Goal: Task Accomplishment & Management: Use online tool/utility

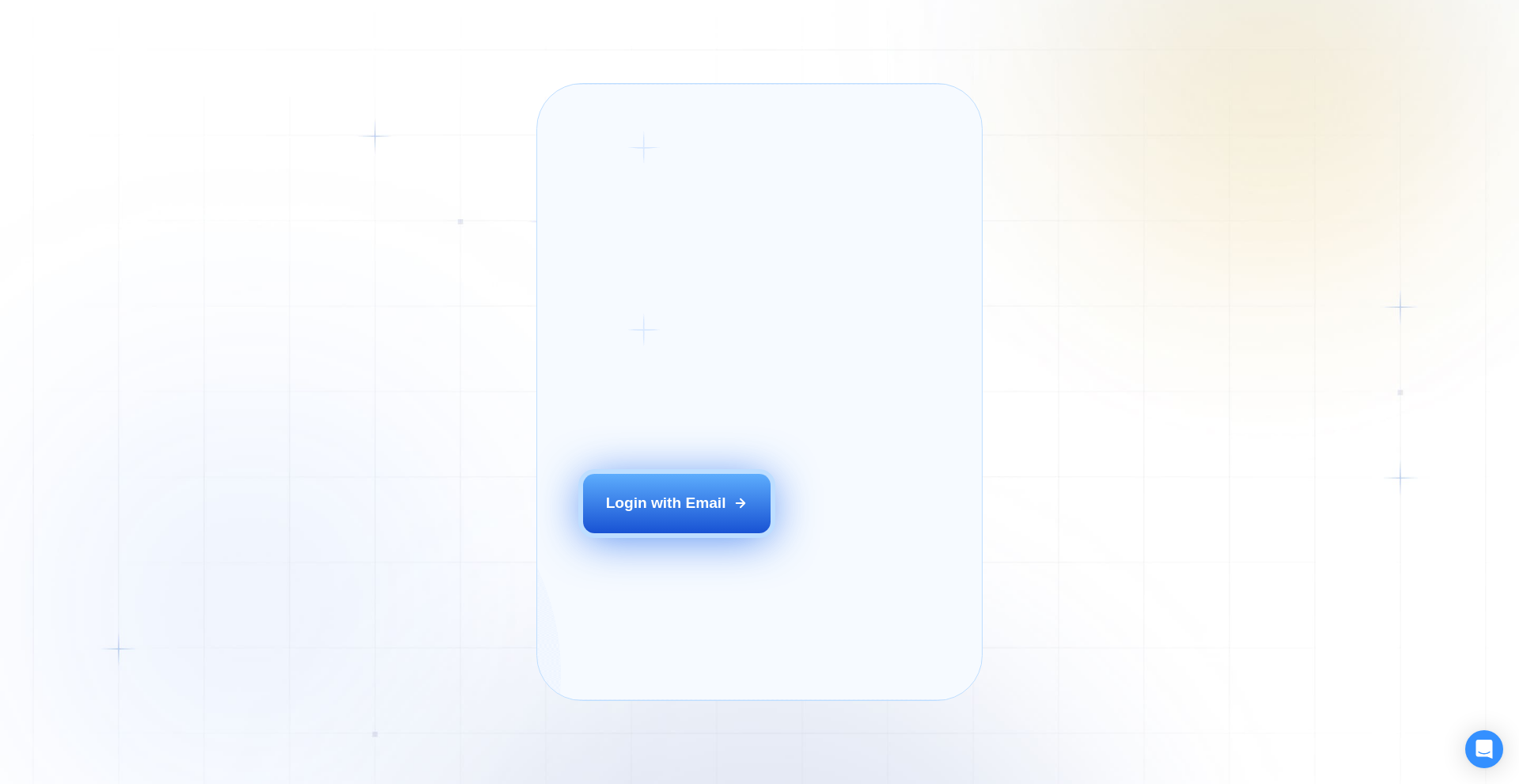
click at [649, 513] on div "Login with Email" at bounding box center [666, 502] width 120 height 20
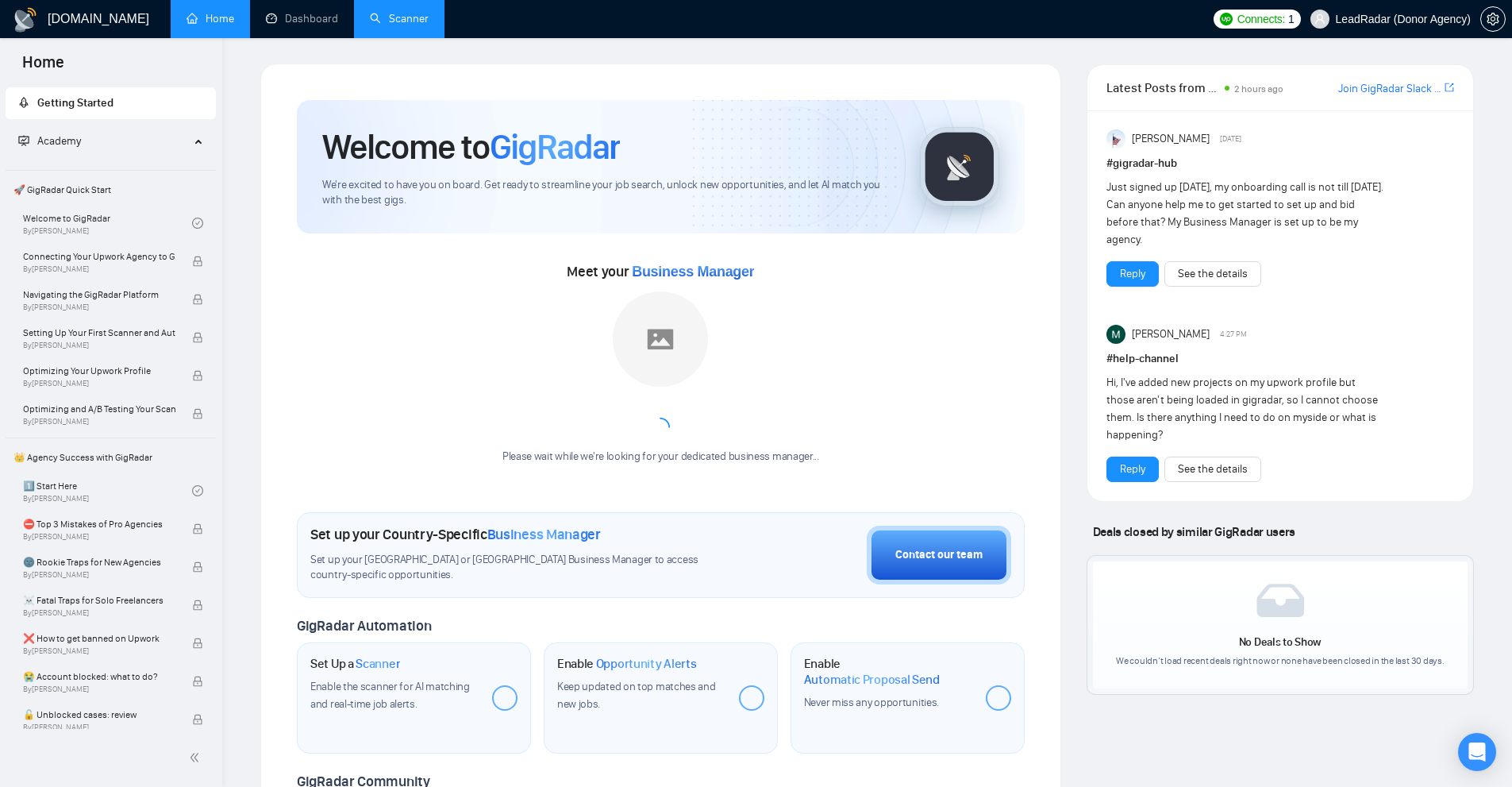
click at [404, 26] on link "Scanner" at bounding box center [399, 18] width 59 height 13
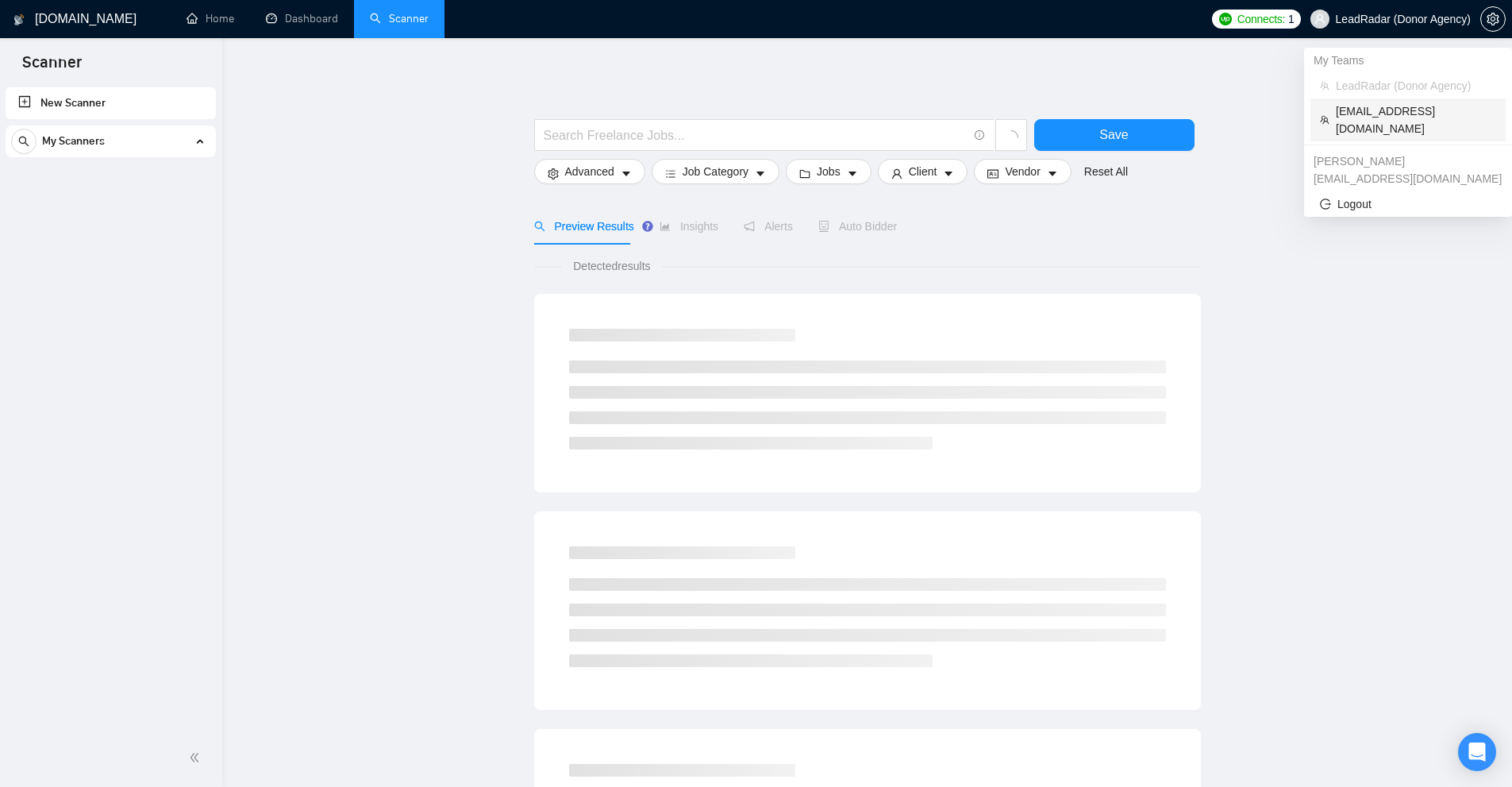
click at [1374, 109] on span "podoliuk@gmail.com" at bounding box center [1415, 120] width 160 height 35
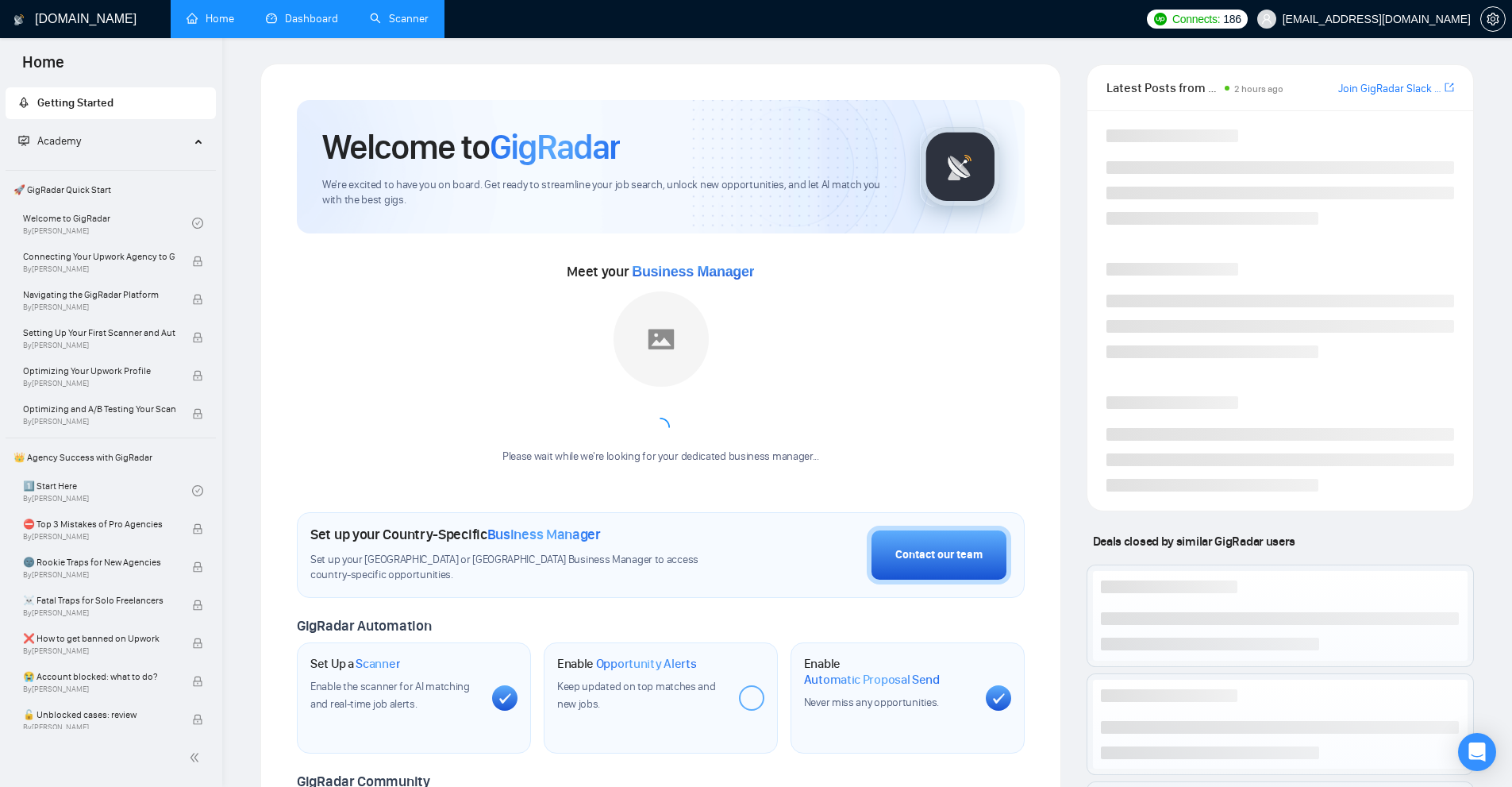
click at [331, 19] on link "Dashboard" at bounding box center [302, 18] width 72 height 13
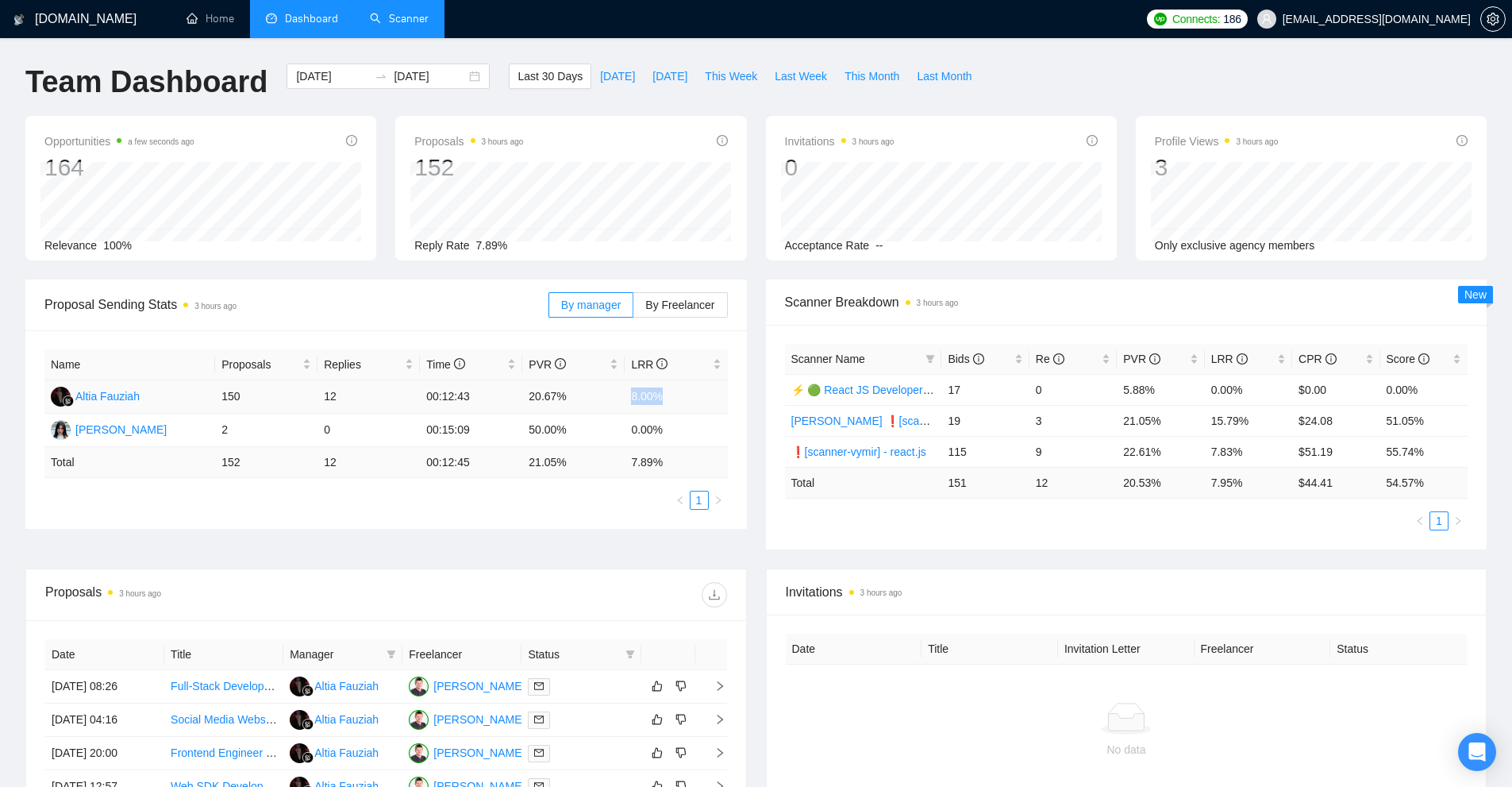
drag, startPoint x: 631, startPoint y: 396, endPoint x: 697, endPoint y: 398, distance: 66.0
click at [697, 398] on td "8.00%" at bounding box center [675, 397] width 102 height 33
click at [845, 419] on link "Ihor ❗[scanner-vymir] - react.js" at bounding box center [905, 420] width 229 height 12
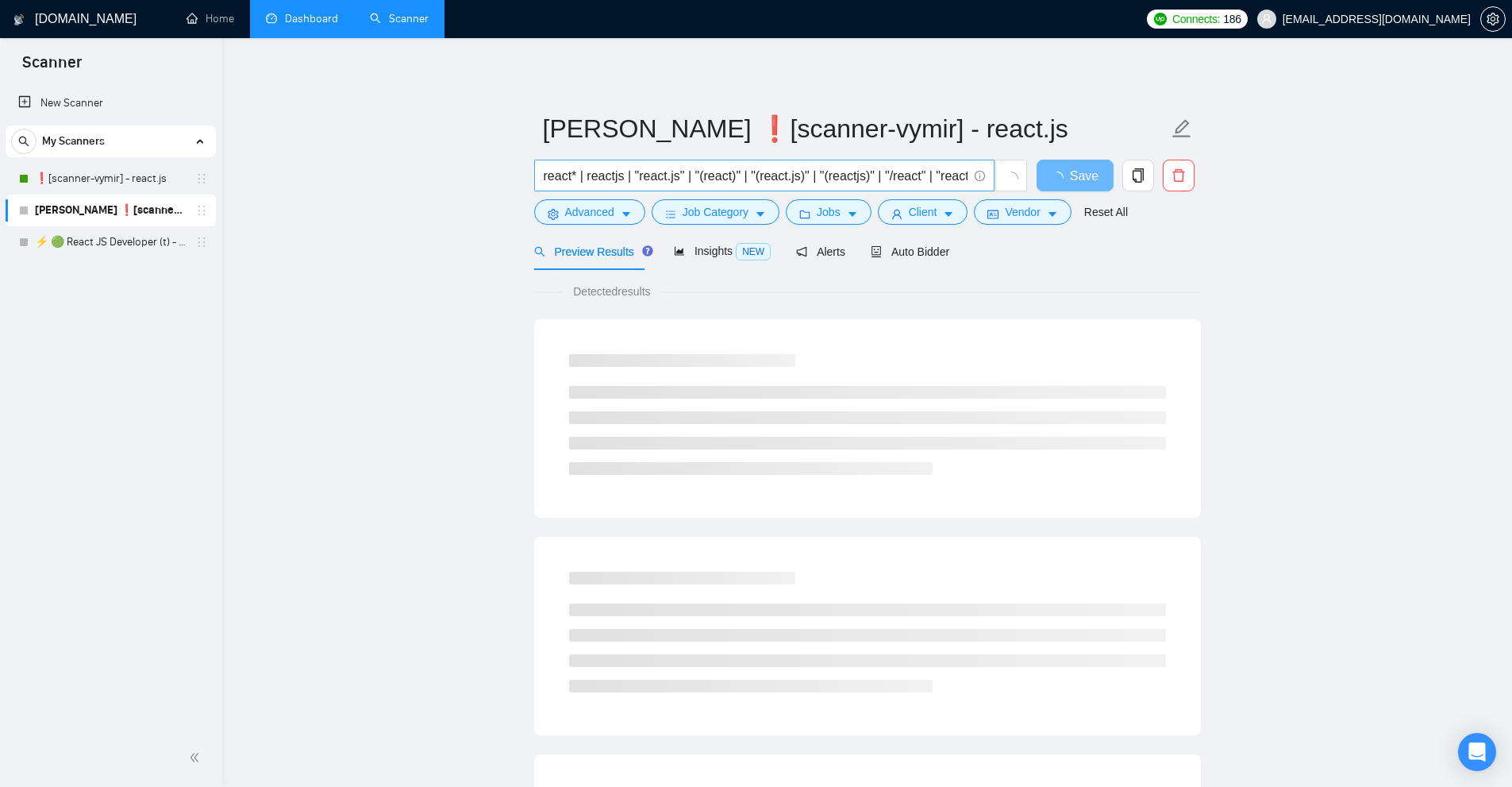
scroll to position [0, 66]
click at [876, 175] on input "react* | reactjs | "react.js" | "(react)" | "(react.js)" | "(reactjs)" | "/reac…" at bounding box center [755, 176] width 424 height 20
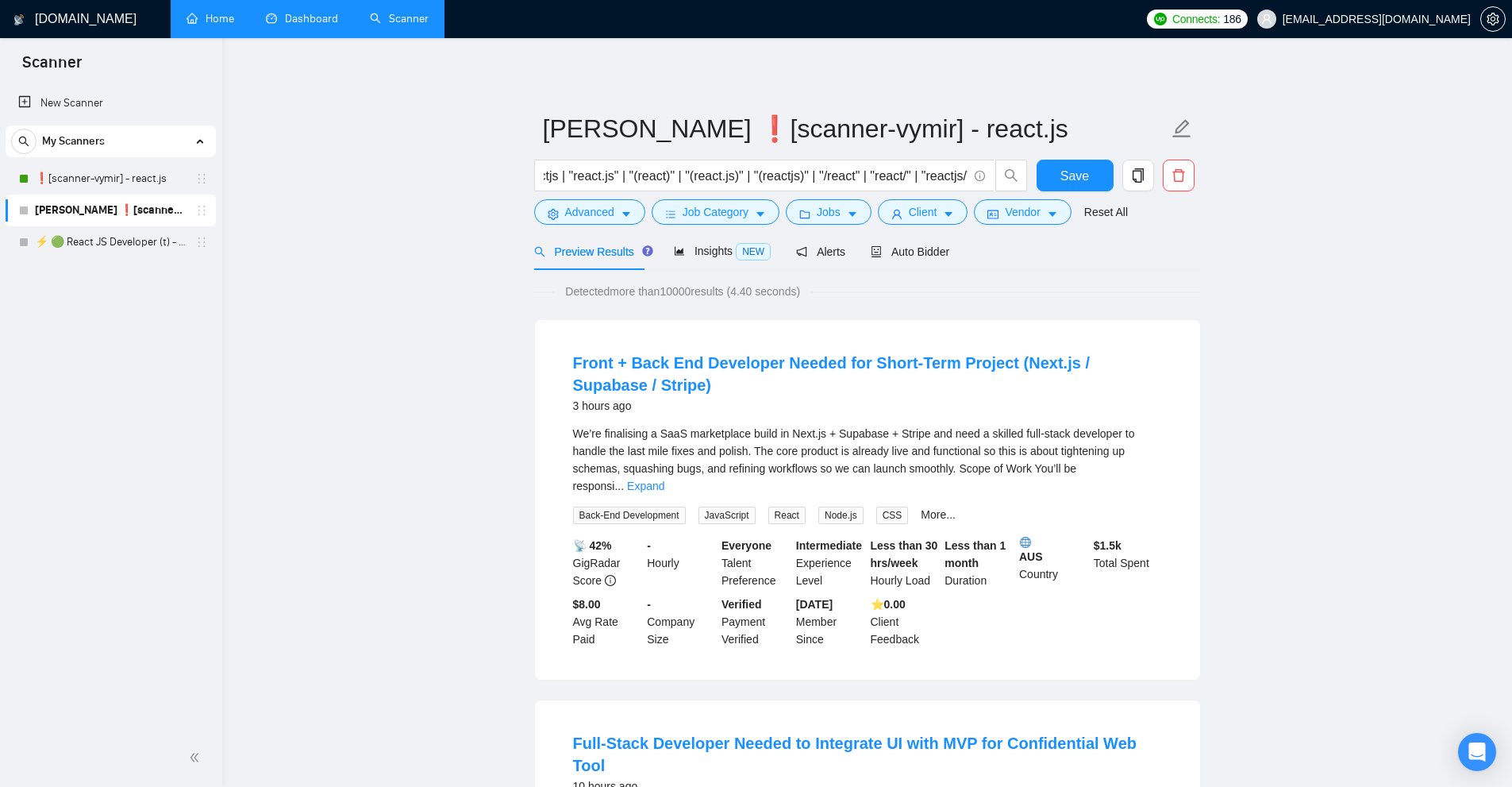
scroll to position [0, 0]
click at [614, 176] on input "react* | reactjs | "react.js" | "(react)" | "(react.js)" | "(reactjs)" | "/reac…" at bounding box center [755, 176] width 424 height 20
click at [585, 208] on span "Advanced" at bounding box center [590, 212] width 49 height 18
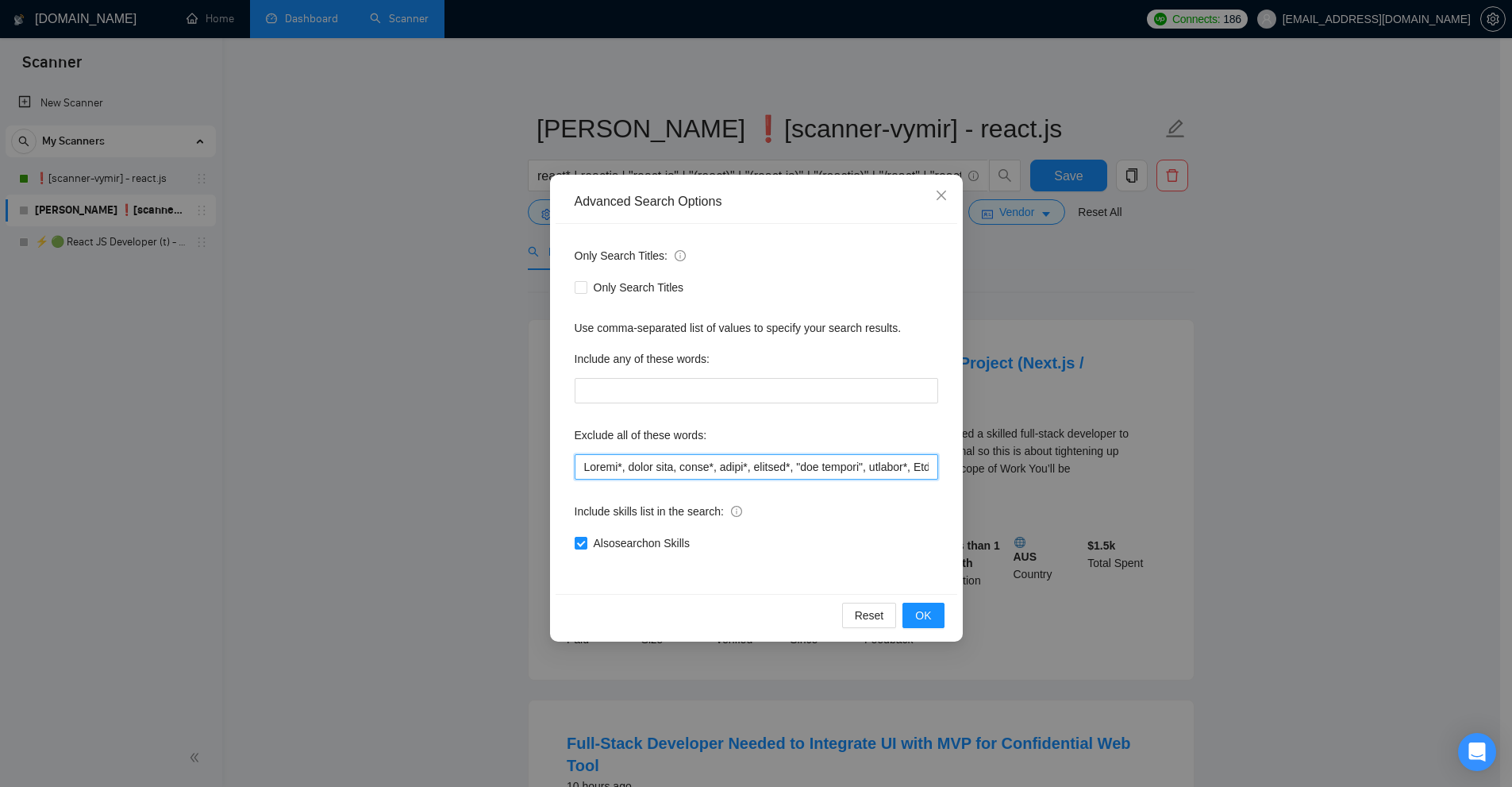
click at [665, 467] on input "text" at bounding box center [756, 466] width 363 height 26
click at [1075, 460] on div "Advanced Search Options Only Search Titles: Only Search Titles Use comma-separa…" at bounding box center [756, 393] width 1512 height 787
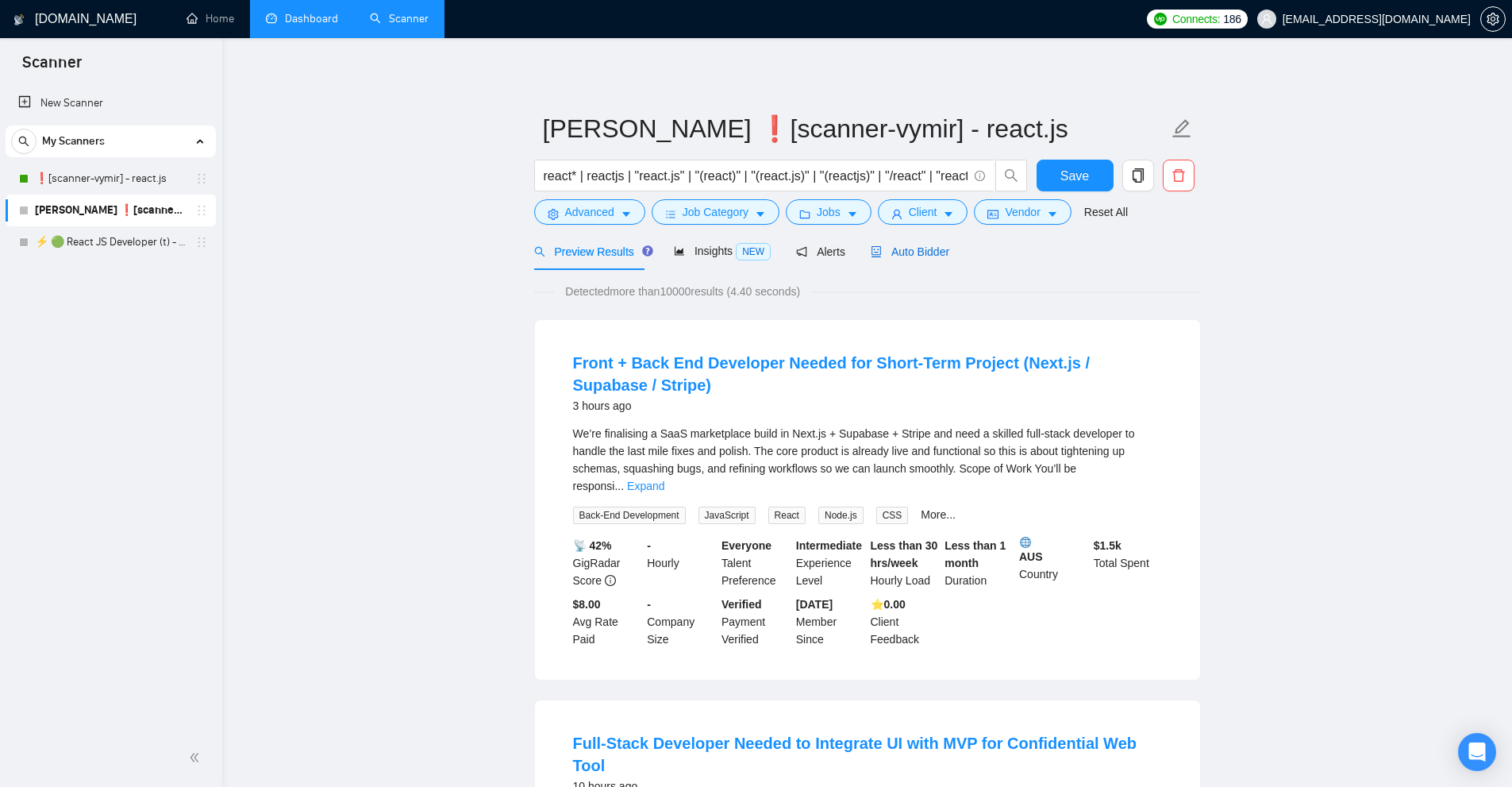
click at [896, 259] on div "Auto Bidder" at bounding box center [909, 251] width 78 height 18
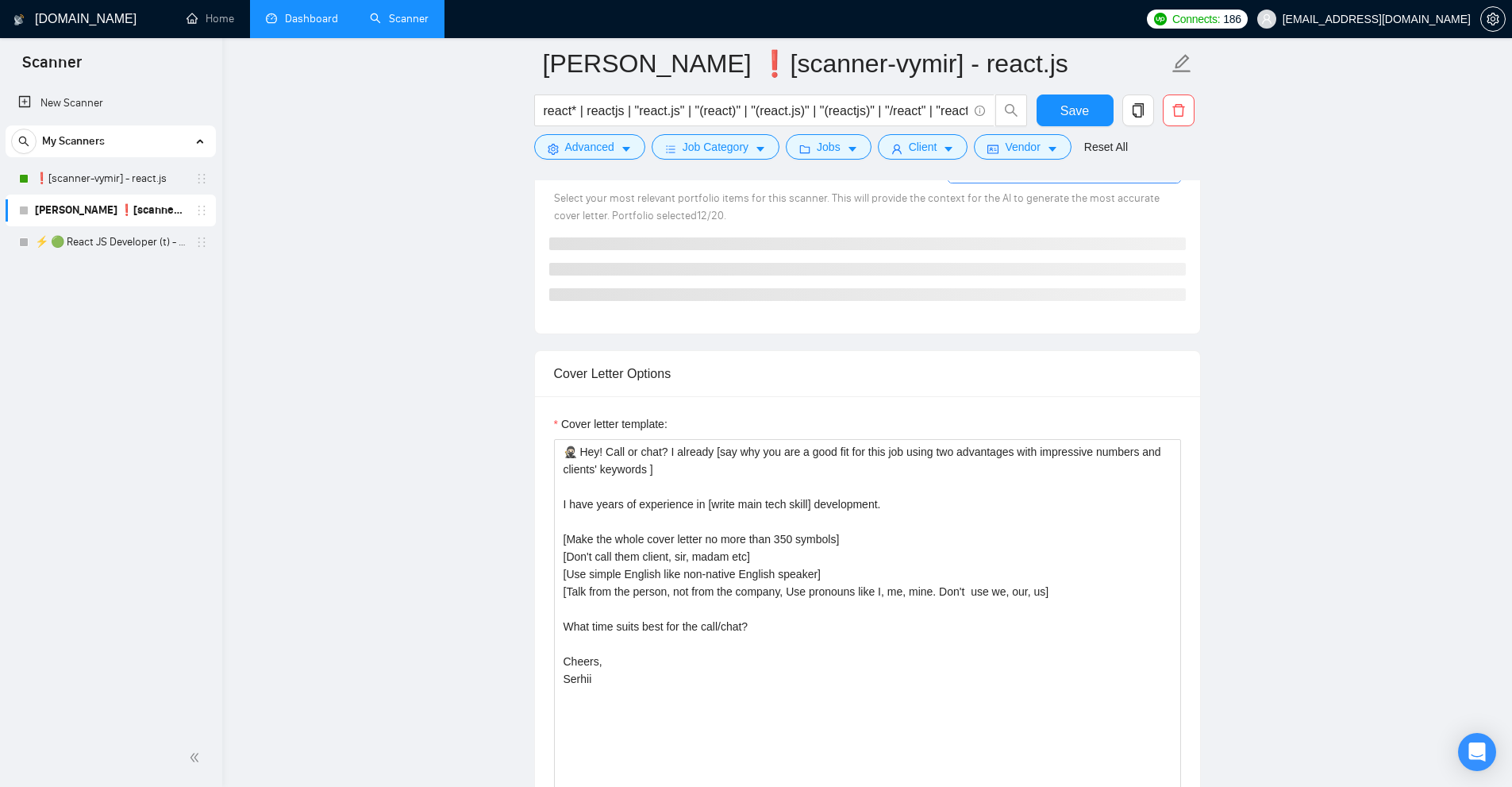
scroll to position [1508, 0]
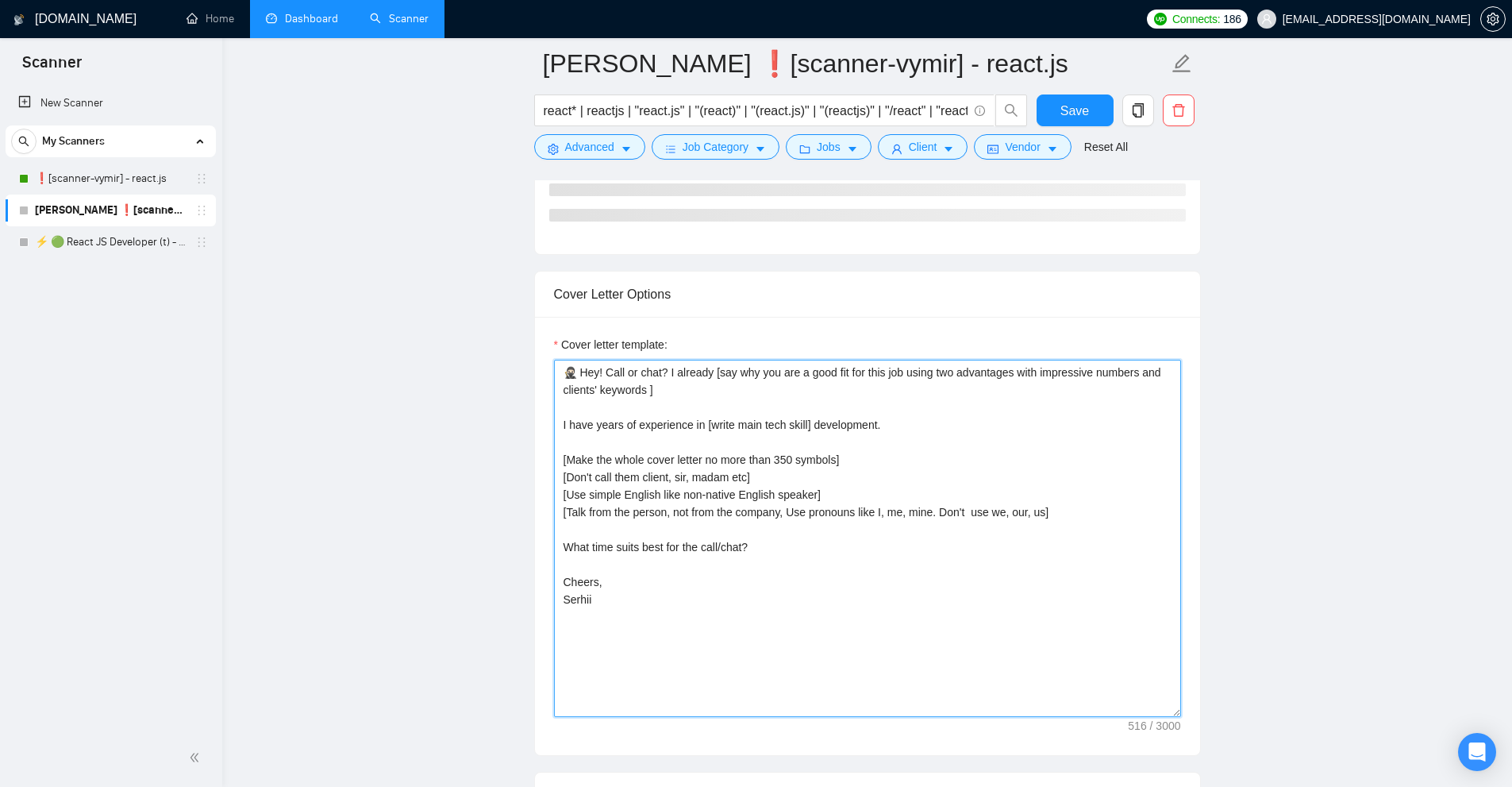
click at [791, 485] on textarea "🥷🏻 Hey! Call or chat? I already [say why you are a good fit for this job using …" at bounding box center [867, 538] width 627 height 357
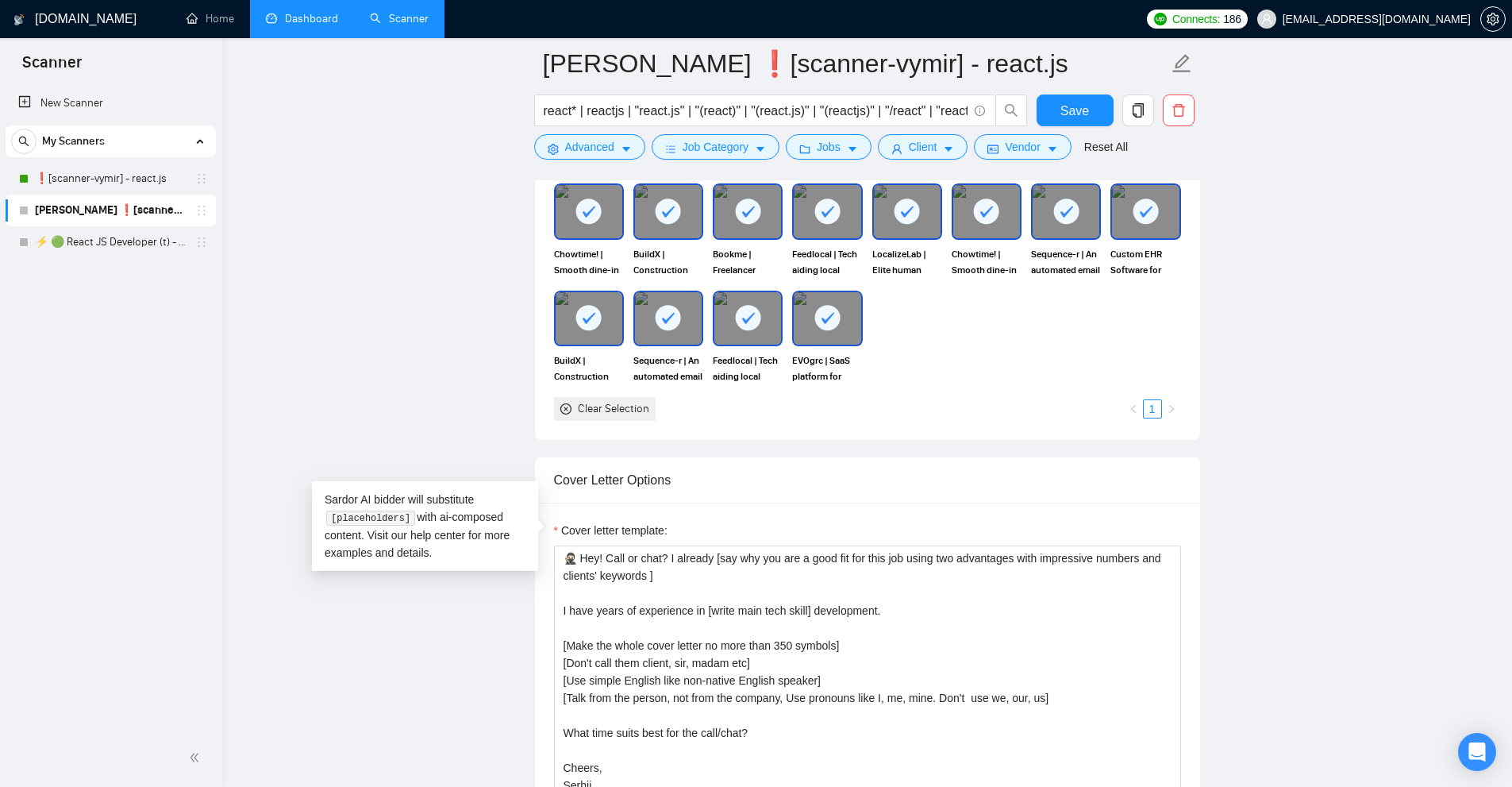
click at [830, 503] on div "Cover letter template: 🥷🏻 Hey! Call or chat? I already [say why you are a good …" at bounding box center [867, 721] width 665 height 438
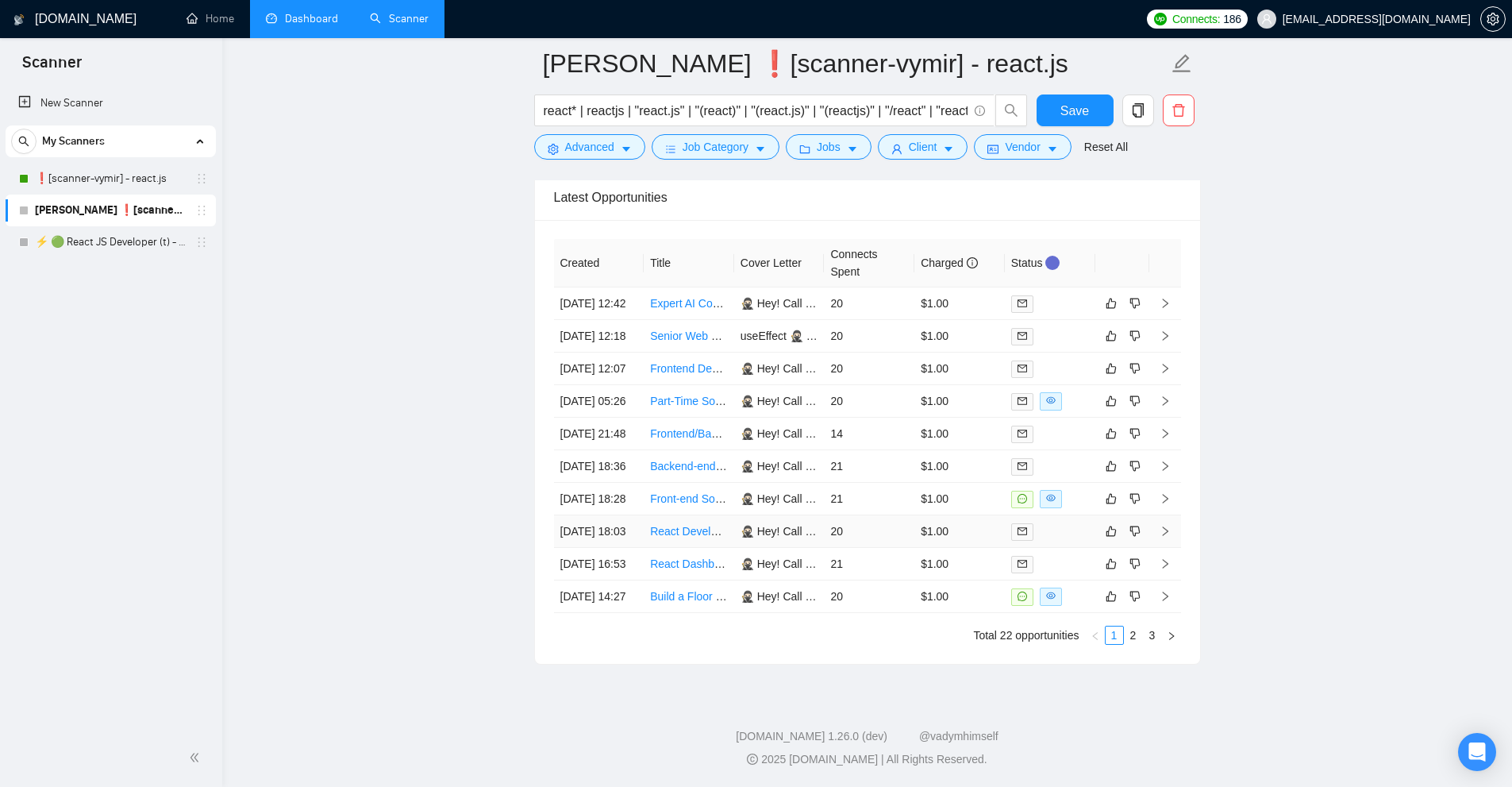
scroll to position [3959, 0]
click at [907, 516] on td "21" at bounding box center [869, 499] width 91 height 33
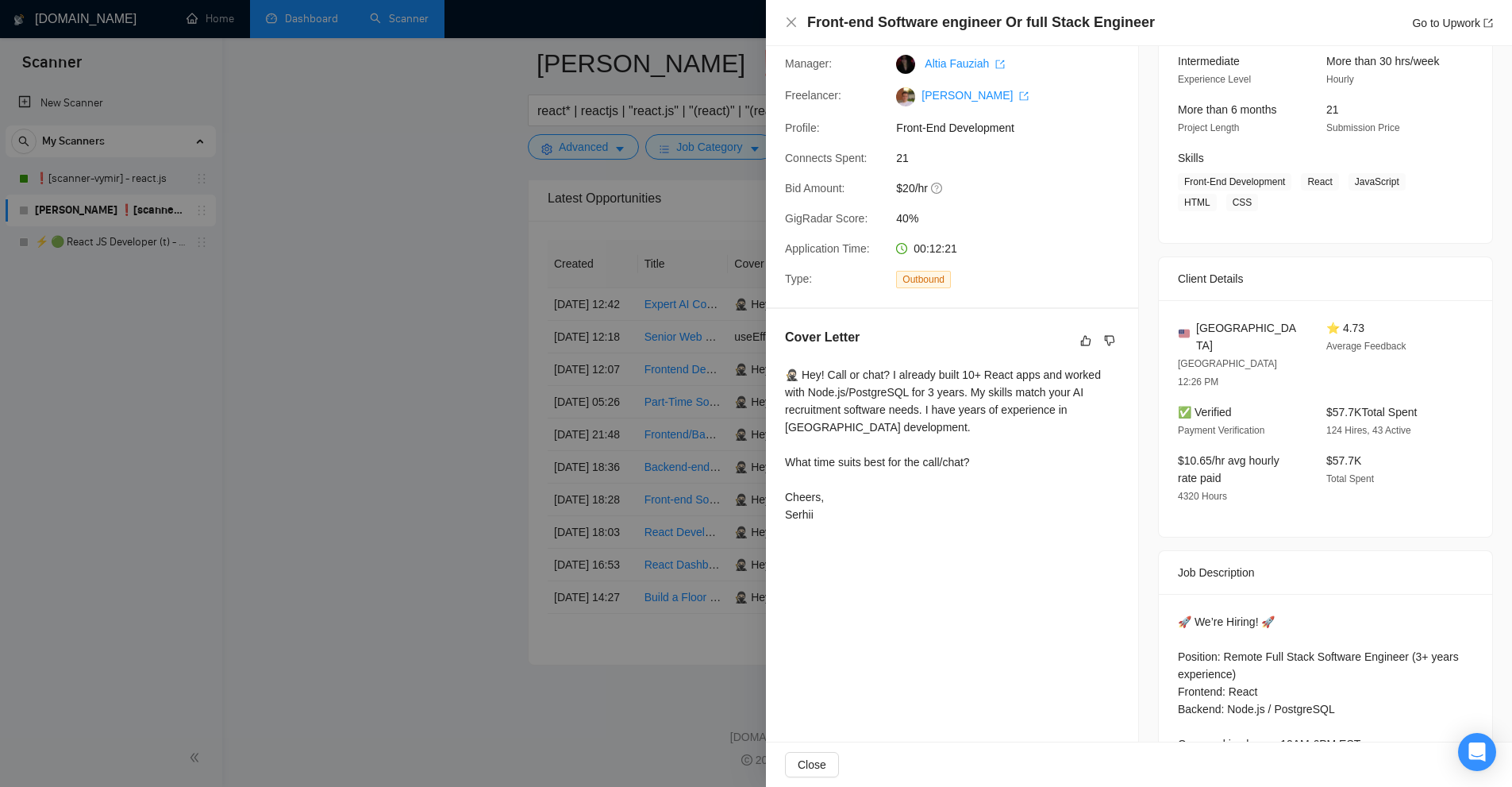
scroll to position [227, 0]
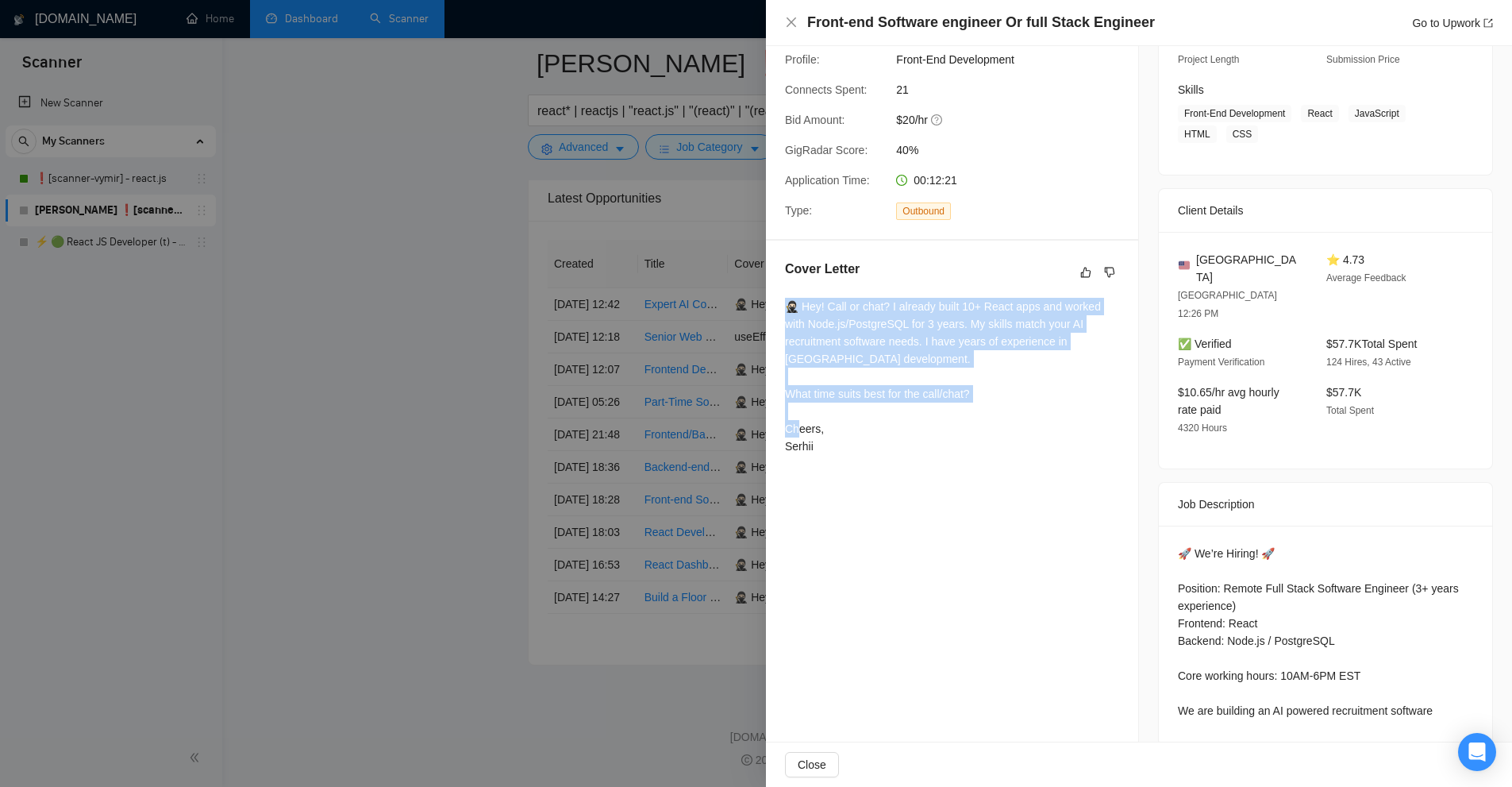
drag, startPoint x: 826, startPoint y: 448, endPoint x: 771, endPoint y: 306, distance: 152.3
click at [771, 306] on div "Cover Letter 🥷🏻 Hey! Call or chat? I already built 10+ React apps and worked wi…" at bounding box center [951, 361] width 372 height 240
copy div "🥷🏻 Hey! Call or chat? I already built 10+ React apps and worked with Node.js/Po…"
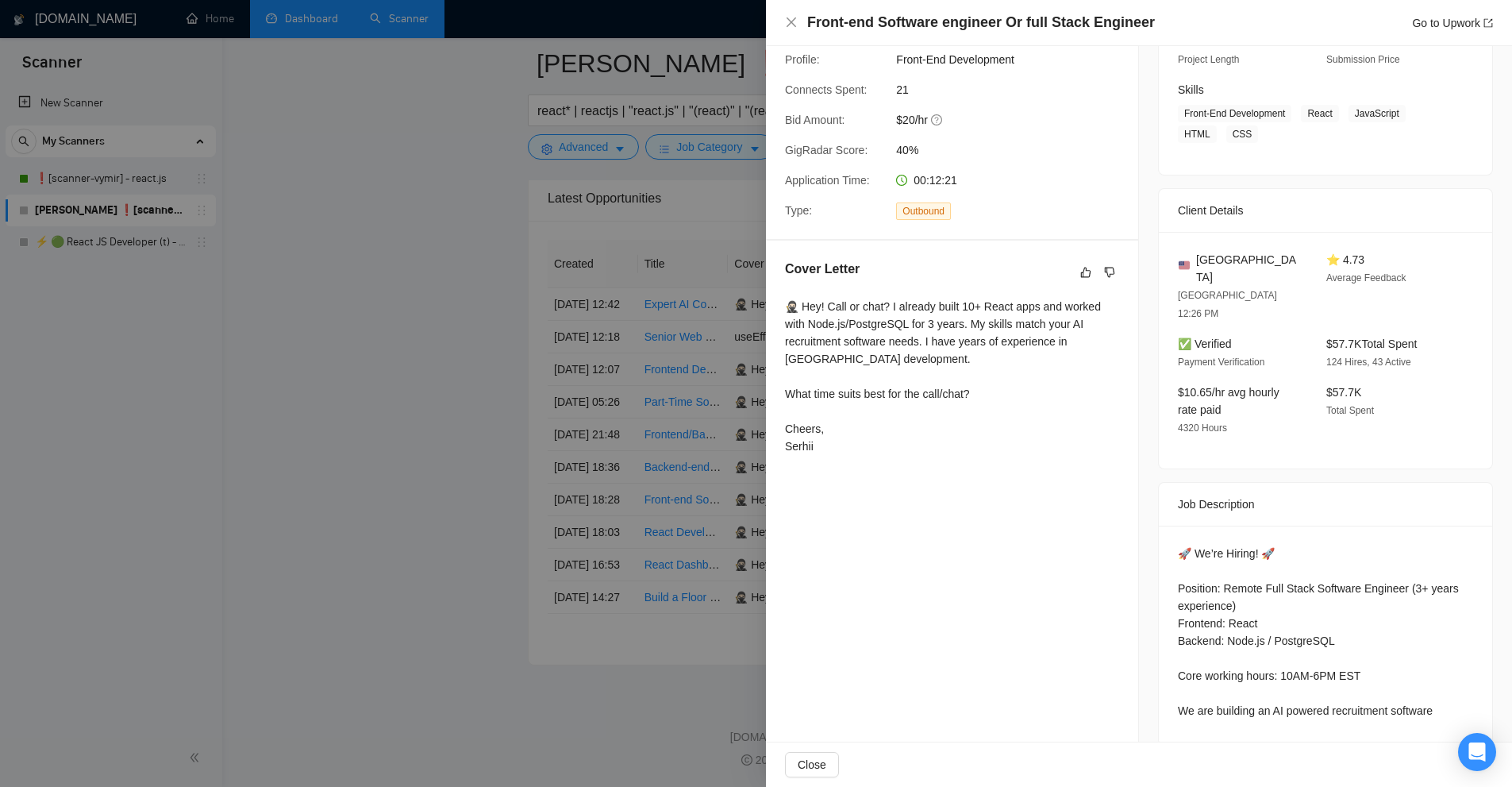
click at [733, 299] on div at bounding box center [756, 393] width 1512 height 787
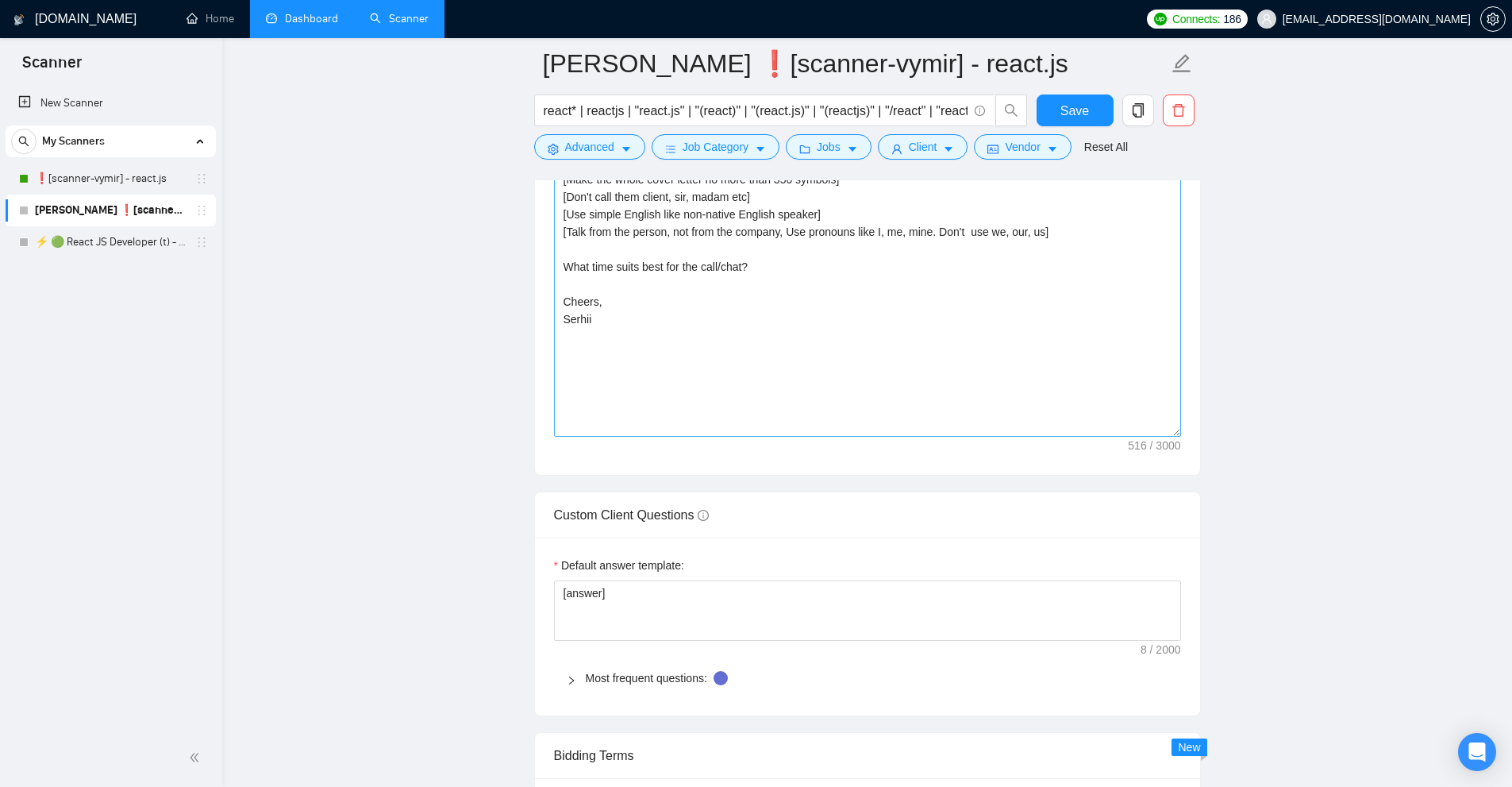
scroll to position [1657, 0]
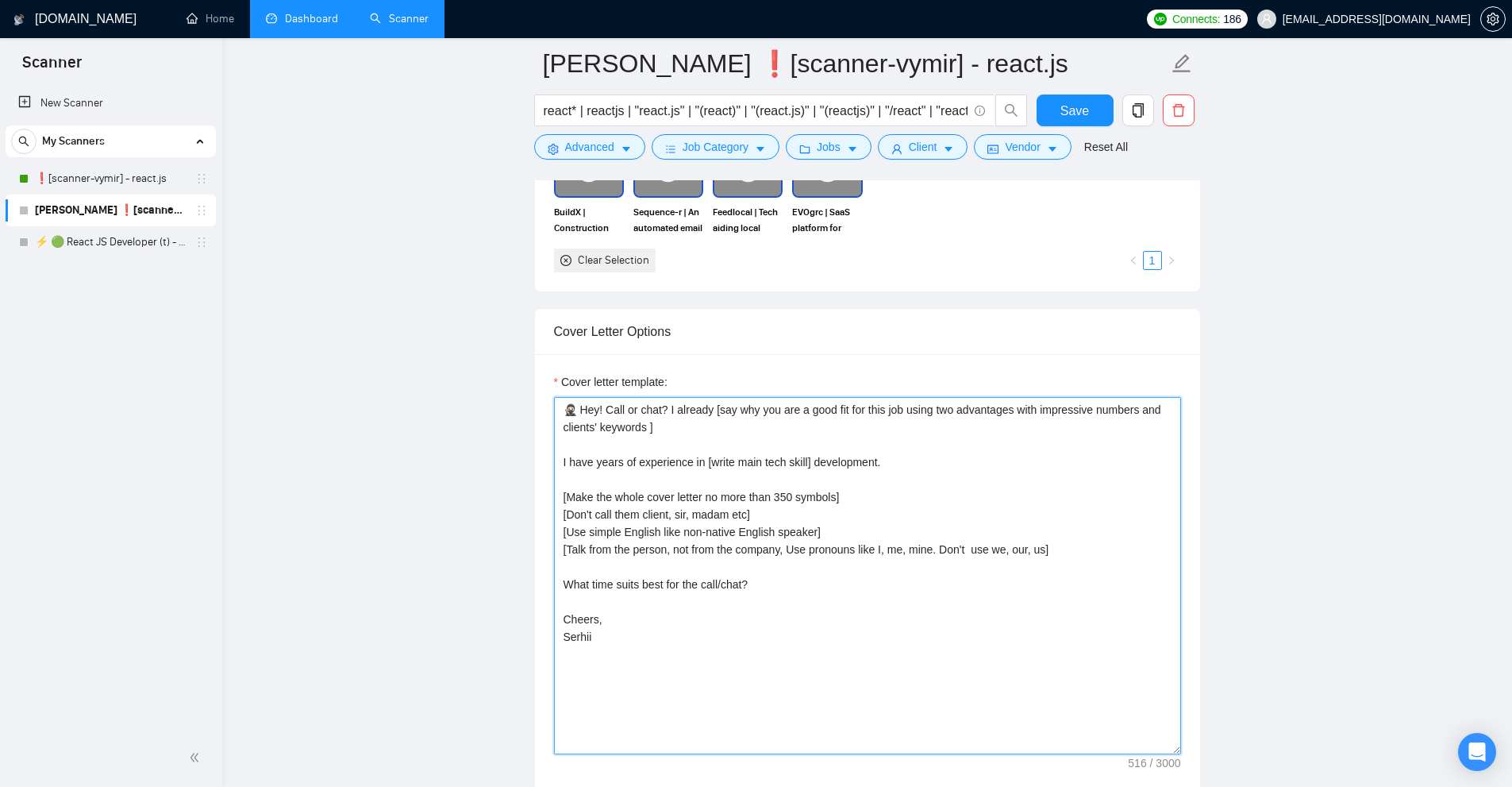
click at [964, 521] on textarea "🥷🏻 Hey! Call or chat? I already [say why you are a good fit for this job using …" at bounding box center [867, 575] width 627 height 357
click at [462, 449] on main "Ihor ❗[scanner-vymir] - react.js react* | reactjs | "react.js" | "(react)" | "(…" at bounding box center [867, 687] width 1239 height 4560
click at [94, 235] on link "⚡ 🟢 React JS Developer (t) - short 24/03" at bounding box center [111, 242] width 151 height 32
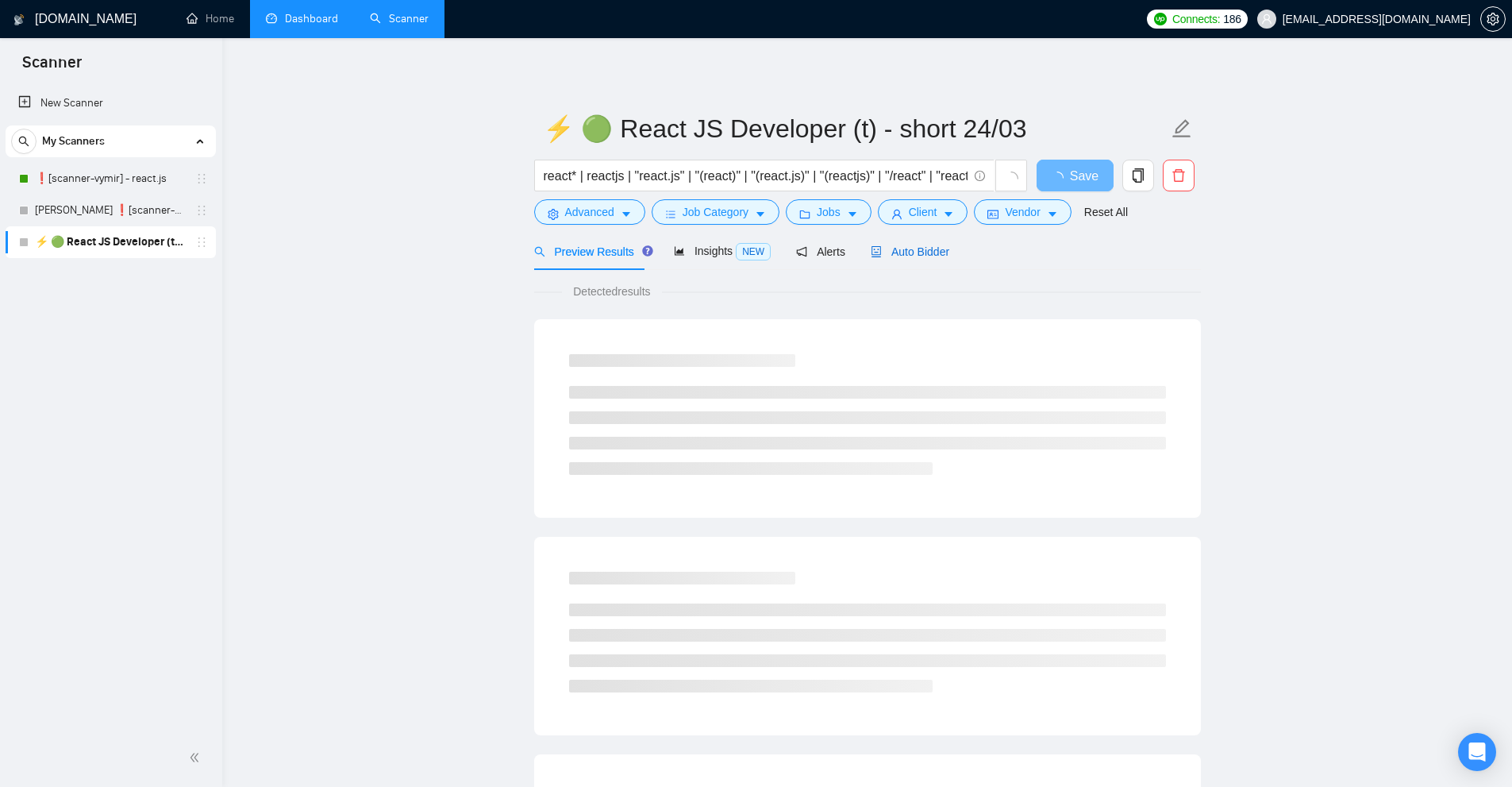
click at [898, 254] on span "Auto Bidder" at bounding box center [909, 251] width 78 height 12
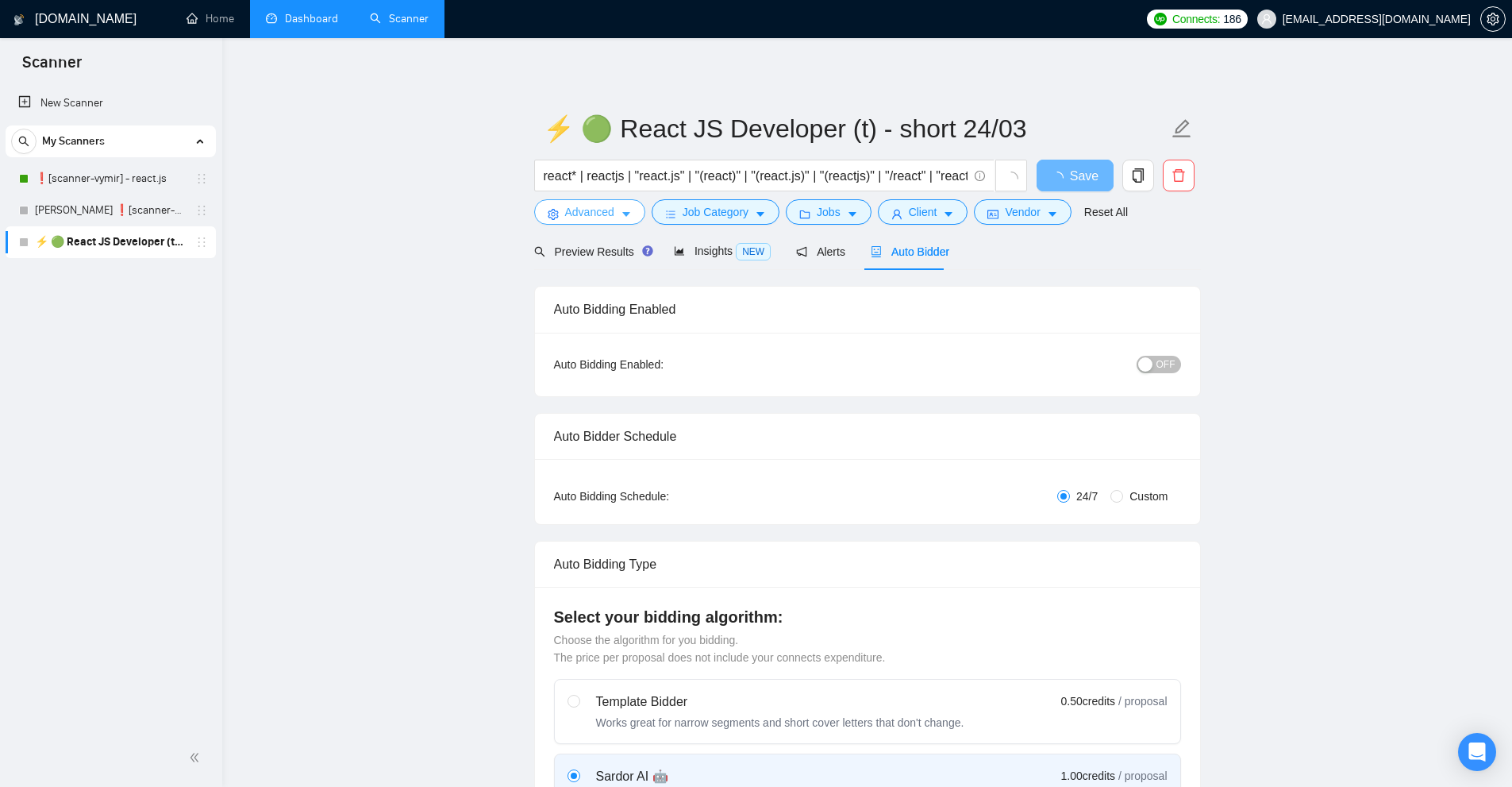
click at [628, 214] on icon "caret-down" at bounding box center [626, 215] width 8 height 4
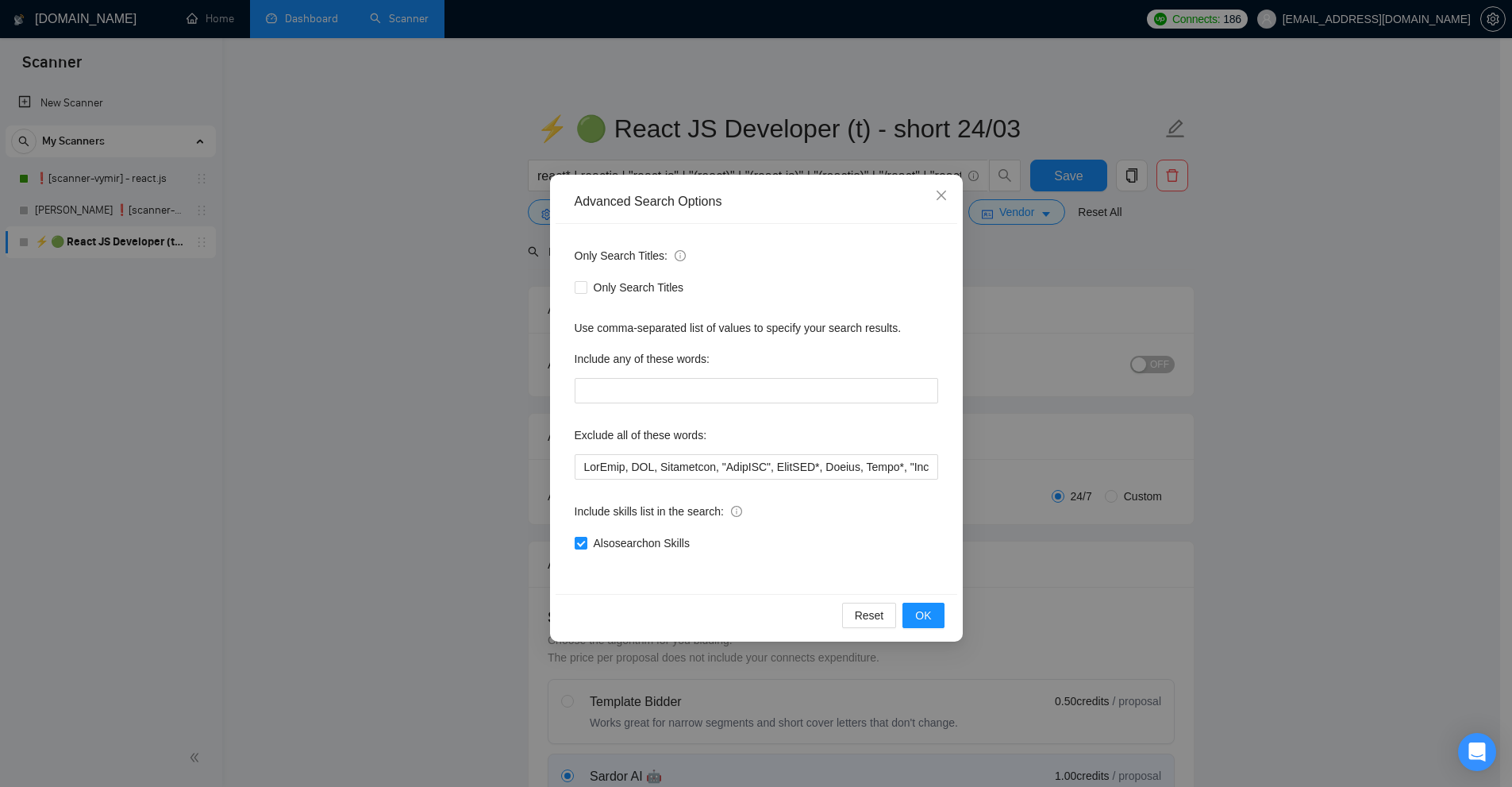
click at [471, 270] on div "Advanced Search Options Only Search Titles: Only Search Titles Use comma-separa…" at bounding box center [756, 393] width 1512 height 787
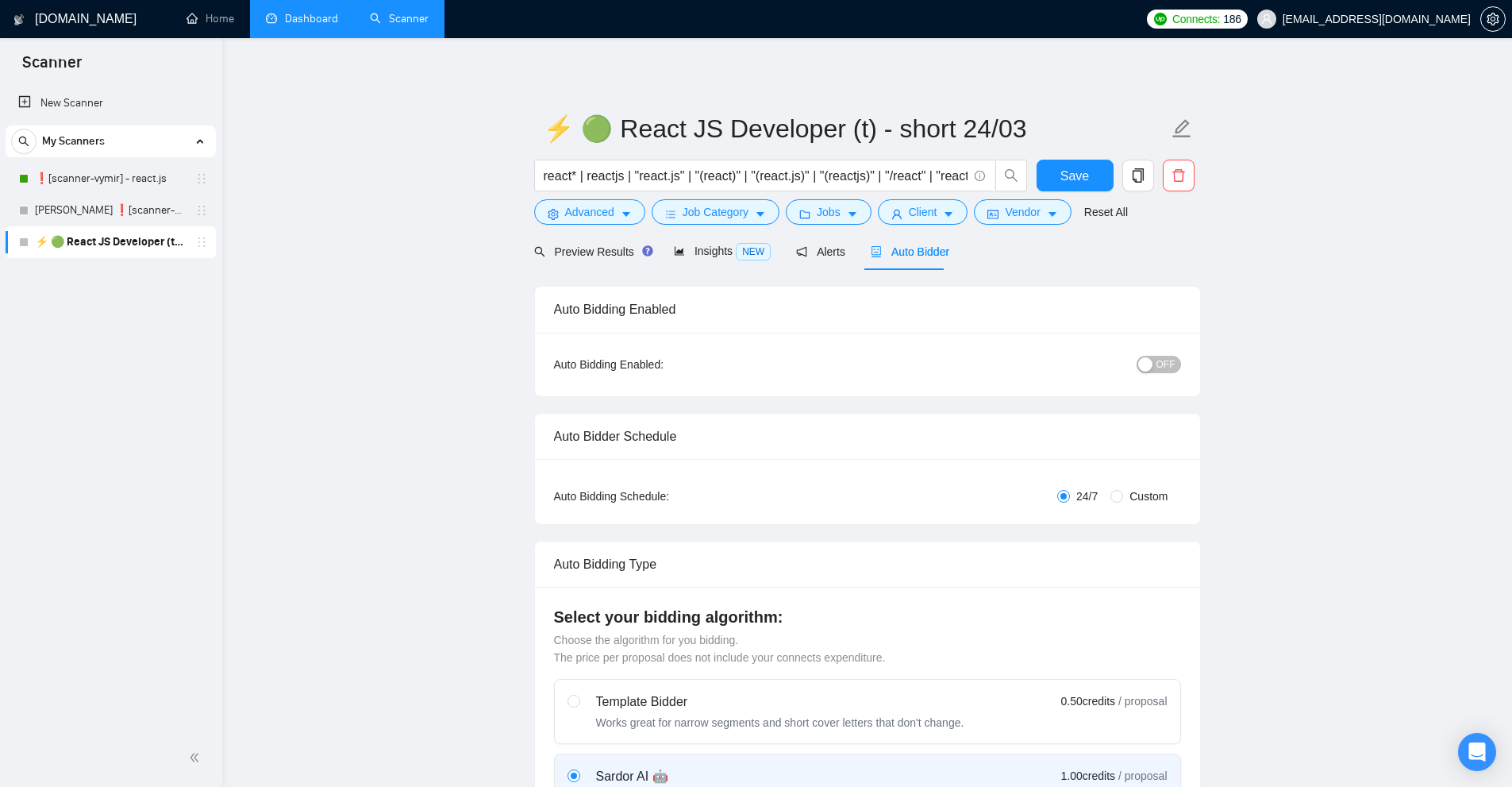
click at [716, 227] on form "⚡ 🟢 React JS Developer (t) - short 24/03 react* | reactjs | "react.js" | "(reac…" at bounding box center [868, 167] width 666 height 129
click at [731, 216] on span "Job Category" at bounding box center [715, 212] width 66 height 18
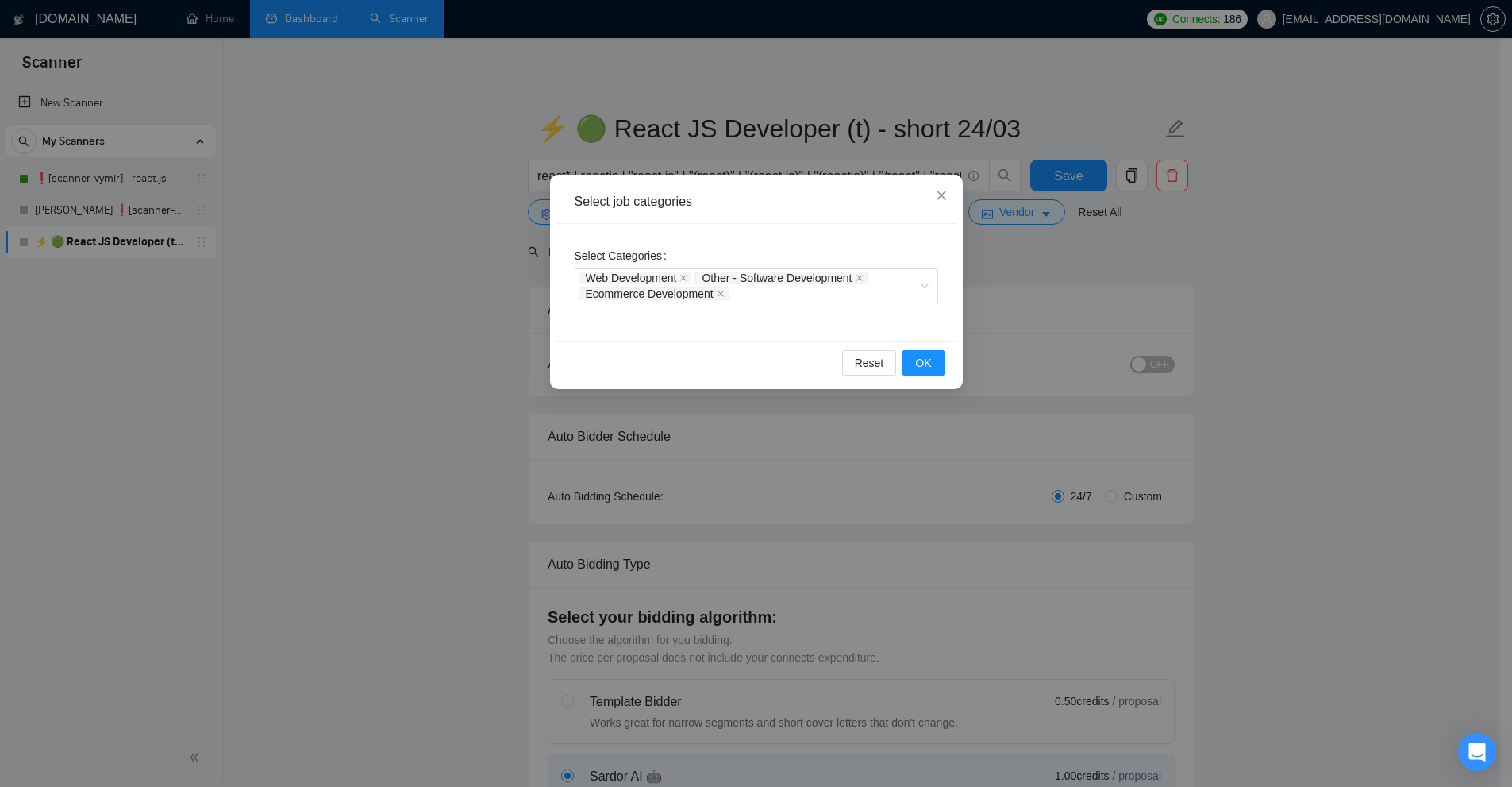
click at [1059, 293] on div "Select job categories Select Categories Web Development Other - Software Develo…" at bounding box center [756, 393] width 1512 height 787
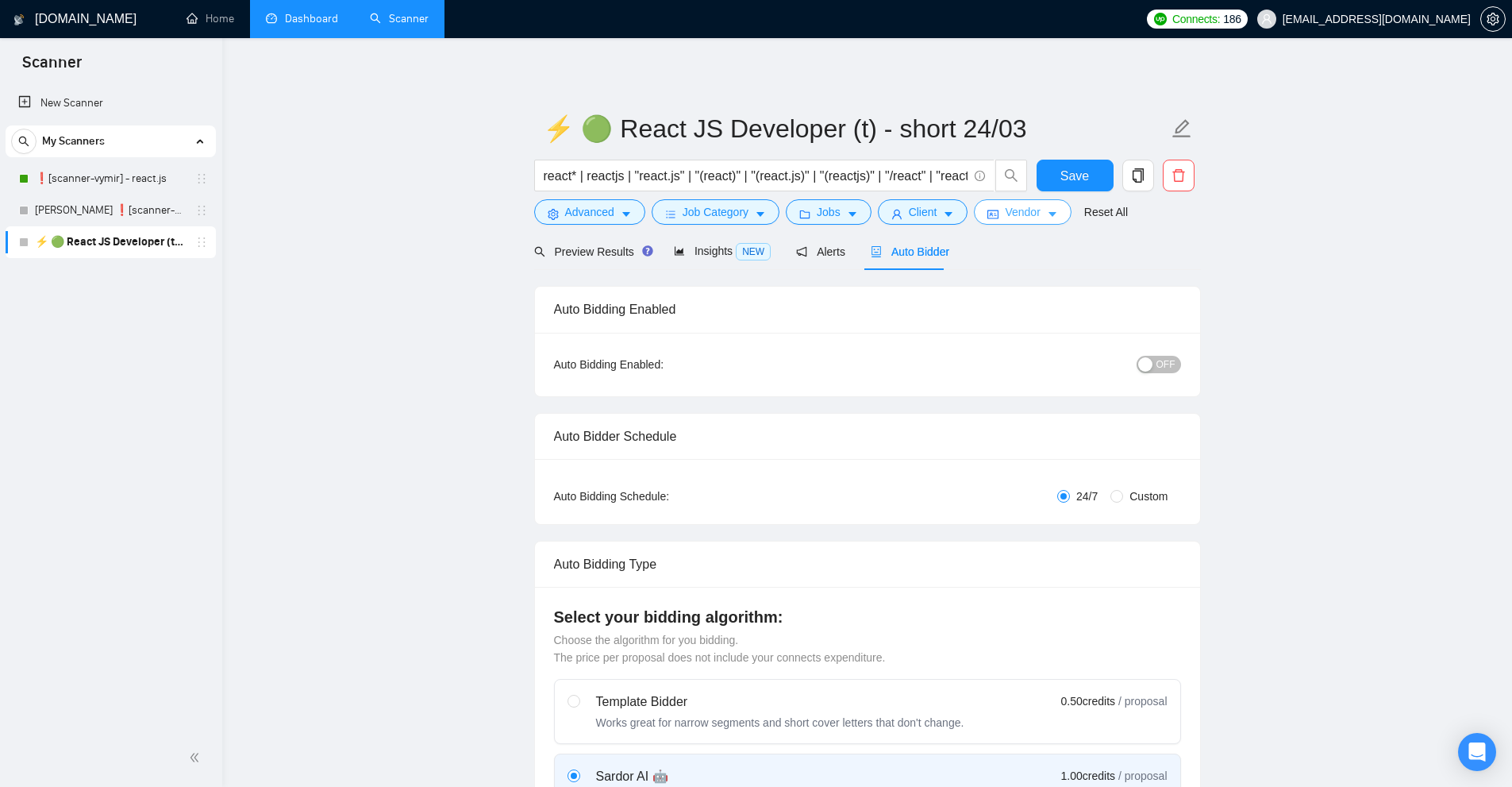
click at [989, 210] on icon "idcard" at bounding box center [992, 214] width 11 height 11
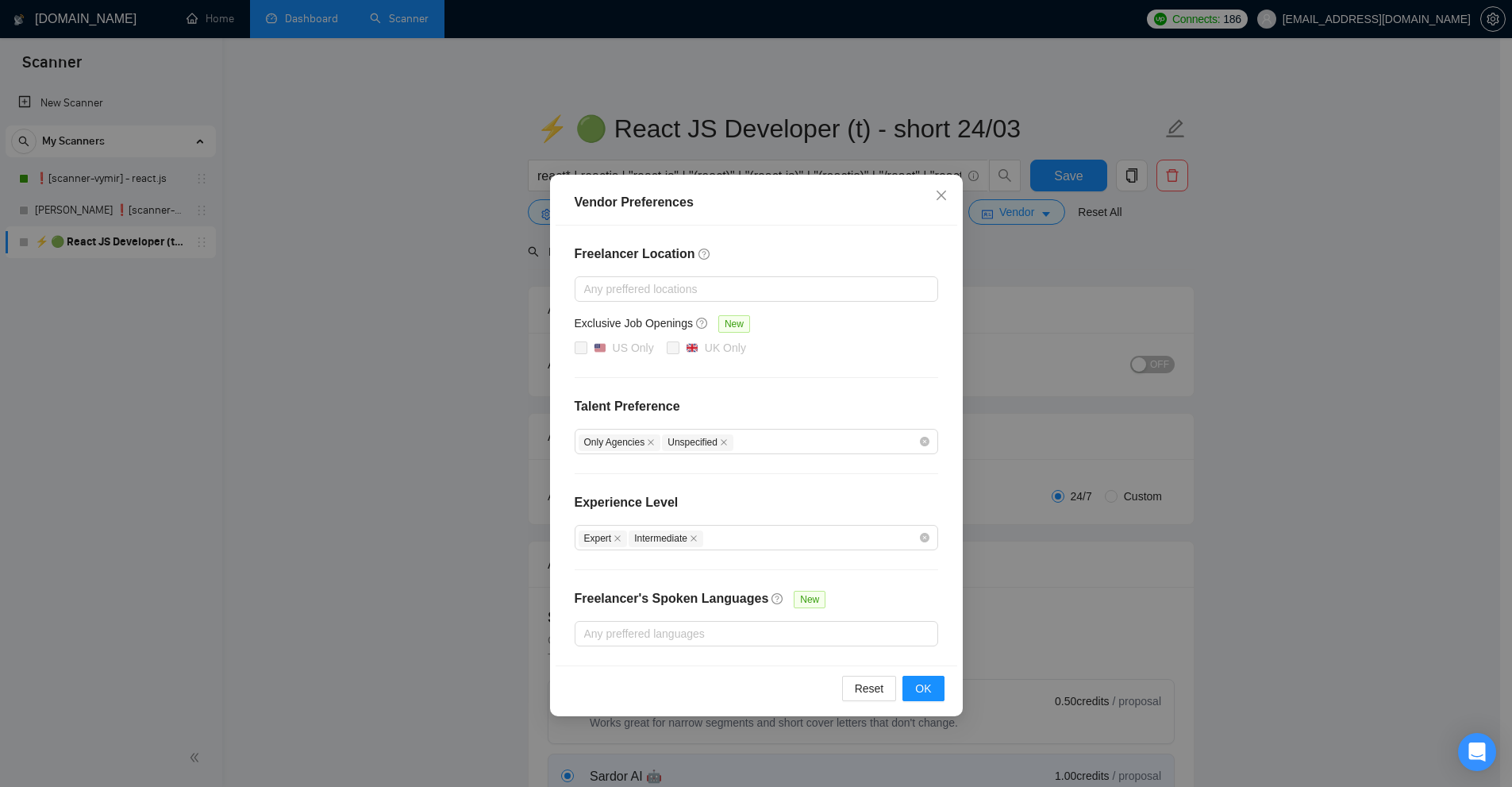
click at [1079, 363] on div "Vendor Preferences Freelancer Location Any preffered locations Exclusive Job Op…" at bounding box center [756, 393] width 1512 height 787
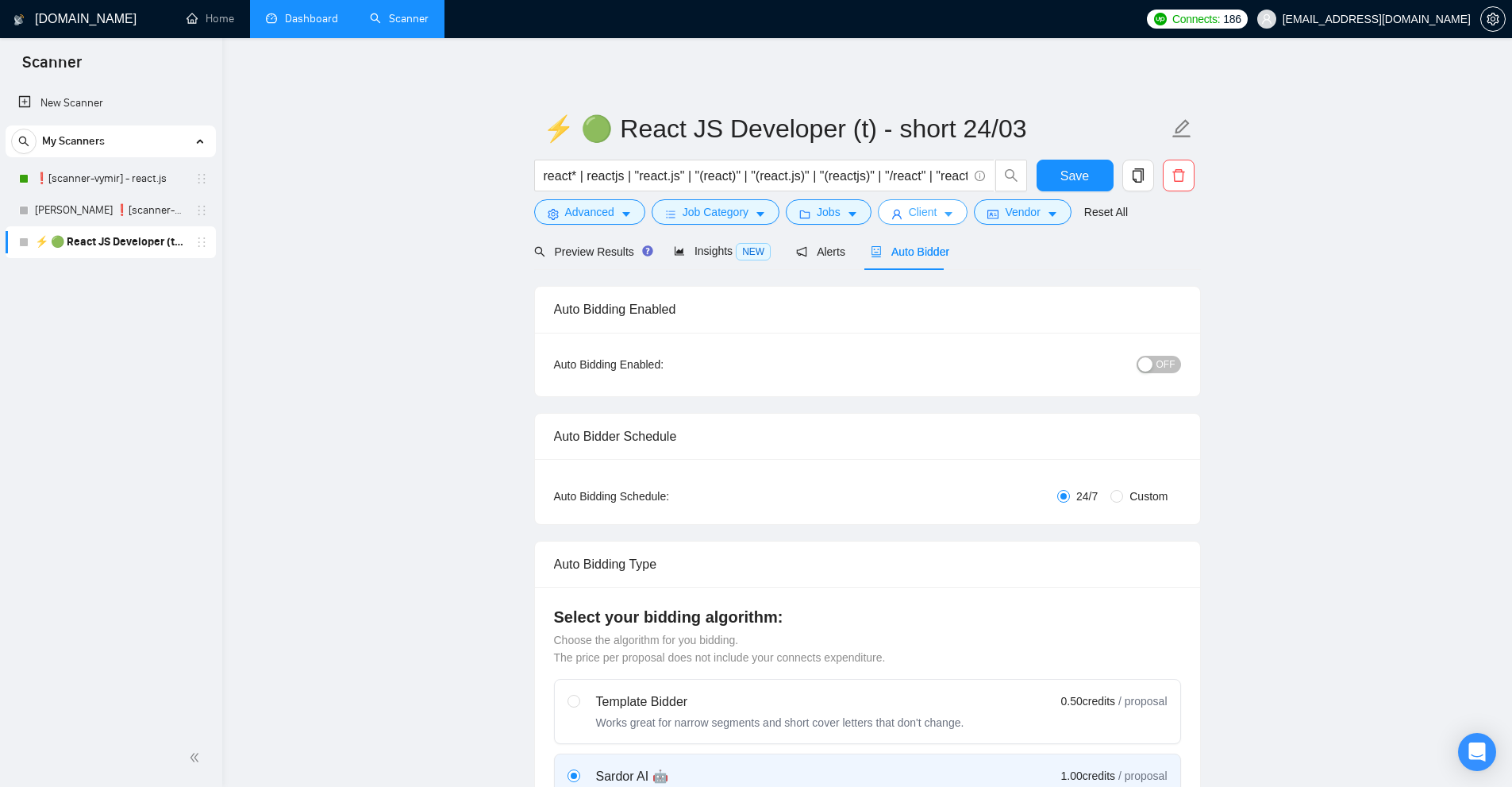
click at [920, 224] on button "Client" at bounding box center [922, 212] width 91 height 26
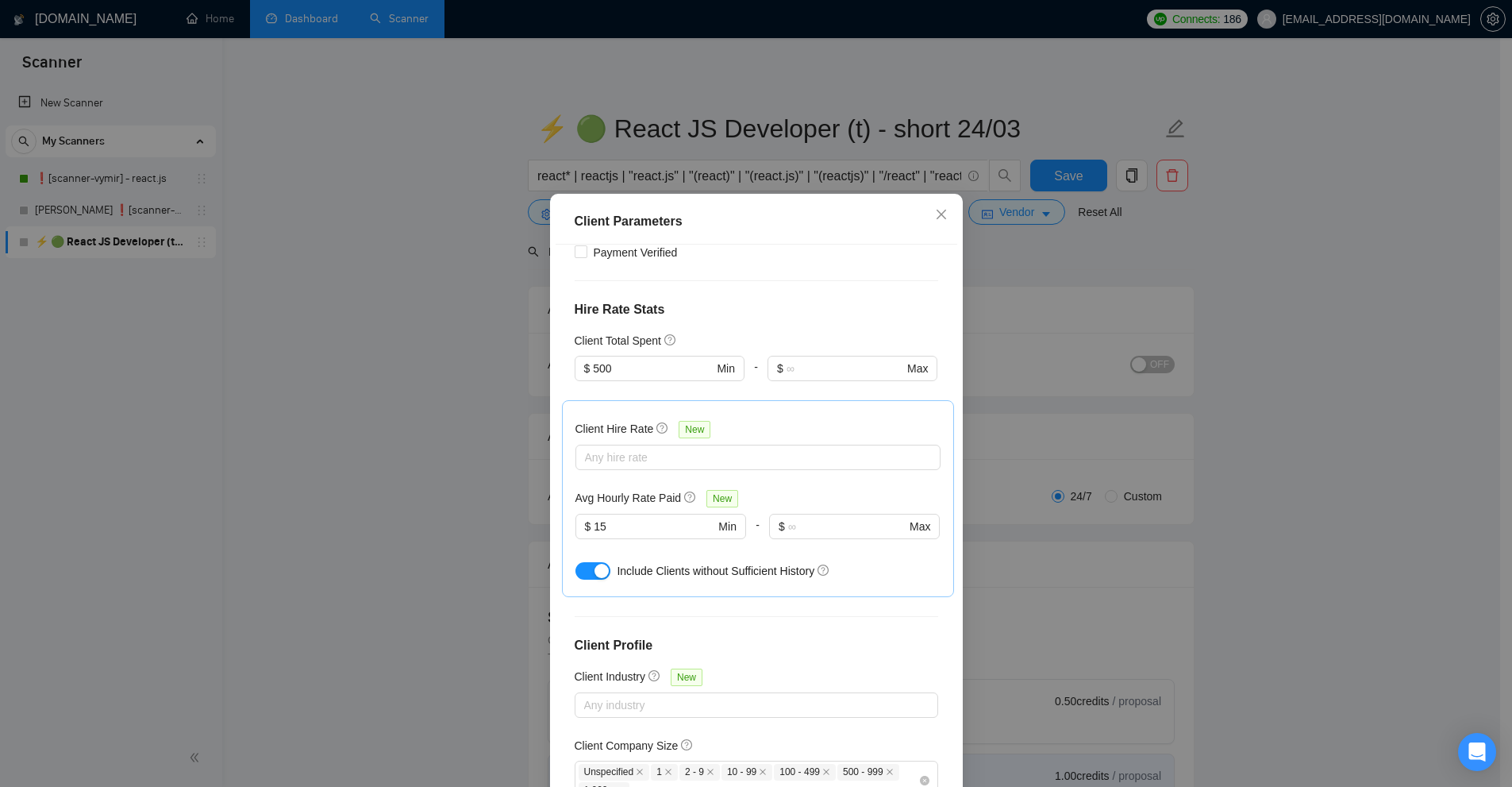
scroll to position [518, 0]
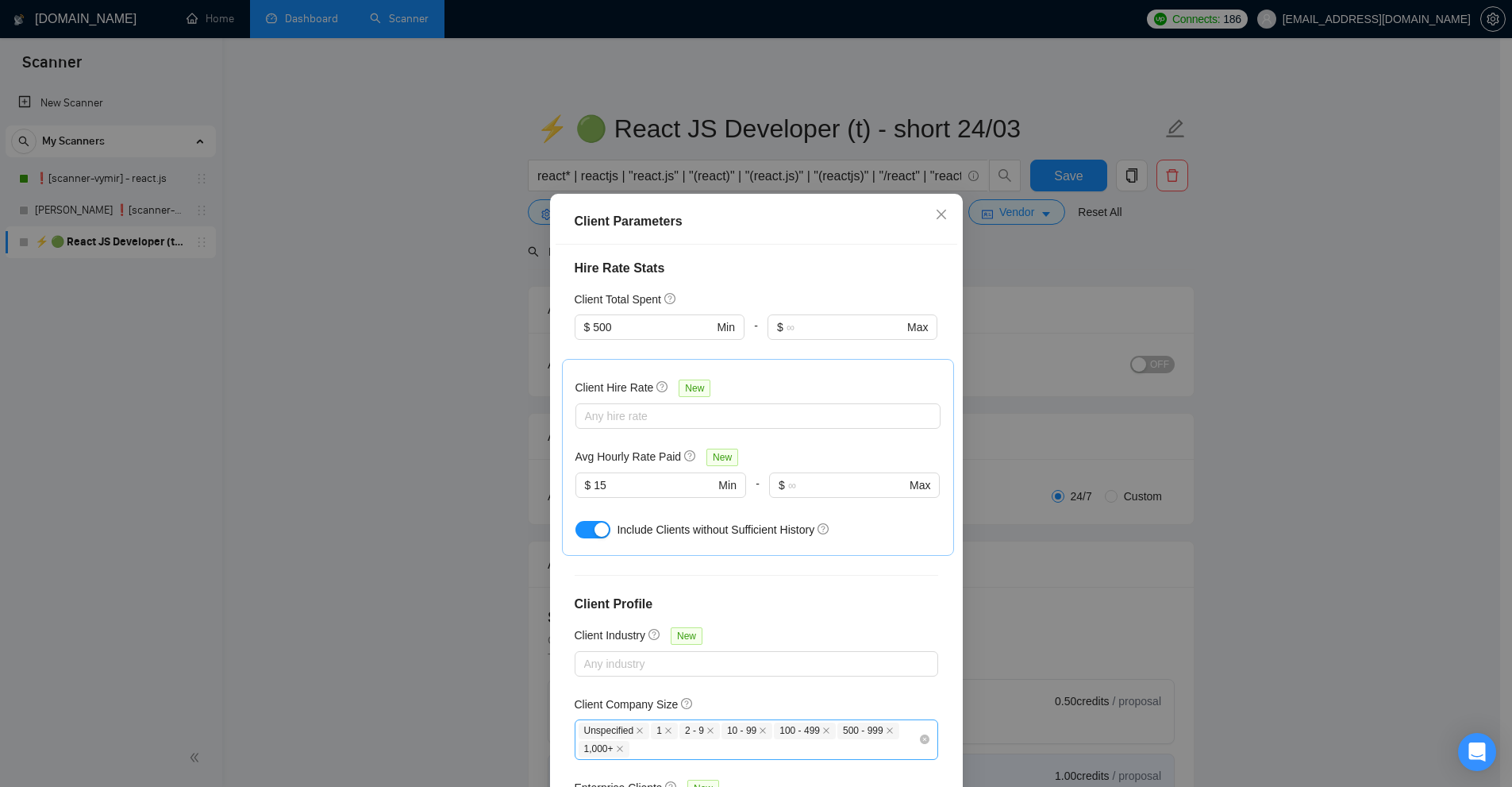
click at [779, 721] on div "Unspecified 1 2 - 9 10 - 99 100 - 499 500 - 999 1,000+" at bounding box center [748, 740] width 339 height 37
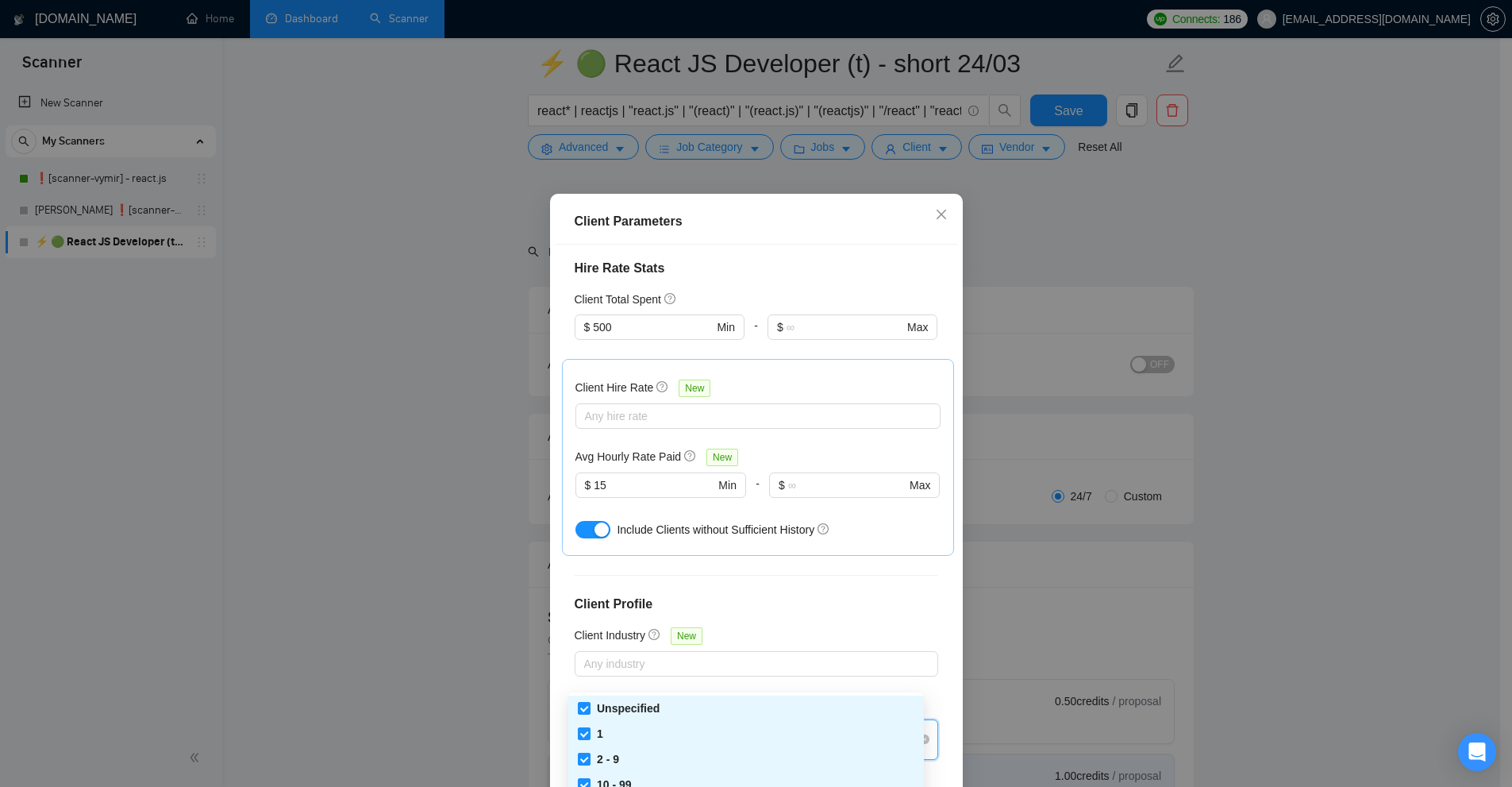
scroll to position [159, 0]
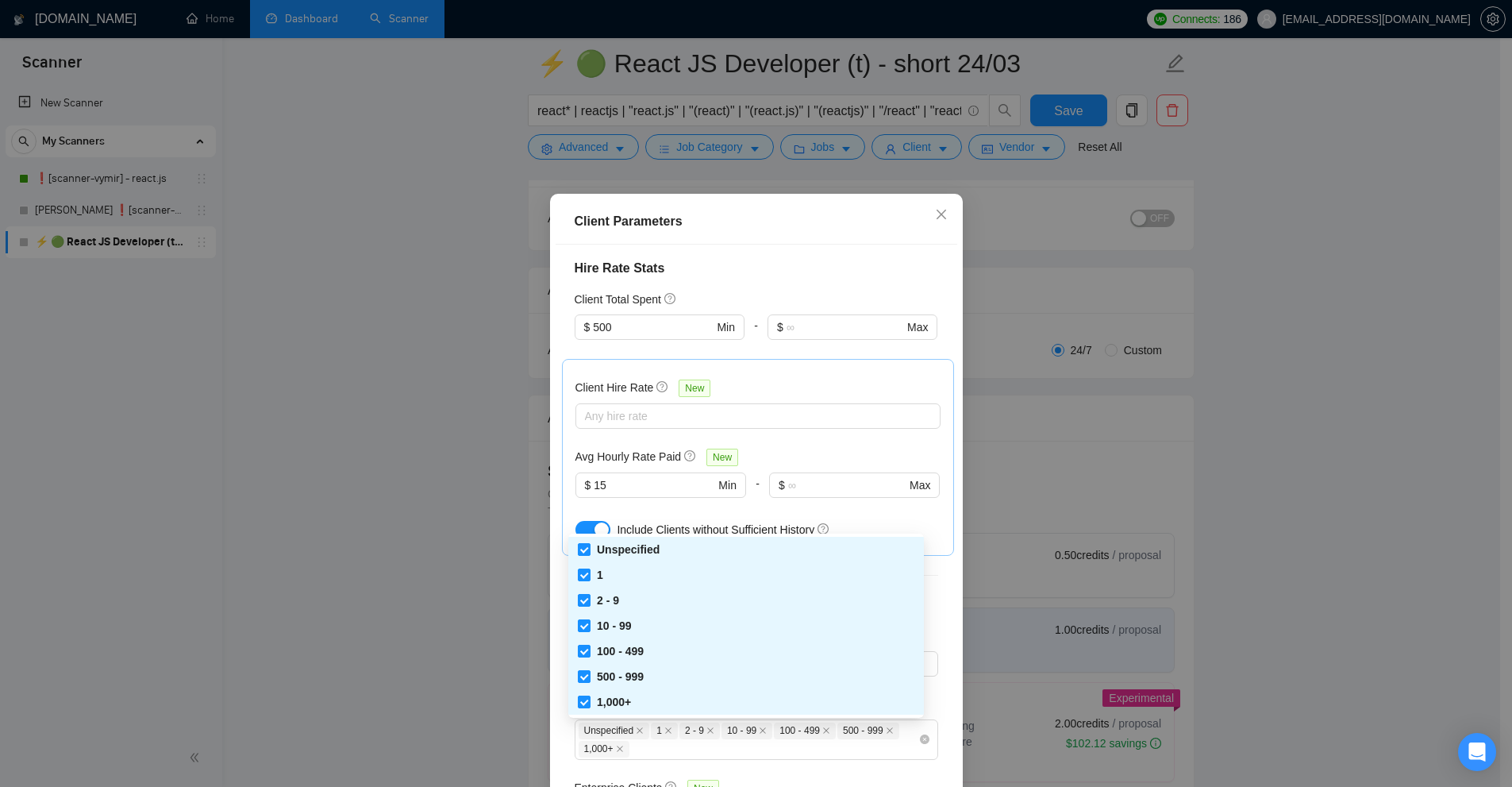
click at [880, 491] on div "Client Location Include Client Countries Europe United States Canada United Kin…" at bounding box center [756, 520] width 402 height 551
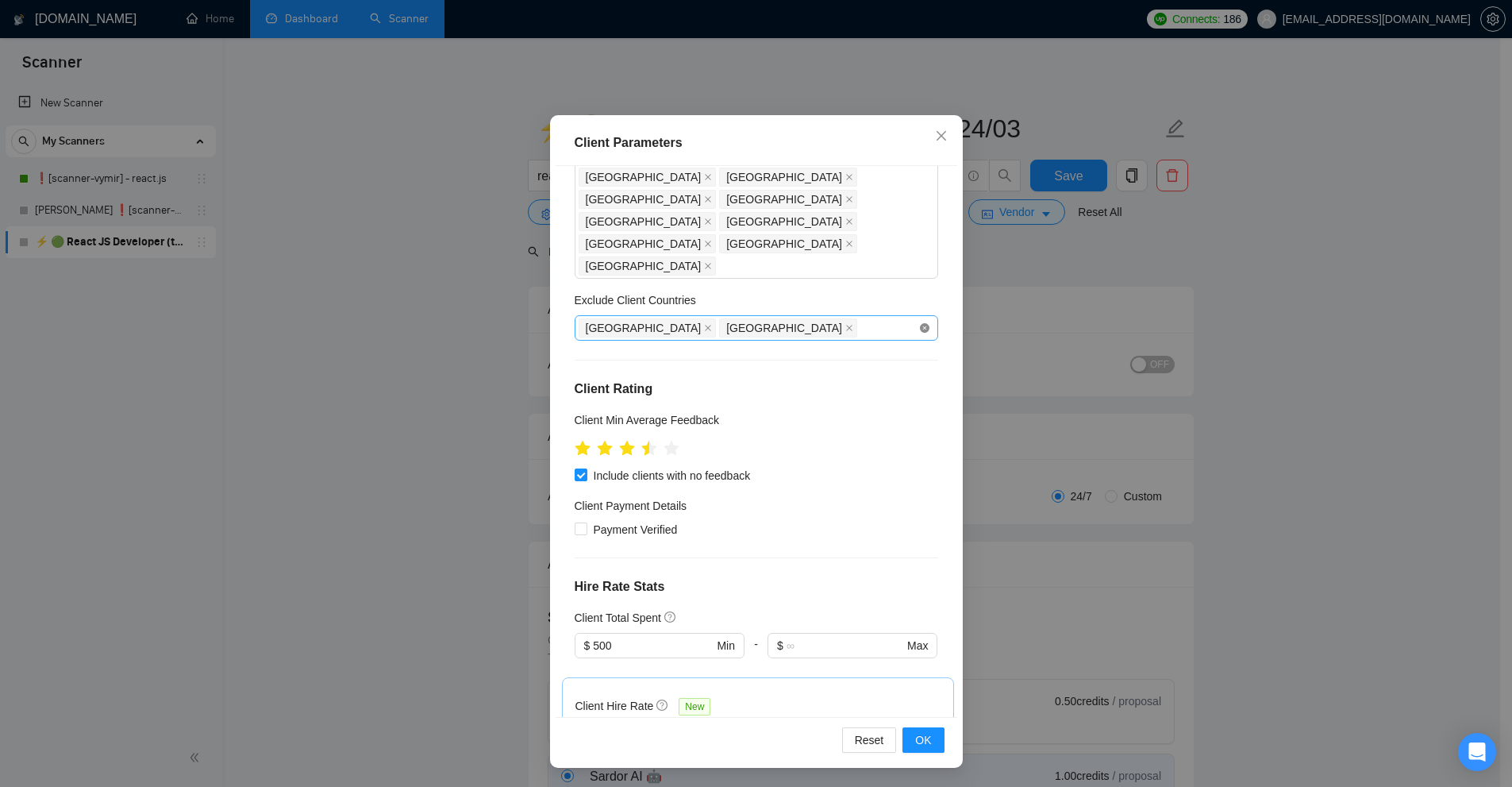
scroll to position [0, 0]
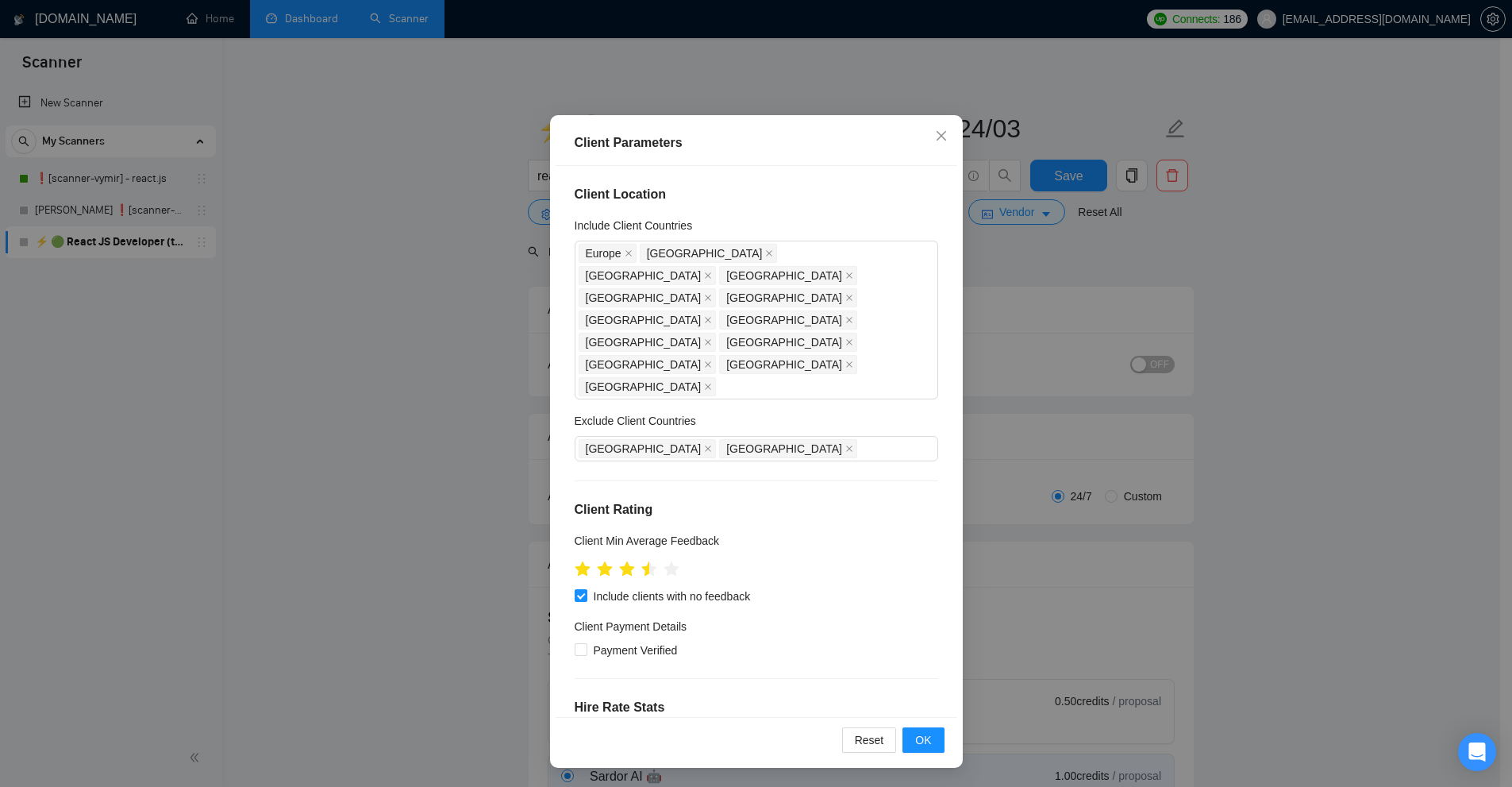
click at [1188, 360] on div "Client Parameters Client Location Include Client Countries Europe United States…" at bounding box center [756, 393] width 1512 height 787
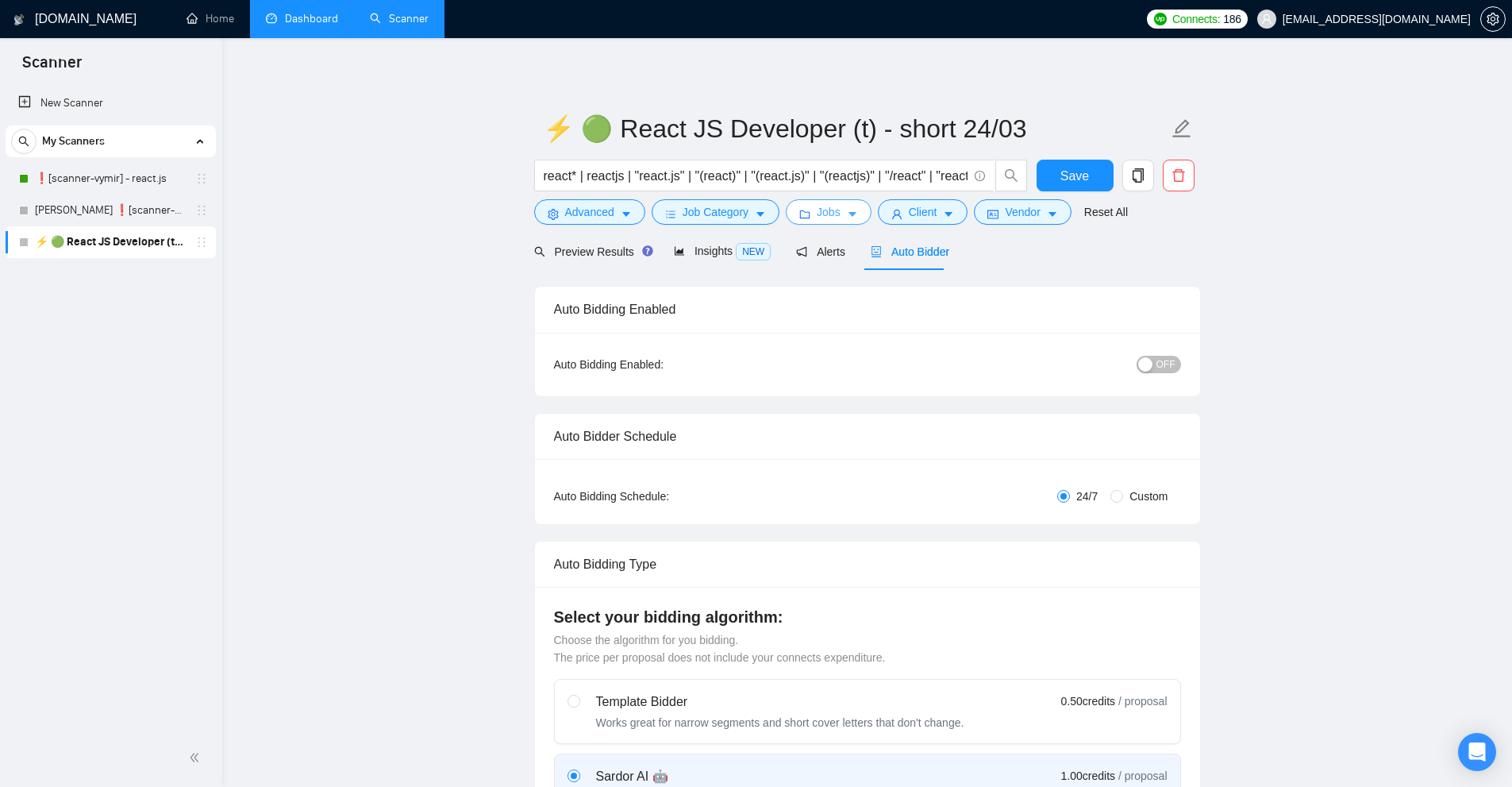
click at [821, 210] on span "Jobs" at bounding box center [828, 212] width 24 height 18
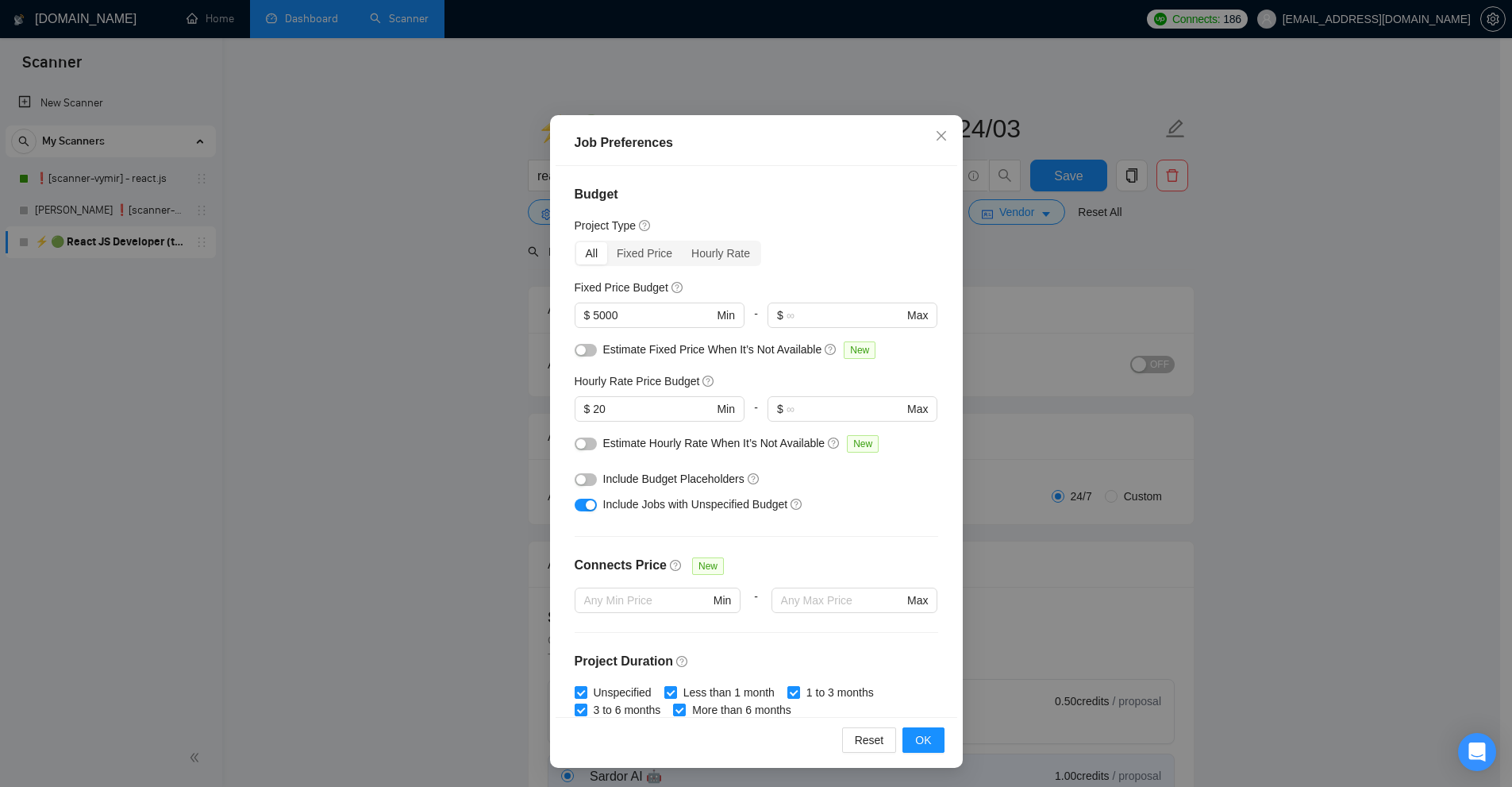
click at [997, 299] on div "Job Preferences Budget Project Type All Fixed Price Hourly Rate Fixed Price Bud…" at bounding box center [756, 393] width 1512 height 787
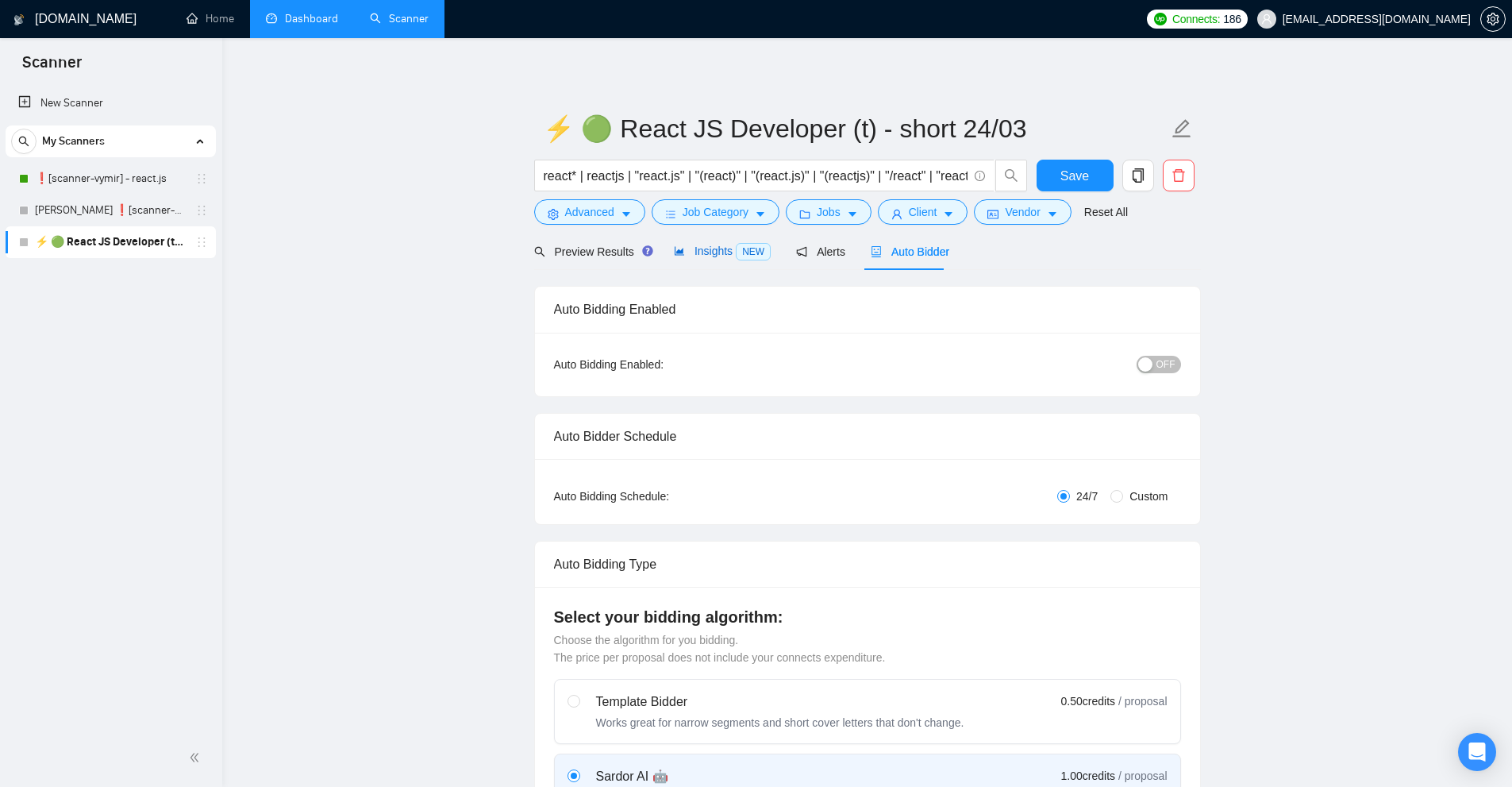
click at [737, 258] on span "NEW" at bounding box center [753, 251] width 35 height 18
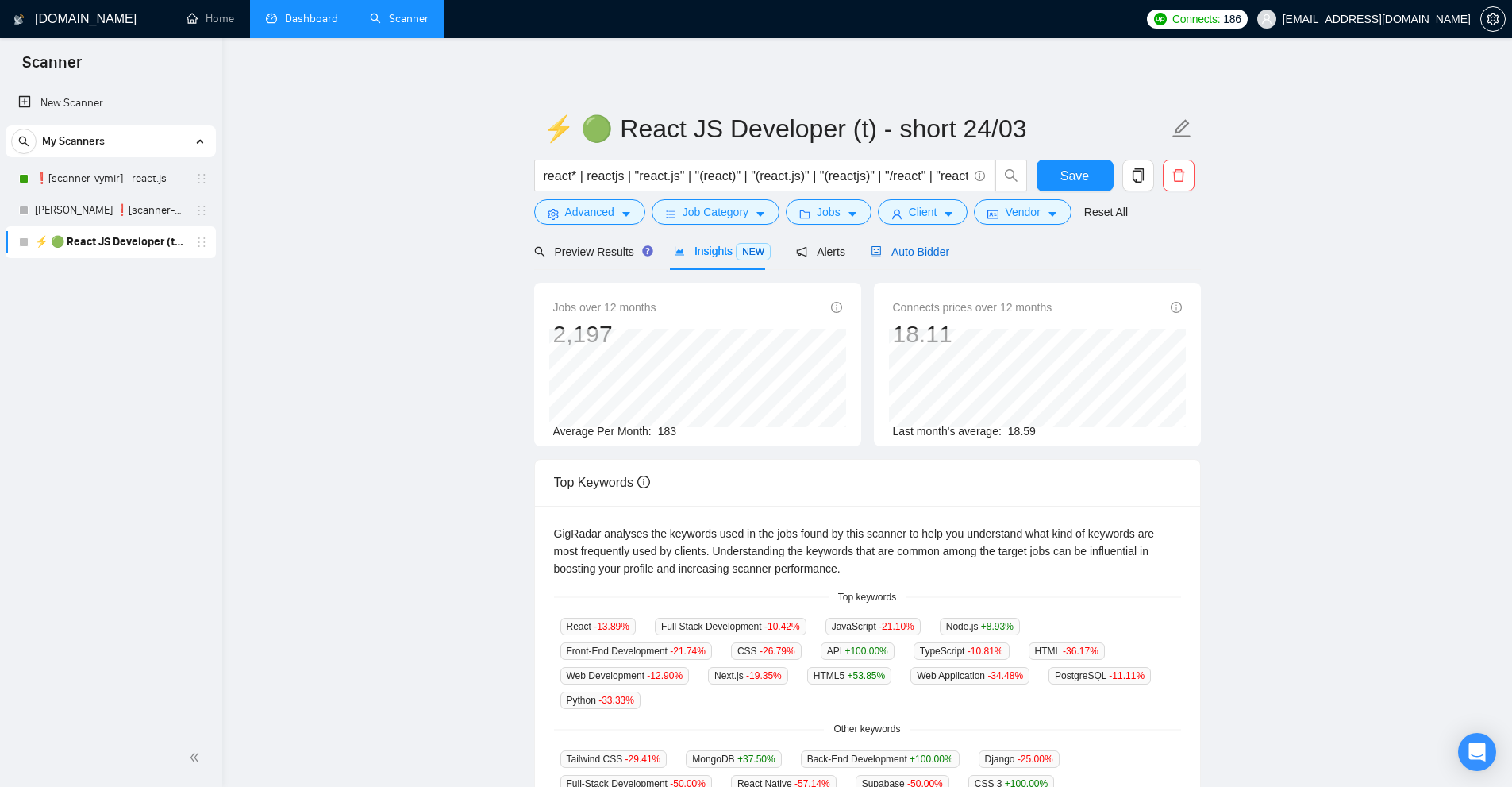
click at [899, 259] on div "Auto Bidder" at bounding box center [909, 251] width 78 height 18
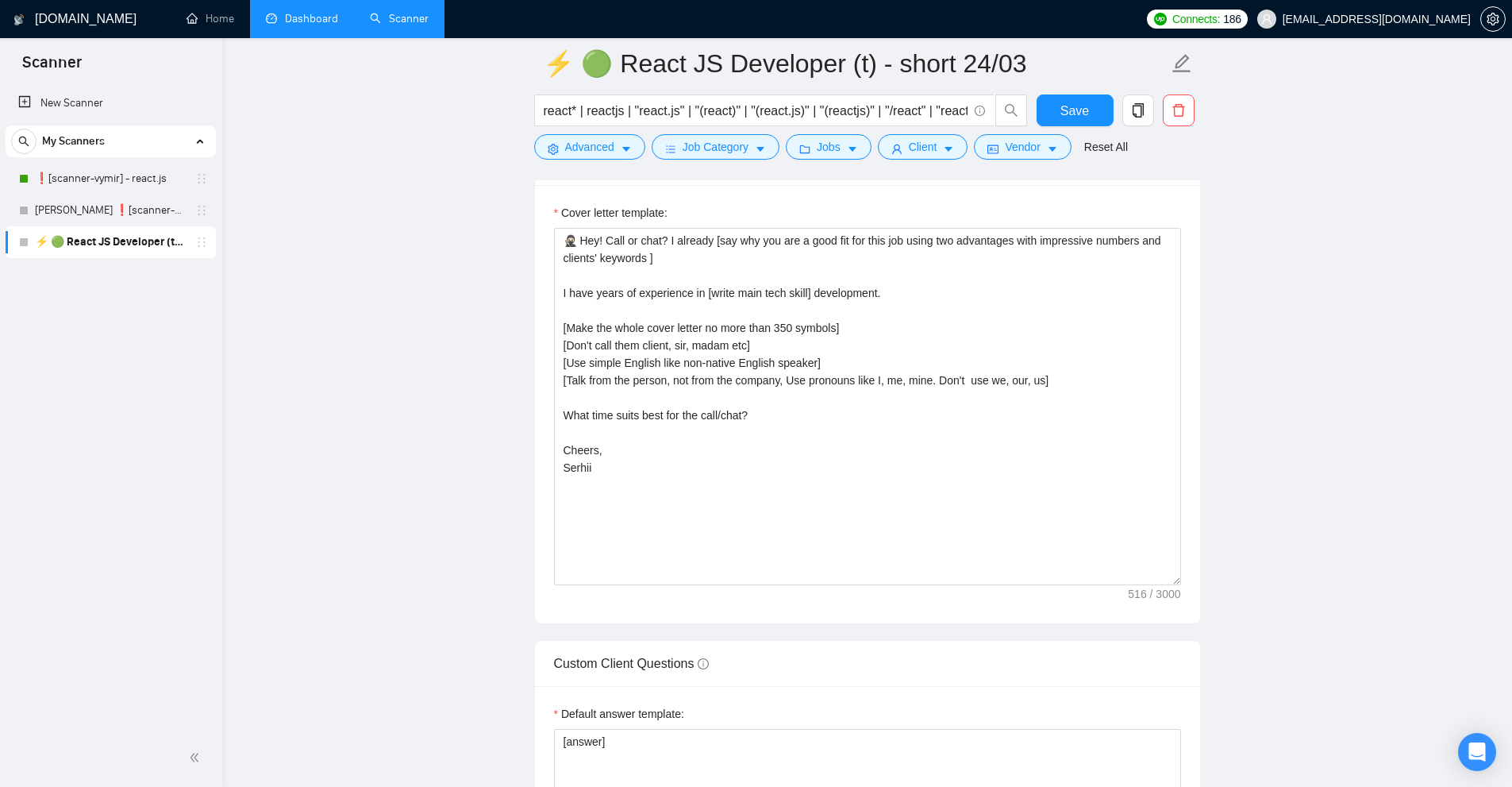
scroll to position [2223, 0]
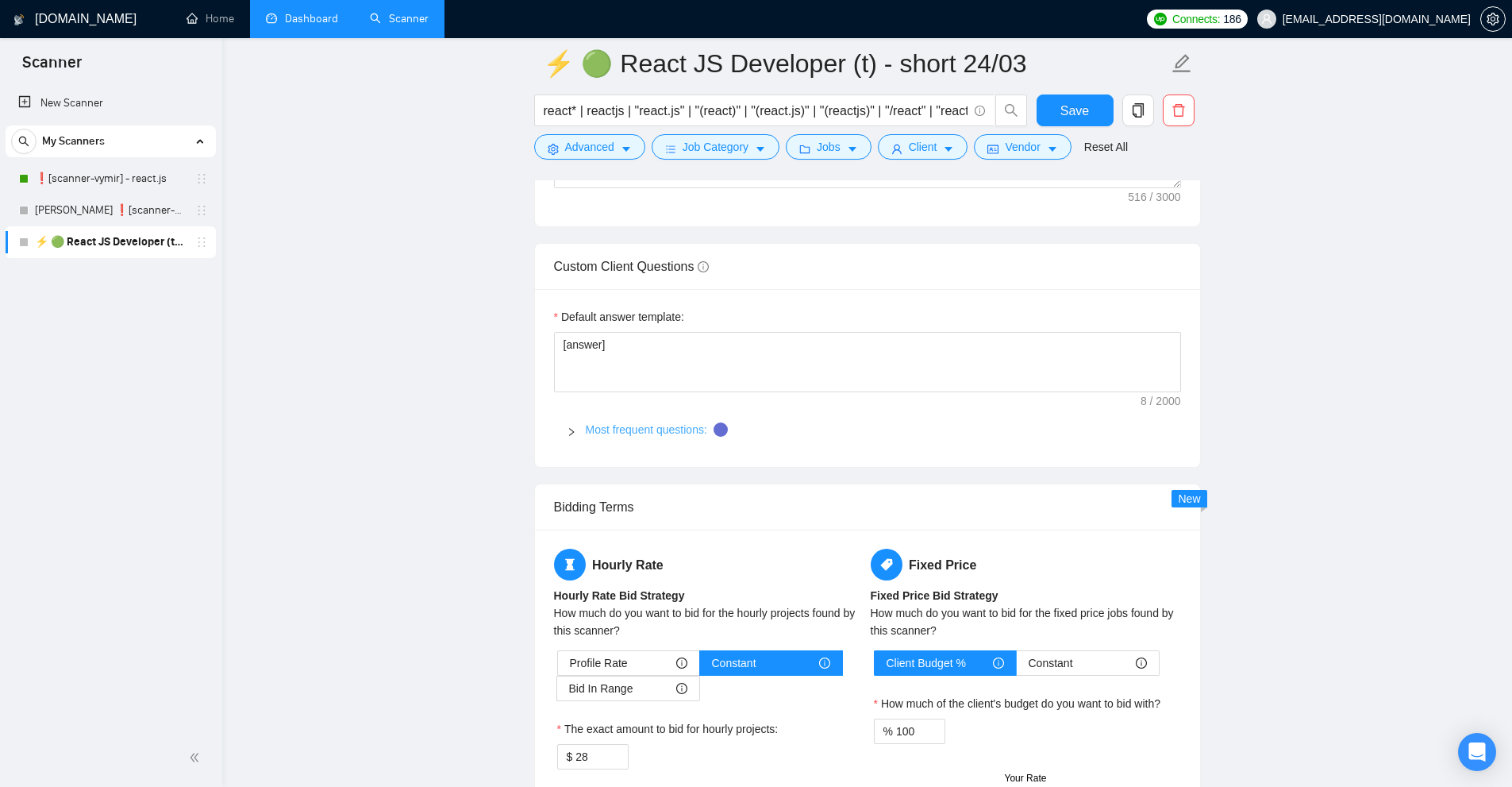
click at [642, 427] on link "Most frequent questions:" at bounding box center [646, 429] width 121 height 12
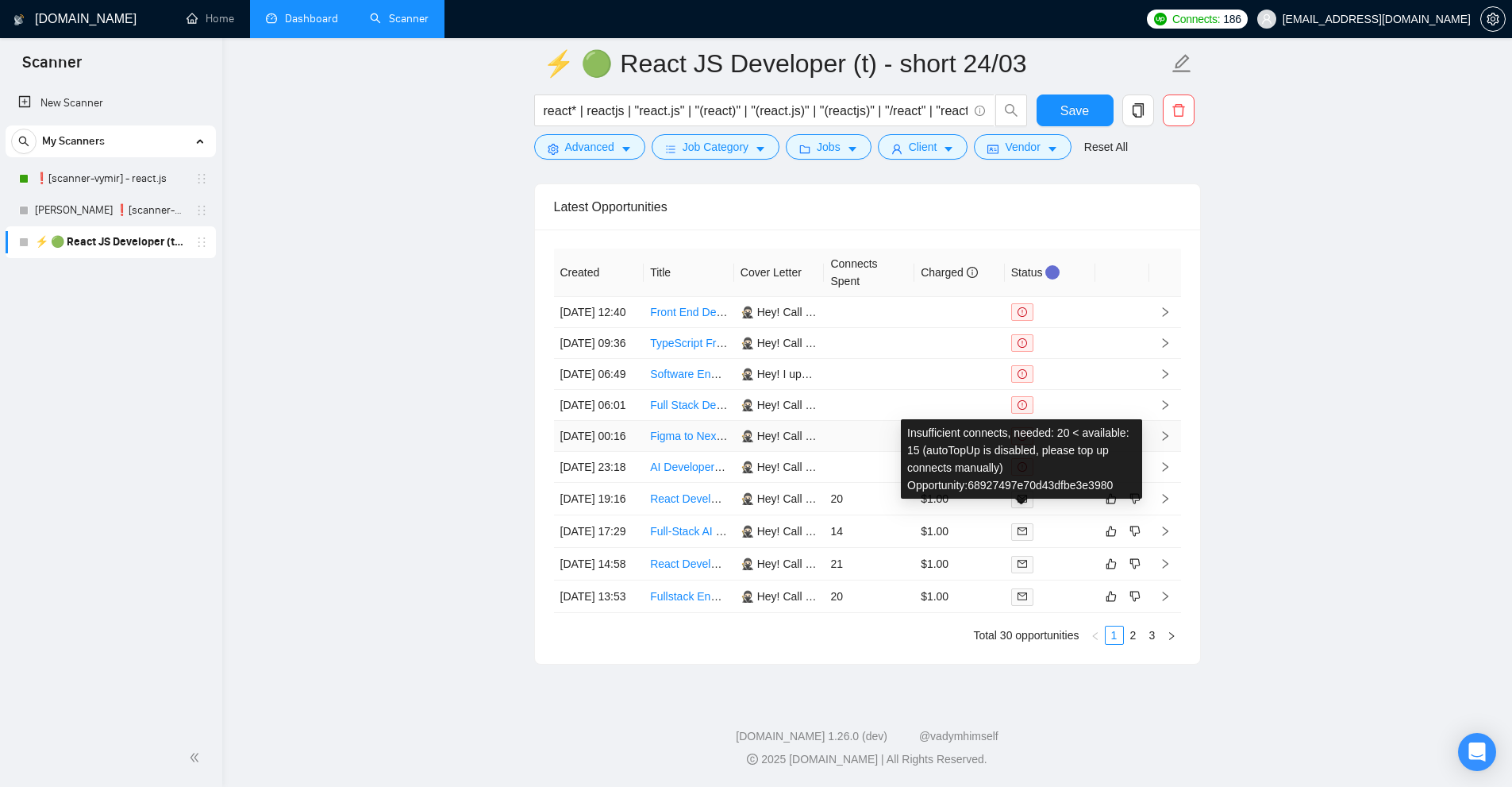
scroll to position [4604, 0]
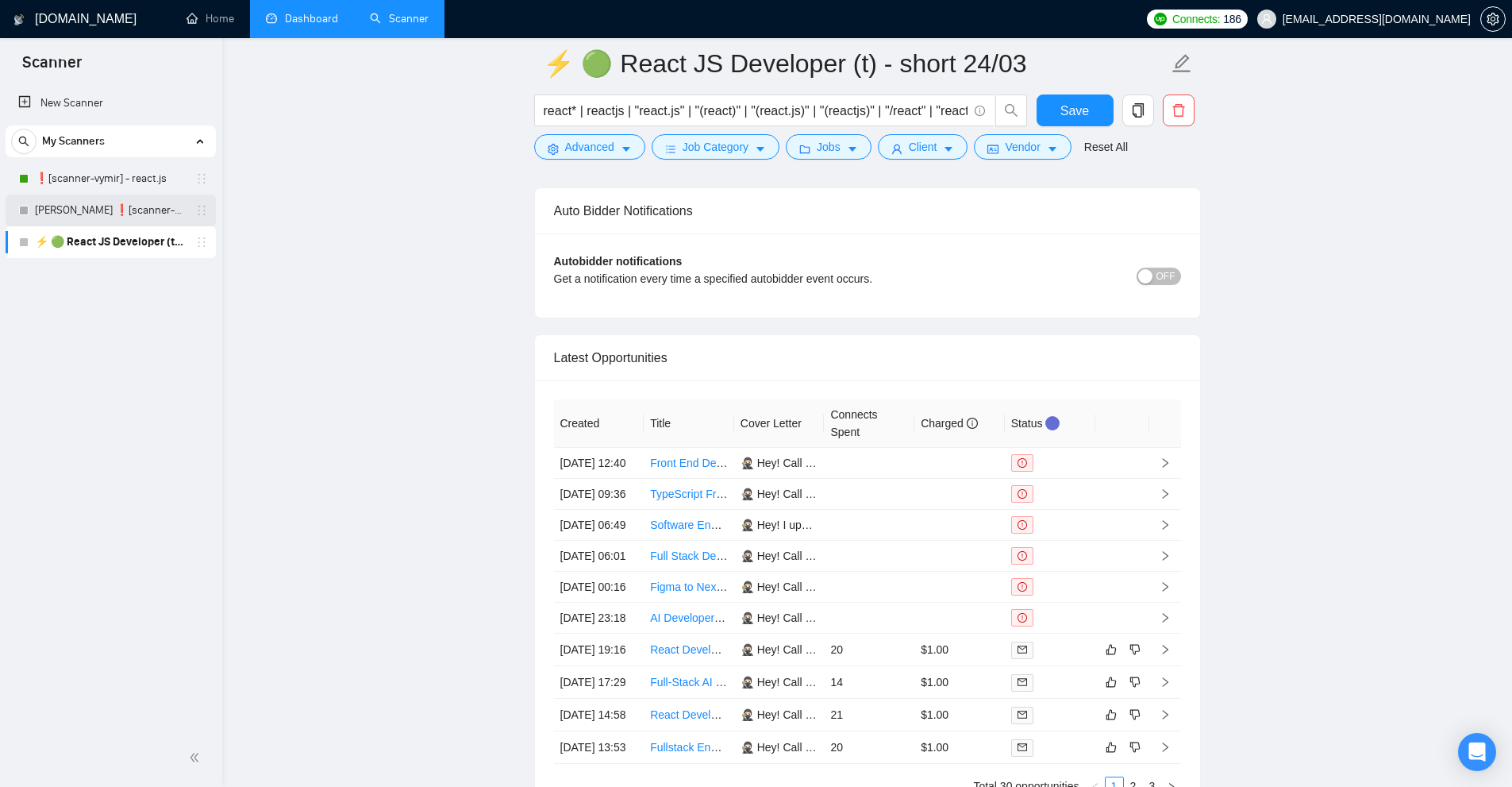
click at [91, 202] on link "Ihor ❗[scanner-vymir] - react.js" at bounding box center [111, 210] width 151 height 32
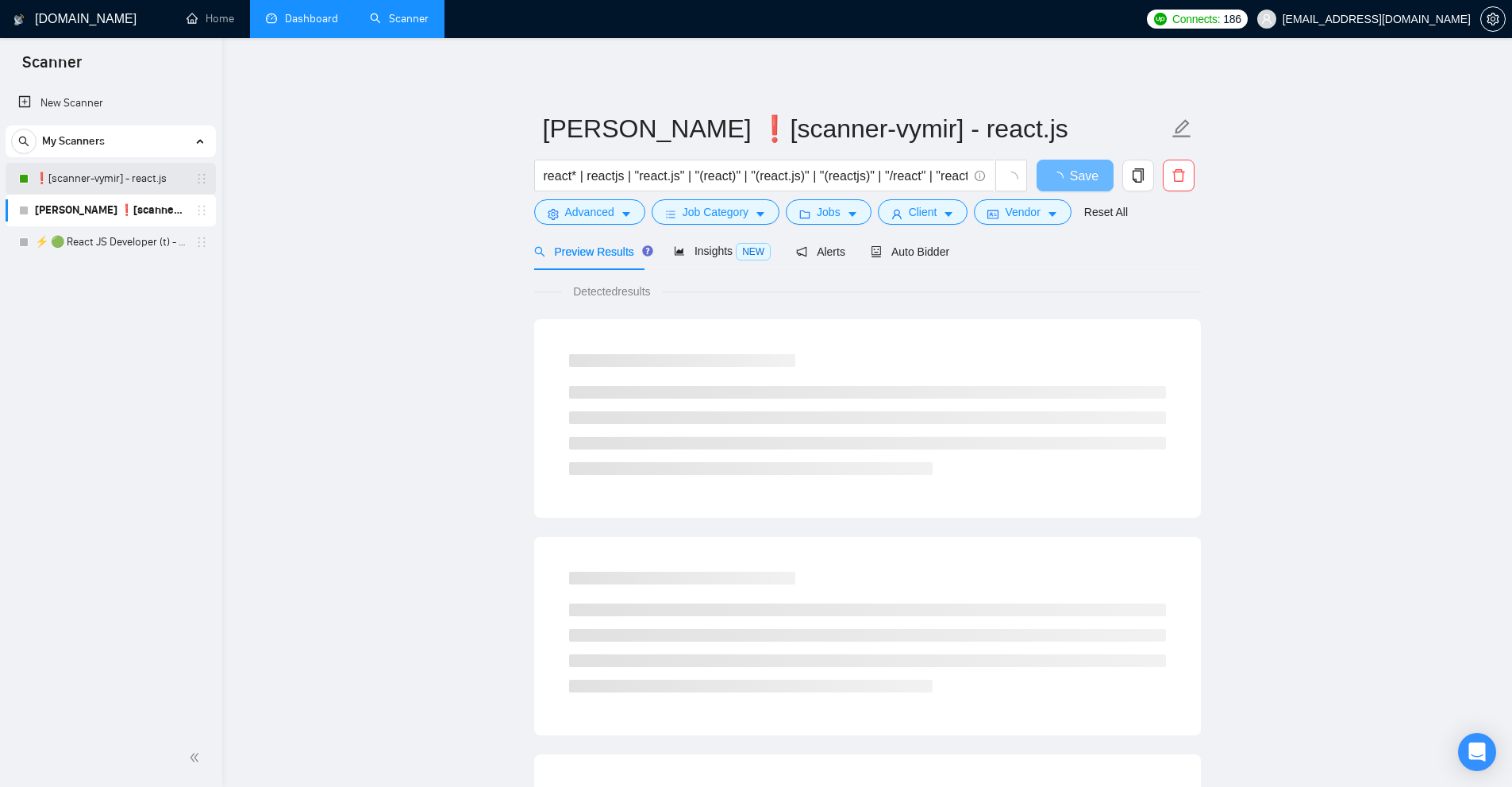
click at [116, 186] on link "❗[scanner-vymir] - react.js" at bounding box center [111, 179] width 151 height 32
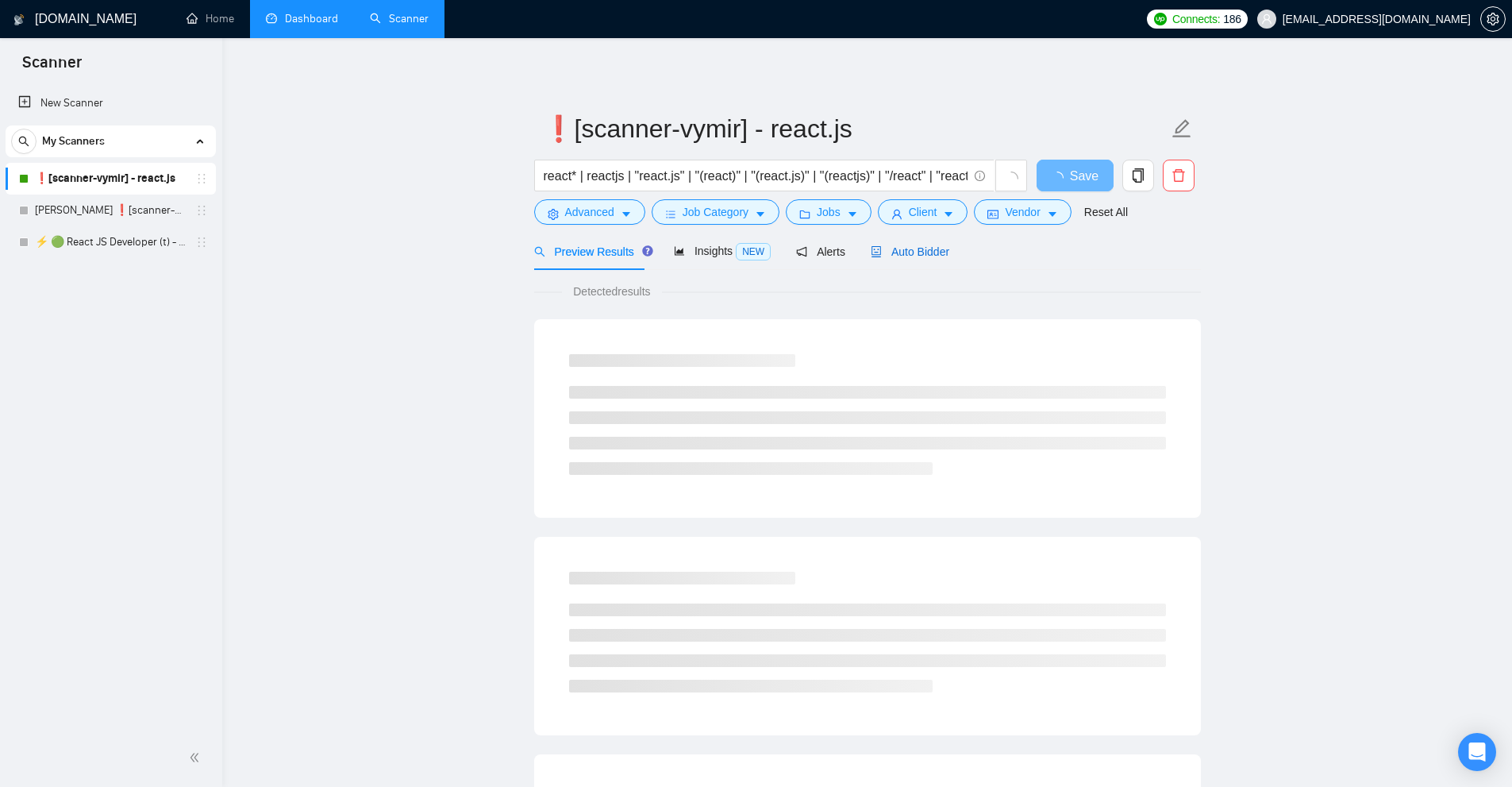
click at [896, 253] on span "Auto Bidder" at bounding box center [909, 251] width 78 height 12
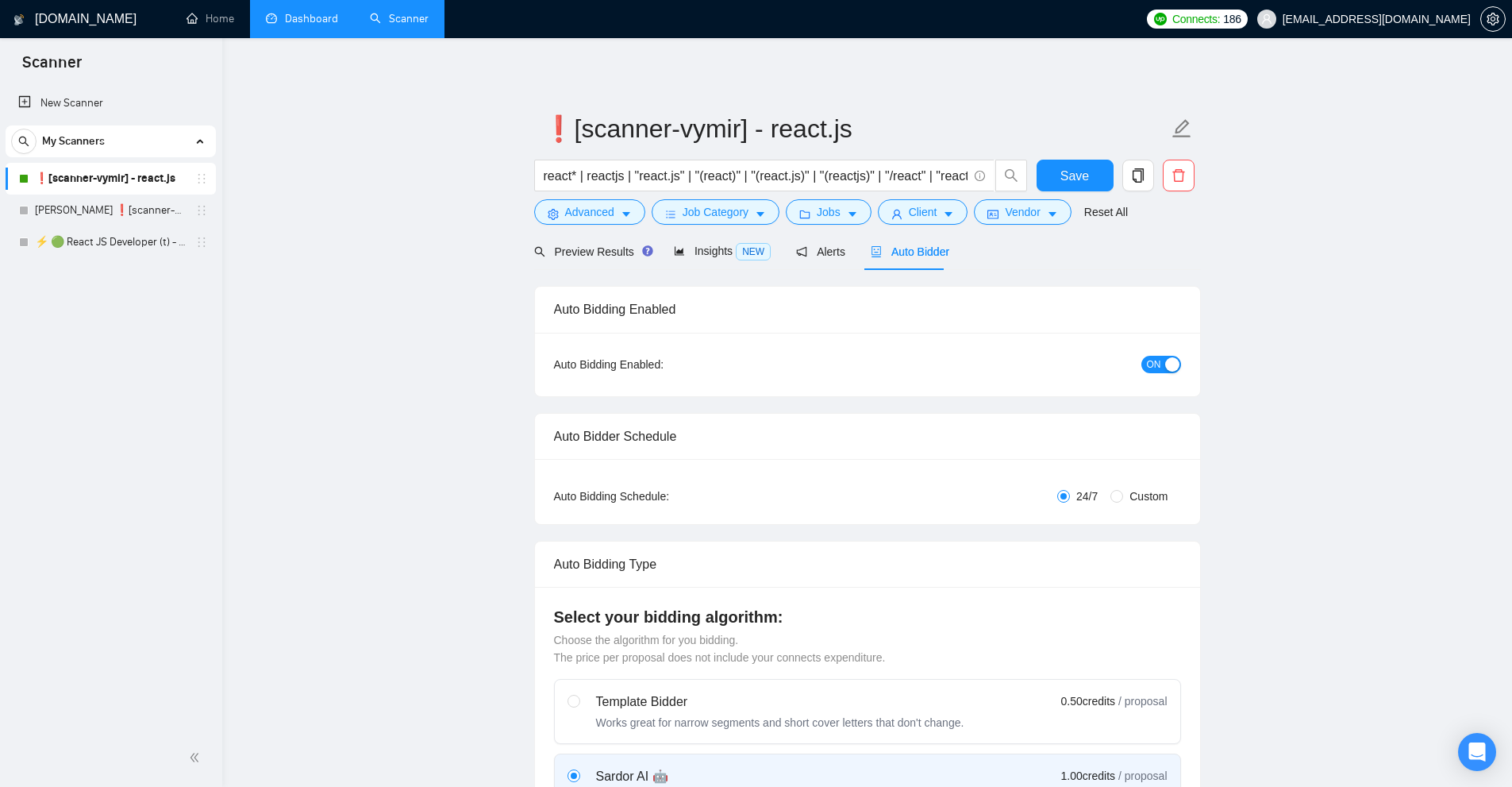
click at [306, 15] on link "Dashboard" at bounding box center [302, 18] width 72 height 13
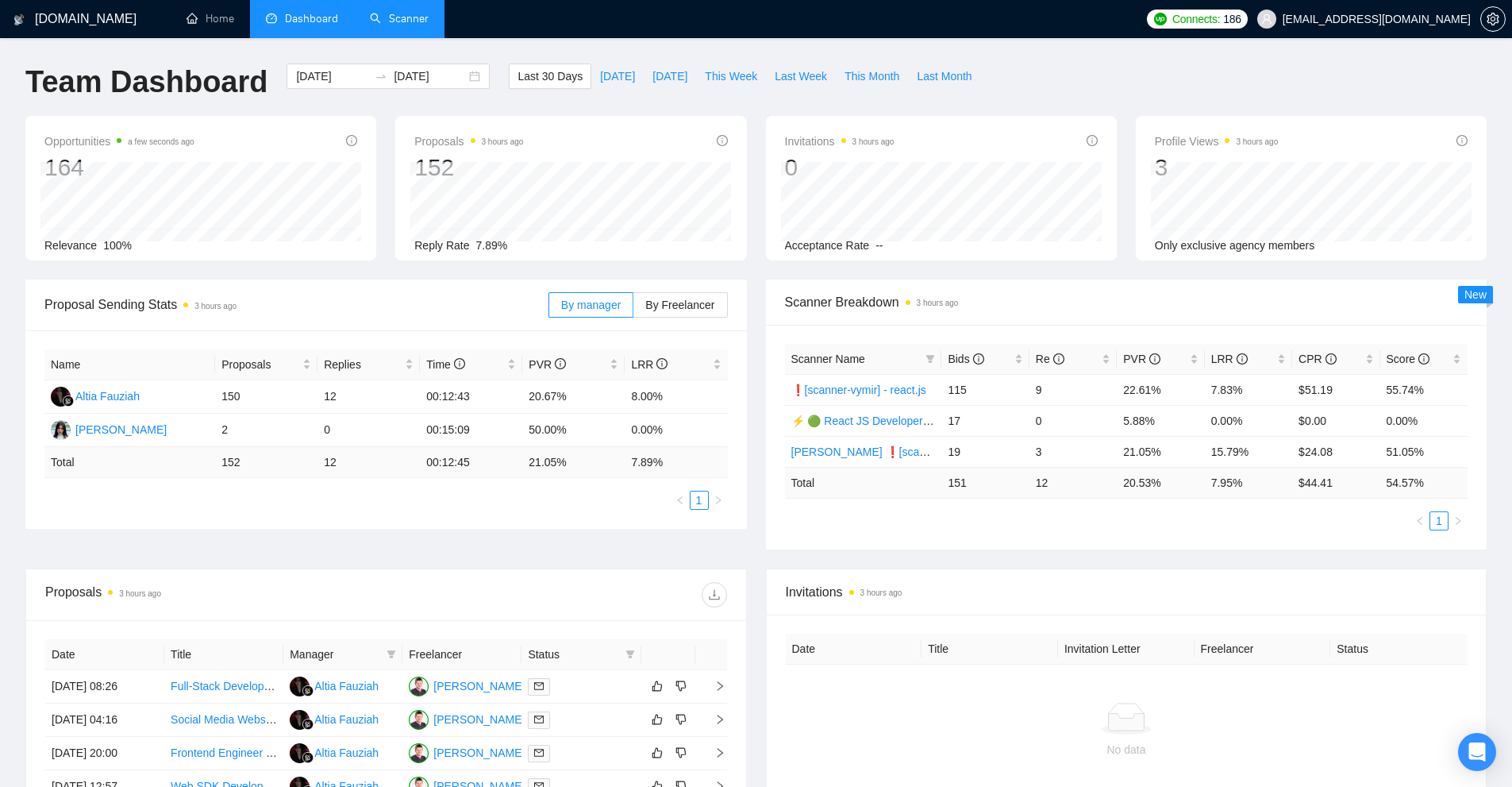
click at [428, 26] on link "Scanner" at bounding box center [399, 18] width 59 height 13
drag, startPoint x: 1114, startPoint y: 419, endPoint x: 1130, endPoint y: 419, distance: 16.0
click at [1130, 419] on tr "❗[scanner-vymir] - react.js 115 9 22.61% 7.83% $51.19 55.74%" at bounding box center [1126, 419] width 683 height 31
drag, startPoint x: 1246, startPoint y: 420, endPoint x: 1119, endPoint y: 422, distance: 127.0
click at [1119, 422] on tr "❗[scanner-vymir] - react.js 115 9 22.61% 7.83% $51.19 55.74%" at bounding box center [1126, 419] width 683 height 31
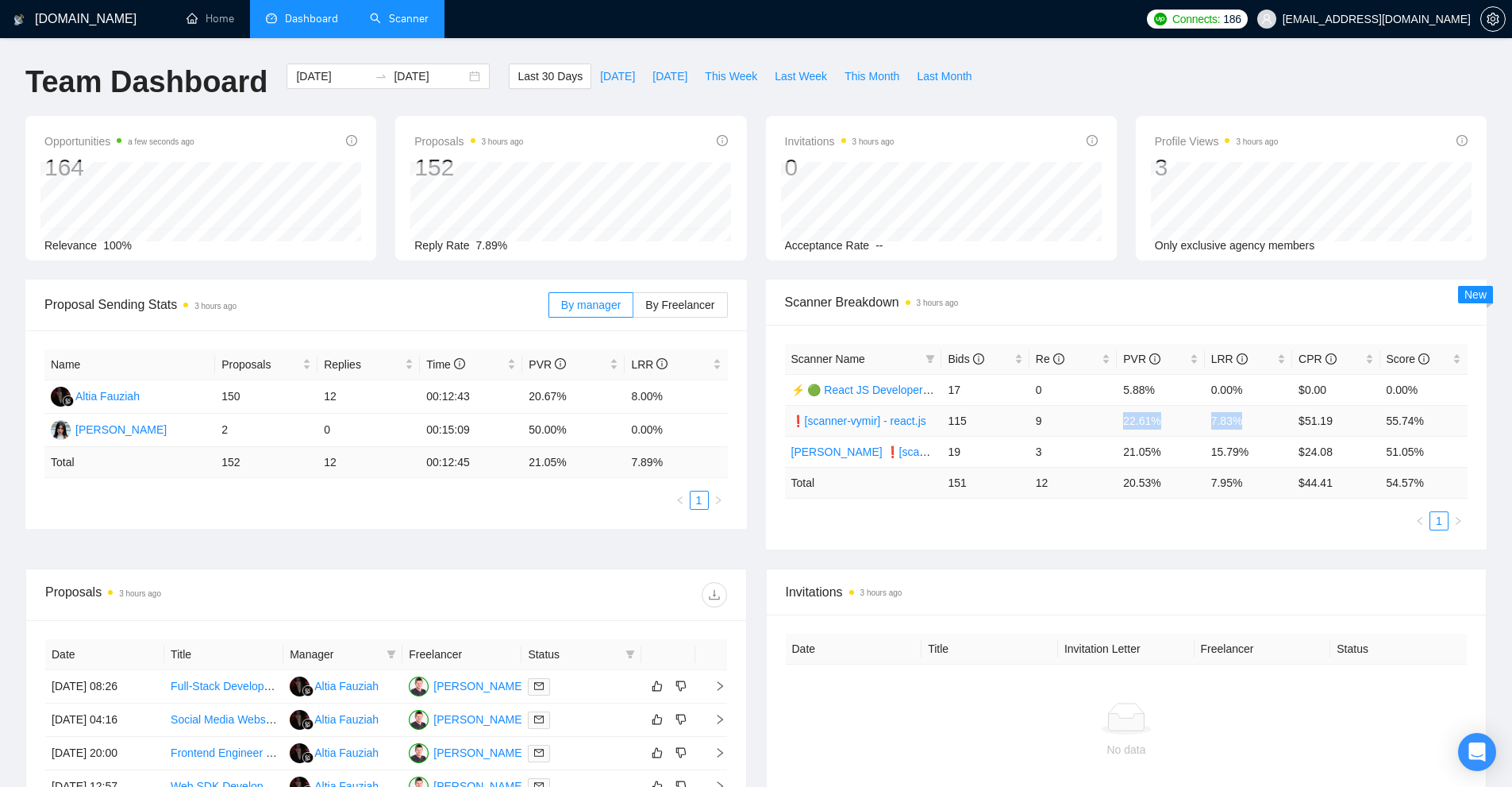
copy tr "22.61% 7.83%"
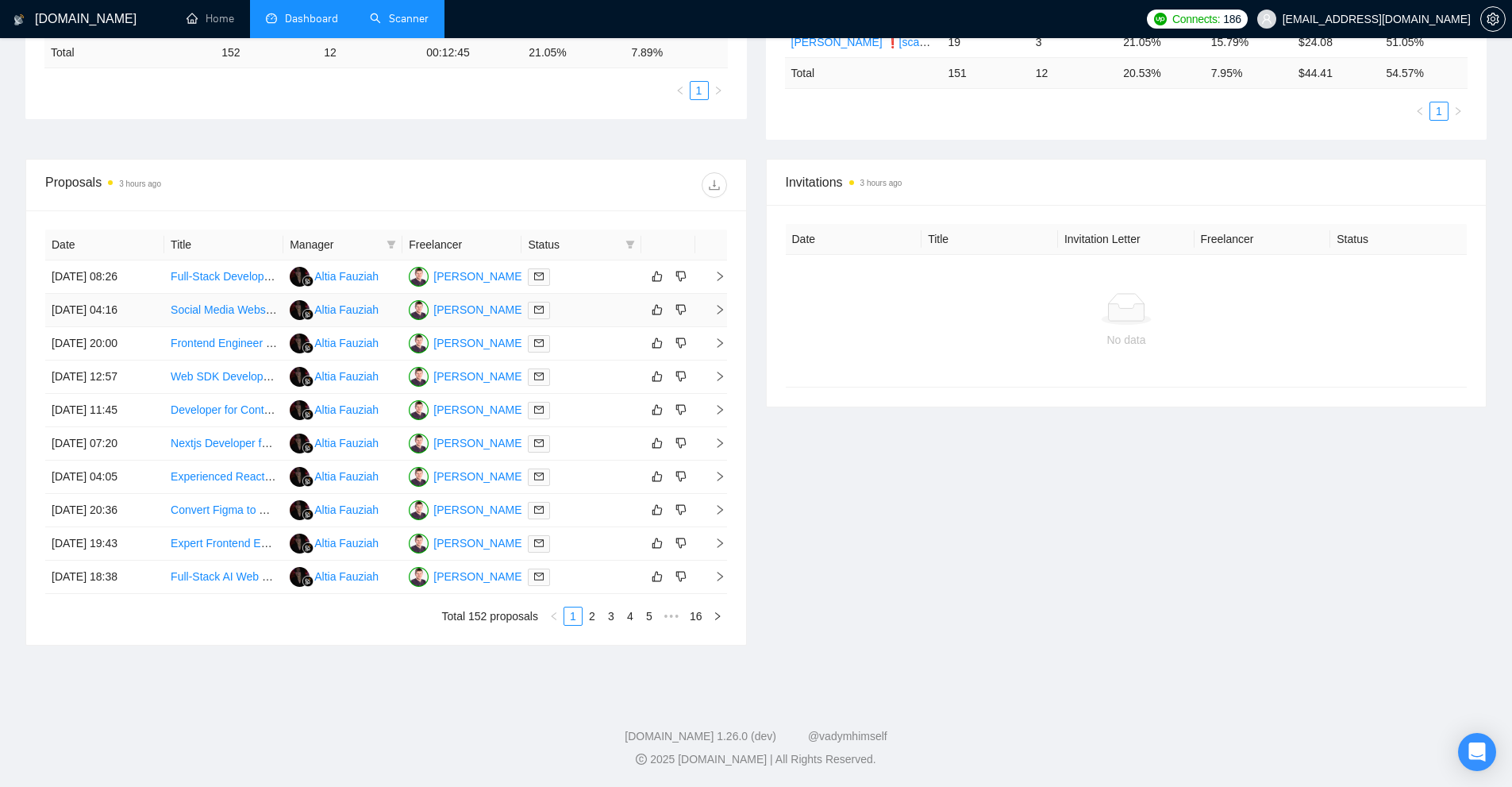
scroll to position [92, 0]
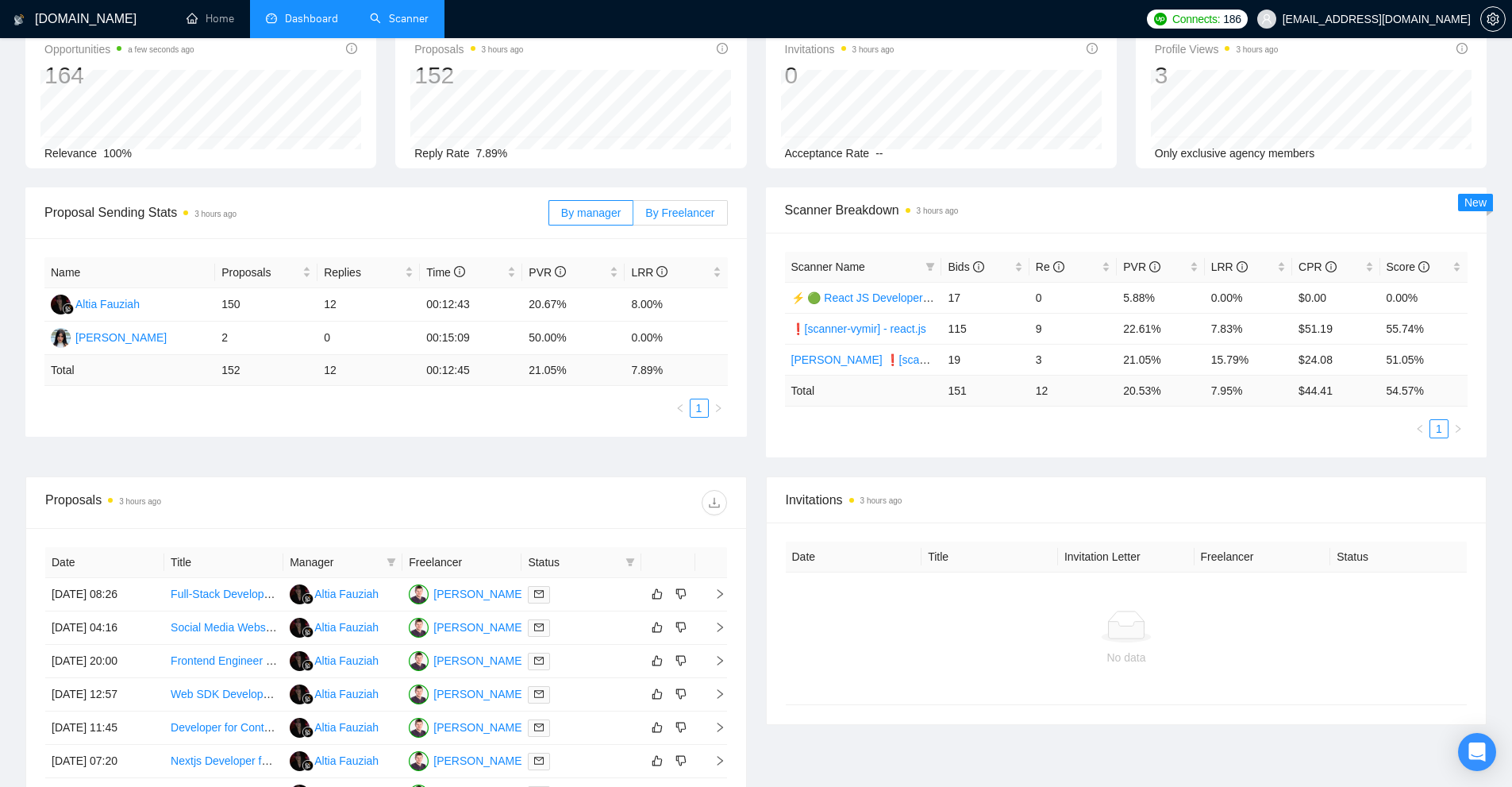
click at [692, 223] on label "By Freelancer" at bounding box center [680, 212] width 94 height 26
click at [633, 216] on input "By Freelancer" at bounding box center [633, 216] width 0 height 0
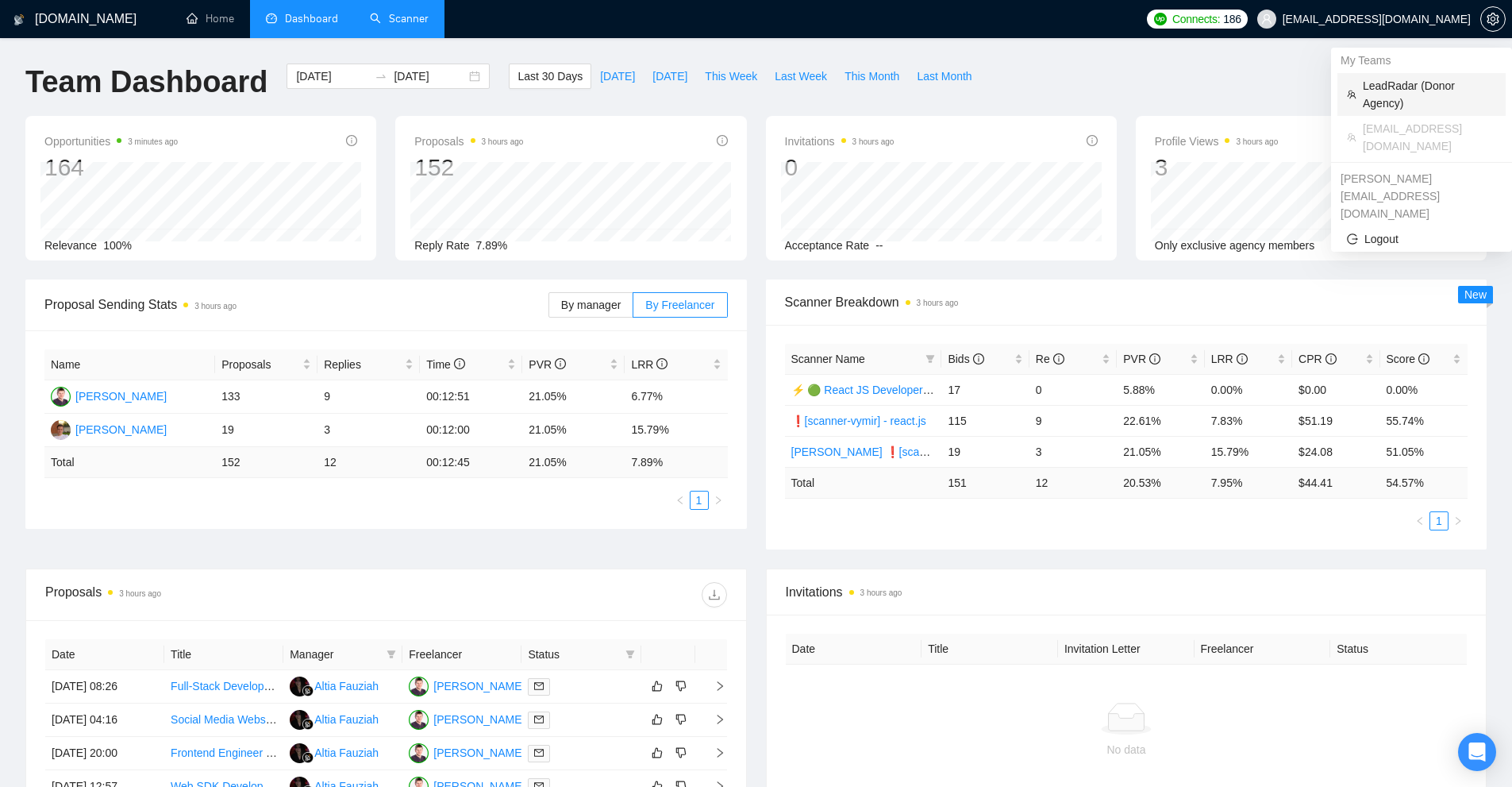
click at [1398, 75] on li "LeadRadar (Donor Agency)" at bounding box center [1421, 94] width 168 height 43
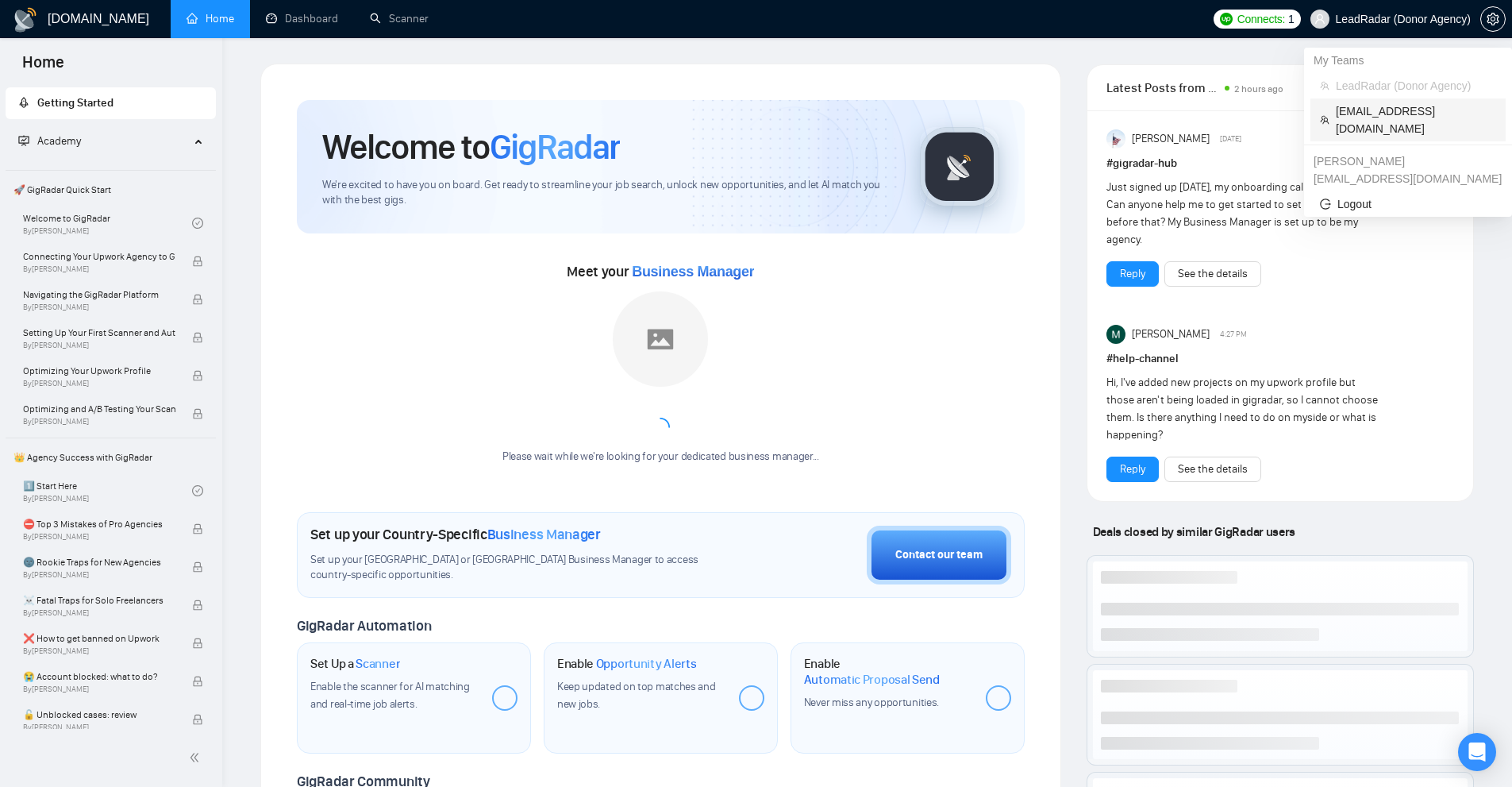
click at [1392, 99] on li "ymykhal@gmail.com" at bounding box center [1407, 120] width 195 height 43
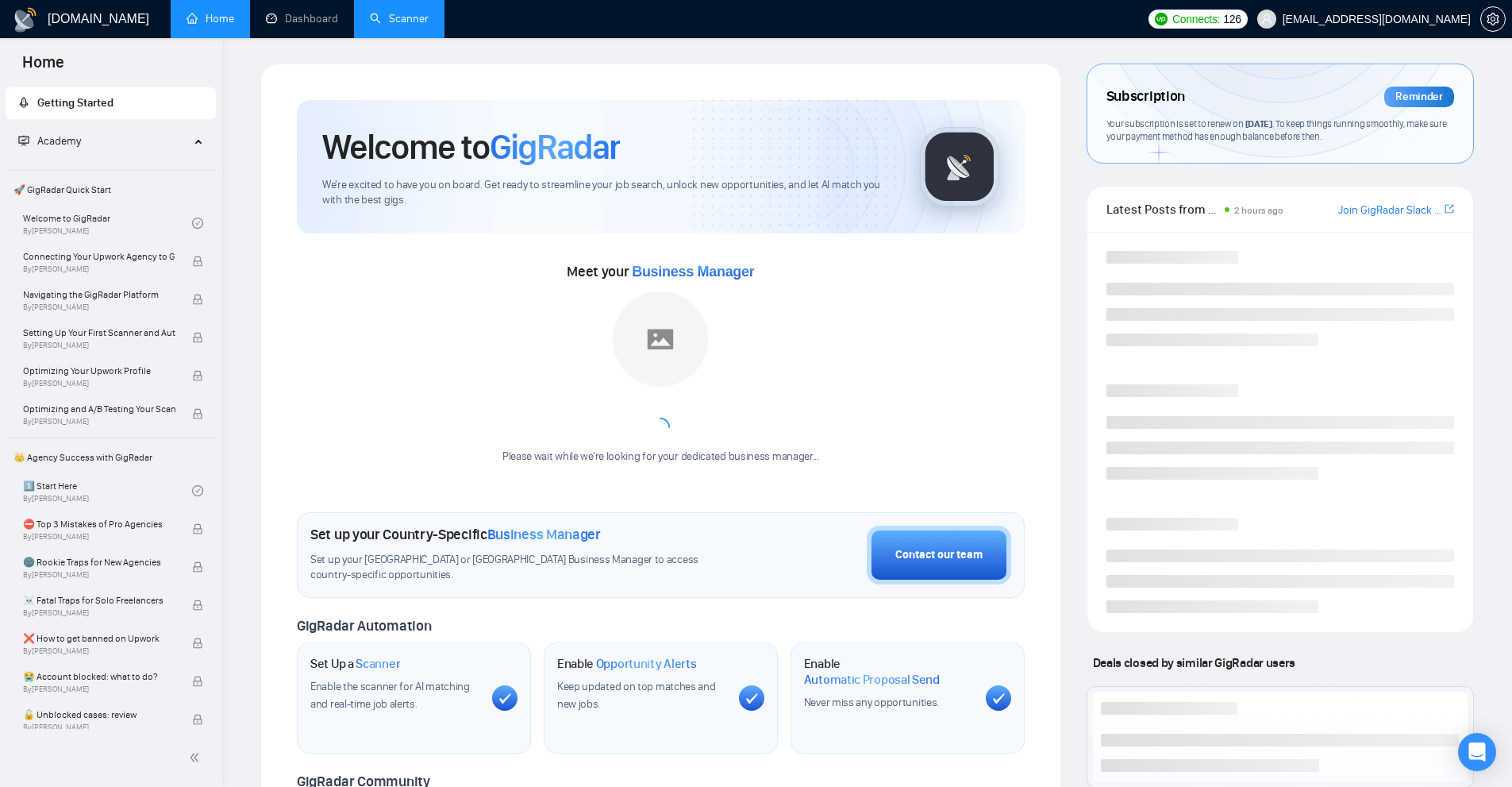
click at [370, 26] on link "Scanner" at bounding box center [399, 18] width 59 height 13
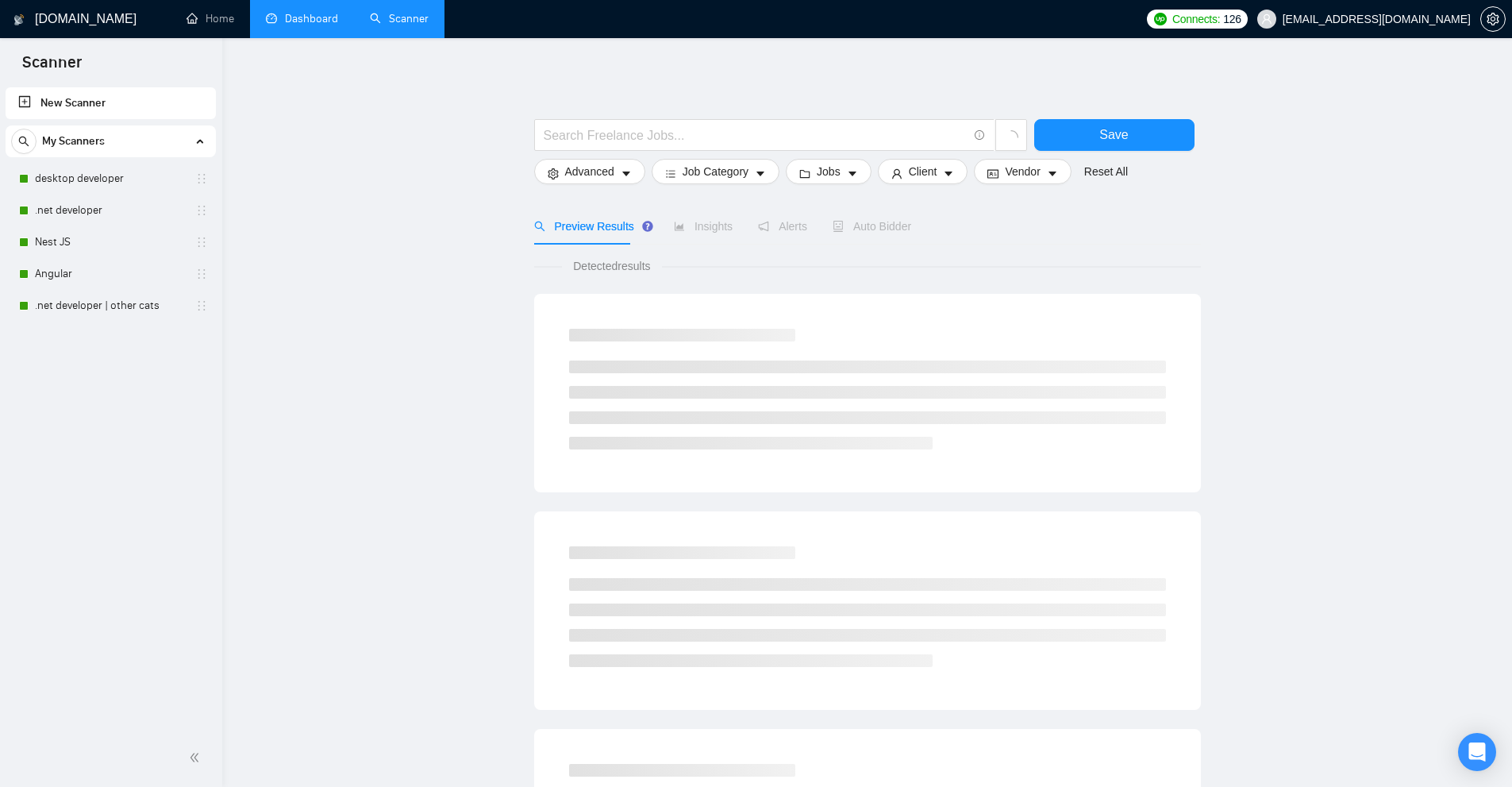
click at [317, 19] on link "Dashboard" at bounding box center [302, 18] width 72 height 13
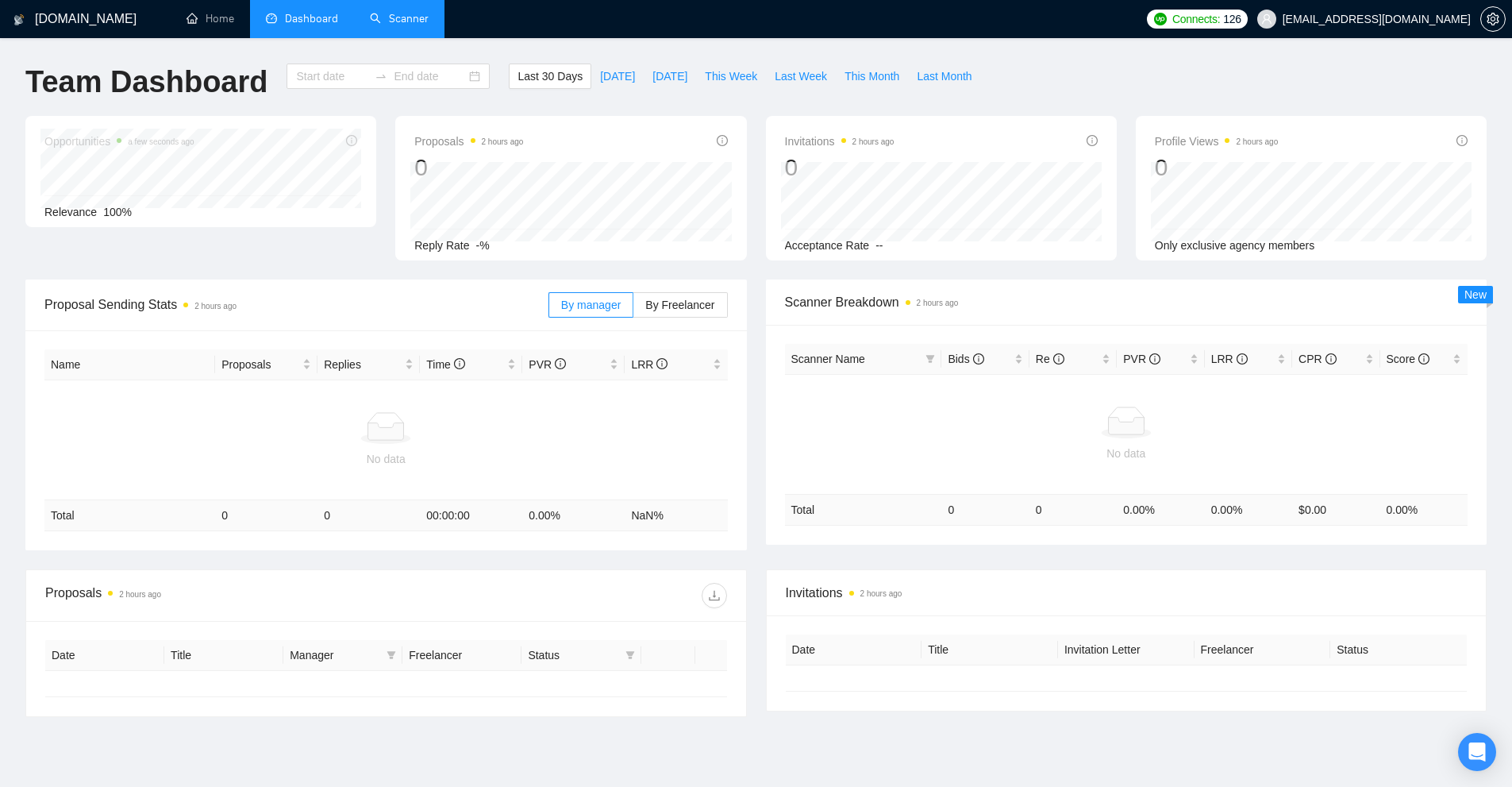
type input "[DATE]"
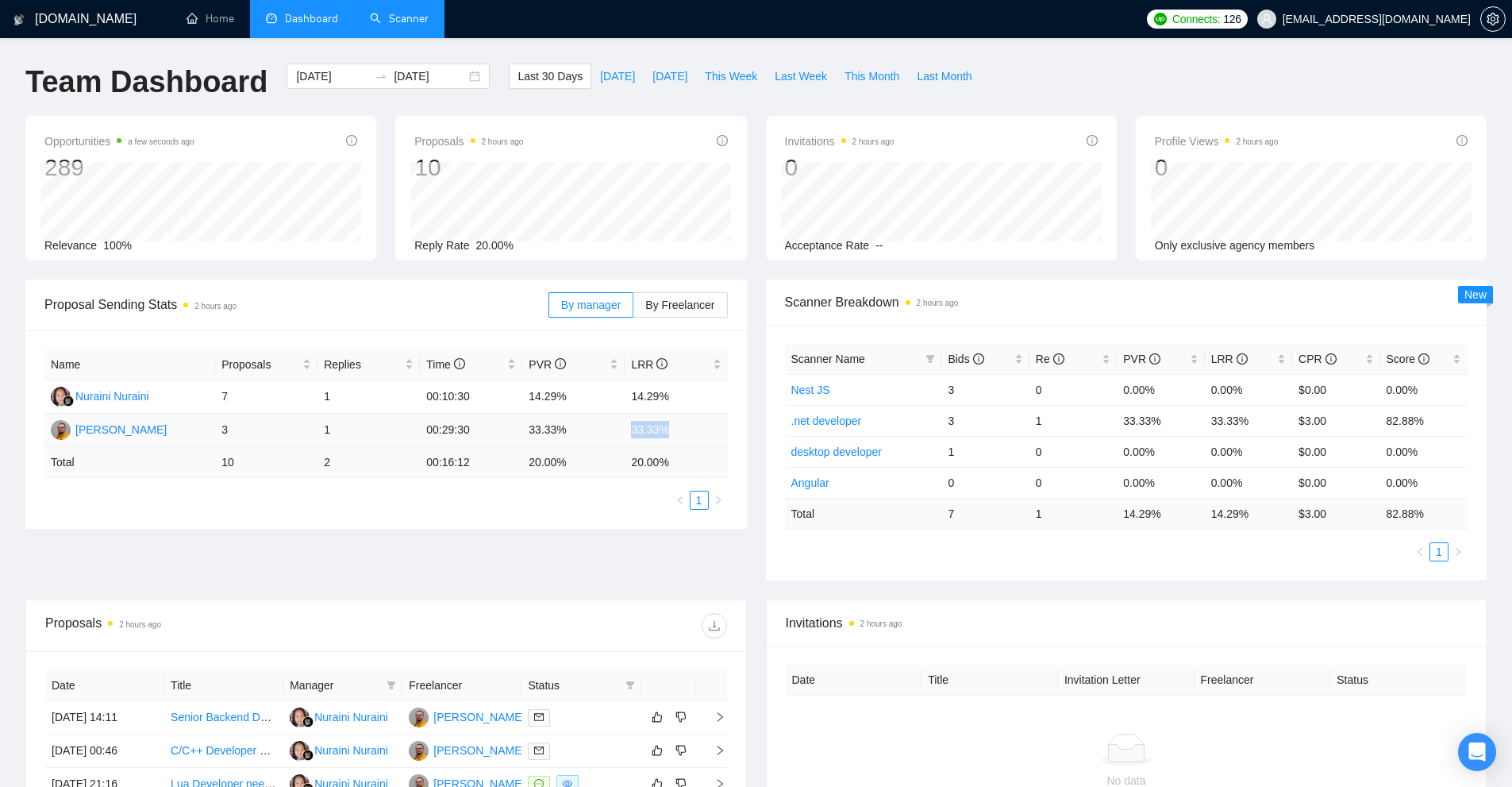
drag, startPoint x: 674, startPoint y: 420, endPoint x: 715, endPoint y: 426, distance: 41.4
click at [715, 426] on tr "Yuriy Mykhalchuk 3 1 00:29:30 33.33% 33.33%" at bounding box center [386, 430] width 683 height 33
click at [657, 293] on label "By Freelancer" at bounding box center [680, 304] width 94 height 26
click at [633, 309] on input "By Freelancer" at bounding box center [633, 309] width 0 height 0
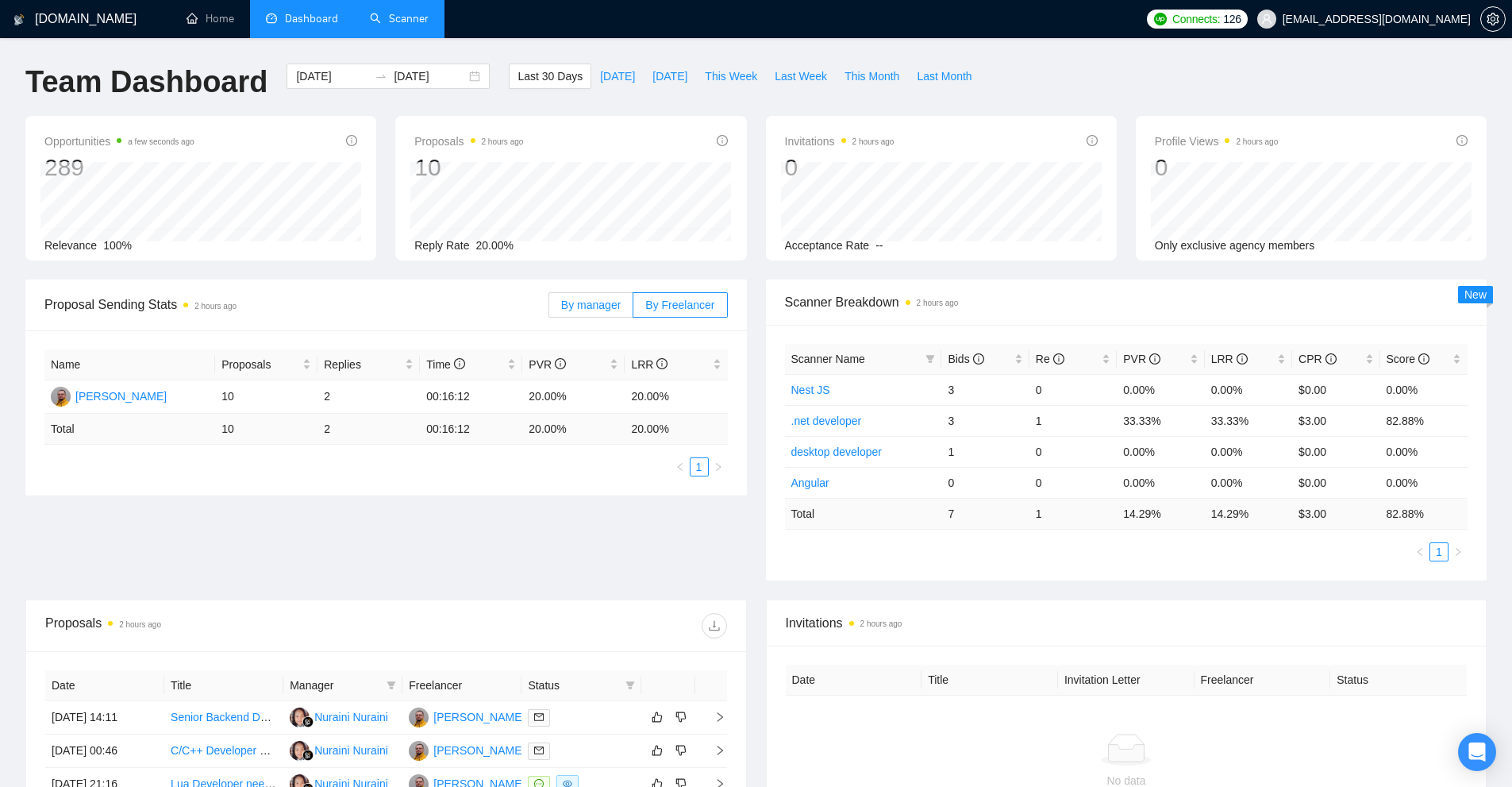
click at [602, 305] on span "By manager" at bounding box center [591, 304] width 60 height 12
click at [549, 309] on input "By manager" at bounding box center [549, 309] width 0 height 0
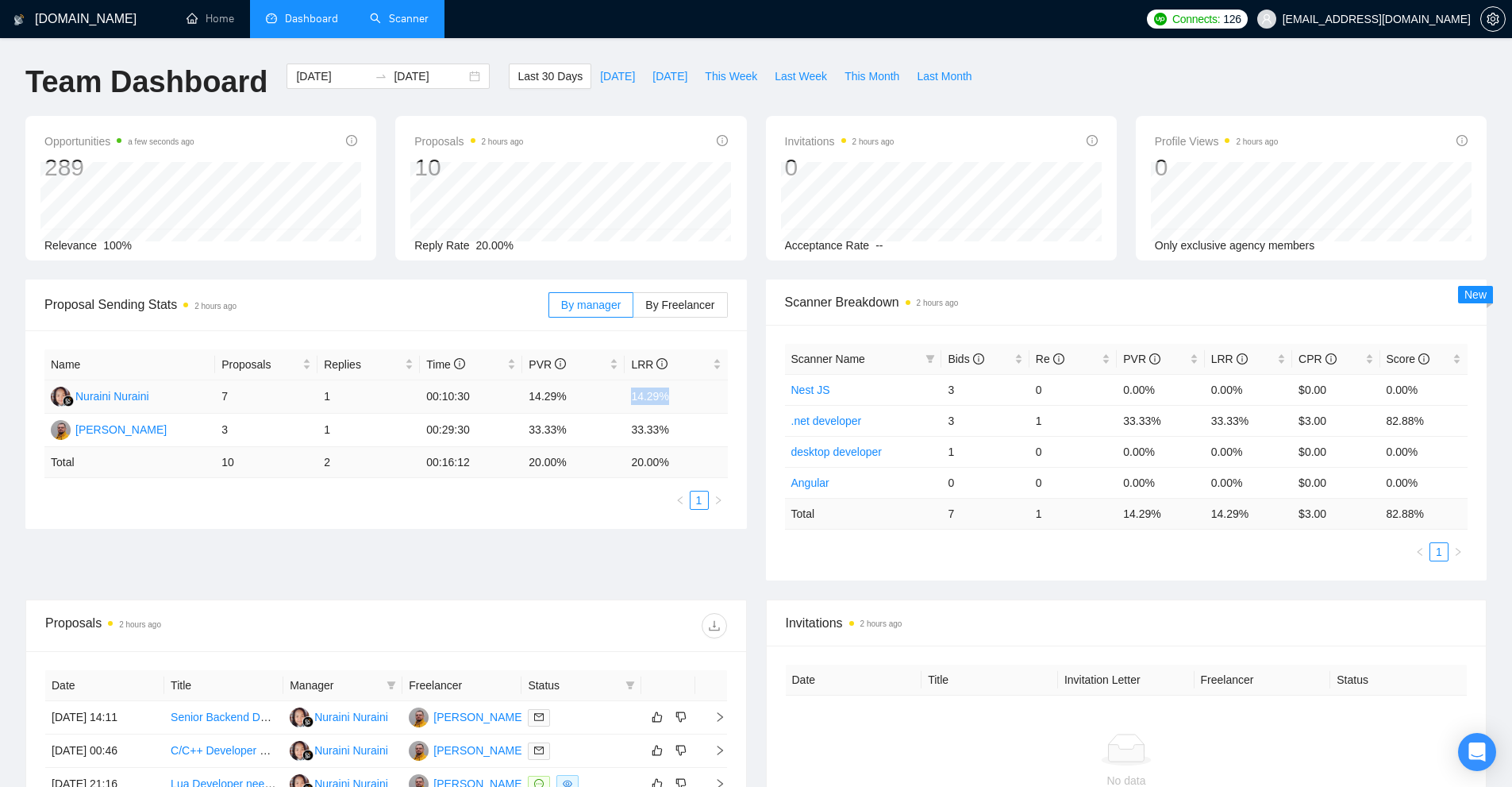
drag, startPoint x: 620, startPoint y: 405, endPoint x: 759, endPoint y: 404, distance: 139.0
click at [740, 404] on div "Name Proposals Replies Time PVR LRR Nuraini Nuraini 7 1 00:10:30 14.29% 14.29% …" at bounding box center [386, 430] width 722 height 199
click at [1065, 419] on td "1" at bounding box center [1072, 419] width 87 height 31
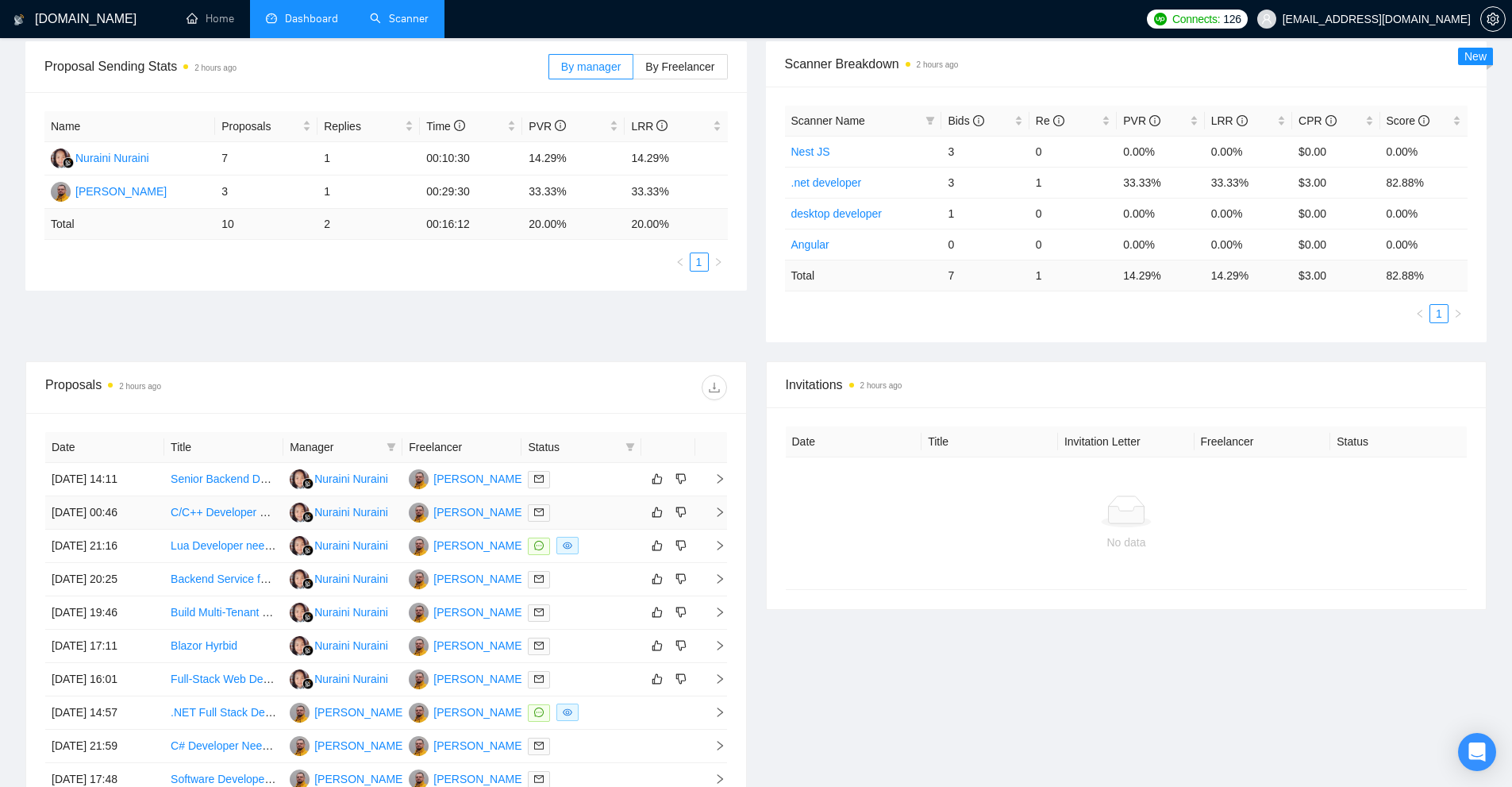
click at [594, 506] on div at bounding box center [580, 512] width 106 height 18
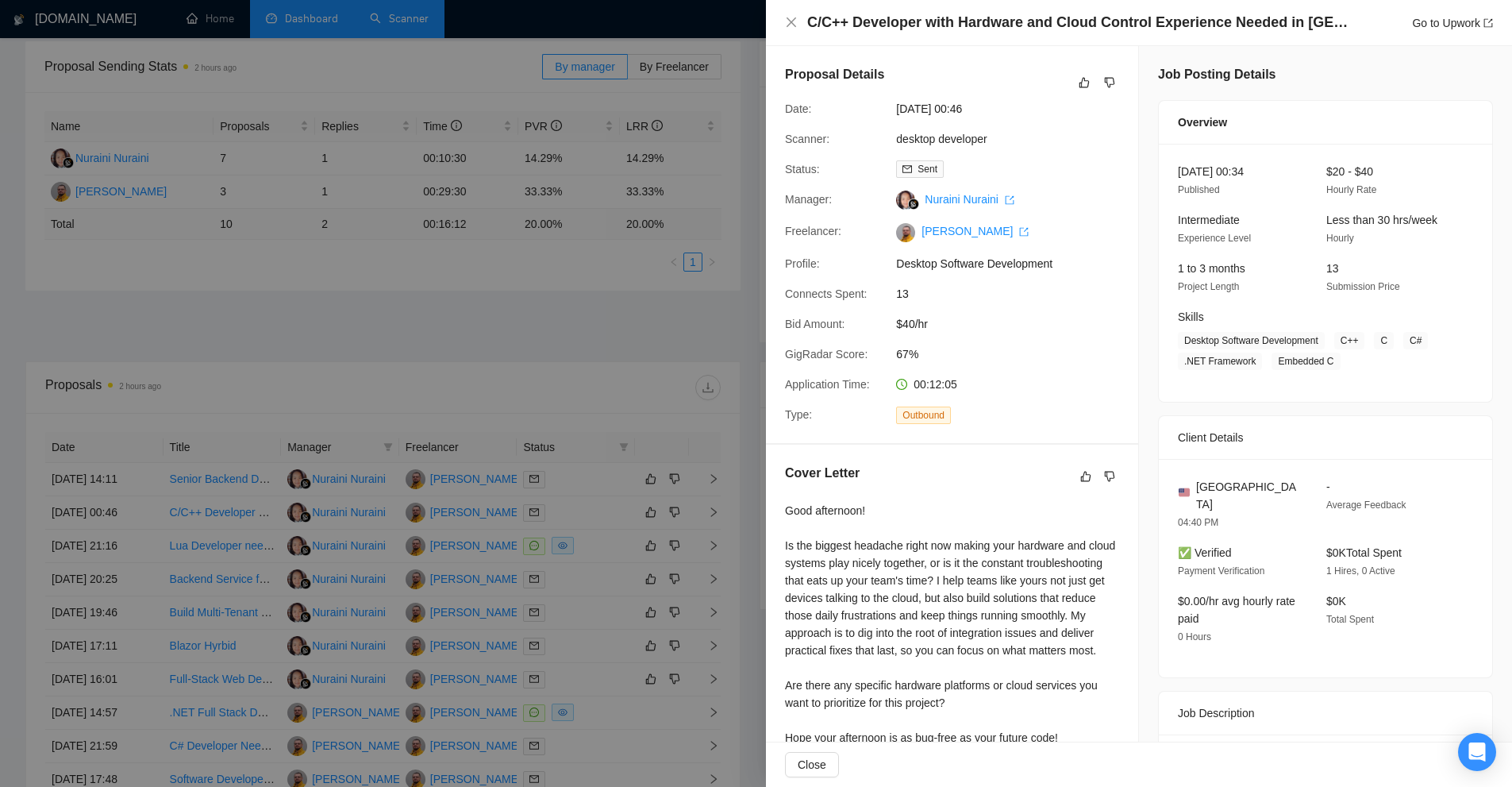
scroll to position [209, 0]
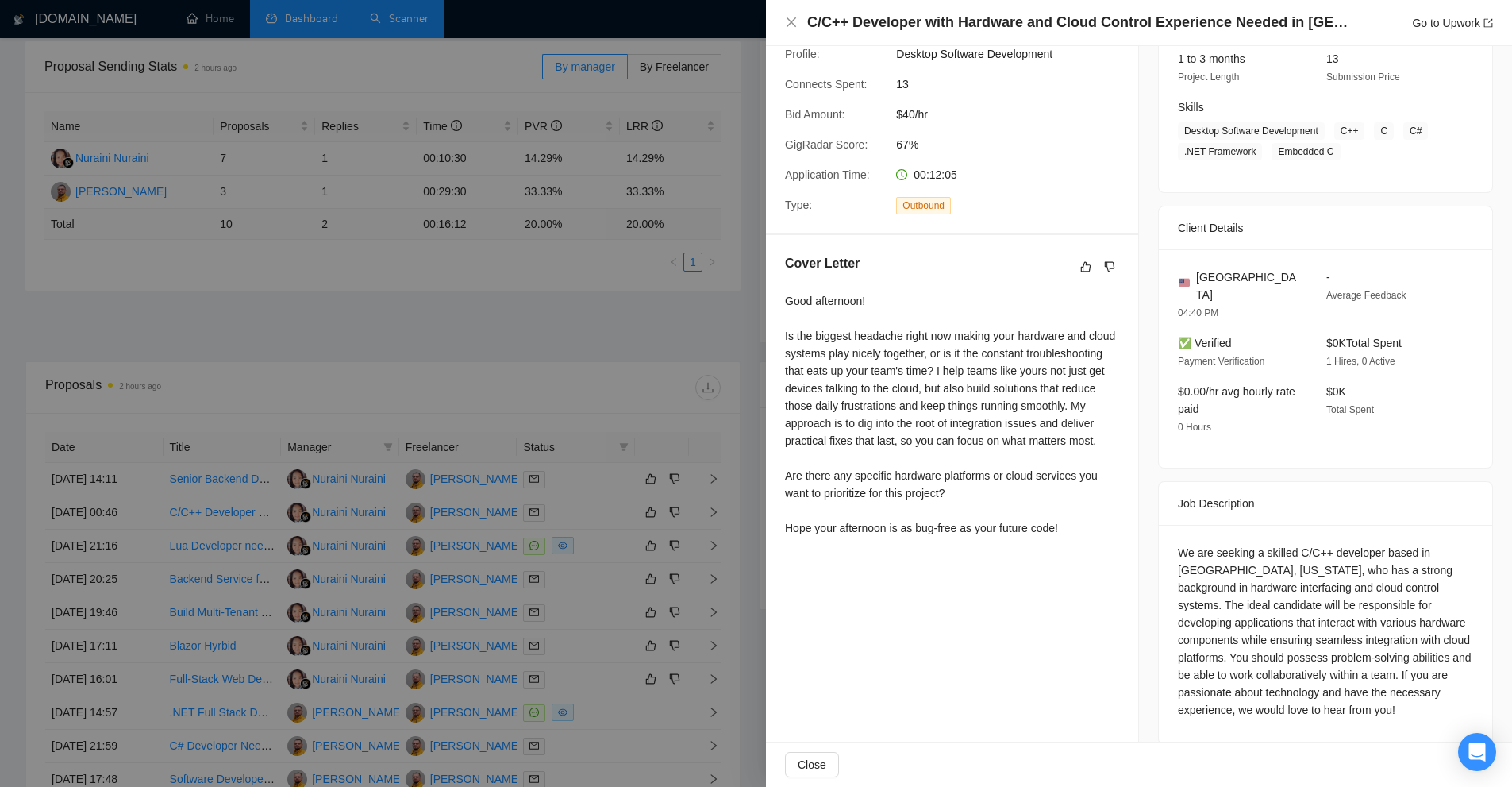
click at [680, 298] on div at bounding box center [756, 393] width 1512 height 787
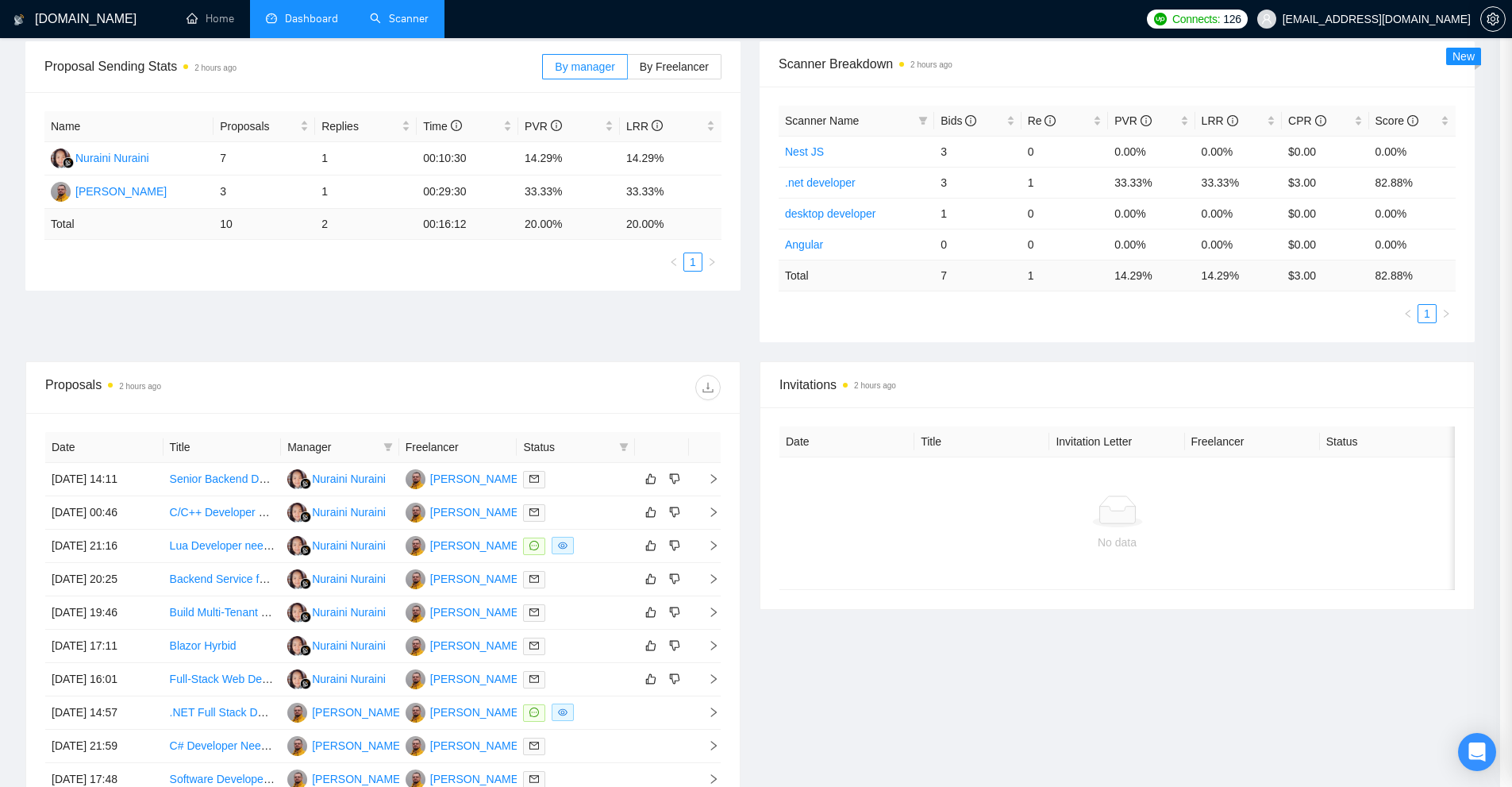
scroll to position [0, 0]
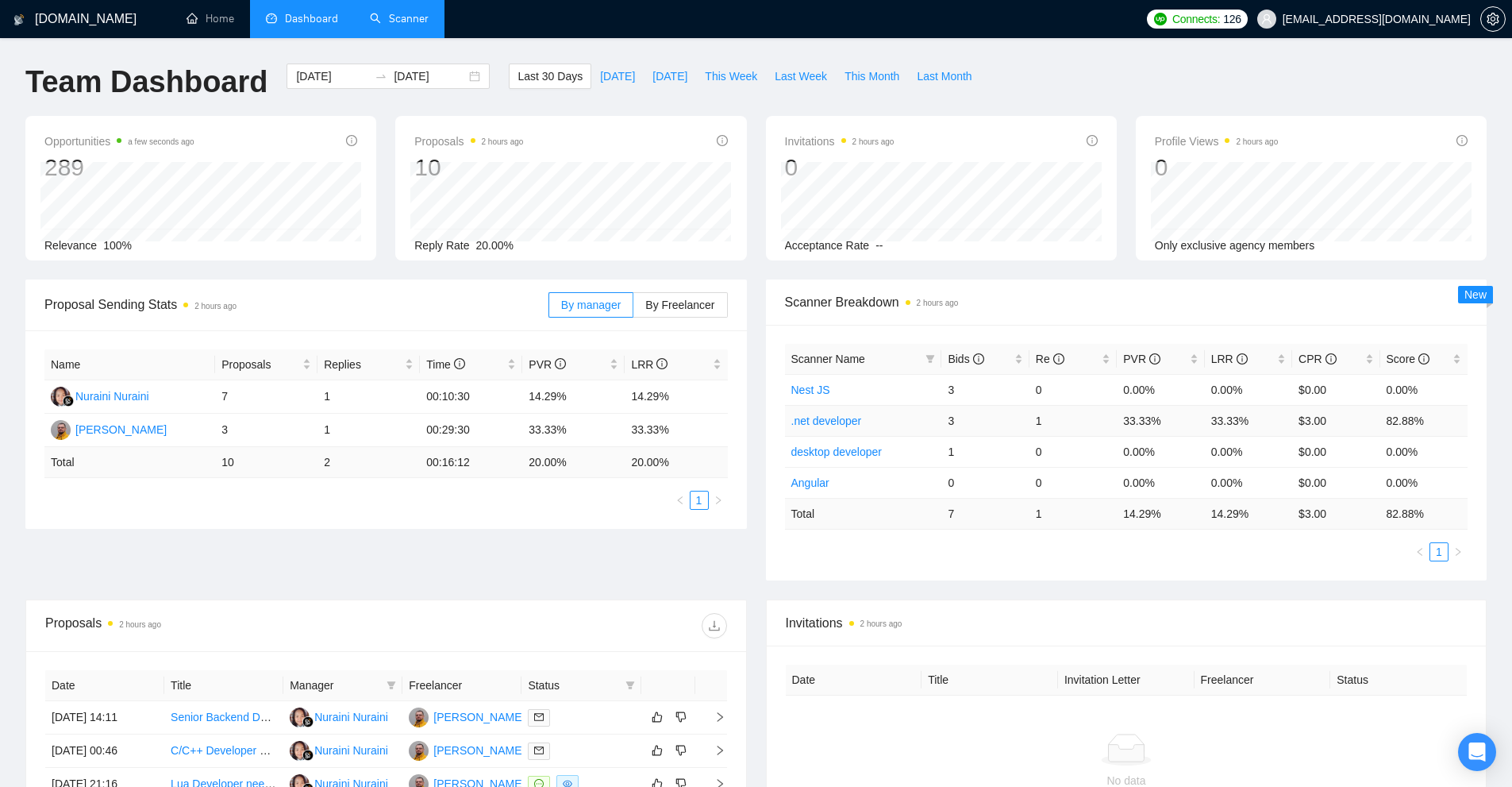
click at [823, 422] on link ".net developer" at bounding box center [826, 420] width 70 height 12
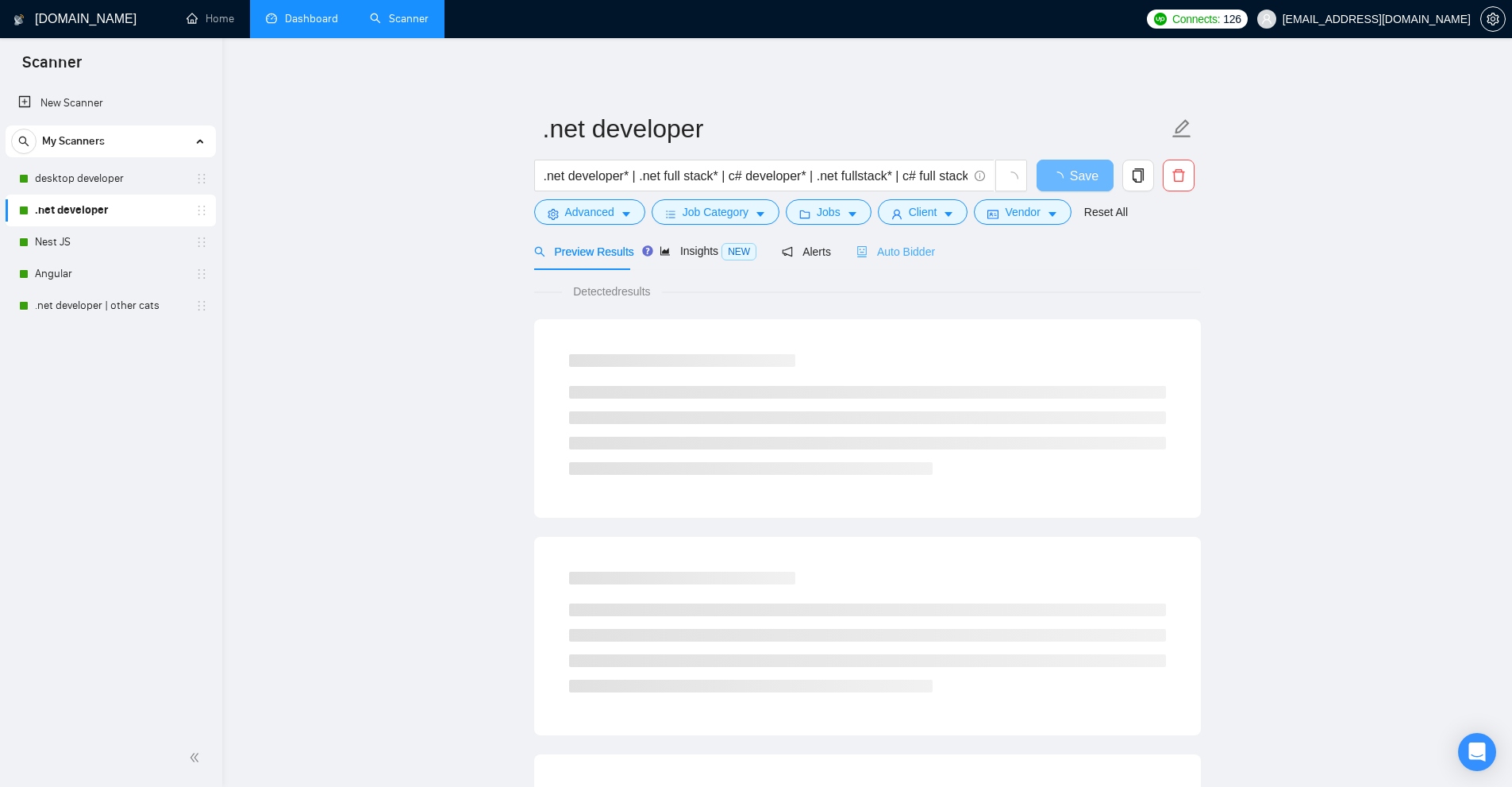
click at [919, 260] on div "Auto Bidder" at bounding box center [895, 251] width 78 height 37
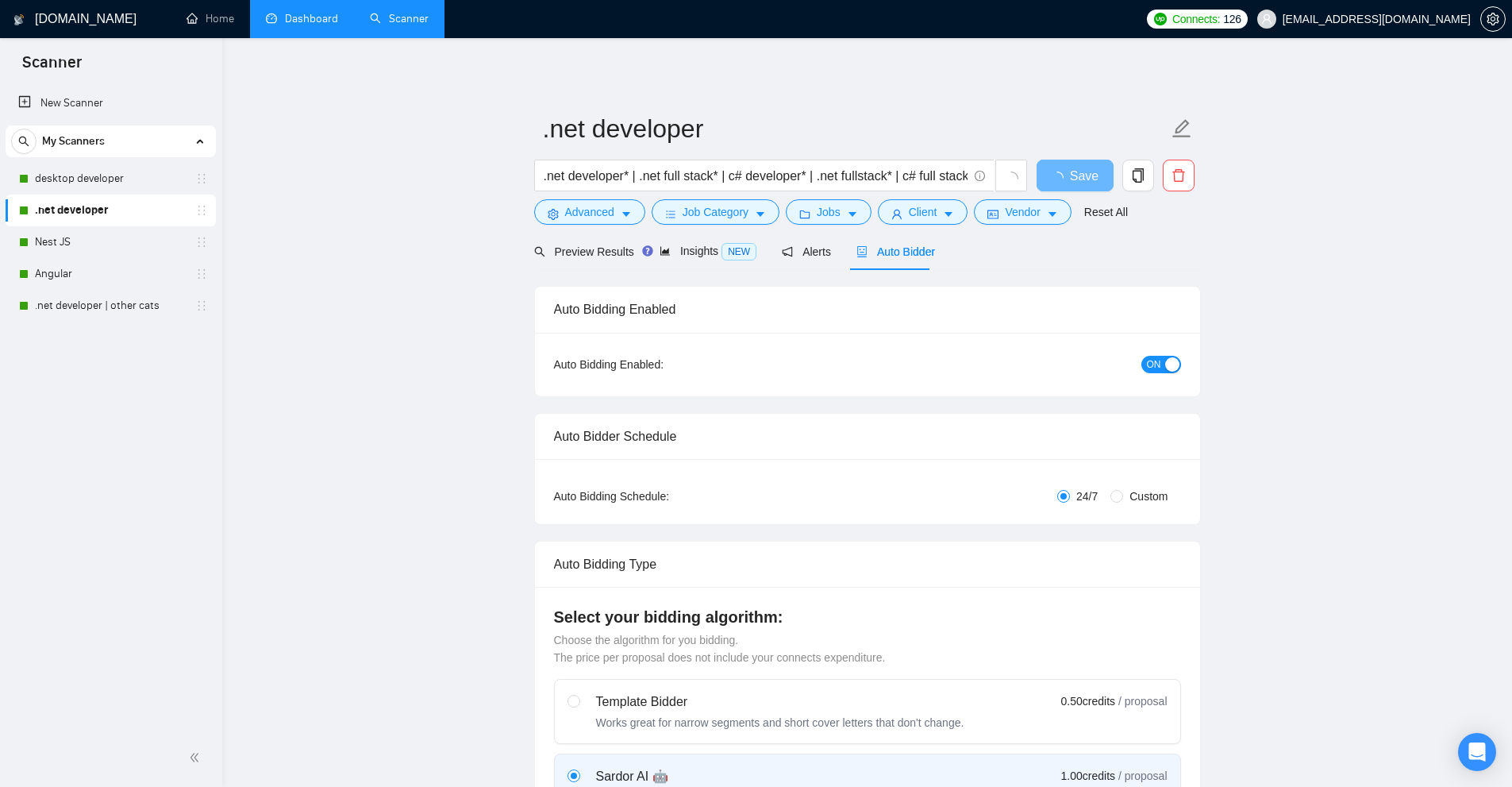
checkbox input "true"
click at [1502, 18] on span "setting" at bounding box center [1493, 18] width 24 height 12
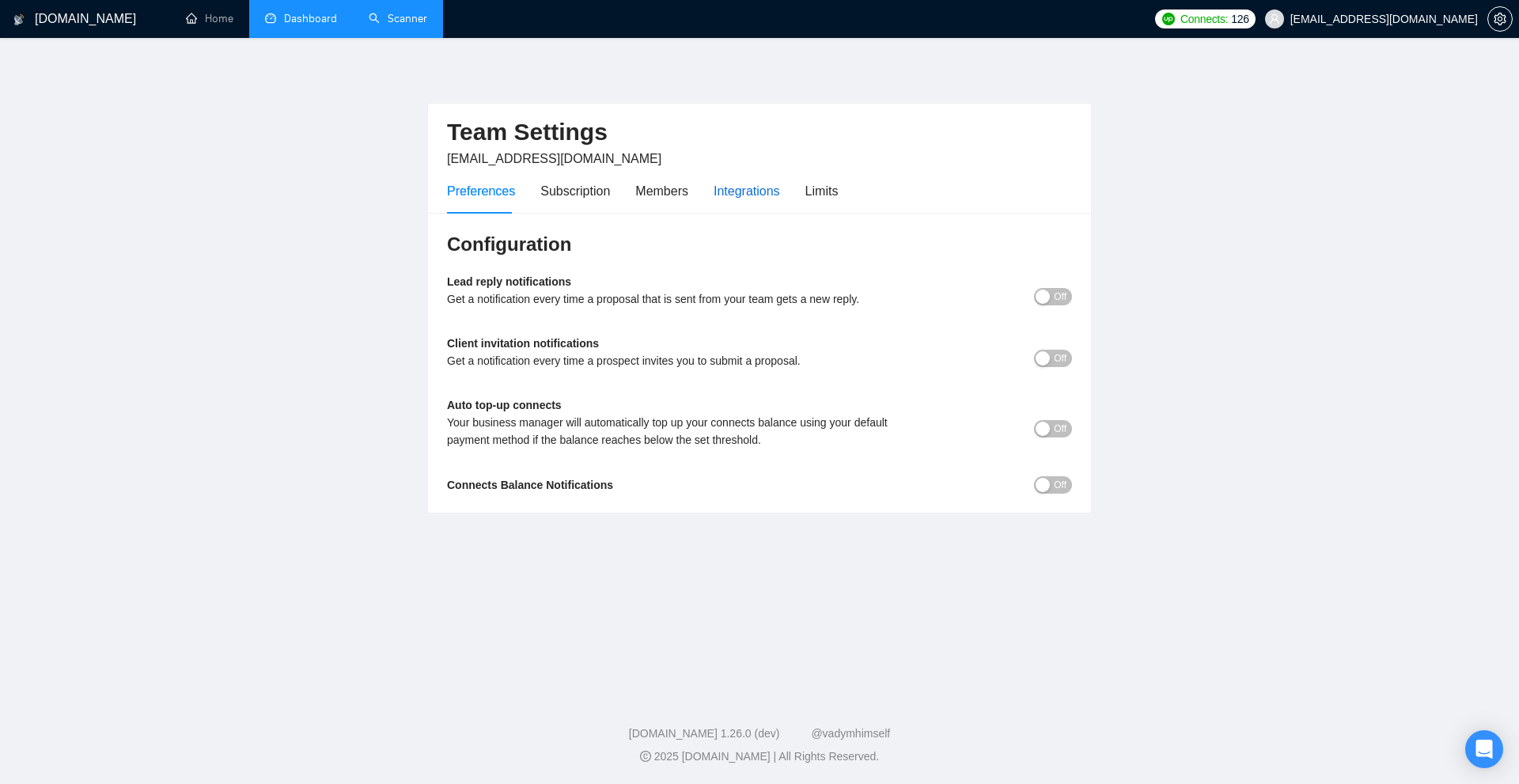
click at [737, 191] on div "Integrations" at bounding box center [747, 191] width 67 height 20
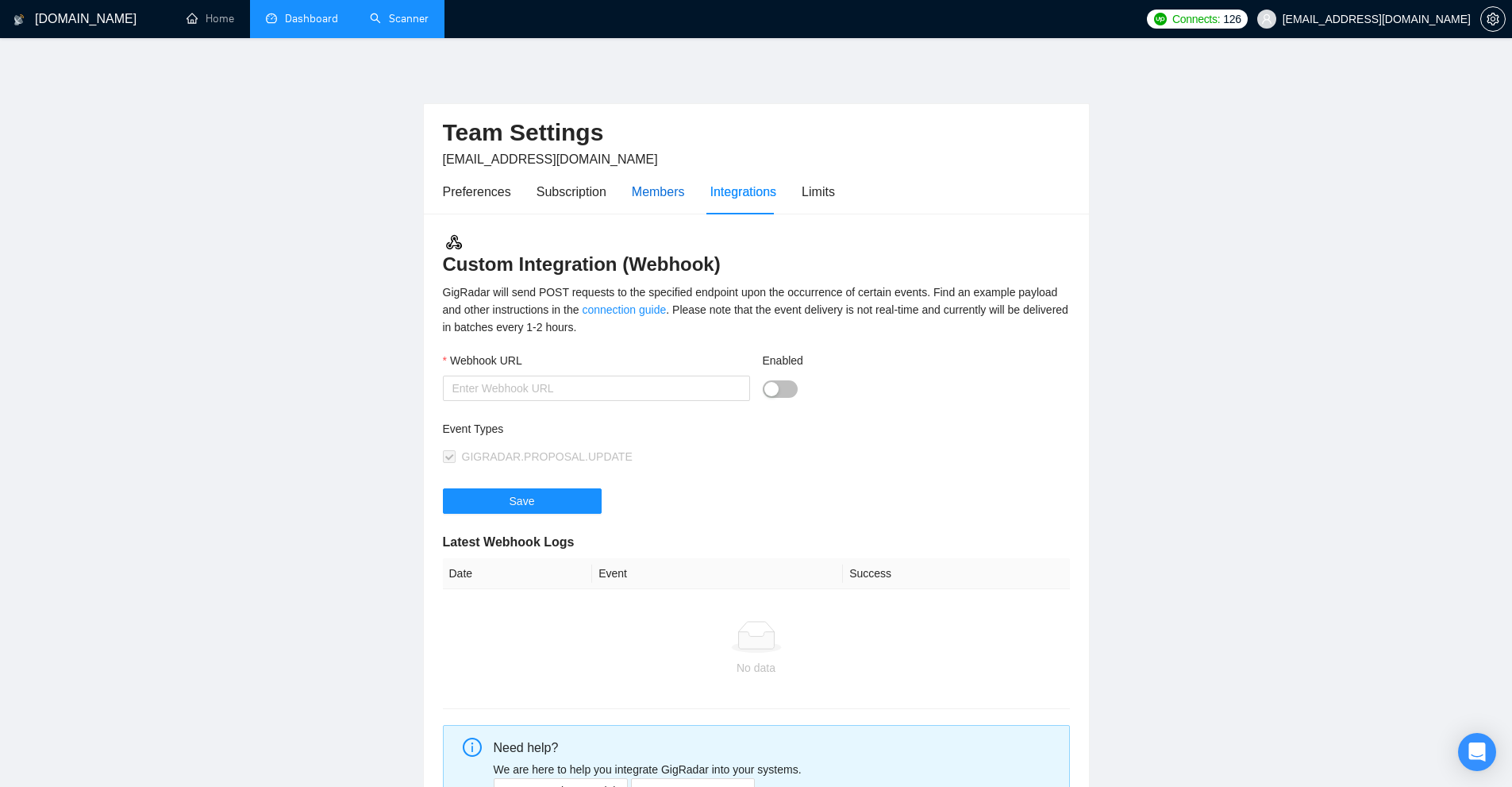
click at [668, 188] on div "Members" at bounding box center [658, 192] width 53 height 20
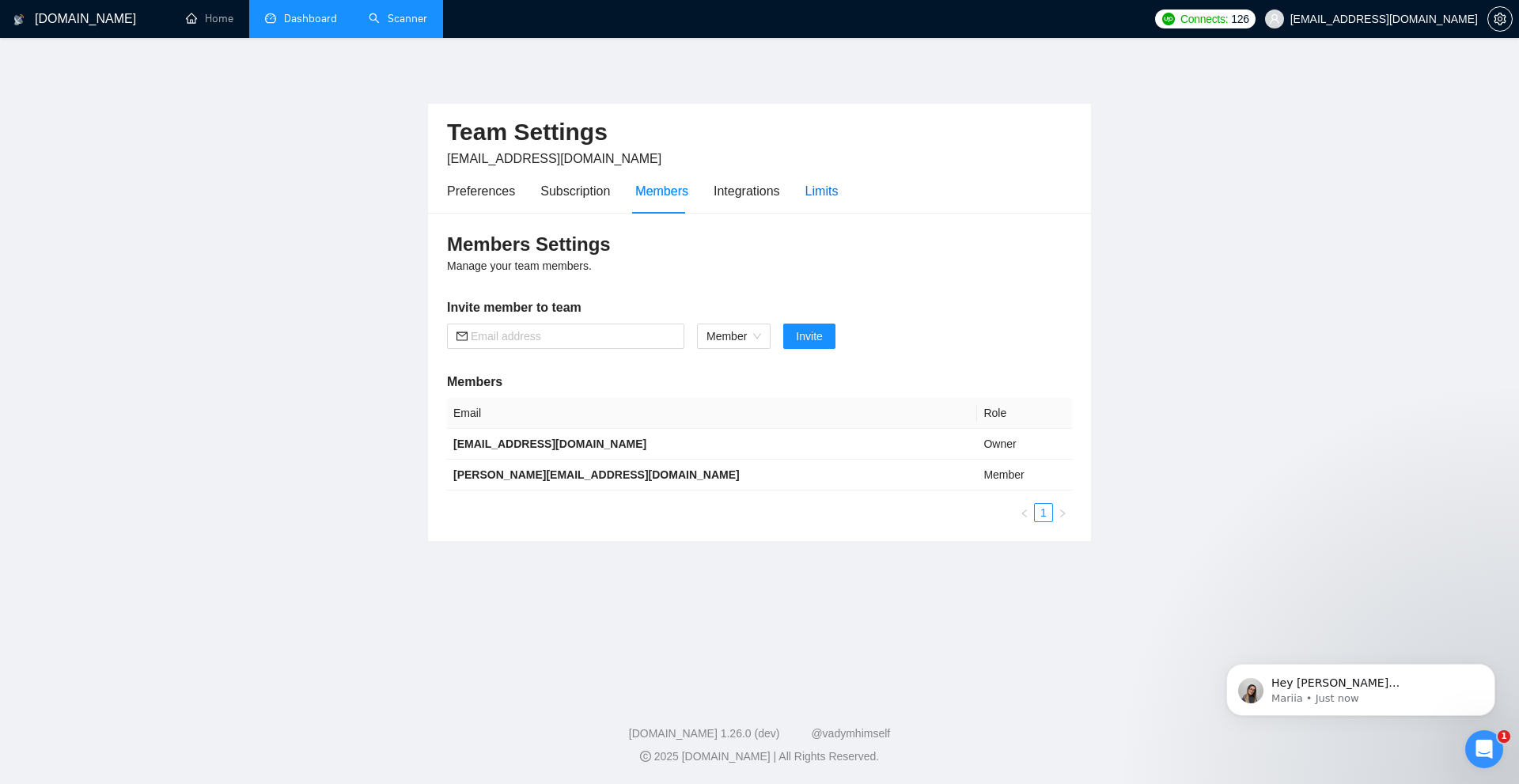
click at [821, 194] on div "Limits" at bounding box center [822, 191] width 33 height 20
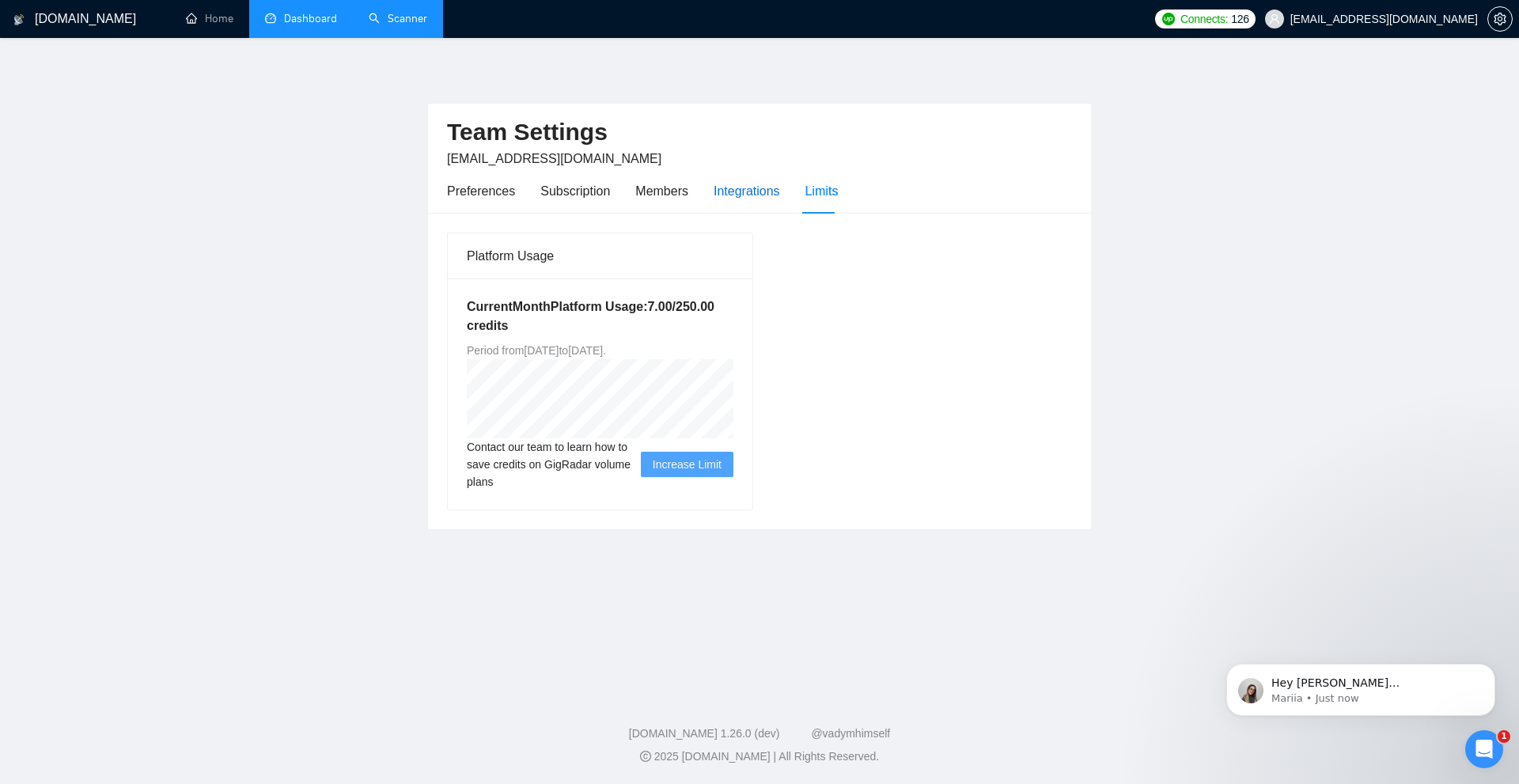
click at [726, 196] on div "Integrations" at bounding box center [747, 191] width 67 height 20
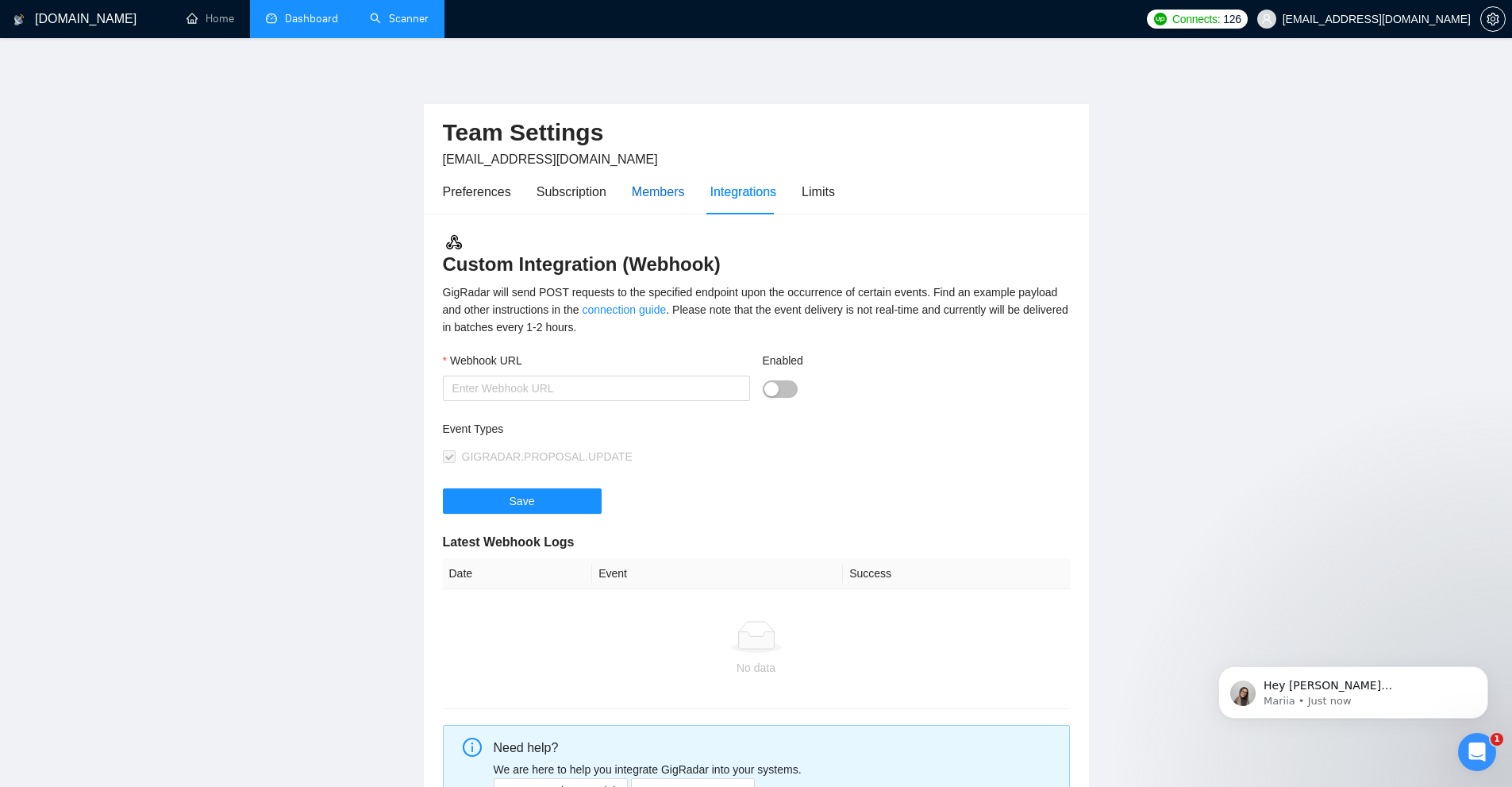
click at [640, 192] on div "Members" at bounding box center [658, 192] width 53 height 20
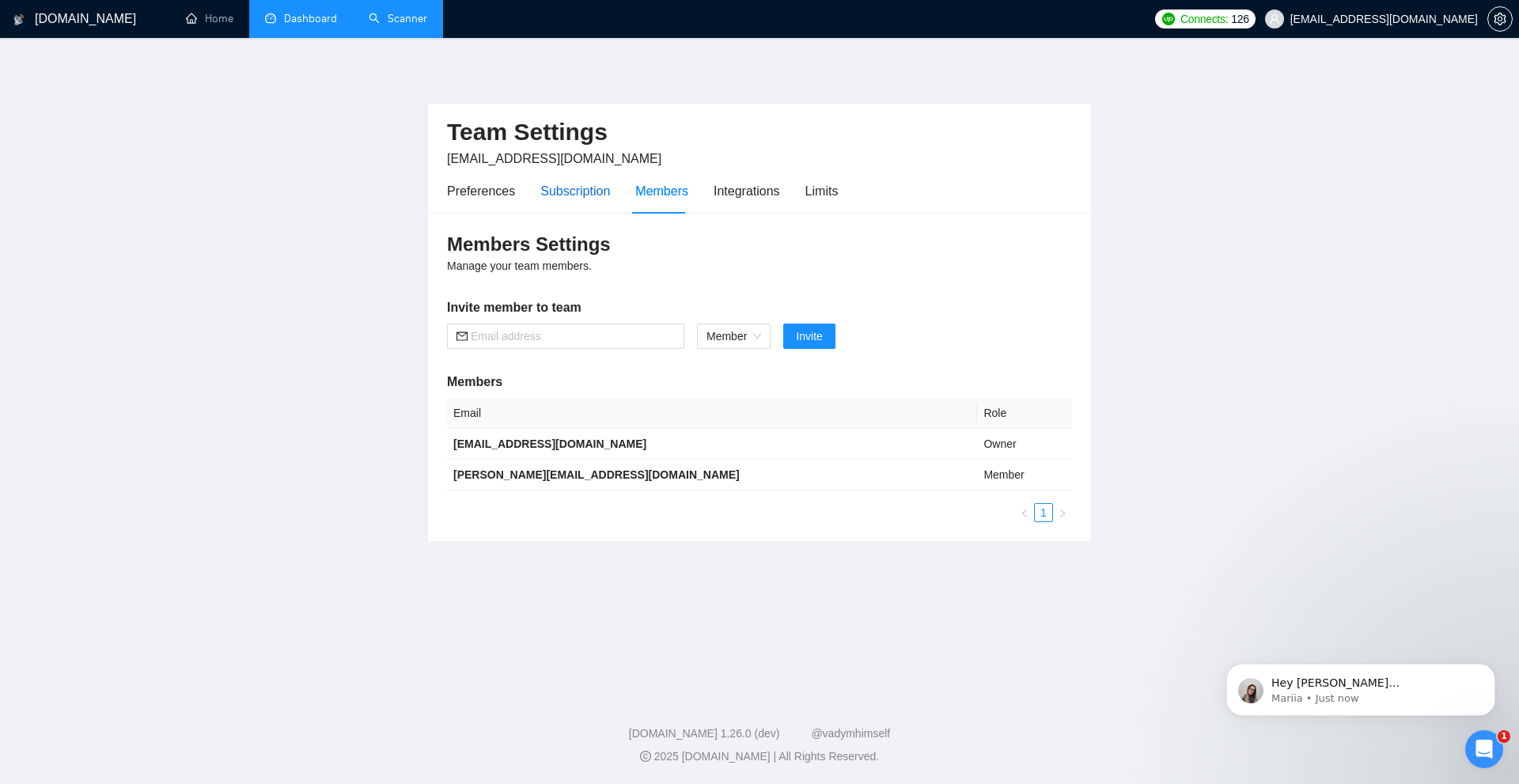
click at [562, 183] on div "Subscription" at bounding box center [575, 191] width 69 height 20
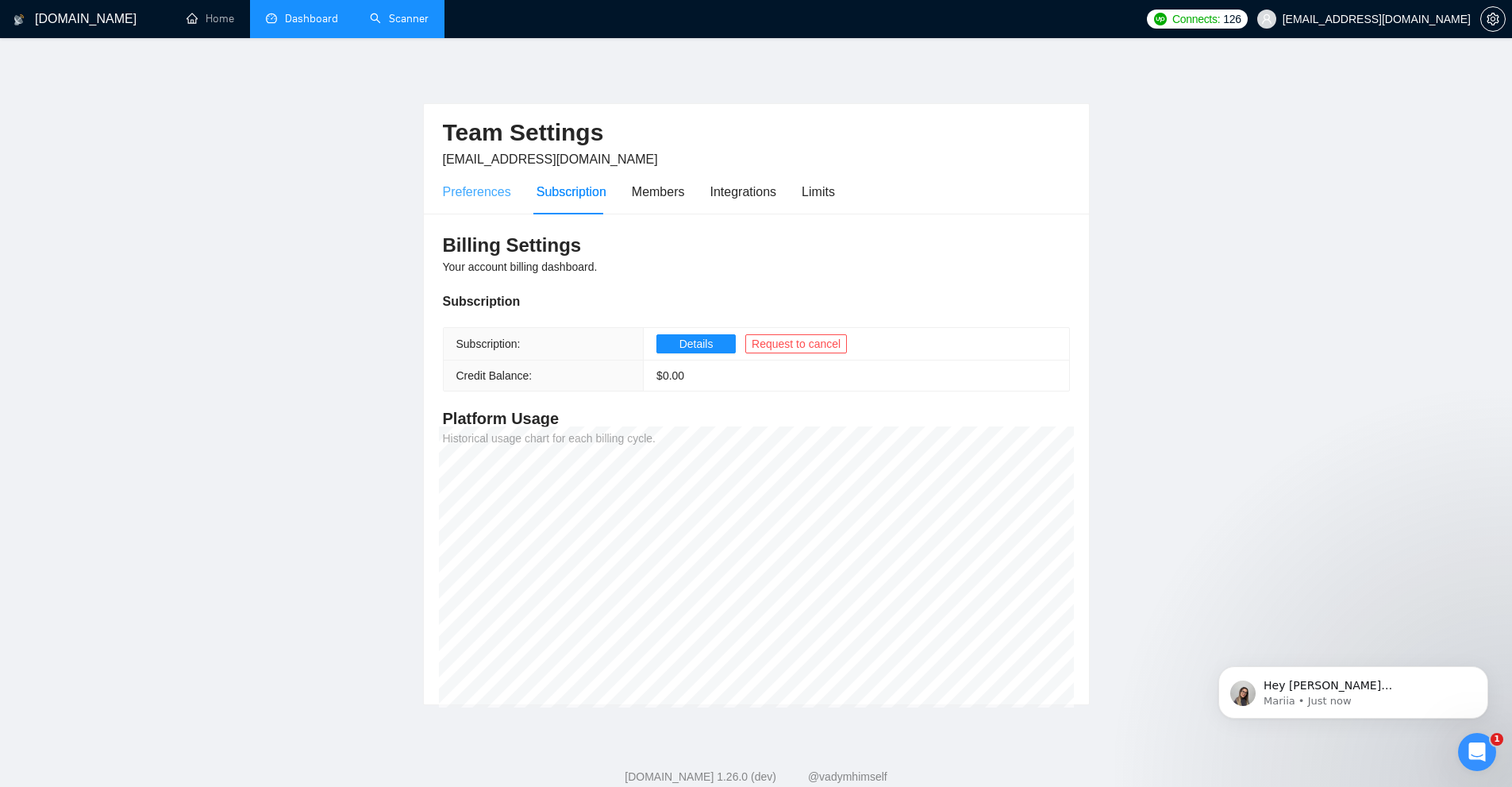
click at [462, 179] on div "Preferences" at bounding box center [477, 191] width 69 height 45
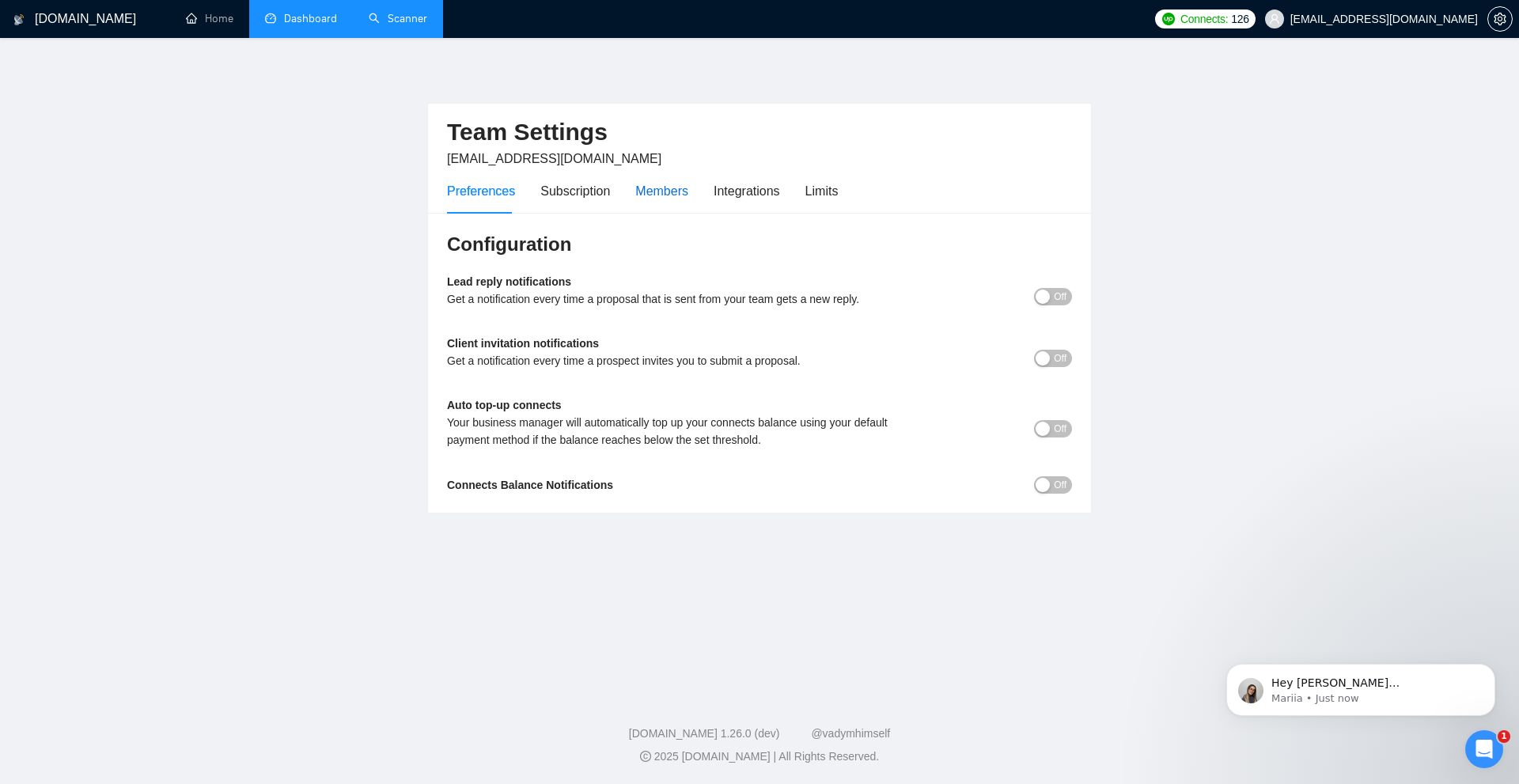
click at [671, 194] on div "Members" at bounding box center [662, 191] width 53 height 20
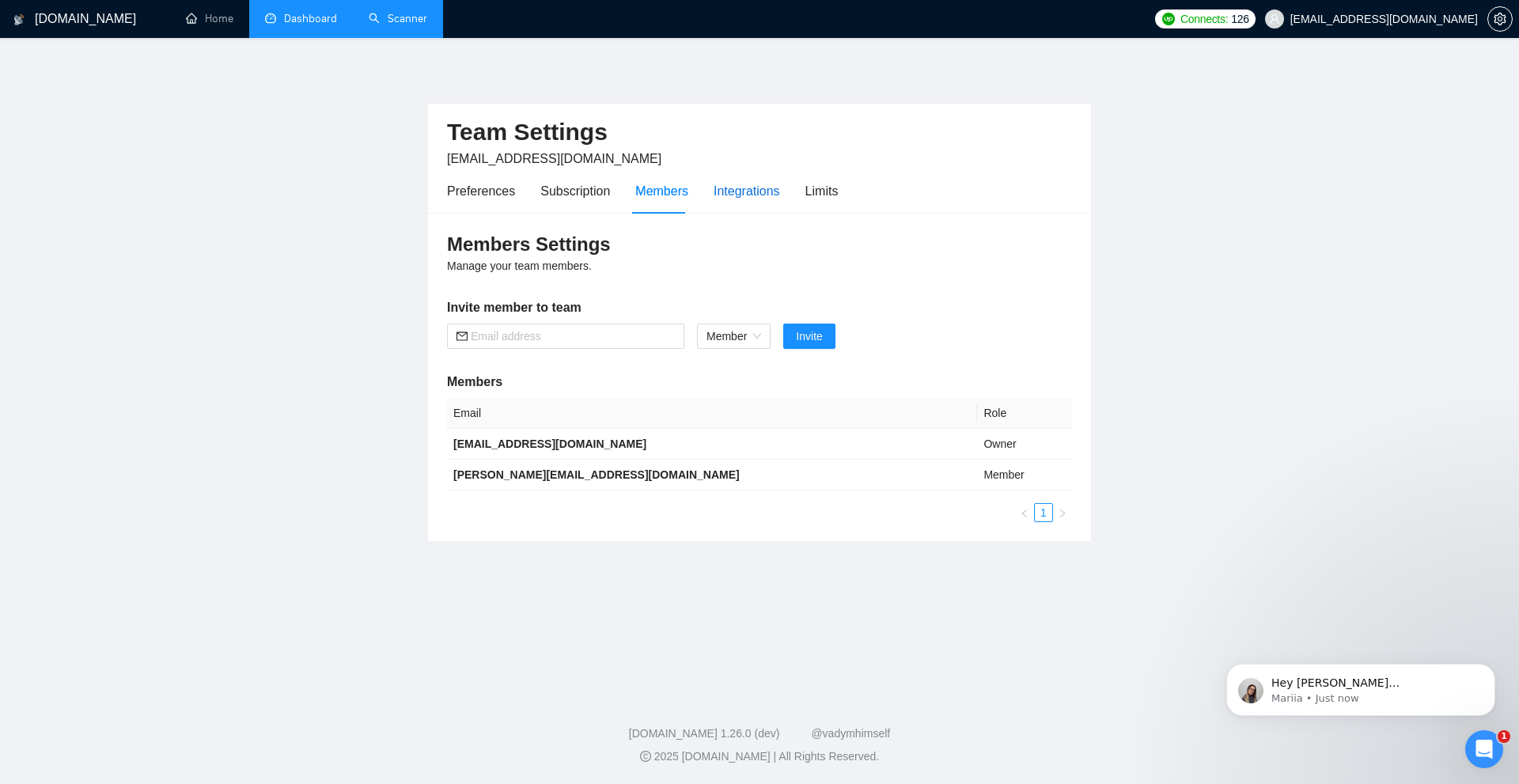
click at [722, 191] on div "Integrations" at bounding box center [747, 191] width 67 height 20
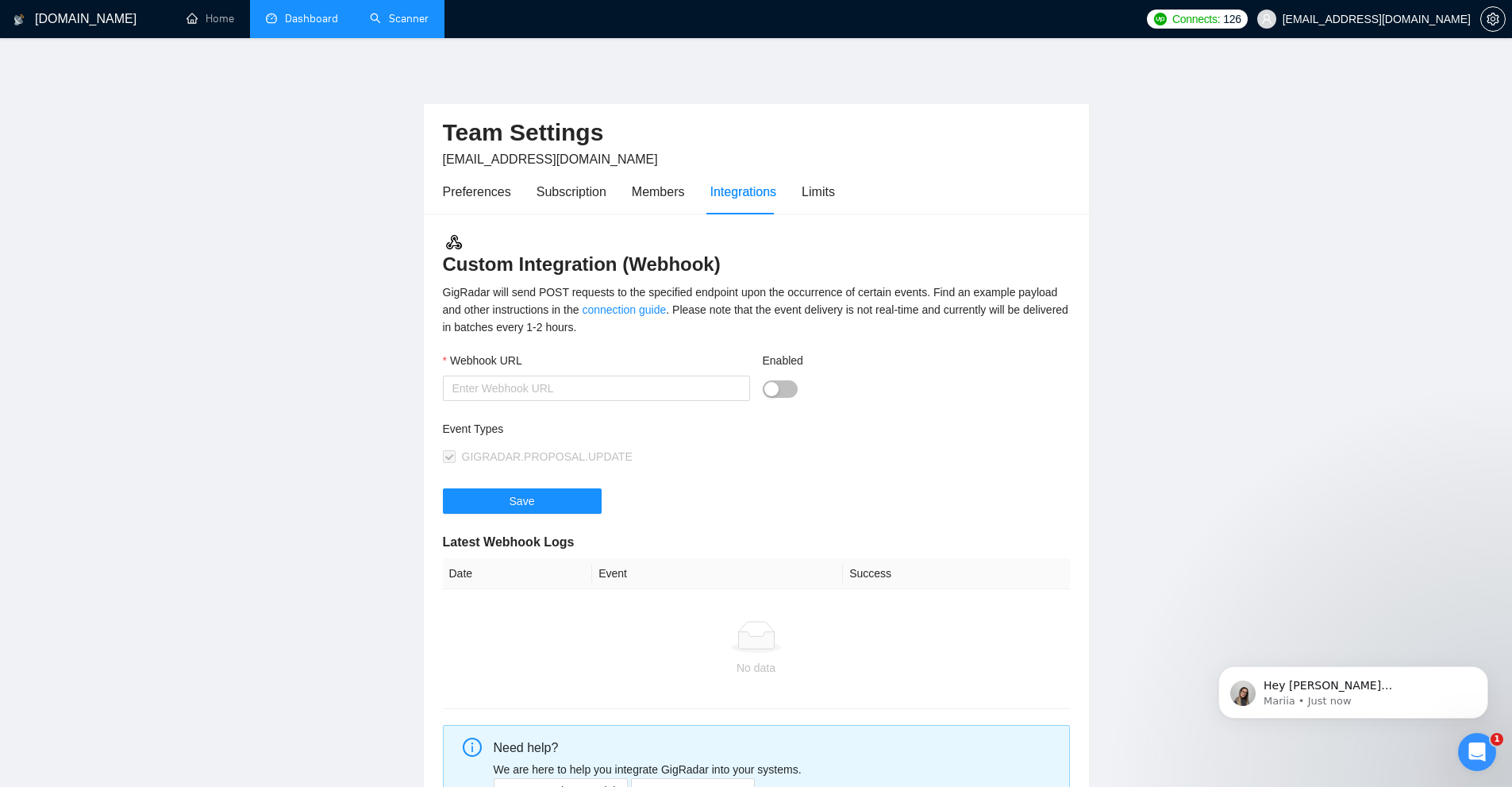
click at [303, 26] on link "Dashboard" at bounding box center [302, 18] width 72 height 13
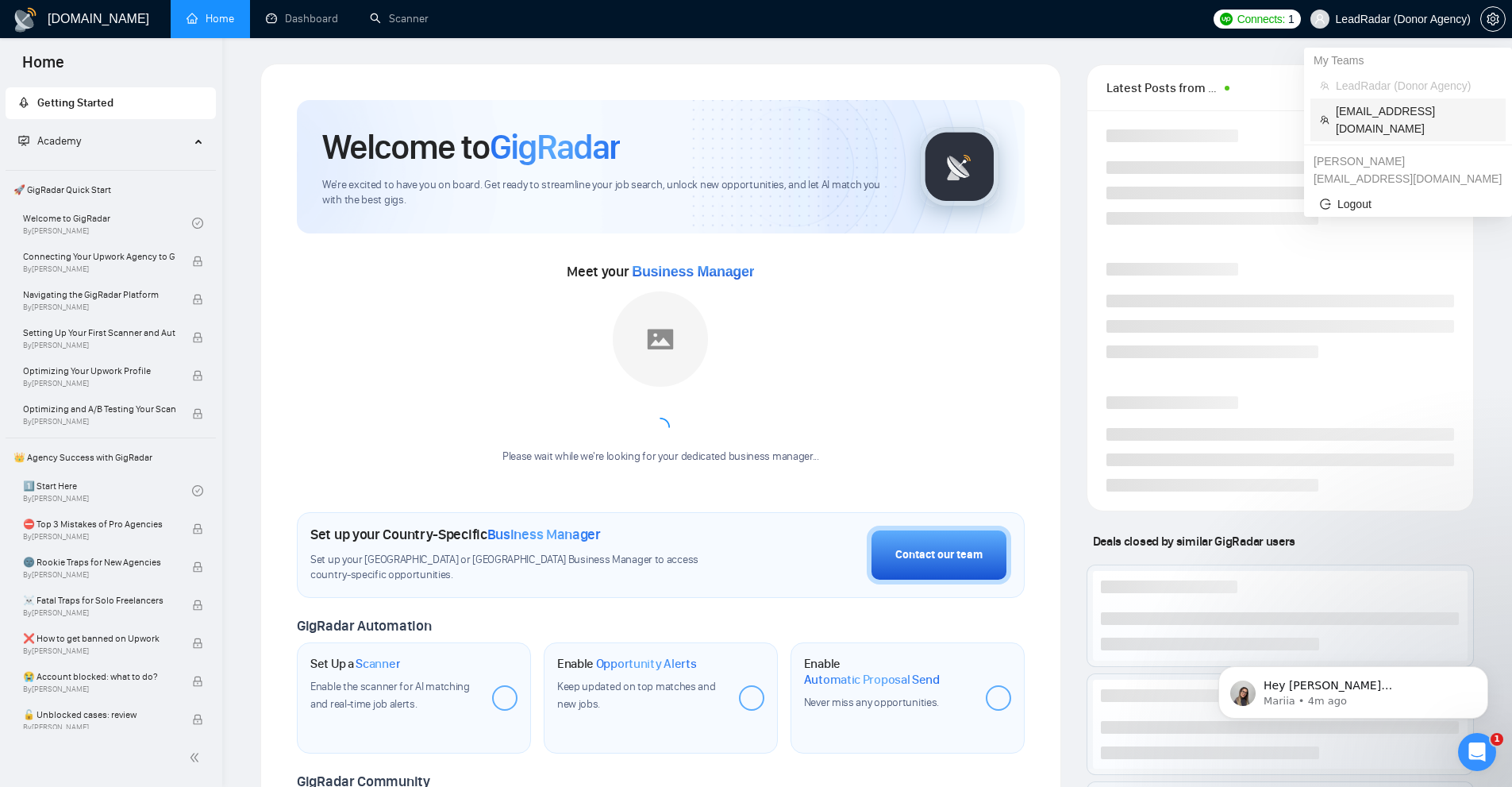
click at [1387, 111] on span "[EMAIL_ADDRESS][DOMAIN_NAME]" at bounding box center [1415, 120] width 160 height 35
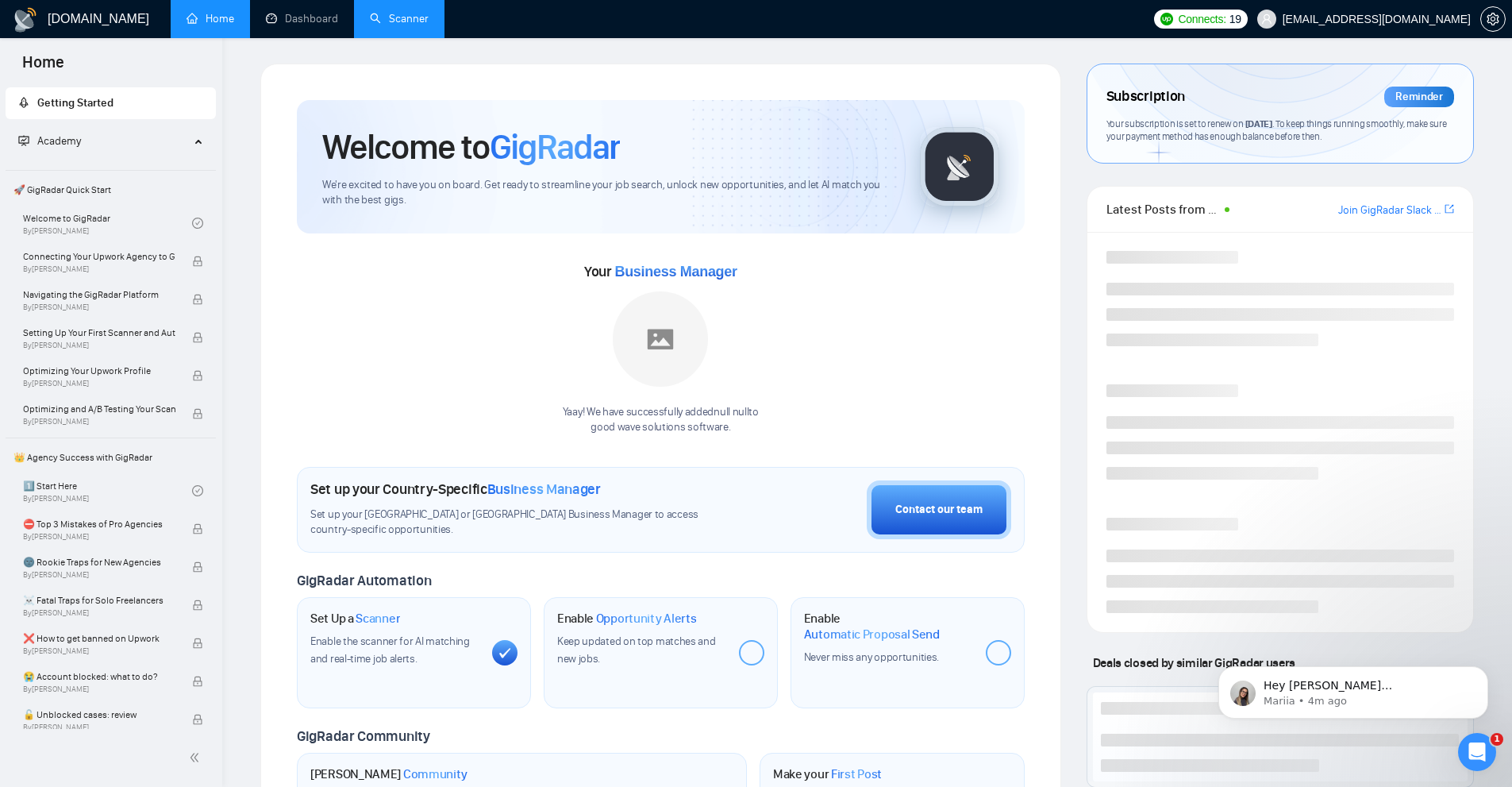
click at [388, 12] on link "Scanner" at bounding box center [399, 18] width 59 height 13
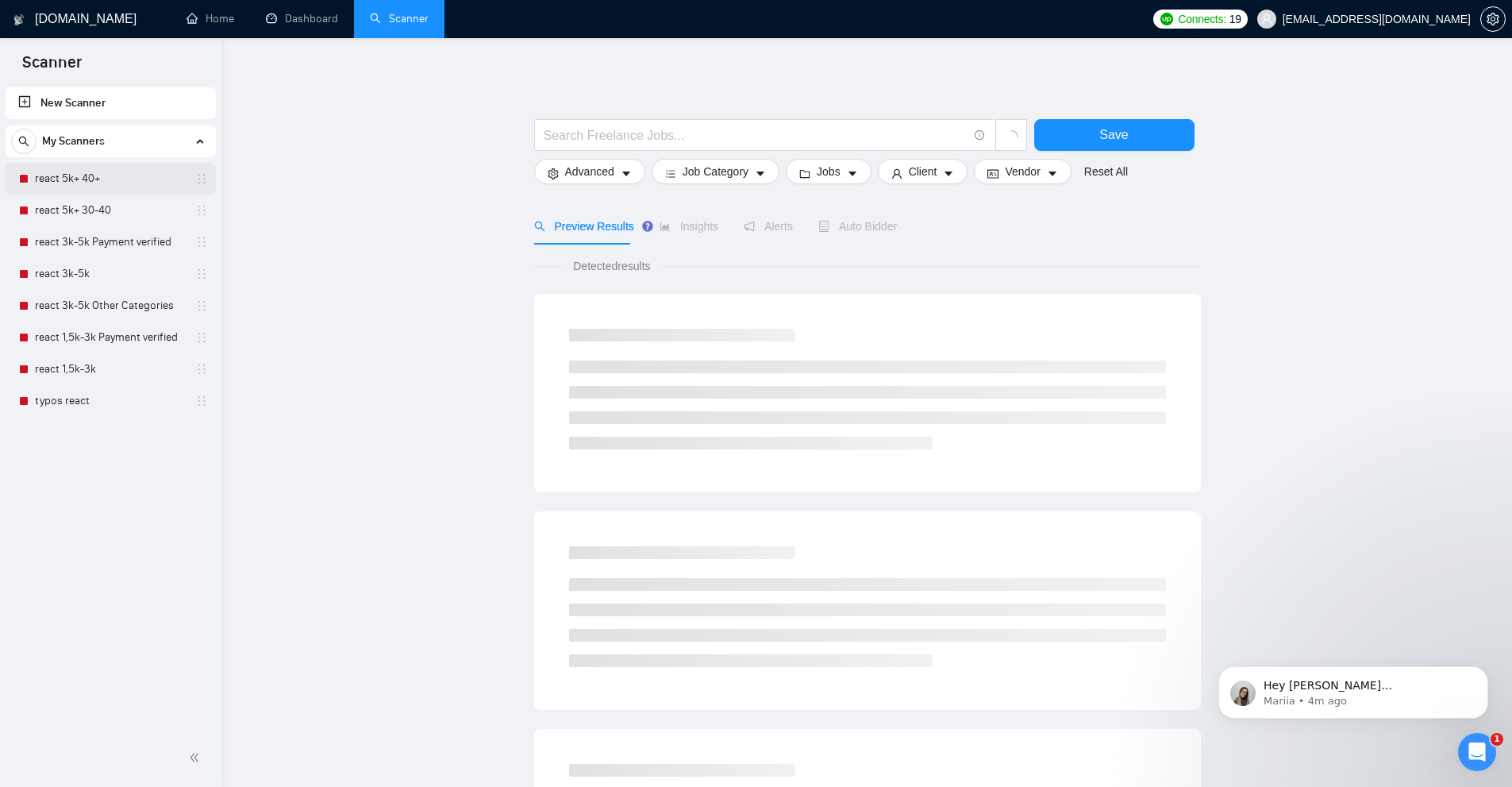
click at [59, 178] on link "react 5k+ 40+" at bounding box center [111, 179] width 151 height 32
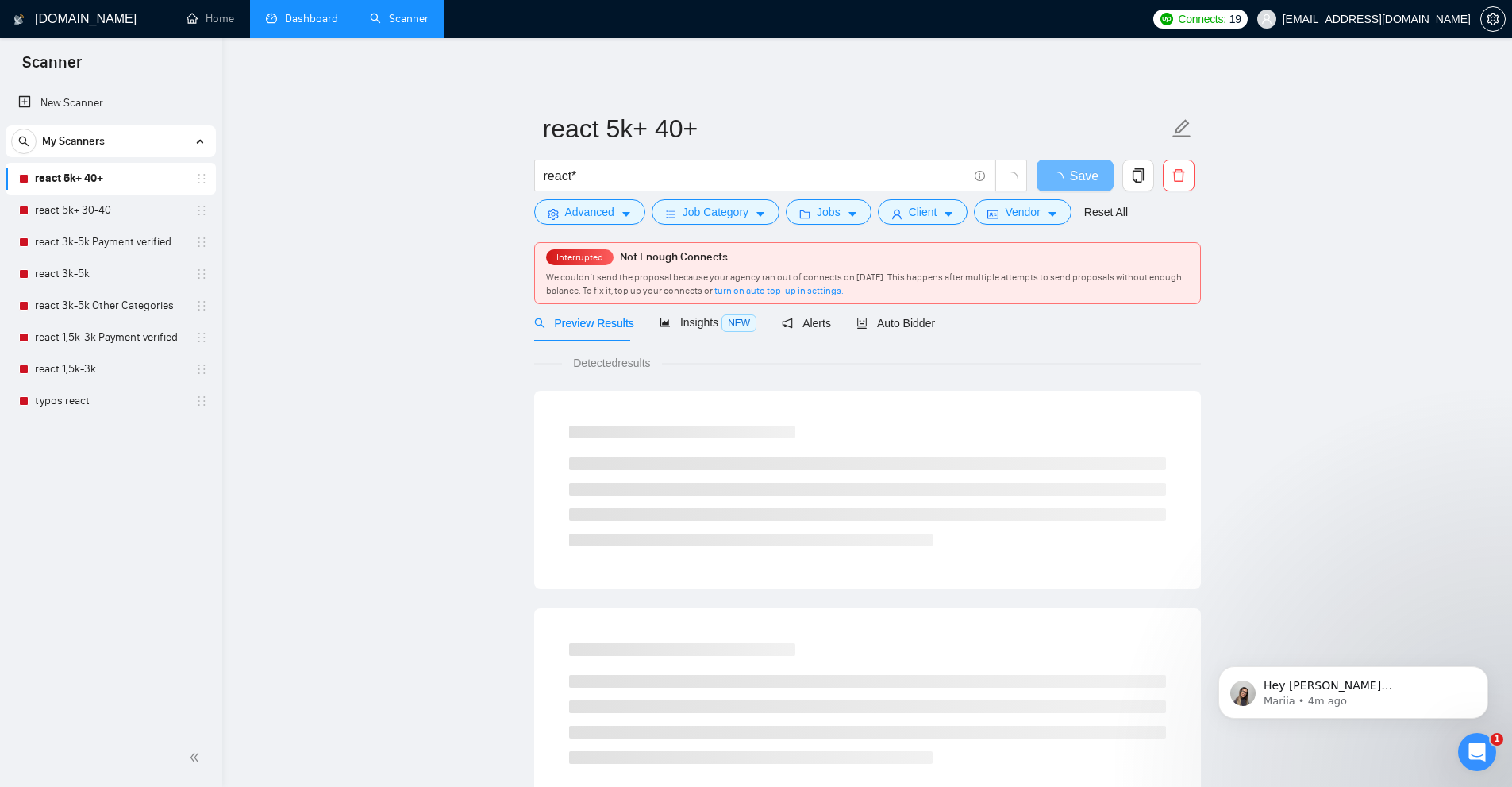
click at [295, 20] on link "Dashboard" at bounding box center [302, 18] width 72 height 13
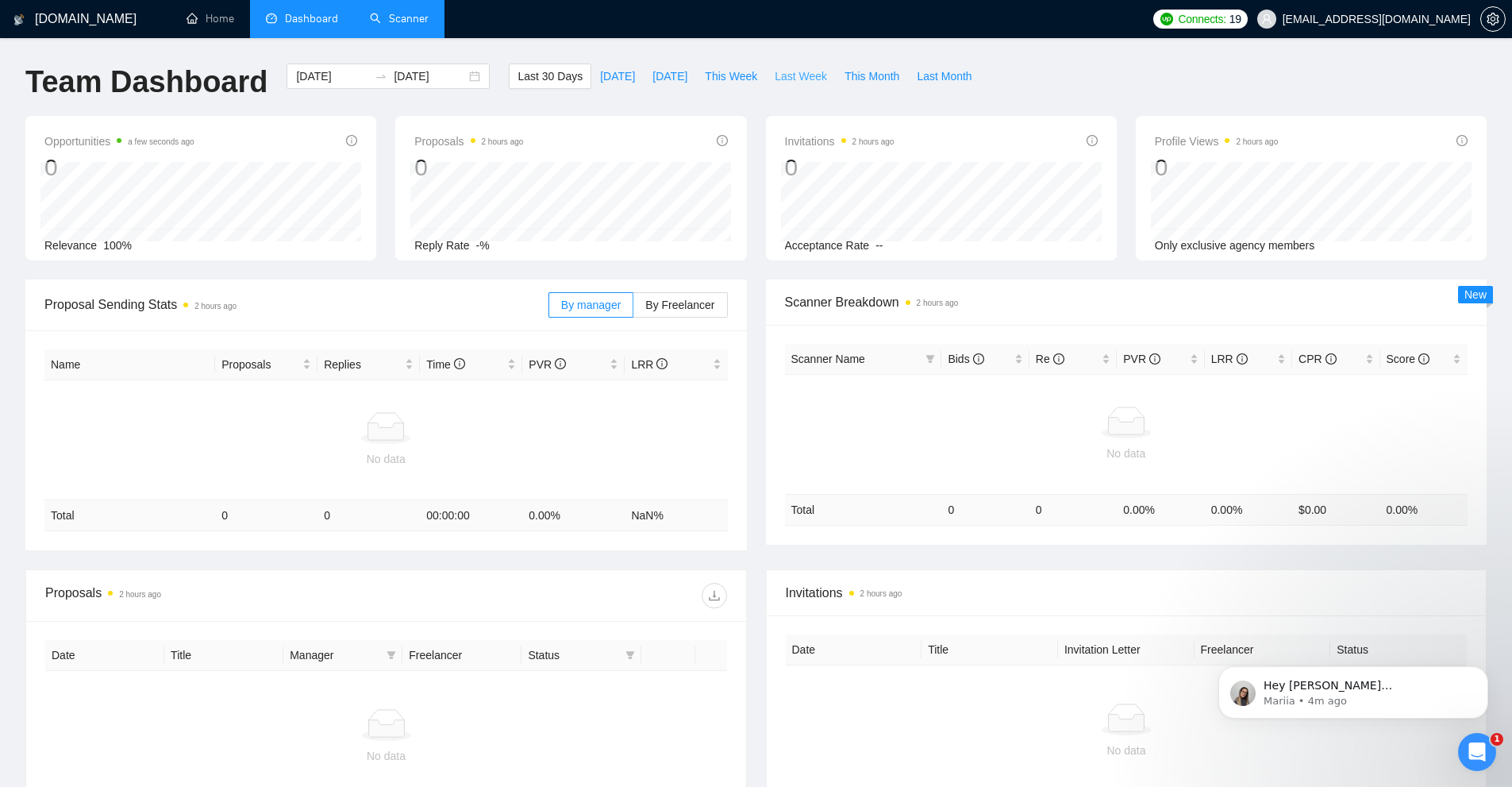
drag, startPoint x: 798, startPoint y: 80, endPoint x: 891, endPoint y: 109, distance: 97.4
click at [880, 111] on div "Last 30 Days Today Yesterday This Week Last Week This Month Last Month" at bounding box center [745, 90] width 491 height 53
click at [932, 81] on span "Last Month" at bounding box center [944, 77] width 55 height 18
type input "2025-07-01"
type input "2025-07-31"
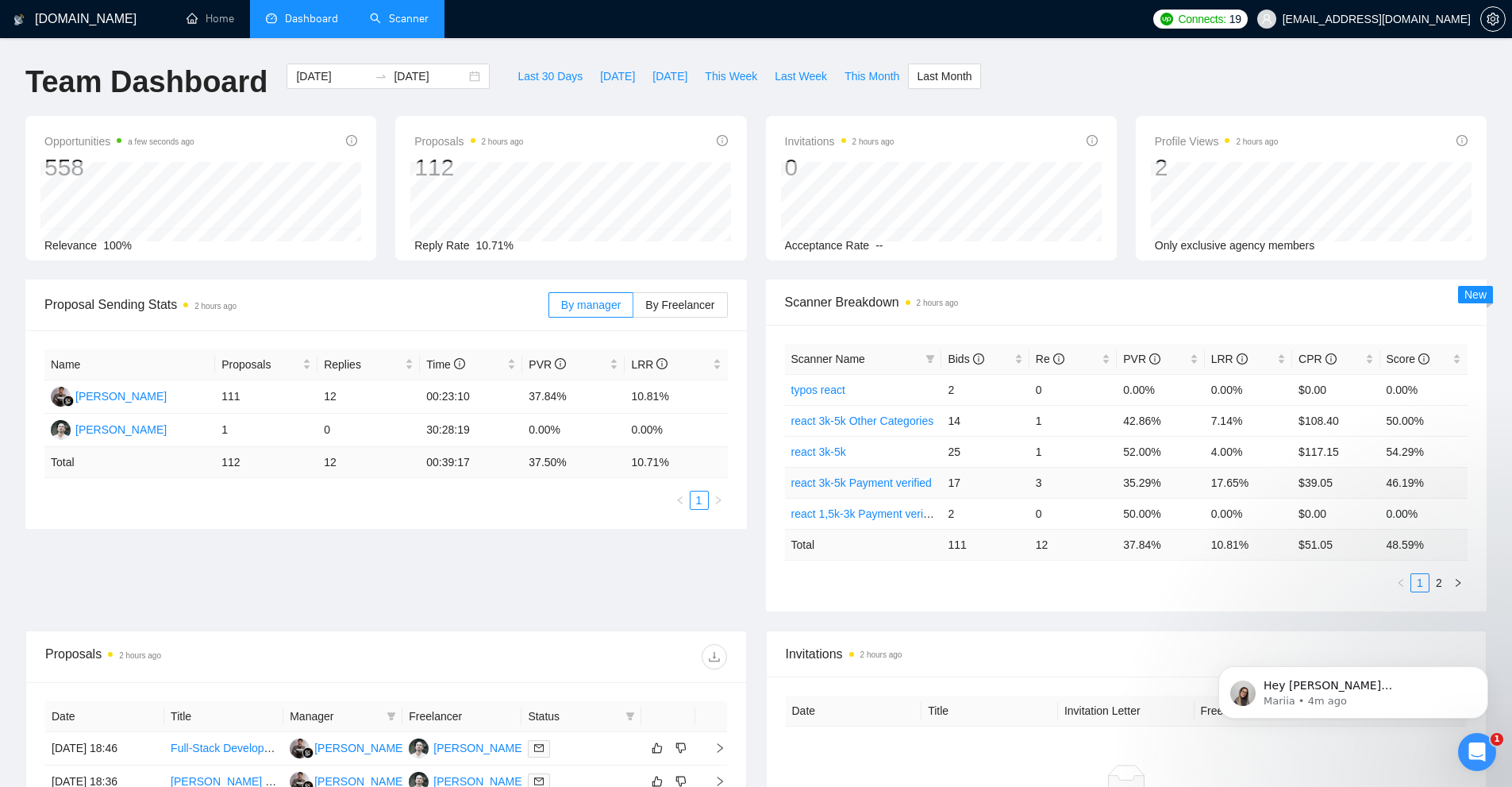
click at [888, 485] on link "react 3k-5k Payment verified" at bounding box center [861, 483] width 141 height 12
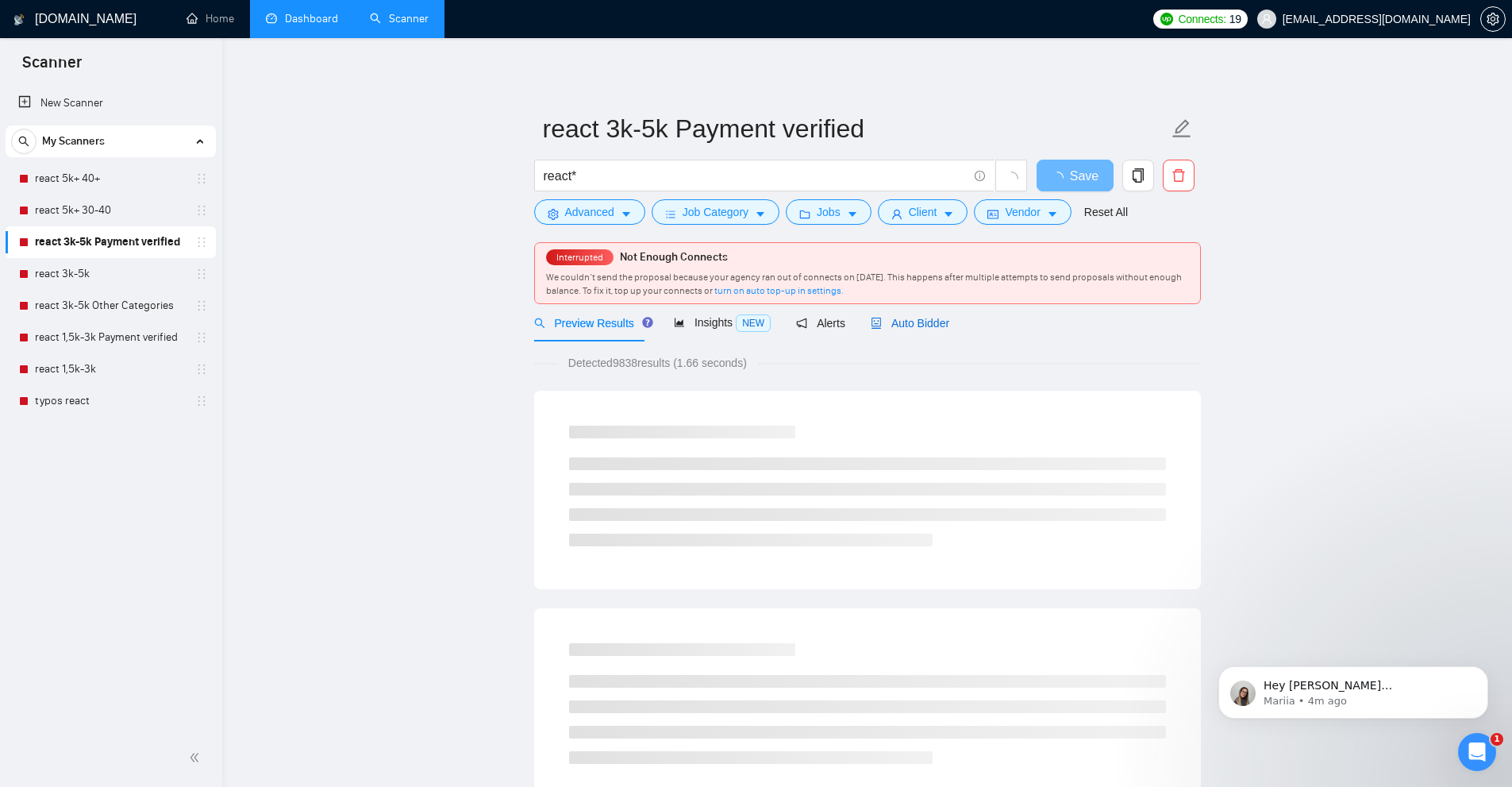
click at [894, 331] on div "Auto Bidder" at bounding box center [909, 323] width 78 height 18
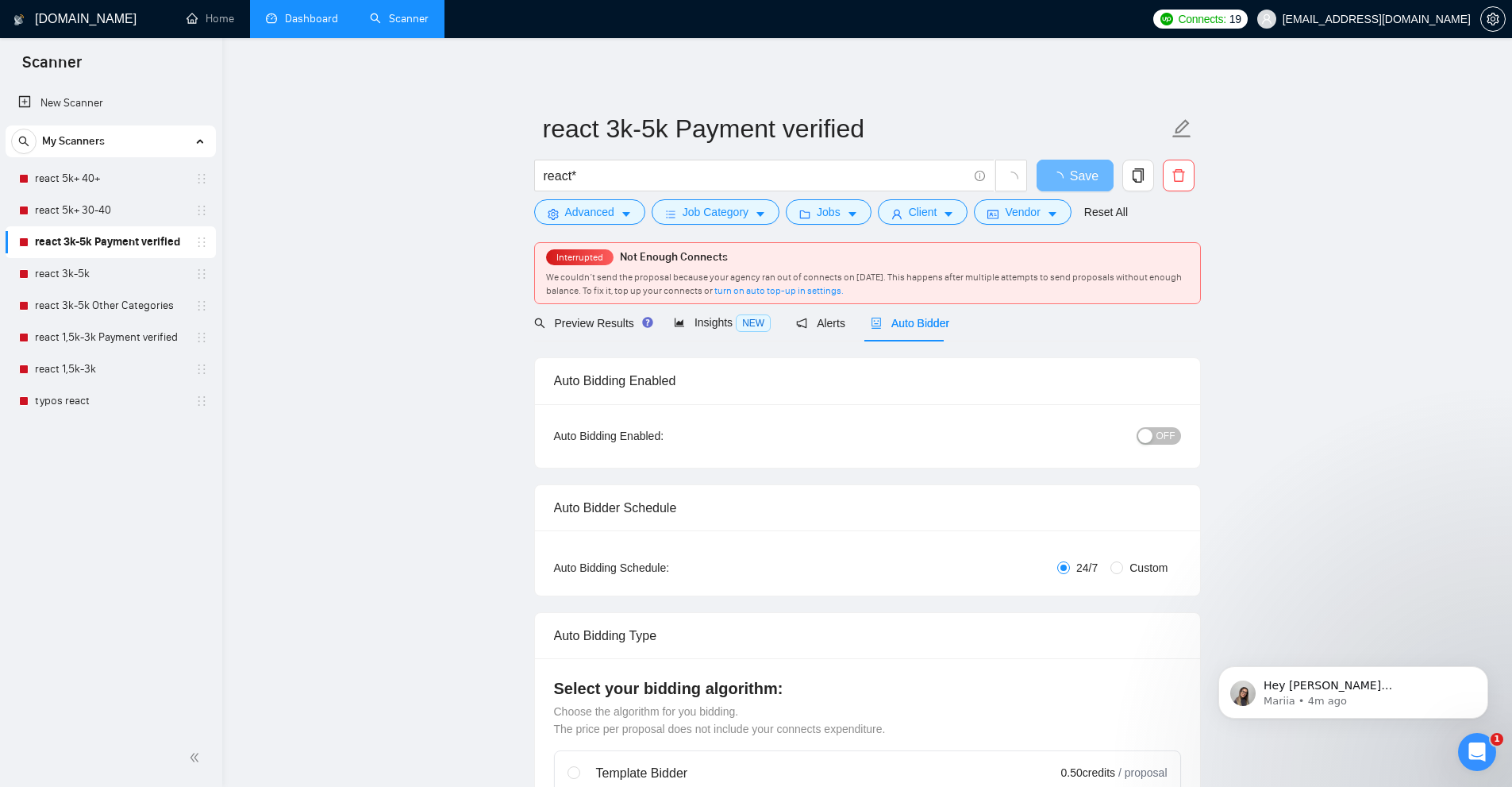
radio input "false"
radio input "true"
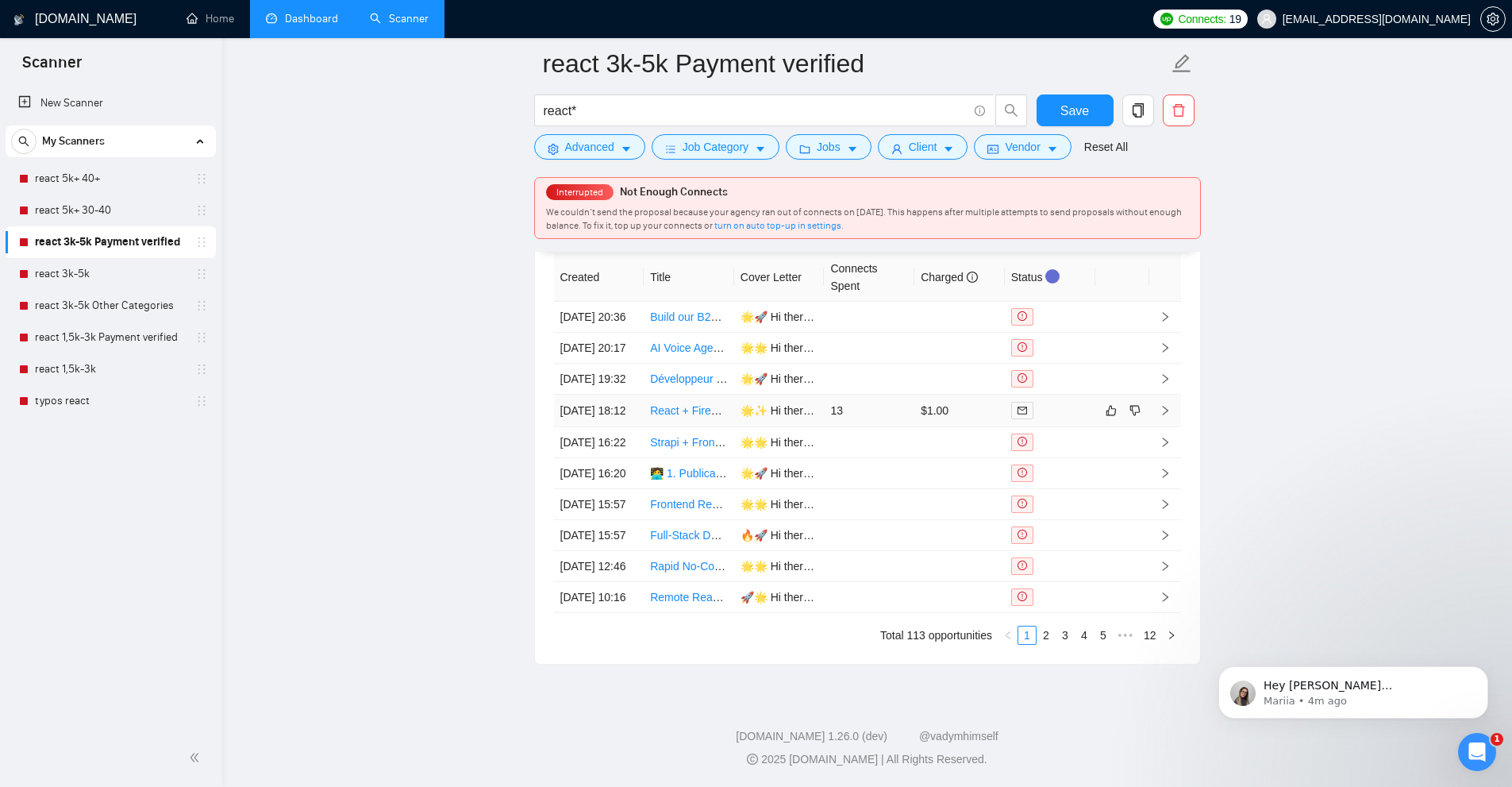
scroll to position [4281, 0]
click at [1049, 638] on link "2" at bounding box center [1046, 635] width 18 height 18
click at [1096, 631] on link "5" at bounding box center [1103, 635] width 18 height 18
click at [1101, 631] on link "7" at bounding box center [1103, 635] width 18 height 18
click at [1103, 630] on link "9" at bounding box center [1103, 635] width 18 height 18
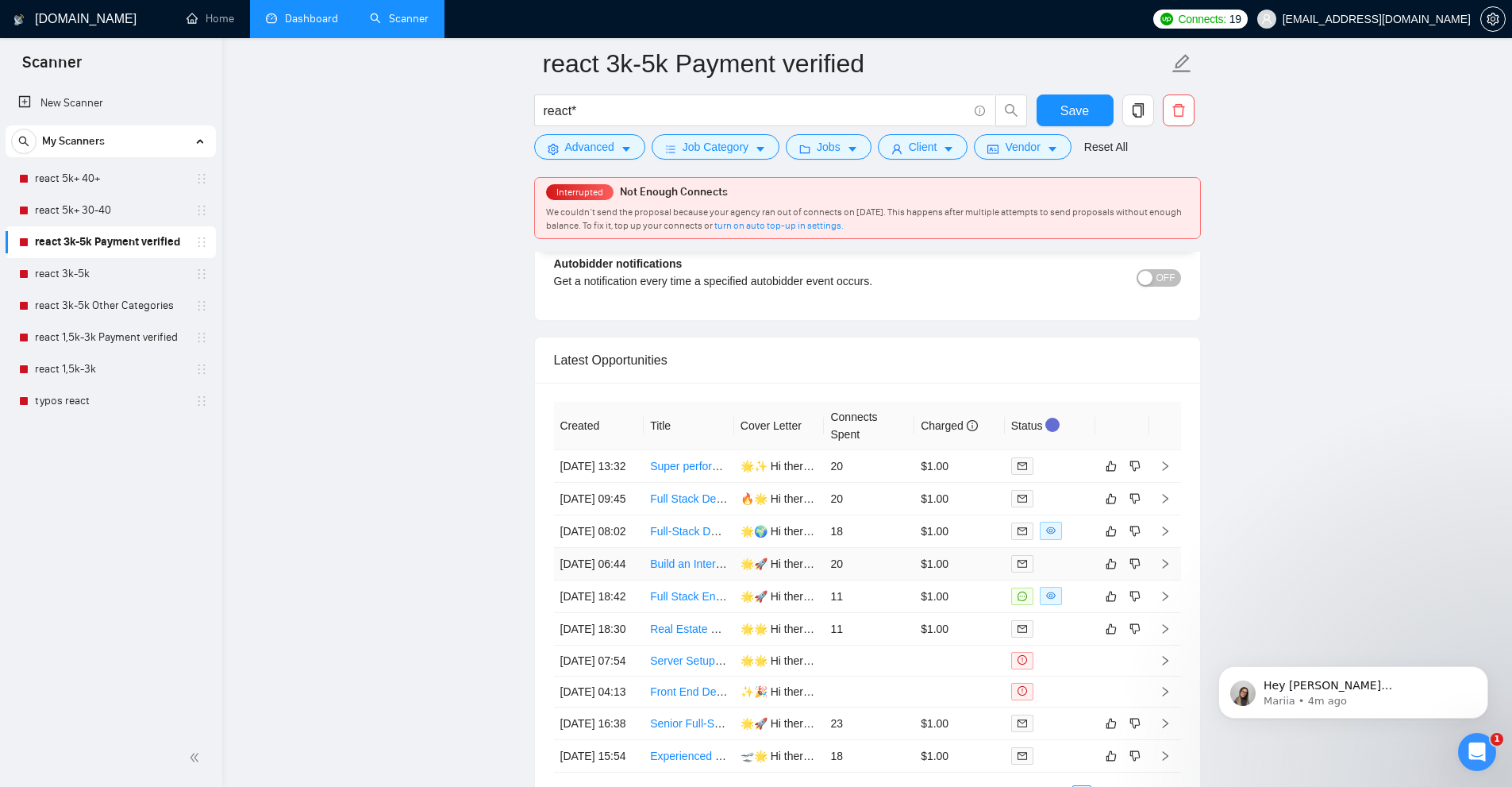
scroll to position [4042, 0]
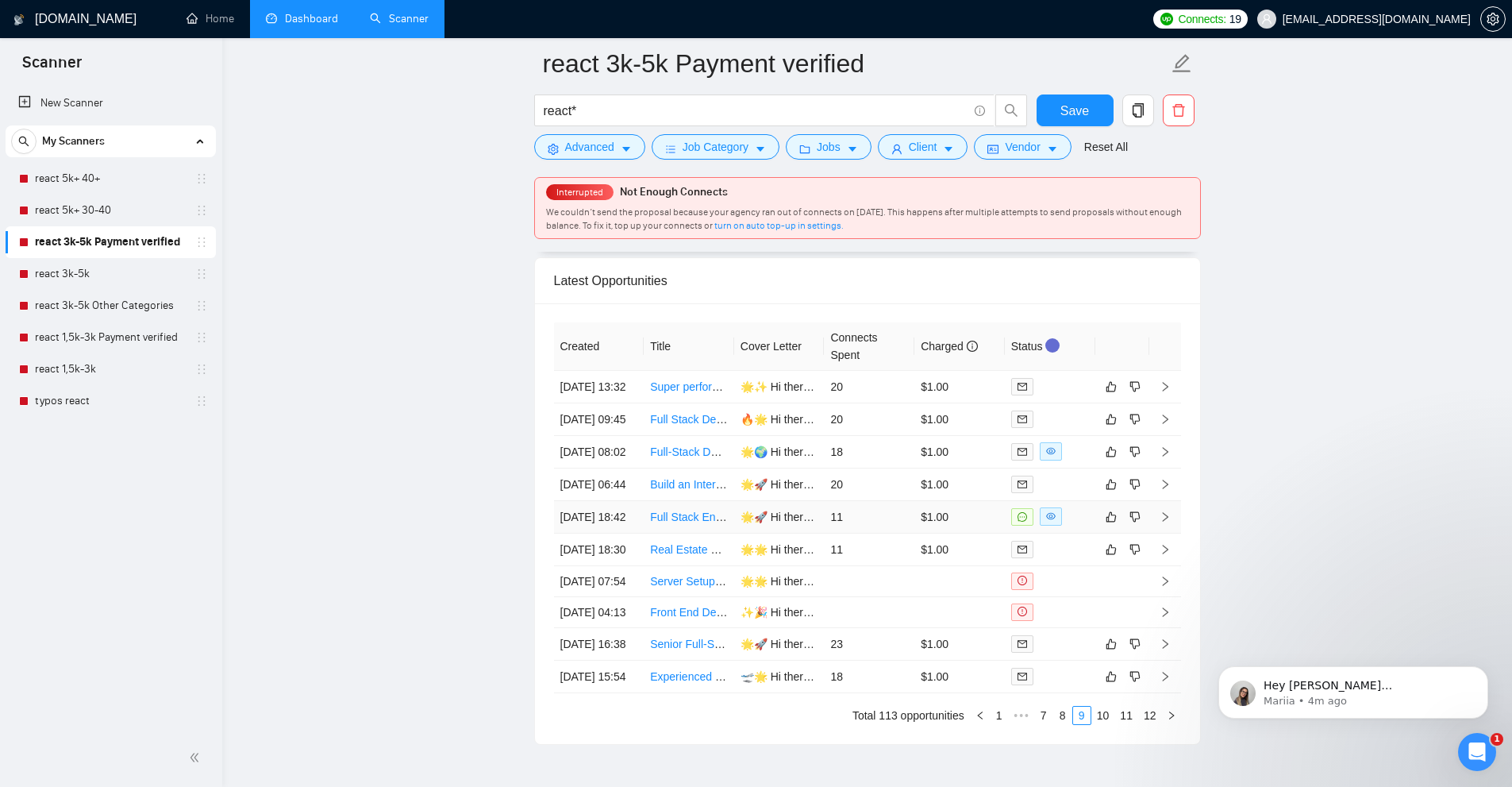
click at [952, 534] on td "$1.00" at bounding box center [959, 517] width 91 height 33
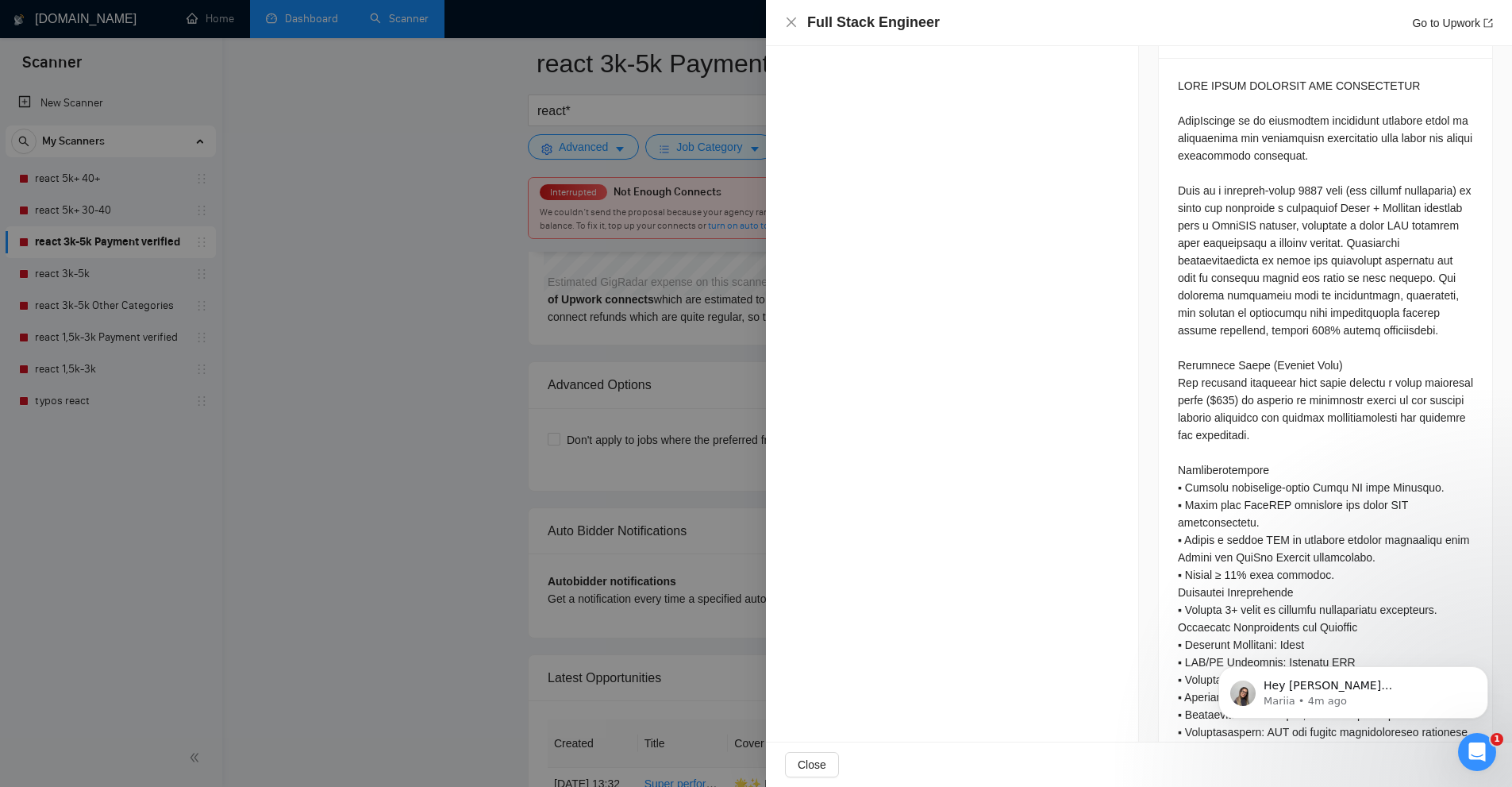
scroll to position [200, 0]
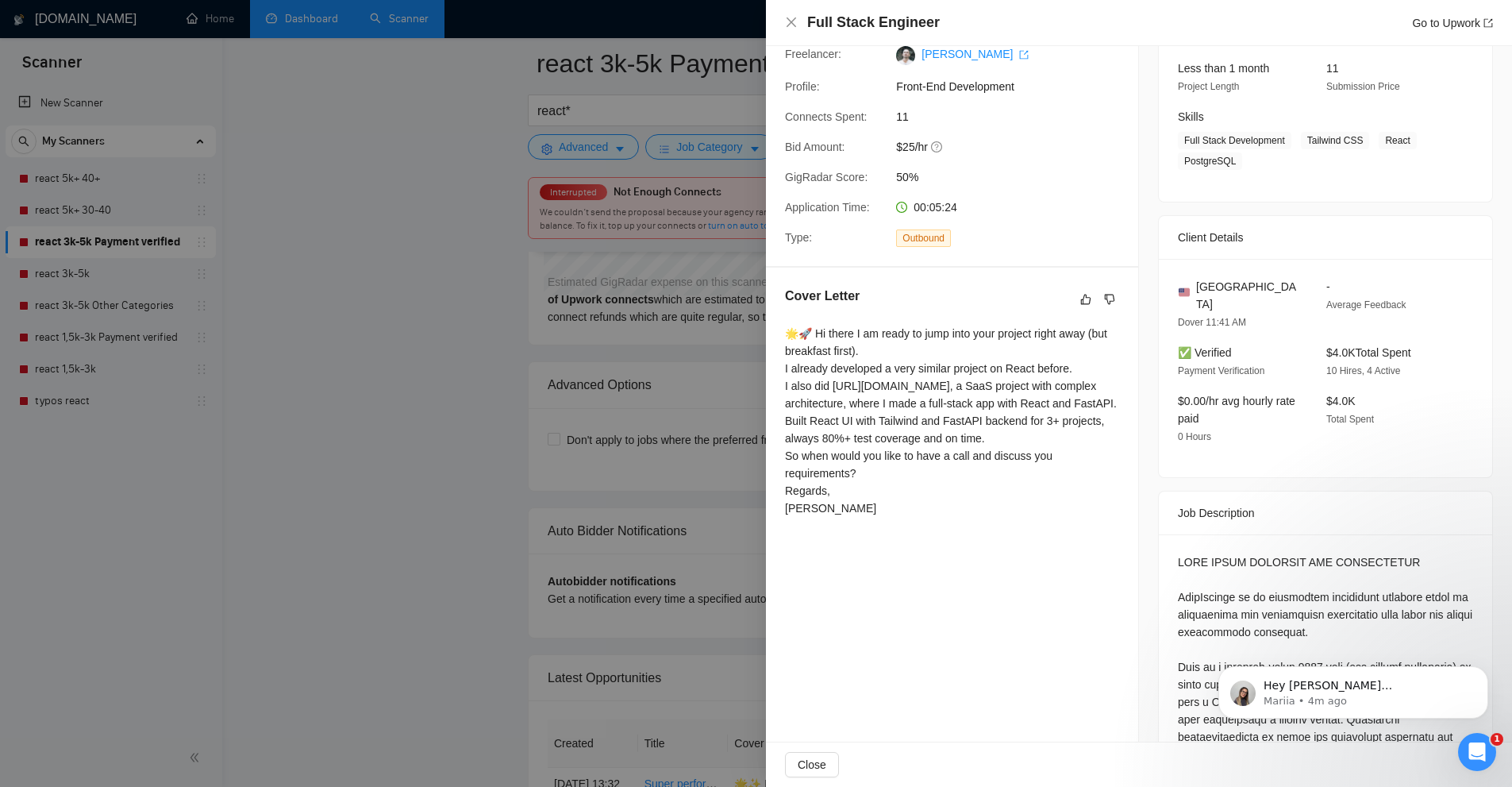
click at [844, 366] on div "🌟🚀 Hi there I am ready to jump into your project right away (but breakfast firs…" at bounding box center [952, 420] width 334 height 192
click at [854, 350] on div "🌟🚀 Hi there I am ready to jump into your project right away (but breakfast firs…" at bounding box center [952, 420] width 334 height 192
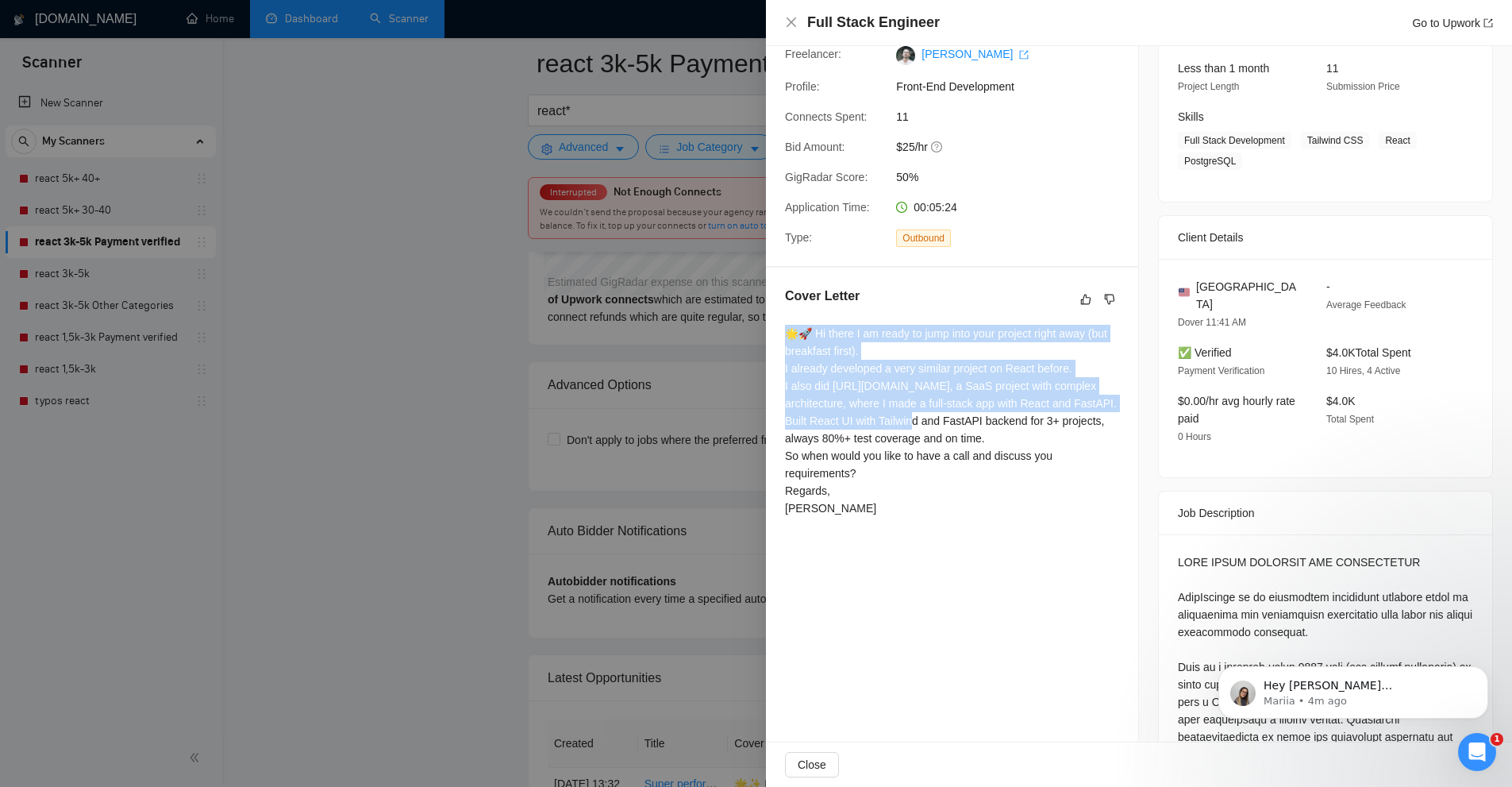
drag, startPoint x: 854, startPoint y: 350, endPoint x: 853, endPoint y: 388, distance: 38.0
click at [853, 388] on div "🌟🚀 Hi there I am ready to jump into your project right away (but breakfast firs…" at bounding box center [952, 420] width 334 height 192
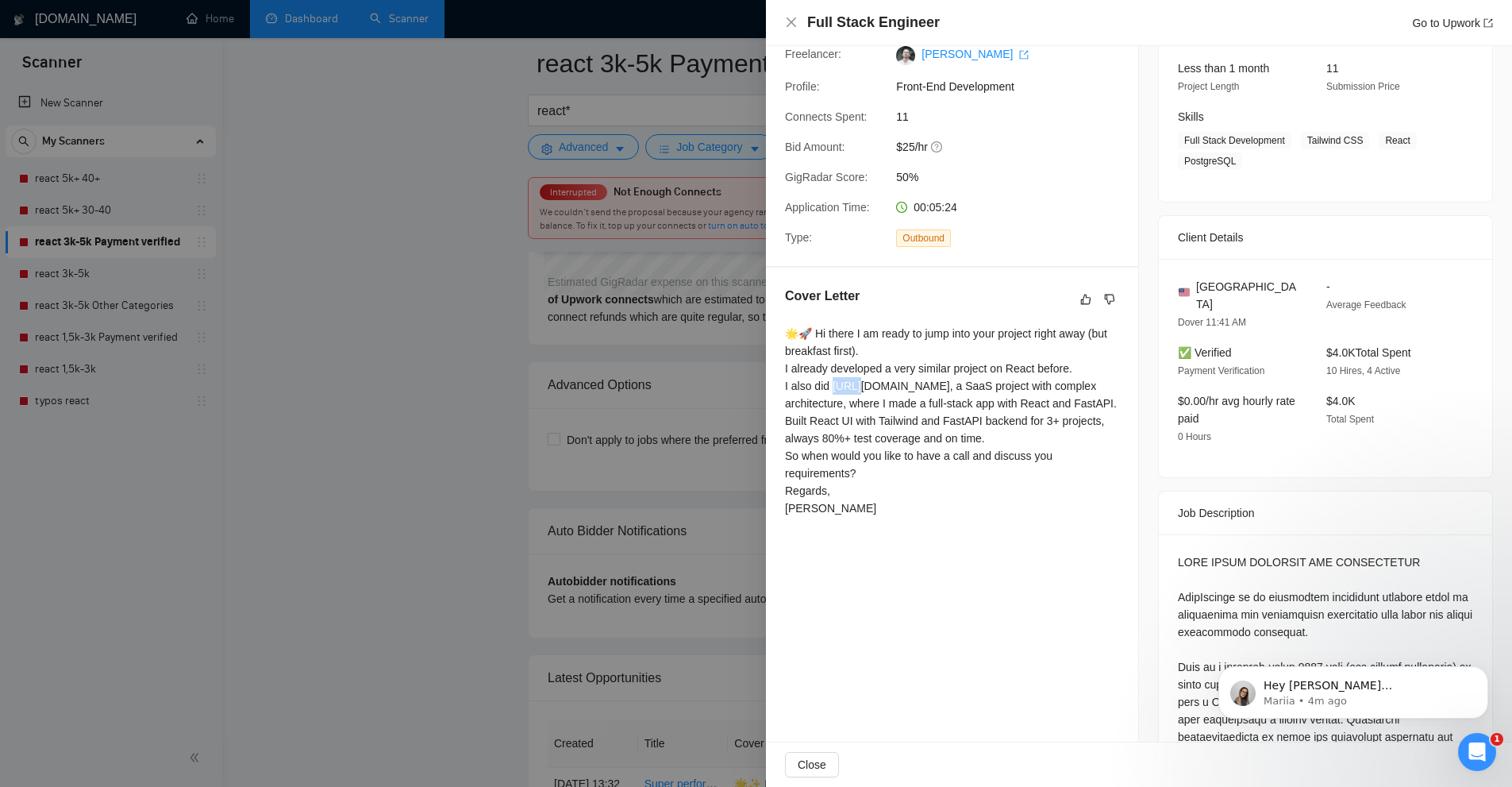
click at [853, 388] on div "🌟🚀 Hi there I am ready to jump into your project right away (but breakfast firs…" at bounding box center [952, 420] width 334 height 192
click at [840, 440] on div "🌟🚀 Hi there I am ready to jump into your project right away (but breakfast firs…" at bounding box center [952, 420] width 334 height 192
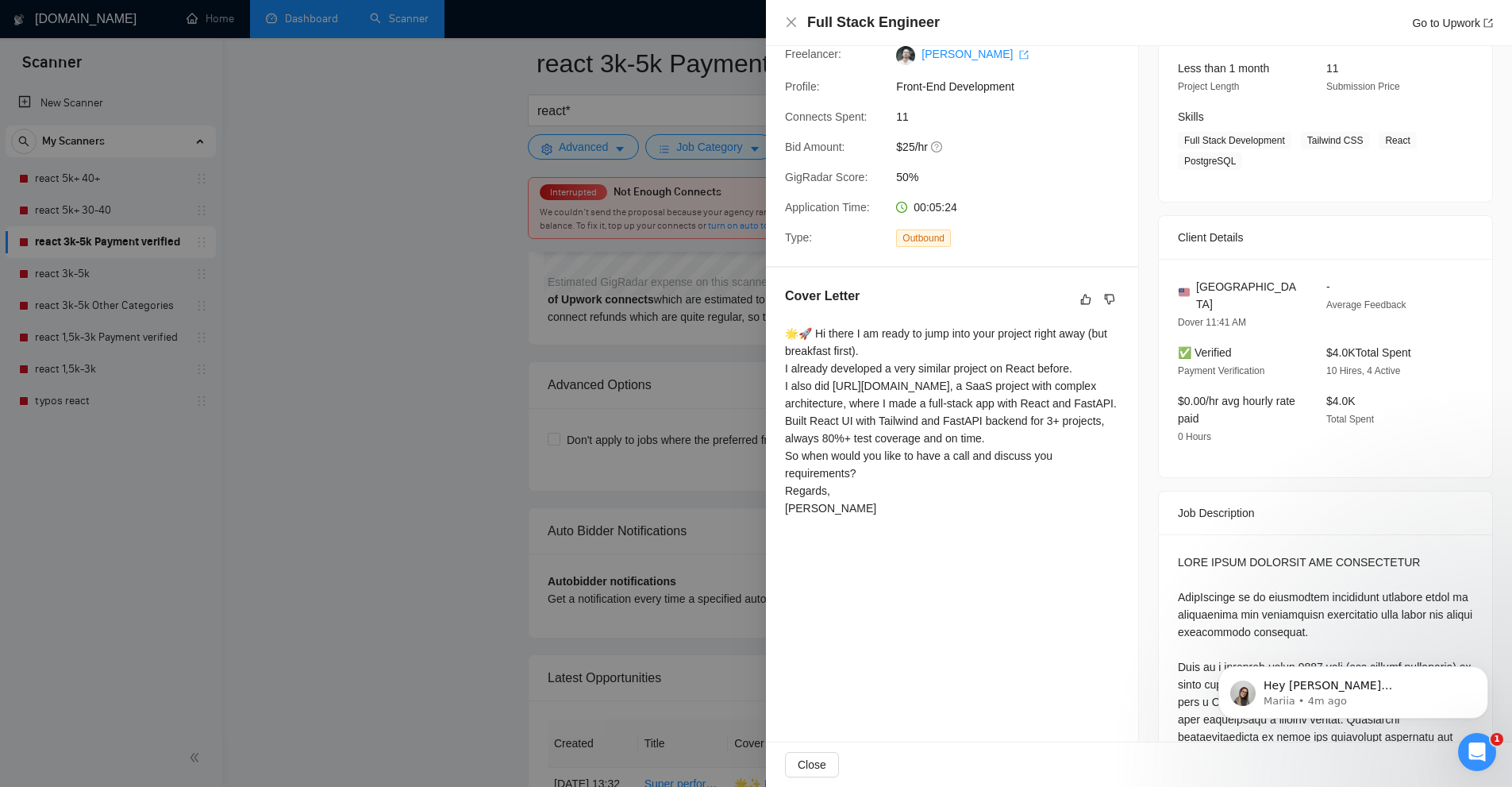
click at [837, 474] on div "🌟🚀 Hi there I am ready to jump into your project right away (but breakfast firs…" at bounding box center [952, 420] width 334 height 192
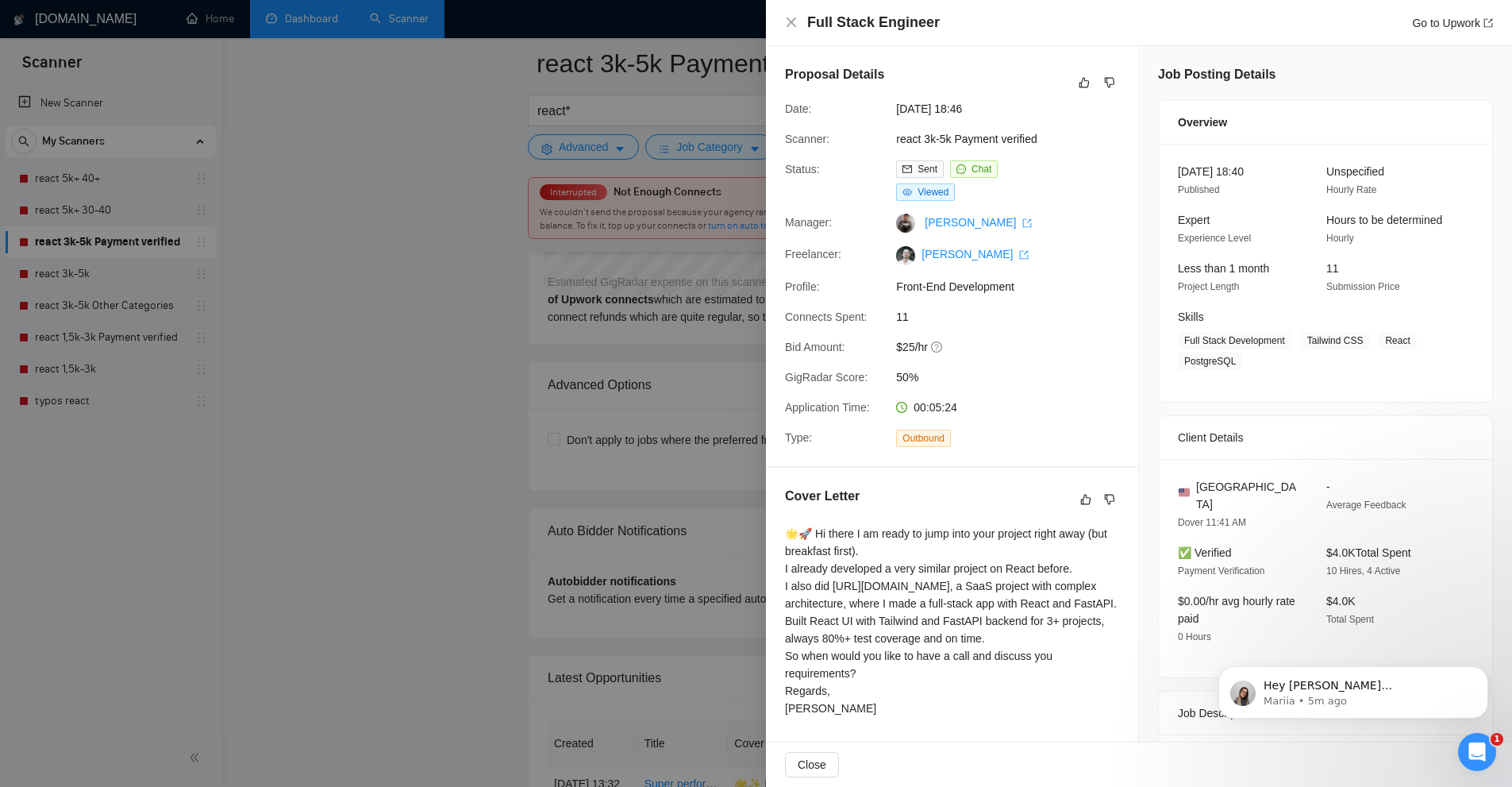
click at [572, 280] on div at bounding box center [756, 393] width 1512 height 787
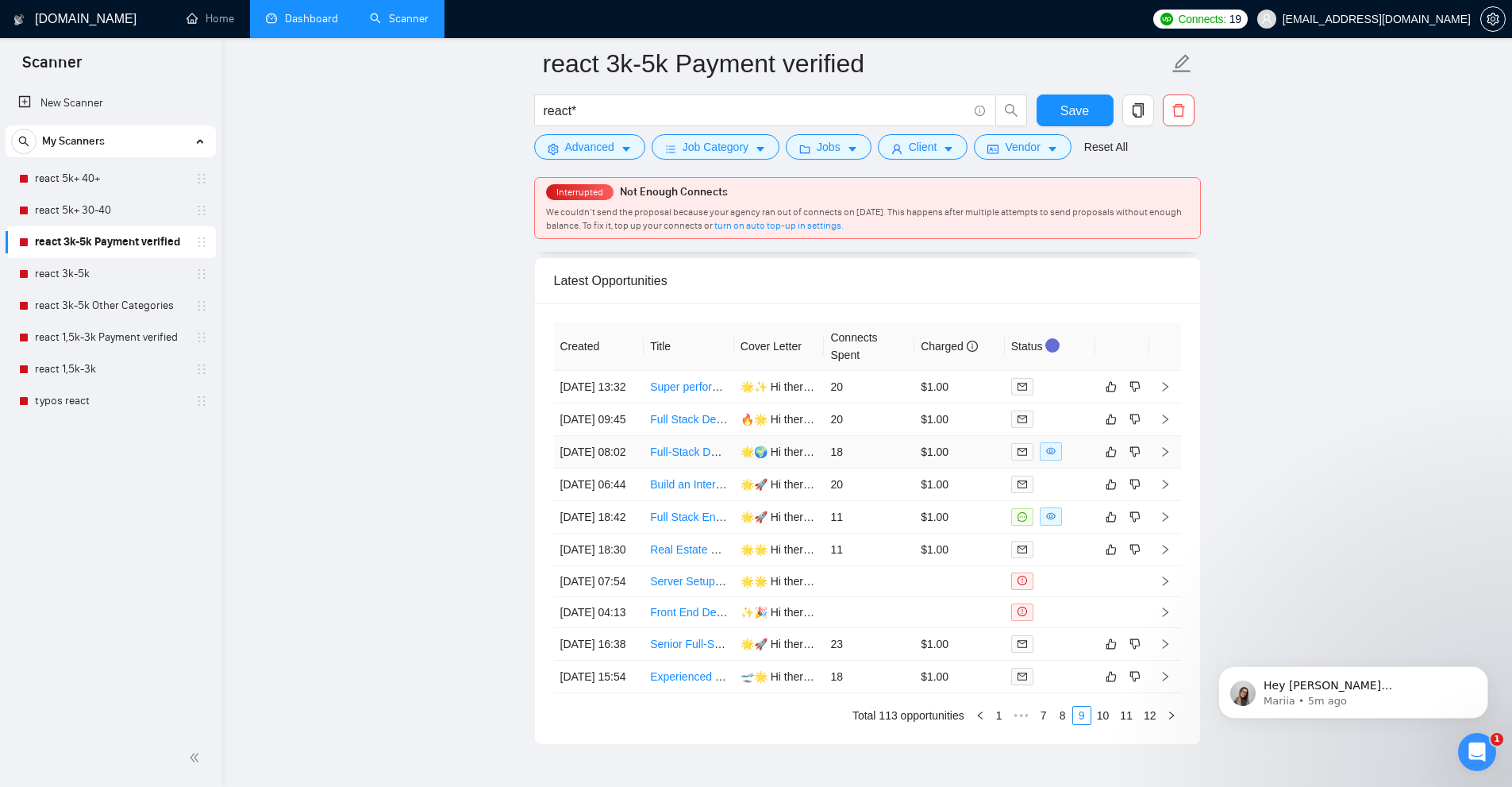
scroll to position [4201, 0]
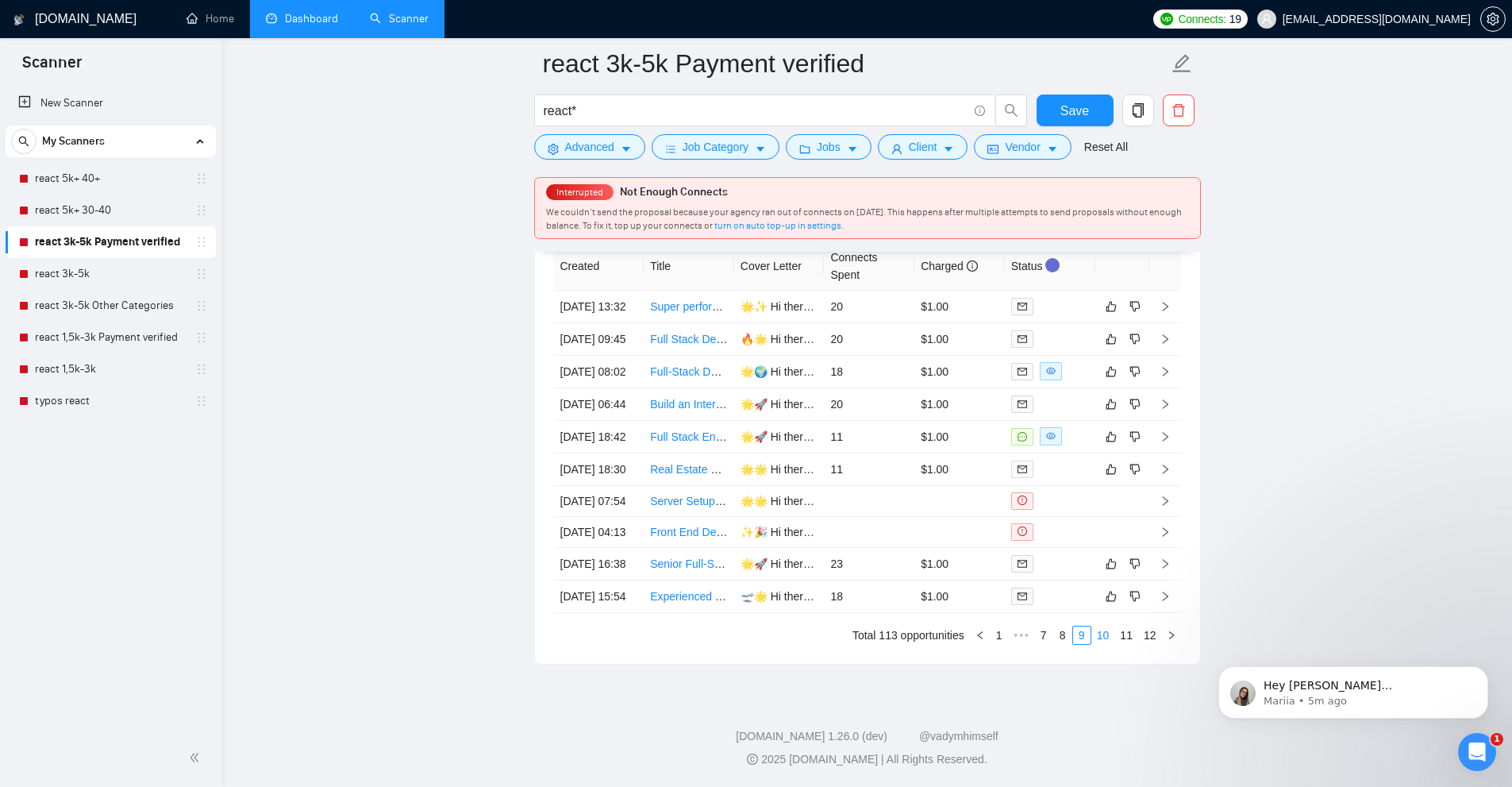
click at [1106, 644] on link "10" at bounding box center [1102, 635] width 22 height 18
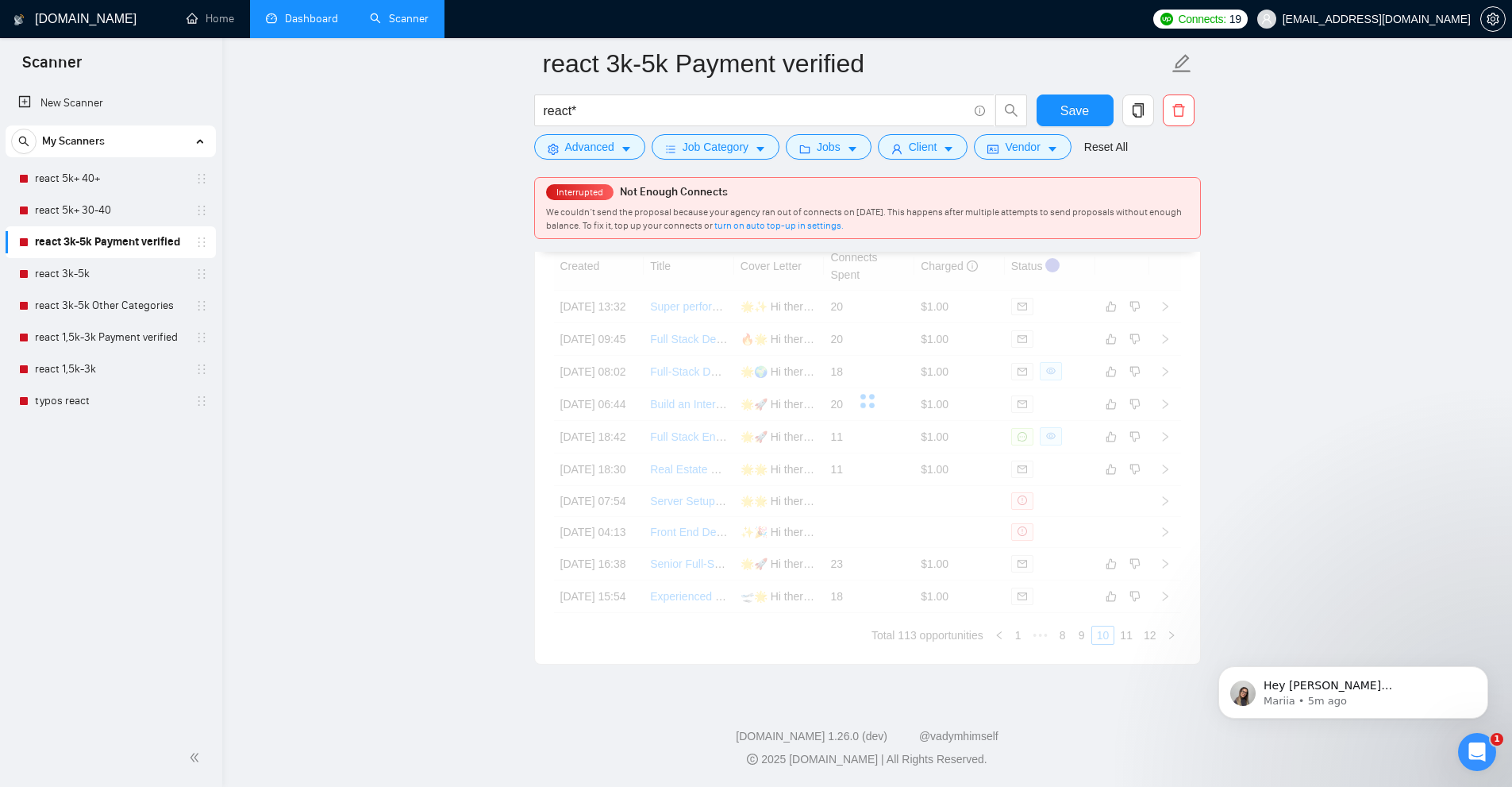
scroll to position [4121, 0]
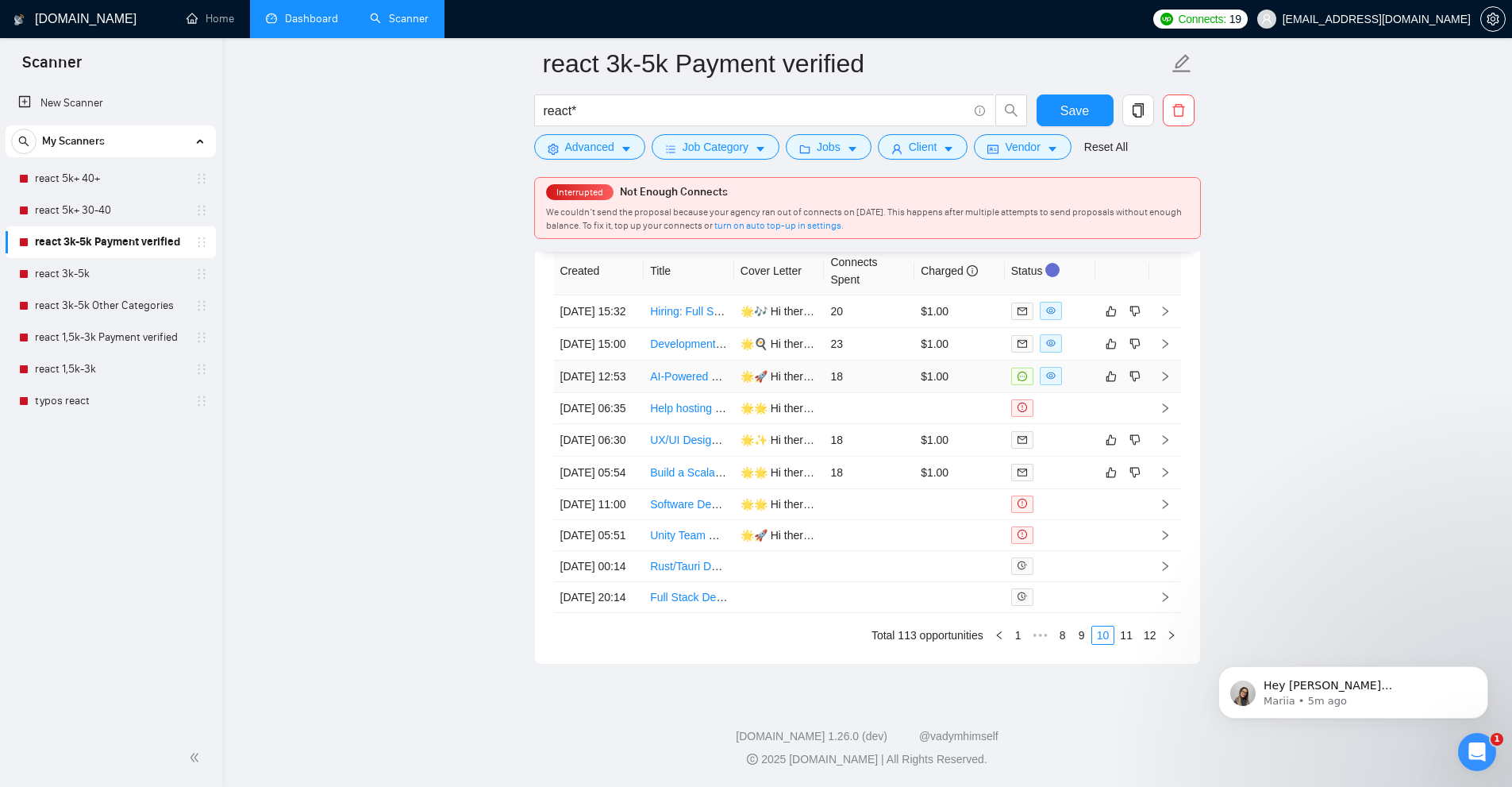
click at [910, 393] on td "18" at bounding box center [869, 376] width 91 height 33
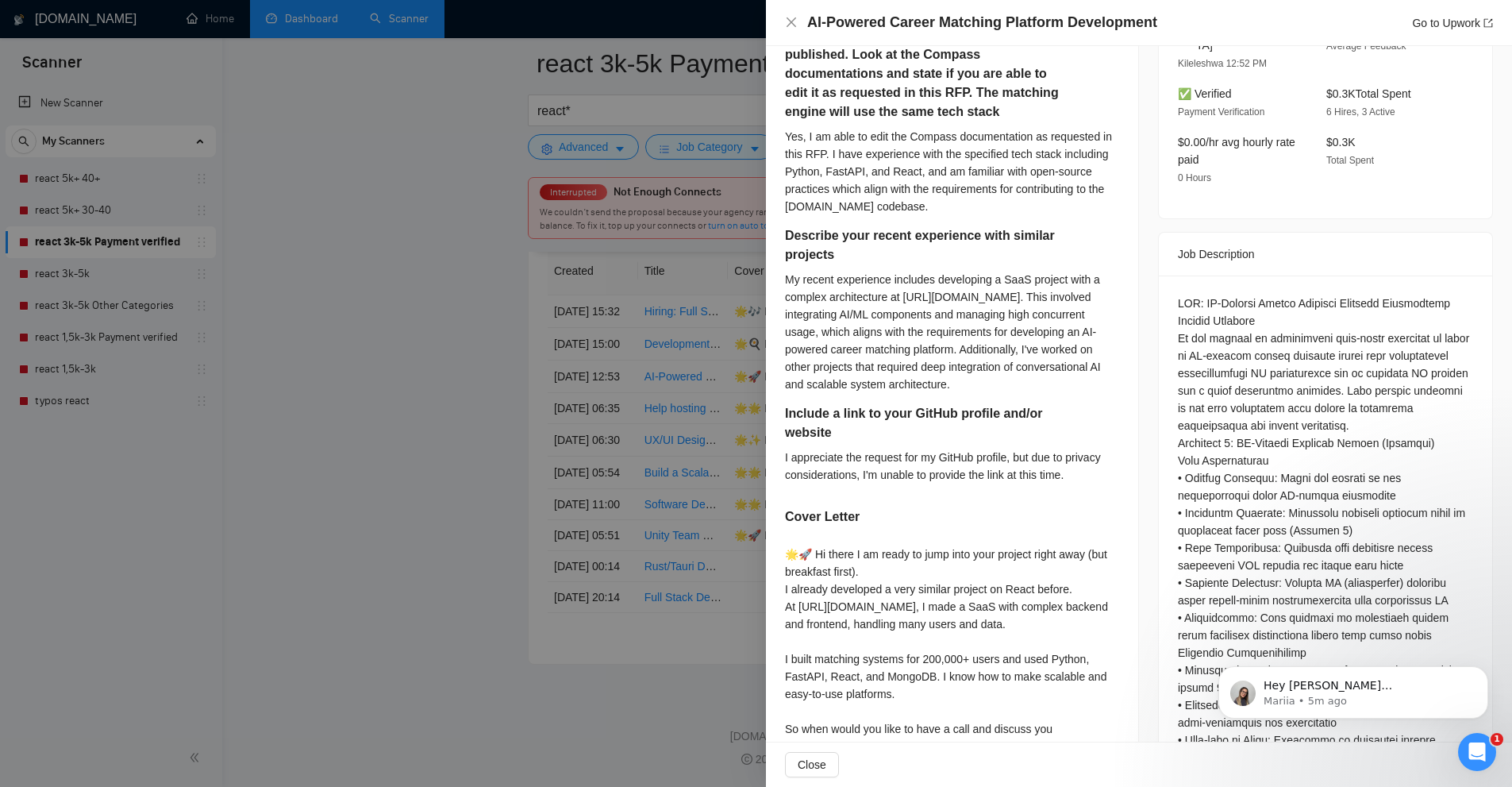
scroll to position [718, 0]
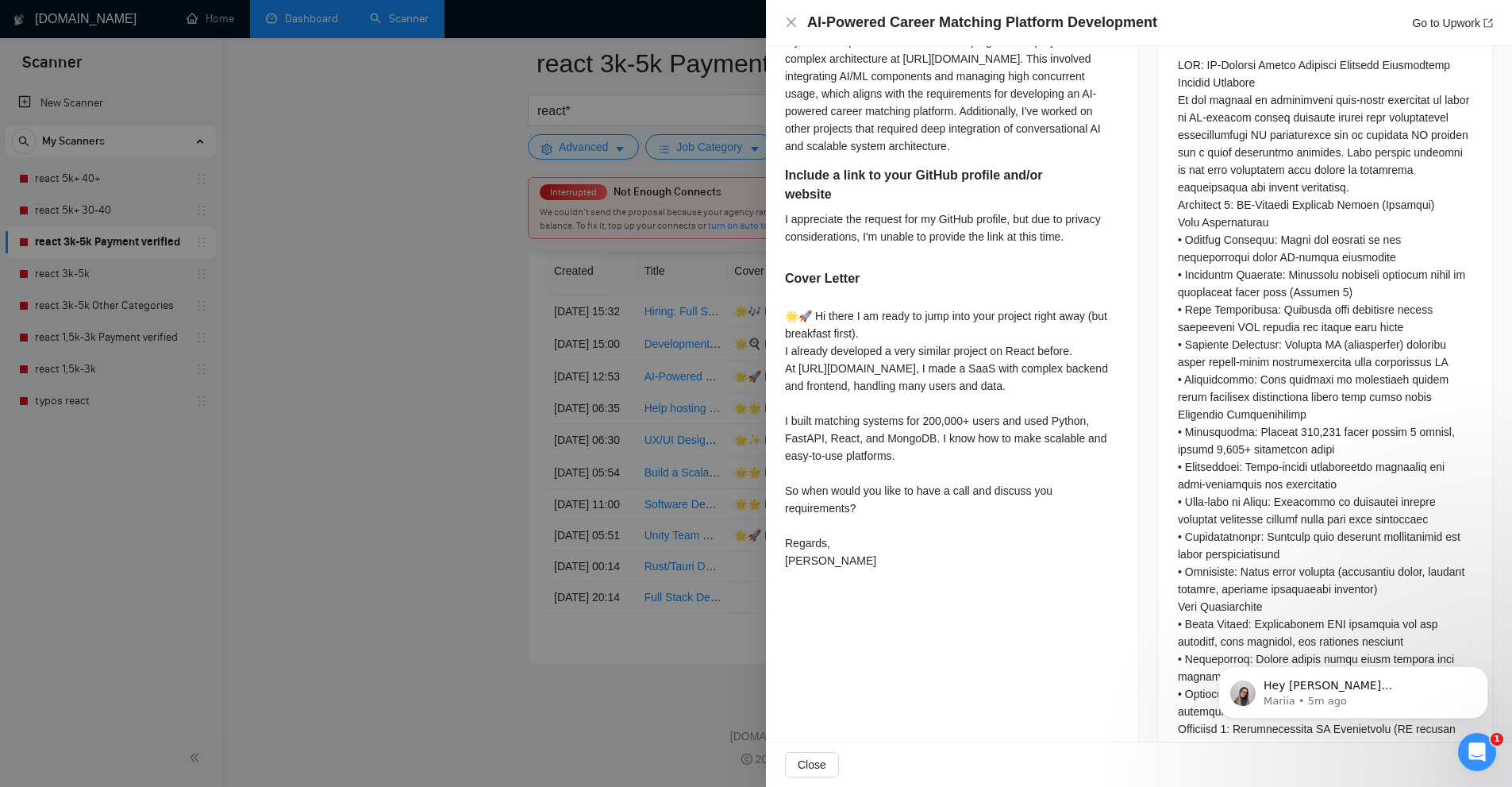
click at [599, 316] on div at bounding box center [756, 393] width 1512 height 787
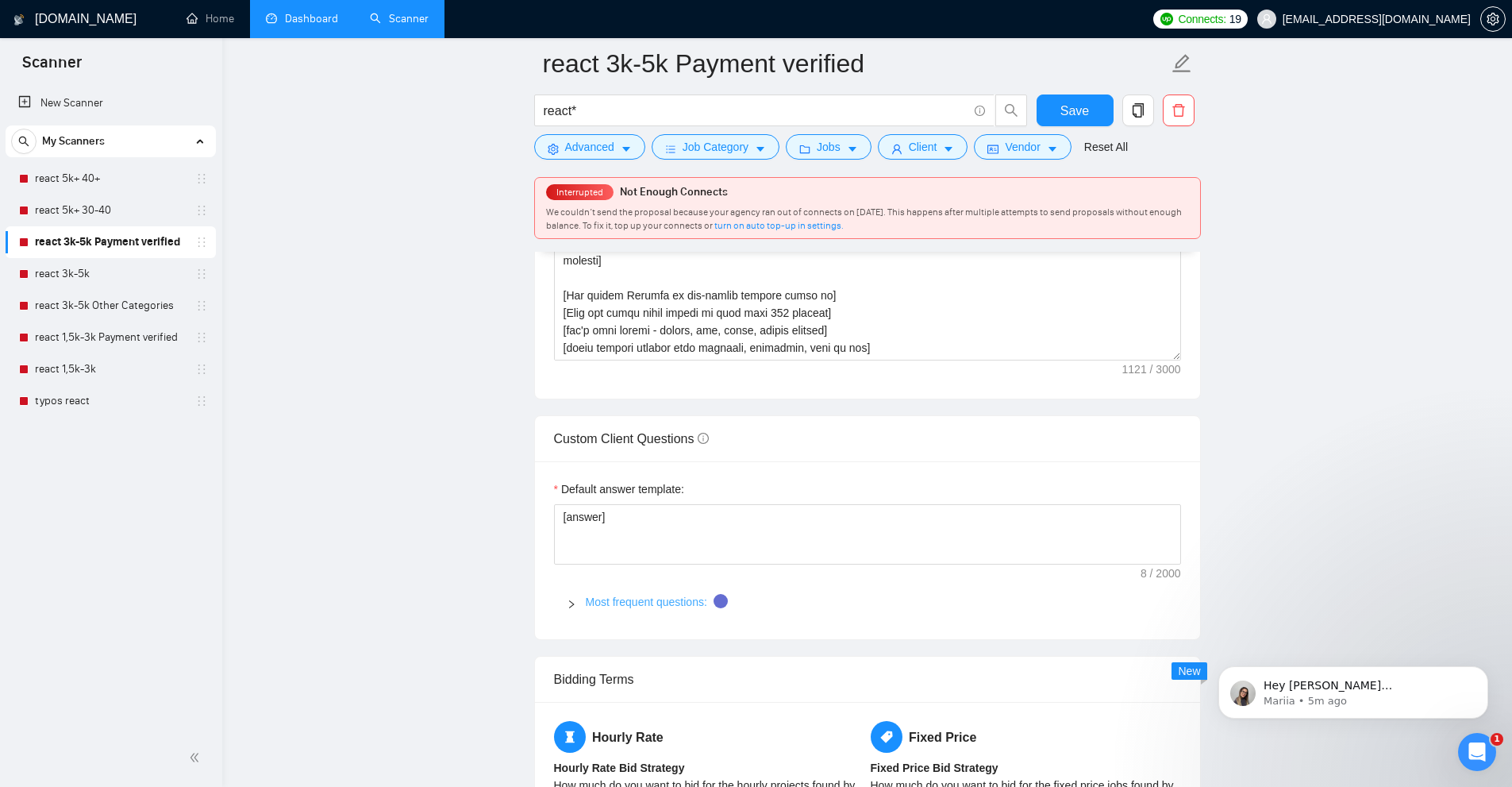
click at [612, 596] on link "Most frequent questions:" at bounding box center [646, 601] width 121 height 12
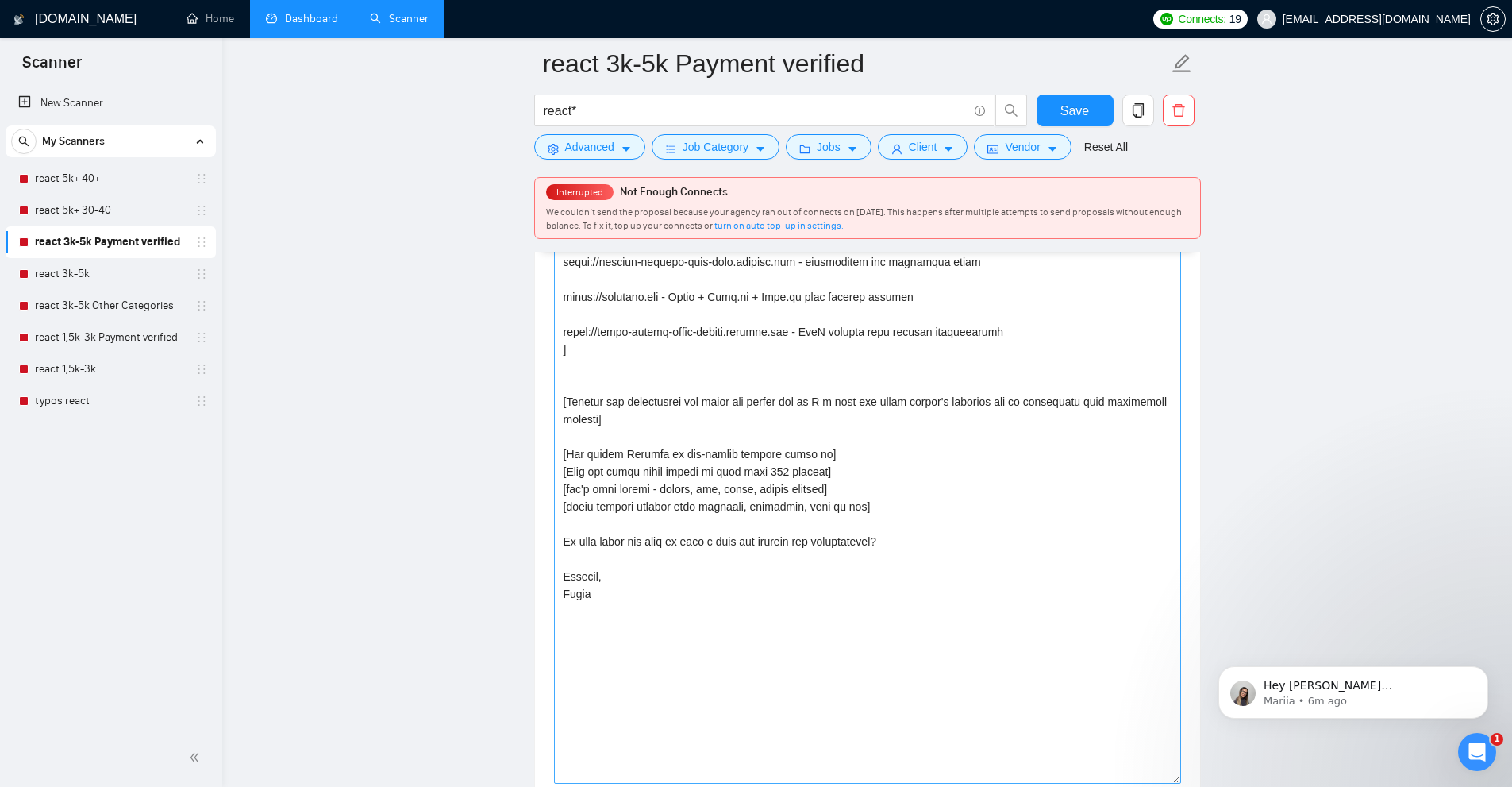
drag, startPoint x: 1176, startPoint y: 511, endPoint x: 1169, endPoint y: 778, distance: 267.1
click at [1171, 779] on textarea "Cover letter template:" at bounding box center [867, 472] width 627 height 622
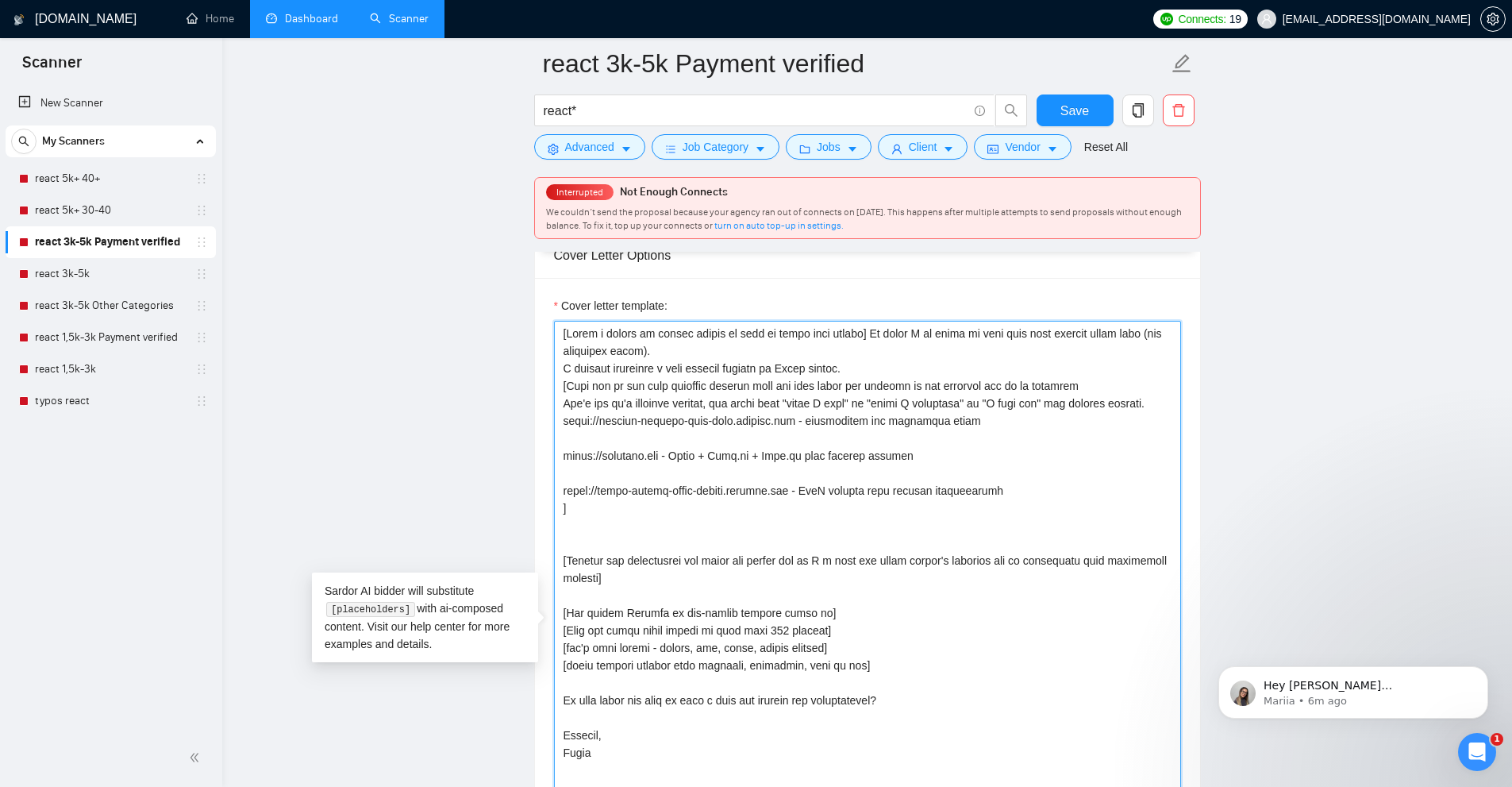
drag, startPoint x: 876, startPoint y: 380, endPoint x: 556, endPoint y: 373, distance: 320.1
click at [556, 373] on textarea "Cover letter template:" at bounding box center [867, 633] width 627 height 624
drag, startPoint x: 577, startPoint y: 395, endPoint x: 1079, endPoint y: 402, distance: 502.0
click at [1079, 402] on textarea "Cover letter template:" at bounding box center [867, 633] width 627 height 624
click at [985, 428] on textarea "Cover letter template:" at bounding box center [867, 633] width 627 height 624
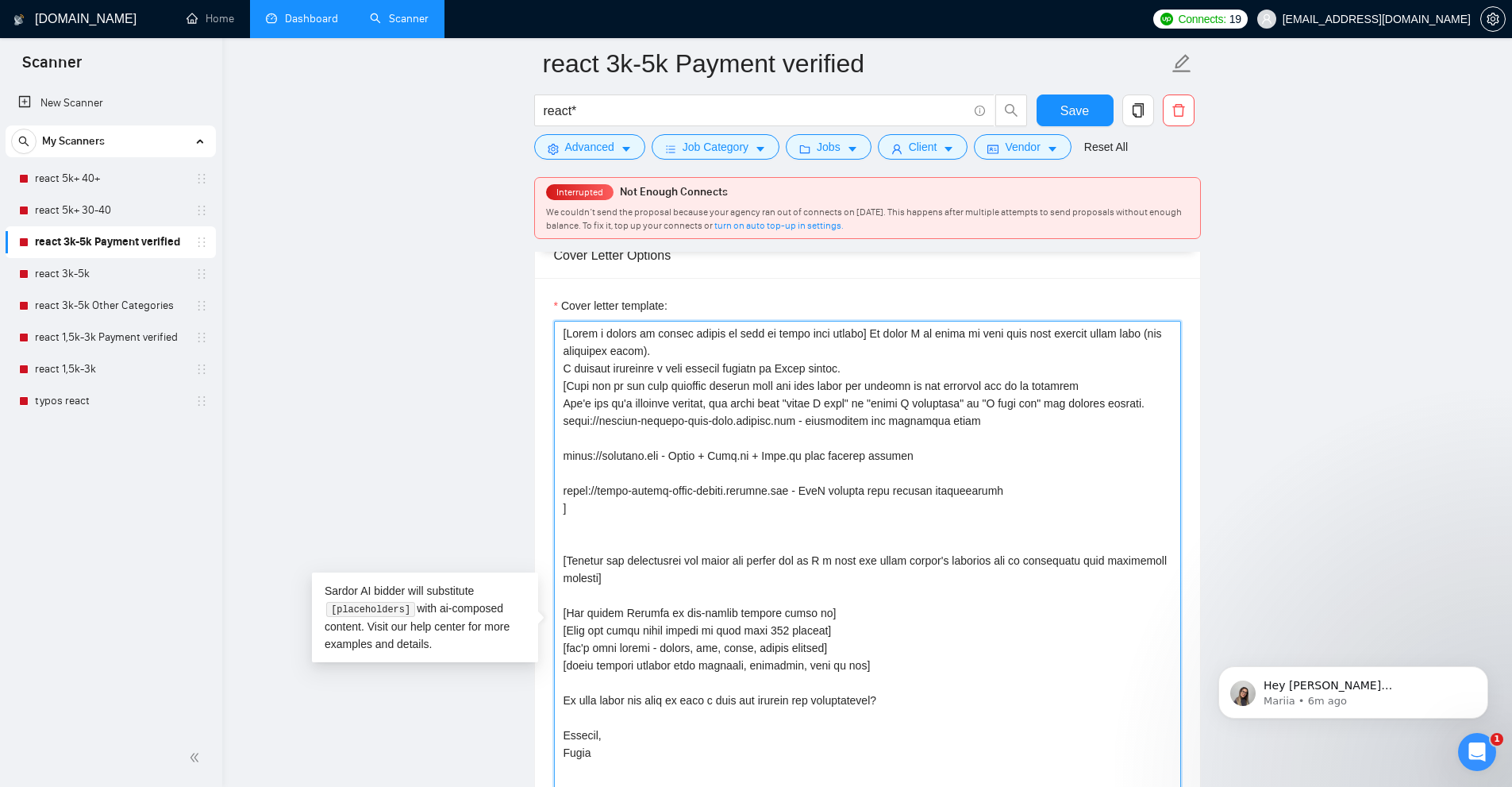
drag, startPoint x: 707, startPoint y: 419, endPoint x: 984, endPoint y: 415, distance: 277.0
click at [984, 415] on textarea "Cover letter template:" at bounding box center [867, 633] width 627 height 624
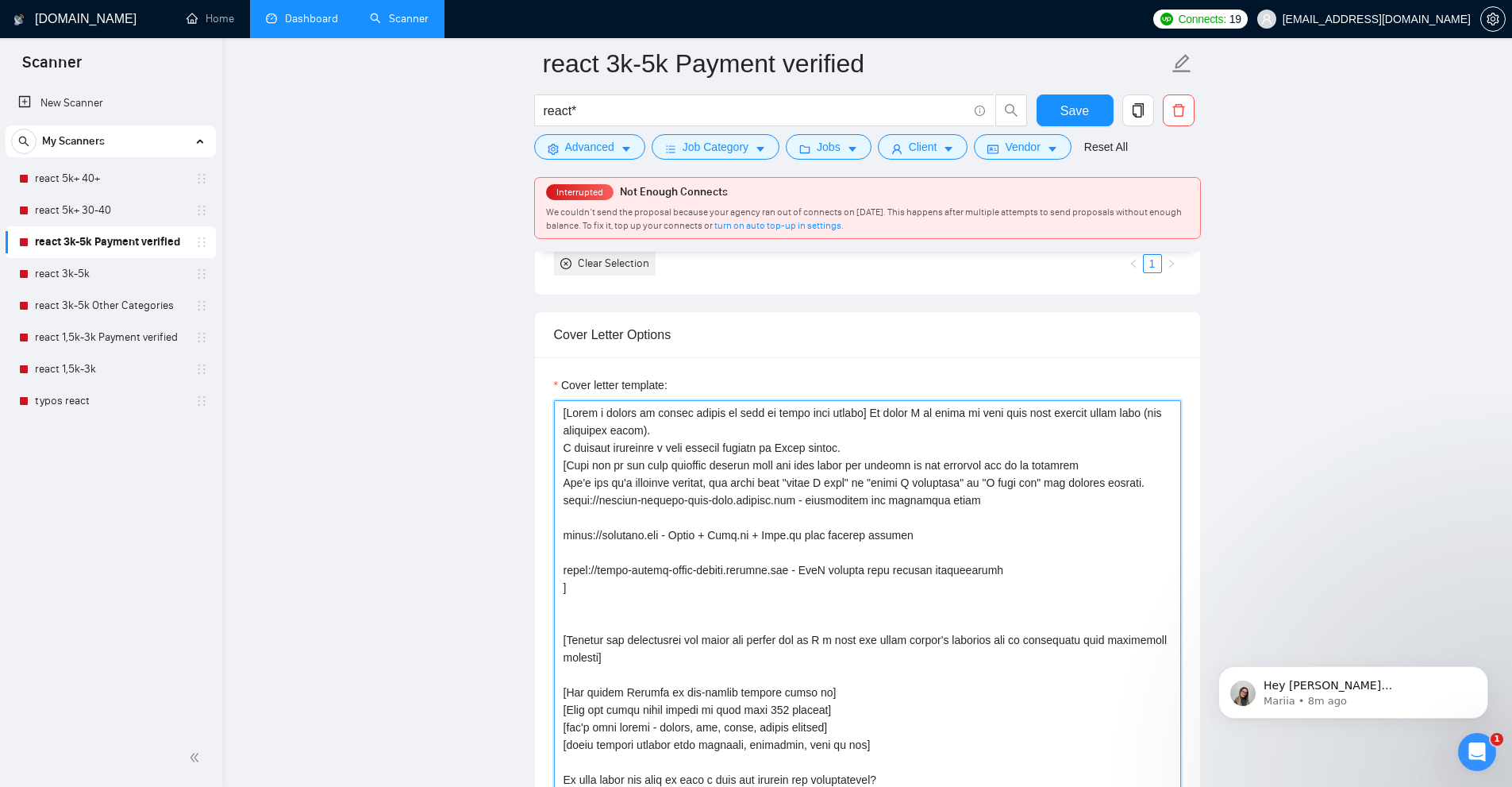
drag, startPoint x: 752, startPoint y: 444, endPoint x: 519, endPoint y: 420, distance: 234.2
click at [782, 450] on textarea "Cover letter template:" at bounding box center [867, 712] width 627 height 624
click at [655, 463] on textarea "Cover letter template:" at bounding box center [867, 712] width 627 height 624
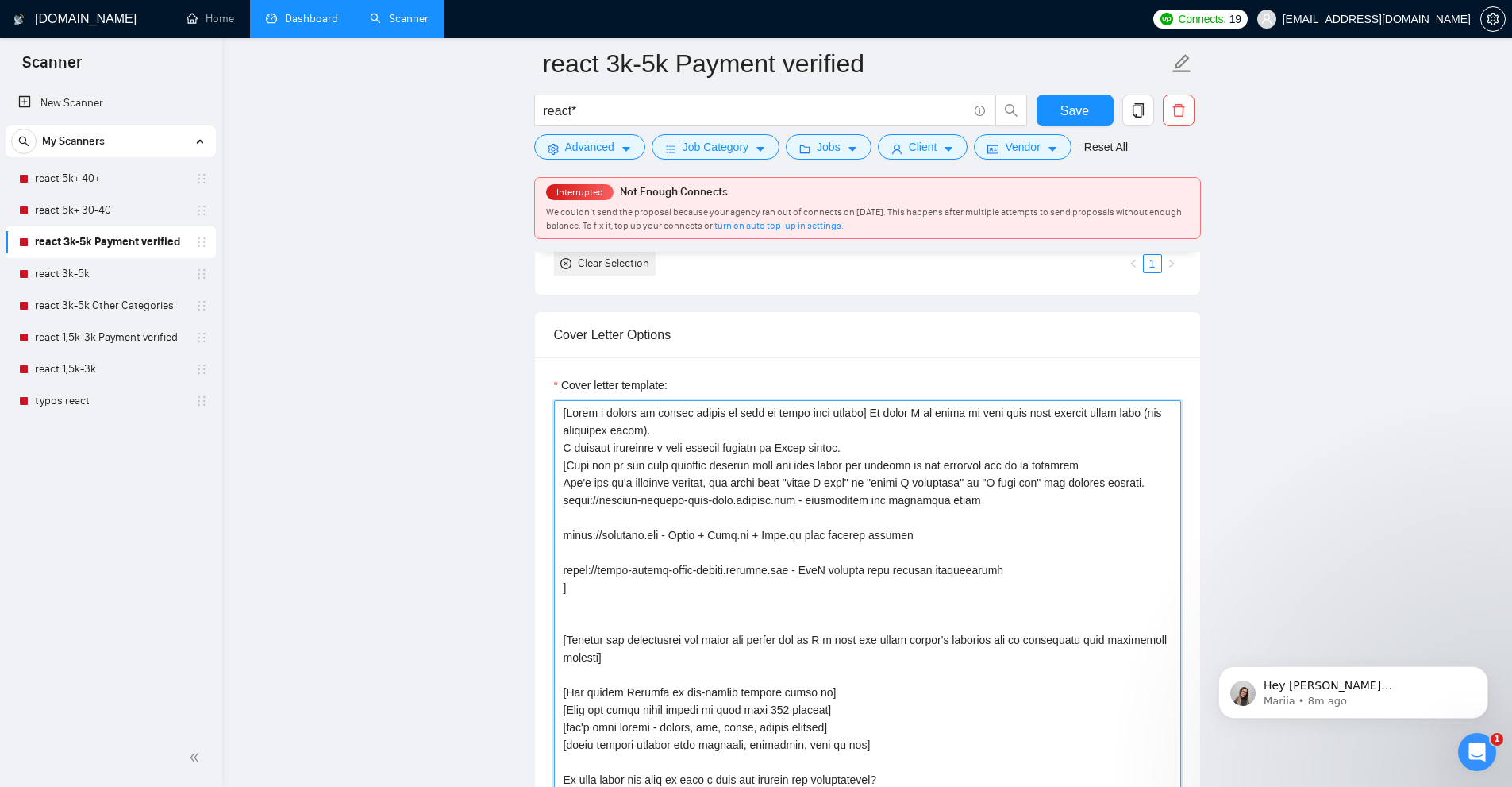
click at [655, 463] on textarea "Cover letter template:" at bounding box center [867, 712] width 627 height 624
click at [809, 471] on textarea "Cover letter template:" at bounding box center [867, 712] width 627 height 624
click at [590, 485] on textarea "Cover letter template:" at bounding box center [867, 712] width 627 height 624
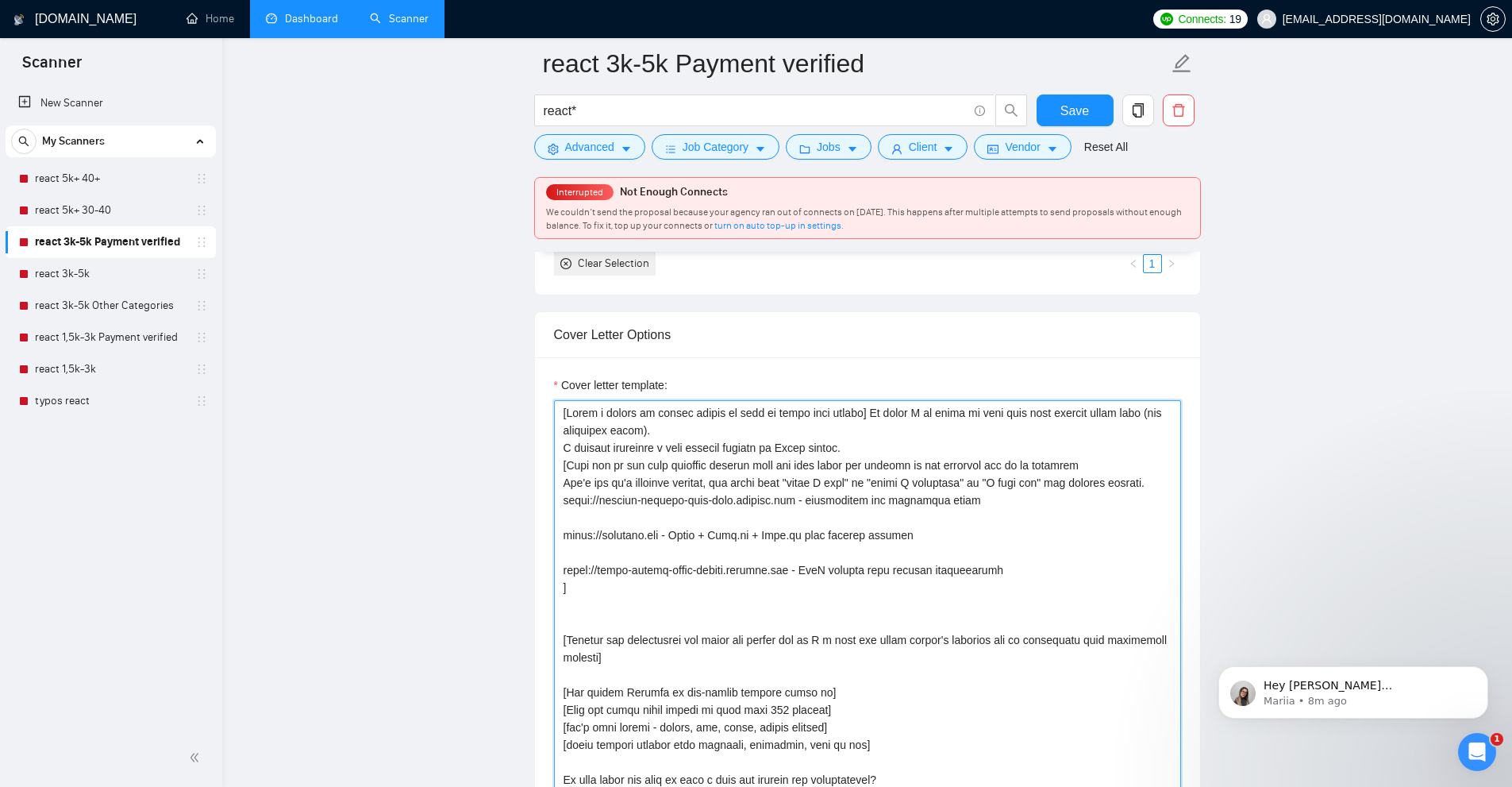
click at [945, 490] on textarea "Cover letter template:" at bounding box center [867, 712] width 627 height 624
drag, startPoint x: 554, startPoint y: 499, endPoint x: 640, endPoint y: 502, distance: 86.1
click at [640, 502] on textarea "Cover letter template:" at bounding box center [867, 712] width 627 height 624
click at [657, 502] on textarea "Cover letter template:" at bounding box center [867, 712] width 627 height 624
drag, startPoint x: 561, startPoint y: 480, endPoint x: 687, endPoint y: 600, distance: 174.0
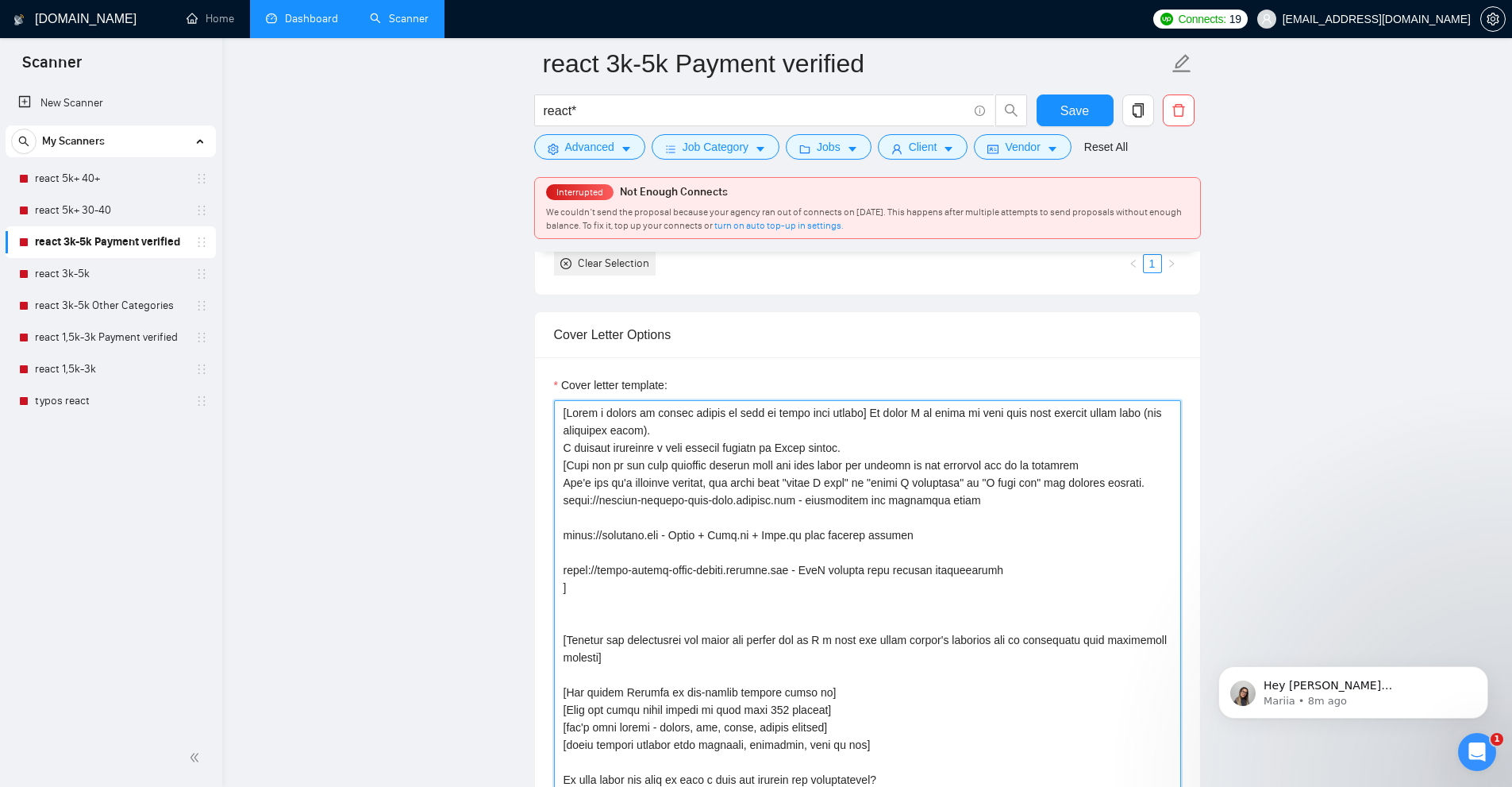
click at [687, 600] on textarea "Cover letter template:" at bounding box center [867, 712] width 627 height 624
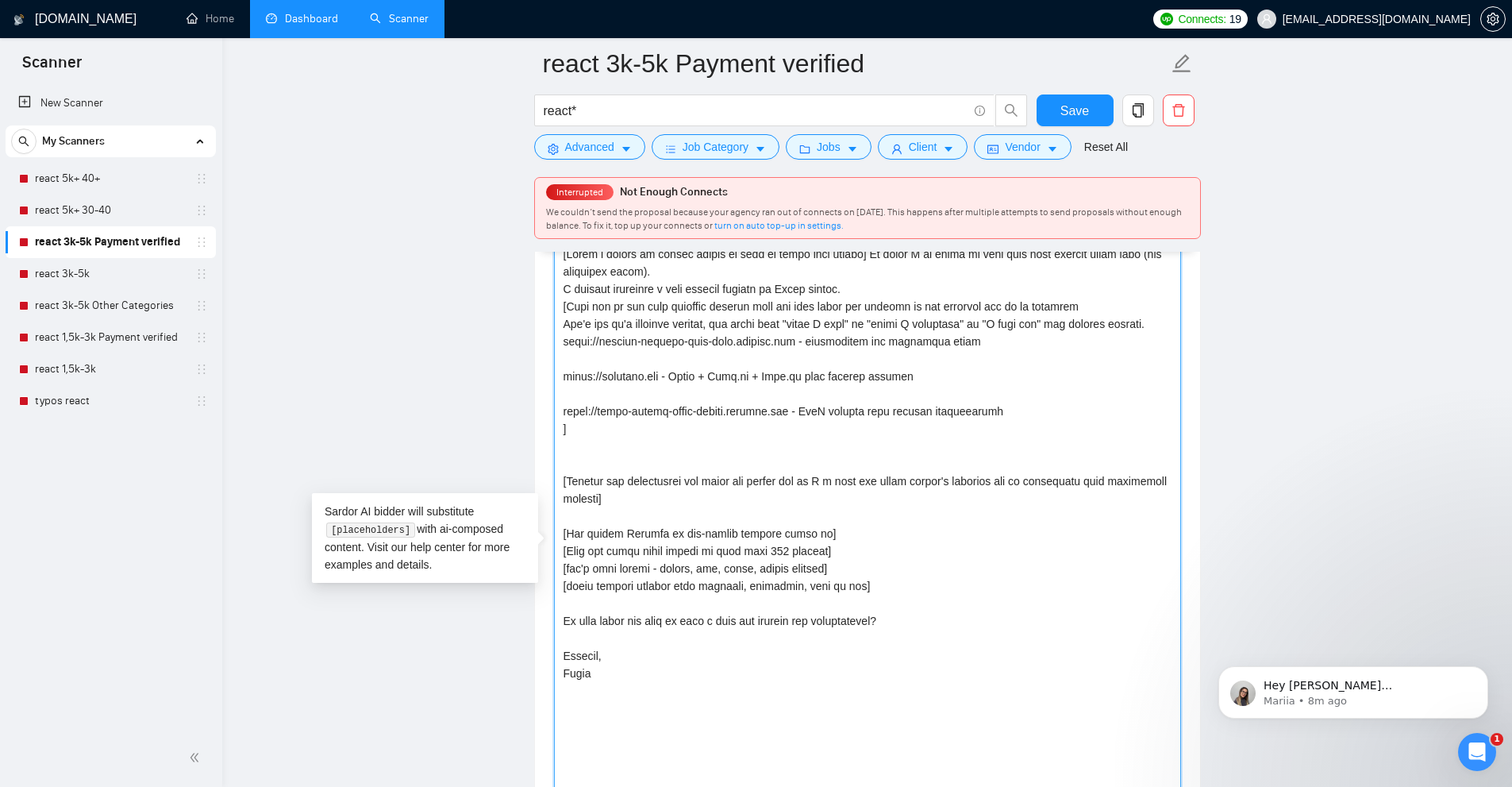
drag, startPoint x: 557, startPoint y: 492, endPoint x: 696, endPoint y: 521, distance: 142.0
click at [696, 521] on textarea "Cover letter template:" at bounding box center [867, 553] width 627 height 624
click at [611, 601] on textarea "Cover letter template:" at bounding box center [867, 553] width 627 height 624
drag, startPoint x: 611, startPoint y: 601, endPoint x: 641, endPoint y: 613, distance: 32.3
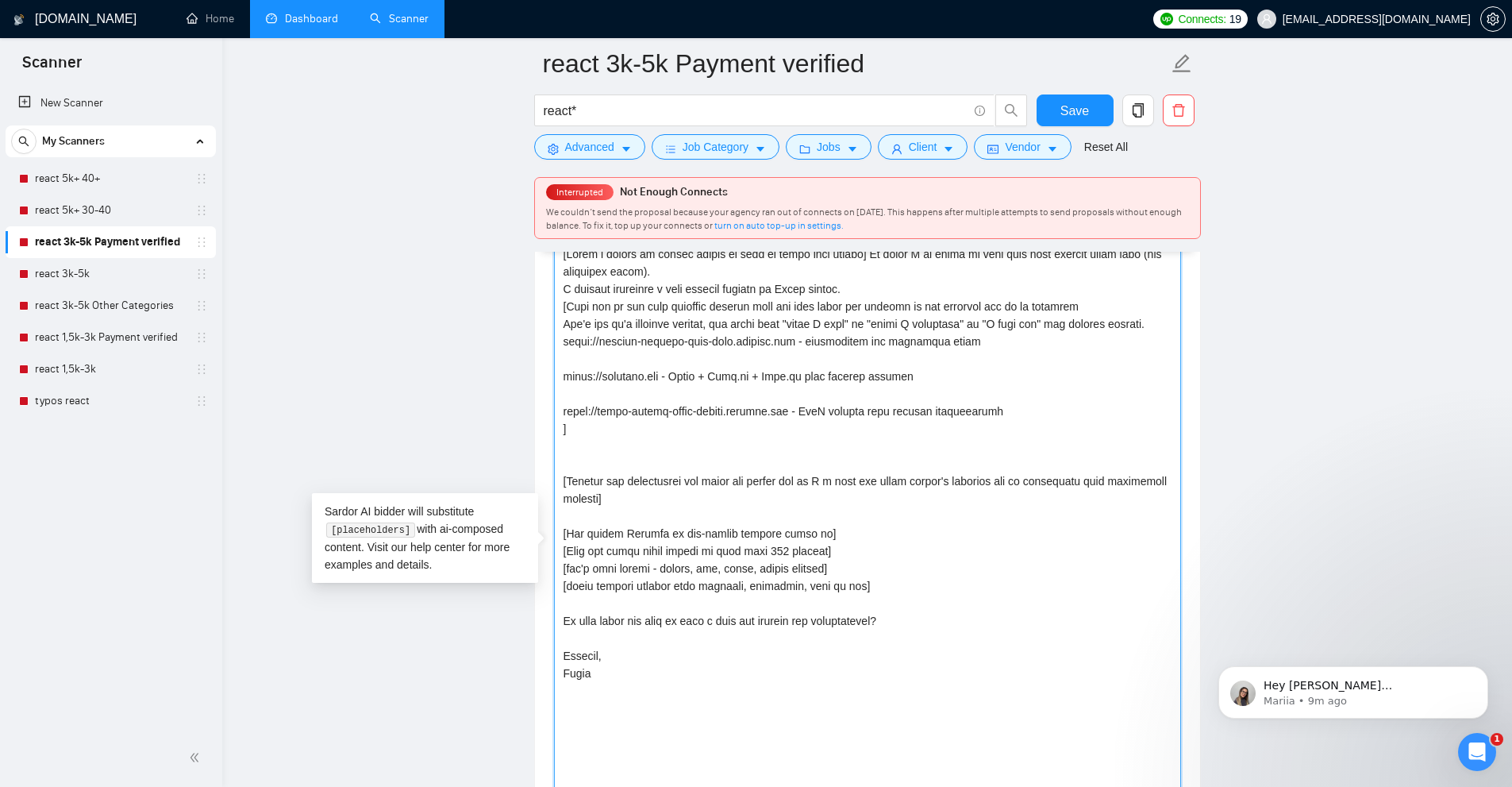
click at [641, 613] on textarea "Cover letter template:" at bounding box center [867, 553] width 627 height 624
click at [709, 617] on textarea "Cover letter template:" at bounding box center [867, 553] width 627 height 624
drag, startPoint x: 963, startPoint y: 636, endPoint x: 545, endPoint y: 608, distance: 418.9
click at [545, 608] on div "Cover letter template:" at bounding box center [867, 551] width 665 height 706
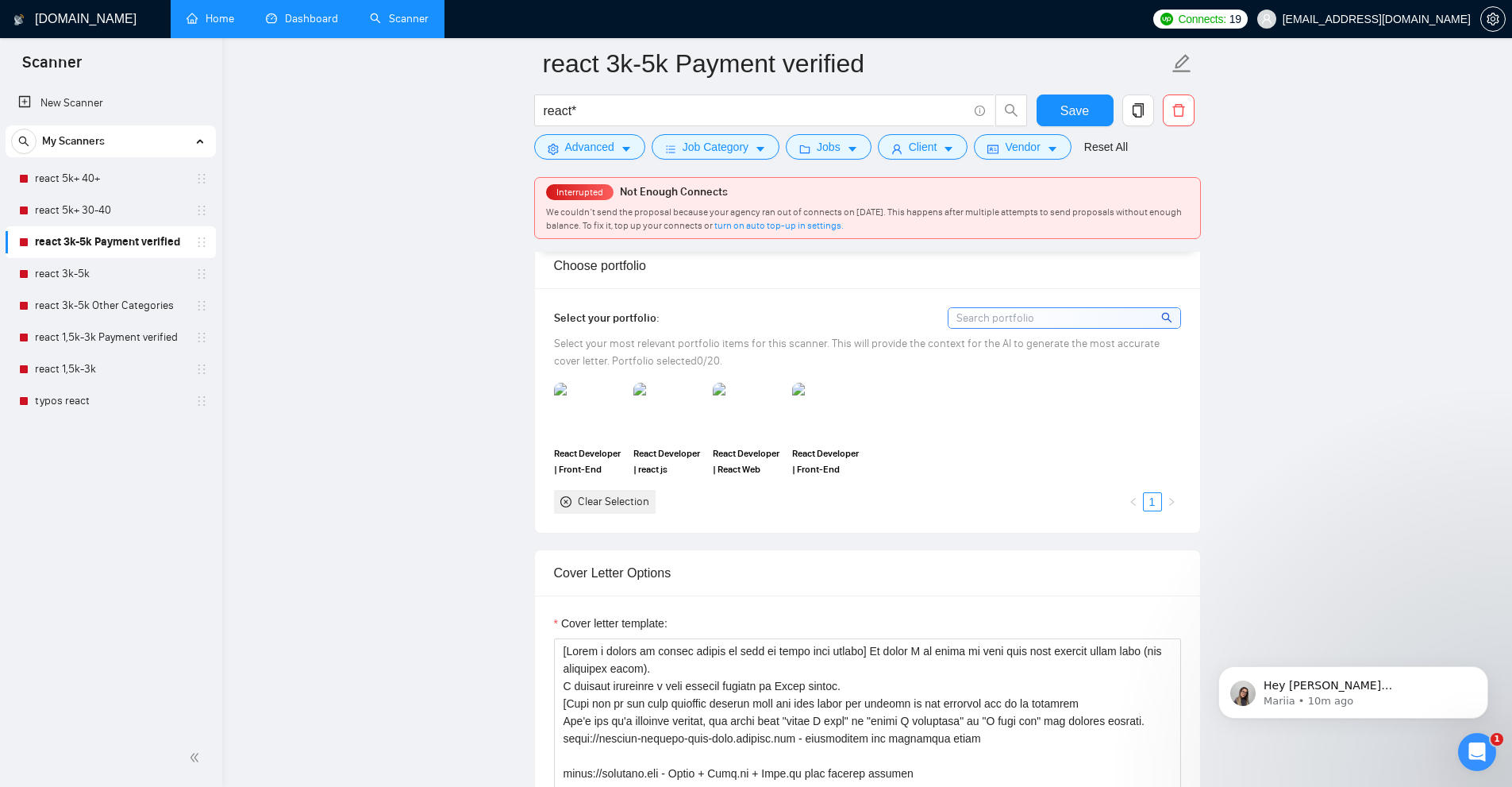
click at [228, 12] on link "Home" at bounding box center [210, 18] width 47 height 13
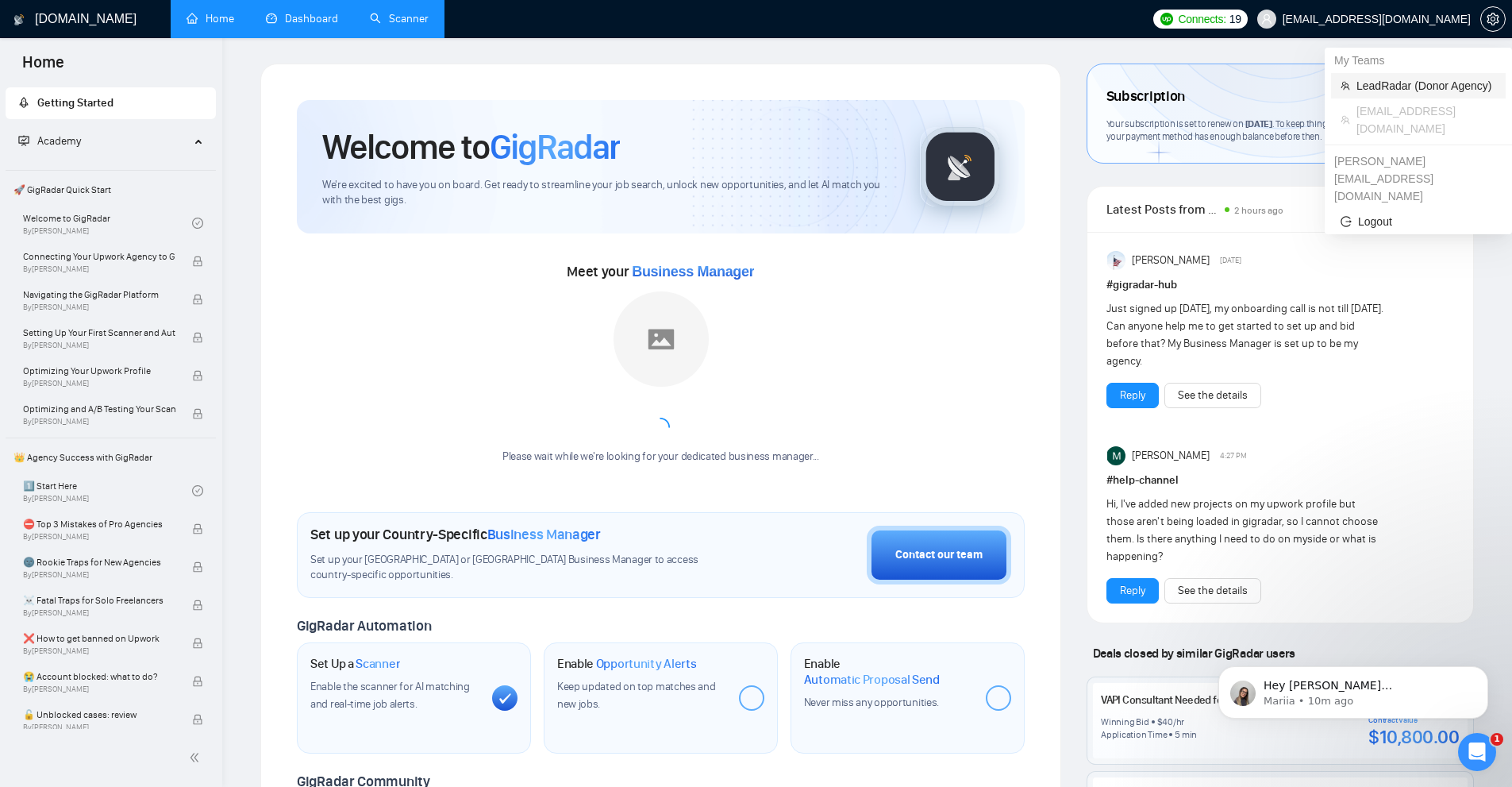
click at [1395, 82] on span "LeadRadar (Donor Agency)" at bounding box center [1426, 86] width 140 height 18
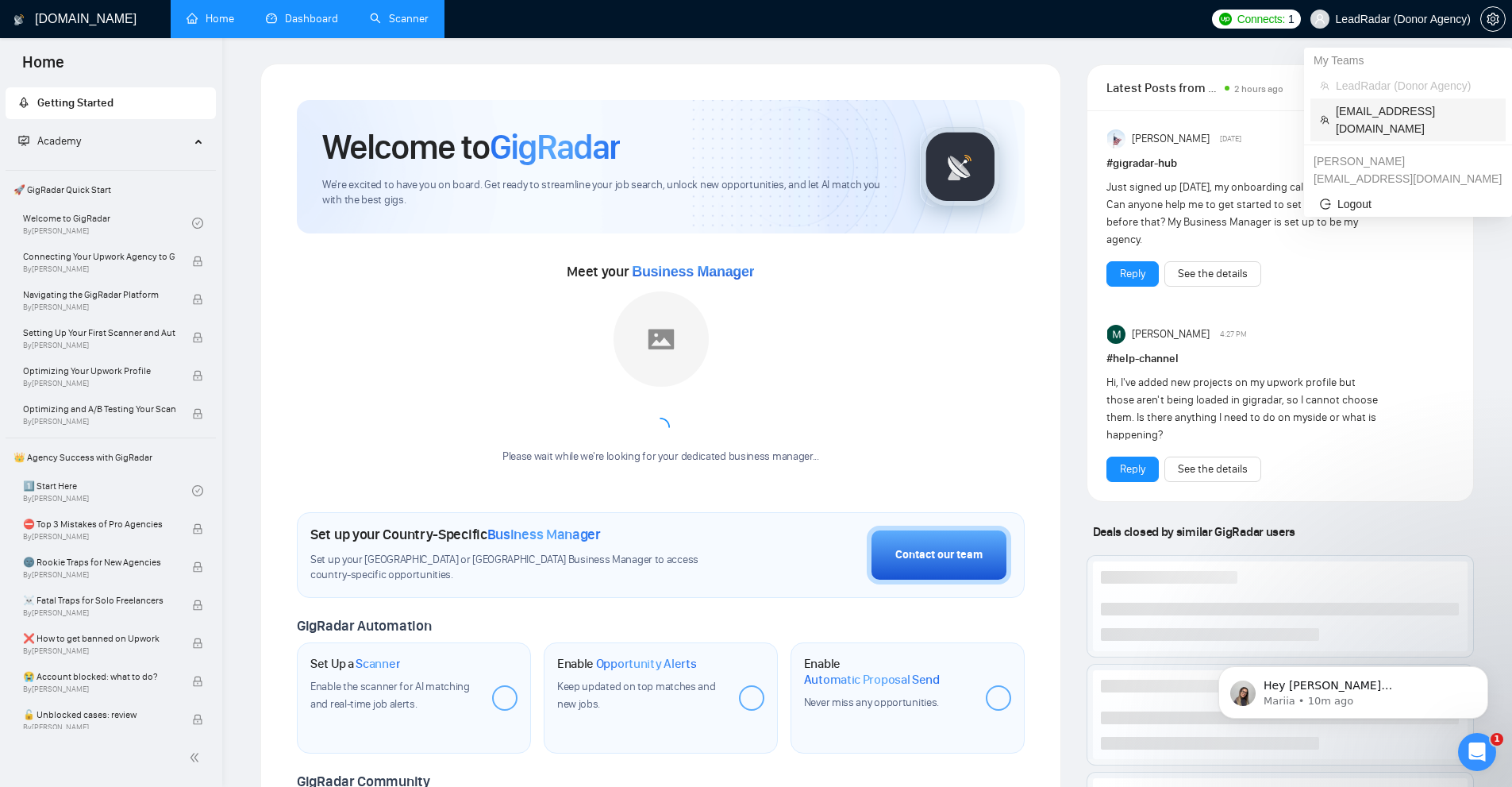
click at [1377, 109] on span "pandamrx@gmail.com" at bounding box center [1415, 120] width 160 height 35
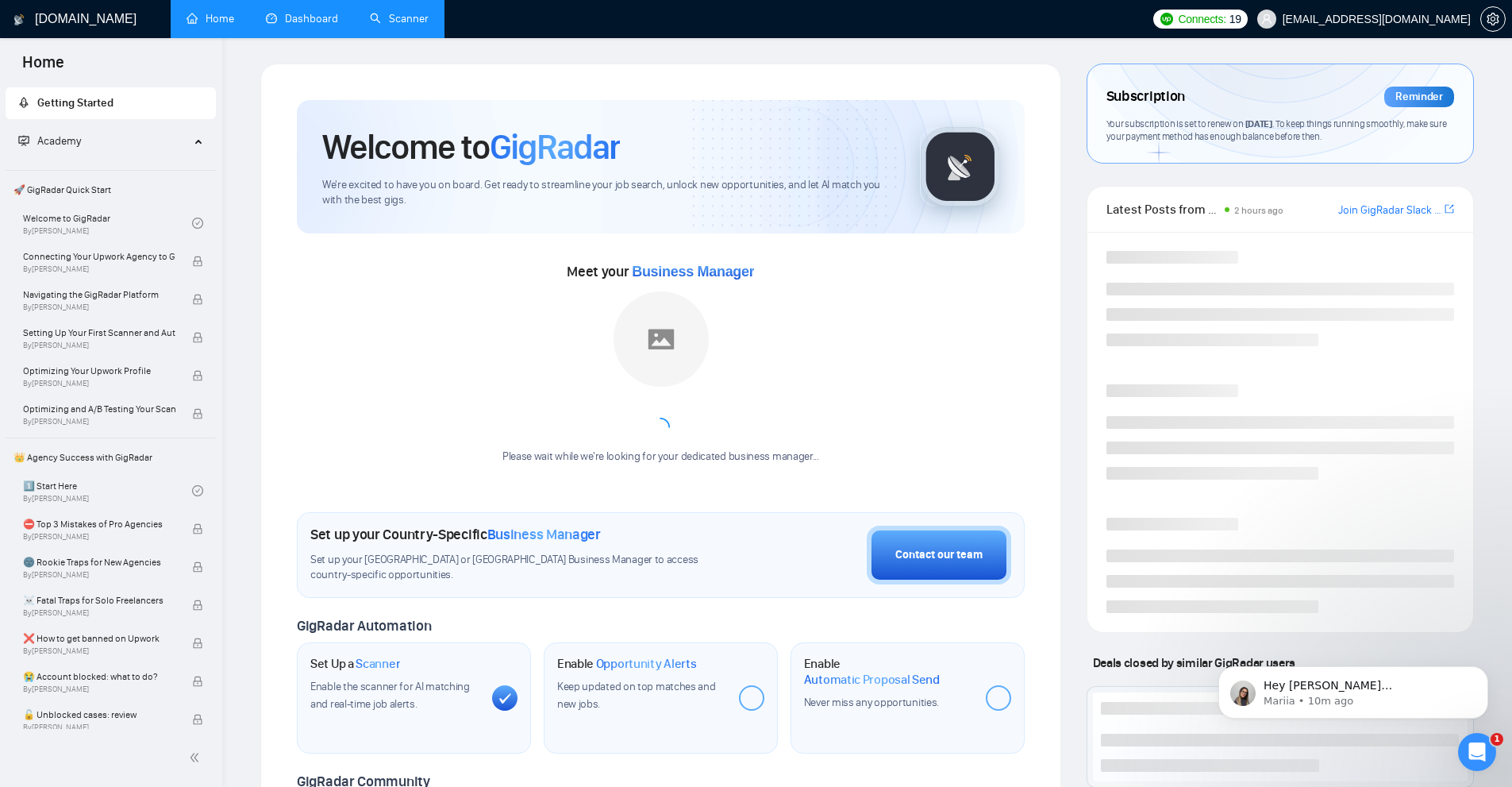
click at [1383, 19] on span "pandamrx@gmail.com" at bounding box center [1377, 19] width 188 height 0
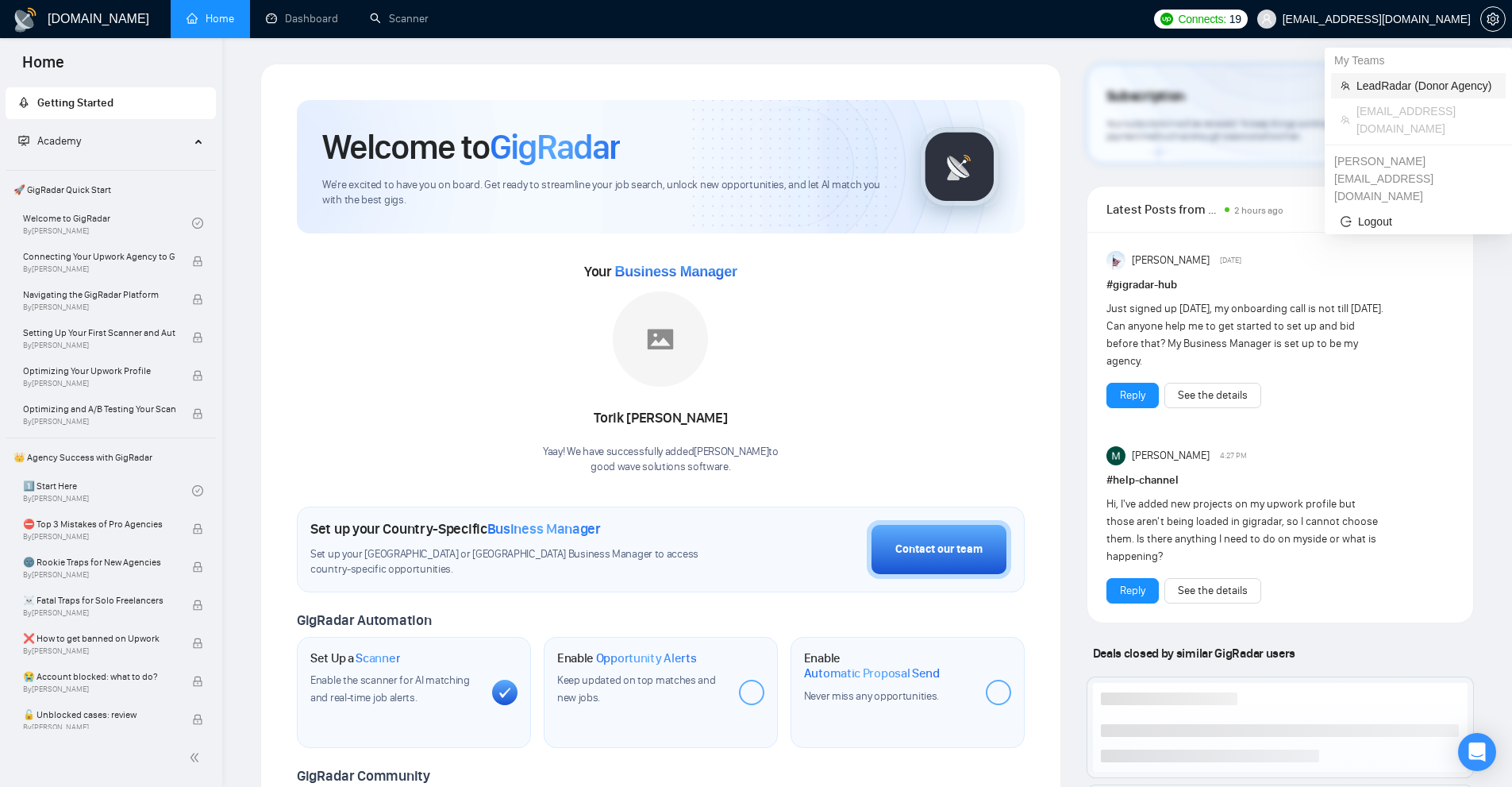
click at [1385, 85] on span "LeadRadar (Donor Agency)" at bounding box center [1426, 86] width 140 height 18
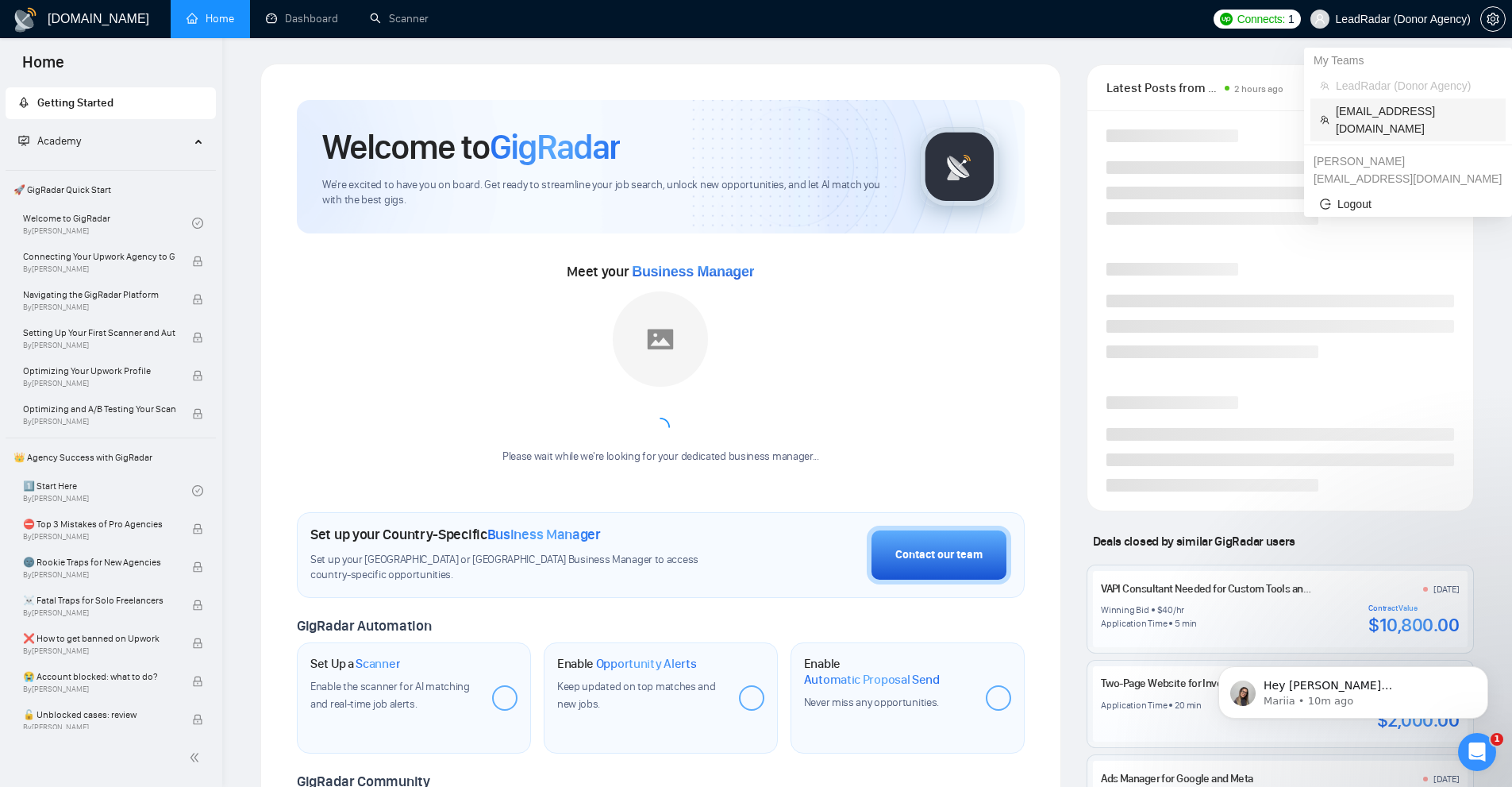
click at [1372, 115] on span "[EMAIL_ADDRESS][DOMAIN_NAME]" at bounding box center [1415, 120] width 160 height 35
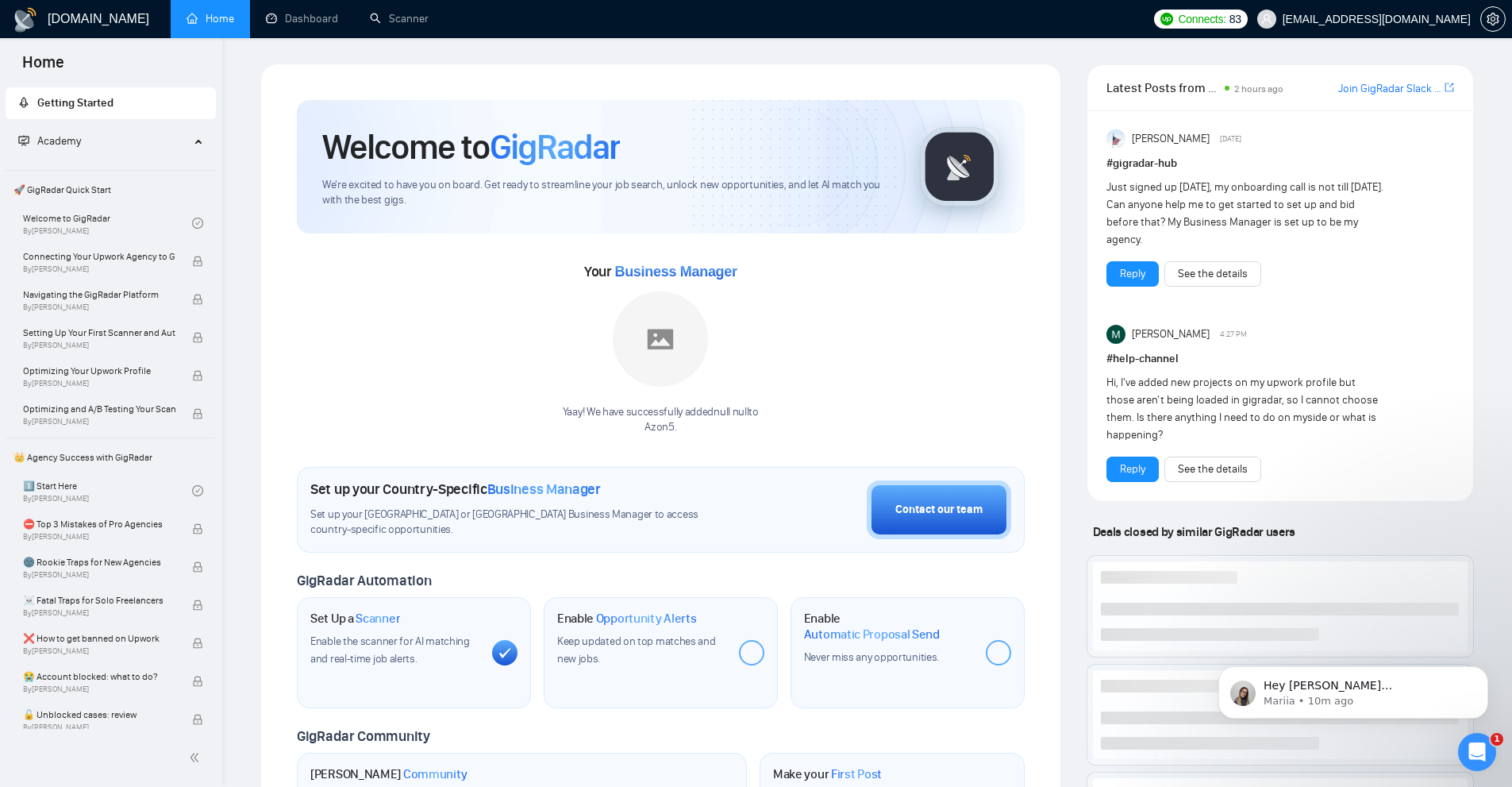
click at [452, 12] on ul "Home Dashboard Scanner" at bounding box center [656, 18] width 981 height 38
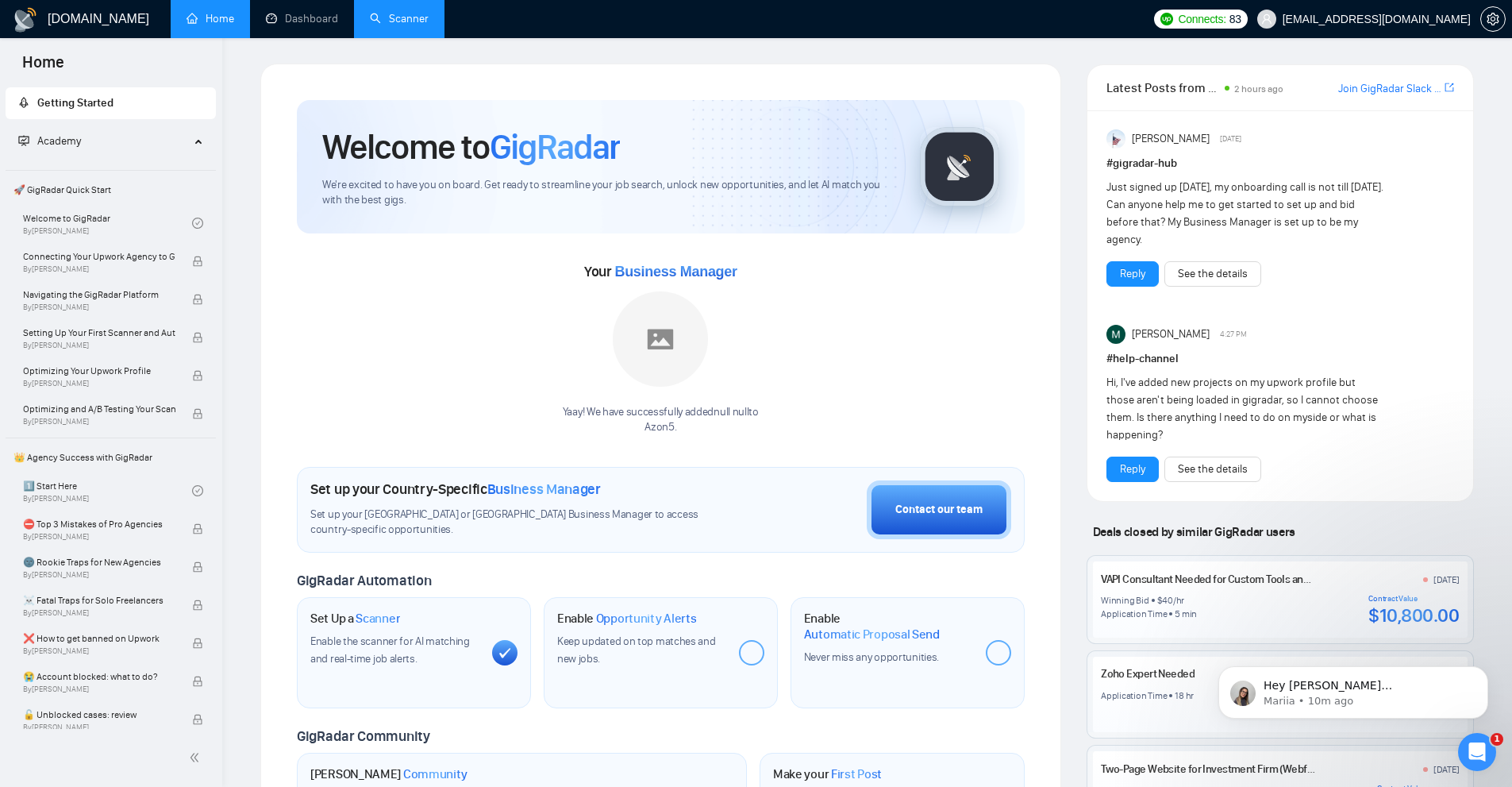
click at [411, 16] on link "Scanner" at bounding box center [399, 18] width 59 height 13
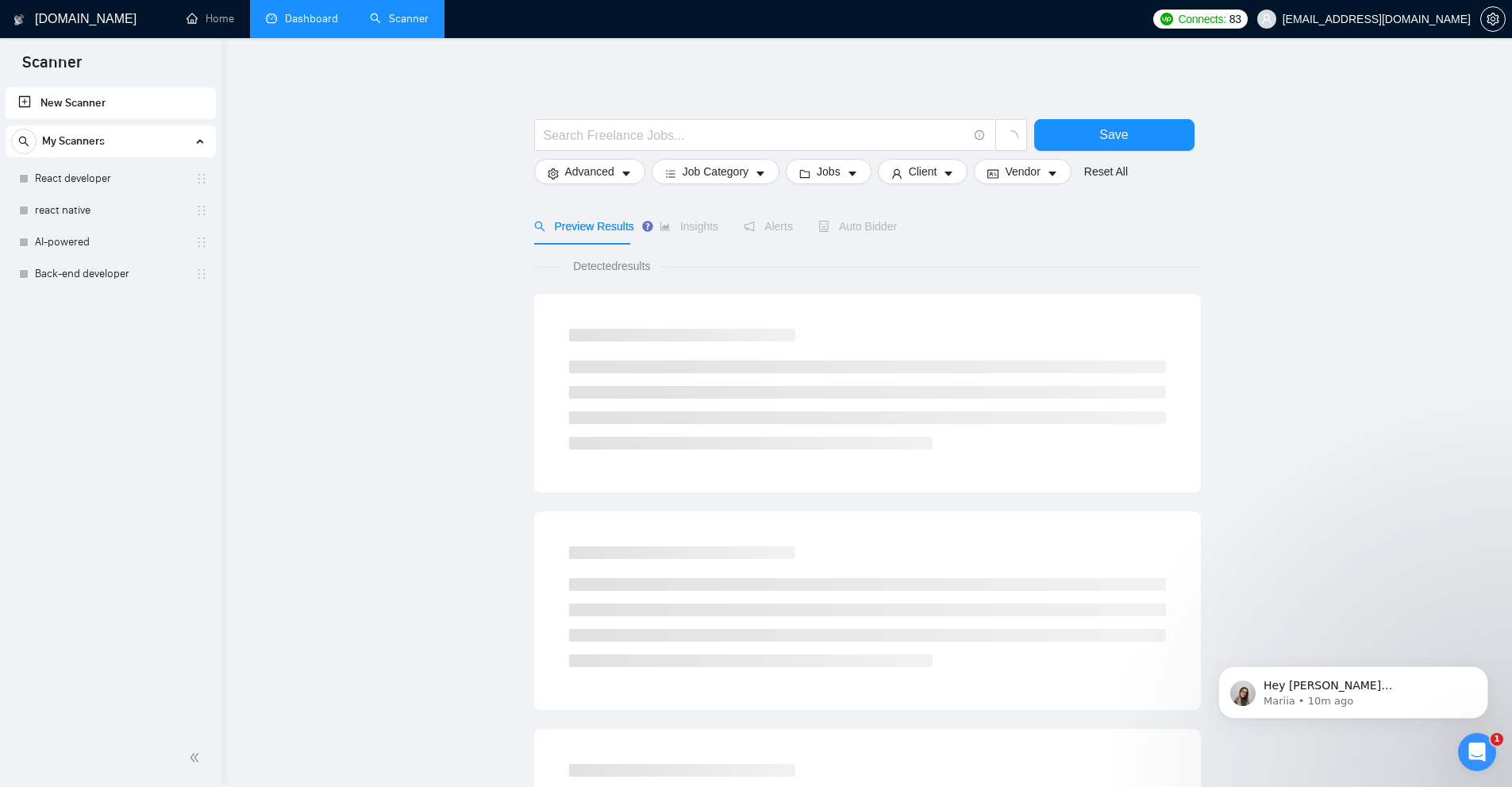
click at [322, 23] on link "Dashboard" at bounding box center [302, 18] width 72 height 13
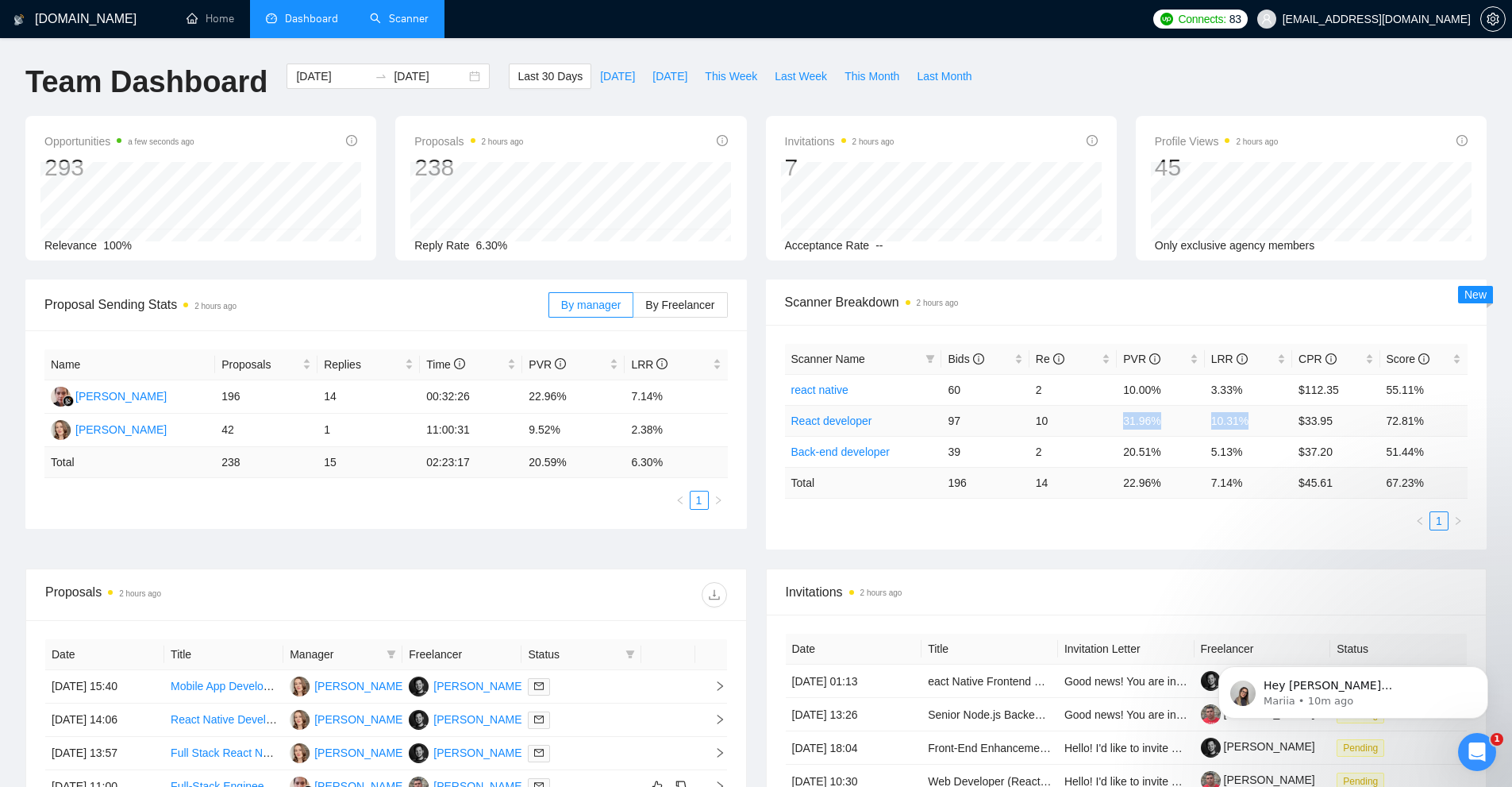
drag, startPoint x: 1118, startPoint y: 421, endPoint x: 1261, endPoint y: 420, distance: 143.0
click at [1261, 420] on tr "React developer 97 10 31.96% 10.31% $33.95 72.81%" at bounding box center [1126, 419] width 683 height 31
click at [1225, 470] on td "7.14 %" at bounding box center [1247, 482] width 87 height 31
click at [409, 12] on link "Scanner" at bounding box center [399, 18] width 59 height 13
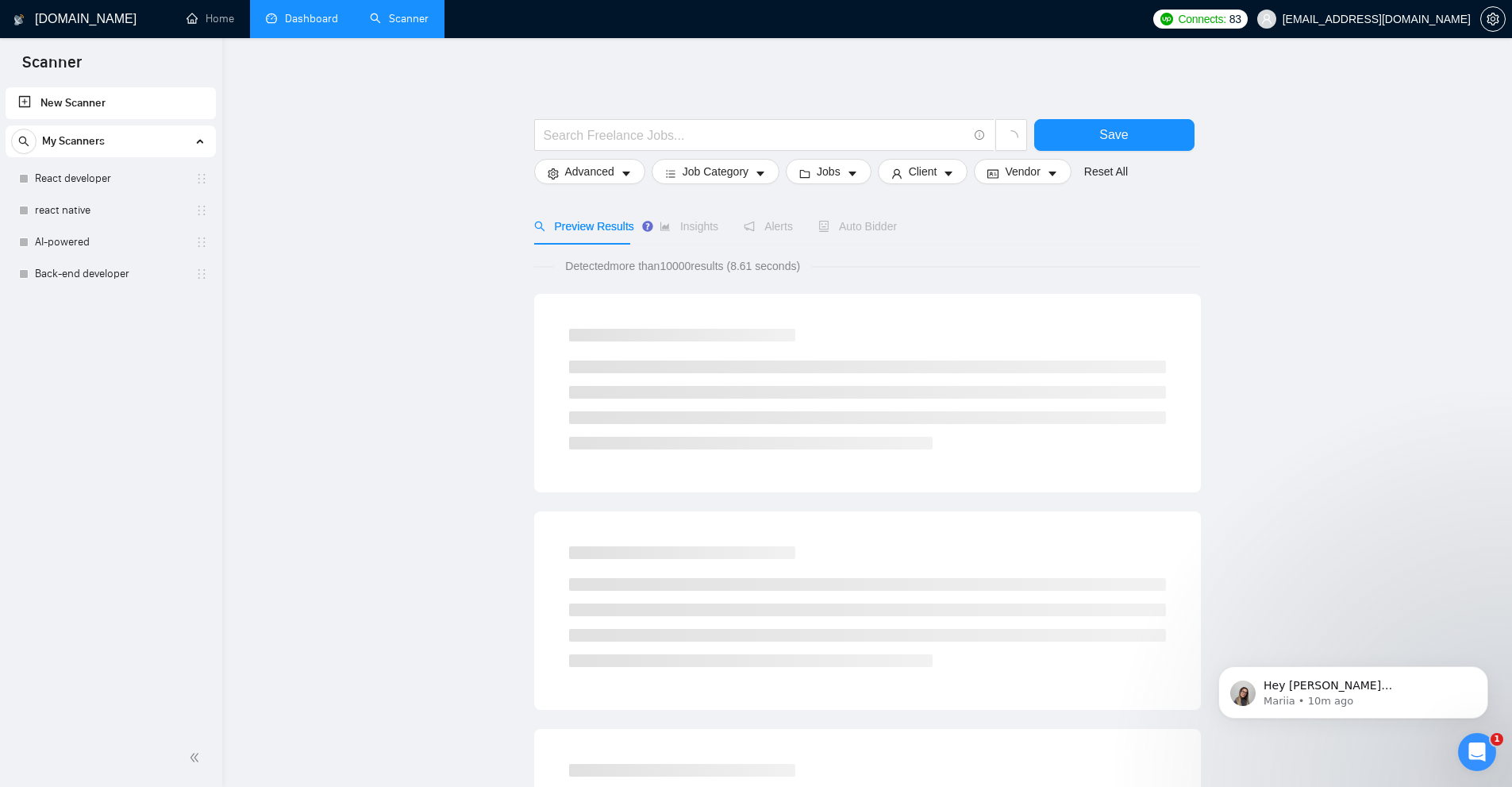
click at [298, 26] on link "Dashboard" at bounding box center [302, 18] width 72 height 13
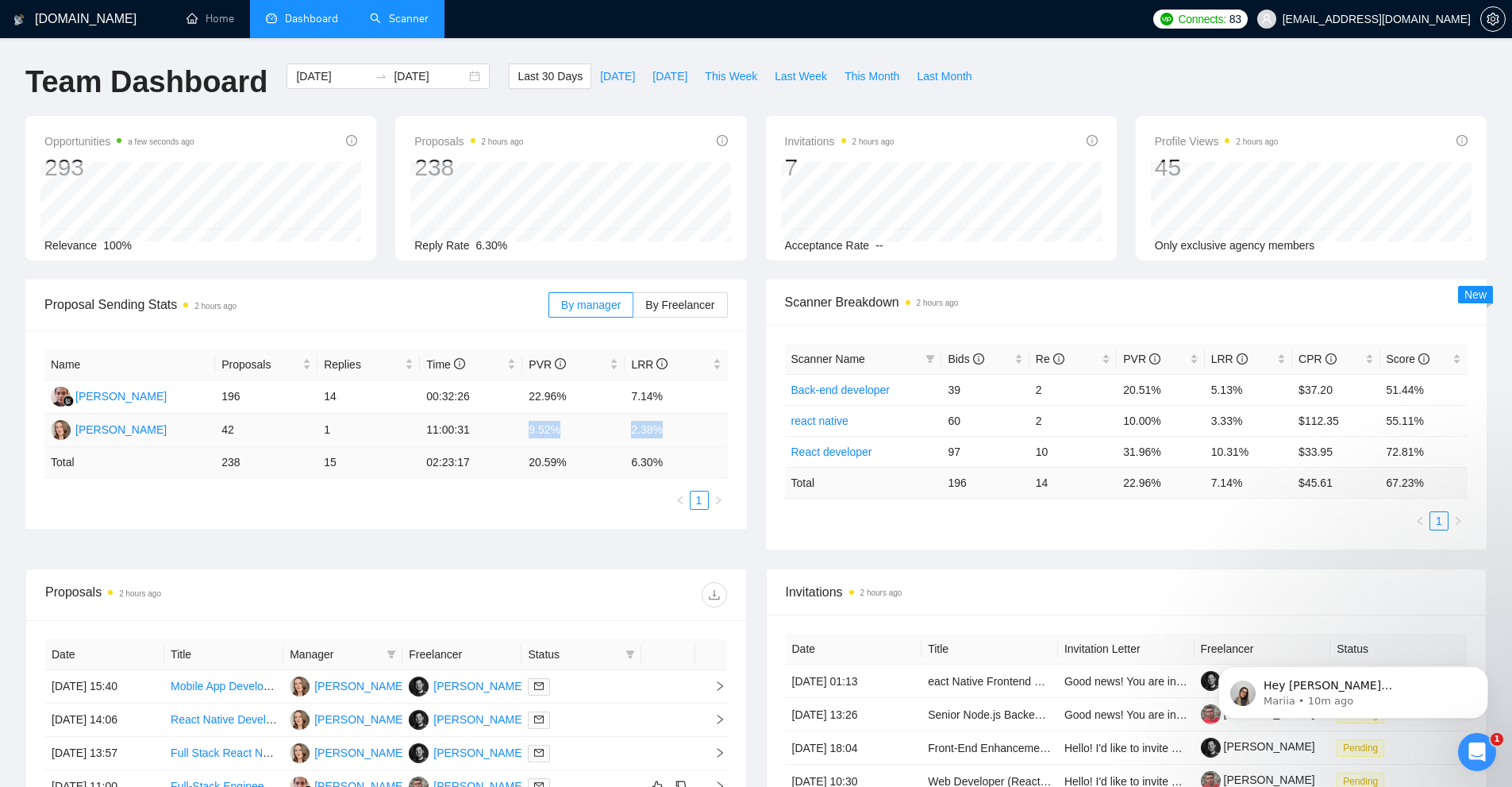
drag, startPoint x: 658, startPoint y: 433, endPoint x: 527, endPoint y: 433, distance: 131.0
click at [527, 433] on tr "Yuliia Verbovska 42 1 11:00:31 9.52% 2.38%" at bounding box center [386, 430] width 683 height 33
drag, startPoint x: 520, startPoint y: 404, endPoint x: 708, endPoint y: 401, distance: 188.0
click at [708, 401] on tr "Asma Ulhusna 196 14 00:32:26 22.96% 7.14%" at bounding box center [386, 397] width 683 height 33
click at [708, 401] on td "7.14%" at bounding box center [675, 397] width 102 height 33
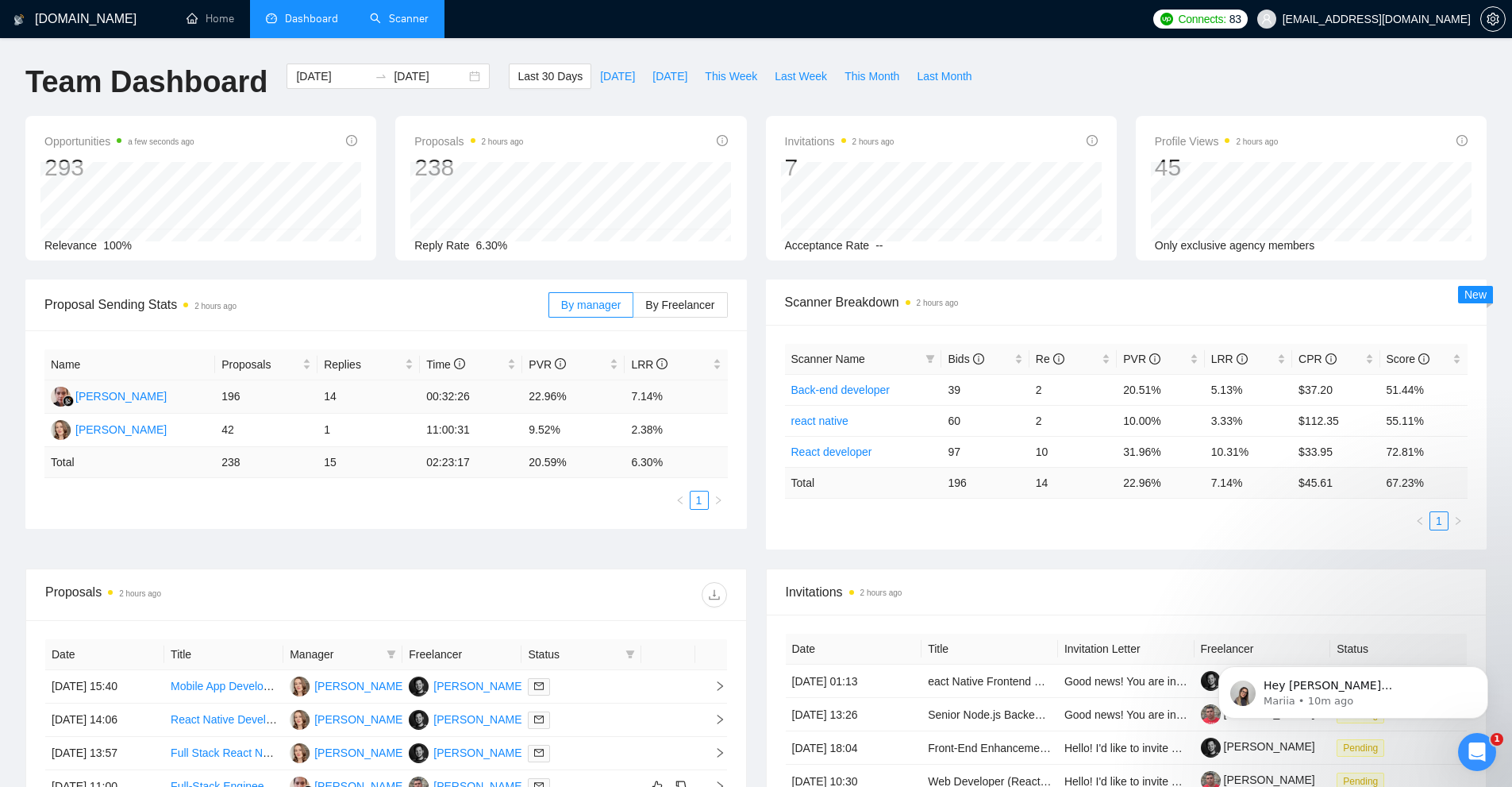
click at [708, 401] on td "7.14%" at bounding box center [675, 397] width 102 height 33
drag, startPoint x: 708, startPoint y: 401, endPoint x: 527, endPoint y: 399, distance: 181.0
click at [527, 399] on tr "Asma Ulhusna 196 14 00:32:26 22.96% 7.14%" at bounding box center [386, 397] width 683 height 33
drag, startPoint x: 523, startPoint y: 426, endPoint x: 690, endPoint y: 428, distance: 167.0
click at [690, 428] on tr "Yuliia Verbovska 42 1 11:00:31 9.52% 2.38%" at bounding box center [386, 430] width 683 height 33
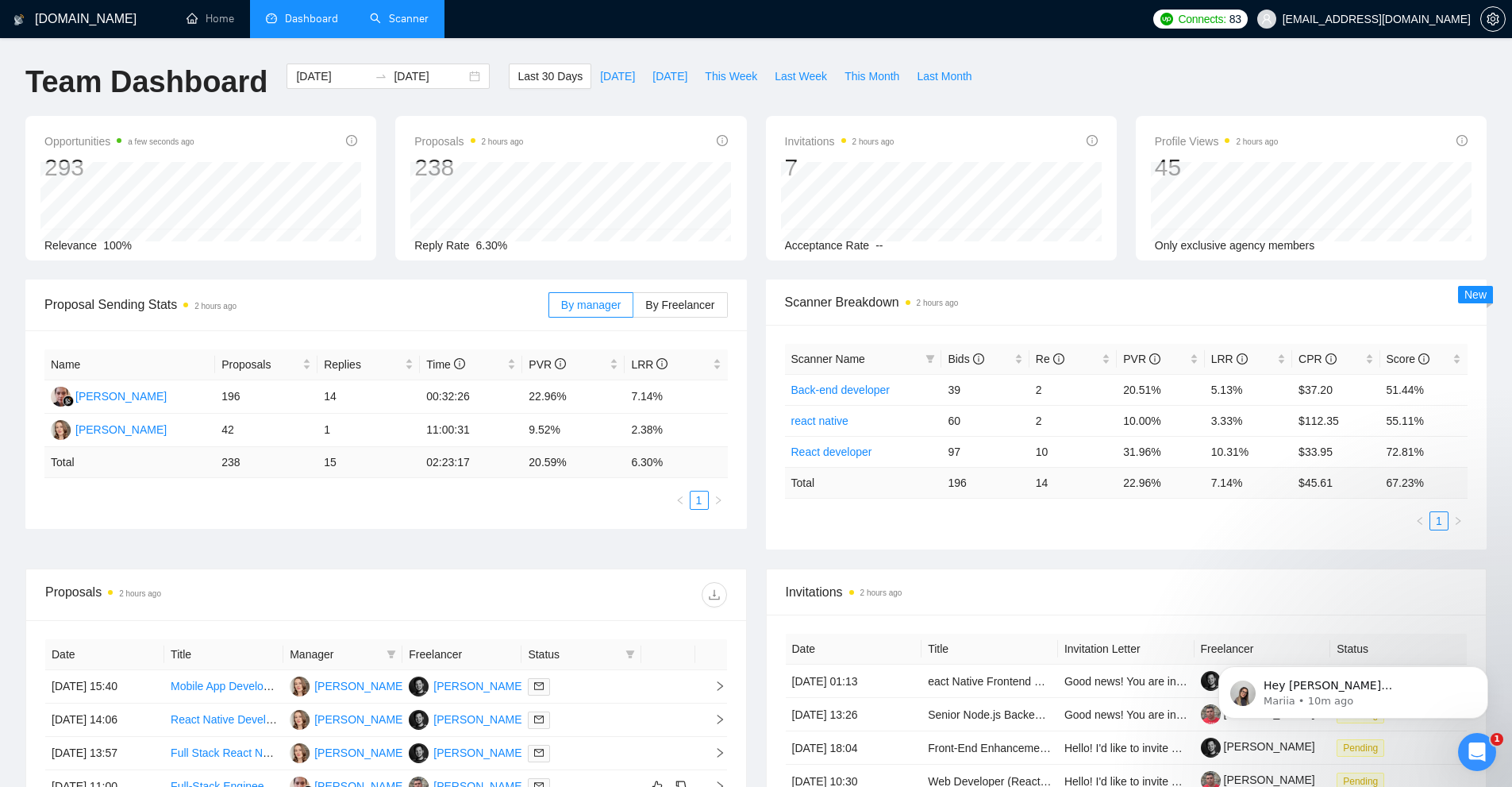
click at [671, 452] on td "6.30 %" at bounding box center [675, 462] width 102 height 31
drag, startPoint x: 672, startPoint y: 462, endPoint x: 502, endPoint y: 460, distance: 170.0
click at [493, 464] on tr "Total 238 15 02:23:17 20.59 % 6.30 %" at bounding box center [386, 462] width 683 height 31
drag, startPoint x: 530, startPoint y: 424, endPoint x: 723, endPoint y: 426, distance: 193.0
click at [723, 426] on tr "Yuliia Verbovska 42 1 11:00:31 9.52% 2.38%" at bounding box center [386, 430] width 683 height 33
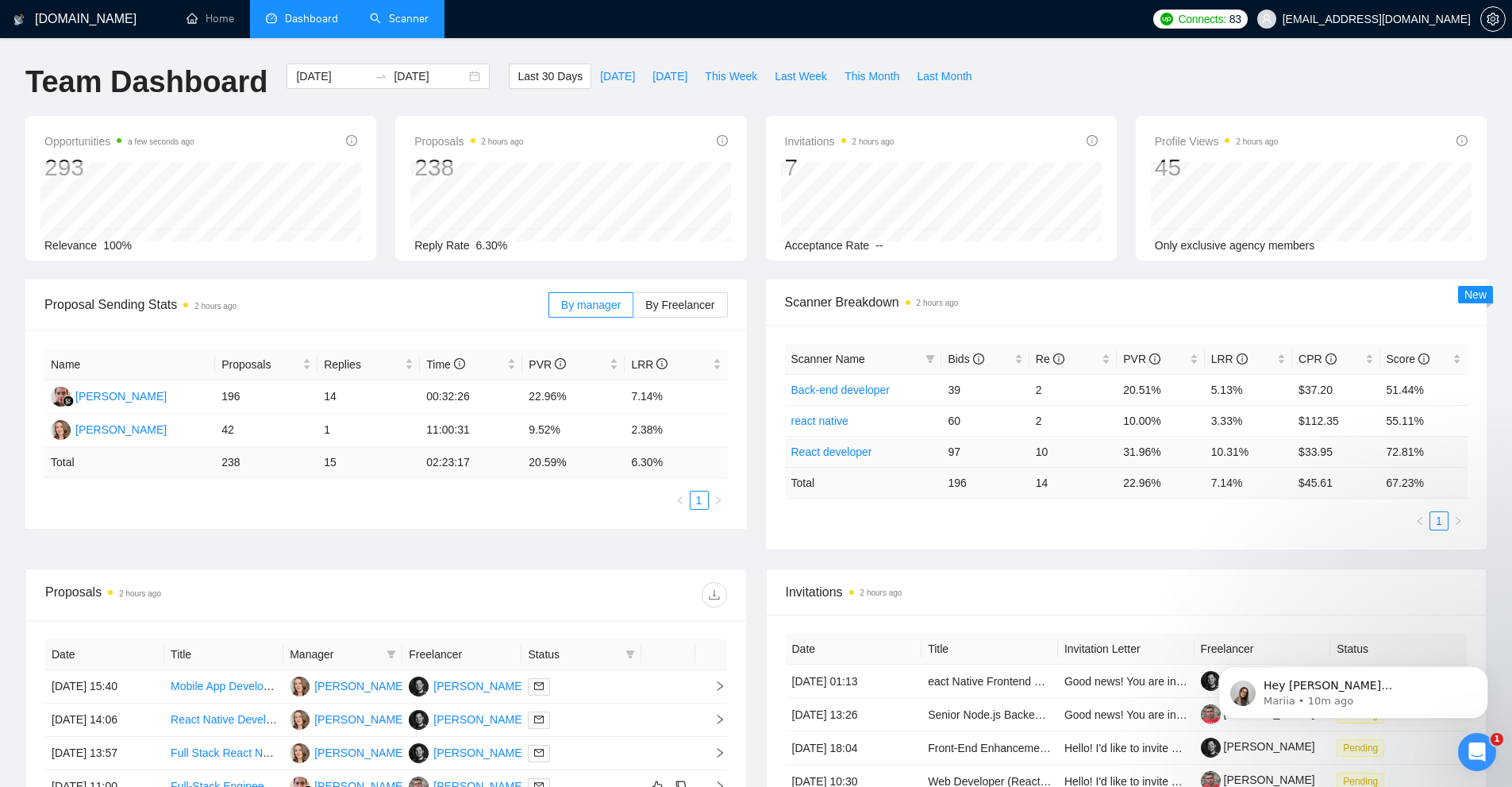
click at [1152, 505] on div "Scanner Name Bids Re PVR LRR CPR Score Back-end developer 39 2 20.51% 5.13% $37…" at bounding box center [1126, 437] width 683 height 186
click at [389, 13] on link "Scanner" at bounding box center [399, 18] width 59 height 13
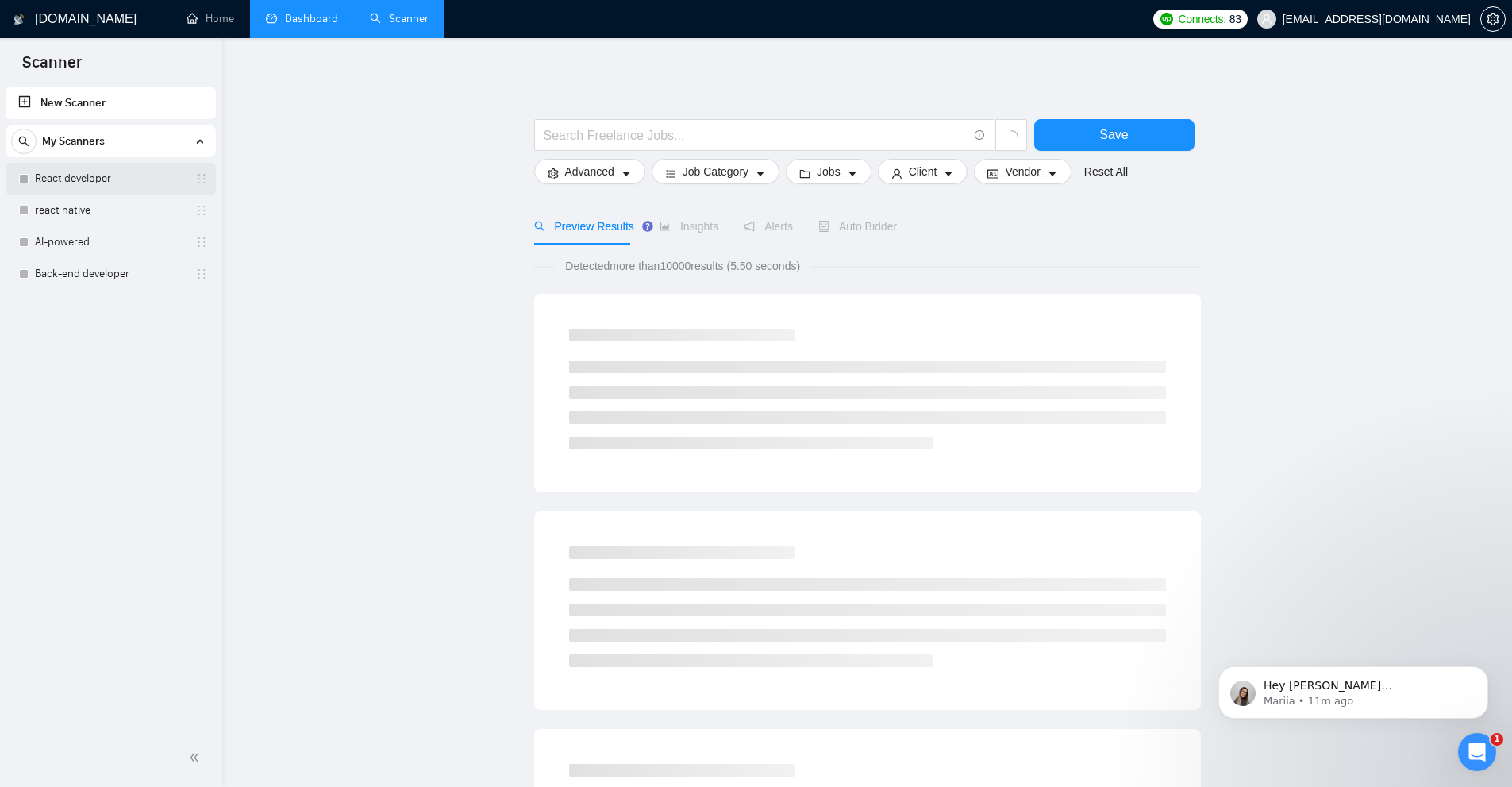
click at [102, 178] on link "React developer" at bounding box center [111, 179] width 151 height 32
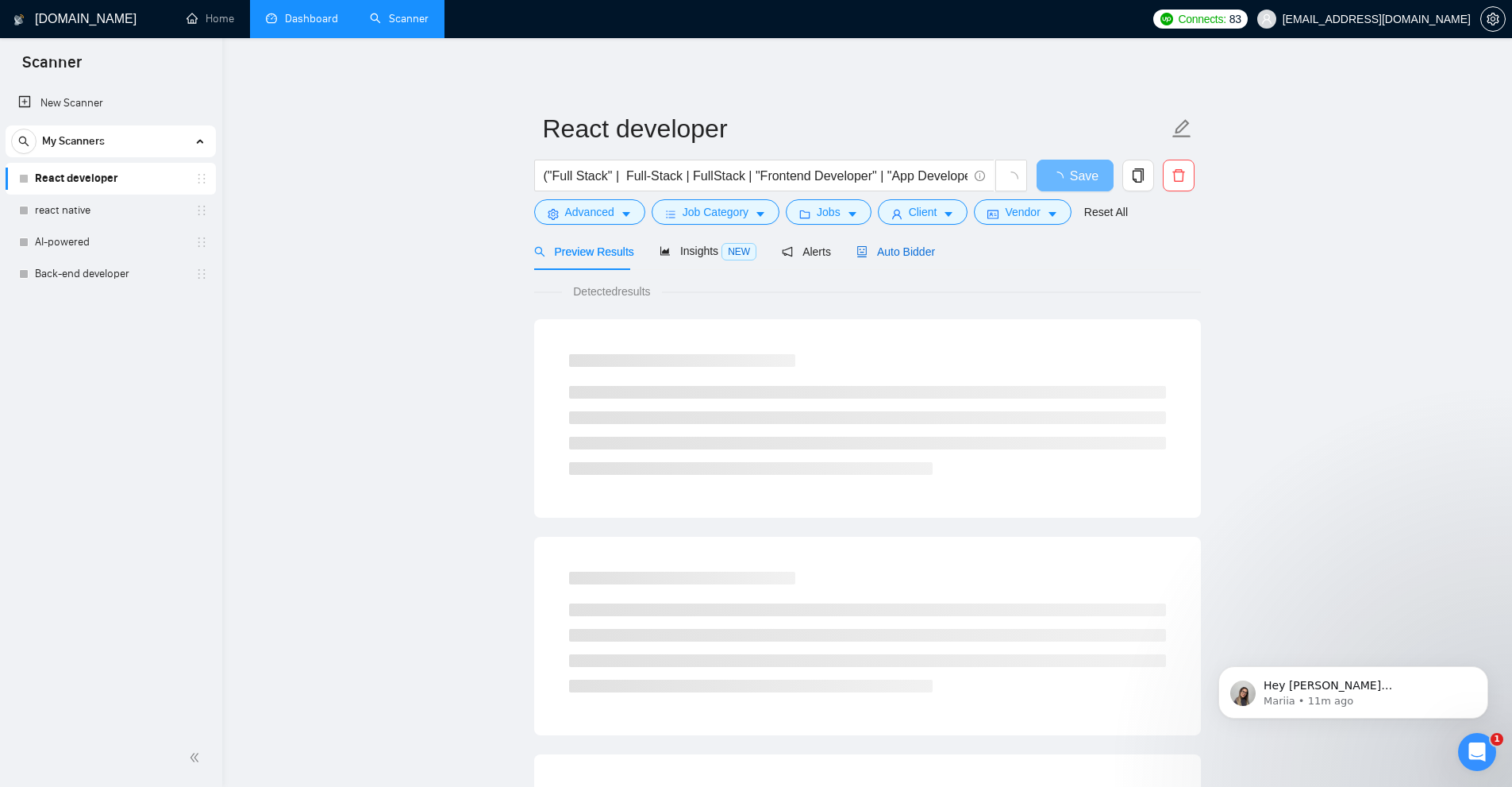
click at [922, 258] on span "Auto Bidder" at bounding box center [895, 251] width 78 height 12
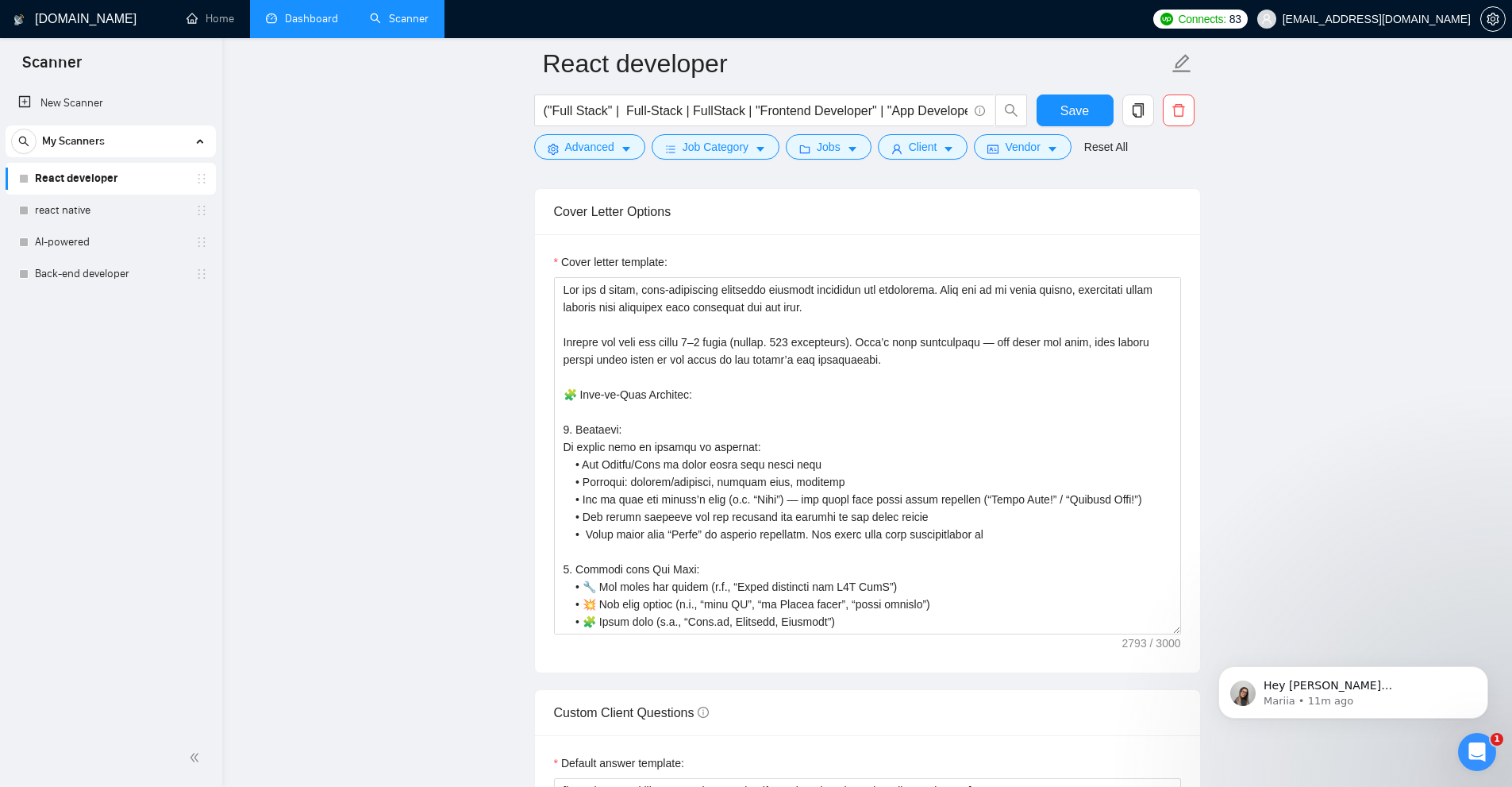
scroll to position [1906, 0]
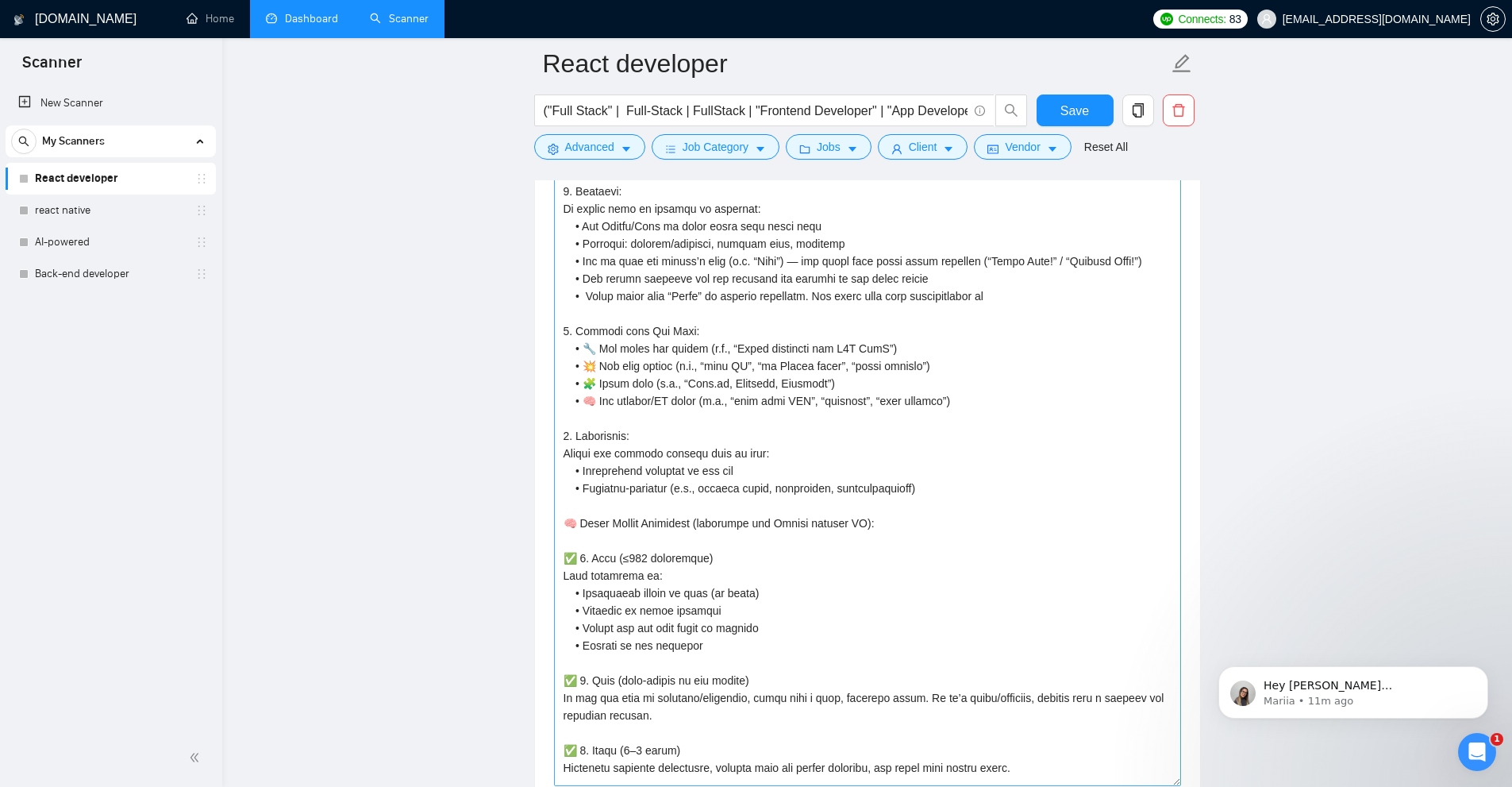
drag, startPoint x: 1175, startPoint y: 389, endPoint x: 1139, endPoint y: 768, distance: 380.7
click at [1139, 769] on textarea "Cover letter template:" at bounding box center [867, 412] width 627 height 747
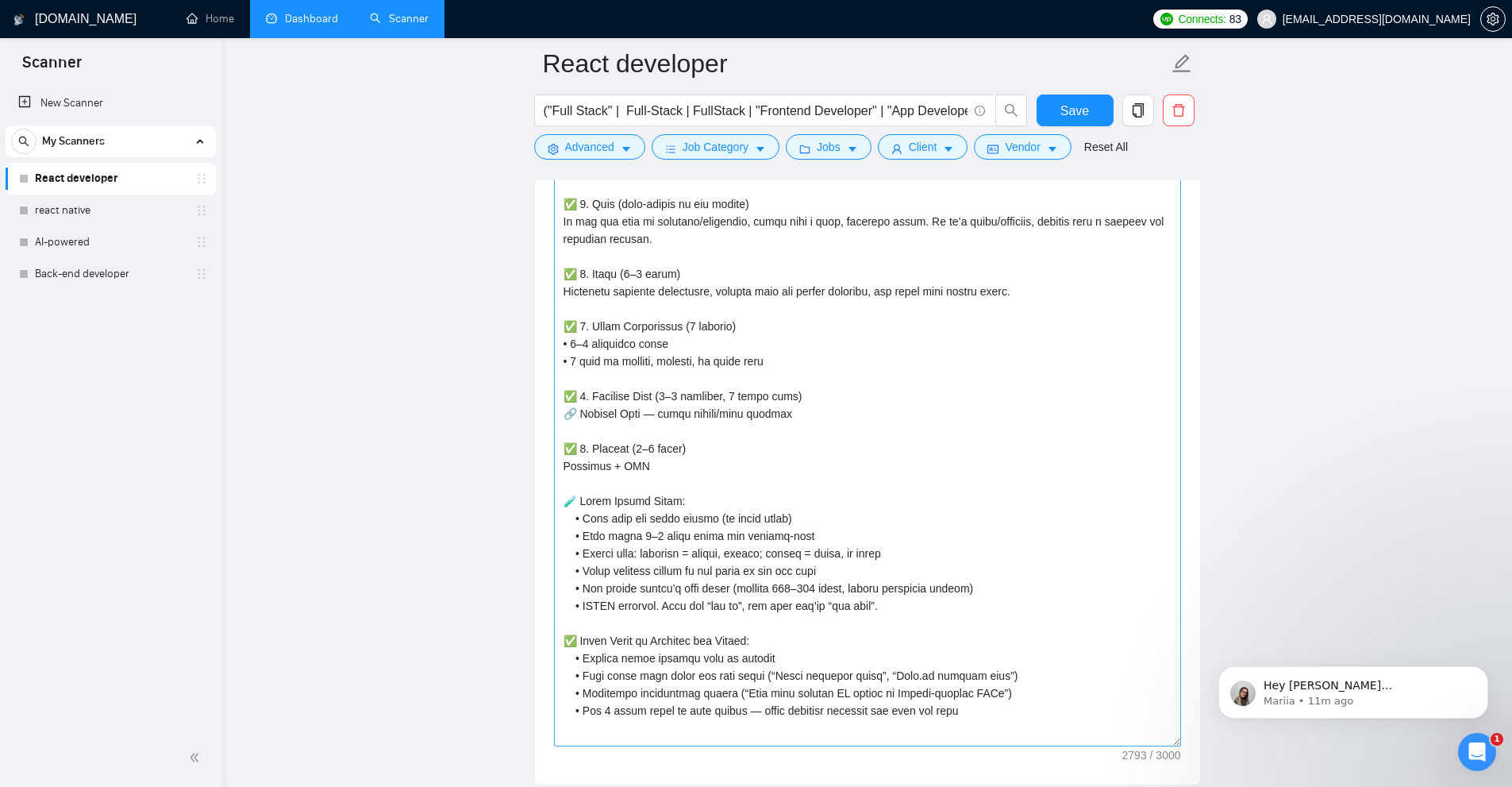
drag, startPoint x: 1173, startPoint y: 294, endPoint x: 1122, endPoint y: 740, distance: 448.9
click at [1122, 740] on textarea "Cover letter template:" at bounding box center [867, 155] width 627 height 1184
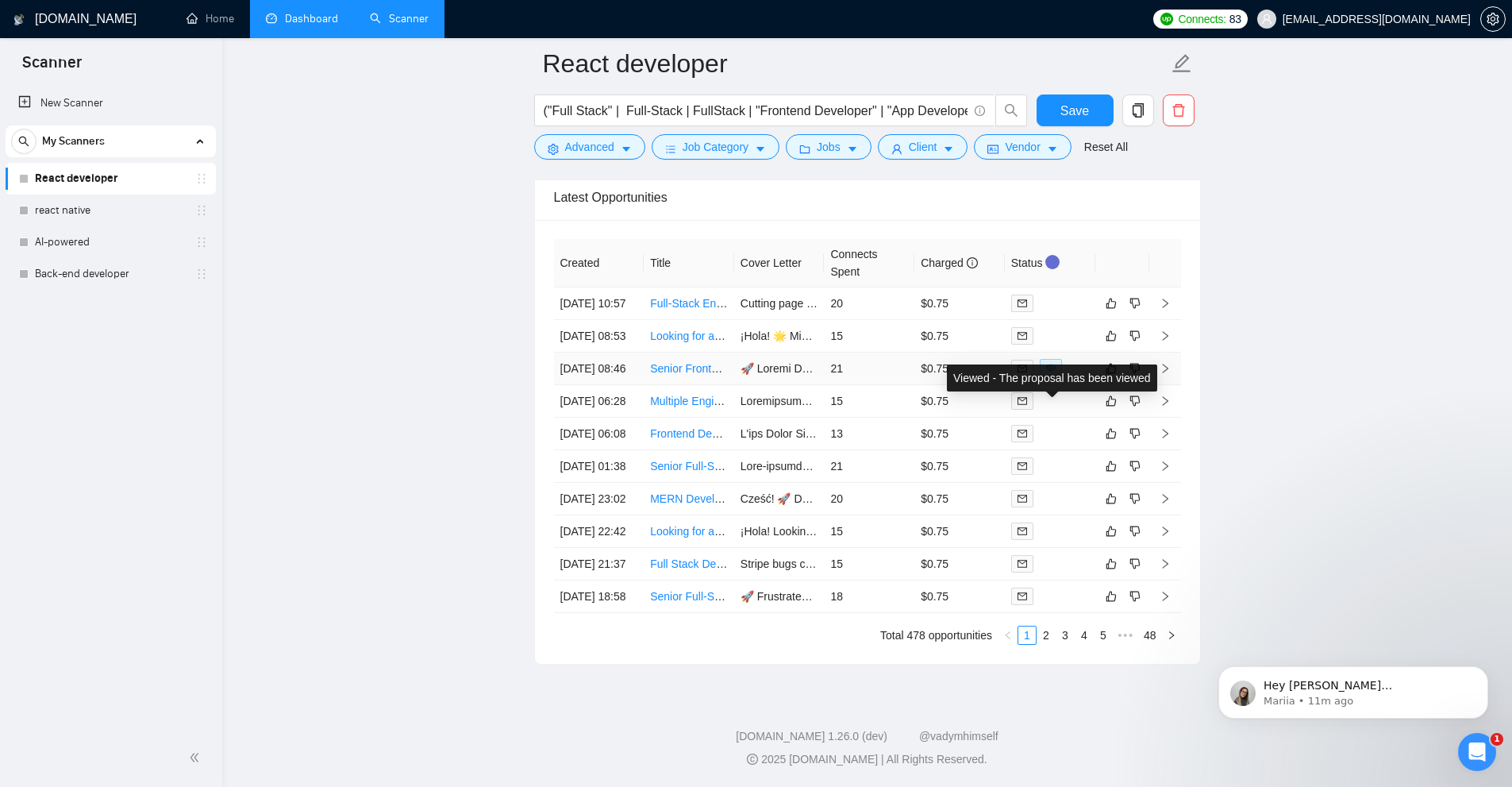
scroll to position [4835, 0]
click at [1051, 634] on link "2" at bounding box center [1046, 635] width 18 height 18
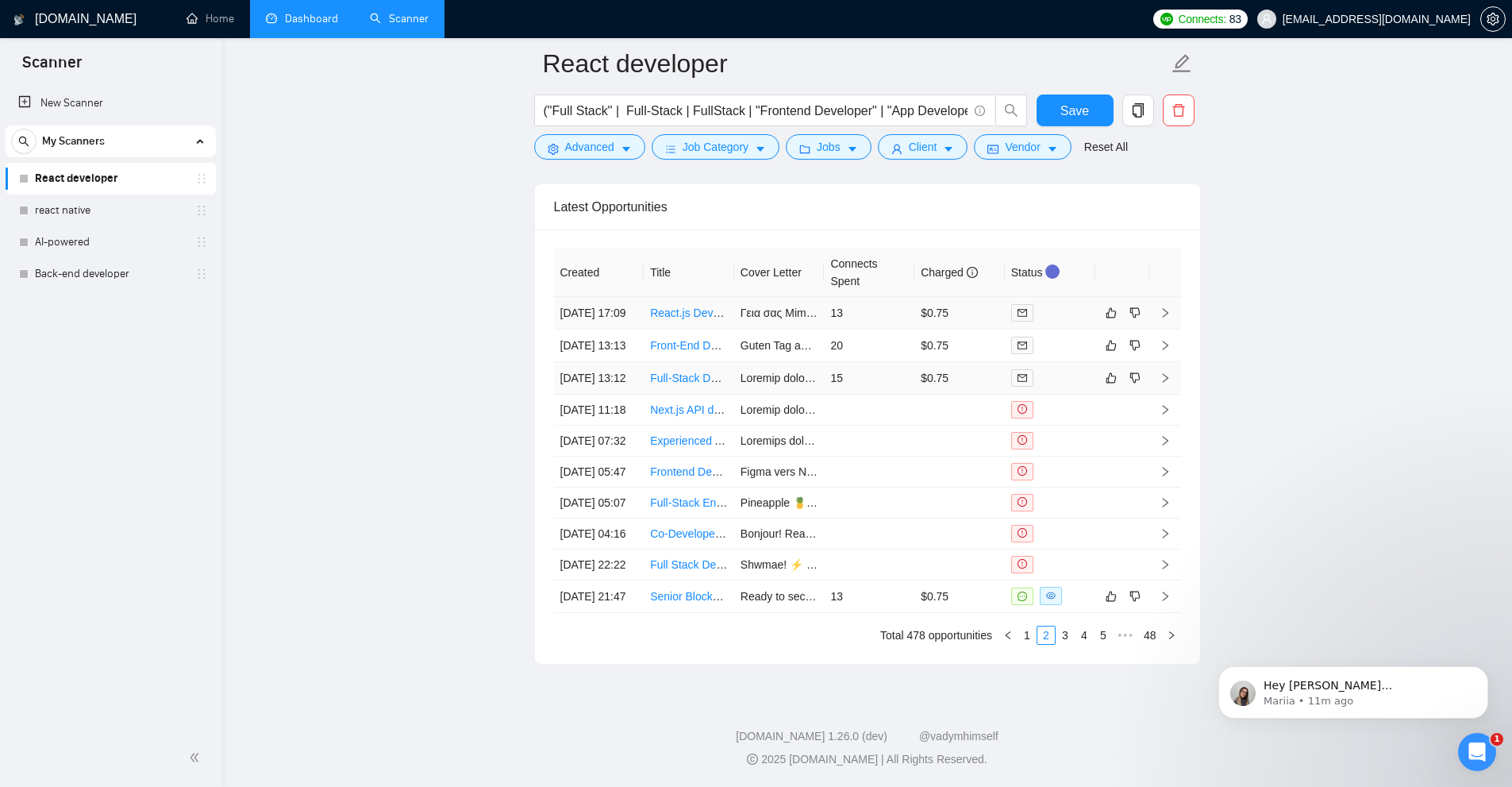
scroll to position [4755, 0]
click at [1070, 605] on div at bounding box center [1050, 595] width 77 height 18
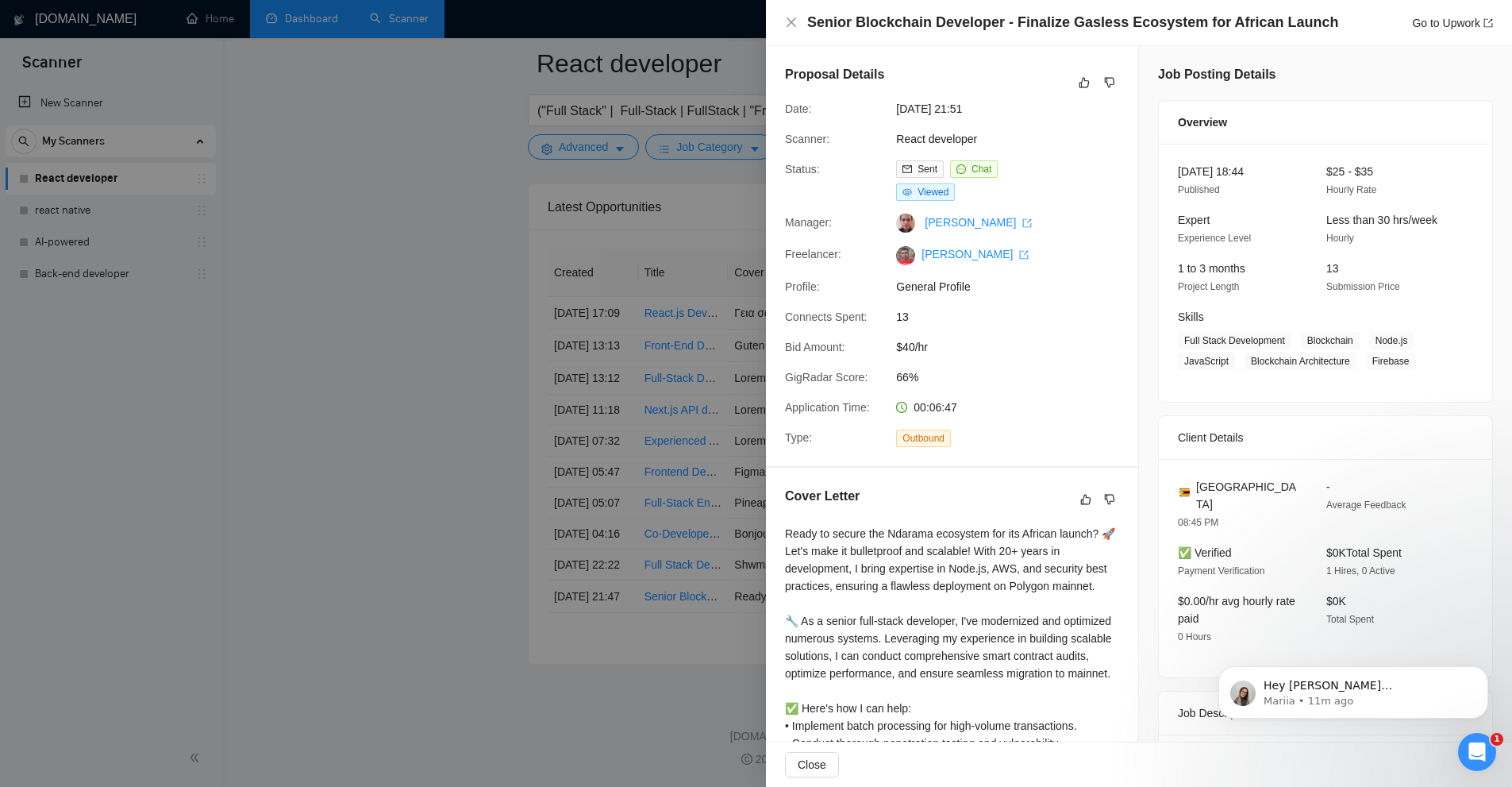
scroll to position [79, 0]
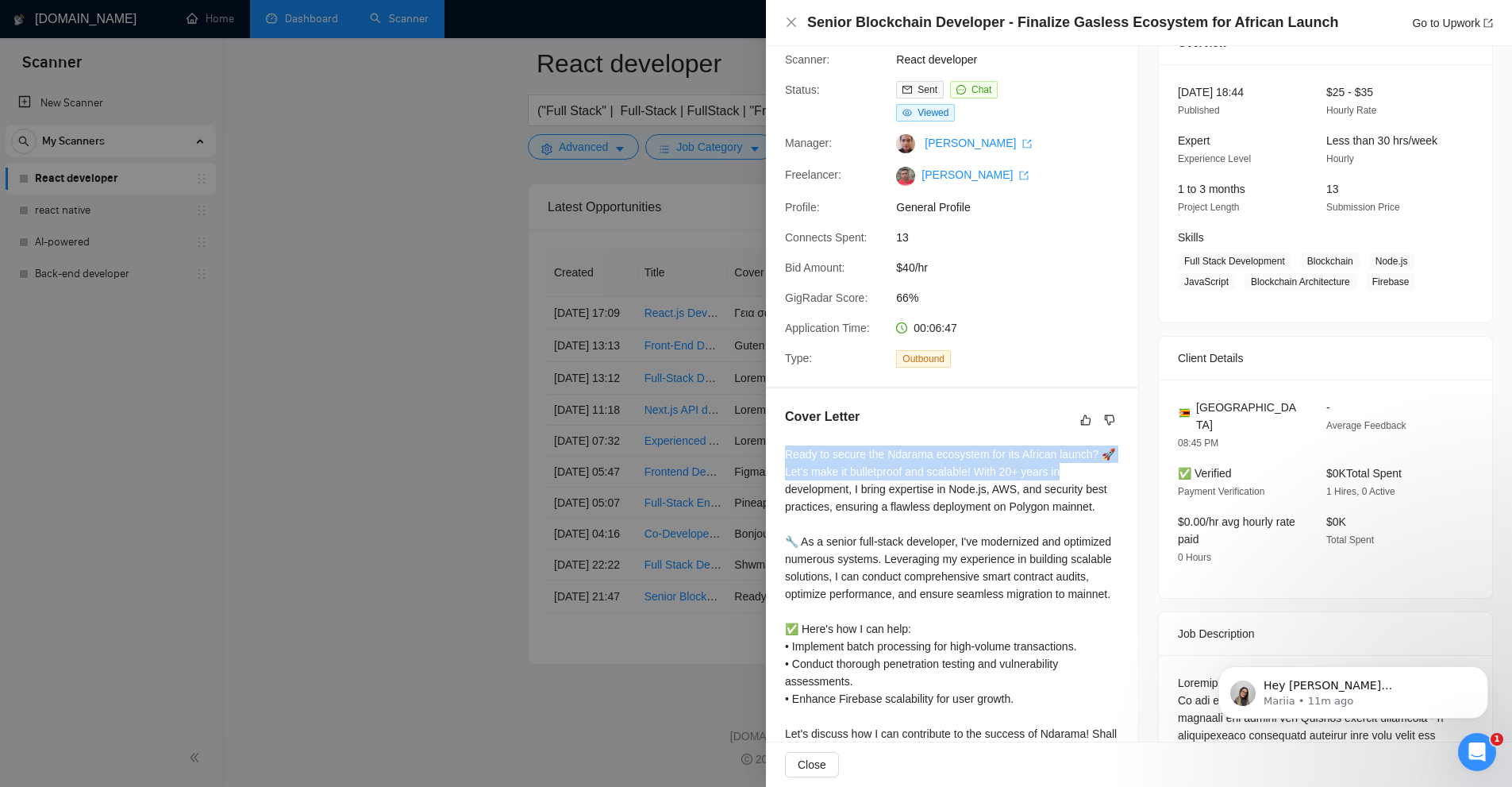
drag, startPoint x: 786, startPoint y: 452, endPoint x: 1099, endPoint y: 463, distance: 313.2
click at [1099, 463] on div "Cover Letter Ready to secure the Ndarama ecosystem for its African launch? 🚀 Le…" at bounding box center [951, 586] width 372 height 397
click at [1065, 514] on div "Ready to secure the Ndarama ecosystem for its African launch? 🚀 Let's make it b…" at bounding box center [952, 601] width 334 height 314
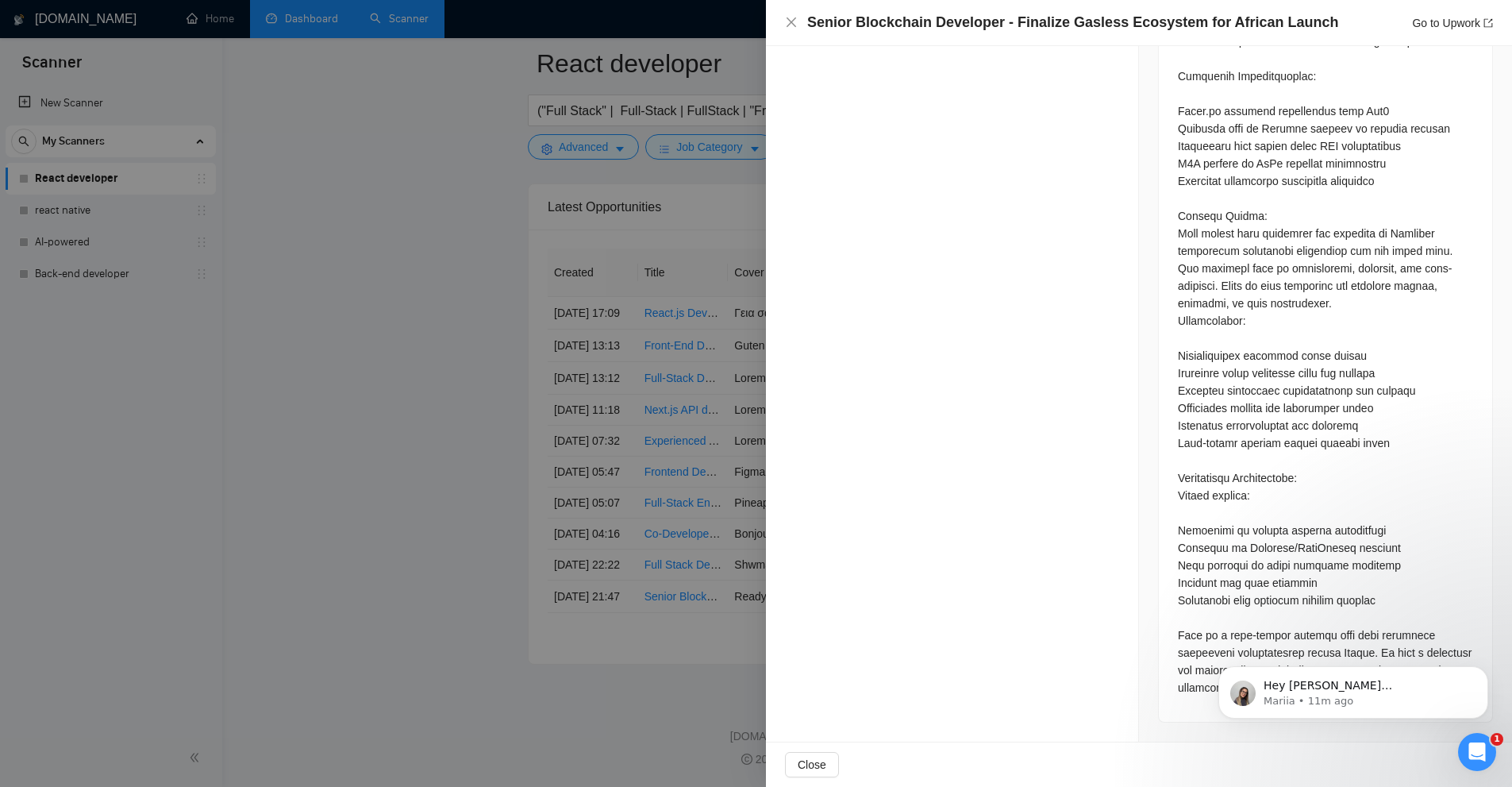
scroll to position [4835, 0]
click at [527, 349] on div at bounding box center [756, 393] width 1512 height 787
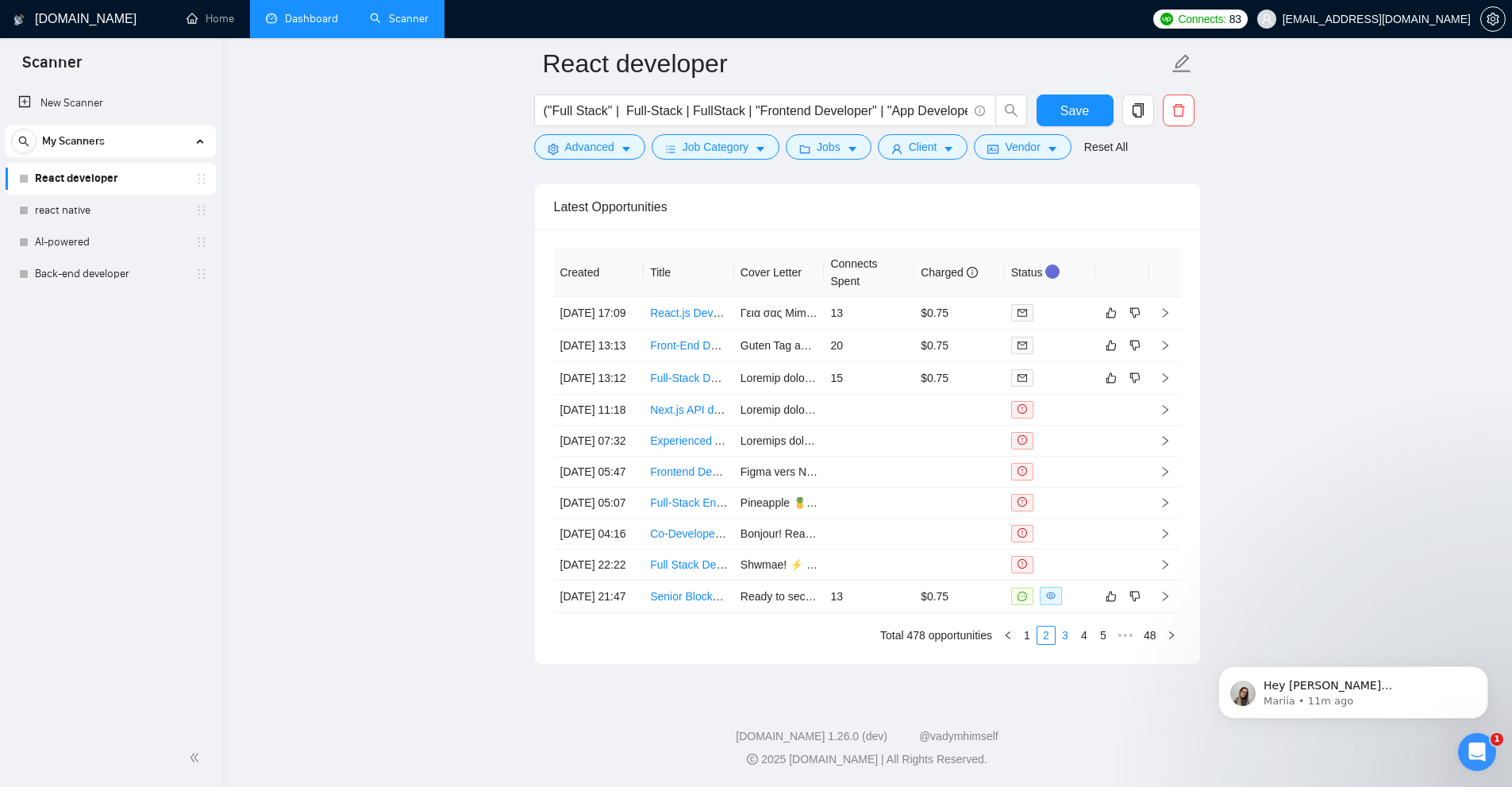
click at [1065, 632] on link "3" at bounding box center [1065, 635] width 18 height 18
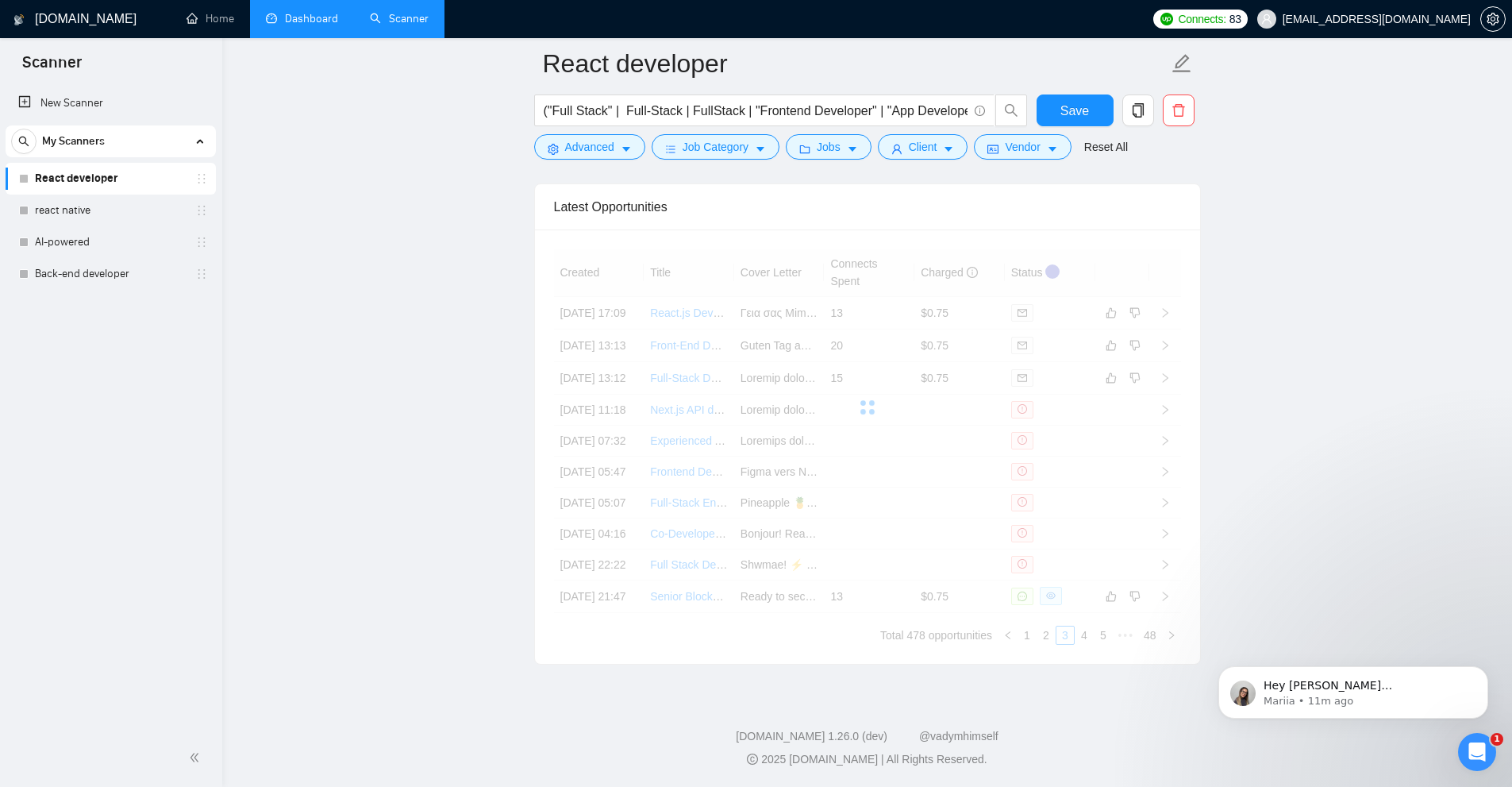
scroll to position [4675, 0]
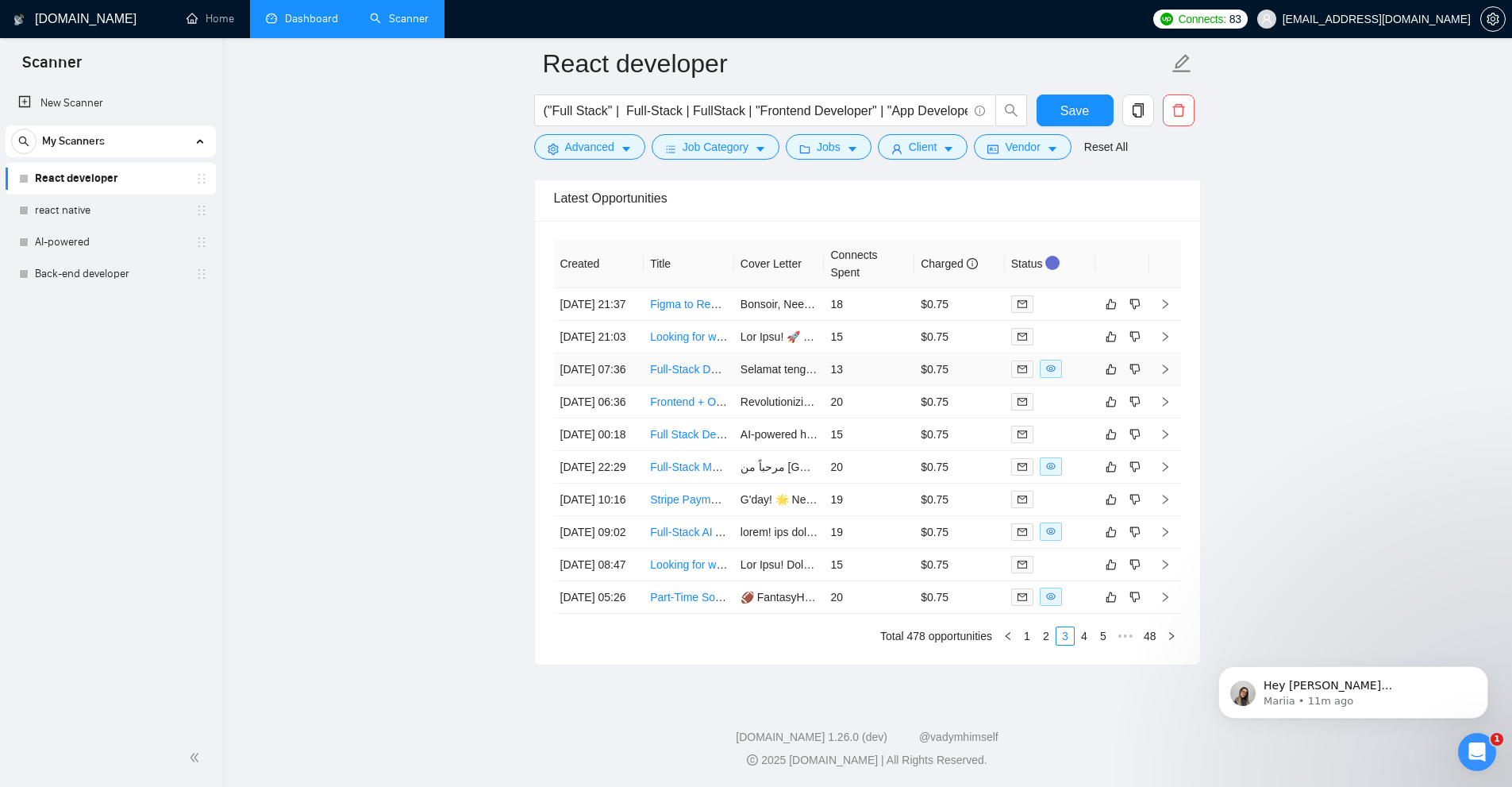
click at [1079, 378] on div at bounding box center [1050, 368] width 77 height 18
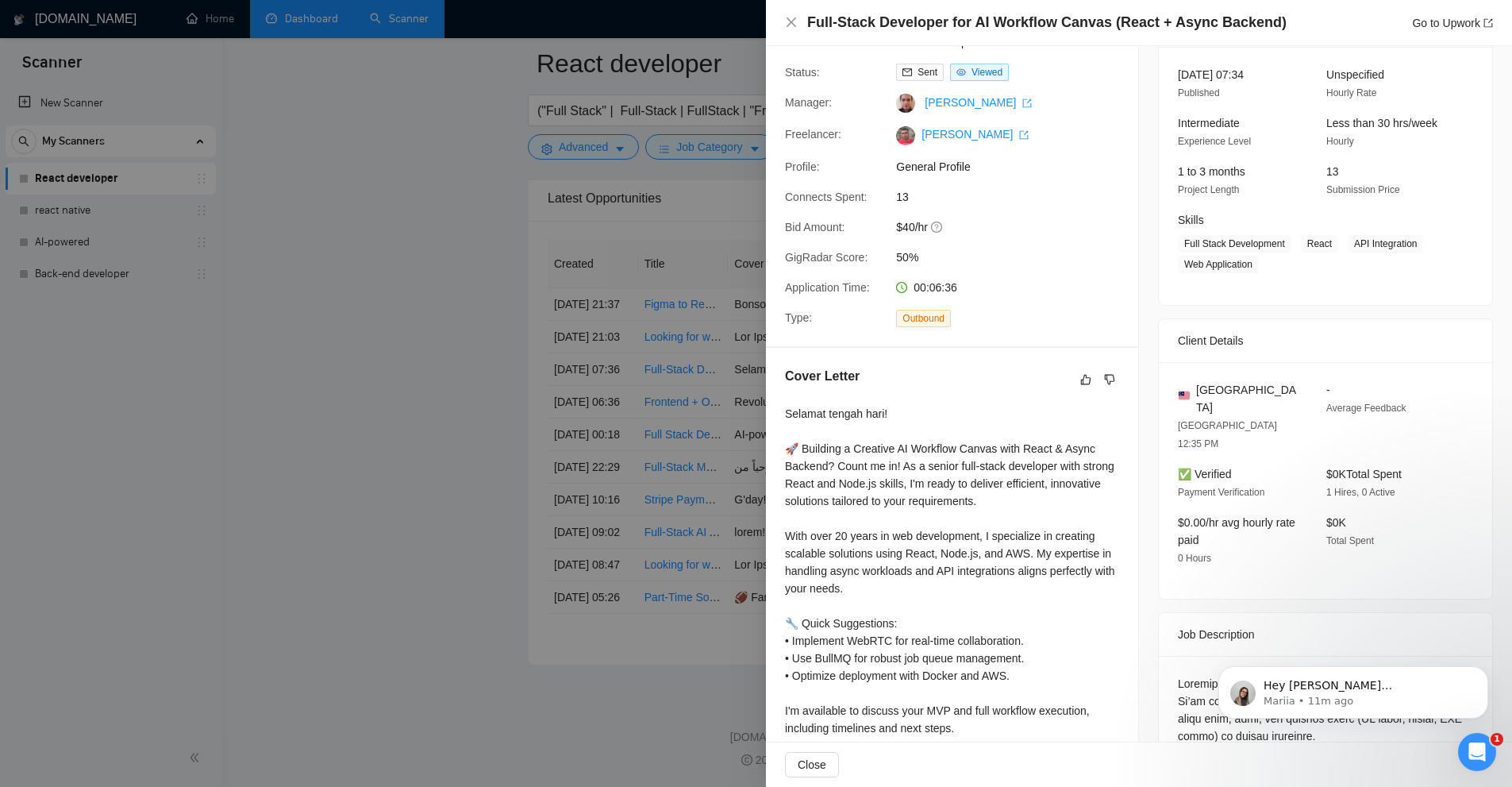
scroll to position [256, 0]
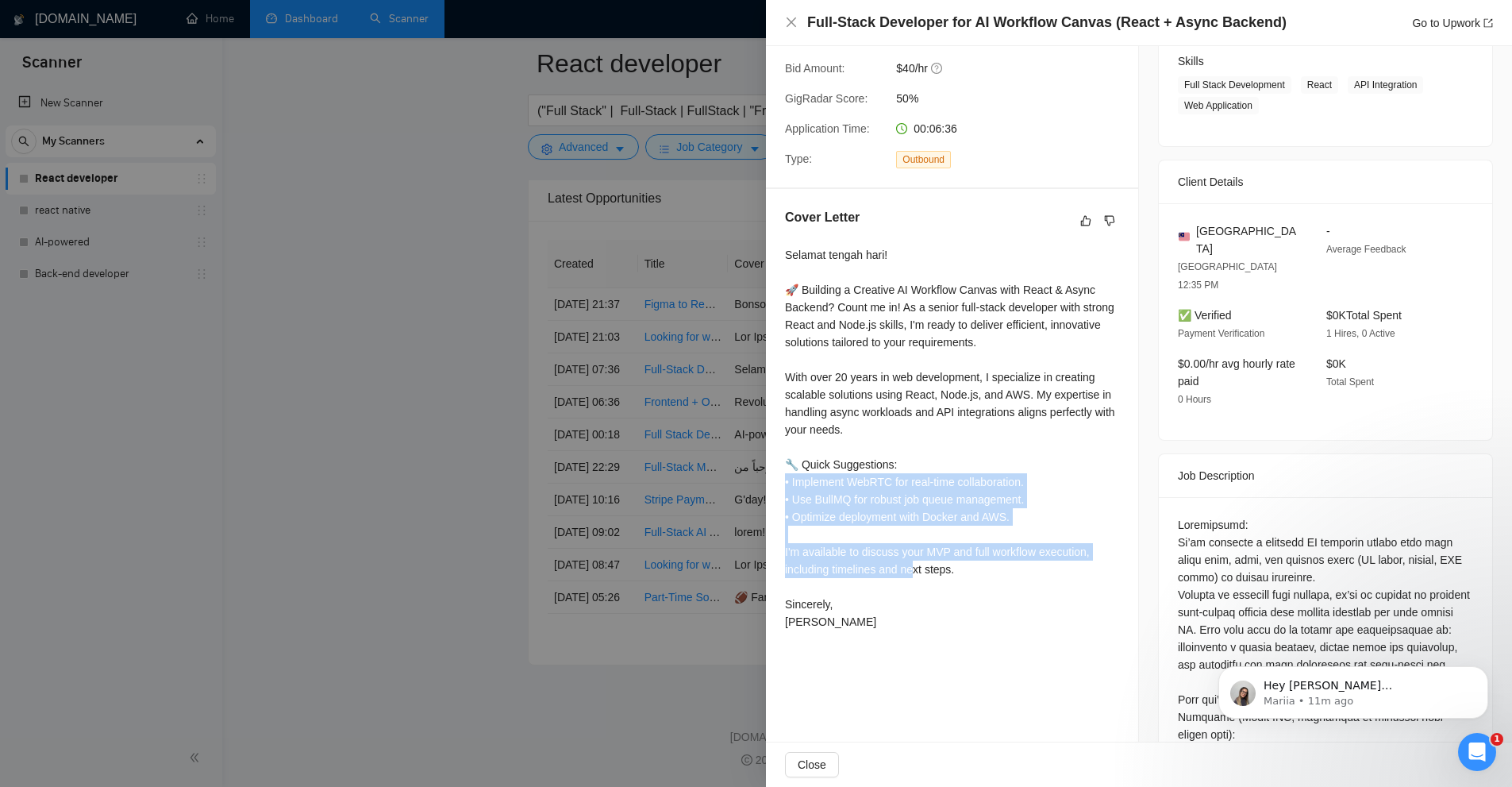
drag, startPoint x: 779, startPoint y: 483, endPoint x: 917, endPoint y: 570, distance: 163.1
click at [917, 570] on div "Cover Letter Selamat tengah hari! 🚀 Building a Creative AI Workflow Canvas with…" at bounding box center [951, 422] width 372 height 467
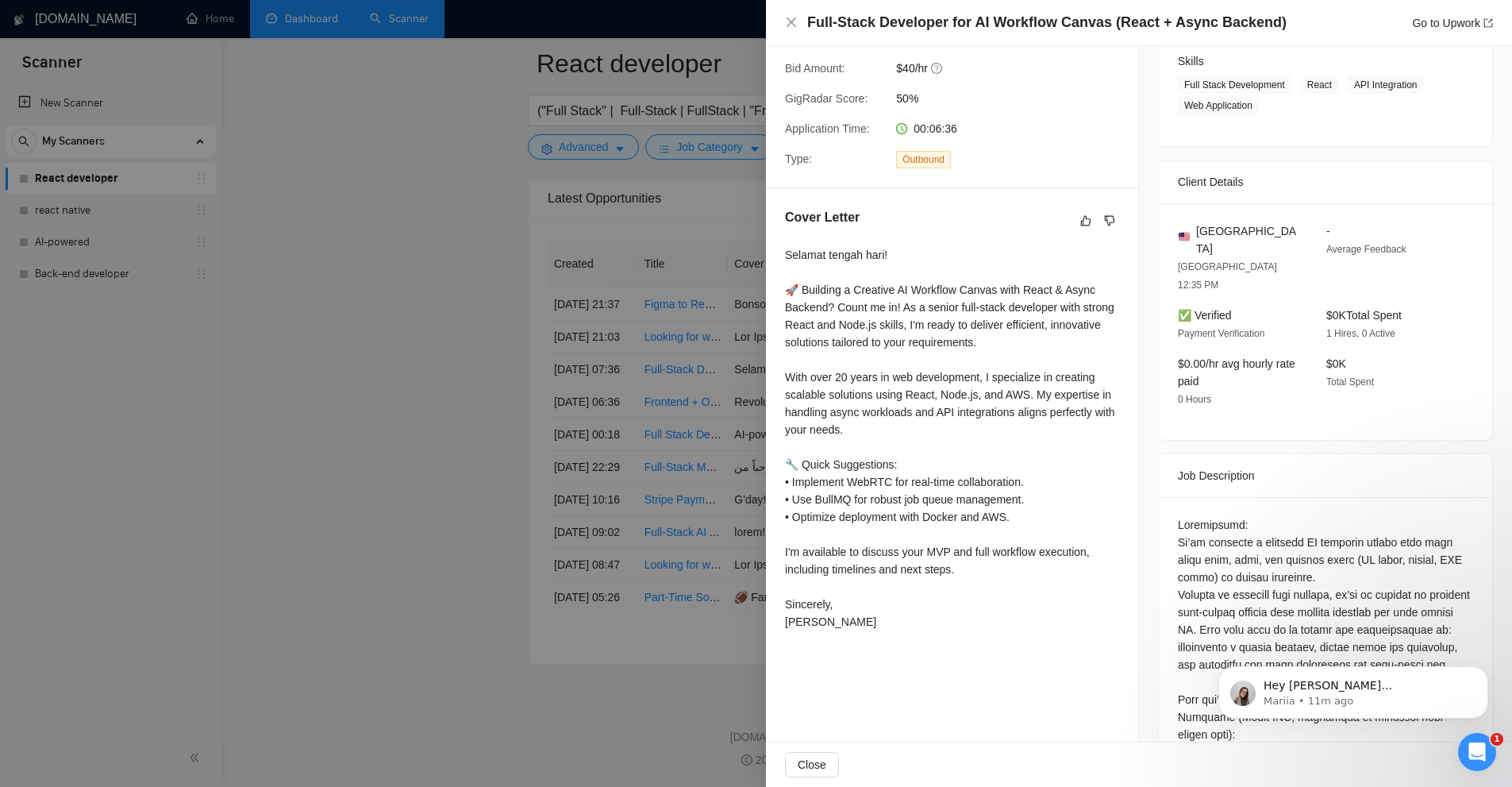
click at [934, 584] on div "Selamat tengah hari! 🚀 Building a Creative AI Workflow Canvas with React & Asyn…" at bounding box center [952, 438] width 334 height 384
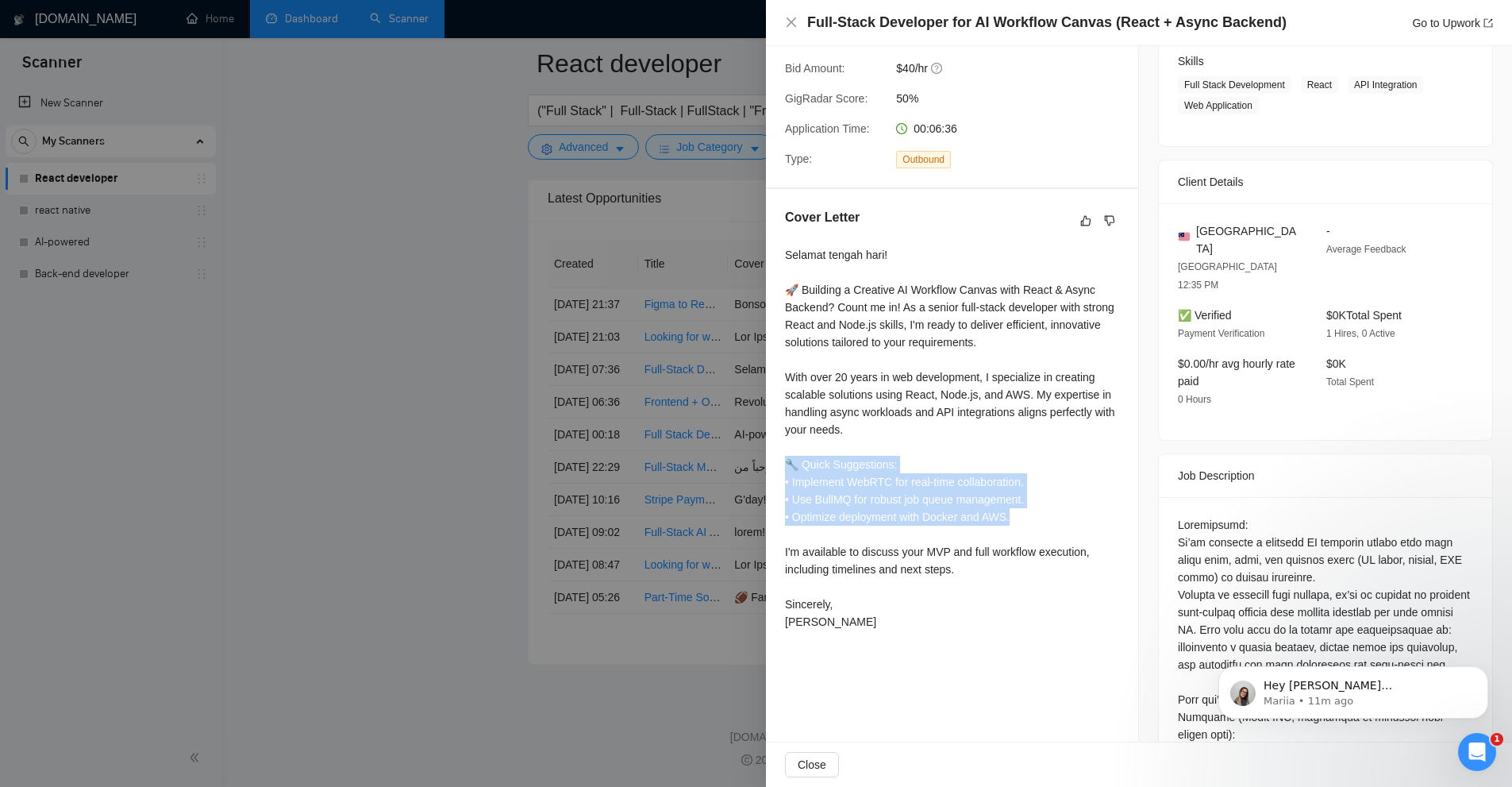
drag, startPoint x: 784, startPoint y: 465, endPoint x: 1077, endPoint y: 521, distance: 298.3
click at [1077, 521] on div "Cover Letter Selamat tengah hari! 🚀 Building a Creative AI Workflow Canvas with…" at bounding box center [951, 422] width 372 height 467
click at [1077, 521] on div "Selamat tengah hari! 🚀 Building a Creative AI Workflow Canvas with React & Asyn…" at bounding box center [952, 438] width 334 height 384
drag, startPoint x: 1068, startPoint y: 521, endPoint x: 771, endPoint y: 462, distance: 302.8
click at [771, 462] on div "Cover Letter Selamat tengah hari! 🚀 Building a Creative AI Workflow Canvas with…" at bounding box center [951, 422] width 372 height 467
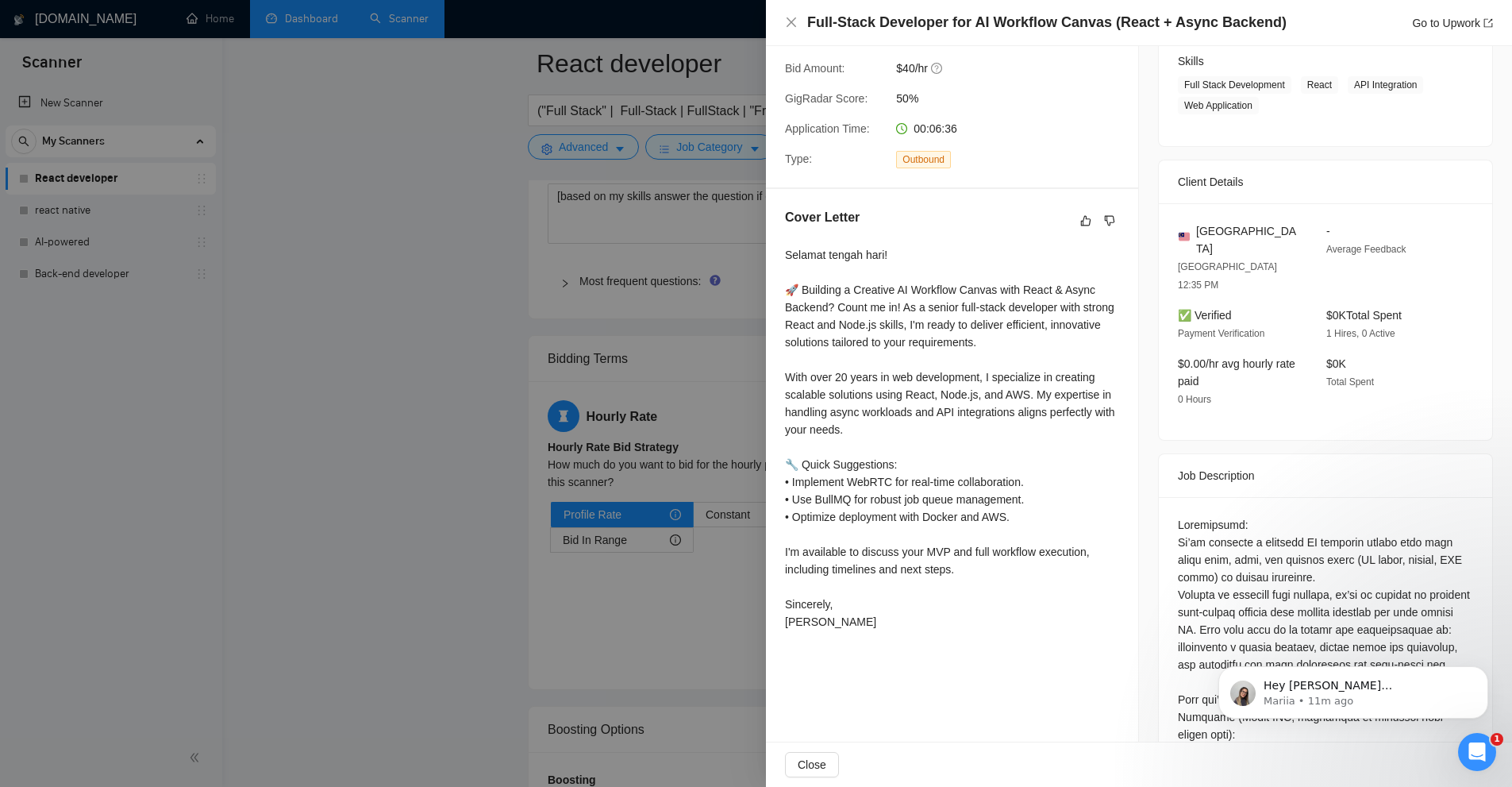
click at [558, 375] on div at bounding box center [756, 393] width 1512 height 787
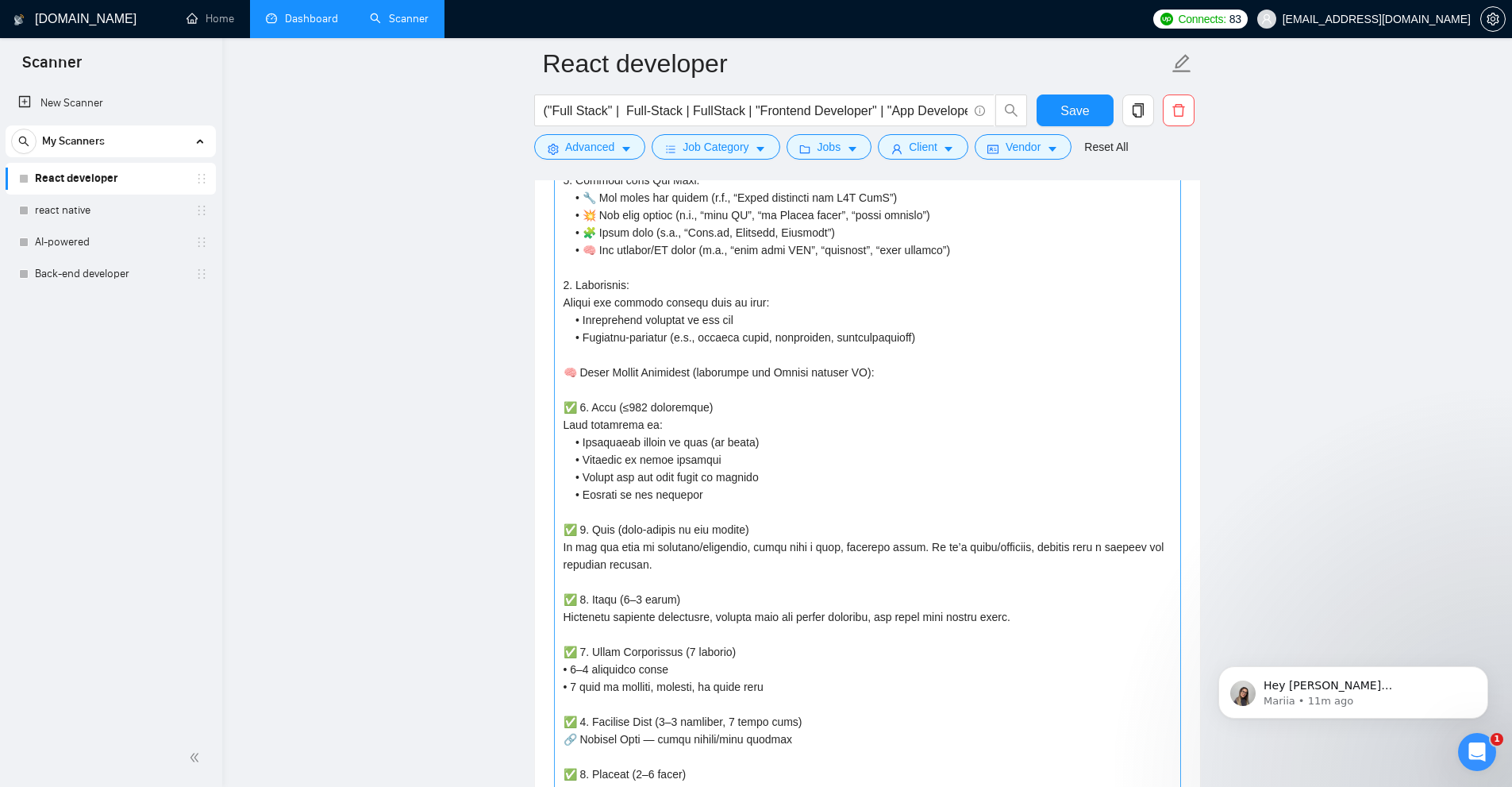
scroll to position [1659, 0]
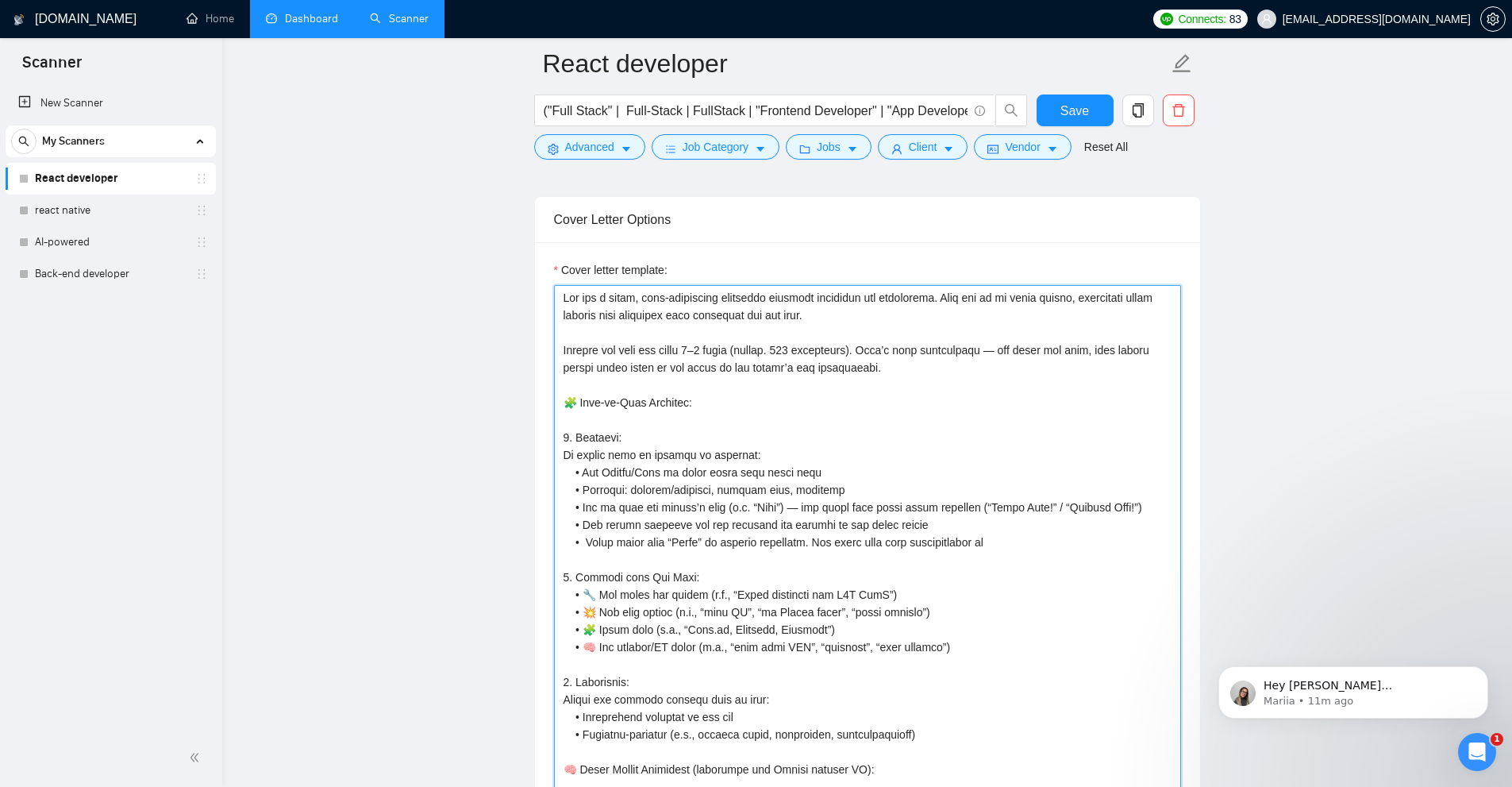
drag, startPoint x: 560, startPoint y: 299, endPoint x: 1013, endPoint y: 311, distance: 453.2
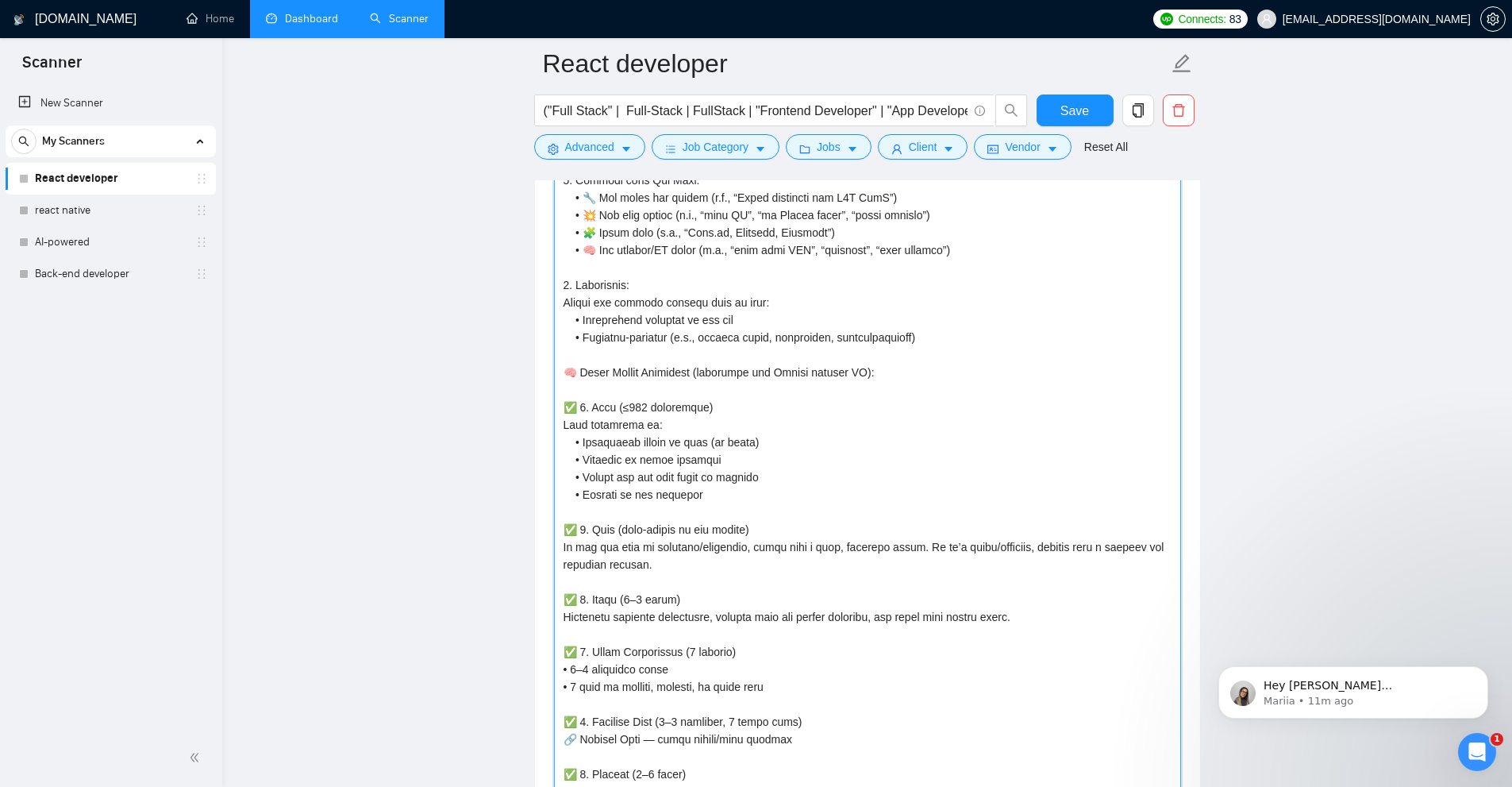
scroll to position [2532, 0]
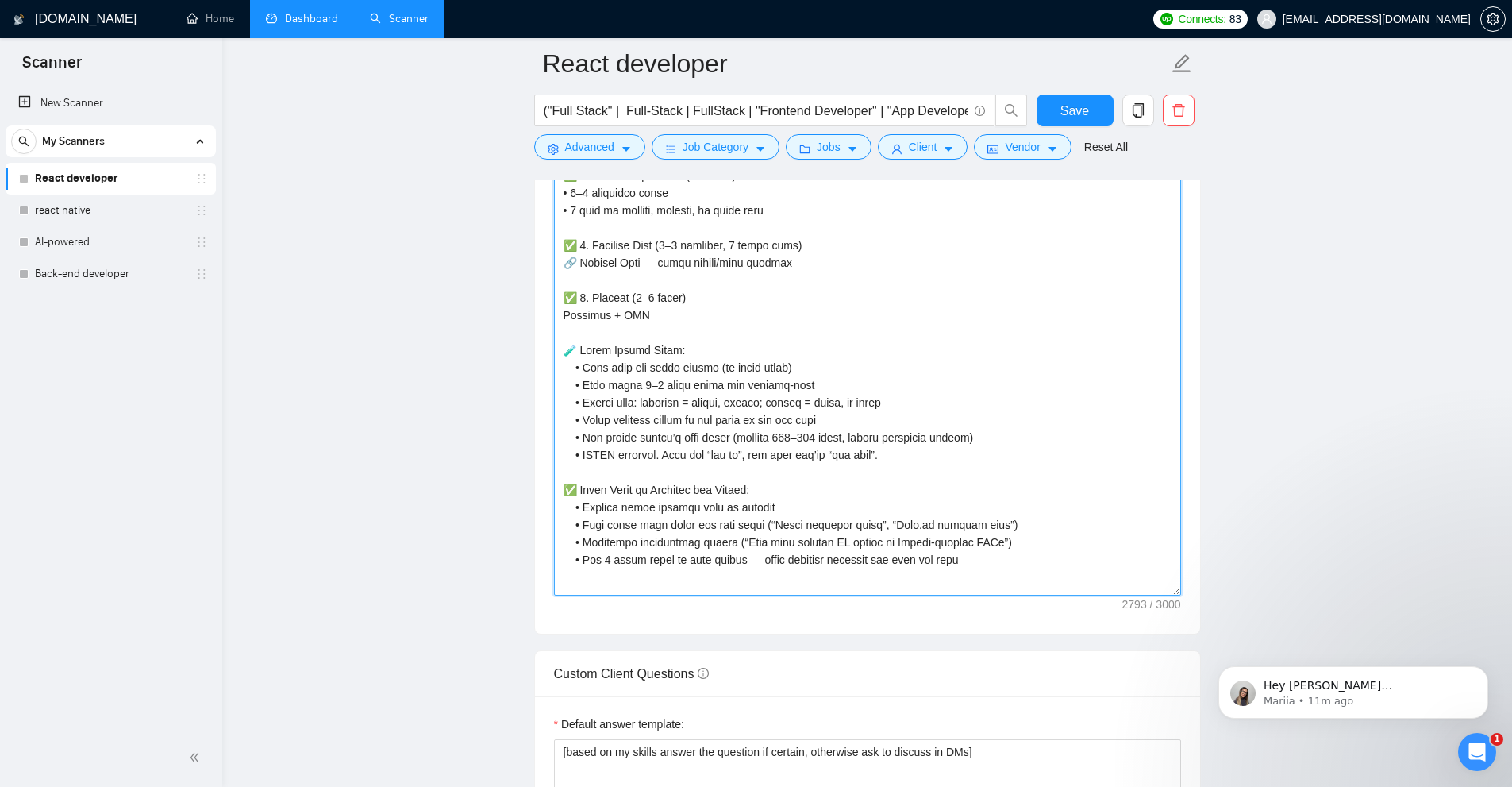
click at [882, 502] on textarea "Cover letter template:" at bounding box center [867, 4] width 627 height 1184
drag, startPoint x: 964, startPoint y: 573, endPoint x: 893, endPoint y: 327, distance: 256.0
click at [893, 327] on textarea "Cover letter template:" at bounding box center [867, 4] width 627 height 1184
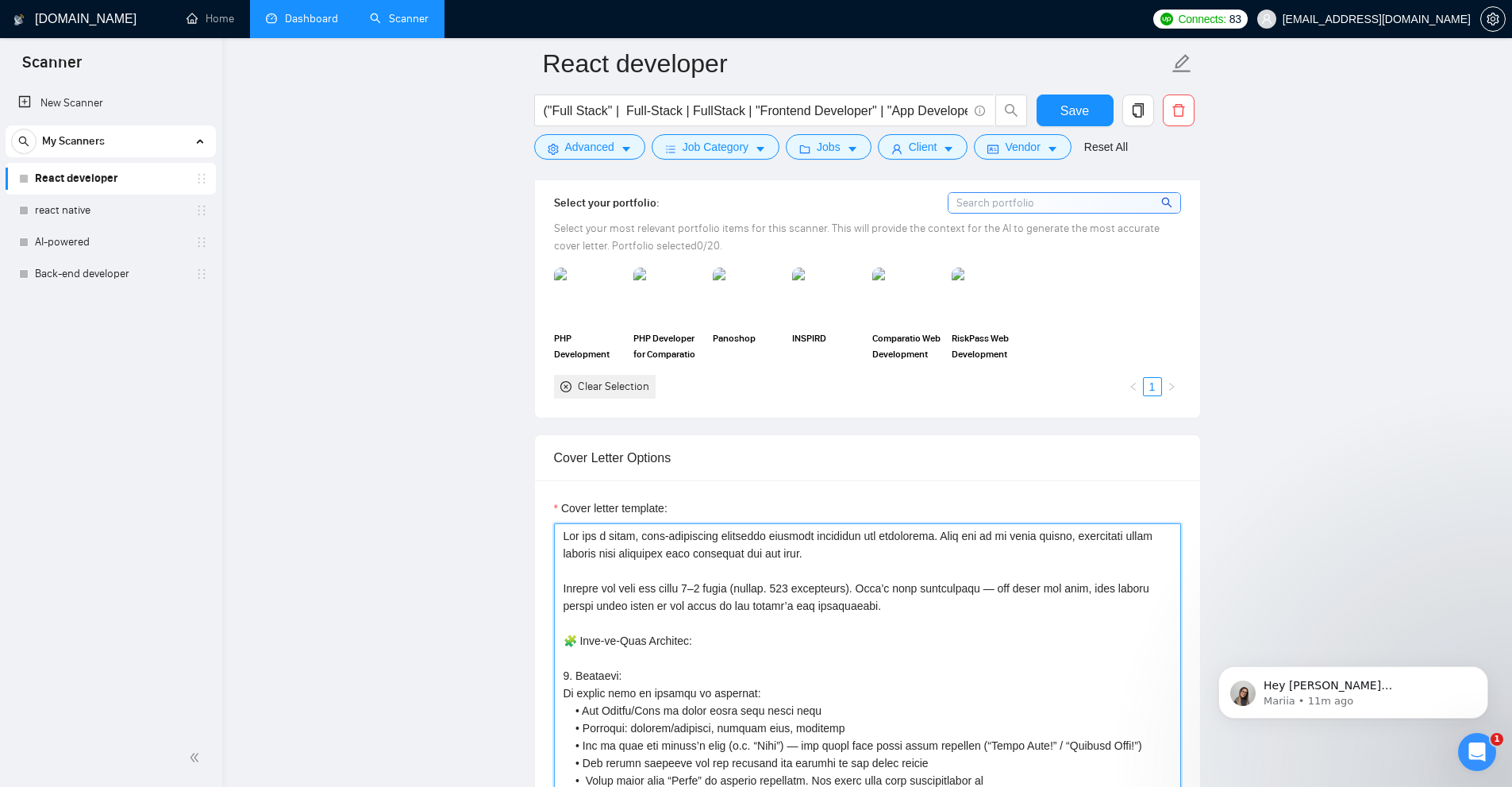
scroll to position [1342, 0]
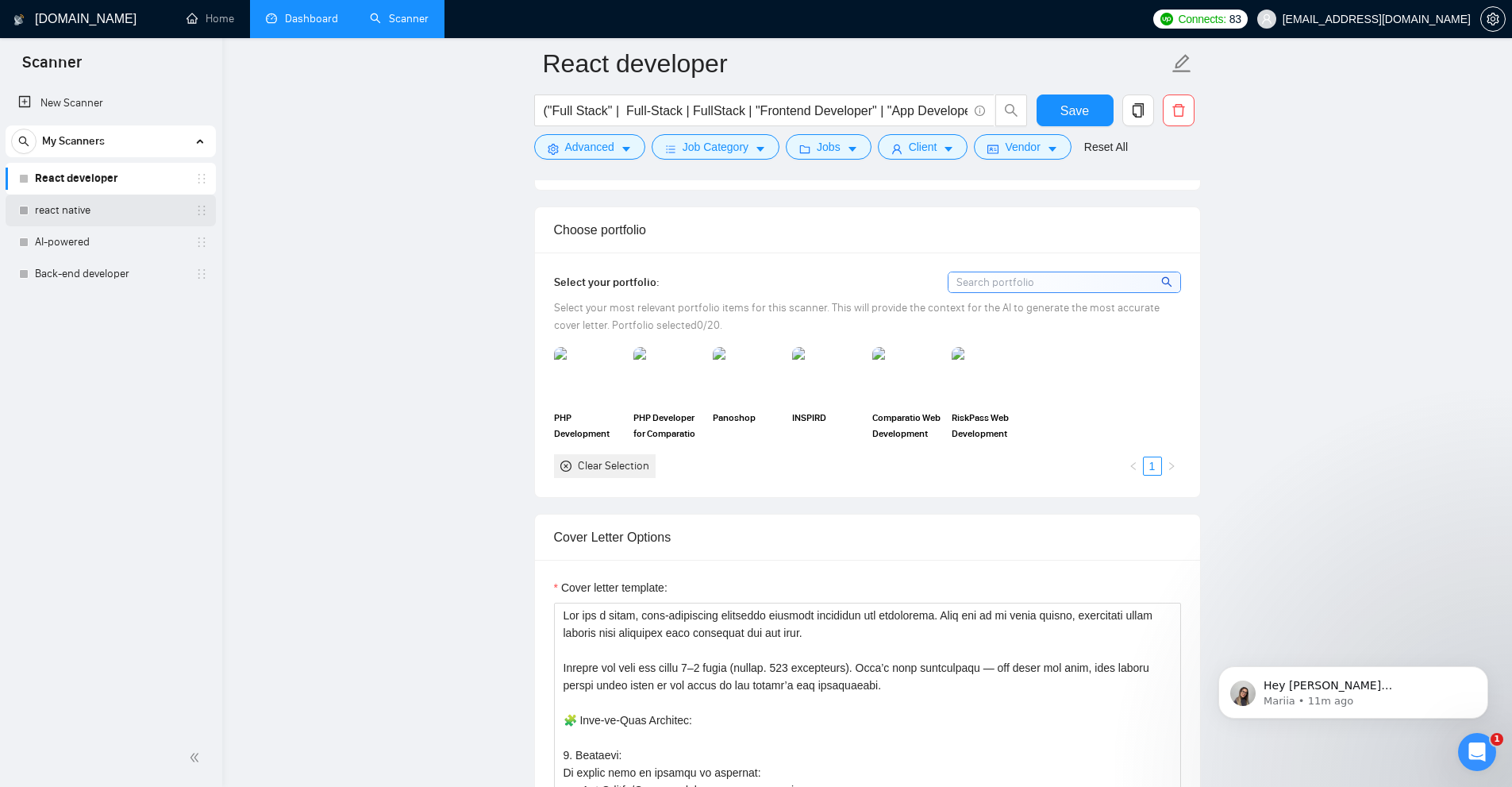
click at [64, 216] on link "react native" at bounding box center [111, 210] width 151 height 32
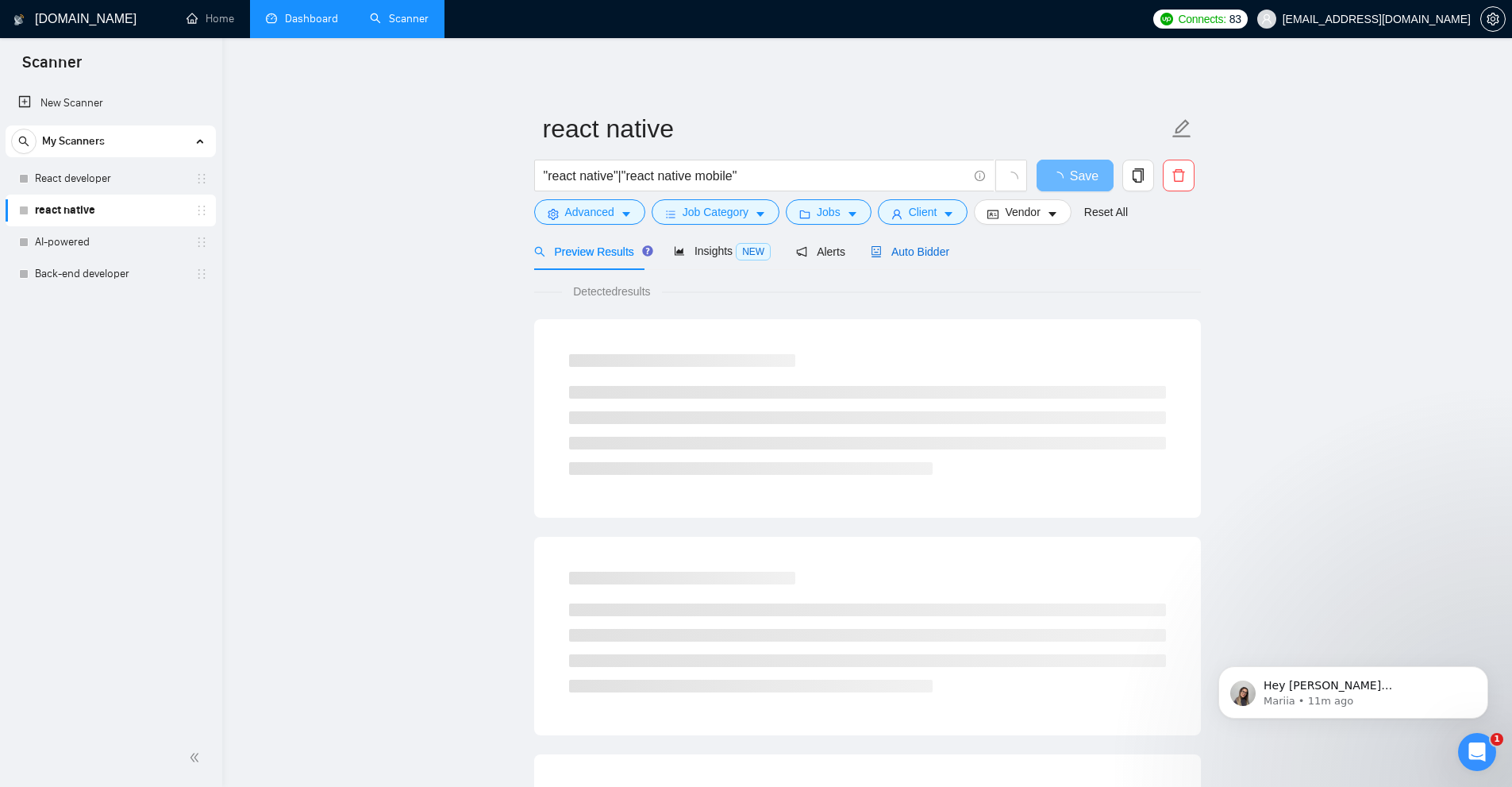
click at [907, 259] on div "Auto Bidder" at bounding box center [909, 251] width 78 height 18
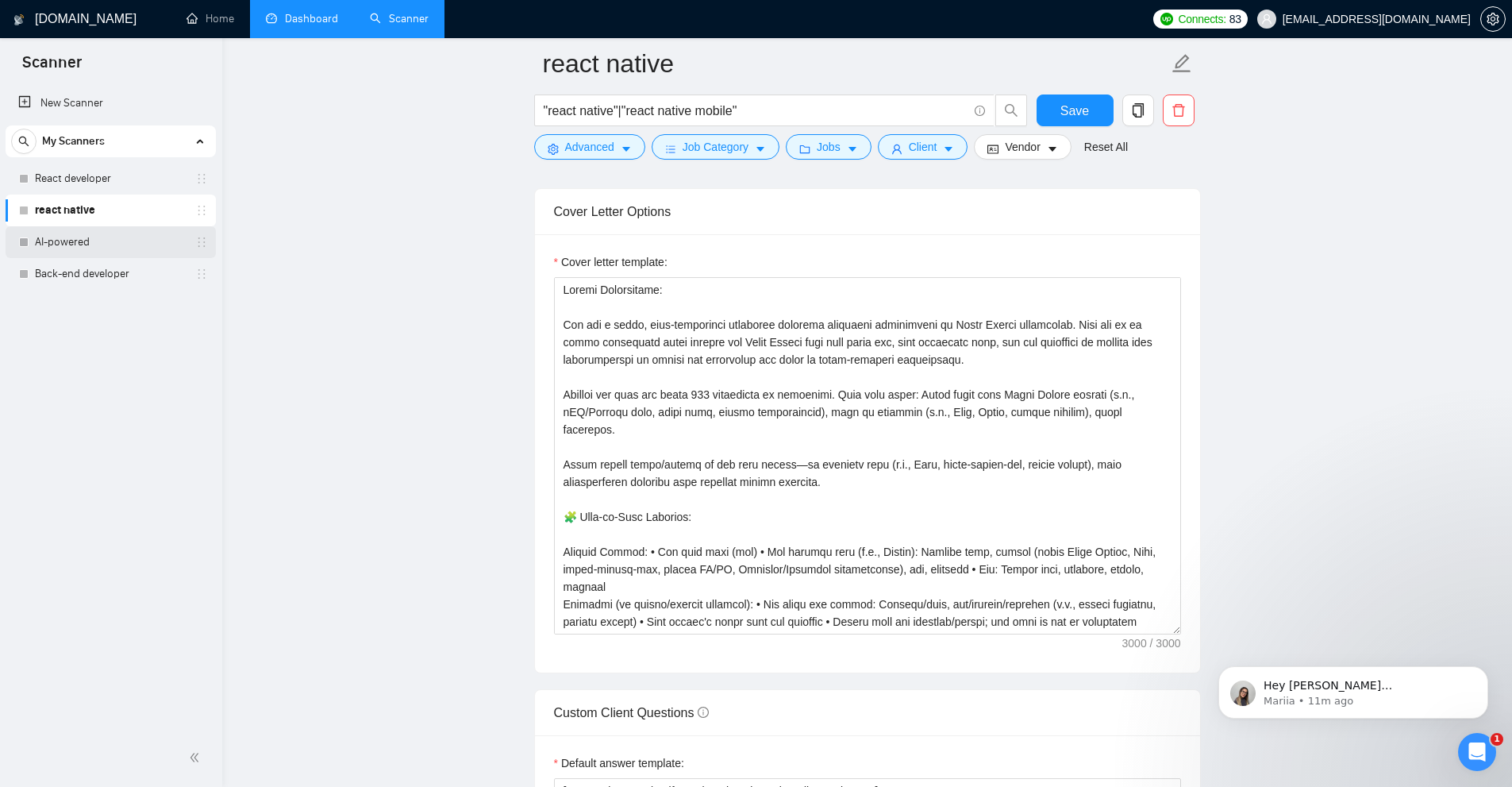
click at [76, 237] on link "AI-powered" at bounding box center [111, 242] width 151 height 32
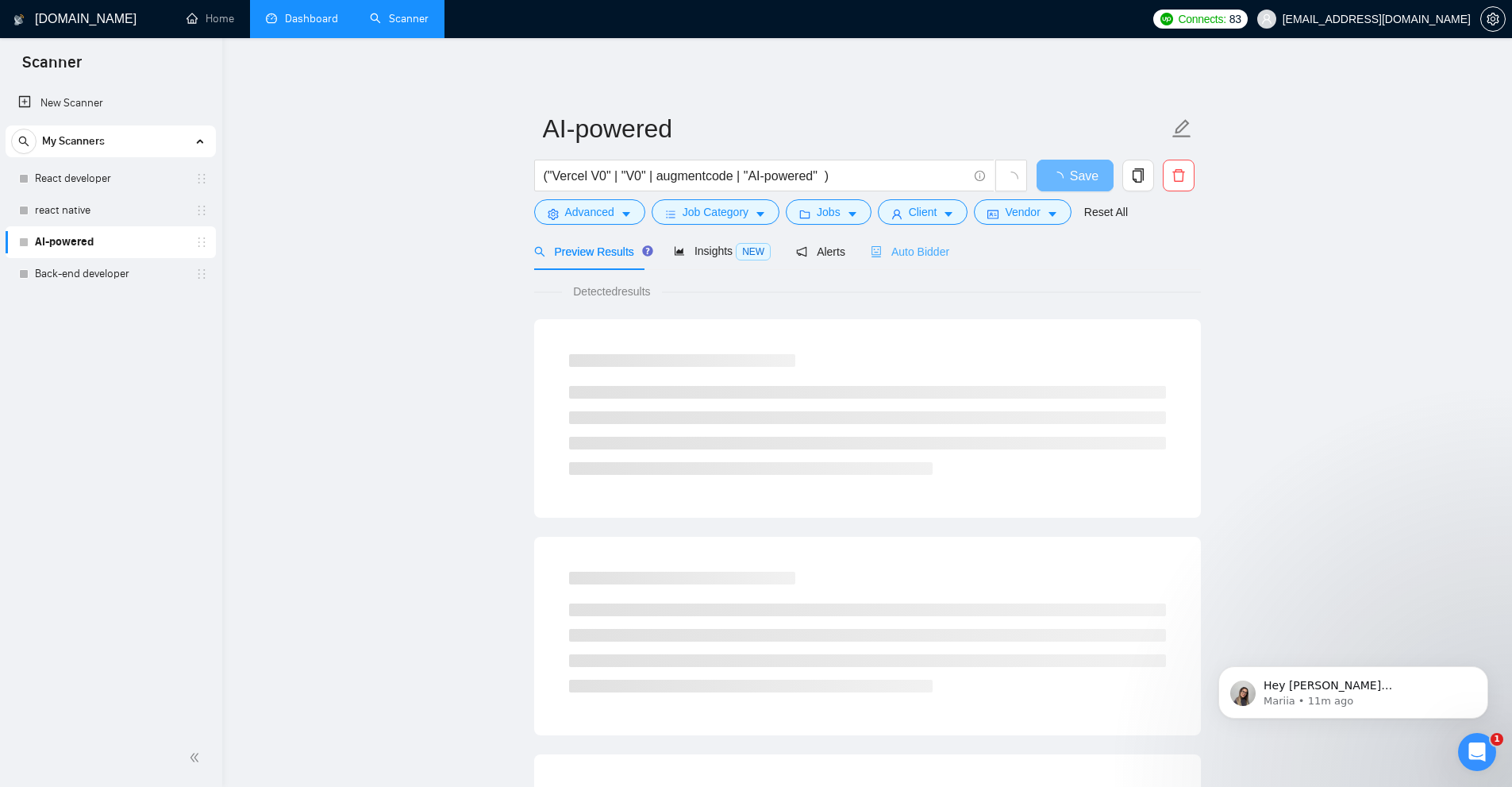
click at [929, 263] on div "Auto Bidder" at bounding box center [909, 251] width 78 height 37
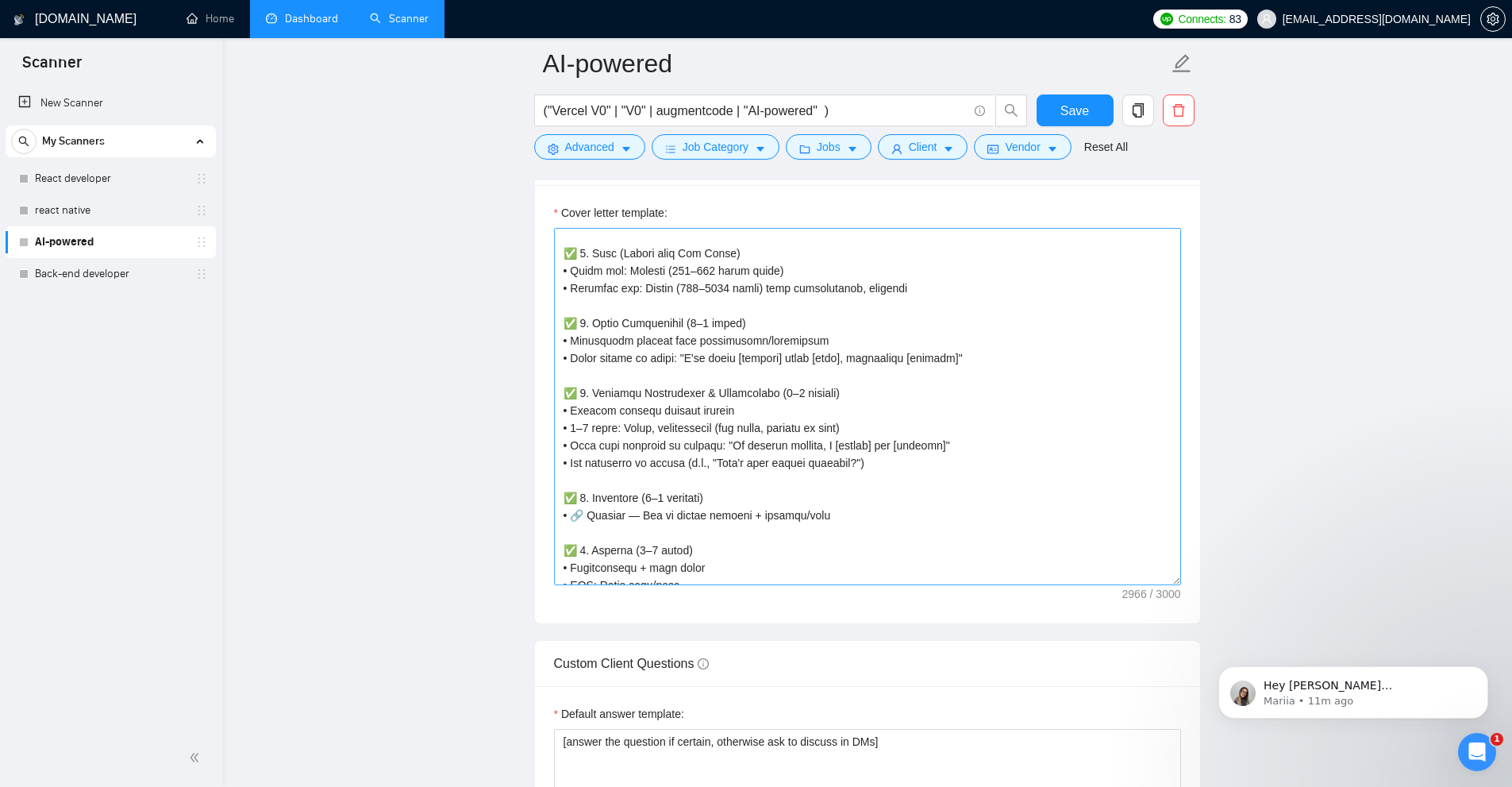
scroll to position [733, 0]
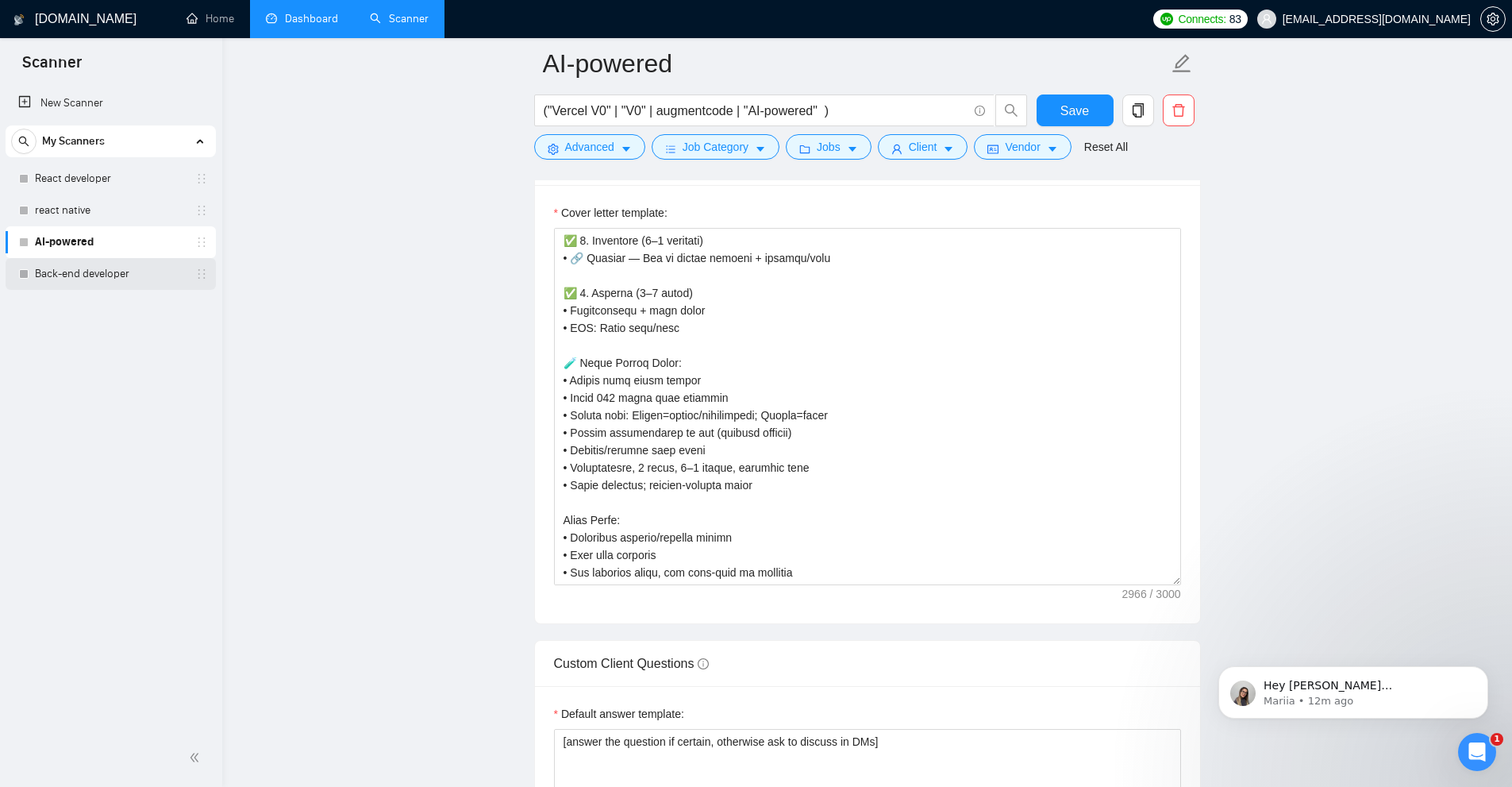
click at [89, 273] on link "Back-end developer" at bounding box center [111, 273] width 151 height 32
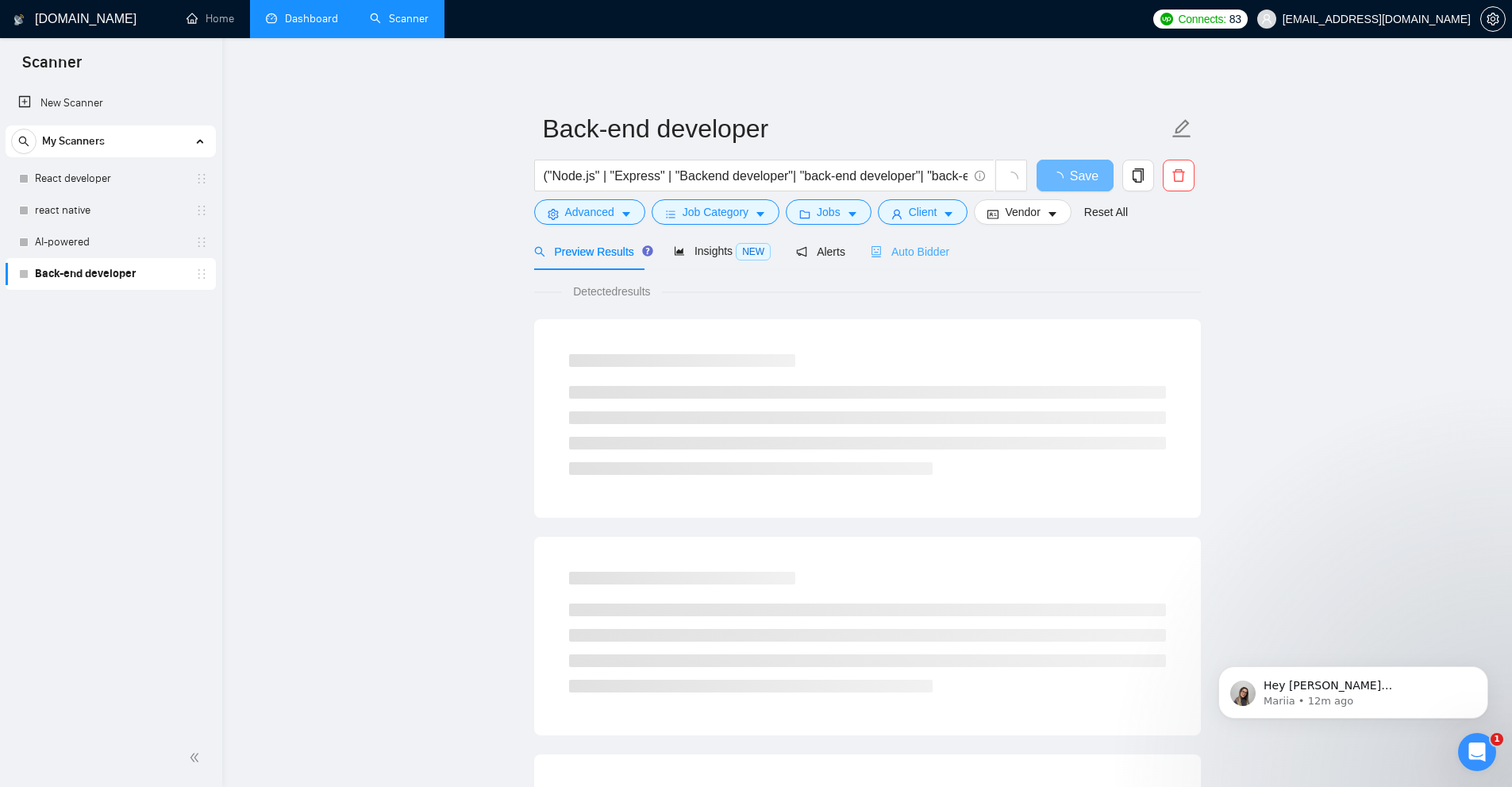
click at [894, 268] on div "Auto Bidder" at bounding box center [909, 251] width 78 height 37
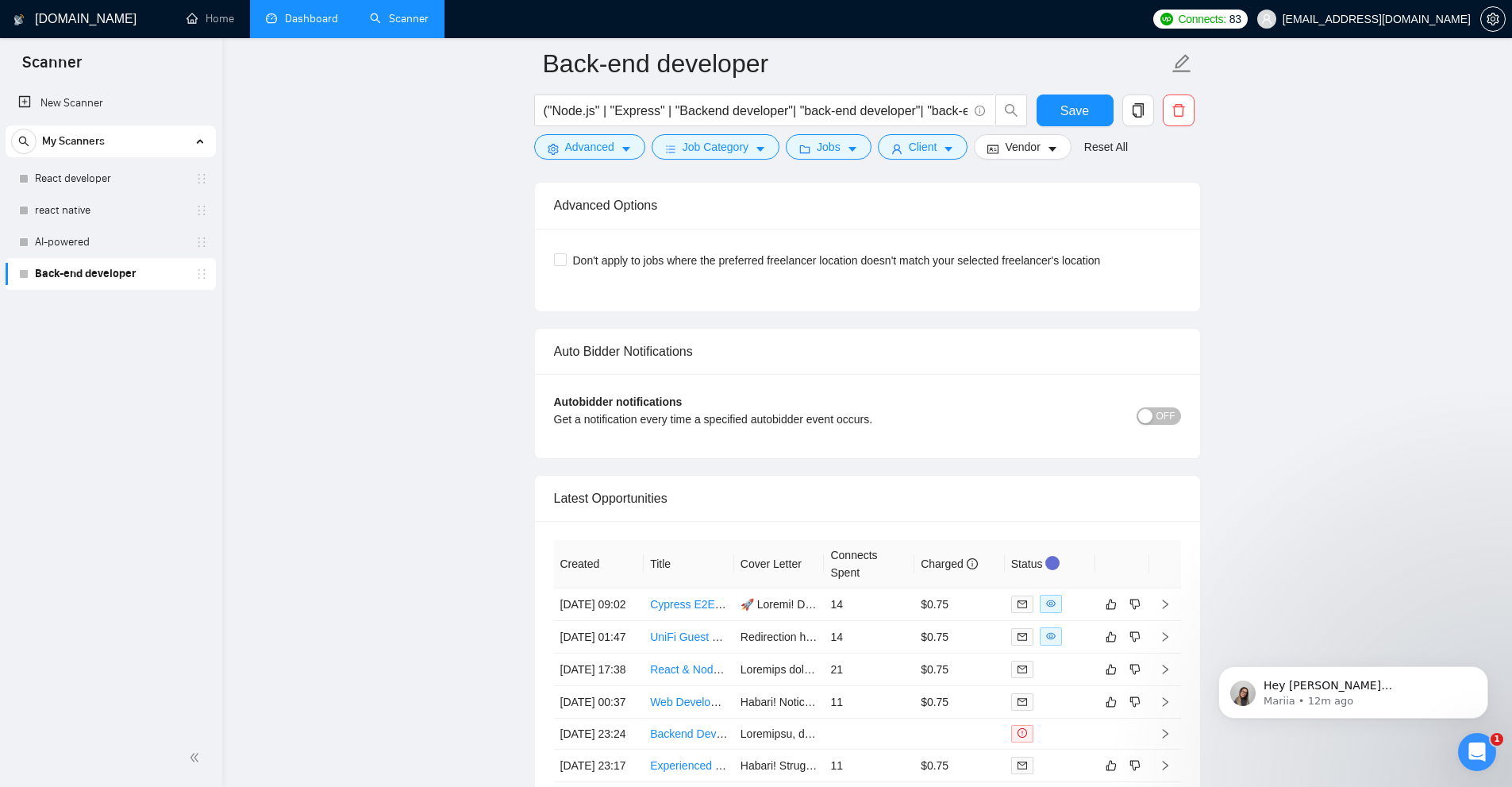
scroll to position [3866, 0]
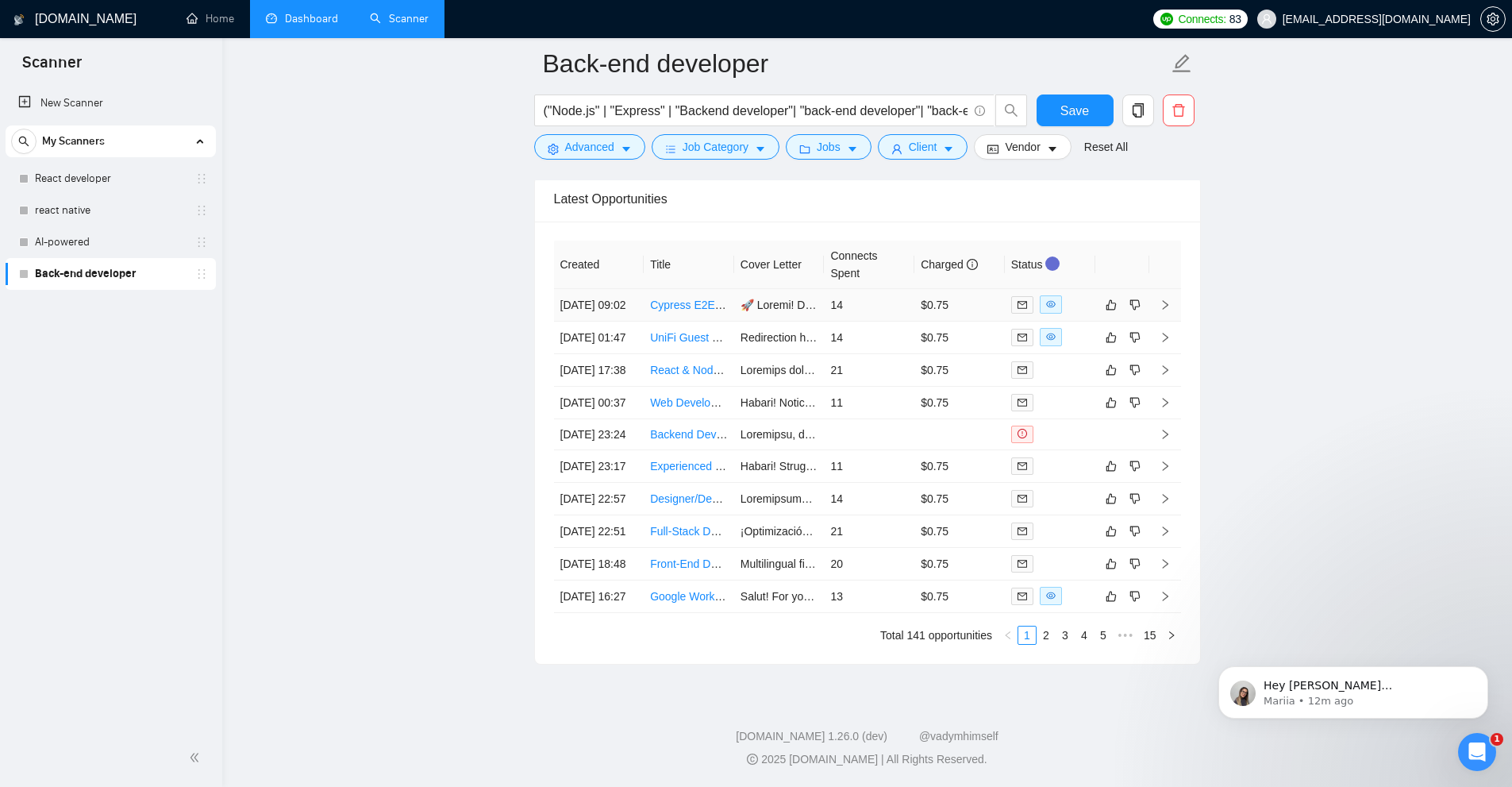
click at [886, 301] on td "14" at bounding box center [869, 305] width 91 height 33
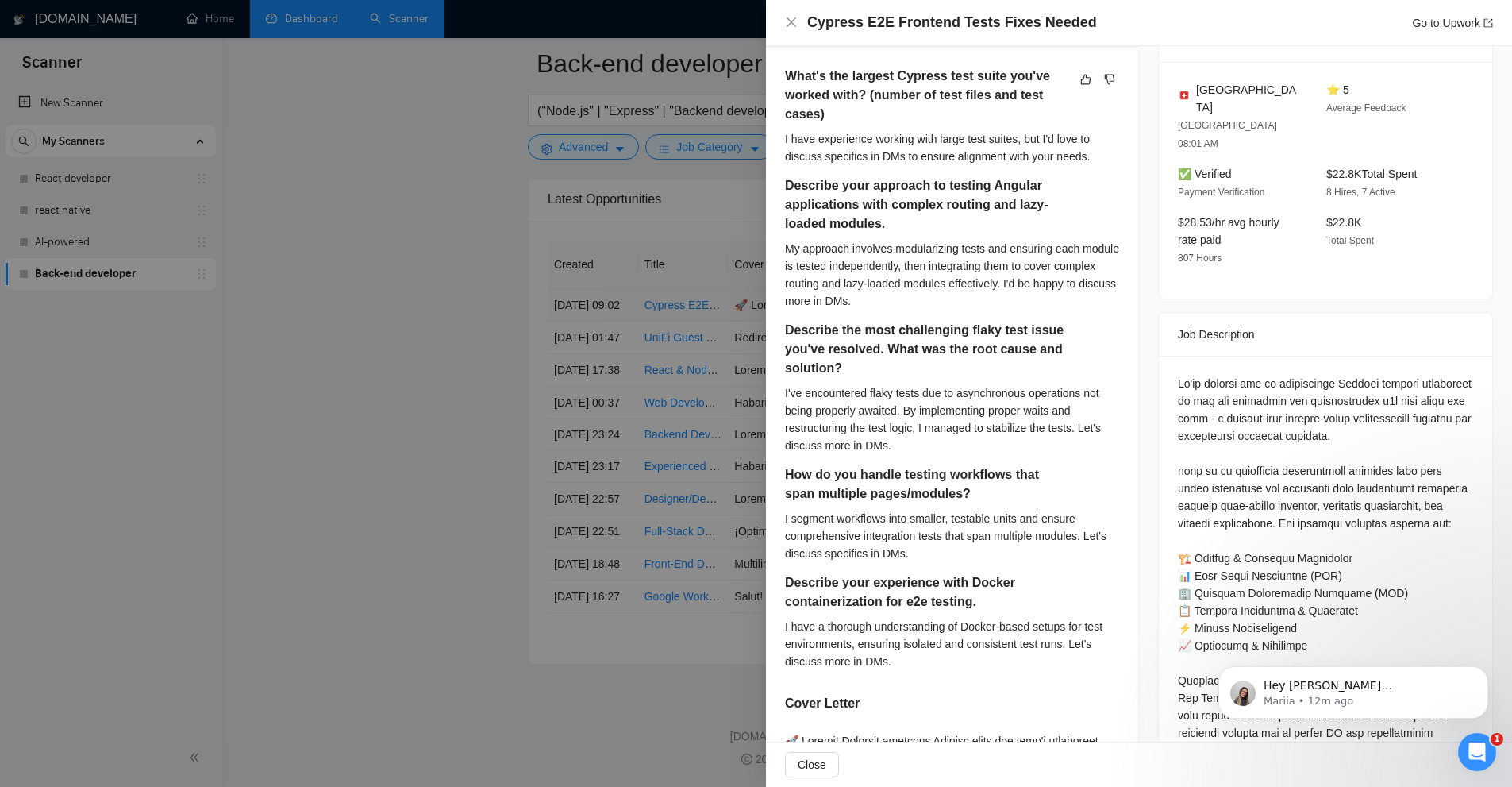
scroll to position [794, 0]
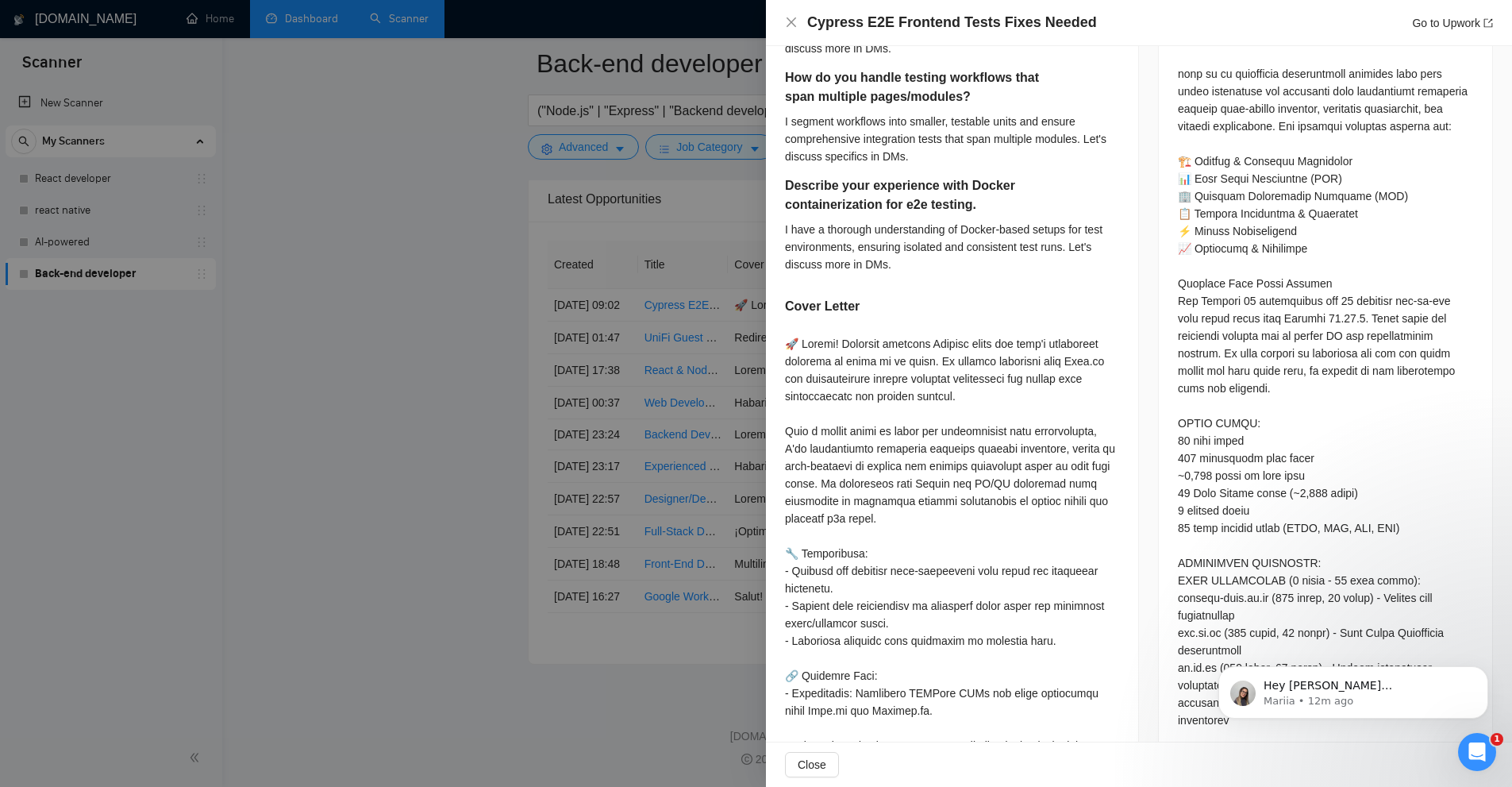
click at [626, 303] on div at bounding box center [756, 393] width 1512 height 787
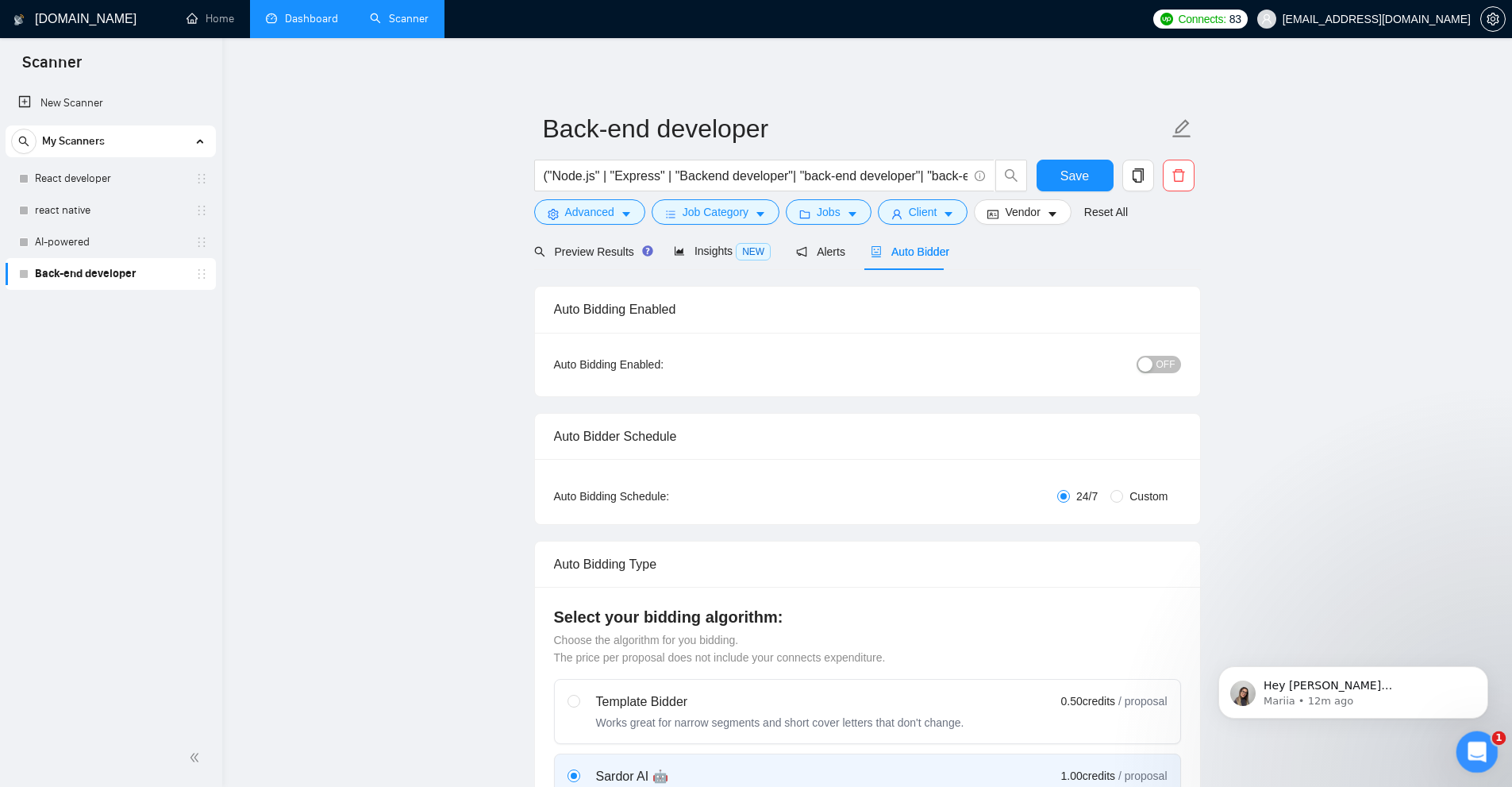
click at [1465, 753] on icon "Open Intercom Messenger" at bounding box center [1475, 750] width 26 height 26
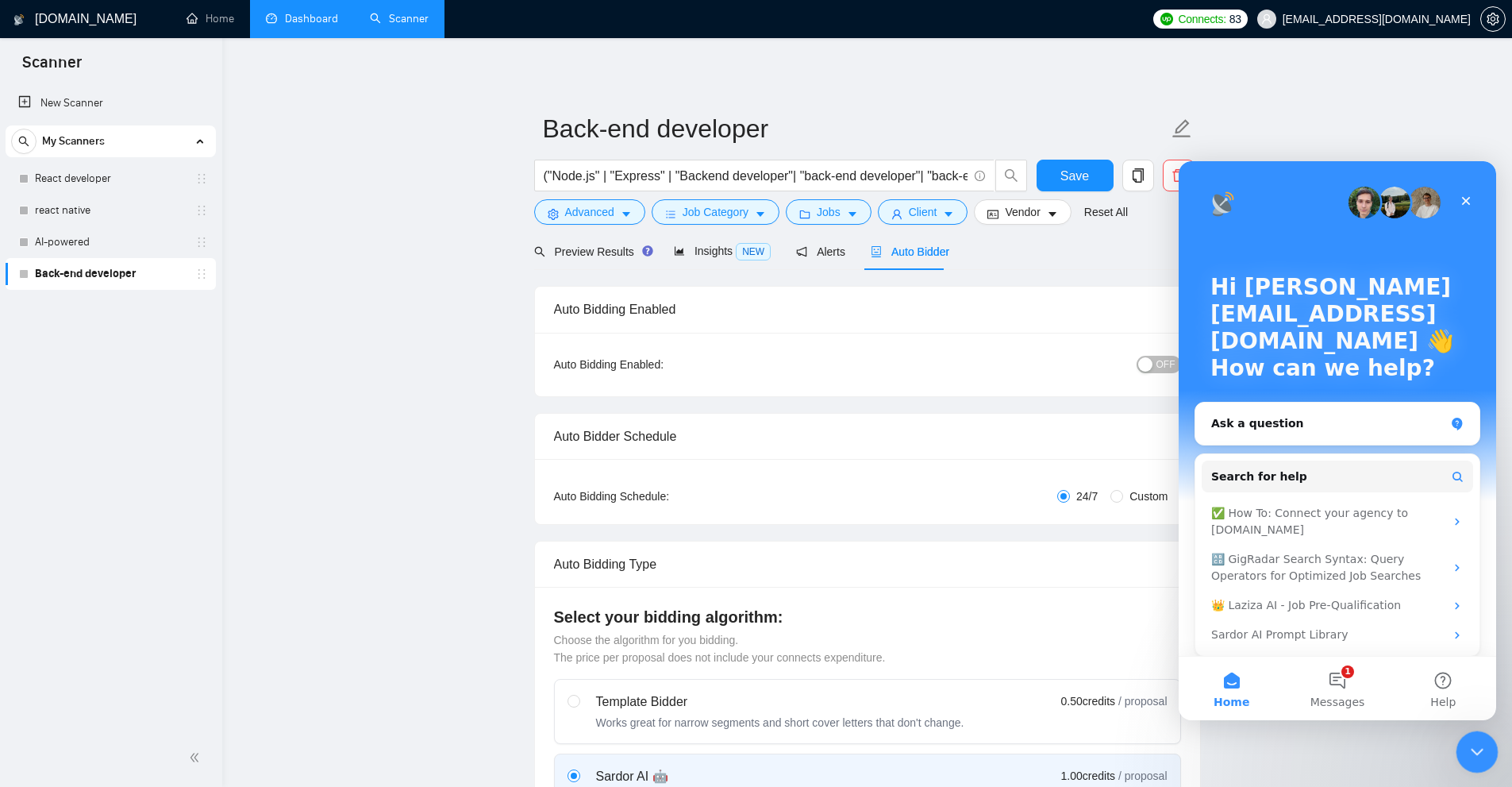
drag, startPoint x: 1465, startPoint y: 745, endPoint x: 2911, endPoint y: 1475, distance: 1619.8
click at [1465, 745] on div "Close Intercom Messenger" at bounding box center [1474, 749] width 38 height 38
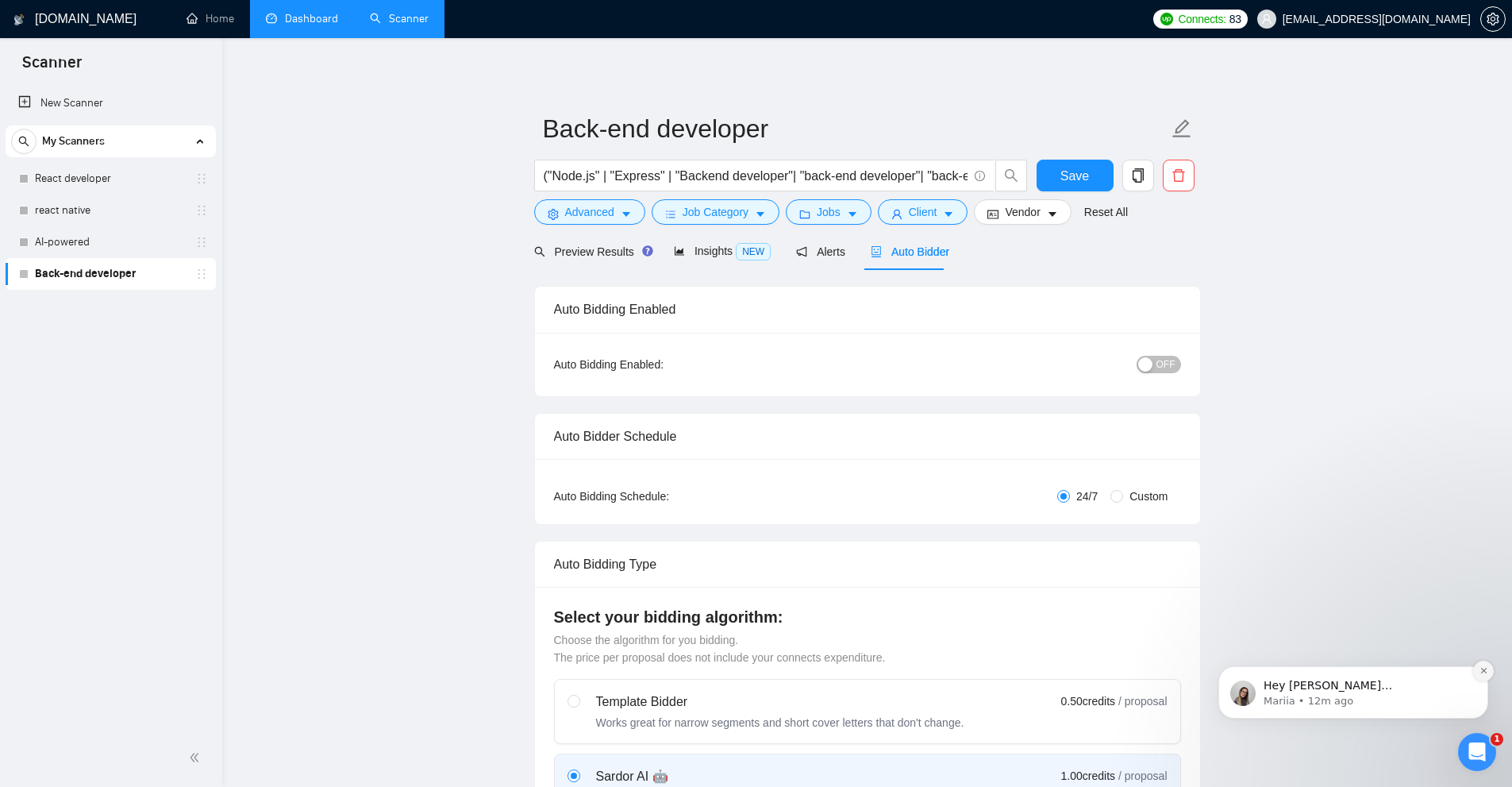
click at [1486, 673] on icon "Dismiss notification" at bounding box center [1484, 670] width 9 height 9
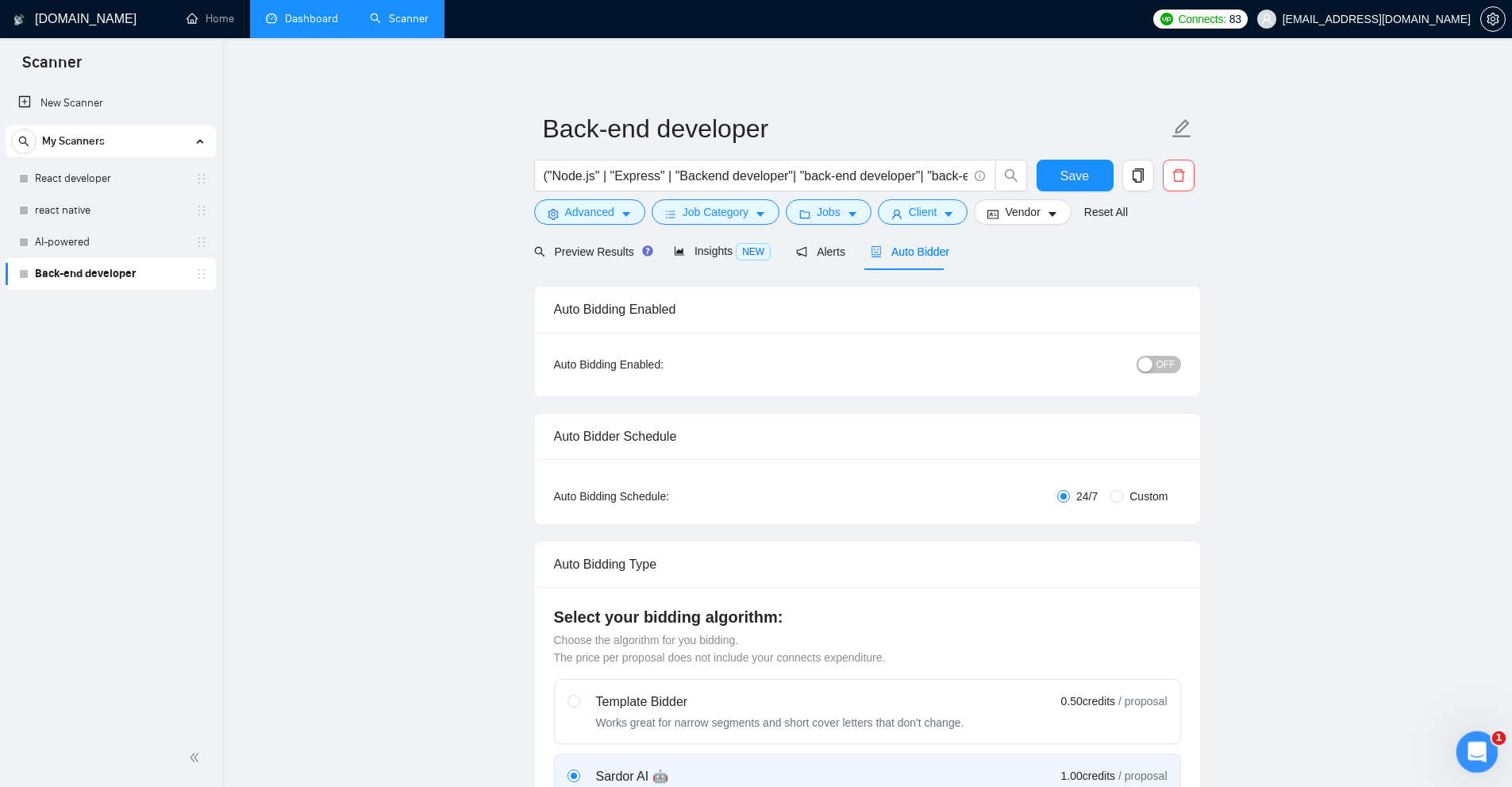
click at [1467, 745] on icon "Open Intercom Messenger" at bounding box center [1475, 750] width 26 height 26
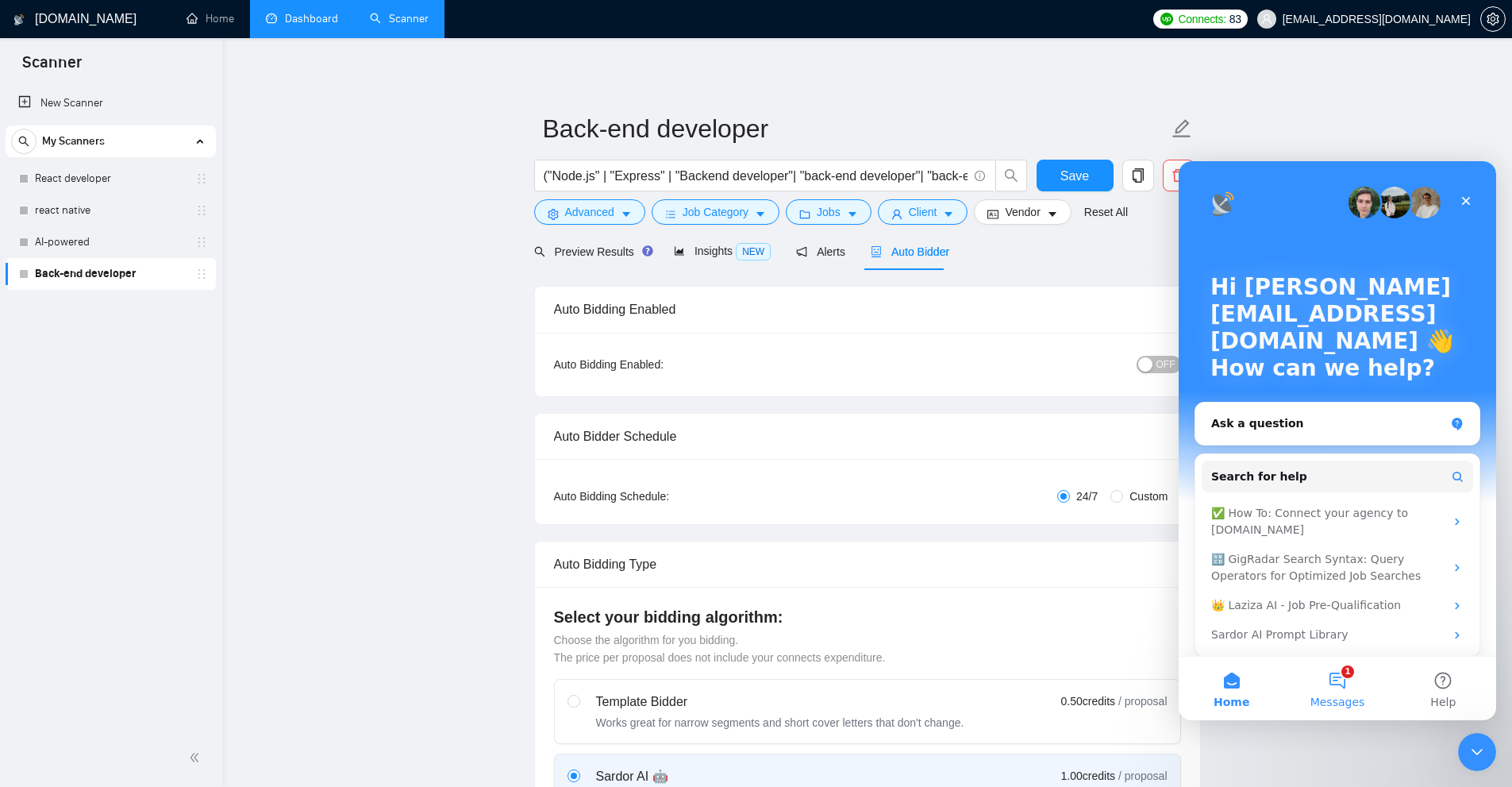
click at [1331, 702] on span "Messages" at bounding box center [1337, 702] width 55 height 11
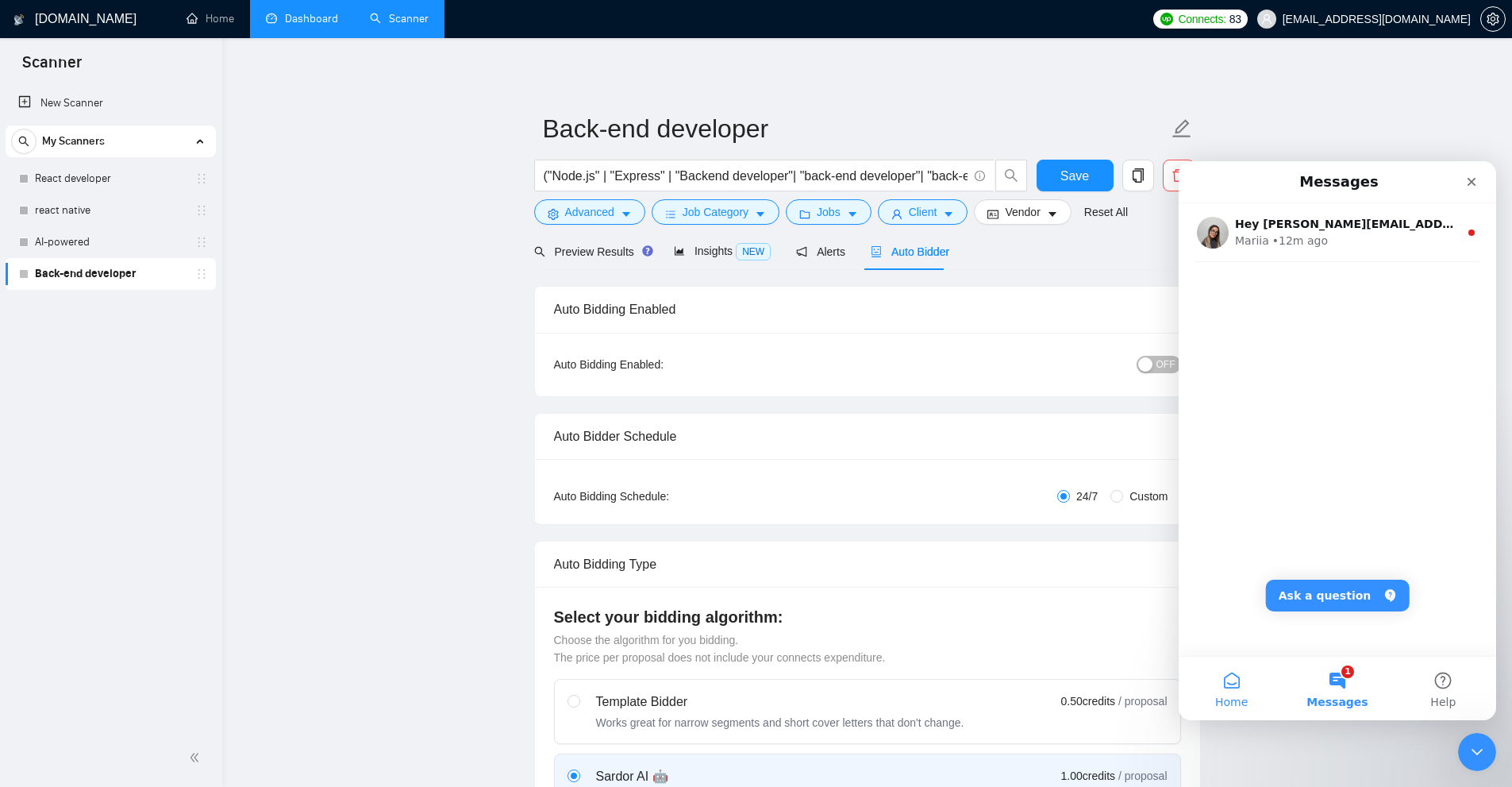
click at [1253, 690] on button "Home" at bounding box center [1232, 689] width 105 height 63
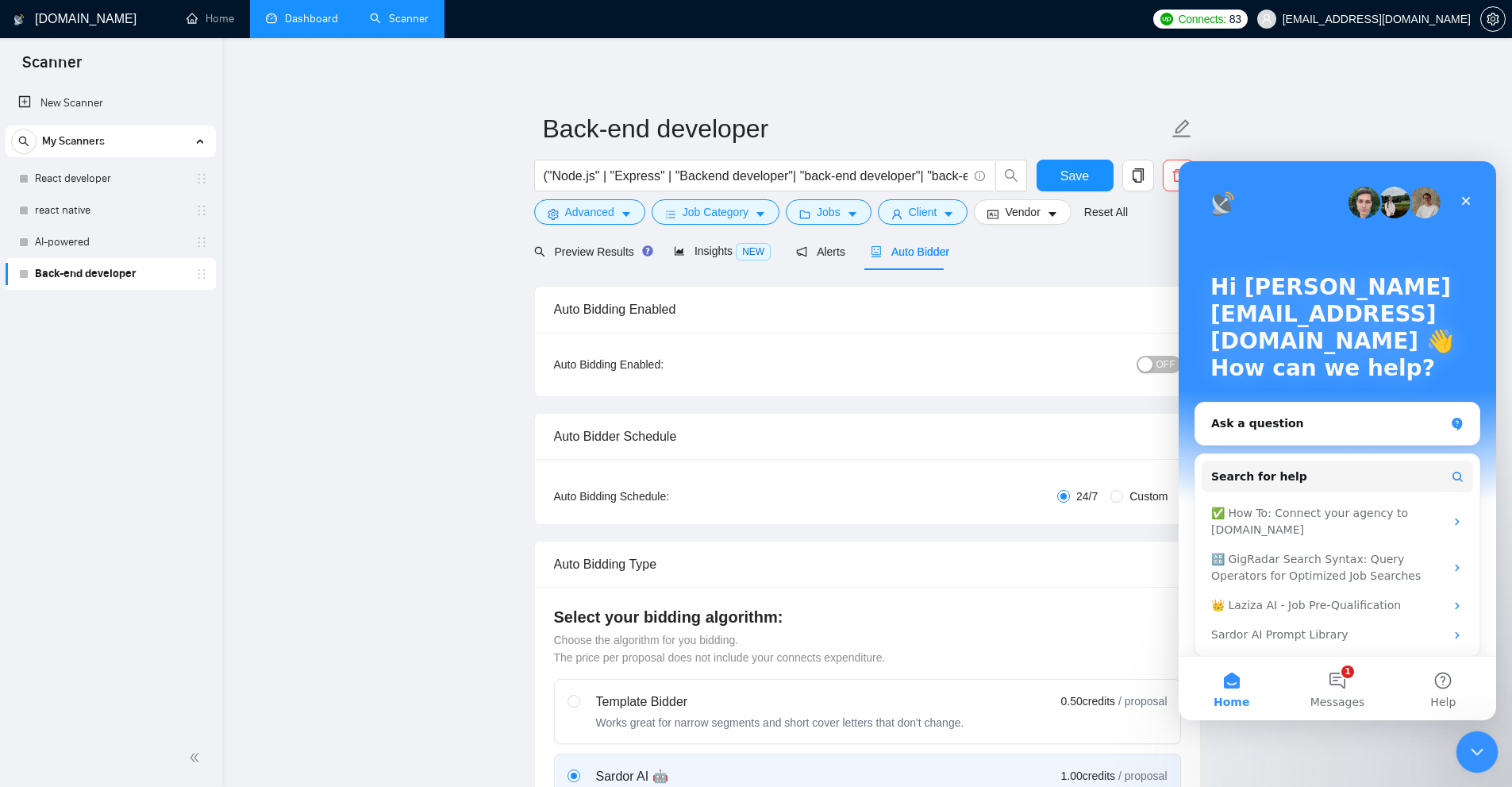
click at [1472, 747] on icon "Close Intercom Messenger" at bounding box center [1474, 749] width 11 height 6
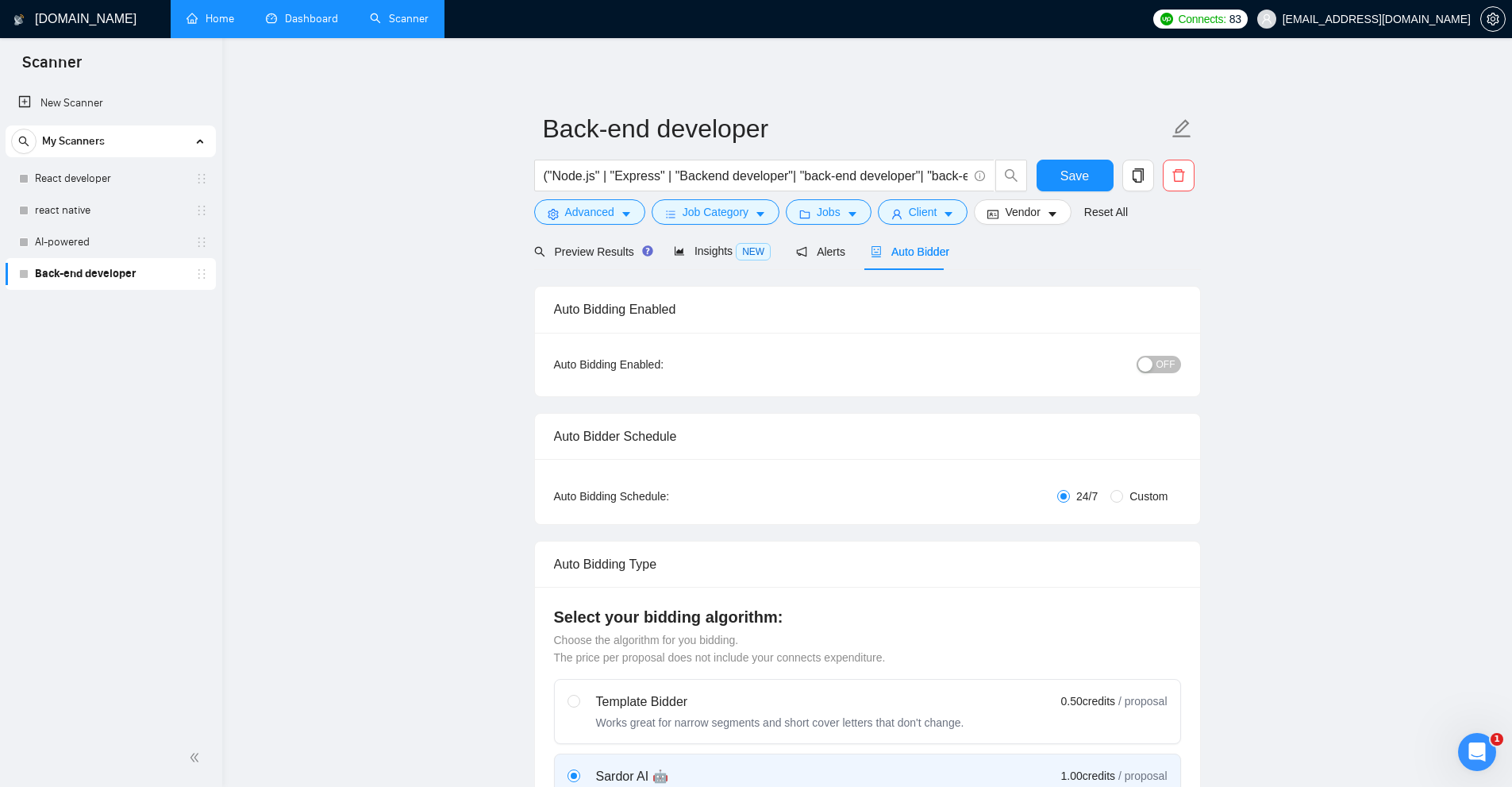
click at [206, 26] on link "Home" at bounding box center [210, 18] width 47 height 13
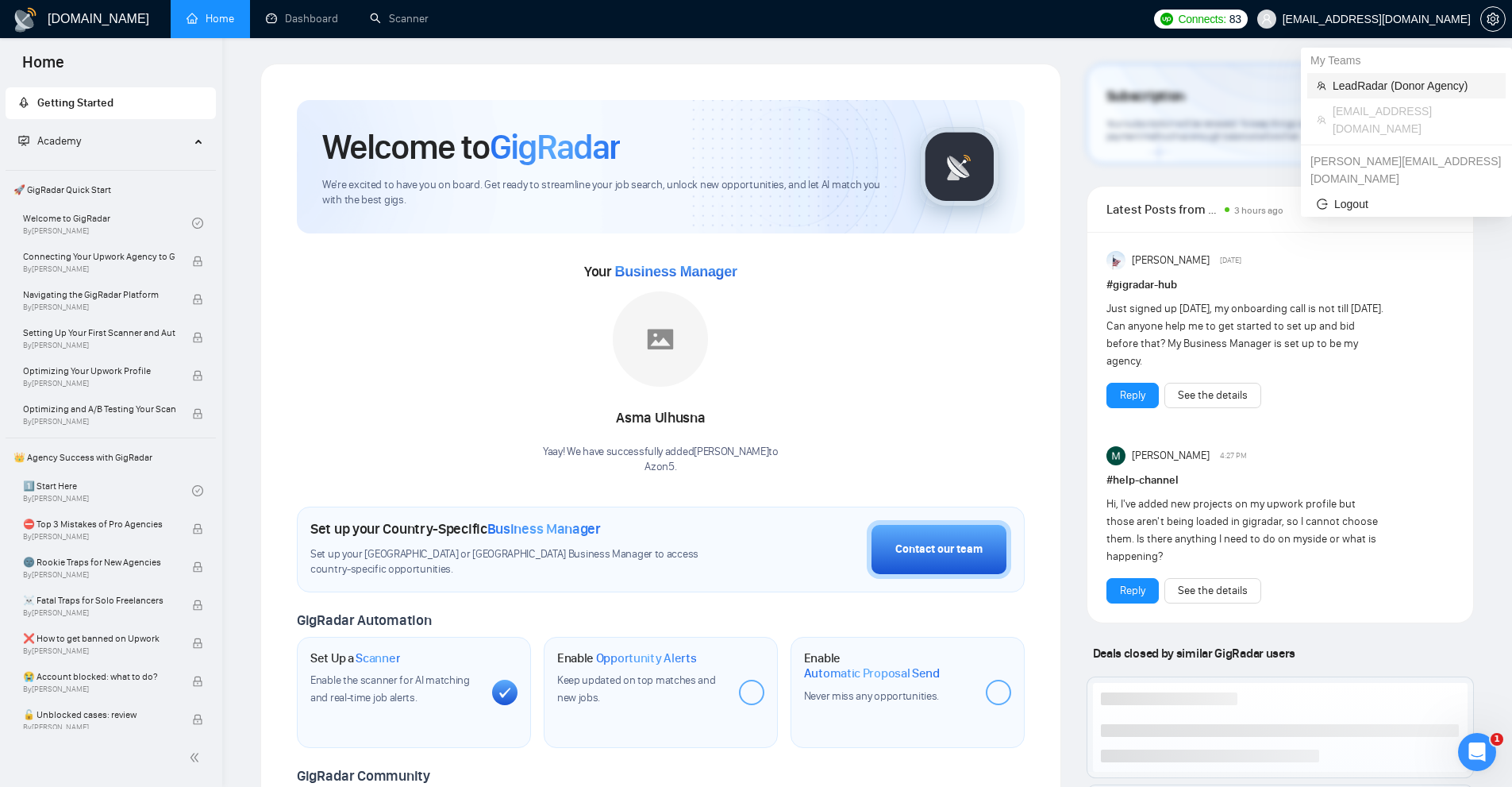
click at [1370, 81] on span "LeadRadar (Donor Agency)" at bounding box center [1414, 86] width 164 height 18
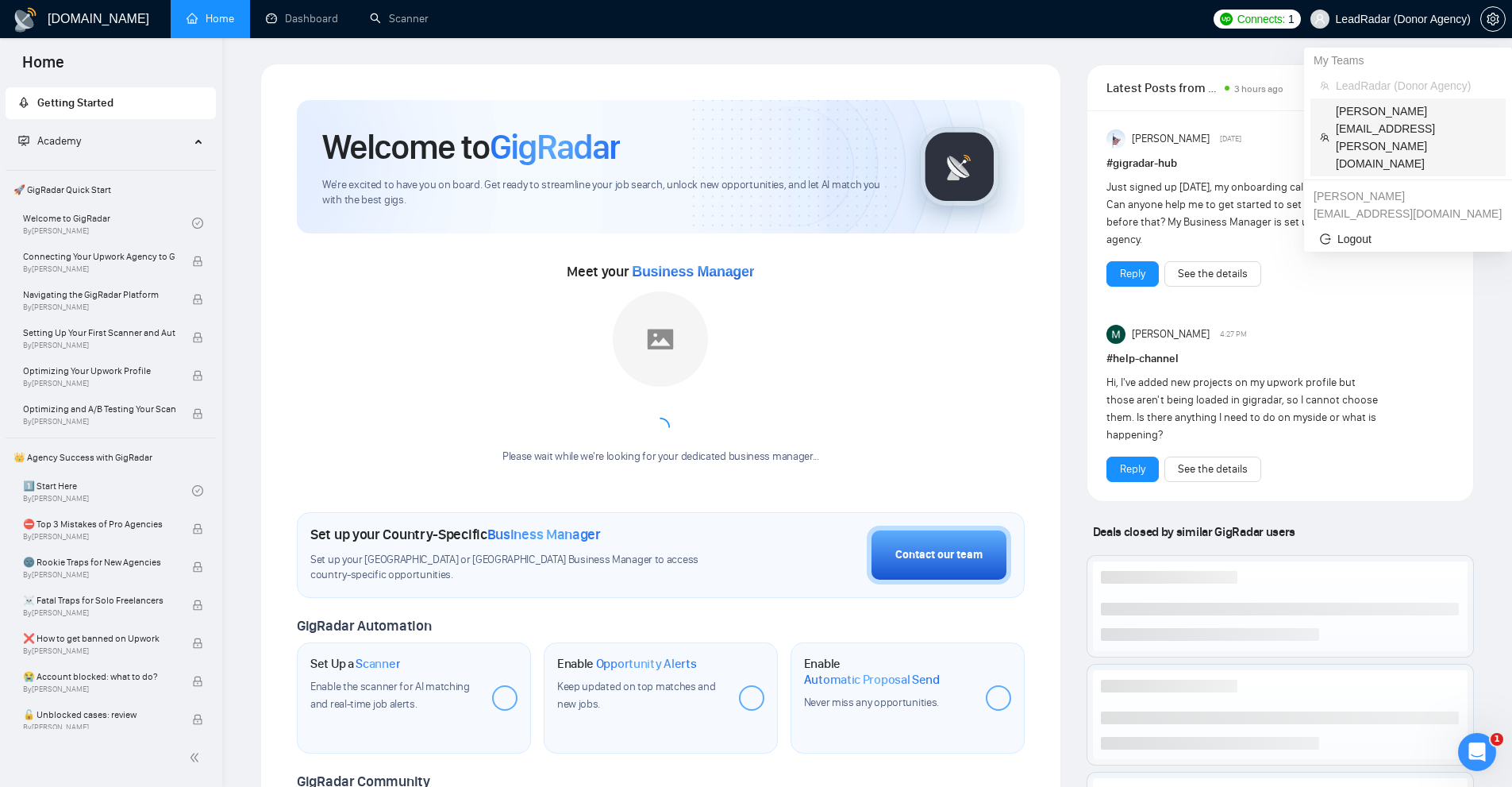
click at [1370, 102] on span "[PERSON_NAME][EMAIL_ADDRESS][PERSON_NAME][DOMAIN_NAME]" at bounding box center [1415, 136] width 160 height 69
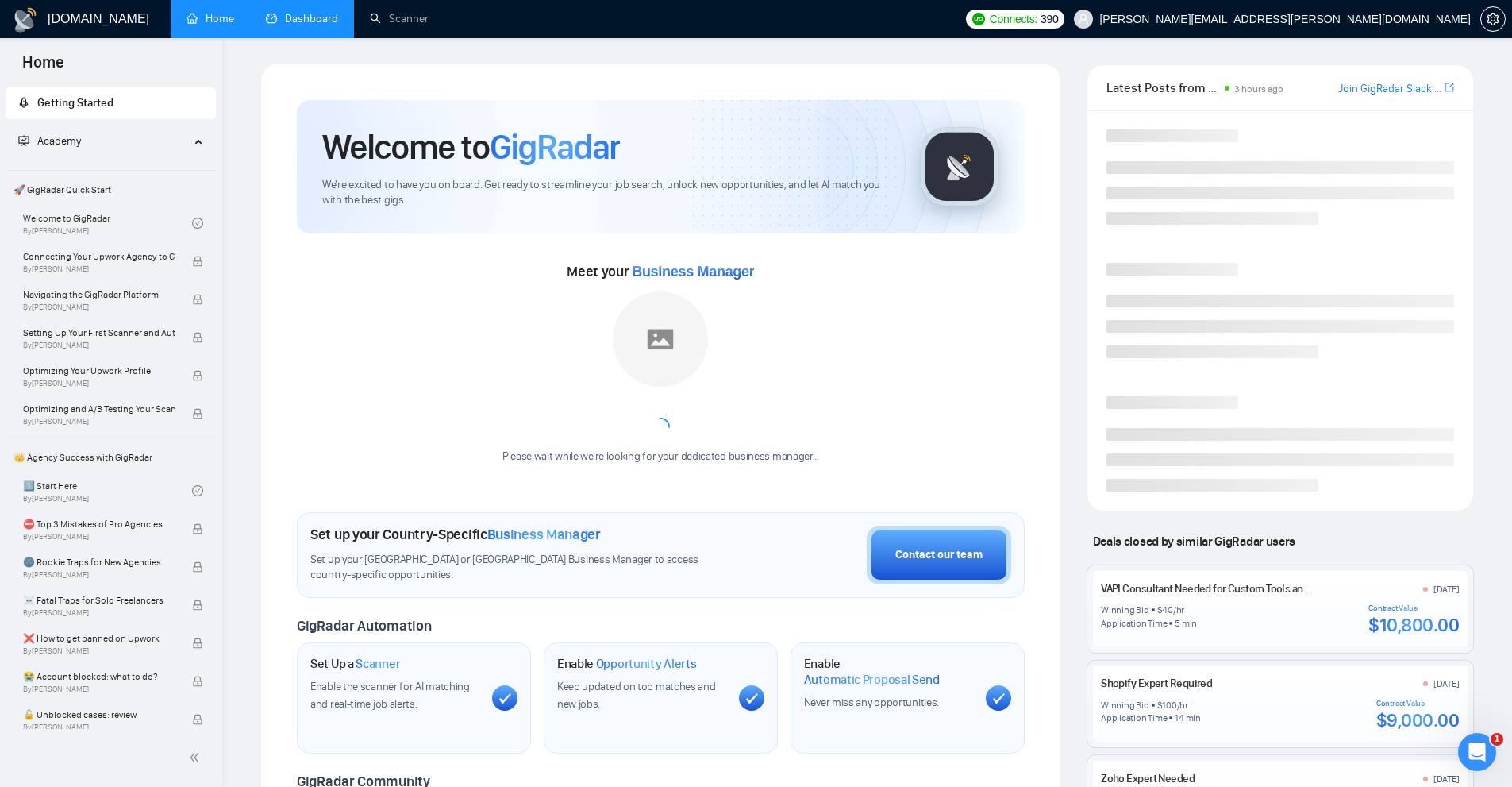
click at [320, 15] on link "Dashboard" at bounding box center [302, 18] width 72 height 13
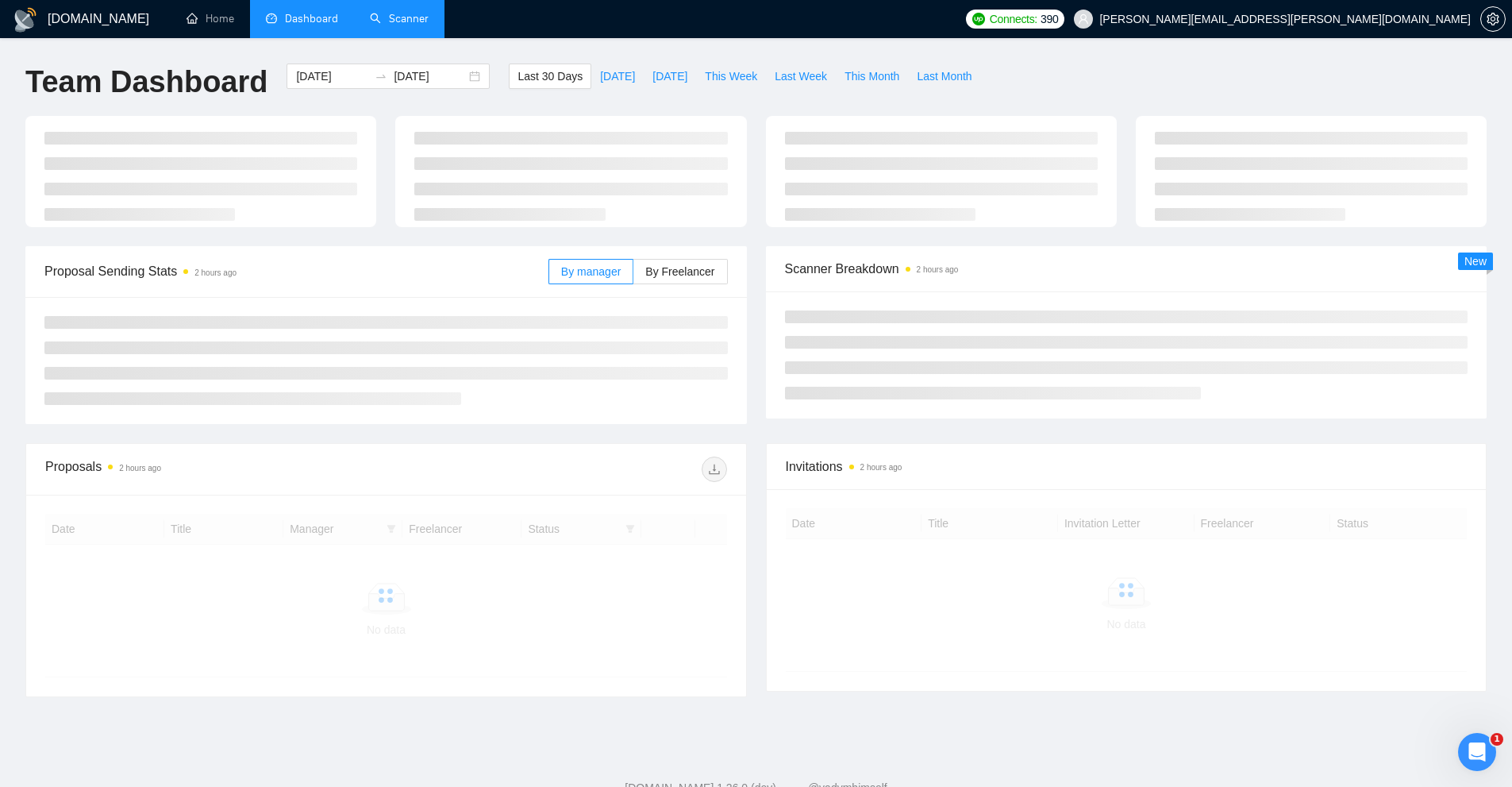
click at [425, 12] on link "Scanner" at bounding box center [399, 18] width 59 height 13
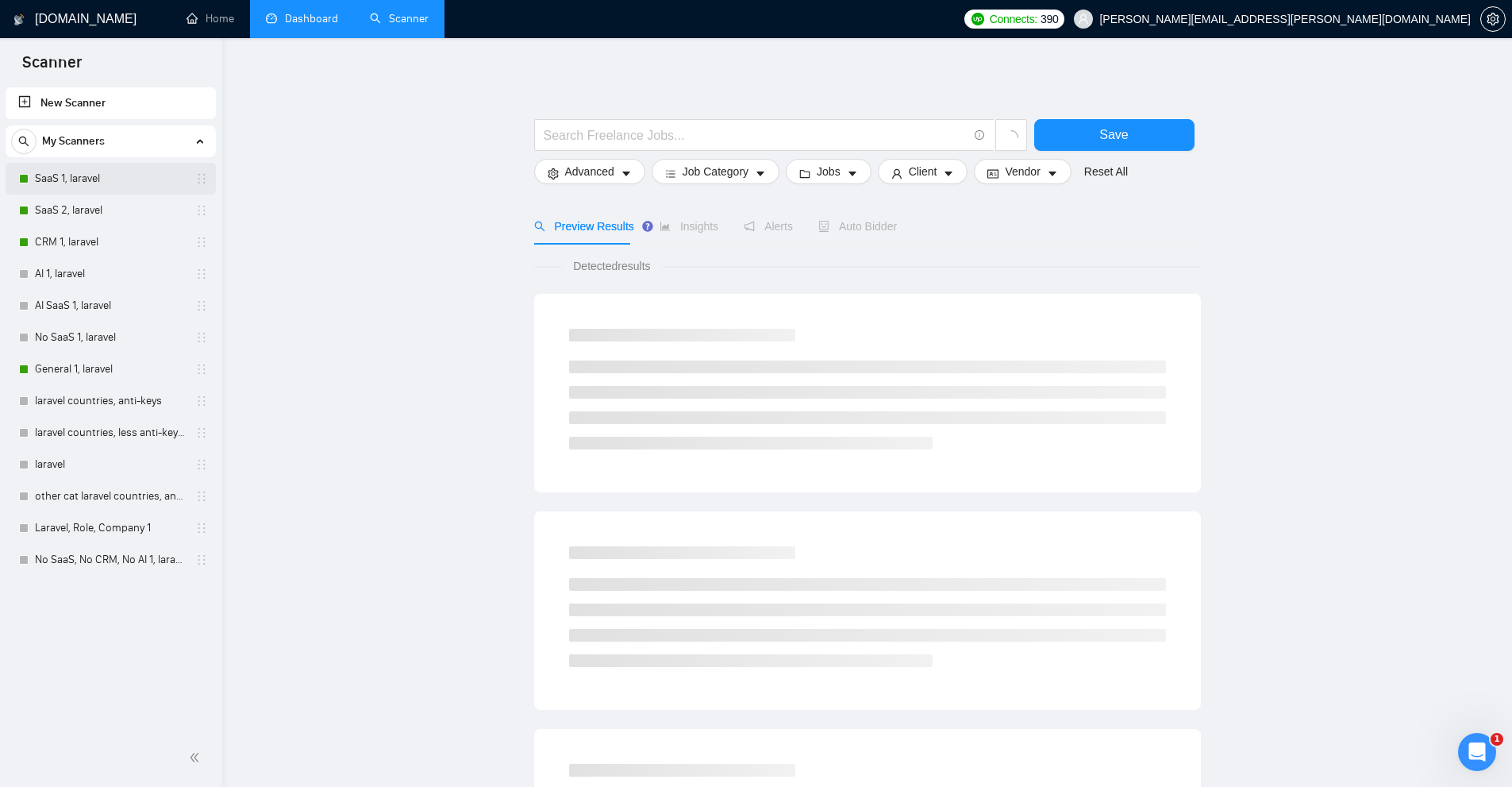
click at [98, 175] on link "SaaS 1, laravel" at bounding box center [111, 179] width 151 height 32
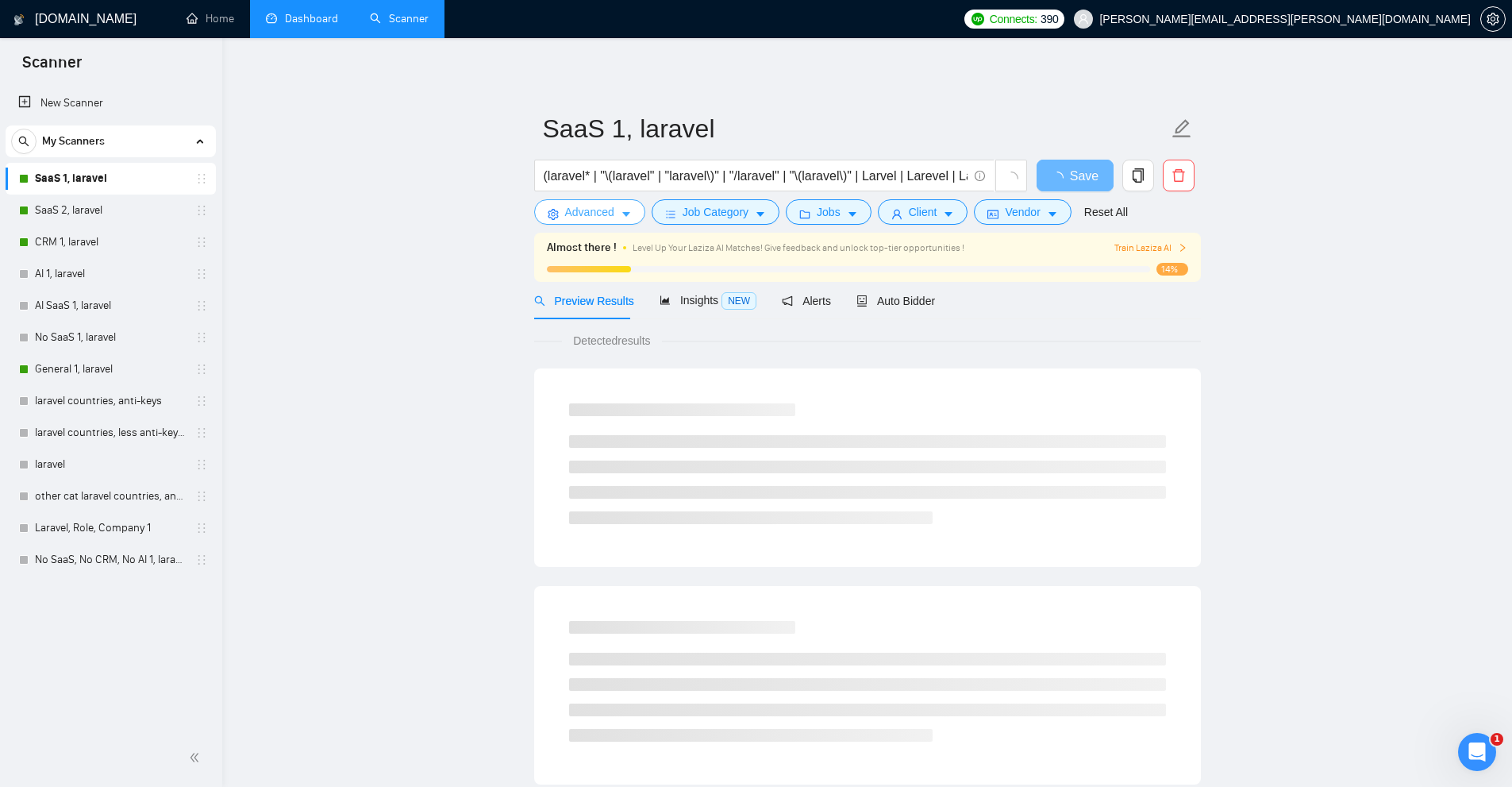
click at [629, 210] on icon "caret-down" at bounding box center [626, 214] width 11 height 11
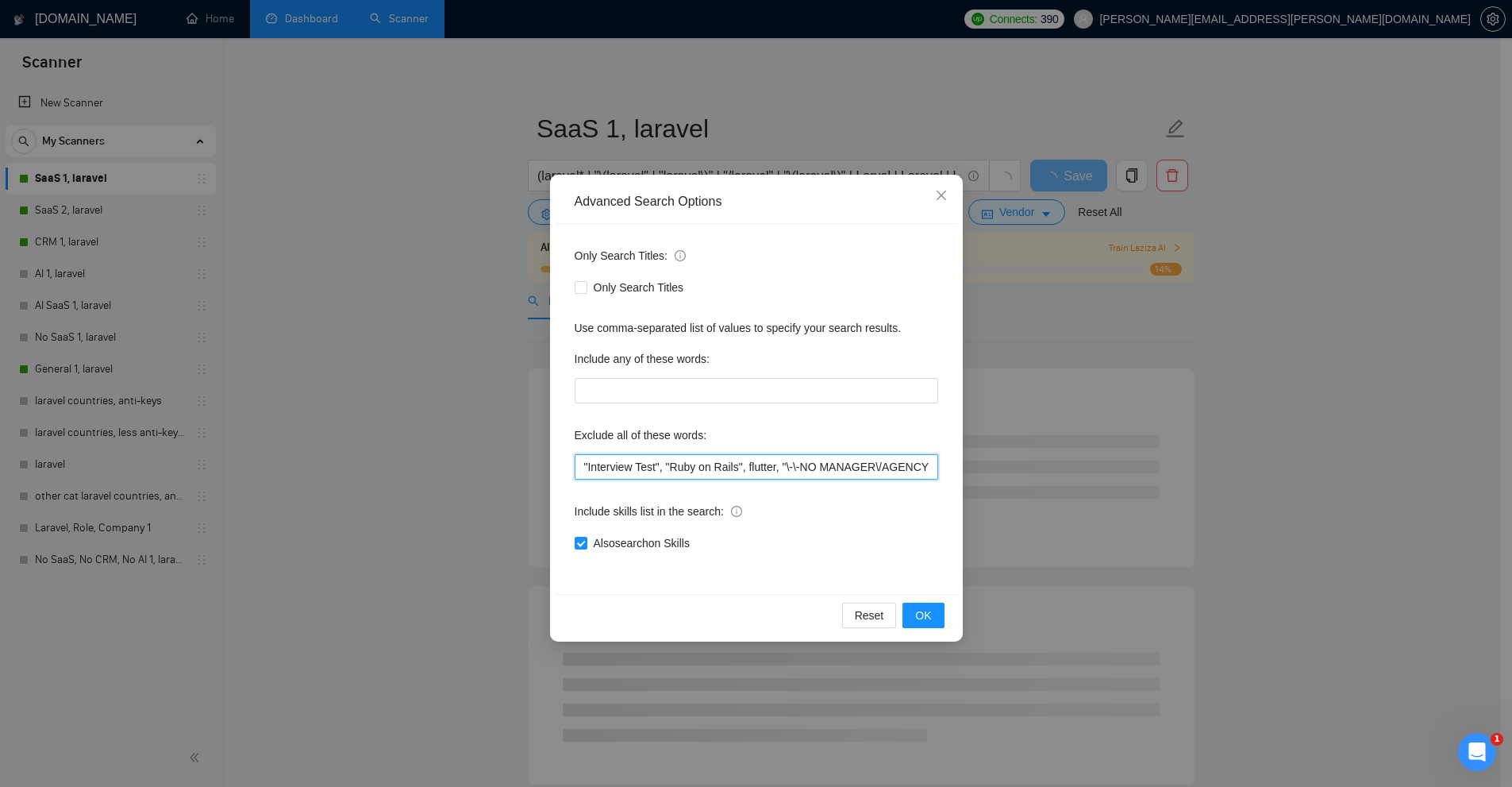
click at [742, 471] on input ""Interview Test", "Ruby on Rails", flutter, "\-\-NO MANAGER\/AGENCY\-\-", "Join…" at bounding box center [756, 466] width 363 height 26
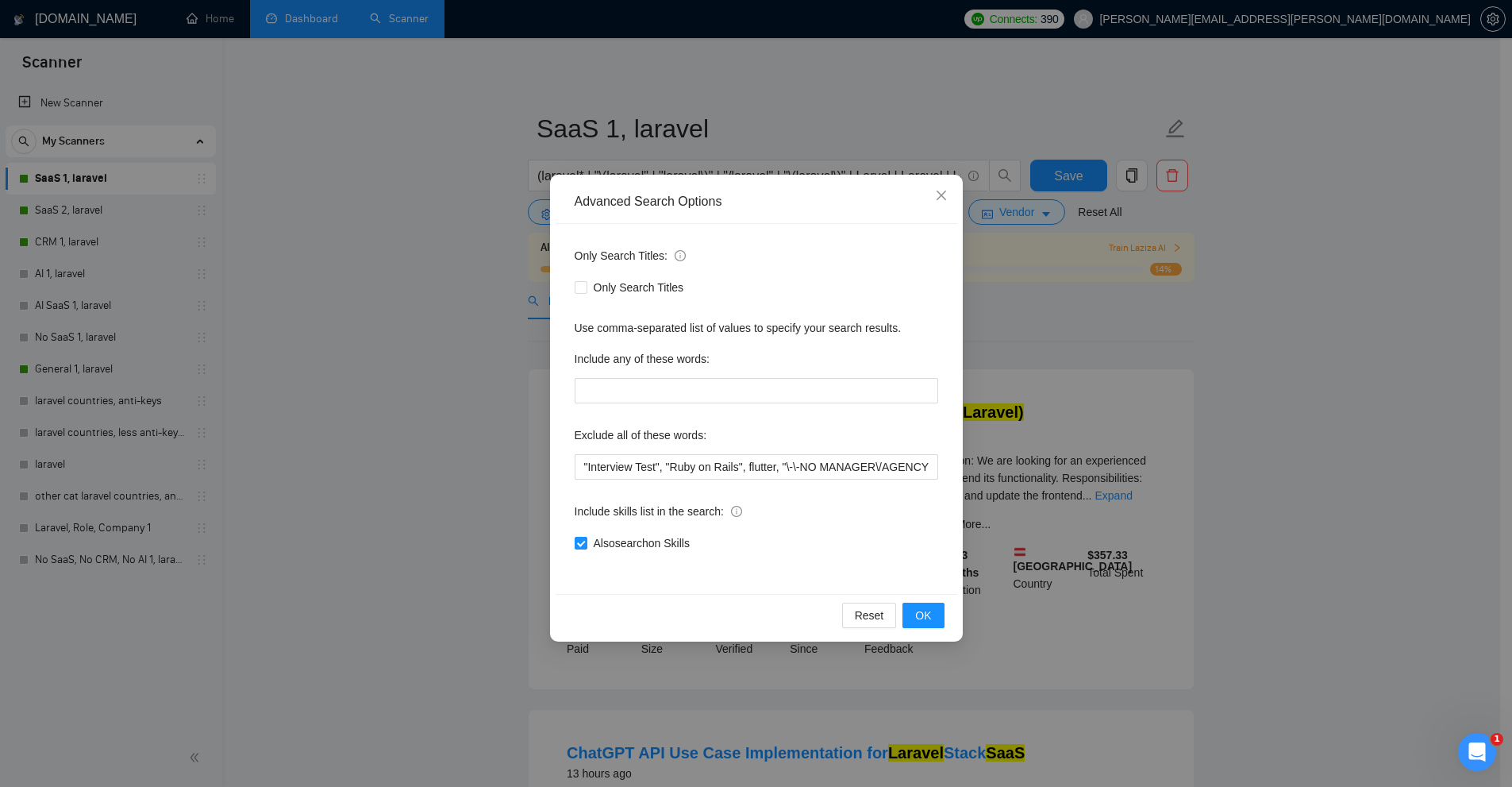
drag, startPoint x: 1116, startPoint y: 396, endPoint x: 943, endPoint y: 390, distance: 173.1
click at [1106, 395] on div "Advanced Search Options Only Search Titles: Only Search Titles Use comma-separa…" at bounding box center [756, 393] width 1512 height 787
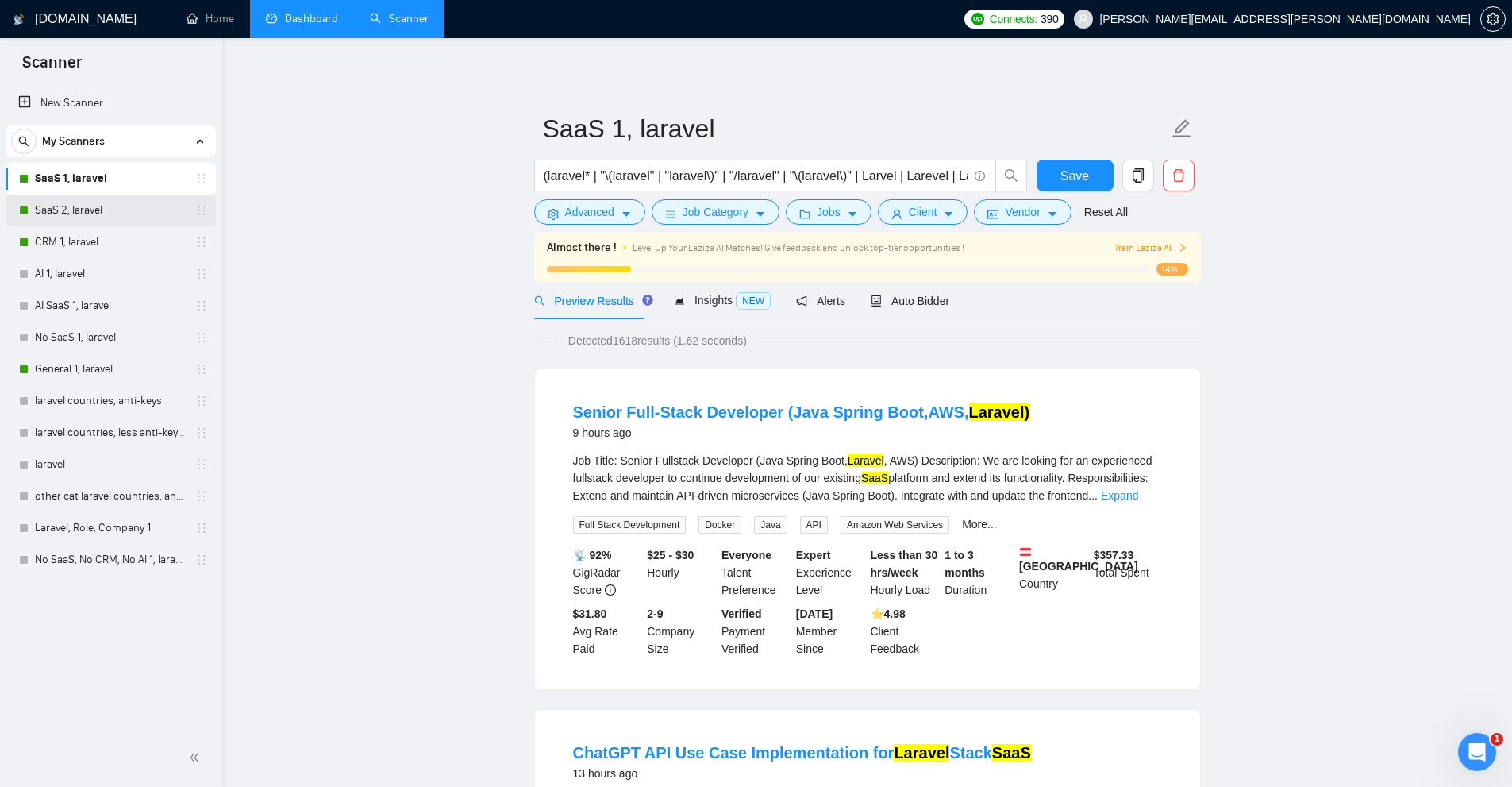
click at [48, 204] on link "SaaS 2, laravel" at bounding box center [111, 210] width 151 height 32
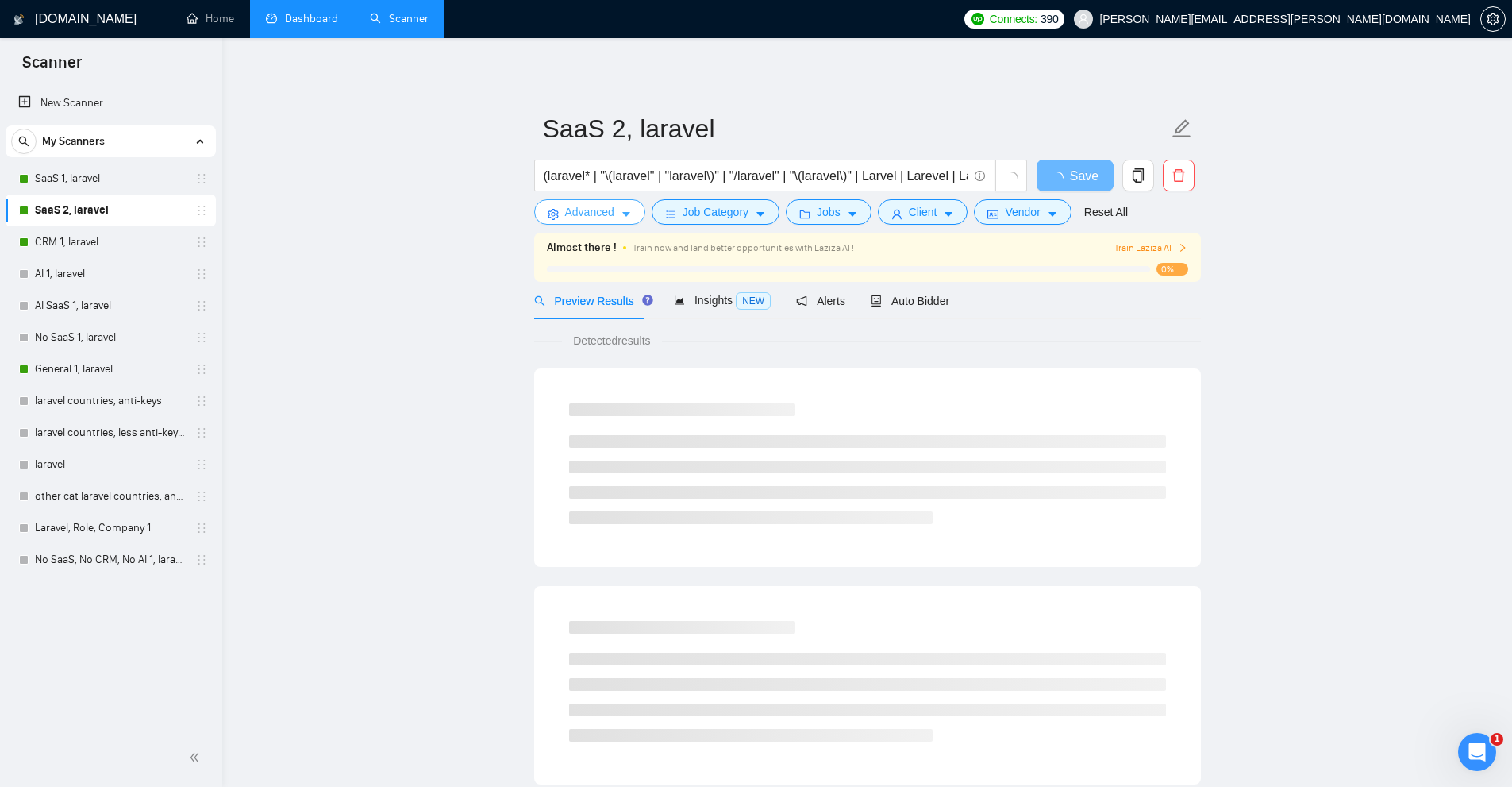
click at [609, 222] on button "Advanced" at bounding box center [590, 212] width 111 height 26
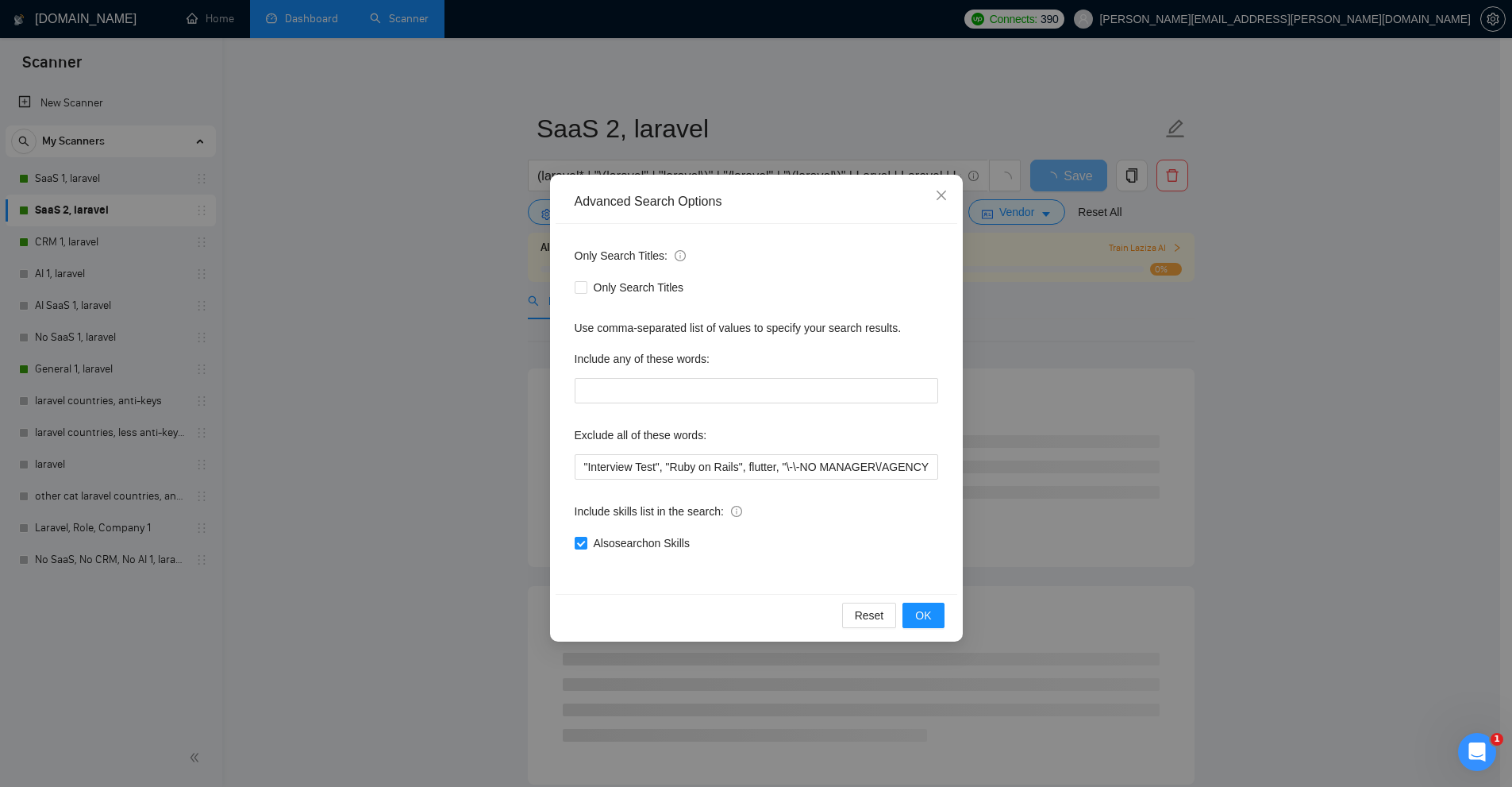
click at [27, 266] on div "Advanced Search Options Only Search Titles: Only Search Titles Use comma-separa…" at bounding box center [756, 393] width 1512 height 787
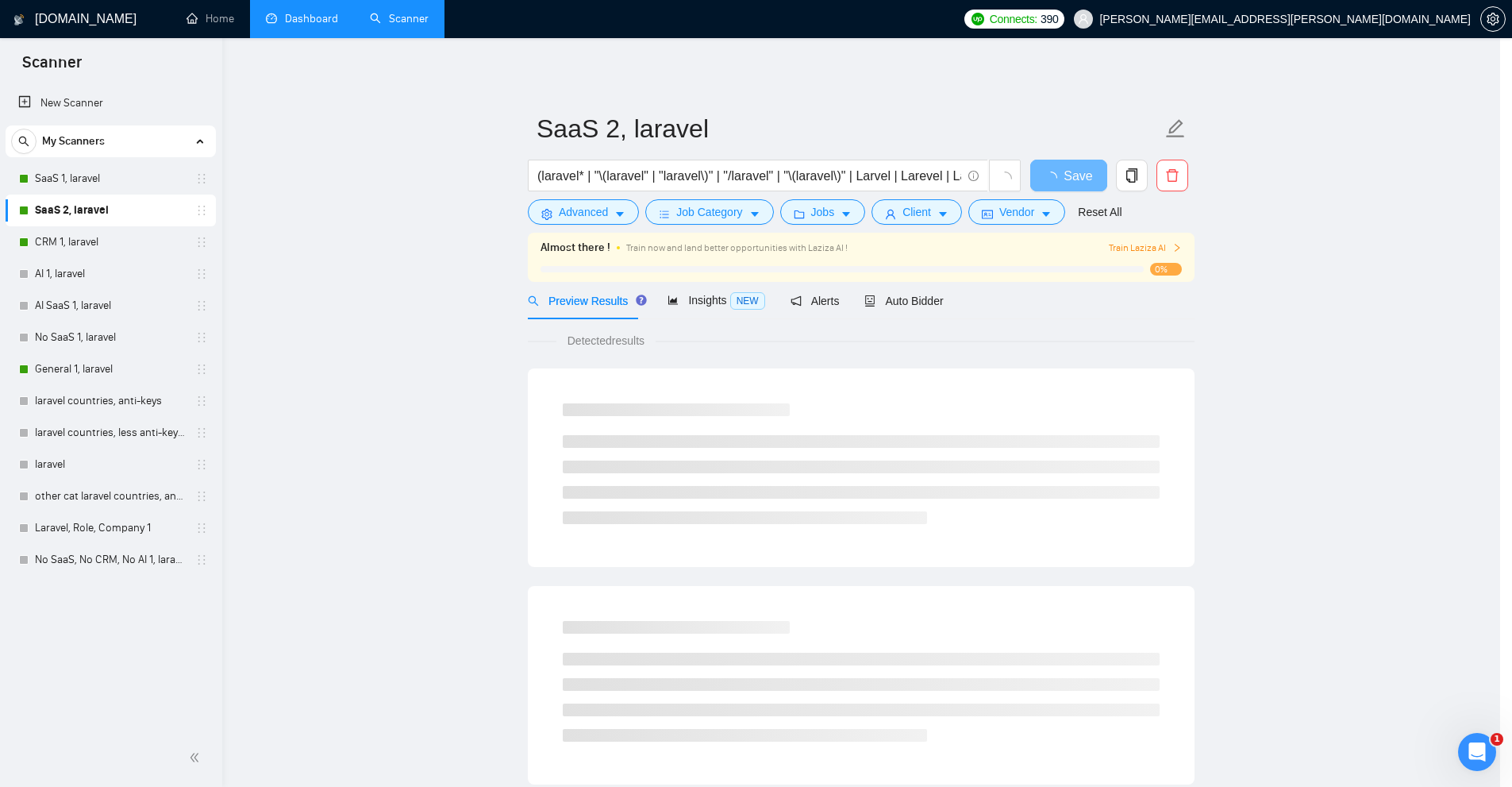
click at [52, 239] on link "CRM 1, laravel" at bounding box center [111, 242] width 151 height 32
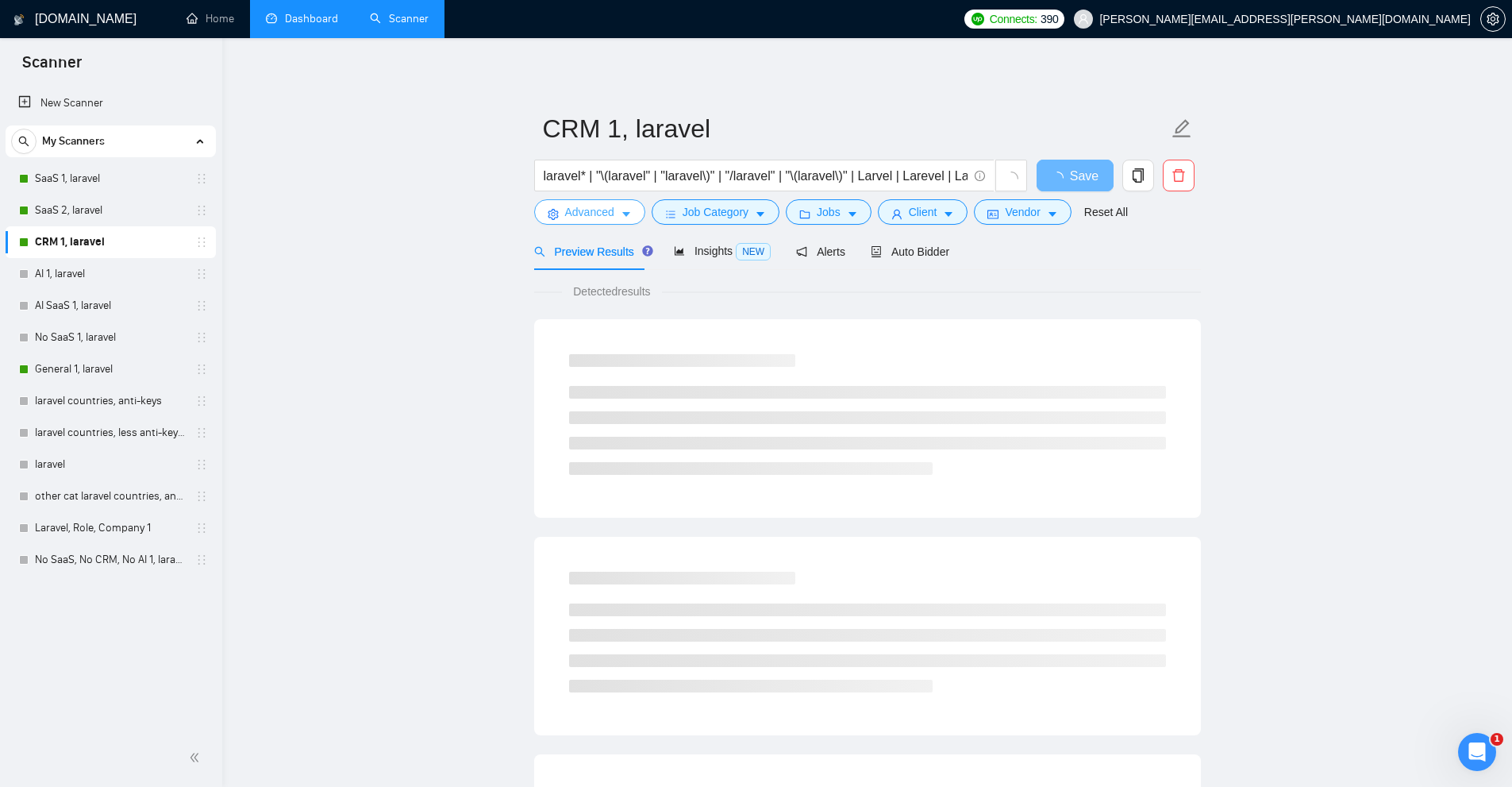
click at [622, 213] on icon "caret-down" at bounding box center [626, 215] width 8 height 4
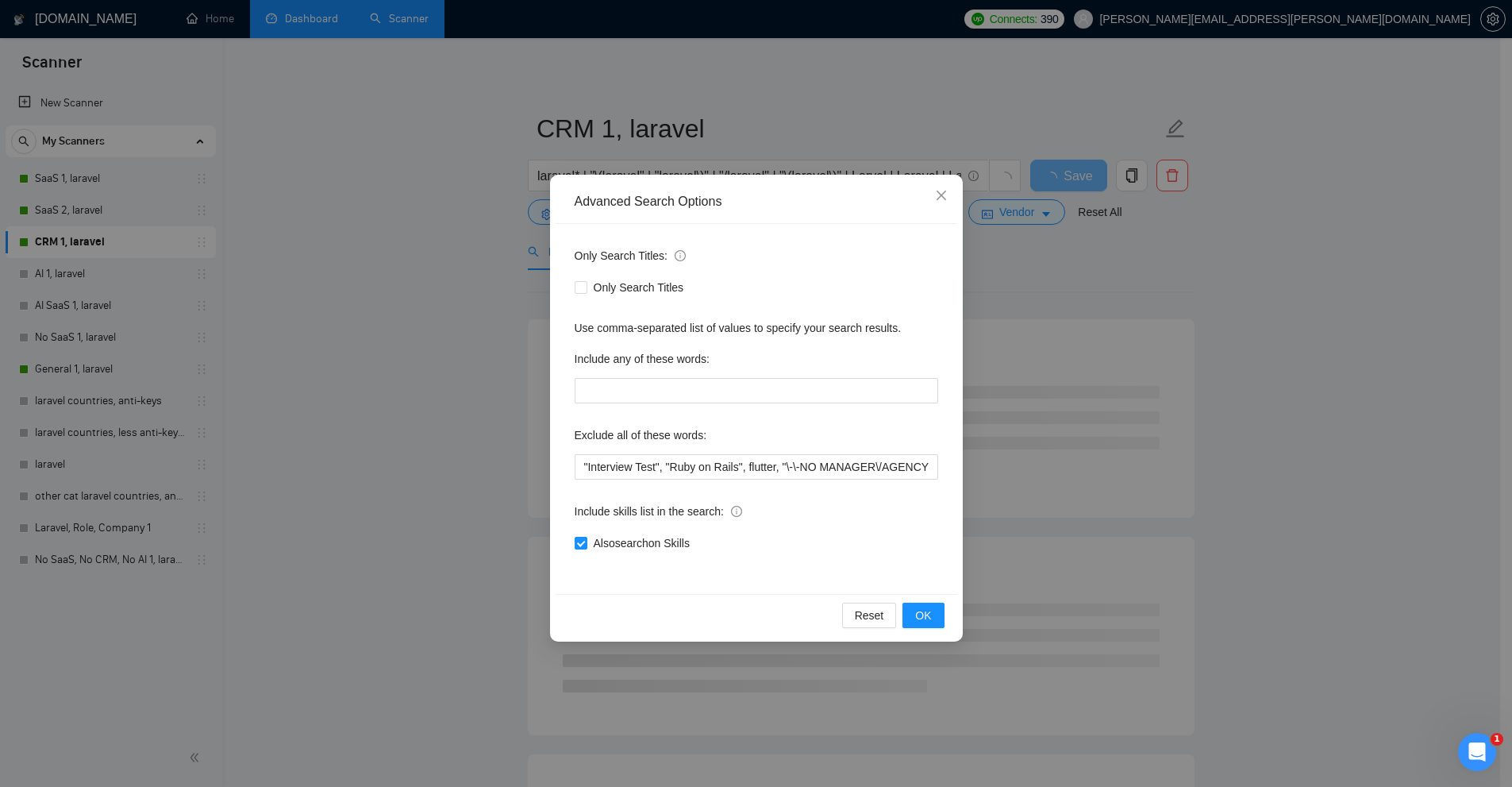
click at [353, 382] on div "Advanced Search Options Only Search Titles: Only Search Titles Use comma-separa…" at bounding box center [756, 393] width 1512 height 787
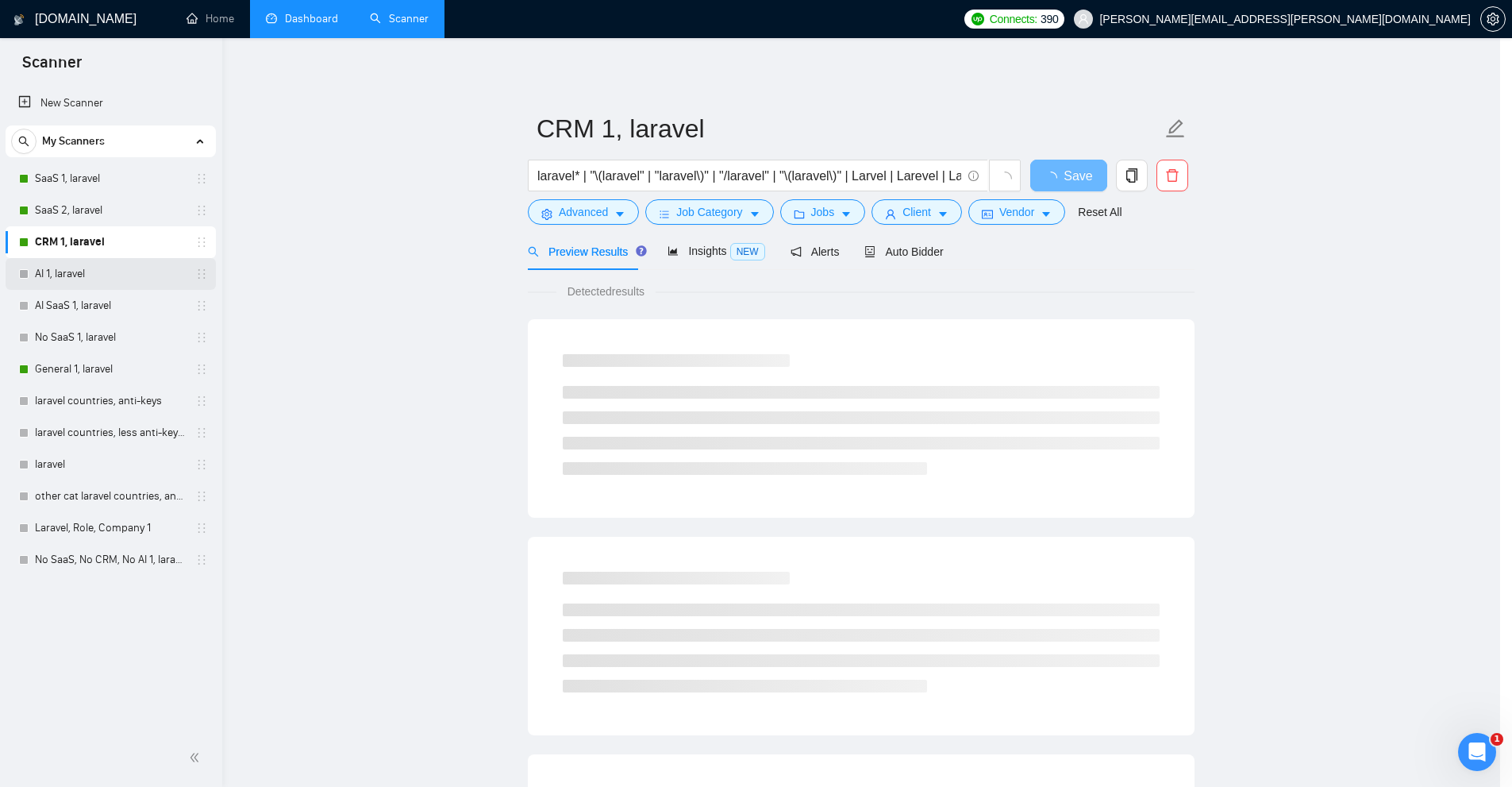
click at [127, 265] on link "AI 1, laravel" at bounding box center [111, 273] width 151 height 32
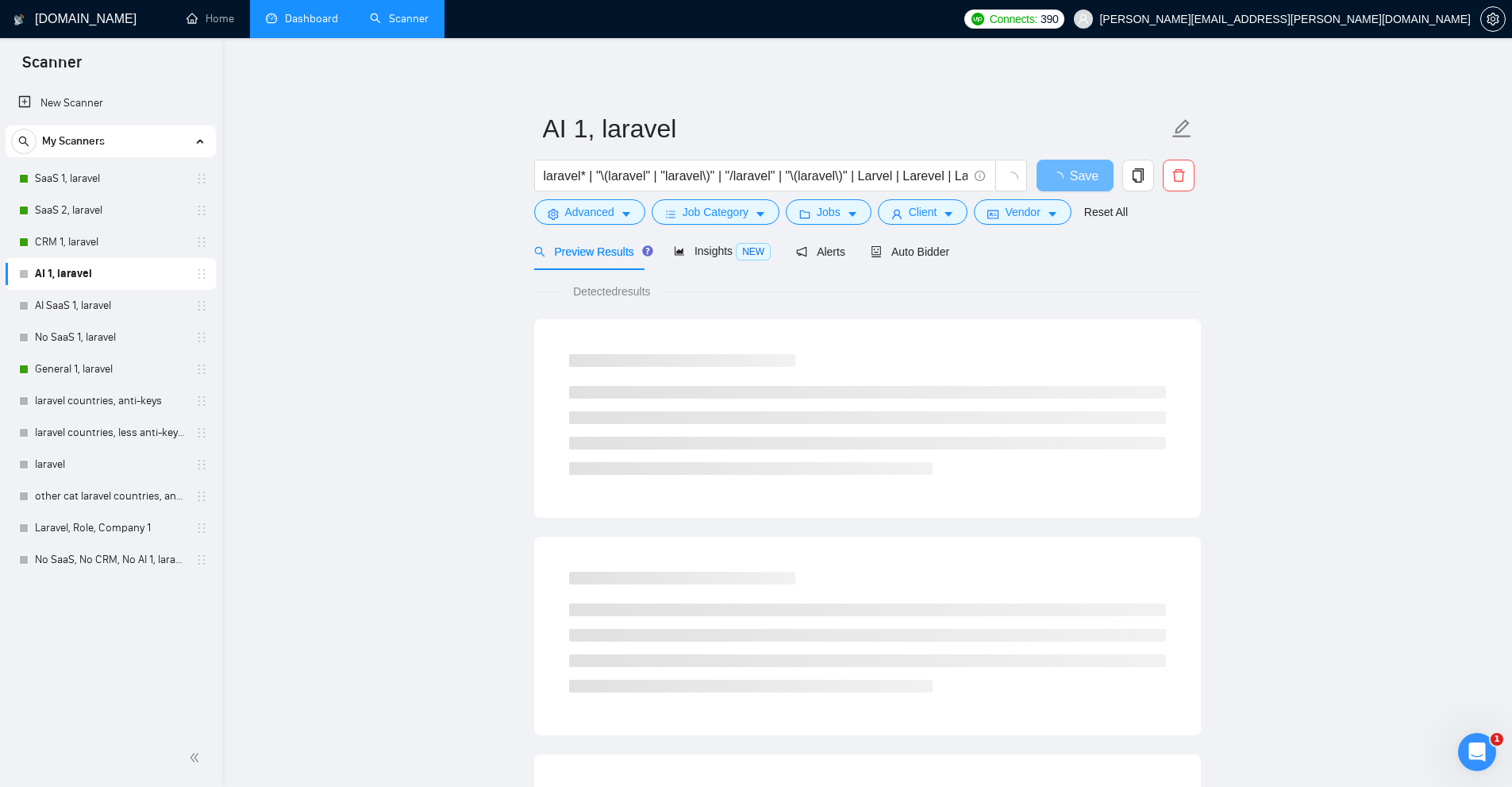
click at [606, 198] on div "laravel* | "\(laravel" | "laravel\)" | "/laravel" | "\(laravel\)" | Larvel | La…" at bounding box center [781, 179] width 500 height 40
click at [597, 207] on span "Advanced" at bounding box center [590, 212] width 49 height 18
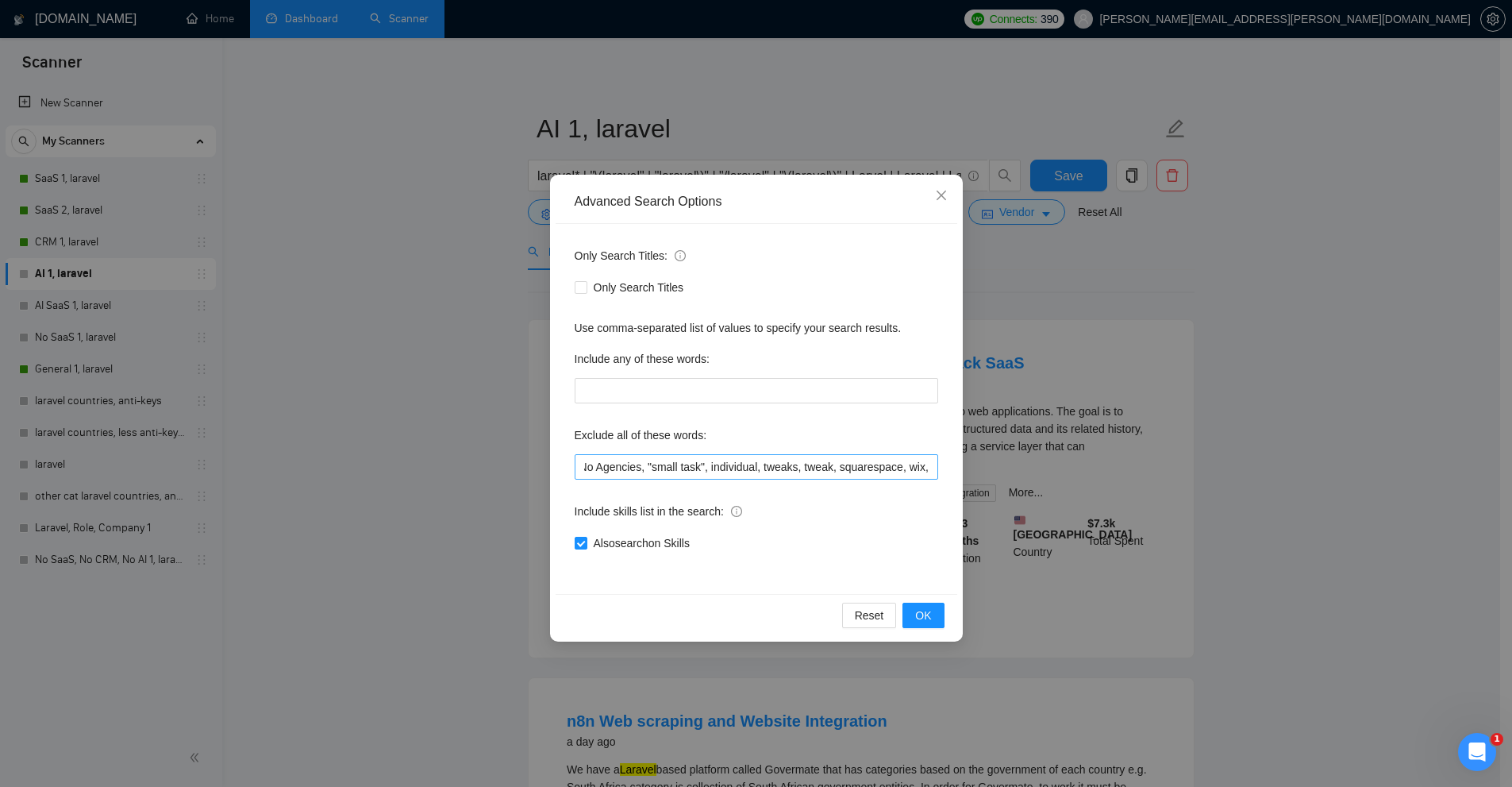
scroll to position [0, 1675]
click at [355, 452] on div "Advanced Search Options Only Search Titles: Only Search Titles Use comma-separa…" at bounding box center [756, 393] width 1512 height 787
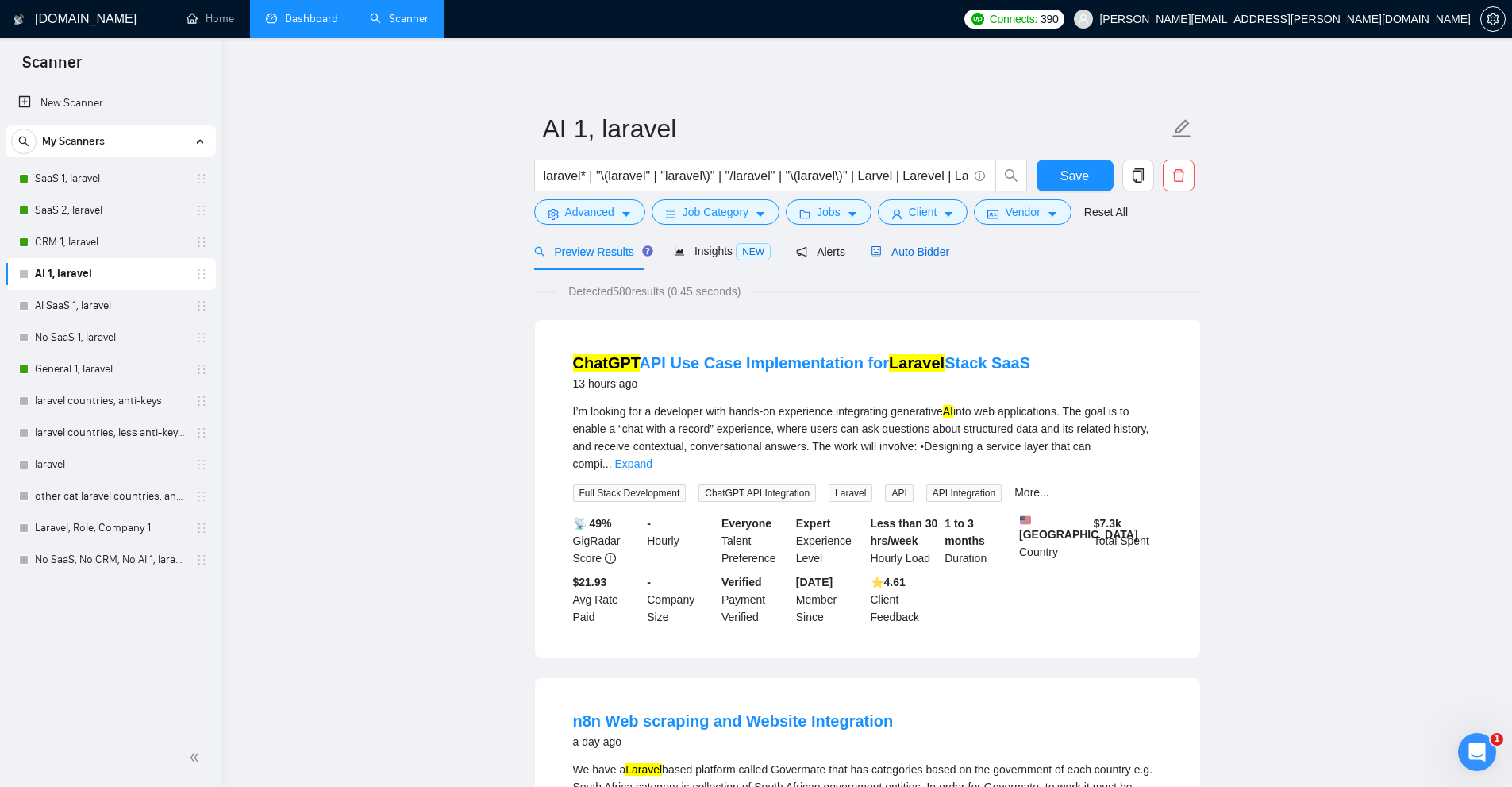
click at [885, 247] on span "Auto Bidder" at bounding box center [909, 251] width 78 height 12
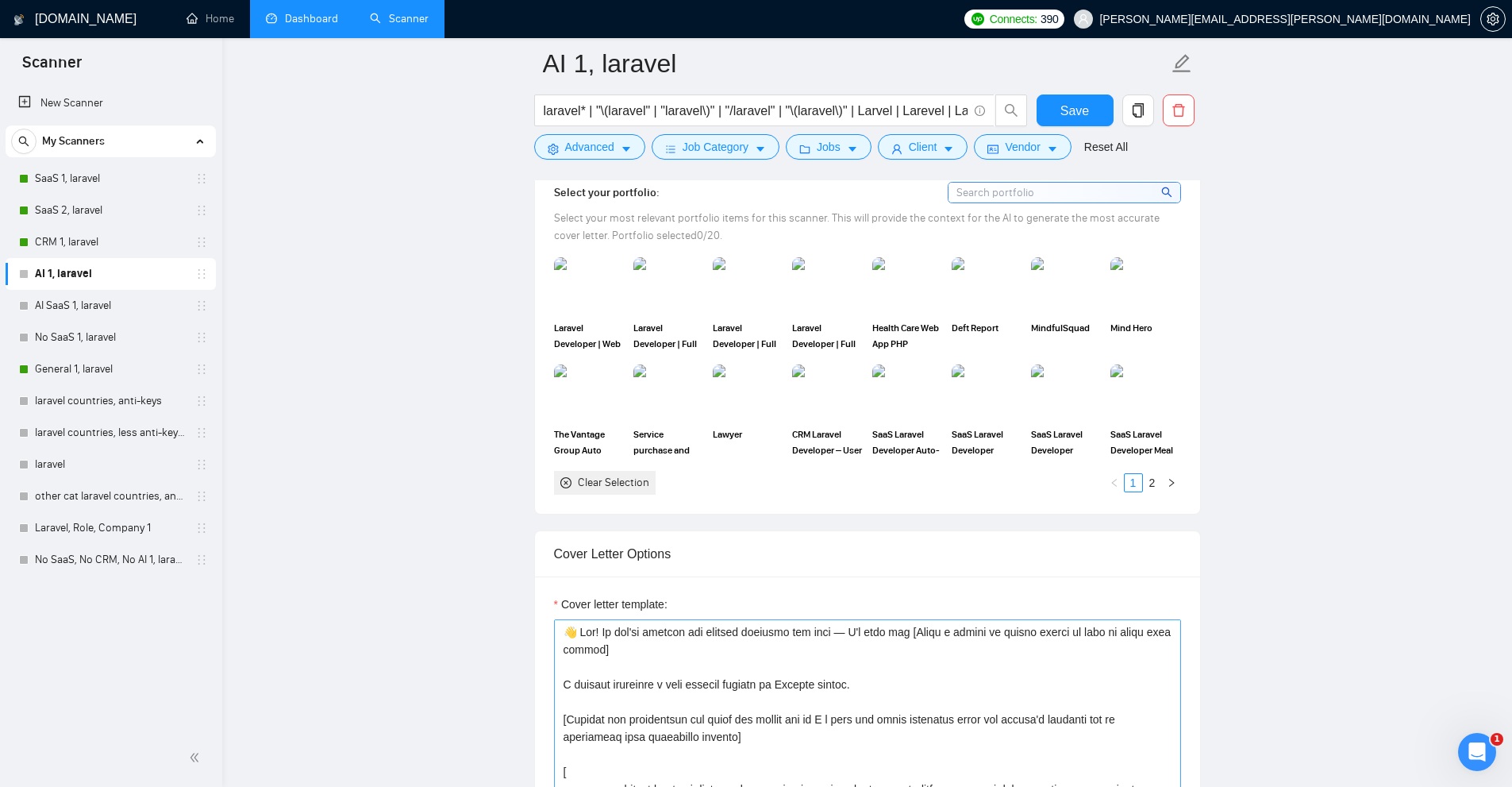
scroll to position [1644, 0]
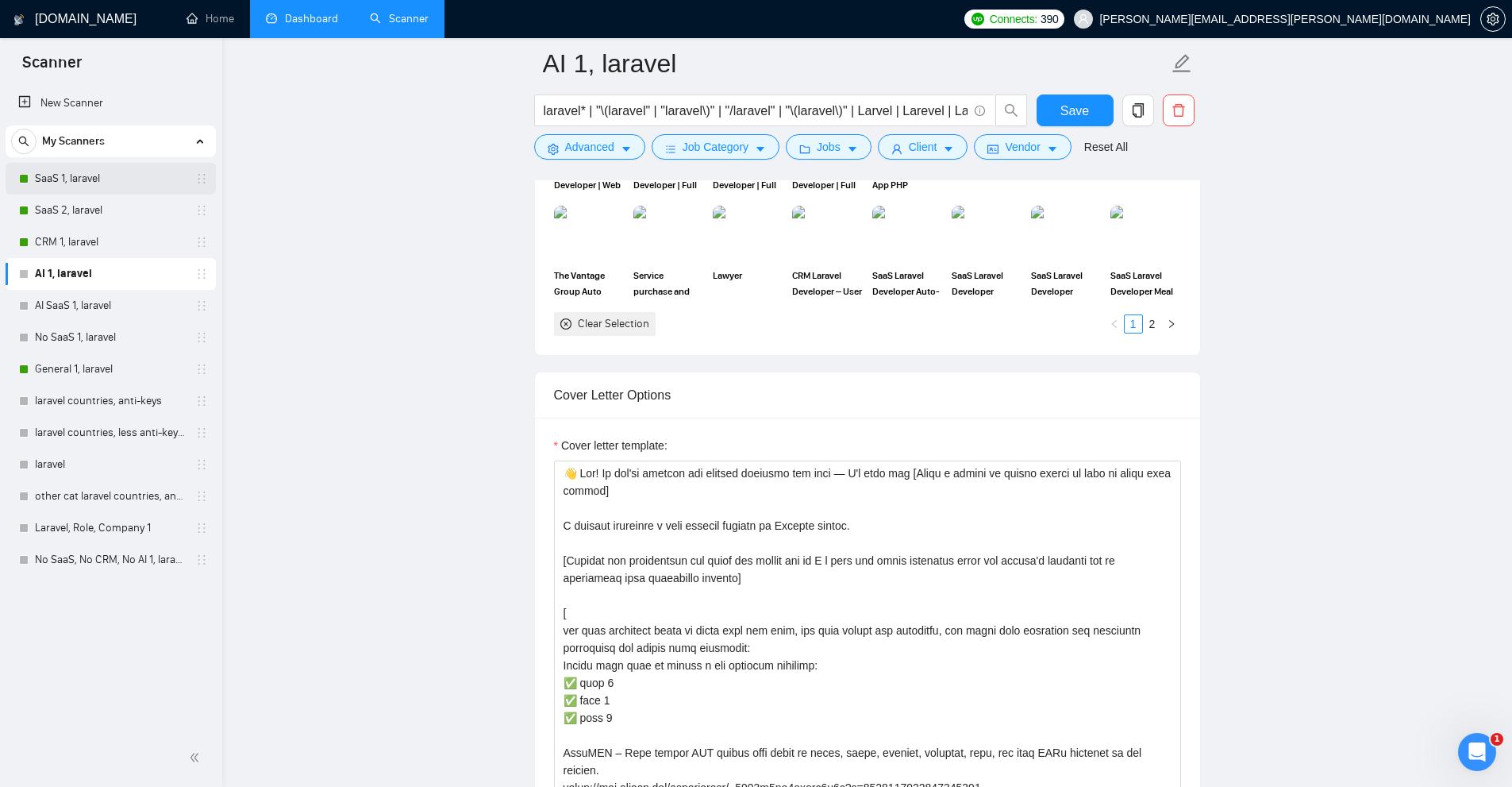
click at [55, 180] on link "SaaS 1, laravel" at bounding box center [111, 179] width 151 height 32
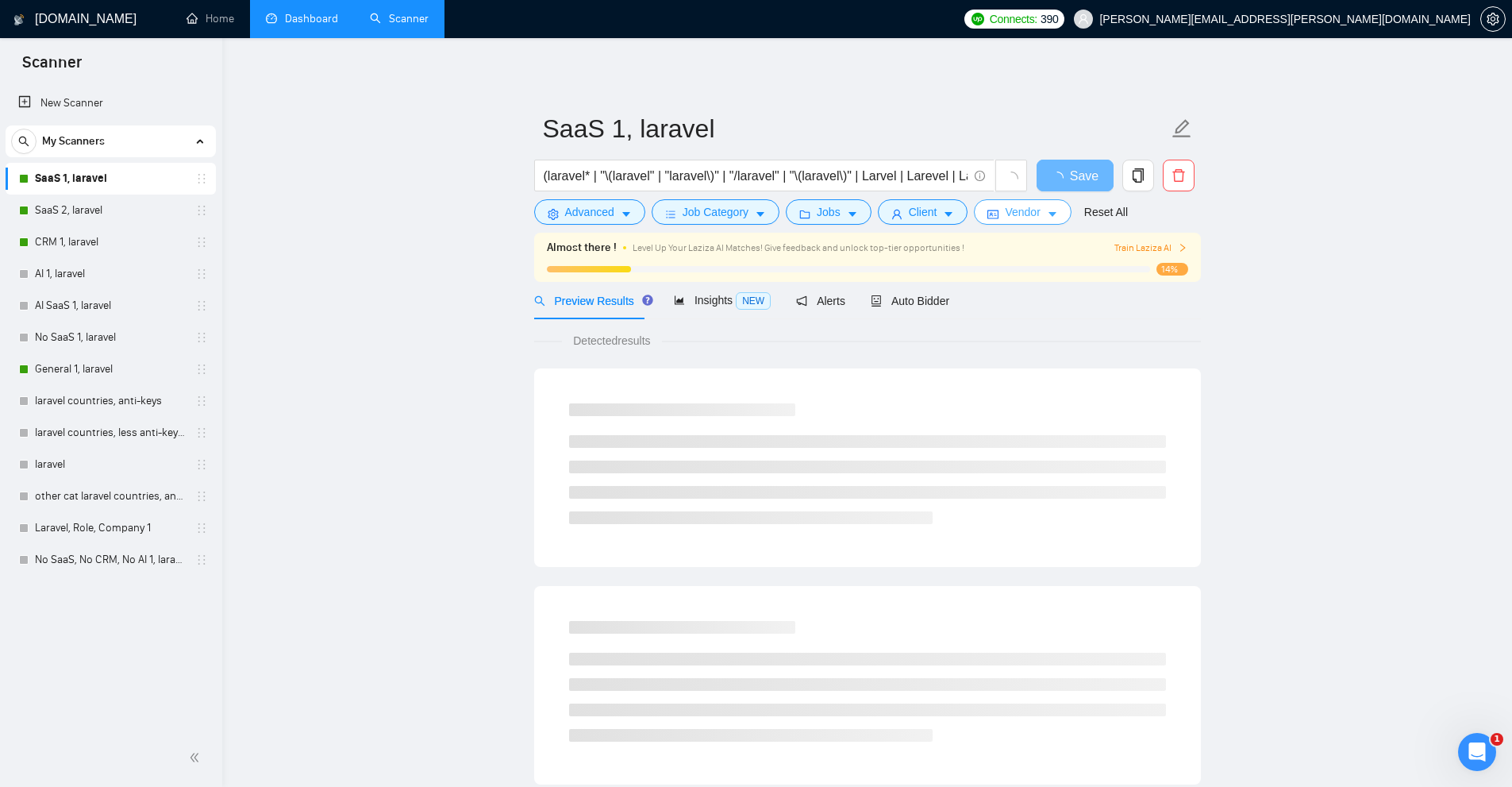
click at [987, 215] on icon "idcard" at bounding box center [992, 214] width 11 height 11
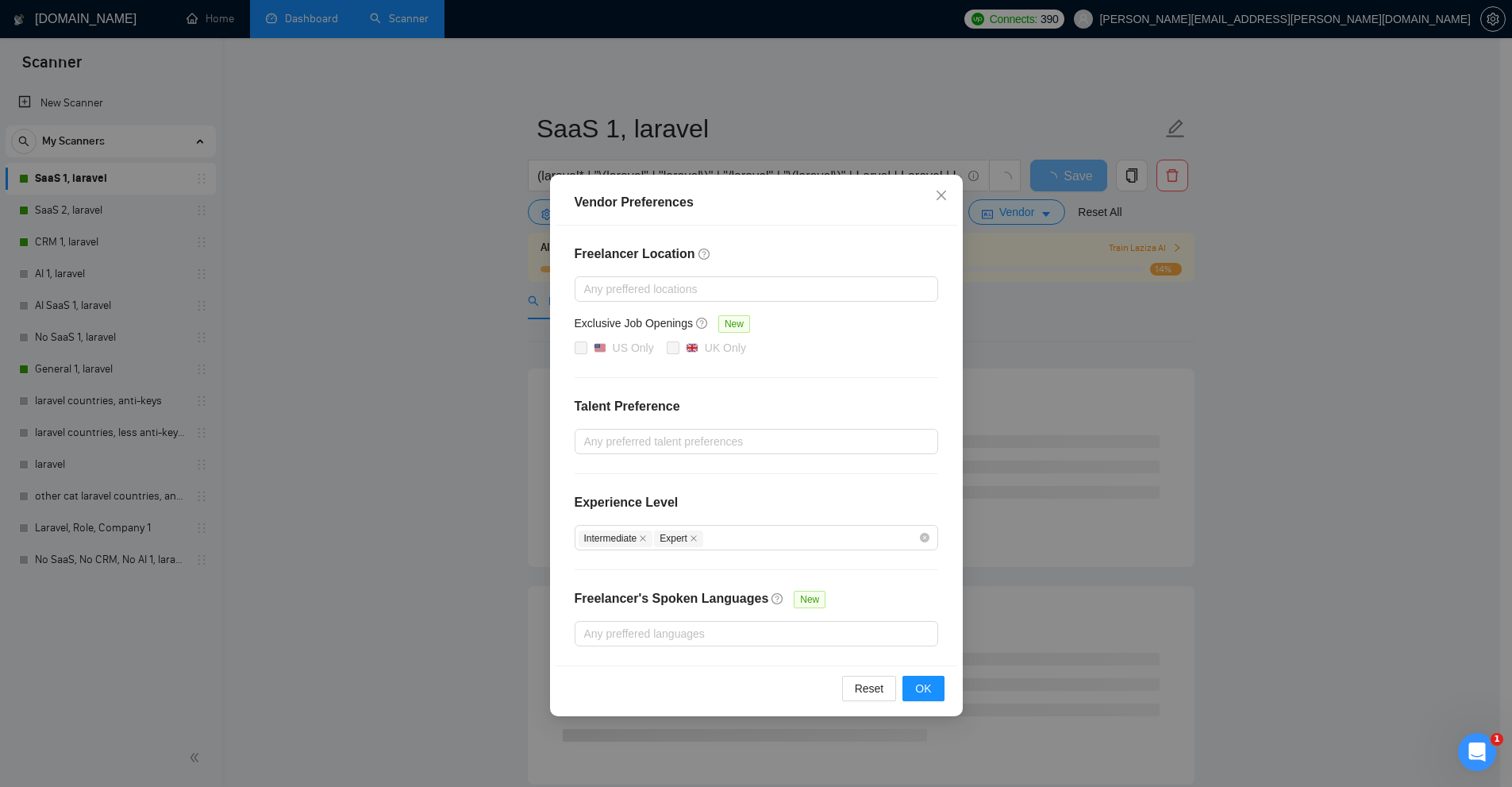
drag, startPoint x: 435, startPoint y: 208, endPoint x: 575, endPoint y: 229, distance: 141.6
click at [440, 209] on div "Vendor Preferences Freelancer Location Any preffered locations Exclusive Job Op…" at bounding box center [756, 393] width 1512 height 787
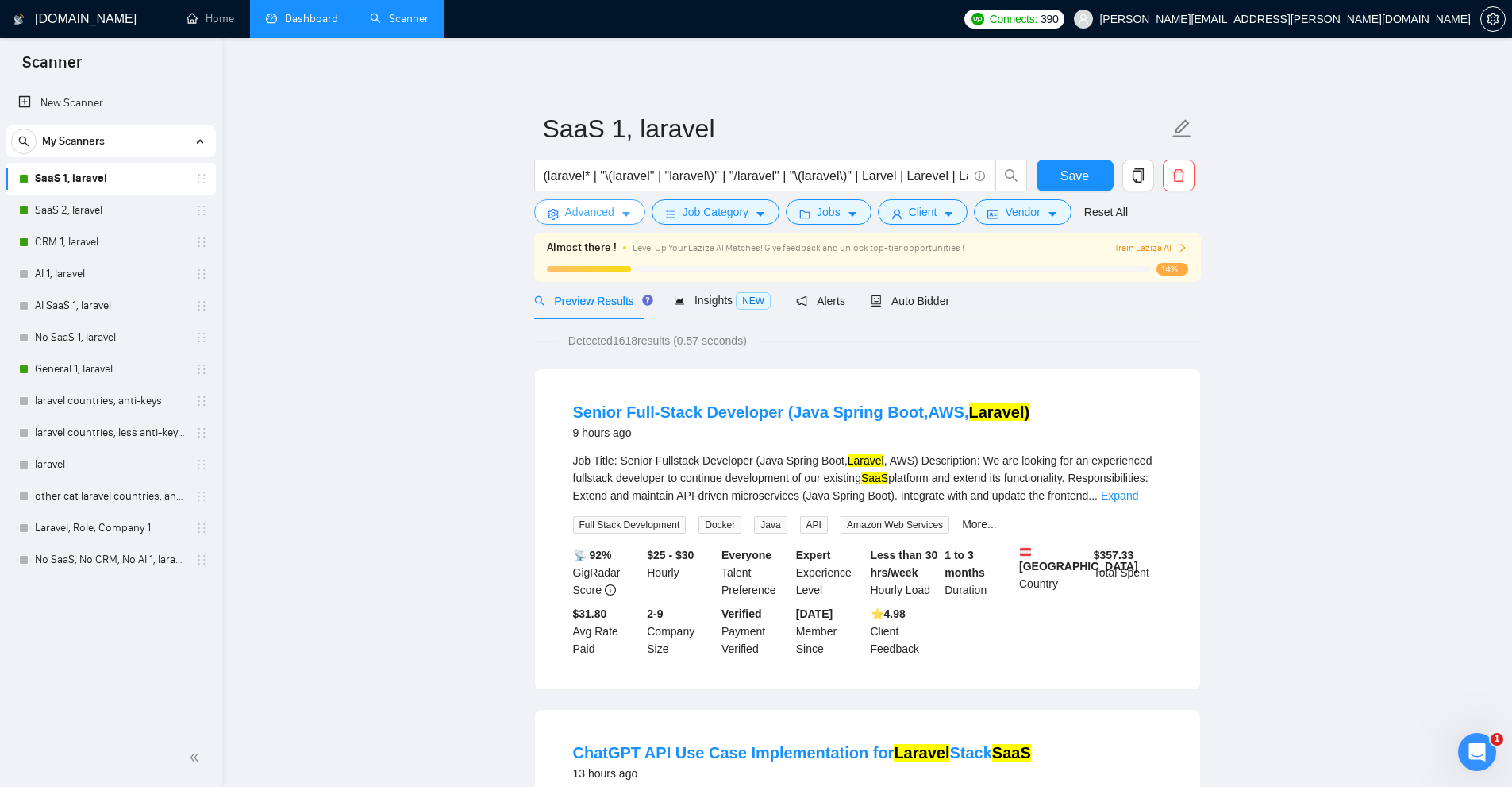
click at [617, 213] on button "Advanced" at bounding box center [590, 212] width 111 height 26
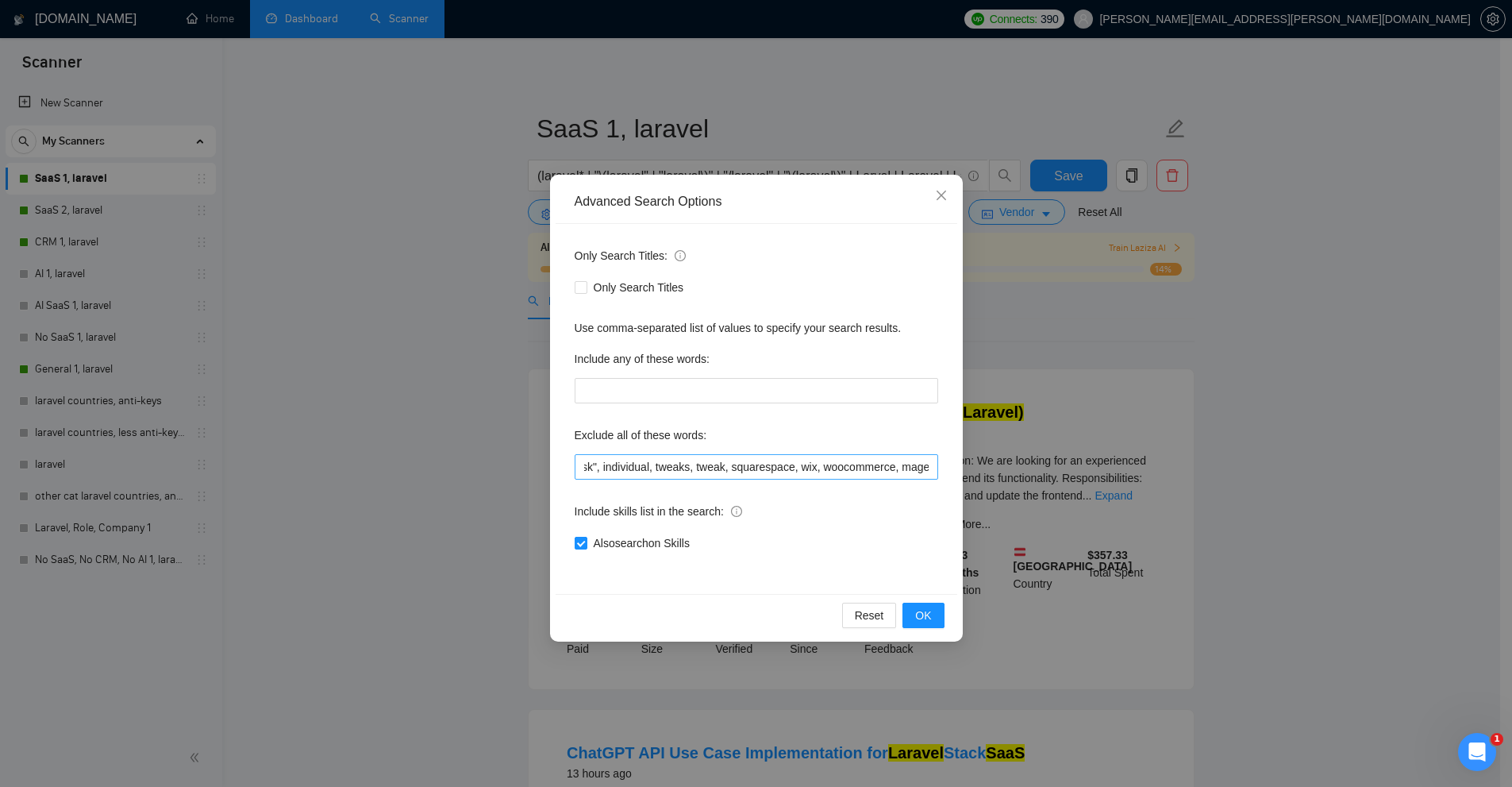
scroll to position [0, 1883]
click at [78, 483] on div "Advanced Search Options Only Search Titles: Only Search Titles Use comma-separa…" at bounding box center [756, 393] width 1512 height 787
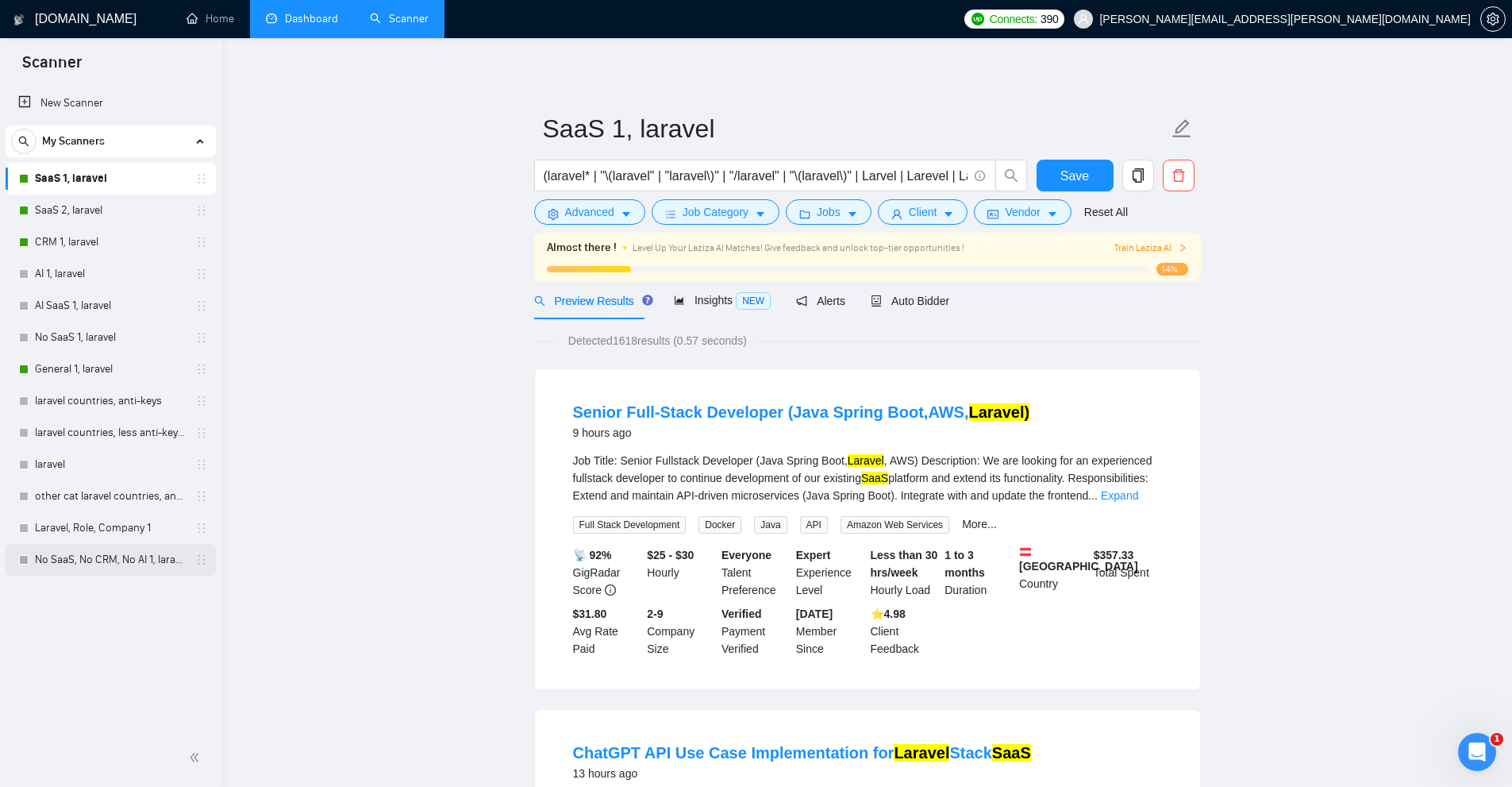
click at [119, 559] on link "No SaaS, No CRM, No AI 1, laravel" at bounding box center [111, 559] width 151 height 32
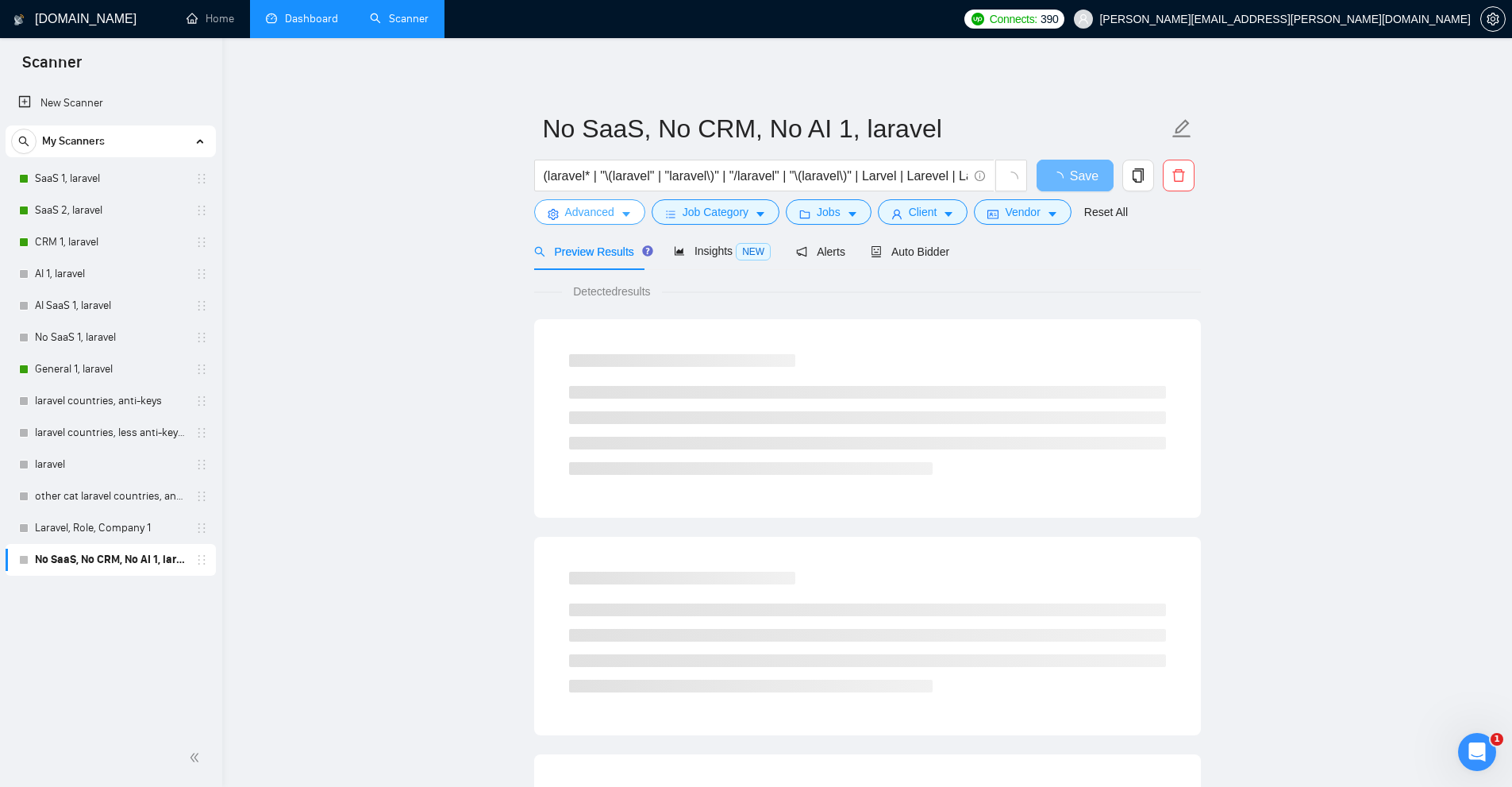
click at [579, 221] on span "Advanced" at bounding box center [590, 212] width 49 height 18
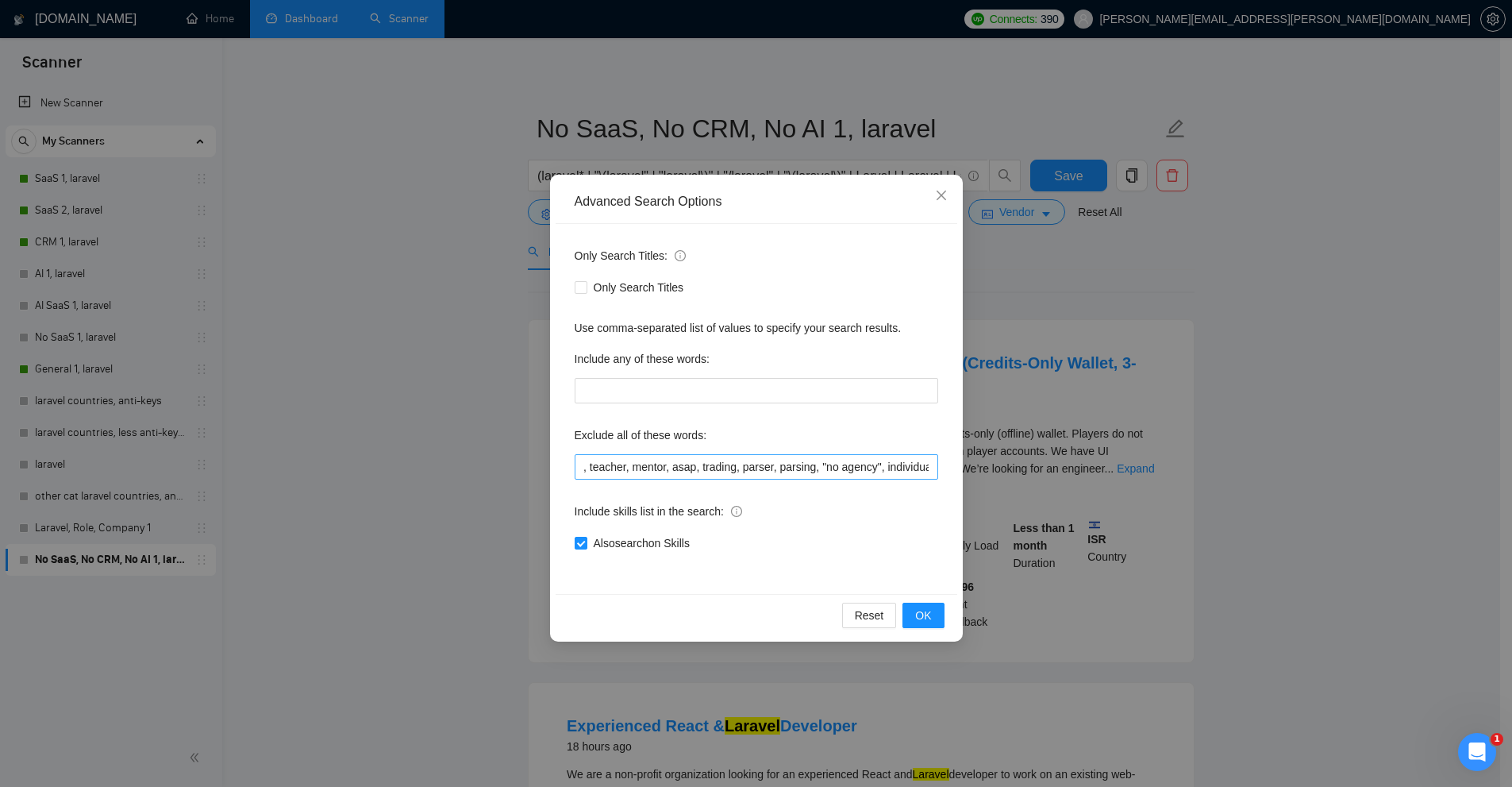
scroll to position [0, 3638]
click at [679, 475] on input "(ai*), "\(ai", "\/ai", "\(ai\)", "Artificial Intelligence", "ChatGPT", "GPT-4",…" at bounding box center [756, 466] width 363 height 26
click at [209, 509] on div "Advanced Search Options Only Search Titles: Only Search Titles Use comma-separa…" at bounding box center [756, 393] width 1512 height 787
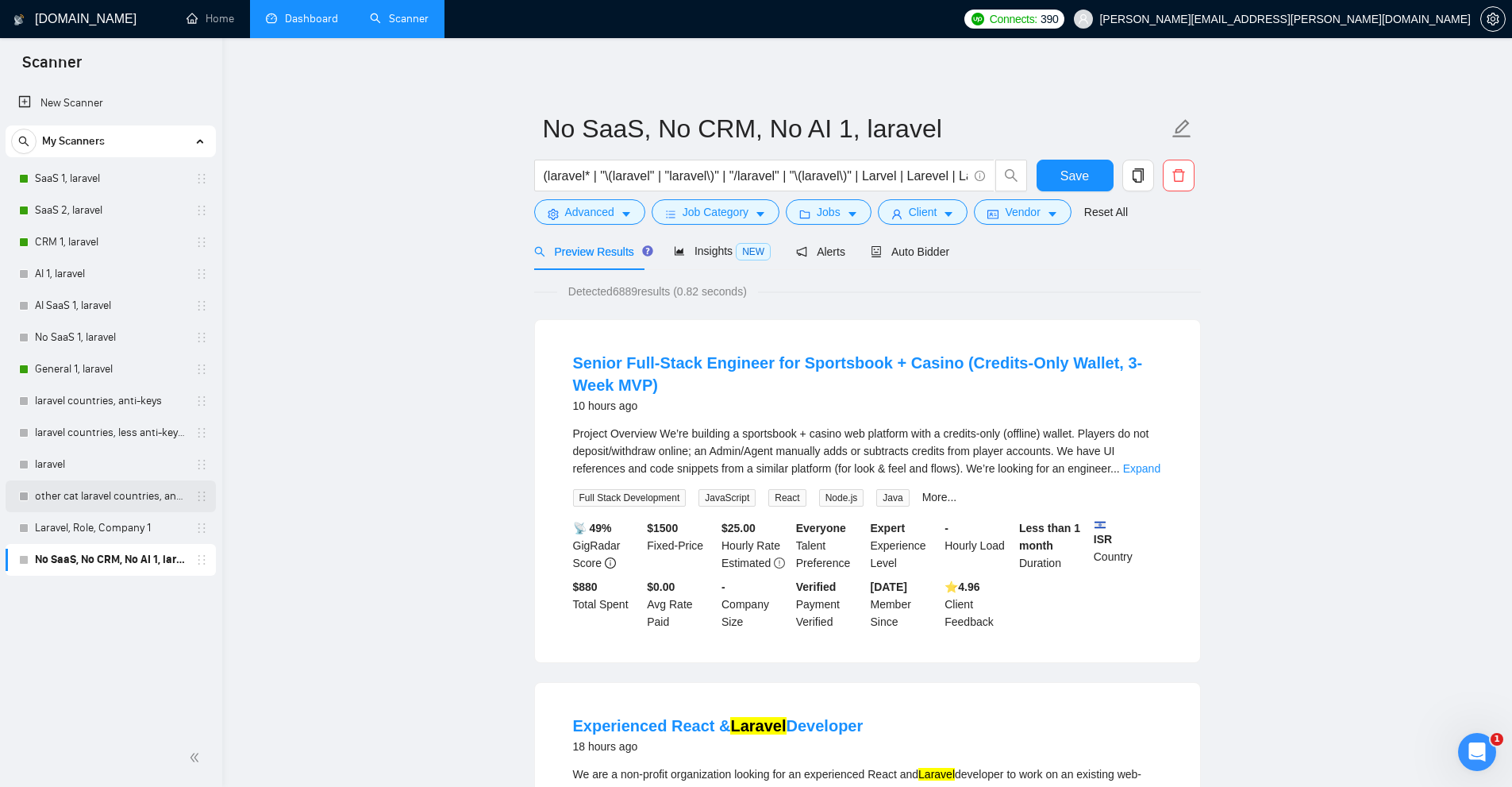
click at [111, 499] on link "other cat laravel countries, anti-keys" at bounding box center [111, 496] width 151 height 32
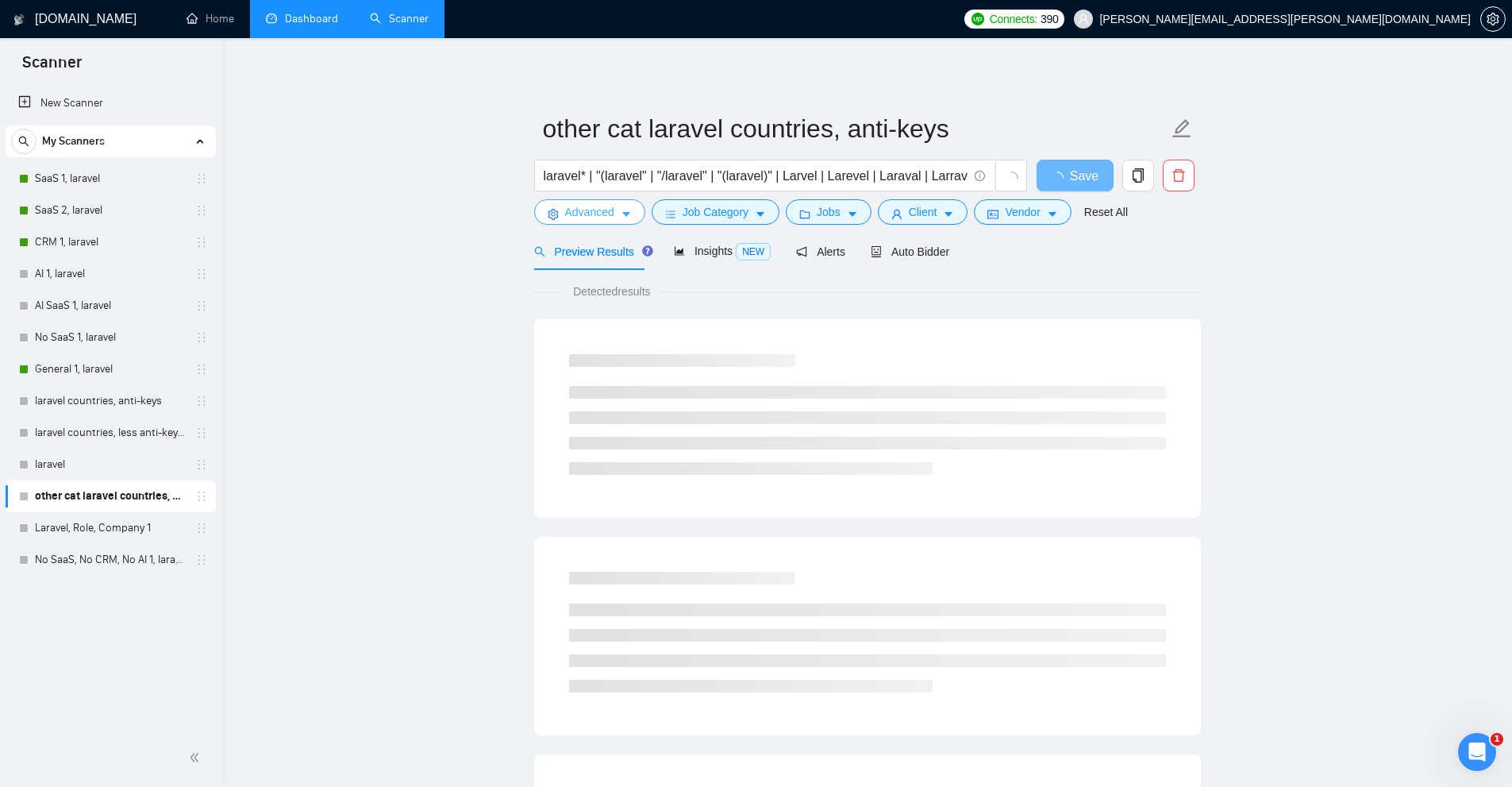
click at [607, 215] on span "Advanced" at bounding box center [590, 212] width 49 height 18
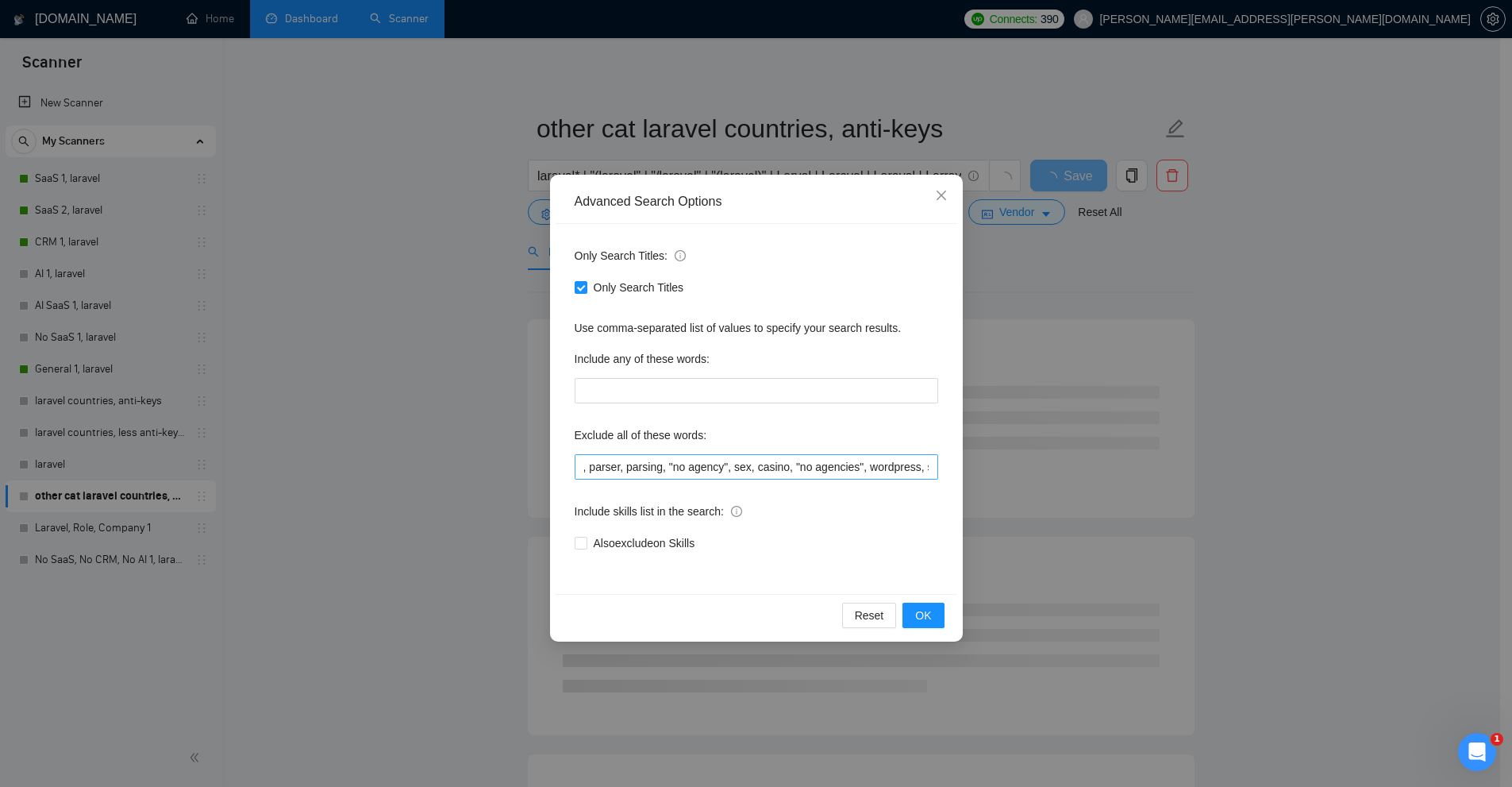
scroll to position [0, 1131]
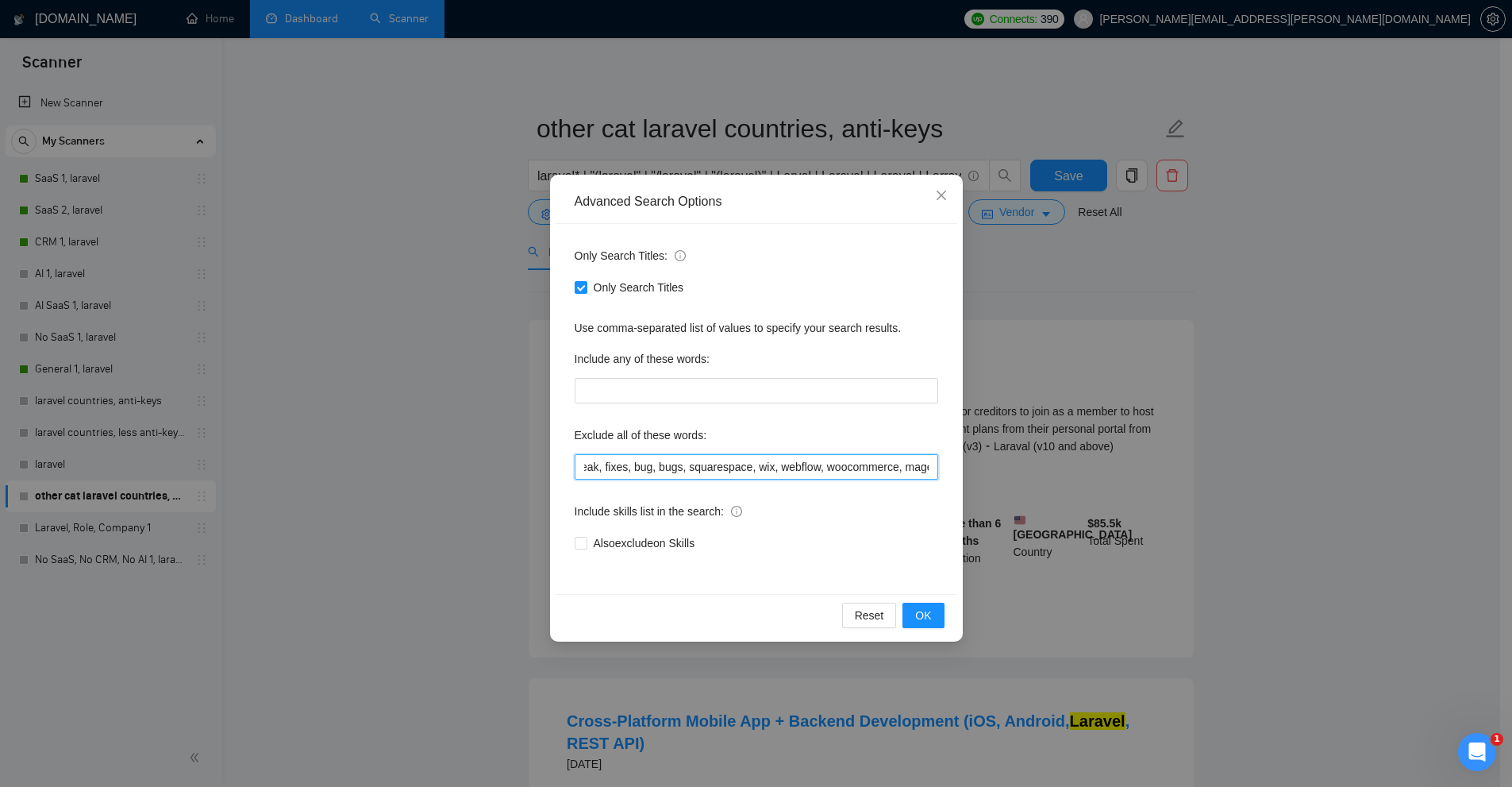
click at [703, 470] on input ""Join our team", bot, urgent, consulting, consult, tutor, teacher, mentor, upda…" at bounding box center [756, 466] width 363 height 26
click at [137, 17] on div "Advanced Search Options Only Search Titles: Only Search Titles Use comma-separa…" at bounding box center [756, 393] width 1512 height 787
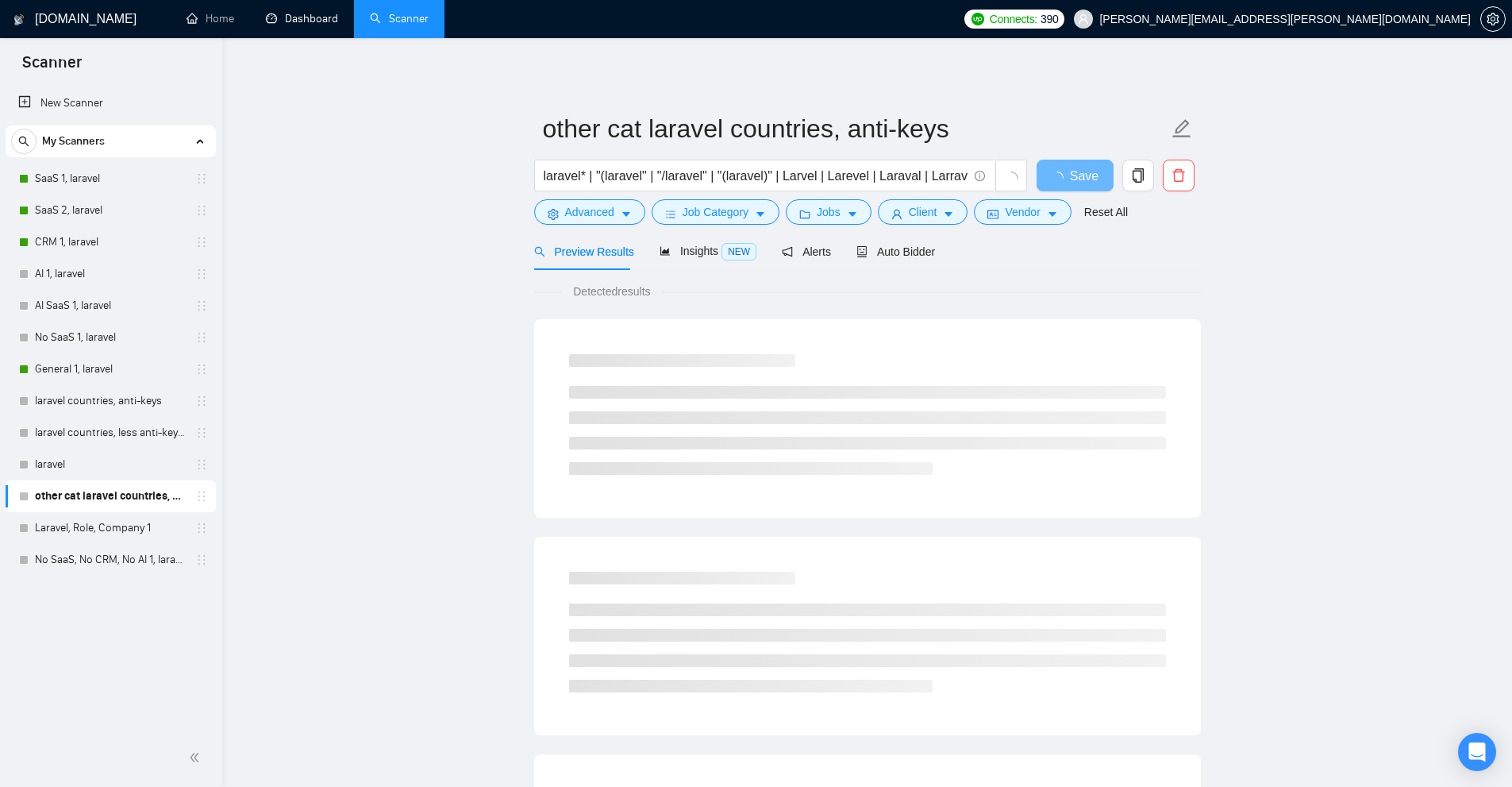
click at [306, 25] on link "Dashboard" at bounding box center [302, 18] width 72 height 13
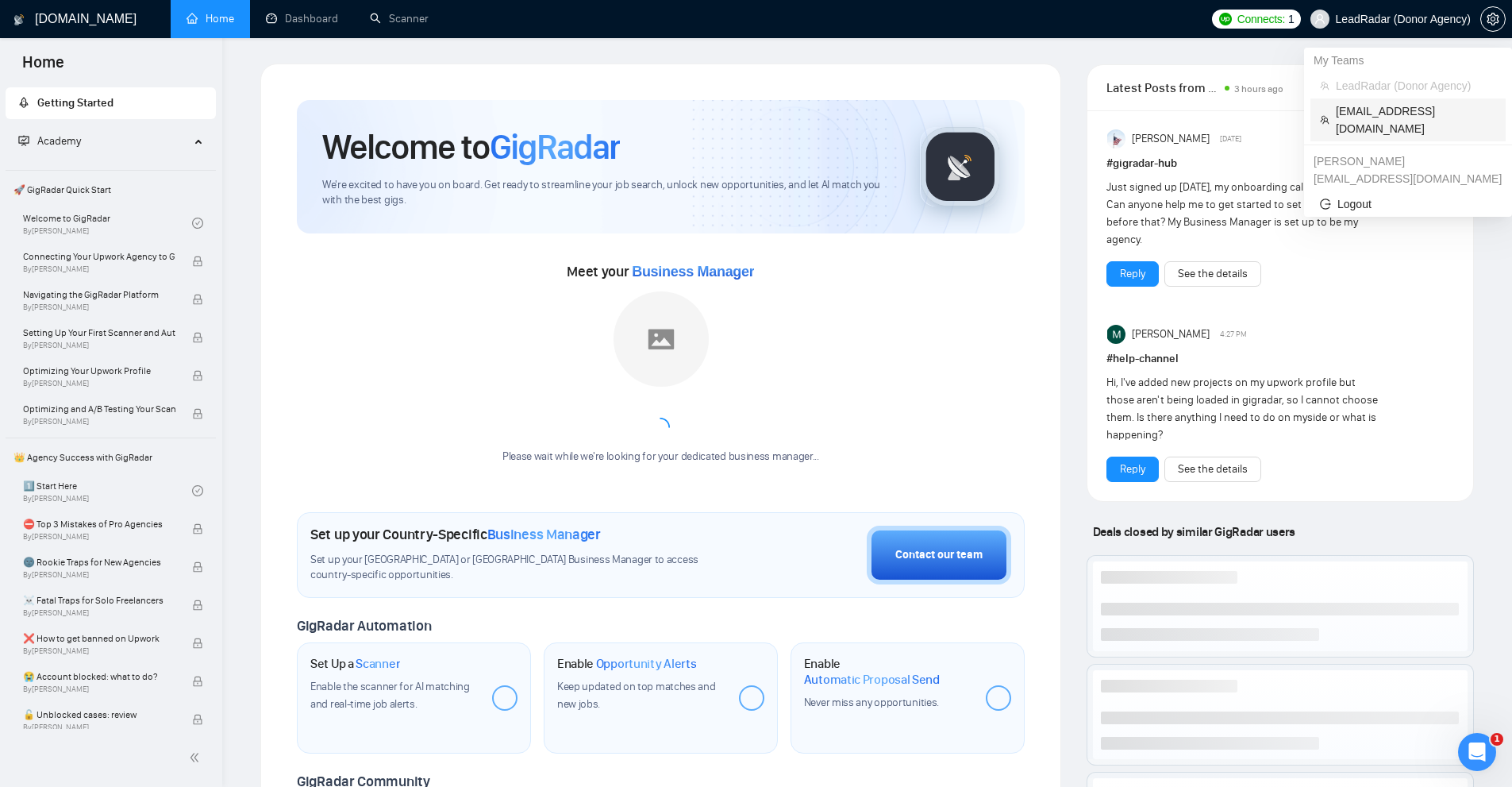
click at [1353, 113] on span "[EMAIL_ADDRESS][DOMAIN_NAME]" at bounding box center [1415, 120] width 160 height 35
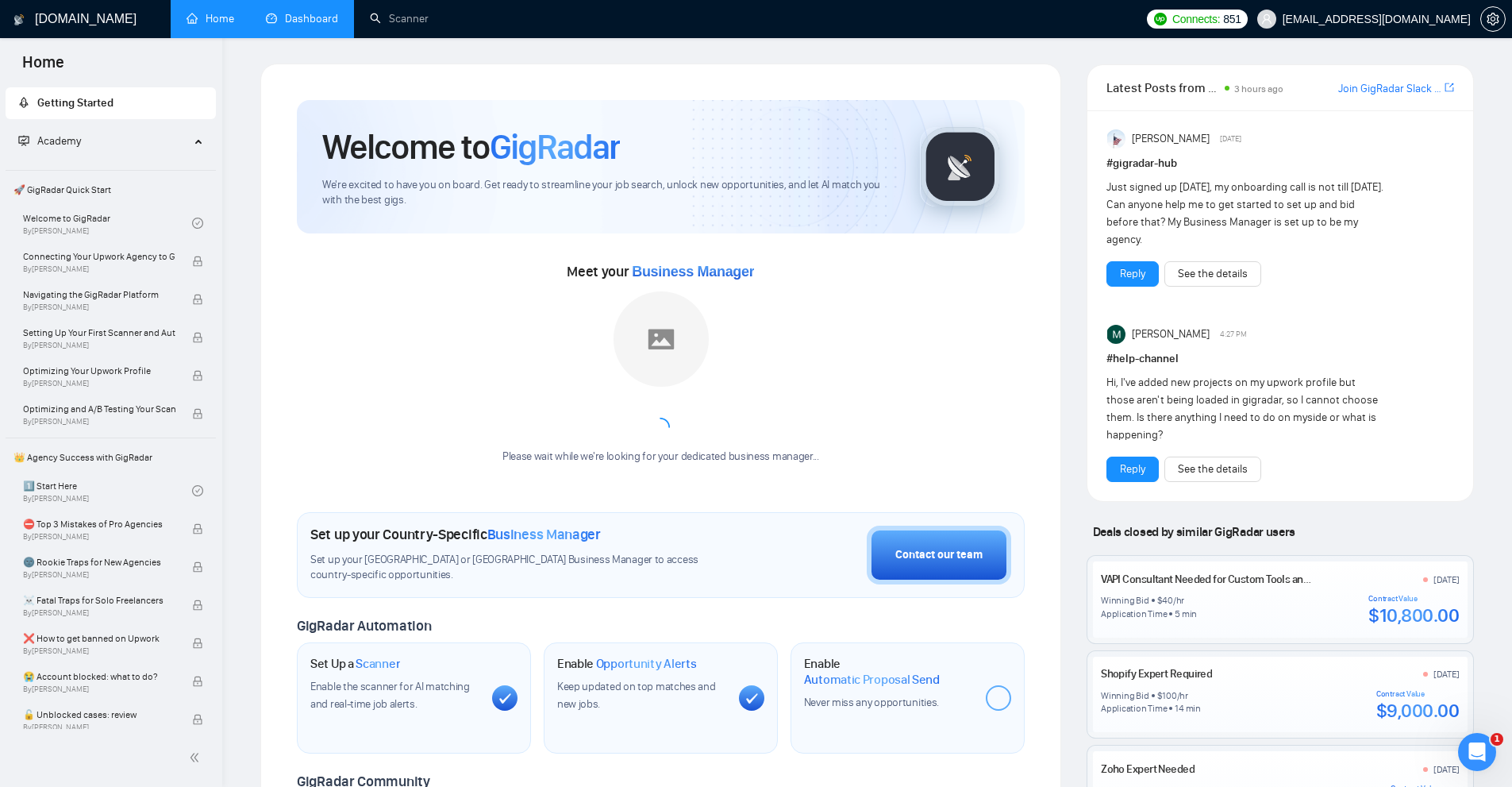
click at [325, 12] on link "Dashboard" at bounding box center [302, 18] width 72 height 13
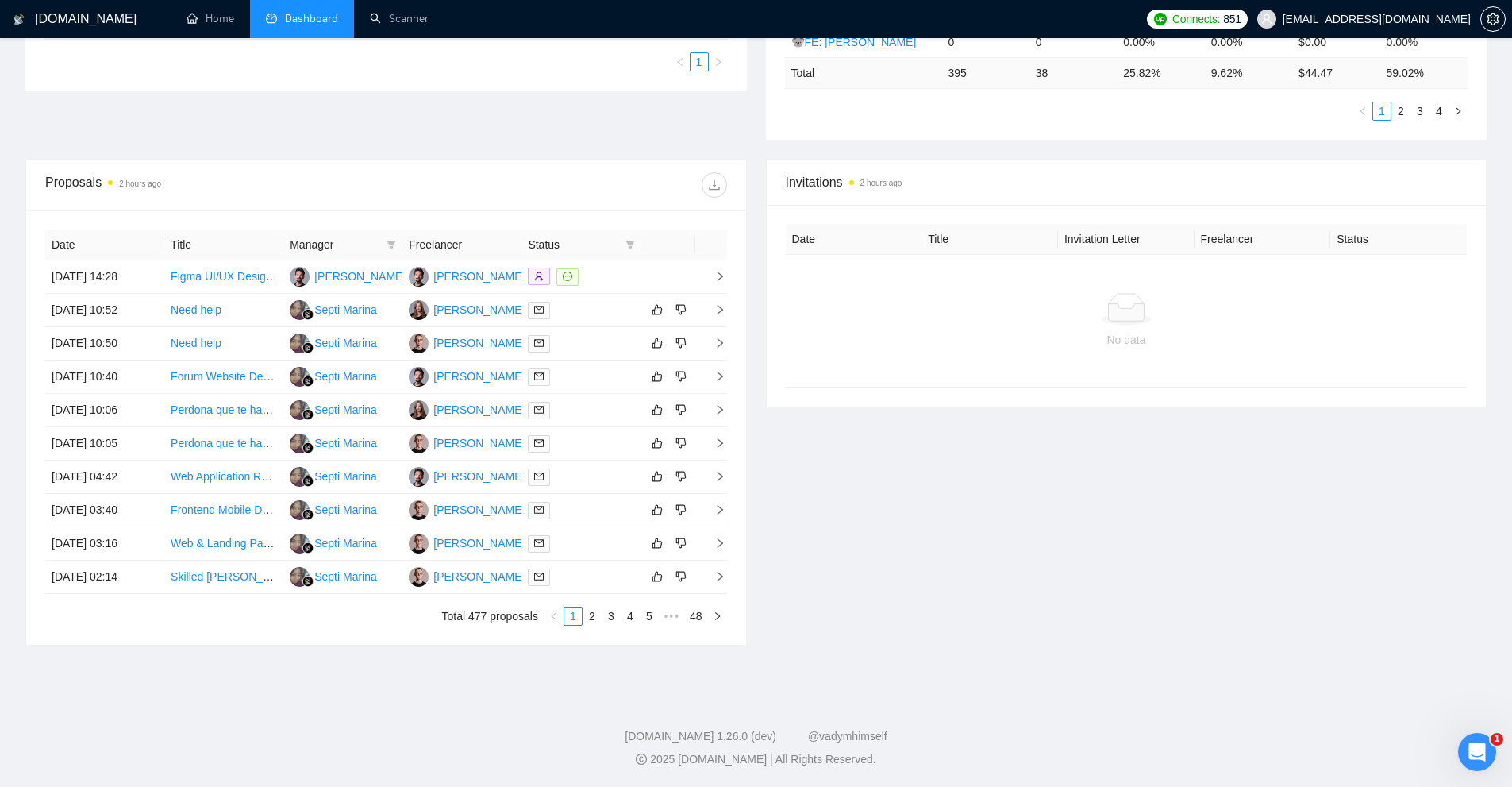
scroll to position [233, 0]
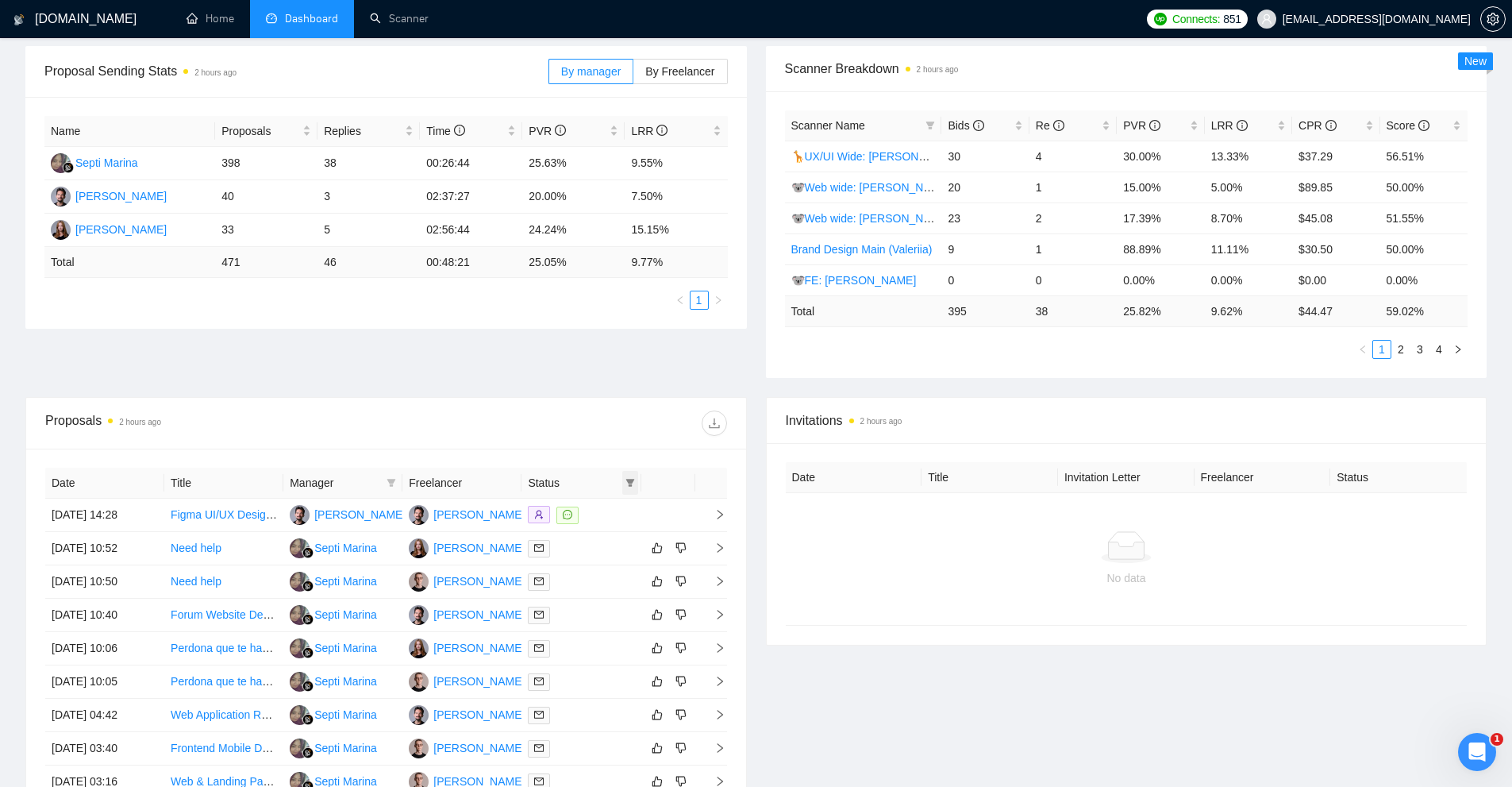
click at [636, 485] on span at bounding box center [630, 482] width 16 height 24
click at [591, 510] on span "Chat" at bounding box center [579, 513] width 30 height 12
checkbox input "true"
click at [608, 560] on div "Reset OK" at bounding box center [590, 569] width 95 height 31
click at [608, 560] on button "OK" at bounding box center [616, 570] width 28 height 19
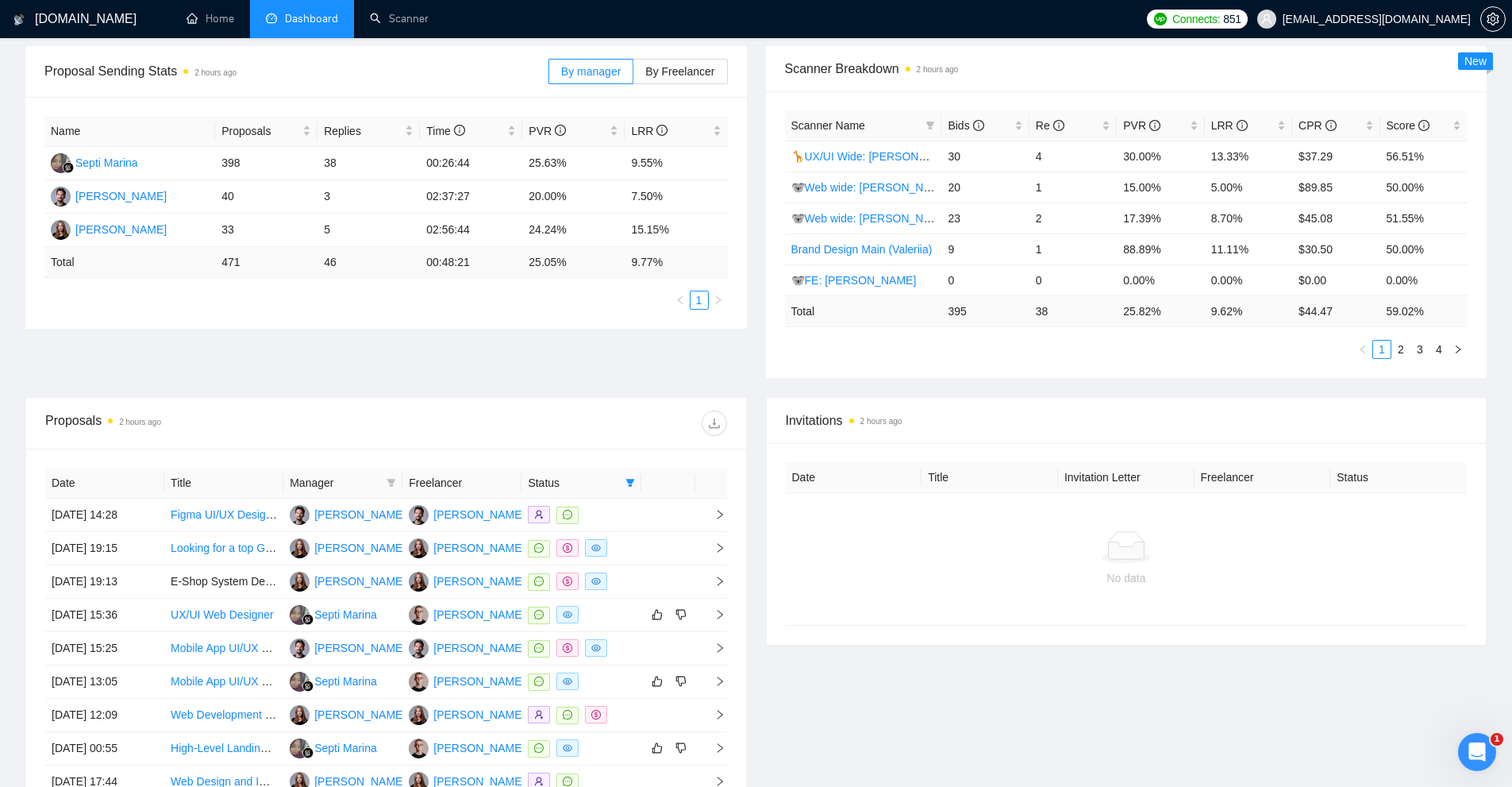
scroll to position [313, 0]
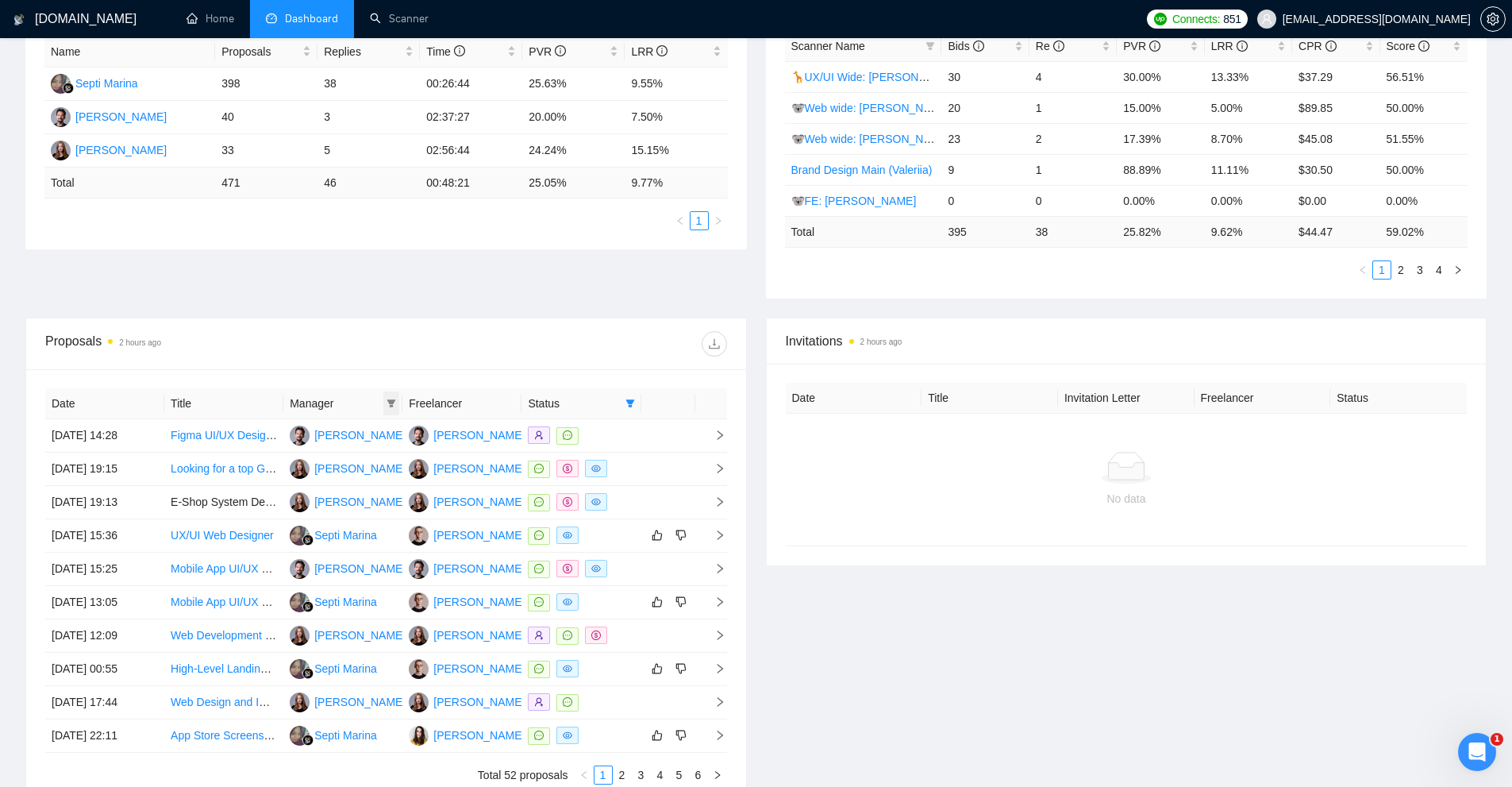
click at [391, 401] on icon "filter" at bounding box center [392, 403] width 9 height 8
click at [641, 473] on td at bounding box center [667, 470] width 54 height 33
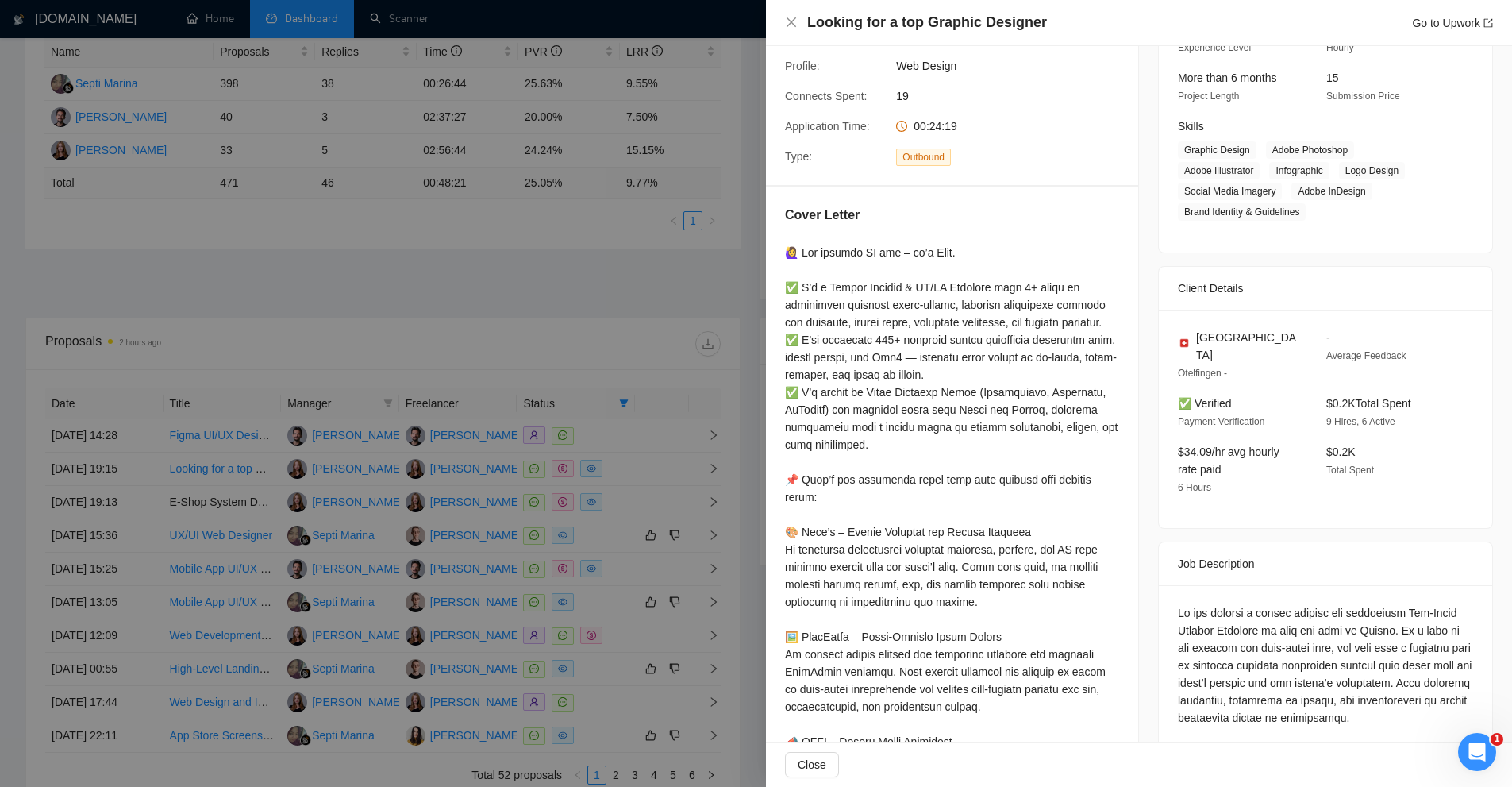
scroll to position [0, 0]
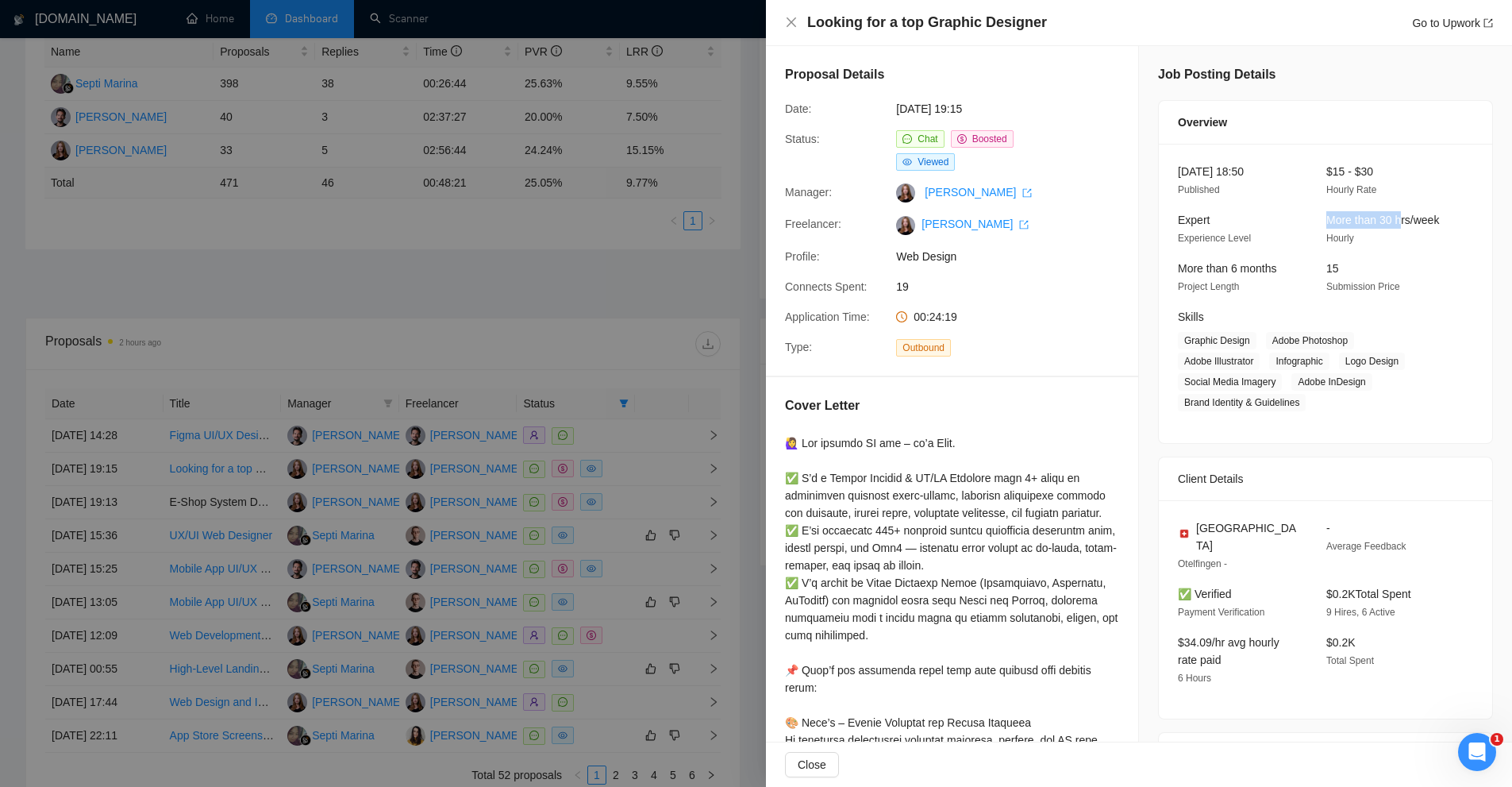
drag, startPoint x: 1355, startPoint y: 222, endPoint x: 1407, endPoint y: 234, distance: 53.4
click at [1407, 233] on div "More than 30 hrs/week Hourly" at bounding box center [1387, 229] width 135 height 36
click at [1407, 234] on div "More than 30 hrs/week Hourly" at bounding box center [1387, 229] width 135 height 36
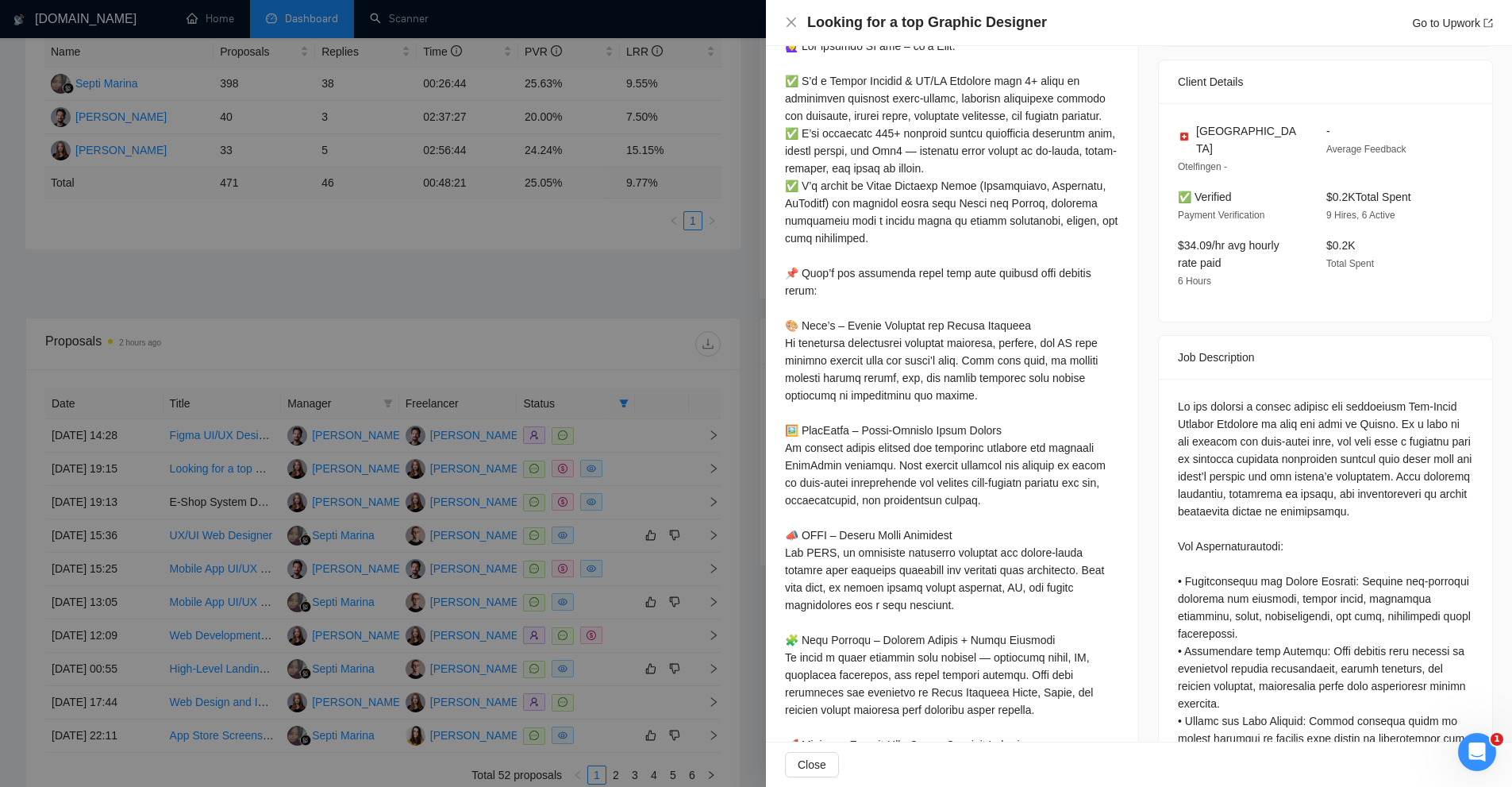
scroll to position [635, 0]
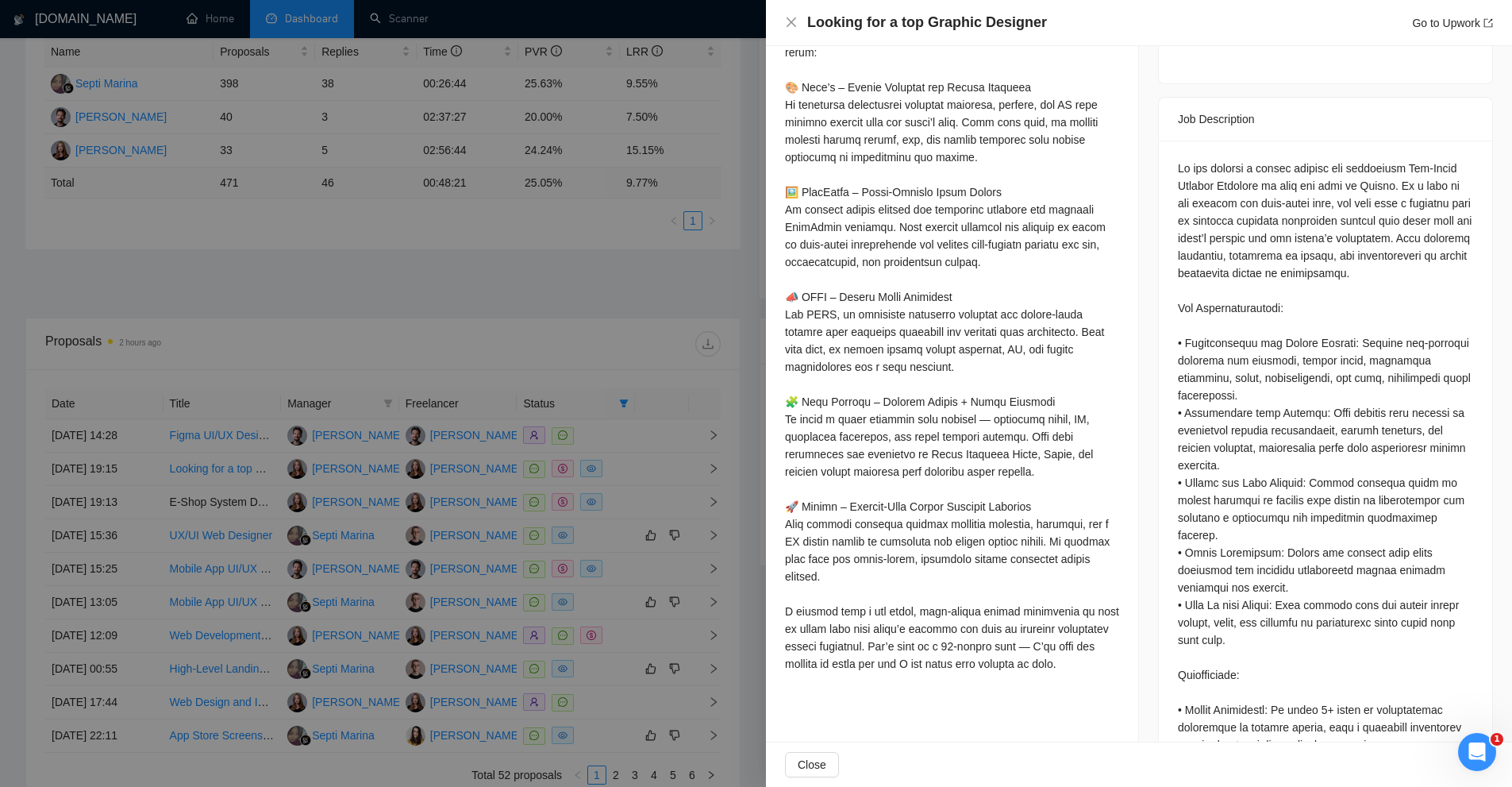
click at [1220, 341] on div at bounding box center [1326, 622] width 295 height 926
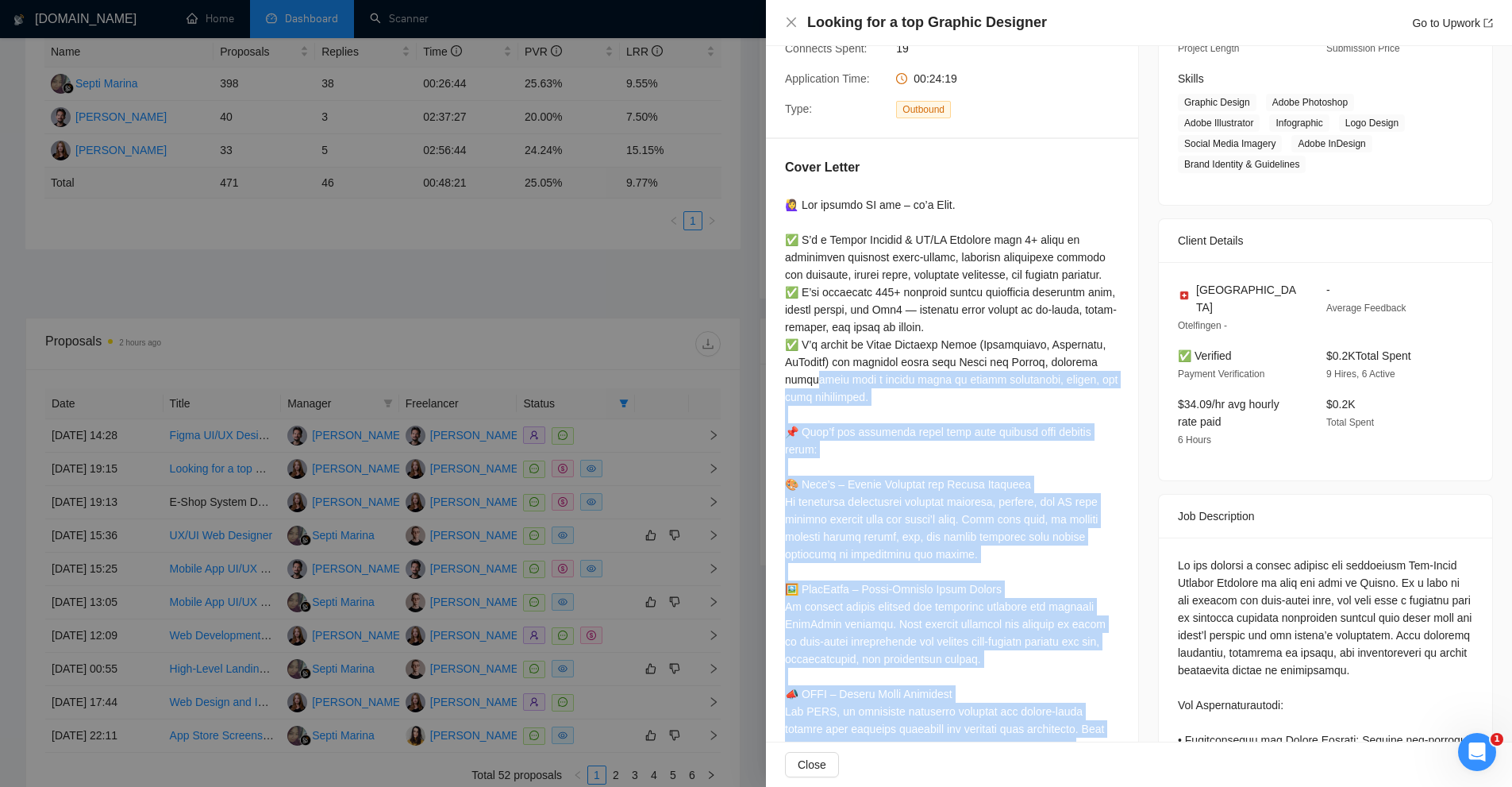
scroll to position [159, 0]
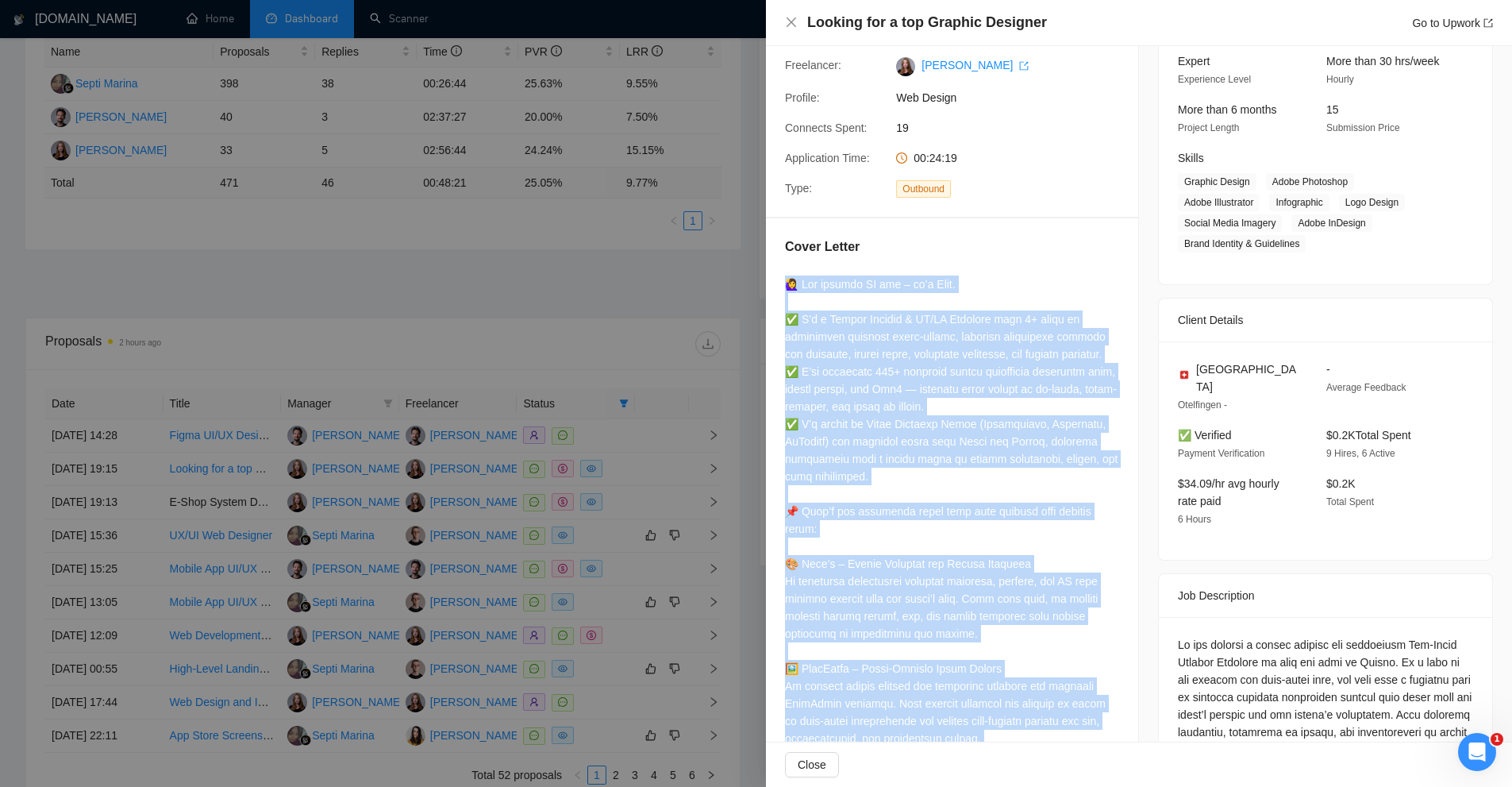
drag, startPoint x: 1073, startPoint y: 484, endPoint x: 785, endPoint y: 284, distance: 350.6
click at [785, 284] on div "Cover Letter" at bounding box center [951, 696] width 372 height 956
copy div "🙋‍♀️ Lor ipsumdo SI ame – co’a Elit. ✅ S’d e Tempor Incidid & UT/LA Etdolore ma…"
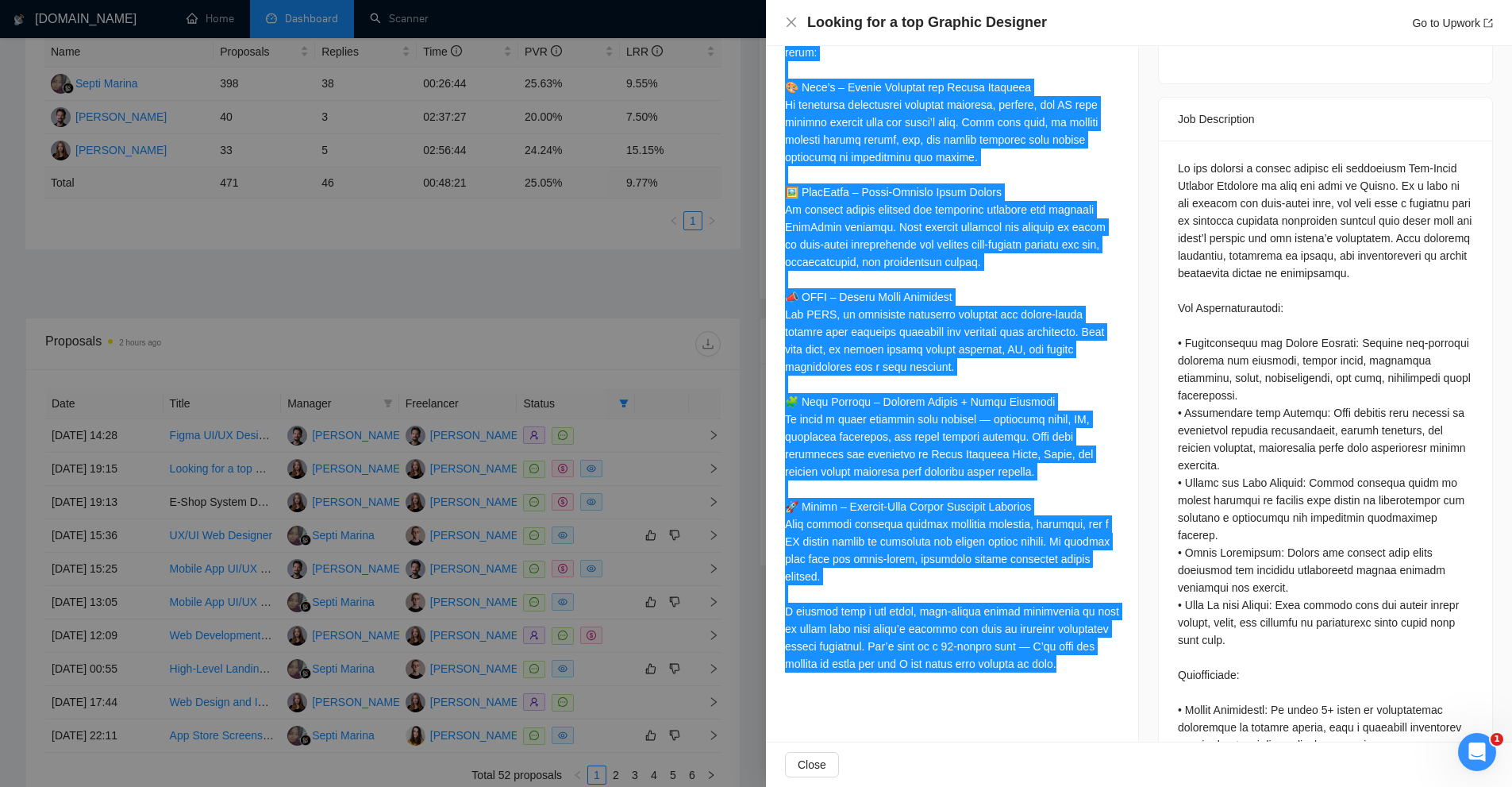
scroll to position [952, 0]
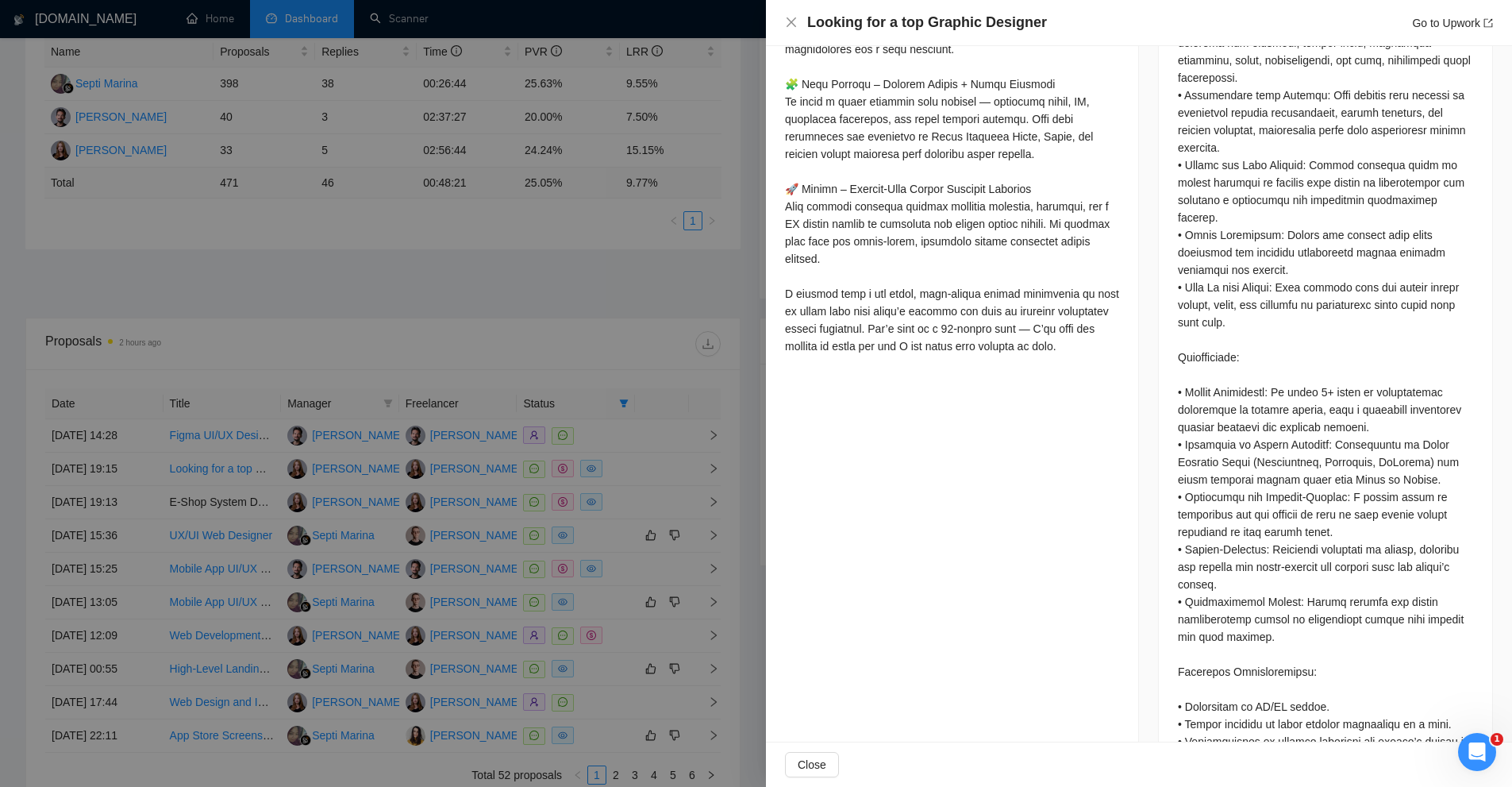
click at [579, 400] on div at bounding box center [756, 393] width 1512 height 787
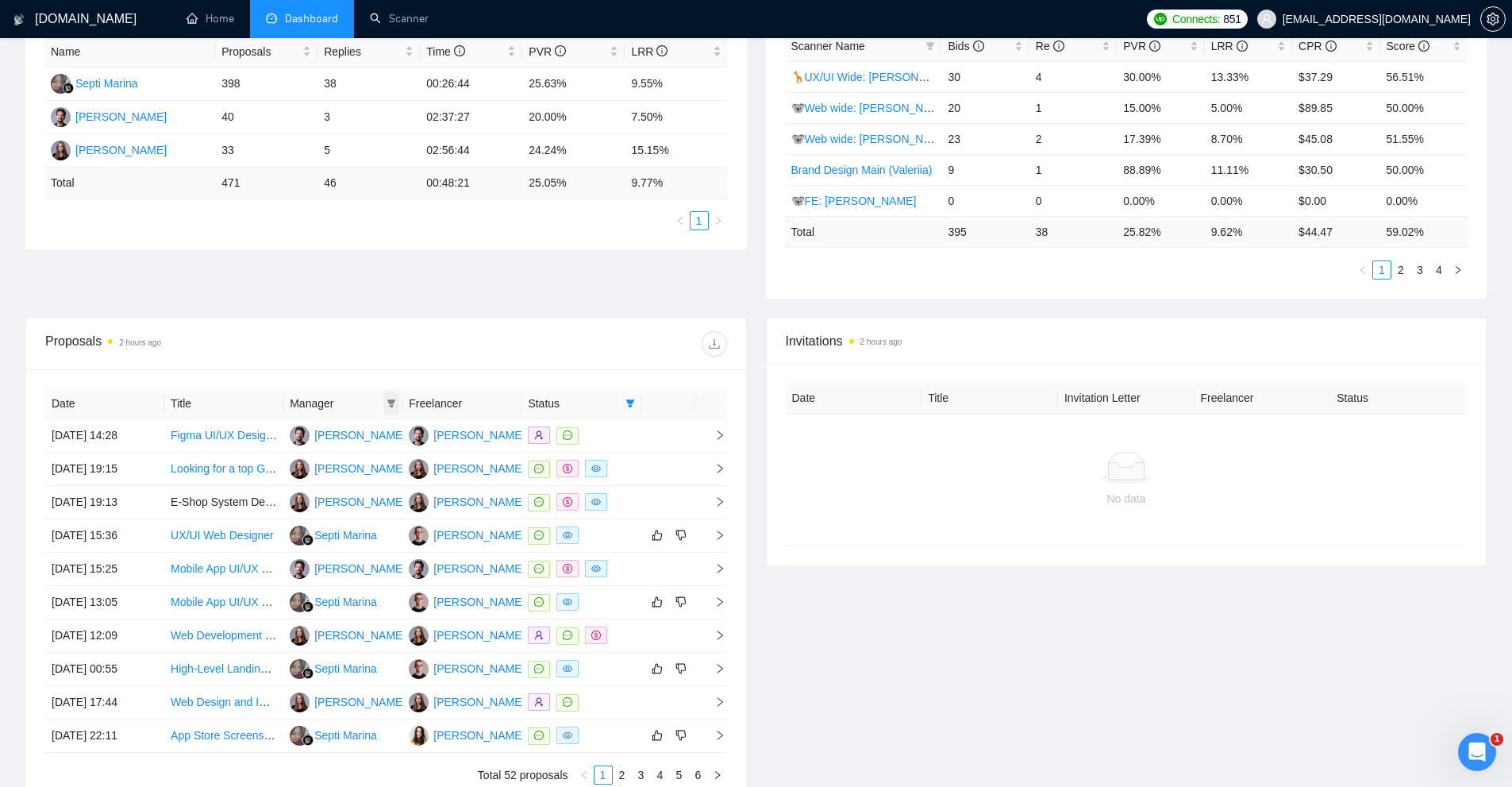
click at [393, 408] on span at bounding box center [391, 403] width 16 height 24
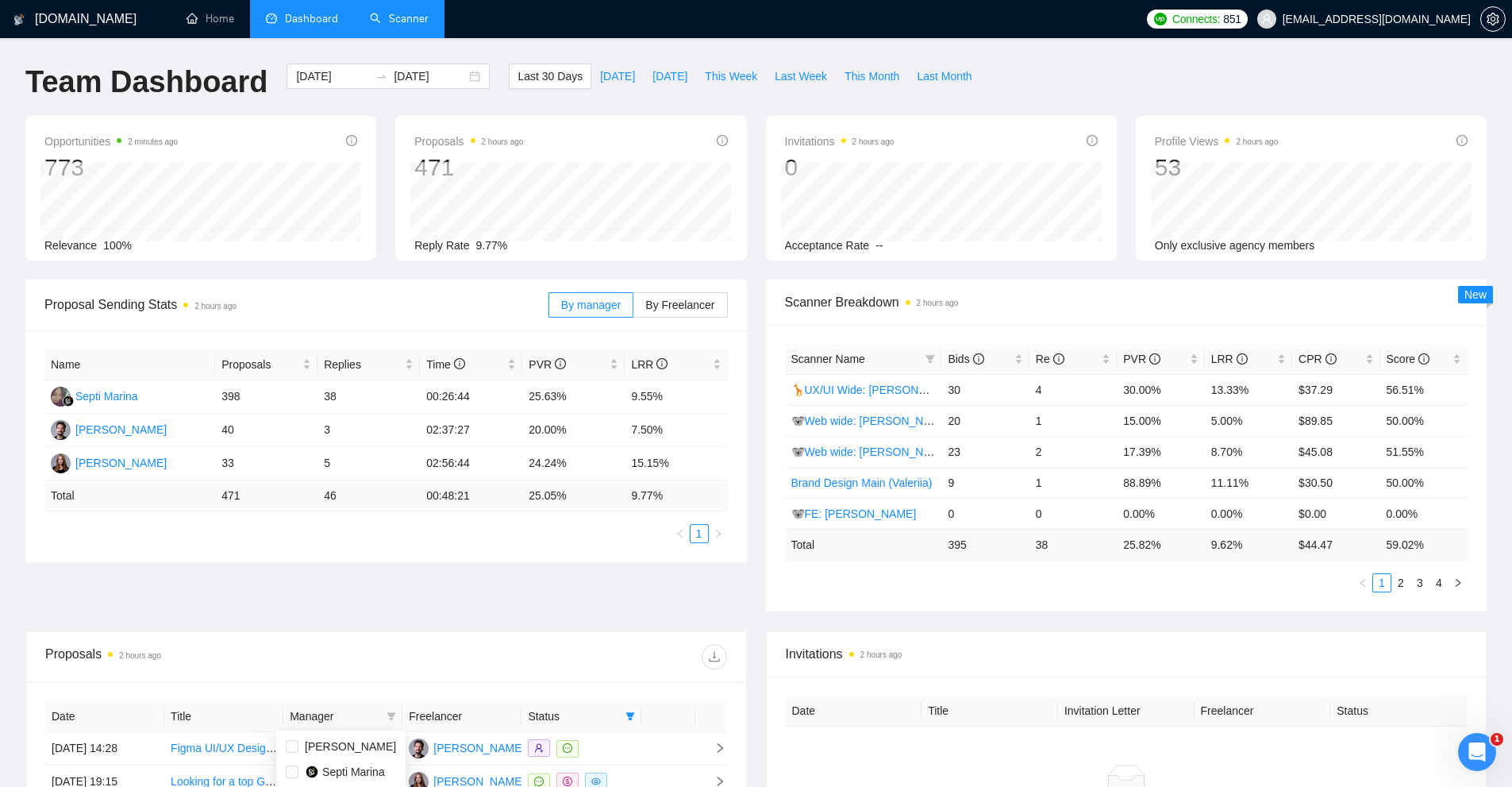
click at [397, 18] on link "Scanner" at bounding box center [399, 18] width 59 height 13
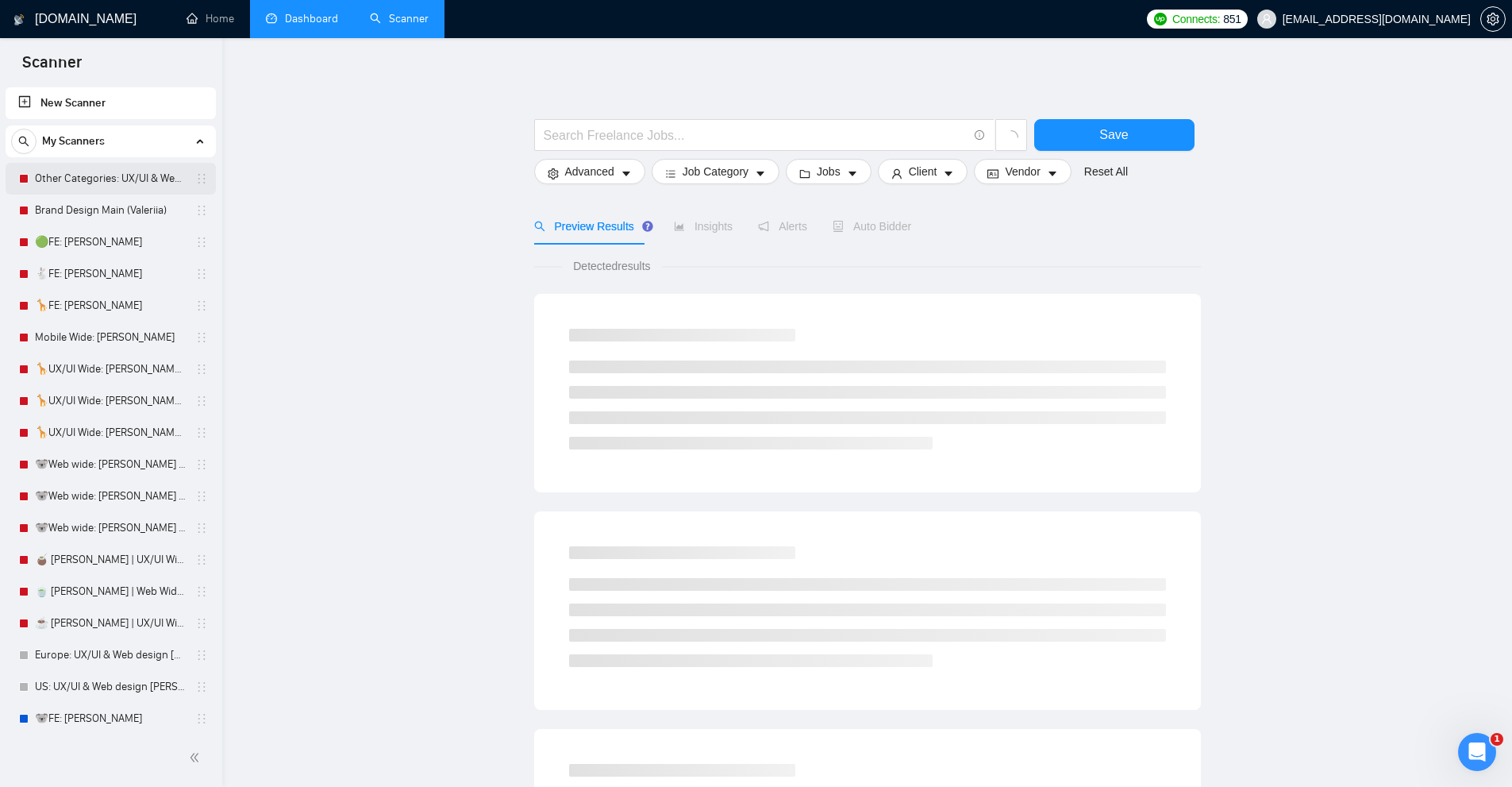
click at [90, 185] on link "Other Categories: UX/UI & Web design [PERSON_NAME]" at bounding box center [111, 179] width 151 height 32
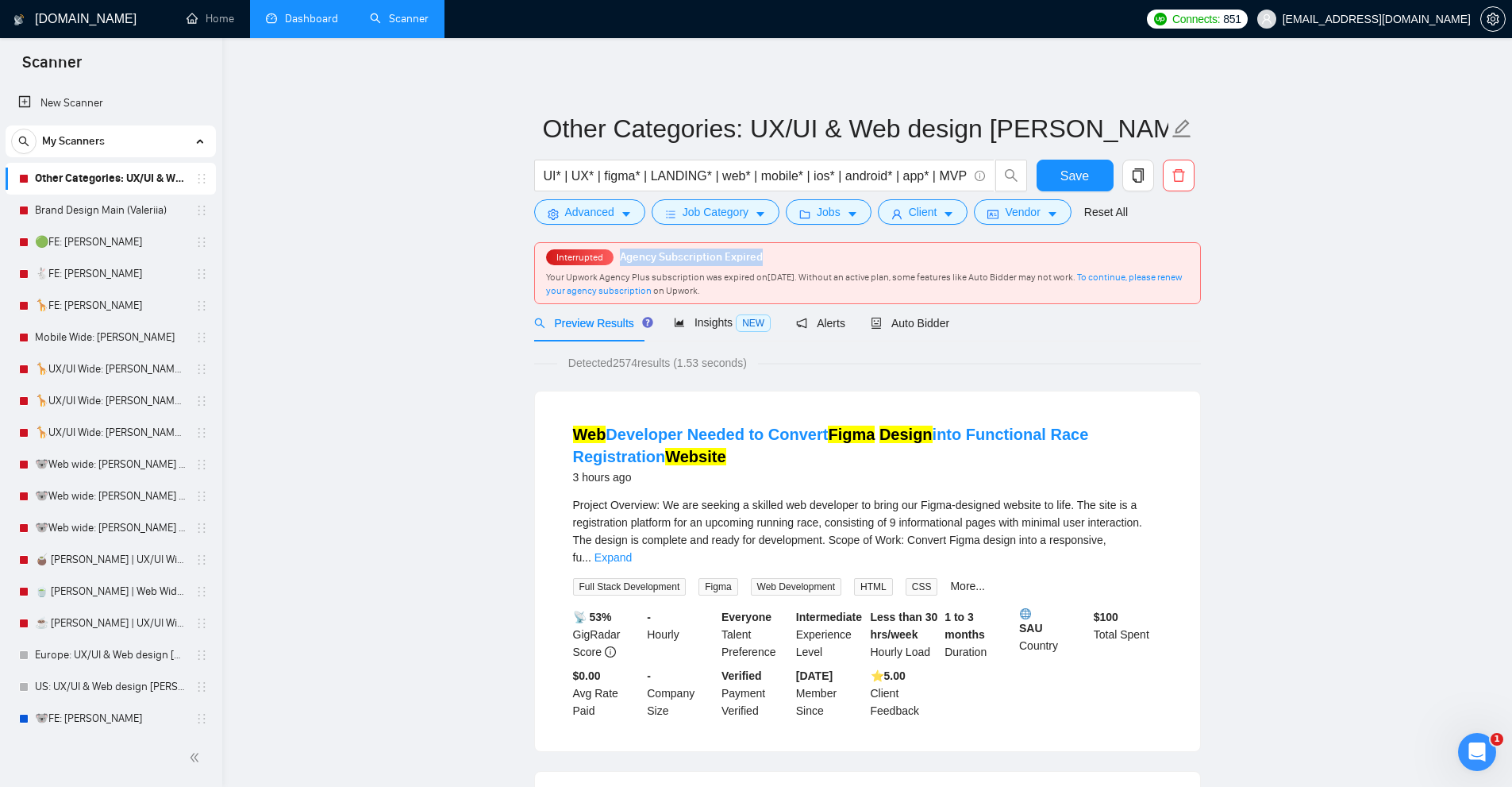
drag, startPoint x: 770, startPoint y: 251, endPoint x: 610, endPoint y: 259, distance: 160.2
click at [610, 259] on div "Interrupted Agency Subscription Expired Your Upwork Agency Plus subscription wa…" at bounding box center [867, 273] width 665 height 61
click at [869, 268] on div "Interrupted Agency Subscription Expired Your Upwork Agency Plus subscription wa…" at bounding box center [867, 273] width 665 height 61
click at [908, 314] on div "Auto Bidder" at bounding box center [909, 323] width 78 height 18
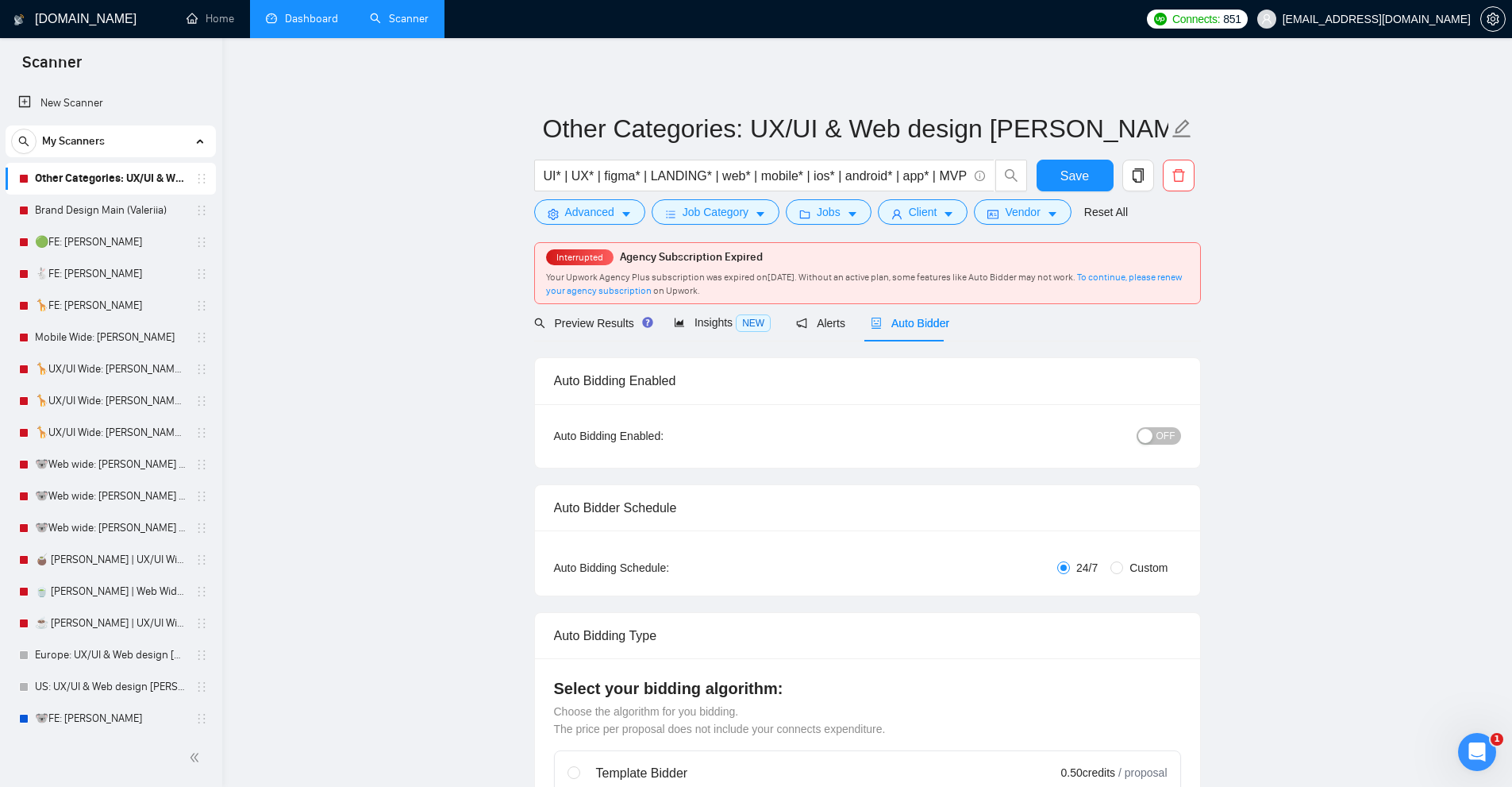
radio input "false"
radio input "true"
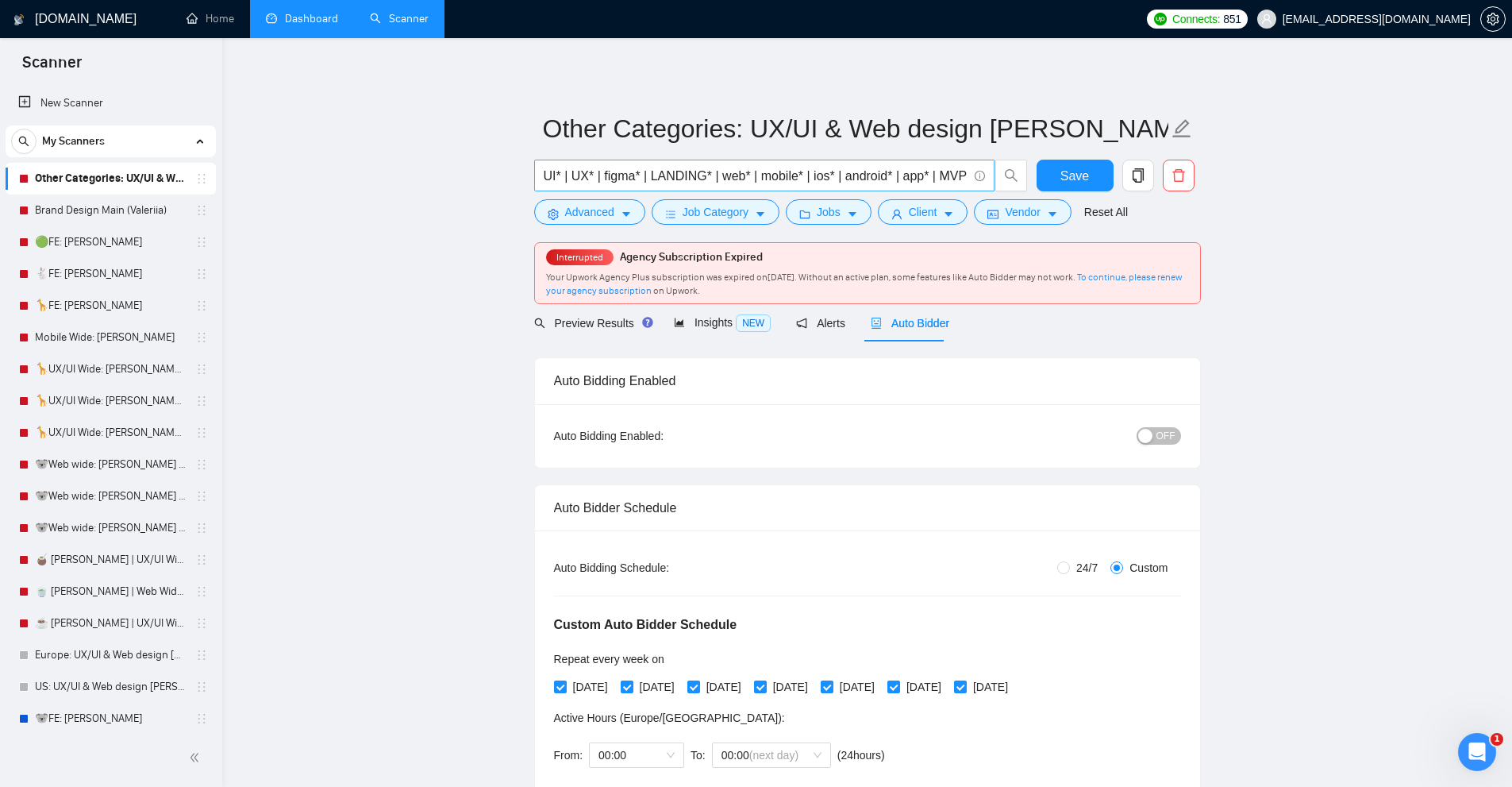
click at [655, 175] on input "UI* | UX* | figma* | LANDING* | web* | mobile* | ios* | android* | app* | MVP" at bounding box center [755, 176] width 424 height 20
click at [597, 201] on button "Advanced" at bounding box center [590, 212] width 111 height 26
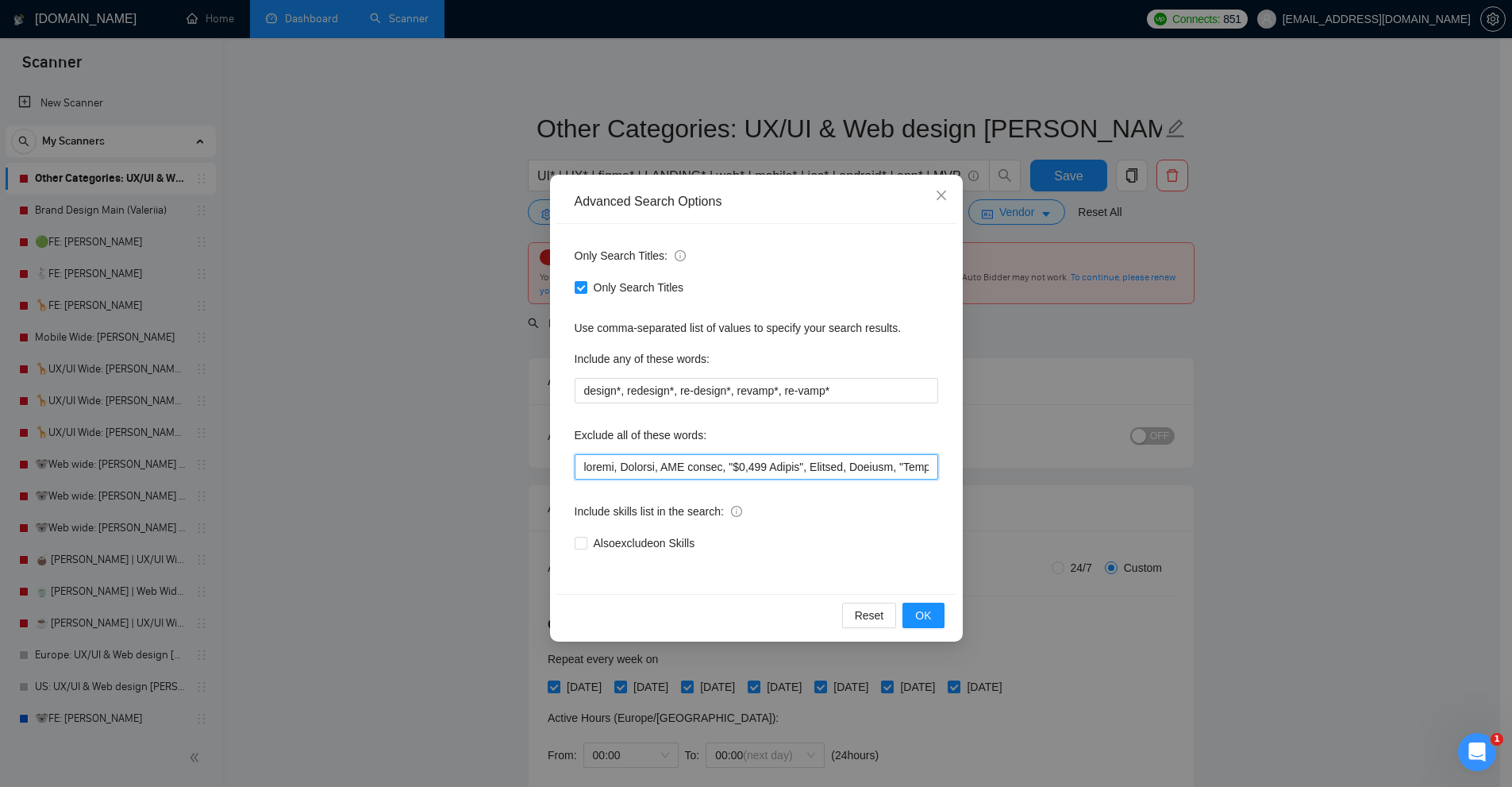
click at [694, 458] on input "text" at bounding box center [756, 466] width 363 height 26
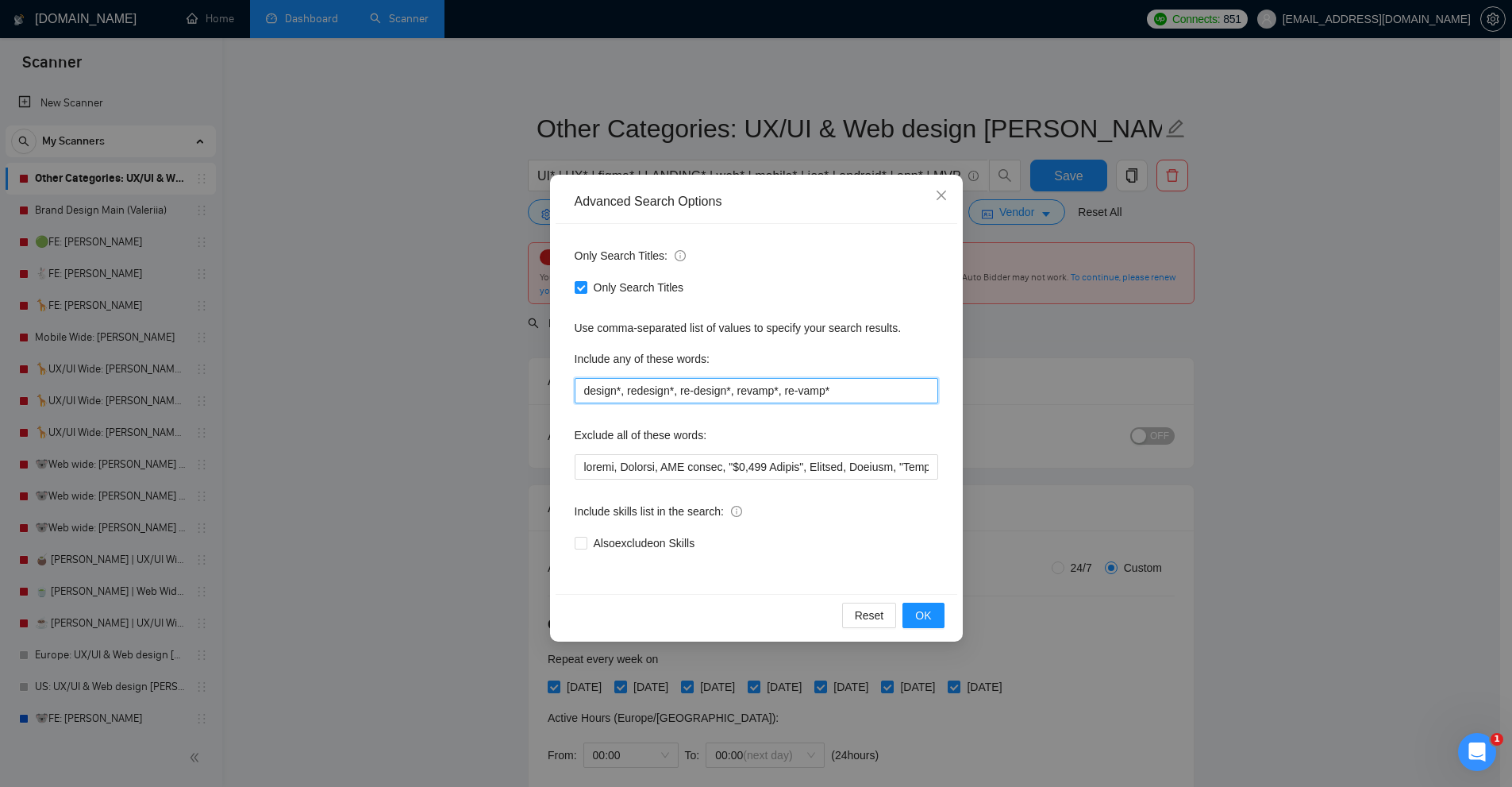
click at [892, 400] on input "design*, redesign*, re-design*, revamp*, re-vamp*" at bounding box center [756, 390] width 363 height 26
click at [1177, 339] on div "Advanced Search Options Only Search Titles: Only Search Titles Use comma-separa…" at bounding box center [756, 393] width 1512 height 787
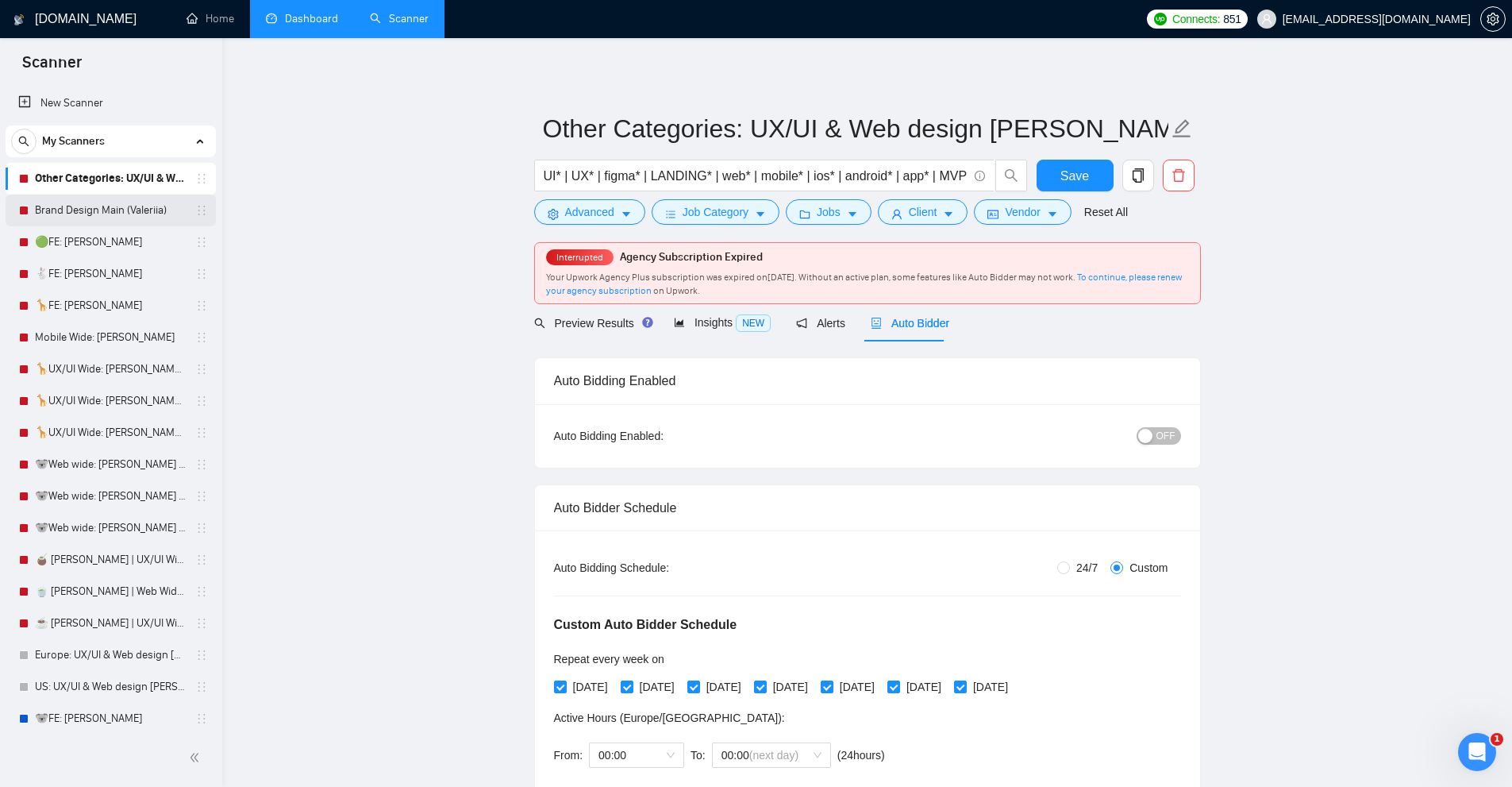
click at [96, 211] on link "Brand Design Main (Valeriia)" at bounding box center [111, 210] width 151 height 32
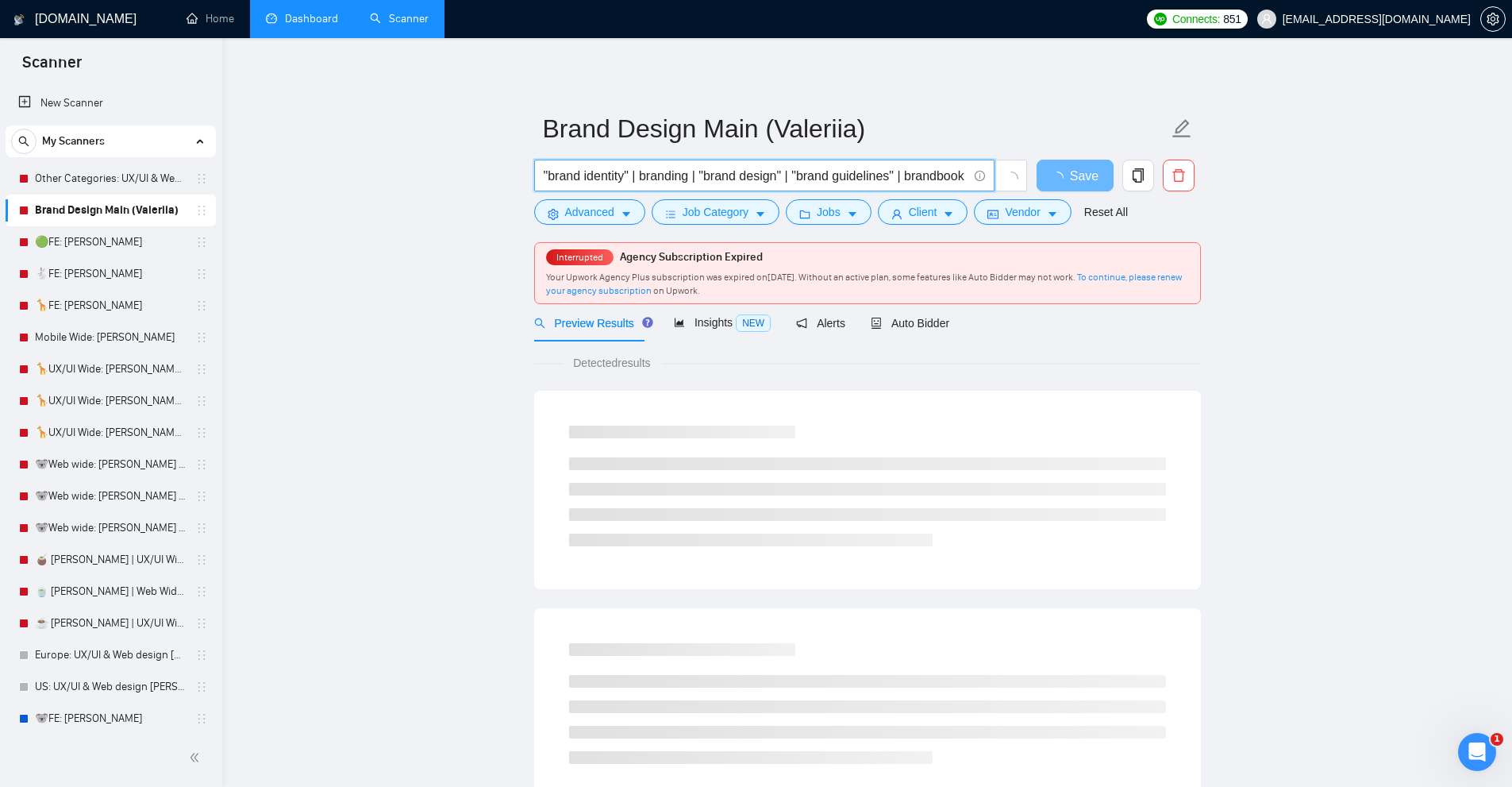
click at [675, 171] on input ""brand identity" | branding | "brand design" | "brand guidelines" | brandbook |…" at bounding box center [755, 176] width 424 height 20
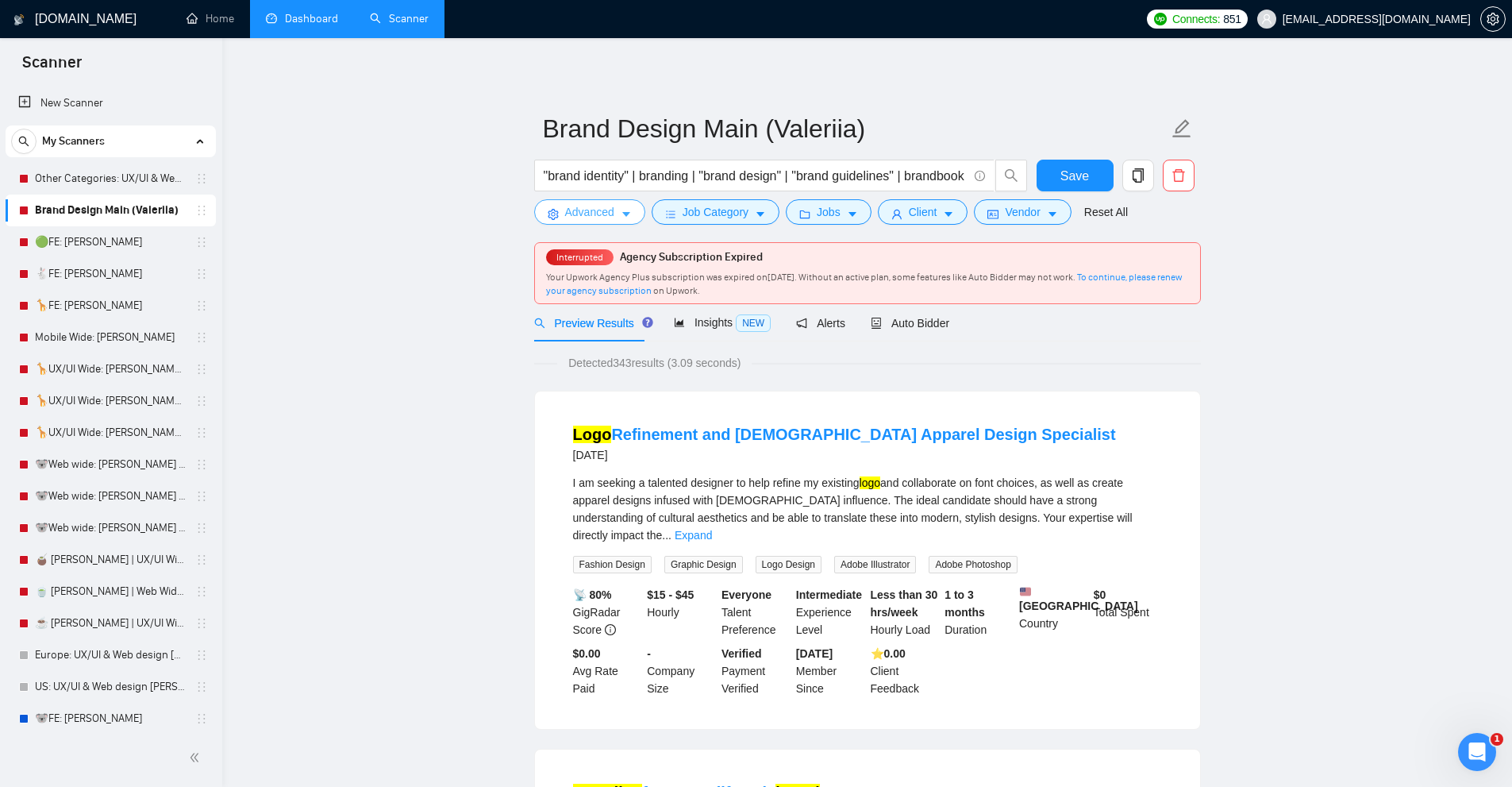
click at [596, 216] on span "Advanced" at bounding box center [590, 212] width 49 height 18
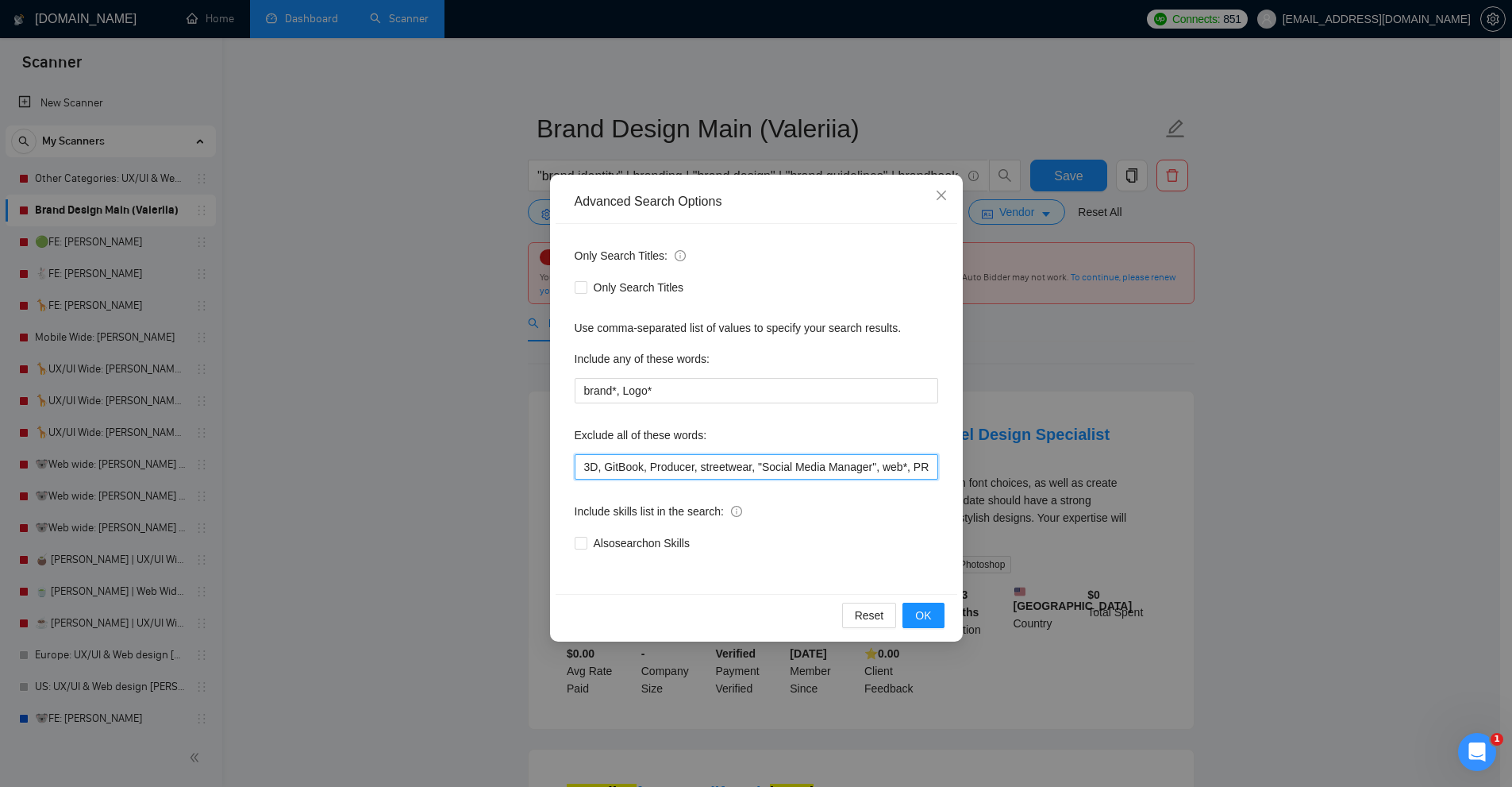
click at [637, 473] on input "3D, GitBook, Producer, streetwear, "Social Media Manager", web*, PR, CAM, "Art …" at bounding box center [756, 466] width 363 height 26
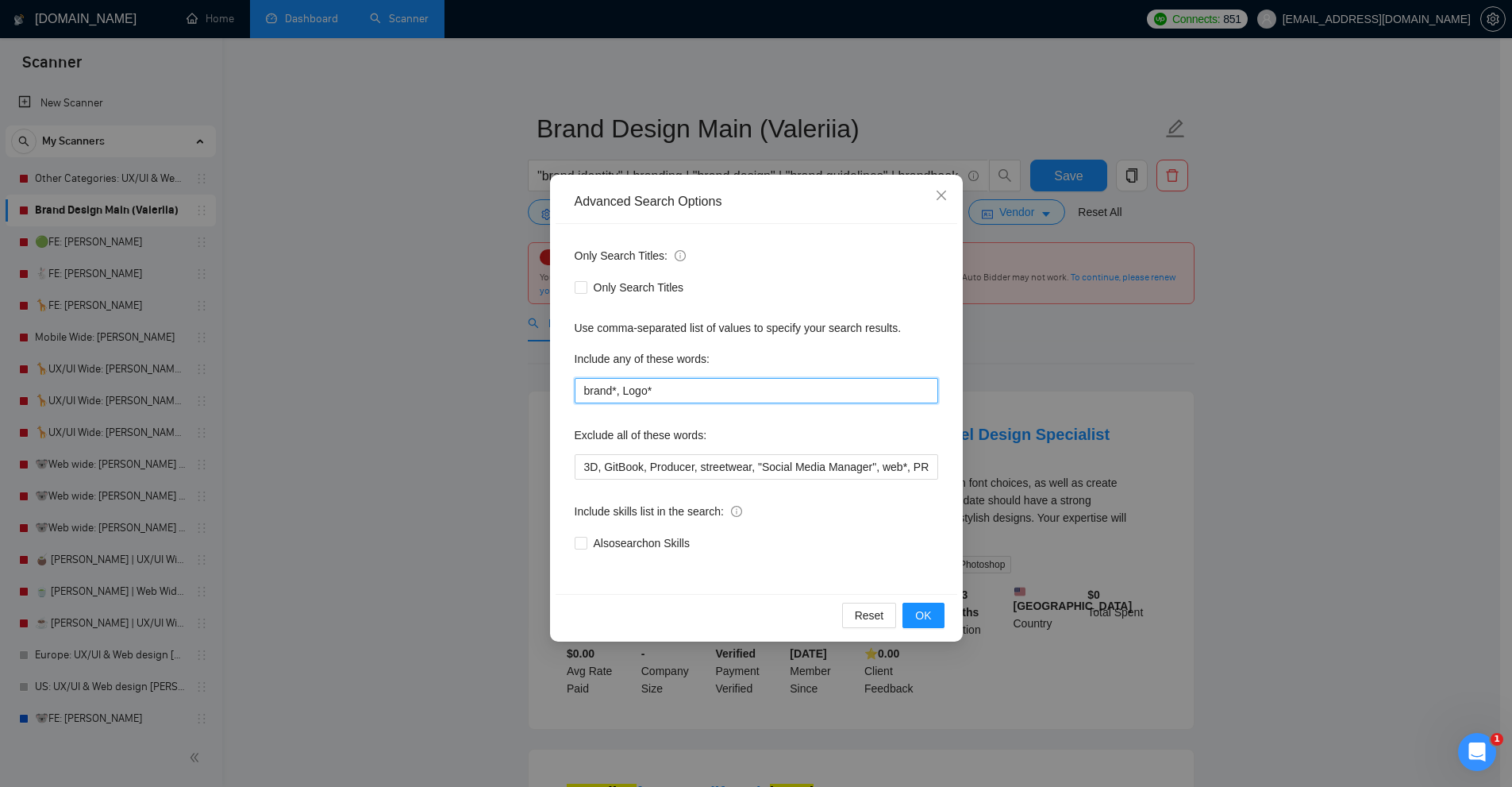
click at [687, 388] on input "brand*, Logo*" at bounding box center [756, 390] width 363 height 26
click at [1120, 355] on div "Advanced Search Options Only Search Titles: Only Search Titles Use comma-separa…" at bounding box center [756, 393] width 1512 height 787
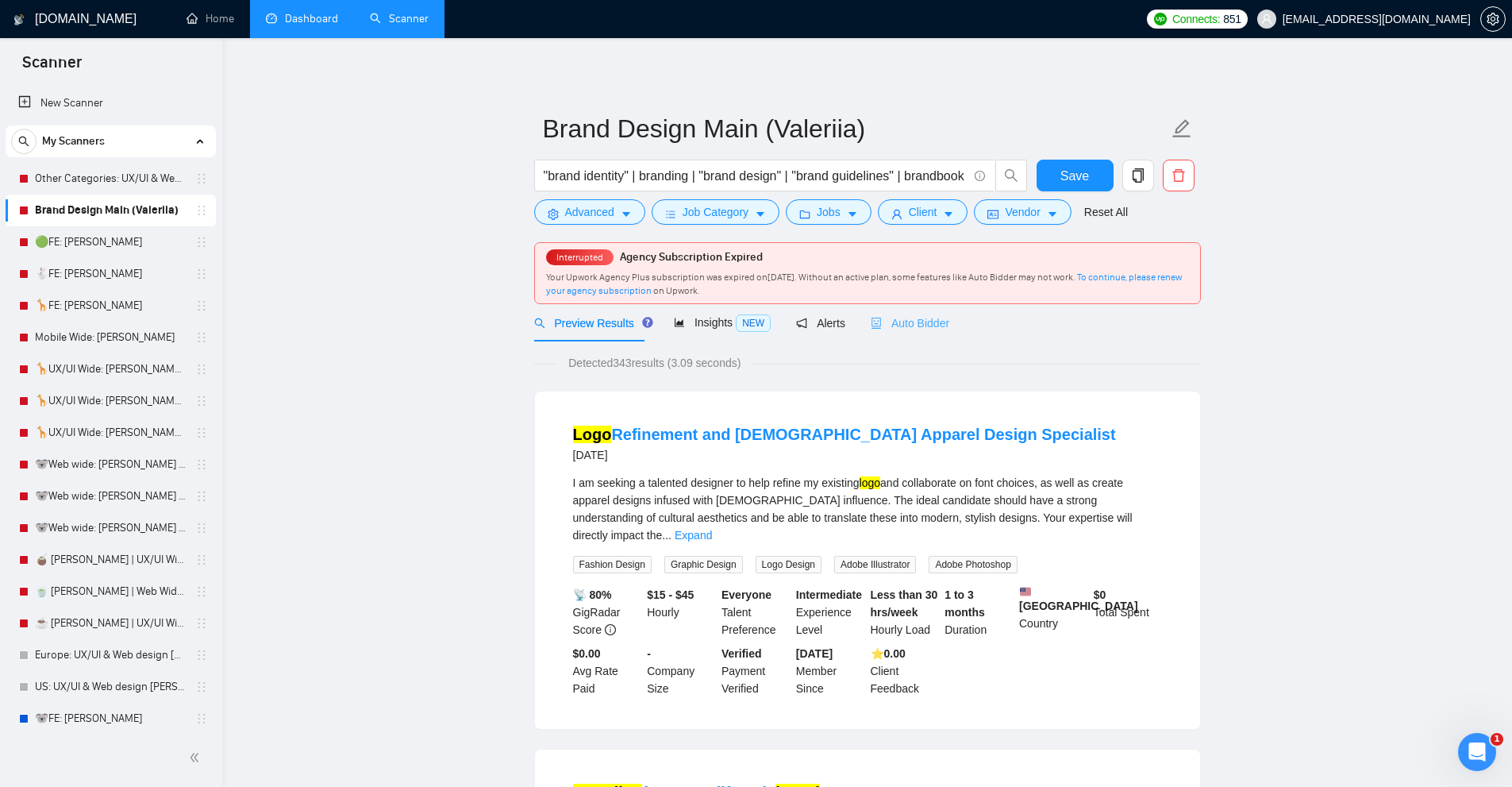
click at [897, 307] on div "Auto Bidder" at bounding box center [909, 323] width 78 height 37
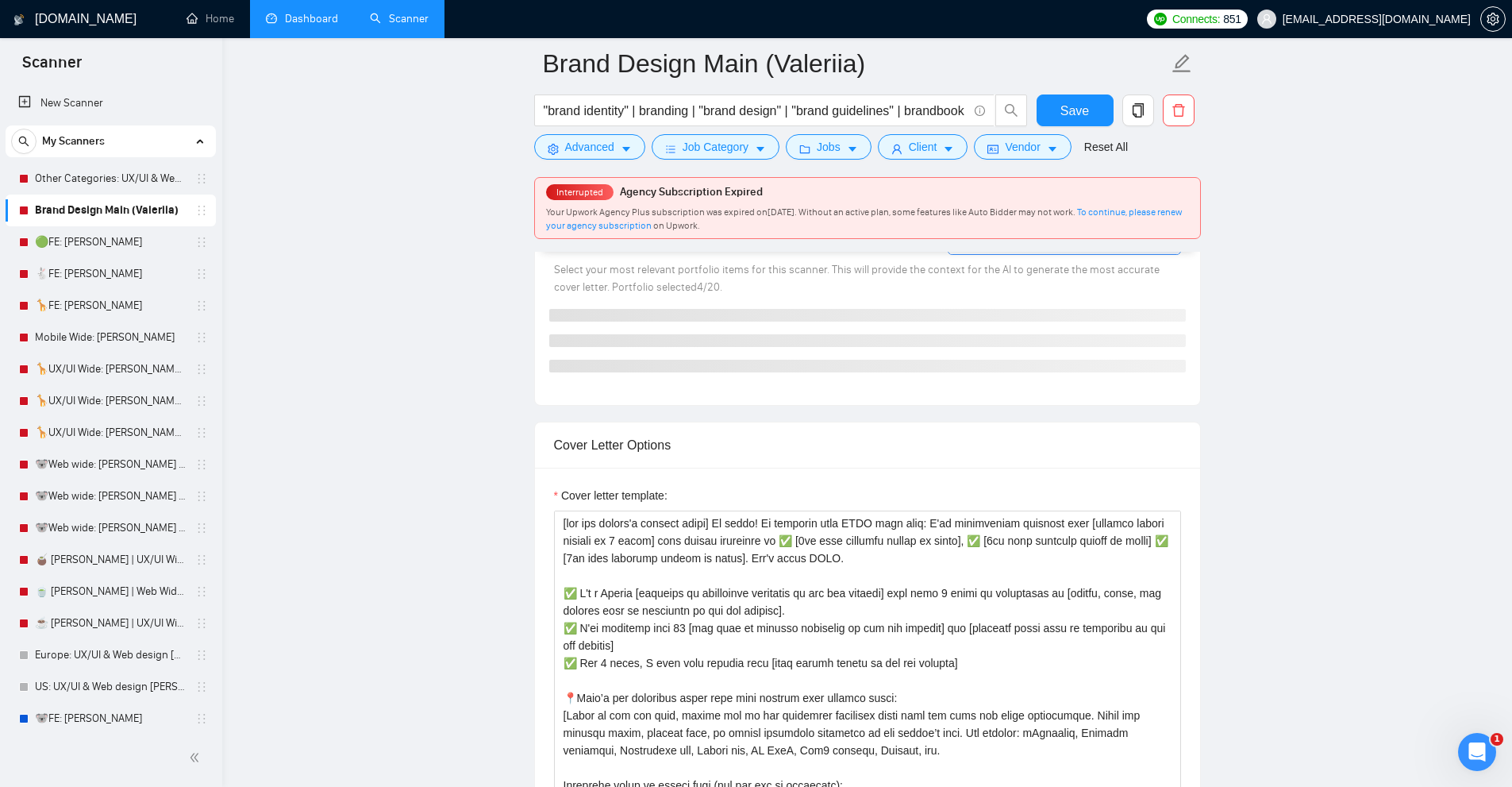
scroll to position [1588, 0]
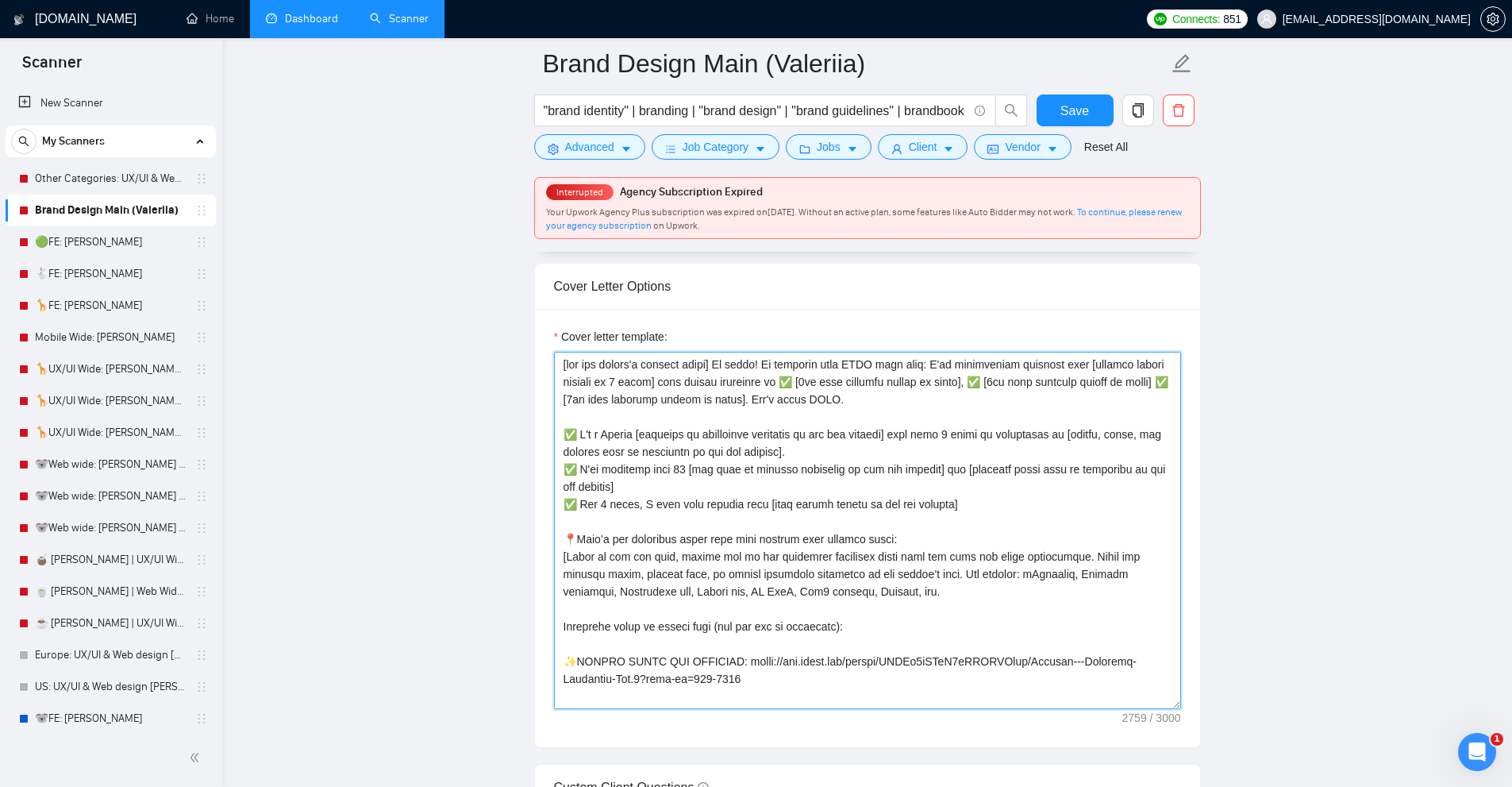
click at [831, 381] on textarea "Cover letter template:" at bounding box center [867, 530] width 627 height 357
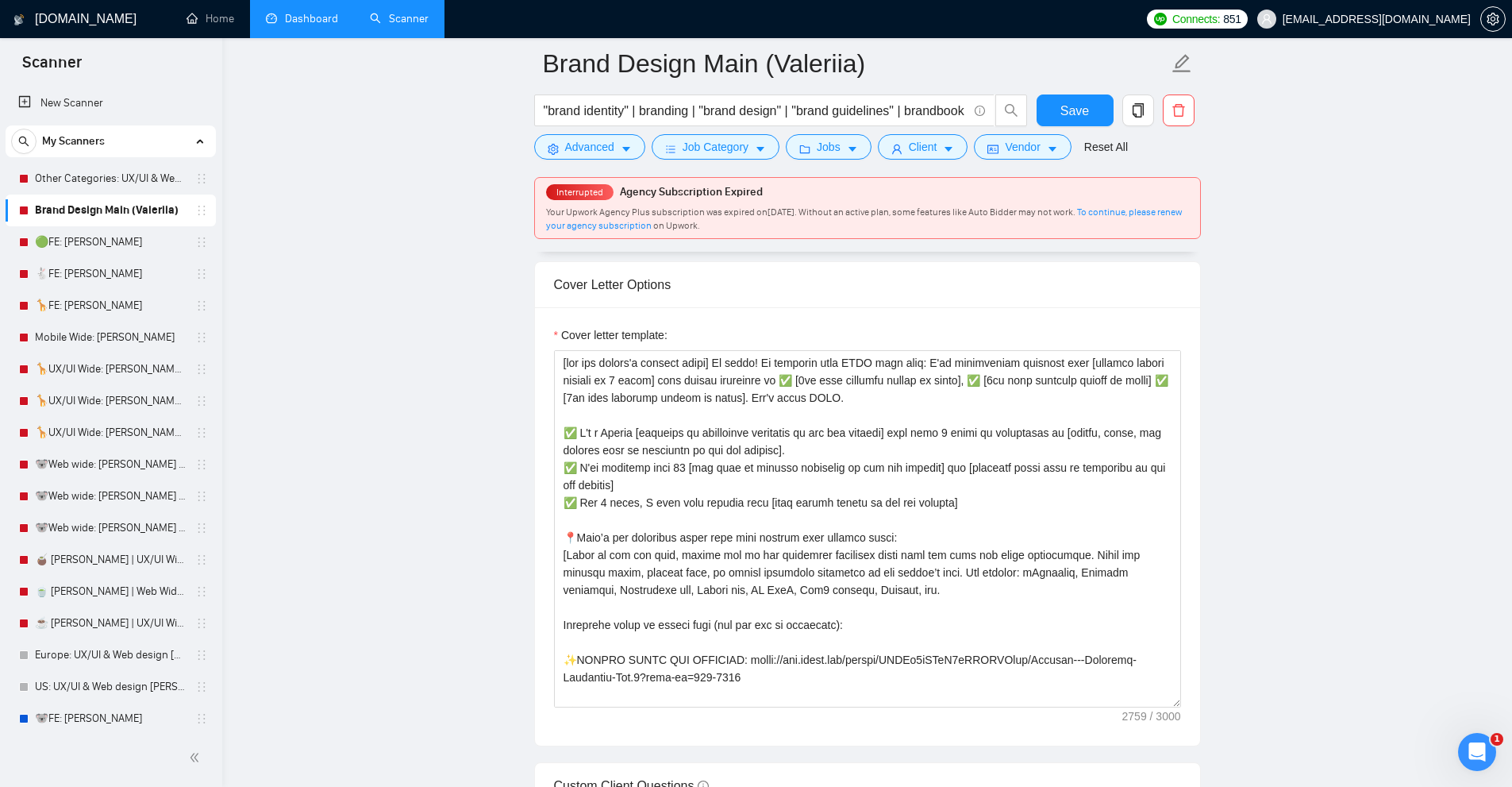
scroll to position [2064, 0]
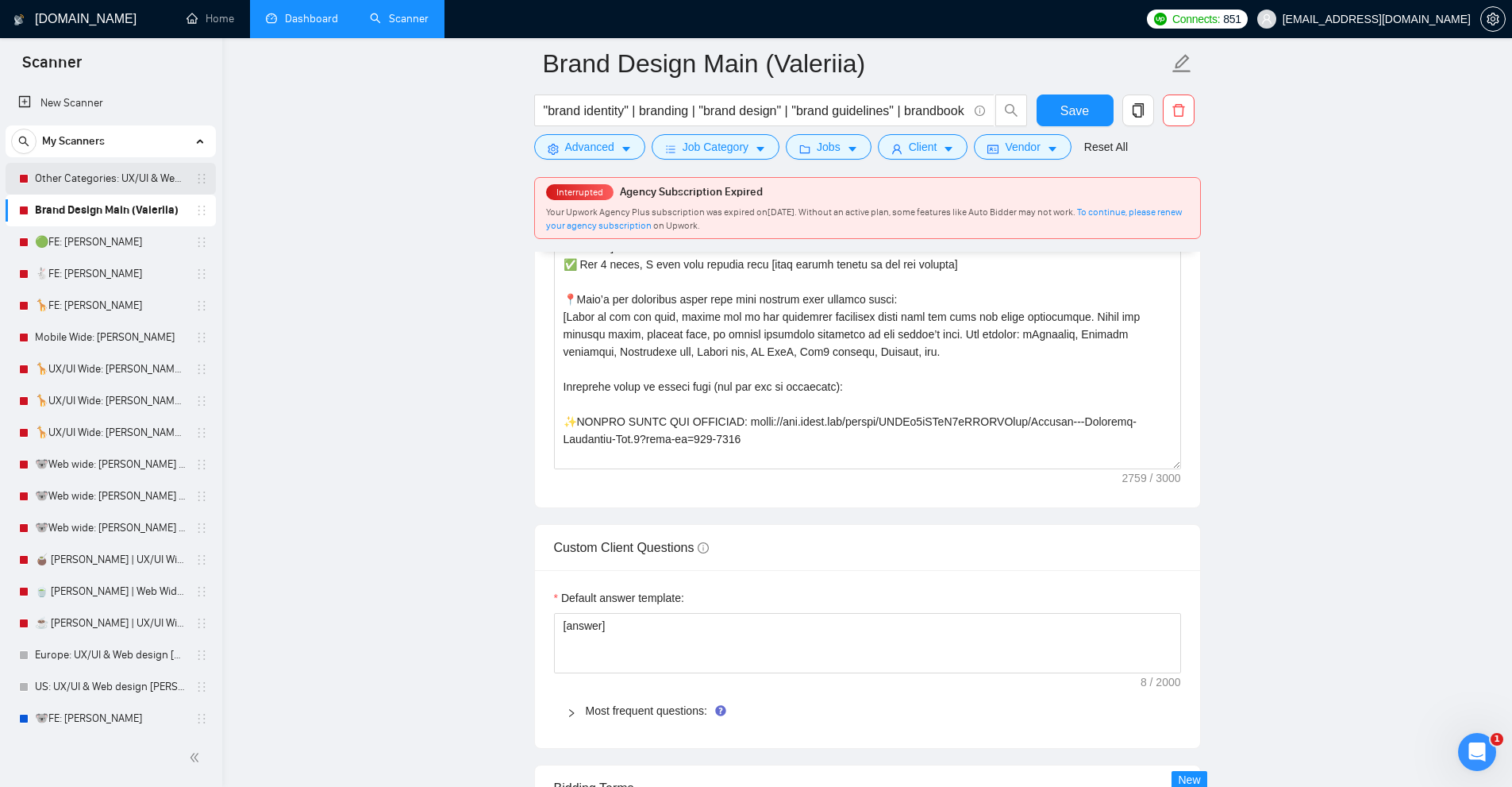
click at [84, 181] on link "Other Categories: UX/UI & Web design [PERSON_NAME]" at bounding box center [111, 179] width 151 height 32
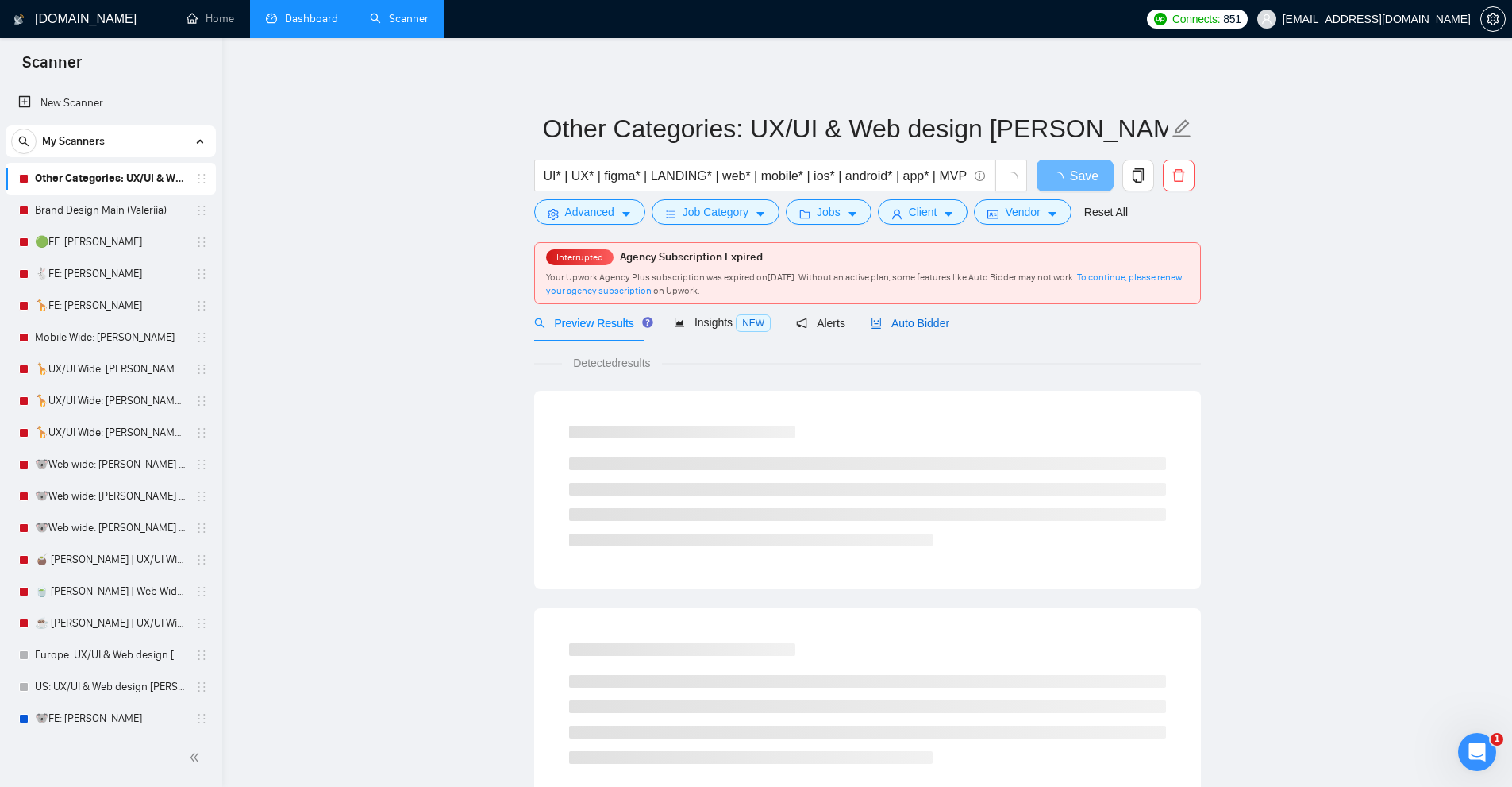
click at [925, 317] on span "Auto Bidder" at bounding box center [909, 323] width 78 height 12
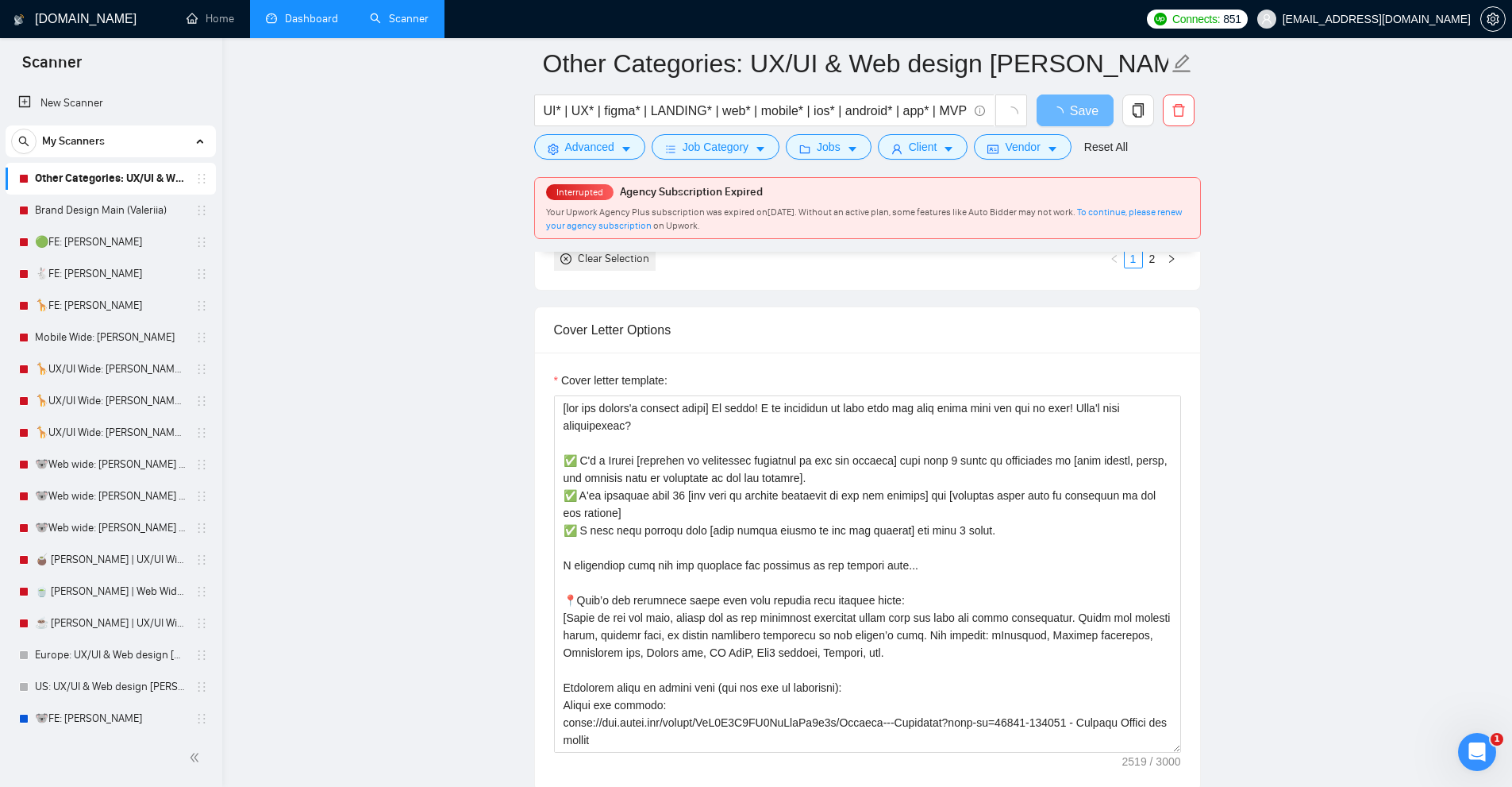
scroll to position [1985, 0]
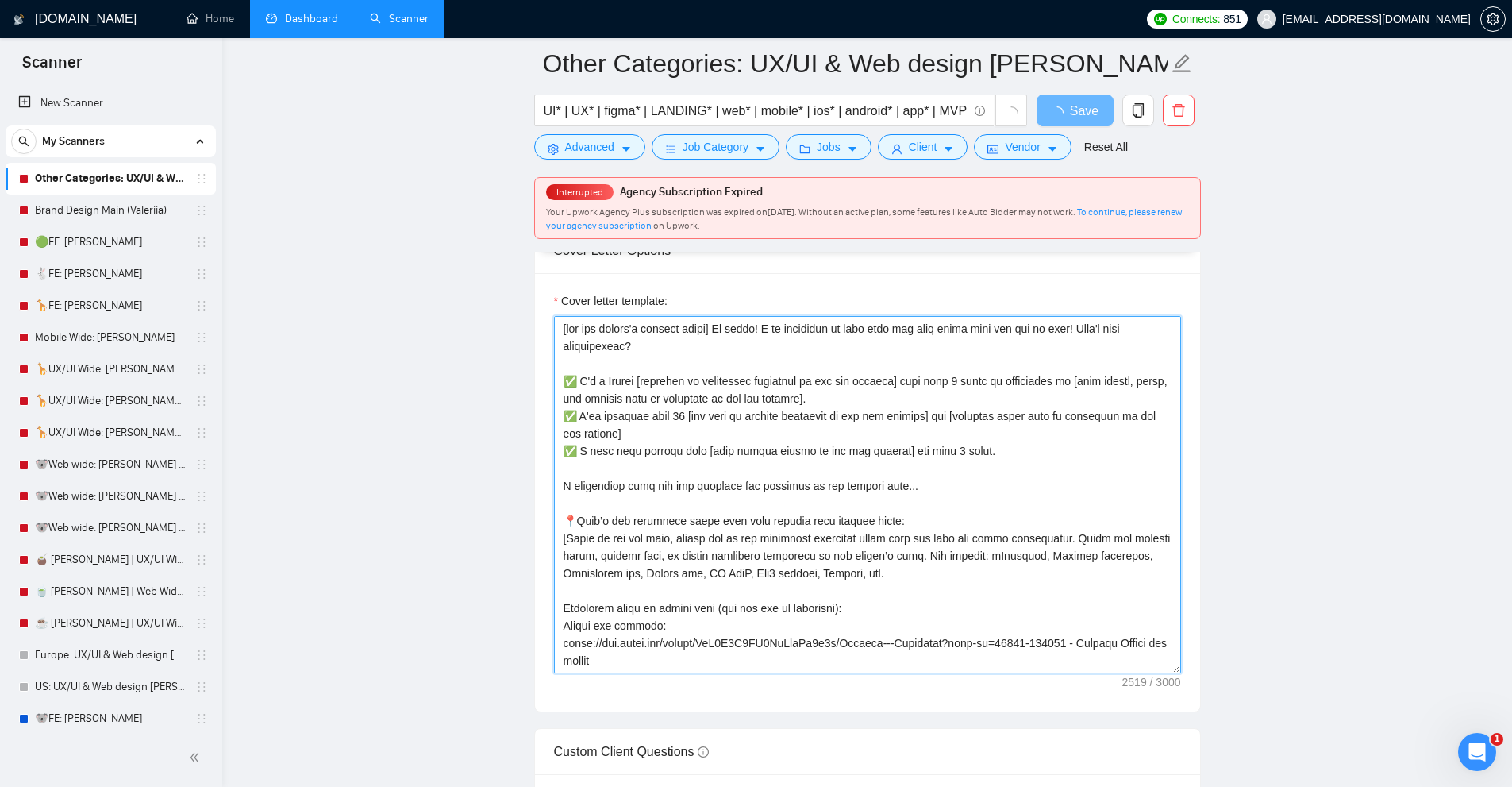
click at [967, 498] on textarea "Cover letter template:" at bounding box center [867, 494] width 627 height 357
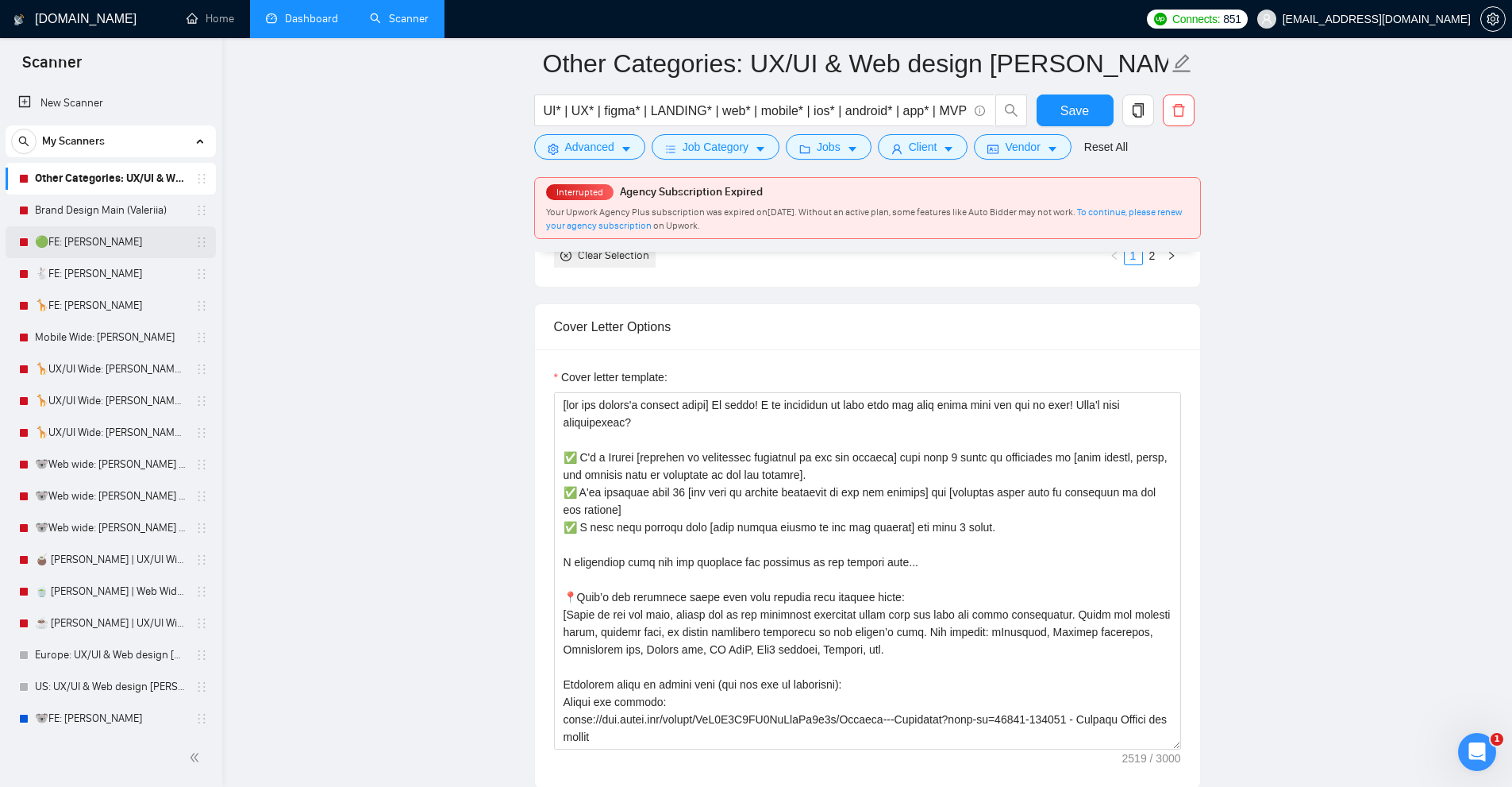
click at [94, 241] on link "🟢FE: [PERSON_NAME]" at bounding box center [111, 242] width 151 height 32
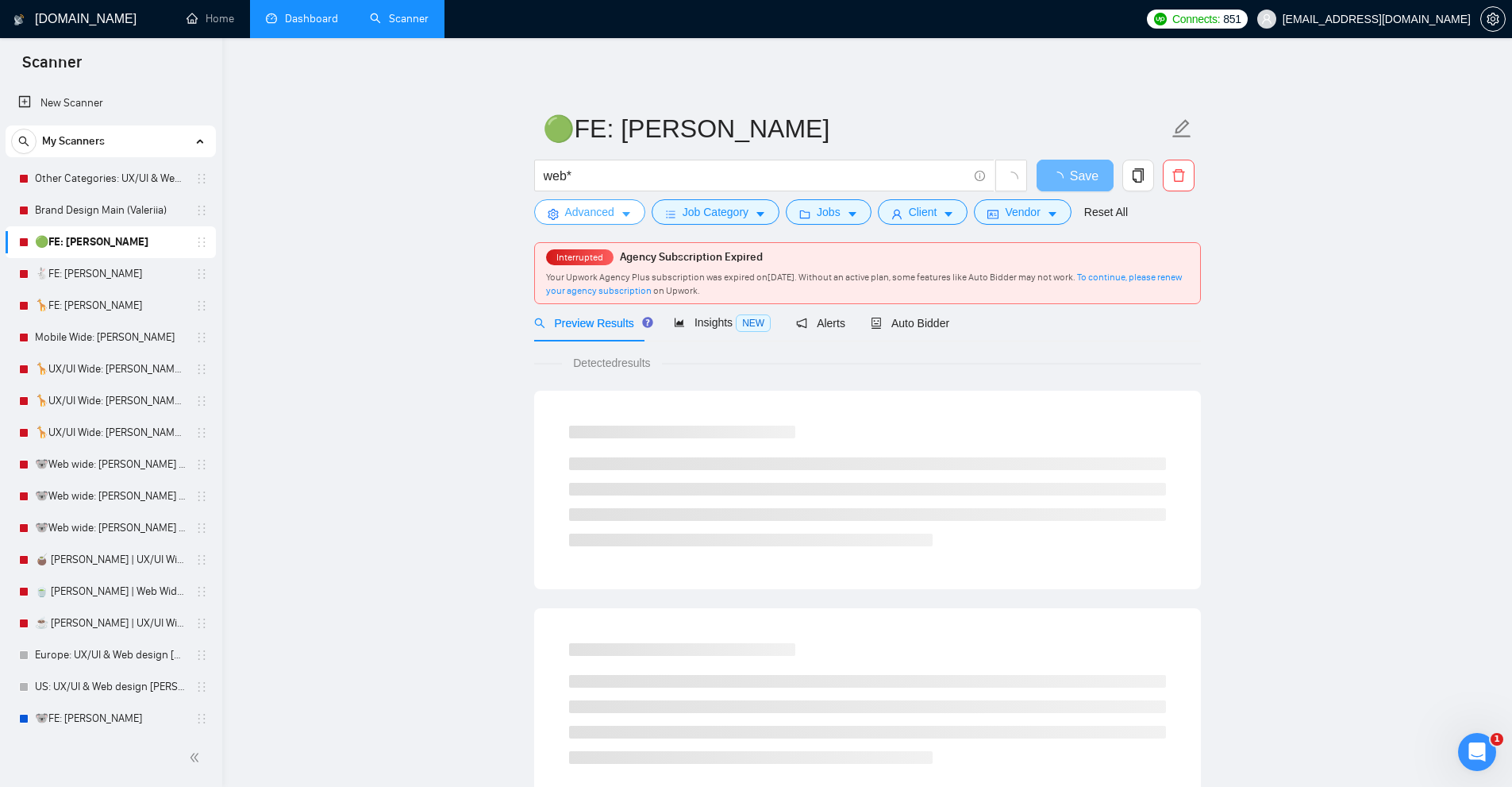
click at [614, 217] on button "Advanced" at bounding box center [590, 212] width 111 height 26
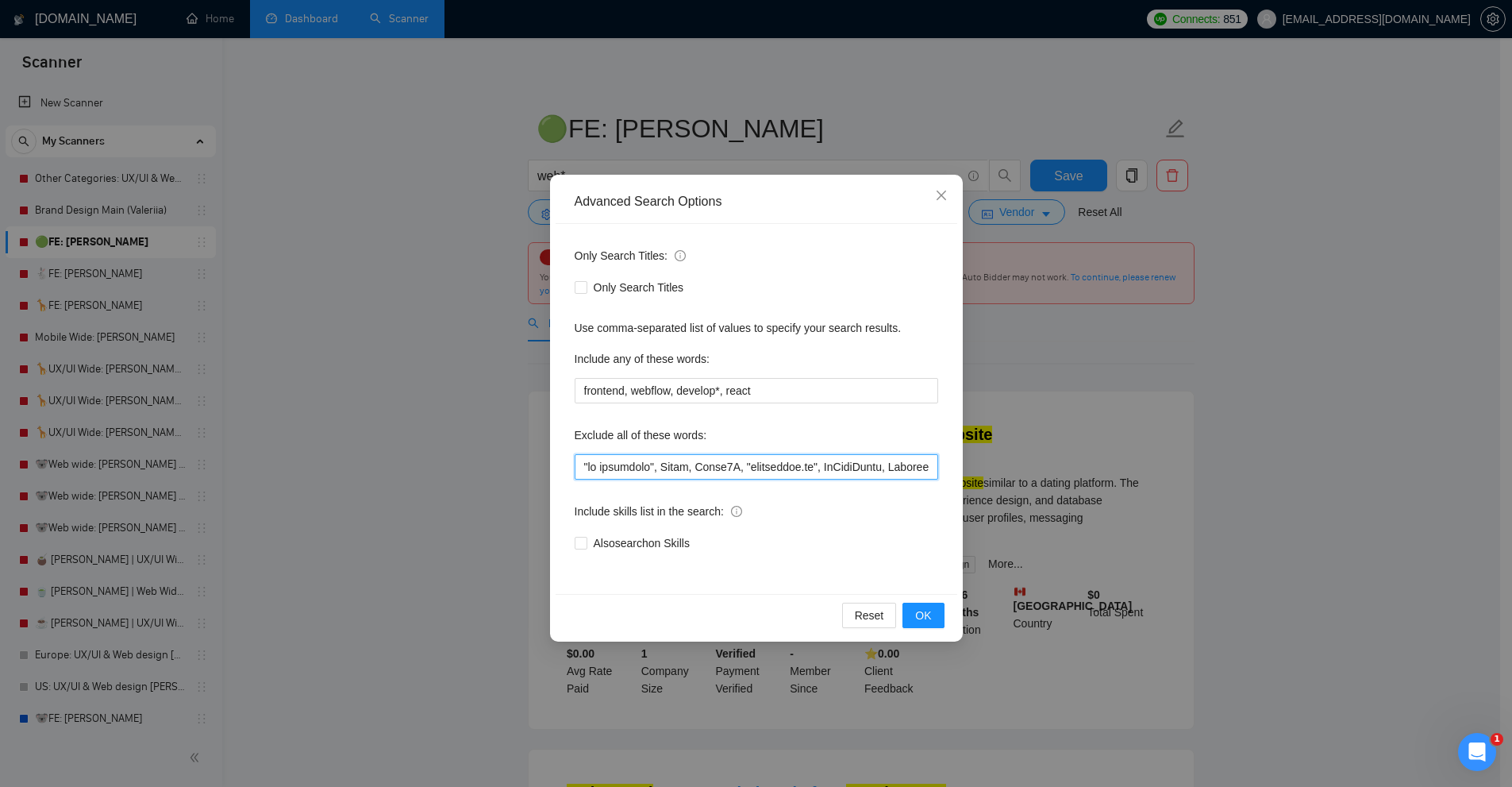
click at [760, 463] on input "text" at bounding box center [756, 466] width 363 height 26
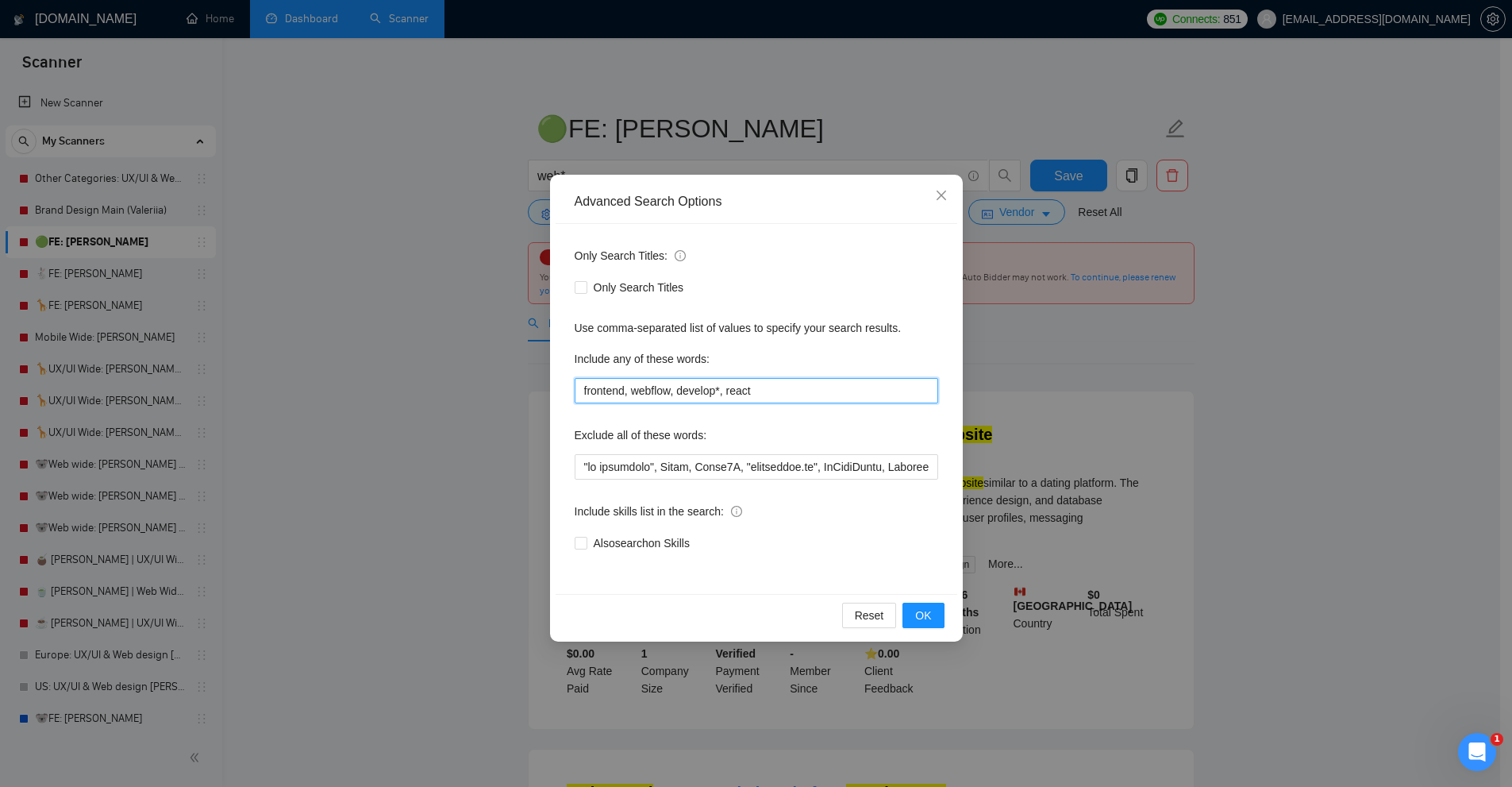
click at [761, 383] on input "frontend, webflow, develop*, react" at bounding box center [756, 390] width 363 height 26
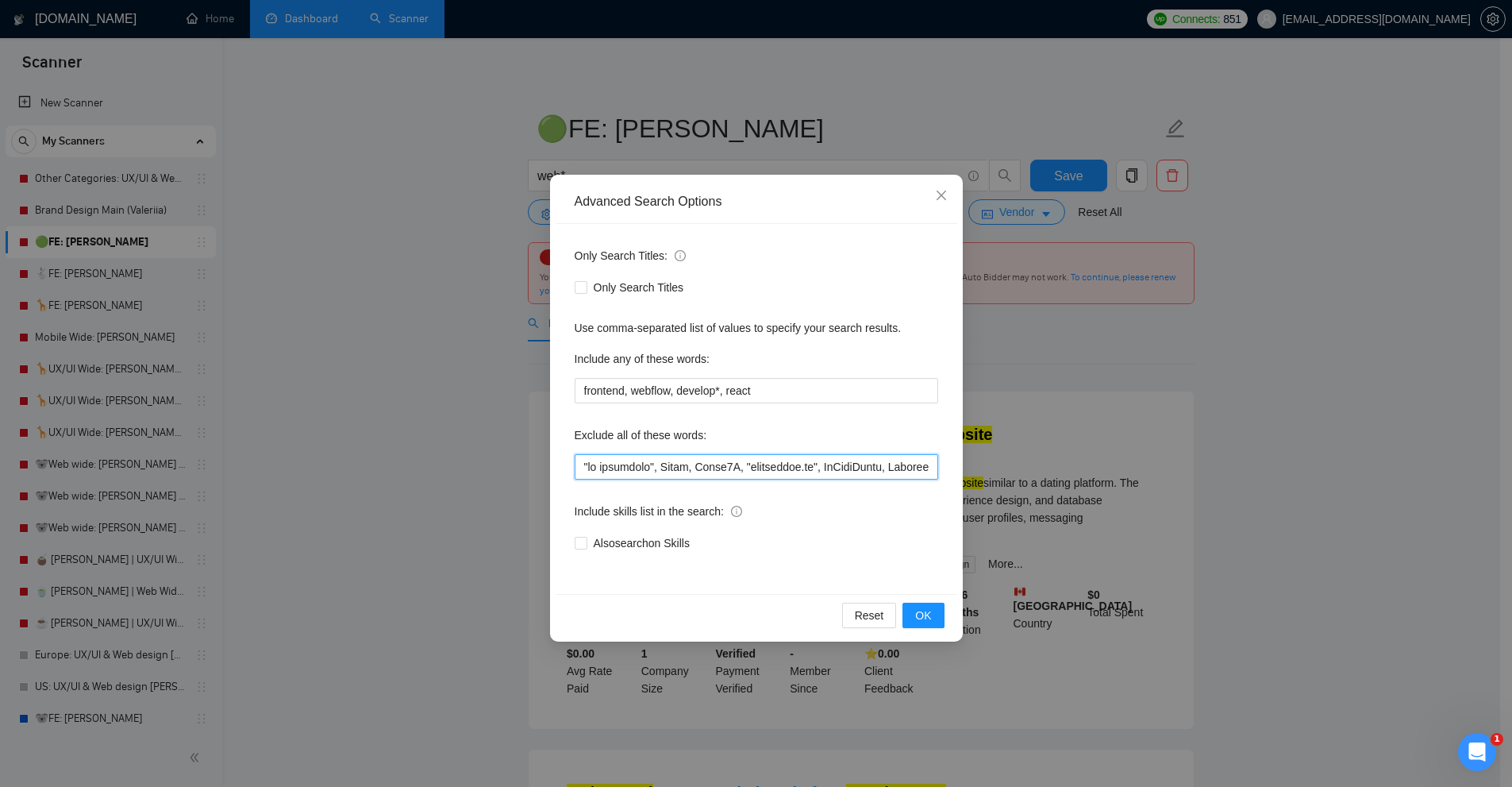
click at [802, 464] on input "text" at bounding box center [756, 466] width 363 height 26
click at [1044, 257] on div "Advanced Search Options Only Search Titles: Only Search Titles Use comma-separa…" at bounding box center [756, 393] width 1512 height 787
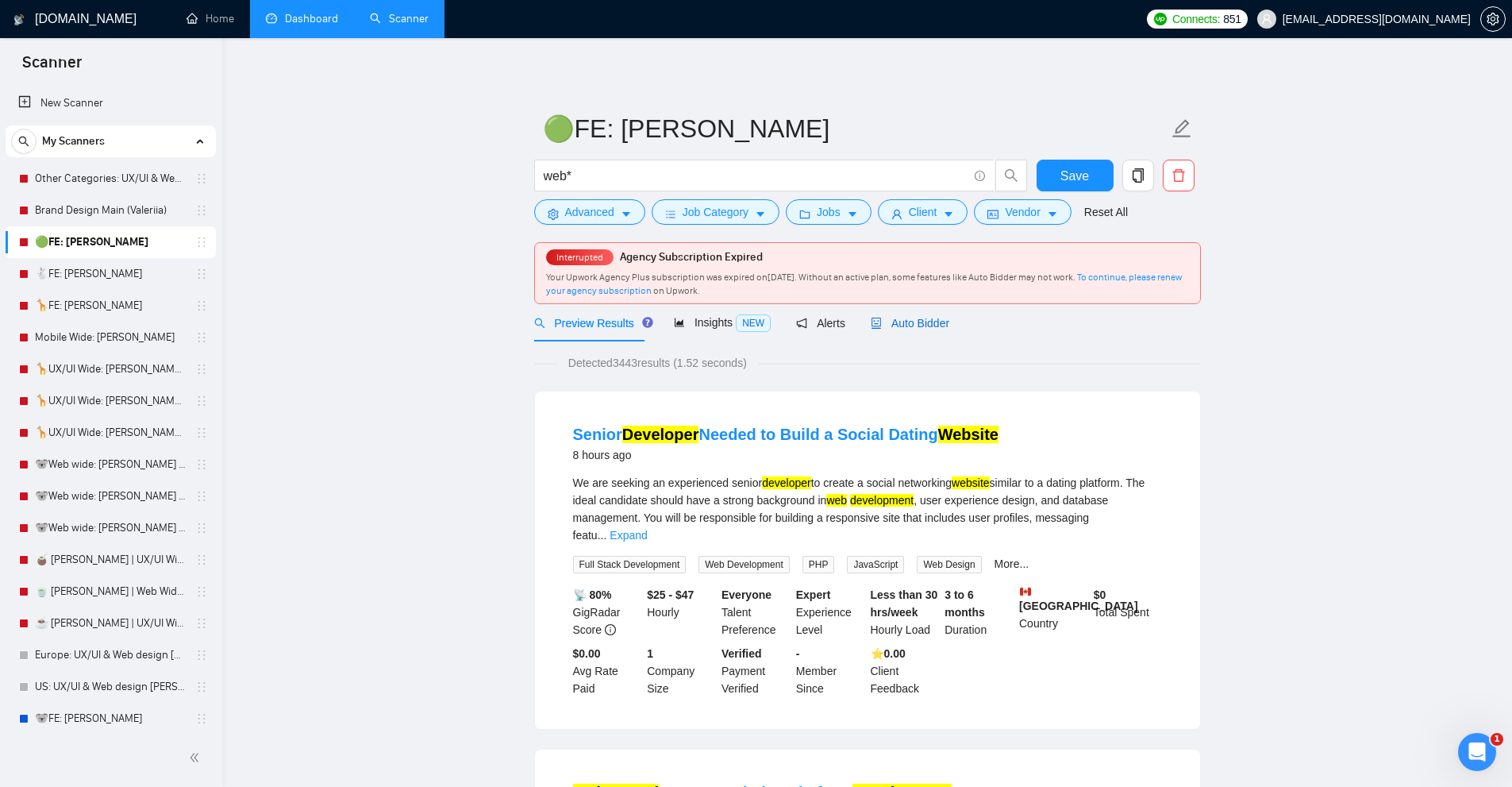
click at [895, 317] on span "Auto Bidder" at bounding box center [909, 323] width 78 height 12
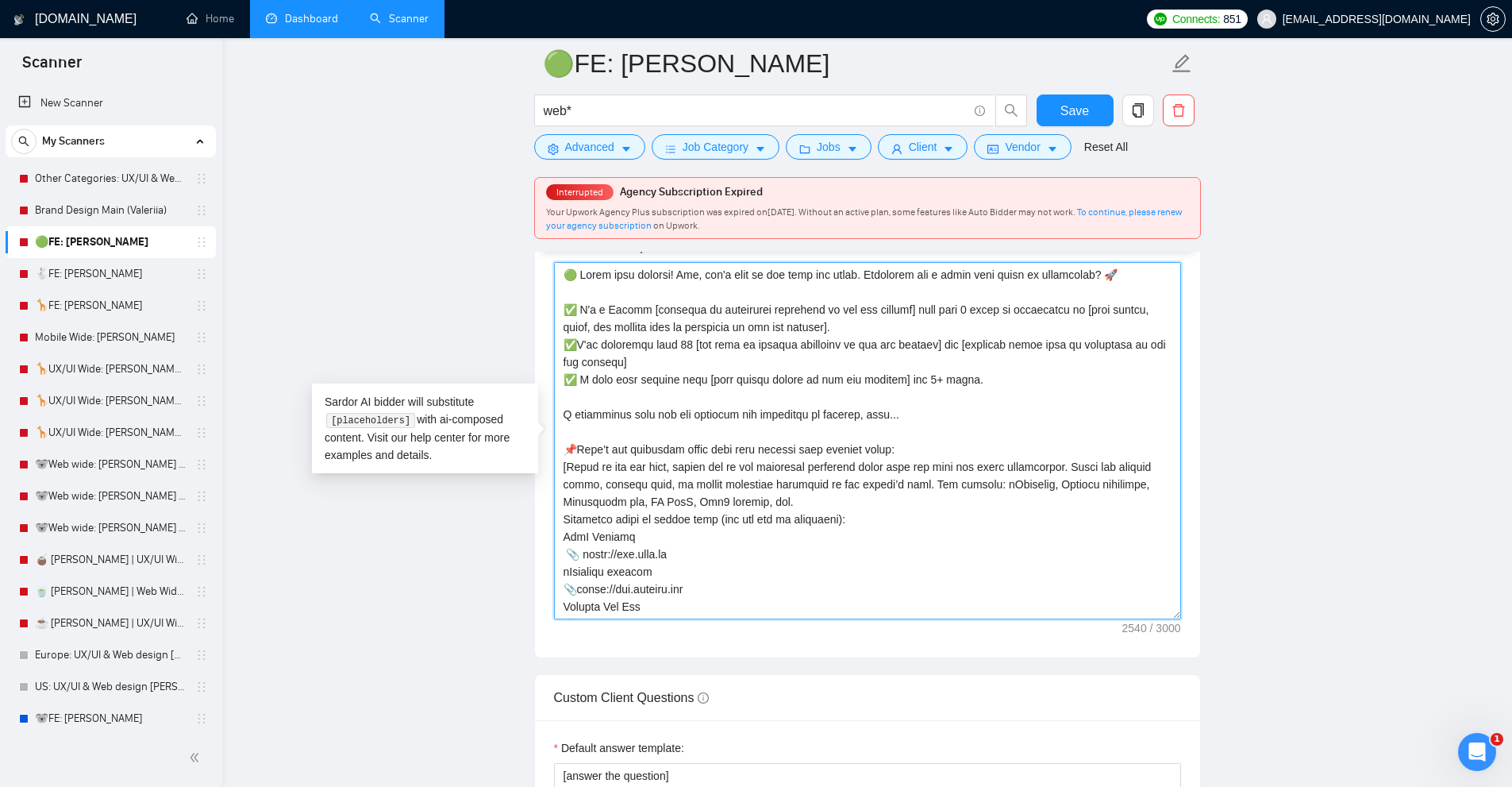
drag, startPoint x: 615, startPoint y: 308, endPoint x: 1082, endPoint y: 308, distance: 467.0
click at [1082, 308] on textarea "Cover letter template:" at bounding box center [867, 441] width 627 height 357
click at [962, 343] on textarea "Cover letter template:" at bounding box center [867, 441] width 627 height 357
click at [958, 323] on textarea "Cover letter template:" at bounding box center [867, 441] width 627 height 357
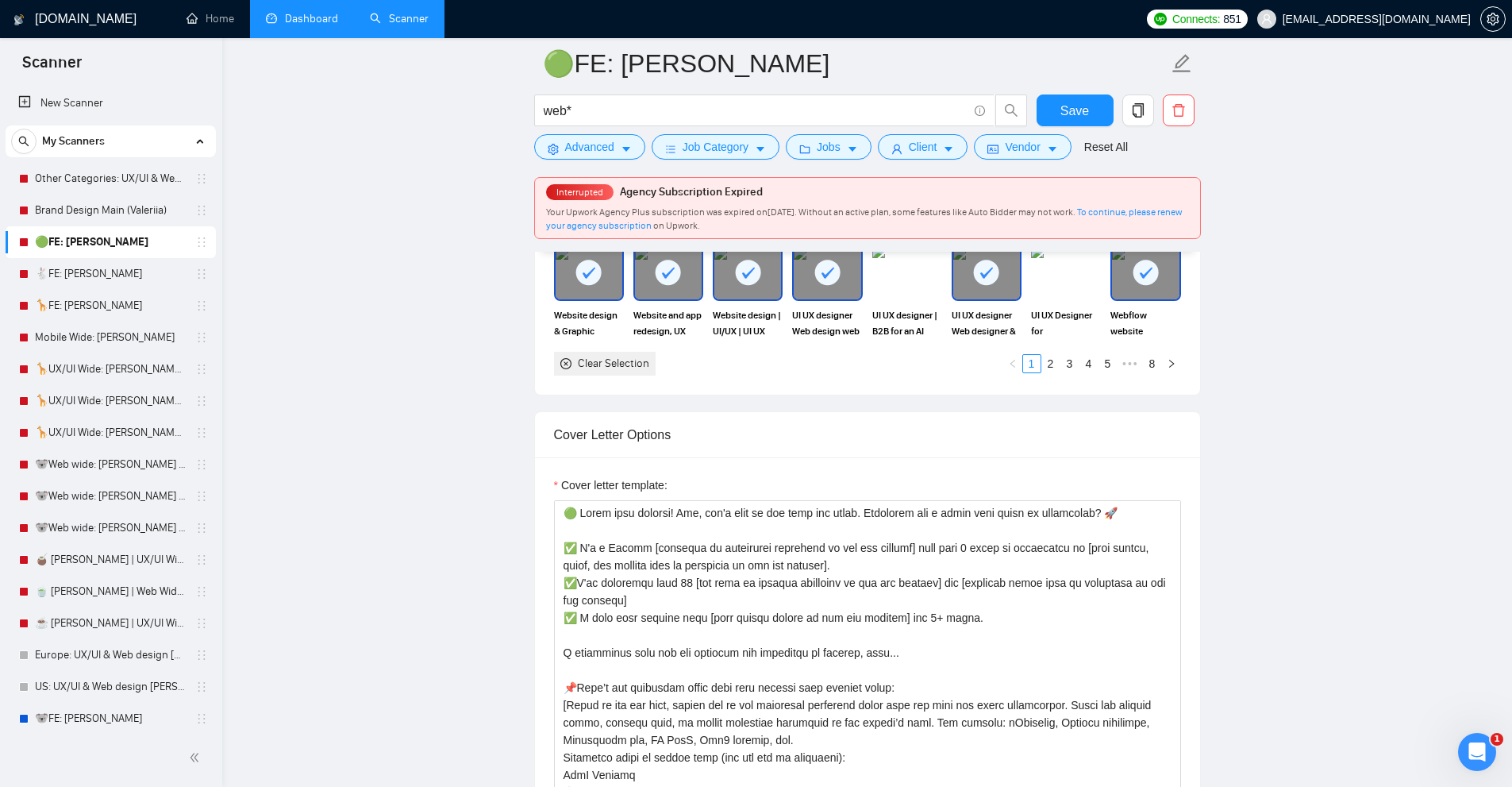
scroll to position [1667, 0]
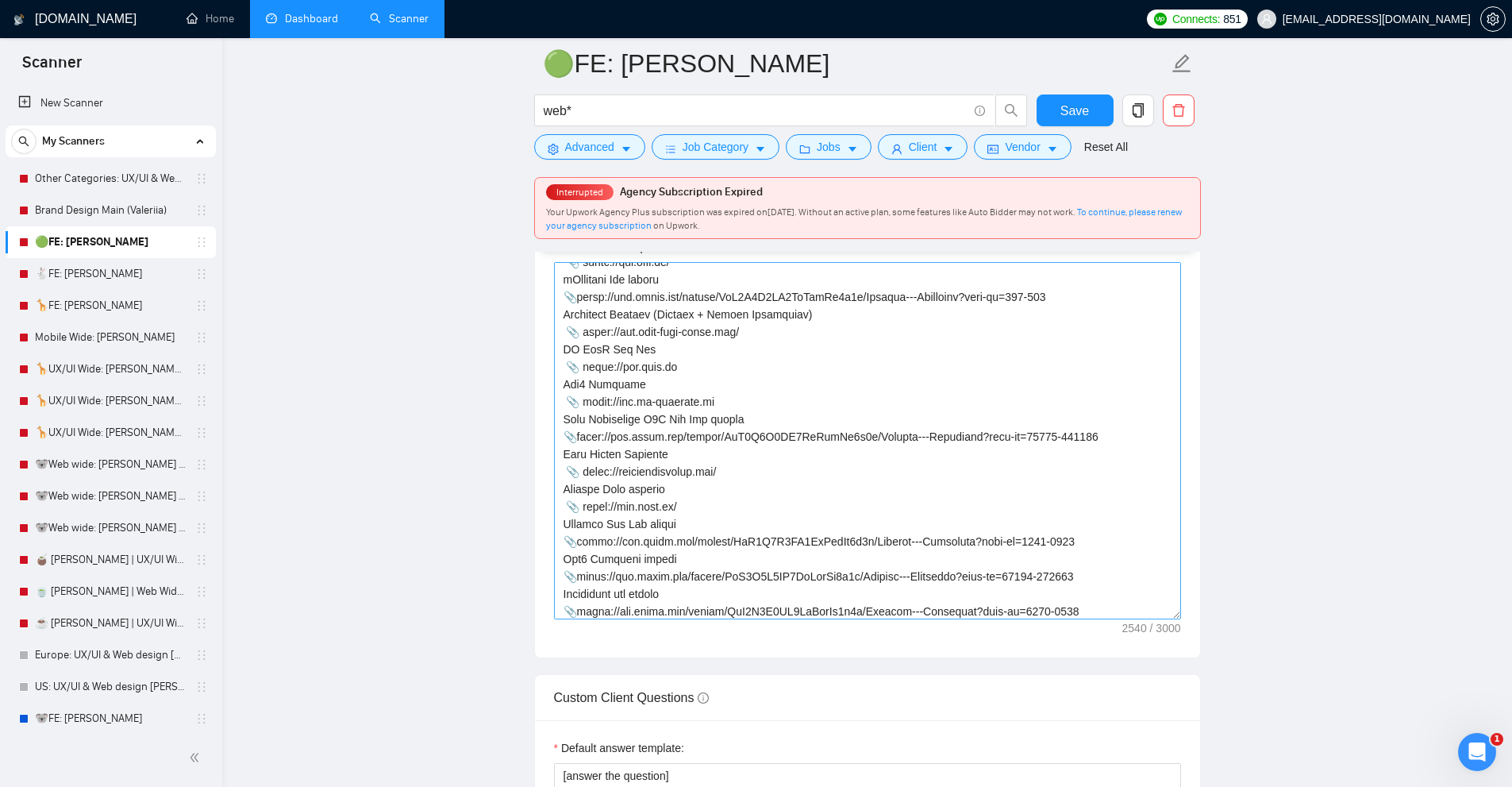
scroll to position [681, 0]
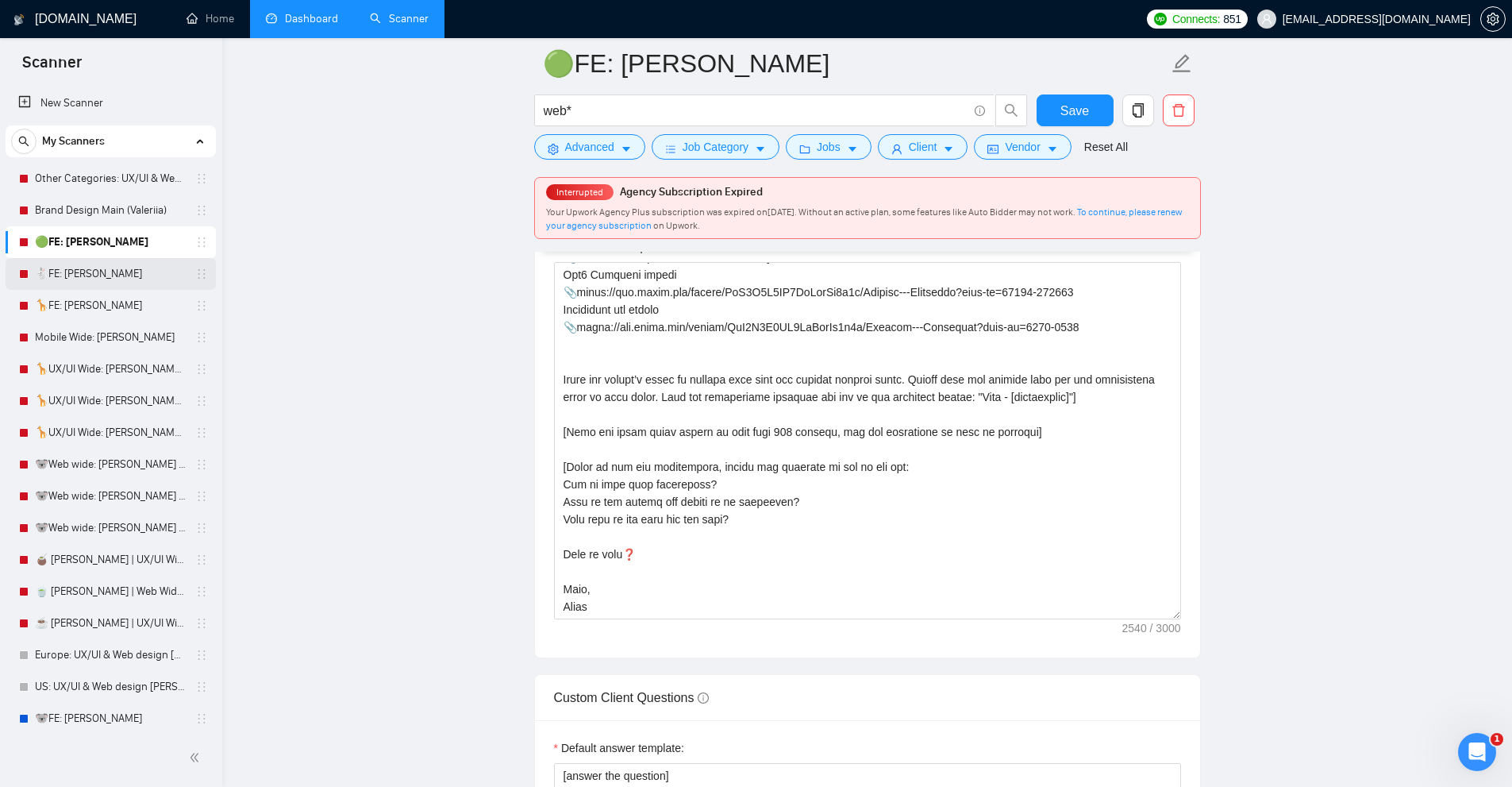
drag, startPoint x: 67, startPoint y: 280, endPoint x: 84, endPoint y: 278, distance: 17.1
click at [67, 280] on link "🐇FE: [PERSON_NAME]" at bounding box center [111, 273] width 151 height 32
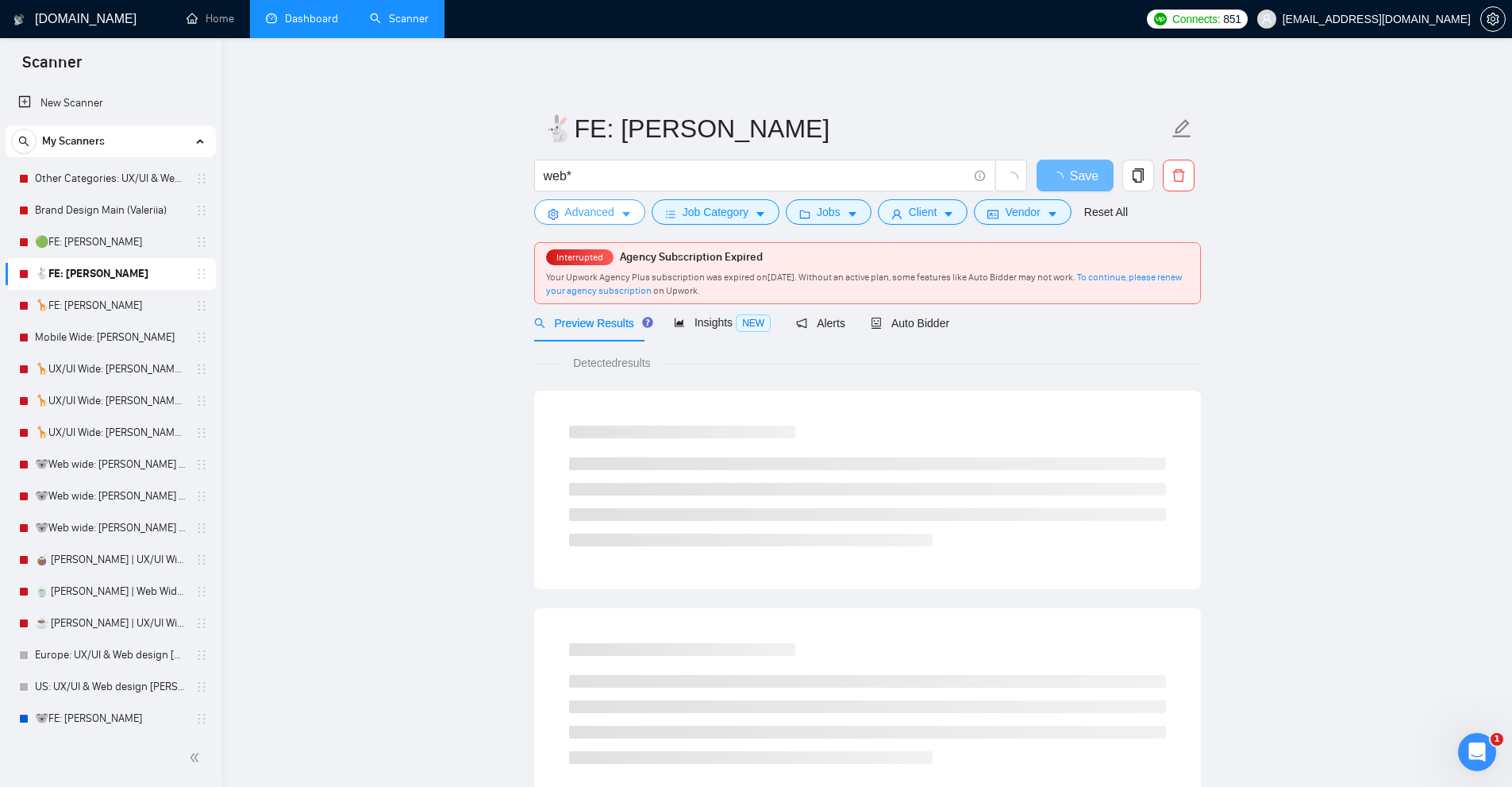
click at [602, 215] on span "Advanced" at bounding box center [590, 212] width 49 height 18
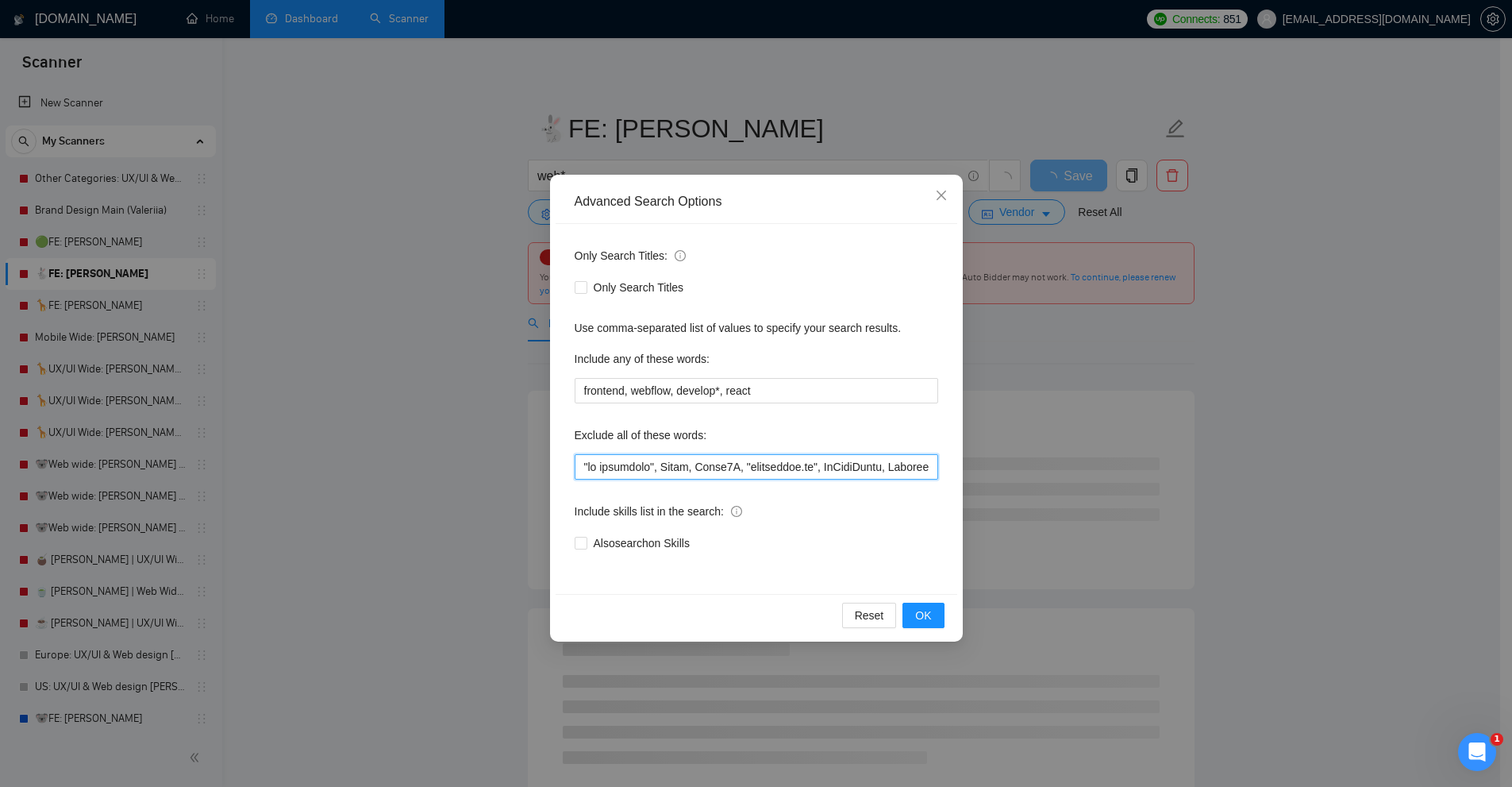
click at [704, 470] on input "text" at bounding box center [756, 466] width 363 height 26
click at [1133, 437] on div "Advanced Search Options Only Search Titles: Only Search Titles Use comma-separa…" at bounding box center [756, 393] width 1512 height 787
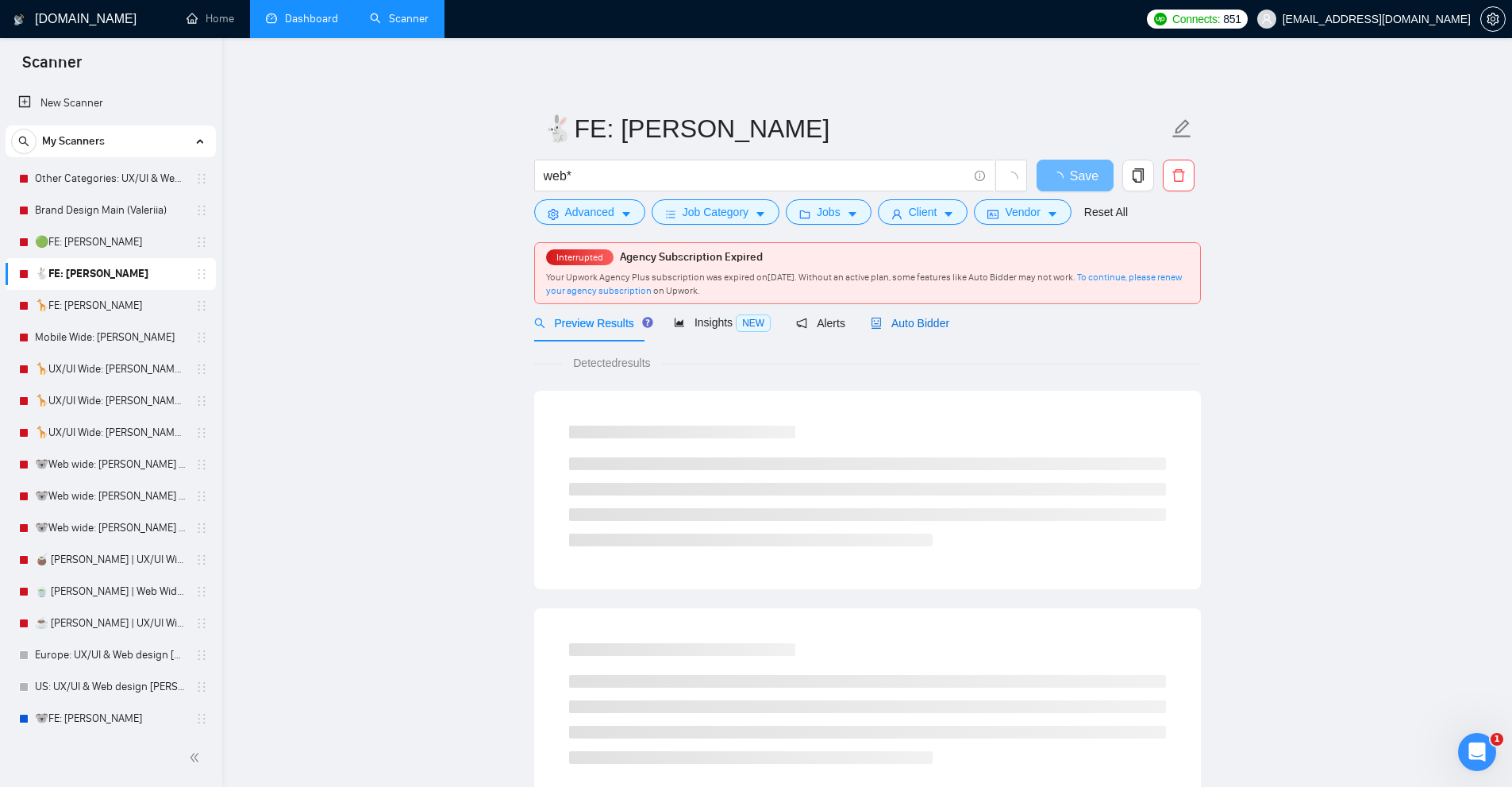
click at [897, 331] on div "Auto Bidder" at bounding box center [909, 323] width 78 height 18
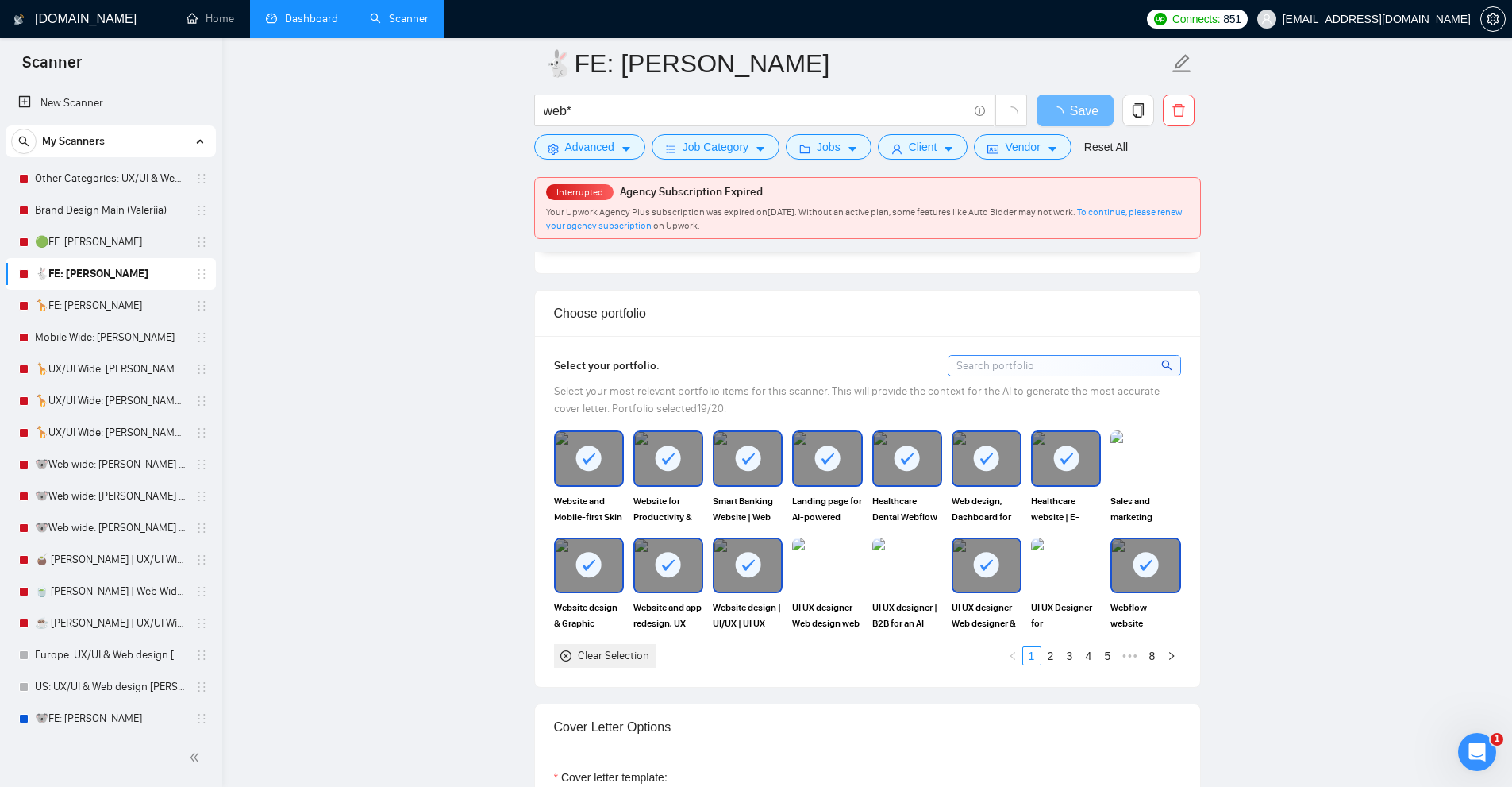
scroll to position [1985, 0]
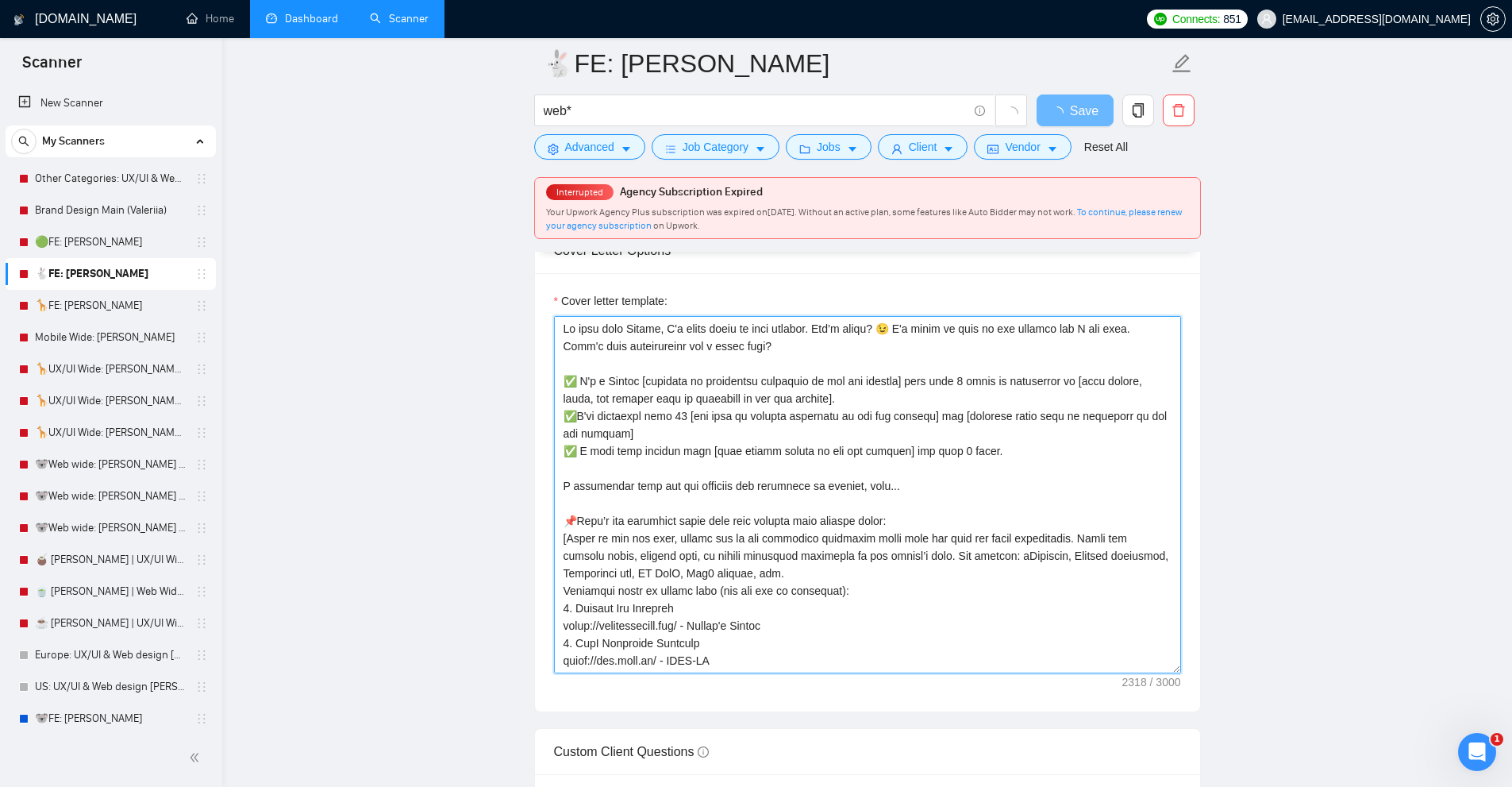
click at [1042, 470] on textarea "Cover letter template:" at bounding box center [867, 494] width 627 height 357
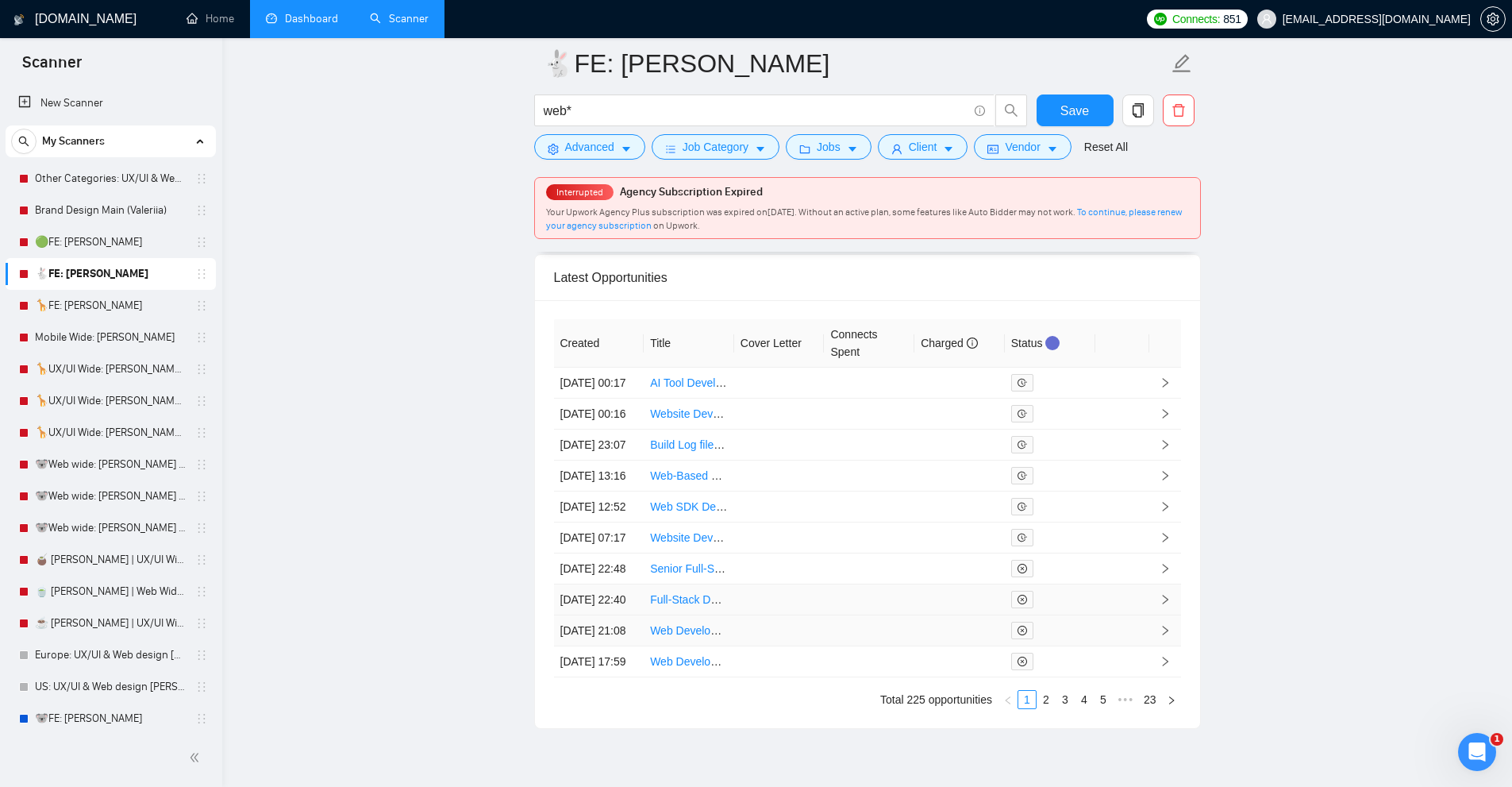
scroll to position [4433, 0]
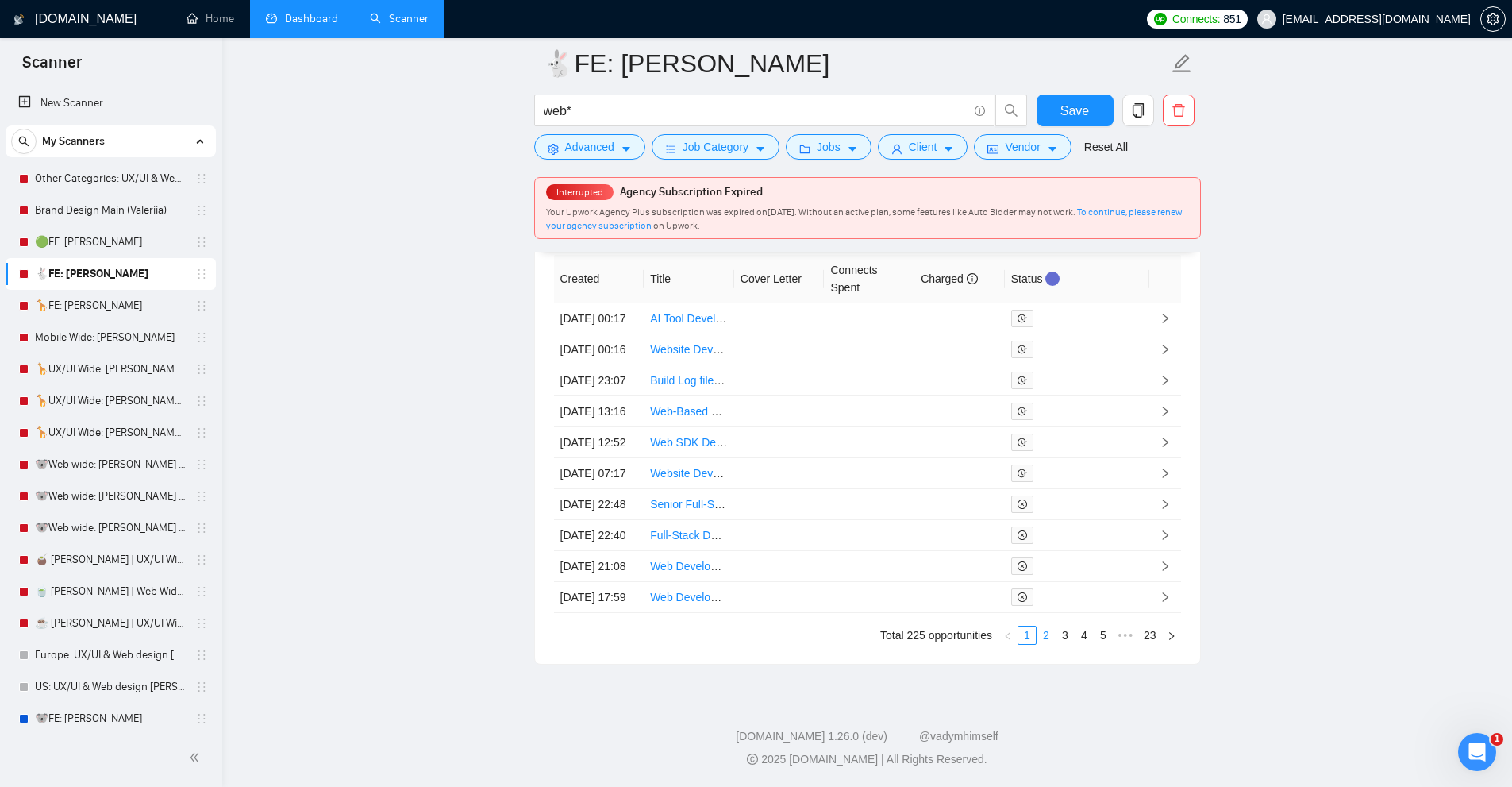
click at [1044, 632] on link "2" at bounding box center [1046, 635] width 18 height 18
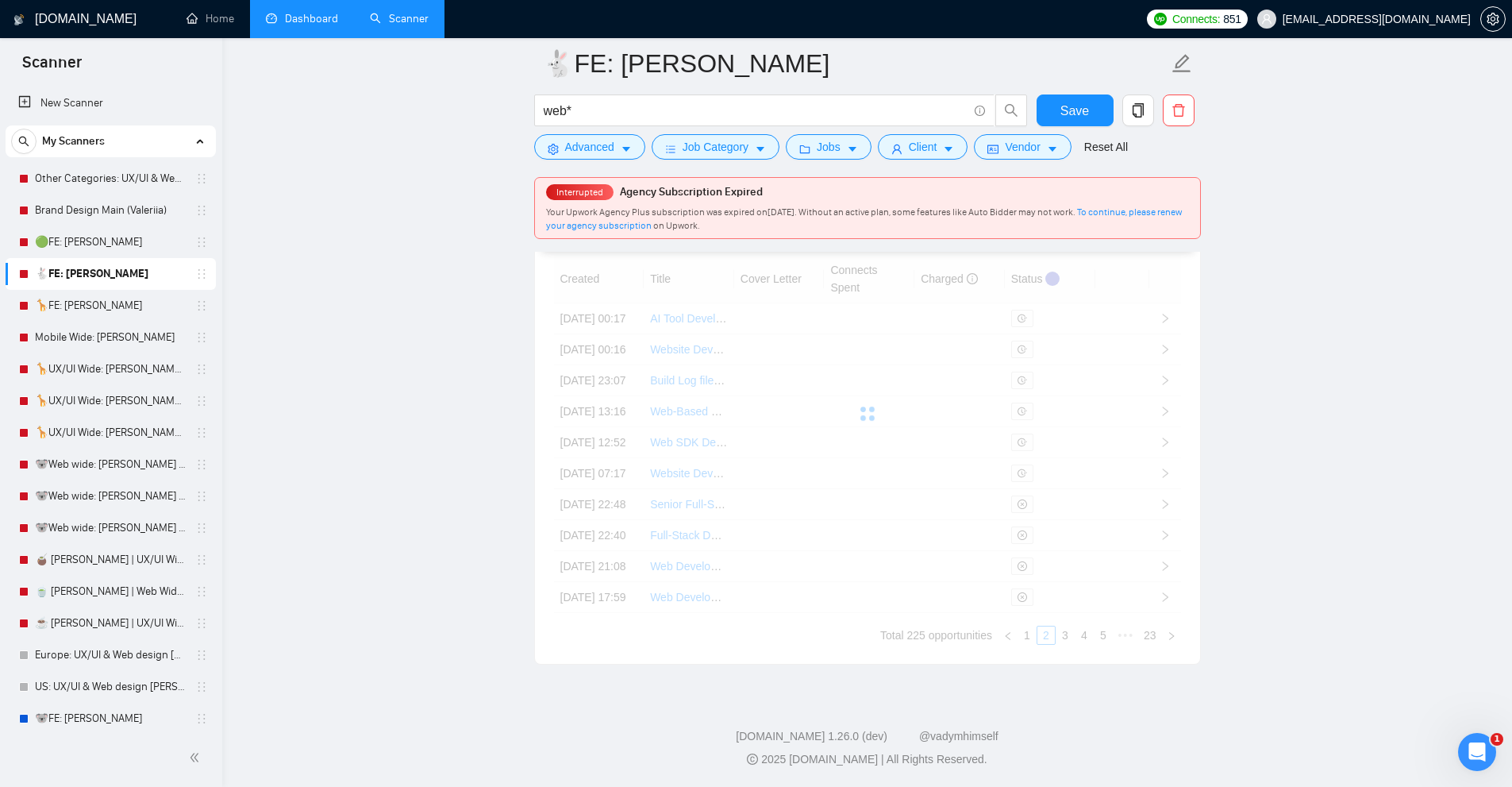
scroll to position [4274, 0]
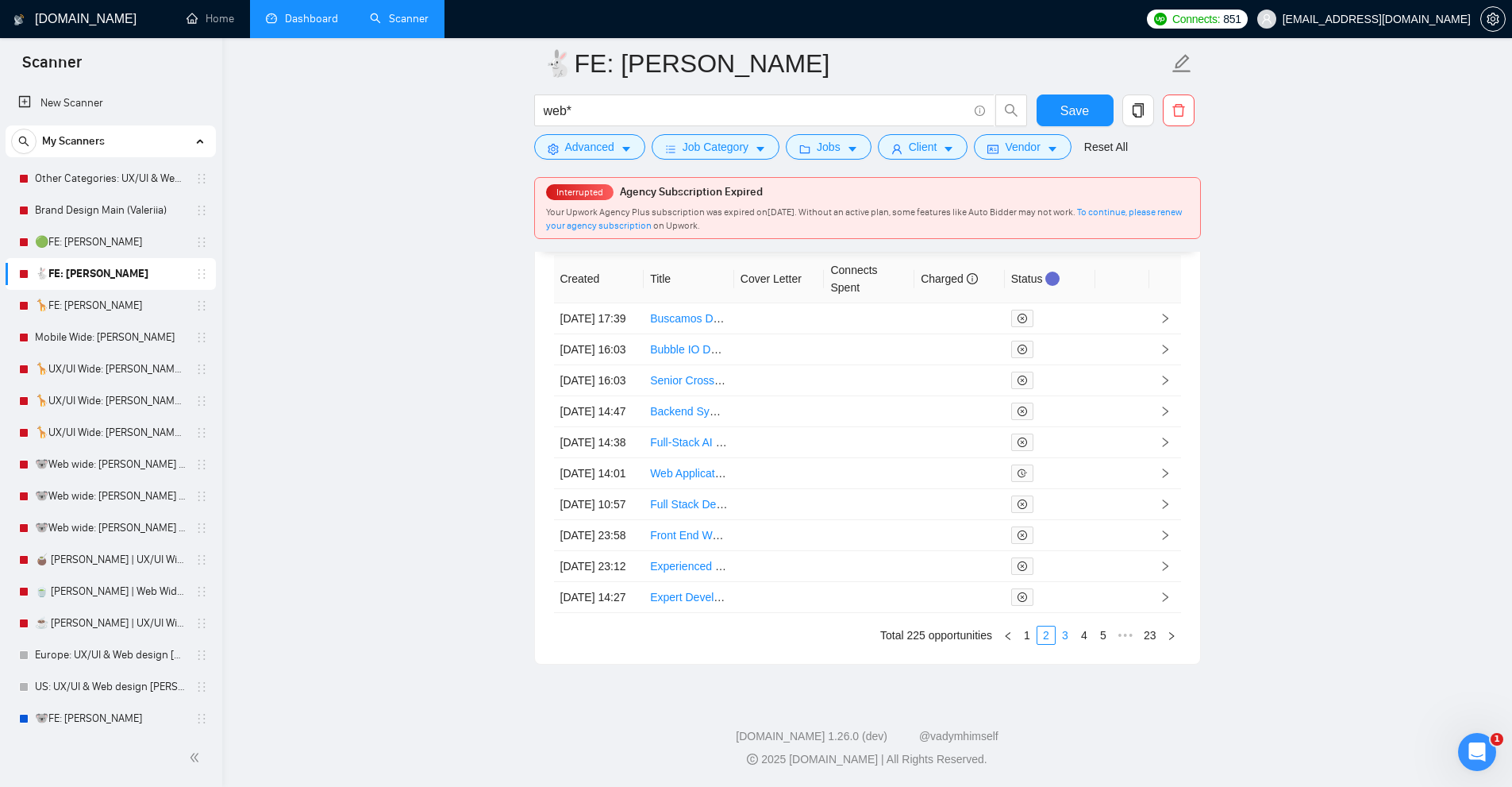
click at [1059, 630] on link "3" at bounding box center [1065, 635] width 18 height 18
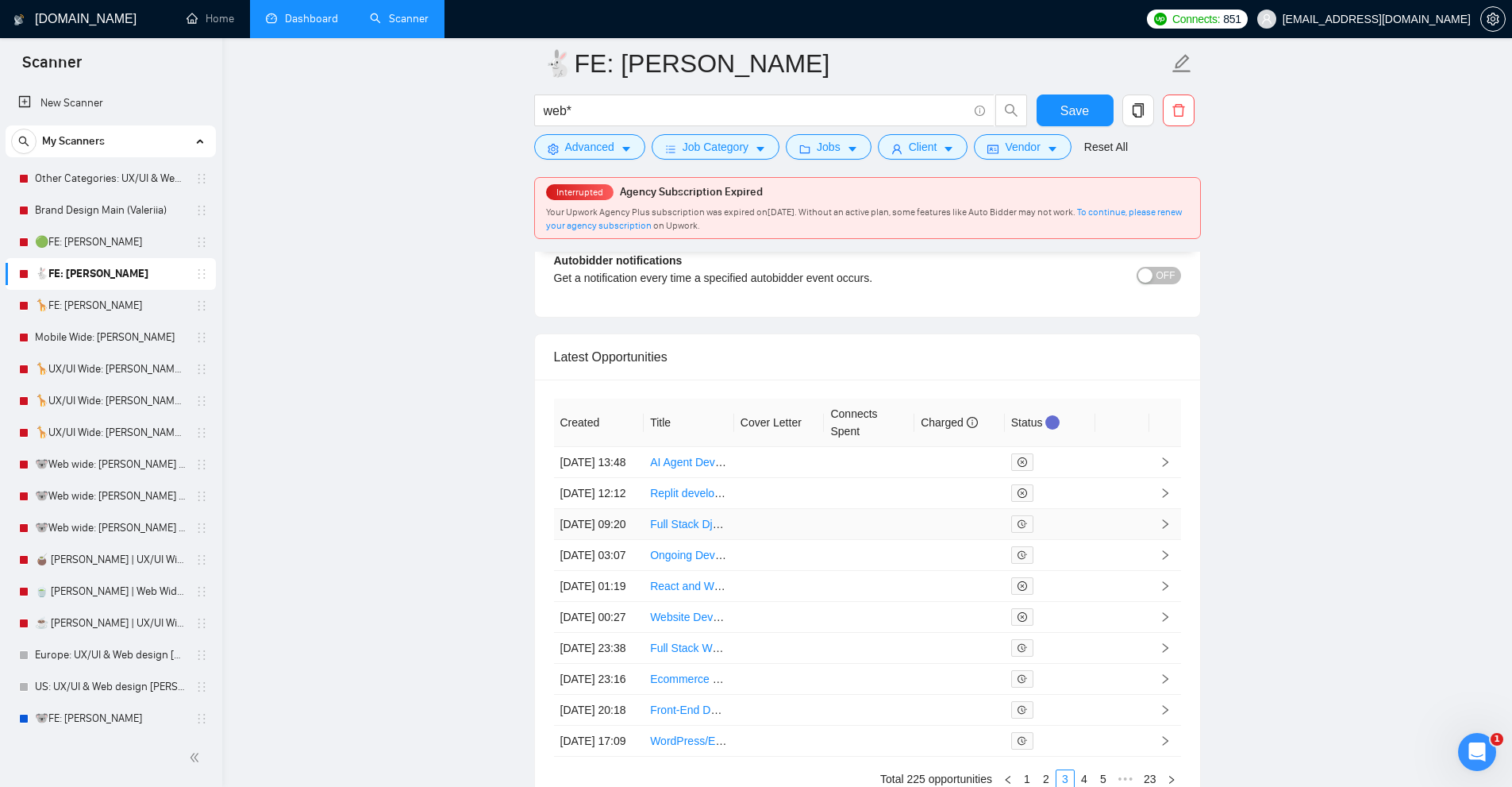
scroll to position [4433, 0]
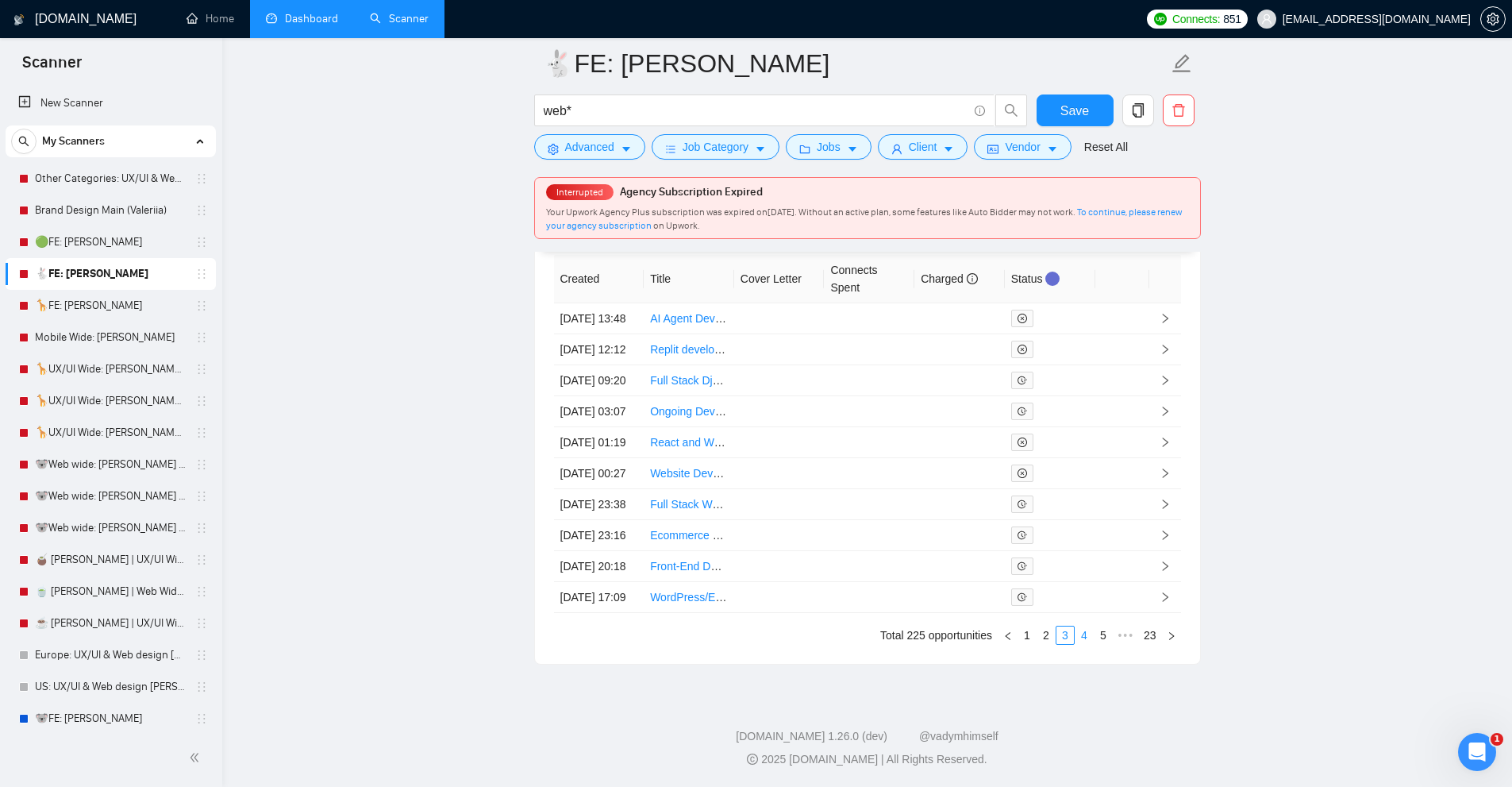
click at [1074, 630] on li "4" at bounding box center [1084, 635] width 19 height 19
click at [1106, 635] on link "6" at bounding box center [1103, 635] width 18 height 18
click at [1105, 632] on link "8" at bounding box center [1103, 635] width 18 height 18
click at [1096, 624] on div "Created Title Cover Letter Connects Spent Charged Status [DATE] 12:18 Senior We…" at bounding box center [867, 449] width 627 height 390
click at [1104, 632] on link "10" at bounding box center [1100, 635] width 22 height 18
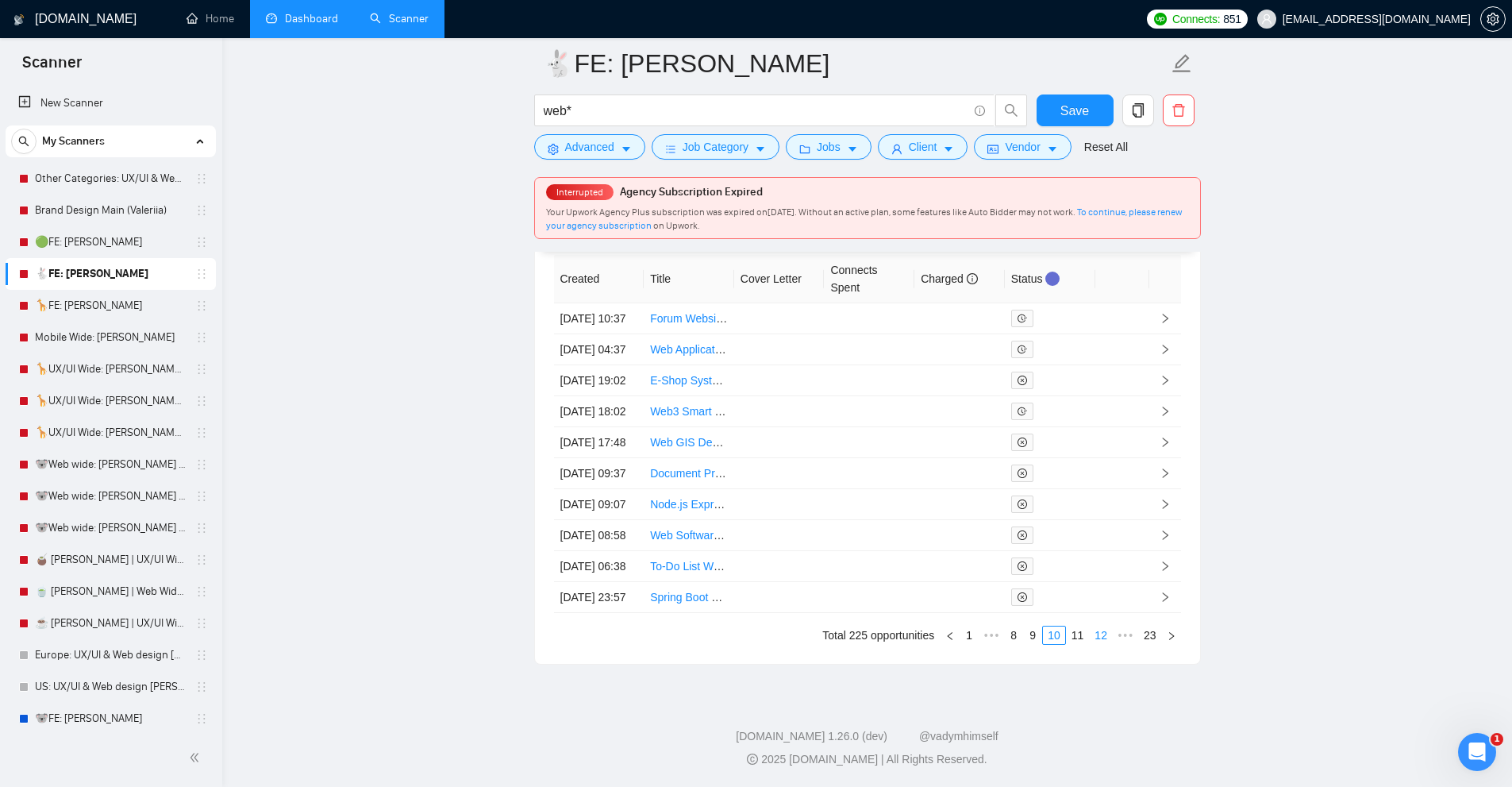
click at [1106, 637] on link "12" at bounding box center [1100, 635] width 22 height 18
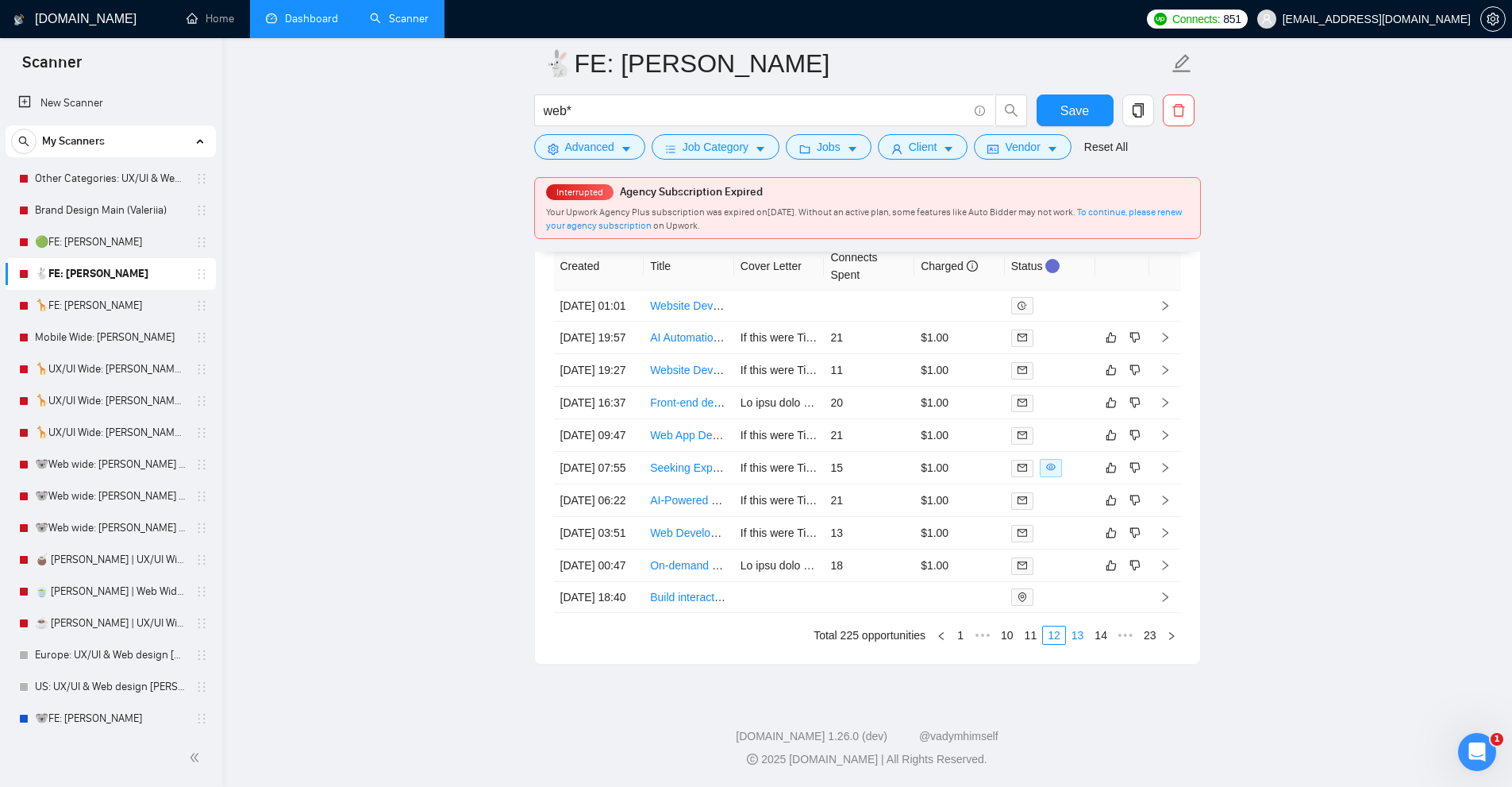
click at [1086, 633] on link "13" at bounding box center [1077, 635] width 22 height 18
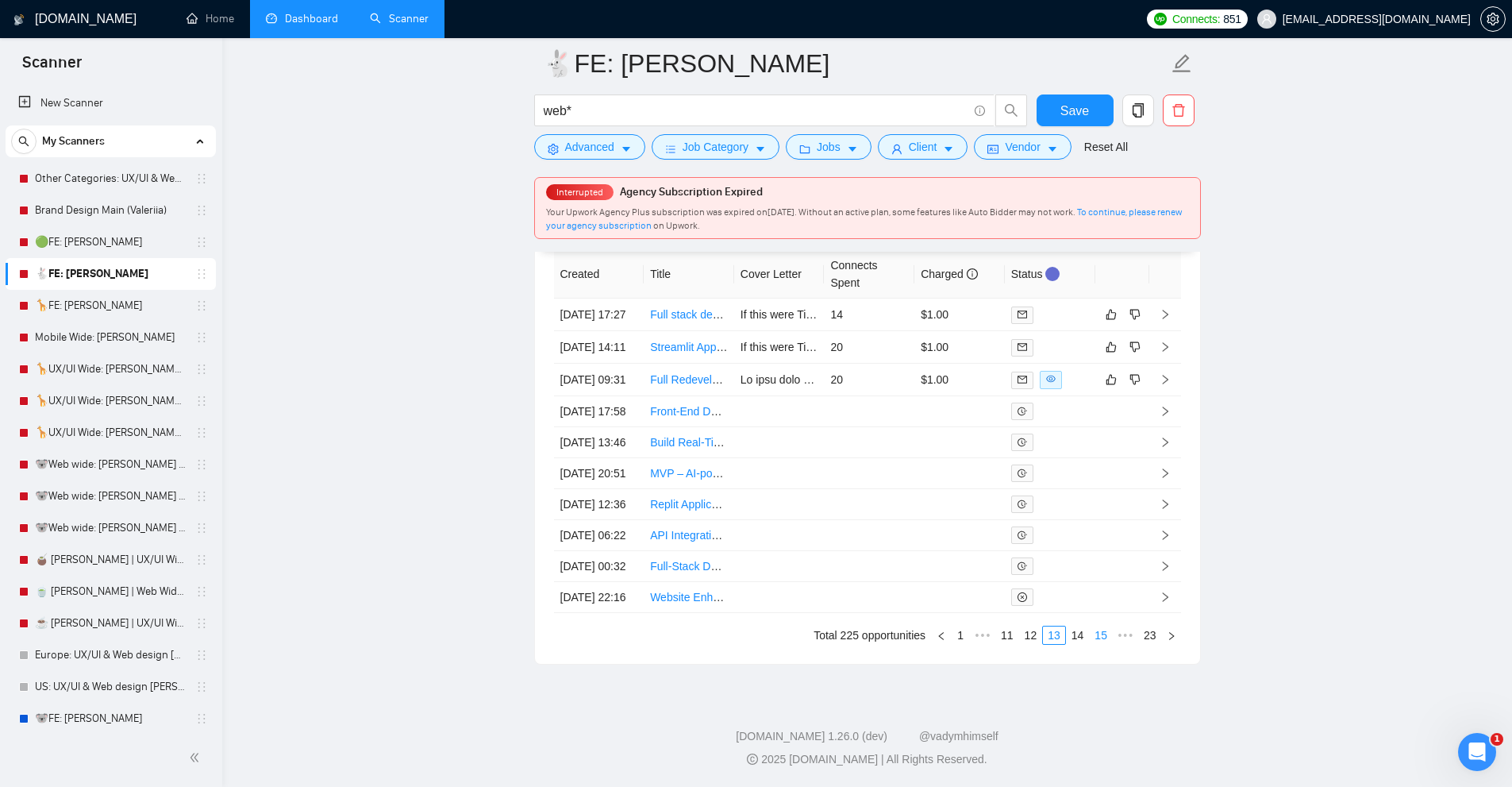
click at [1089, 631] on li "15" at bounding box center [1101, 635] width 24 height 19
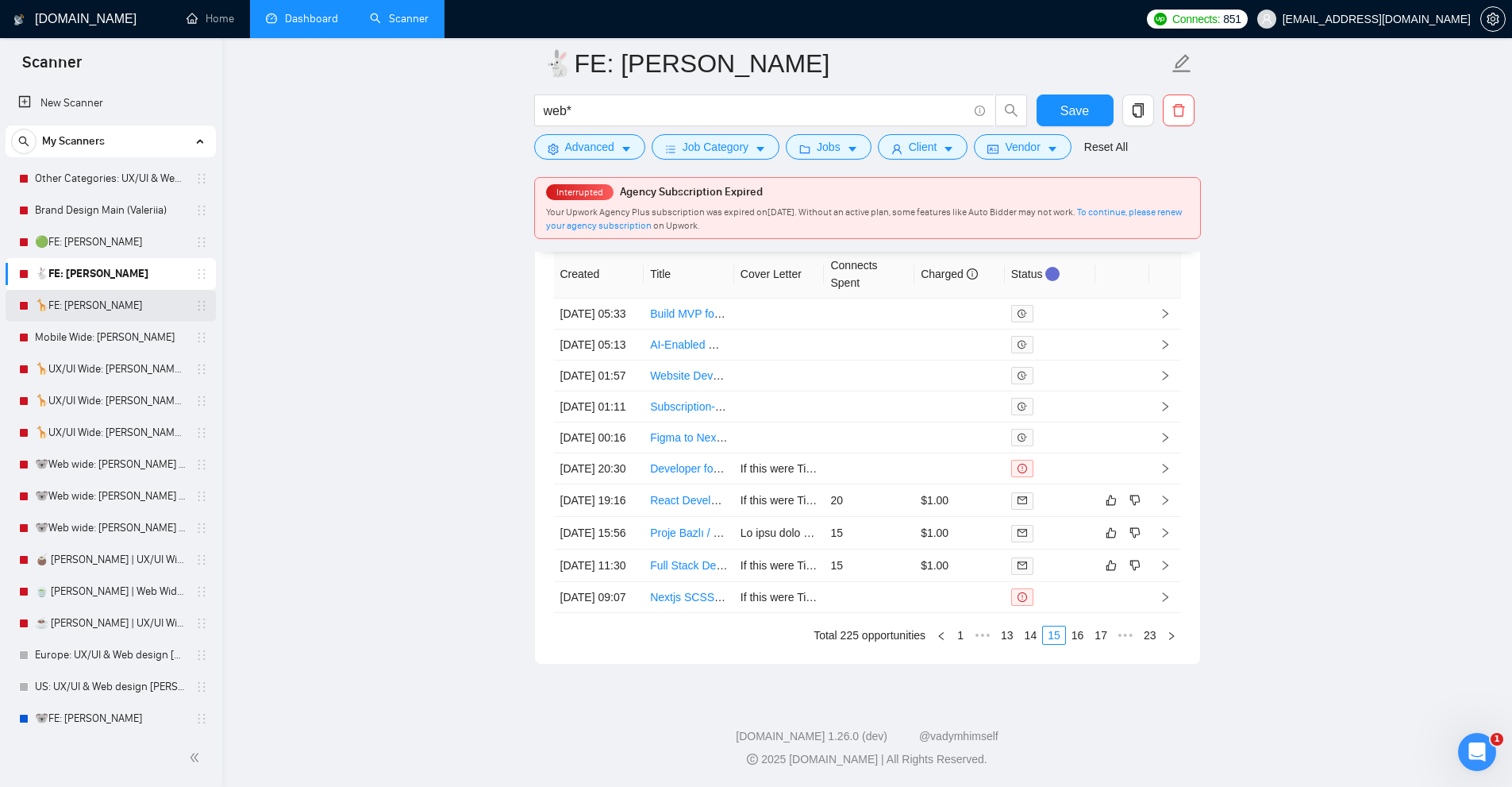
drag, startPoint x: 62, startPoint y: 304, endPoint x: 69, endPoint y: 304, distance: 7.0
click at [62, 304] on link "🦒FE: [PERSON_NAME]" at bounding box center [111, 306] width 151 height 32
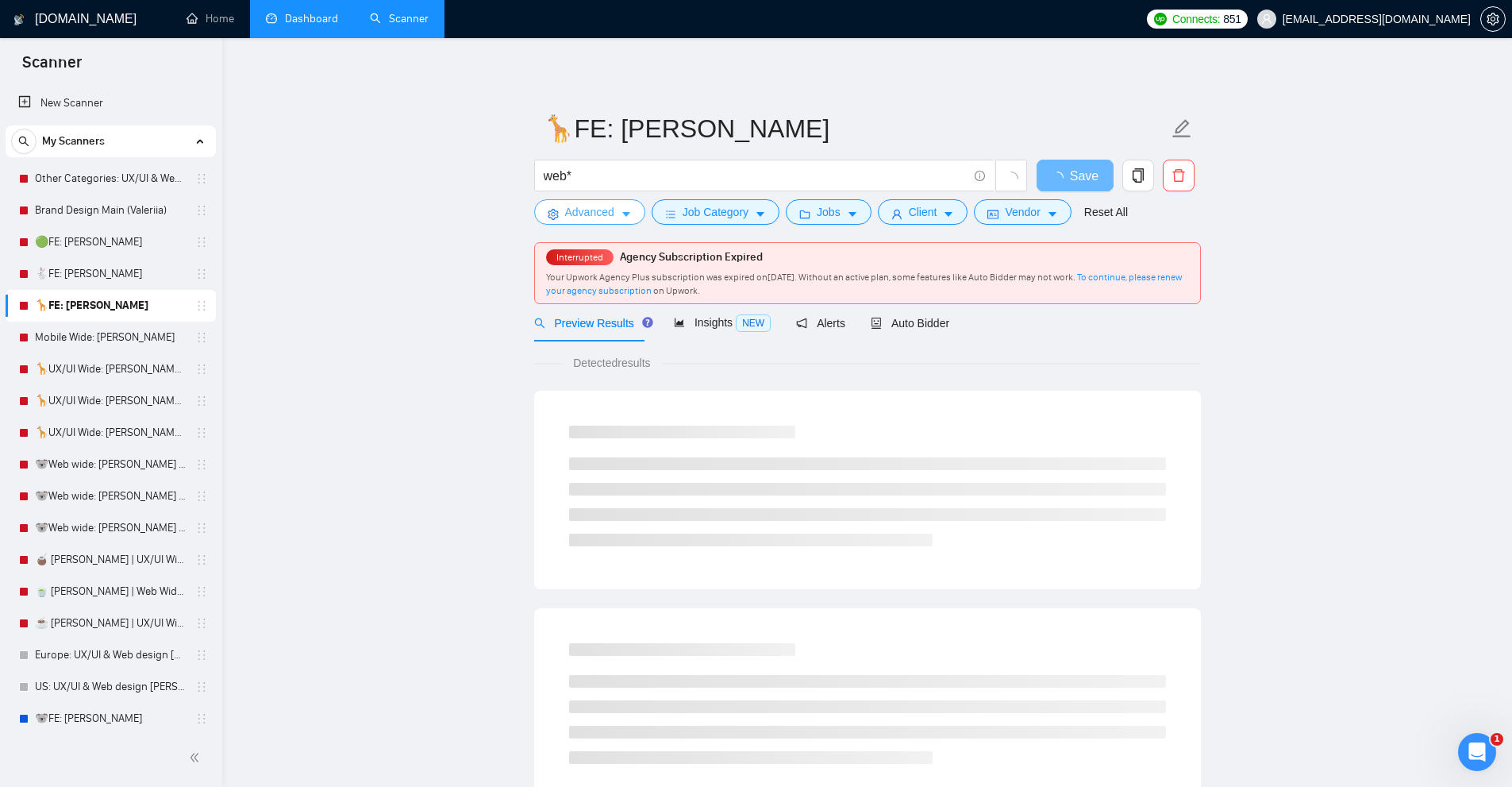
click at [600, 218] on span "Advanced" at bounding box center [590, 212] width 49 height 18
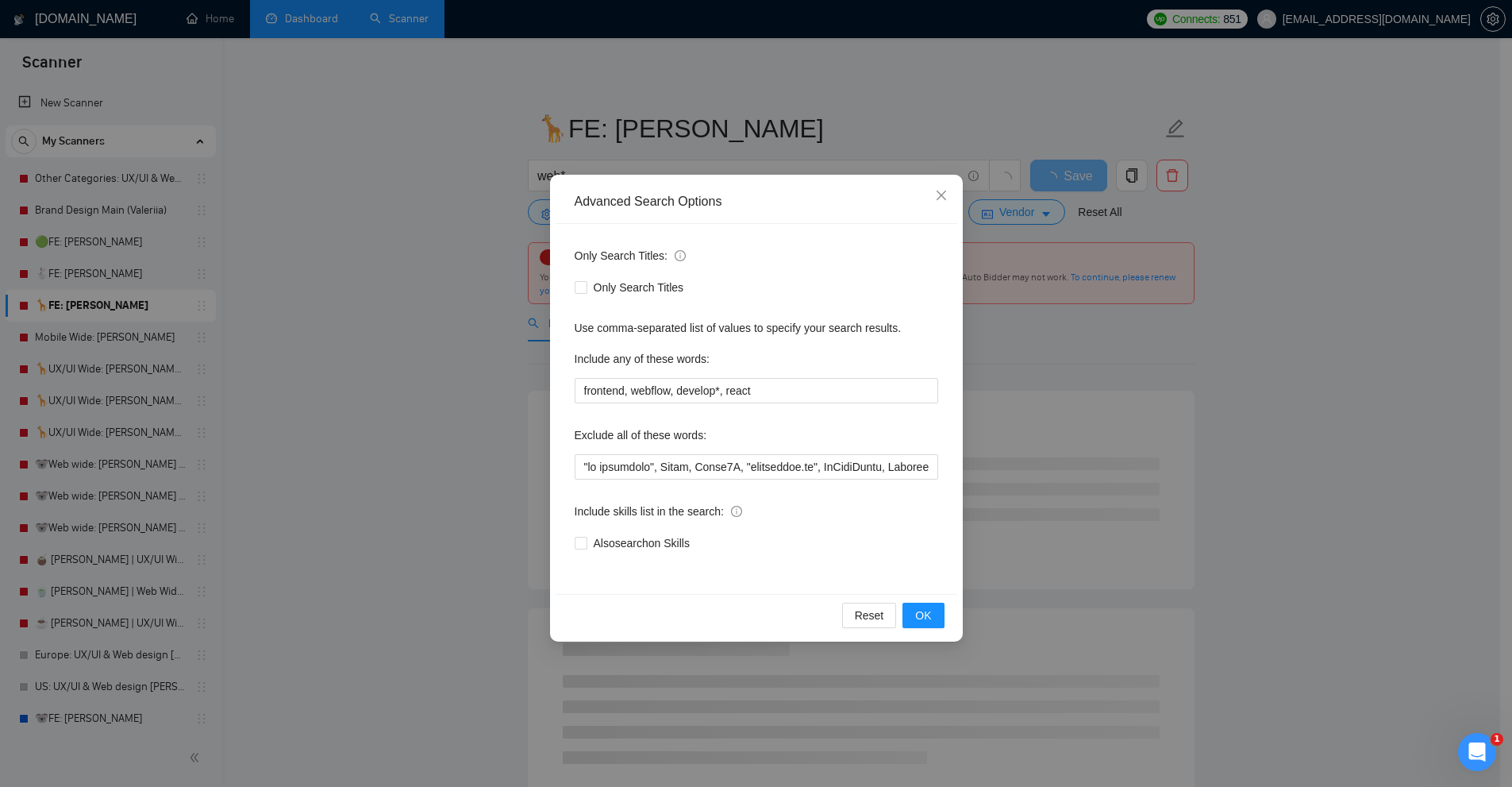
click at [273, 346] on div "Advanced Search Options Only Search Titles: Only Search Titles Use comma-separa…" at bounding box center [756, 393] width 1512 height 787
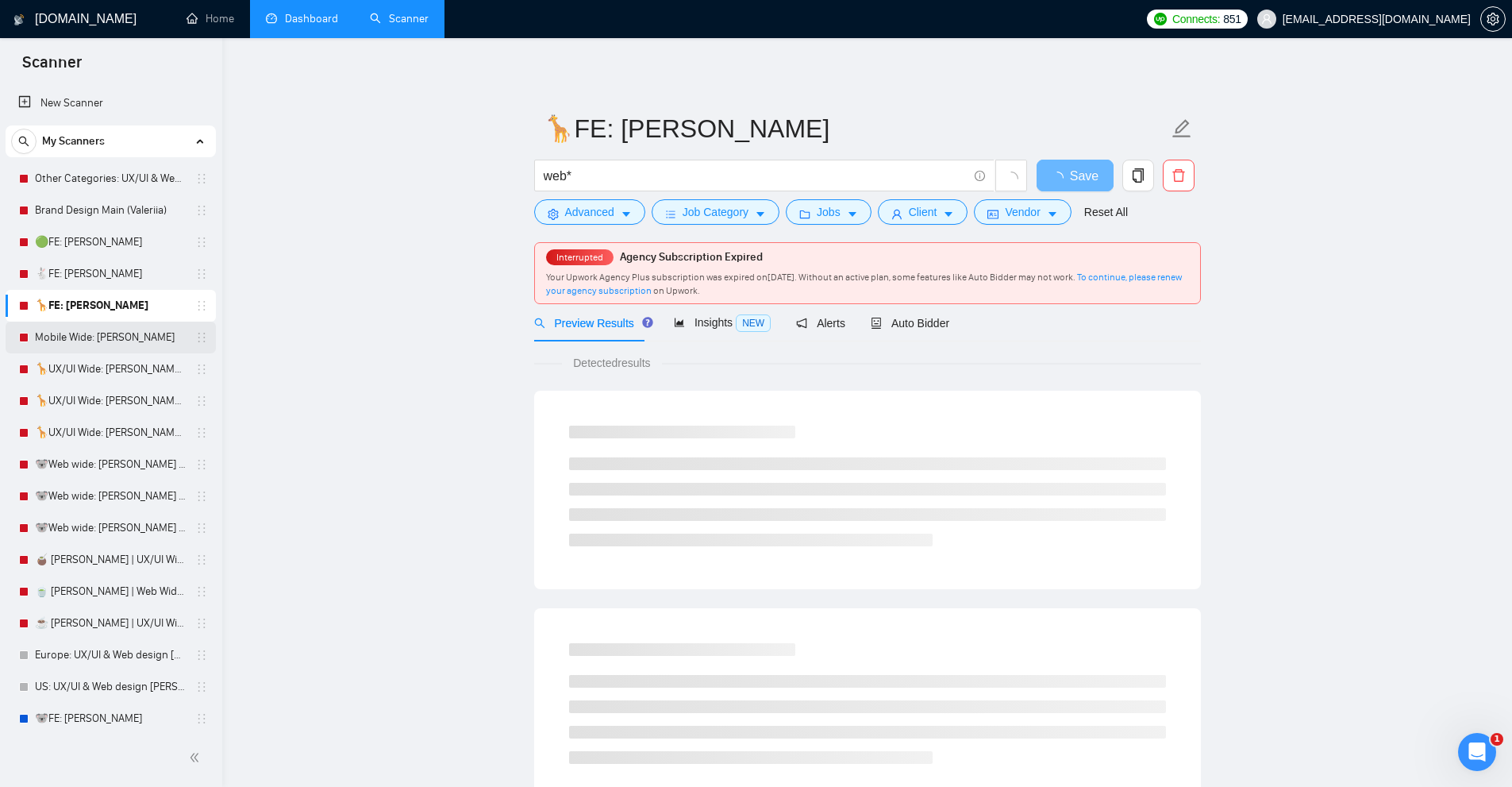
click at [90, 336] on link "Mobile Wide: [PERSON_NAME]" at bounding box center [111, 338] width 151 height 32
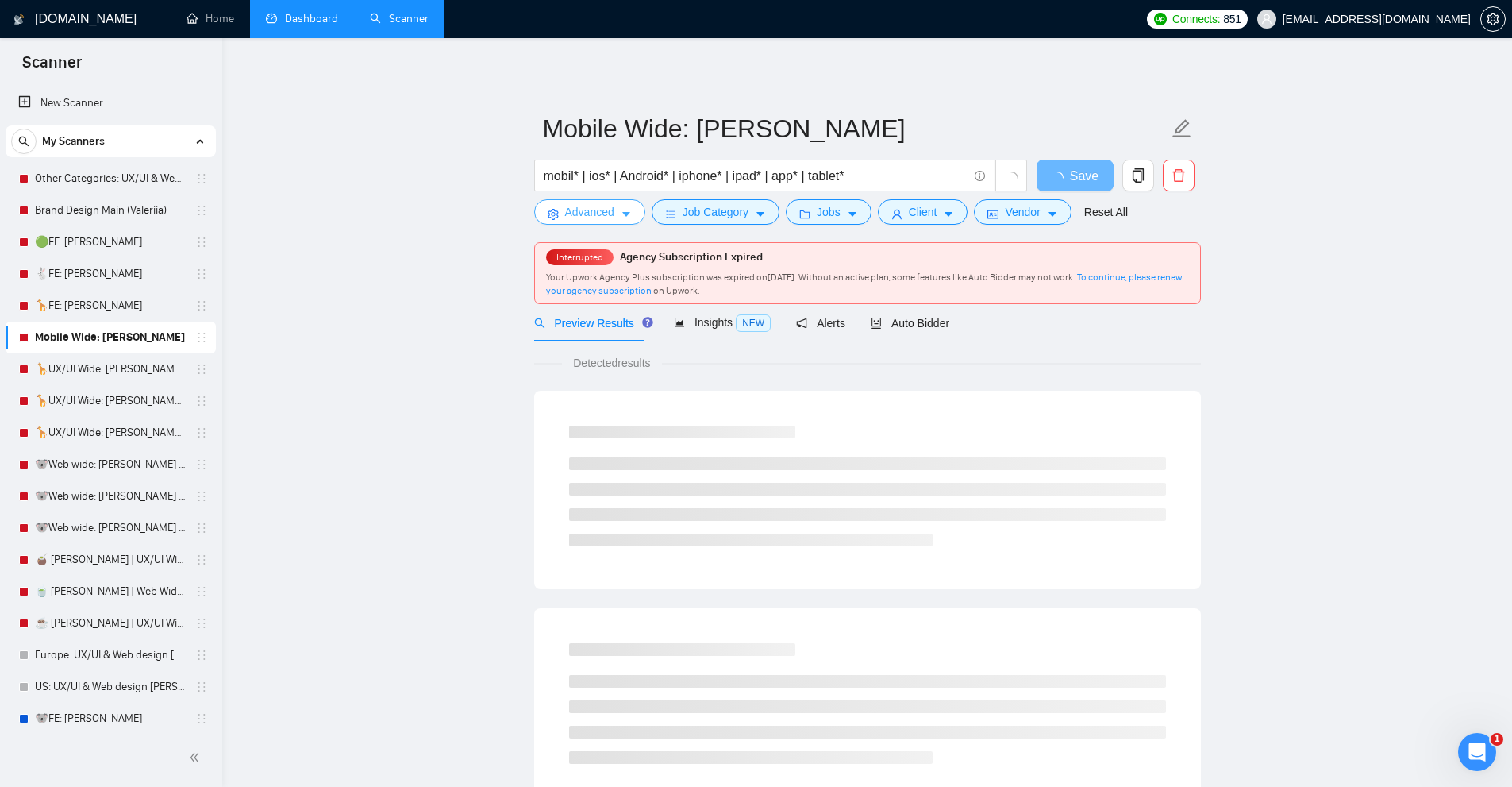
click at [617, 206] on button "Advanced" at bounding box center [590, 212] width 111 height 26
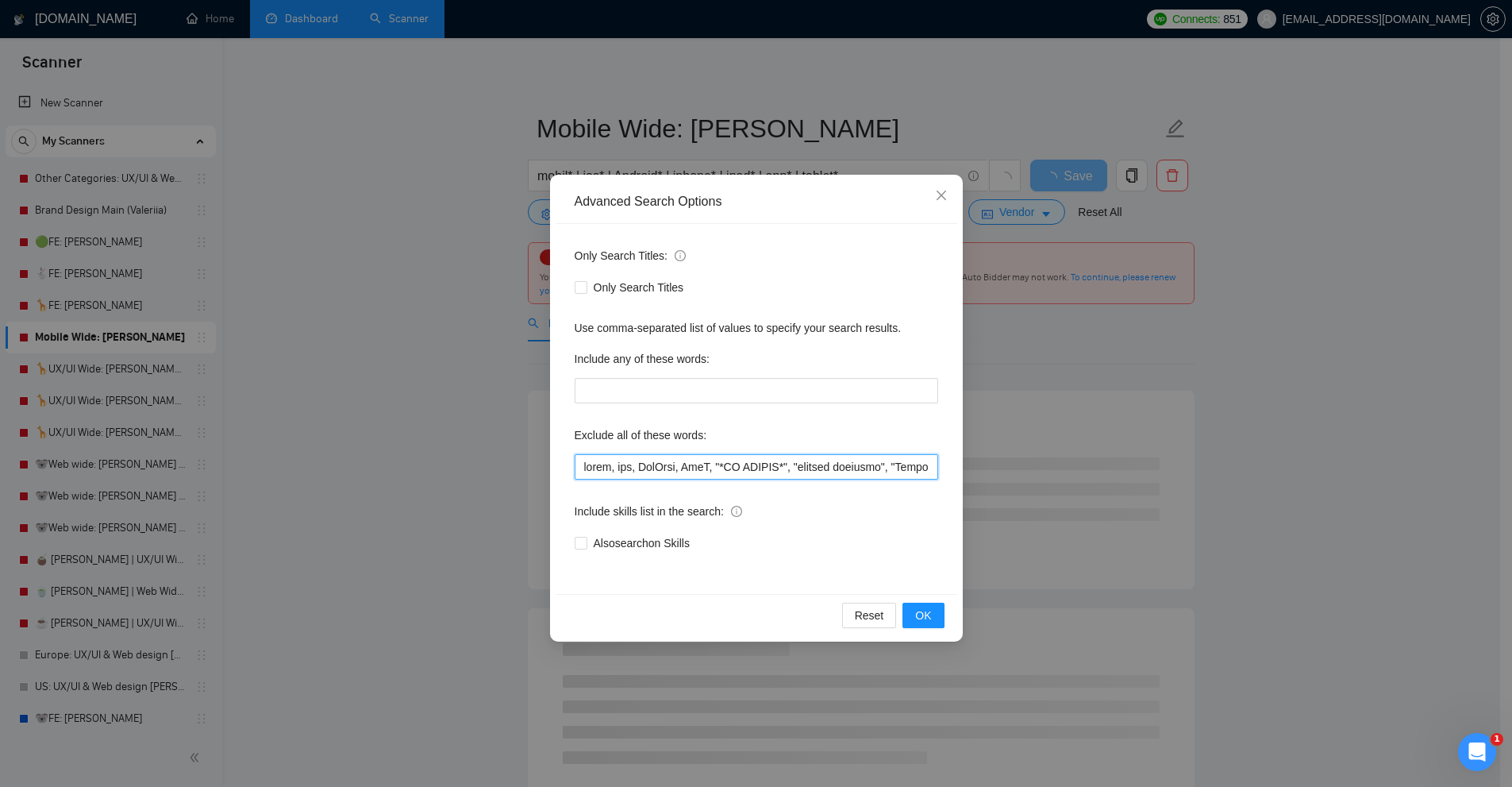
click at [708, 464] on input "text" at bounding box center [756, 466] width 363 height 26
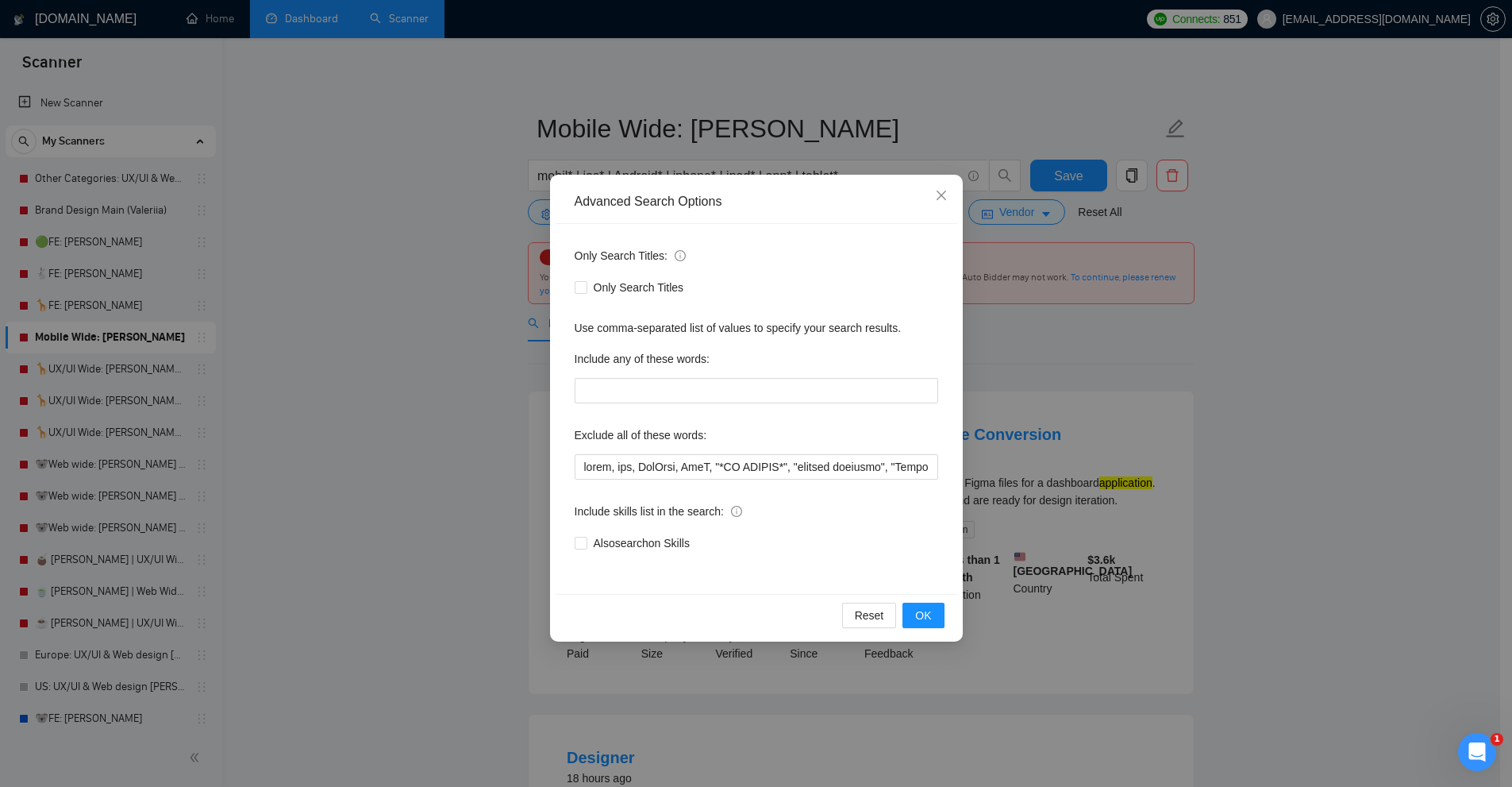
click at [232, 399] on div "Advanced Search Options Only Search Titles: Only Search Titles Use comma-separa…" at bounding box center [756, 393] width 1512 height 787
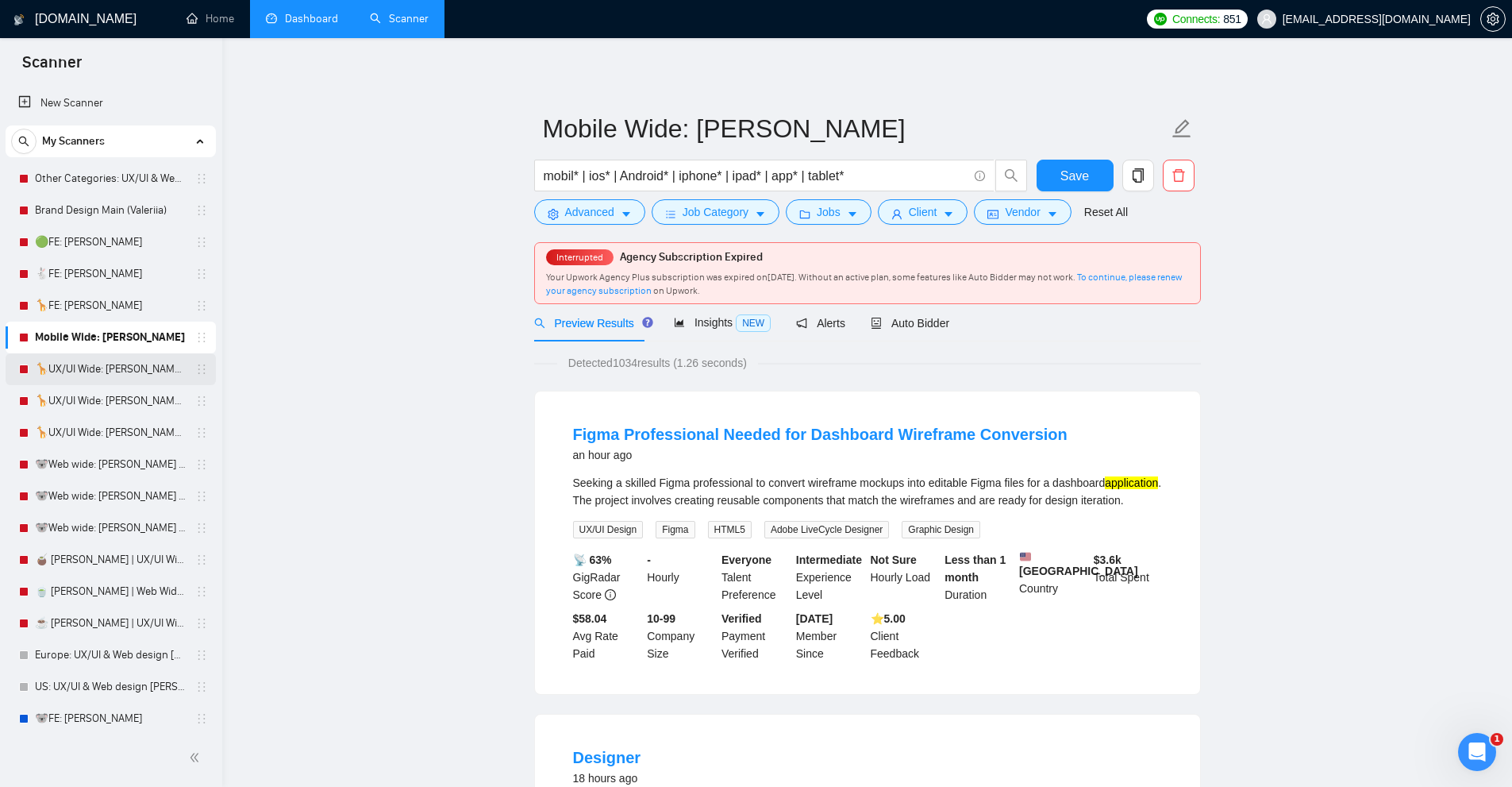
click at [127, 363] on link "🦒UX/UI Wide: [PERSON_NAME] 03/07 old" at bounding box center [111, 369] width 151 height 32
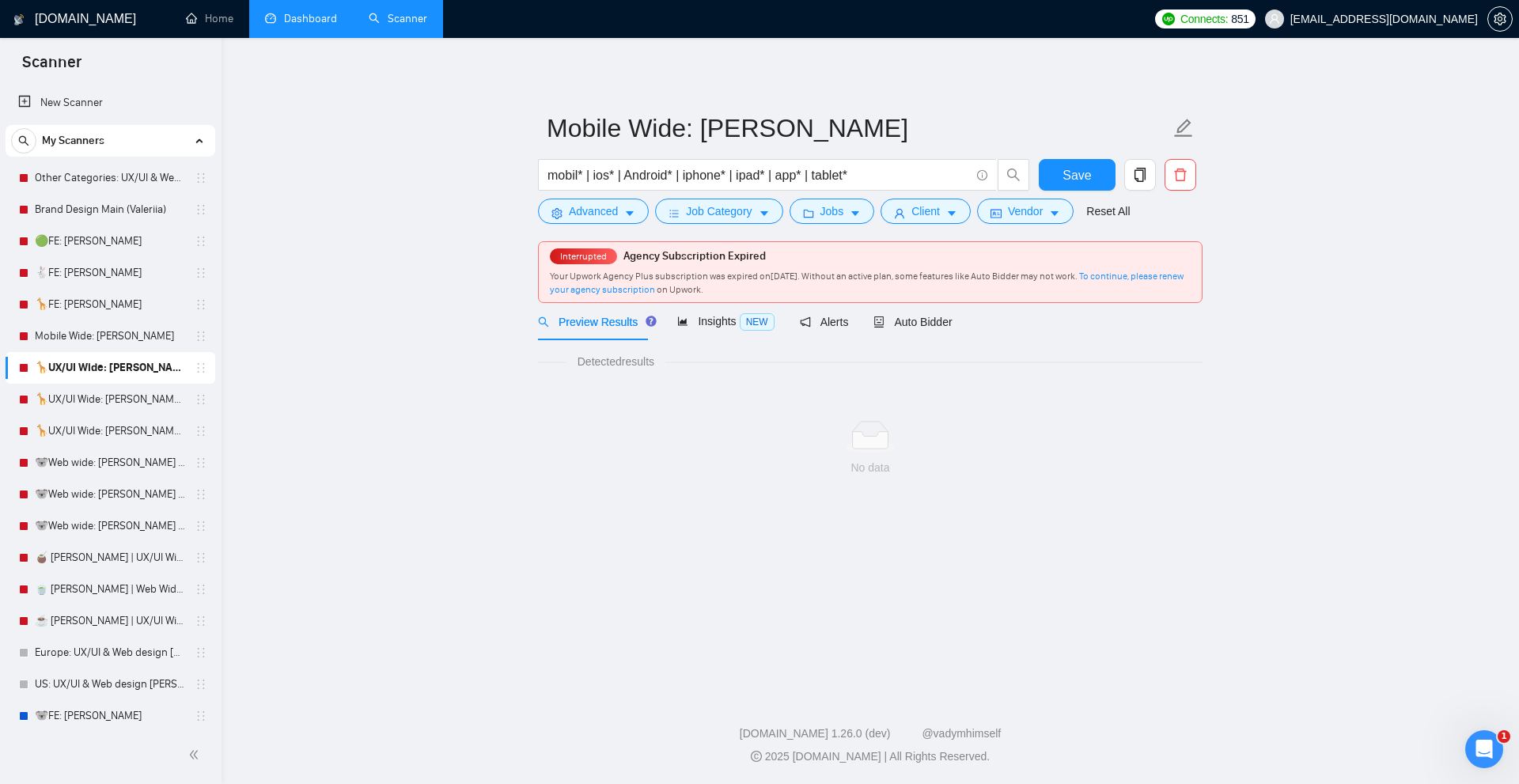
click at [126, 362] on link "🦒UX/UI Wide: [PERSON_NAME] 03/07 old" at bounding box center [110, 368] width 151 height 32
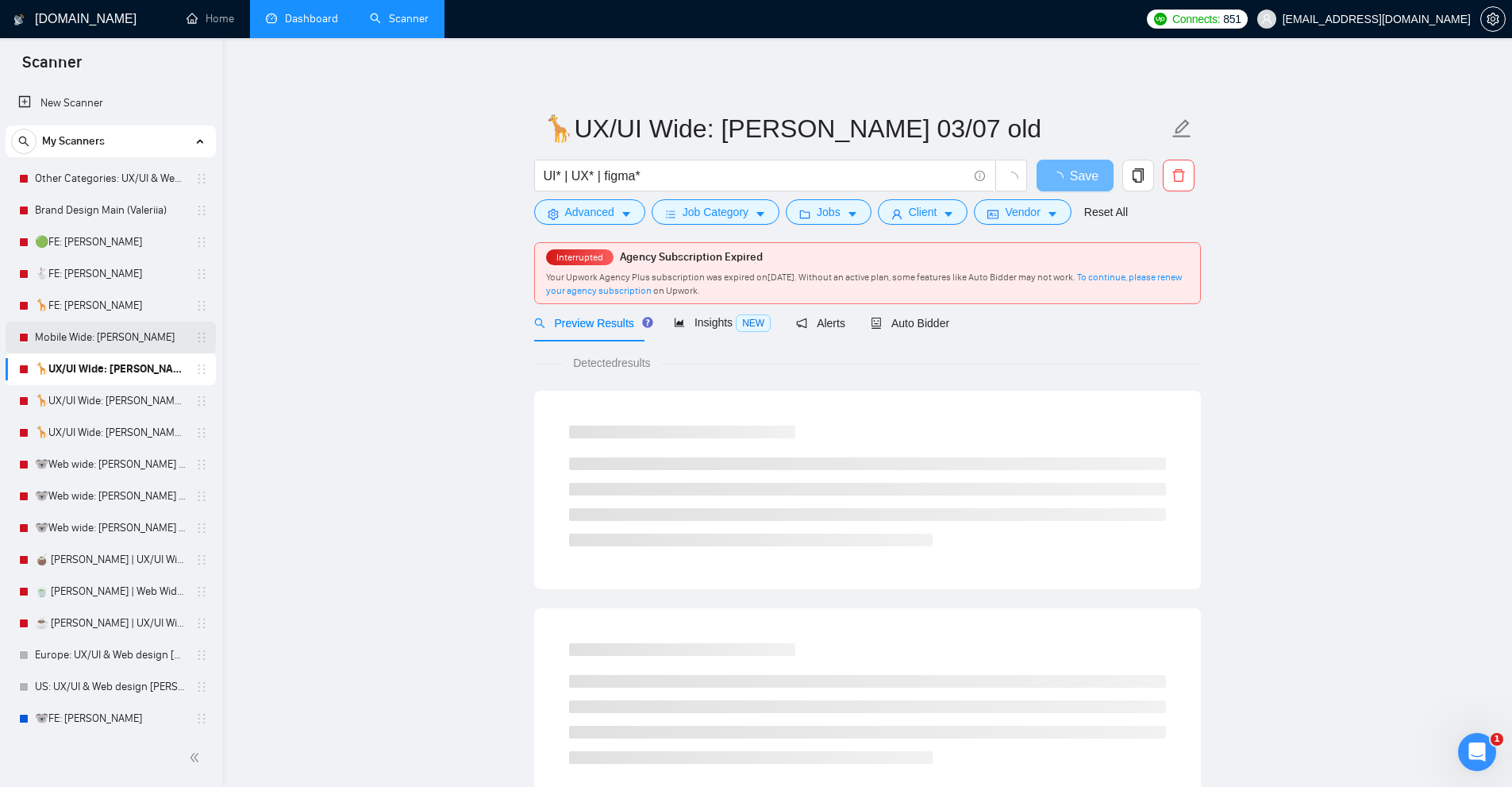
click at [125, 347] on link "Mobile Wide: [PERSON_NAME]" at bounding box center [111, 338] width 151 height 32
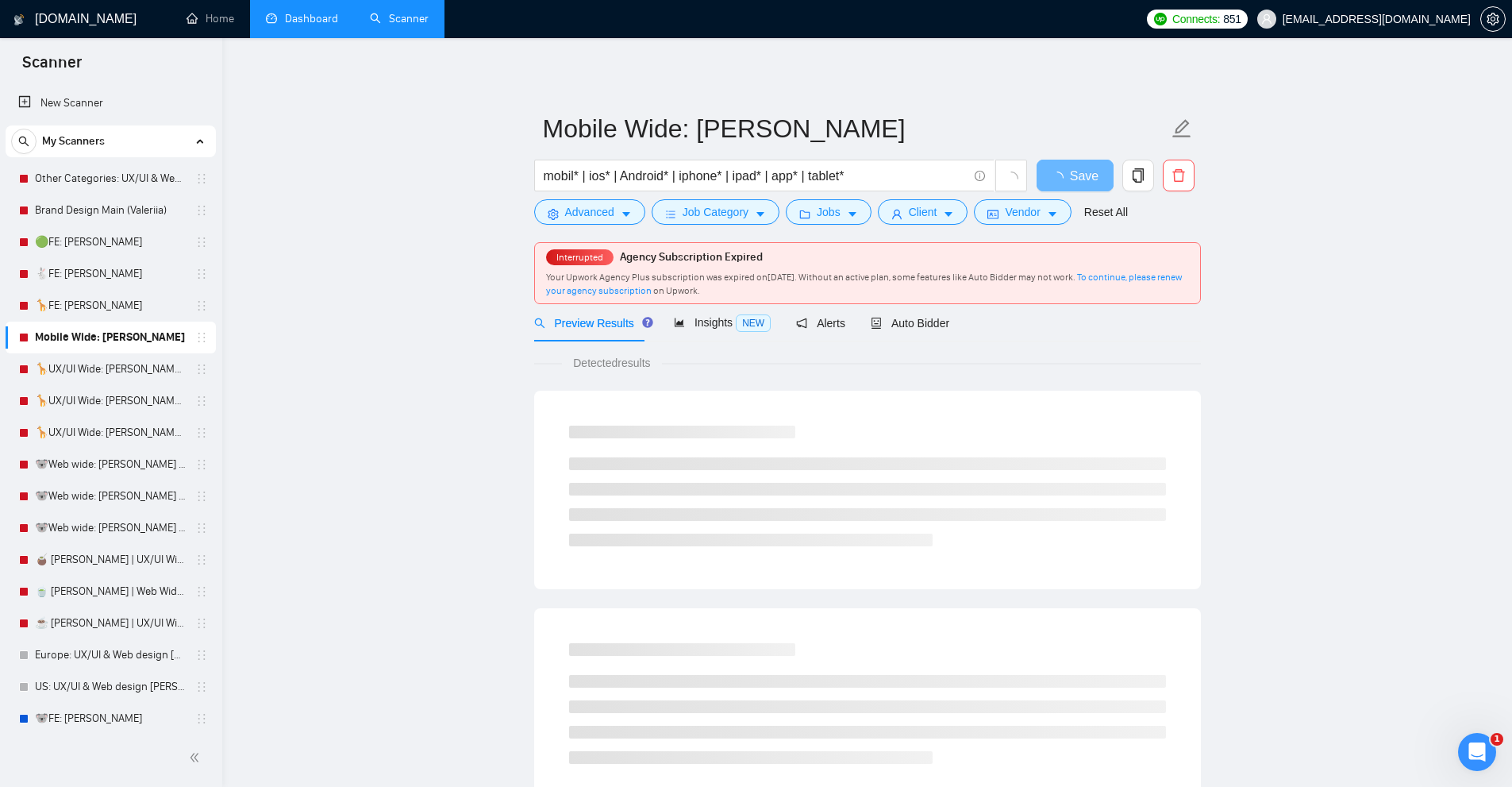
click at [895, 311] on div "Auto Bidder" at bounding box center [909, 323] width 78 height 37
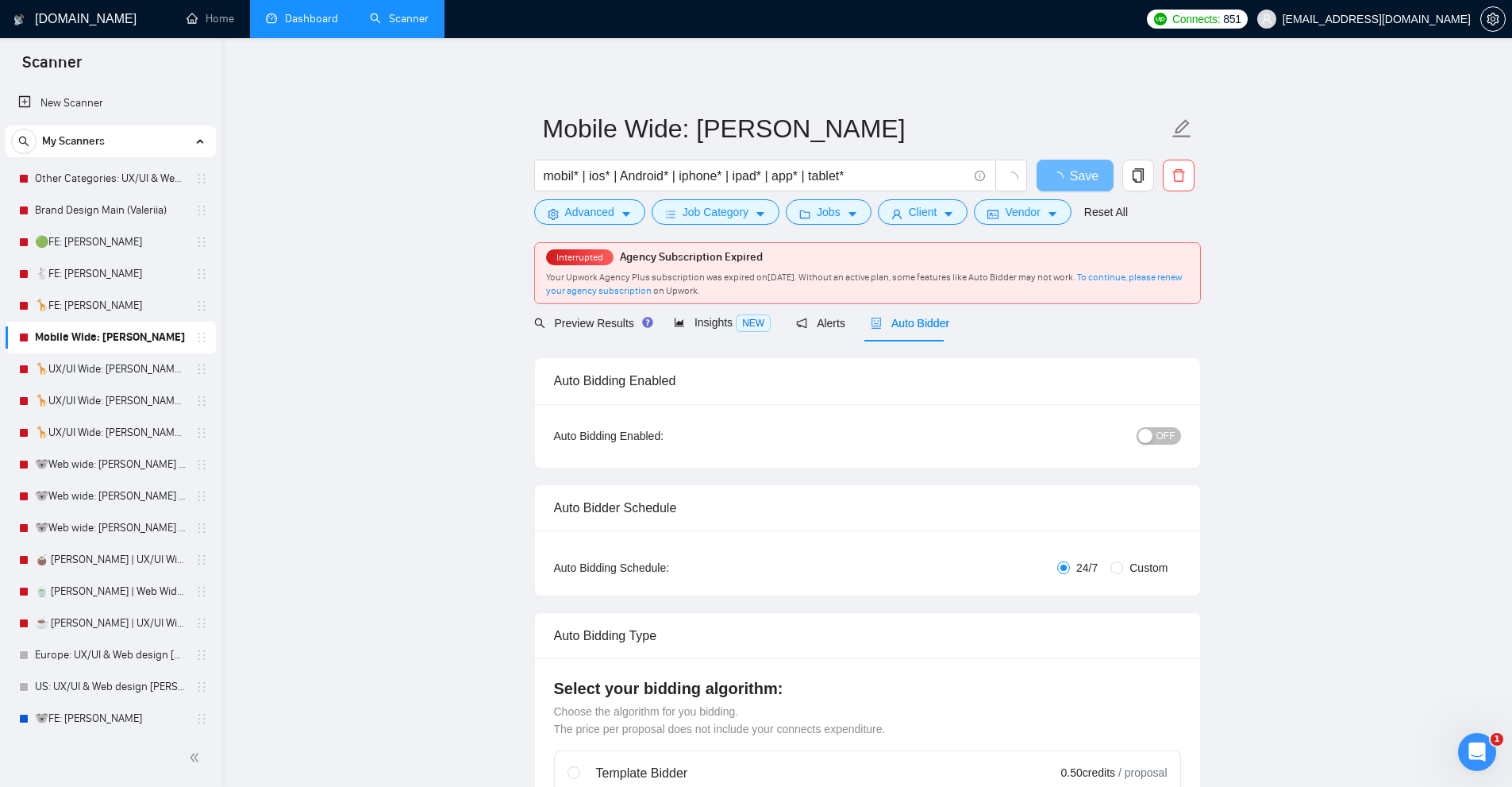
radio input "false"
radio input "true"
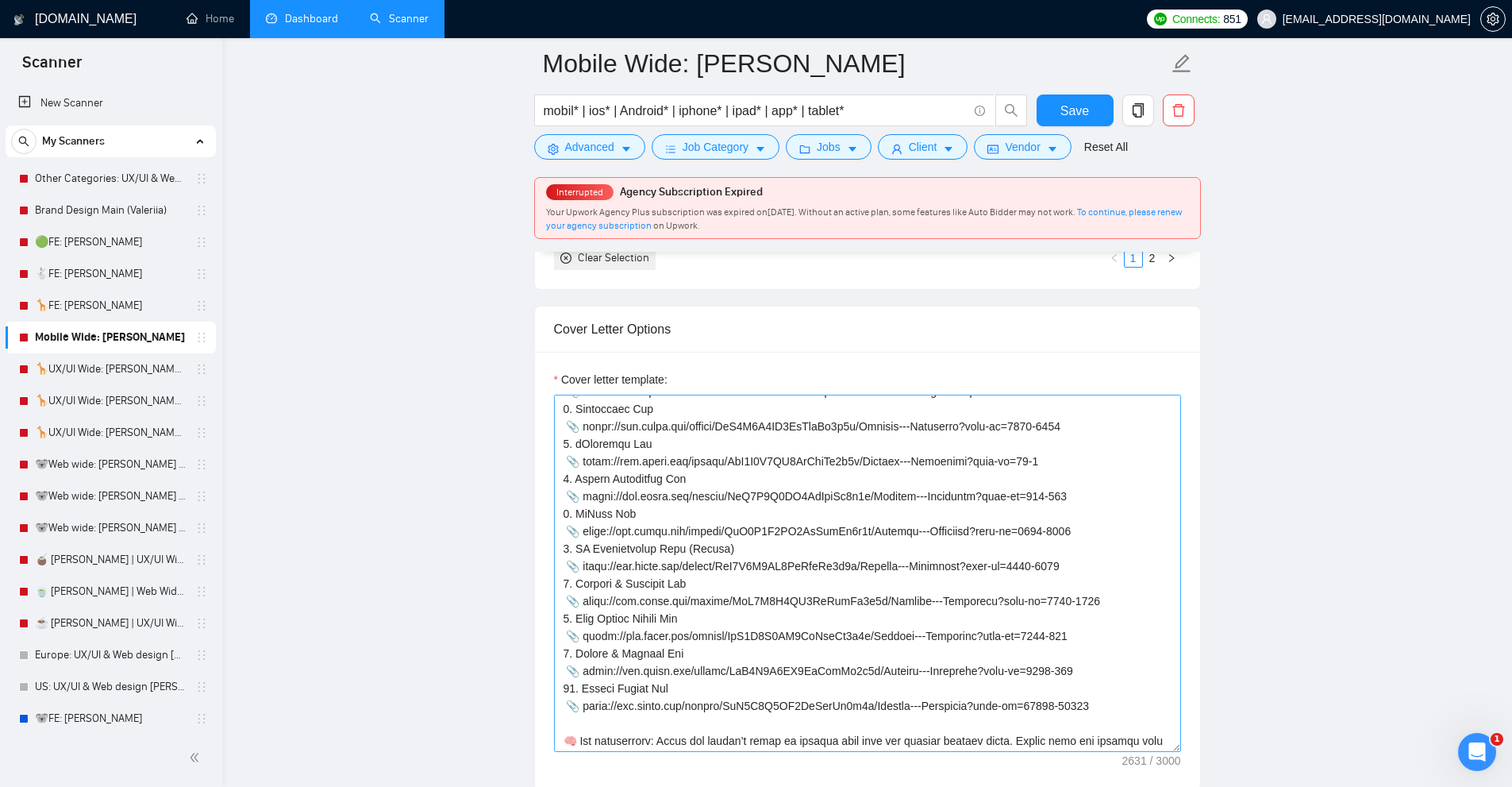
scroll to position [506, 0]
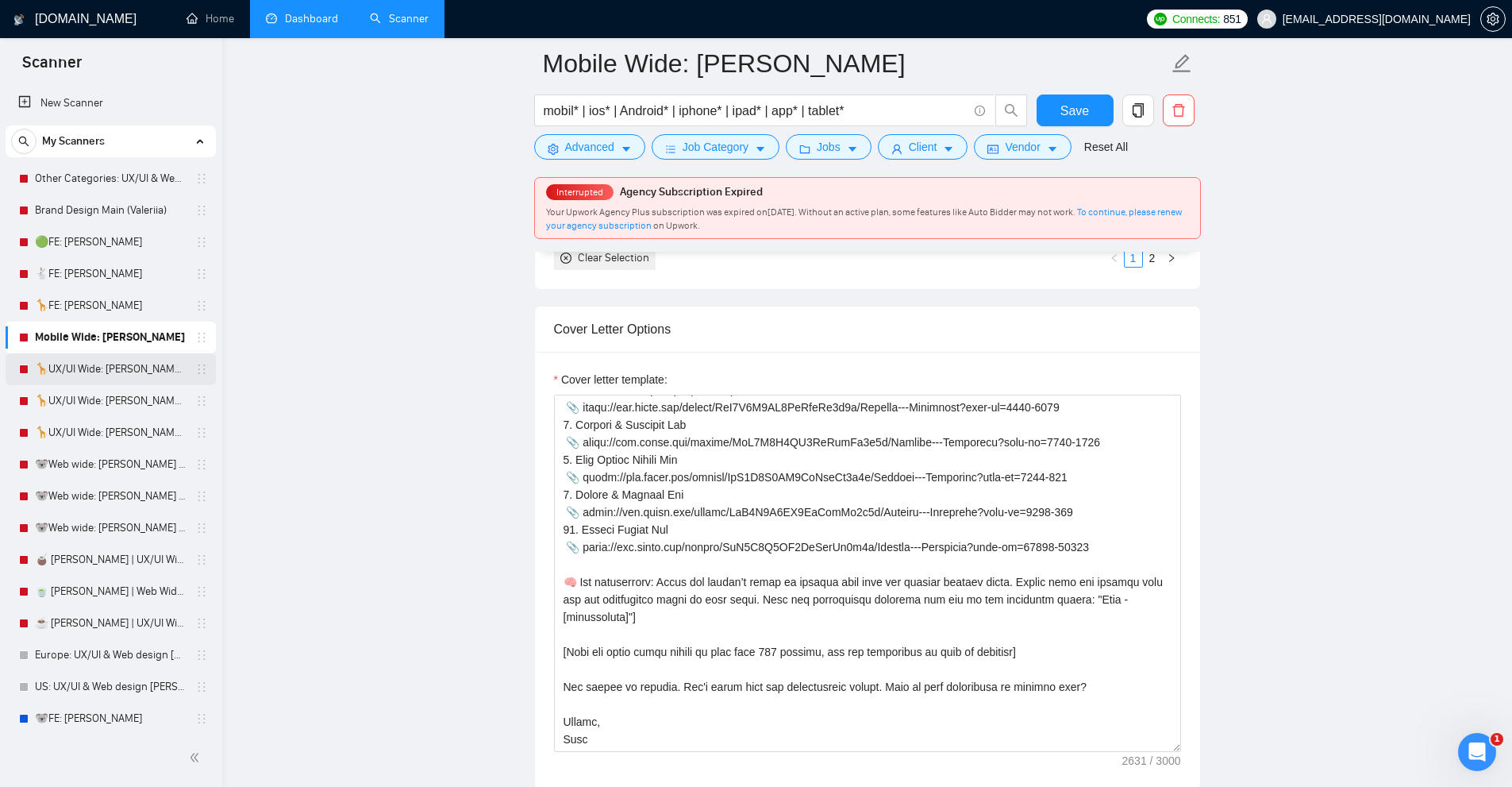
click at [130, 377] on link "🦒UX/UI Wide: [PERSON_NAME] 03/07 old" at bounding box center [111, 369] width 151 height 32
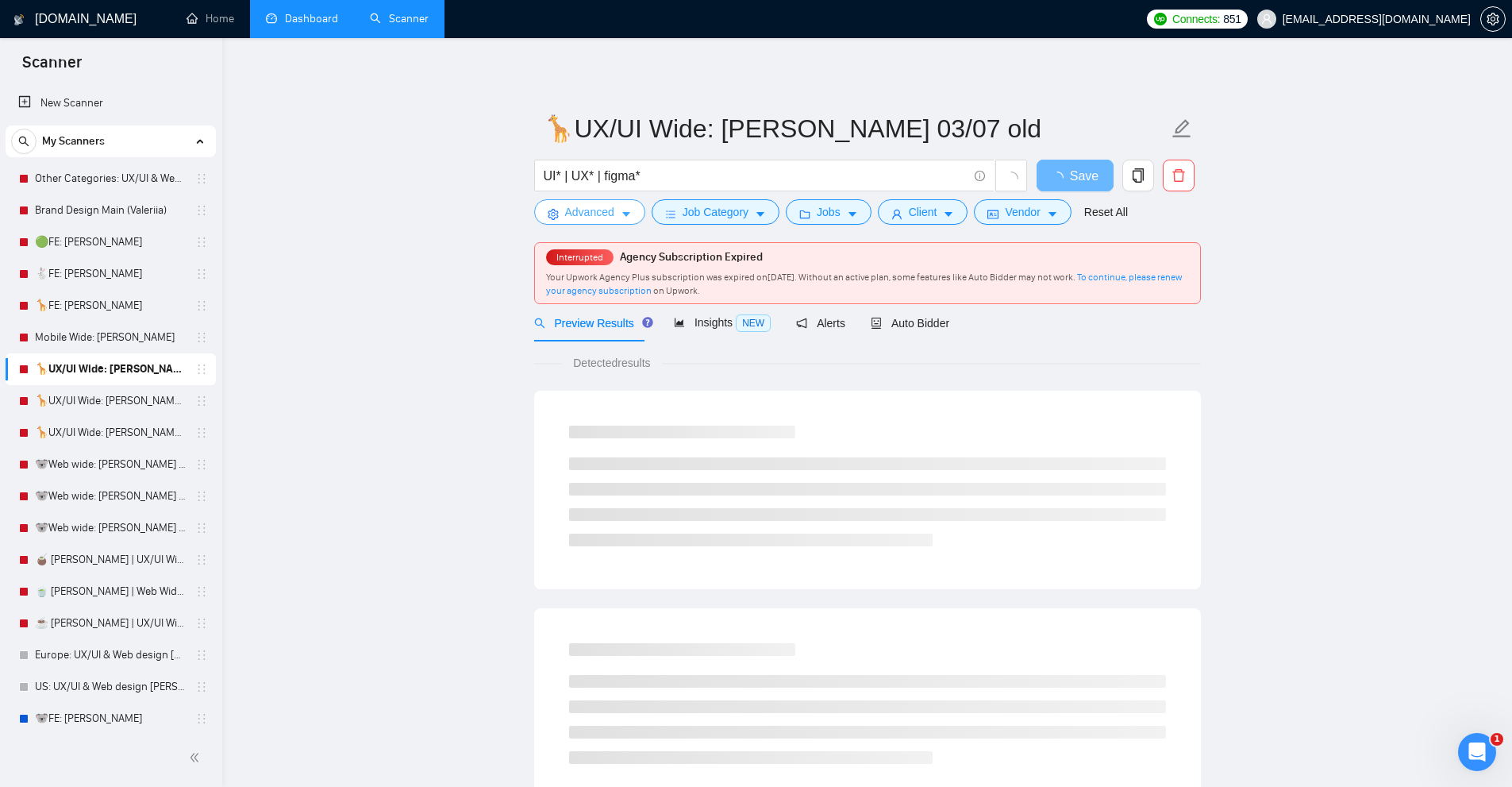
click at [599, 210] on span "Advanced" at bounding box center [590, 212] width 49 height 18
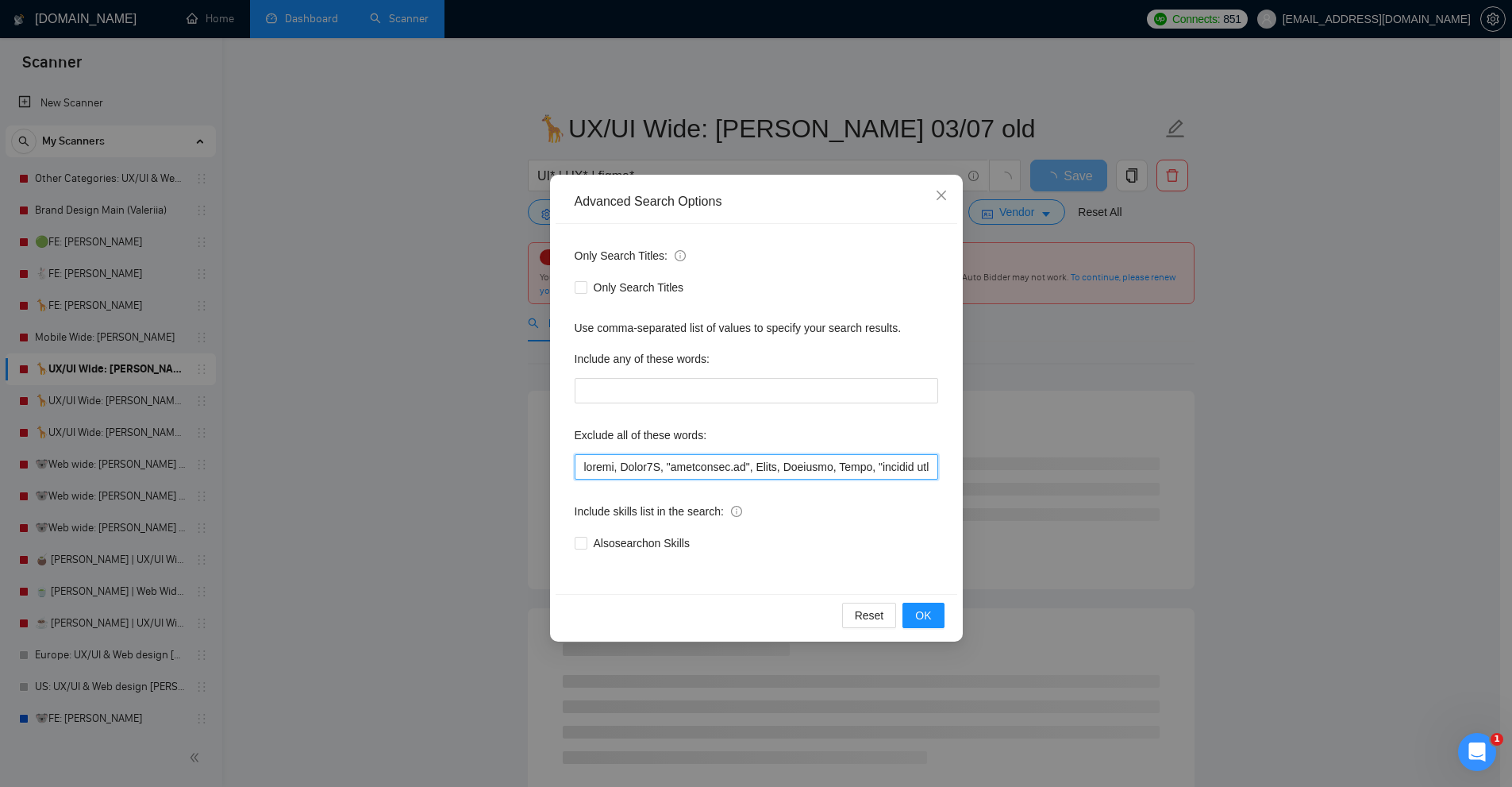
click at [673, 467] on input "text" at bounding box center [756, 466] width 363 height 26
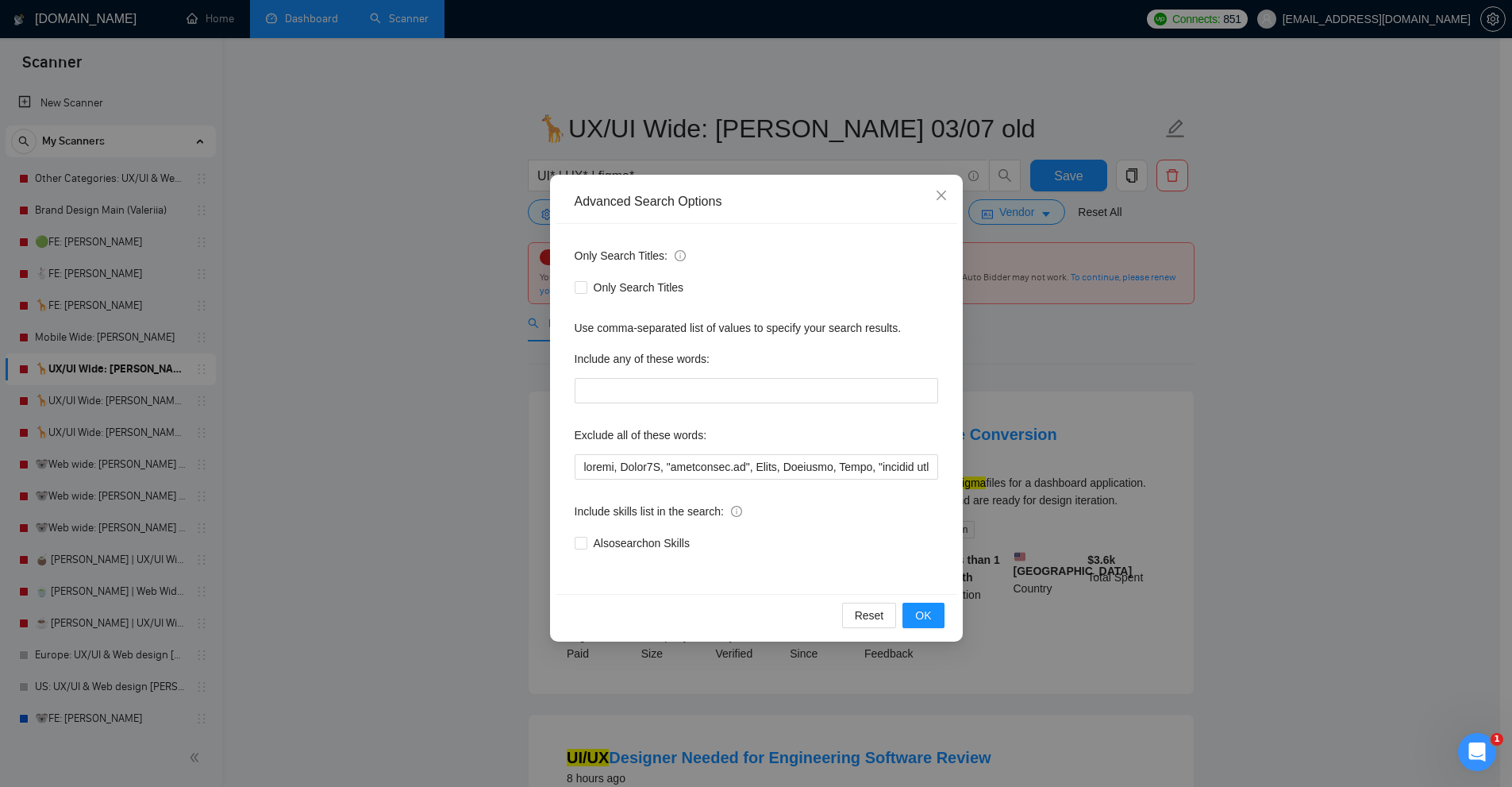
click at [1257, 419] on div "Advanced Search Options Only Search Titles: Only Search Titles Use comma-separa…" at bounding box center [756, 393] width 1512 height 787
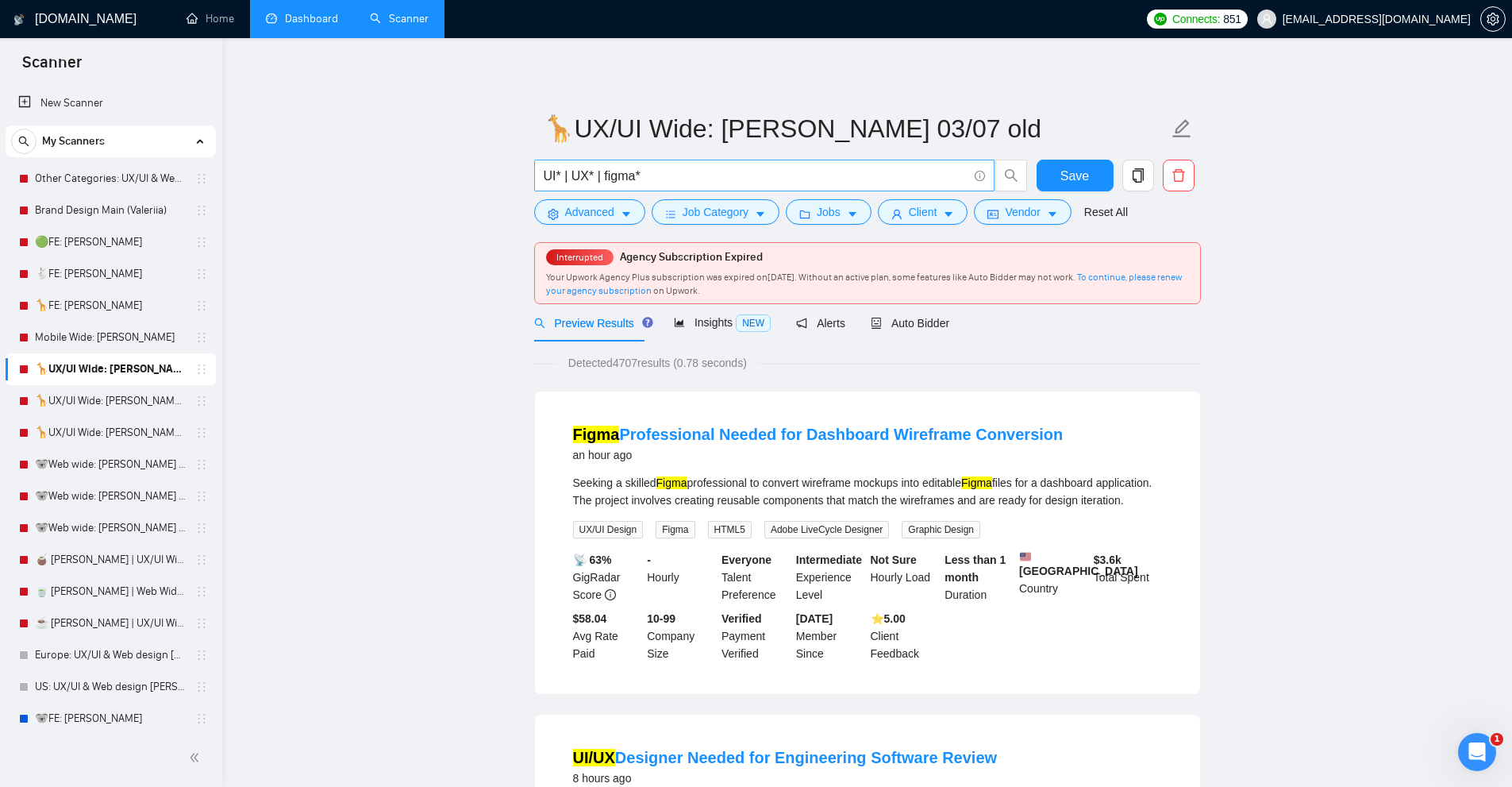
click at [697, 173] on input "UI* | UX* | figma*" at bounding box center [755, 176] width 424 height 20
click at [918, 321] on span "Auto Bidder" at bounding box center [909, 323] width 78 height 12
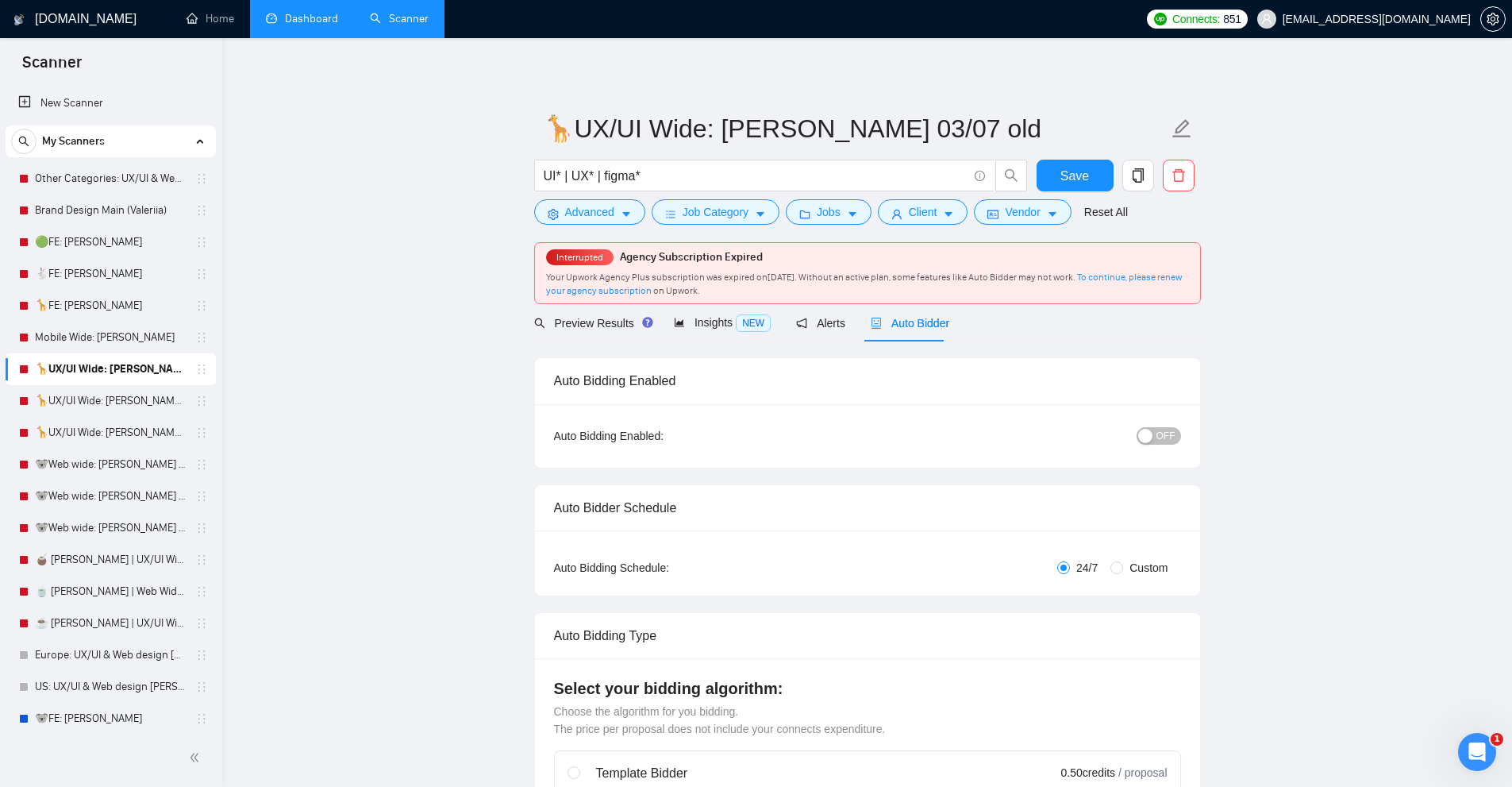
radio input "false"
radio input "true"
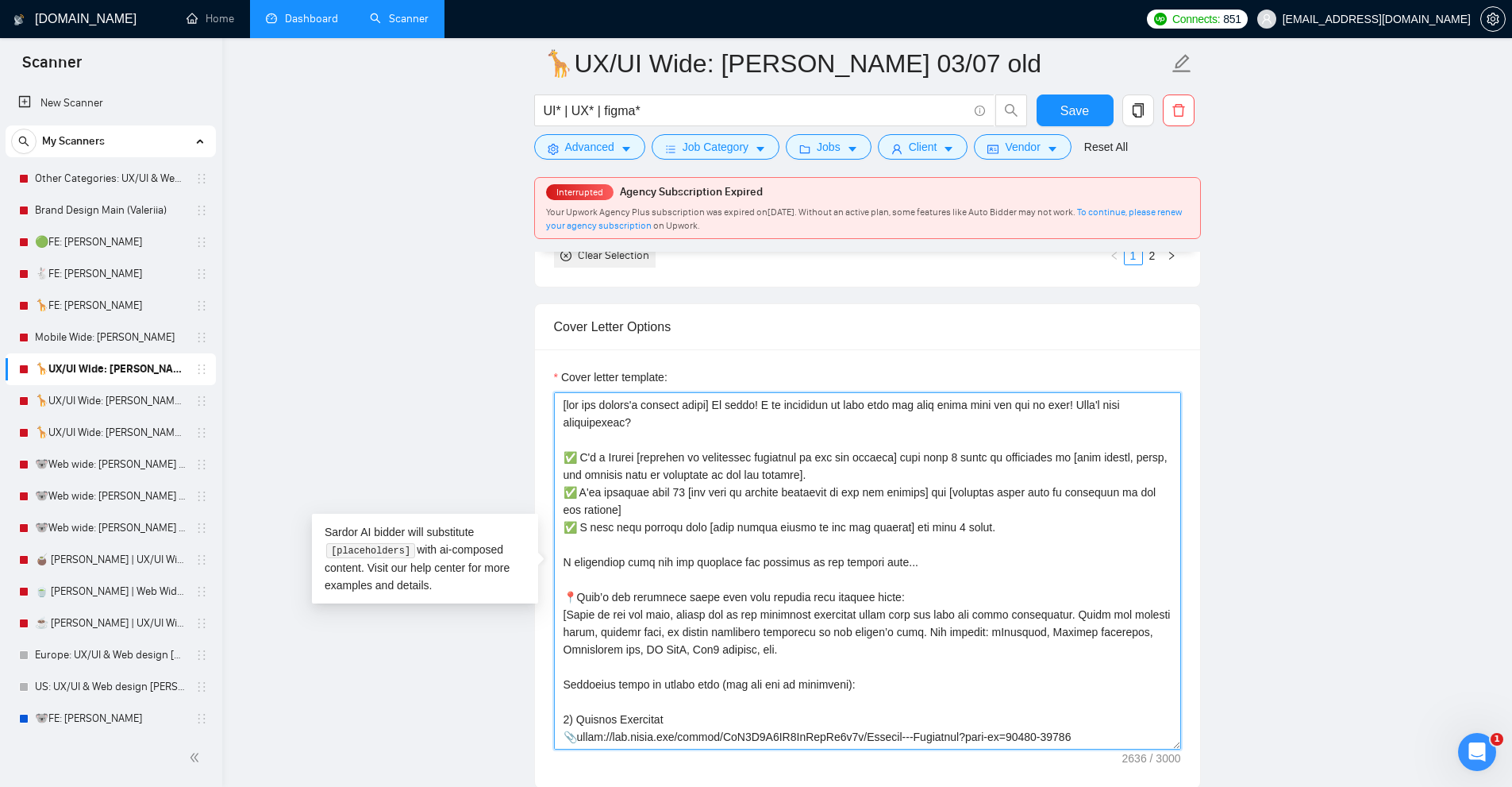
drag, startPoint x: 938, startPoint y: 500, endPoint x: 969, endPoint y: 612, distance: 116.2
click at [969, 612] on textarea "Cover letter template:" at bounding box center [867, 571] width 627 height 357
click at [973, 577] on textarea "Cover letter template:" at bounding box center [867, 571] width 627 height 357
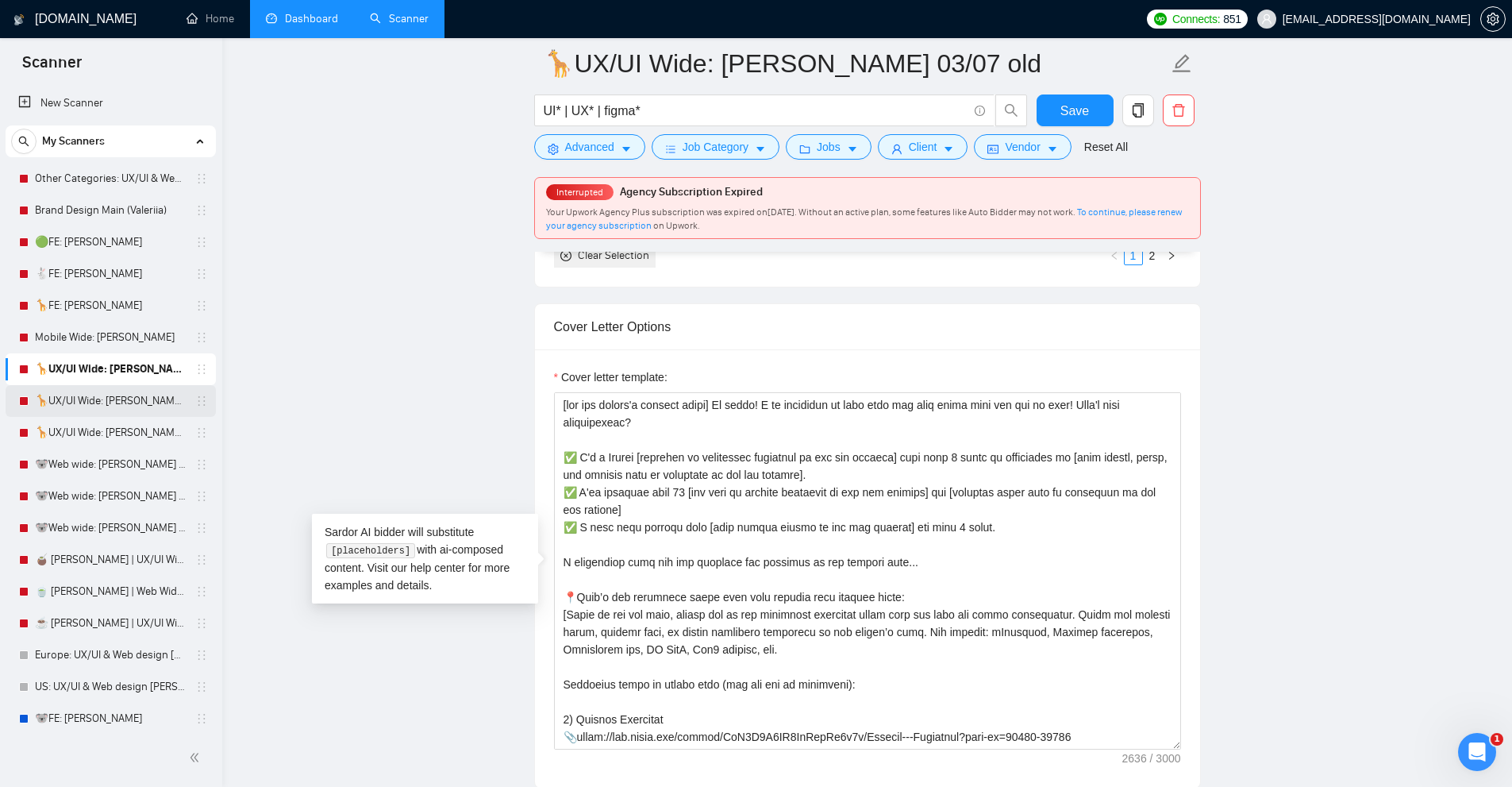
click at [98, 393] on link "🦒UX/UI Wide: [PERSON_NAME] 03/07 portfolio" at bounding box center [111, 401] width 151 height 32
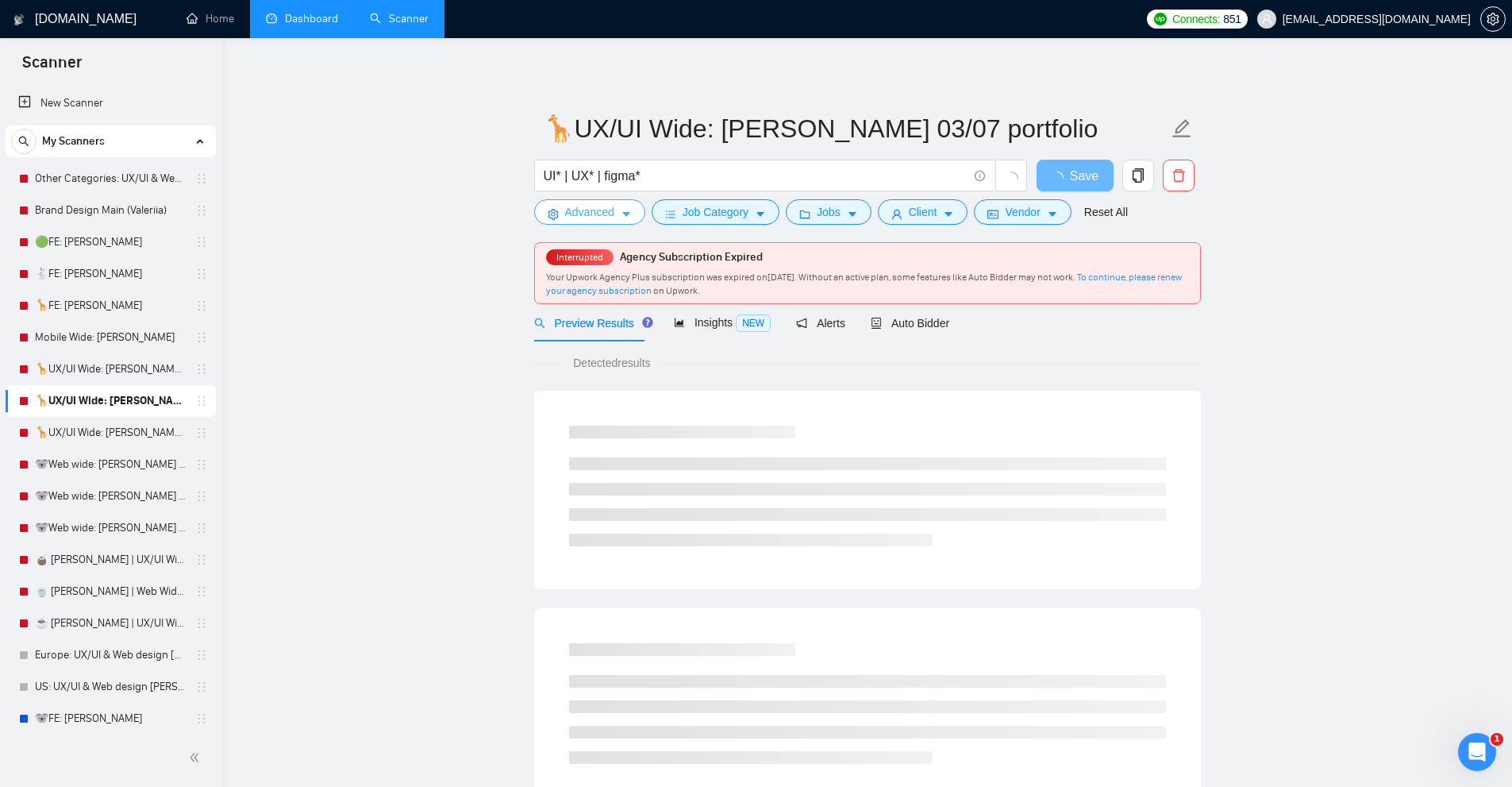
click at [615, 202] on button "Advanced" at bounding box center [590, 212] width 111 height 26
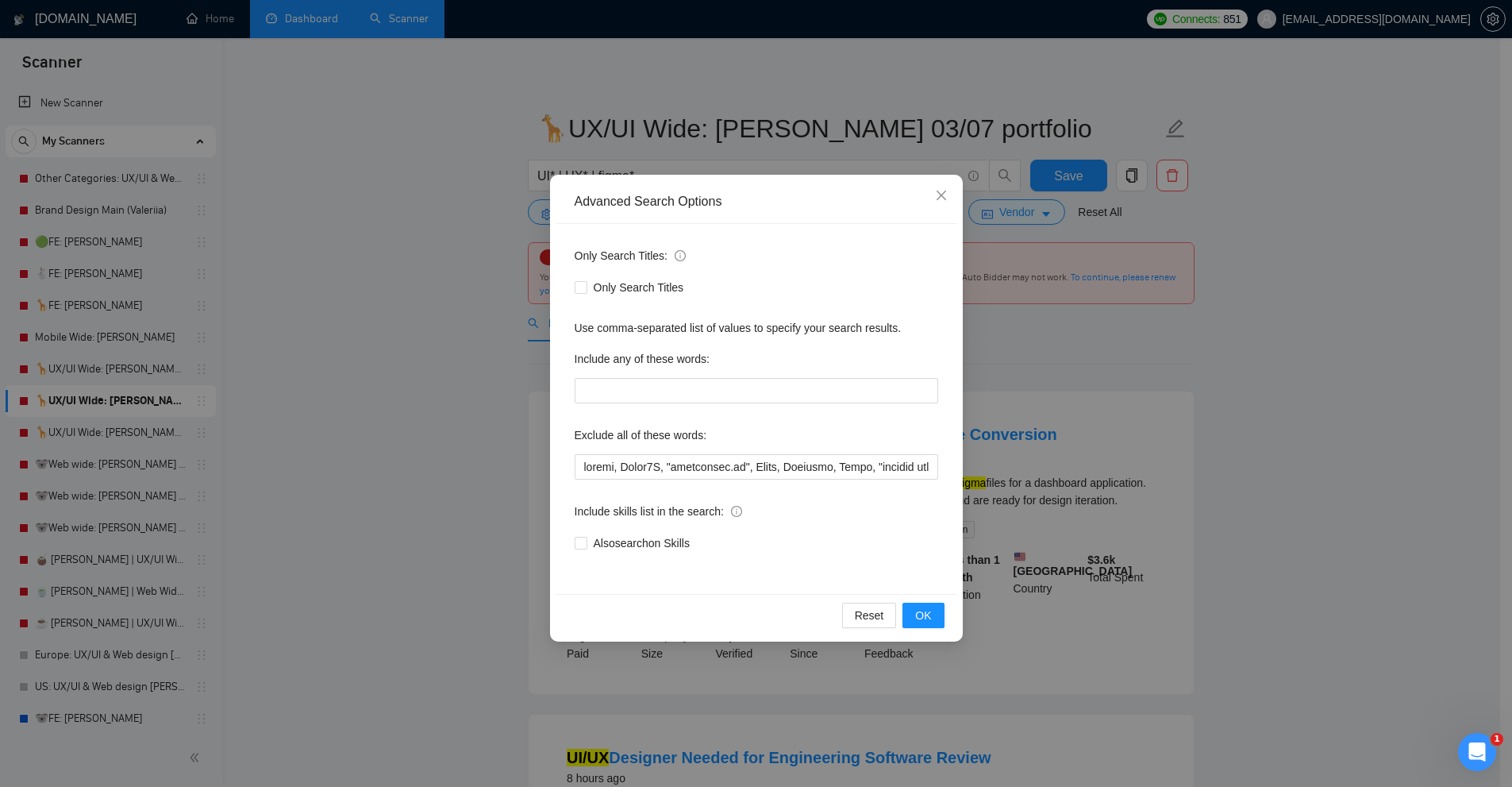
click at [1050, 433] on div "Advanced Search Options Only Search Titles: Only Search Titles Use comma-separa…" at bounding box center [756, 393] width 1512 height 787
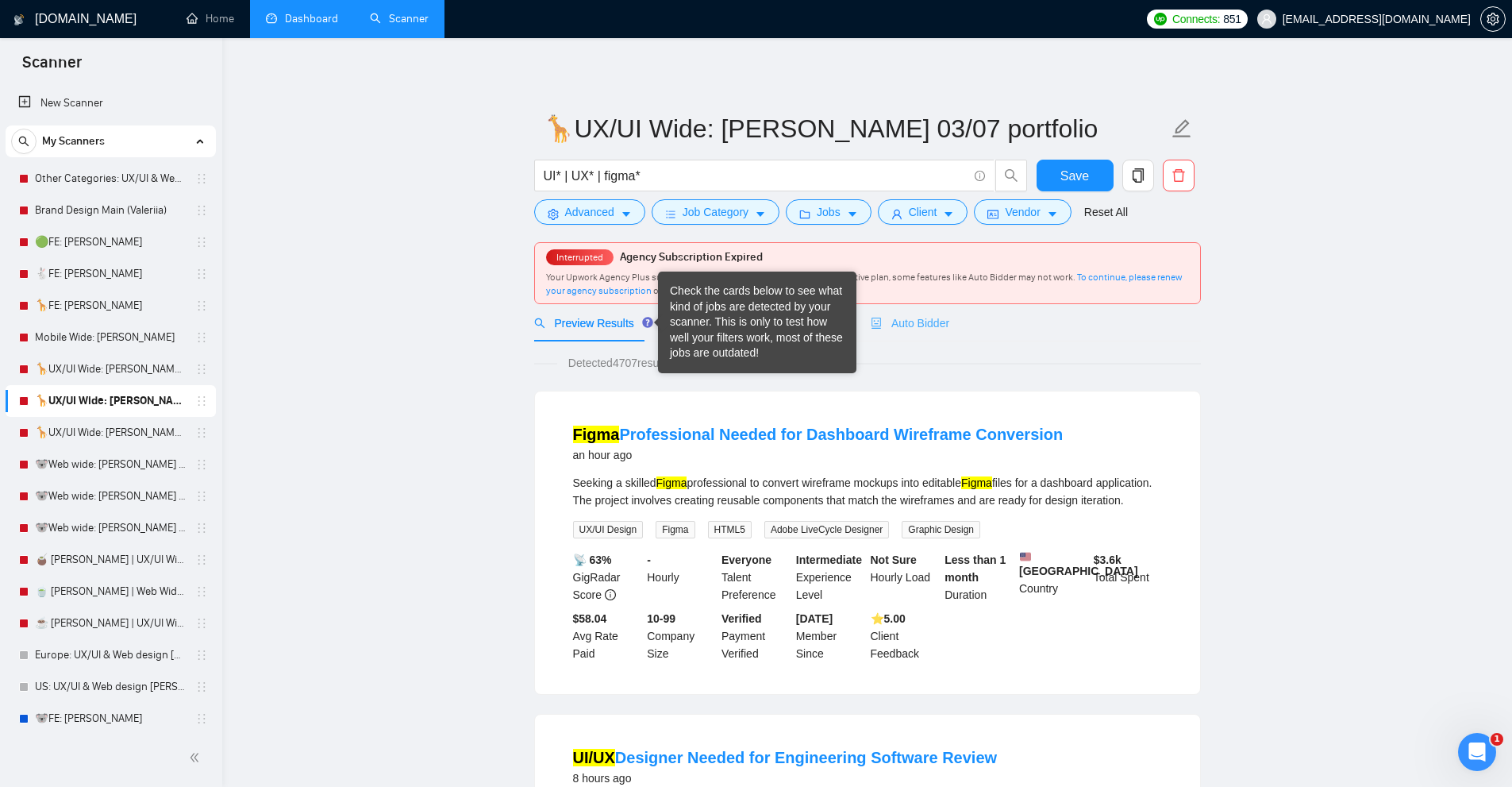
click at [926, 332] on div "Auto Bidder" at bounding box center [909, 323] width 78 height 37
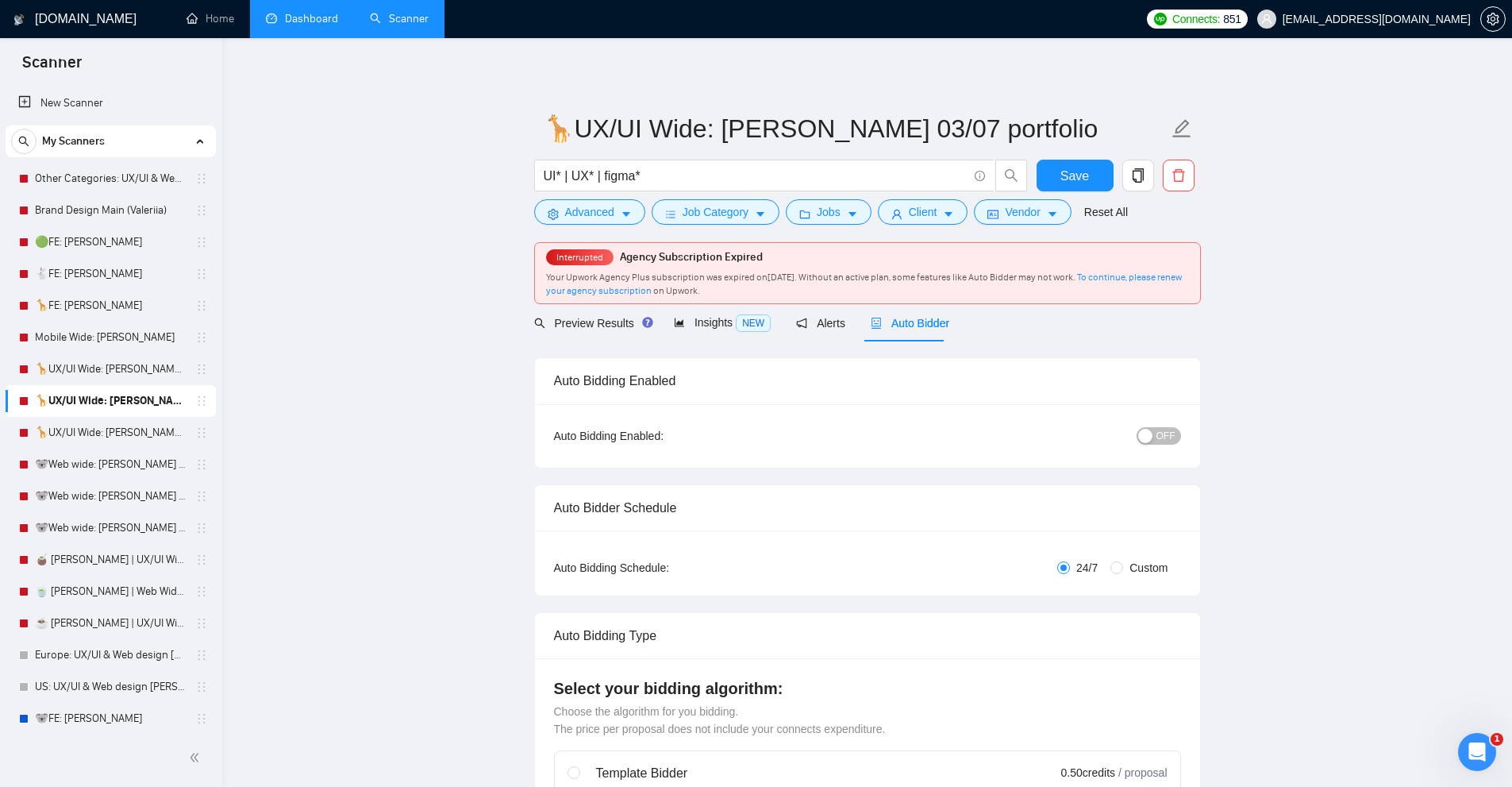
radio input "false"
radio input "true"
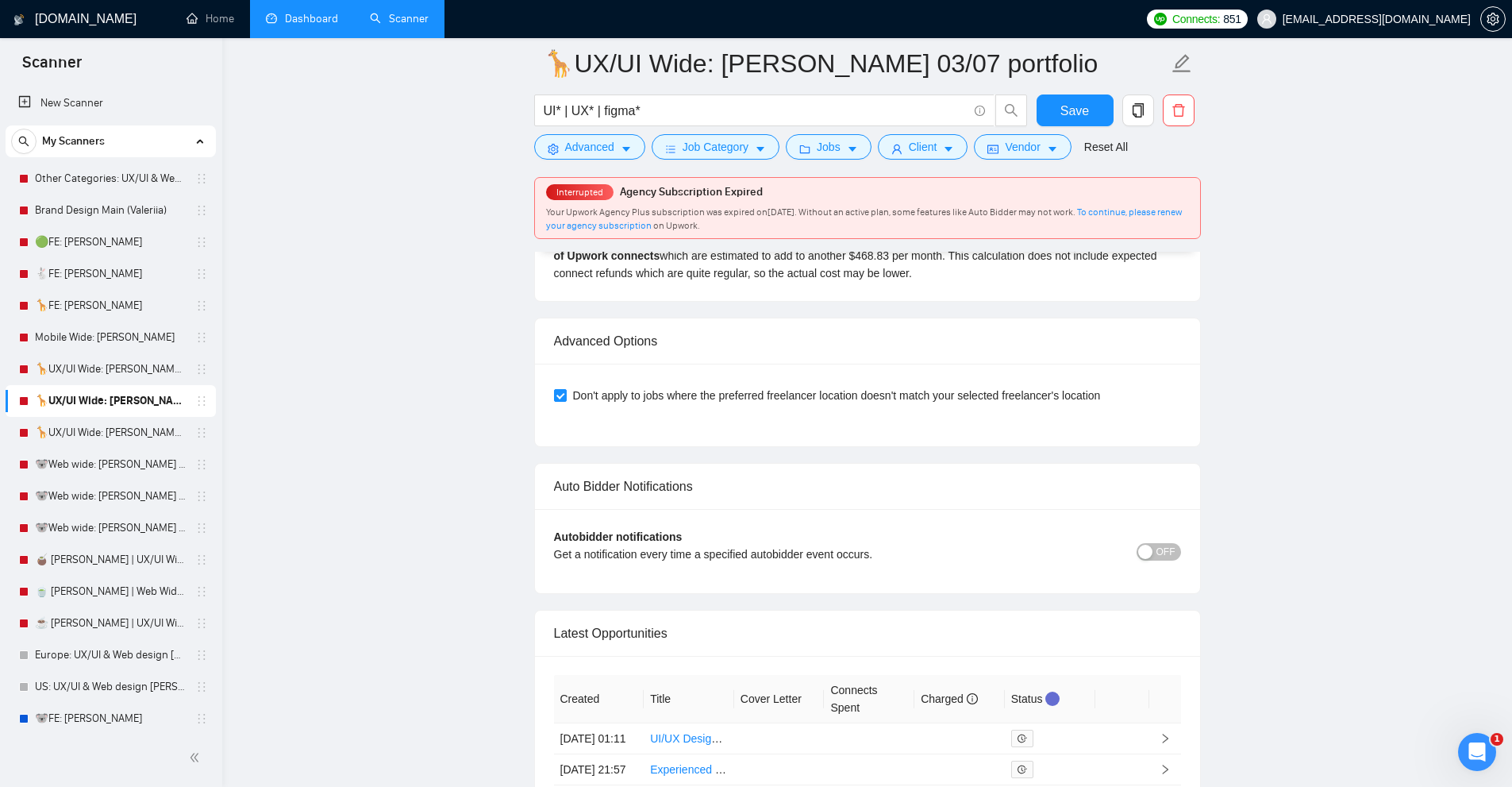
scroll to position [4484, 0]
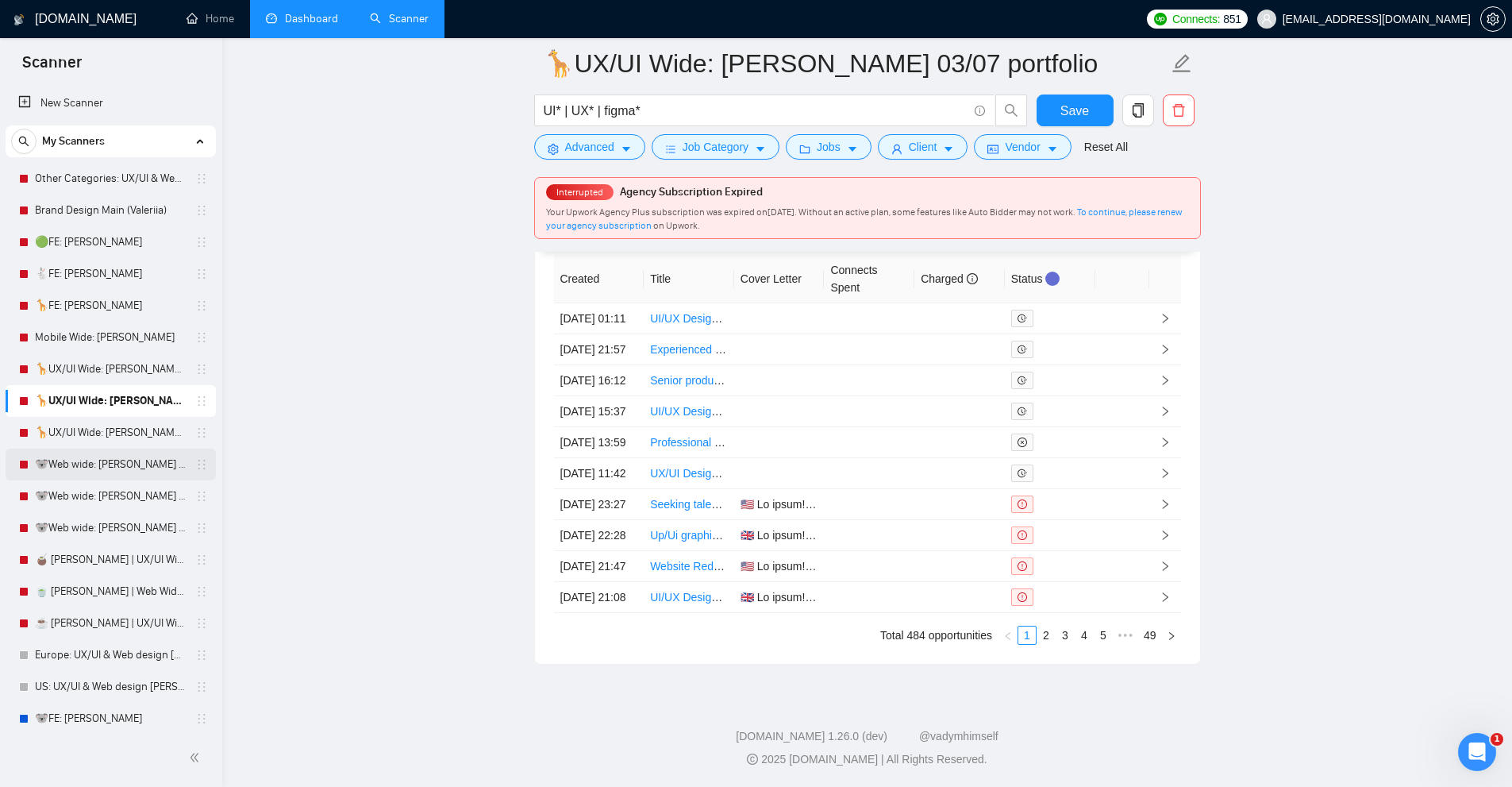
click at [102, 465] on link "🐨Web wide: [PERSON_NAME] 03/07 old але перест на веб проф" at bounding box center [111, 464] width 151 height 32
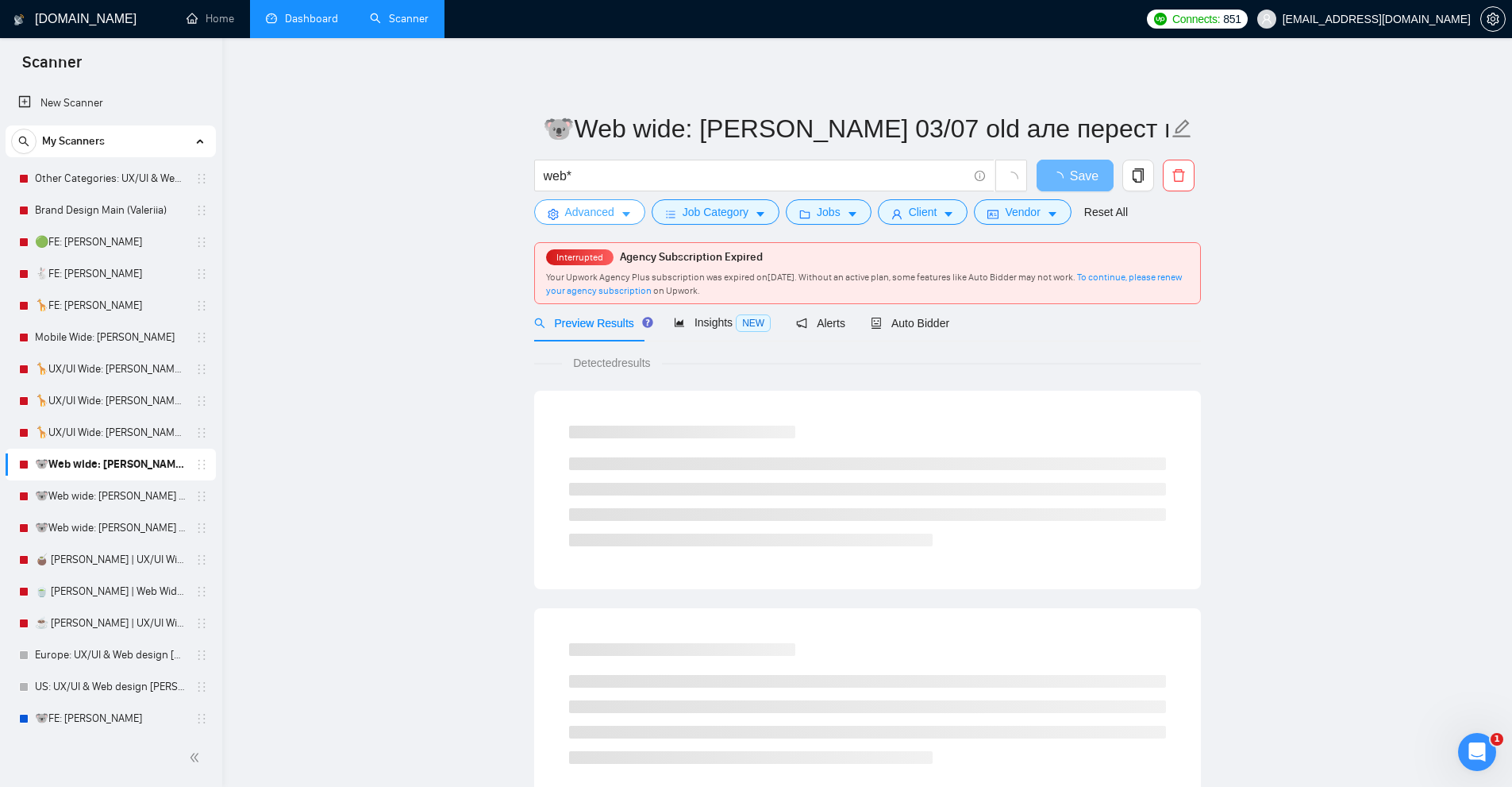
click at [593, 208] on span "Advanced" at bounding box center [590, 212] width 49 height 18
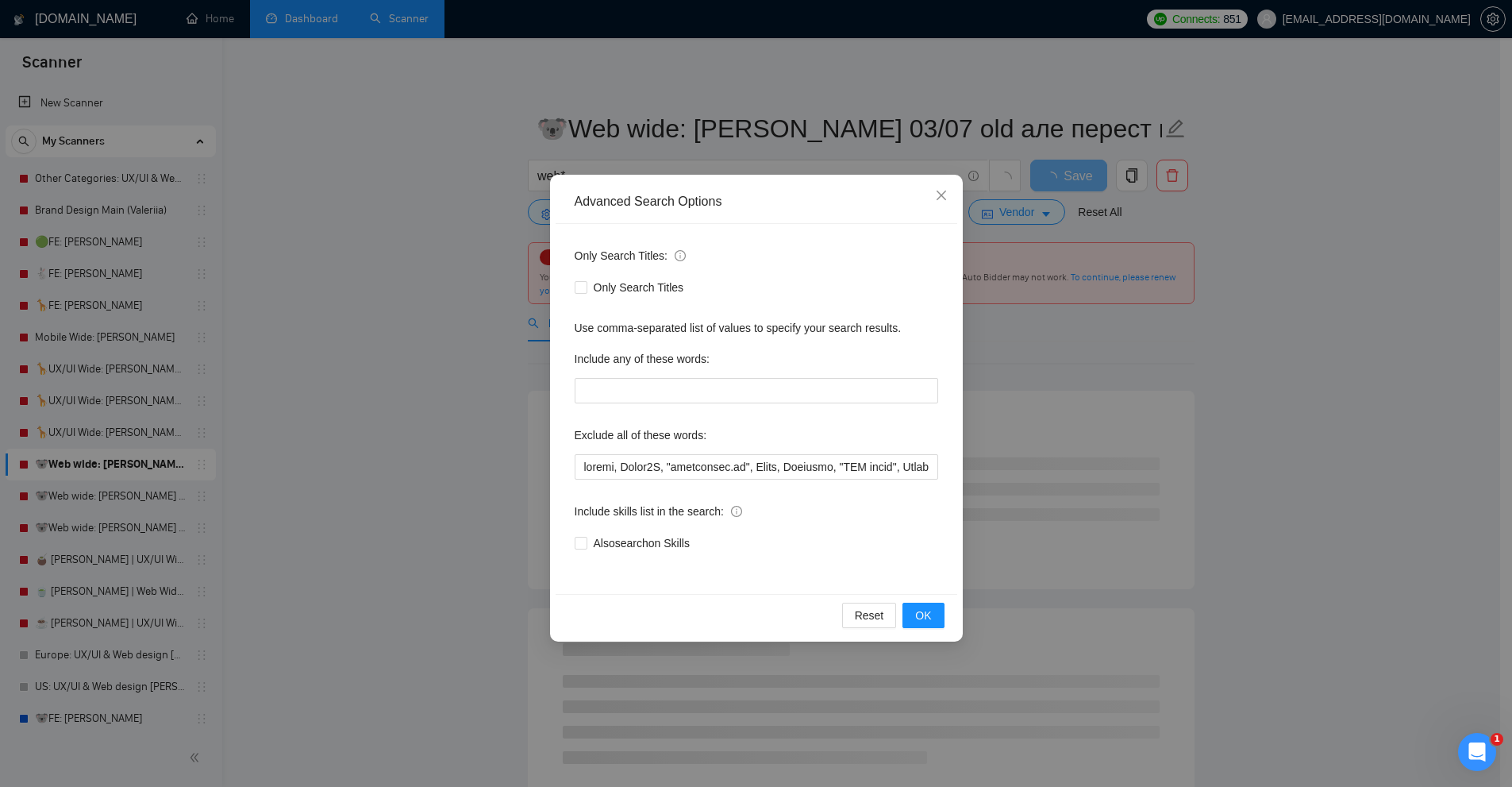
click at [522, 244] on div "Advanced Search Options Only Search Titles: Only Search Titles Use comma-separa…" at bounding box center [756, 393] width 1512 height 787
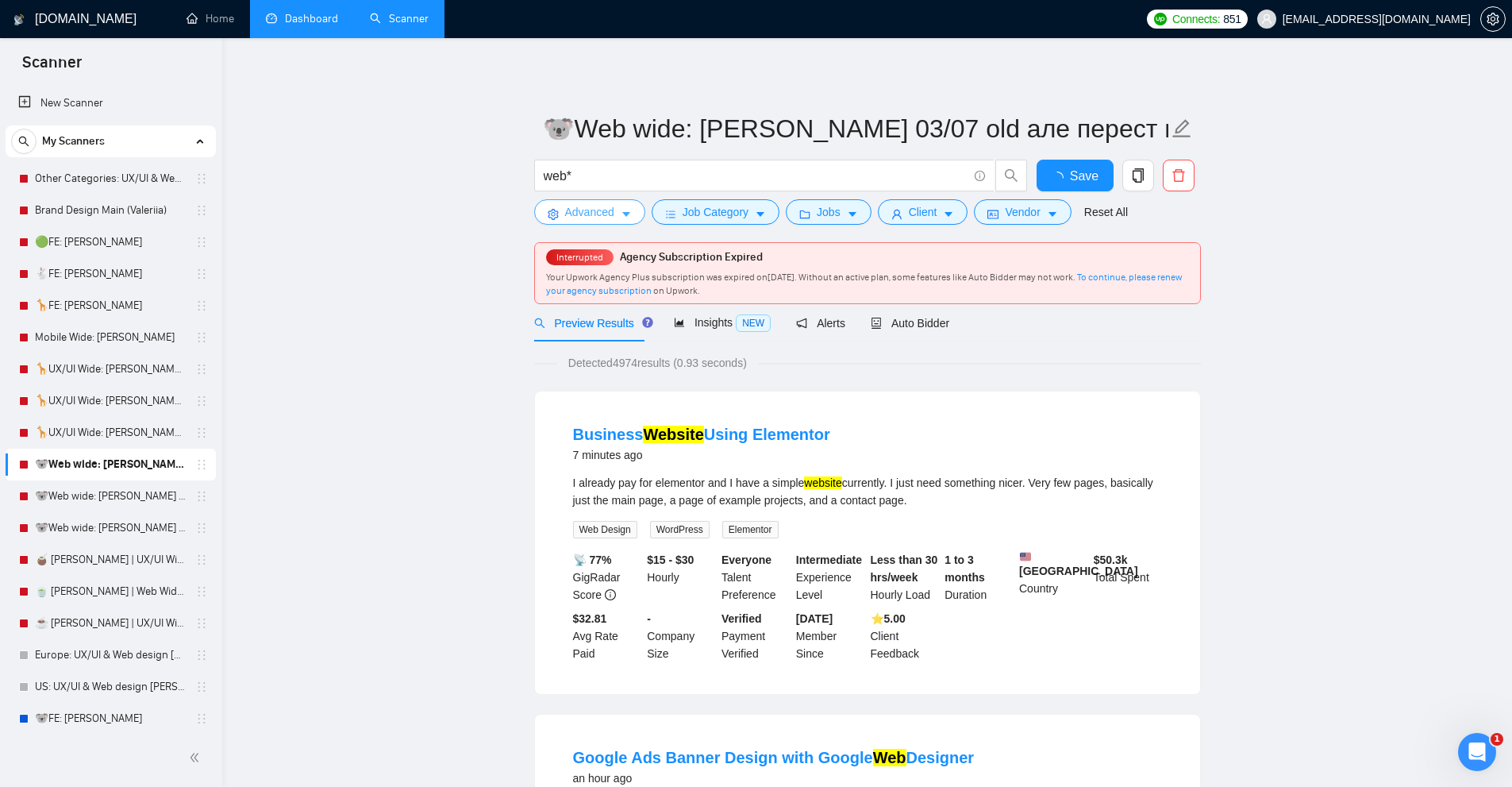
click at [618, 223] on button "Advanced" at bounding box center [590, 212] width 111 height 26
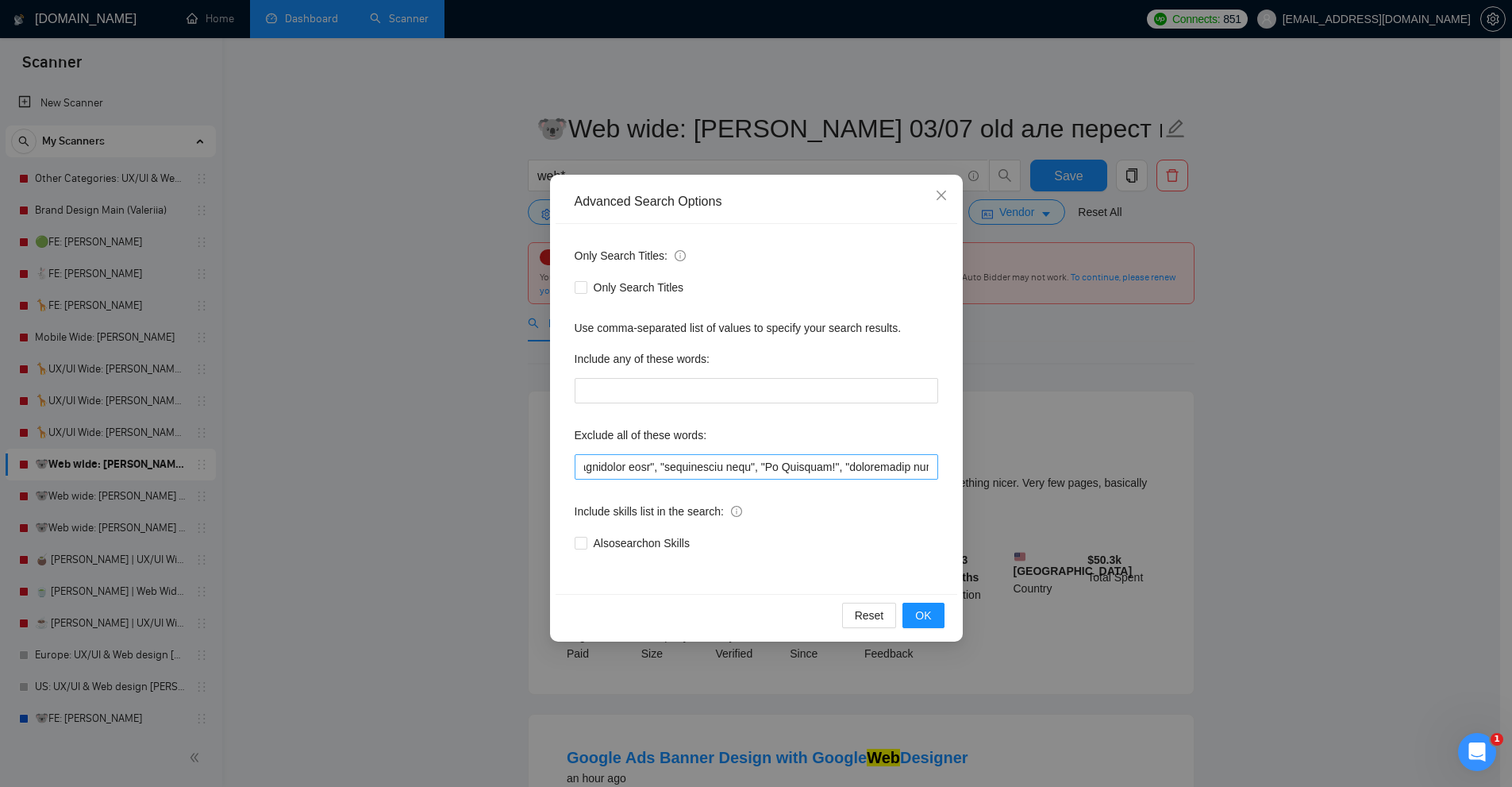
scroll to position [0, 2461]
drag, startPoint x: 494, startPoint y: 409, endPoint x: 486, endPoint y: 408, distance: 8.1
click at [486, 408] on div "Advanced Search Options Only Search Titles: Only Search Titles Use comma-separa…" at bounding box center [756, 393] width 1512 height 787
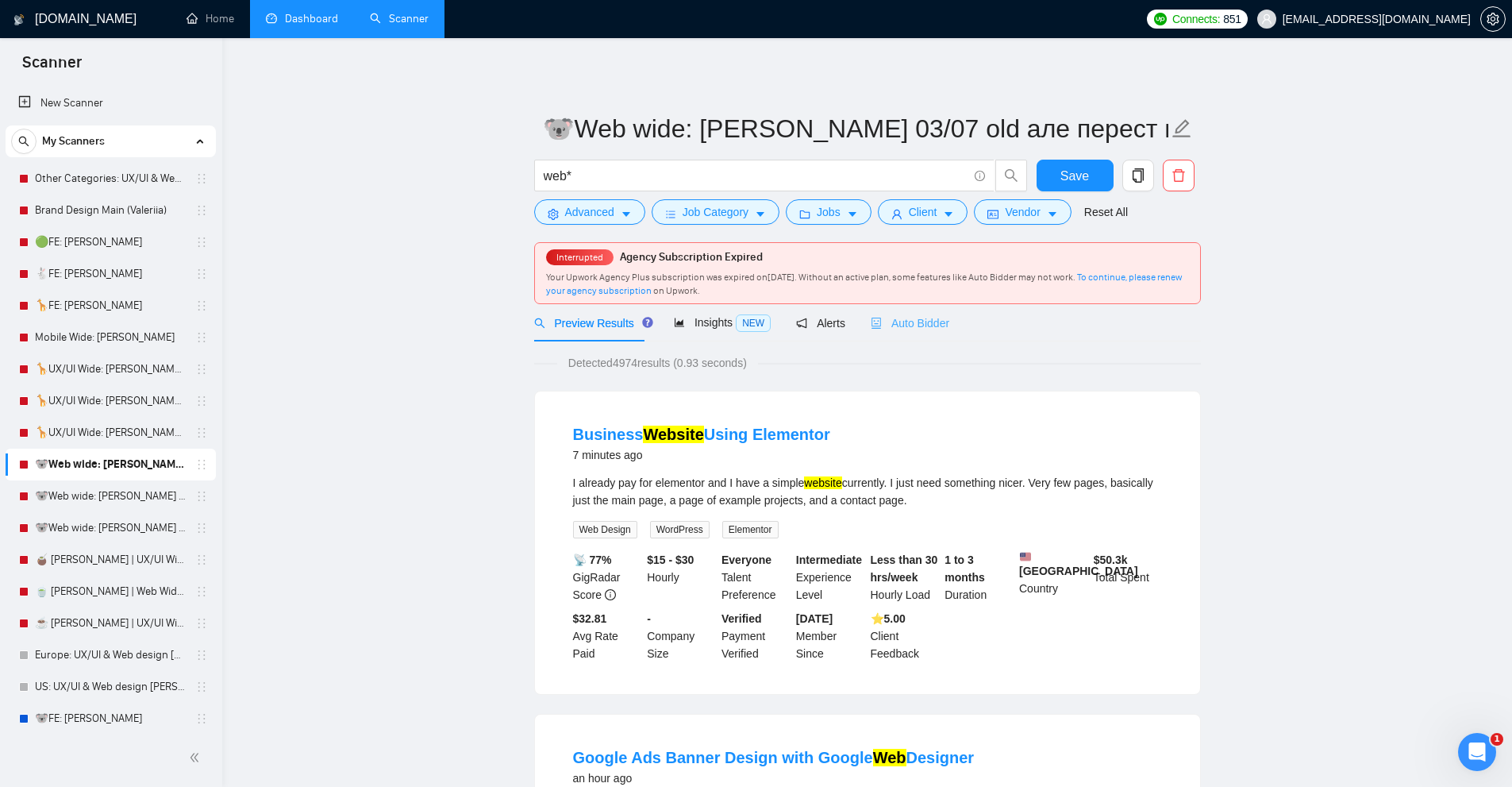
click at [904, 311] on div "Auto Bidder" at bounding box center [909, 323] width 78 height 37
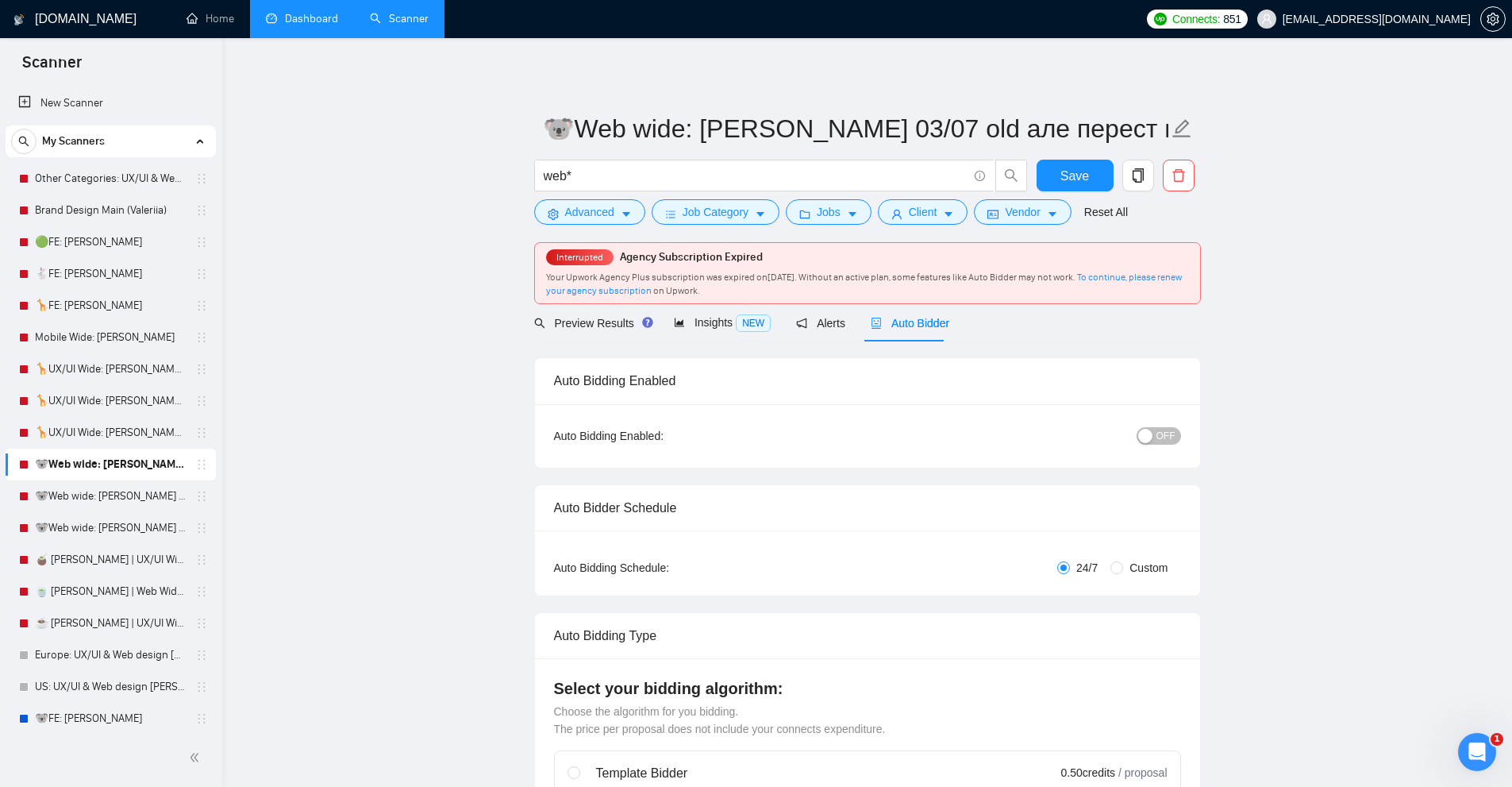
radio input "false"
radio input "true"
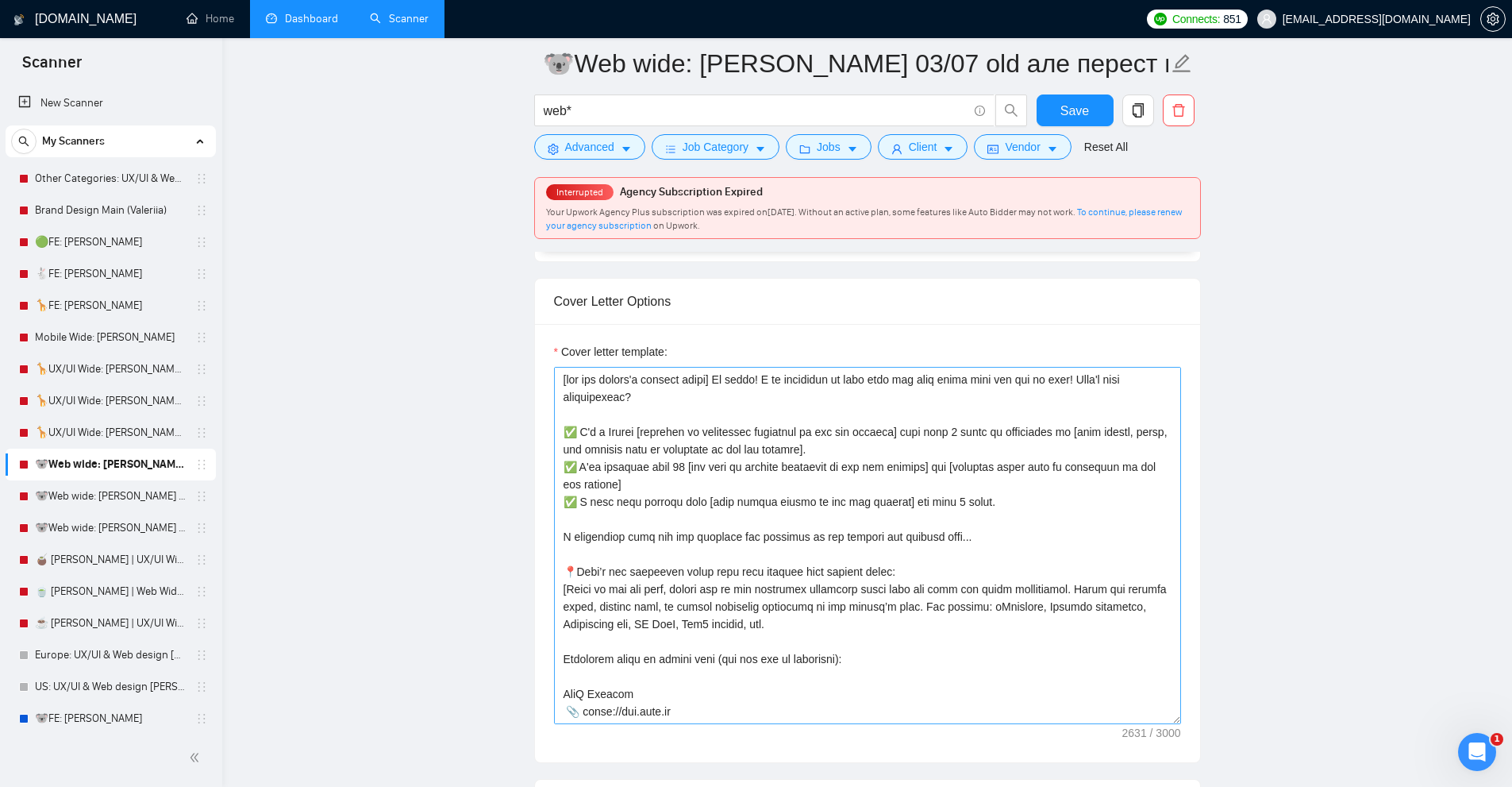
scroll to position [2064, 0]
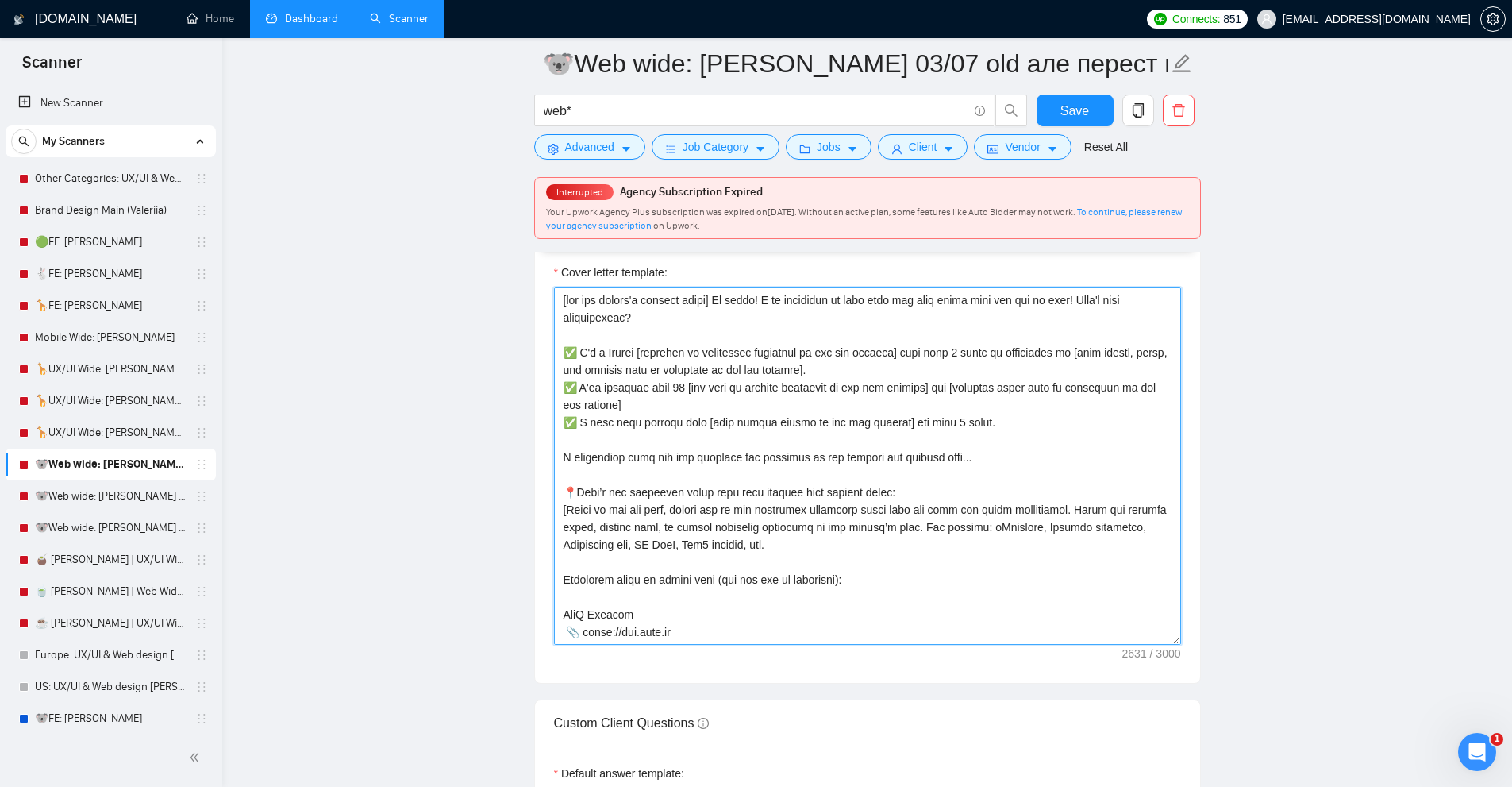
click at [819, 429] on textarea "Cover letter template:" at bounding box center [867, 466] width 627 height 357
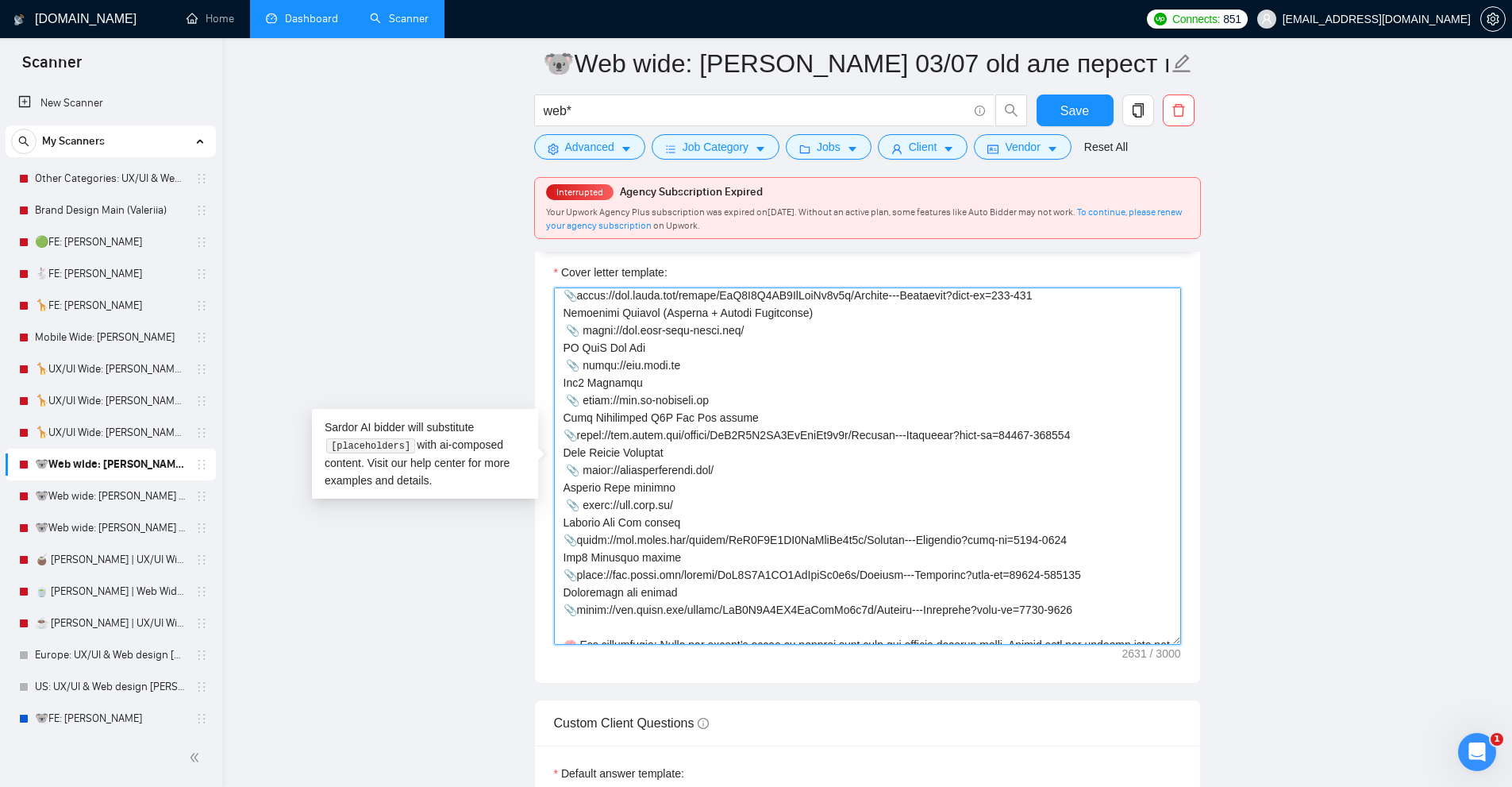
scroll to position [681, 0]
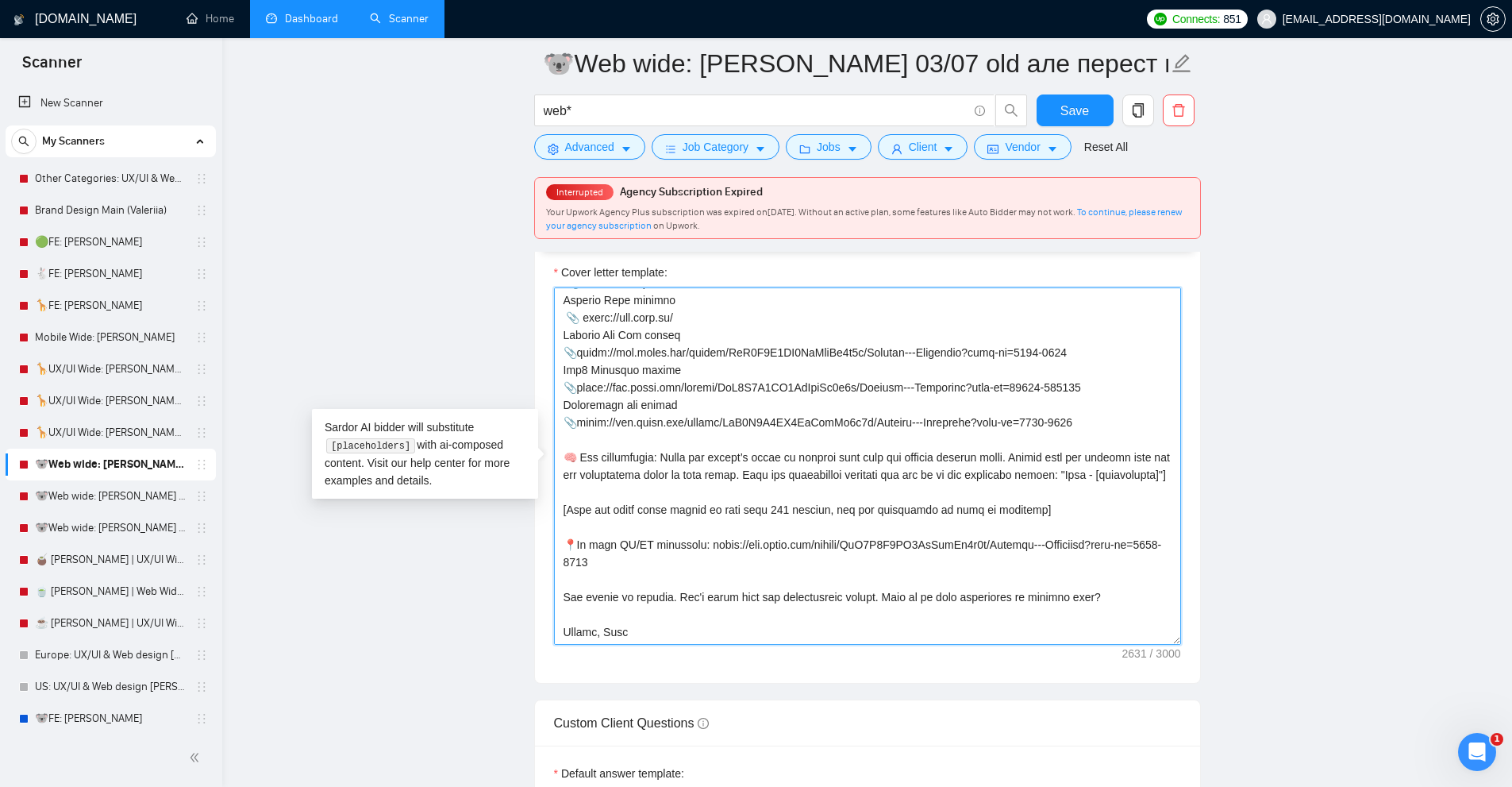
click at [815, 394] on textarea "Cover letter template:" at bounding box center [867, 466] width 627 height 357
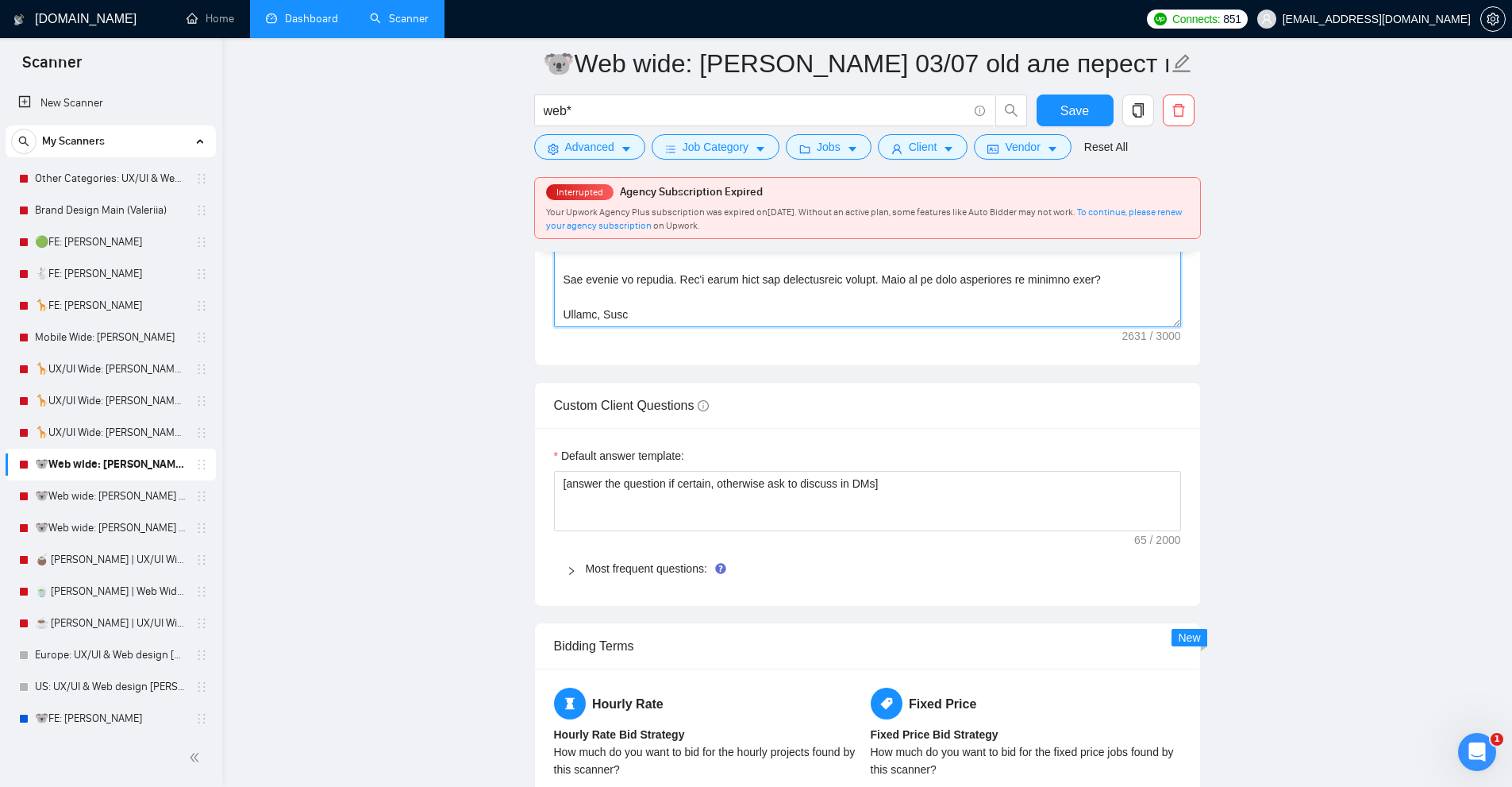
scroll to position [2143, 0]
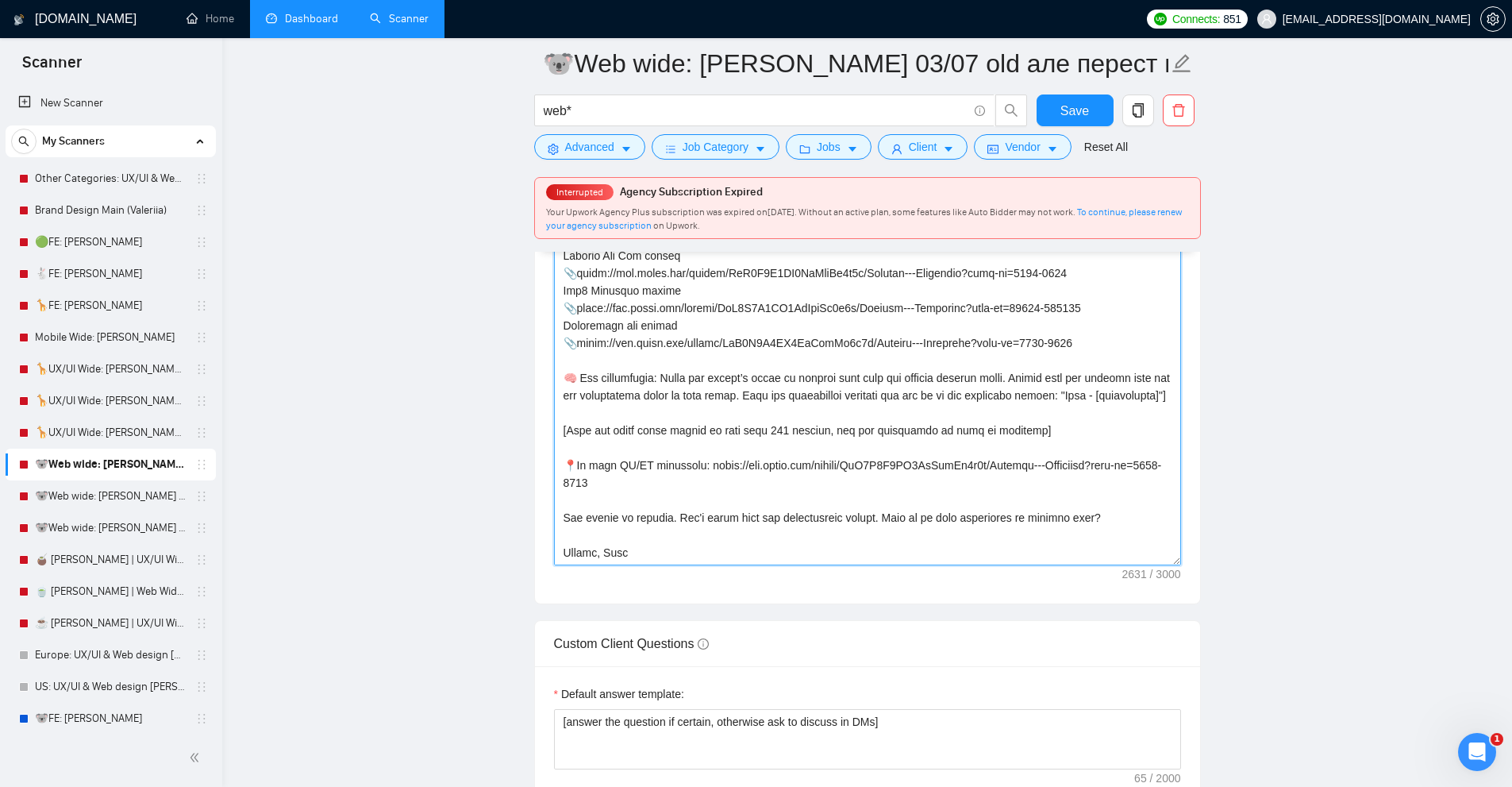
click at [815, 394] on textarea "Cover letter template:" at bounding box center [867, 387] width 627 height 357
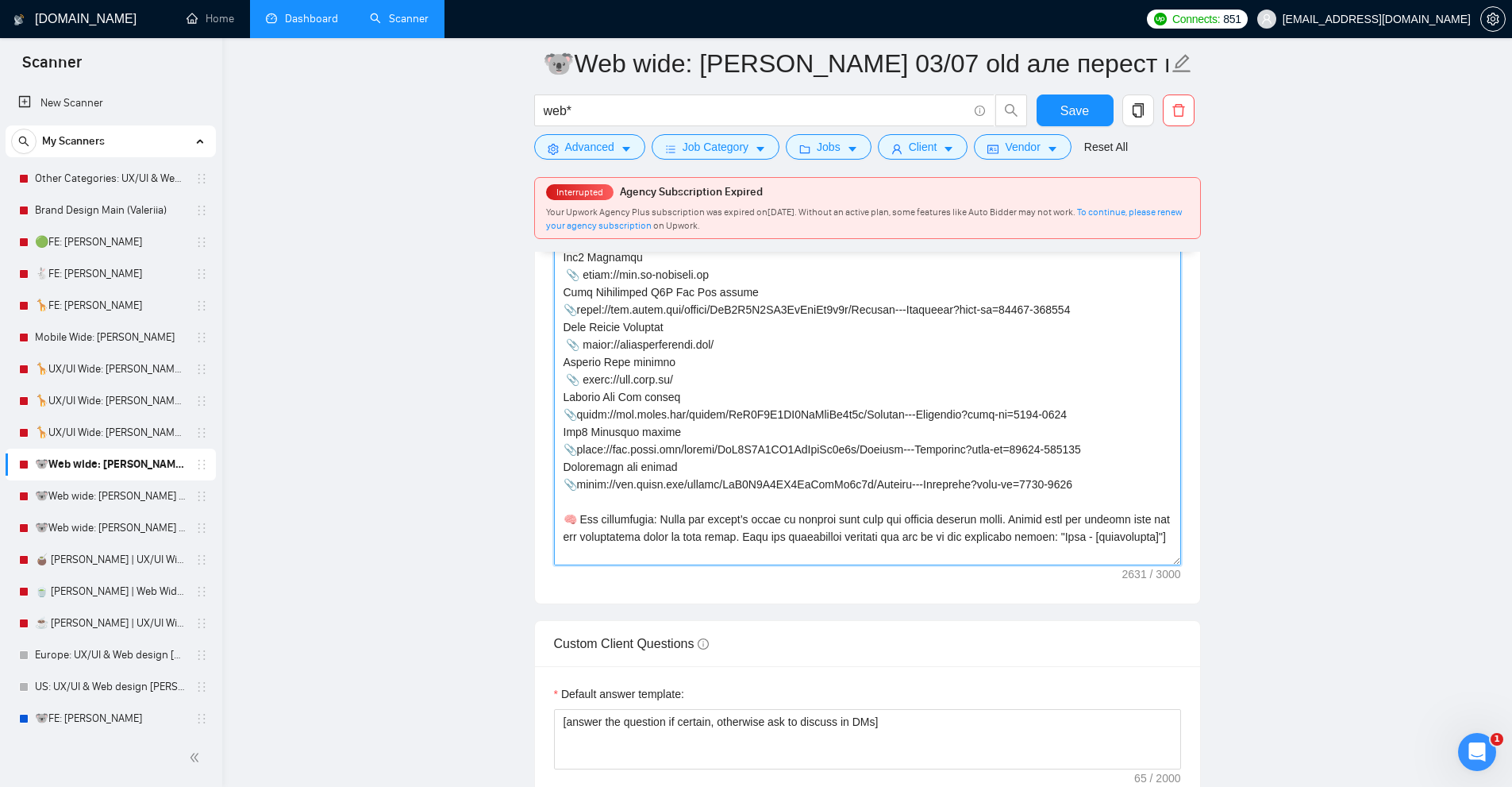
click at [747, 463] on textarea "Cover letter template:" at bounding box center [867, 387] width 627 height 357
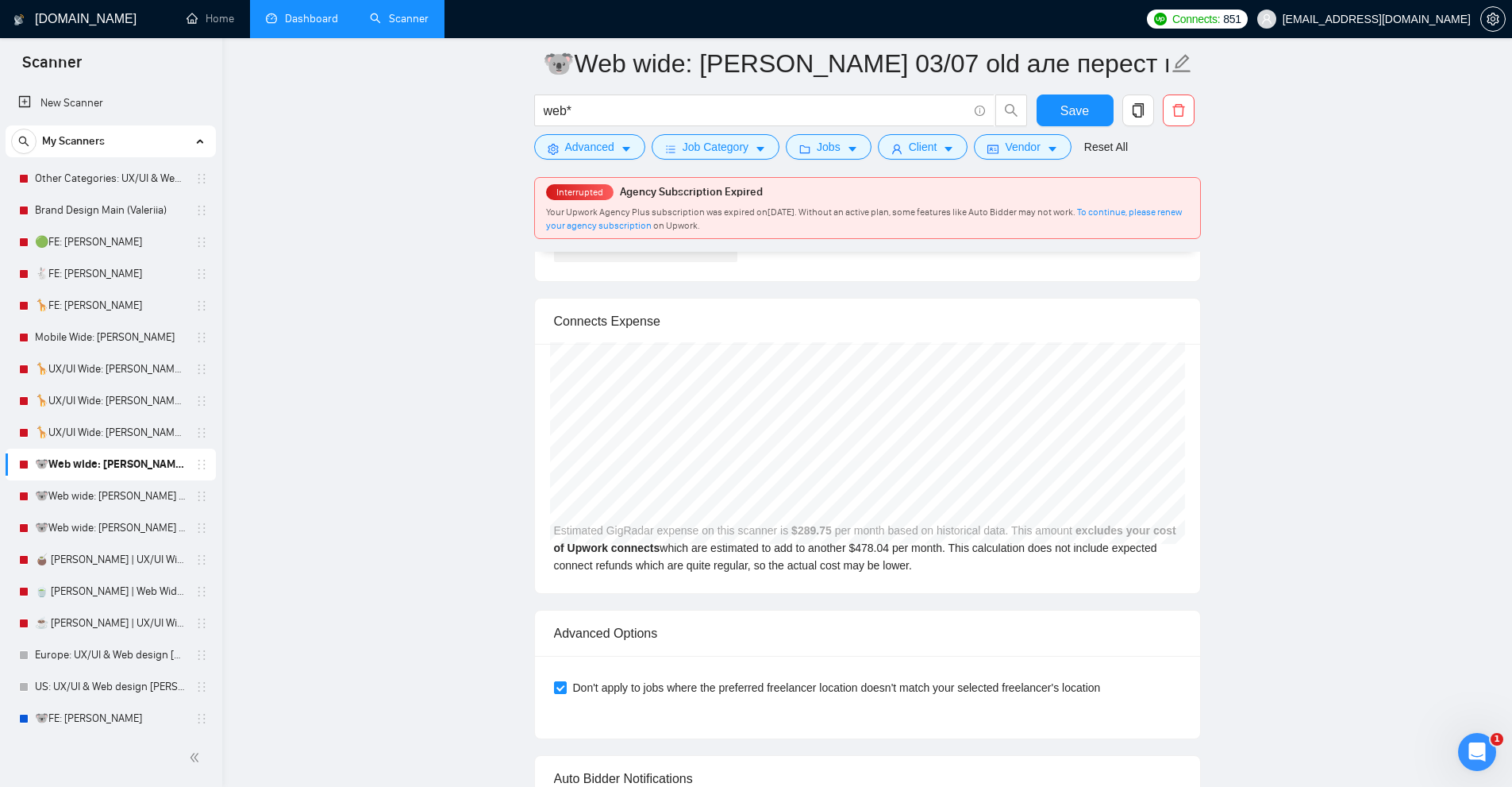
scroll to position [4458, 0]
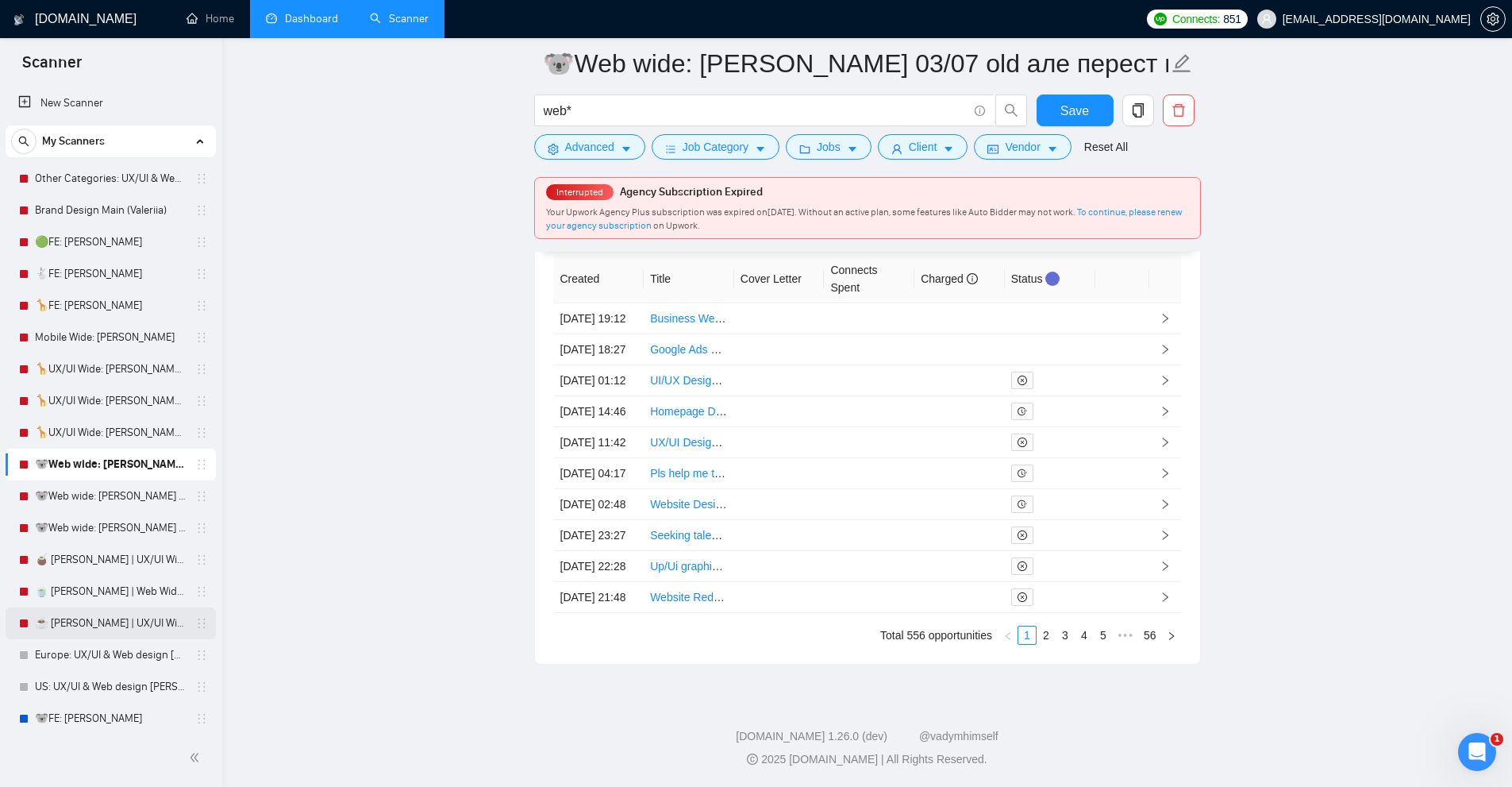
click at [98, 624] on link "☕ [PERSON_NAME] | UX/UI Wide: 29/07 - Bid in Range" at bounding box center [111, 623] width 151 height 32
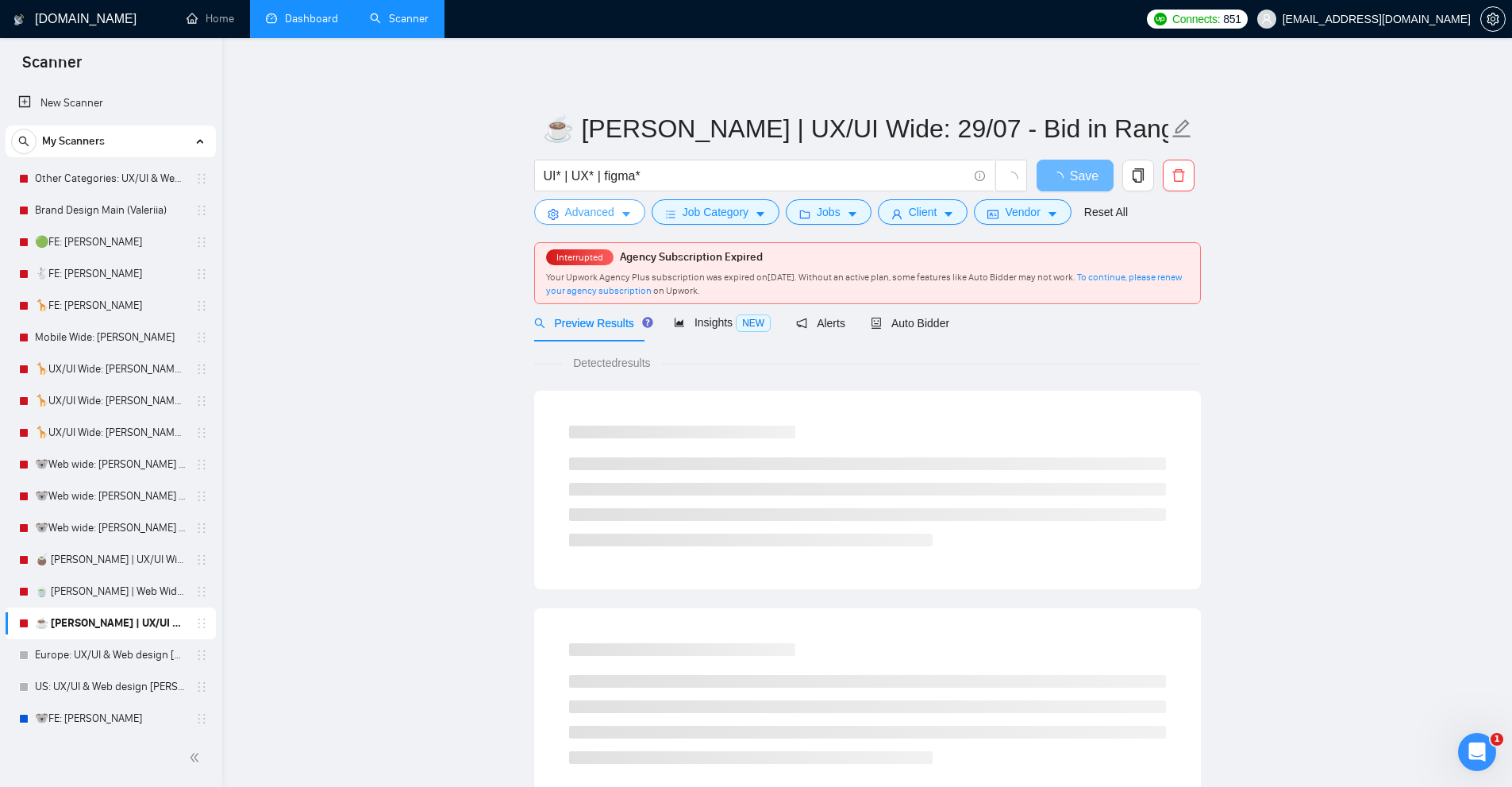
click at [583, 216] on span "Advanced" at bounding box center [590, 212] width 49 height 18
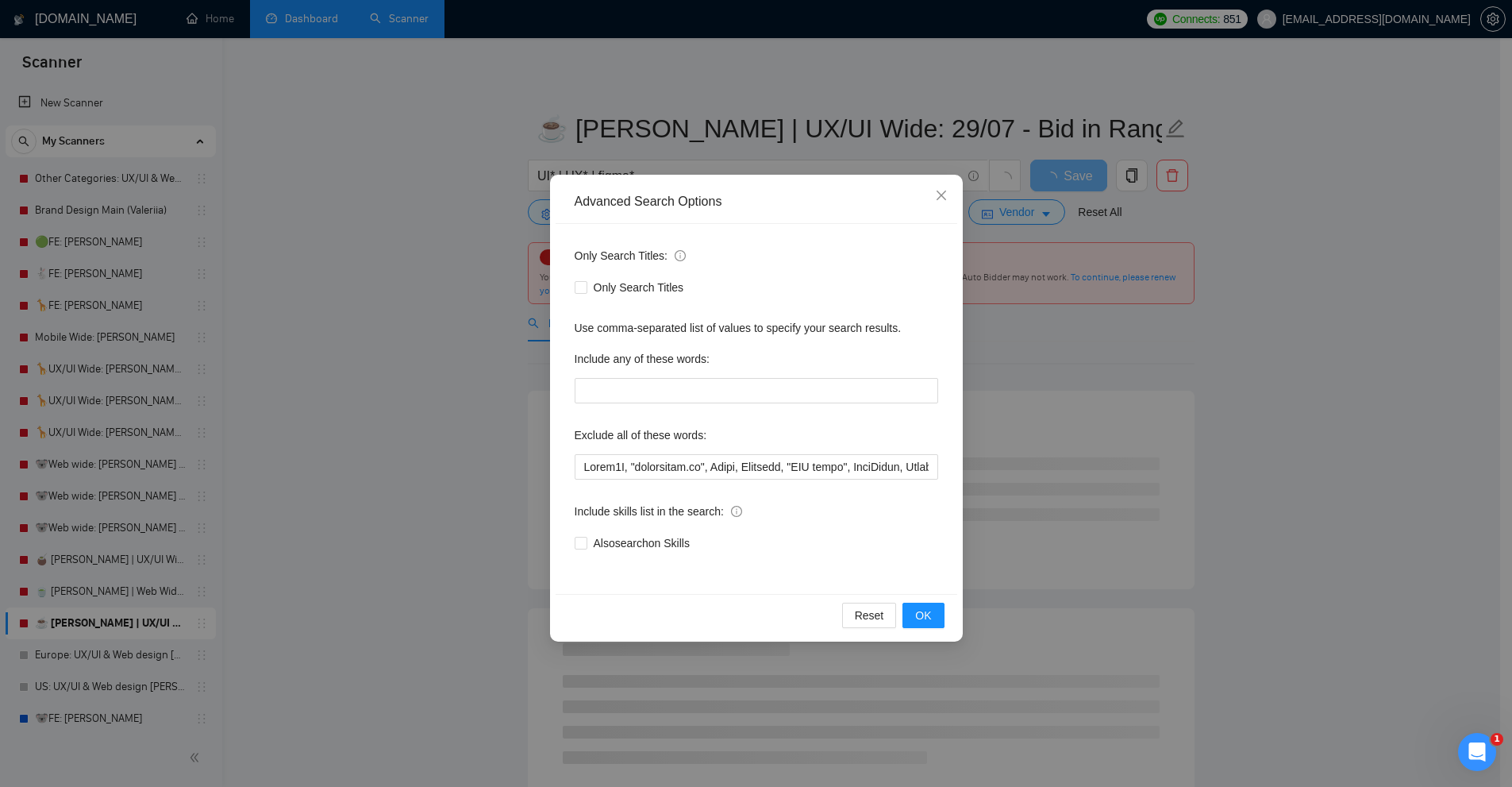
drag, startPoint x: 313, startPoint y: 479, endPoint x: 115, endPoint y: 569, distance: 217.5
click at [308, 485] on div "Advanced Search Options Only Search Titles: Only Search Titles Use comma-separa…" at bounding box center [756, 393] width 1512 height 787
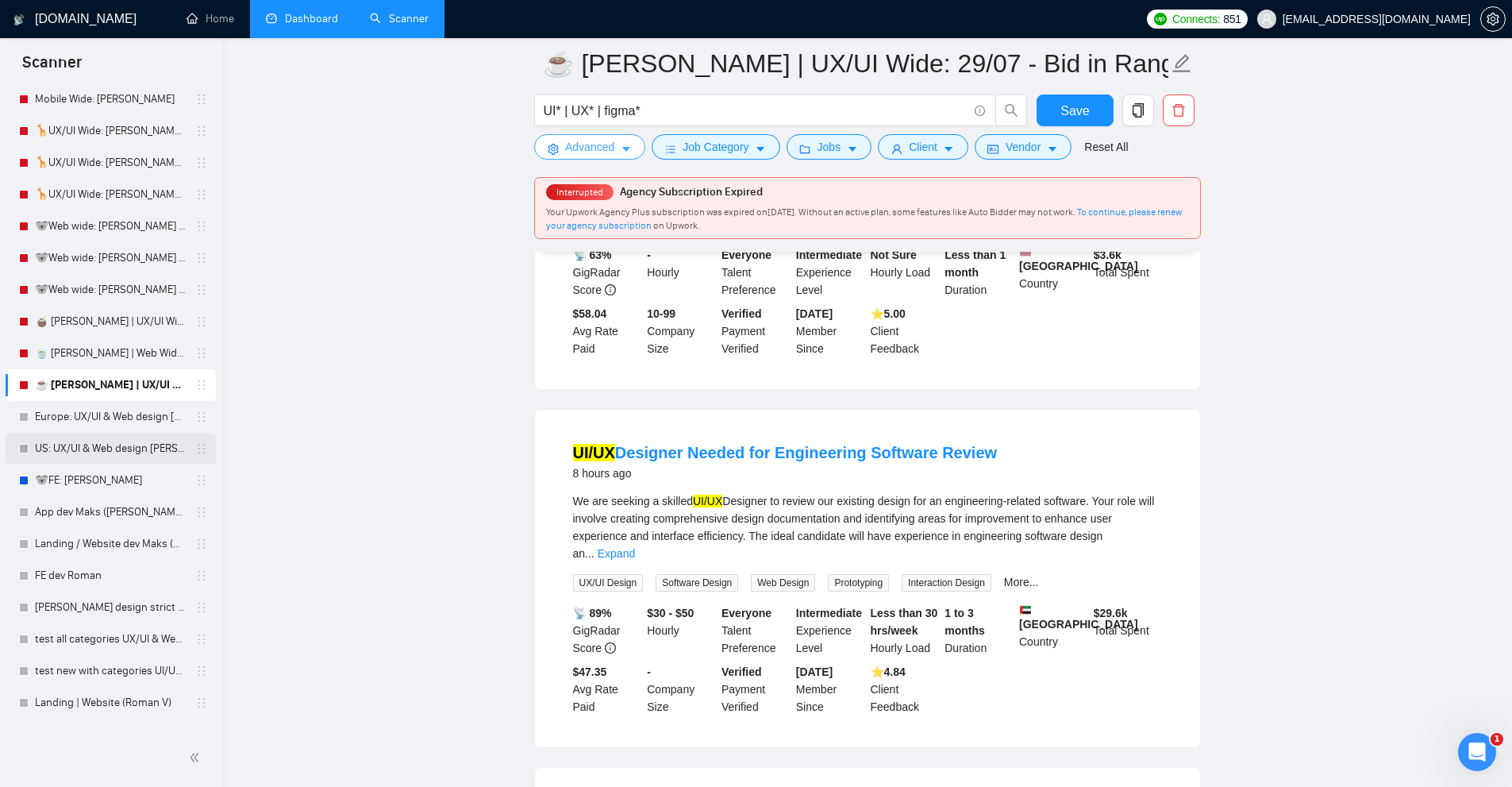
scroll to position [317, 0]
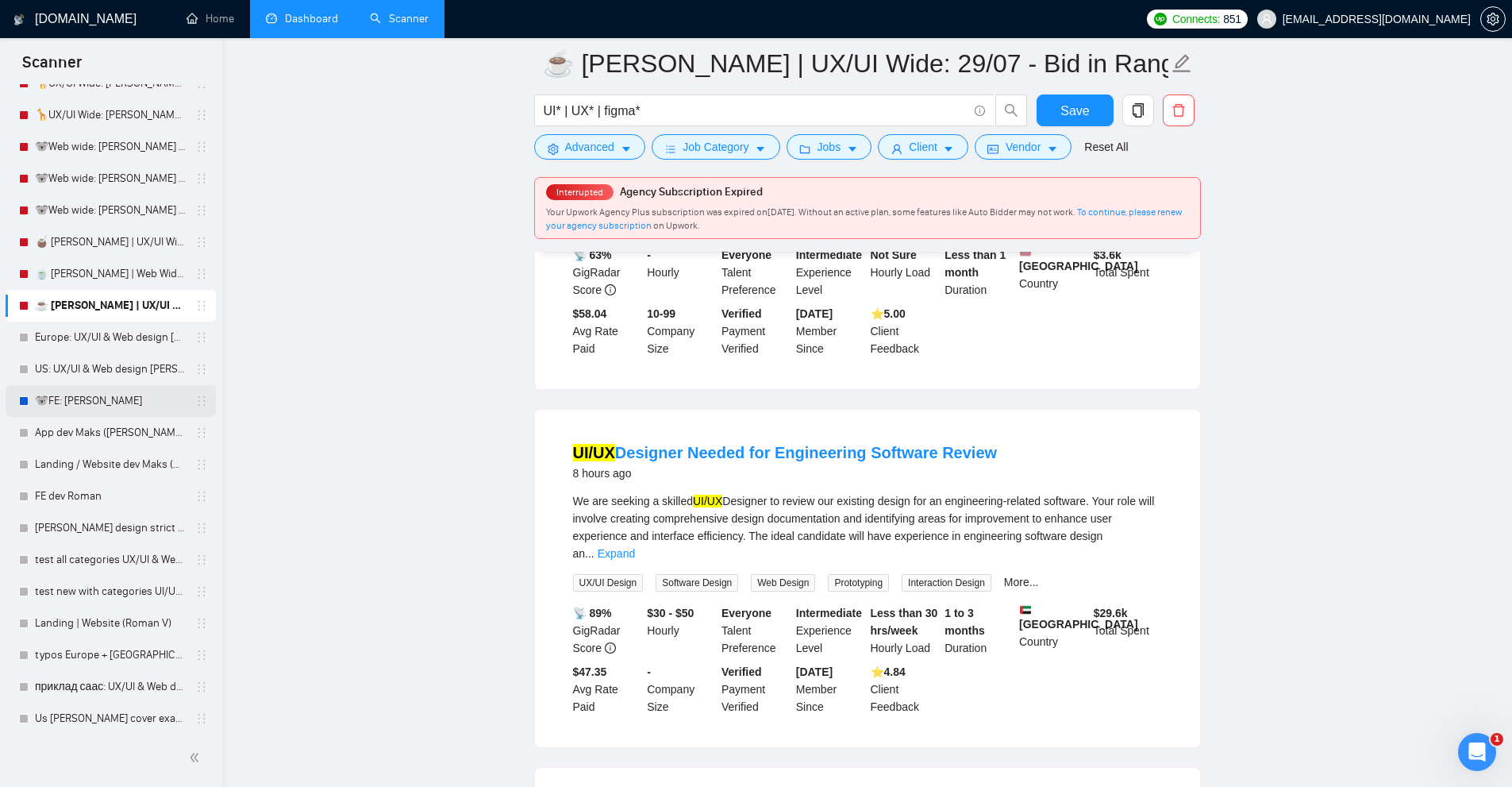
click at [102, 400] on link "🐨FE: [PERSON_NAME]" at bounding box center [111, 401] width 151 height 32
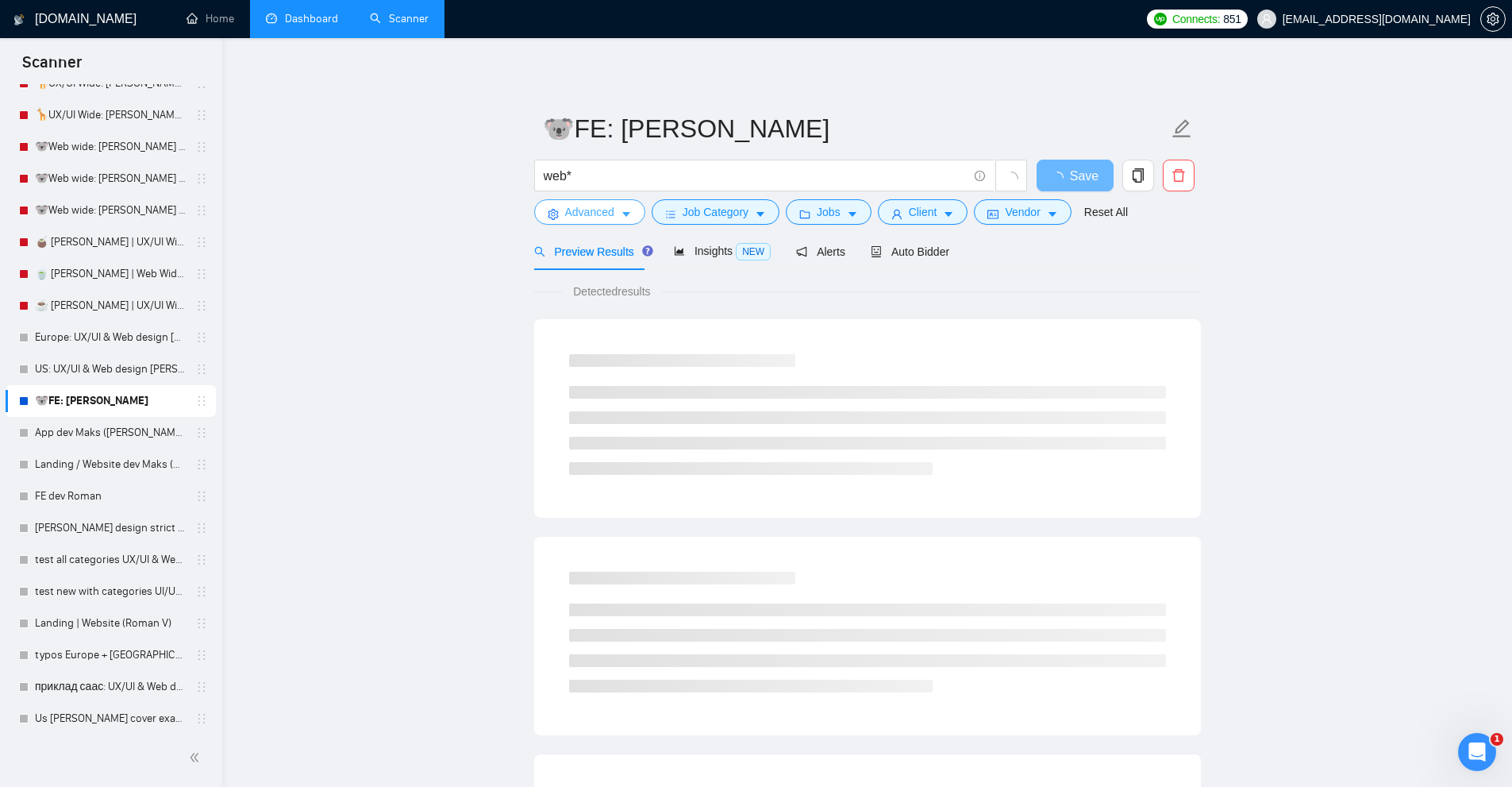
click at [614, 213] on button "Advanced" at bounding box center [590, 212] width 111 height 26
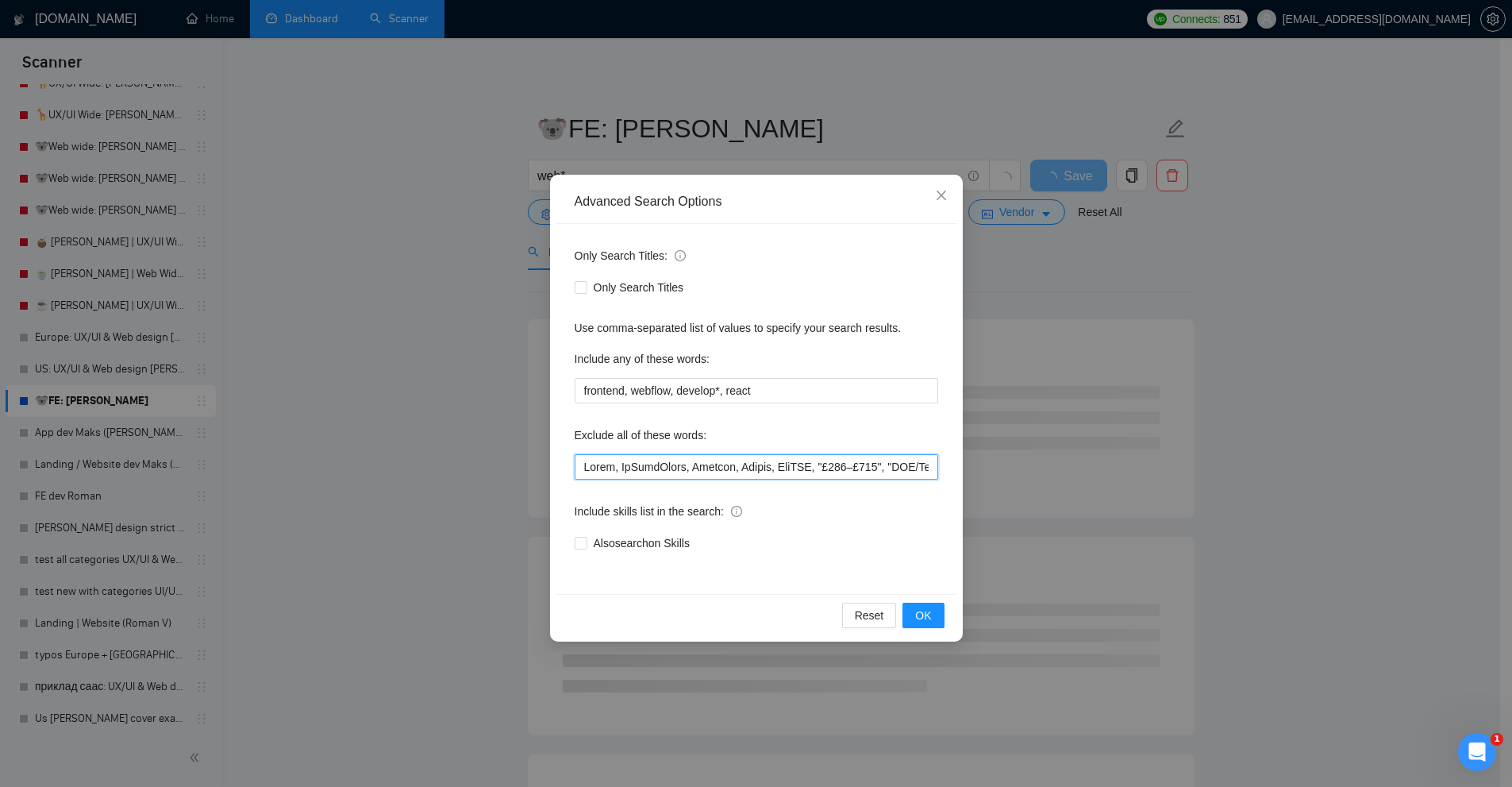
click at [608, 472] on input "text" at bounding box center [756, 466] width 363 height 26
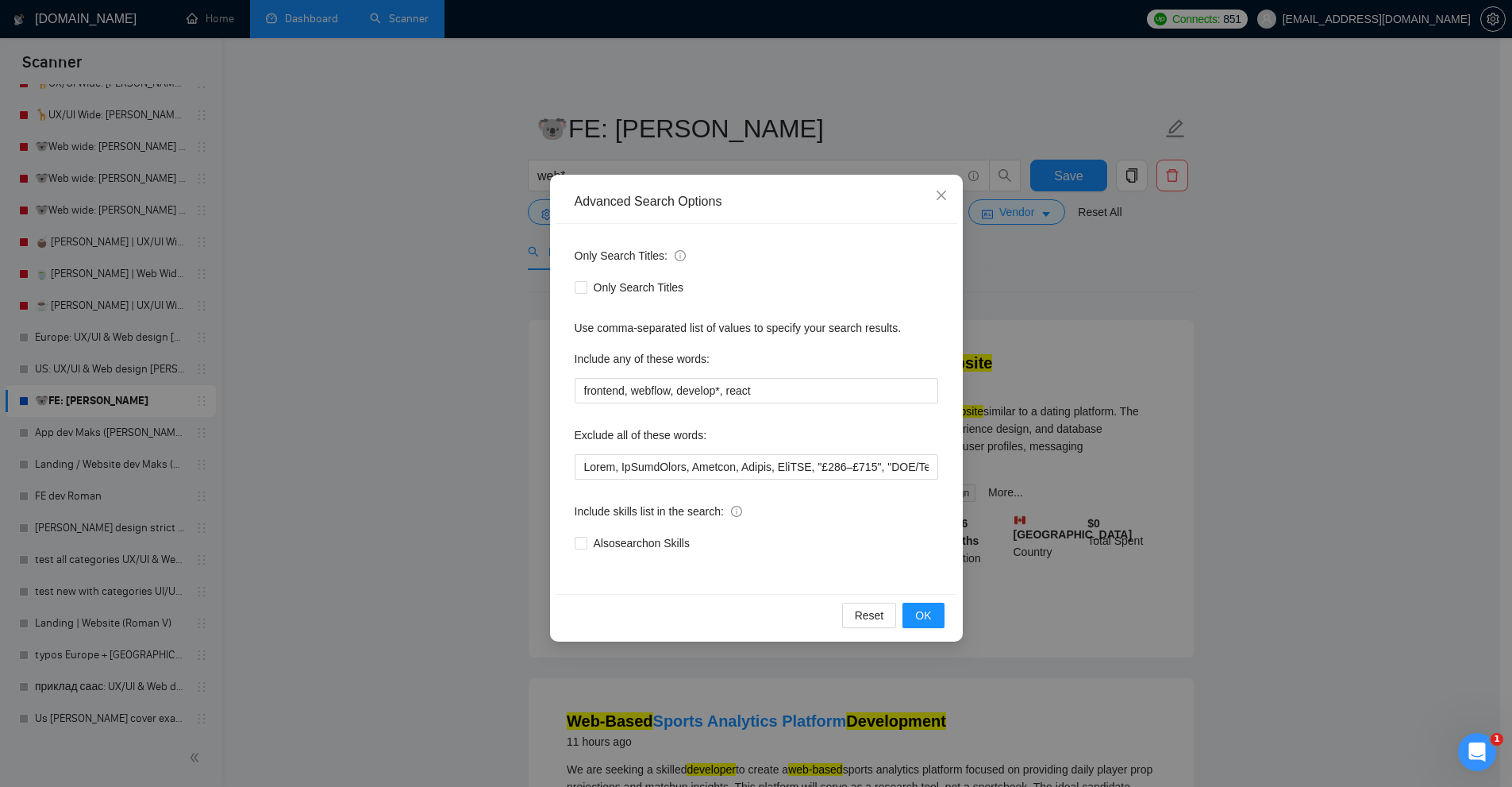
click at [131, 436] on div "Advanced Search Options Only Search Titles: Only Search Titles Use comma-separa…" at bounding box center [756, 393] width 1512 height 787
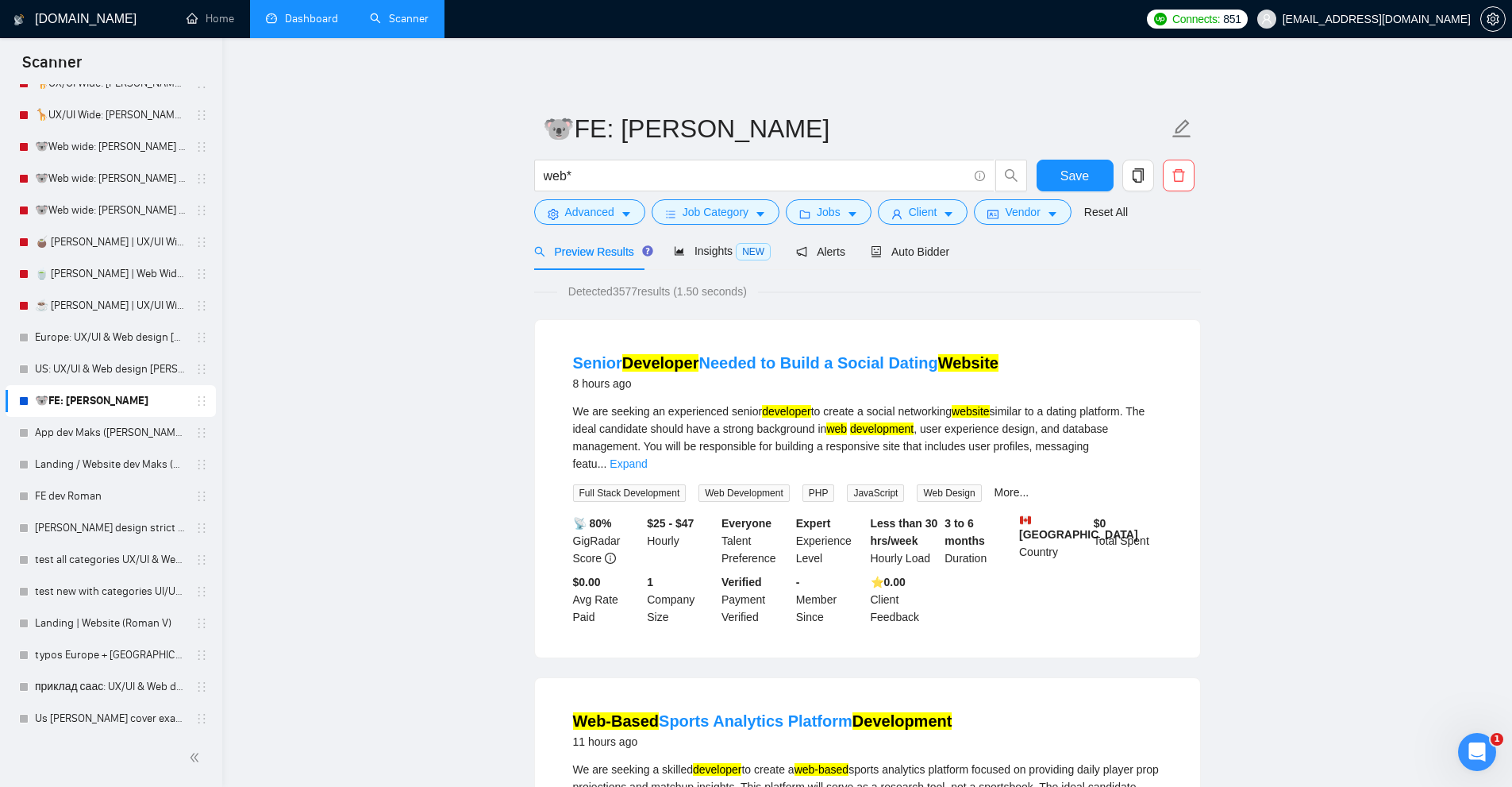
click at [131, 436] on link "App dev Maks ([PERSON_NAME])" at bounding box center [111, 433] width 151 height 32
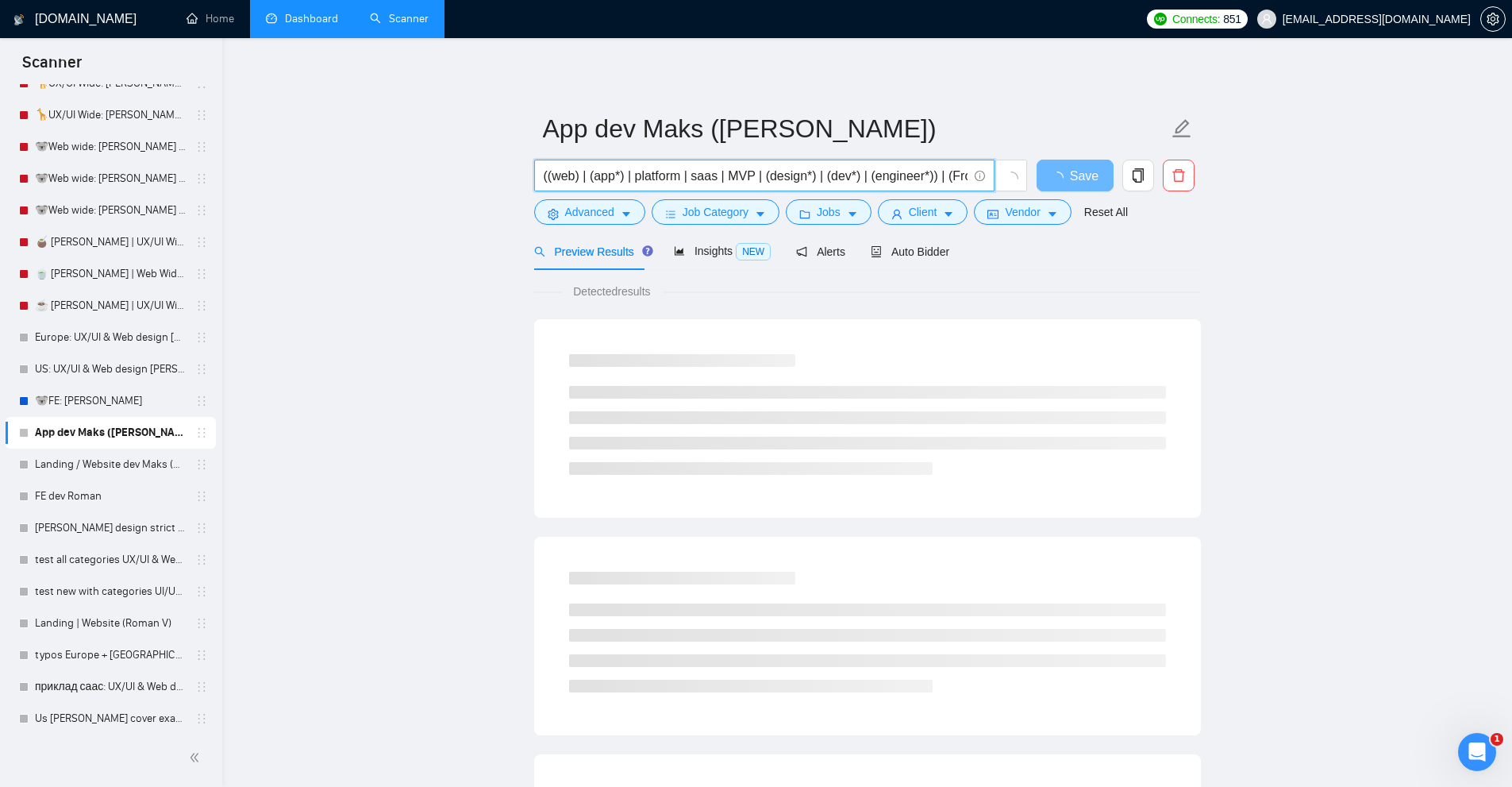
click at [623, 176] on input "((web) | (app*) | platform | saas | MVP | (design*) | (dev*) | (engineer*)) | (…" at bounding box center [755, 176] width 424 height 20
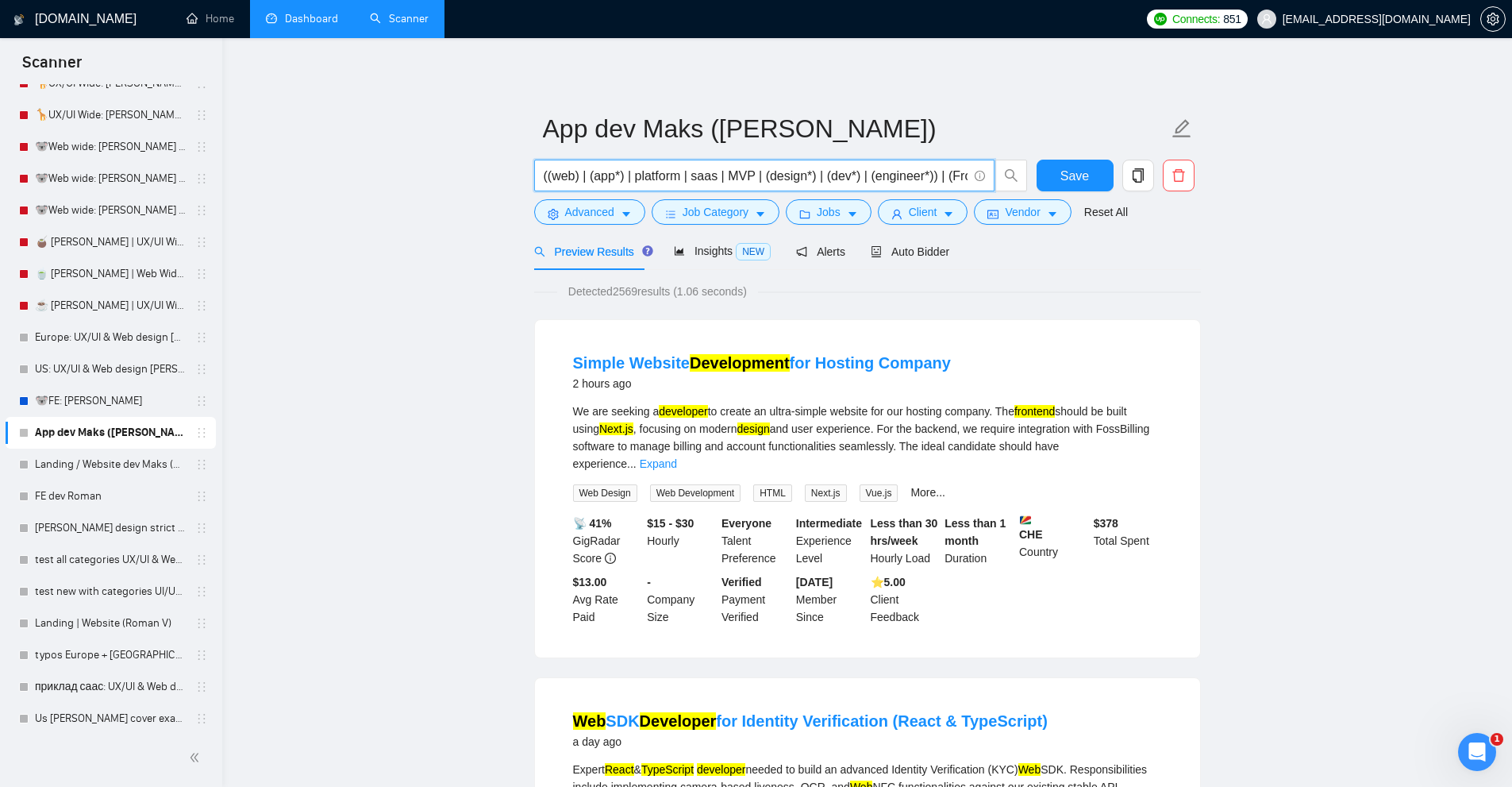
click at [900, 171] on input "((web) | (app*) | platform | saas | MVP | (design*) | (dev*) | (engineer*)) | (…" at bounding box center [755, 176] width 424 height 20
click at [844, 172] on input "((web) | (app*) | platform | saas | MVP | (design*) | (dev*) | (engineer*)) | (…" at bounding box center [755, 176] width 424 height 20
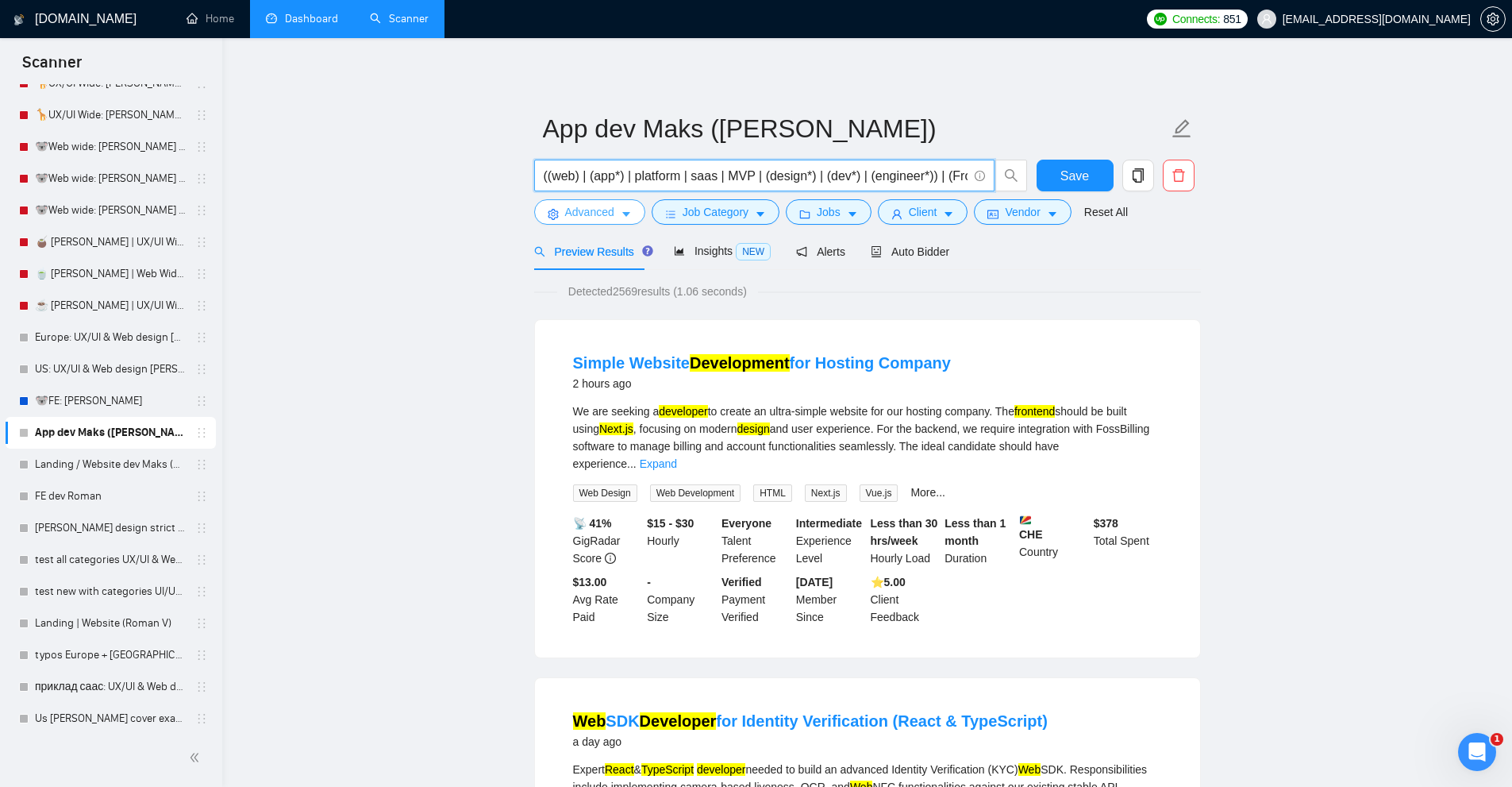
click at [602, 215] on span "Advanced" at bounding box center [590, 212] width 49 height 18
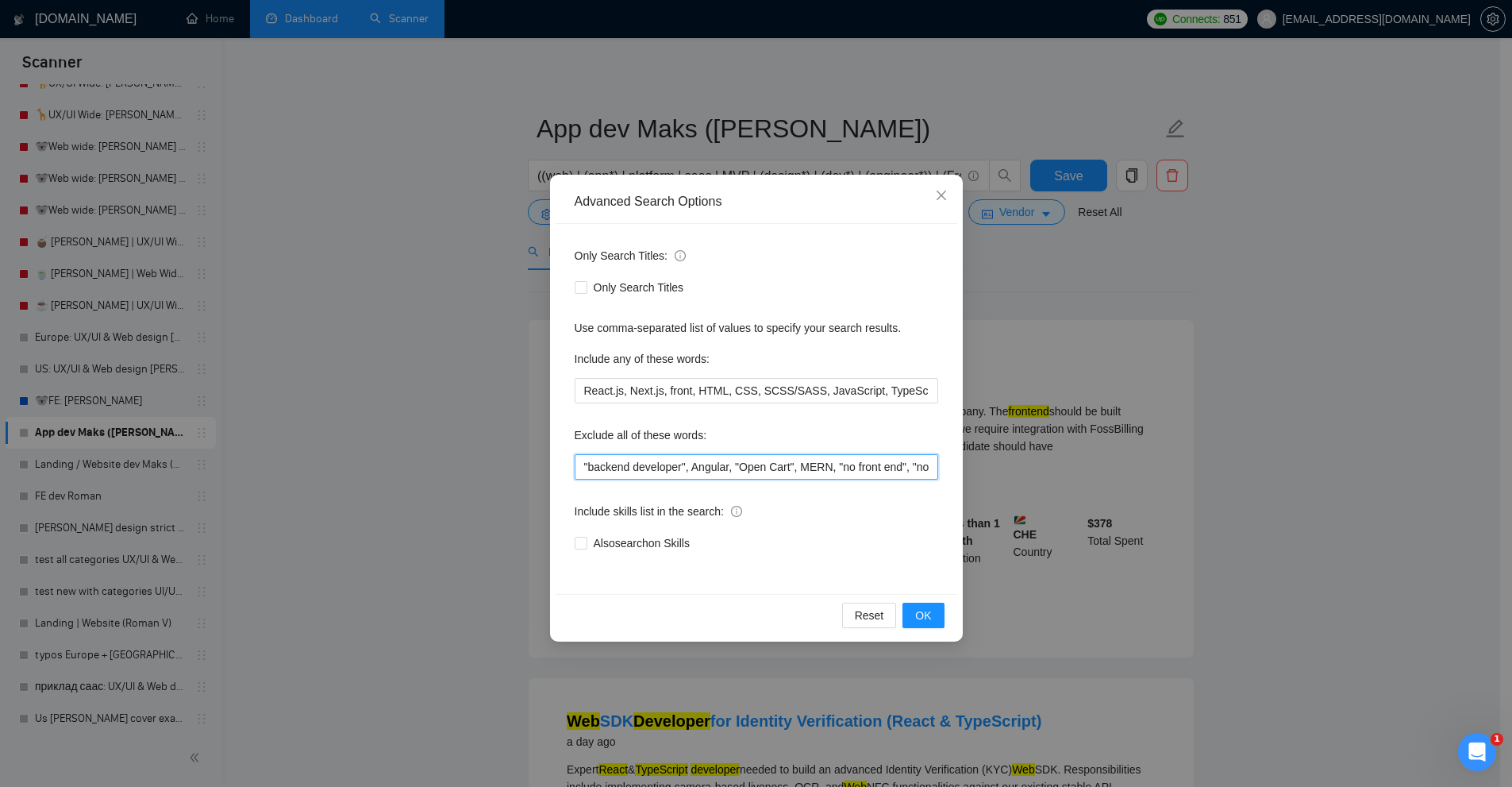
click at [687, 463] on input ""backend developer", Angular, "Open Cart", MERN, "no front end", "no frontend",…" at bounding box center [756, 466] width 363 height 26
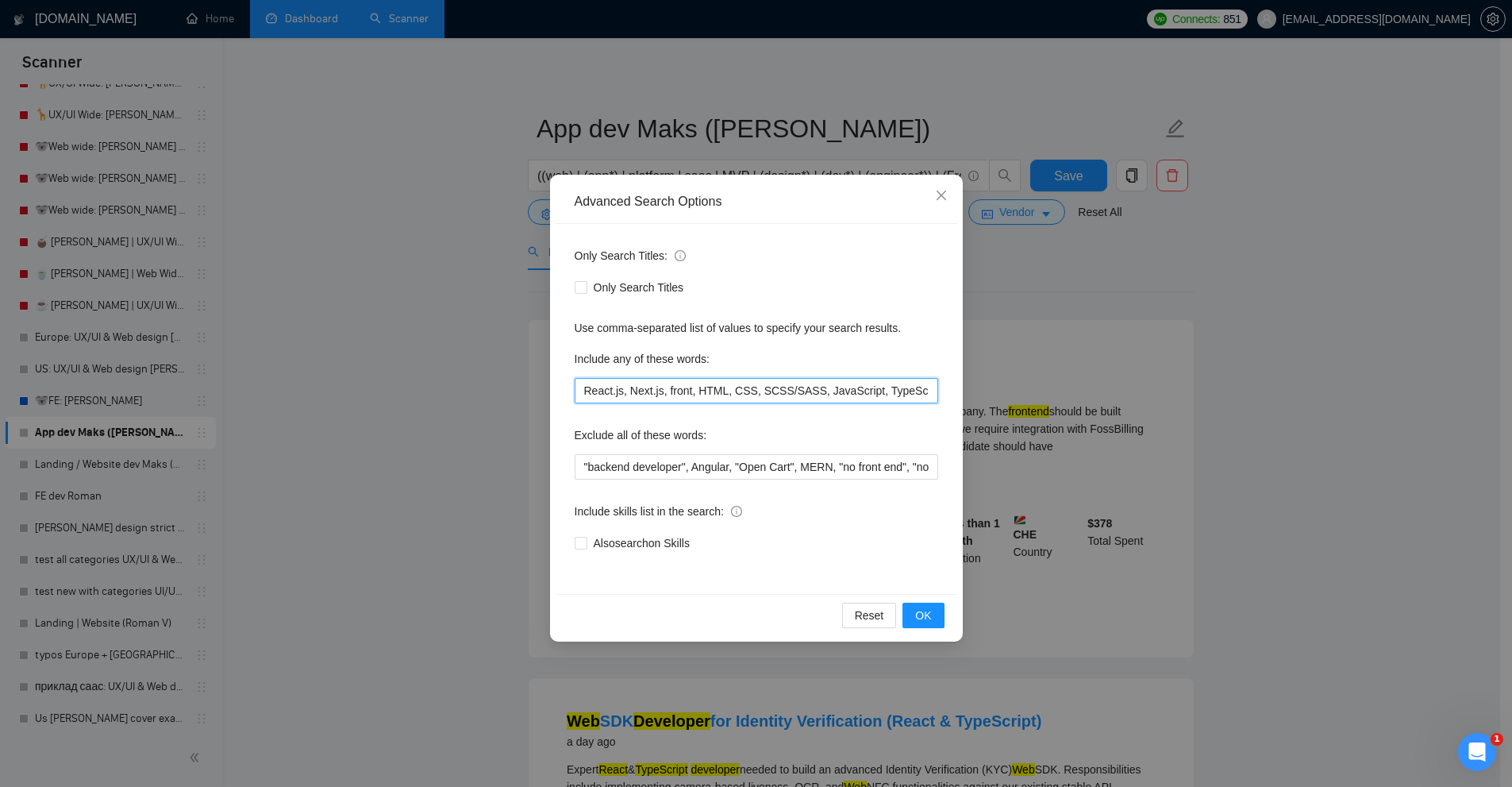
click at [889, 380] on input "React.js, Next.js, front, HTML, CSS, SCSS/SASS, JavaScript, TypeScript" at bounding box center [756, 390] width 363 height 26
click at [1163, 397] on div "Advanced Search Options Only Search Titles: Only Search Titles Use comma-separa…" at bounding box center [756, 393] width 1512 height 787
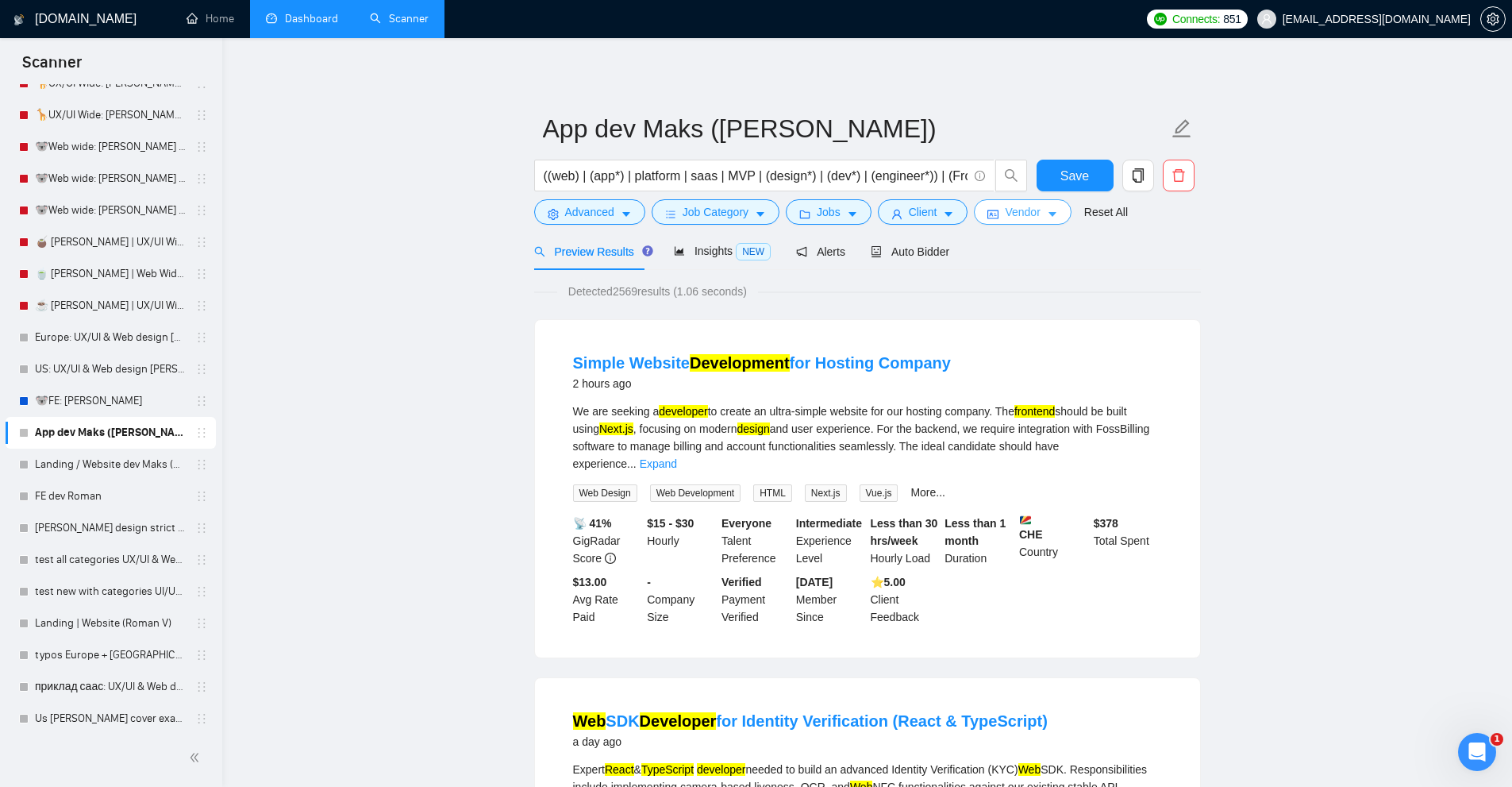
click at [991, 211] on icon "idcard" at bounding box center [992, 215] width 11 height 9
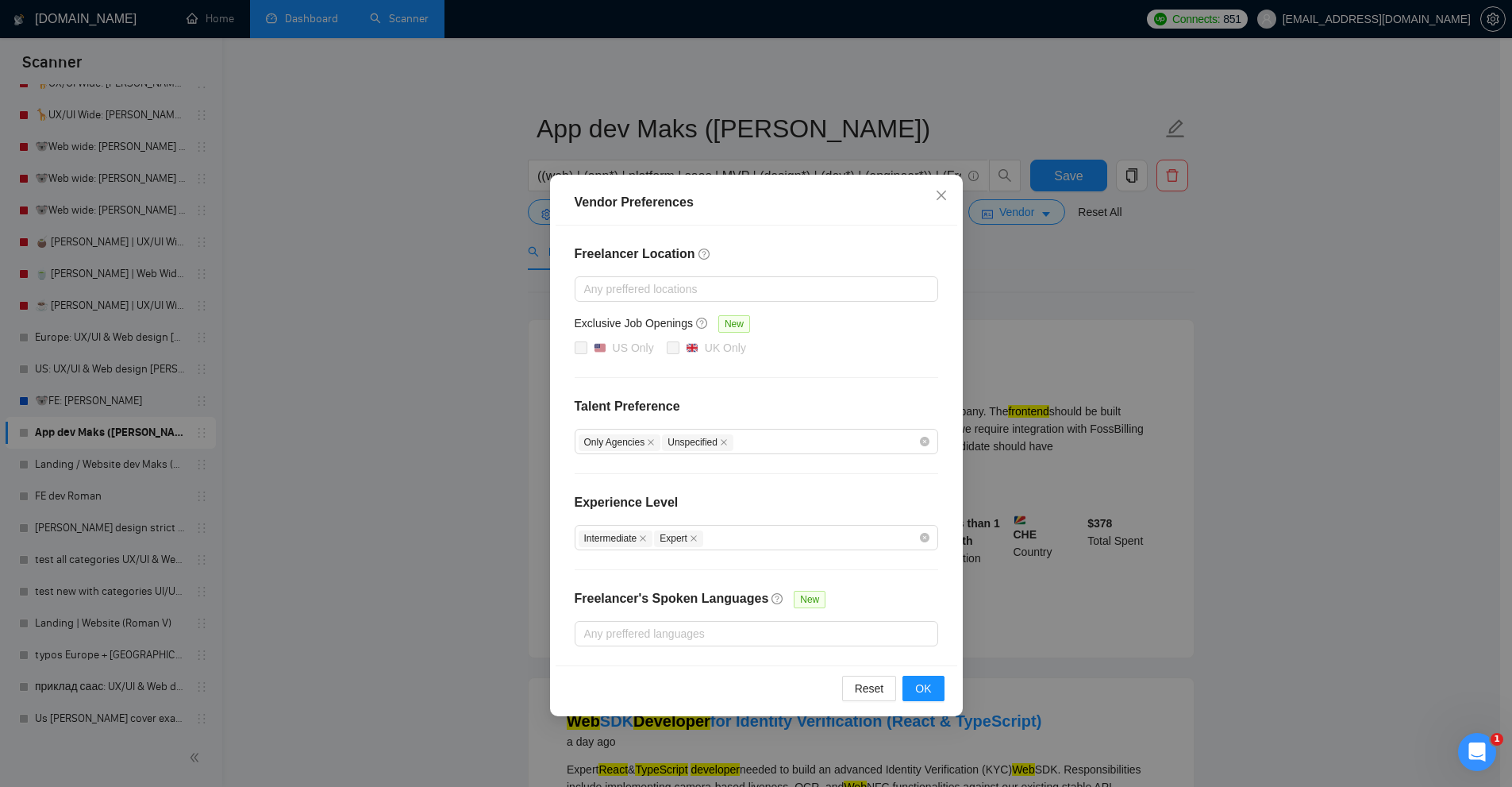
click at [1178, 442] on div "Vendor Preferences Freelancer Location Any preffered locations Exclusive Job Op…" at bounding box center [756, 393] width 1512 height 787
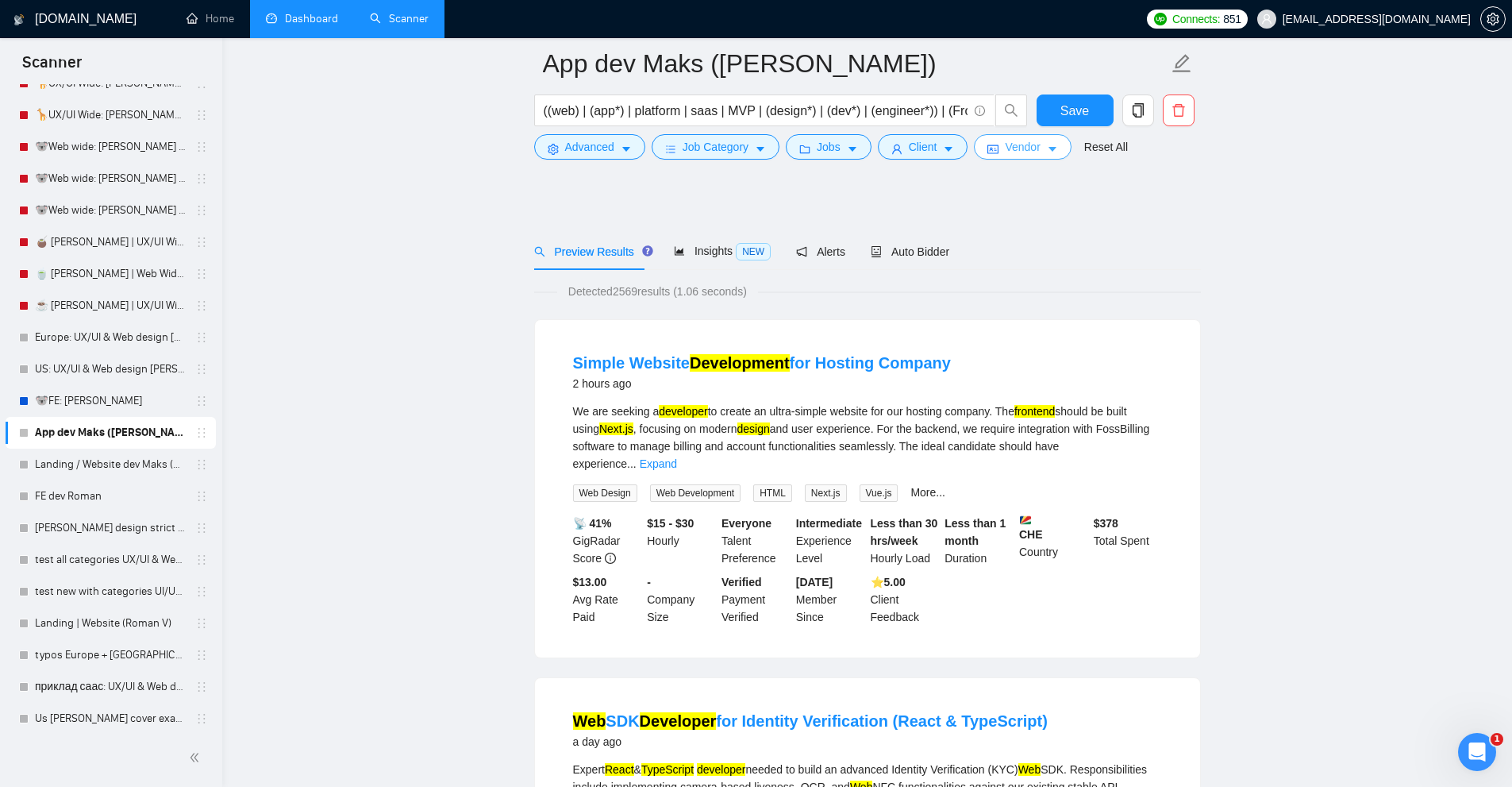
scroll to position [79, 0]
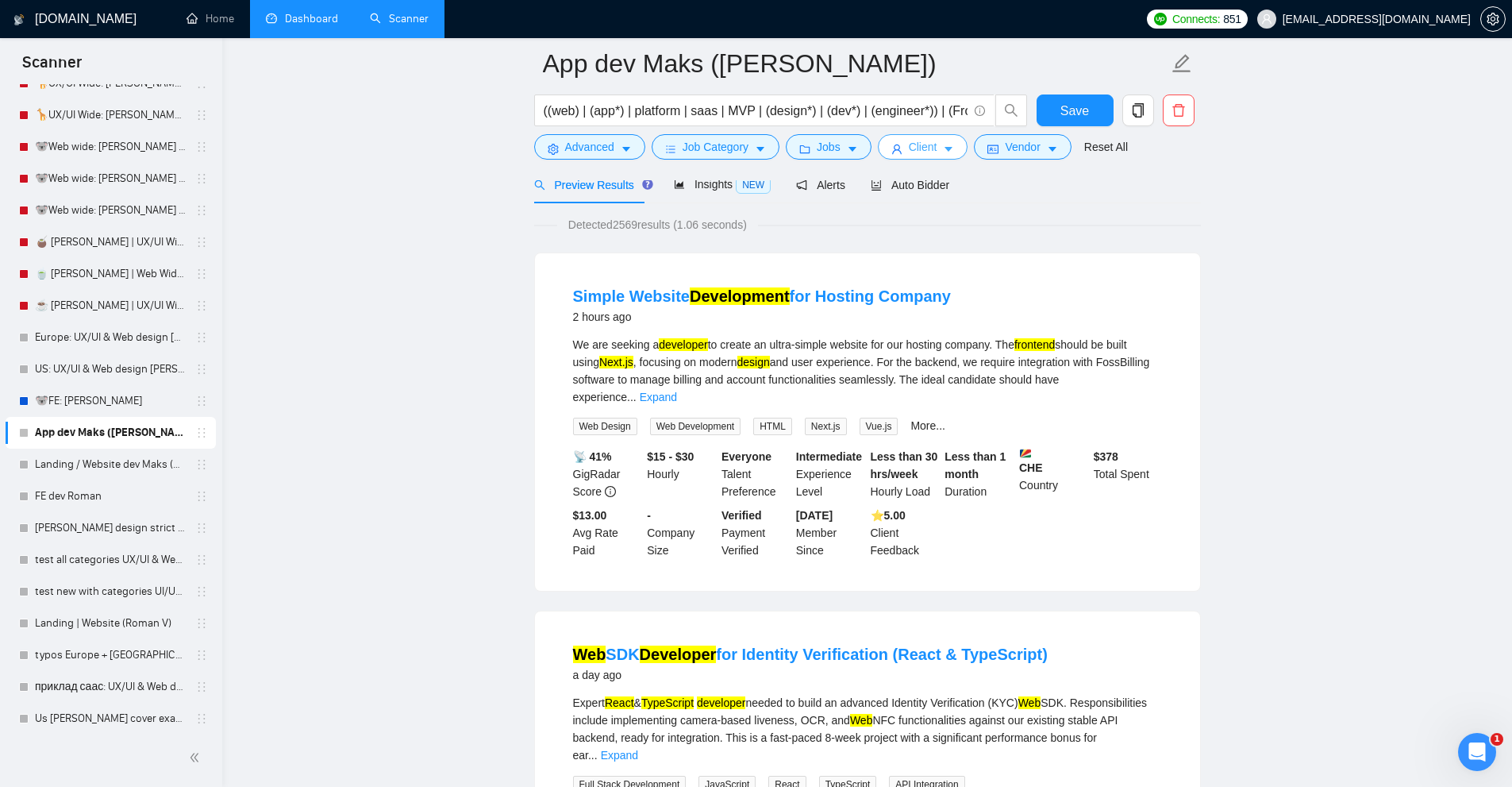
click at [902, 150] on button "Client" at bounding box center [922, 147] width 91 height 26
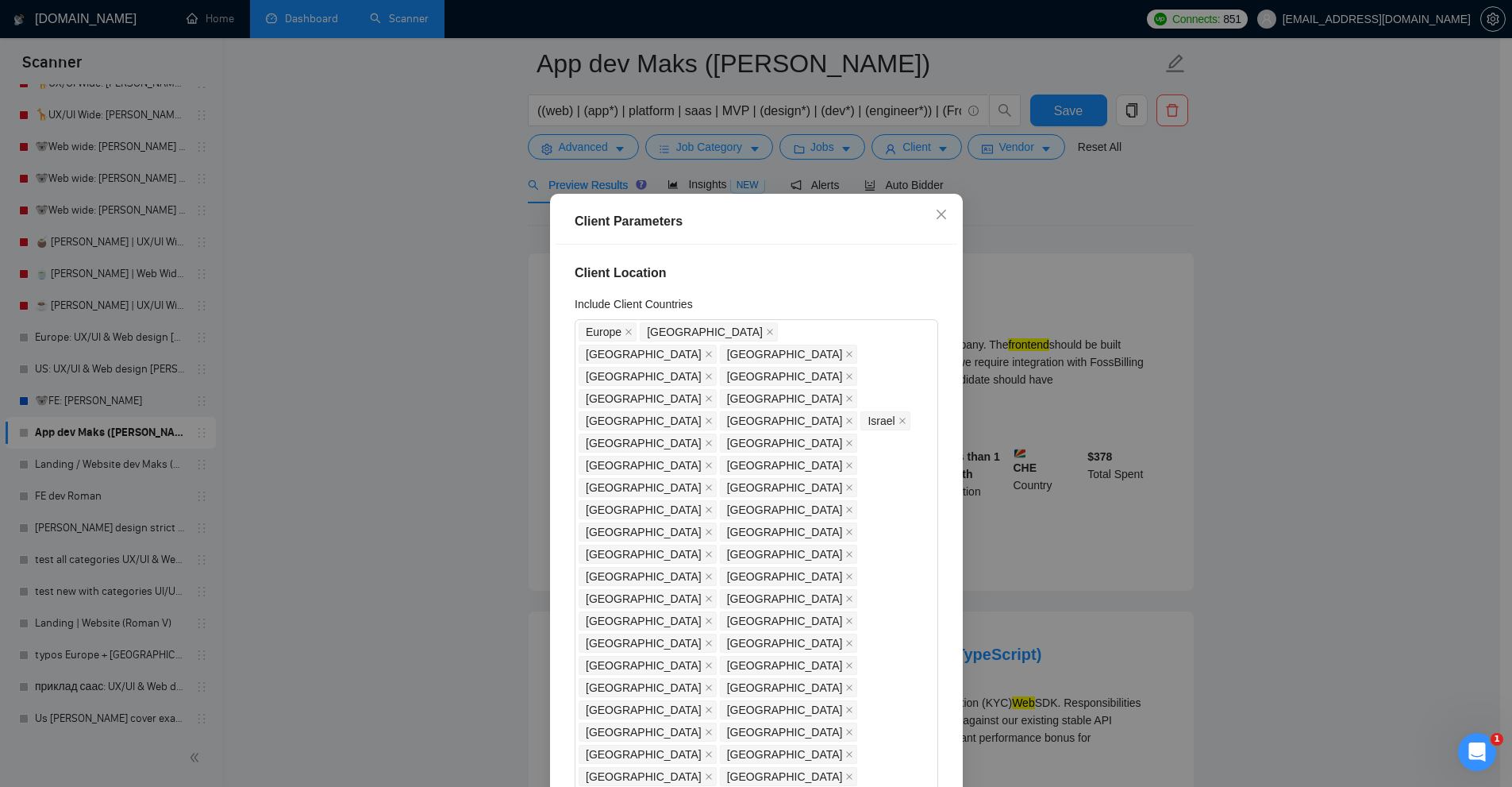
click at [712, 135] on div "Client Parameters Client Location Include Client Countries Europe United States…" at bounding box center [756, 393] width 1512 height 787
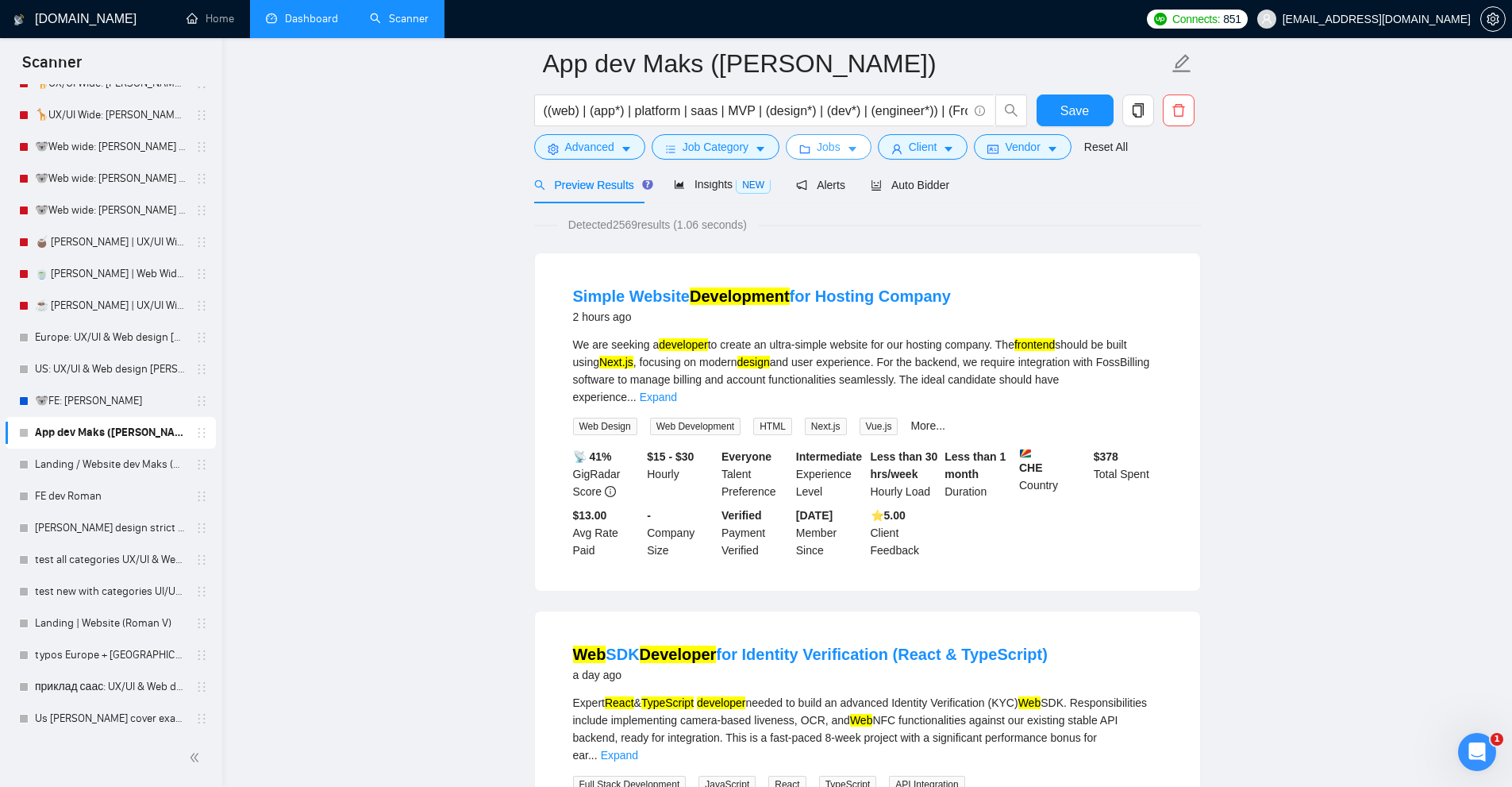
click at [812, 151] on button "Jobs" at bounding box center [828, 147] width 85 height 26
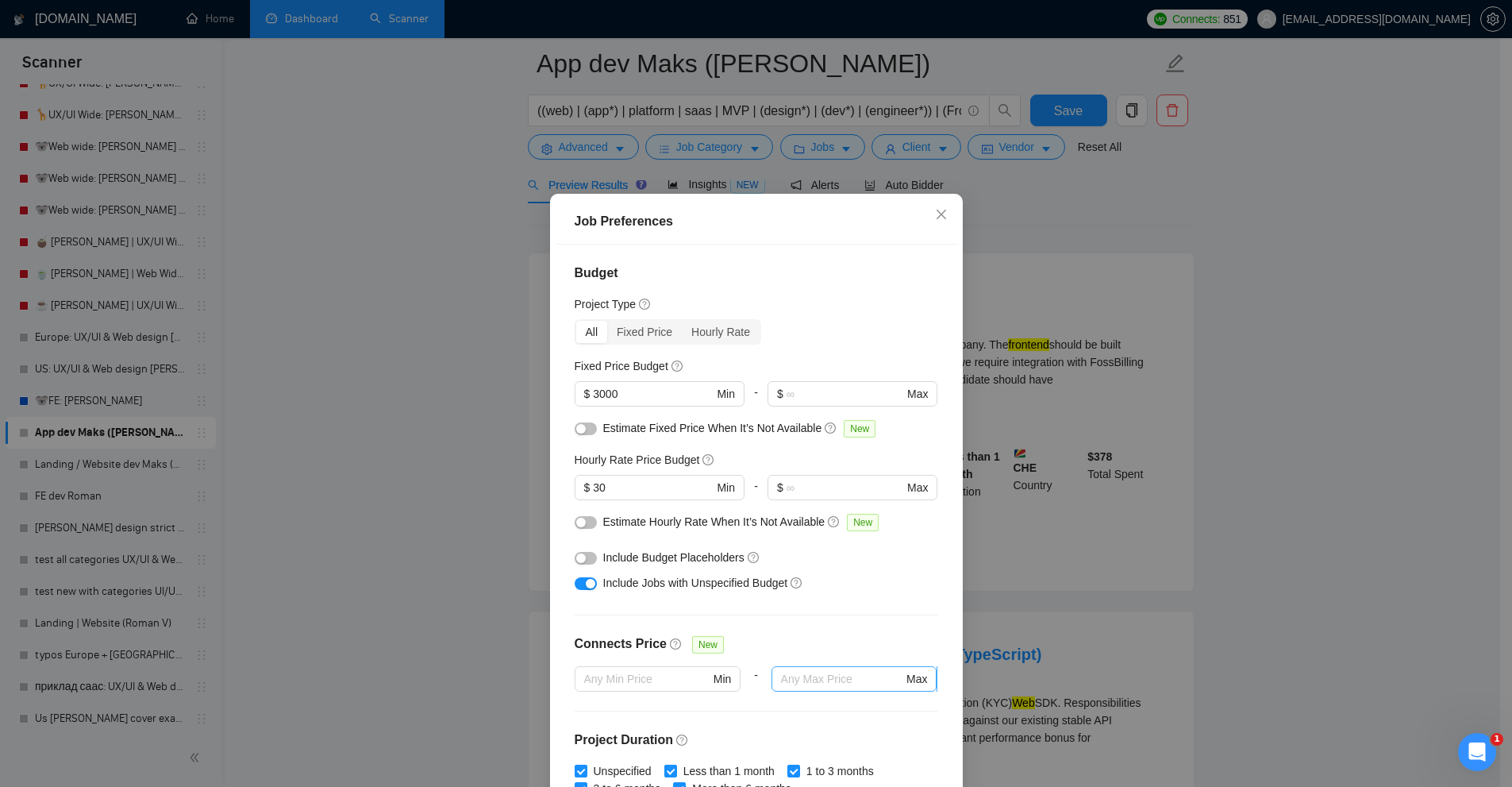
scroll to position [344, 0]
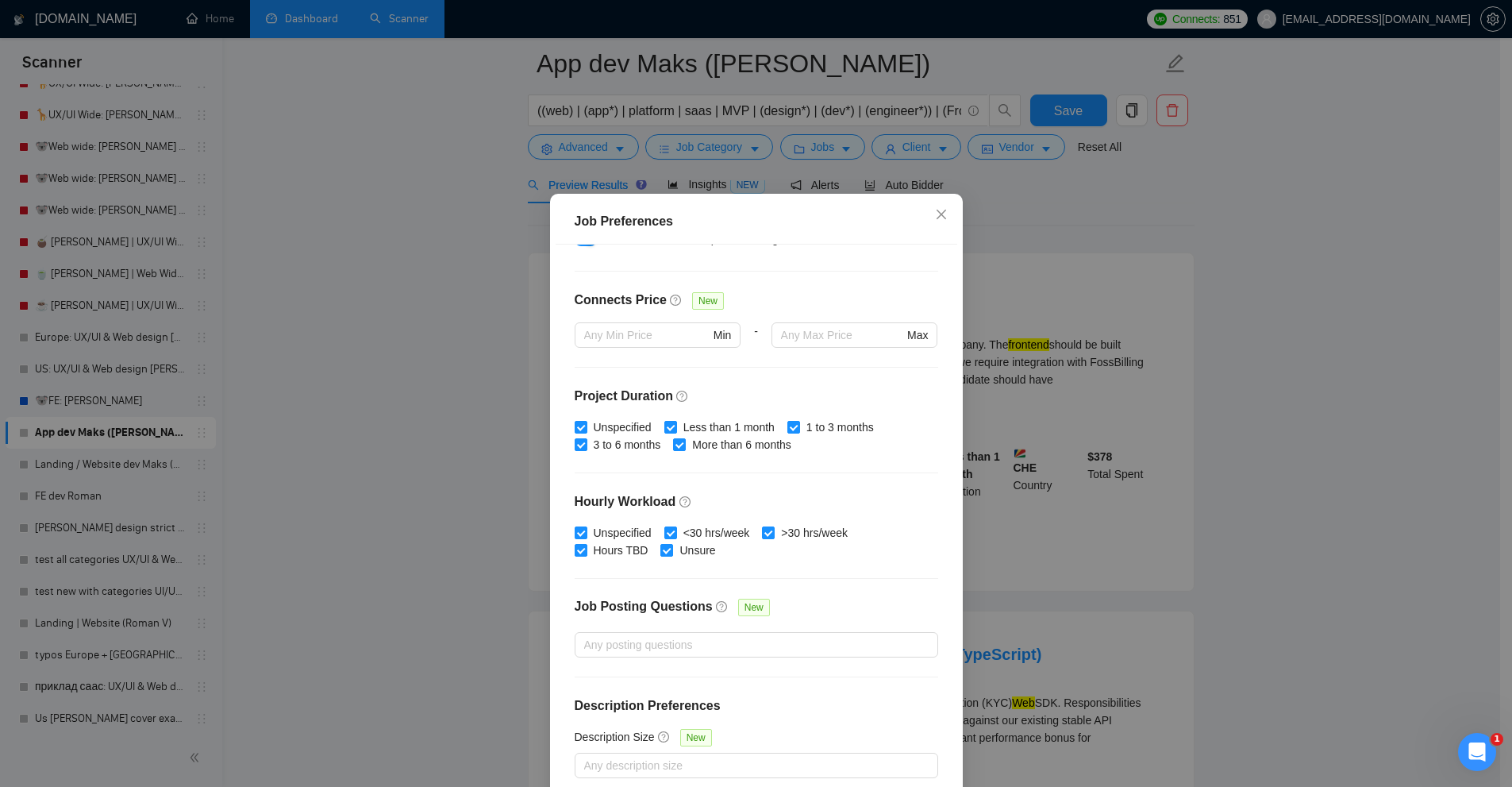
click at [1059, 341] on div "Job Preferences Budget Project Type All Fixed Price Hourly Rate Fixed Price Bud…" at bounding box center [756, 393] width 1512 height 787
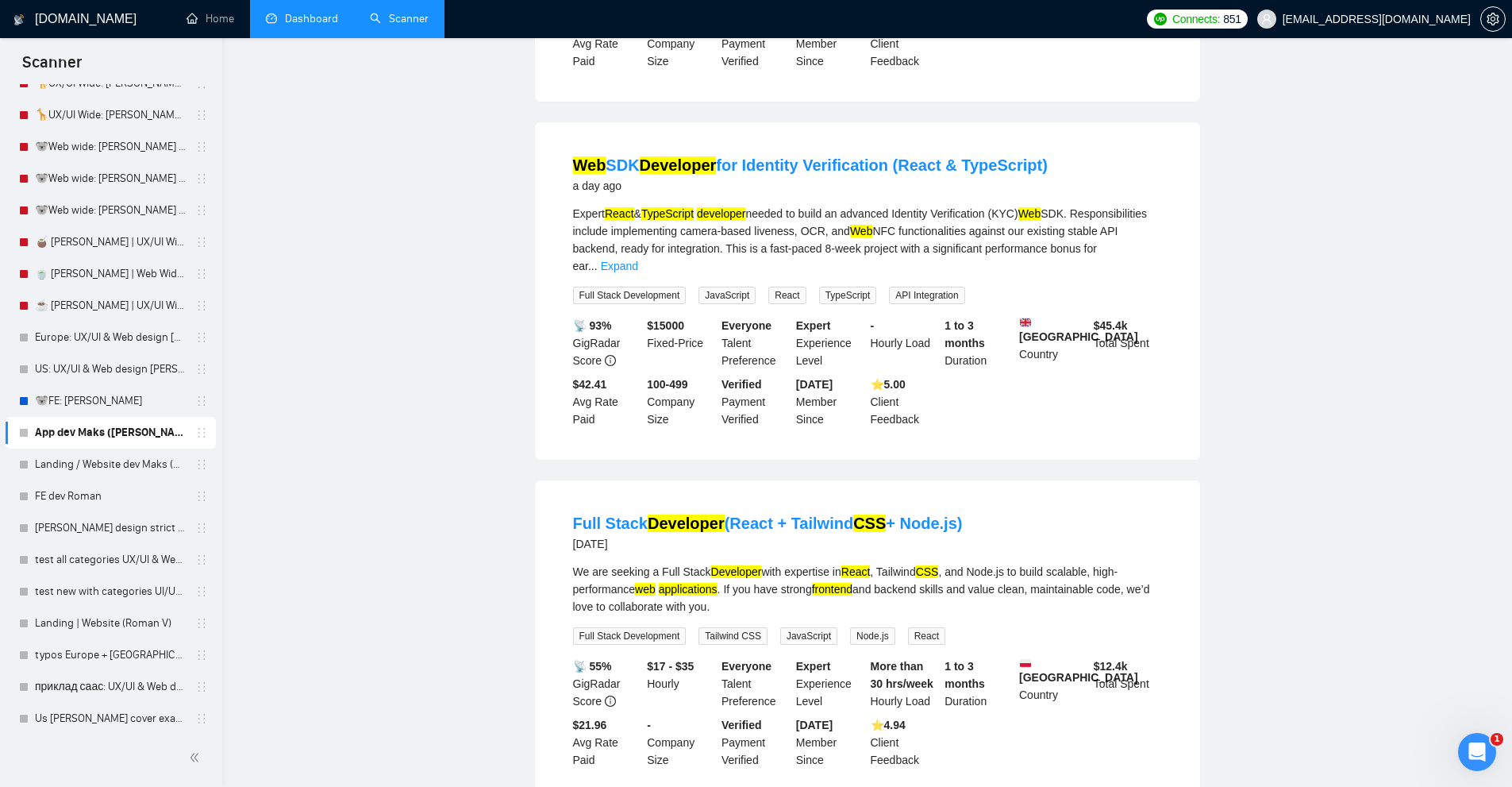
scroll to position [0, 0]
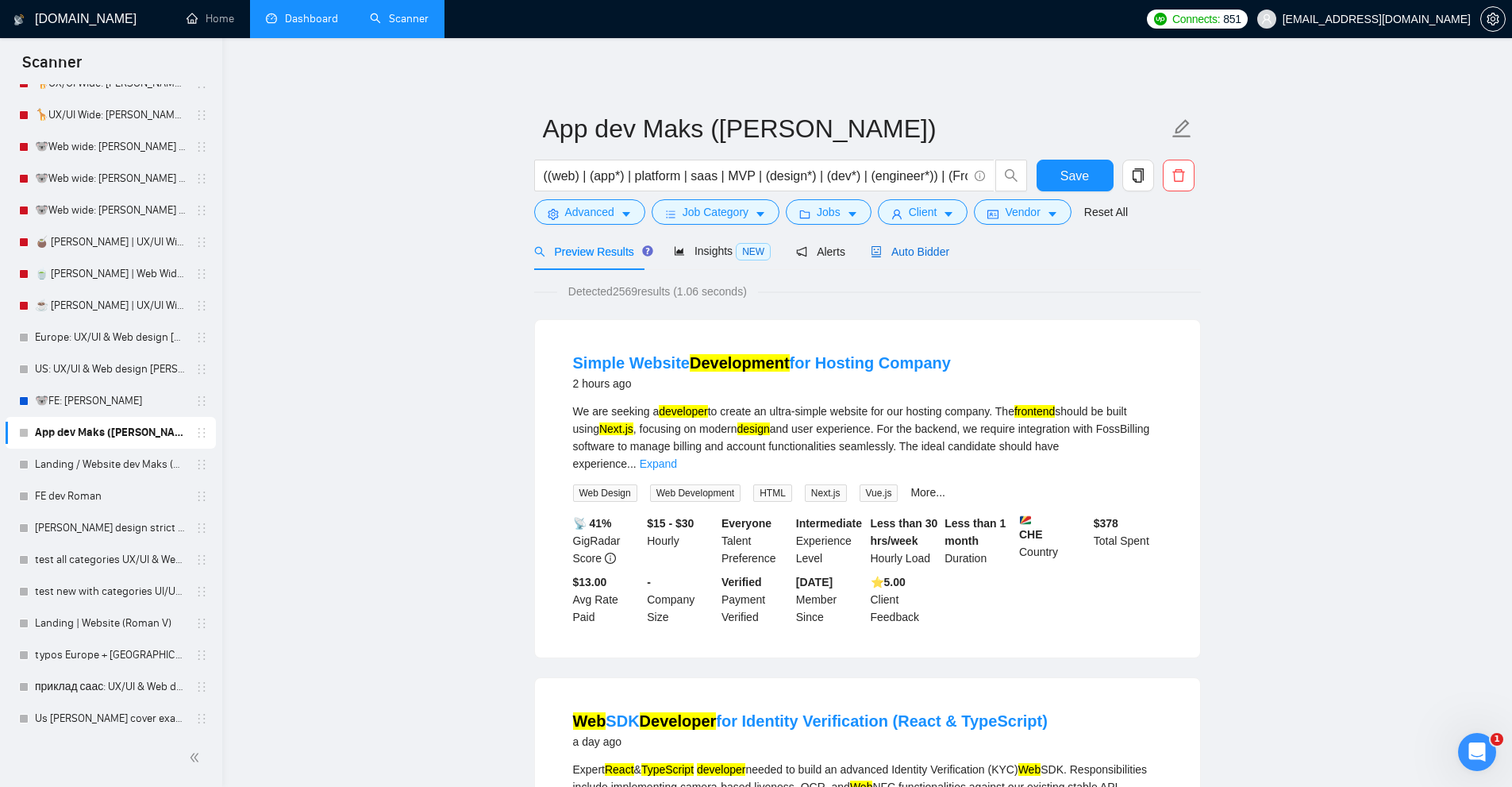
click at [903, 257] on span "Auto Bidder" at bounding box center [909, 251] width 78 height 12
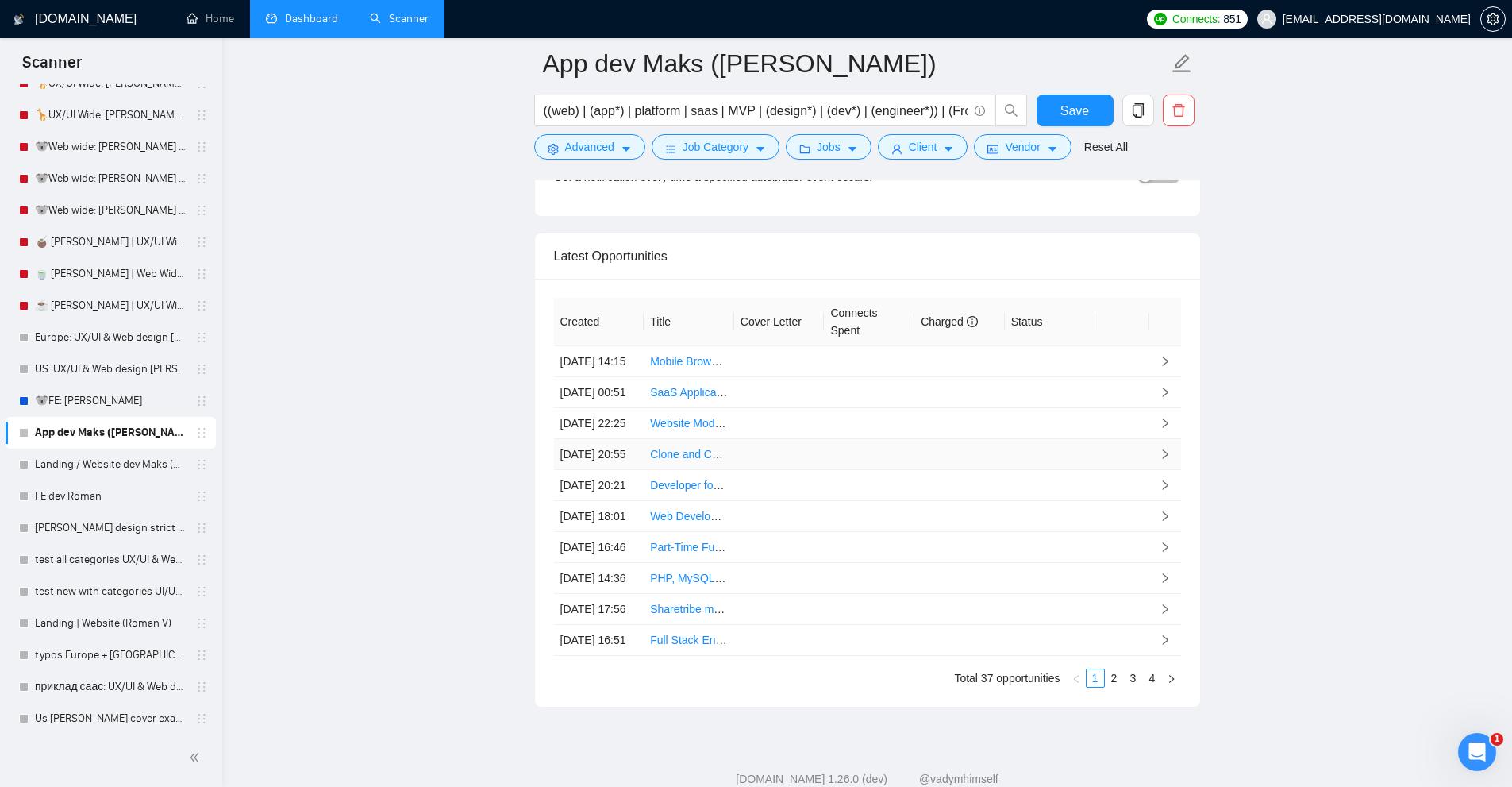
scroll to position [4186, 0]
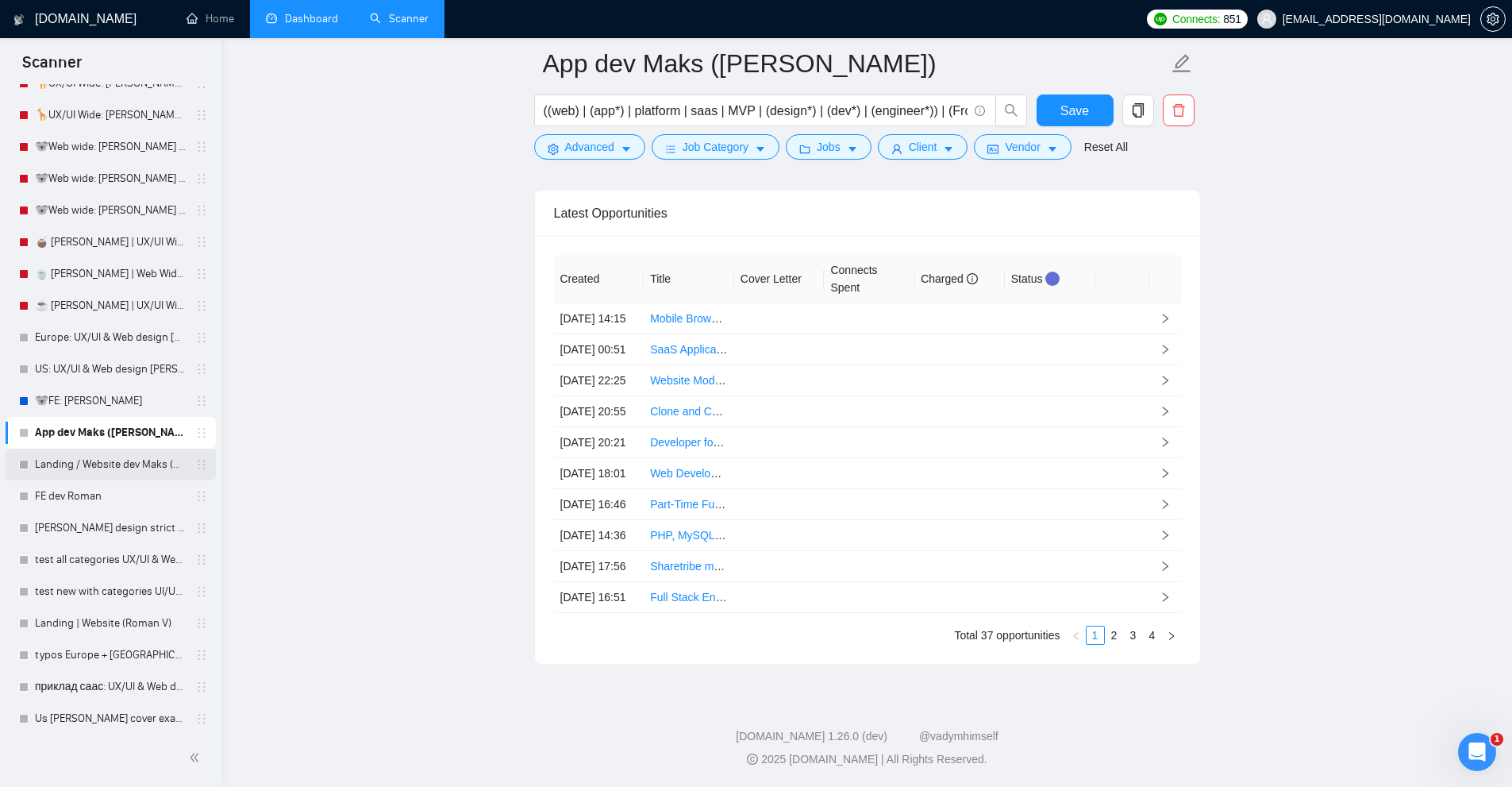
click at [131, 462] on link "Landing / Website dev Maks (Roman V)" at bounding box center [111, 464] width 151 height 32
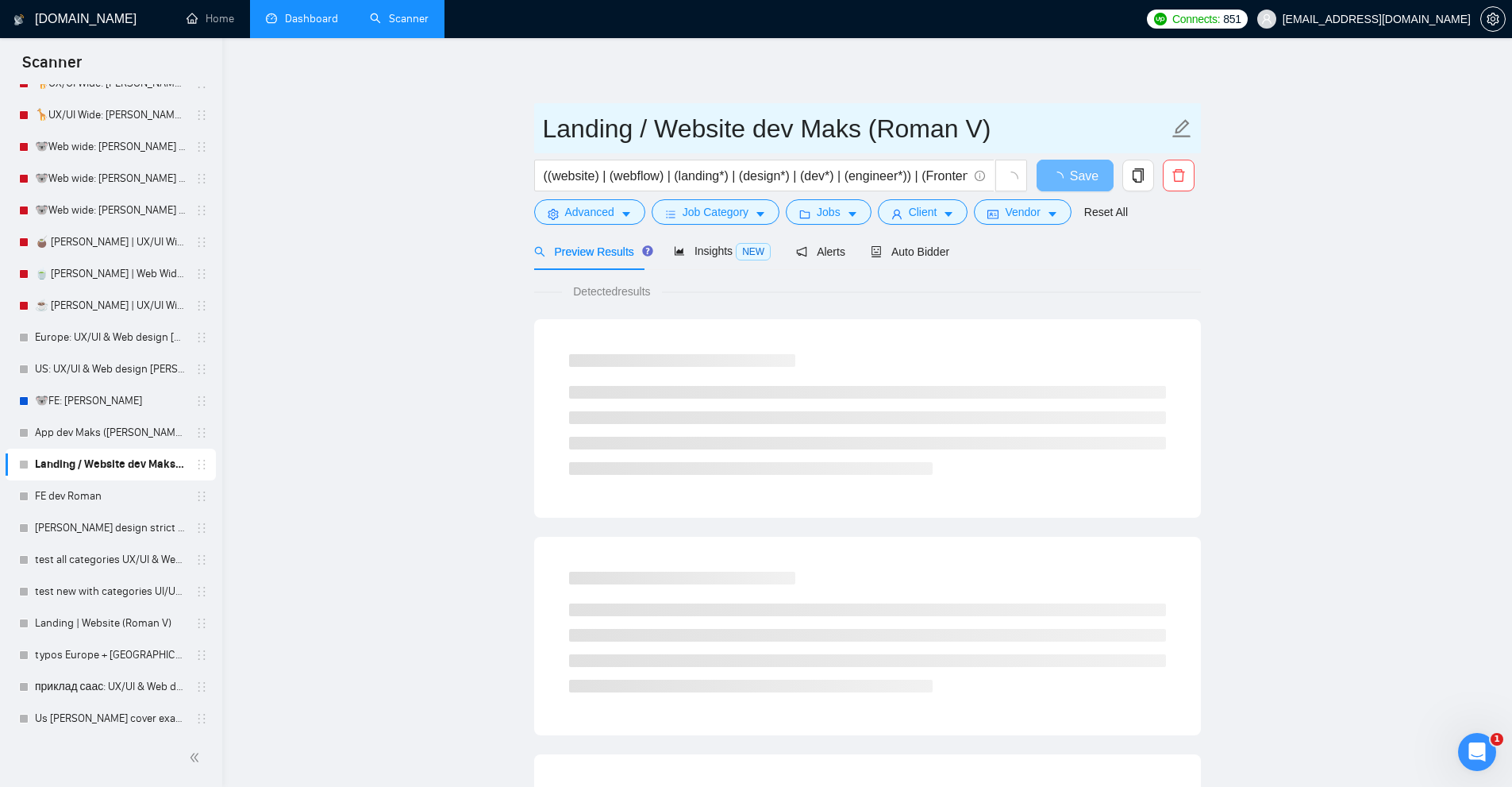
click at [714, 152] on span "Landing / Website dev Maks (Roman V)" at bounding box center [868, 128] width 666 height 50
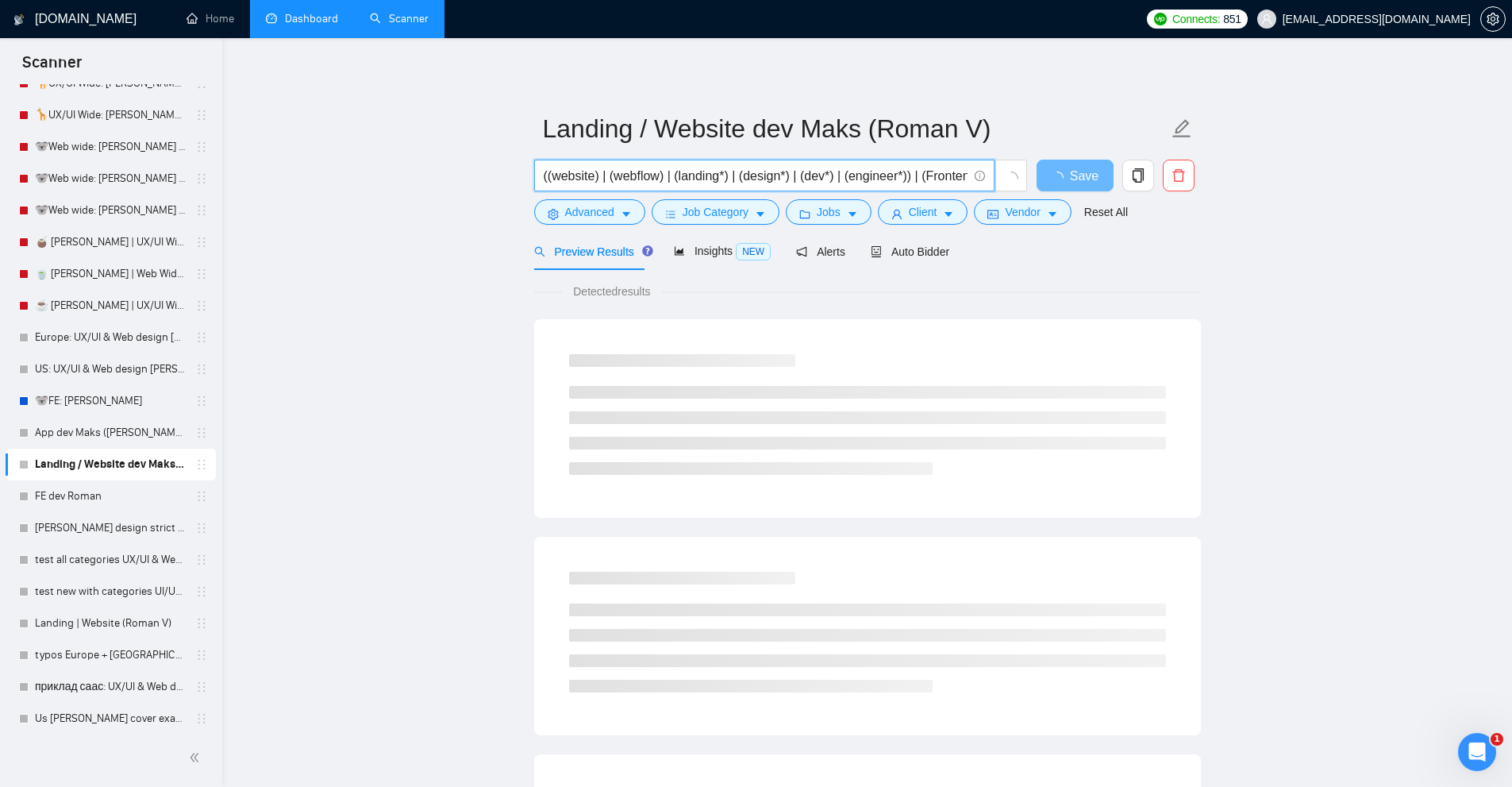
click at [695, 179] on input "((website) | (webflow) | (landing*) | (design*) | (dev*) | (engineer*)) | (Fron…" at bounding box center [755, 176] width 424 height 20
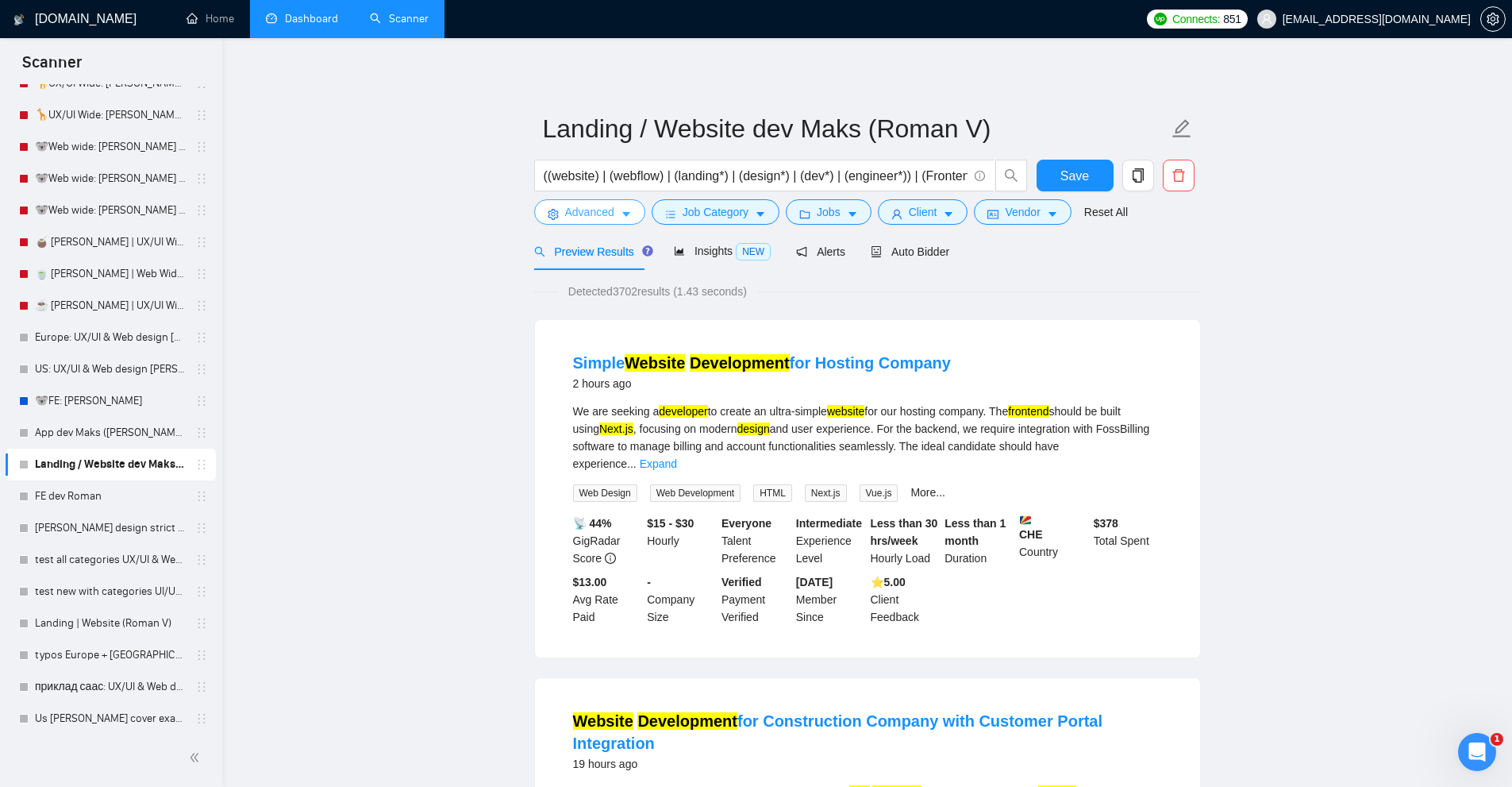
click at [574, 203] on span "Advanced" at bounding box center [590, 212] width 49 height 18
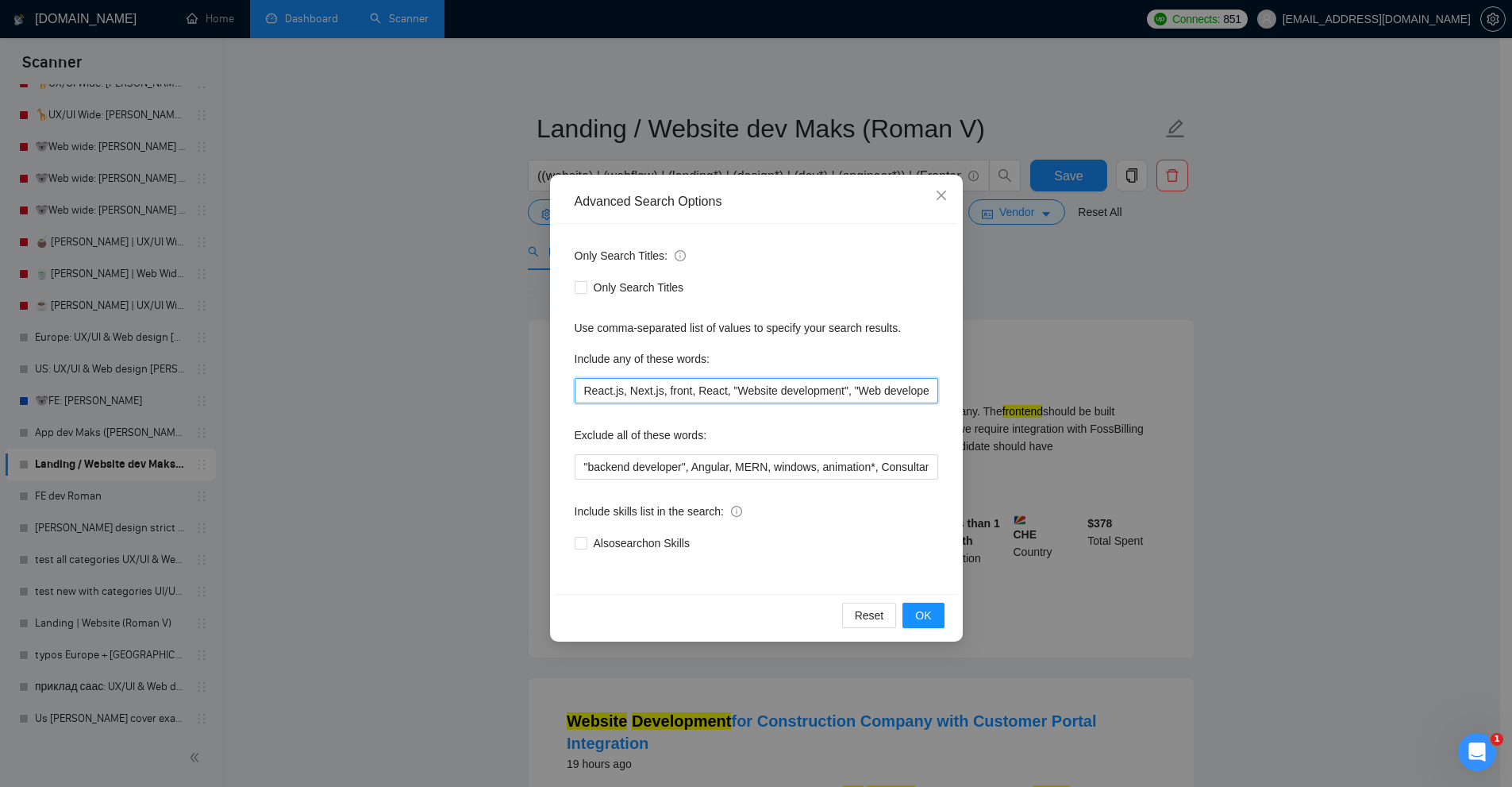
click at [715, 398] on input "React.js, Next.js, front, React, "Website development", "Web developer", "Creat…" at bounding box center [756, 390] width 363 height 26
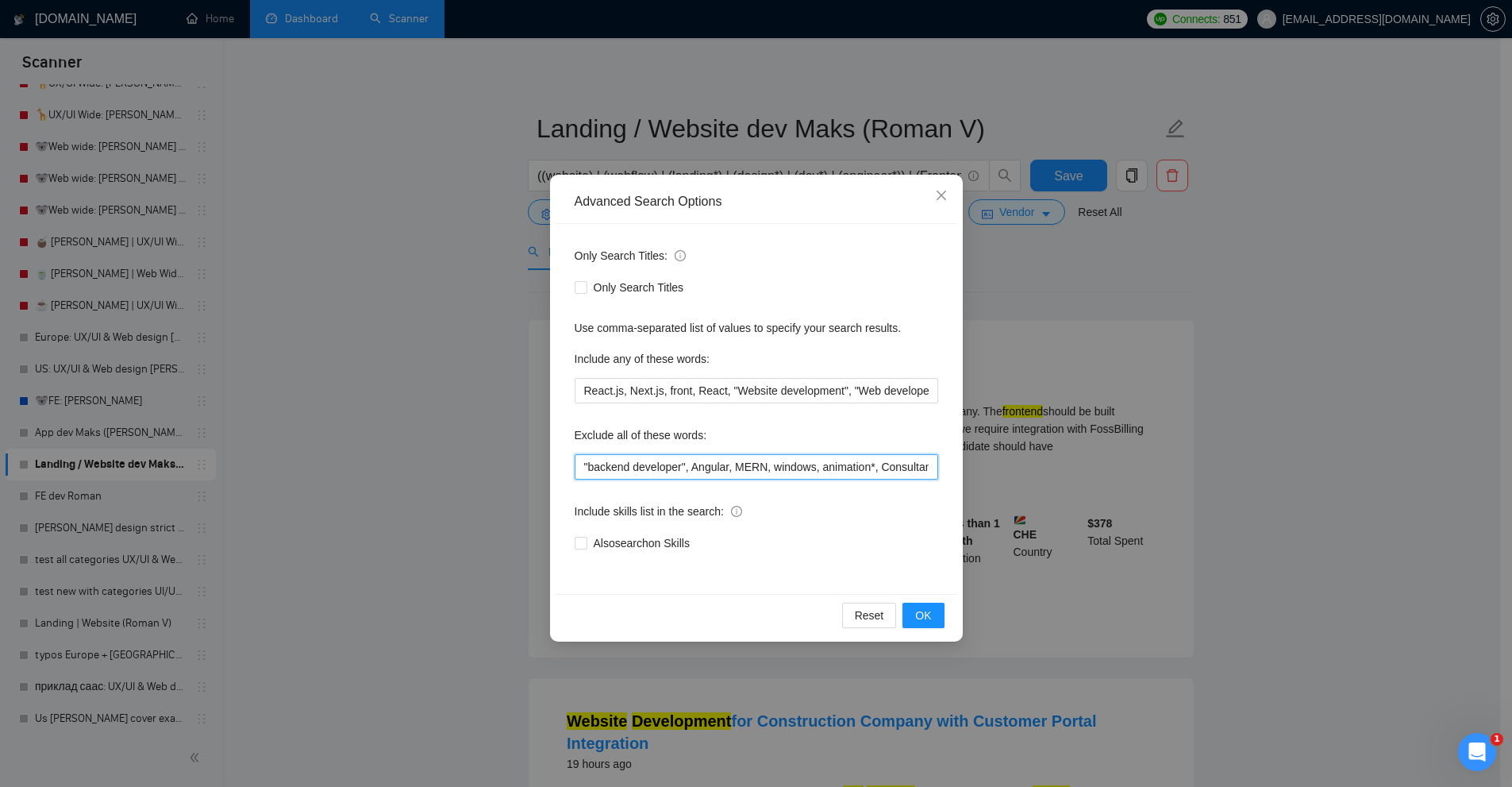
click at [695, 472] on input ""backend developer", Angular, MERN, windows, animation*, Consultant, architect,…" at bounding box center [756, 466] width 363 height 26
click at [491, 467] on div "Advanced Search Options Only Search Titles: Only Search Titles Use comma-separa…" at bounding box center [756, 393] width 1512 height 787
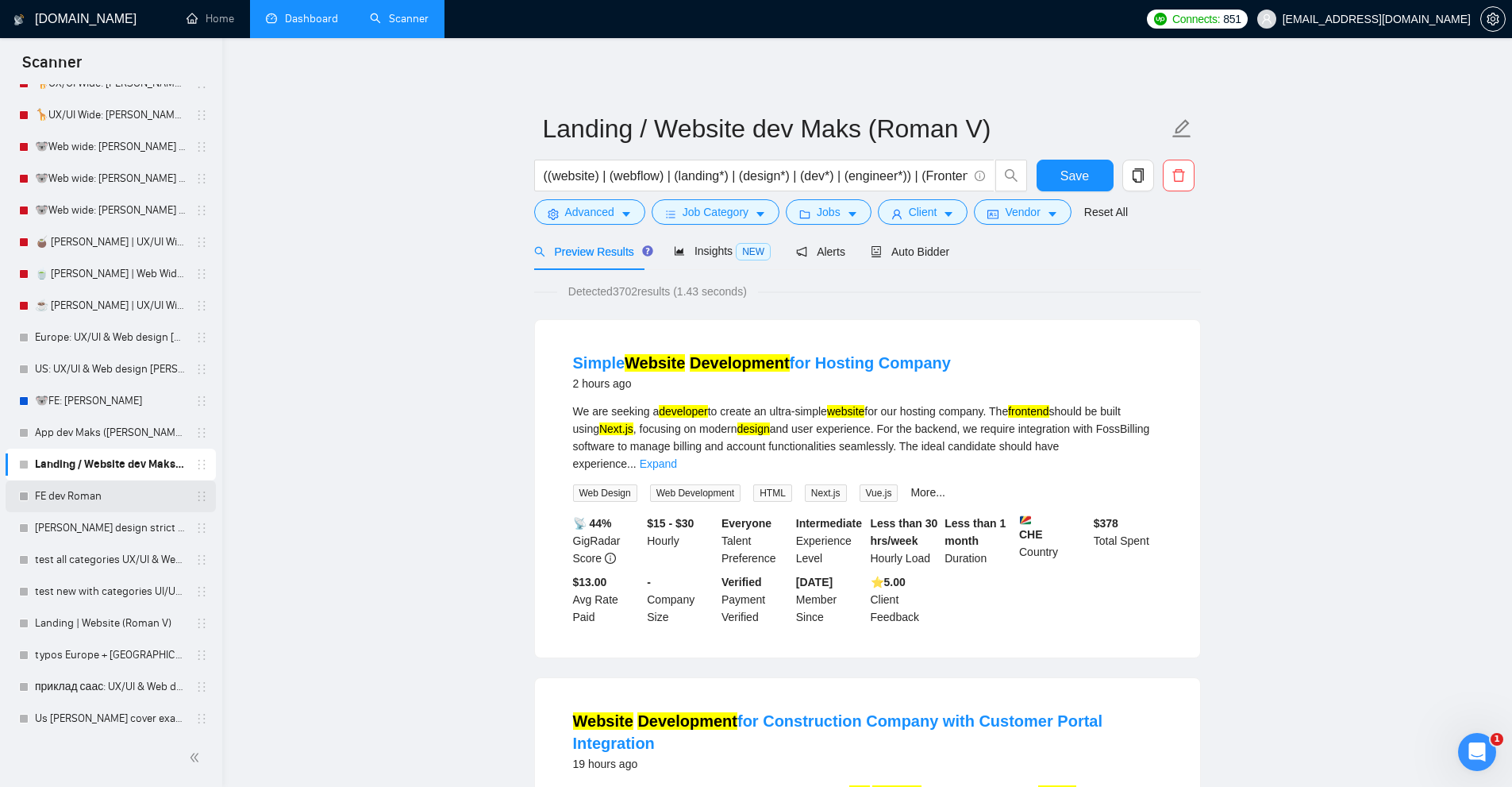
click at [125, 491] on link "FE dev Roman" at bounding box center [111, 496] width 151 height 32
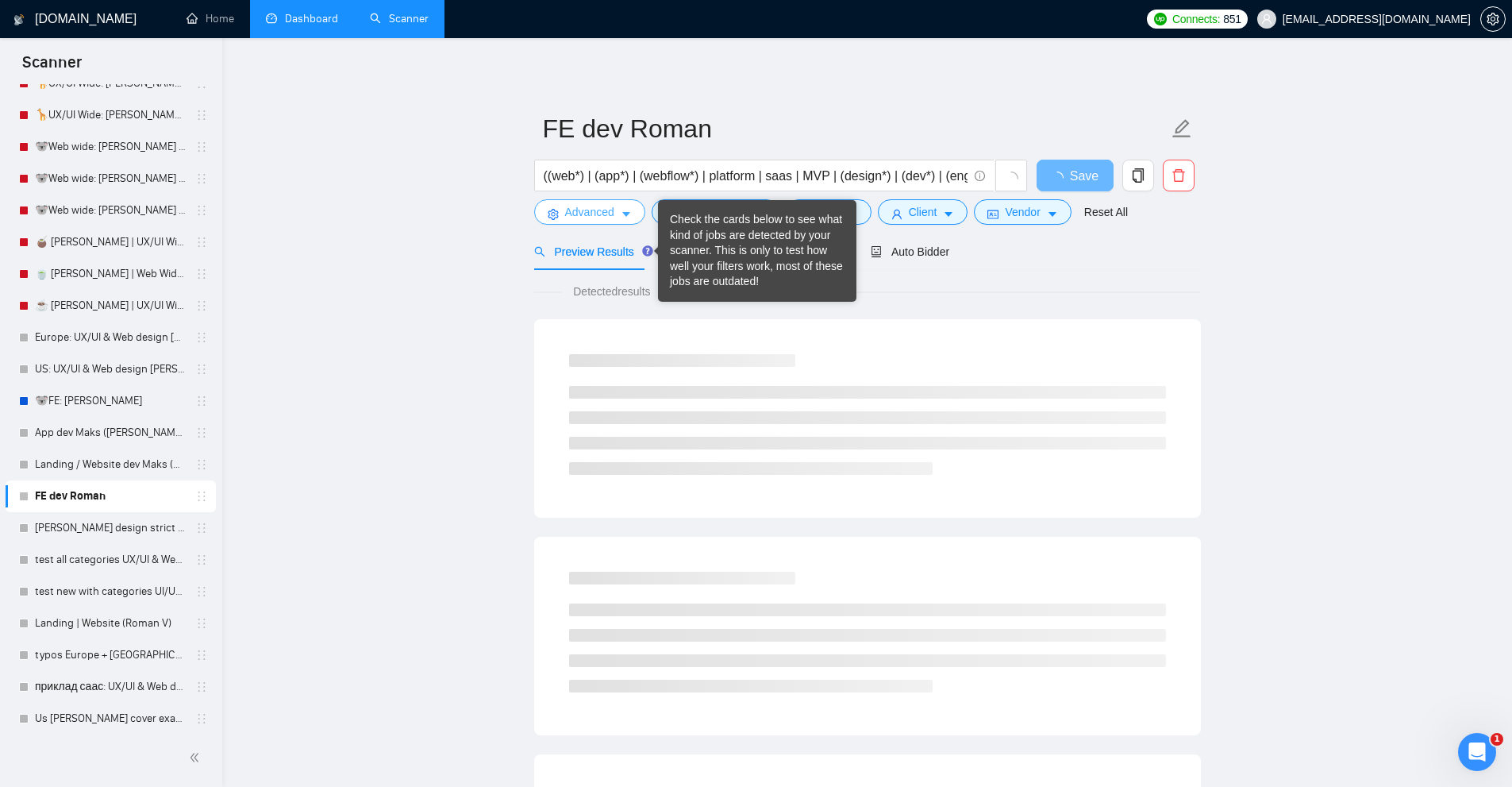
click at [603, 200] on button "Advanced" at bounding box center [590, 212] width 111 height 26
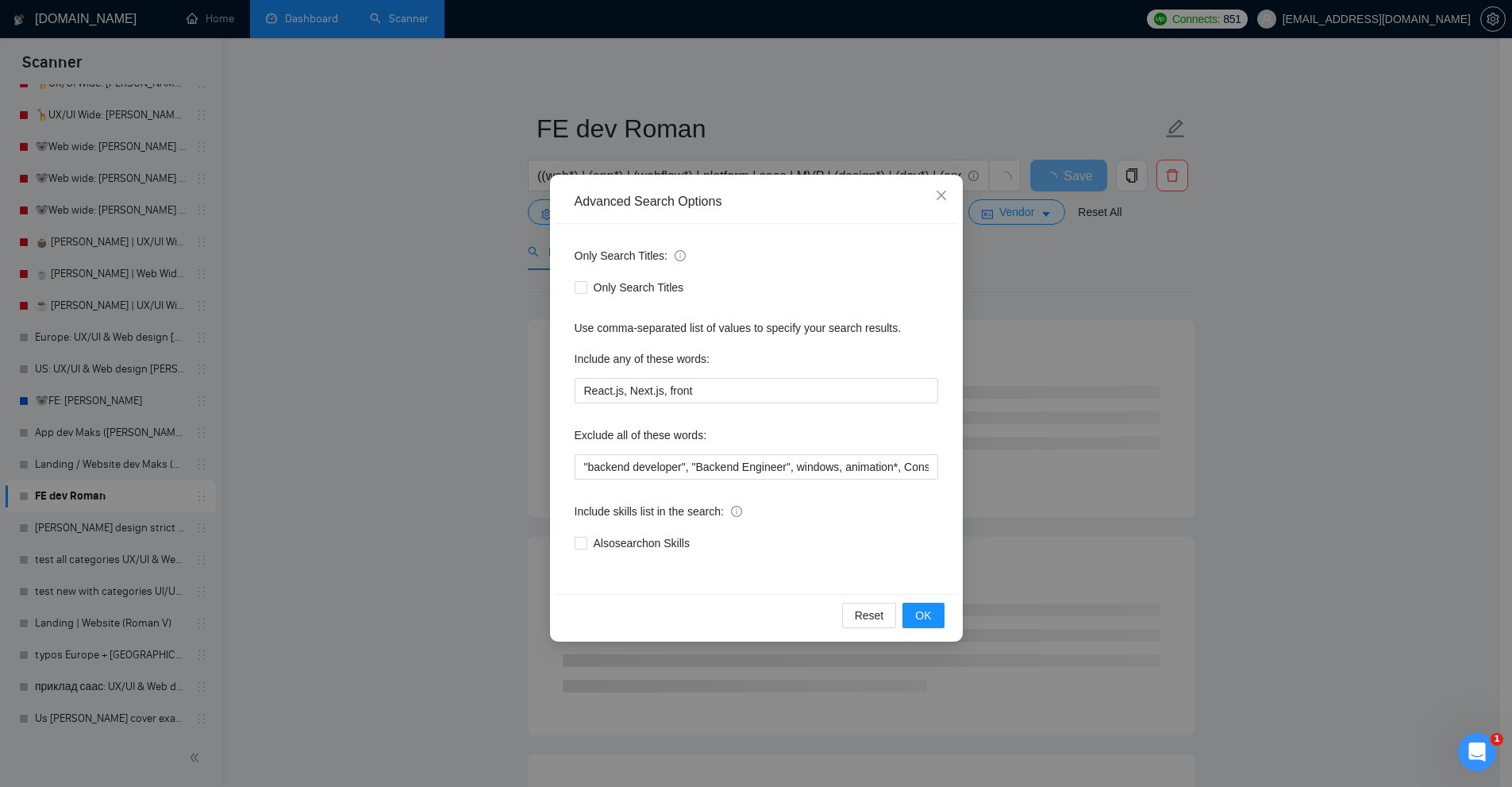
click at [498, 170] on div "Advanced Search Options Only Search Titles: Only Search Titles Use comma-separa…" at bounding box center [756, 393] width 1512 height 787
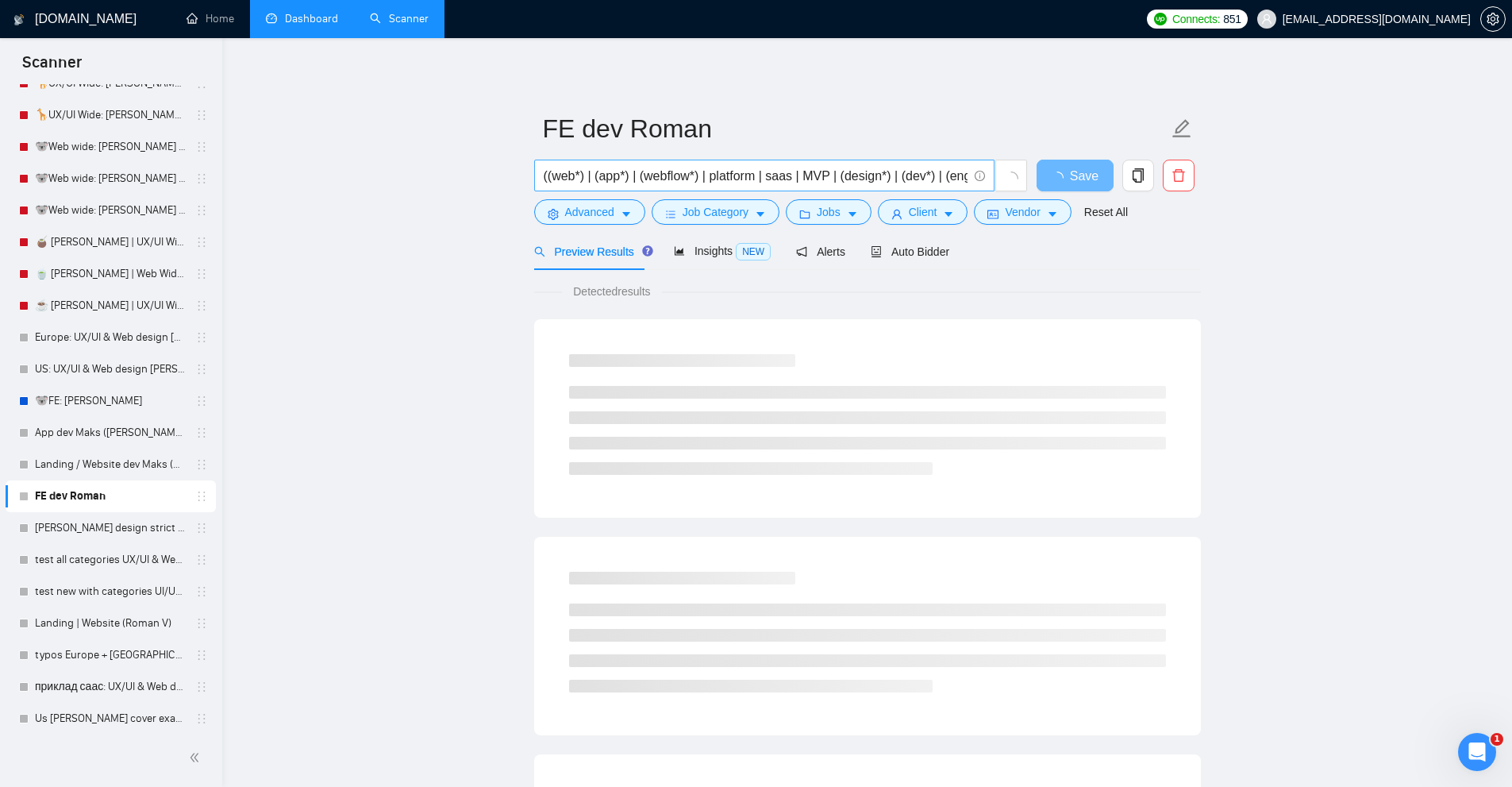
click at [725, 179] on input "((web*) | (app*) | (webflow*) | platform | saas | MVP | (design*) | (dev*) | (e…" at bounding box center [755, 176] width 424 height 20
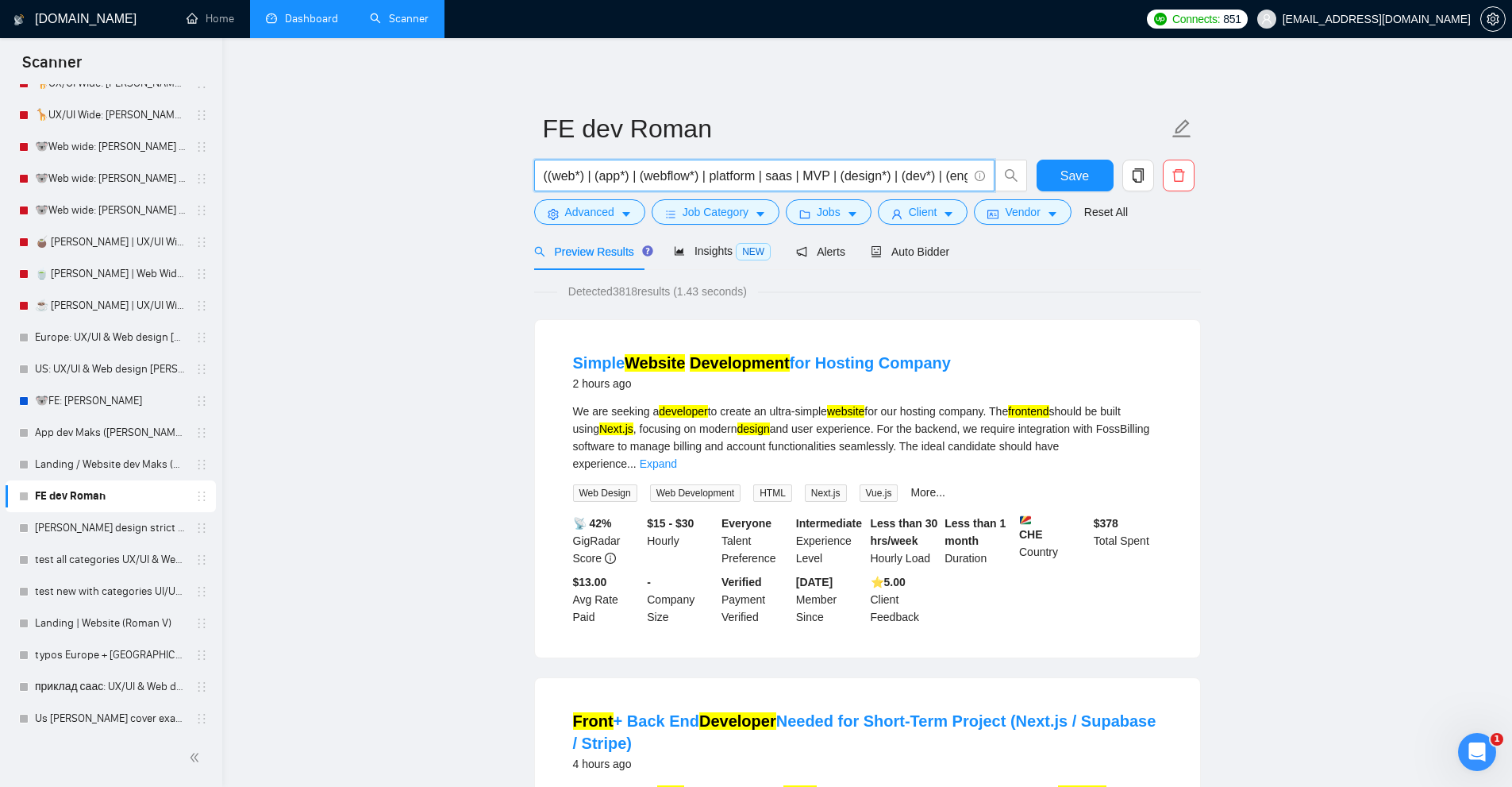
scroll to position [0, 221]
click at [748, 174] on input "((web*) | (app*) | (webflow*) | platform | saas | MVP | (design*) | (dev*) | (e…" at bounding box center [755, 176] width 424 height 20
click at [100, 525] on link "Tanya design strict budget" at bounding box center [111, 528] width 151 height 32
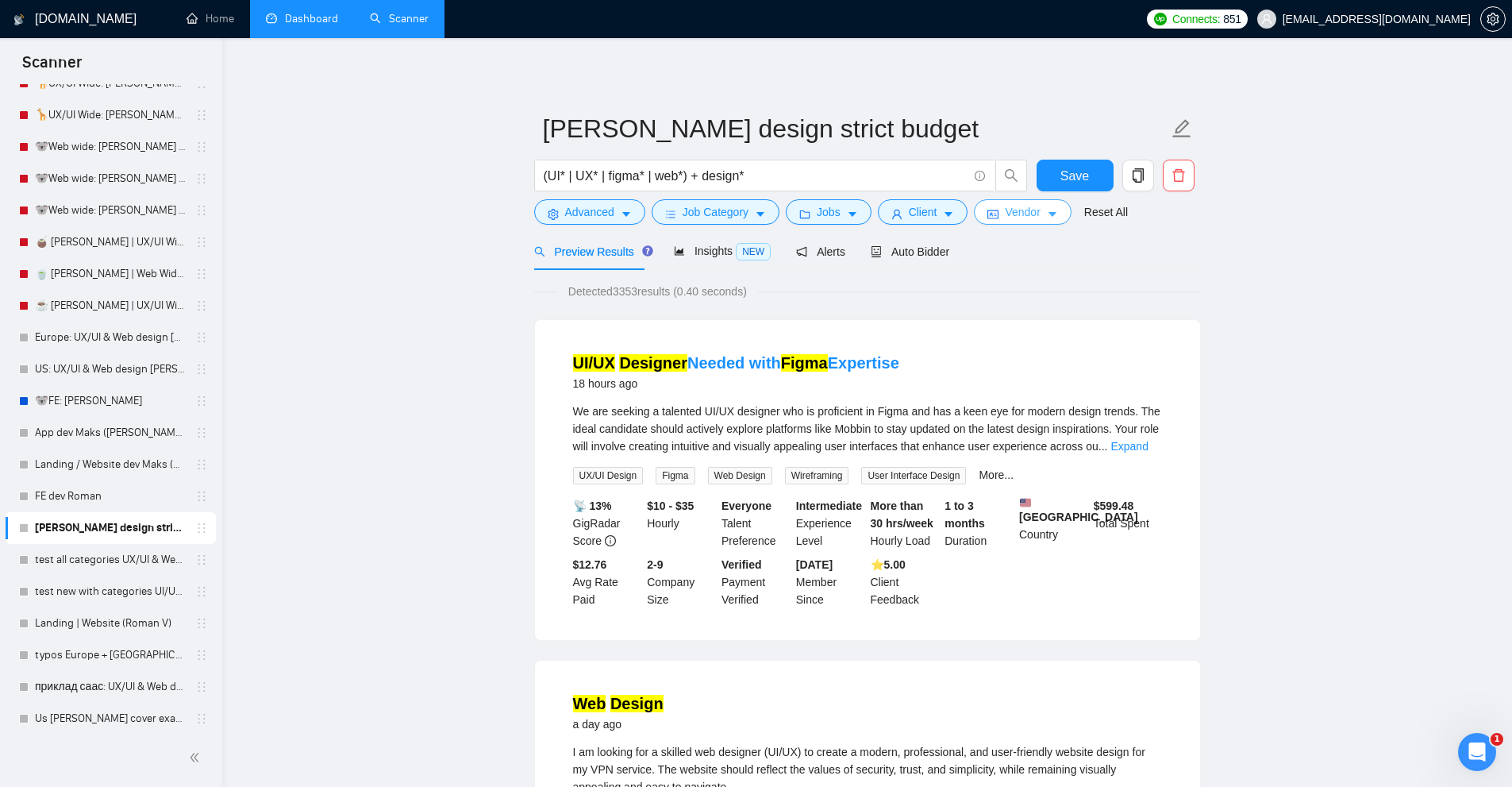
click at [1000, 200] on button "Vendor" at bounding box center [1022, 212] width 97 height 26
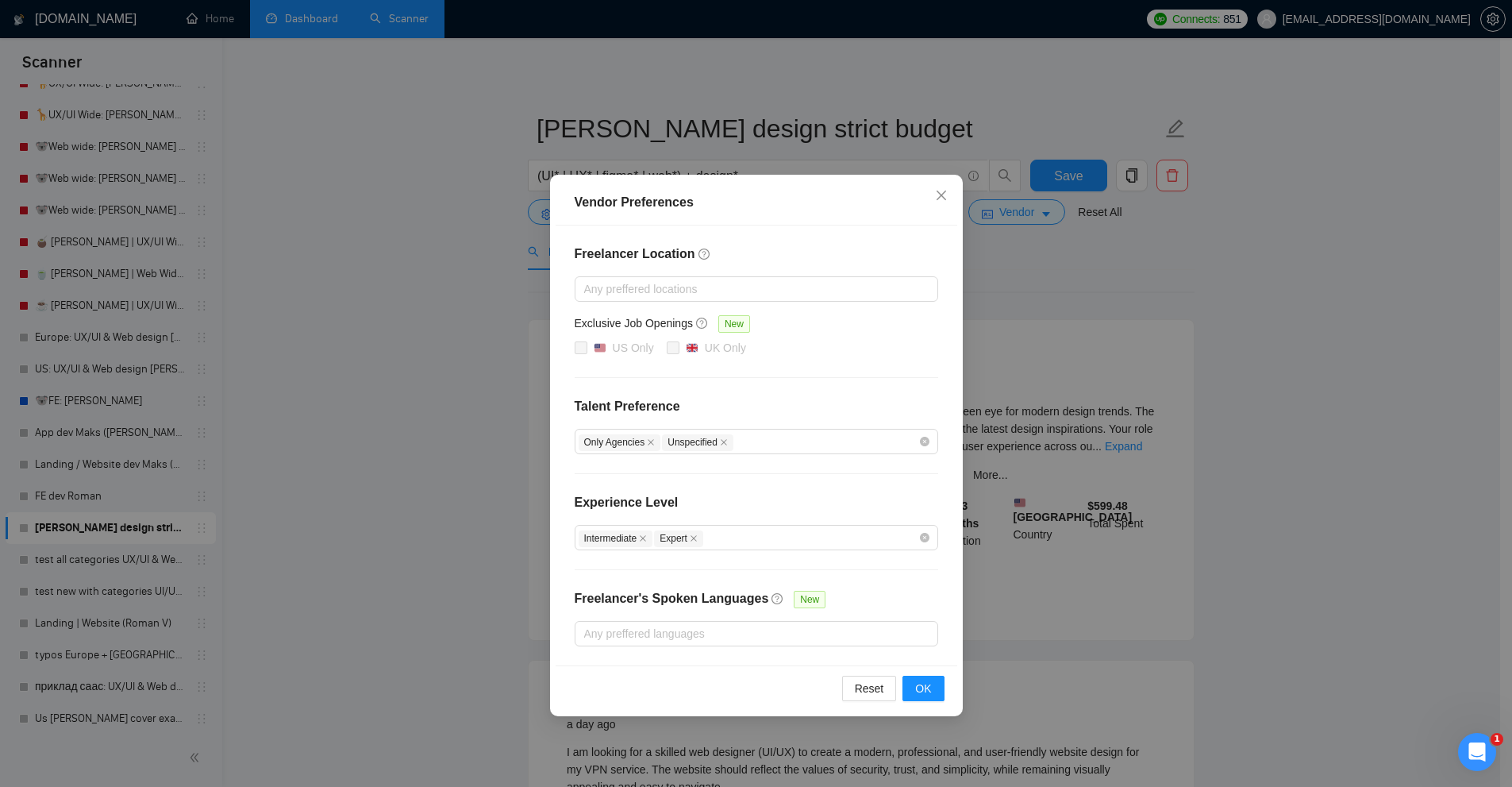
click at [1081, 347] on div "Vendor Preferences Freelancer Location Any preffered locations Exclusive Job Op…" at bounding box center [756, 393] width 1512 height 787
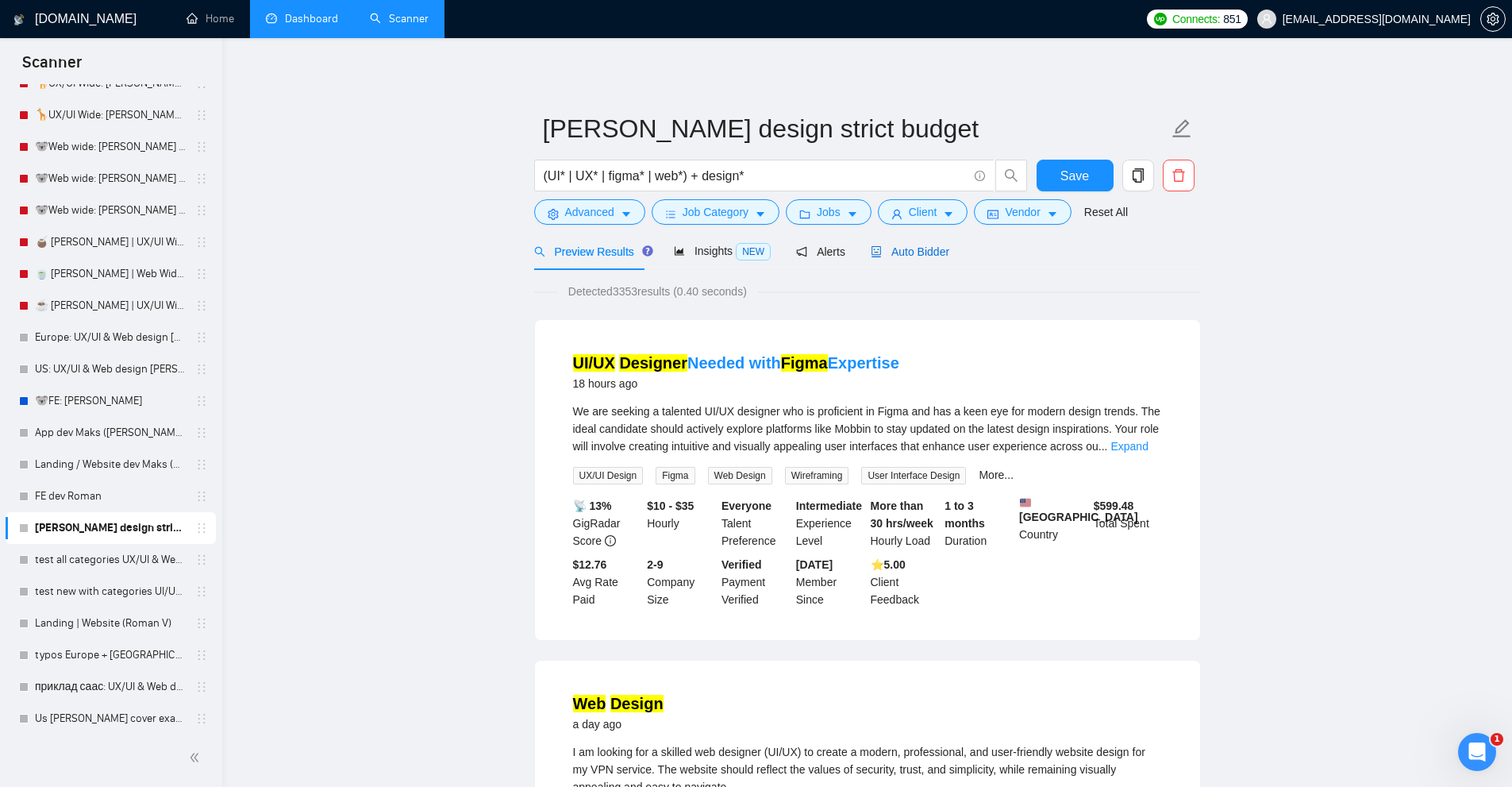
click at [908, 252] on span "Auto Bidder" at bounding box center [909, 251] width 78 height 12
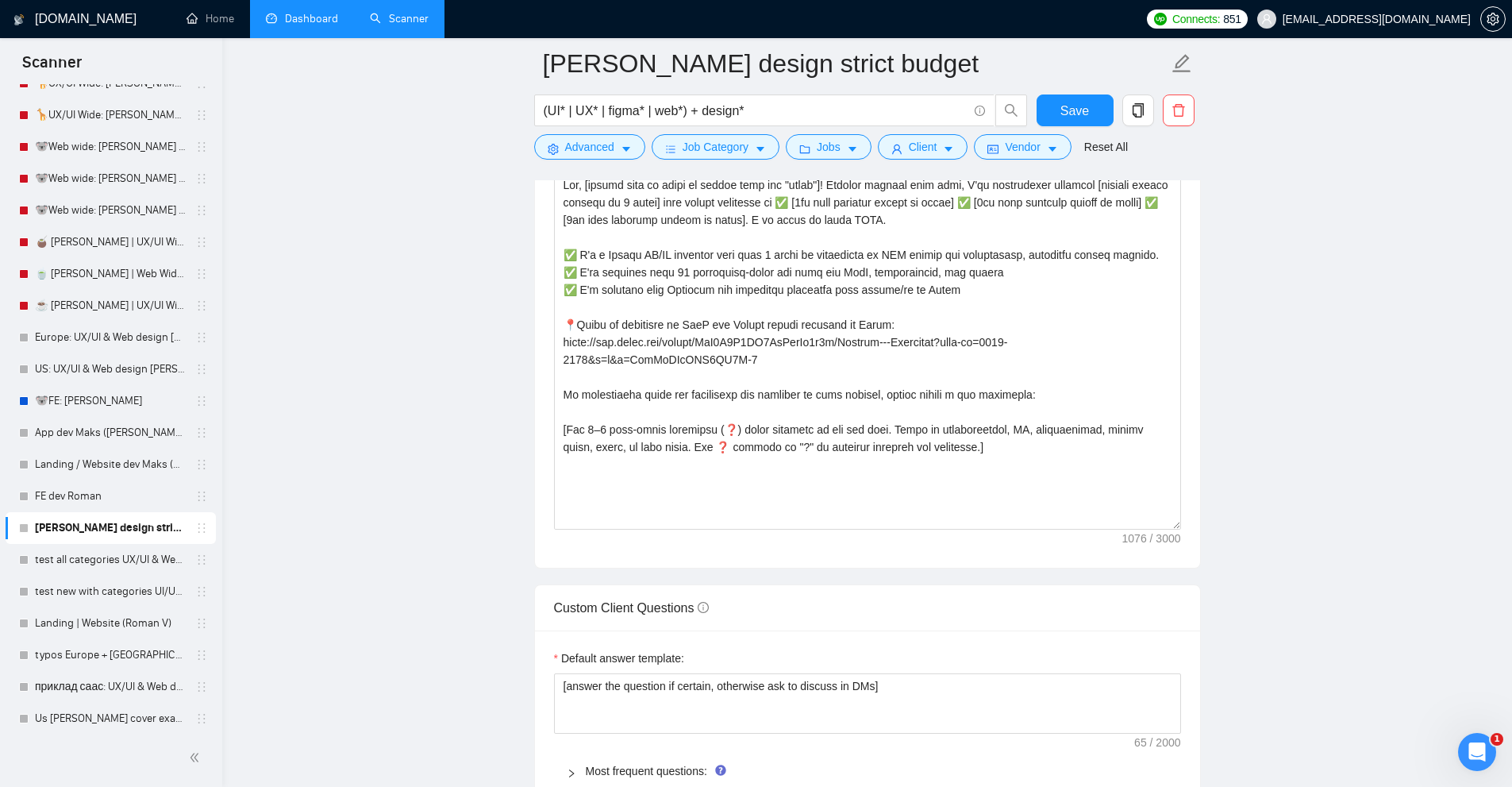
scroll to position [1667, 0]
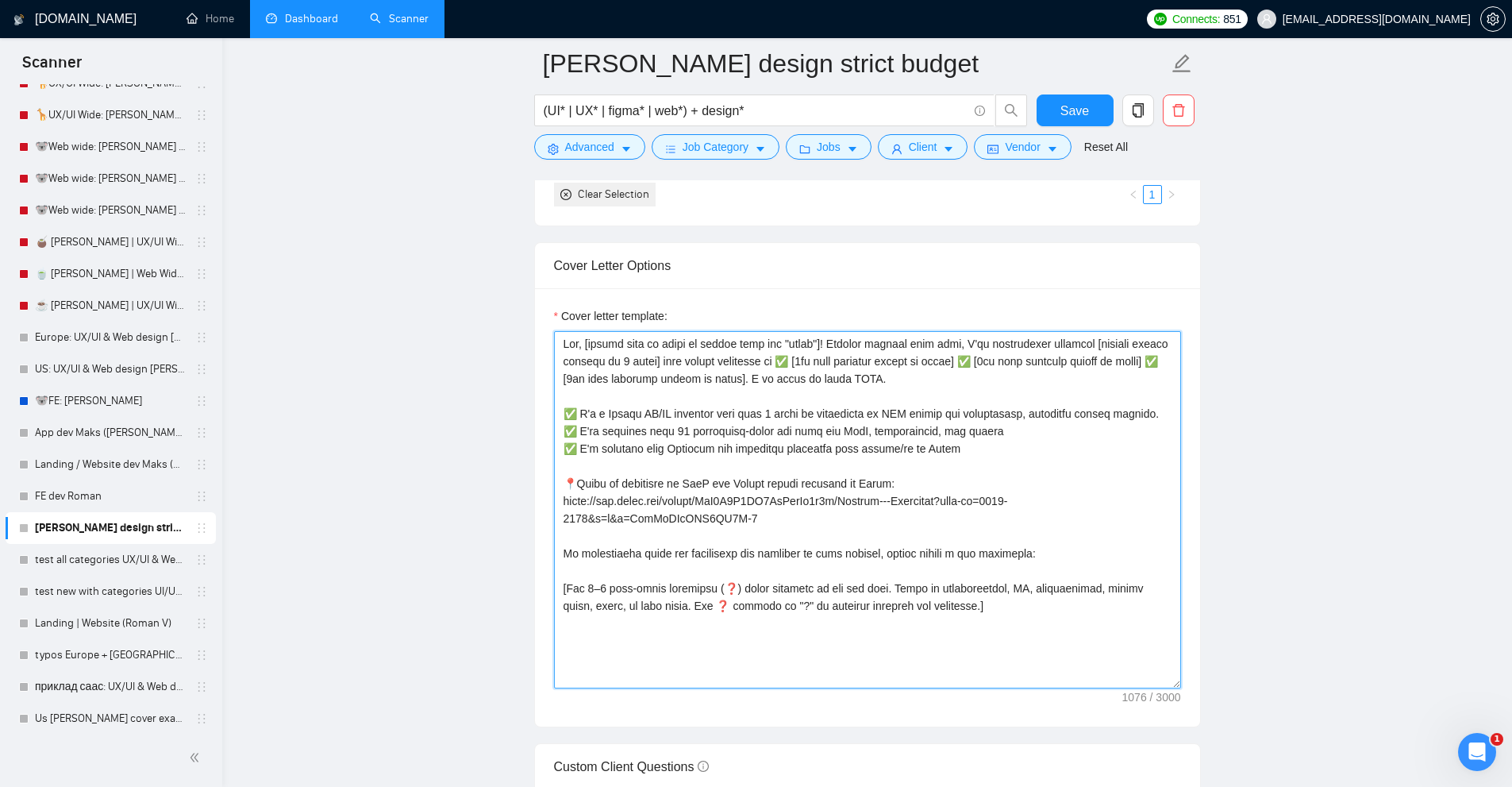
click at [938, 595] on textarea "Cover letter template:" at bounding box center [867, 509] width 627 height 357
click at [31, 558] on div "test all categories UX/UI & Web design Vlad 3k/month" at bounding box center [113, 559] width 189 height 32
click at [614, 151] on button "Advanced" at bounding box center [590, 147] width 111 height 26
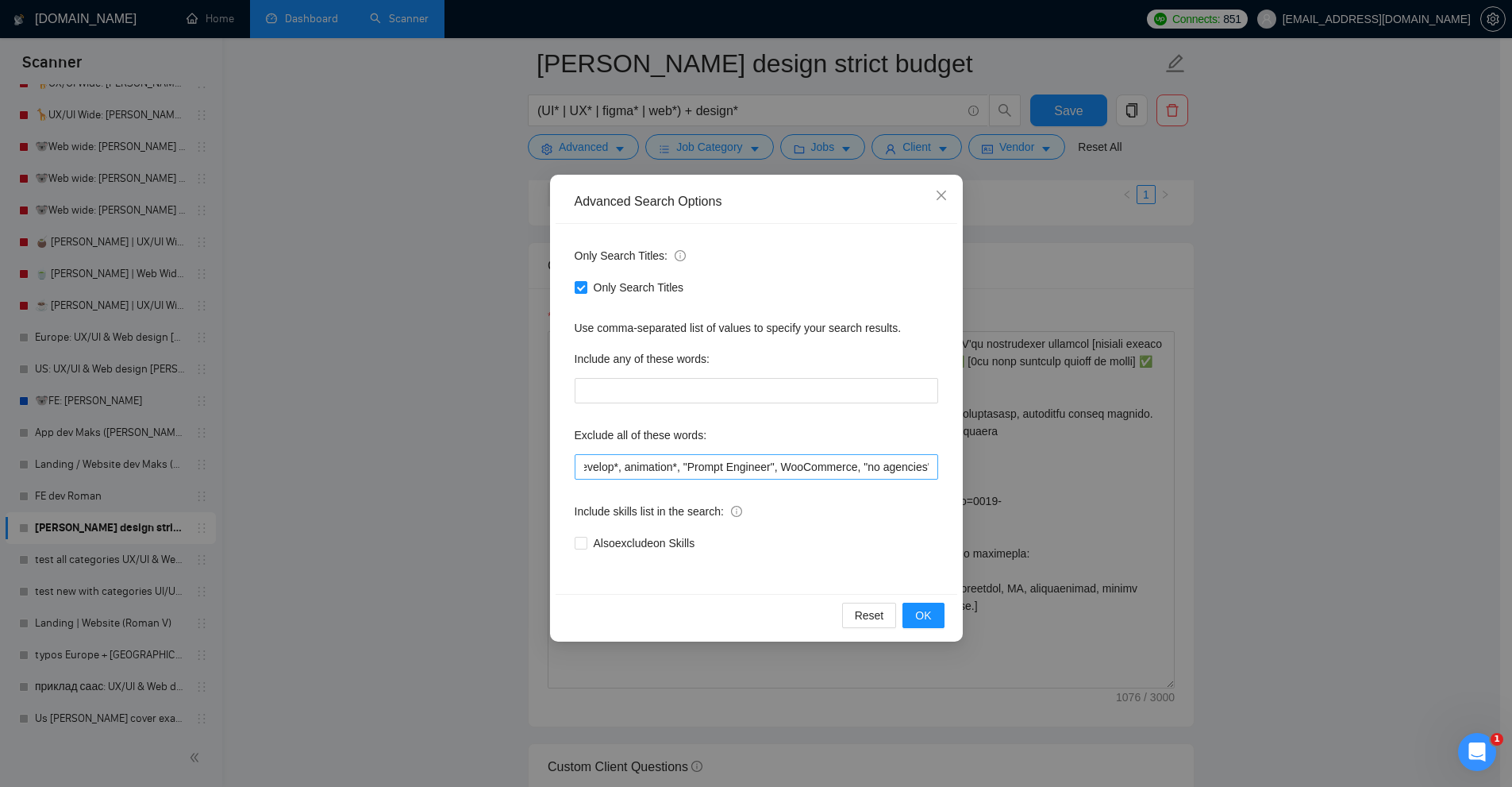
scroll to position [0, 0]
click at [123, 569] on div "Advanced Search Options Only Search Titles: Only Search Titles Use comma-separa…" at bounding box center [756, 393] width 1512 height 787
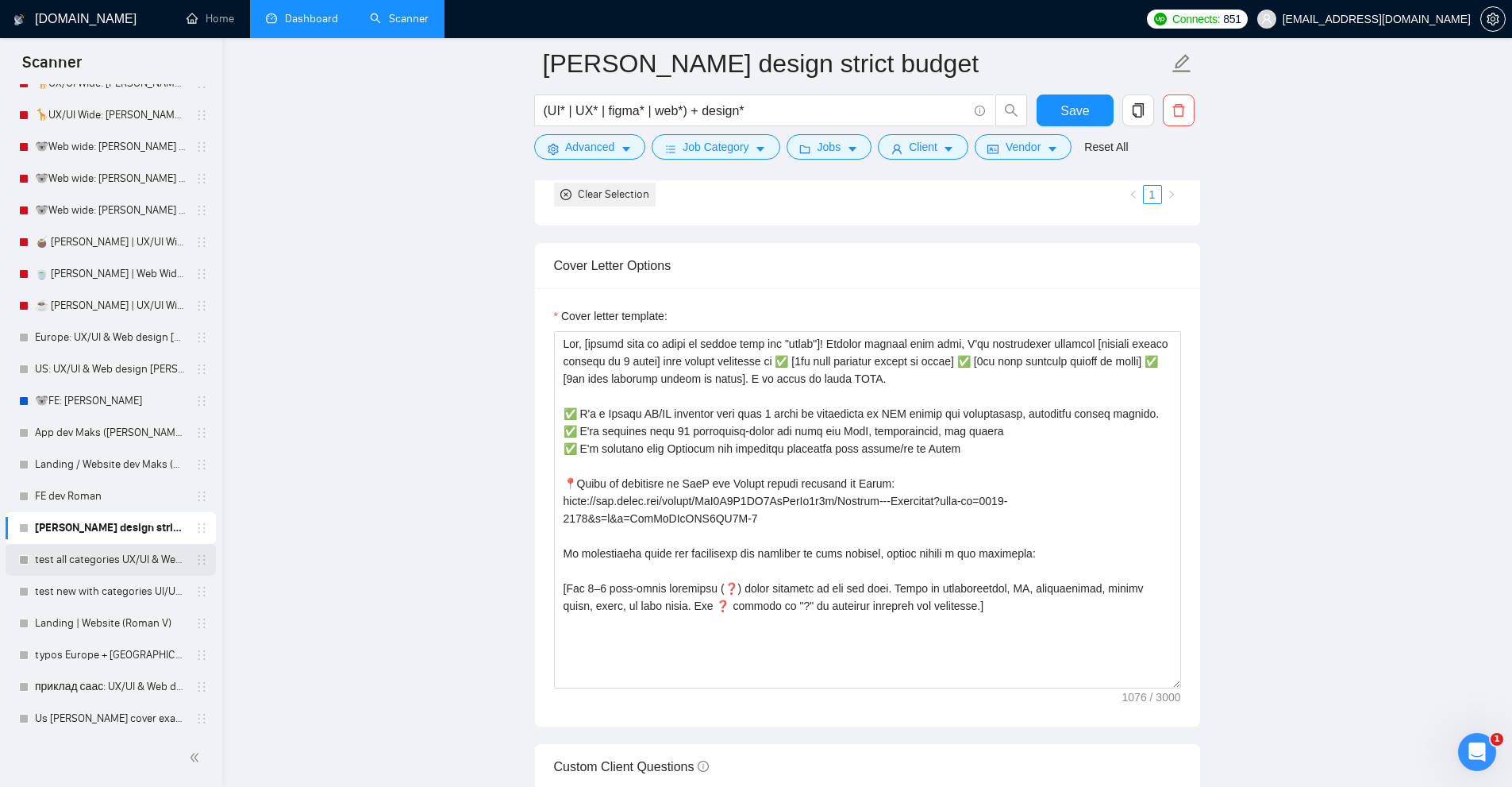
click at [106, 559] on link "test all categories UX/UI & Web design Vlad 3k/month" at bounding box center [111, 559] width 151 height 32
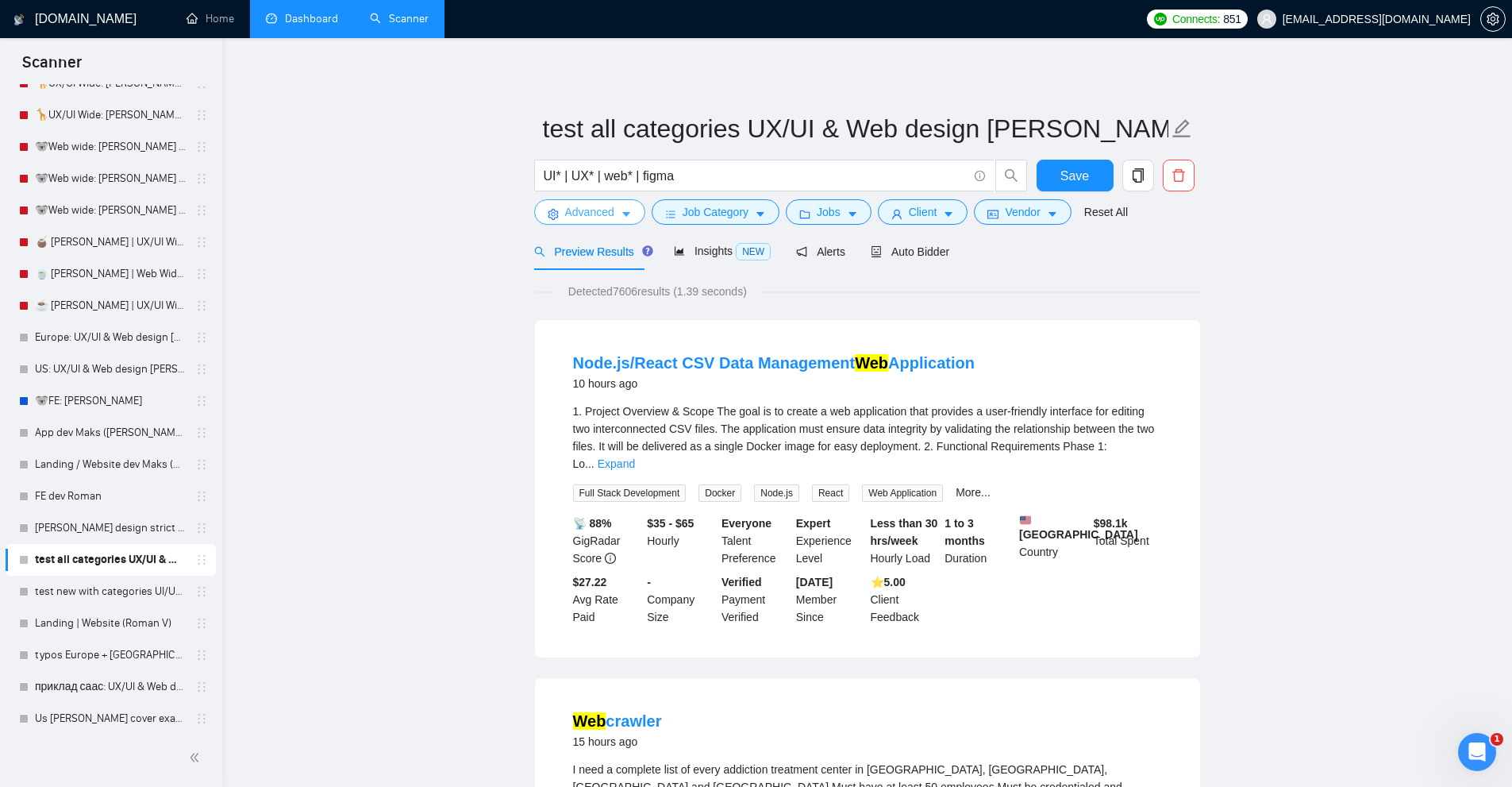
click at [617, 221] on button "Advanced" at bounding box center [590, 212] width 111 height 26
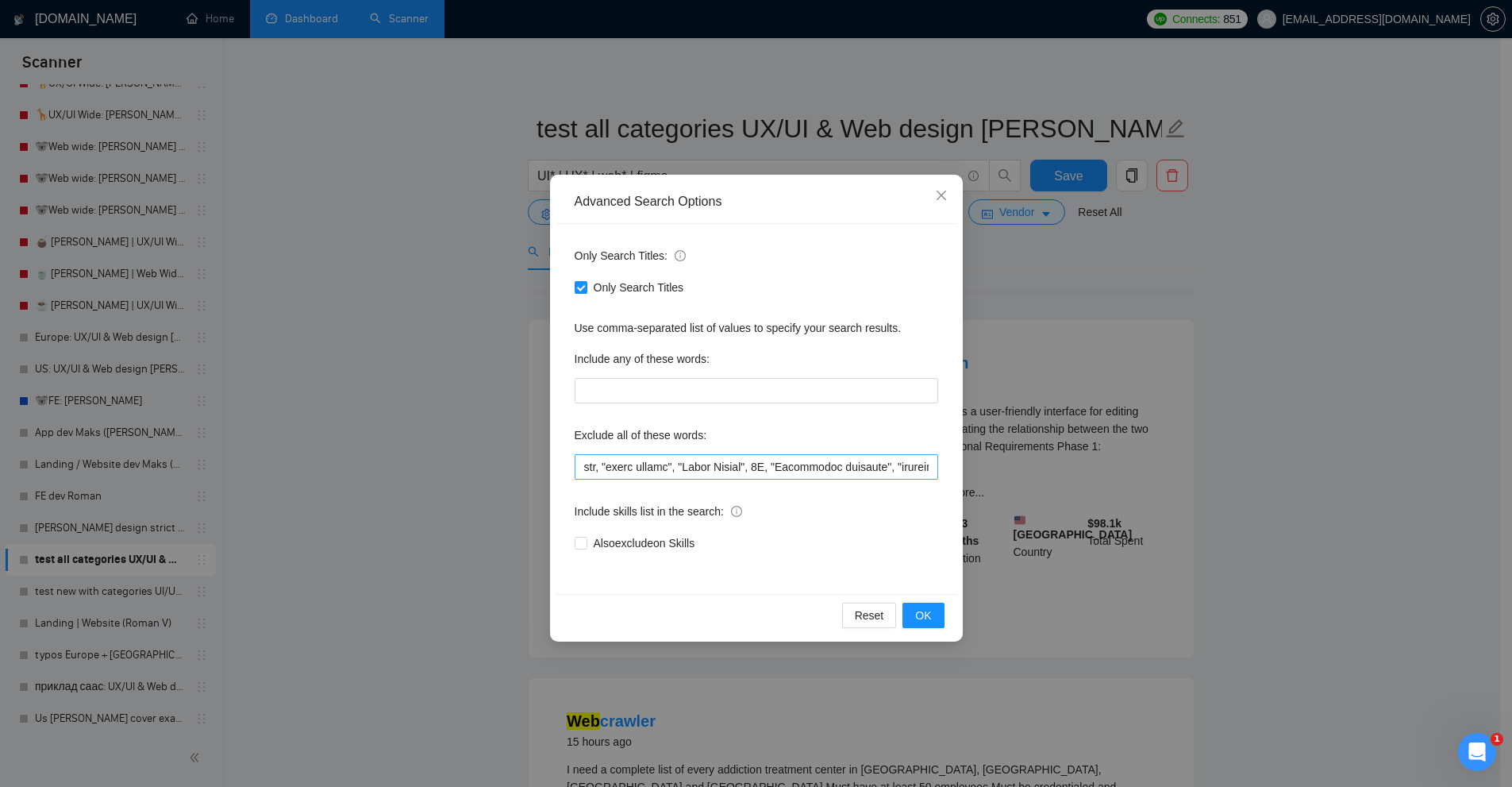
scroll to position [0, 1269]
click at [756, 462] on input "text" at bounding box center [756, 466] width 363 height 26
click at [415, 427] on div "Advanced Search Options Only Search Titles: Only Search Titles Use comma-separa…" at bounding box center [756, 393] width 1512 height 787
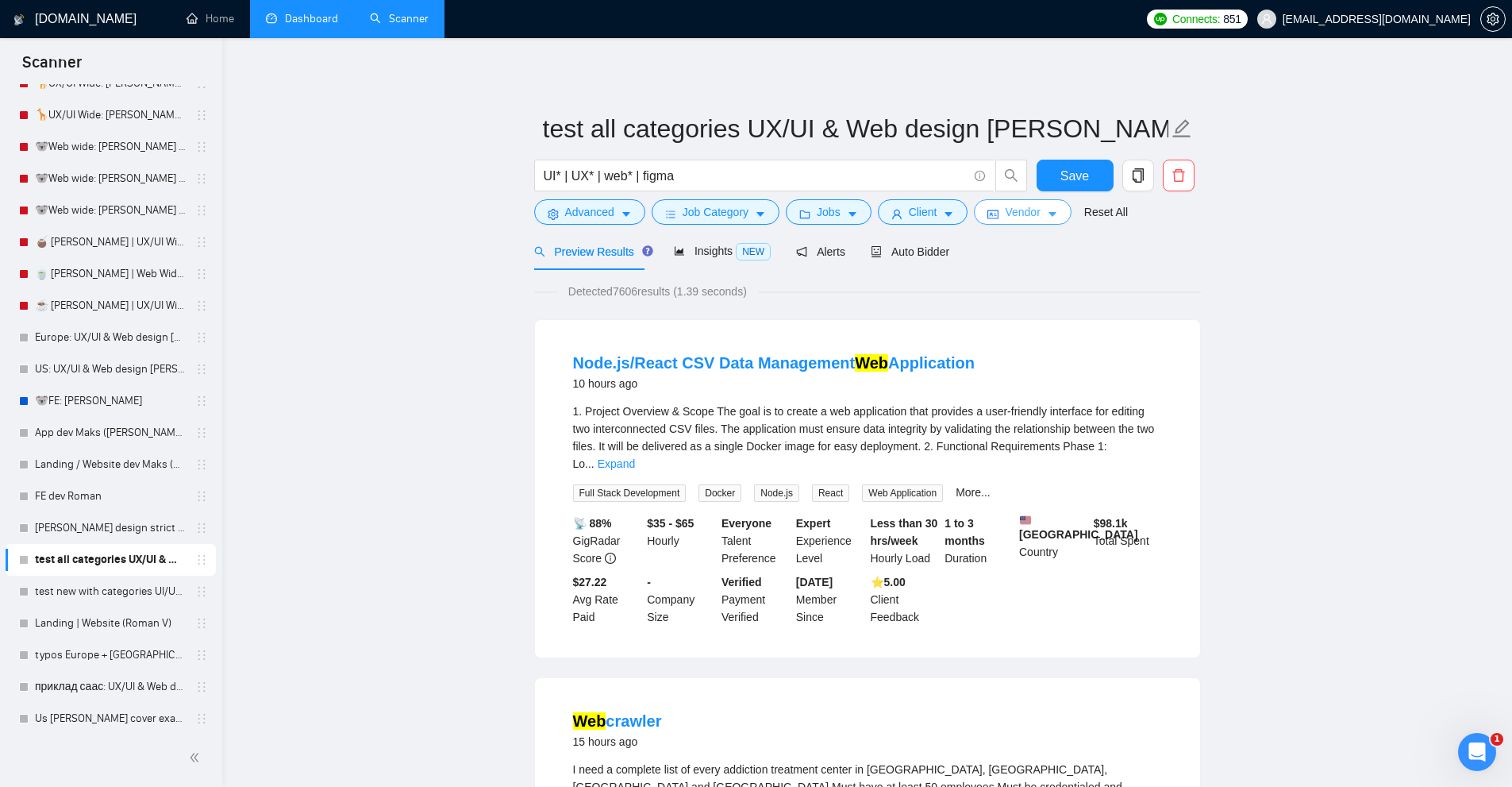
click at [1000, 222] on button "Vendor" at bounding box center [1022, 212] width 97 height 26
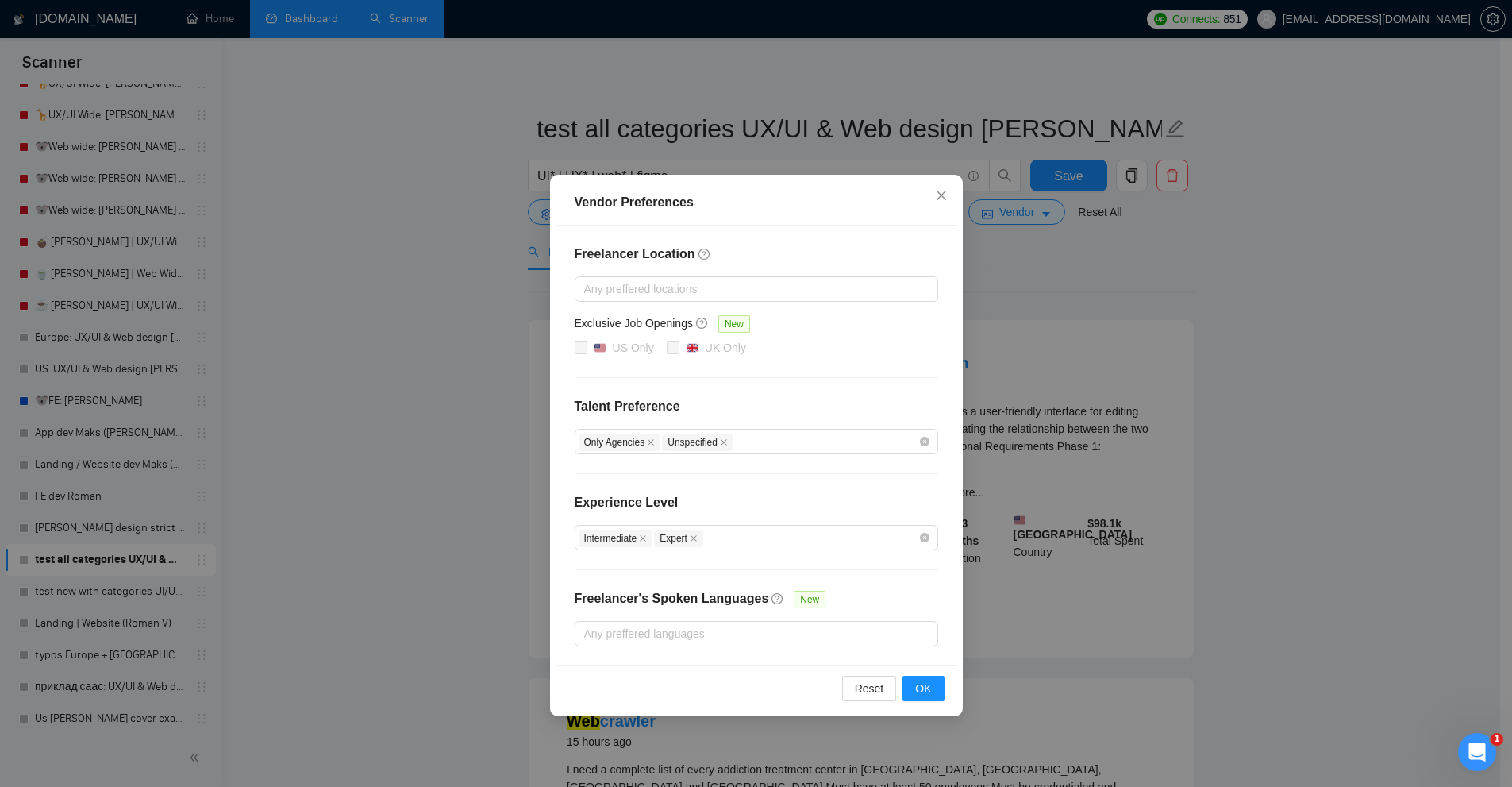
click at [1102, 346] on div "Vendor Preferences Freelancer Location Any preffered locations Exclusive Job Op…" at bounding box center [756, 393] width 1512 height 787
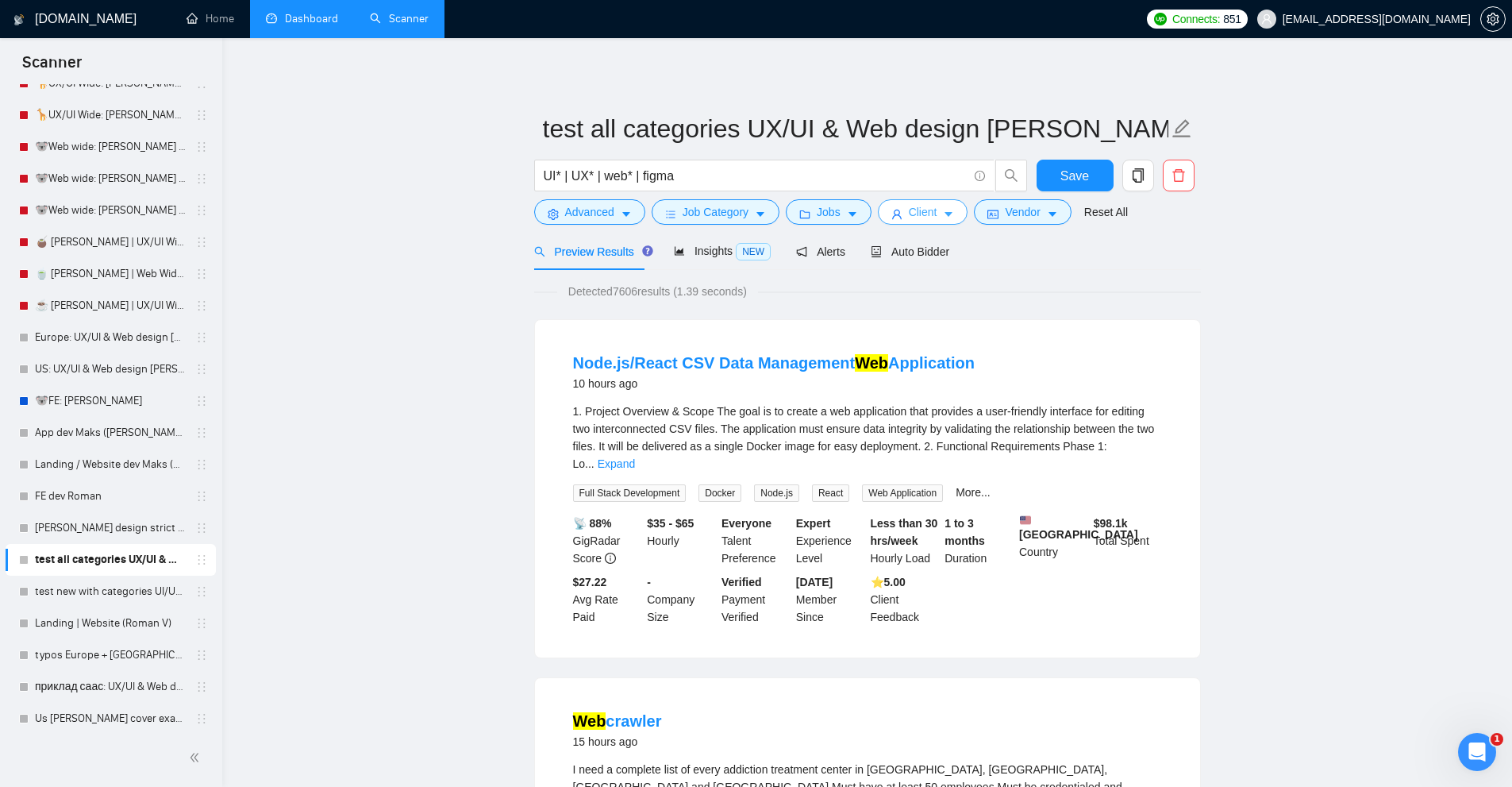
click at [885, 202] on button "Client" at bounding box center [922, 212] width 91 height 26
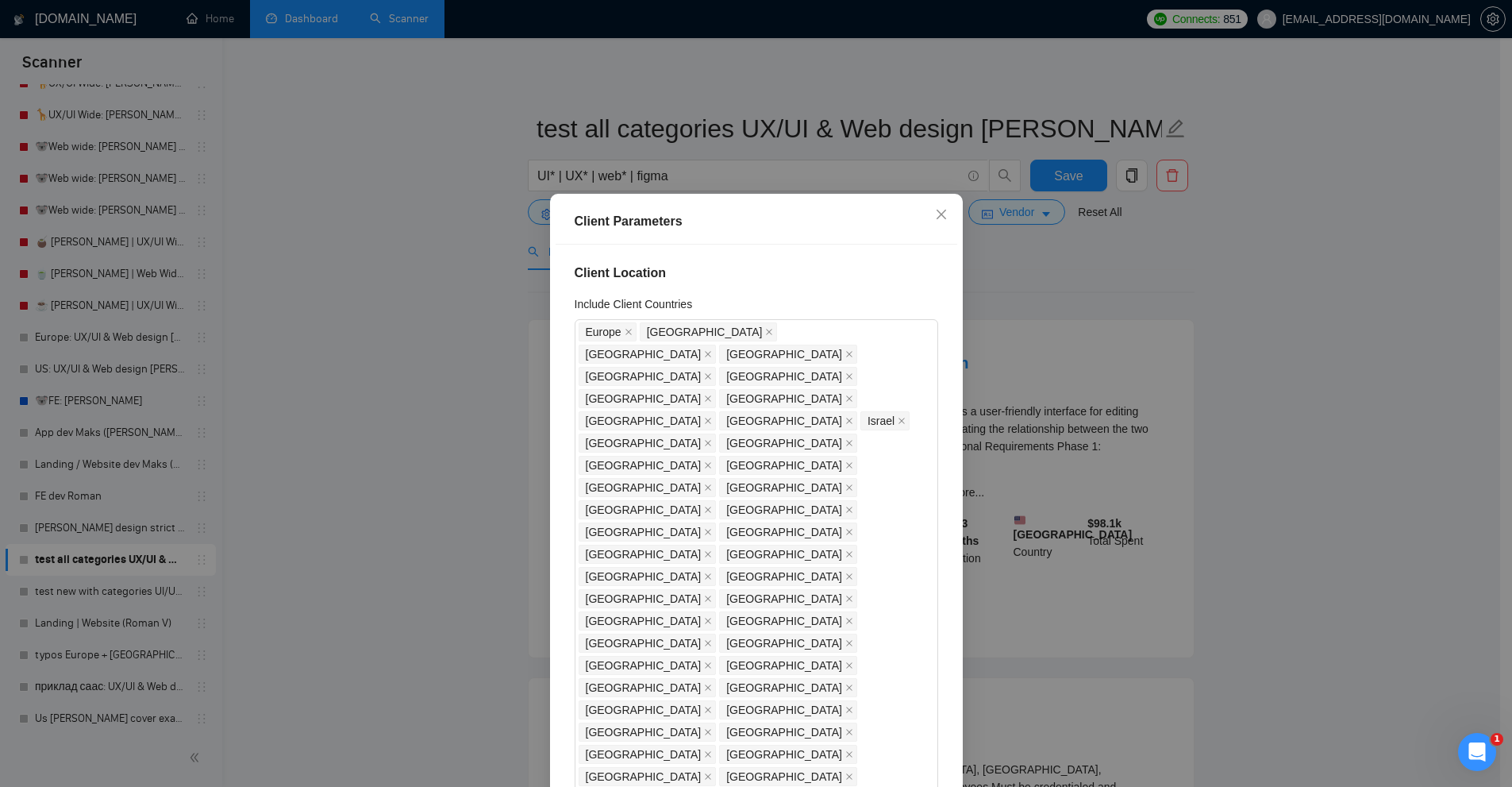
click at [797, 148] on div "Client Parameters Client Location Include Client Countries Europe United States…" at bounding box center [756, 393] width 1512 height 787
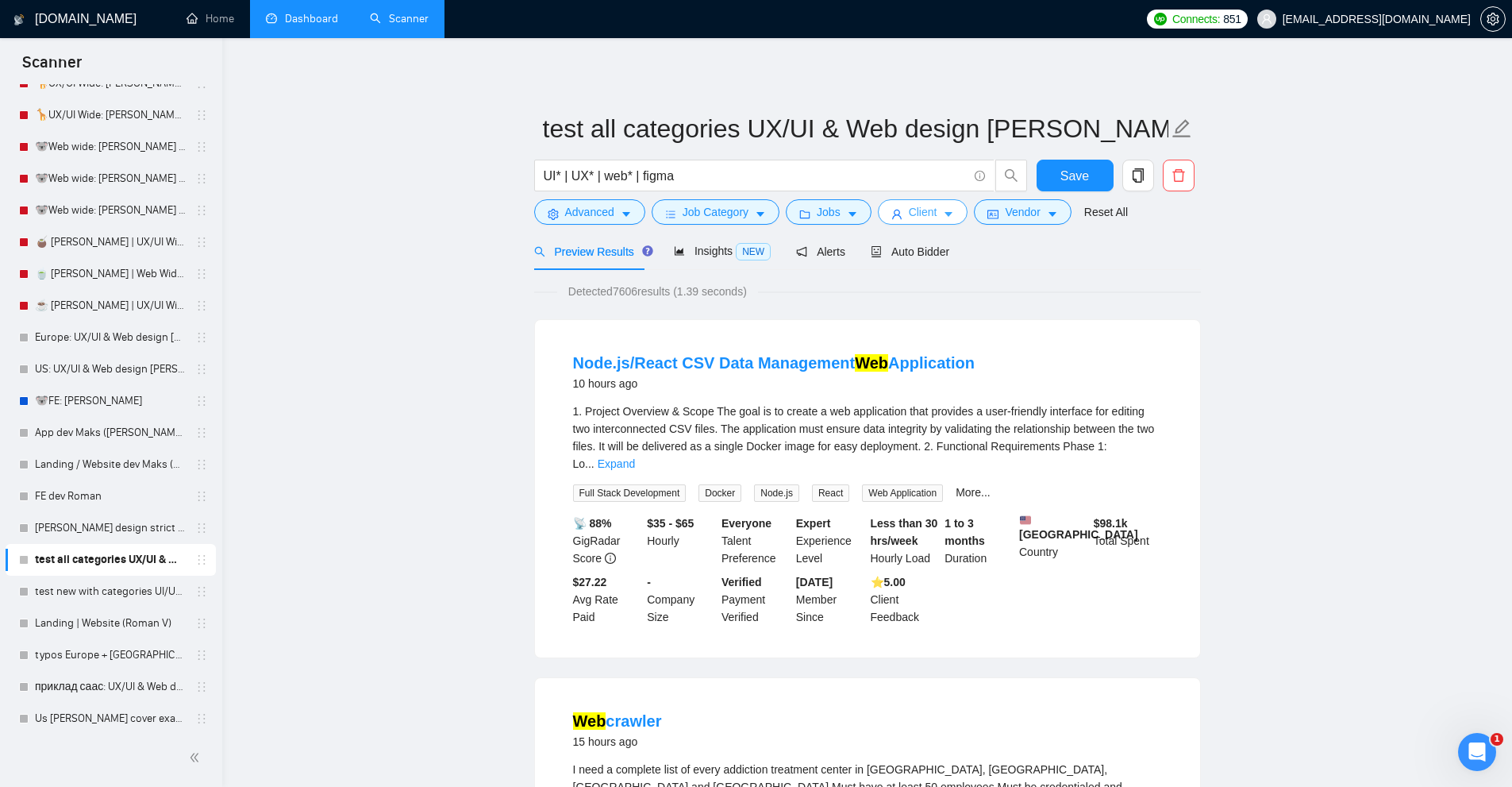
click at [919, 204] on span "Client" at bounding box center [923, 212] width 28 height 18
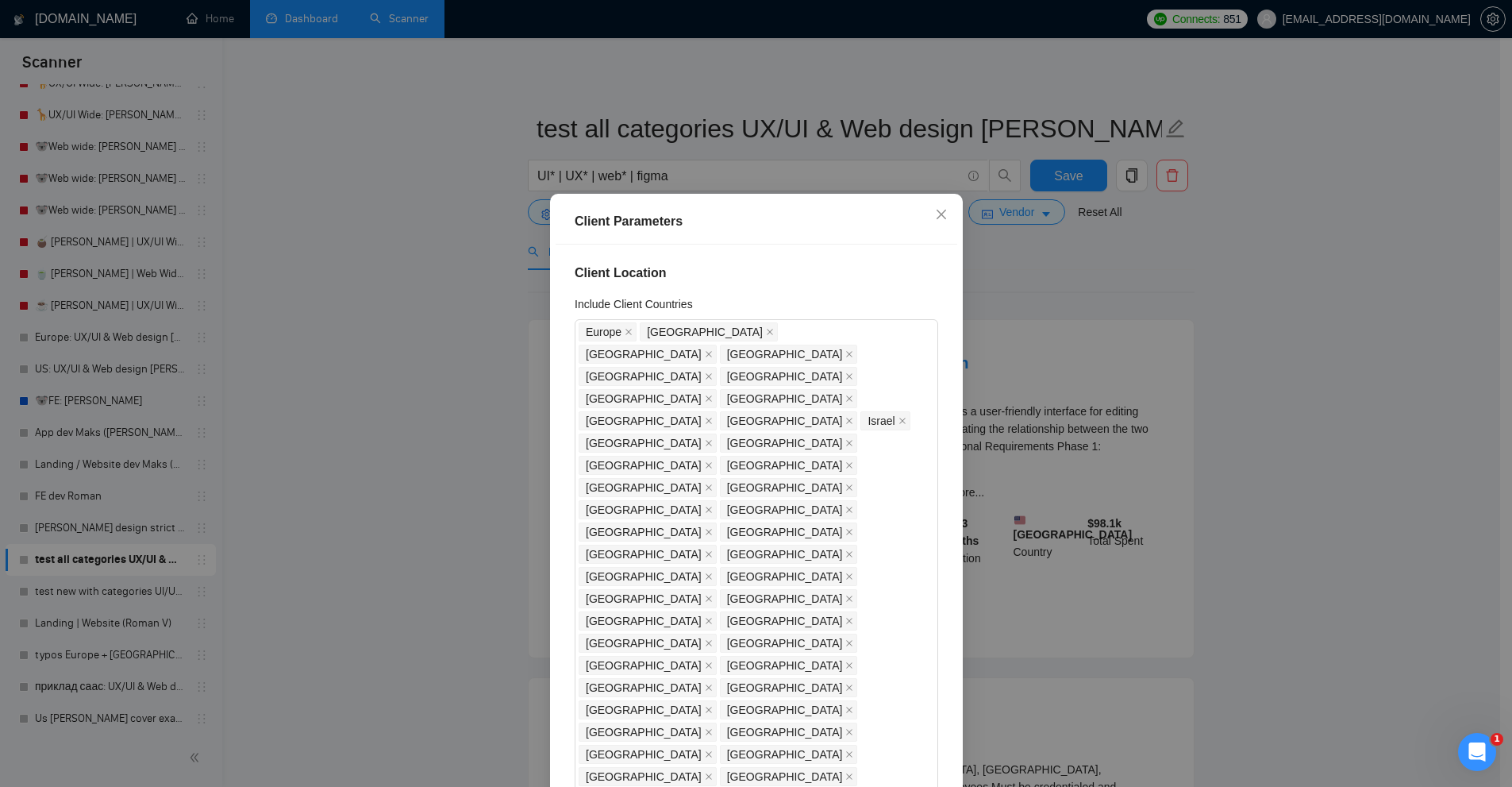
click at [1079, 354] on div "Client Parameters Client Location Include Client Countries Europe United States…" at bounding box center [756, 393] width 1512 height 787
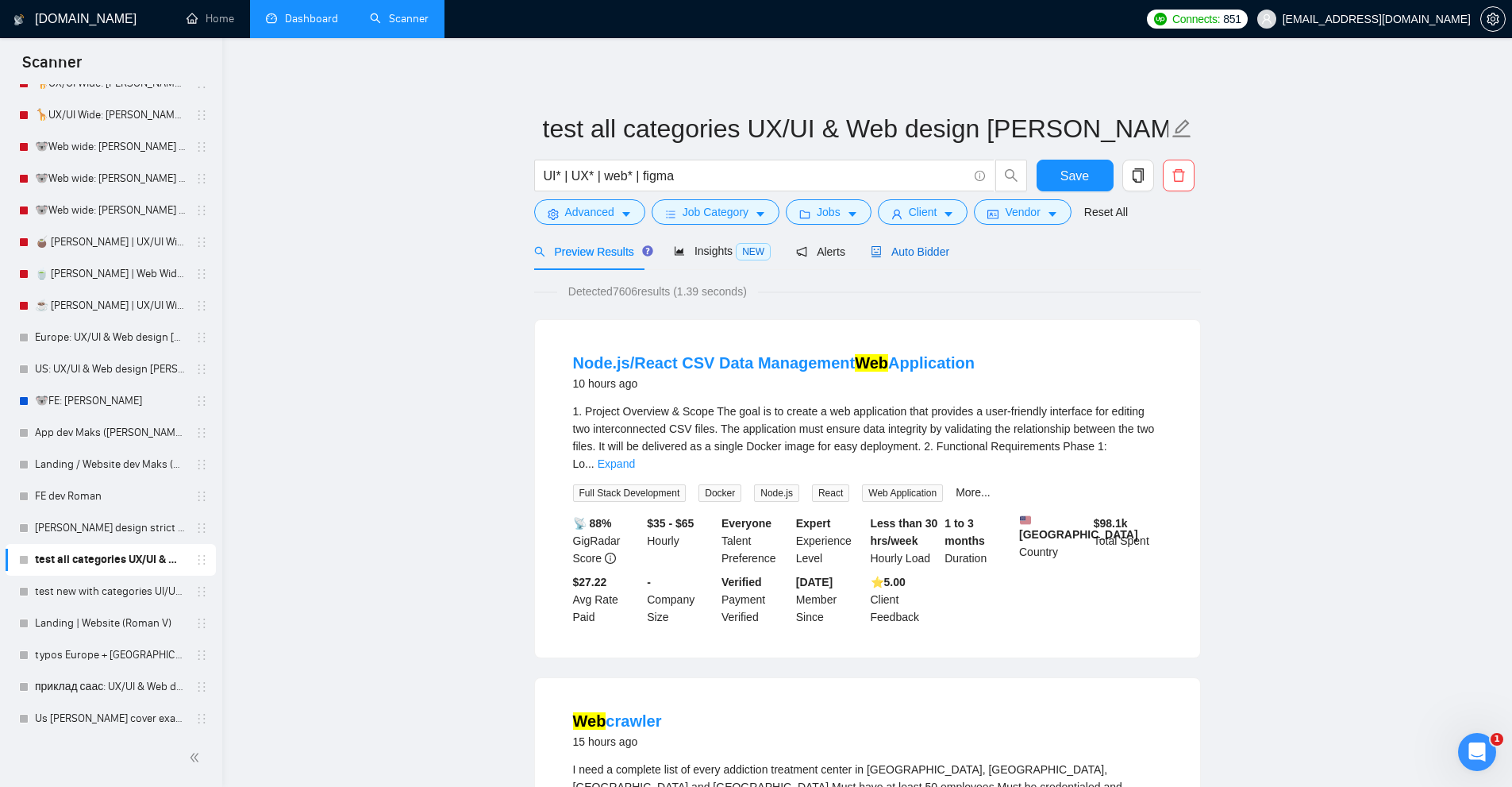
click at [884, 255] on span "Auto Bidder" at bounding box center [909, 251] width 78 height 12
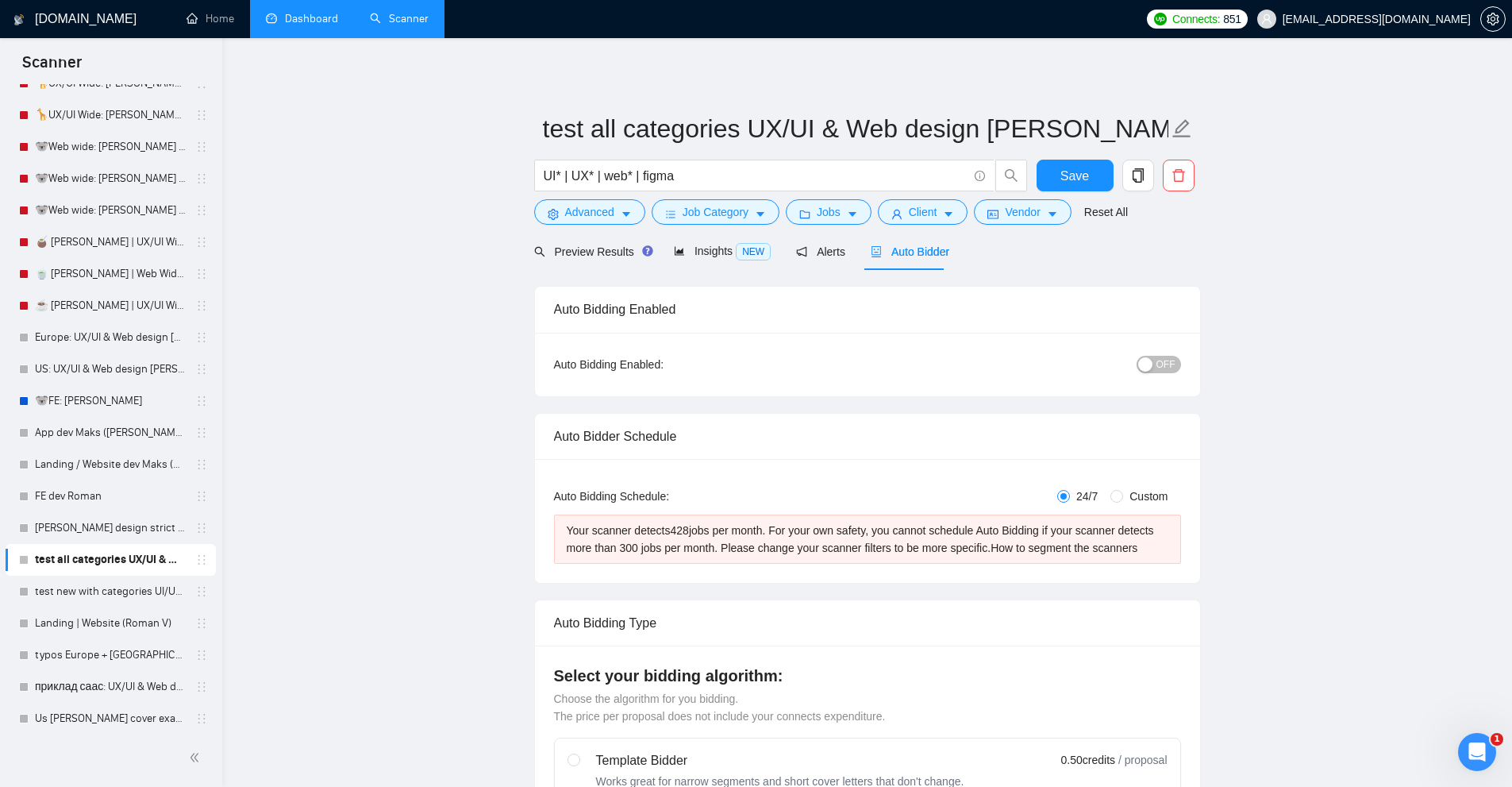
radio input "false"
radio input "true"
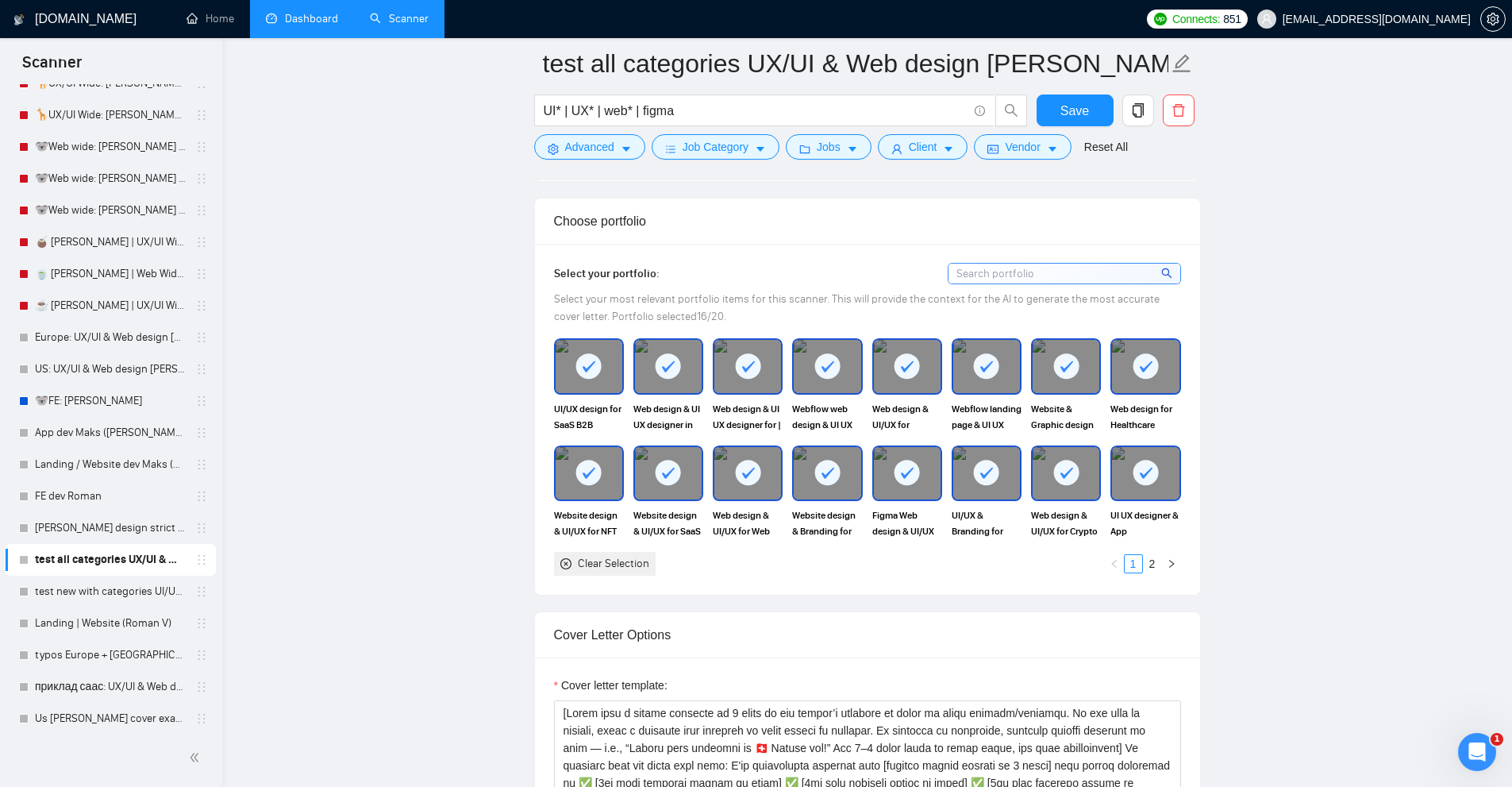
scroll to position [1906, 0]
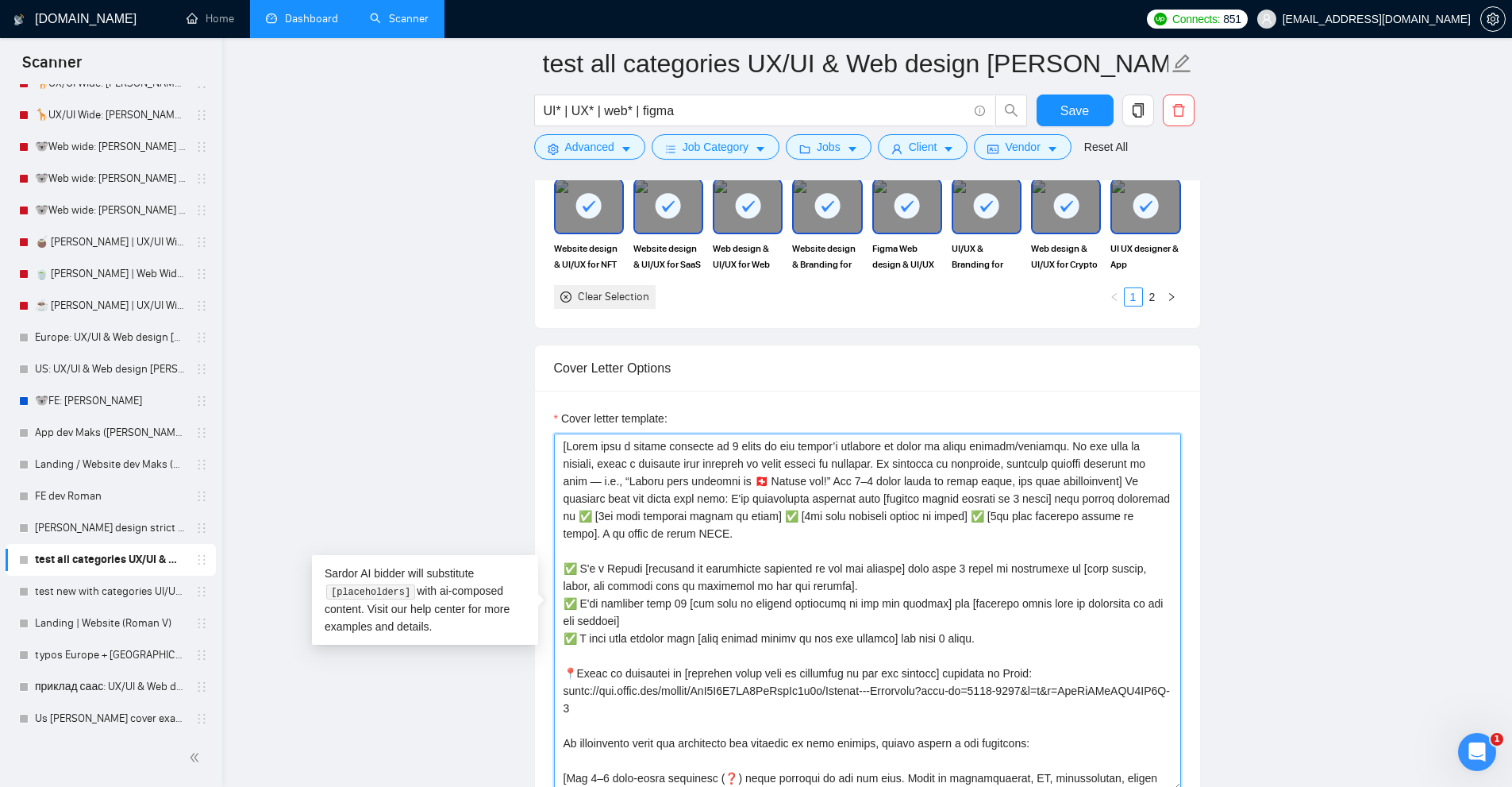
drag, startPoint x: 763, startPoint y: 439, endPoint x: 951, endPoint y: 491, distance: 195.1
click at [951, 491] on textarea "Cover letter template:" at bounding box center [867, 612] width 627 height 357
click at [951, 490] on textarea "Cover letter template:" at bounding box center [867, 612] width 627 height 357
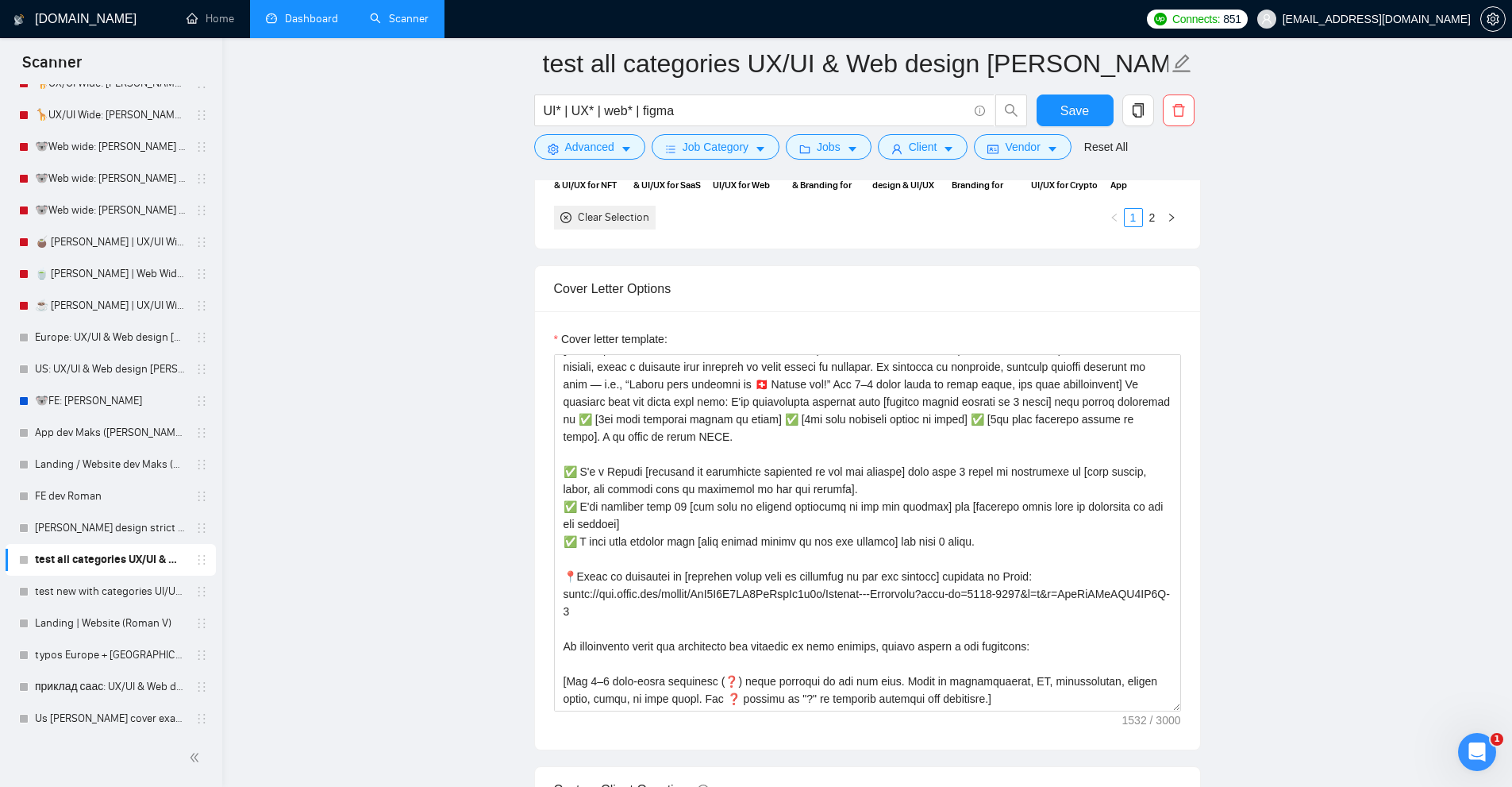
click at [300, 12] on link "Dashboard" at bounding box center [302, 18] width 72 height 13
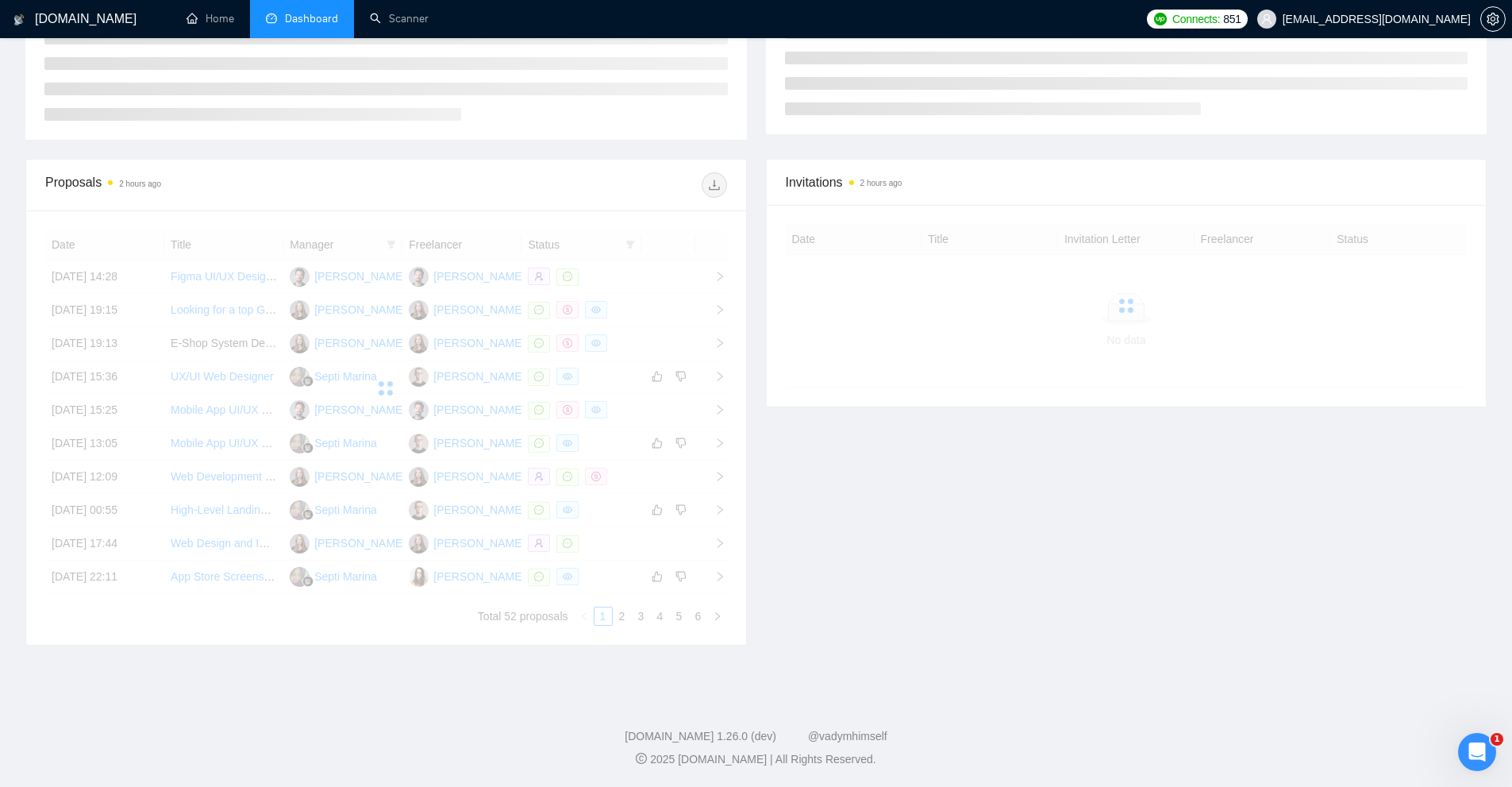
scroll to position [164, 0]
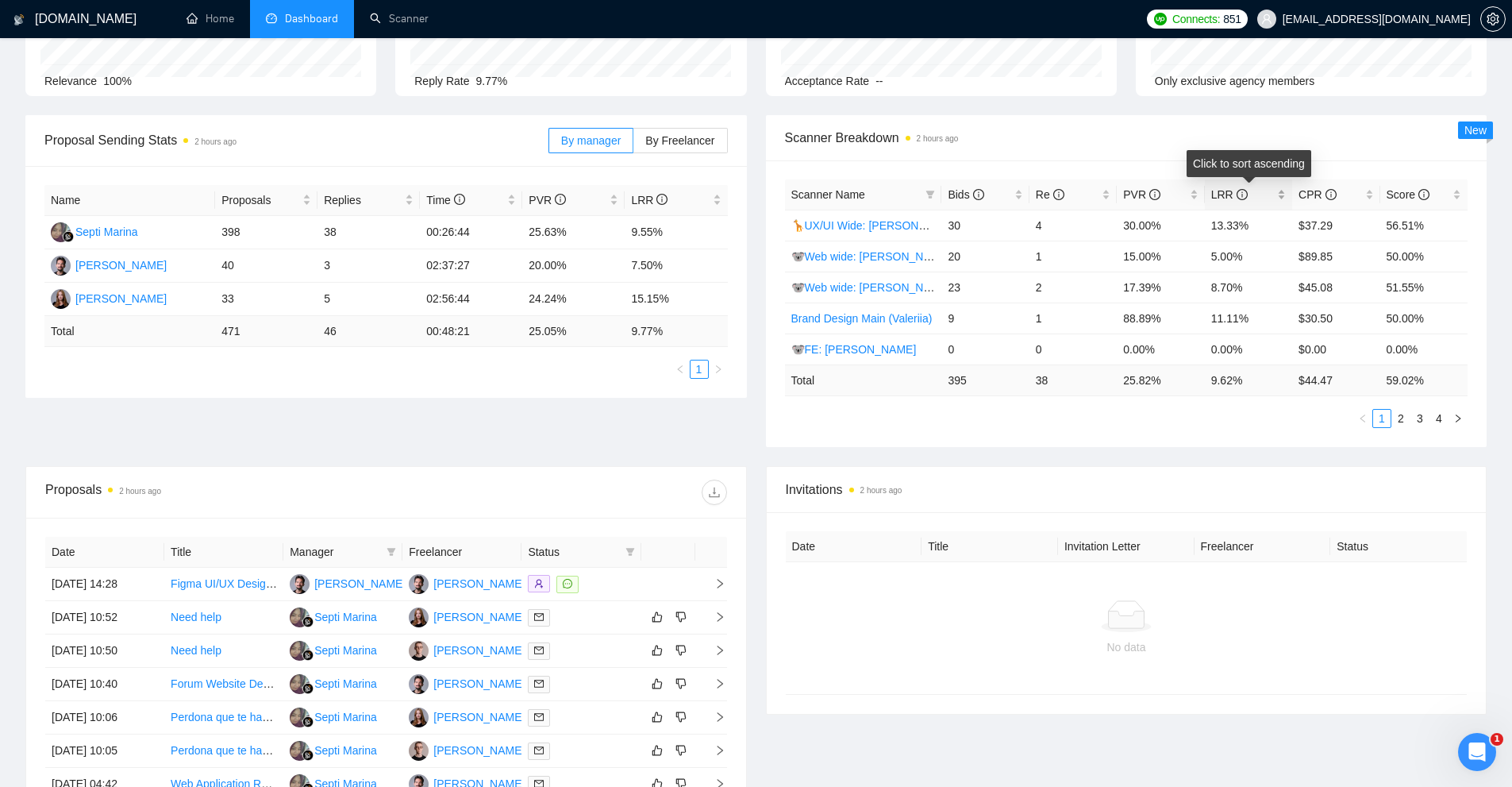
click at [1277, 194] on div "LRR" at bounding box center [1248, 194] width 75 height 18
click at [1278, 194] on div "LRR" at bounding box center [1248, 194] width 75 height 18
click at [844, 222] on link "Mobile Wide: Vlad" at bounding box center [870, 225] width 159 height 12
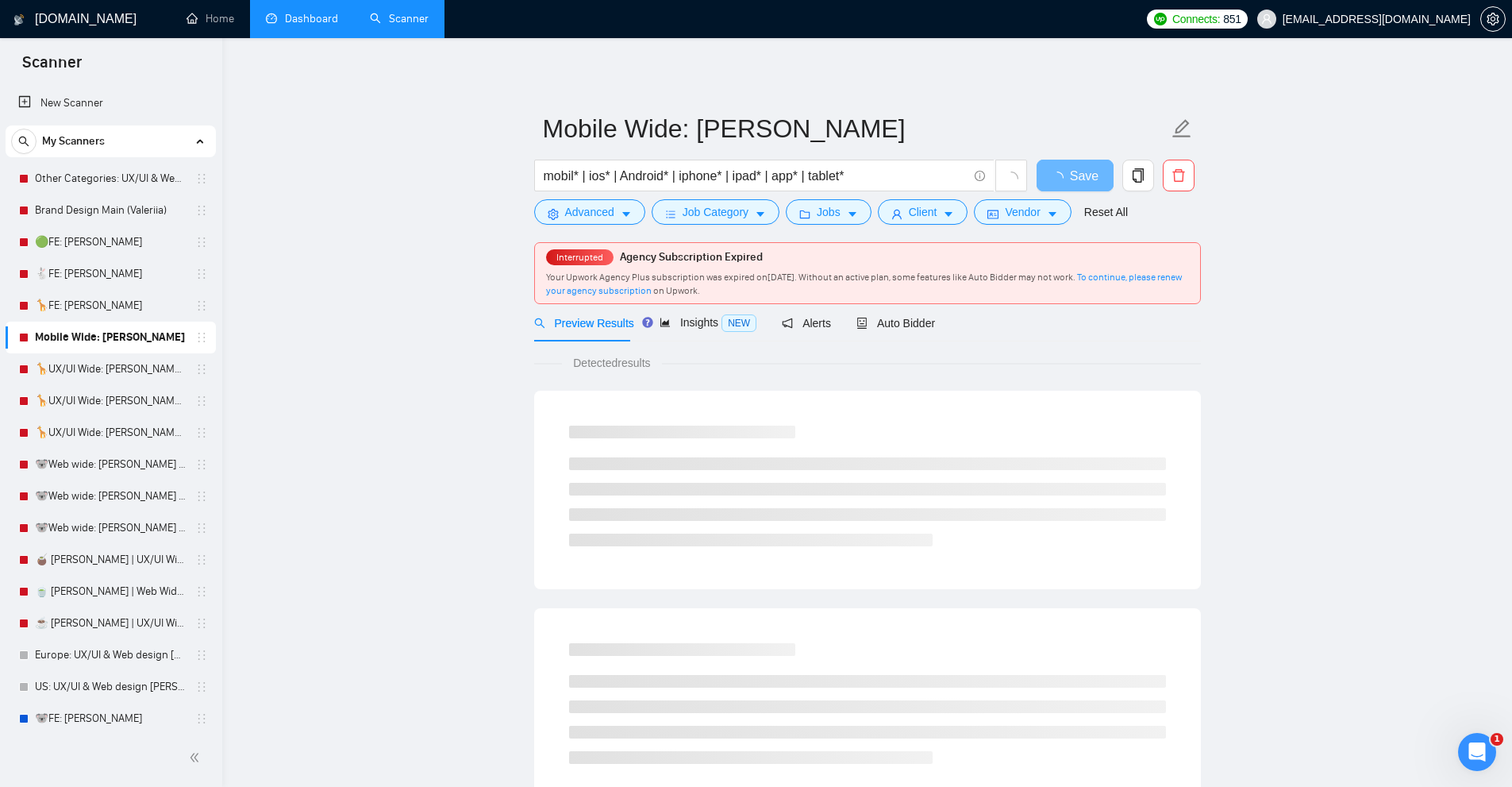
drag, startPoint x: 869, startPoint y: 312, endPoint x: 1112, endPoint y: 346, distance: 245.4
click at [870, 312] on div "Auto Bidder" at bounding box center [895, 323] width 78 height 37
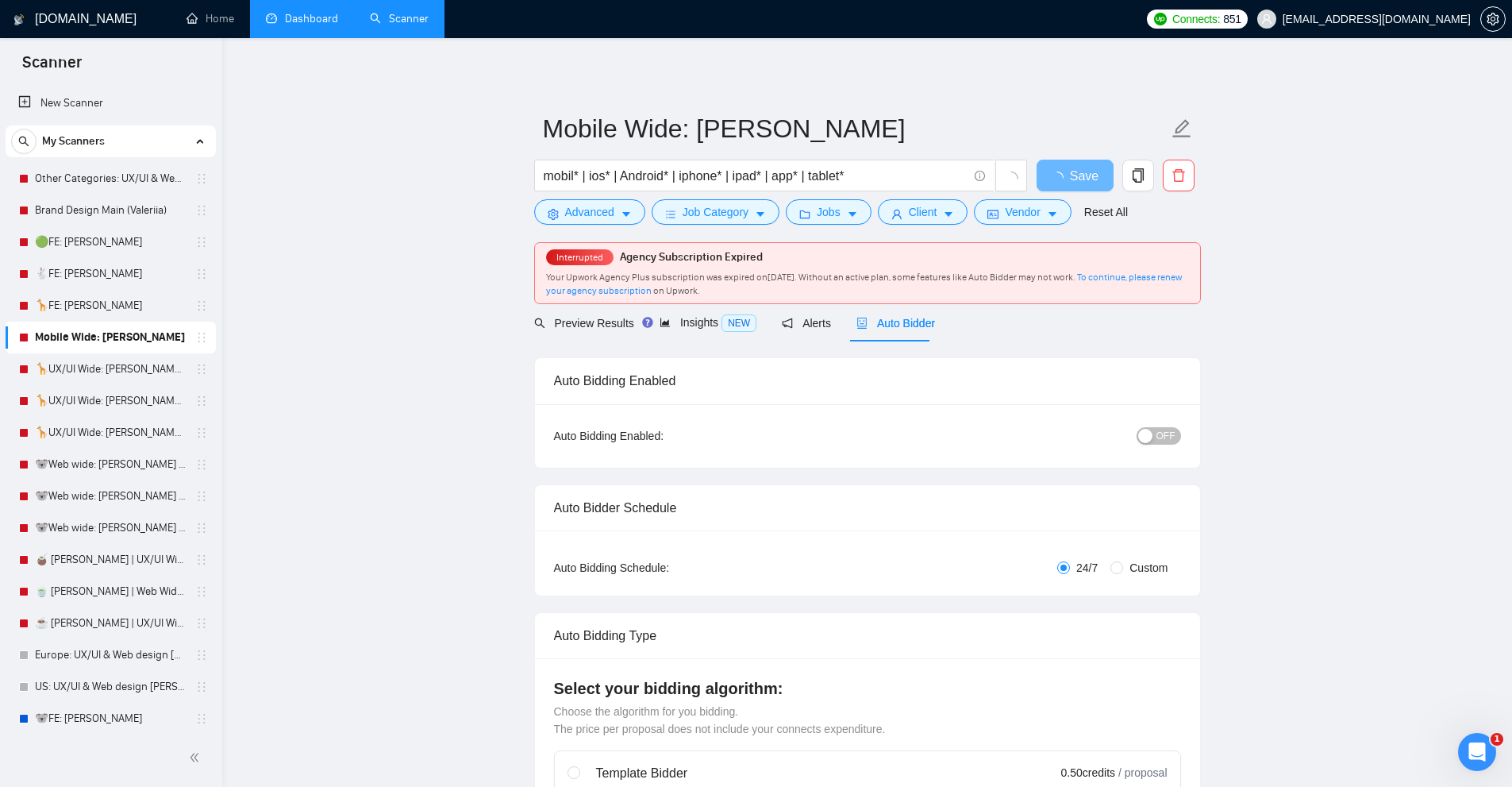
radio input "false"
radio input "true"
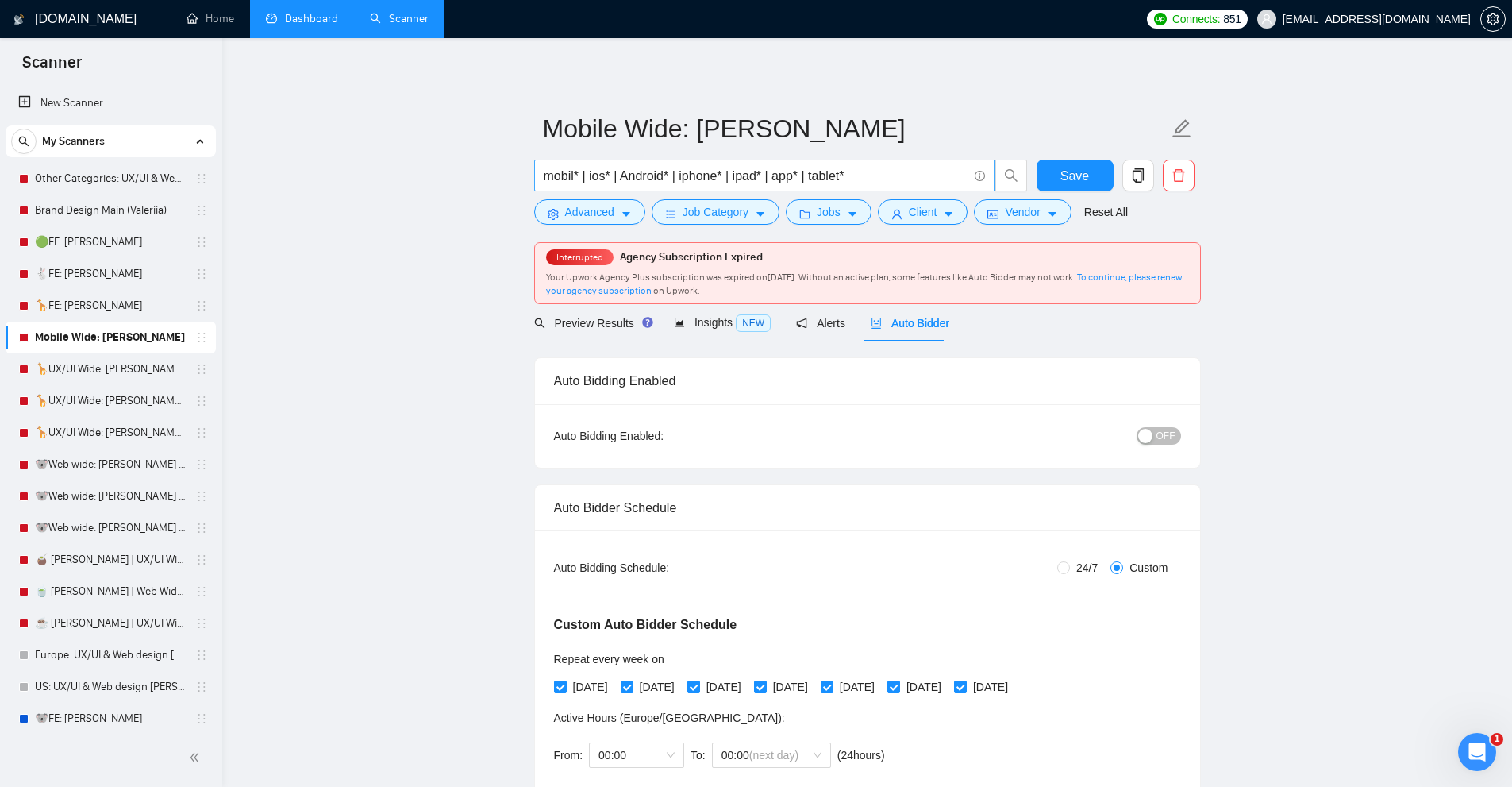
click at [837, 163] on span "mobil* | ios* | Android* | iphone* | ipad* | app* | tablet*" at bounding box center [765, 175] width 461 height 32
click at [850, 178] on input "mobil* | ios* | Android* | iphone* | ipad* | app* | tablet*" at bounding box center [755, 176] width 424 height 20
click at [583, 219] on span "Advanced" at bounding box center [590, 212] width 49 height 18
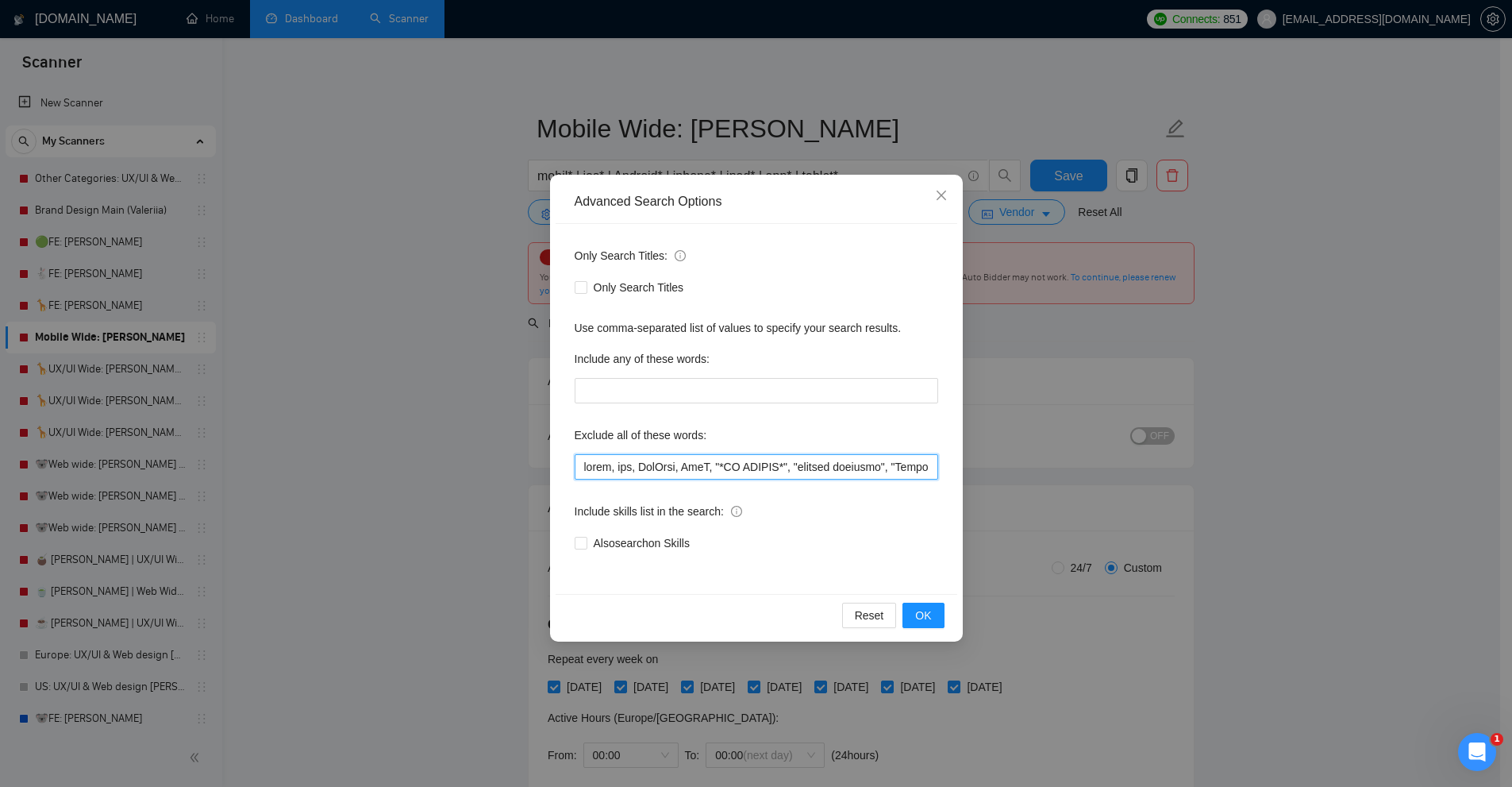
click at [698, 470] on input "text" at bounding box center [756, 466] width 363 height 26
click at [1236, 399] on div "Advanced Search Options Only Search Titles: Only Search Titles Use comma-separa…" at bounding box center [756, 393] width 1512 height 787
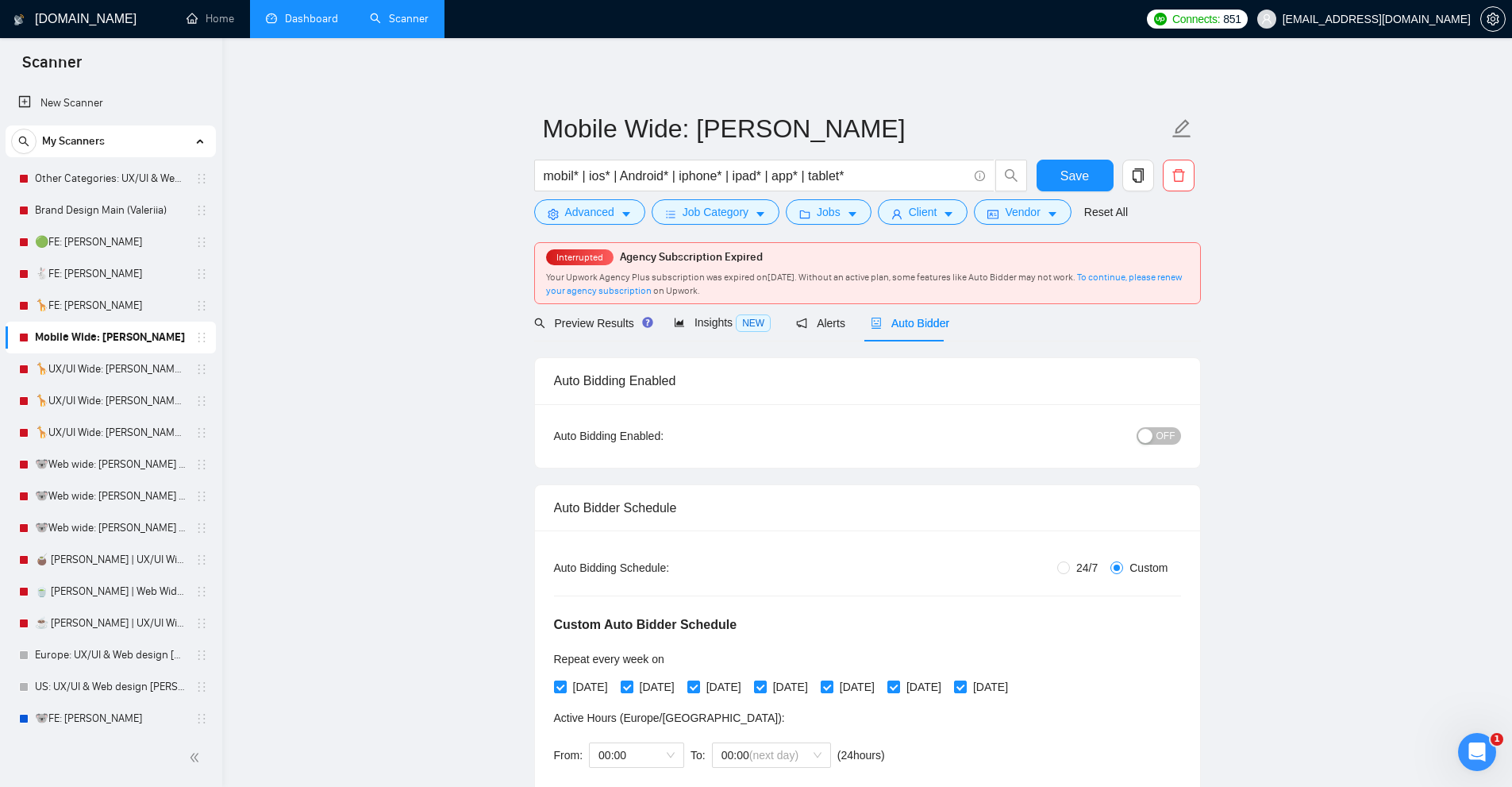
click at [932, 331] on div "Auto Bidder" at bounding box center [909, 323] width 78 height 18
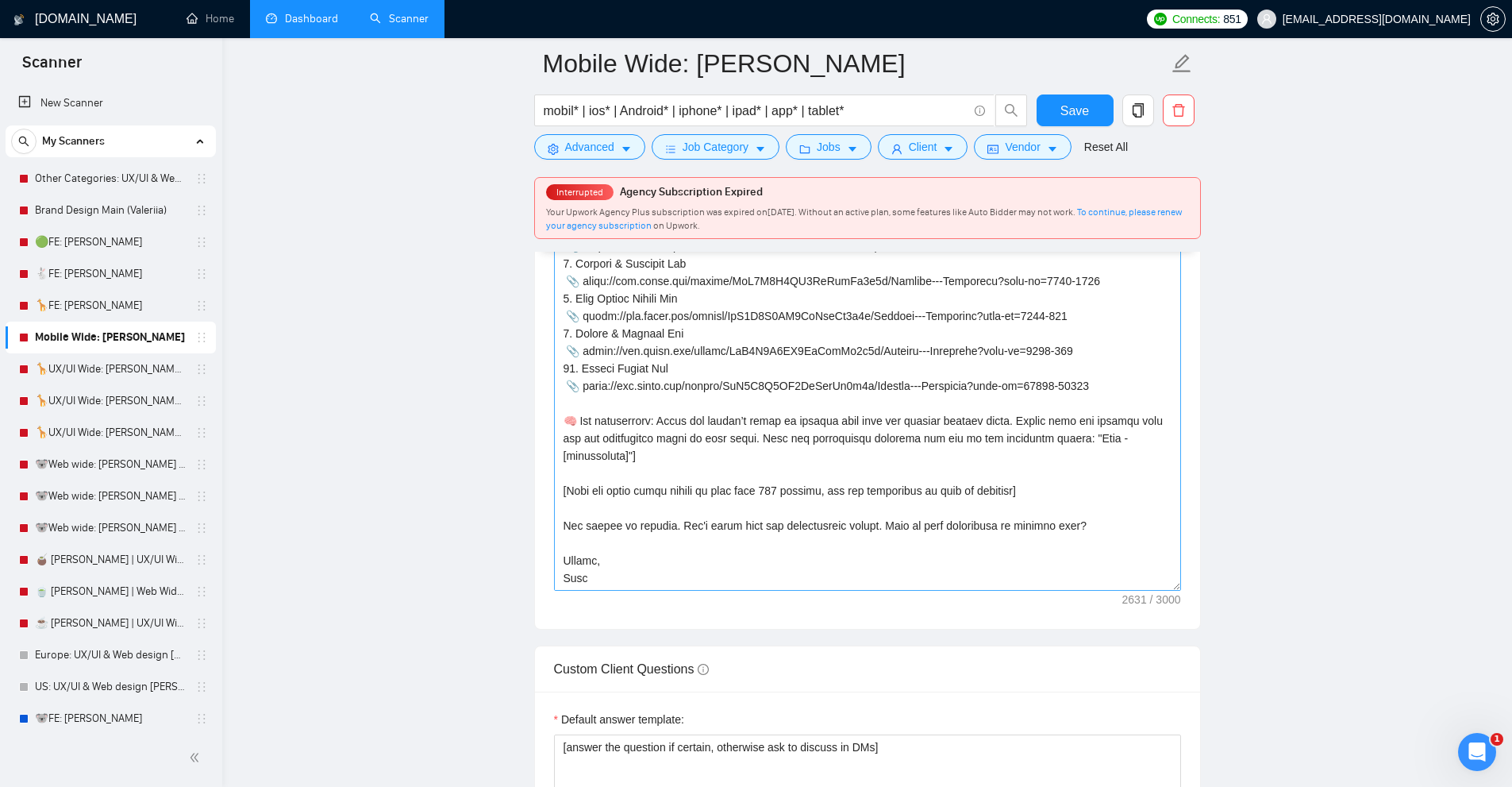
scroll to position [2064, 0]
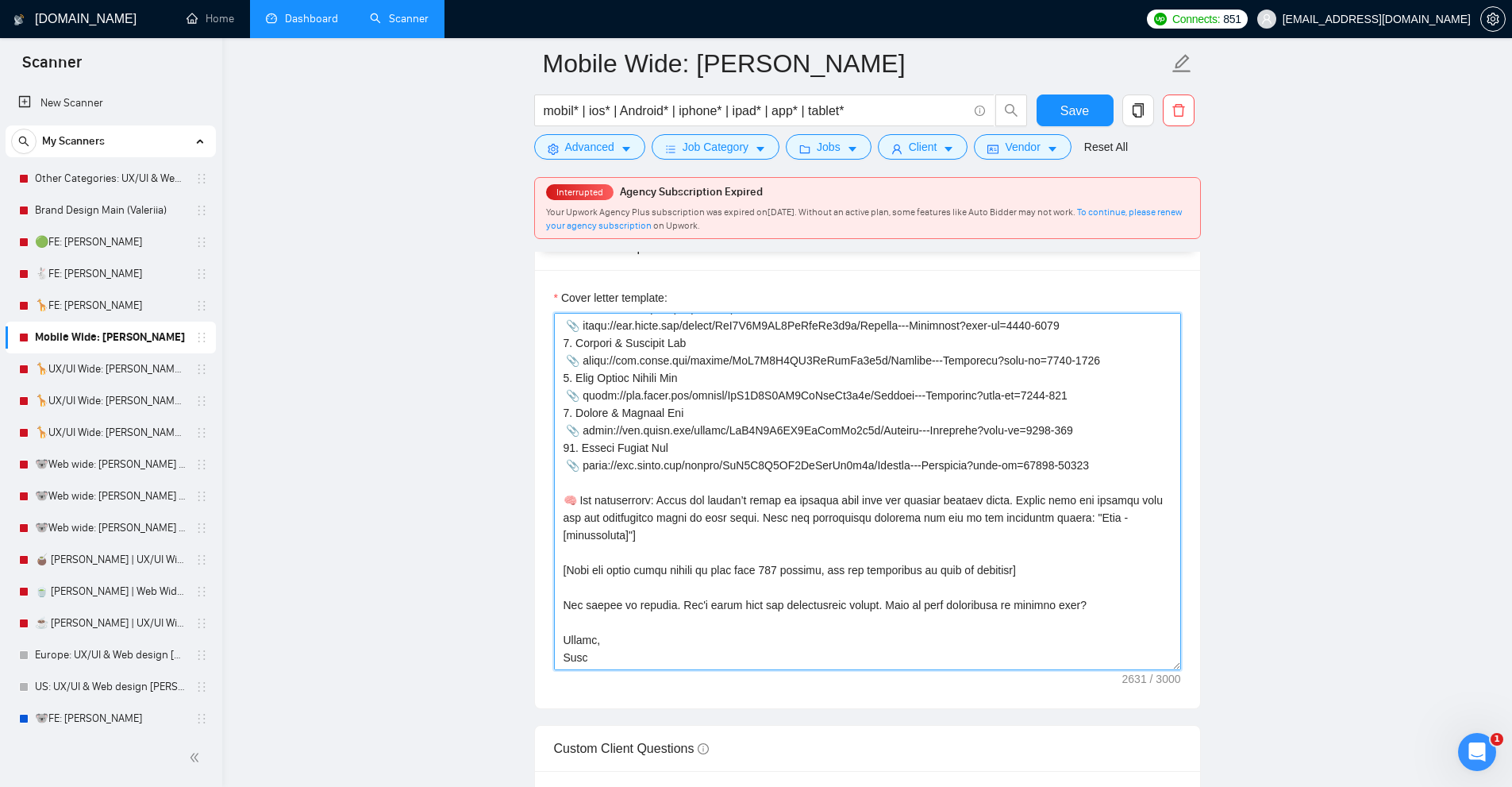
click at [837, 420] on textarea "Cover letter template:" at bounding box center [867, 492] width 627 height 357
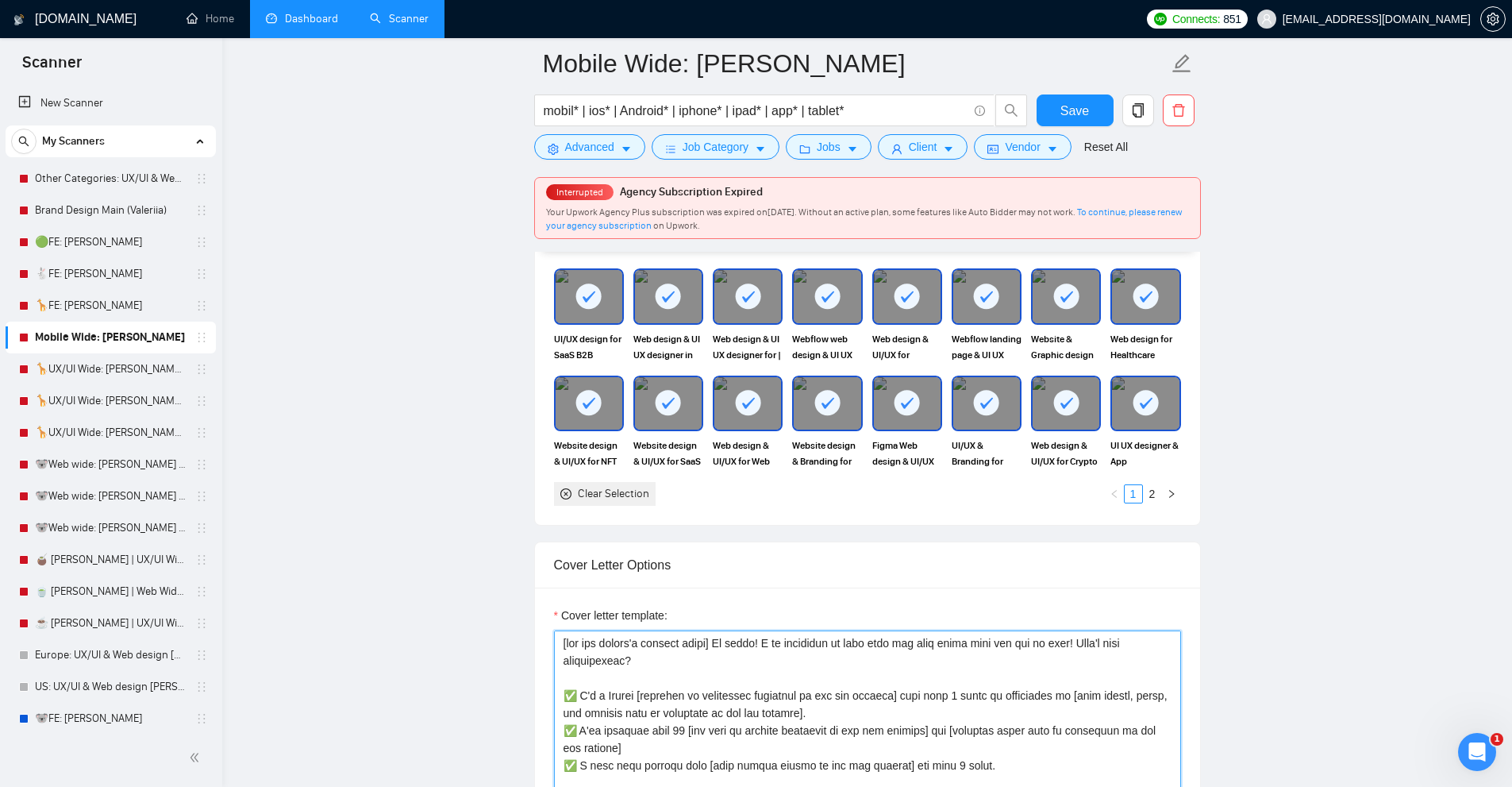
scroll to position [1825, 0]
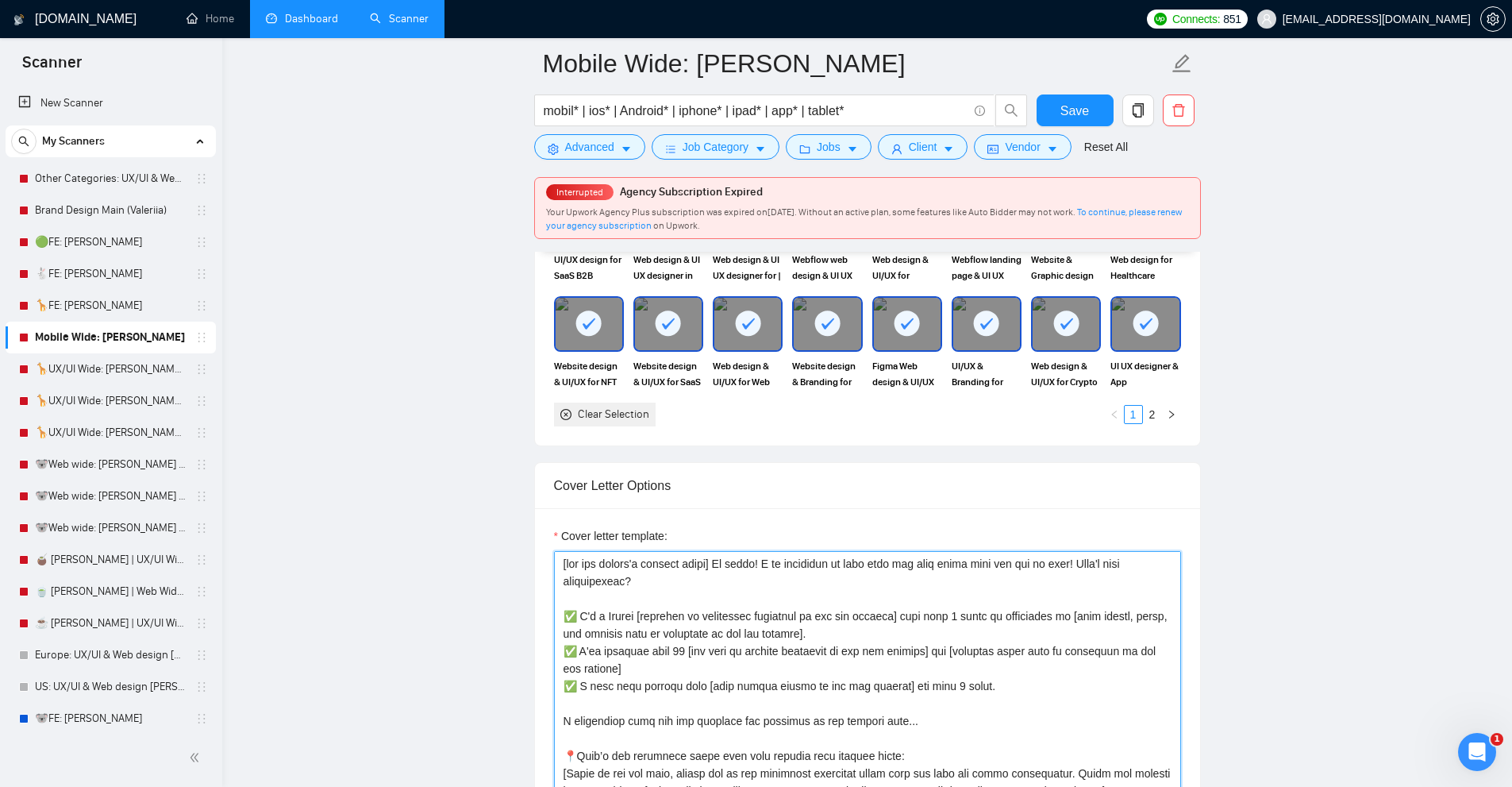
click at [957, 721] on textarea "Cover letter template:" at bounding box center [867, 730] width 627 height 357
drag, startPoint x: 1004, startPoint y: 686, endPoint x: 531, endPoint y: 621, distance: 477.4
click at [531, 621] on main "Mobile Wide: Vlad mobil* | ios* | Android* | iphone* | ipad* | app* | tablet* S…" at bounding box center [867, 693] width 1239 height 4910
click at [528, 620] on main "Mobile Wide: Vlad mobil* | ios* | Android* | iphone* | ipad* | app* | tablet* S…" at bounding box center [867, 693] width 1239 height 4910
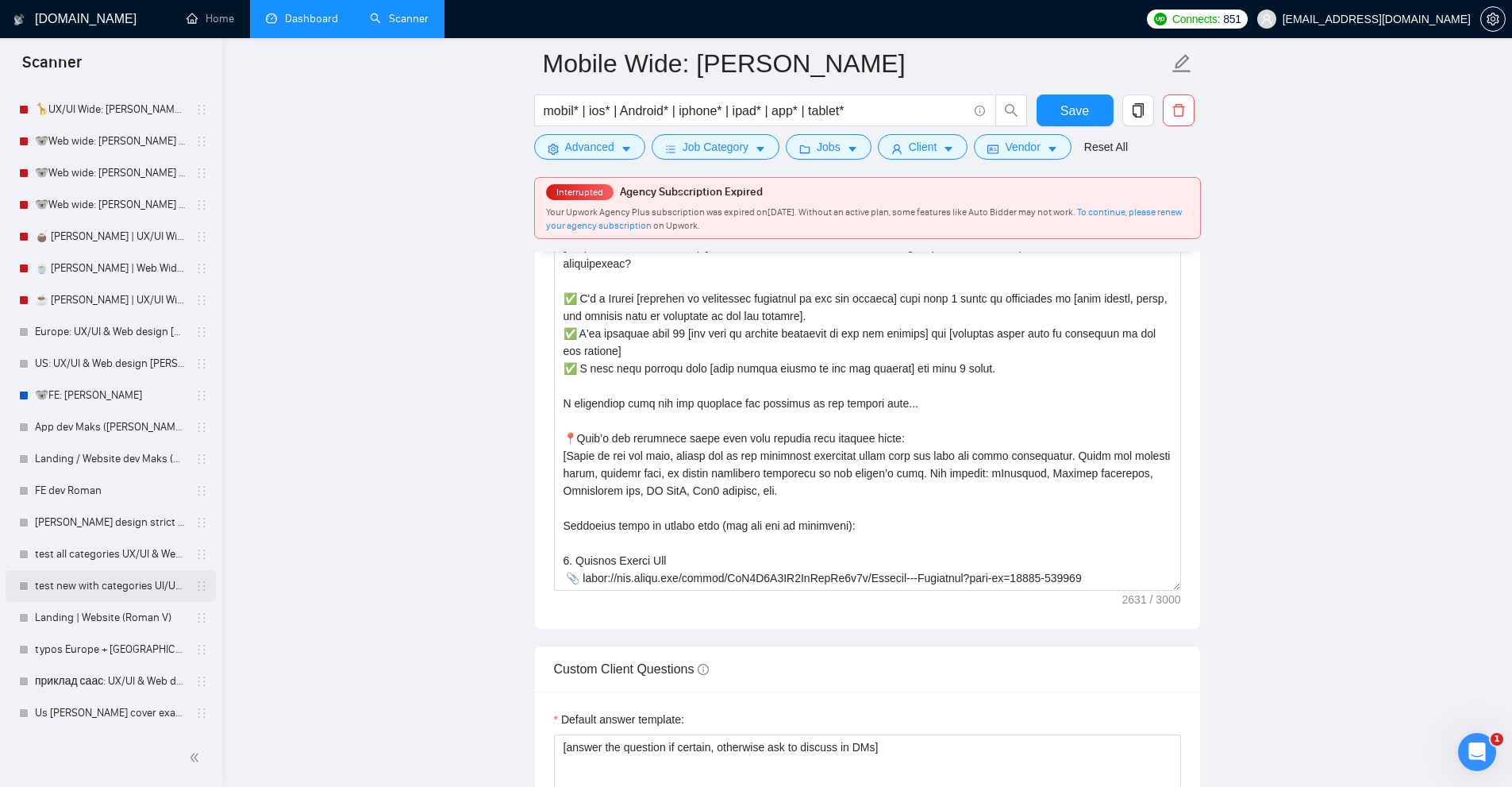
scroll to position [2223, 0]
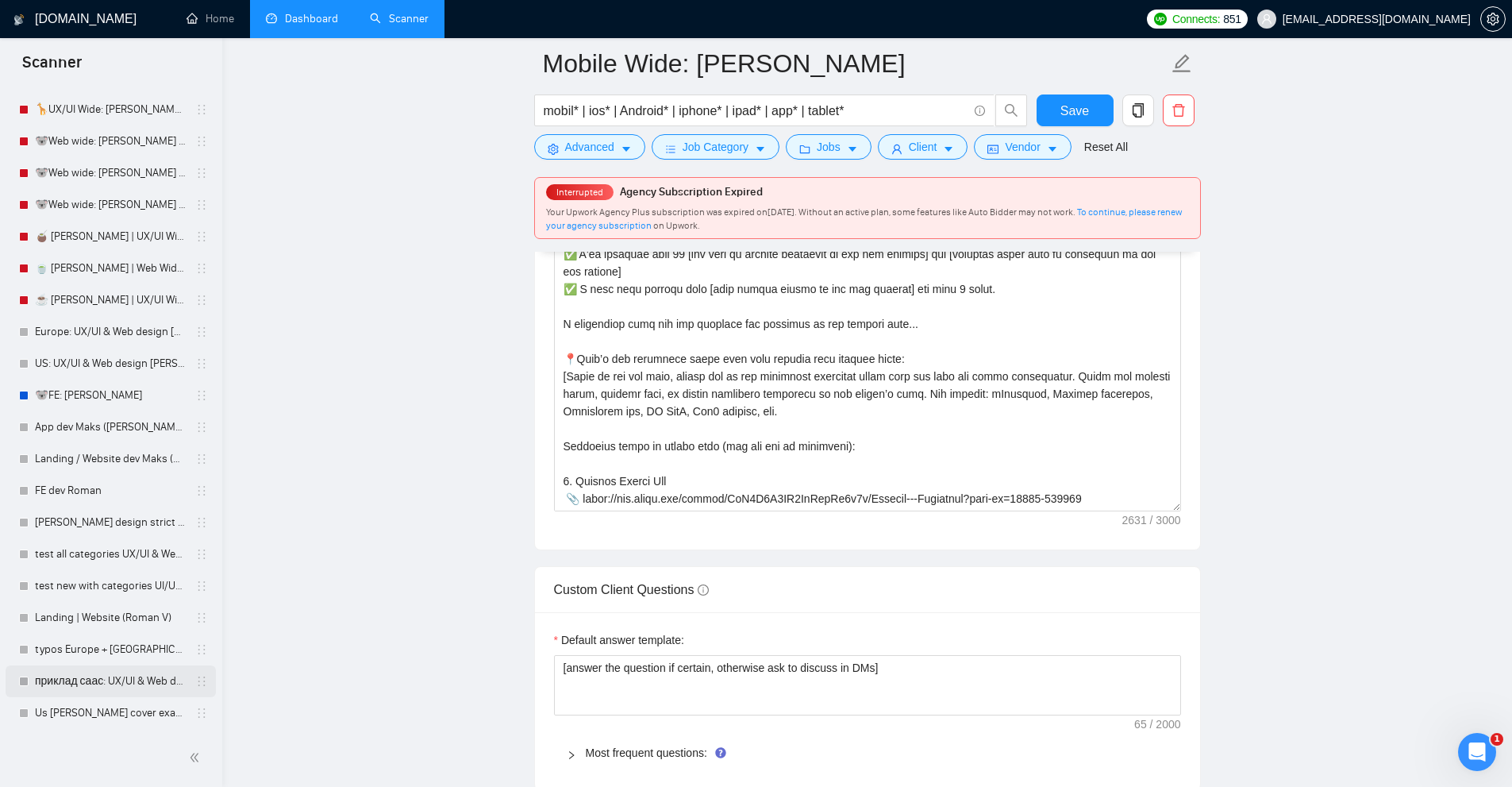
click at [94, 673] on link "приклад саас: UX/UI & Web design Vlad" at bounding box center [111, 681] width 151 height 32
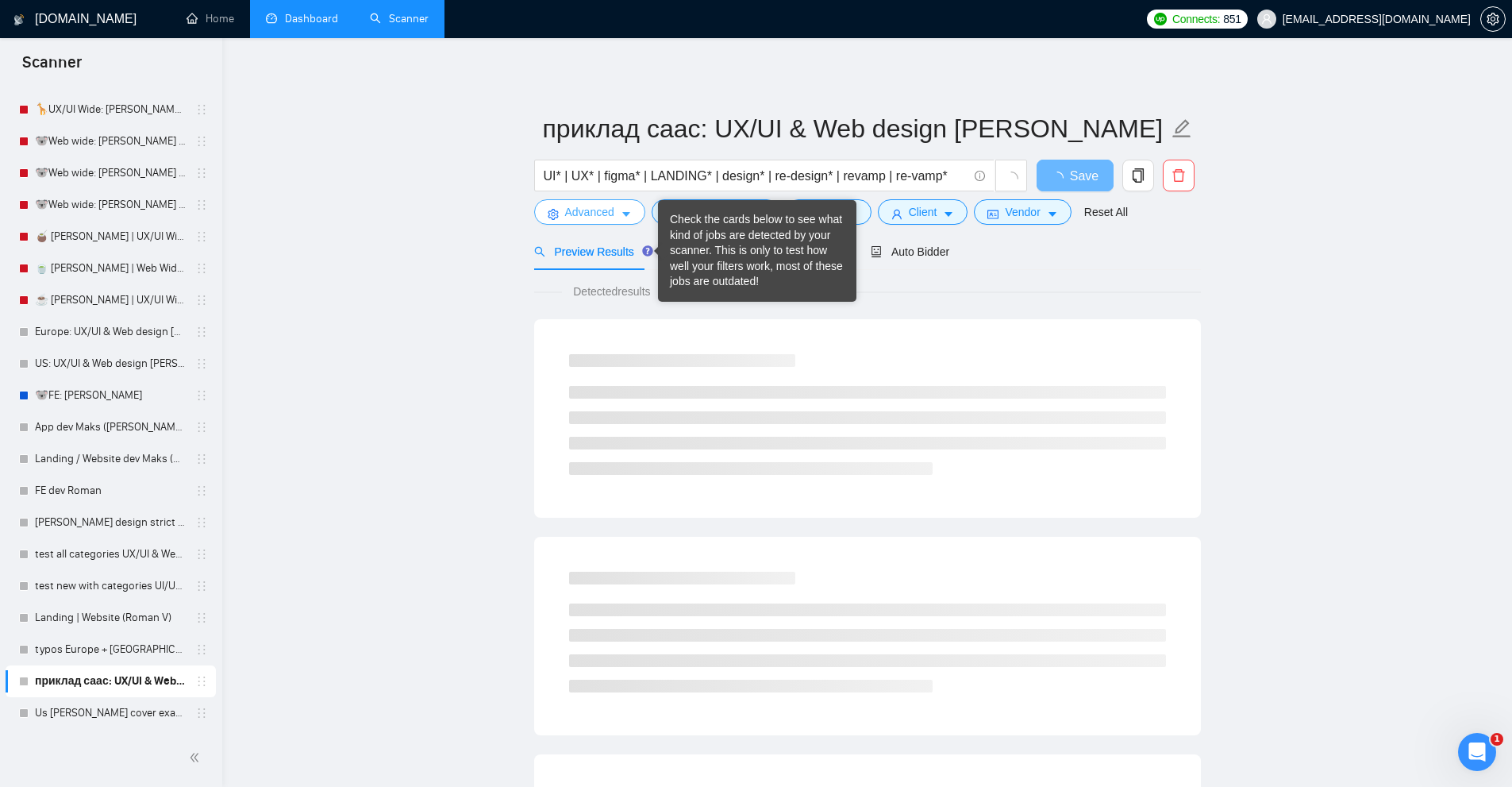
click at [624, 212] on icon "caret-down" at bounding box center [626, 214] width 11 height 11
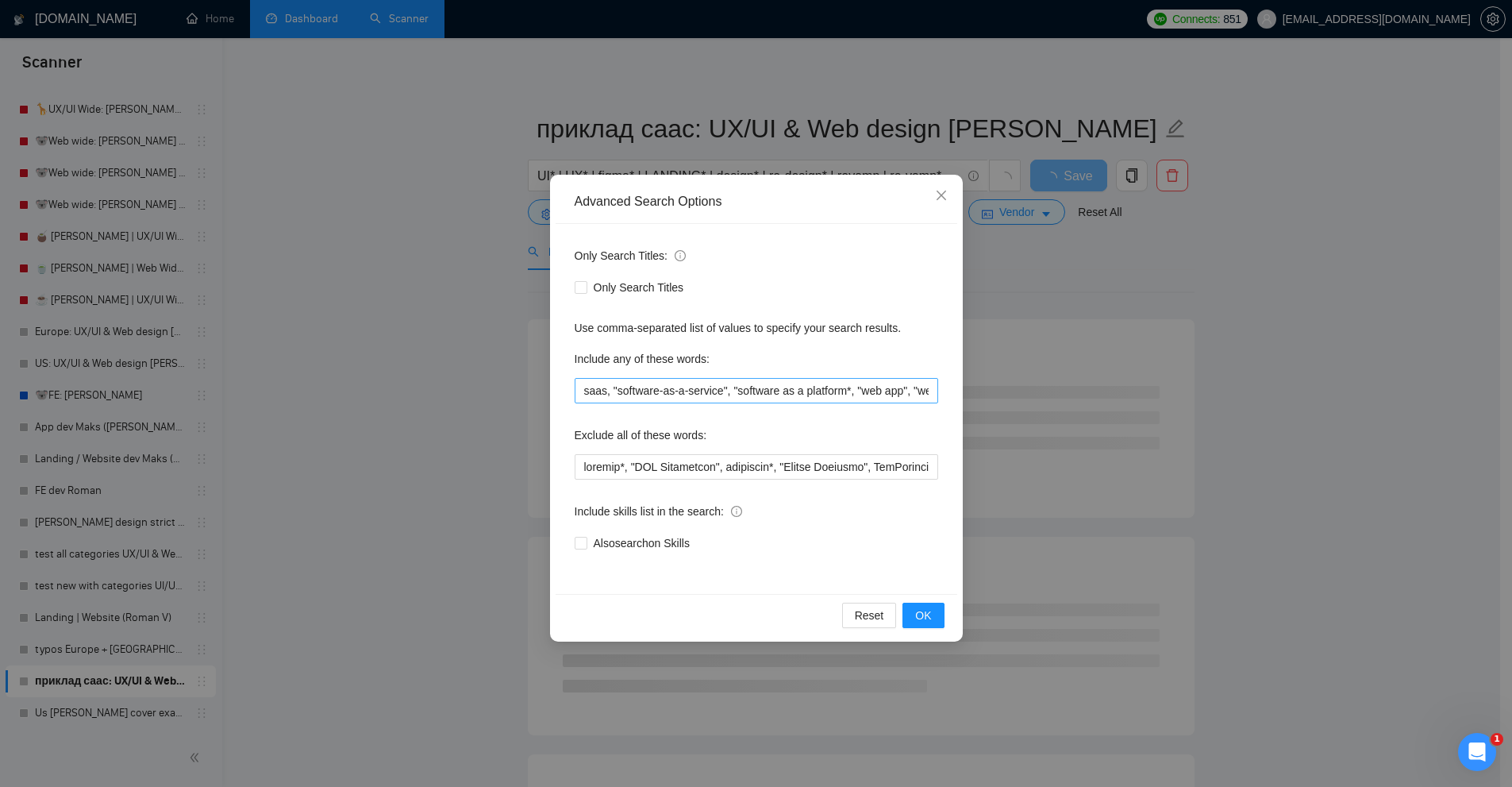
scroll to position [0, 458]
click at [697, 393] on input "saas, "software-as-a-service", "software as a platform*, "web app", "web apps",…" at bounding box center [756, 390] width 363 height 26
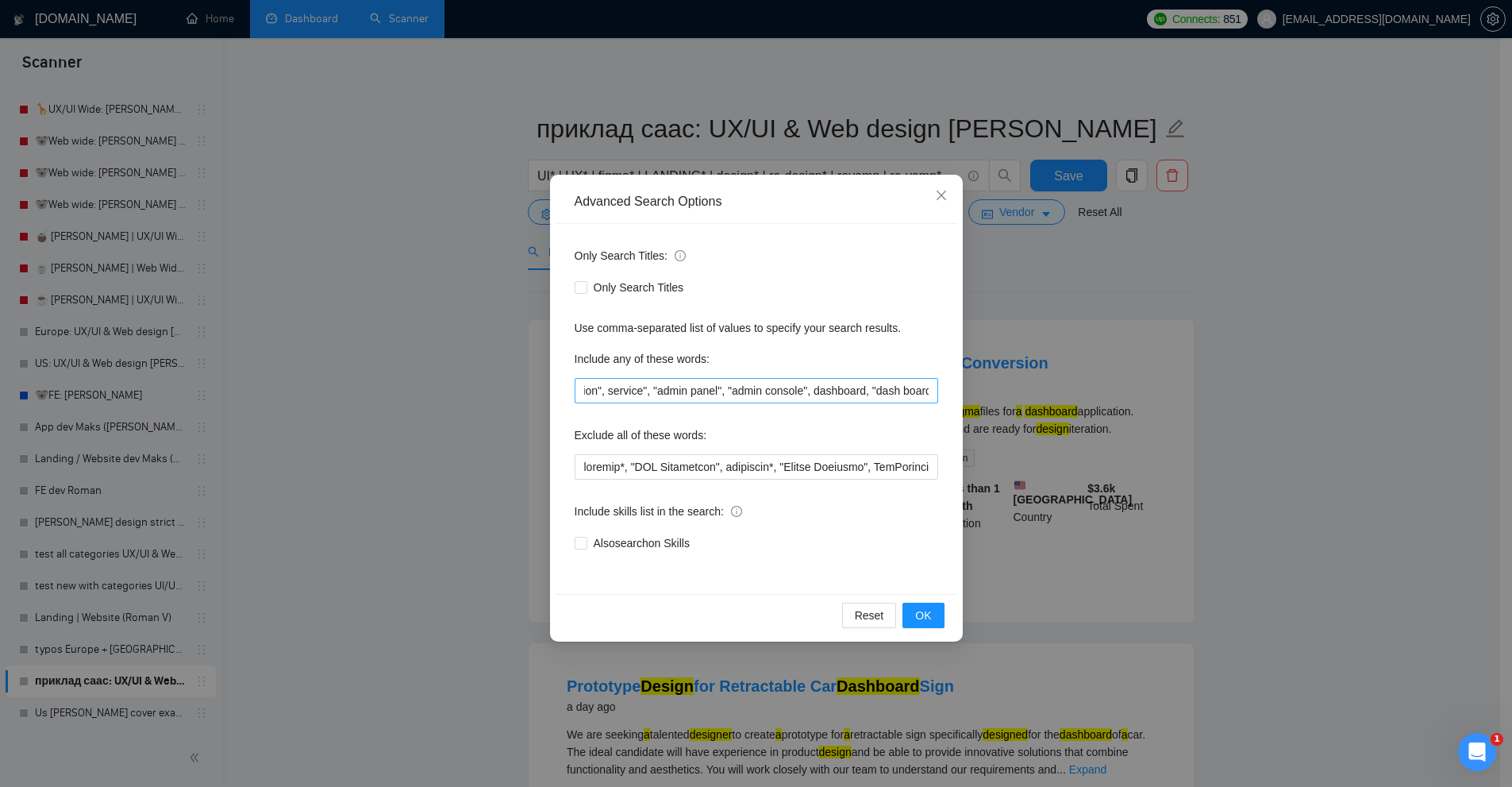
scroll to position [0, 0]
click at [768, 465] on input "text" at bounding box center [756, 466] width 363 height 26
click at [1253, 371] on div "Advanced Search Options Only Search Titles: Only Search Titles Use comma-separa…" at bounding box center [756, 393] width 1512 height 787
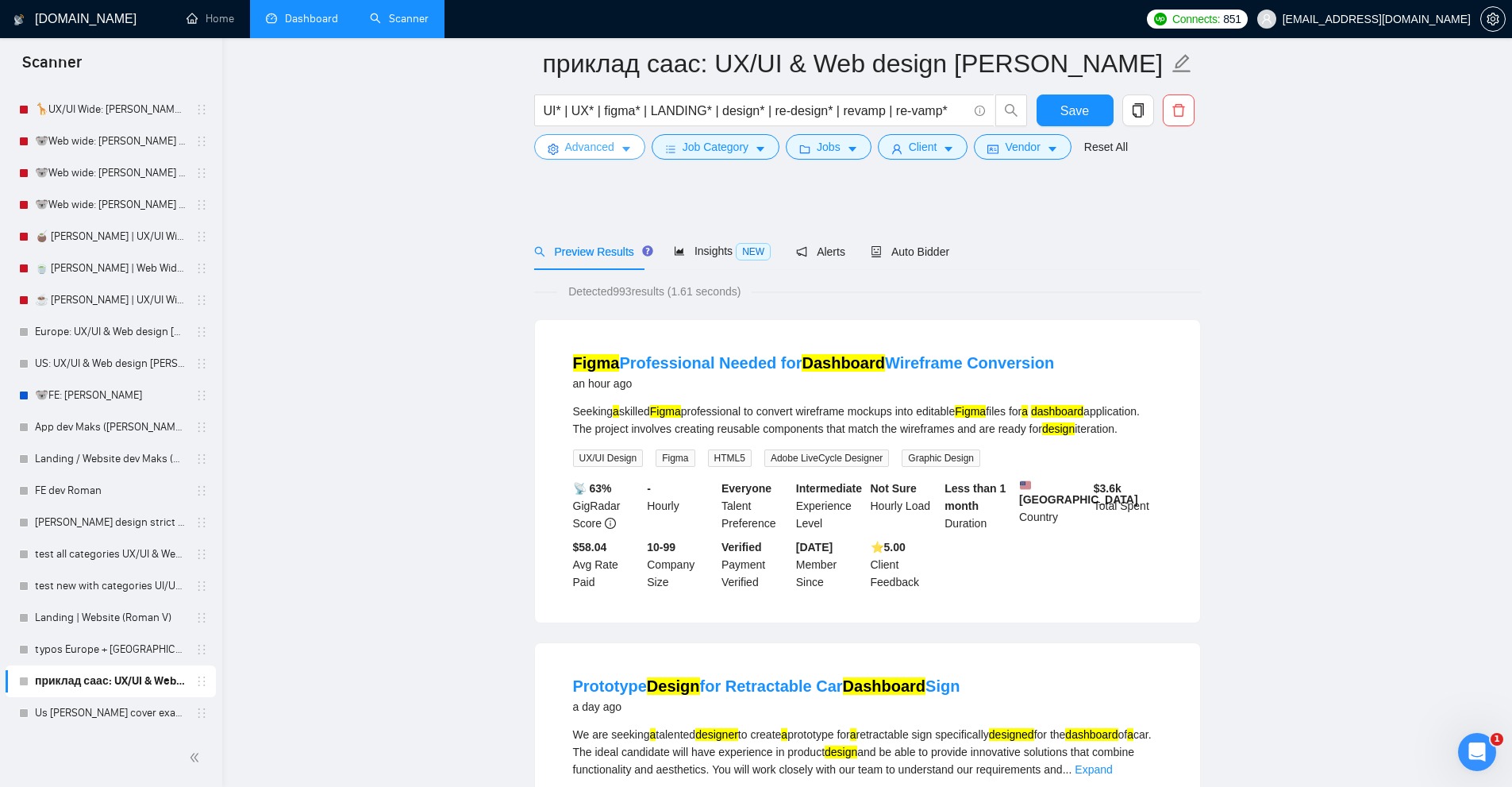
scroll to position [317, 0]
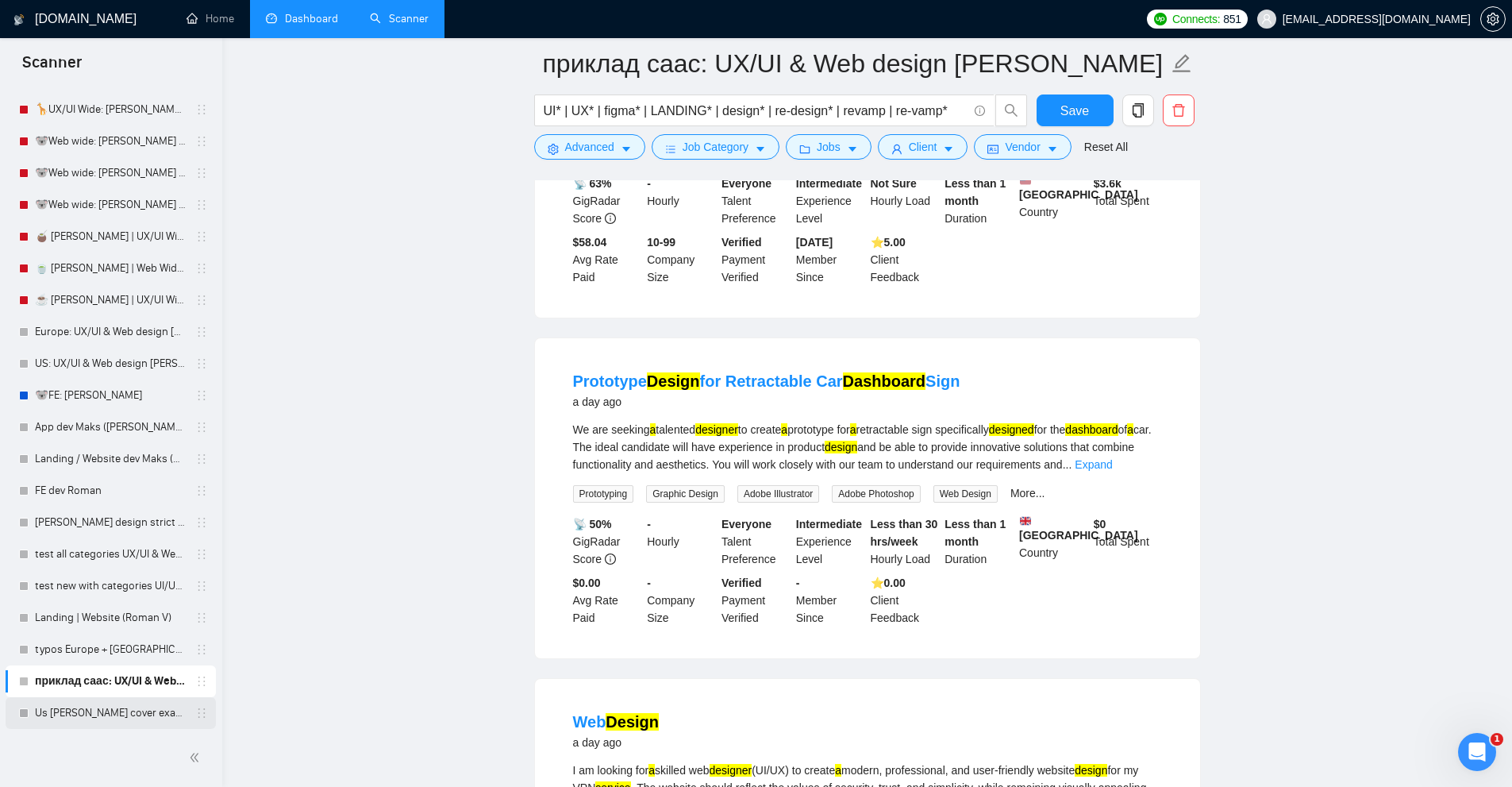
click at [114, 714] on link "Us tamara cover example: UX/UI & Web design Vlad" at bounding box center [111, 713] width 151 height 32
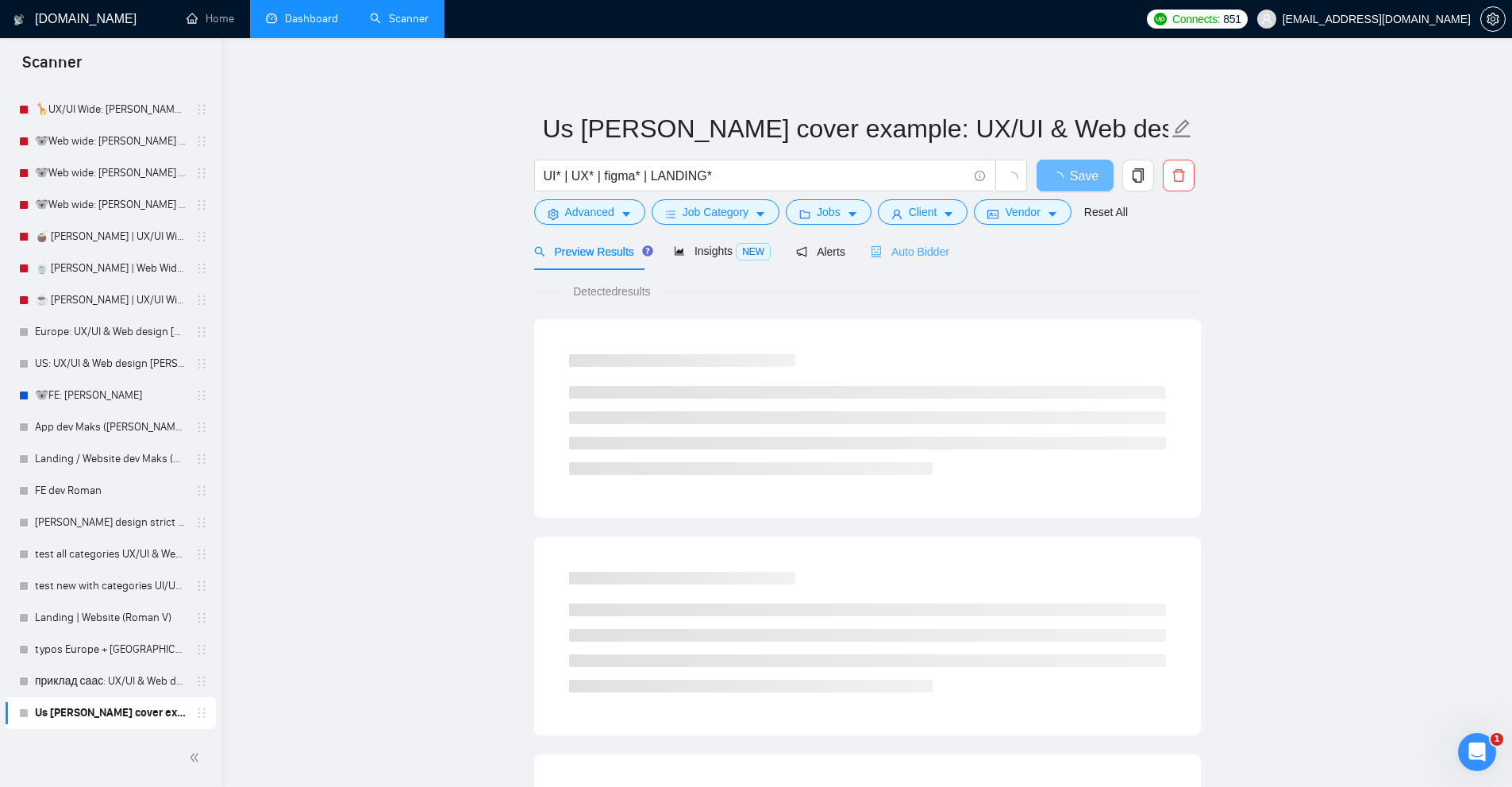
click at [915, 240] on div "Auto Bidder" at bounding box center [909, 251] width 78 height 37
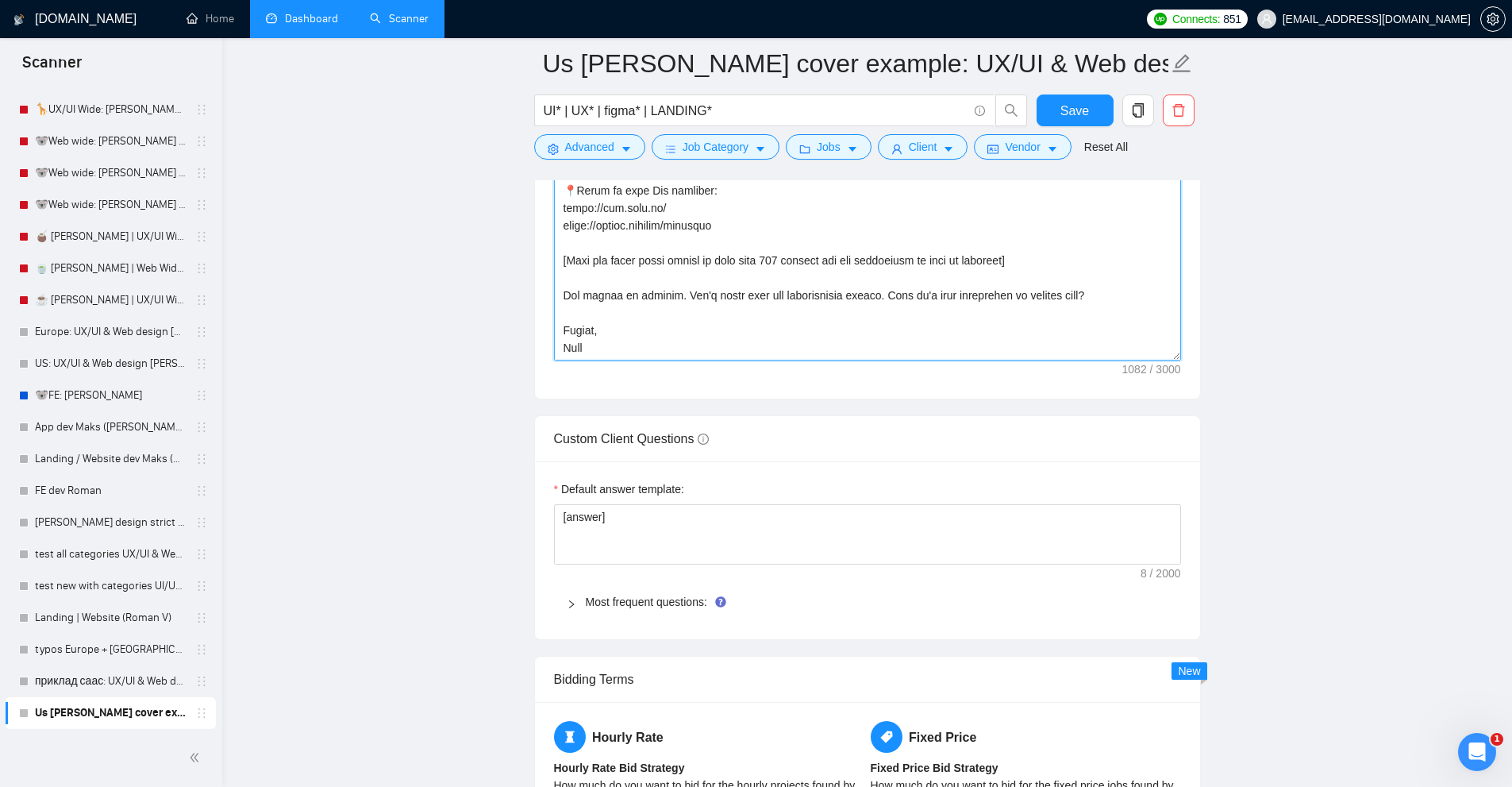
scroll to position [2540, 0]
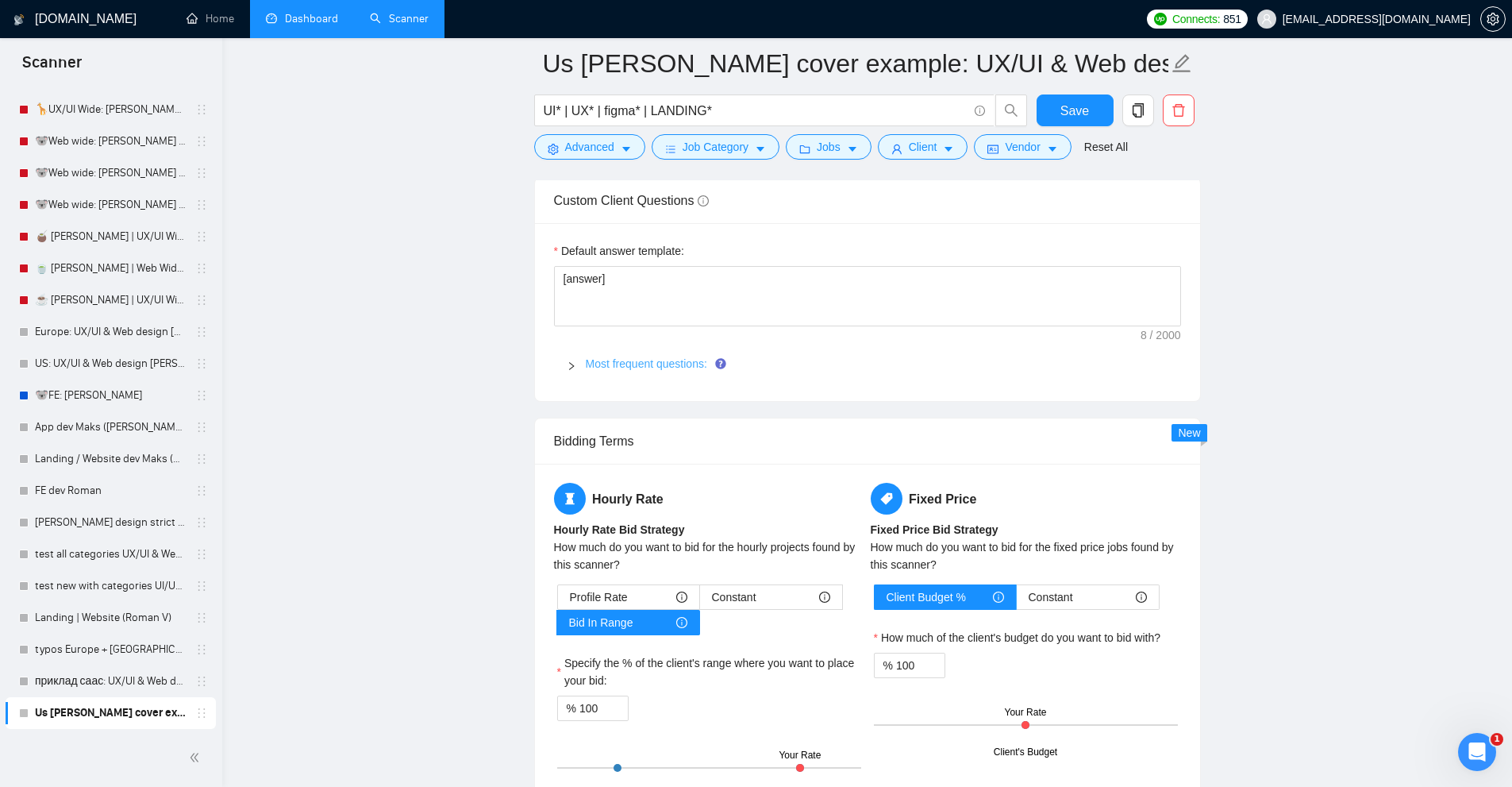
click at [639, 370] on link "Most frequent questions:" at bounding box center [646, 363] width 121 height 12
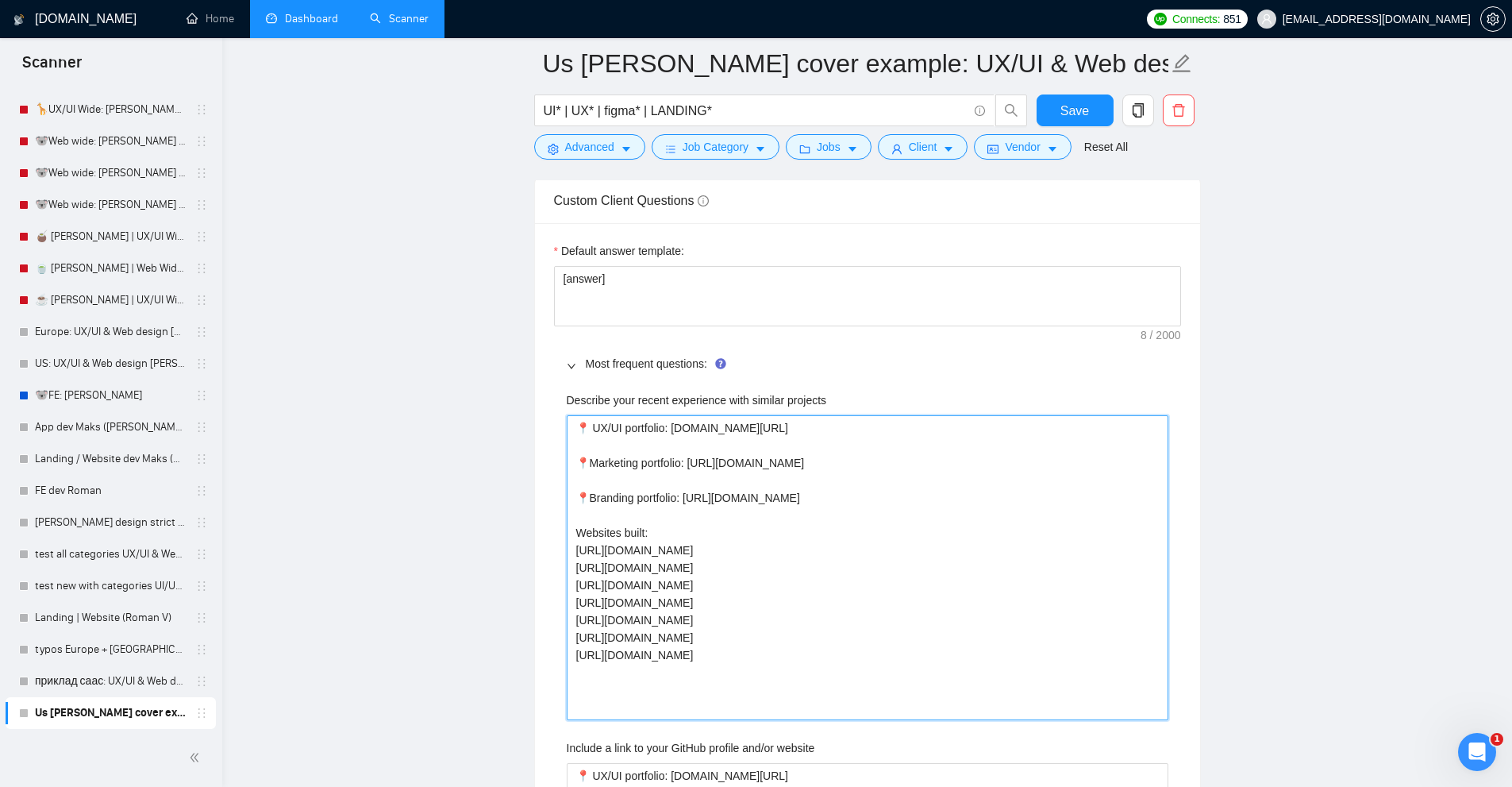
click at [1118, 543] on projects "📍 UX/UI portfolio: www.figma.com/design/SoO9Y5Y2NJ0TjRmpMh0a2e/Arounda---Portfo…" at bounding box center [868, 567] width 601 height 305
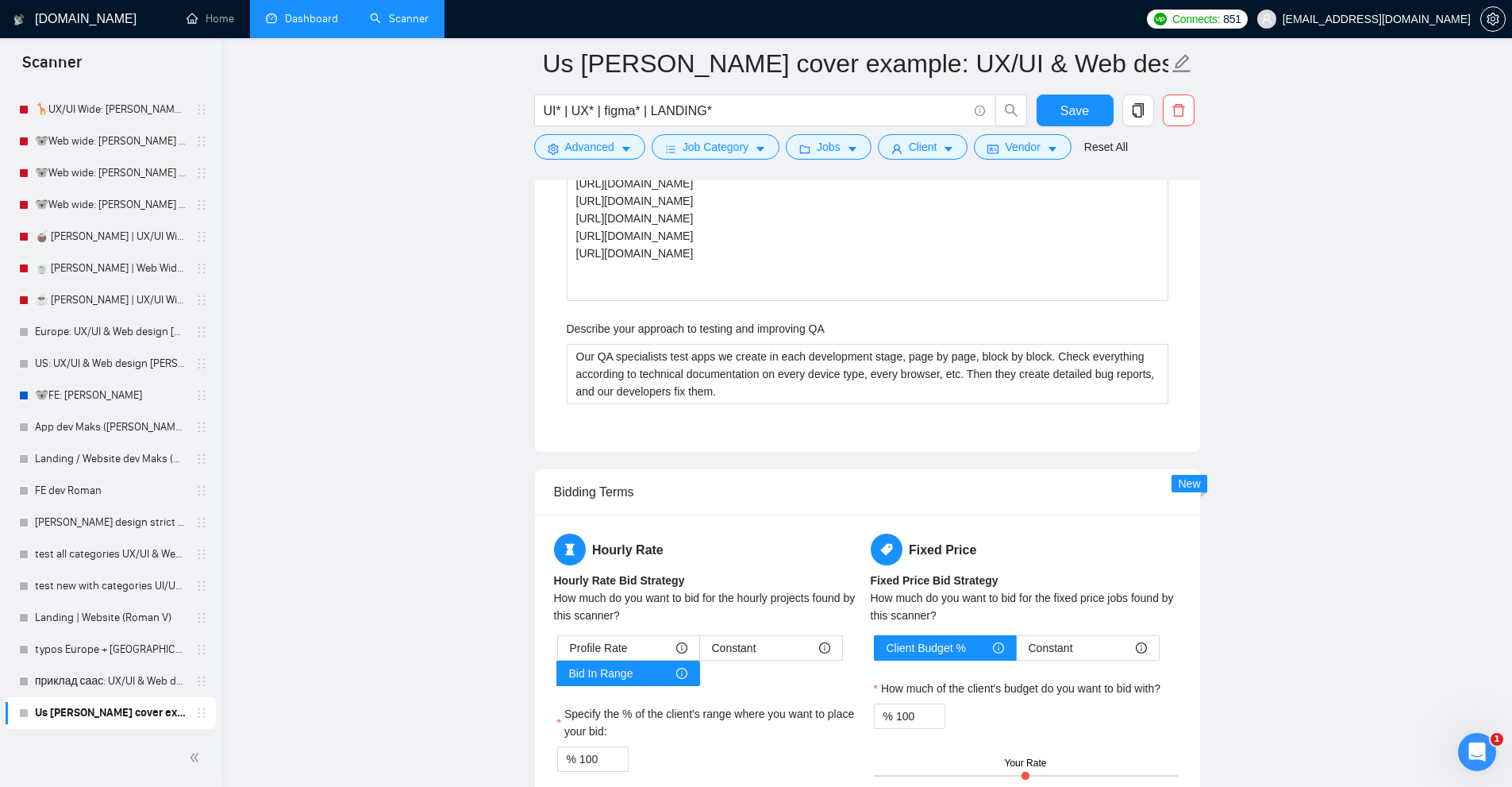
scroll to position [3652, 0]
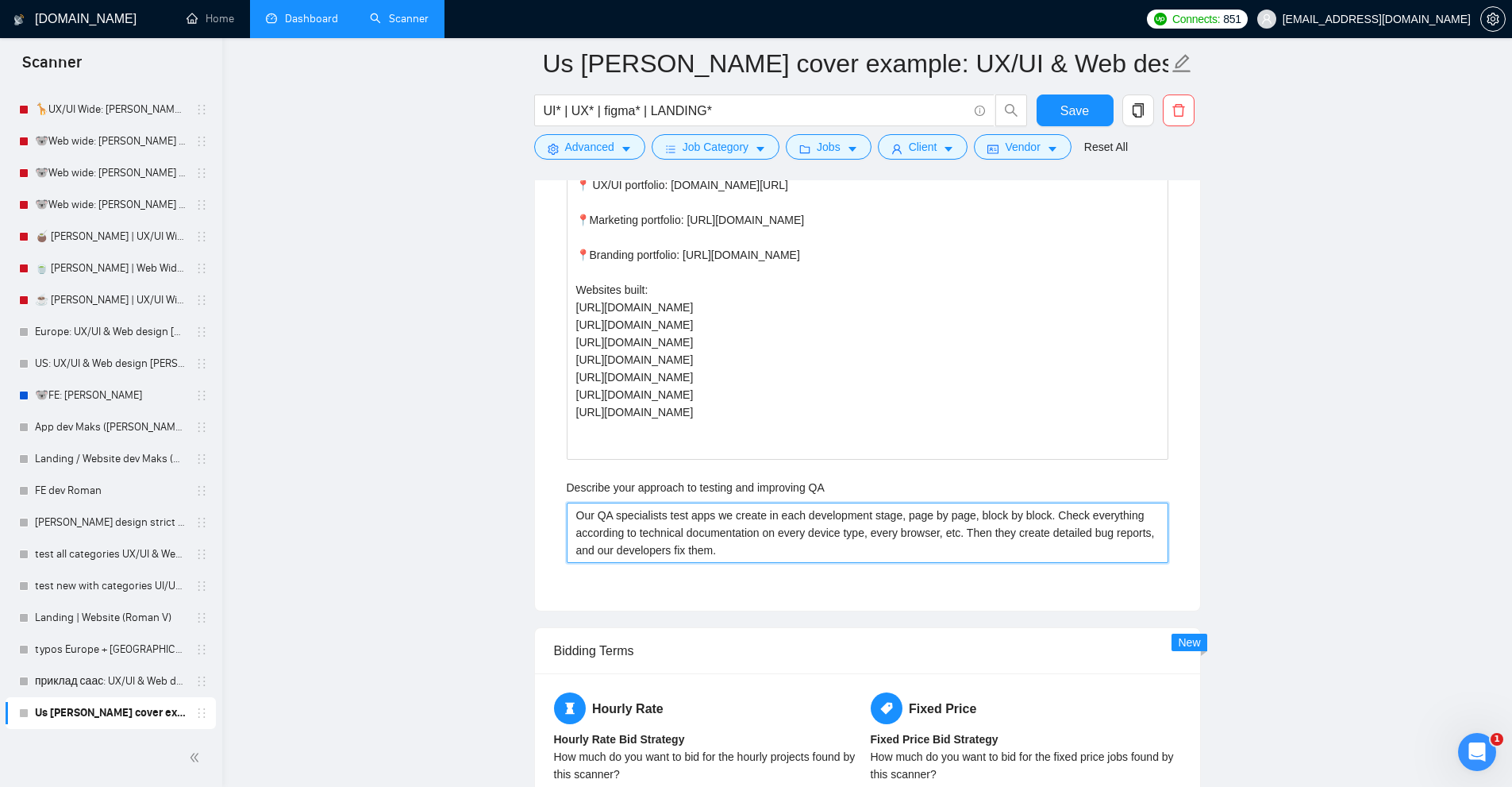
click at [859, 550] on QA "Our QA specialists test apps we create in each development stage, page by page,…" at bounding box center [868, 532] width 601 height 61
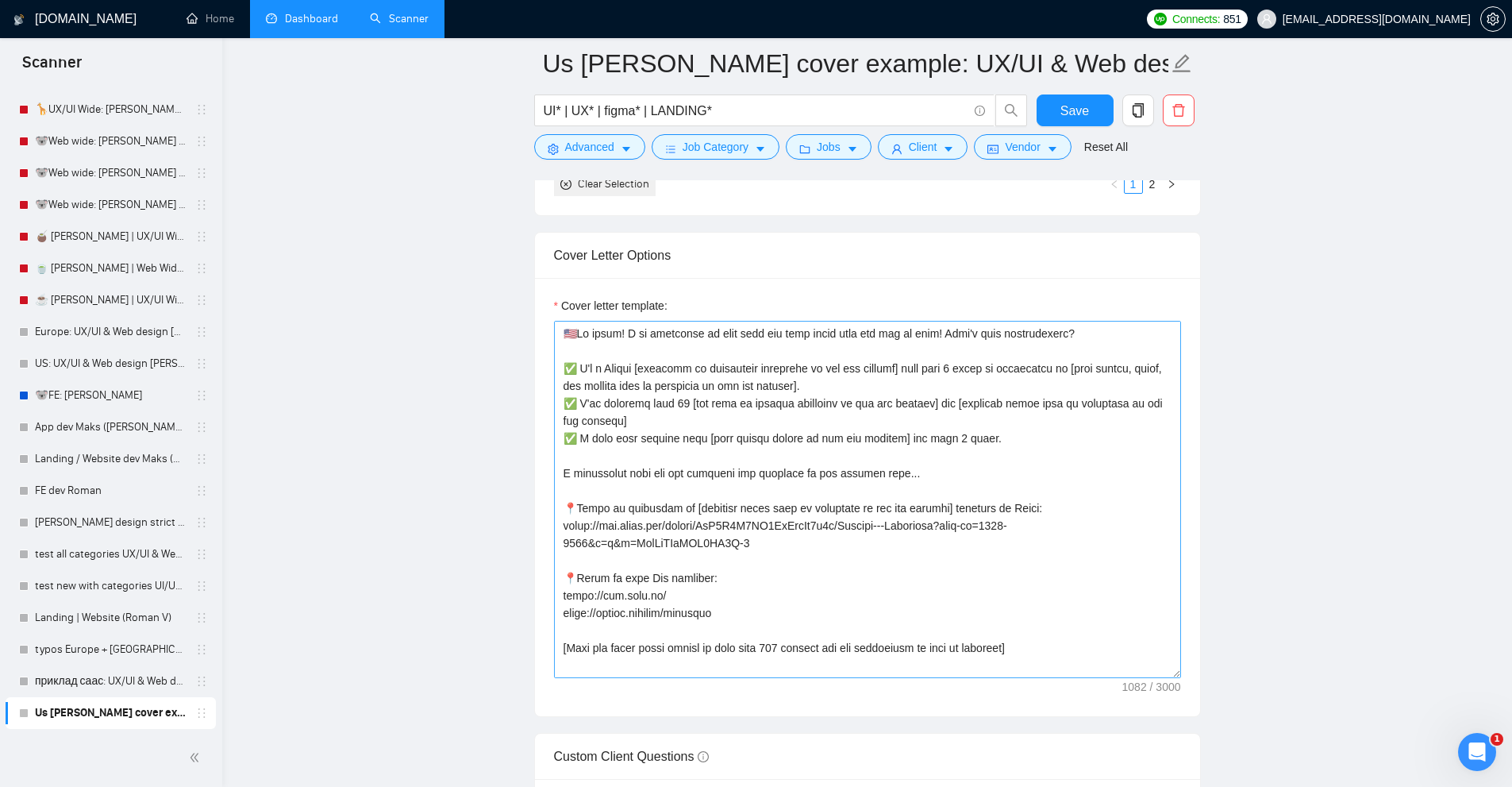
scroll to position [1508, 0]
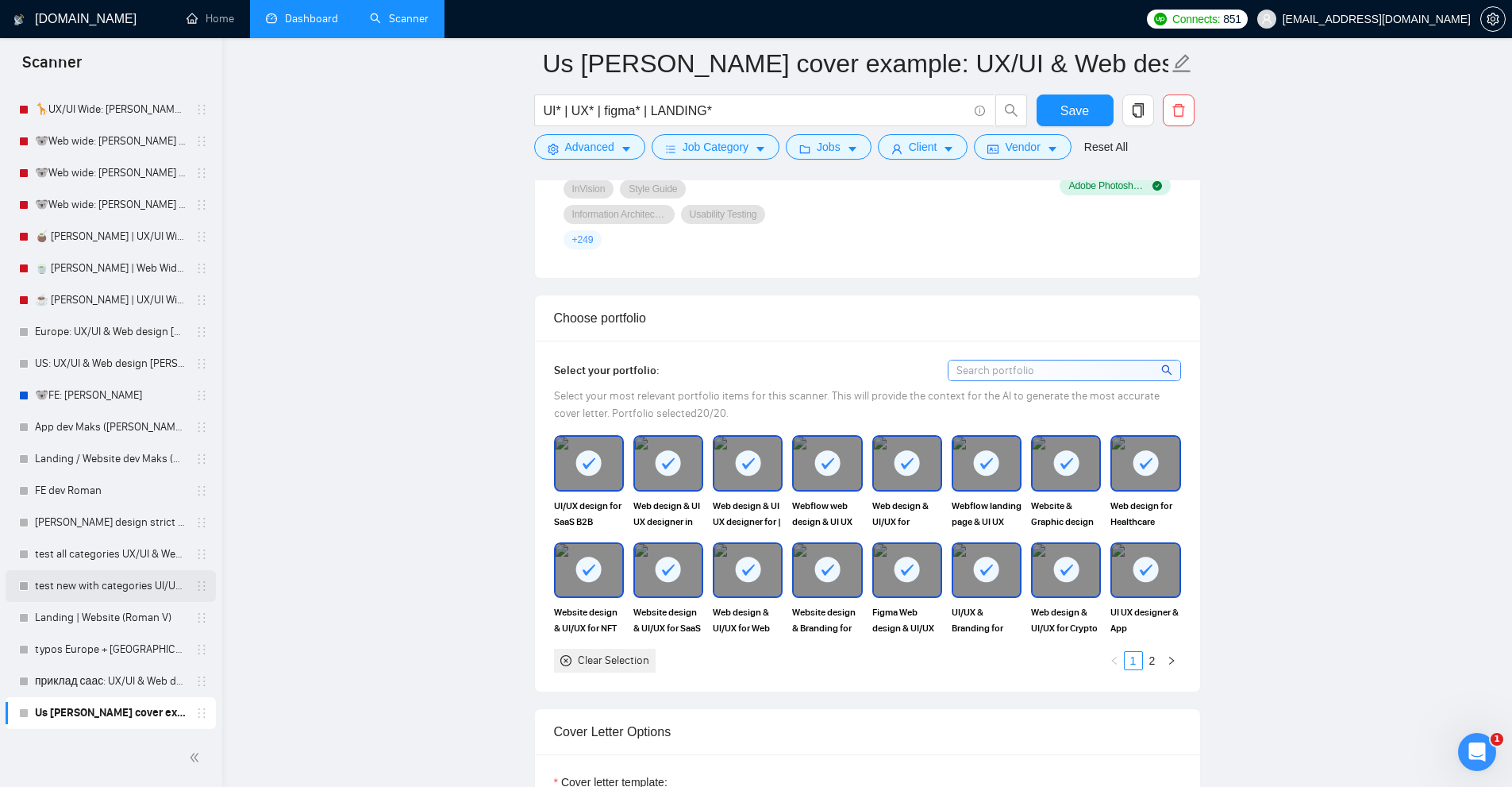
click at [91, 589] on link "test new with categories UI/UX 123/month" at bounding box center [111, 586] width 151 height 32
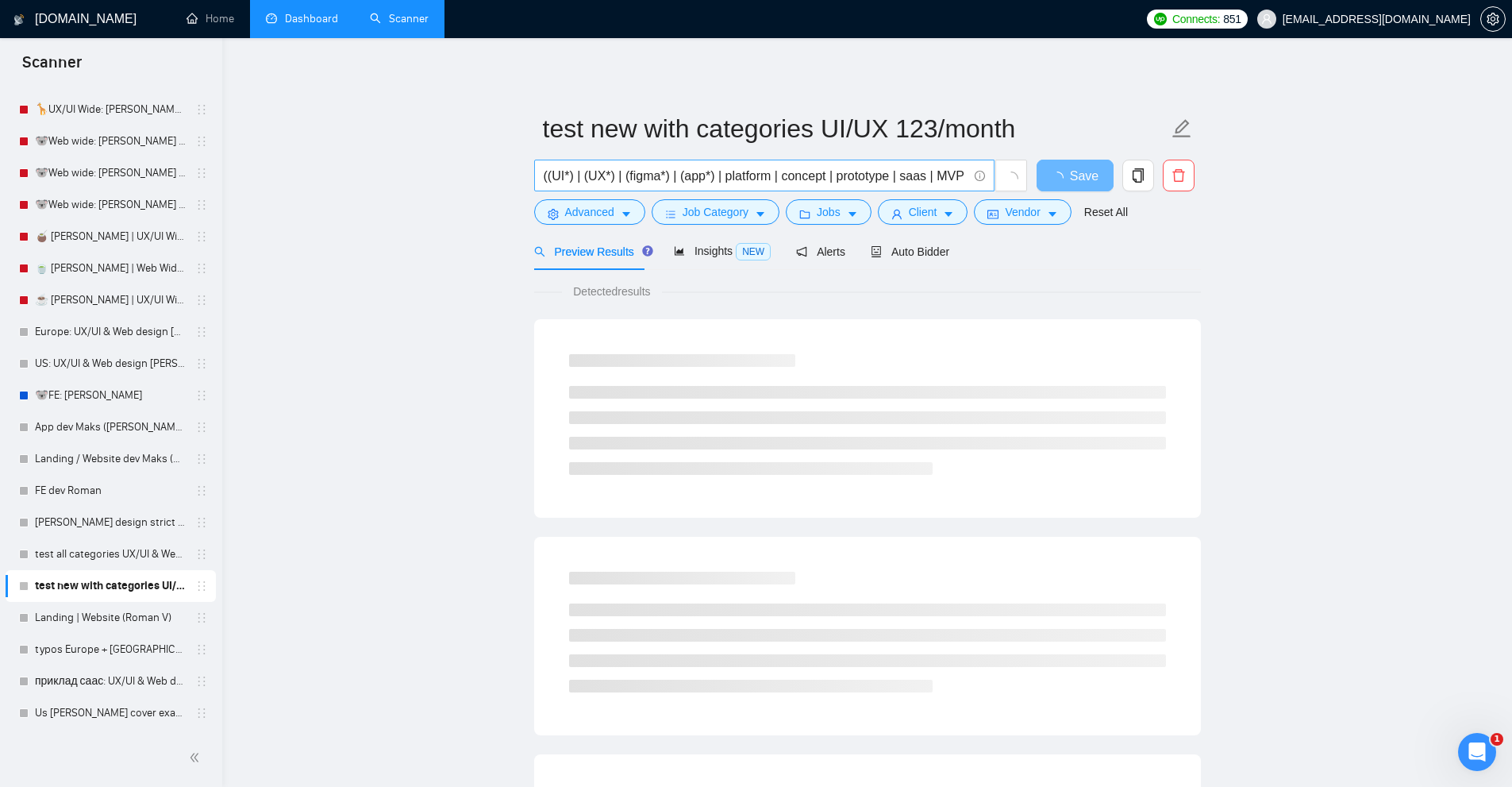
click at [857, 173] on input "((UI*) | (UX*) | (figma*) | (app*) | platform | concept | prototype | saas | MV…" at bounding box center [755, 176] width 424 height 20
click at [853, 173] on input "((UI*) | (UX*) | (figma*) | (app*) | platform | concept | prototype | saas | MV…" at bounding box center [755, 176] width 424 height 20
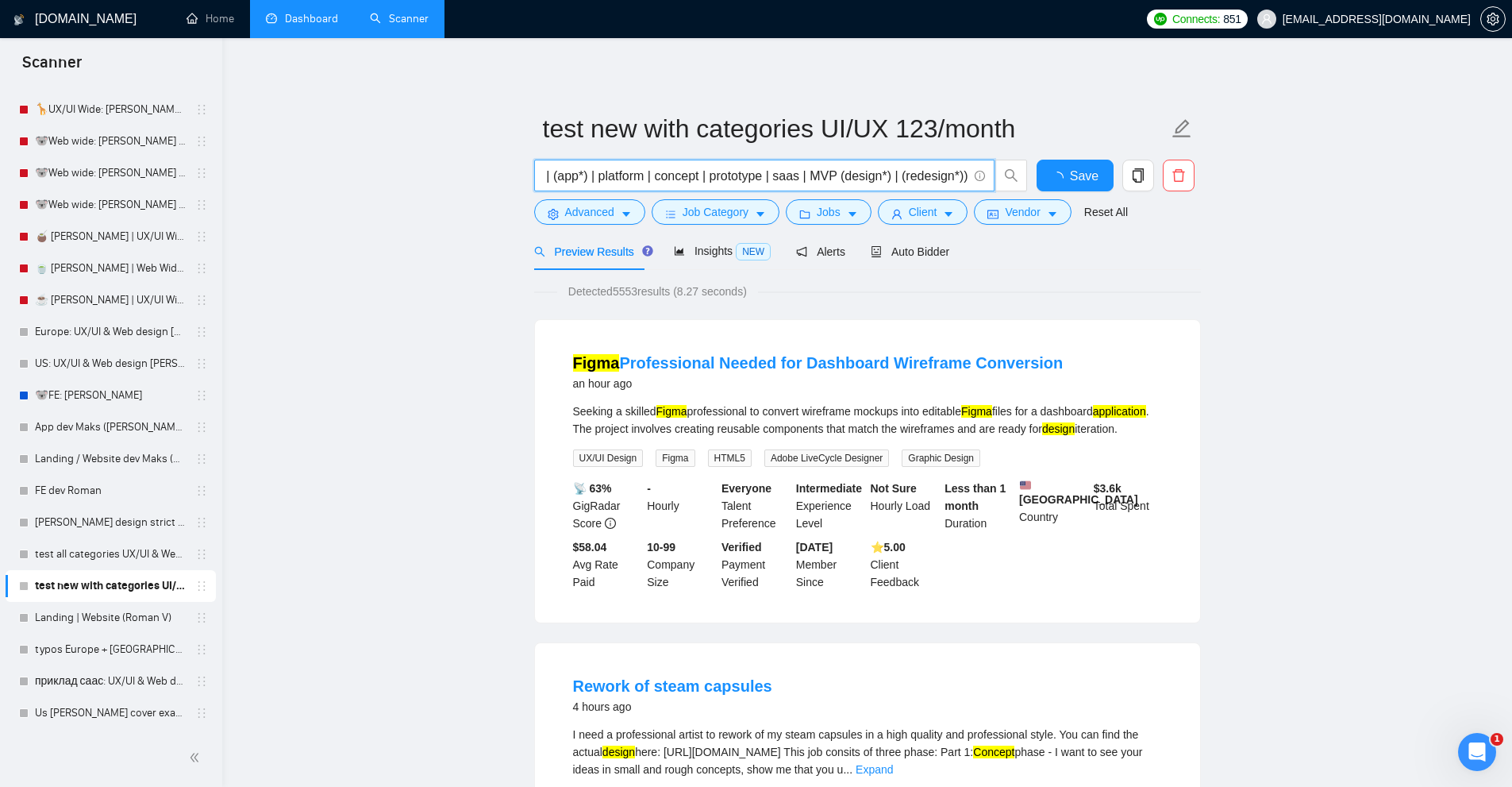
scroll to position [0, 0]
click at [605, 205] on span "Advanced" at bounding box center [590, 212] width 49 height 18
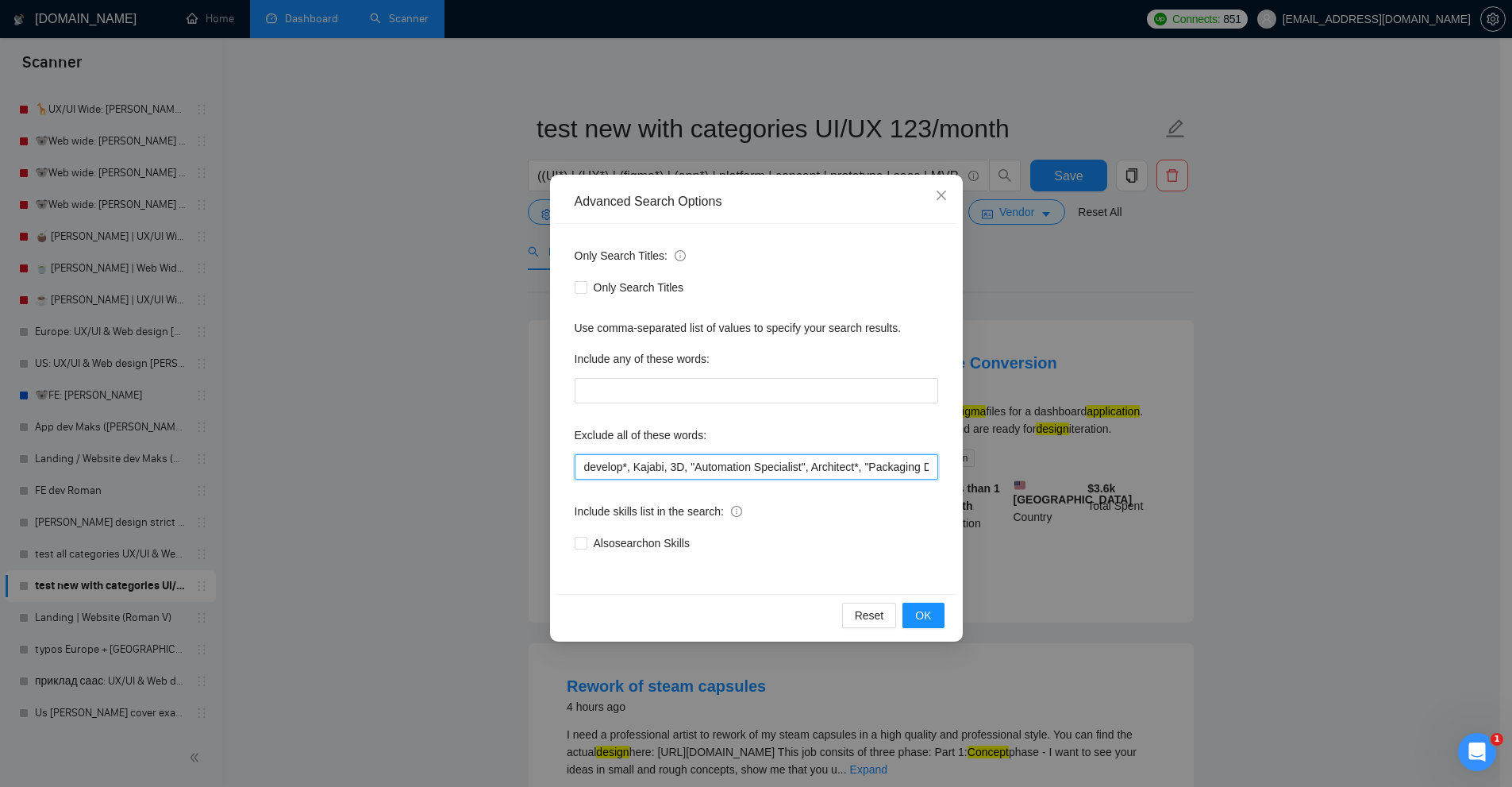
click at [732, 467] on input "develop*, Kajabi, 3D, "Automation Specialist", Architect*, "Packaging Designer"…" at bounding box center [756, 466] width 363 height 26
click at [1143, 310] on div "Advanced Search Options Only Search Titles: Only Search Titles Use comma-separa…" at bounding box center [756, 393] width 1512 height 787
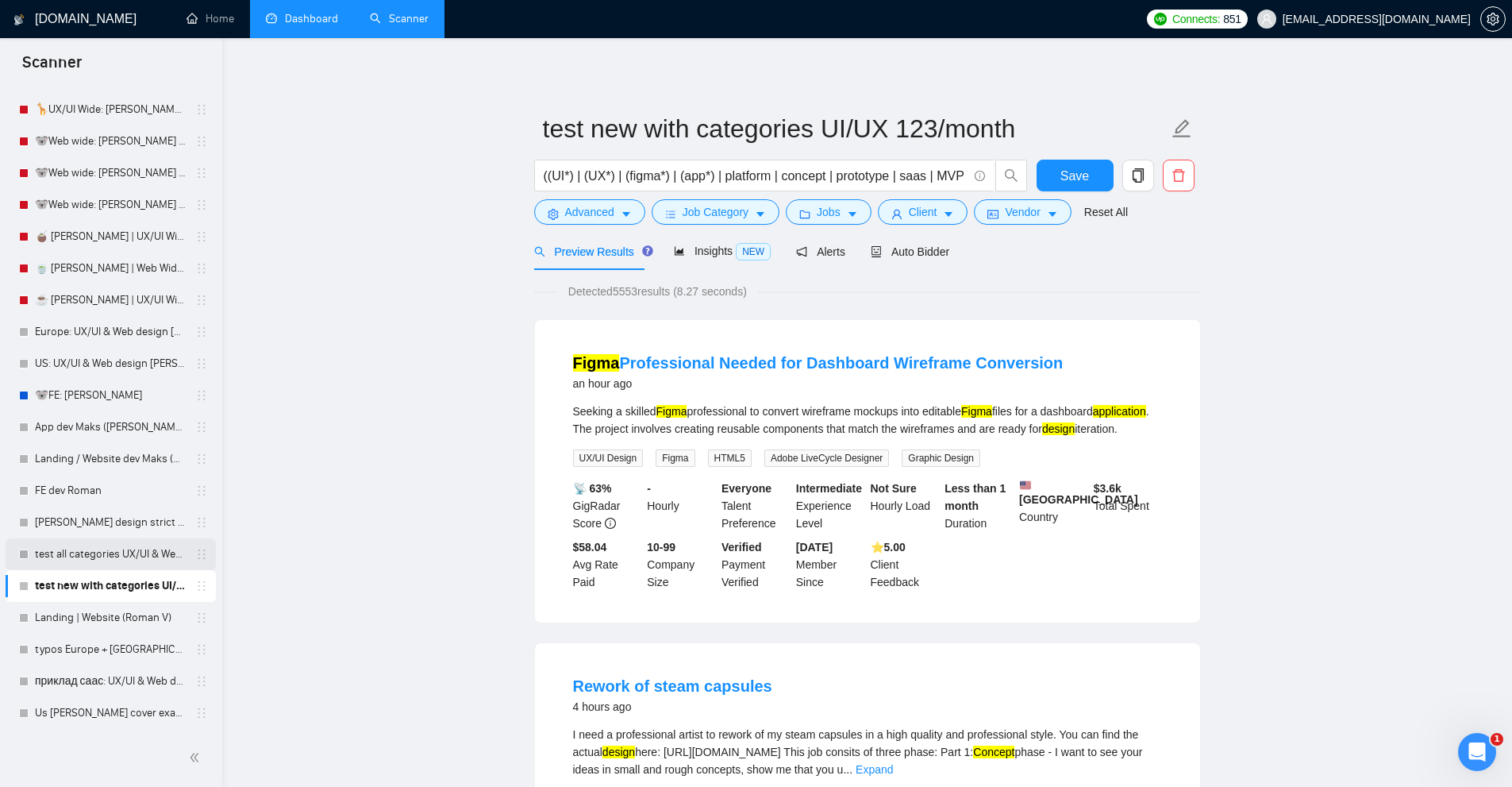
click at [116, 557] on link "test all categories UX/UI & Web design Vlad 3k/month" at bounding box center [111, 554] width 151 height 32
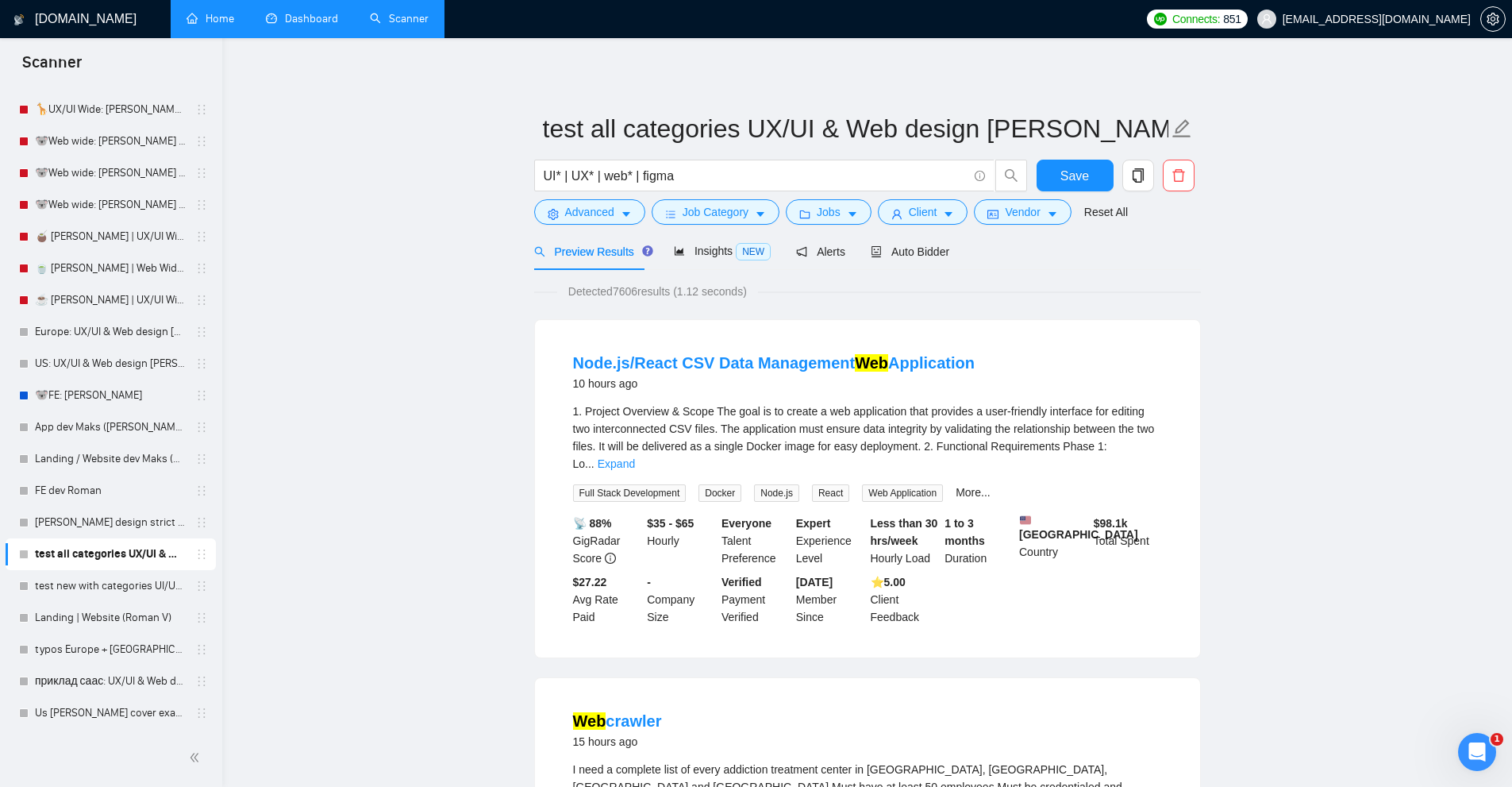
click at [224, 13] on link "Home" at bounding box center [210, 18] width 47 height 13
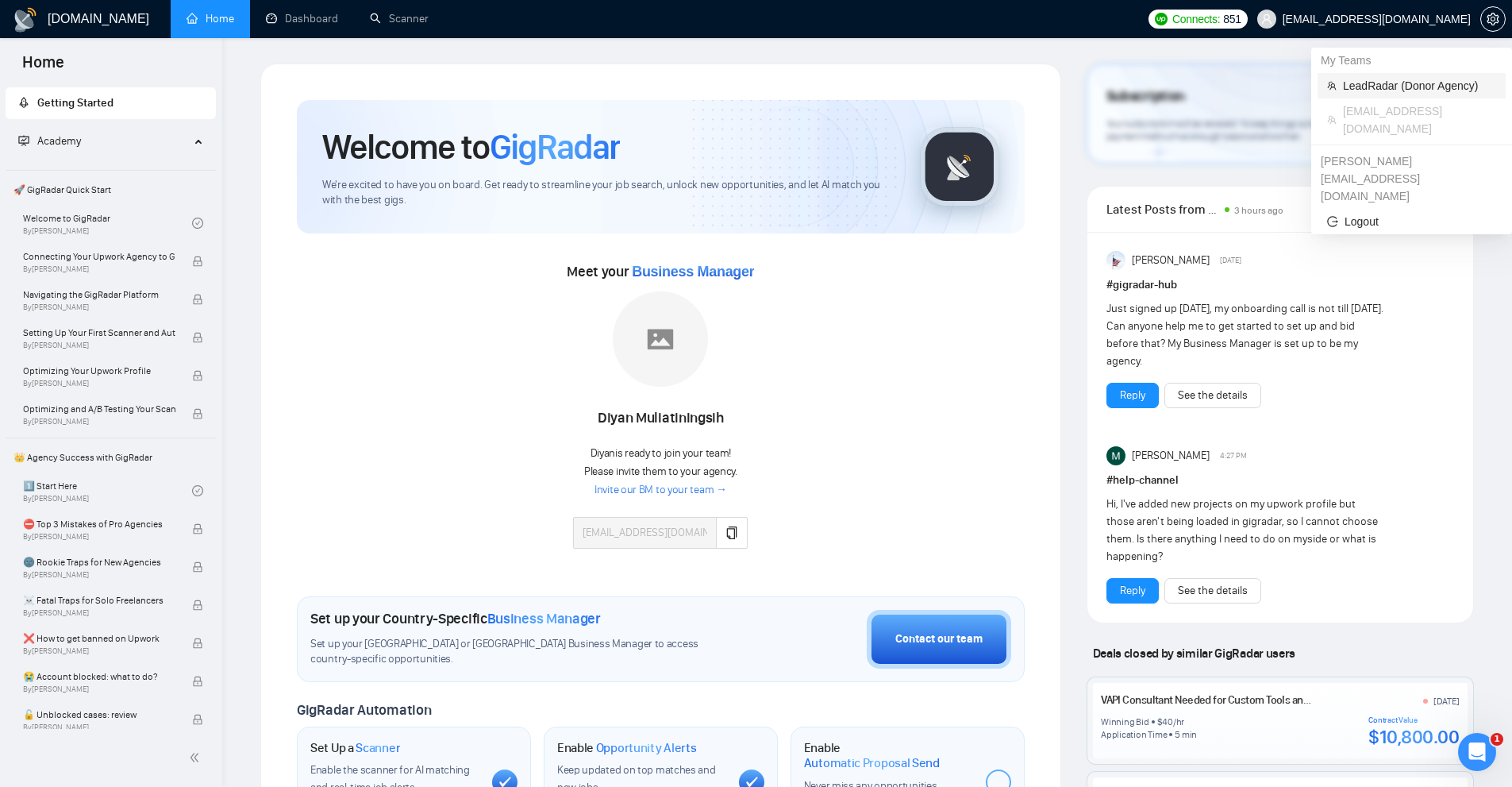
click at [1344, 84] on span "LeadRadar (Donor Agency)" at bounding box center [1419, 86] width 153 height 18
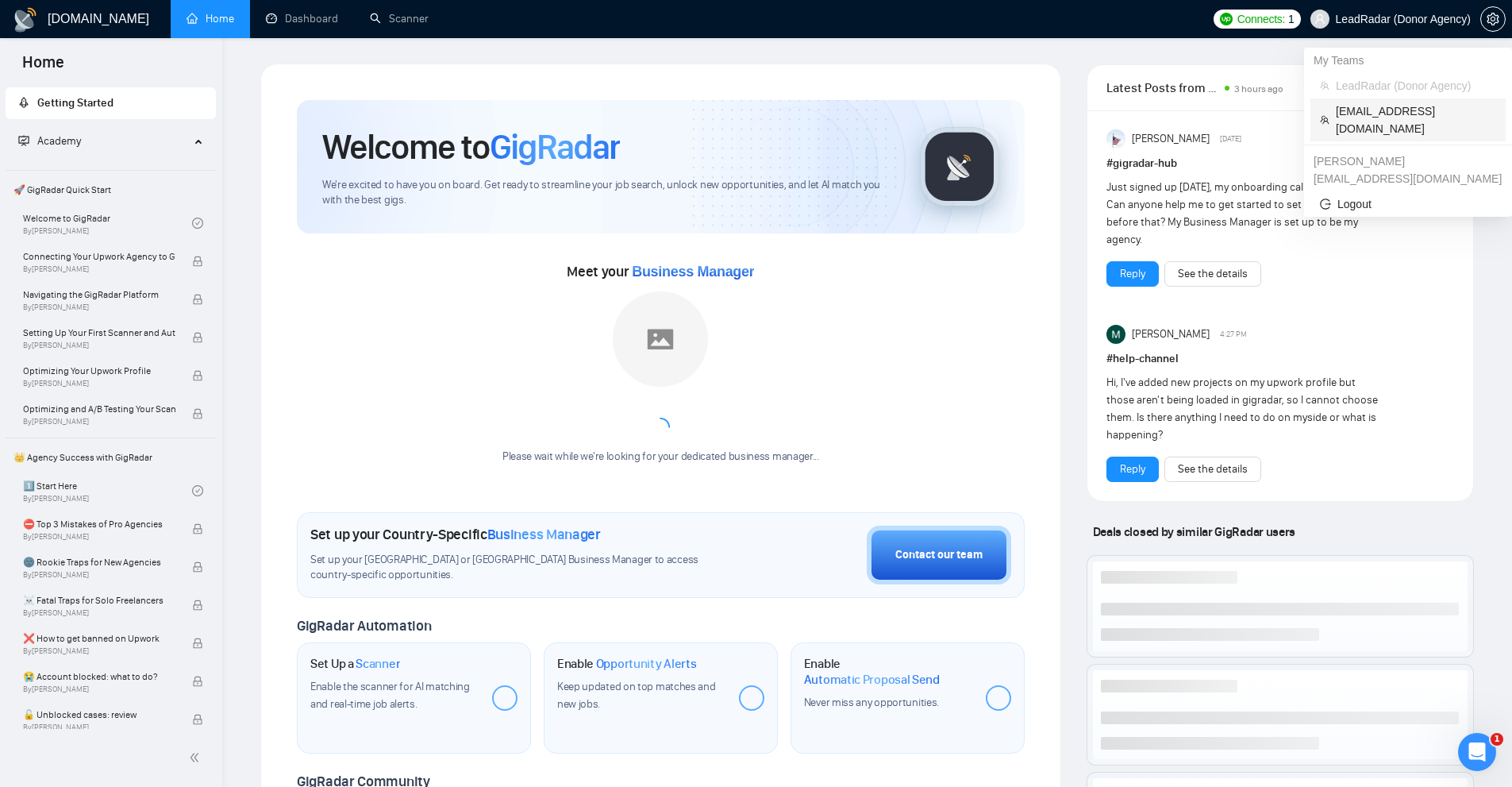
click at [1355, 107] on span "[EMAIL_ADDRESS][DOMAIN_NAME]" at bounding box center [1415, 120] width 160 height 35
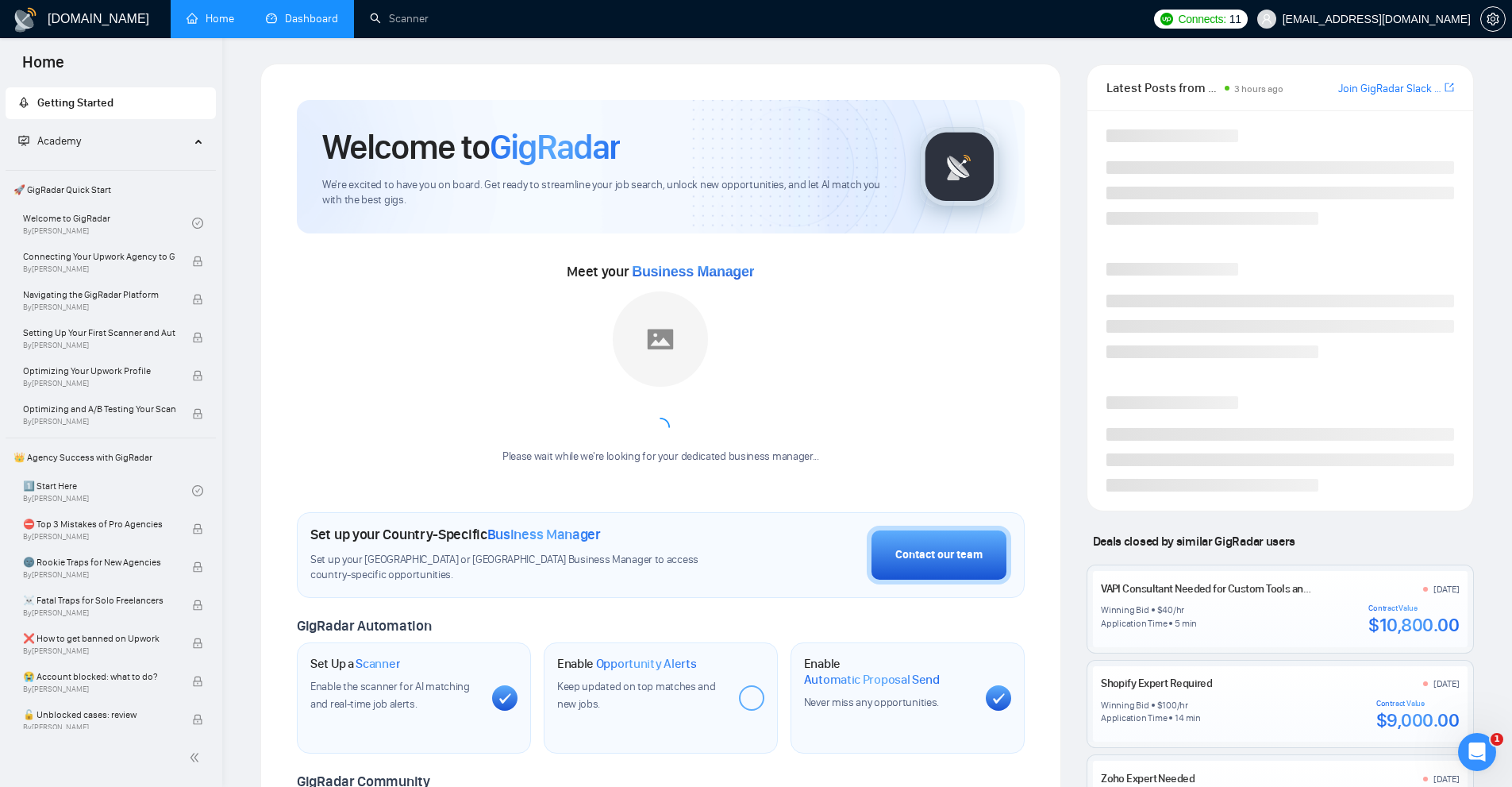
click at [333, 18] on link "Dashboard" at bounding box center [302, 18] width 72 height 13
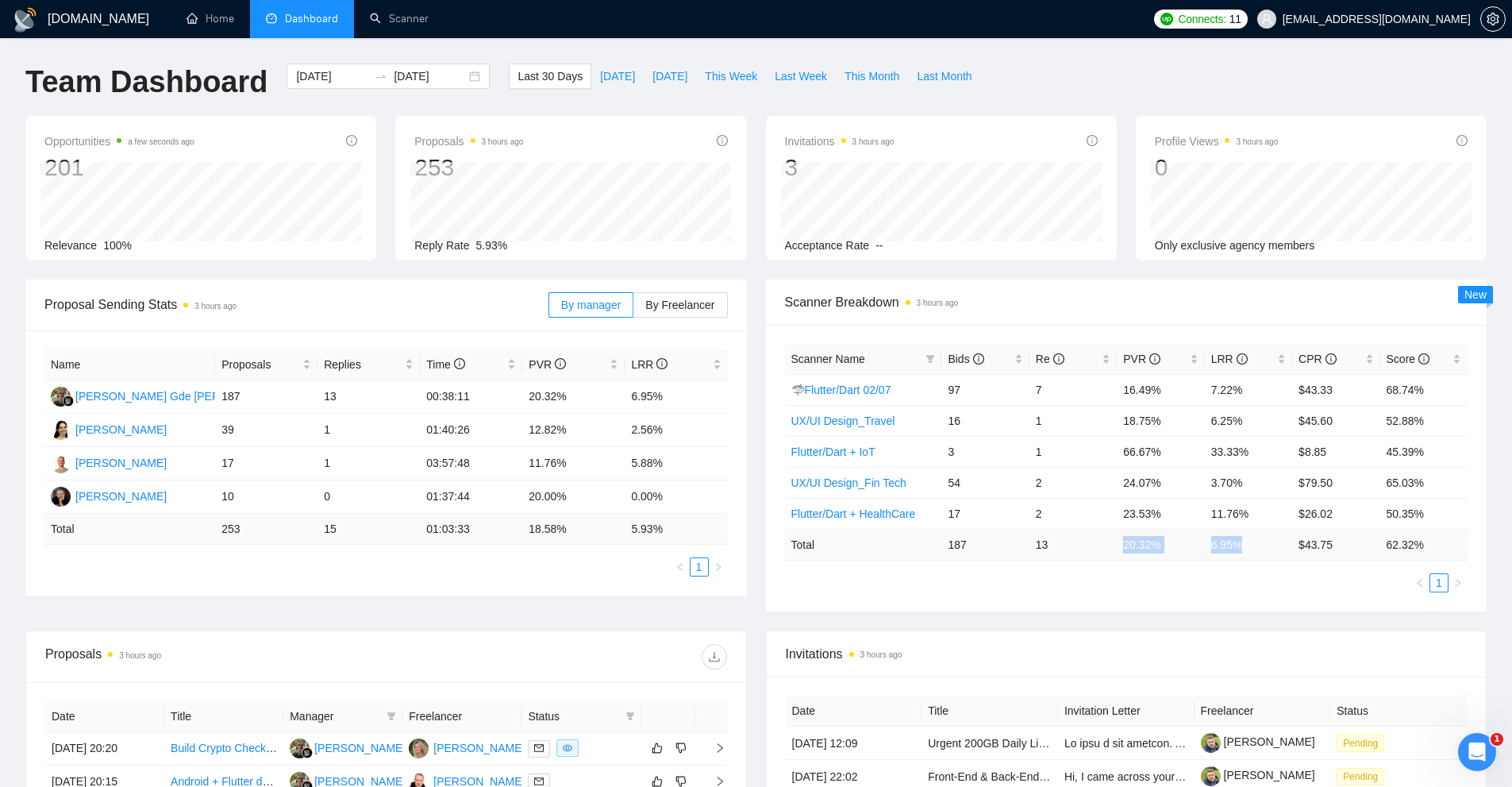
drag, startPoint x: 1117, startPoint y: 547, endPoint x: 1293, endPoint y: 550, distance: 176.0
click at [1293, 550] on tr "Total 187 13 20.32 % 6.95 % $ 43.75 62.32 %" at bounding box center [1126, 543] width 683 height 31
click at [1250, 560] on div "Scanner Name Bids Re PVR LRR CPR Score 🦈Flutter/Dart 02/07 97 7 16.49% 7.22% $4…" at bounding box center [1126, 468] width 683 height 249
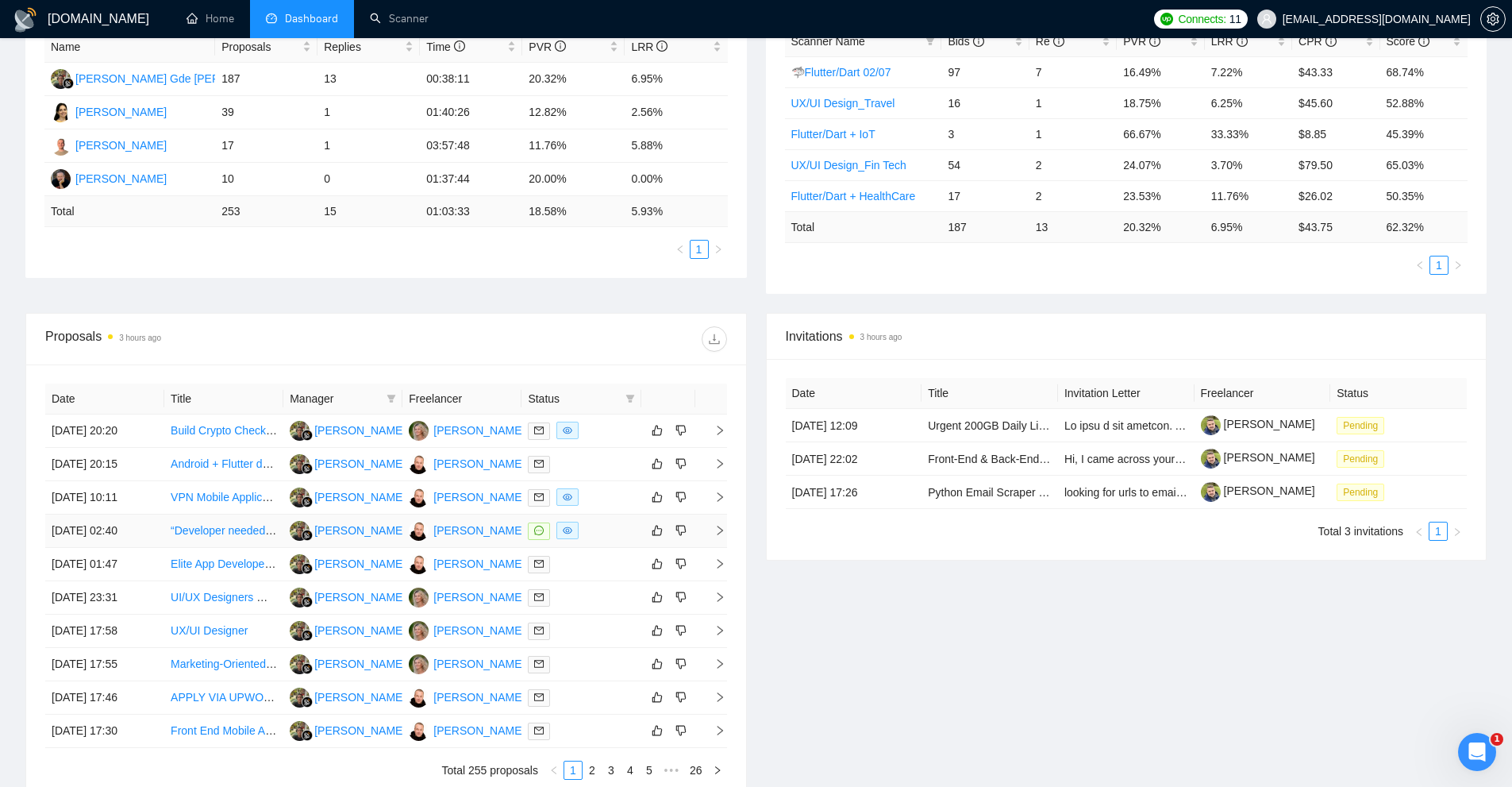
click at [608, 528] on div at bounding box center [580, 530] width 106 height 18
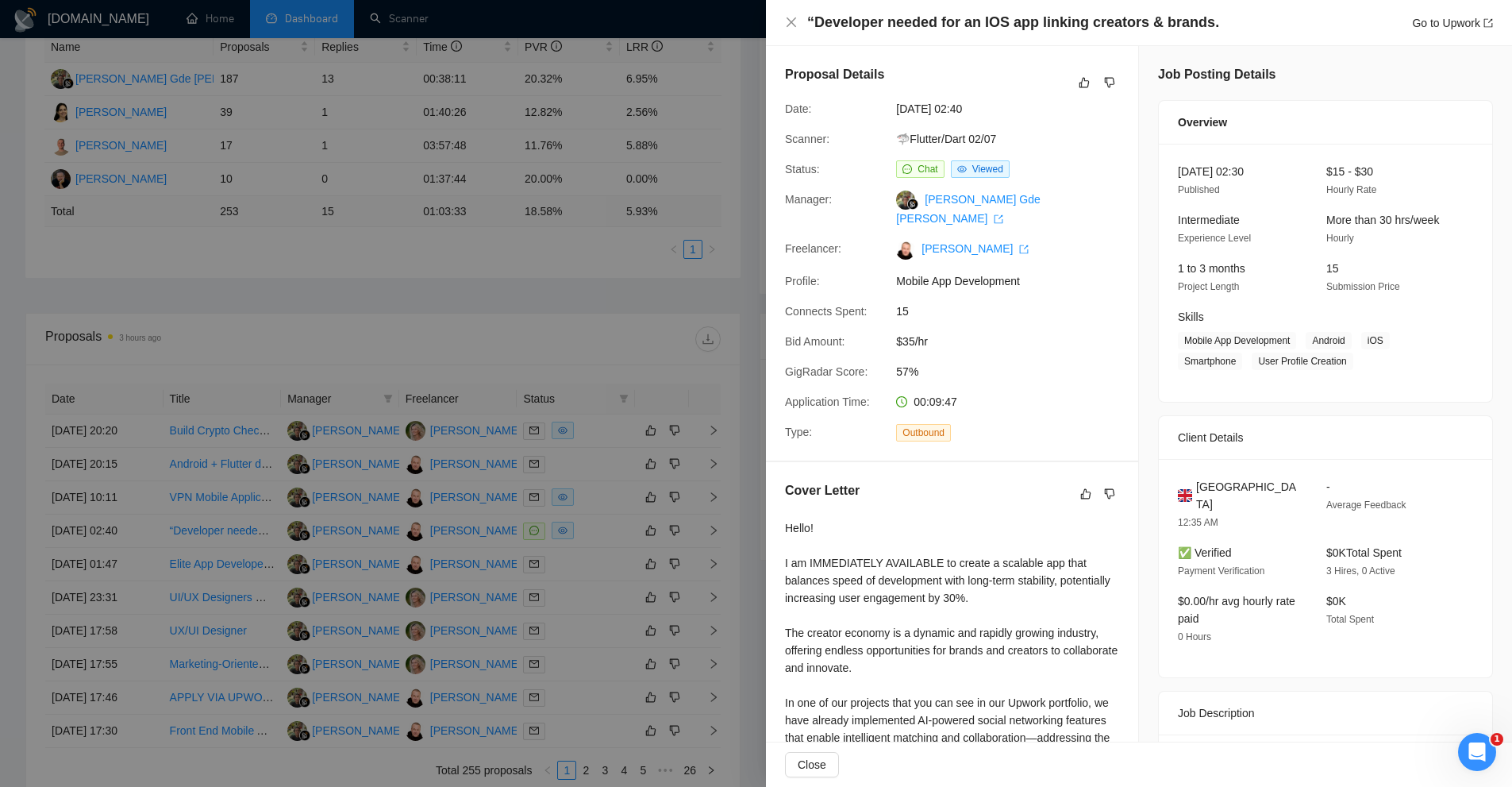
scroll to position [397, 0]
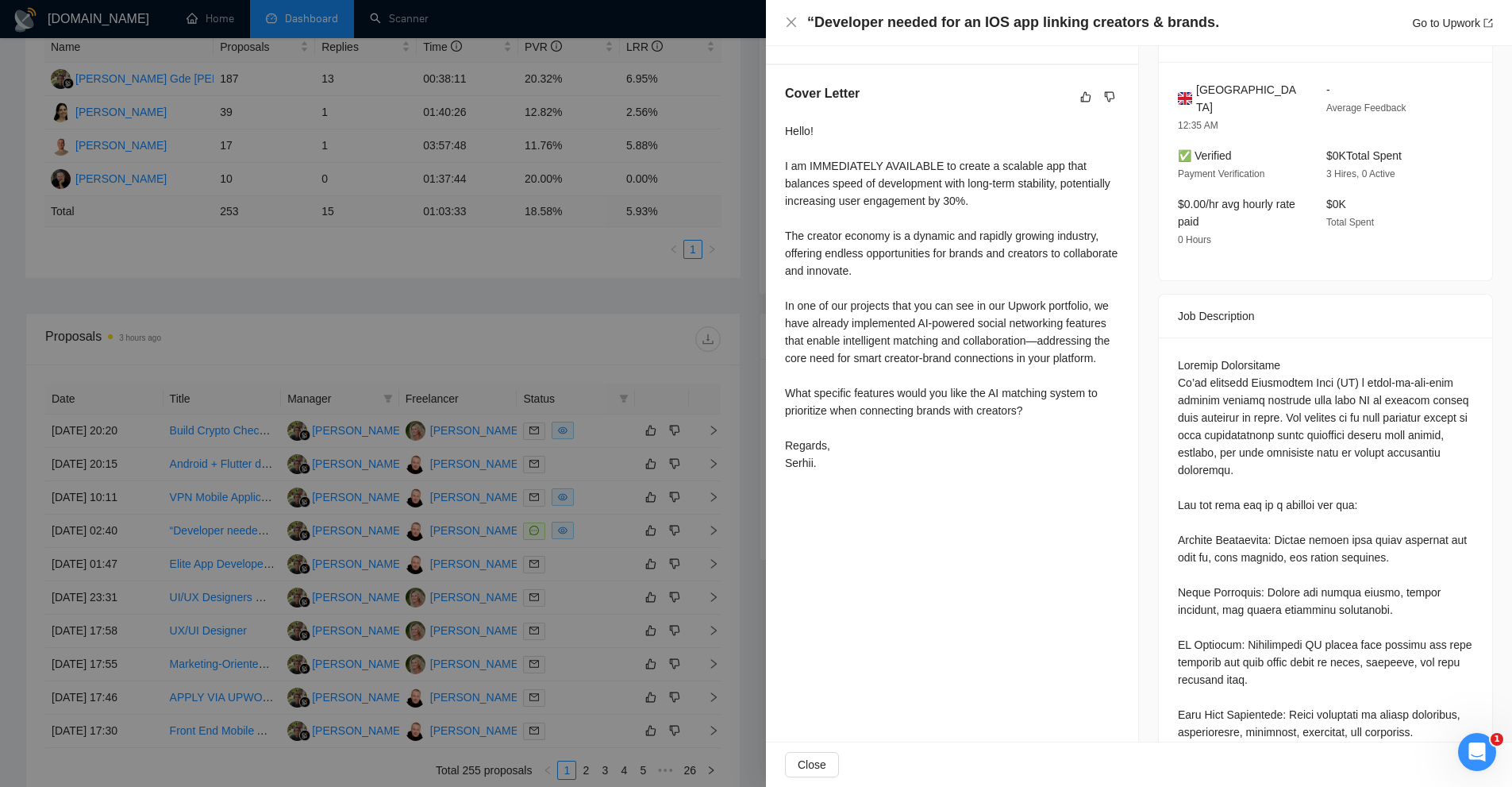
click at [567, 283] on div at bounding box center [756, 393] width 1512 height 787
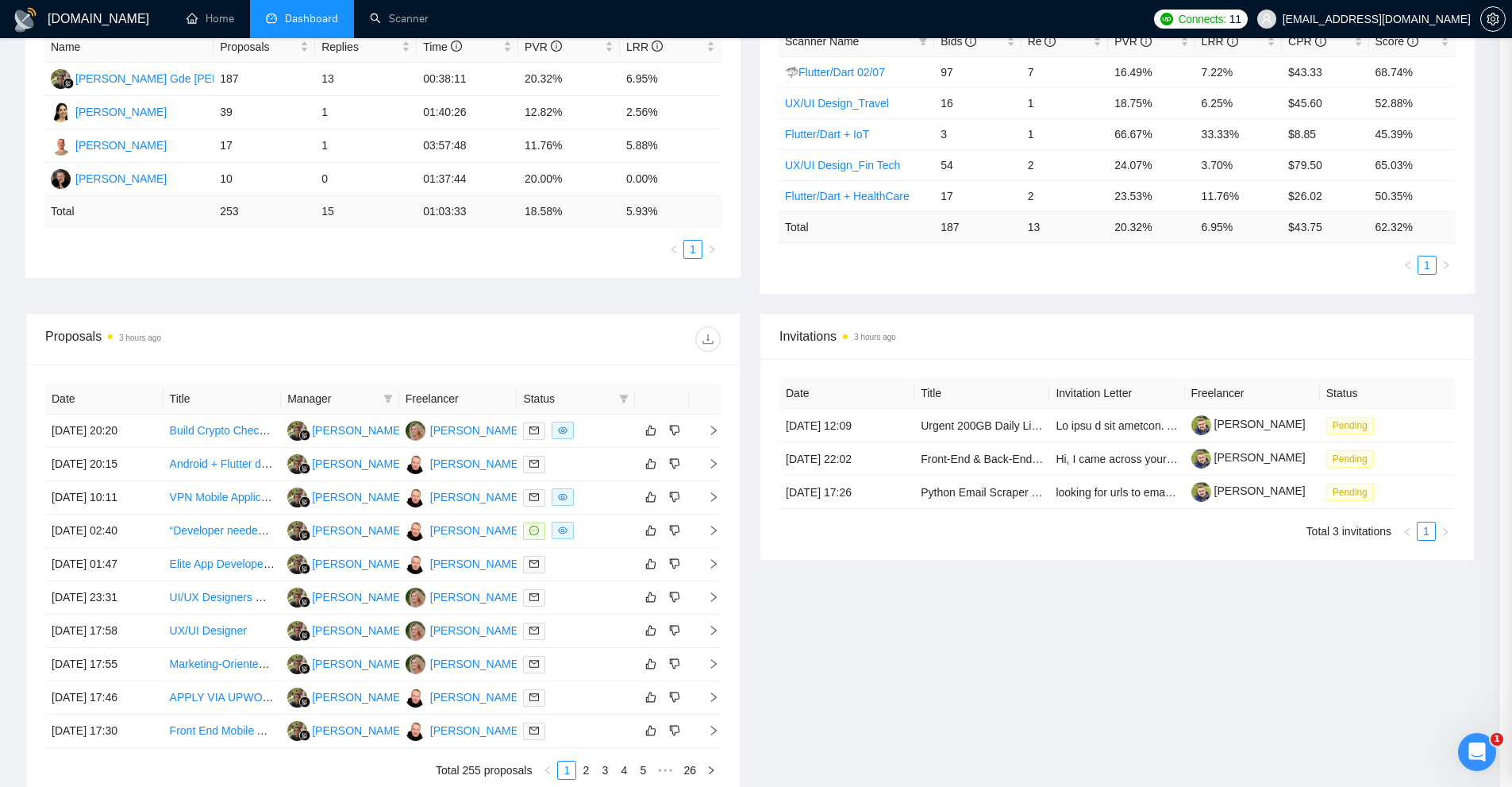
scroll to position [0, 0]
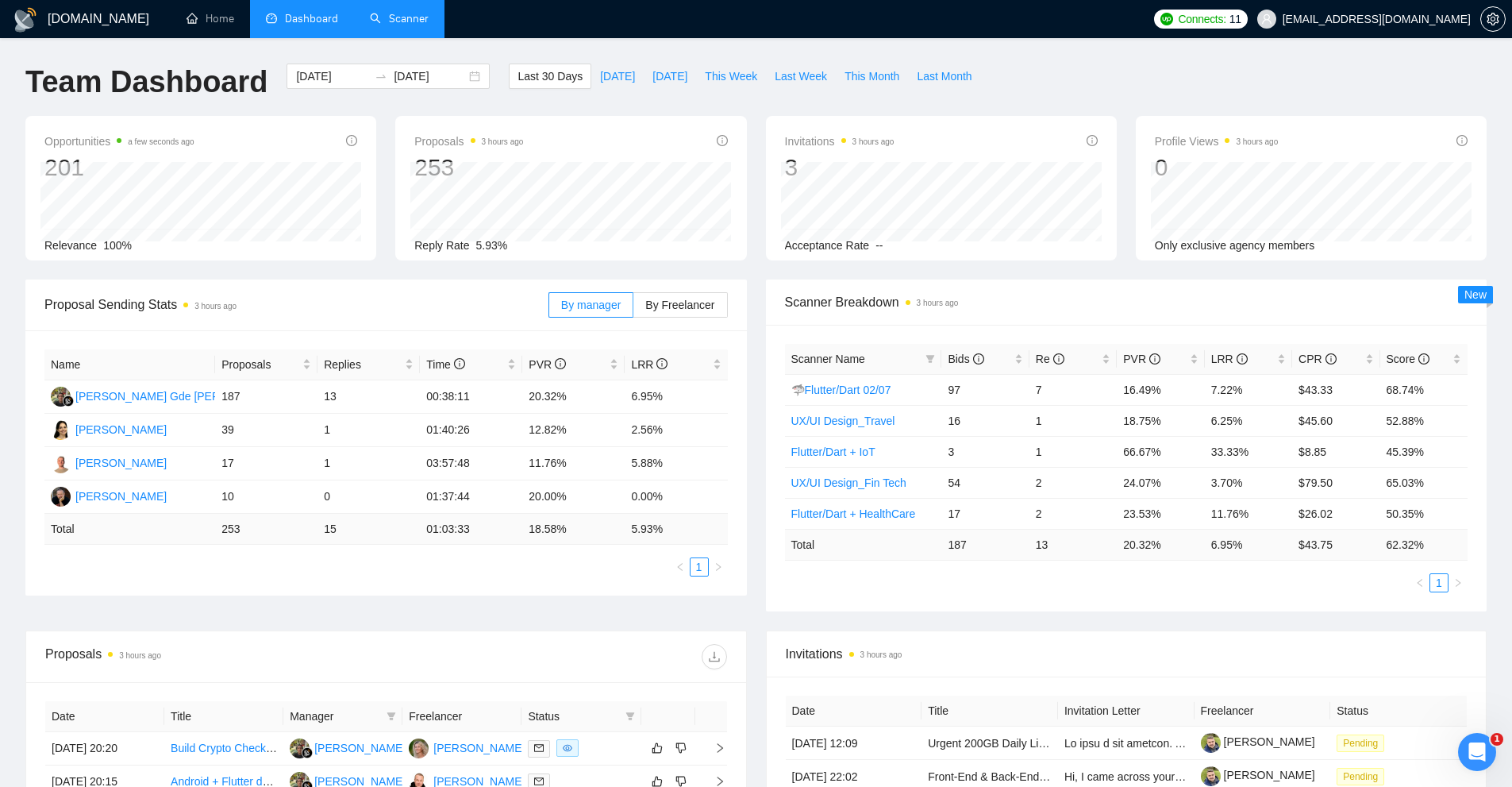
click at [379, 26] on link "Scanner" at bounding box center [399, 18] width 59 height 13
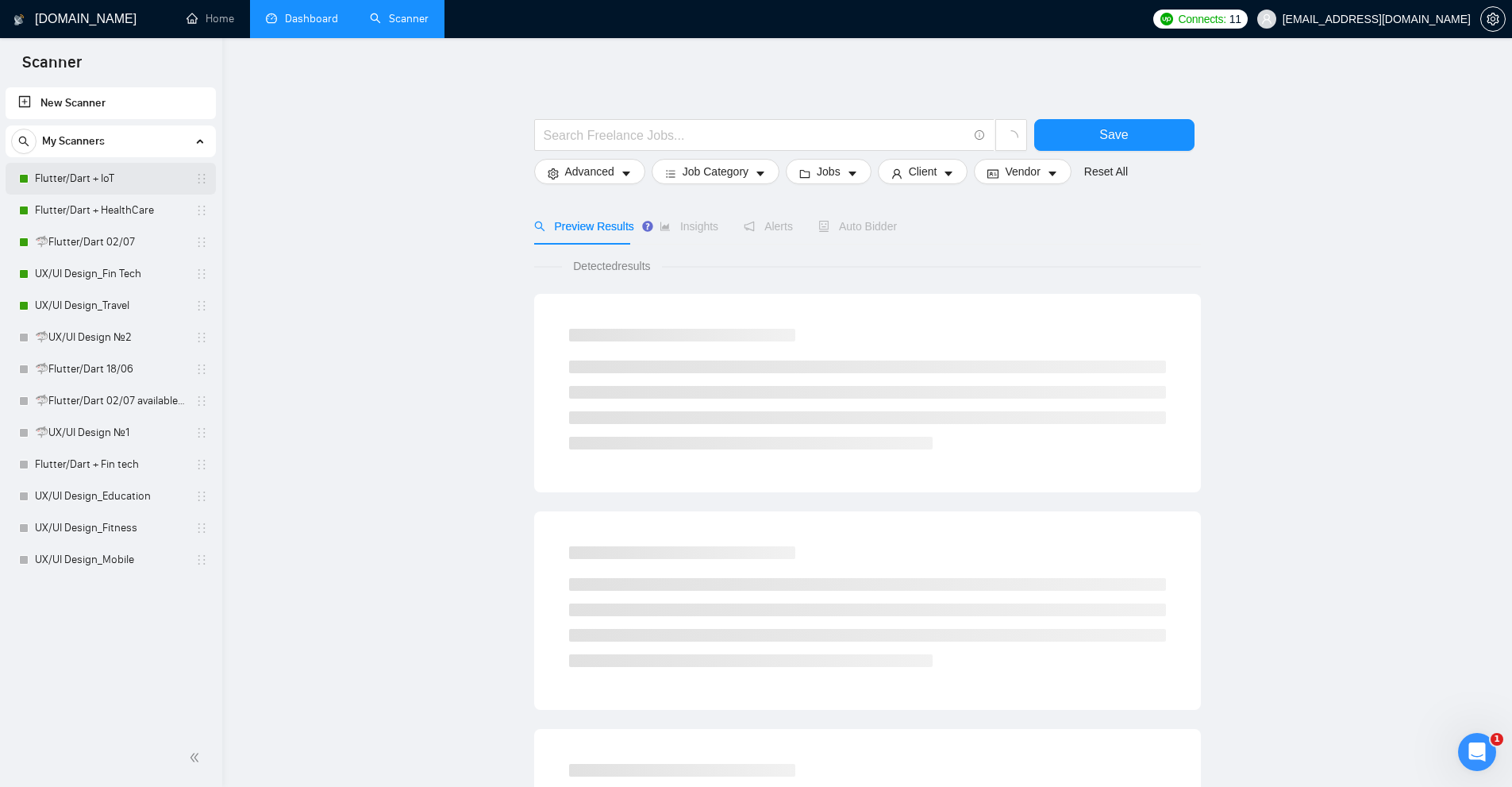
click at [109, 184] on link "Flutter/Dart + IoT" at bounding box center [111, 179] width 151 height 32
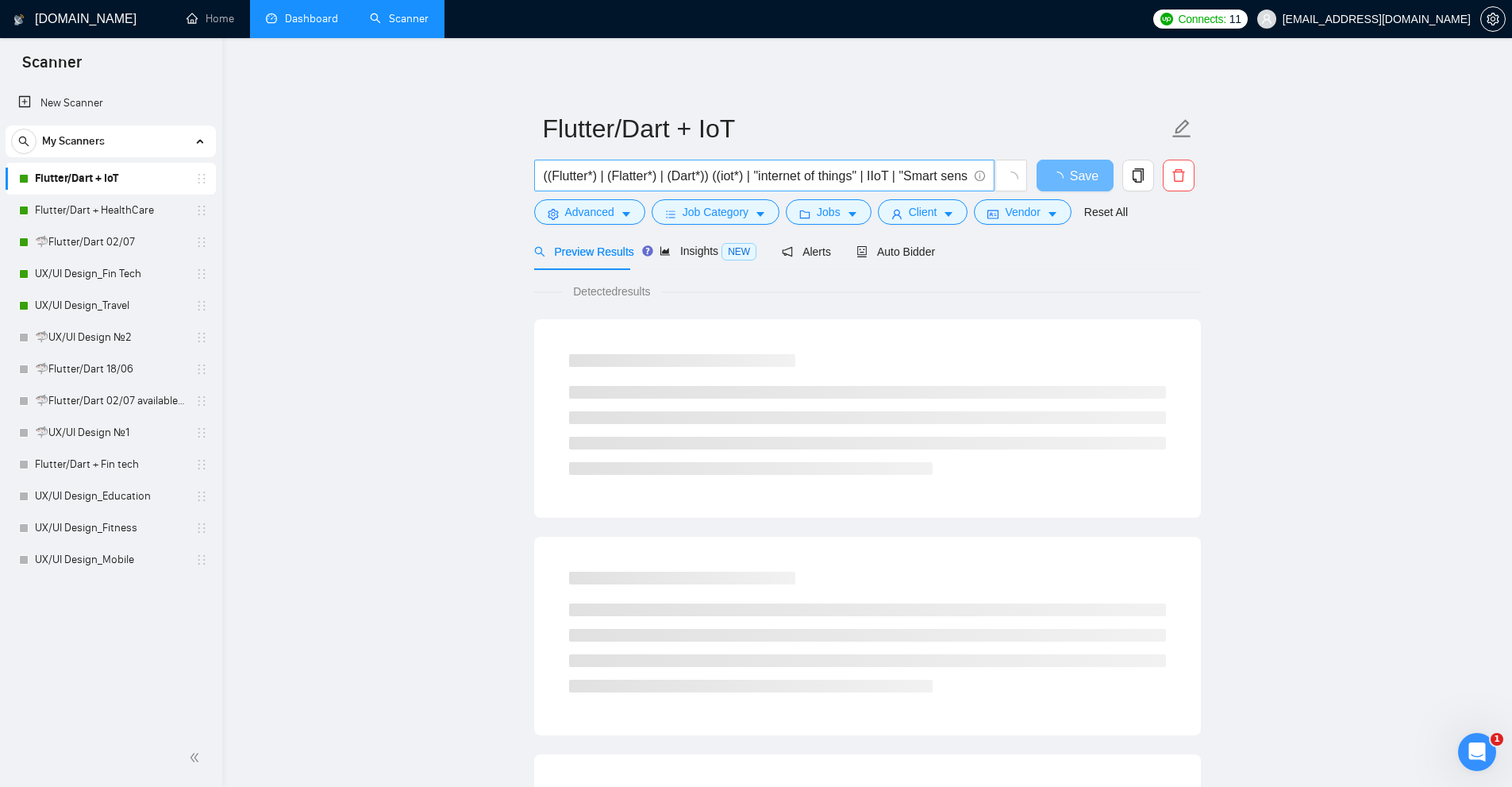
click at [674, 169] on input "((Flutter*) | (Flatter*) | (Dart*)) ((iot*) | "internet of things" | IIoT | "Sm…" at bounding box center [755, 176] width 424 height 20
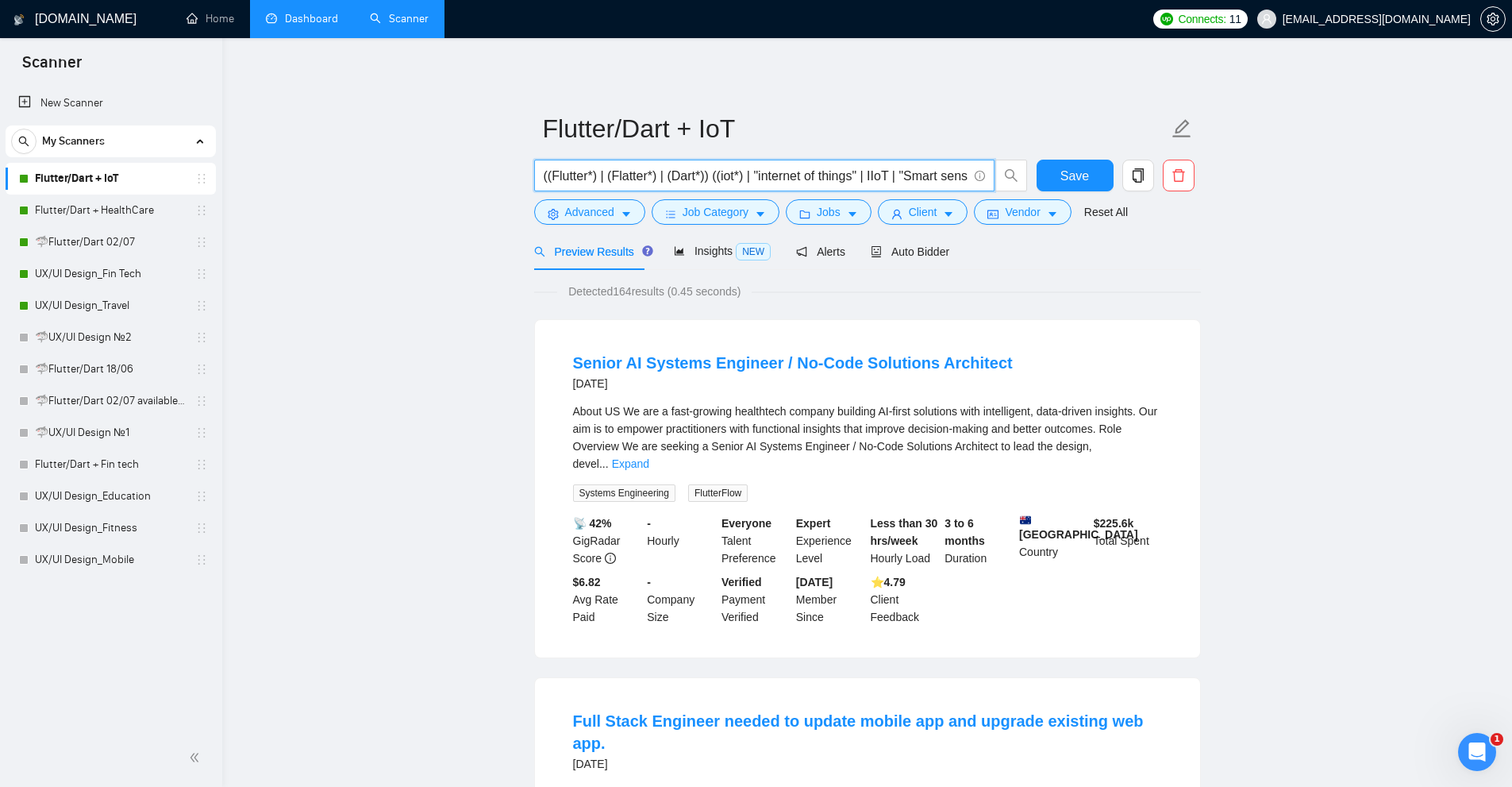
click at [600, 192] on span "((Flutter*) | (Flatter*) | (Dart*)) ((iot*) | "internet of things" | IIoT | "Sm…" at bounding box center [765, 175] width 461 height 32
click at [589, 206] on span "Advanced" at bounding box center [590, 212] width 49 height 18
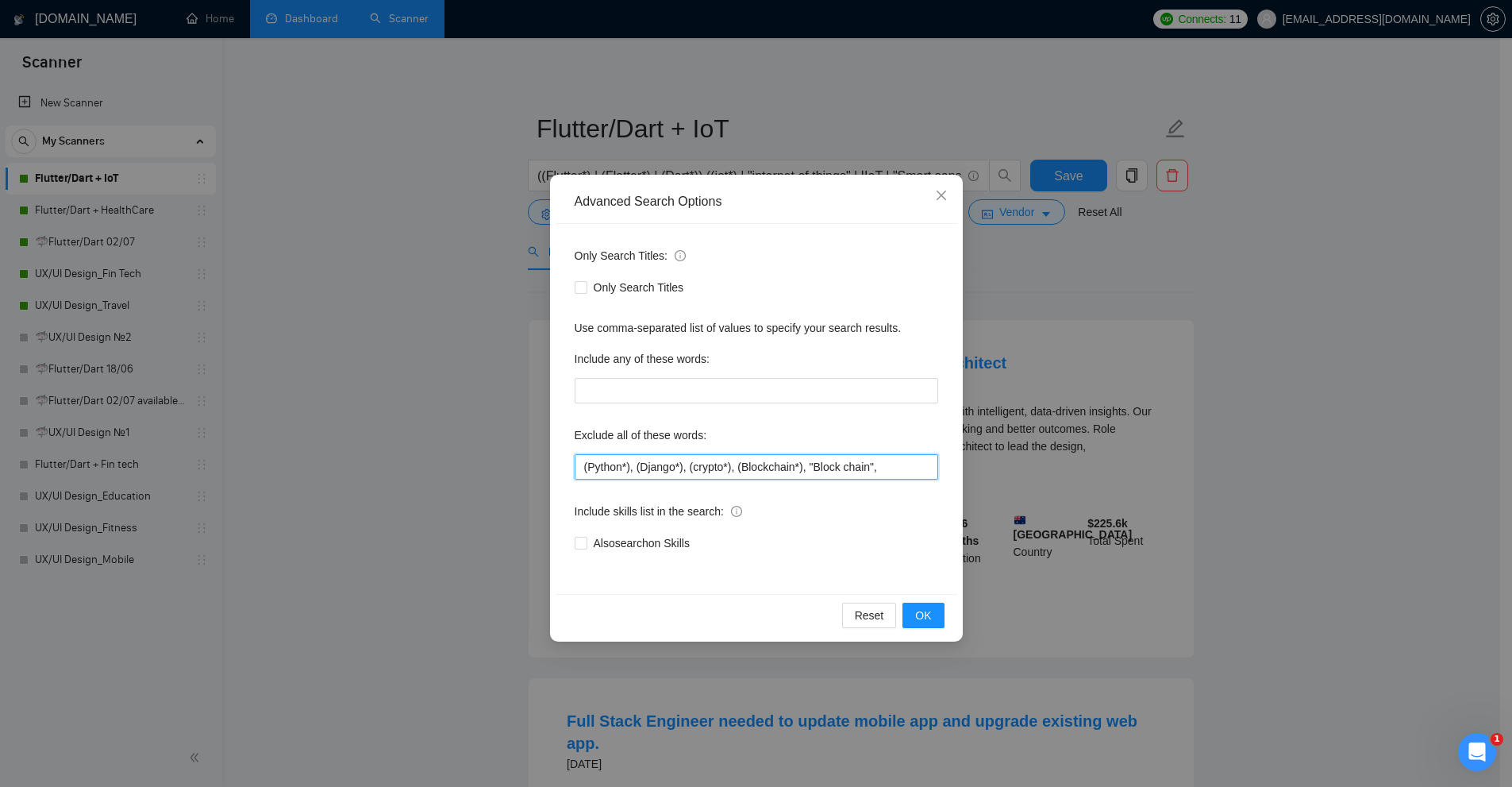
click at [728, 461] on input "(Python*), (Django*), (crypto*), (Blockchain*), "Block chain"," at bounding box center [756, 466] width 363 height 26
click at [1151, 366] on div "Advanced Search Options Only Search Titles: Only Search Titles Use comma-separa…" at bounding box center [756, 393] width 1512 height 787
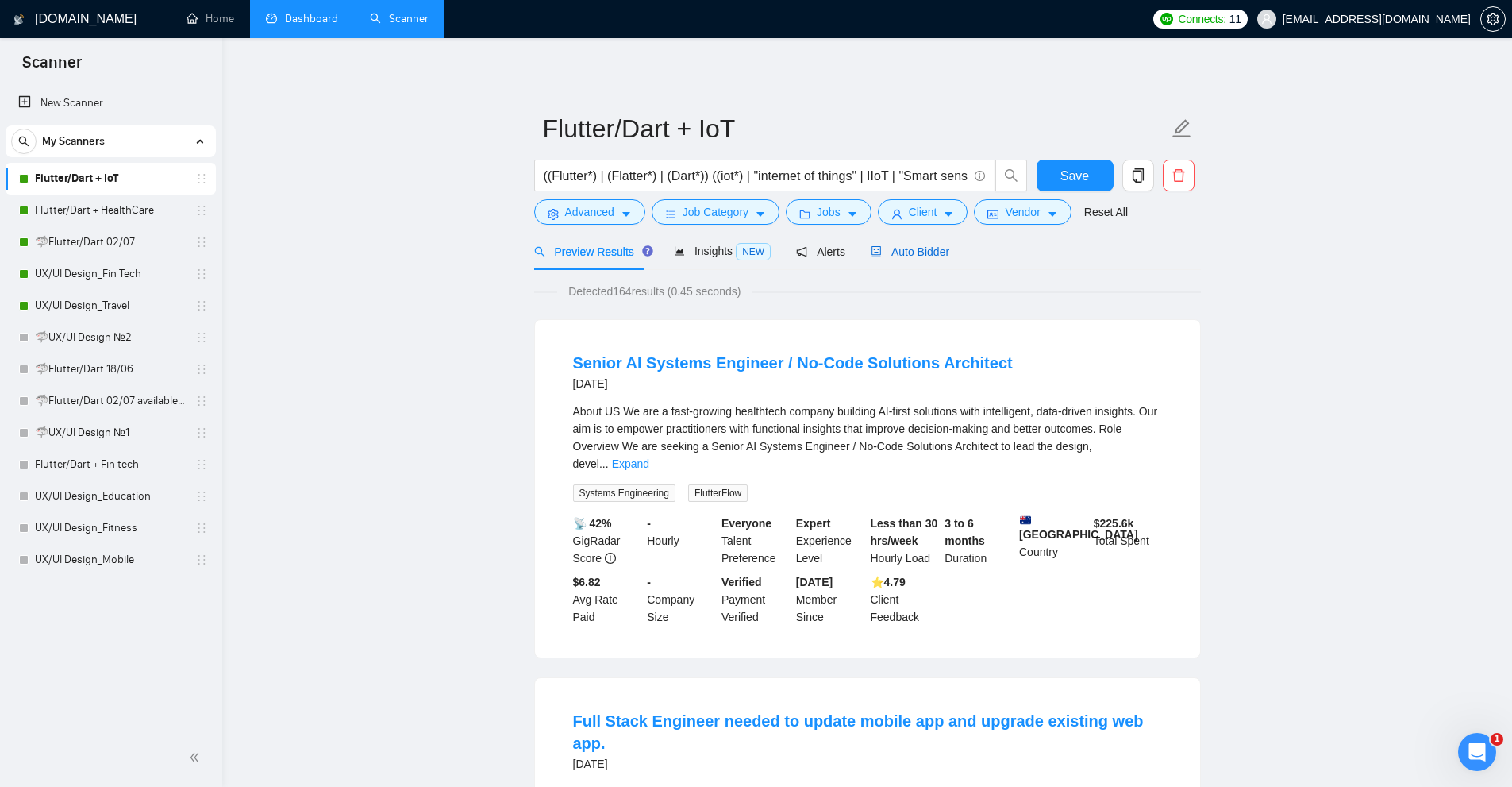
click at [922, 248] on span "Auto Bidder" at bounding box center [909, 251] width 78 height 12
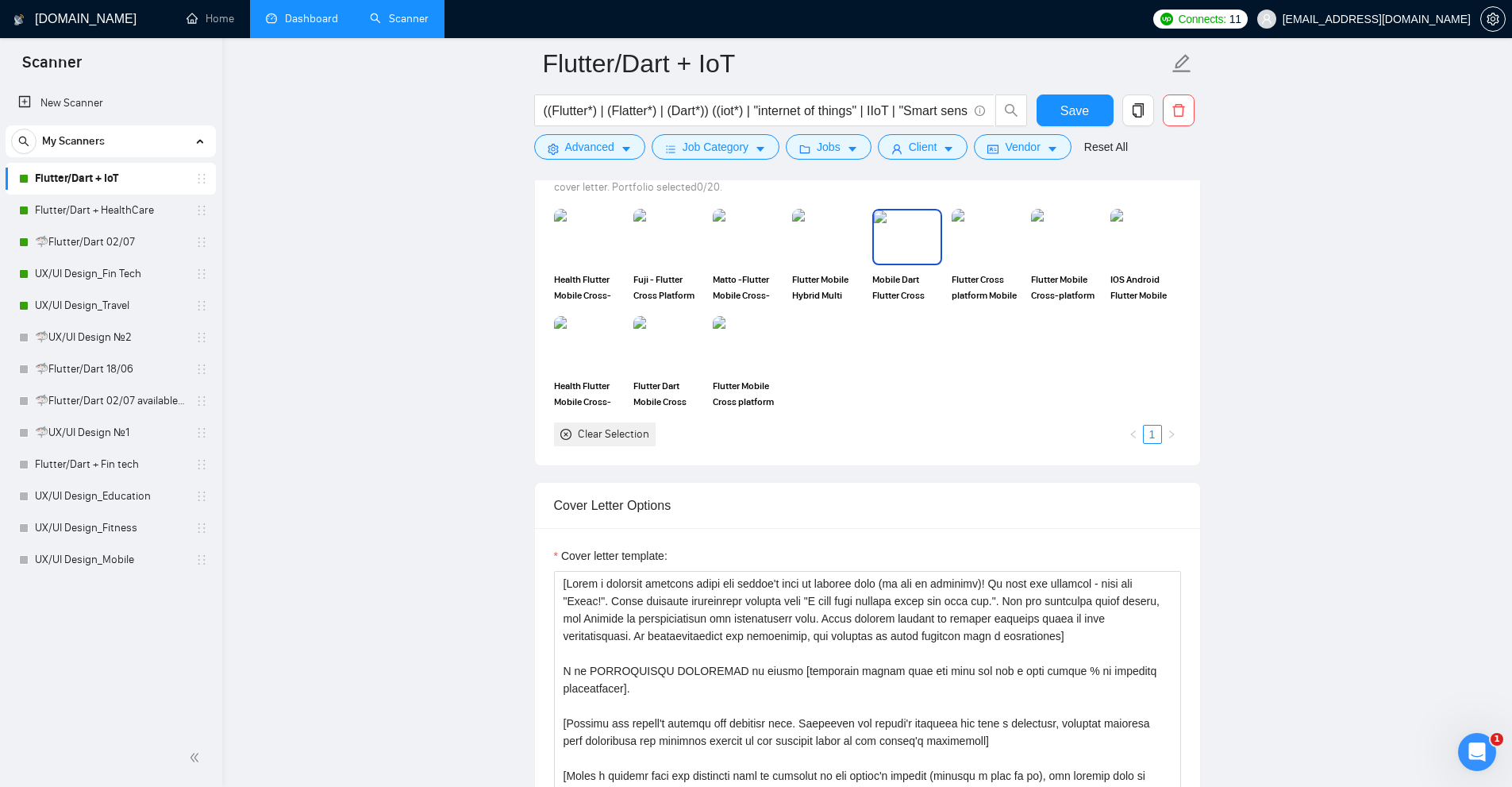
scroll to position [1825, 0]
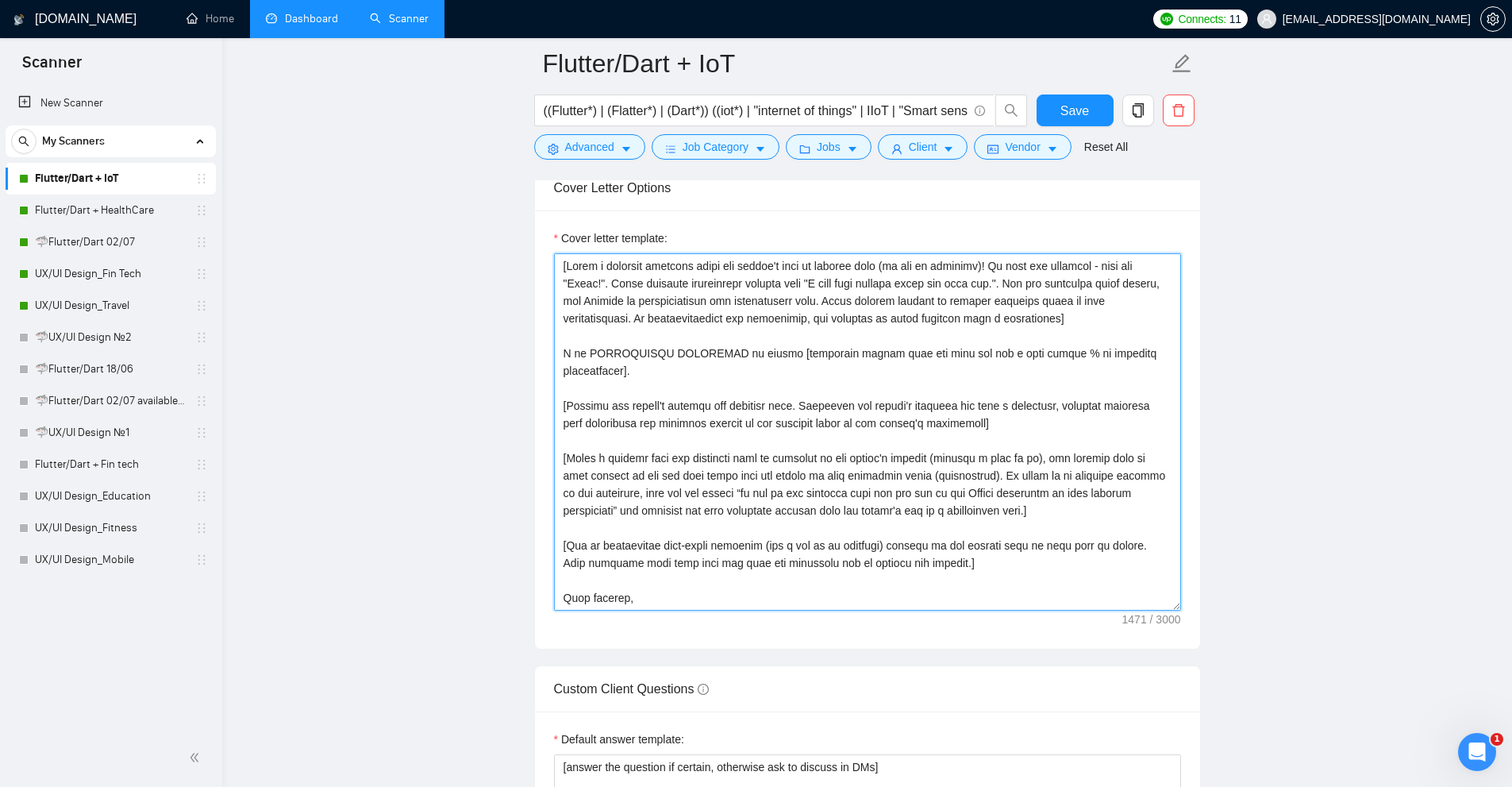
click at [837, 361] on textarea "Cover letter template:" at bounding box center [867, 432] width 627 height 357
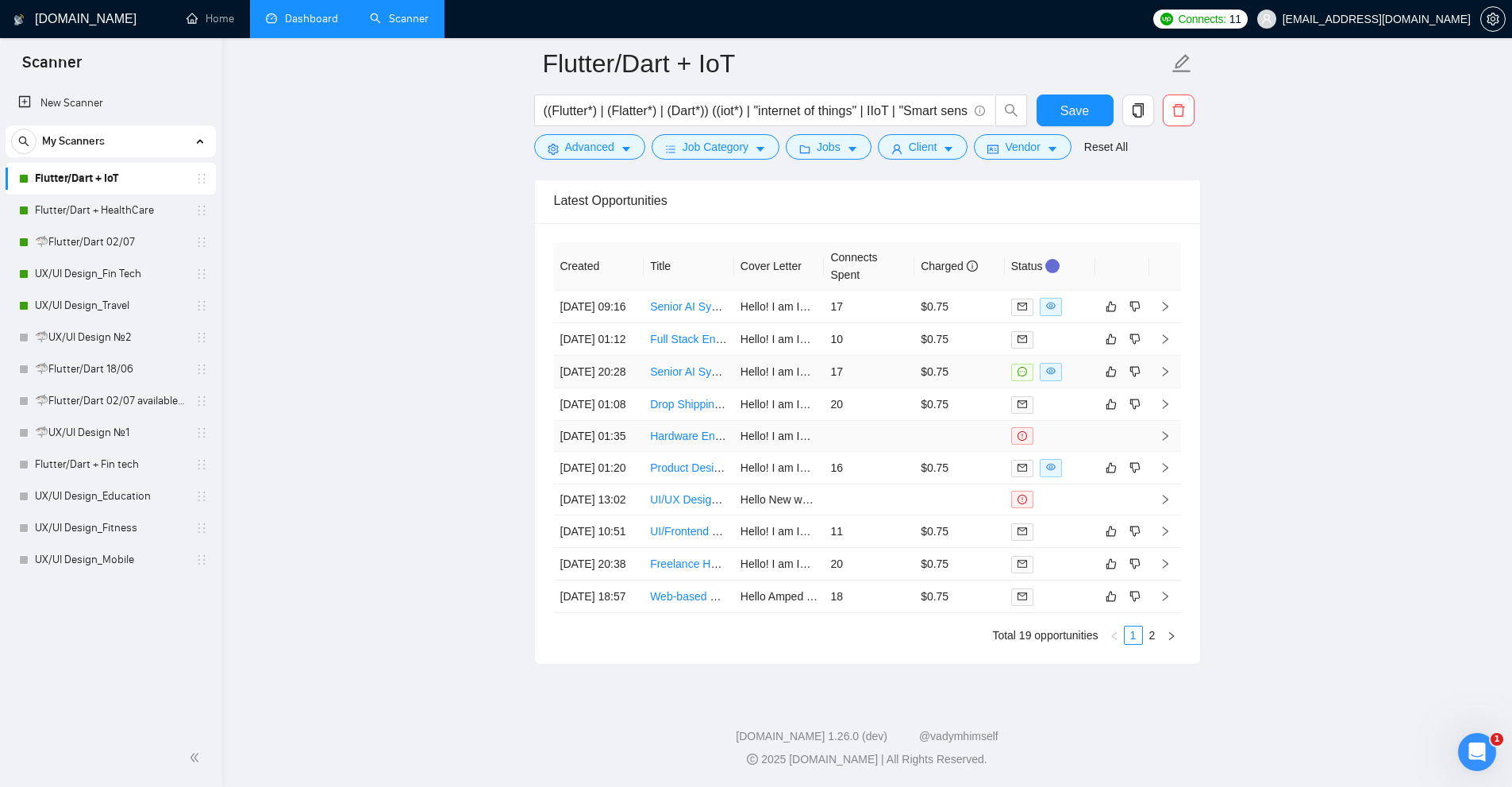
scroll to position [3880, 0]
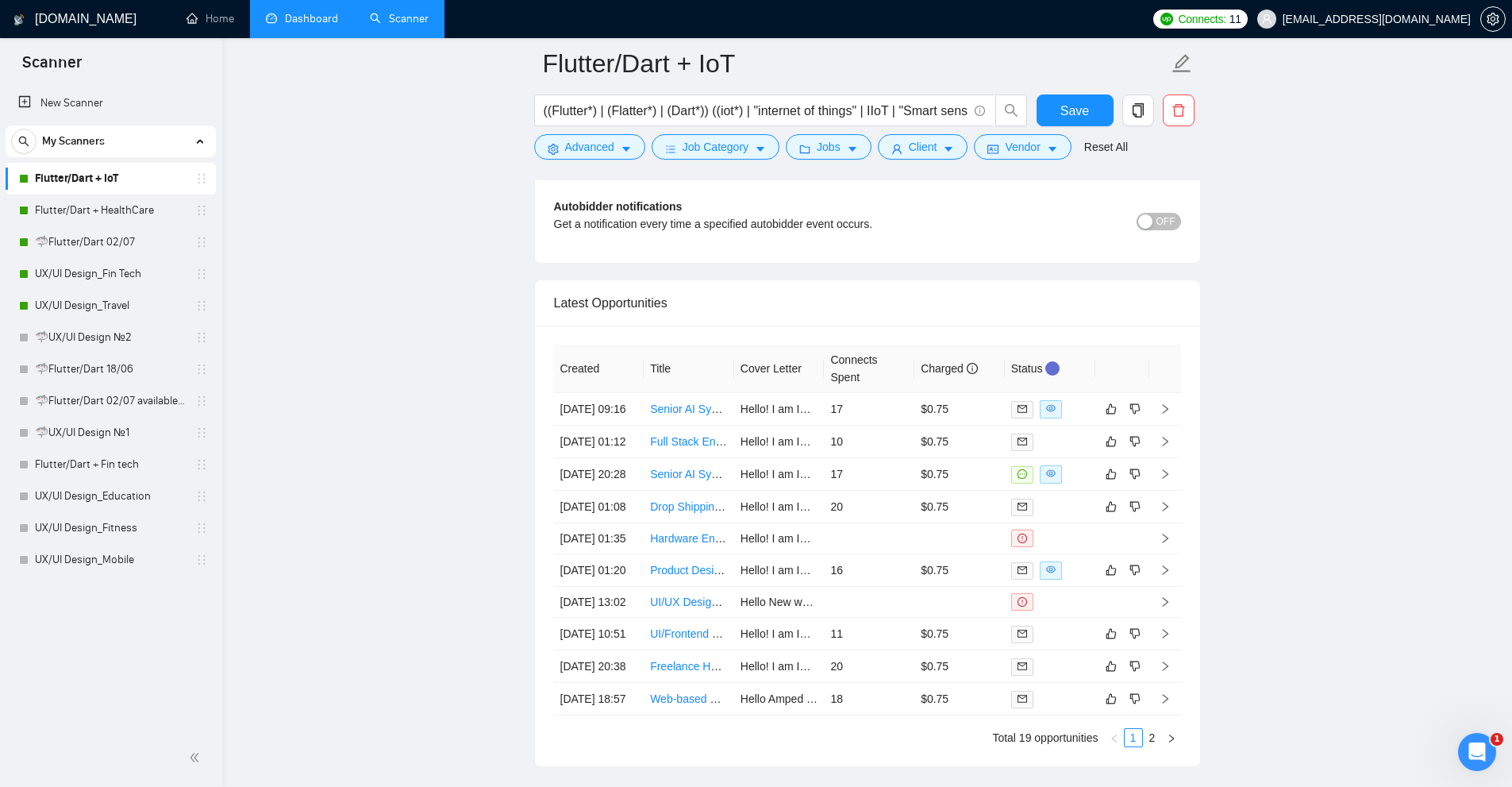
click at [282, 12] on link "Dashboard" at bounding box center [302, 18] width 72 height 13
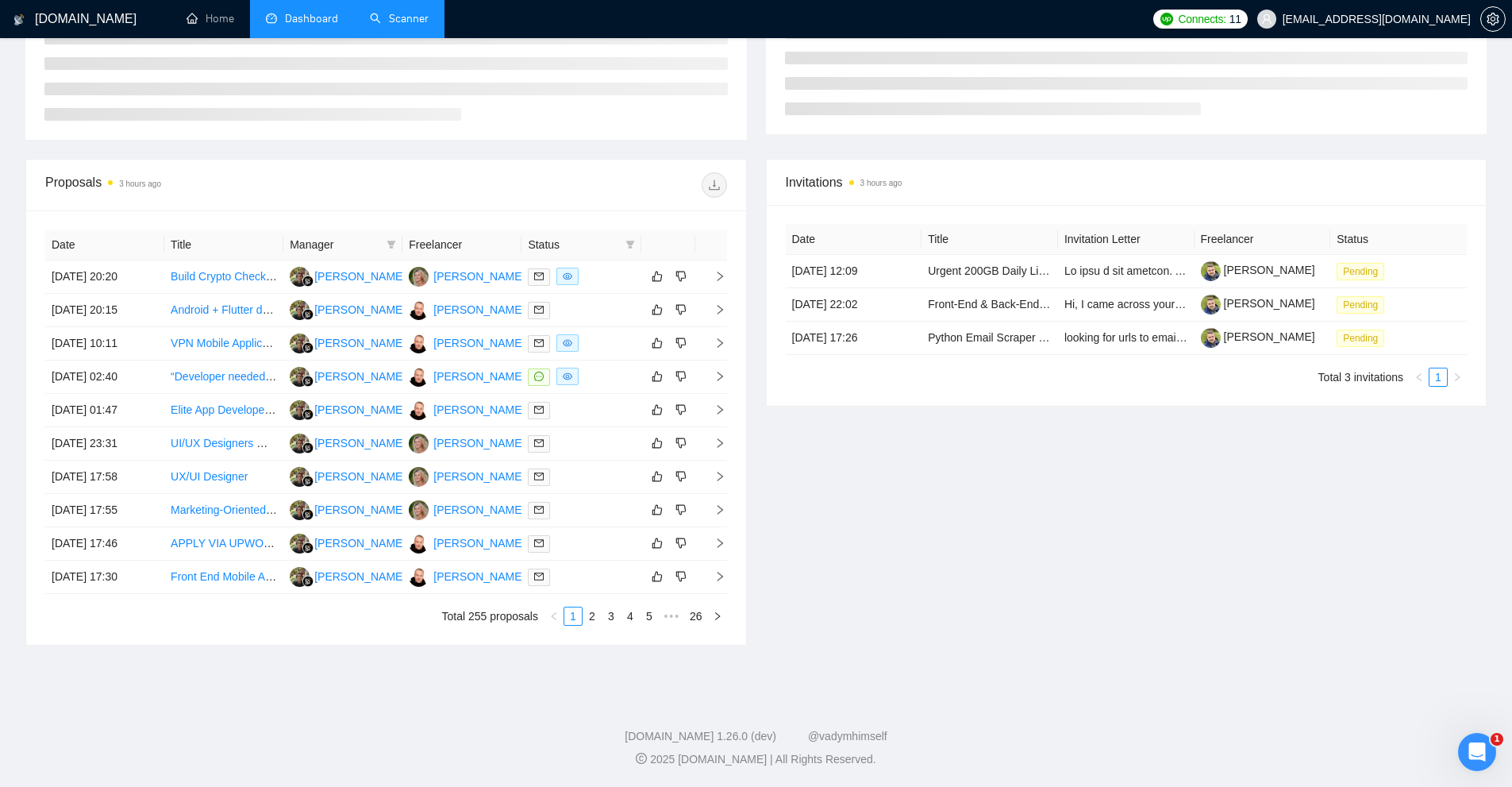
scroll to position [164, 0]
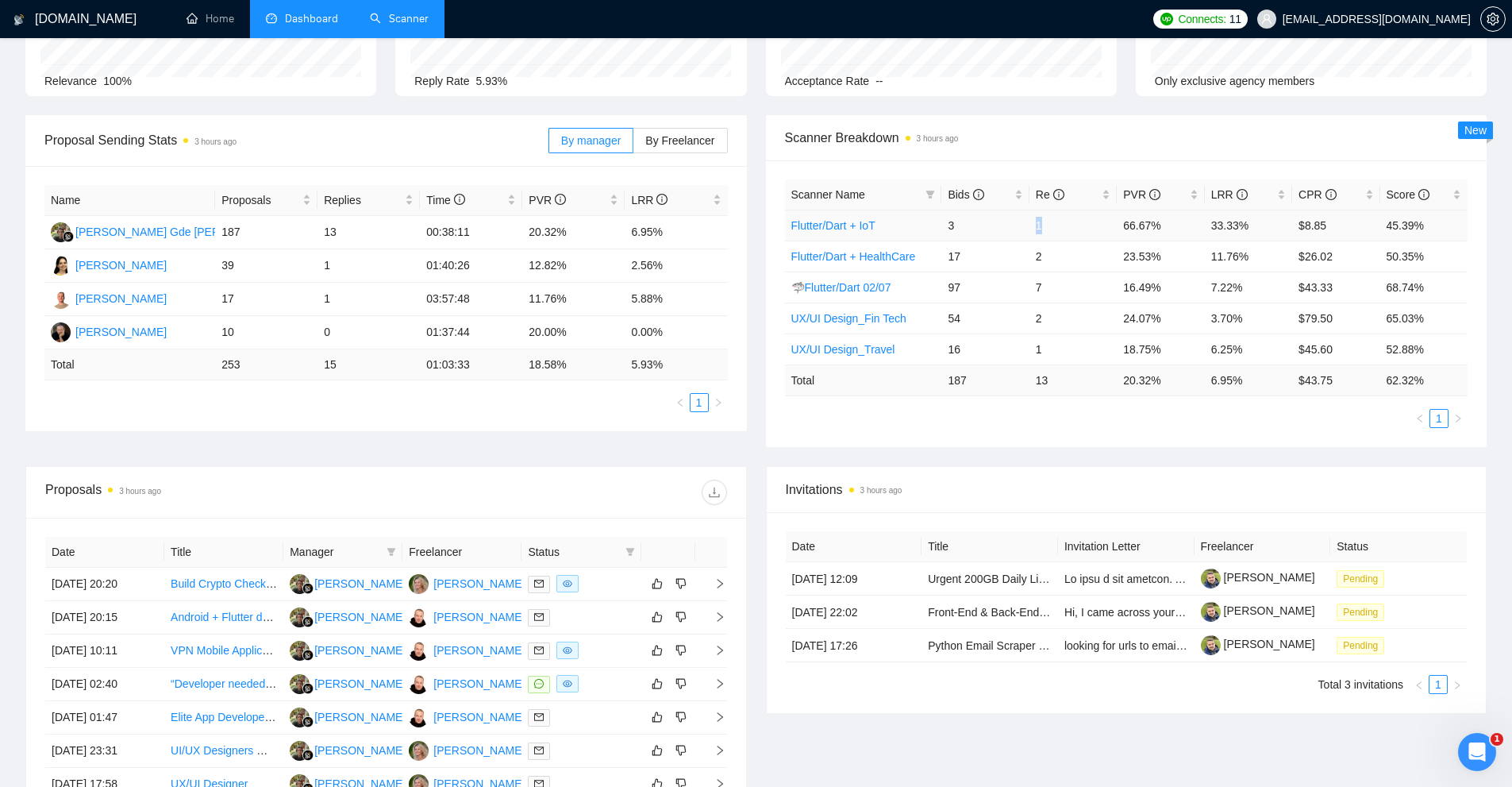
drag, startPoint x: 1030, startPoint y: 230, endPoint x: 1050, endPoint y: 229, distance: 20.0
click at [1050, 229] on td "1" at bounding box center [1072, 224] width 87 height 31
drag, startPoint x: 1265, startPoint y: 260, endPoint x: 1197, endPoint y: 265, distance: 68.2
click at [1201, 265] on tr "Flutter/Dart + HealthCare 17 2 23.53% 11.76% $26.02 50.35%" at bounding box center [1126, 256] width 683 height 31
drag, startPoint x: 957, startPoint y: 198, endPoint x: 966, endPoint y: 198, distance: 9.0
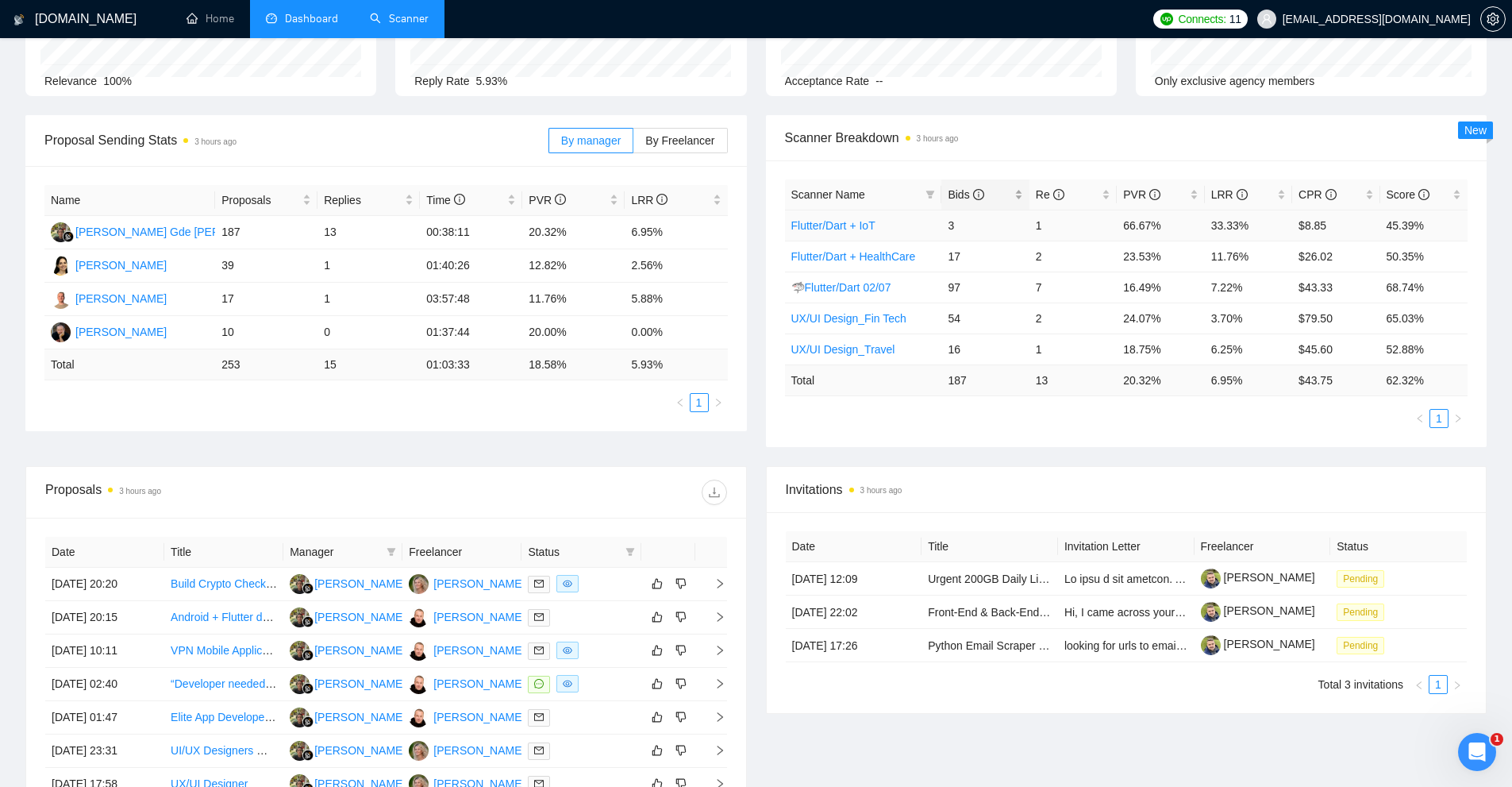
click at [958, 198] on span "Bids" at bounding box center [965, 194] width 36 height 12
click at [1013, 190] on div "Bids" at bounding box center [985, 194] width 75 height 18
drag, startPoint x: 1021, startPoint y: 380, endPoint x: 1254, endPoint y: 388, distance: 233.1
click at [1254, 388] on tr "Total 187 13 20.32 % 6.95 % $ 43.75 62.32 %" at bounding box center [1126, 379] width 683 height 31
click at [1255, 388] on td "6.95 %" at bounding box center [1247, 379] width 87 height 31
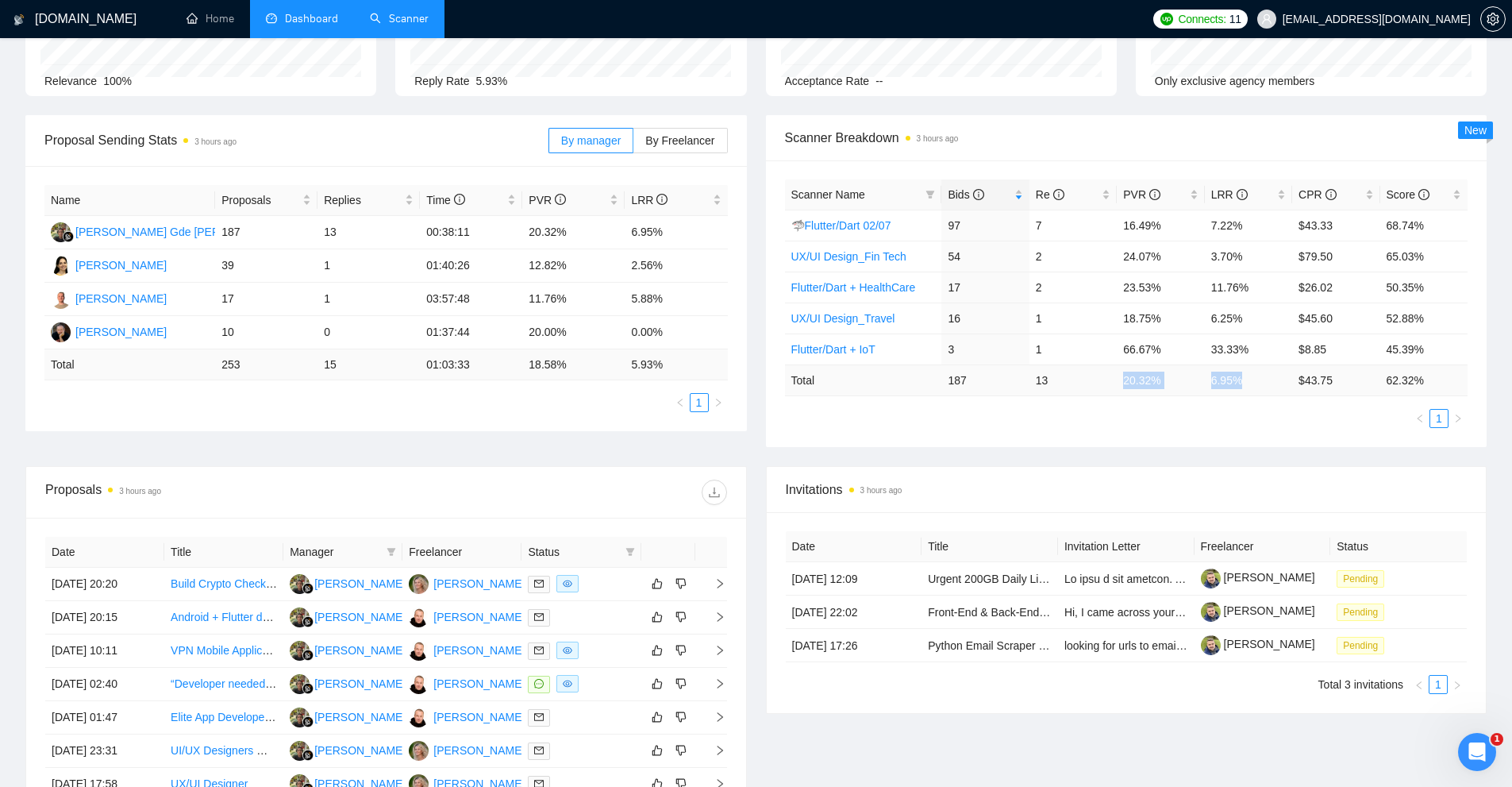
drag, startPoint x: 1239, startPoint y: 378, endPoint x: 1116, endPoint y: 379, distance: 123.0
click at [1116, 379] on tr "Total 187 13 20.32 % 6.95 % $ 43.75 62.32 %" at bounding box center [1126, 379] width 683 height 31
click at [1116, 379] on td "13" at bounding box center [1072, 379] width 87 height 31
drag, startPoint x: 1116, startPoint y: 379, endPoint x: 1263, endPoint y: 388, distance: 147.3
click at [1263, 388] on tr "Total 187 13 20.32 % 6.95 % $ 43.75 62.32 %" at bounding box center [1126, 379] width 683 height 31
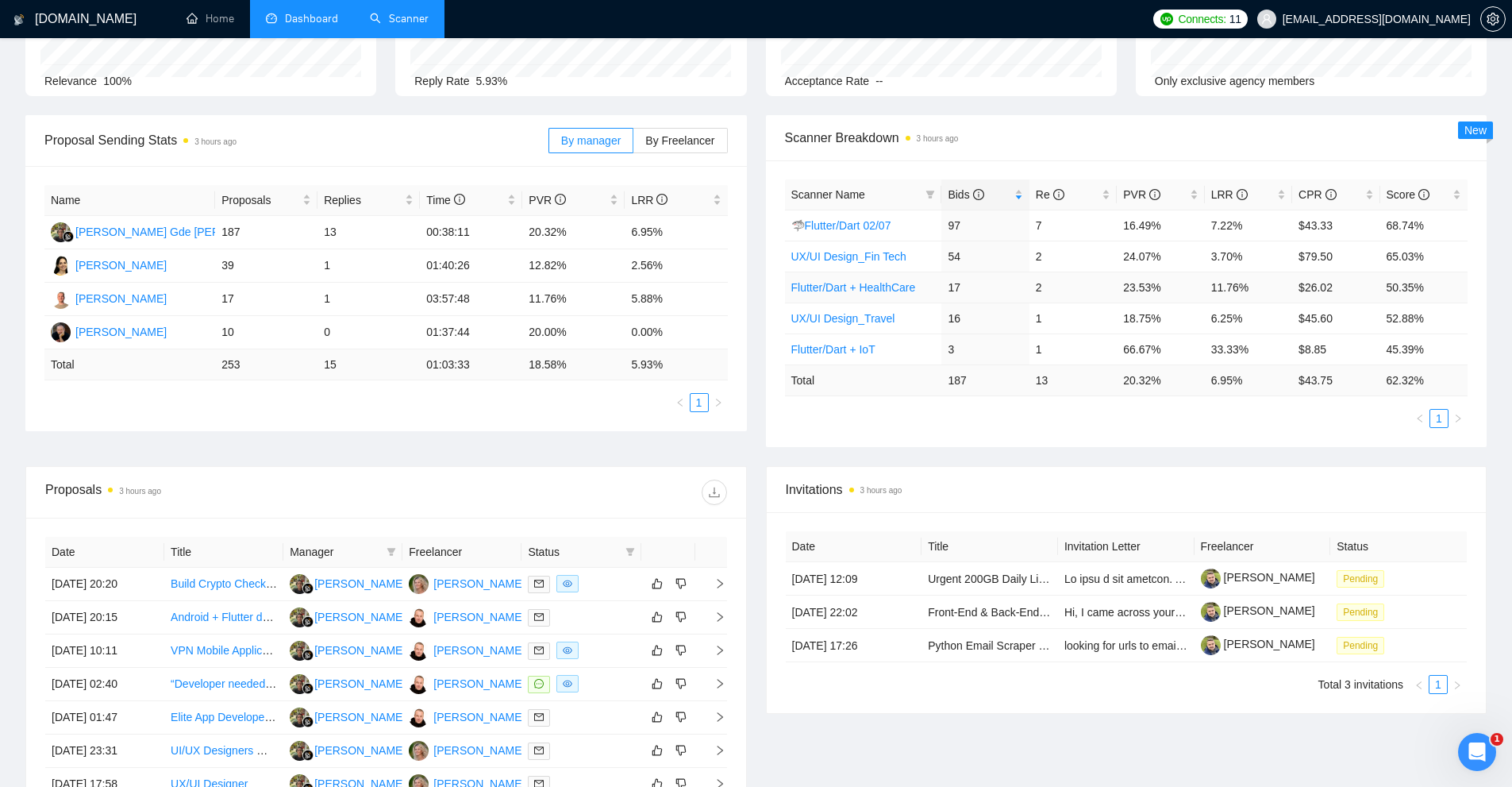
click at [992, 283] on td "17" at bounding box center [985, 287] width 87 height 31
click at [828, 227] on link "🦈Flutter/Dart 02/07" at bounding box center [841, 225] width 100 height 12
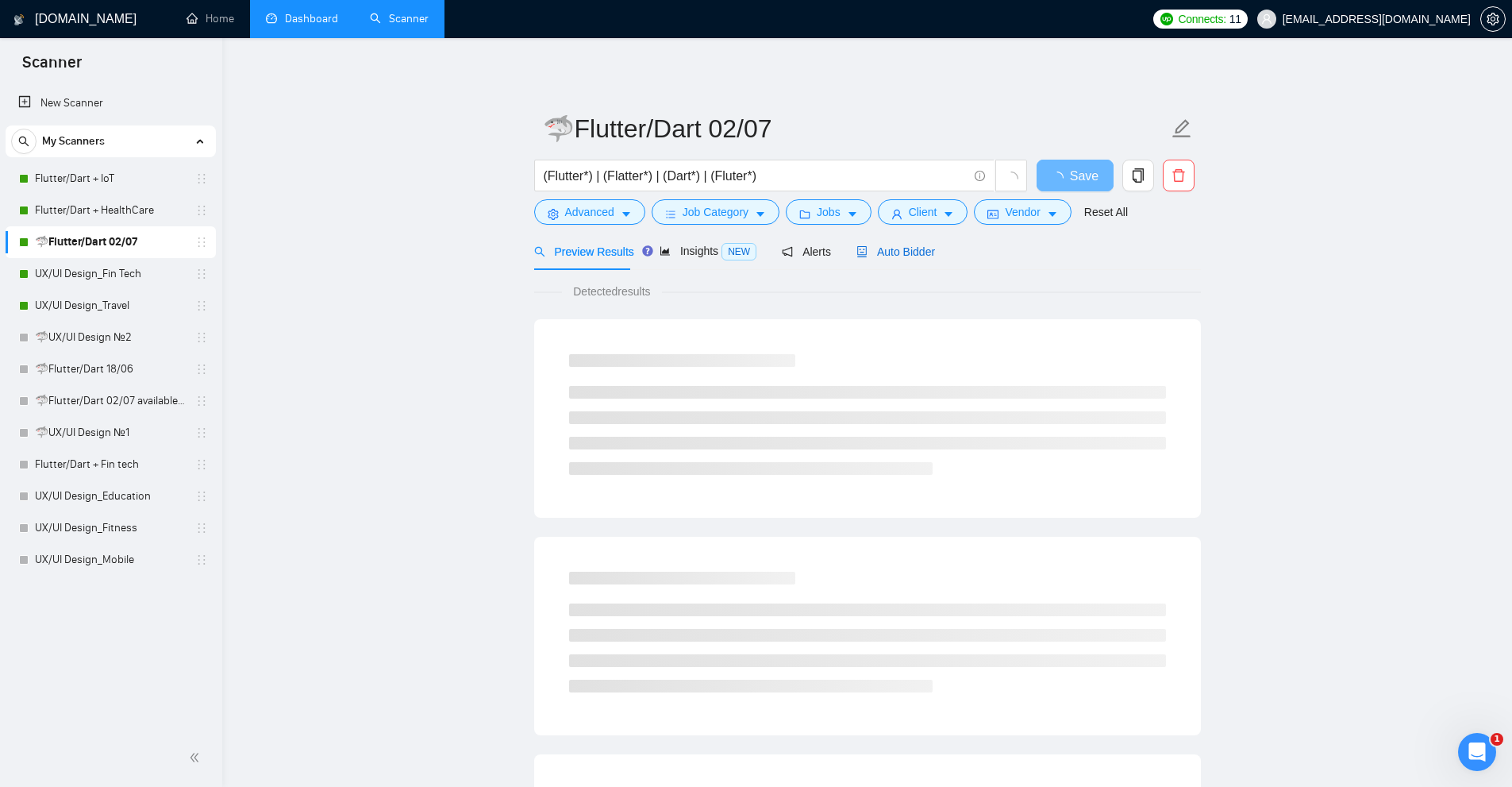
click at [866, 259] on div "Auto Bidder" at bounding box center [895, 251] width 78 height 18
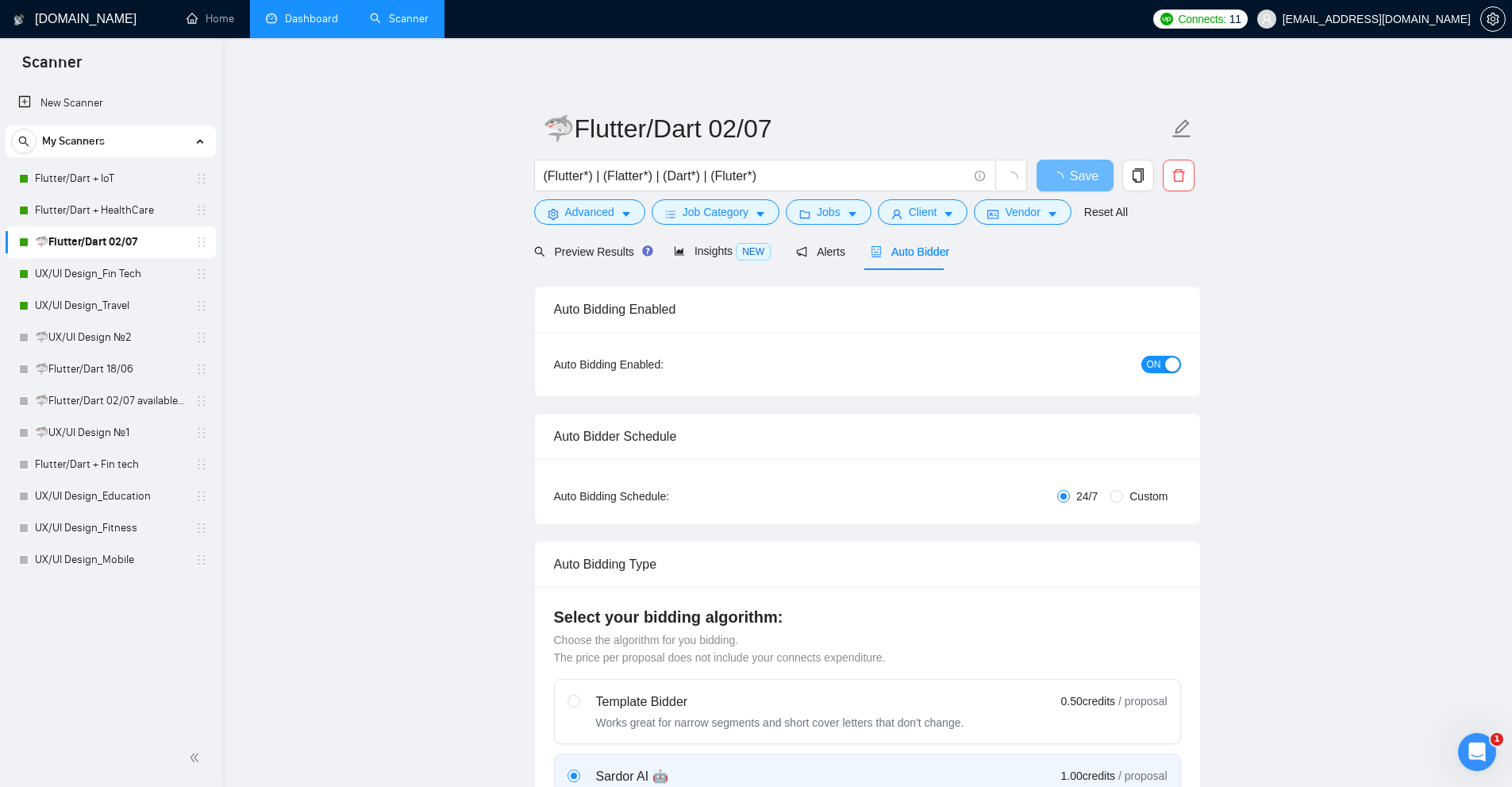
radio input "false"
radio input "true"
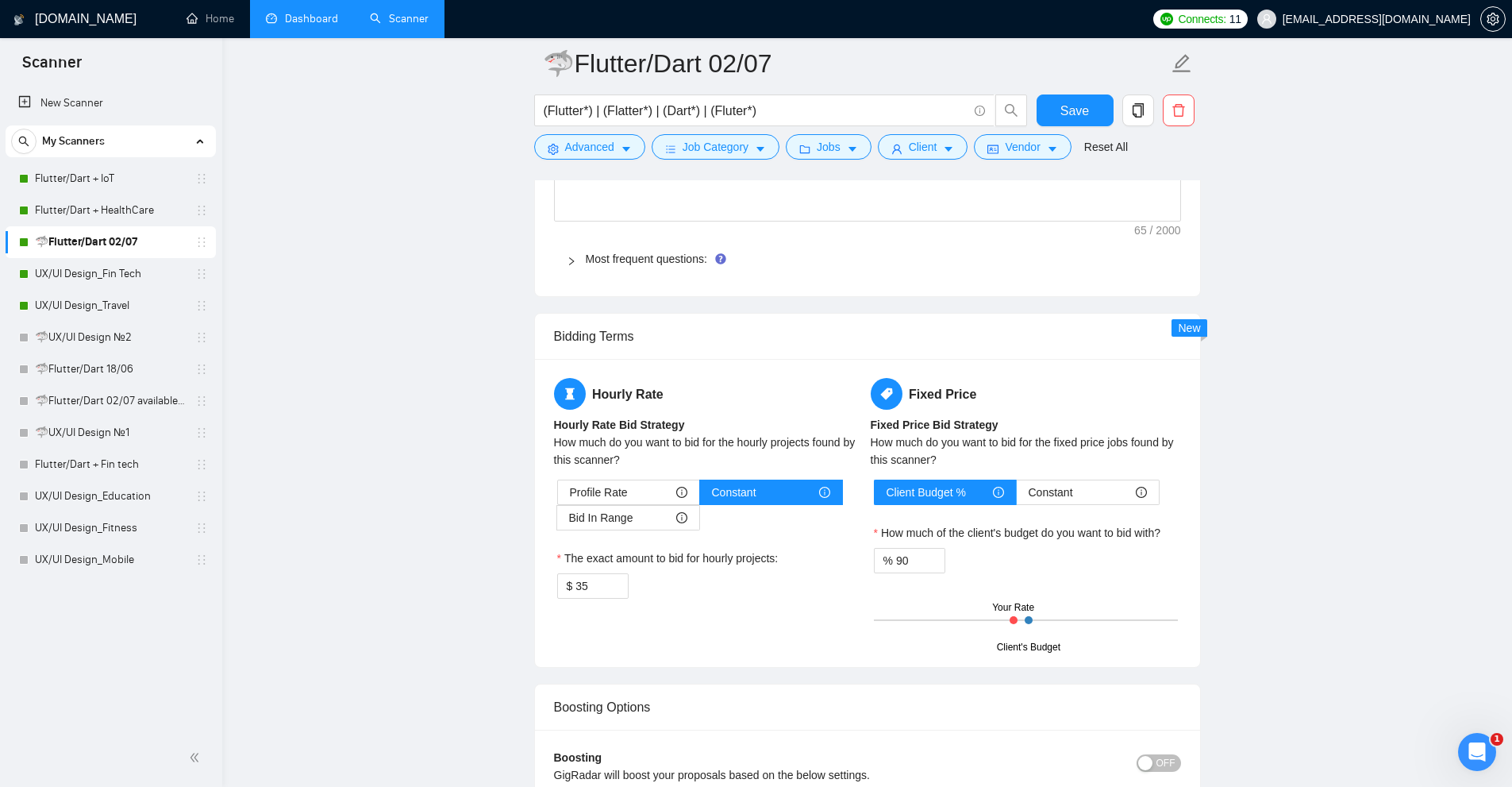
scroll to position [2540, 0]
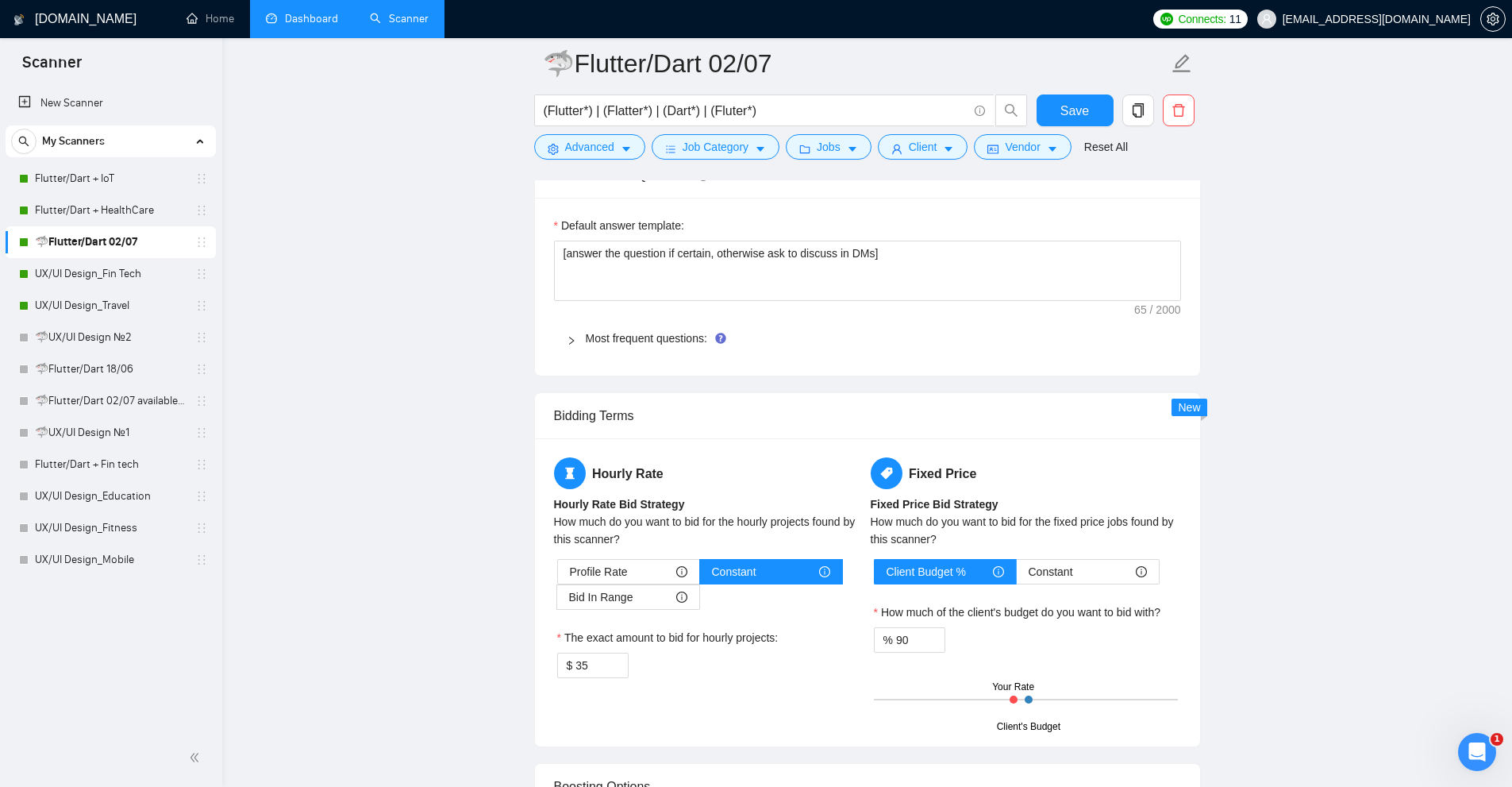
click at [576, 346] on div at bounding box center [577, 339] width 19 height 18
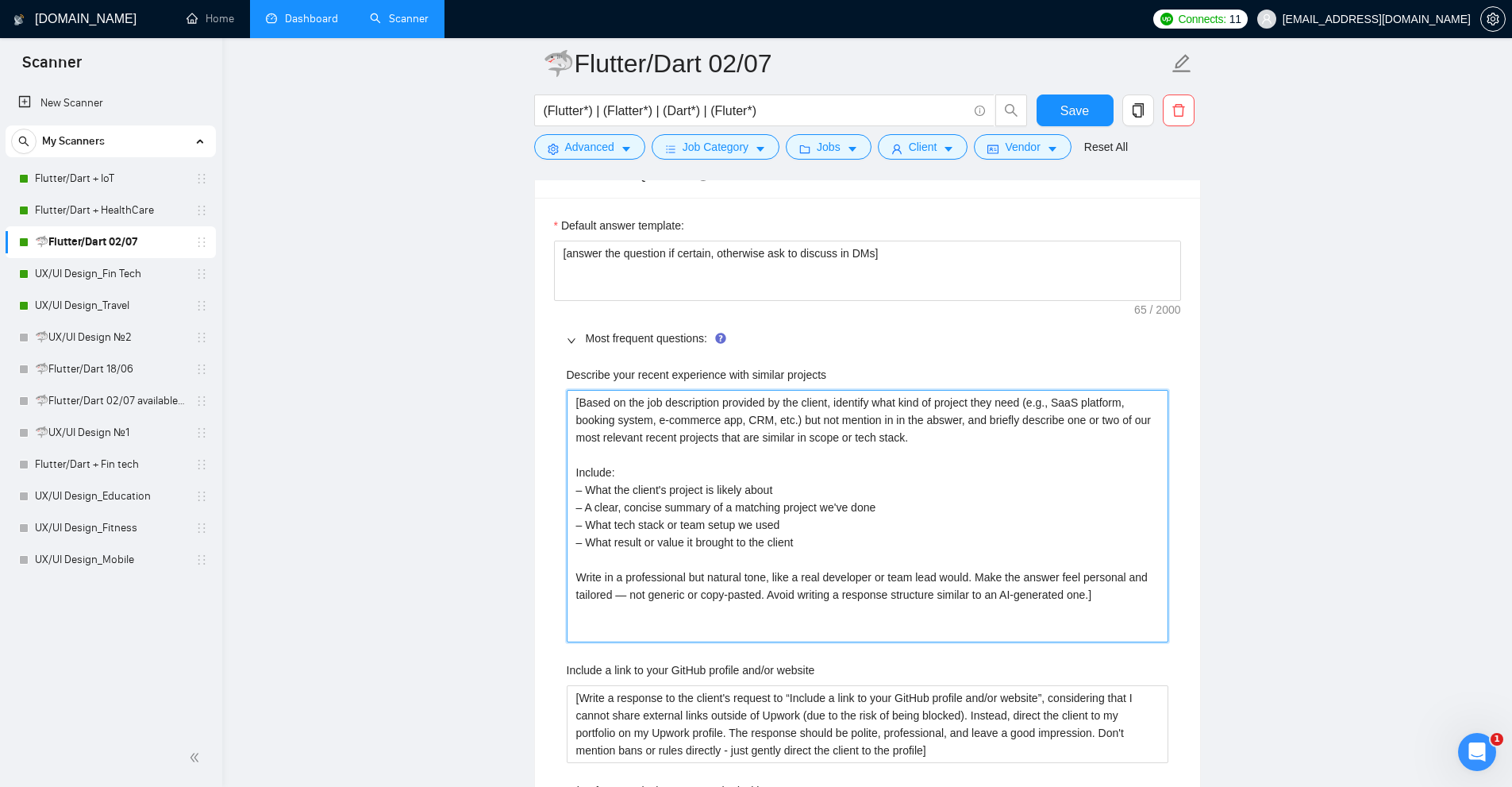
click at [838, 494] on projects "[Based on the job description provided by the client, identify what kind of pro…" at bounding box center [868, 515] width 601 height 252
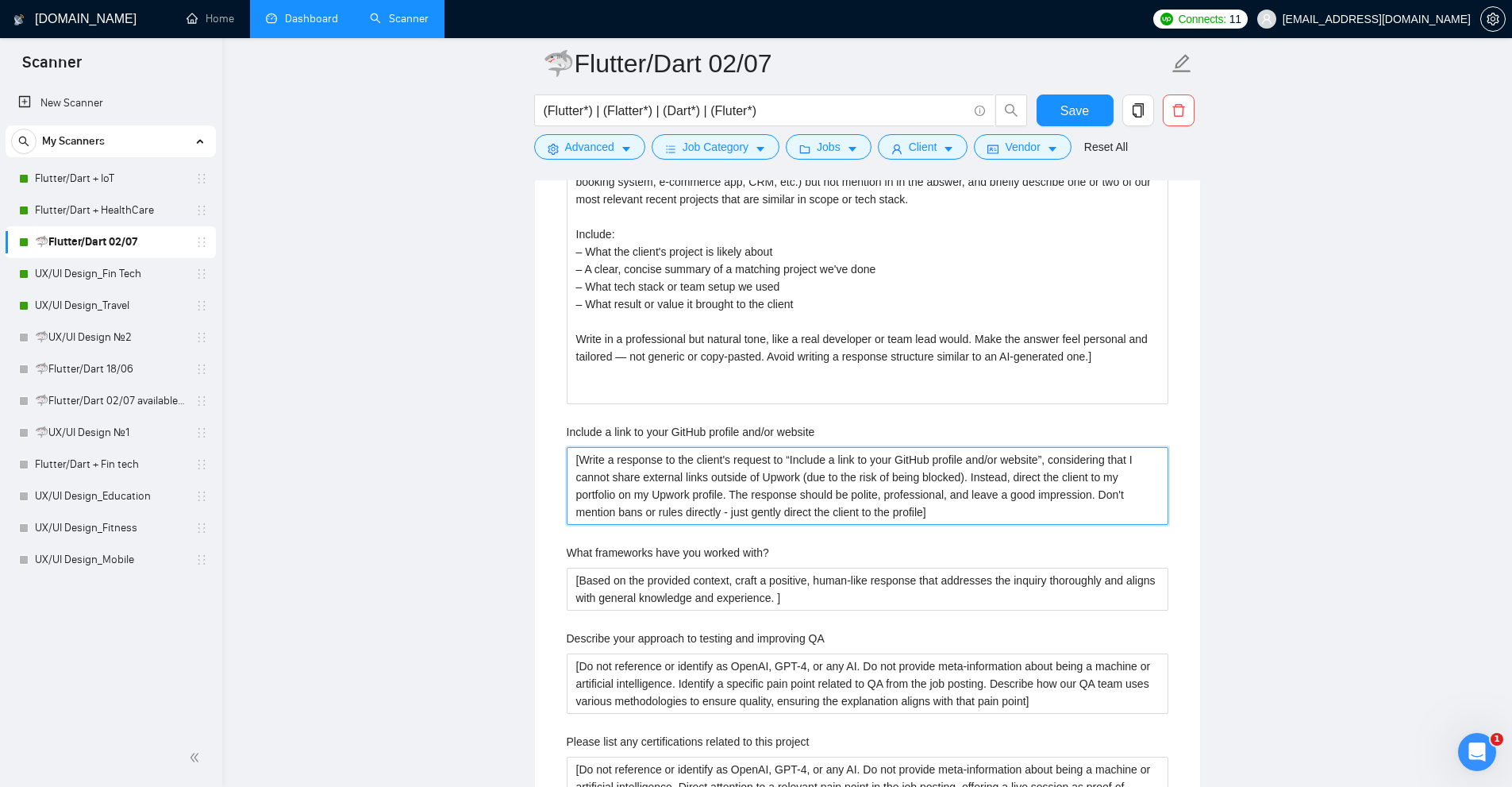
click at [603, 465] on website "[Write a response to the client's request to “Include a link to your GitHub pro…" at bounding box center [868, 485] width 601 height 77
click at [793, 485] on website "[Write a response to the client's request to “Include a link to your GitHub pro…" at bounding box center [868, 485] width 601 height 77
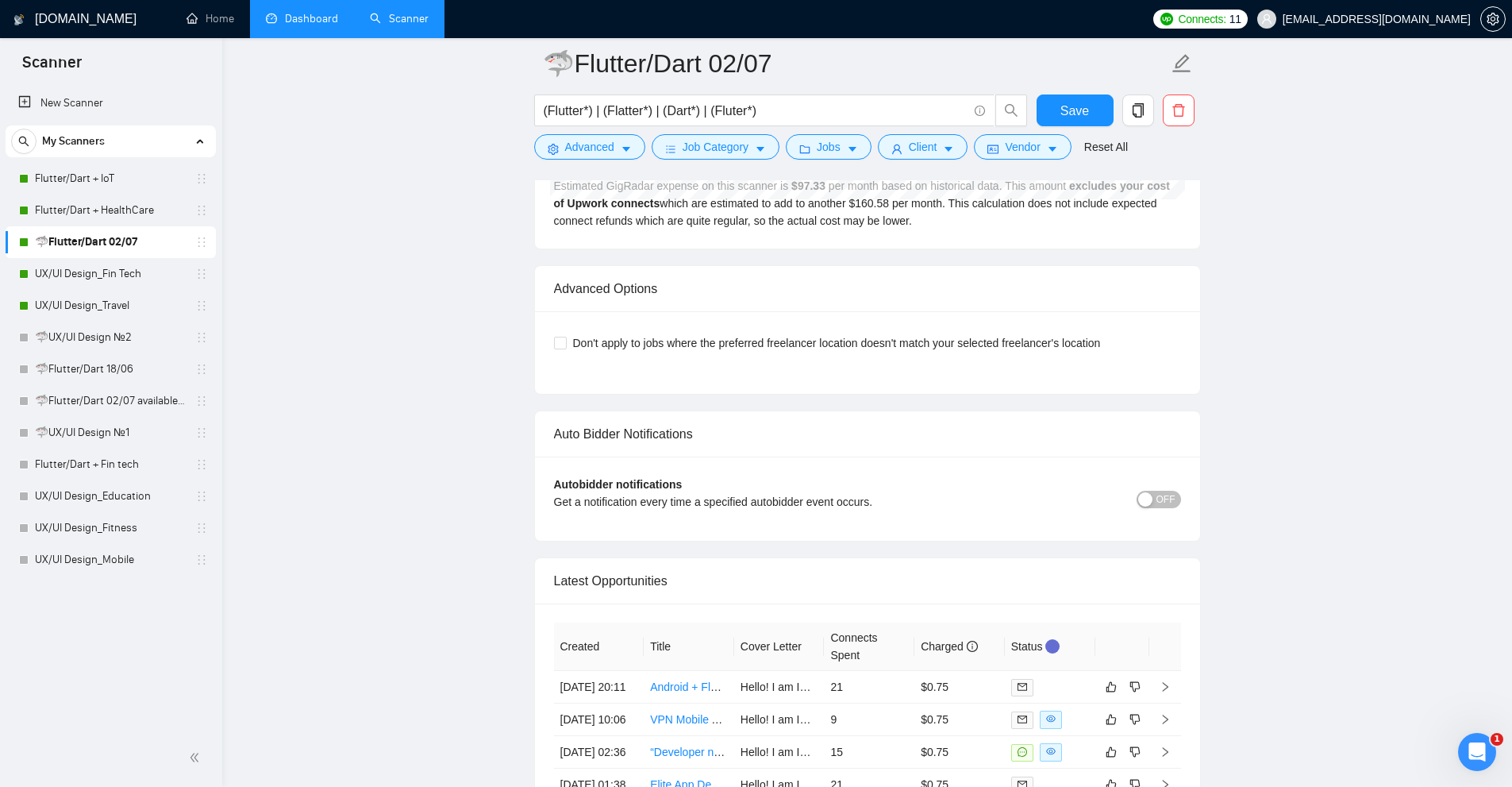
scroll to position [5795, 0]
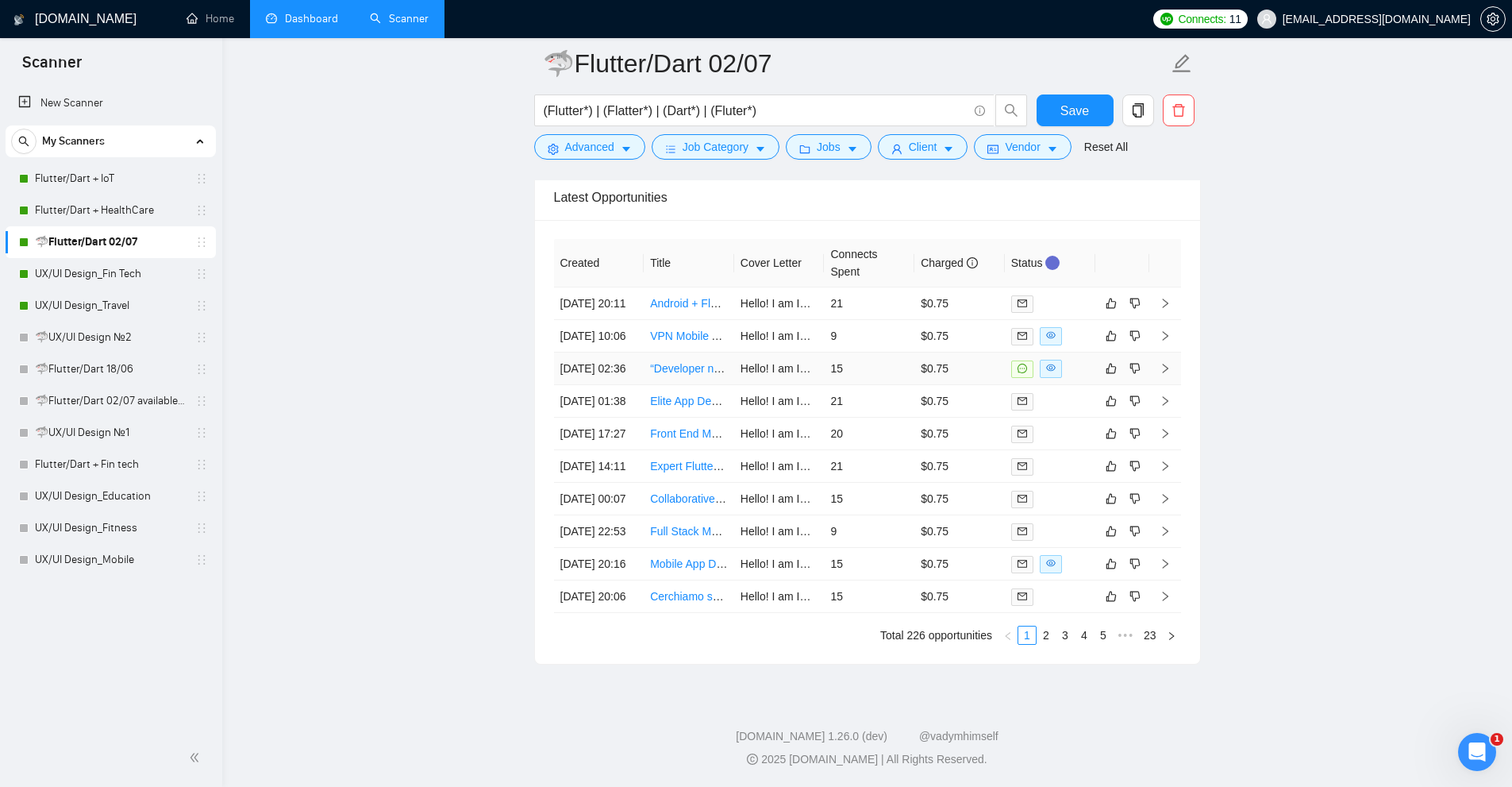
click at [978, 353] on td "$0.75" at bounding box center [959, 368] width 91 height 33
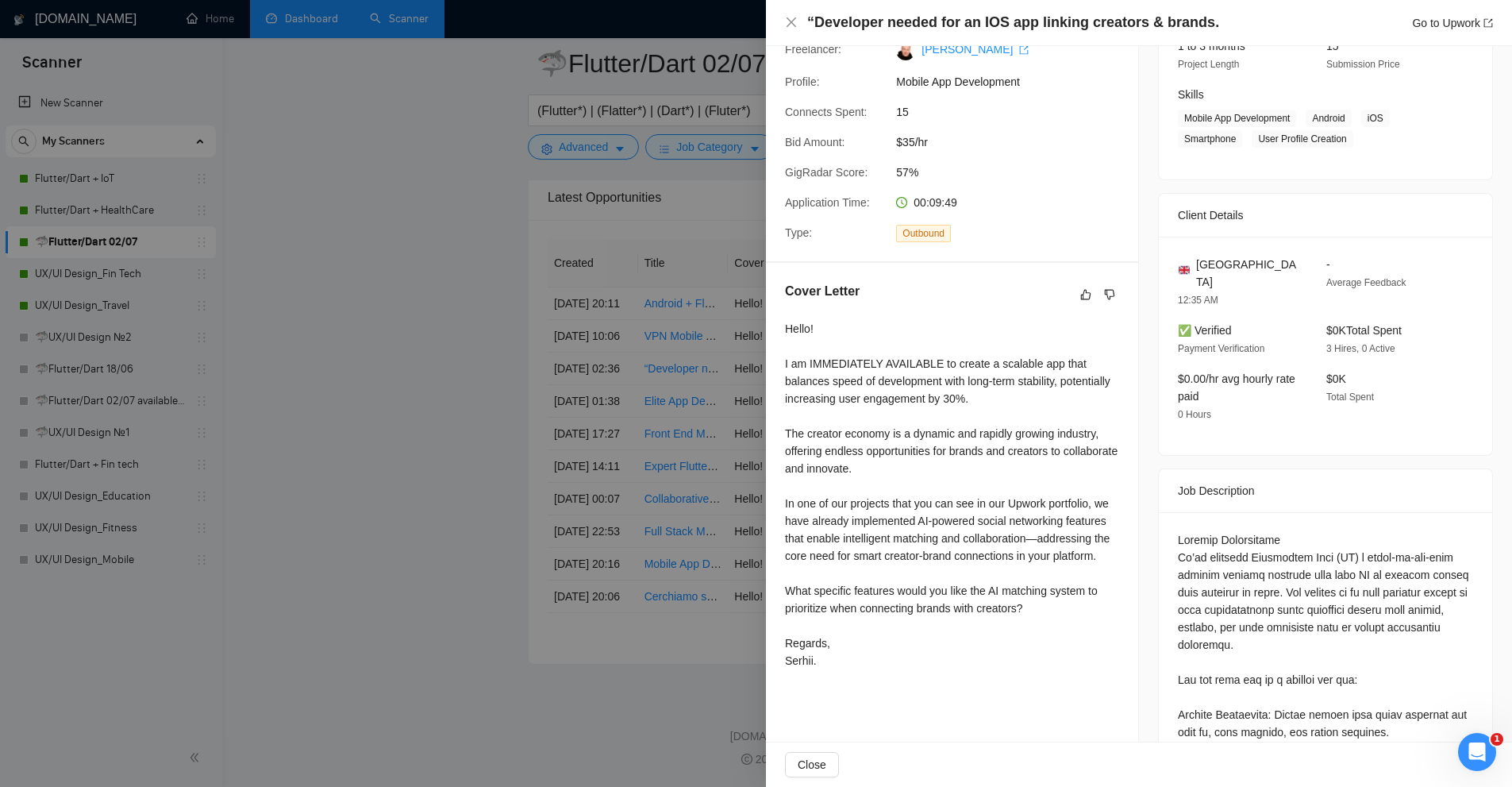
scroll to position [142, 0]
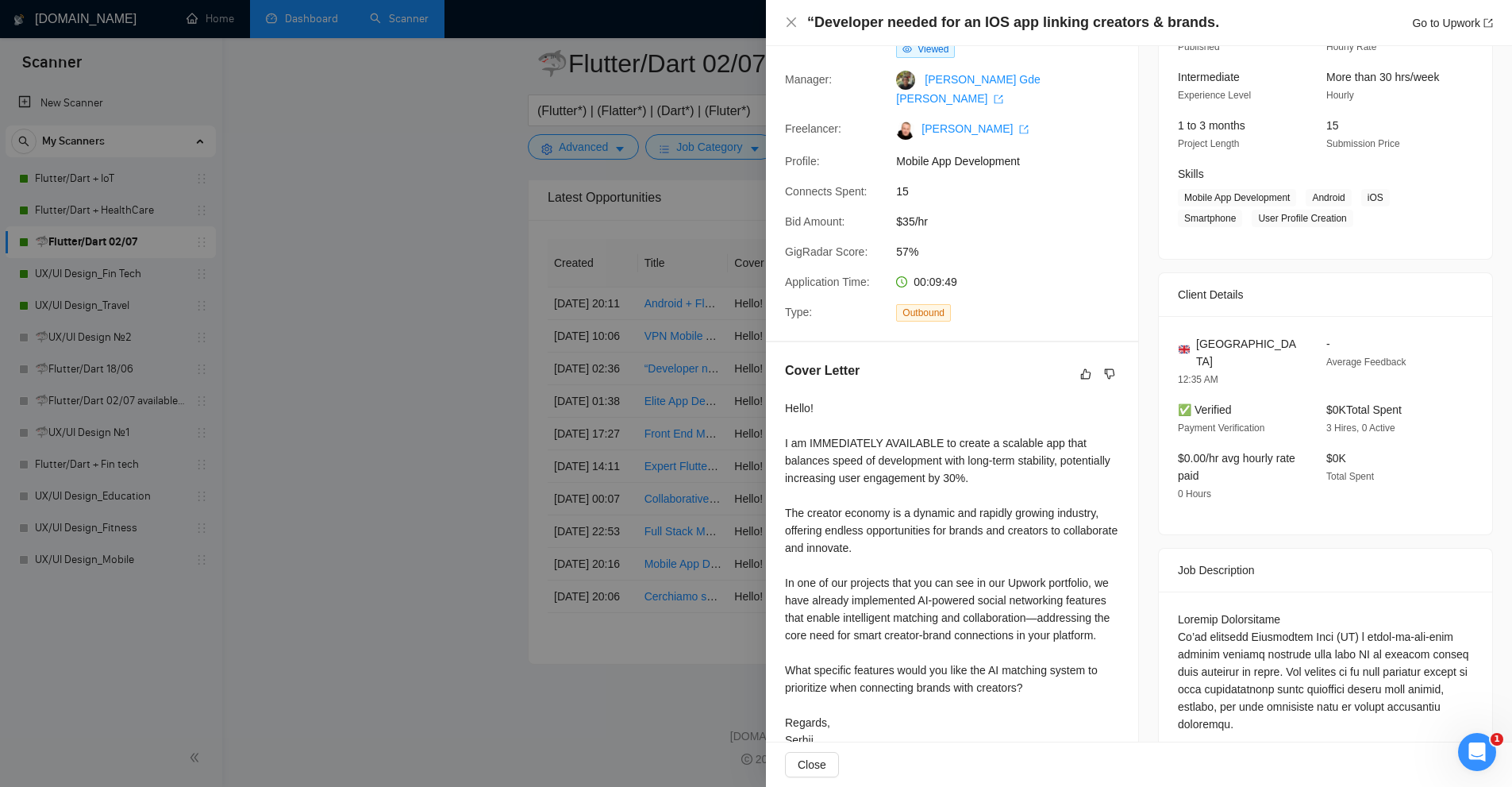
click at [253, 149] on div at bounding box center [756, 393] width 1512 height 787
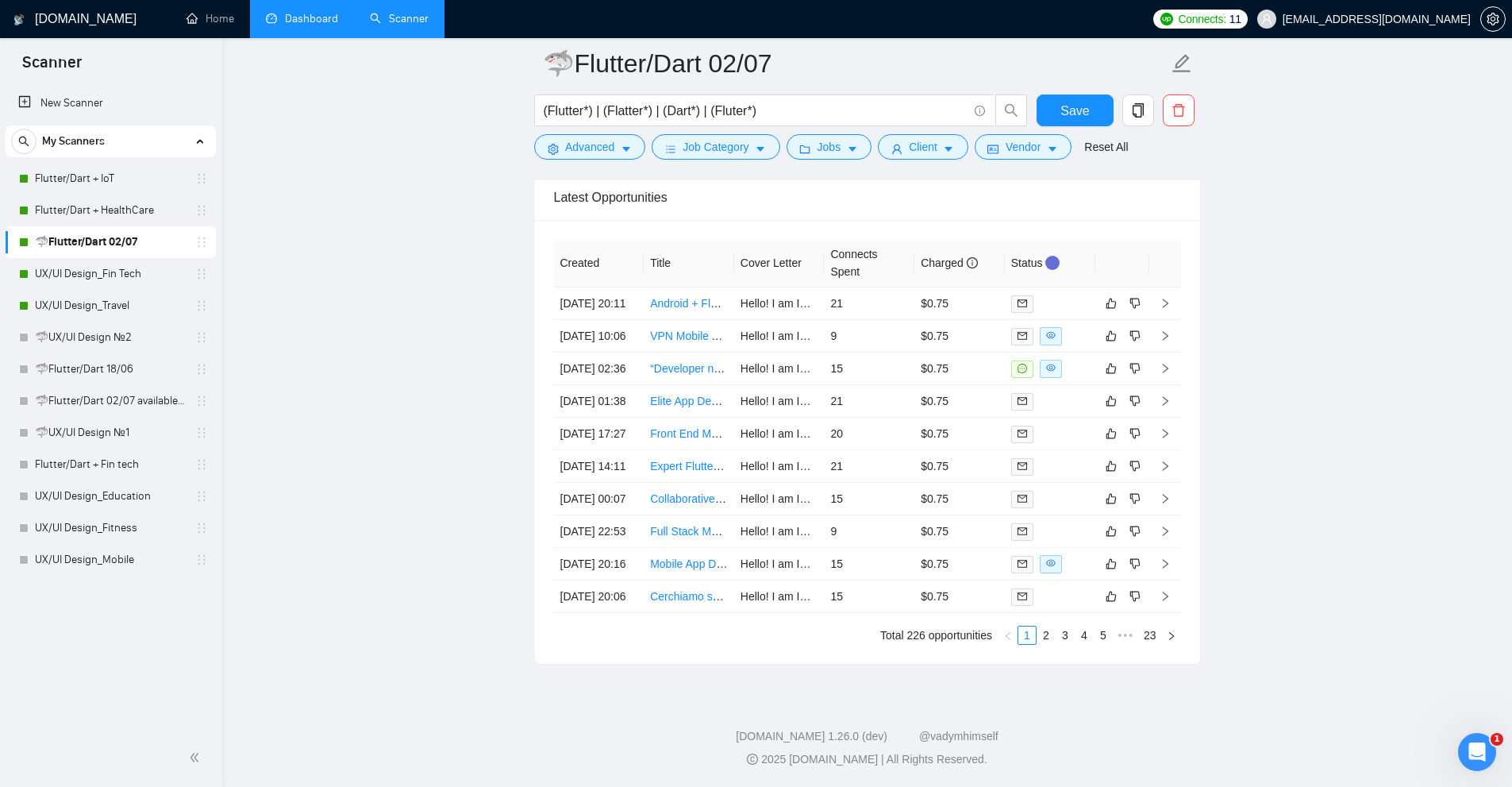
click at [323, 25] on link "Dashboard" at bounding box center [302, 18] width 72 height 13
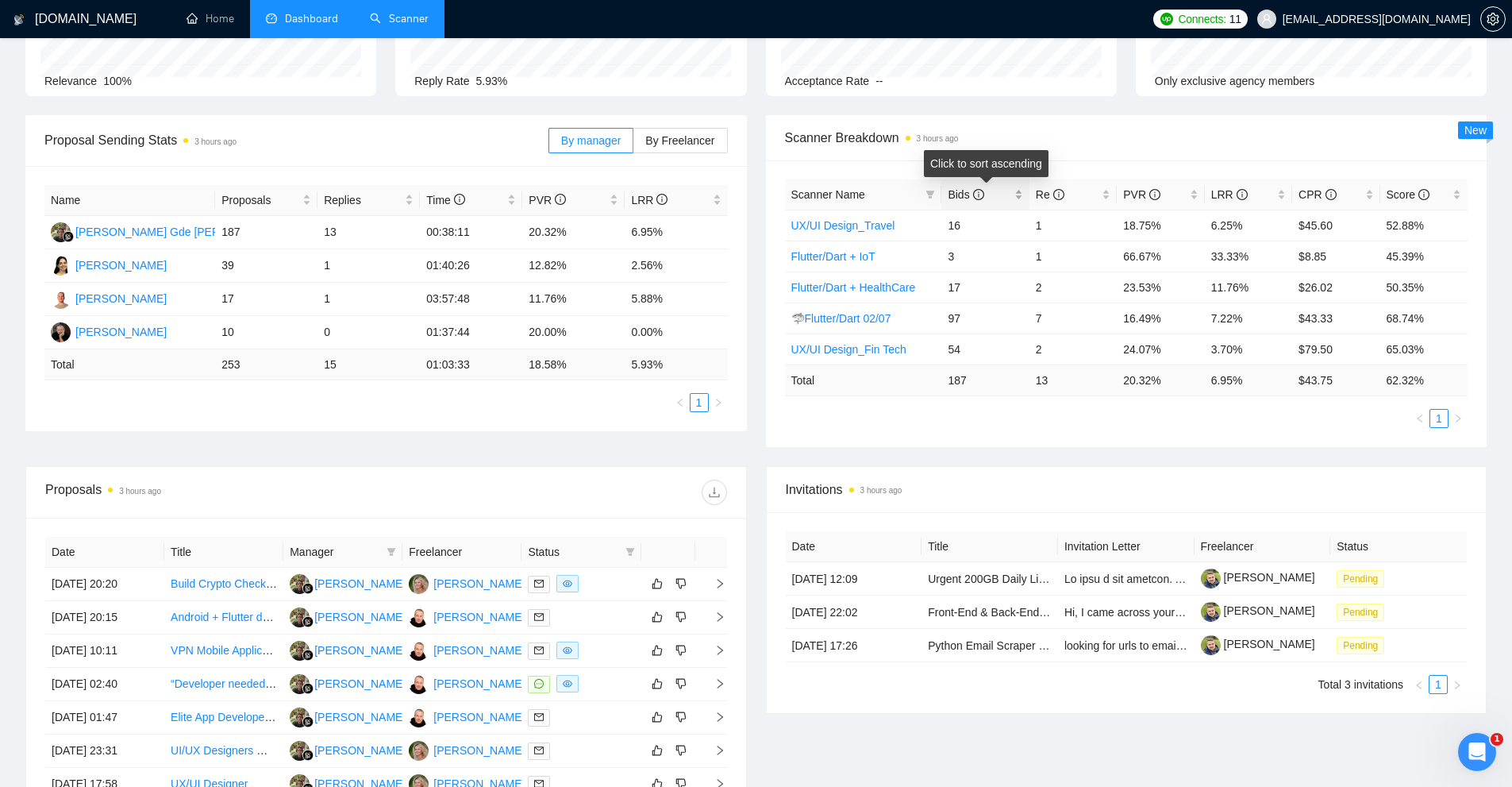
click at [1016, 196] on div "Bids" at bounding box center [985, 194] width 75 height 18
click at [865, 227] on link "🦈Flutter/Dart 02/07" at bounding box center [841, 225] width 100 height 12
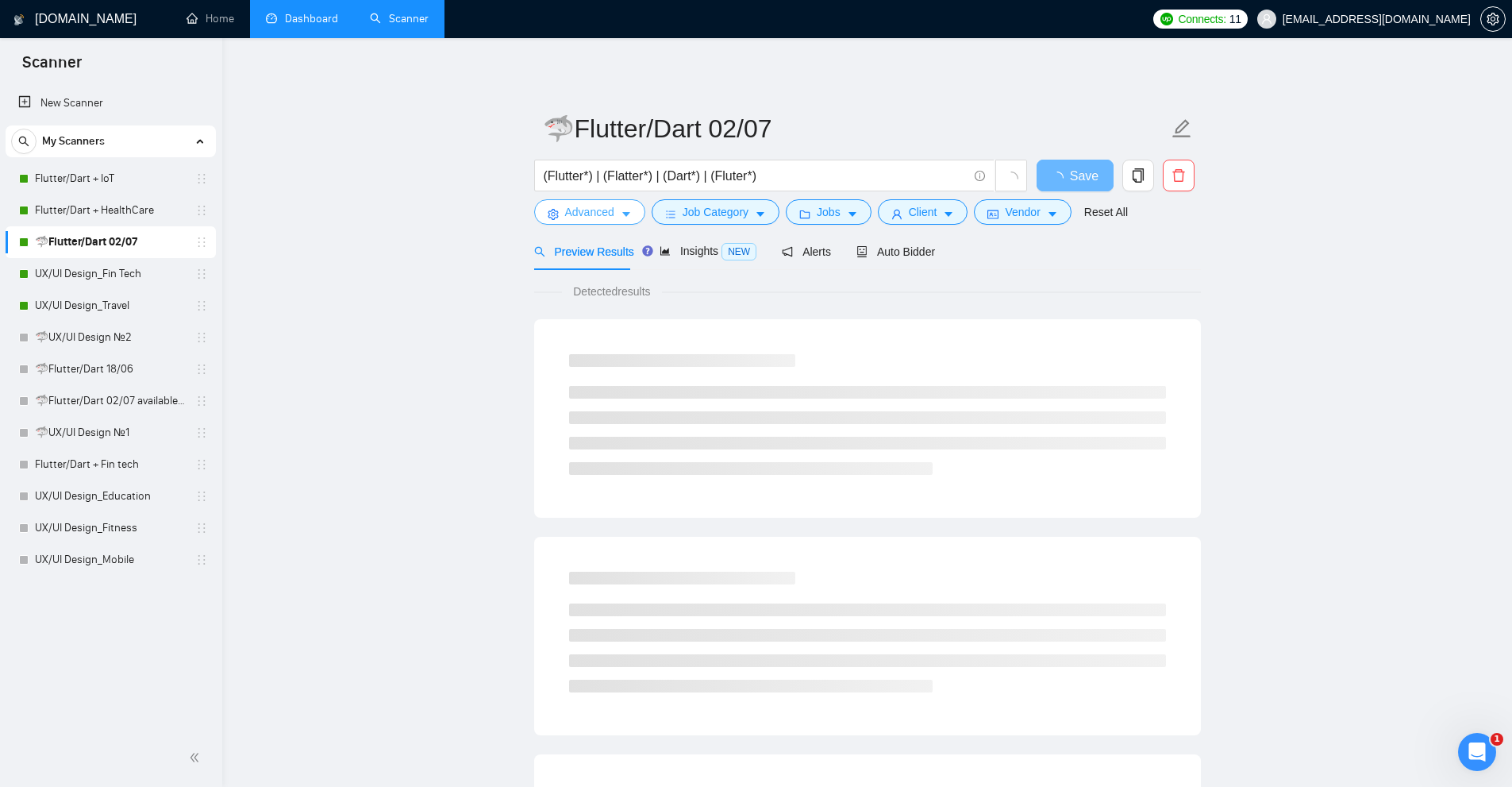
click at [593, 208] on span "Advanced" at bounding box center [590, 212] width 49 height 18
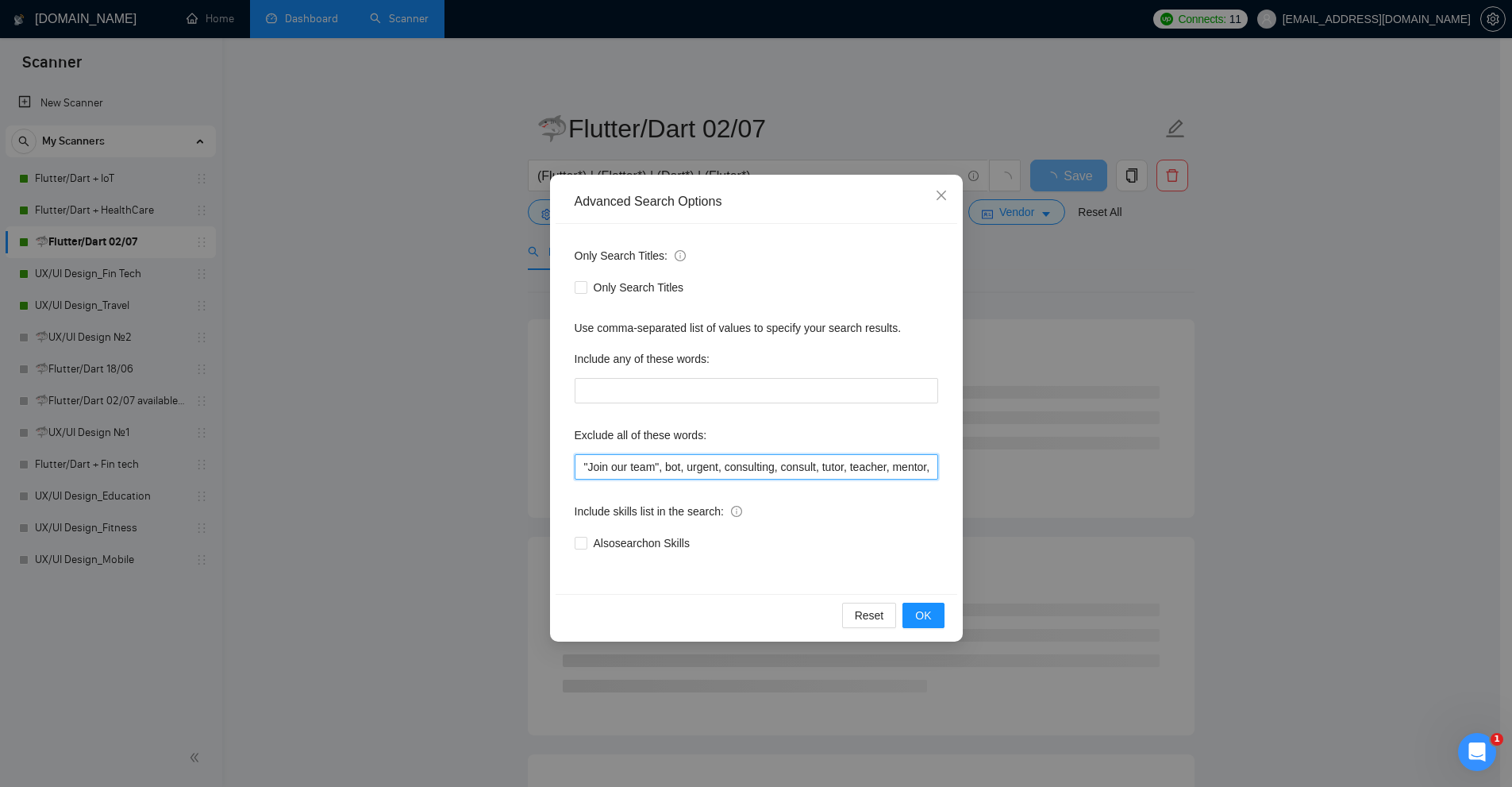
click at [651, 462] on input ""Join our team", bot, urgent, consulting, consult, tutor, teacher, mentor, upda…" at bounding box center [756, 466] width 363 height 26
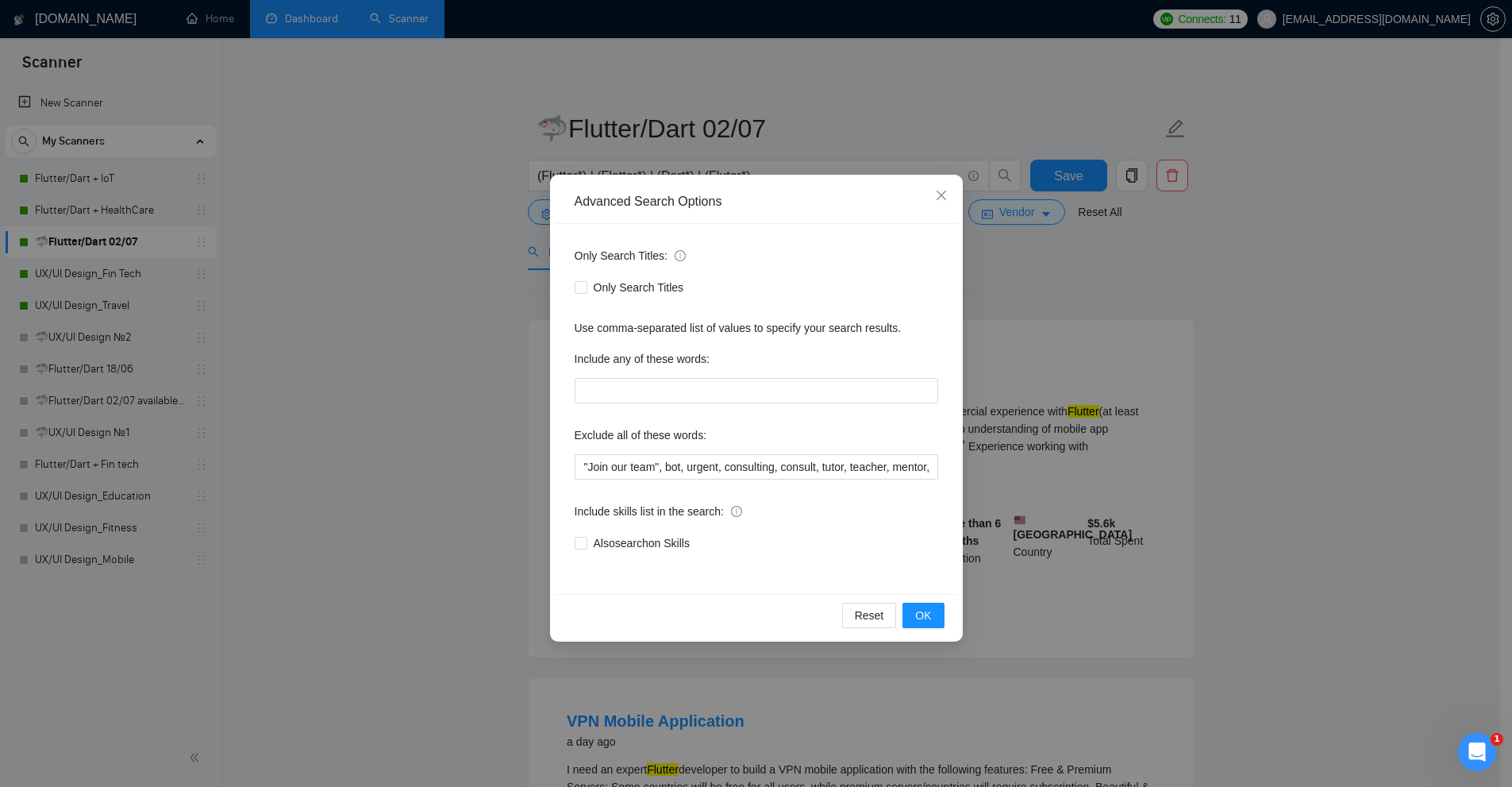
click at [532, 40] on div "Advanced Search Options Only Search Titles: Only Search Titles Use comma-separa…" at bounding box center [756, 393] width 1512 height 787
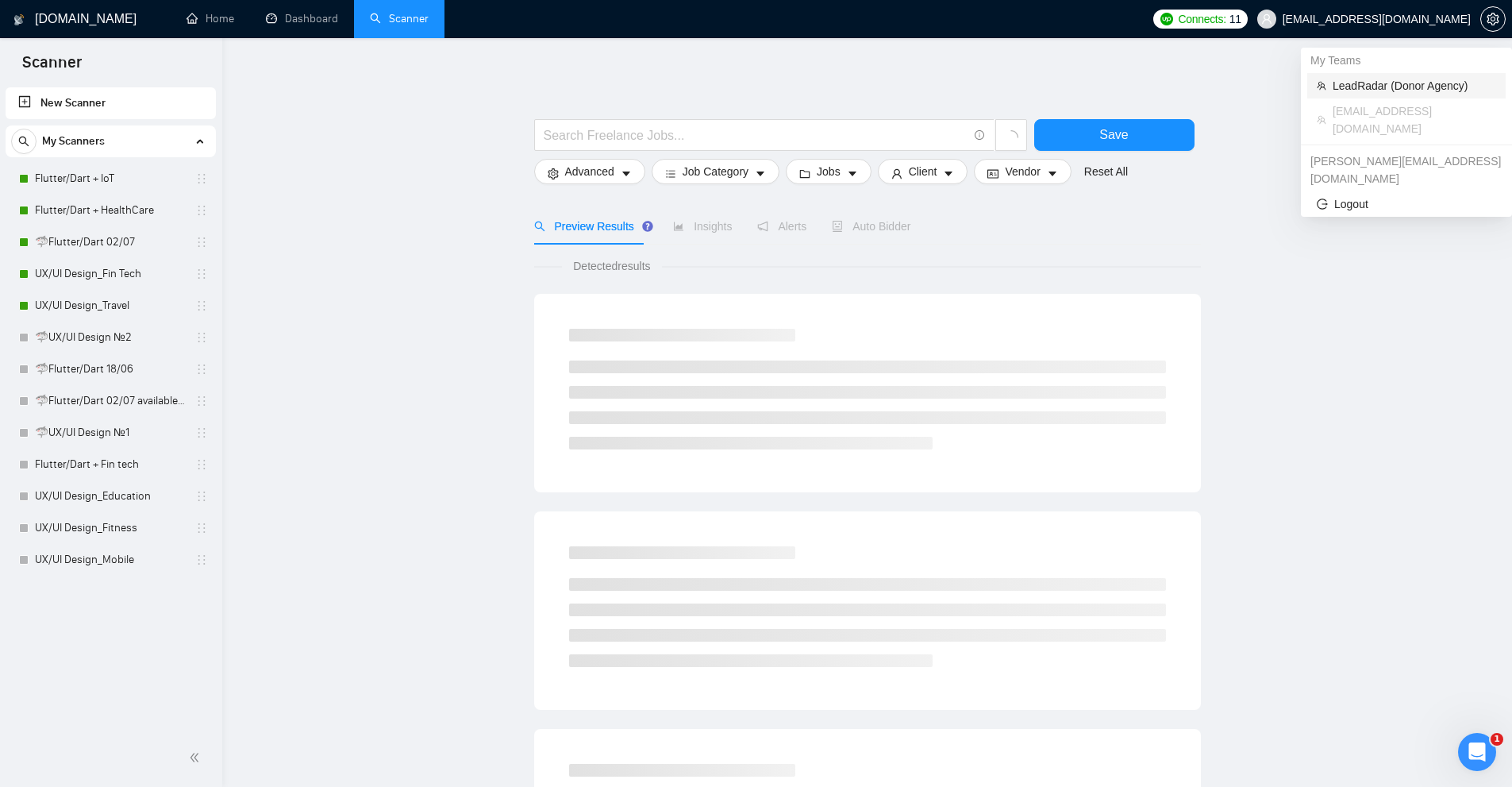
click at [1381, 76] on li "LeadRadar (Donor Agency)" at bounding box center [1407, 85] width 199 height 26
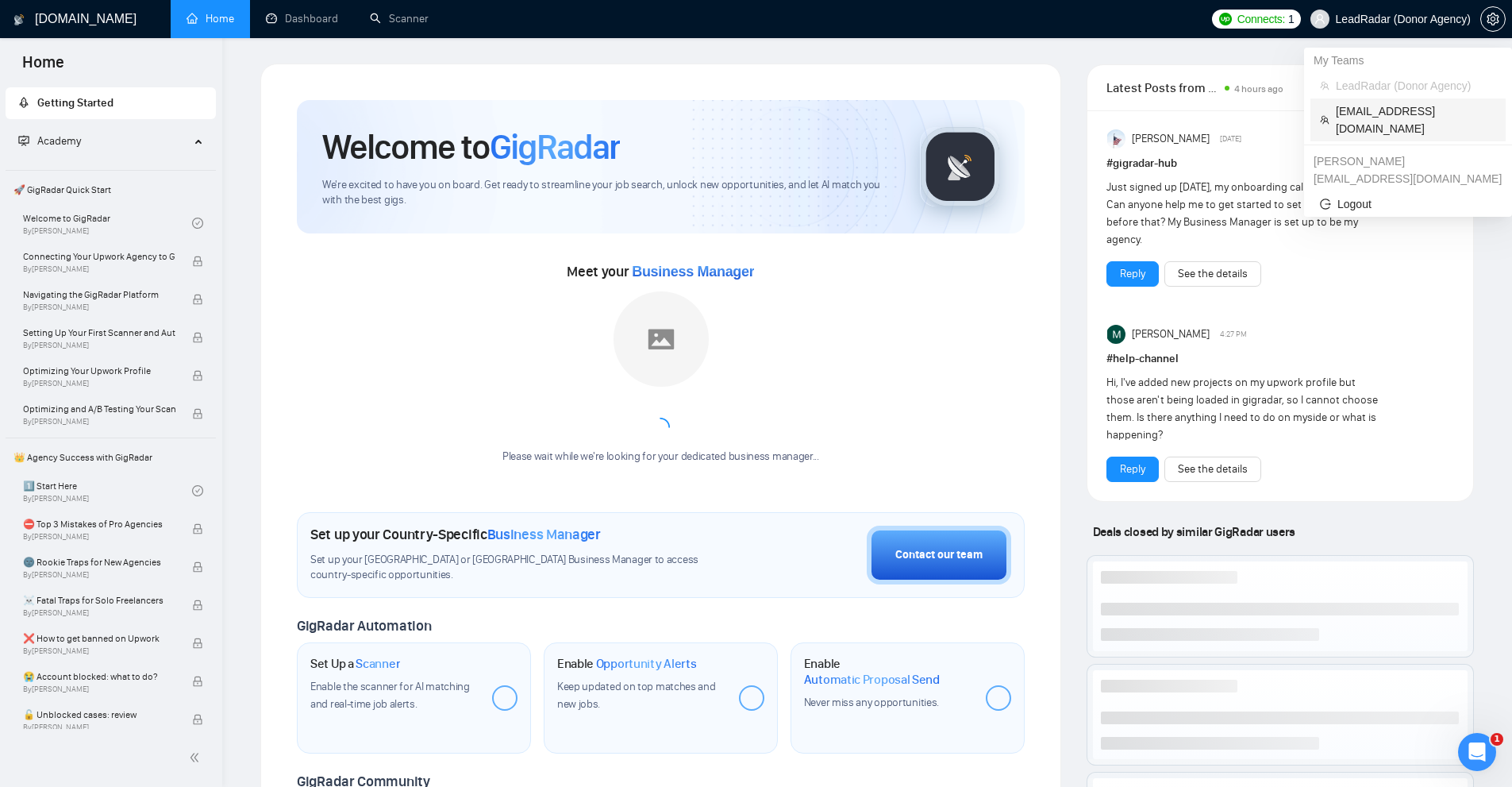
click at [1368, 102] on li "[EMAIL_ADDRESS][DOMAIN_NAME]" at bounding box center [1407, 120] width 195 height 43
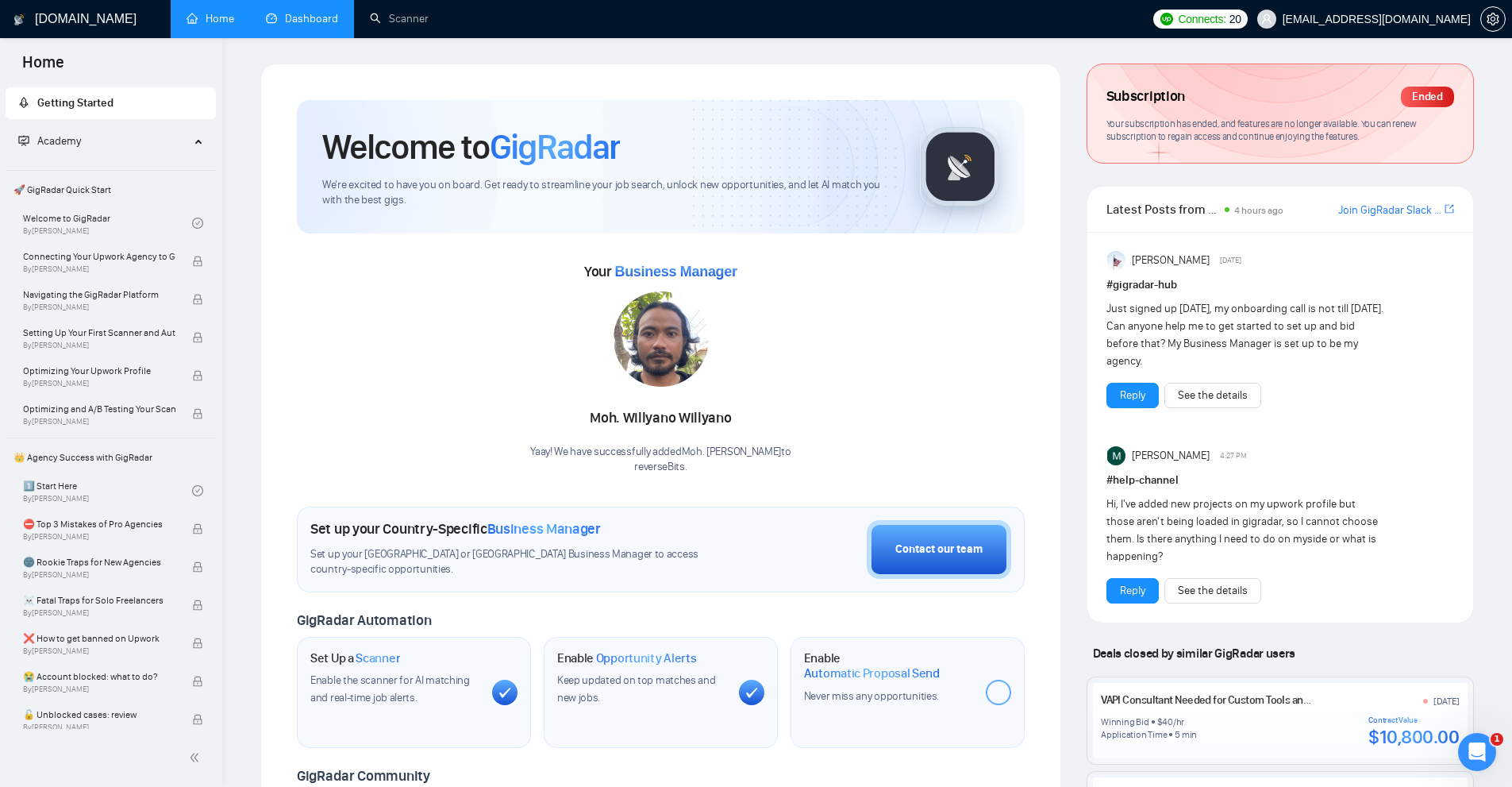
click at [294, 25] on link "Dashboard" at bounding box center [302, 18] width 72 height 13
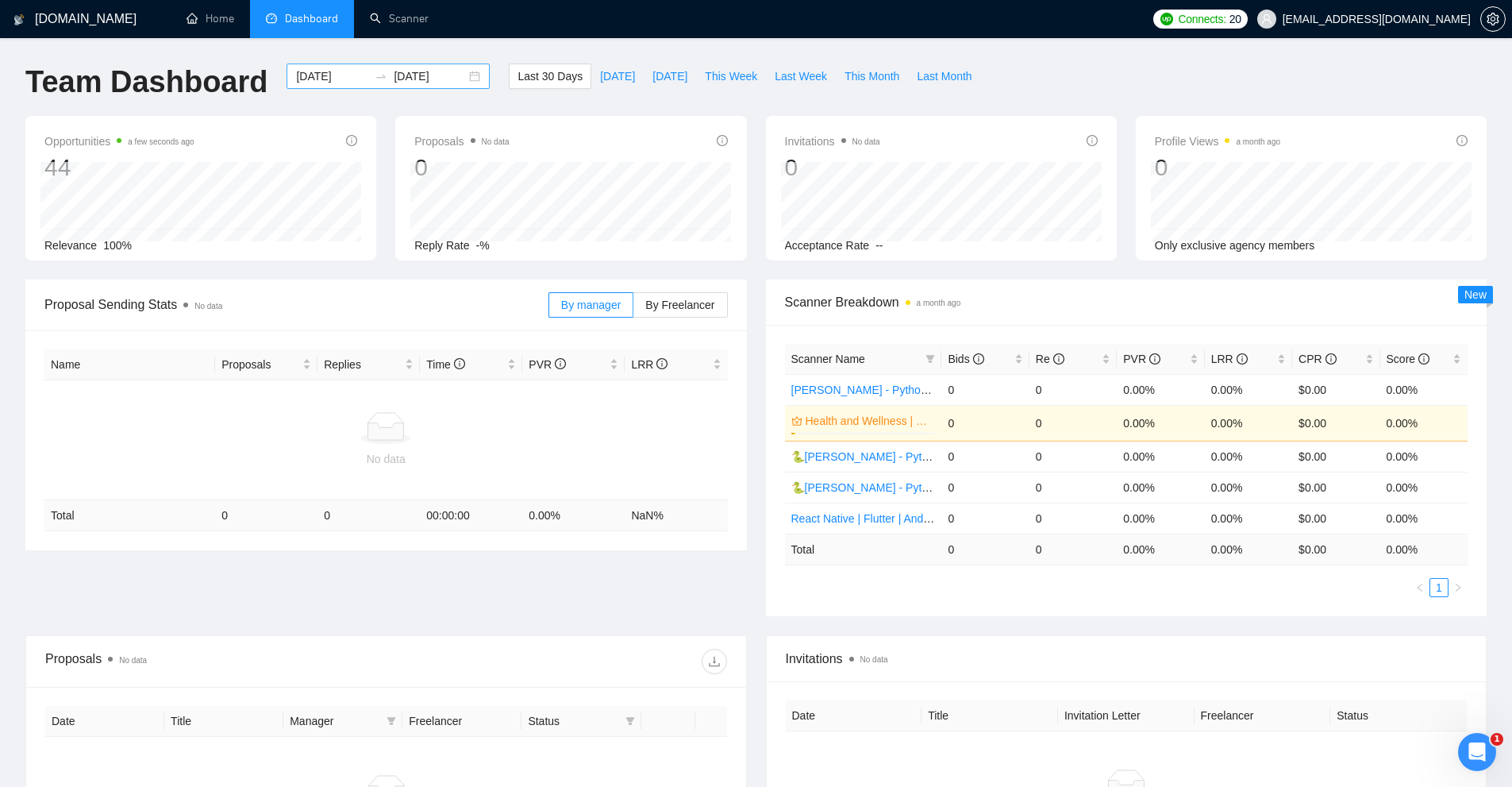
click at [328, 82] on input "2025-08-01" at bounding box center [332, 77] width 72 height 18
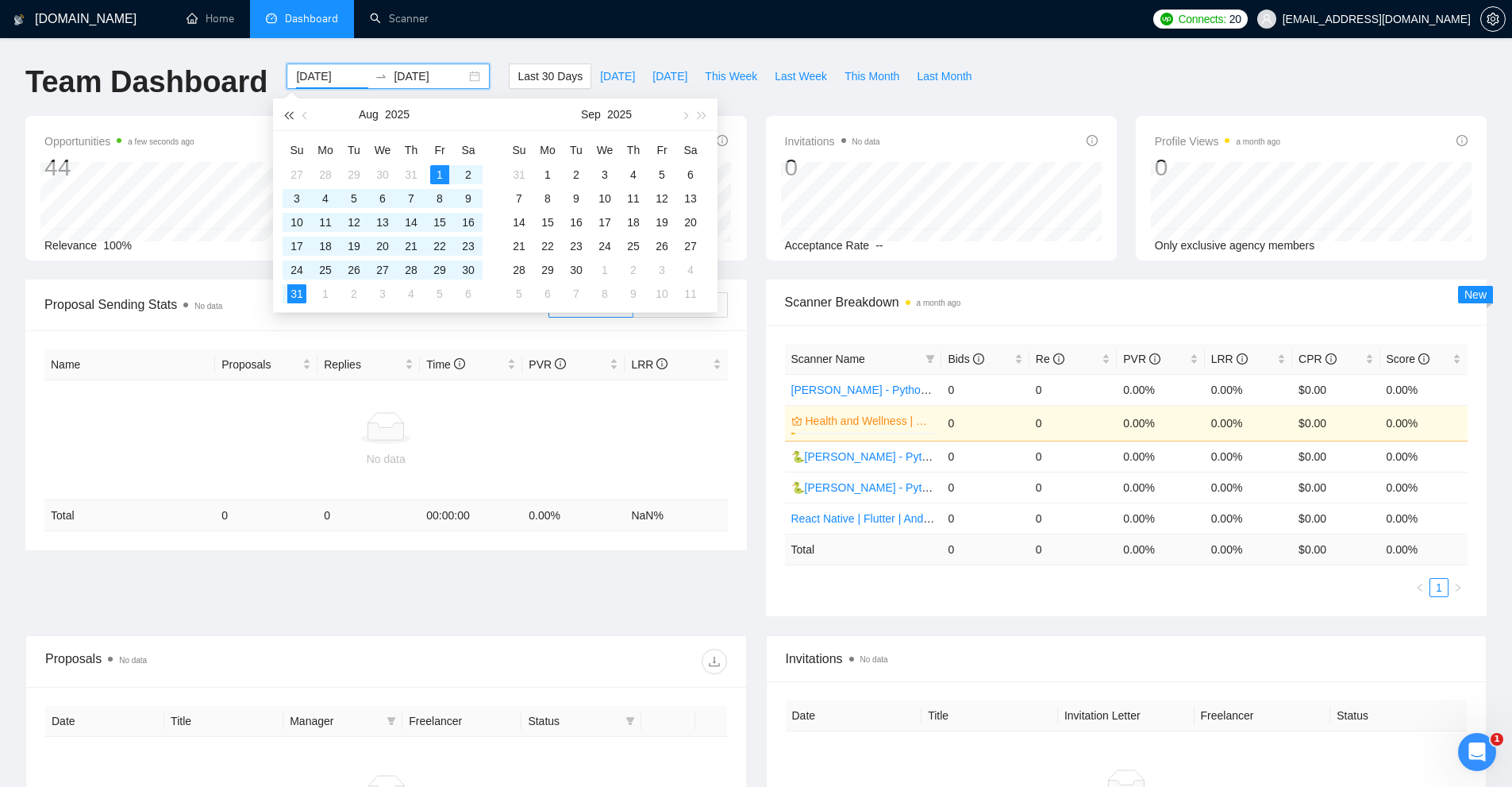
click at [288, 114] on span "button" at bounding box center [287, 114] width 8 height 8
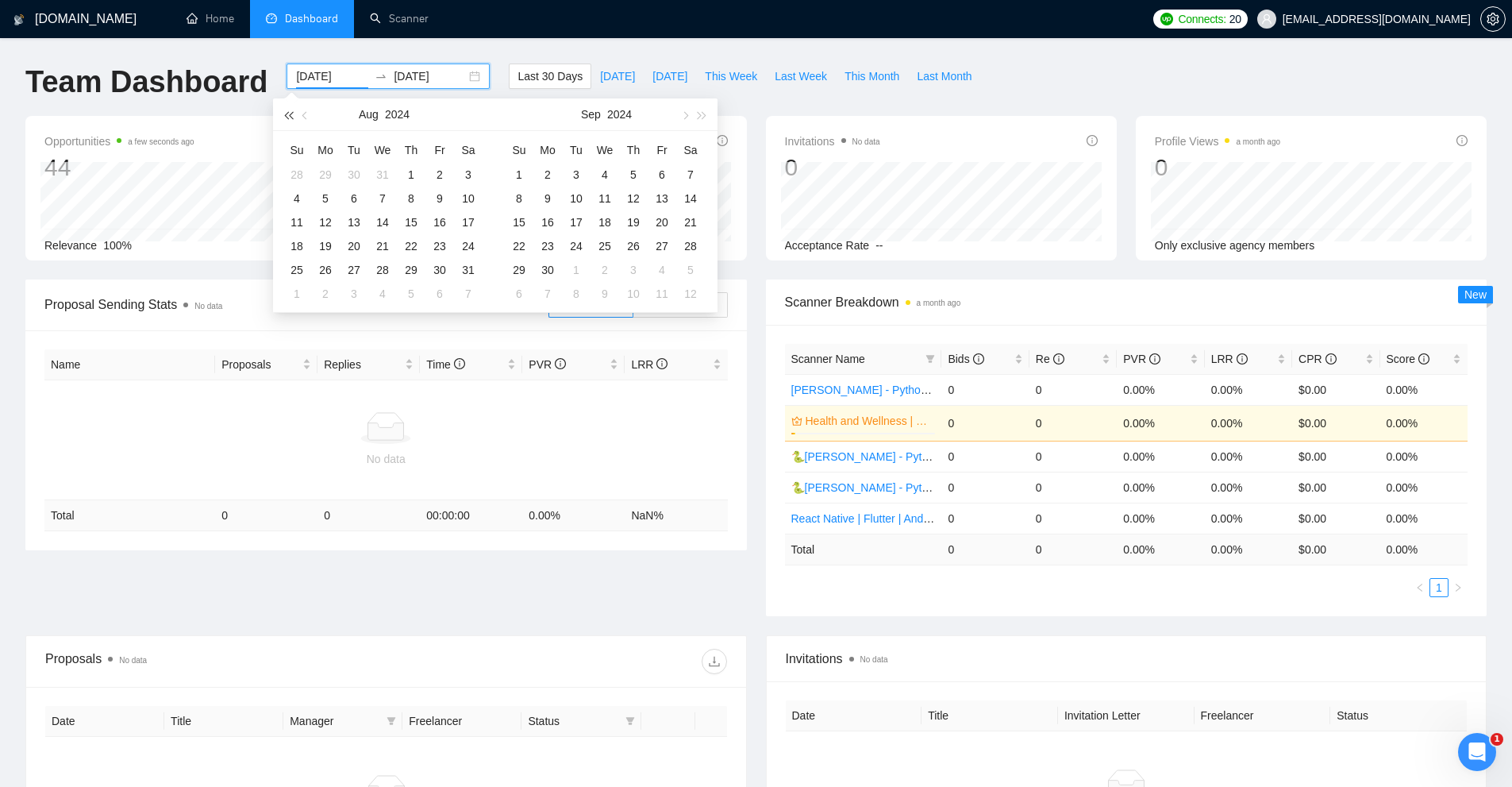
click at [288, 114] on span "button" at bounding box center [287, 114] width 8 height 8
type input "2022-08-01"
click at [323, 178] on div "1" at bounding box center [325, 175] width 19 height 19
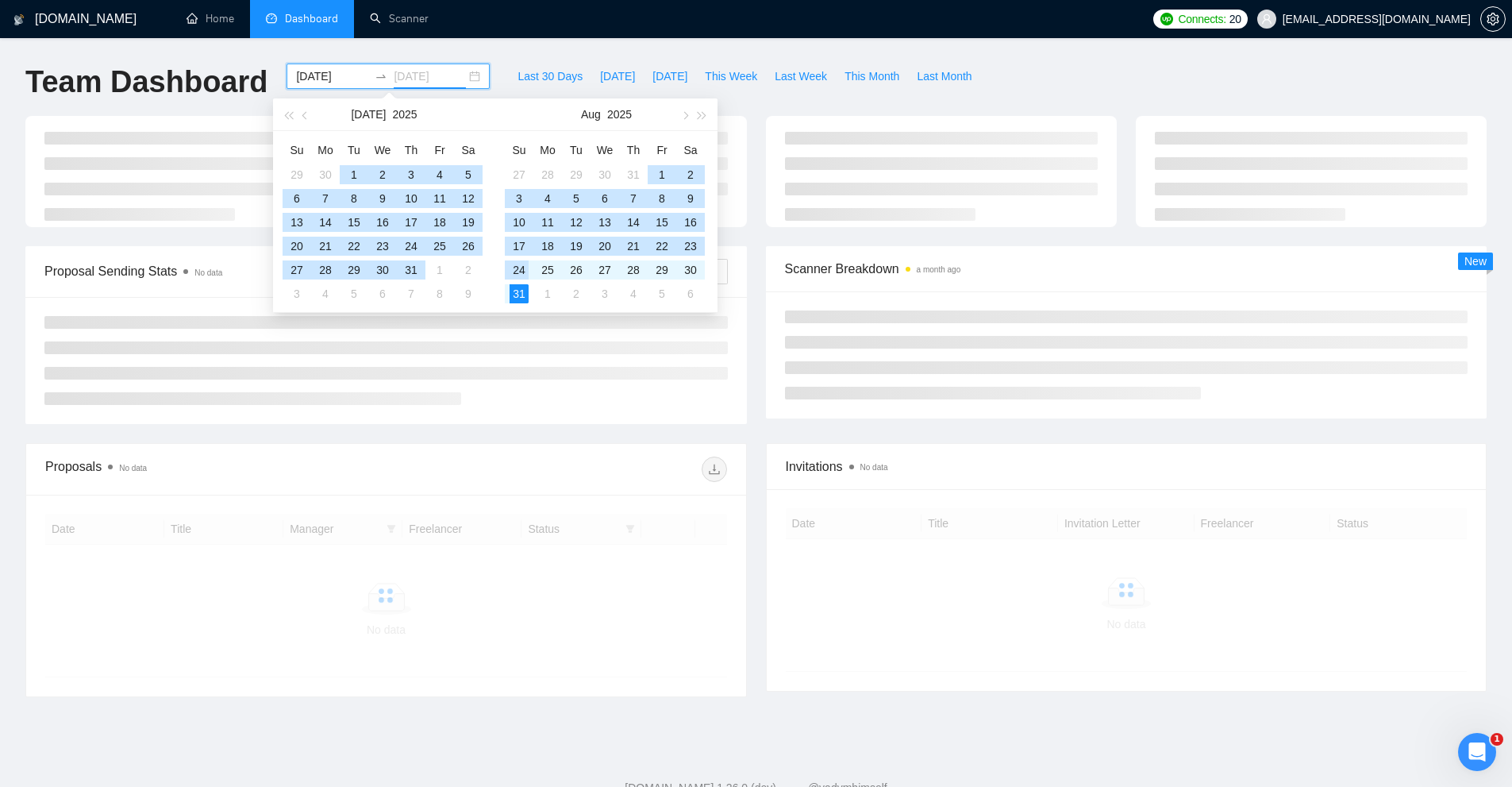
type input "[DATE]"
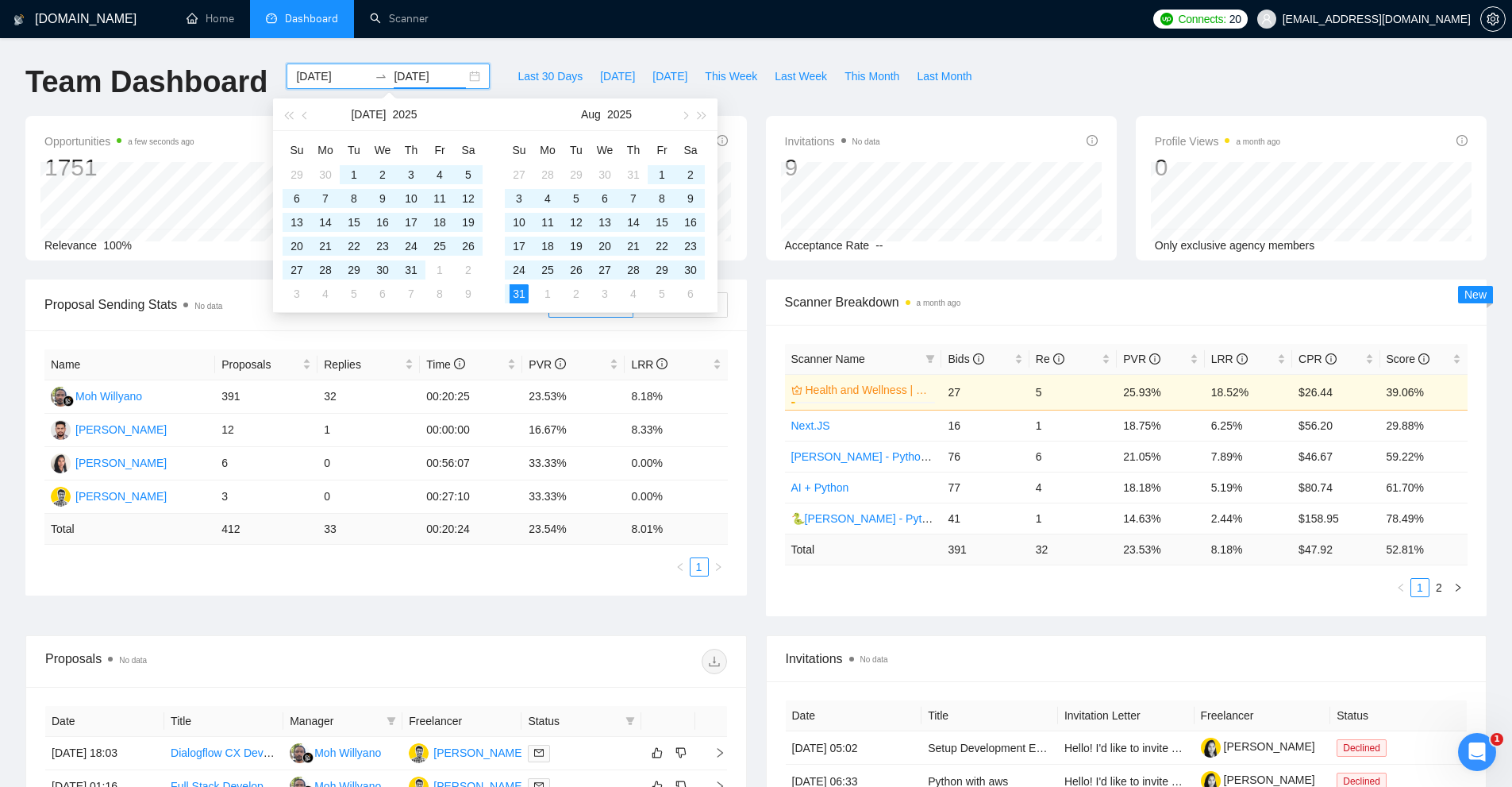
click at [1057, 611] on div "Scanner Name Bids Re PVR LRR CPR Score Health and Wellness | FullStack - Tapan …" at bounding box center [1126, 470] width 722 height 291
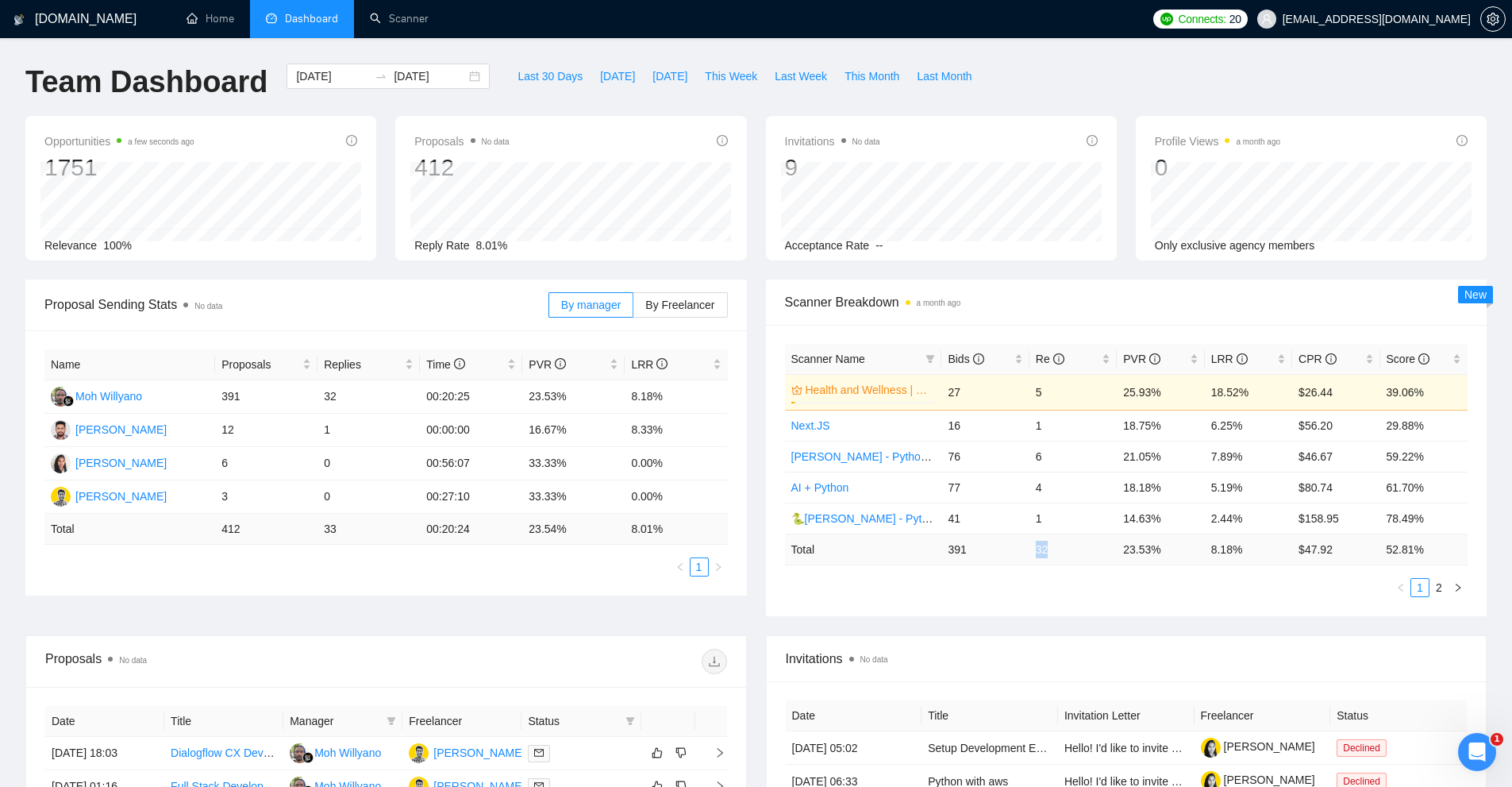
drag, startPoint x: 1035, startPoint y: 555, endPoint x: 1057, endPoint y: 553, distance: 22.1
click at [1057, 553] on td "32" at bounding box center [1072, 549] width 87 height 31
click at [1041, 572] on div "Scanner Name Bids Re PVR LRR CPR Score Health and Wellness | FullStack - Tapan …" at bounding box center [1126, 470] width 683 height 253
click at [1011, 363] on div "Bids" at bounding box center [985, 359] width 75 height 18
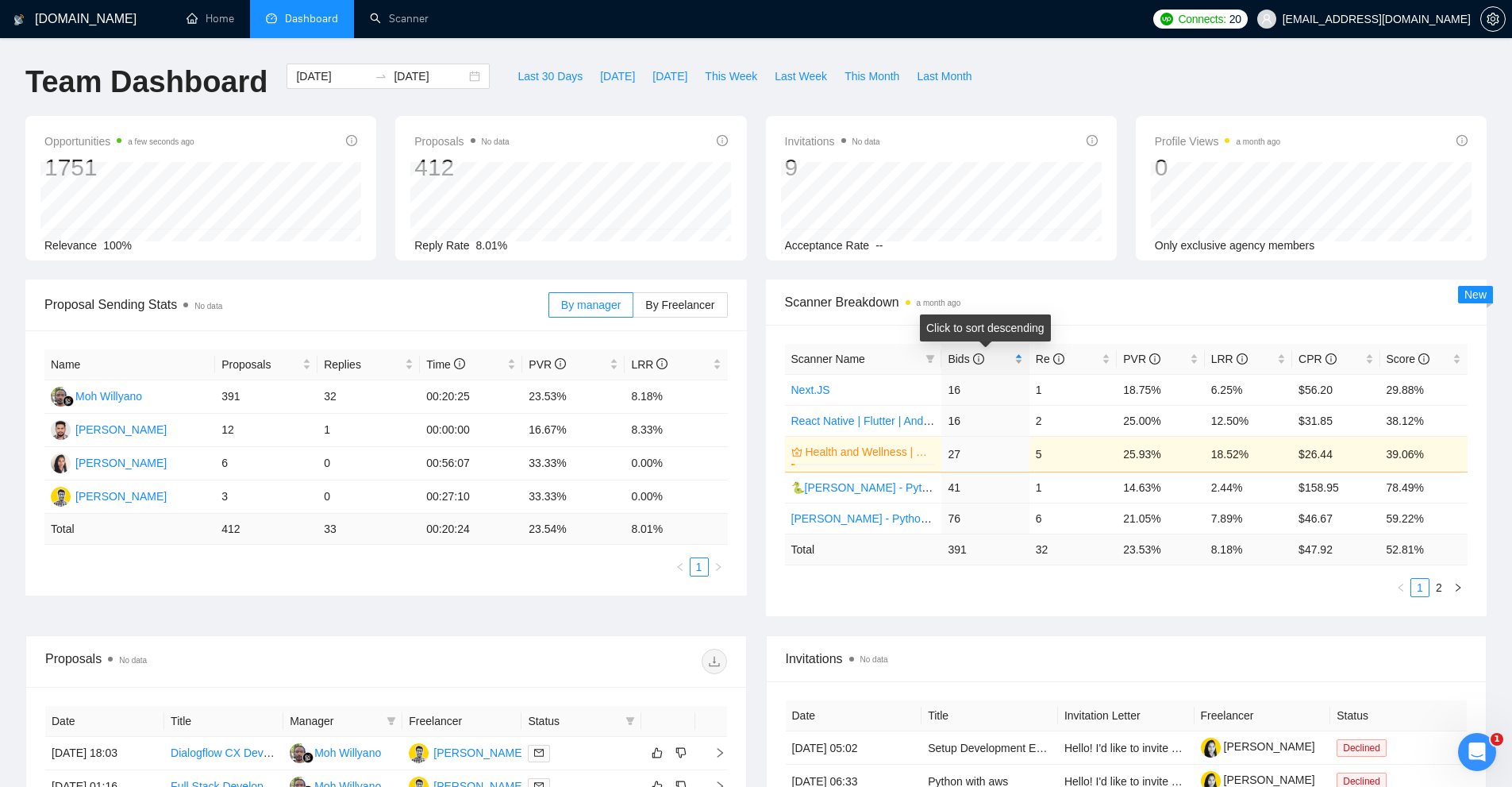
click at [1015, 361] on div "Bids" at bounding box center [985, 359] width 75 height 18
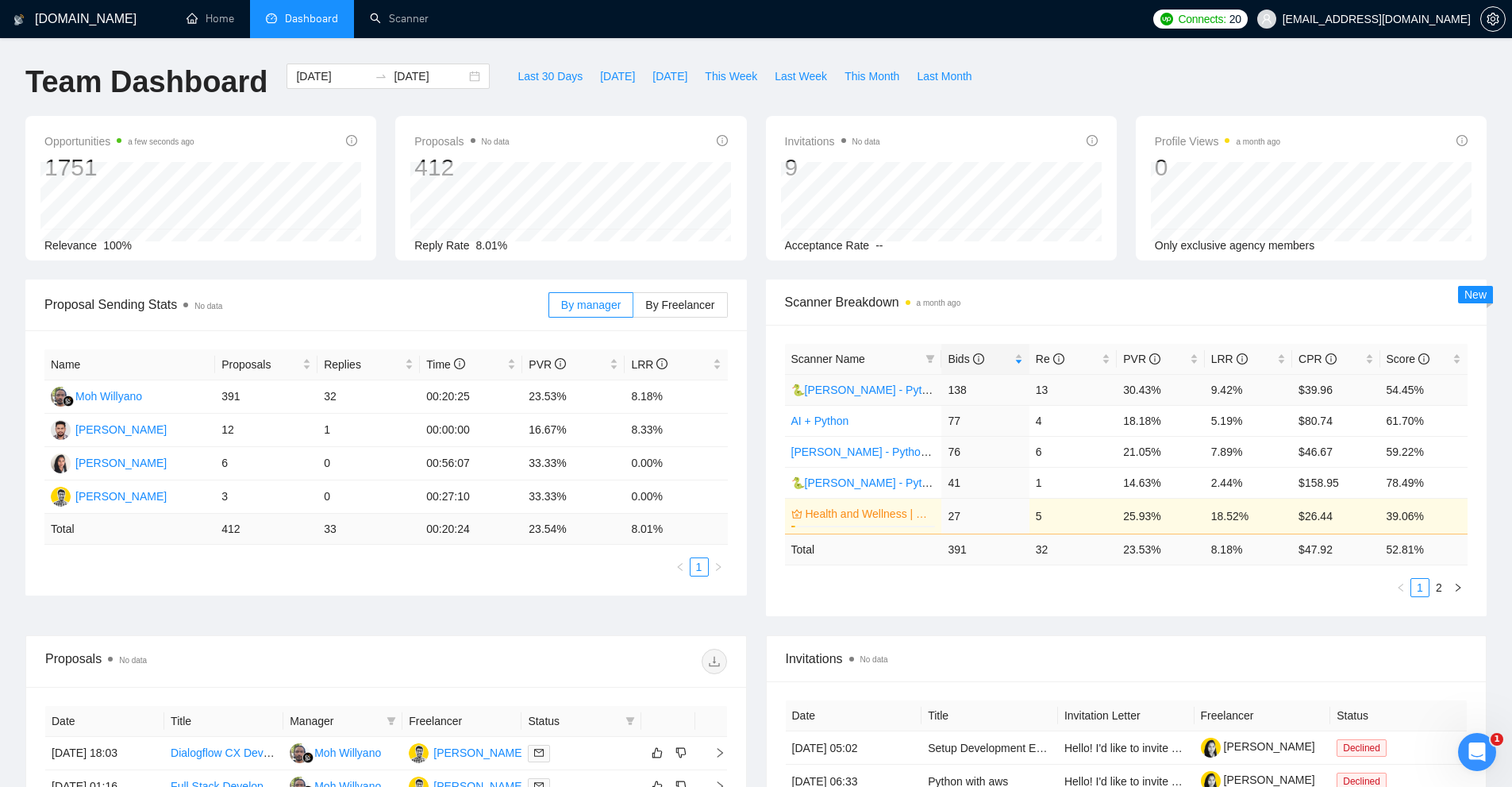
click at [898, 388] on link "🐍Tapan - Python & Frameworks old" at bounding box center [912, 390] width 242 height 12
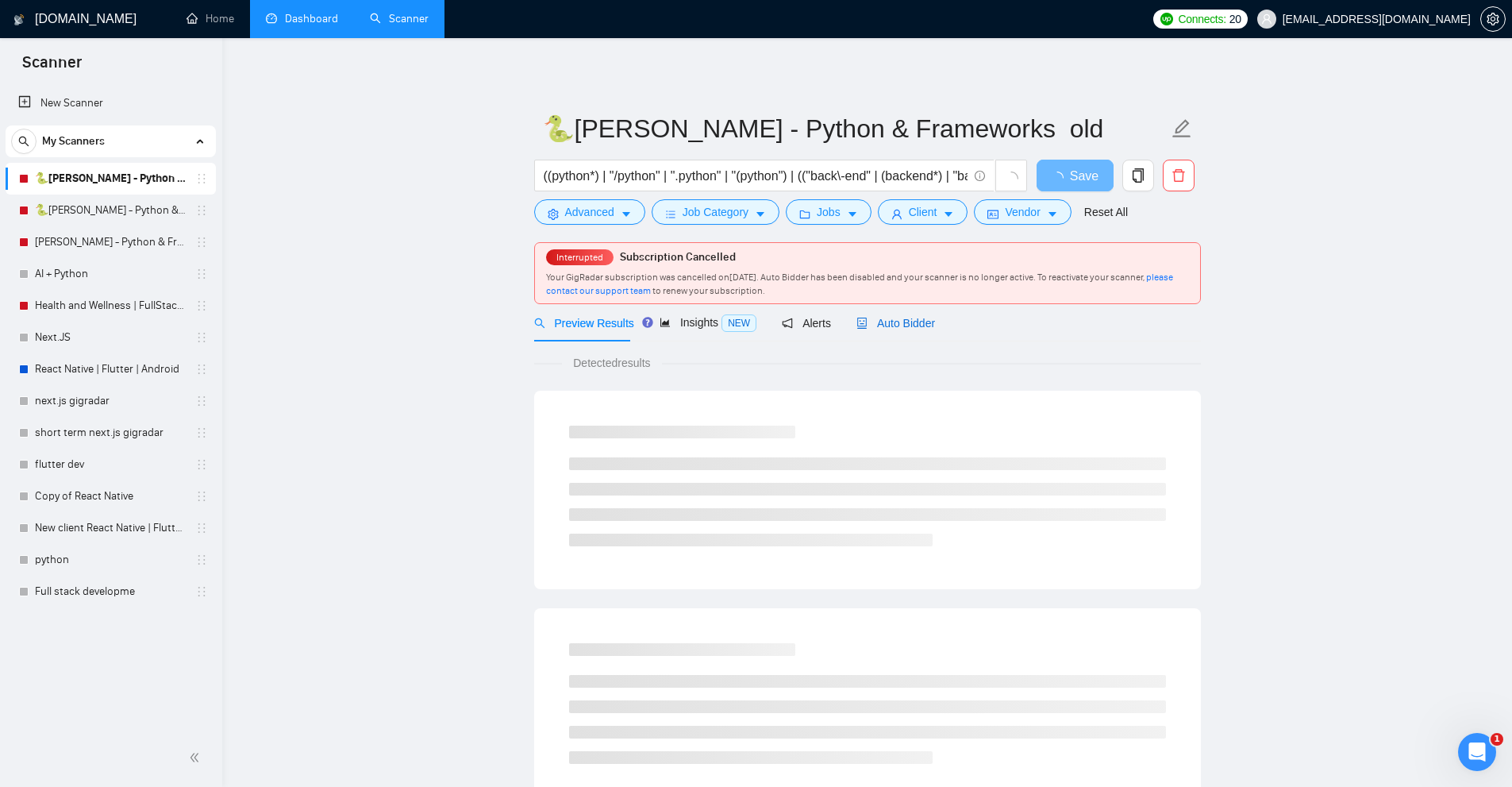
click at [895, 317] on span "Auto Bidder" at bounding box center [895, 323] width 78 height 12
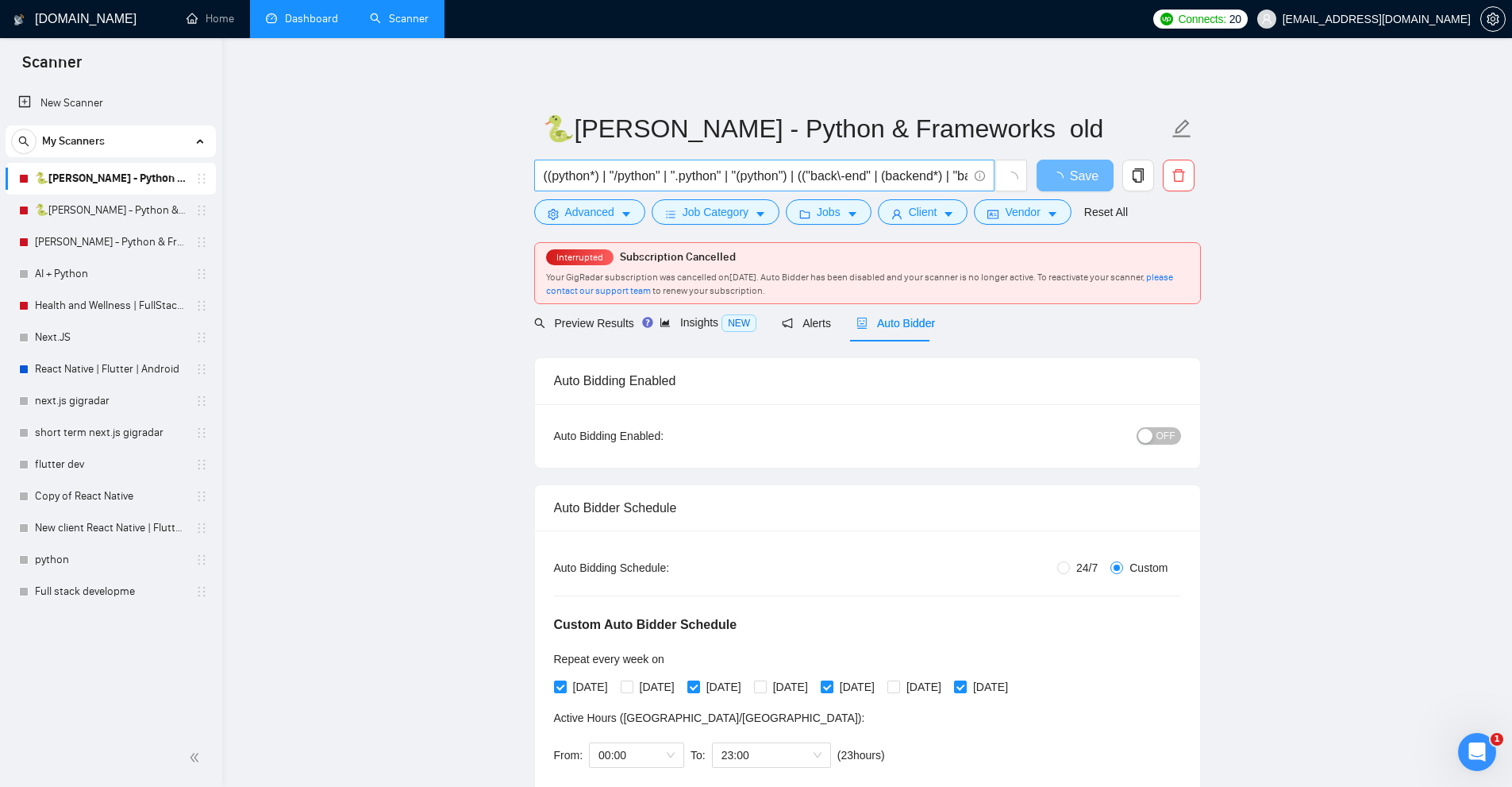
click at [831, 179] on input "((python*) | "/python" | ".python" | "(python") | (("back\-end" | (backend*) | …" at bounding box center [755, 176] width 424 height 20
click at [582, 215] on span "Advanced" at bounding box center [590, 212] width 49 height 18
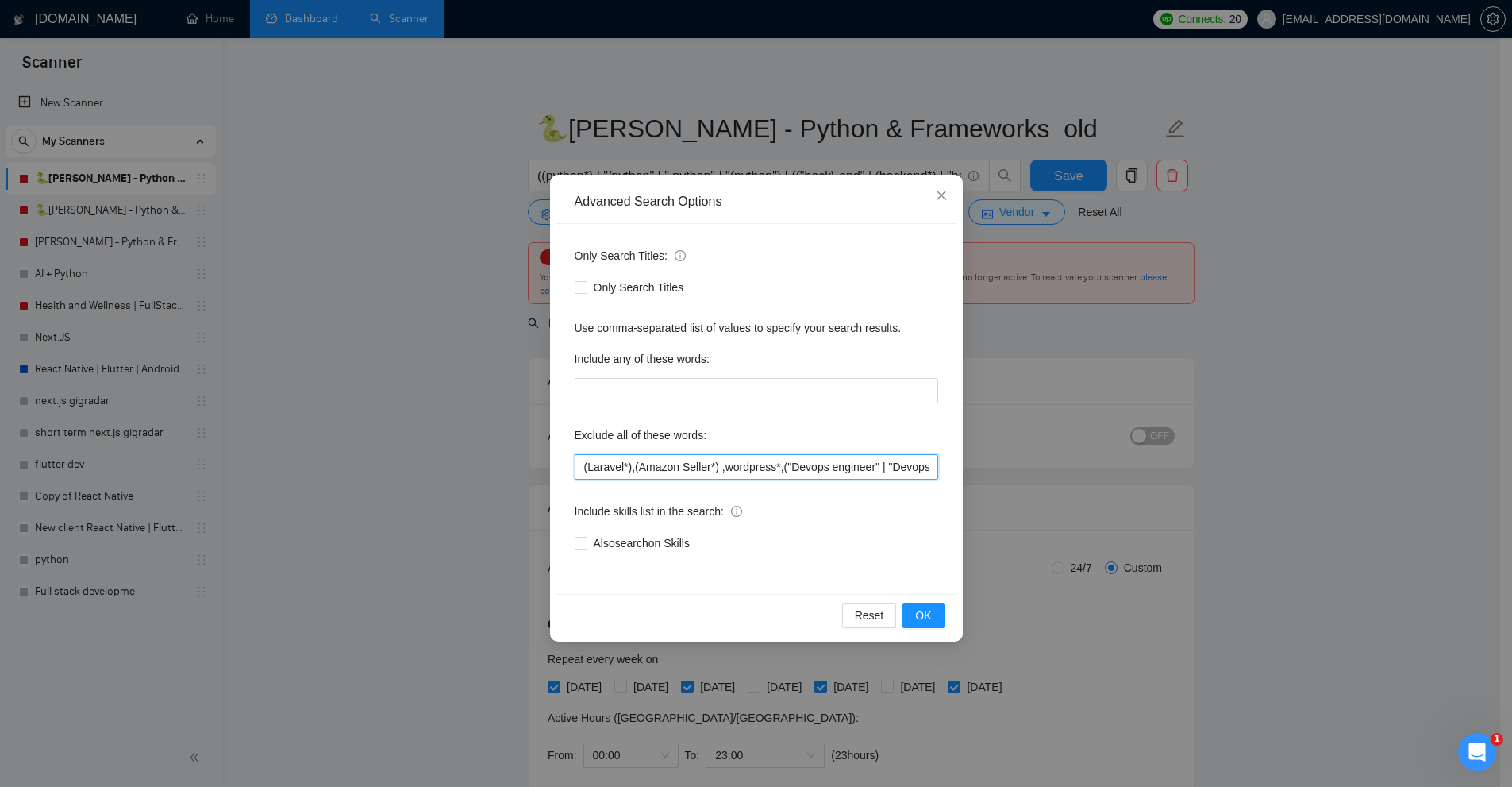
click at [672, 469] on input "(Laravel*),(Amazon Seller*) ,wordpress*,("Devops engineer" | "Devops expert"),(…" at bounding box center [756, 466] width 363 height 26
click at [396, 336] on div "Advanced Search Options Only Search Titles: Only Search Titles Use comma-separa…" at bounding box center [756, 393] width 1512 height 787
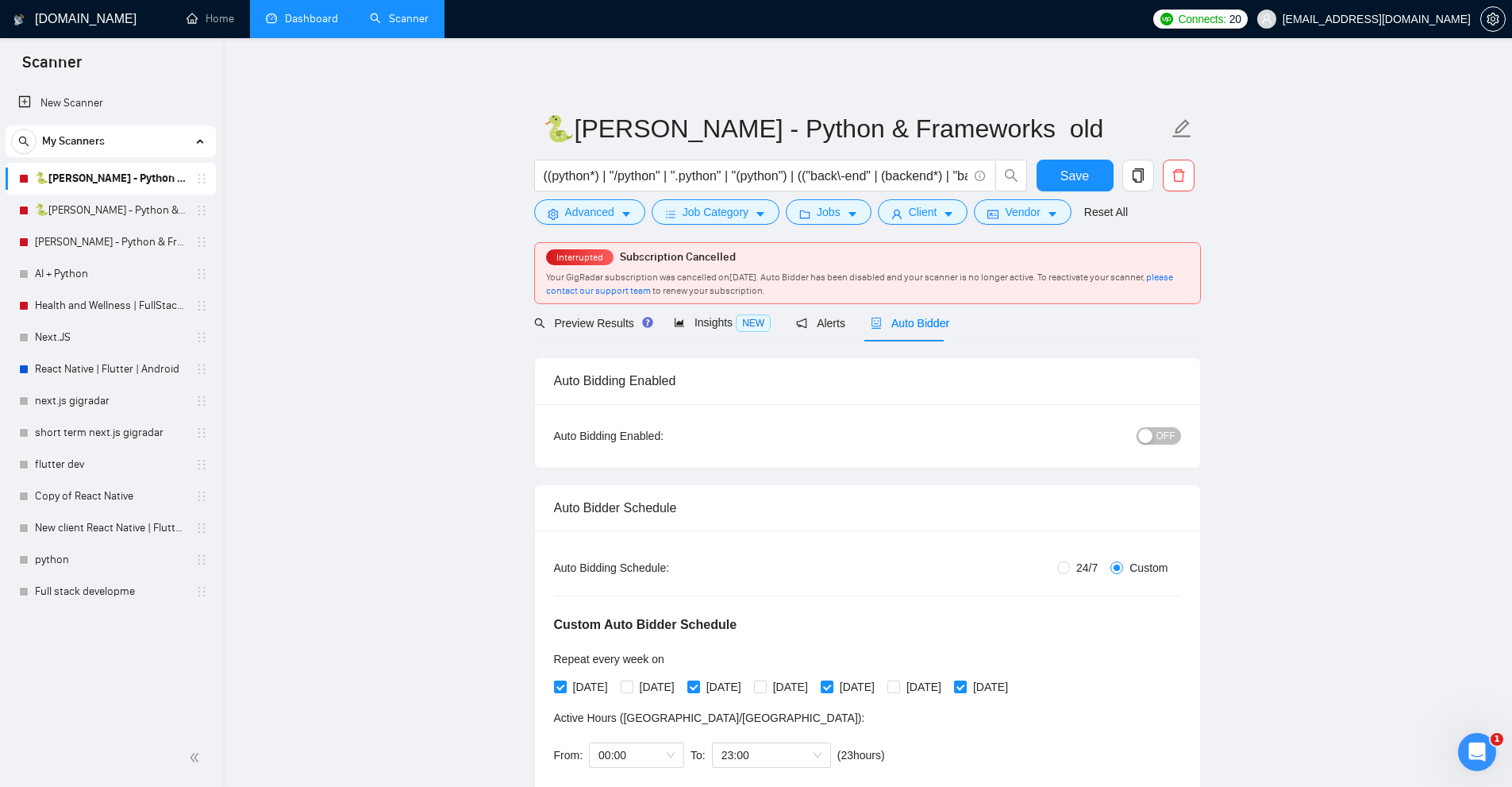
click at [902, 329] on span "Auto Bidder" at bounding box center [909, 323] width 78 height 12
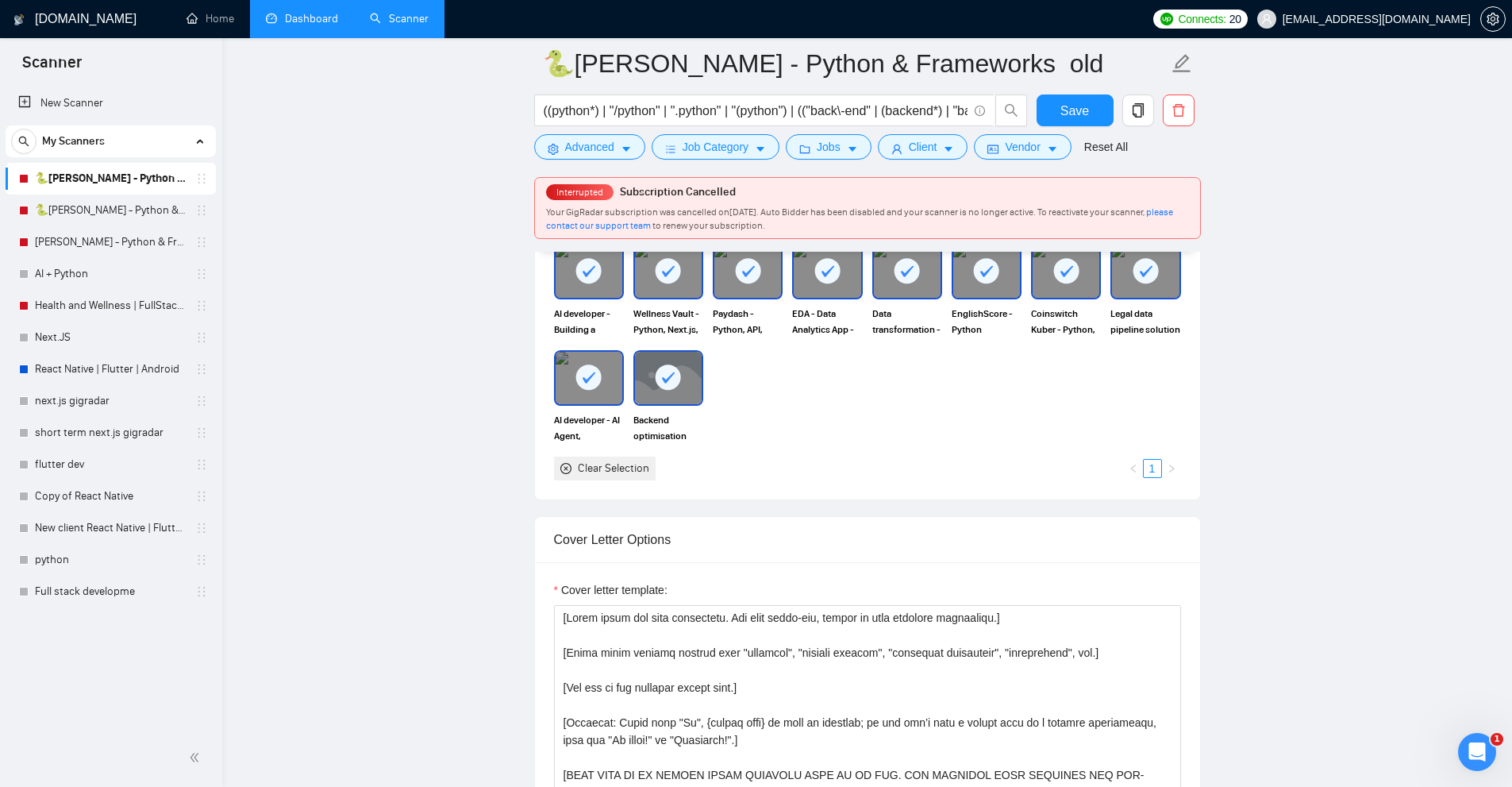
scroll to position [2064, 0]
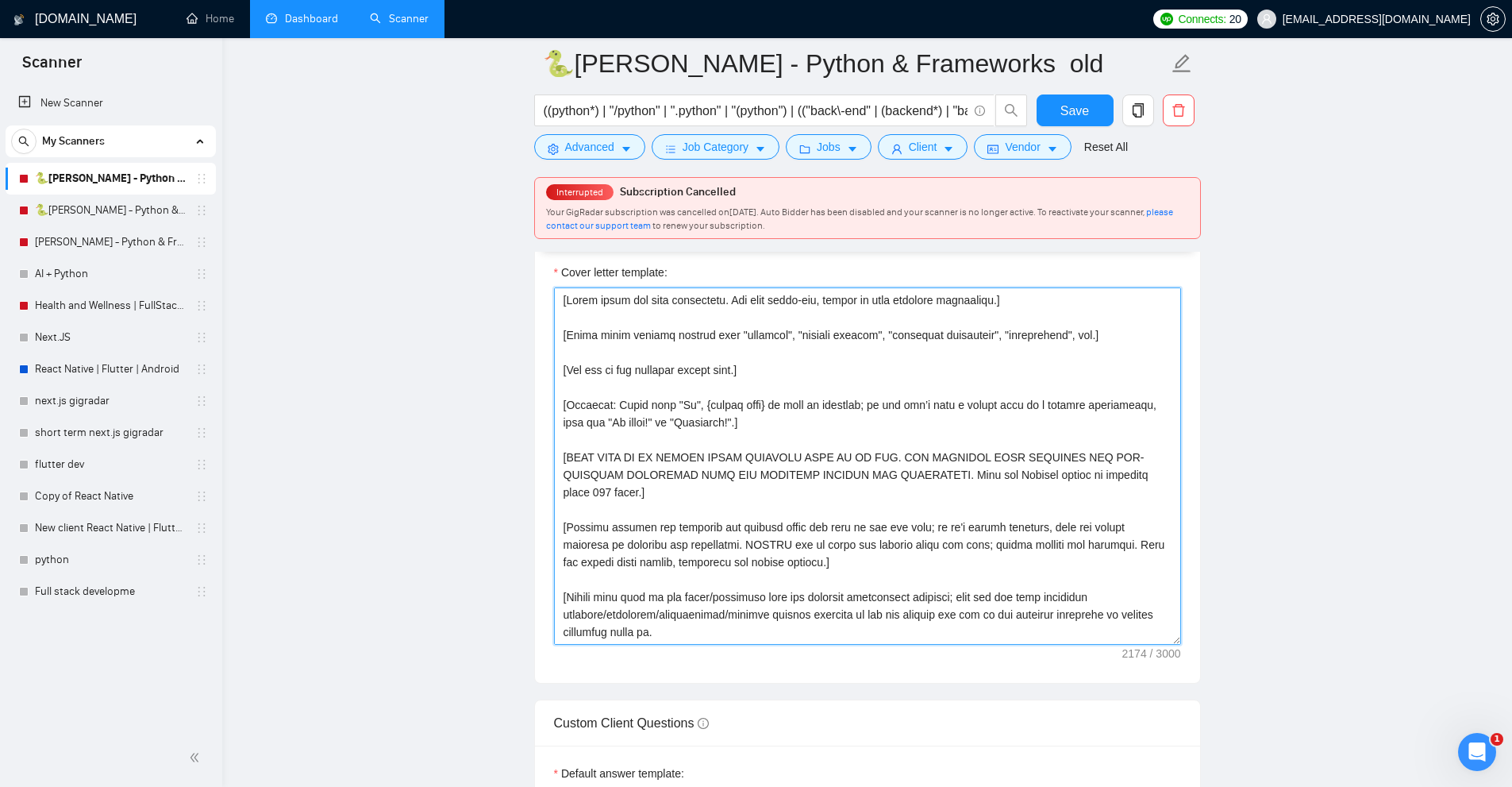
click at [754, 366] on textarea "Cover letter template:" at bounding box center [867, 466] width 627 height 357
click at [771, 314] on textarea "Cover letter template:" at bounding box center [867, 466] width 627 height 357
click at [744, 383] on textarea "Cover letter template:" at bounding box center [867, 466] width 627 height 357
click at [692, 416] on textarea "Cover letter template:" at bounding box center [867, 466] width 627 height 357
click at [702, 441] on textarea "Cover letter template:" at bounding box center [867, 466] width 627 height 357
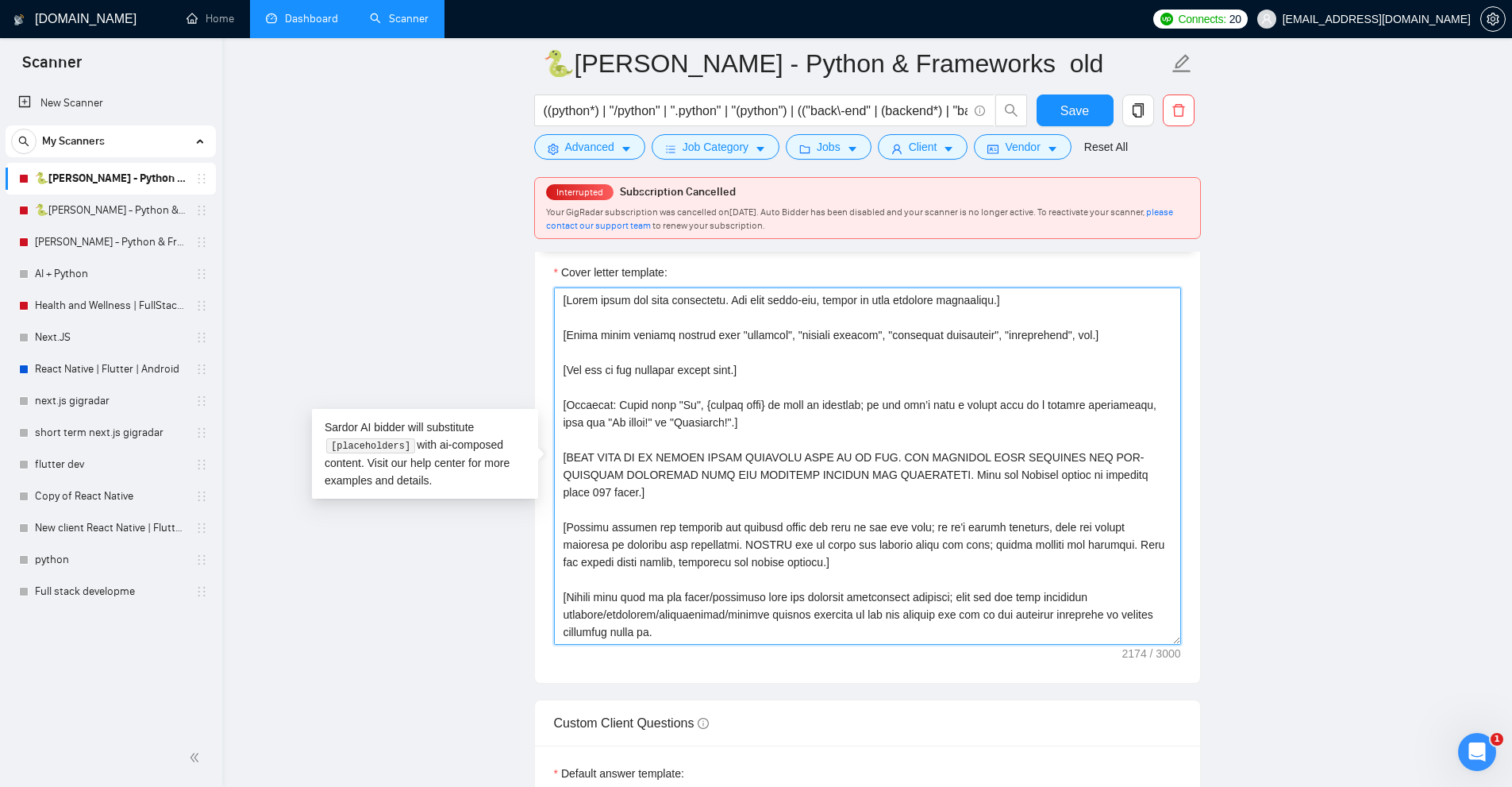
drag, startPoint x: 575, startPoint y: 463, endPoint x: 1130, endPoint y: 468, distance: 555.0
click at [1130, 468] on textarea "Cover letter template:" at bounding box center [867, 466] width 627 height 357
drag, startPoint x: 1144, startPoint y: 468, endPoint x: 435, endPoint y: 442, distance: 709.5
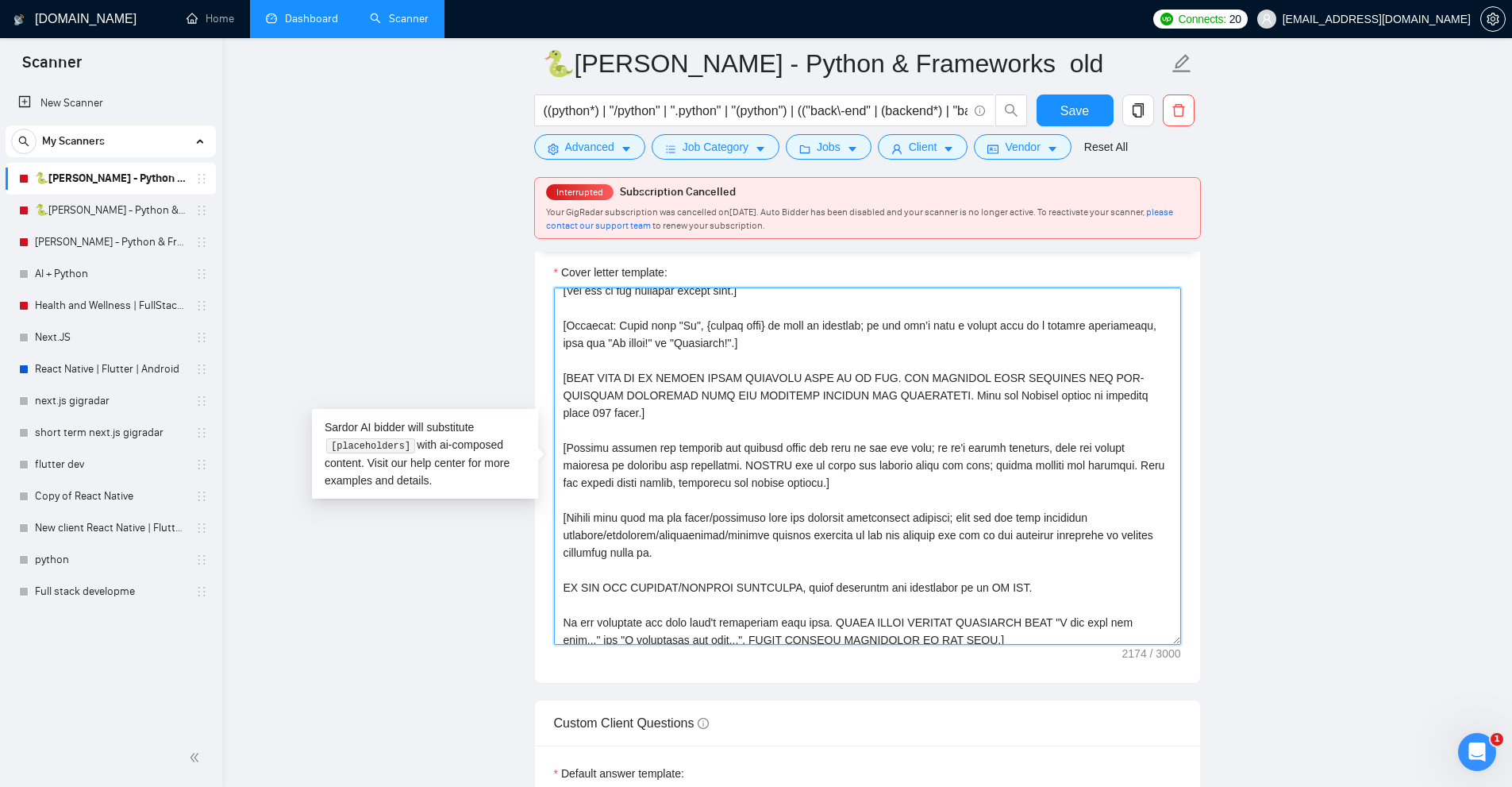
scroll to position [159, 0]
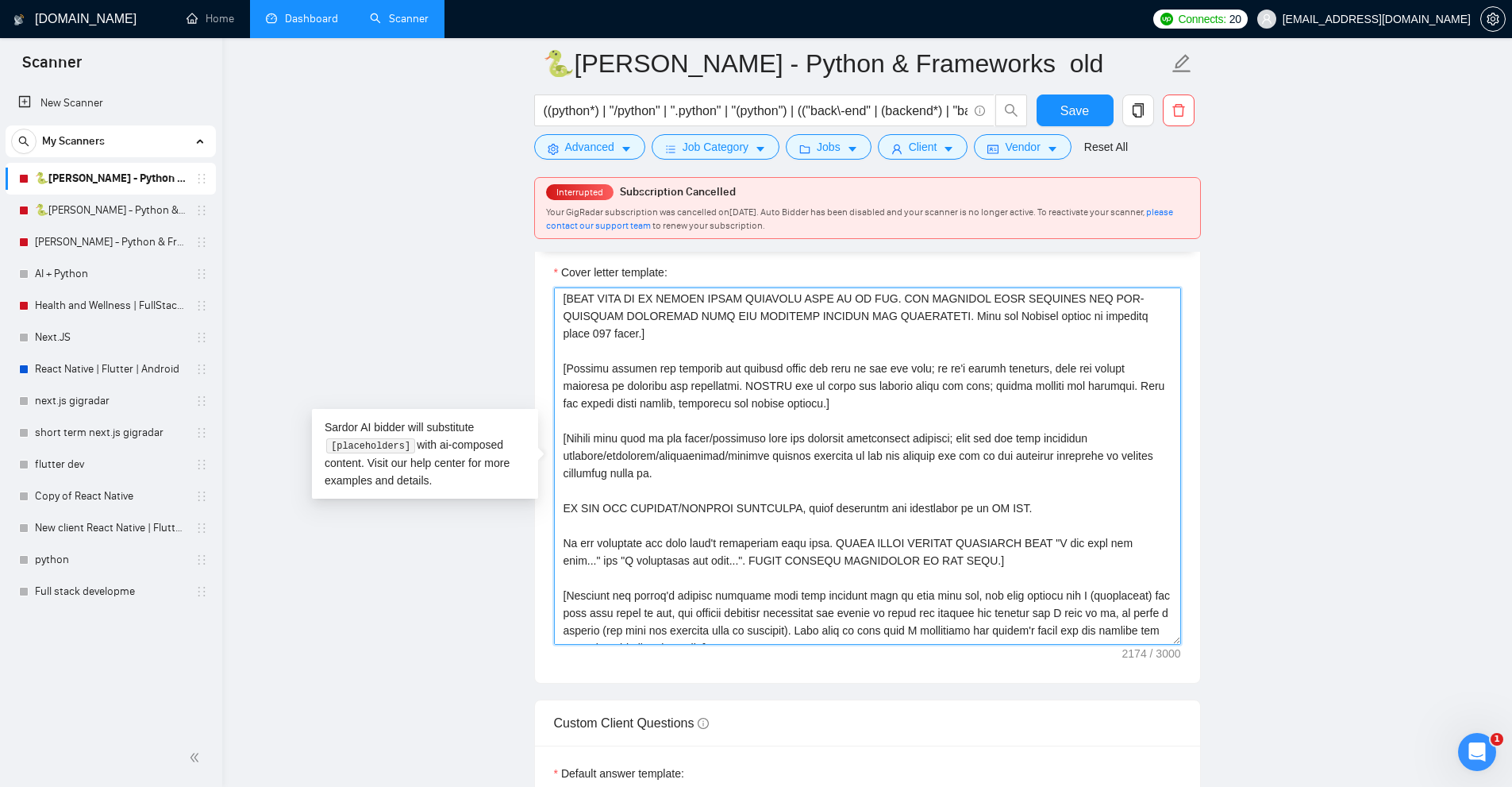
drag, startPoint x: 1008, startPoint y: 492, endPoint x: 744, endPoint y: 499, distance: 264.1
click at [744, 499] on textarea "Cover letter template:" at bounding box center [867, 466] width 627 height 357
click at [740, 499] on textarea "Cover letter template:" at bounding box center [867, 466] width 627 height 357
drag, startPoint x: 700, startPoint y: 485, endPoint x: 889, endPoint y: 495, distance: 189.3
click at [889, 495] on textarea "Cover letter template:" at bounding box center [867, 466] width 627 height 357
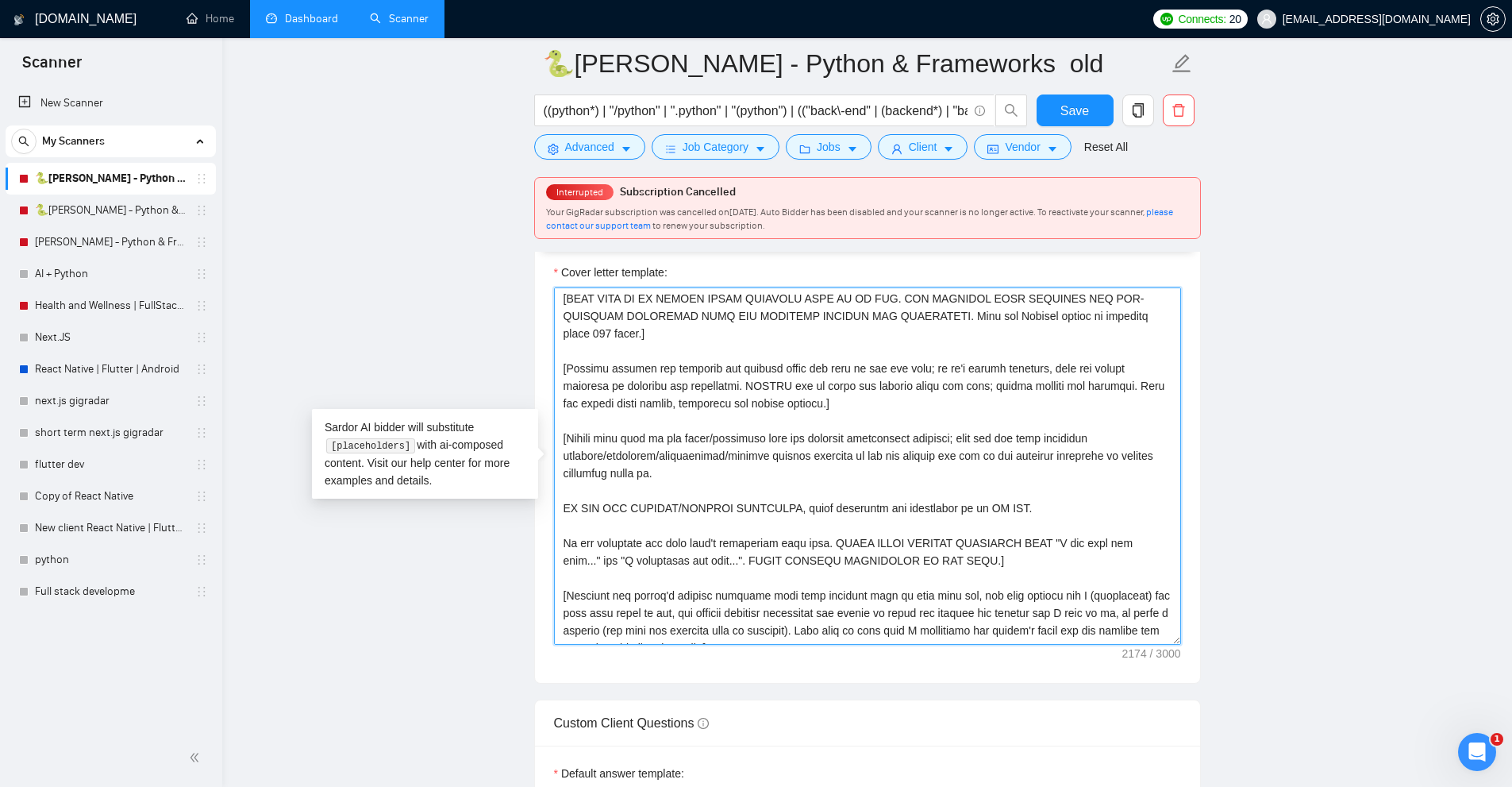
click at [889, 495] on textarea "Cover letter template:" at bounding box center [867, 466] width 627 height 357
drag, startPoint x: 840, startPoint y: 527, endPoint x: 1027, endPoint y: 517, distance: 187.3
click at [1027, 517] on textarea "Cover letter template:" at bounding box center [867, 466] width 627 height 357
click at [1030, 547] on textarea "Cover letter template:" at bounding box center [867, 466] width 627 height 357
drag, startPoint x: 949, startPoint y: 540, endPoint x: 563, endPoint y: 423, distance: 403.3
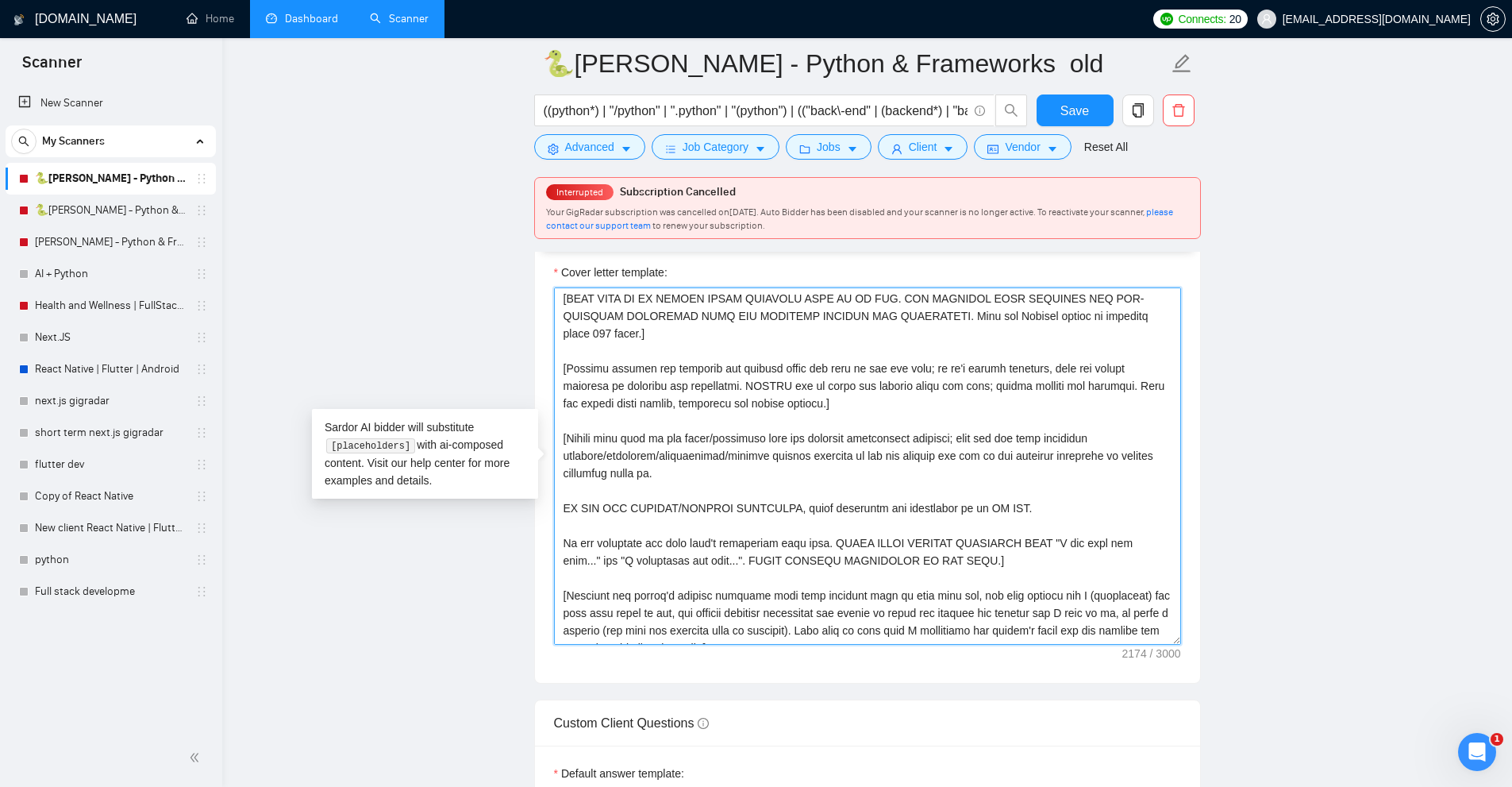
click at [563, 423] on textarea "Cover letter template:" at bounding box center [867, 466] width 627 height 357
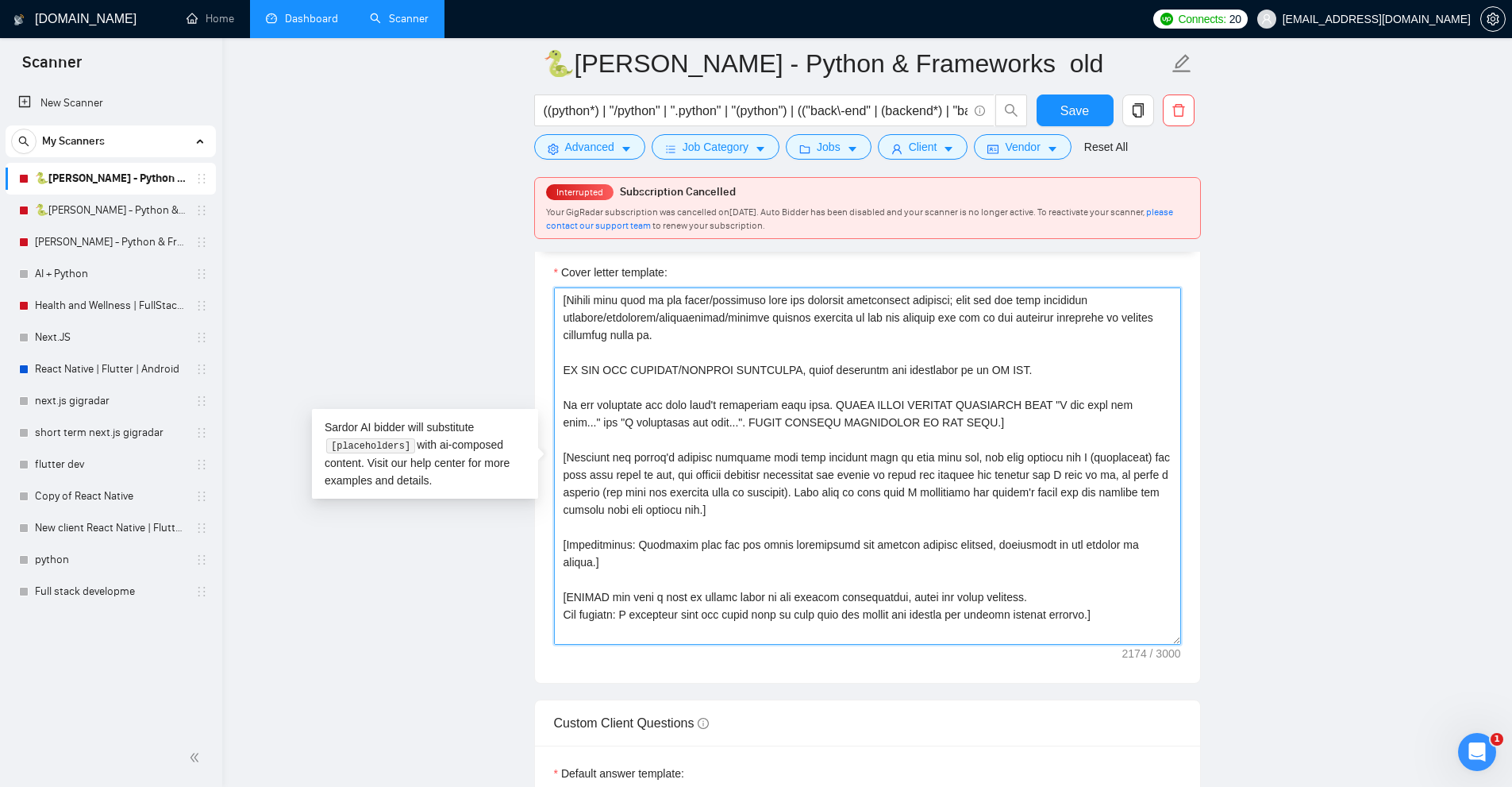
drag, startPoint x: 767, startPoint y: 496, endPoint x: 910, endPoint y: 505, distance: 143.3
click at [910, 505] on textarea "Cover letter template:" at bounding box center [867, 466] width 627 height 357
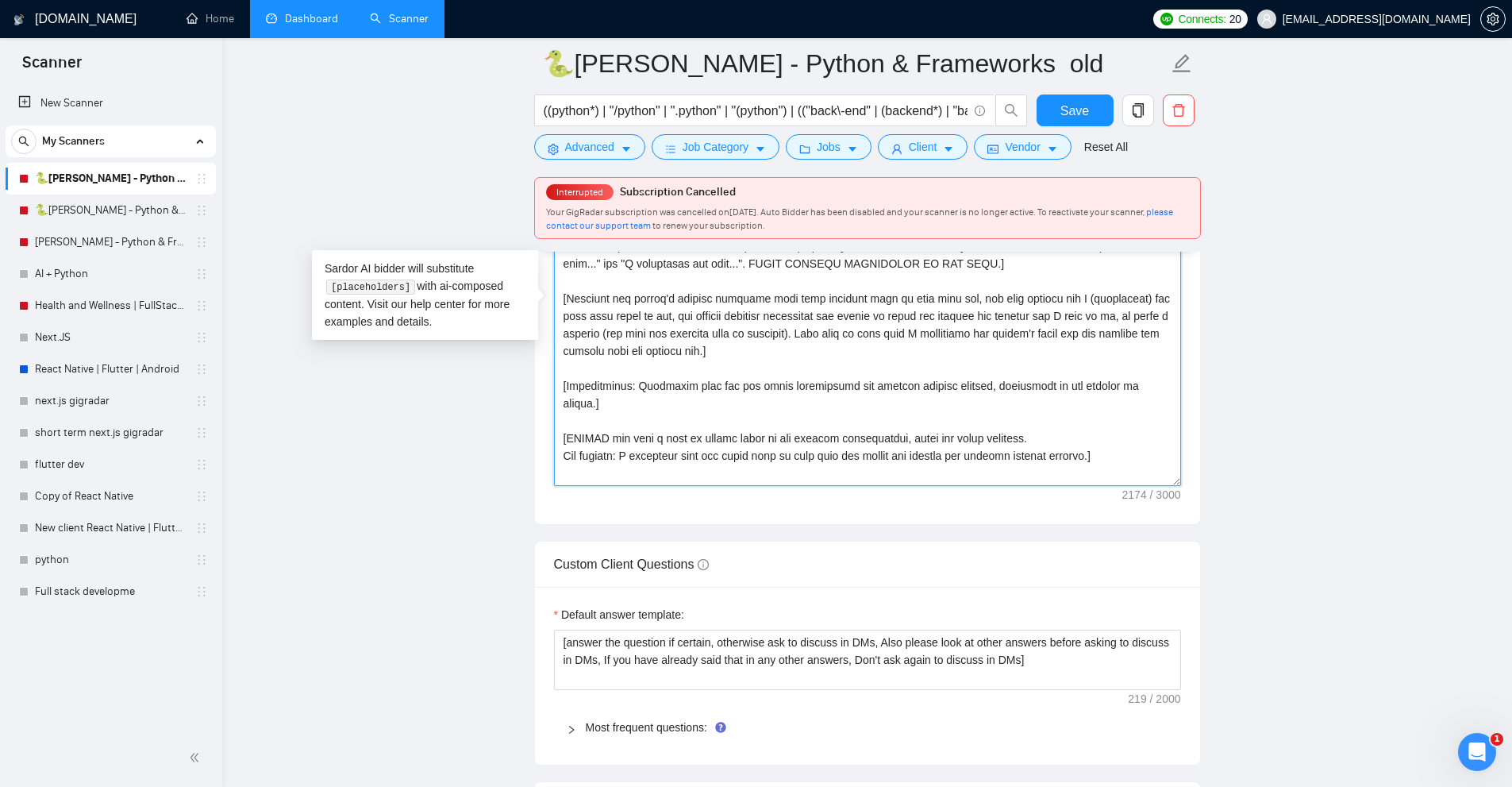
scroll to position [2302, 0]
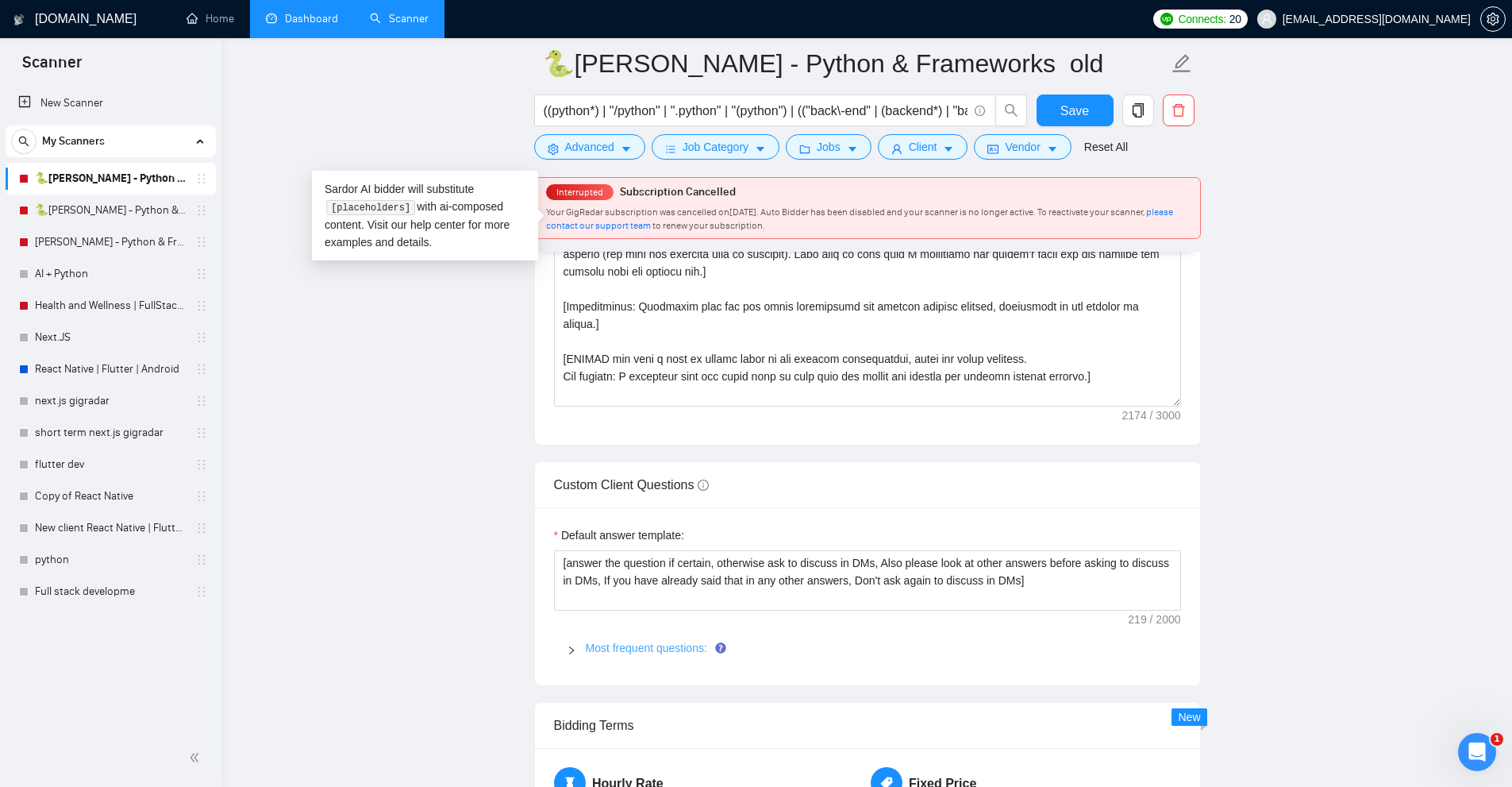
click at [617, 645] on link "Most frequent questions:" at bounding box center [646, 647] width 121 height 12
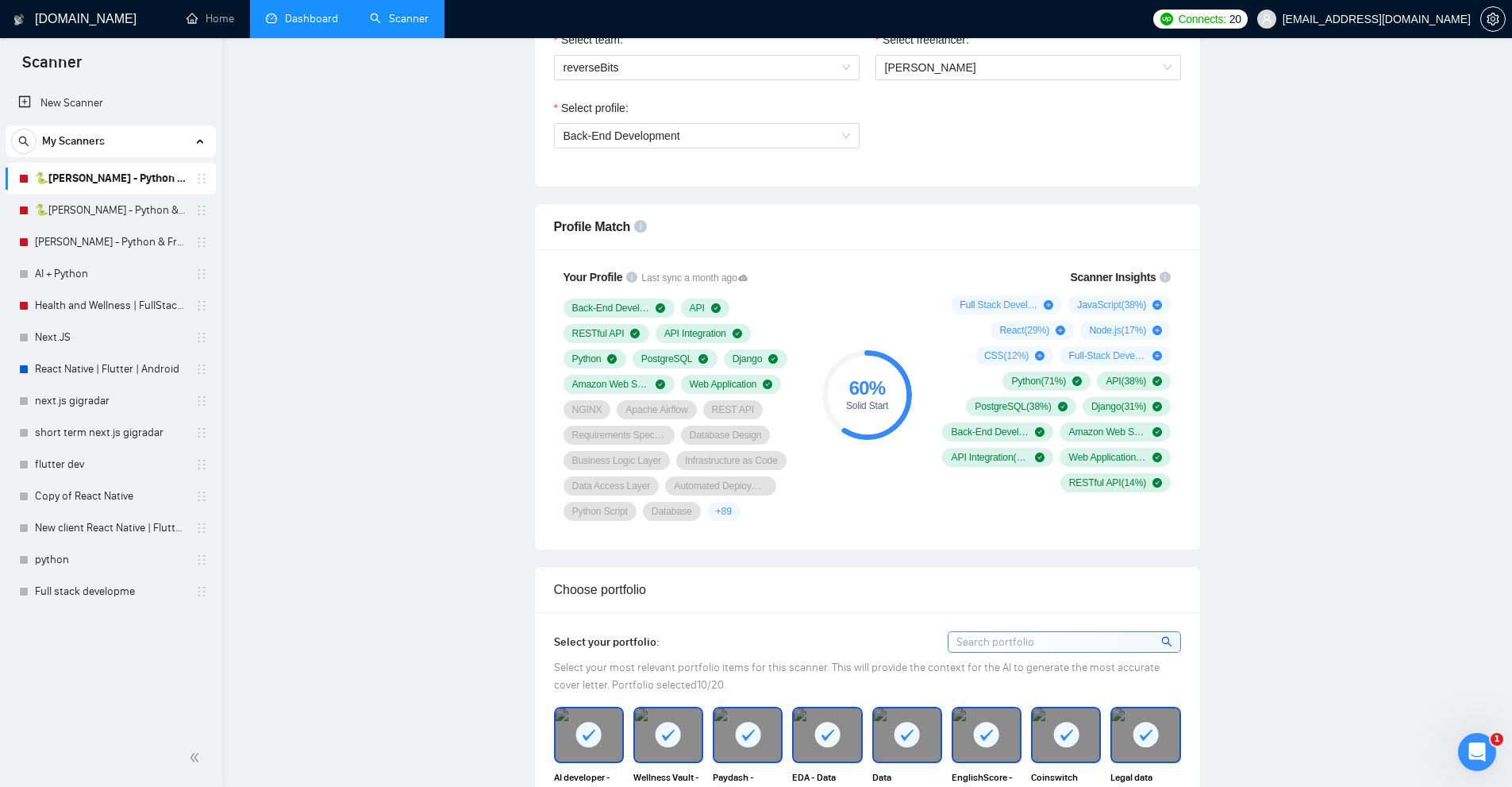
scroll to position [0, 0]
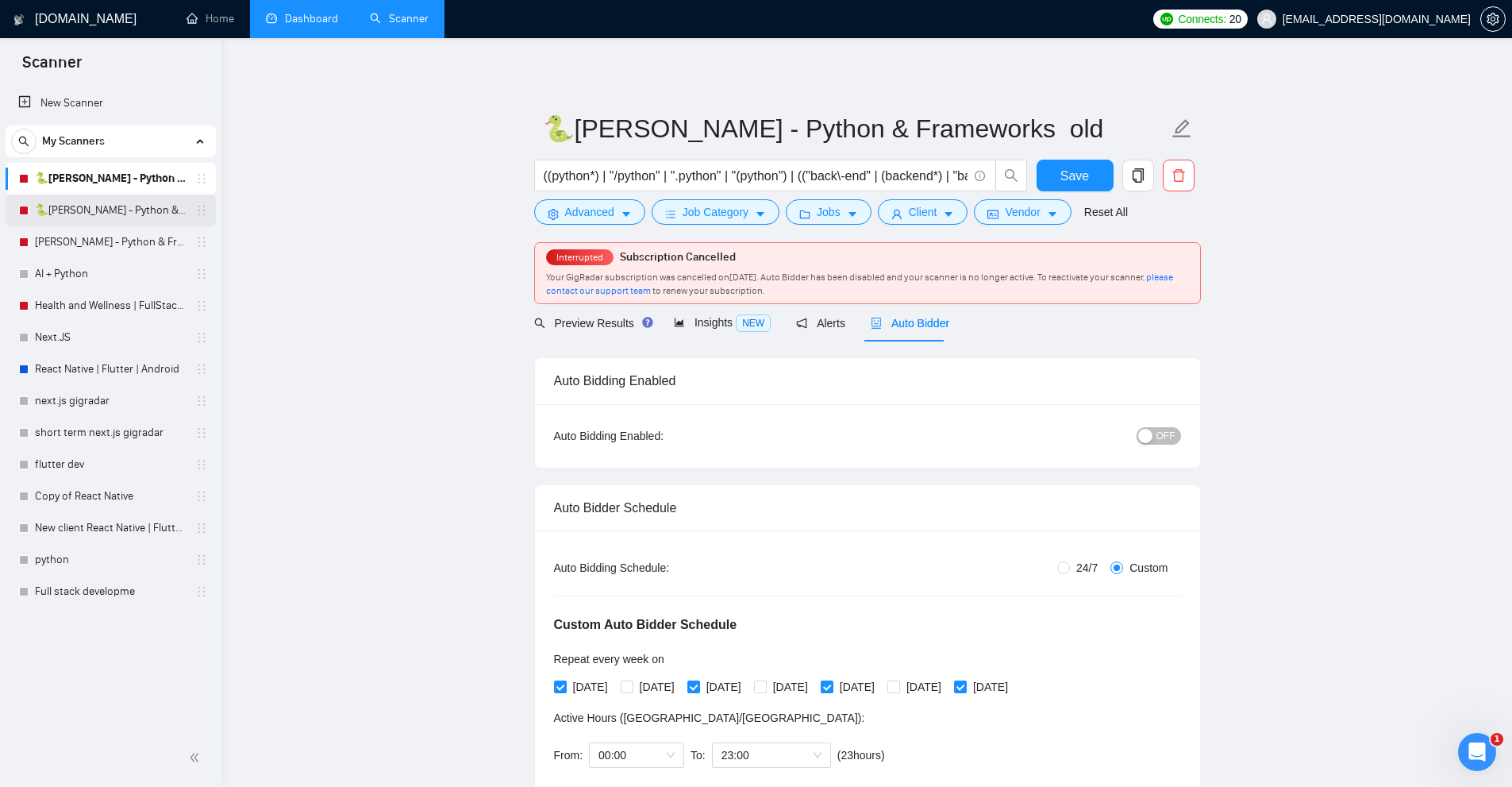
click at [56, 214] on link "🐍Tapan - Python & Frameworks Tamara 05/06" at bounding box center [111, 210] width 151 height 32
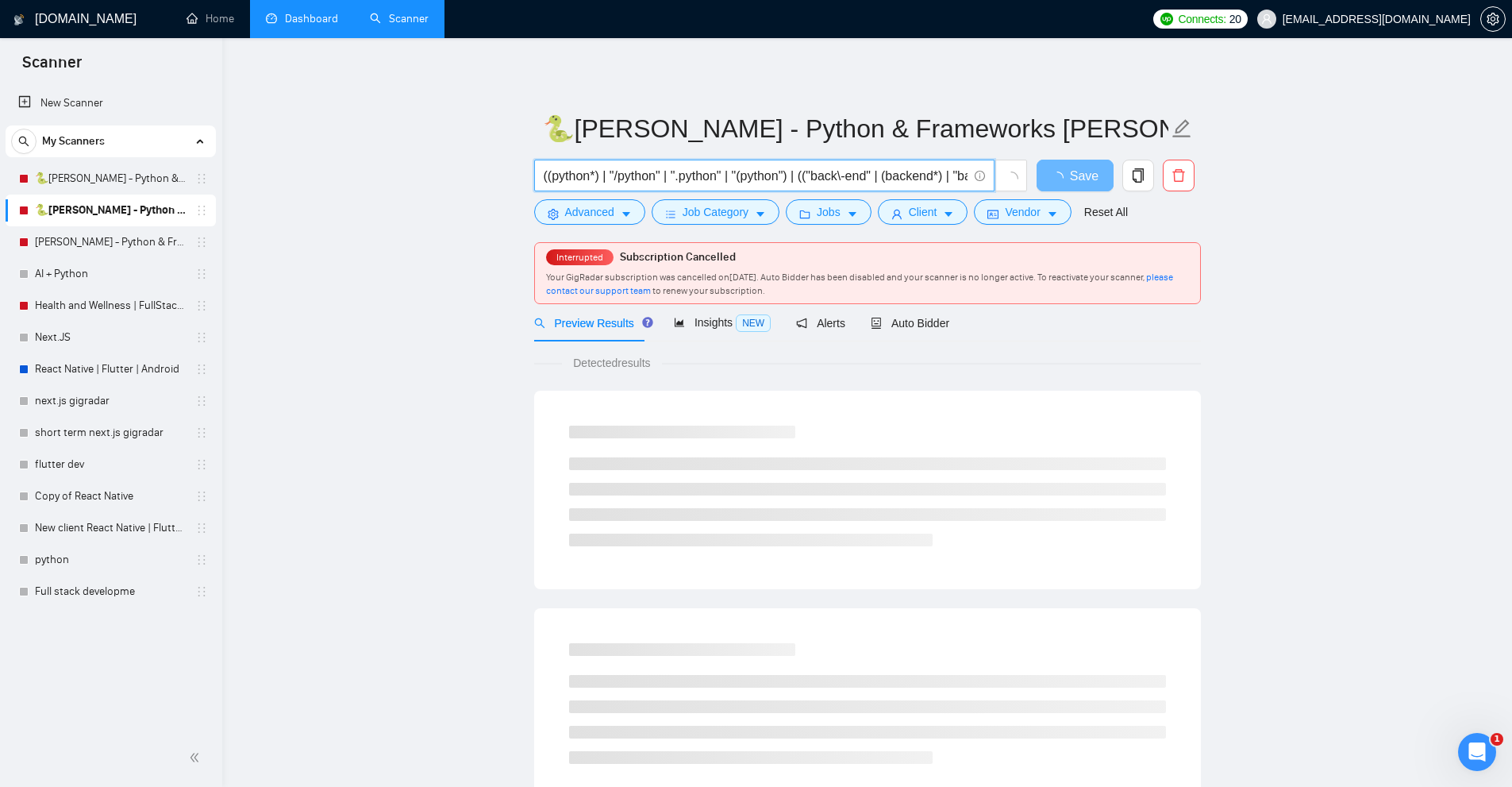
click at [629, 179] on input "((python*) | "/python" | ".python" | "(python") | (("back\-end" | (backend*) | …" at bounding box center [755, 176] width 424 height 20
click at [134, 175] on link "🐍Tapan - Python & Frameworks old" at bounding box center [111, 179] width 151 height 32
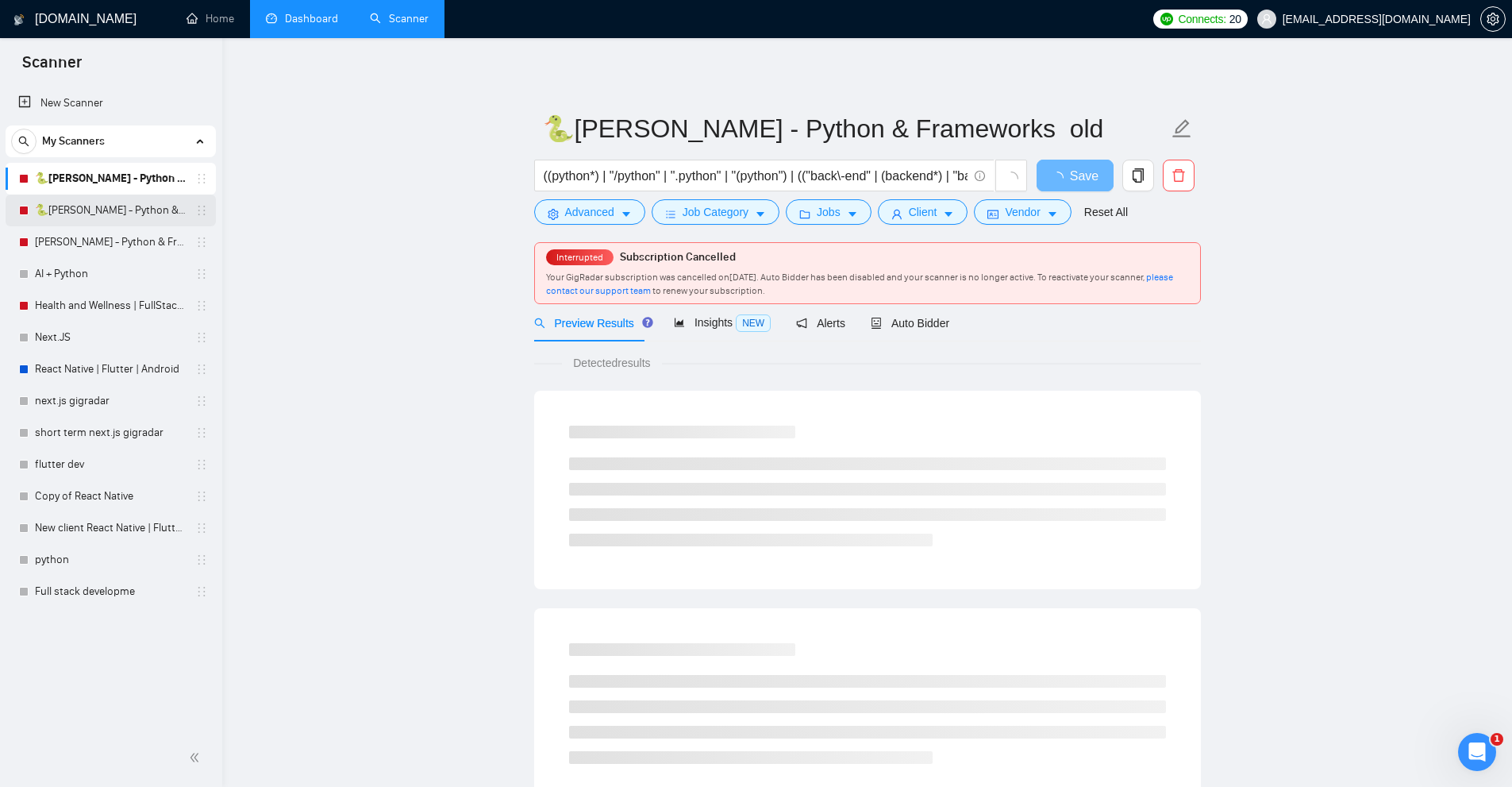
click at [110, 200] on link "🐍Tapan - Python & Frameworks Tamara 05/06" at bounding box center [111, 210] width 151 height 32
drag, startPoint x: 530, startPoint y: 213, endPoint x: 562, endPoint y: 213, distance: 32.0
click at [531, 213] on div "Advanced" at bounding box center [590, 212] width 118 height 26
click at [578, 212] on span "Advanced" at bounding box center [590, 212] width 49 height 18
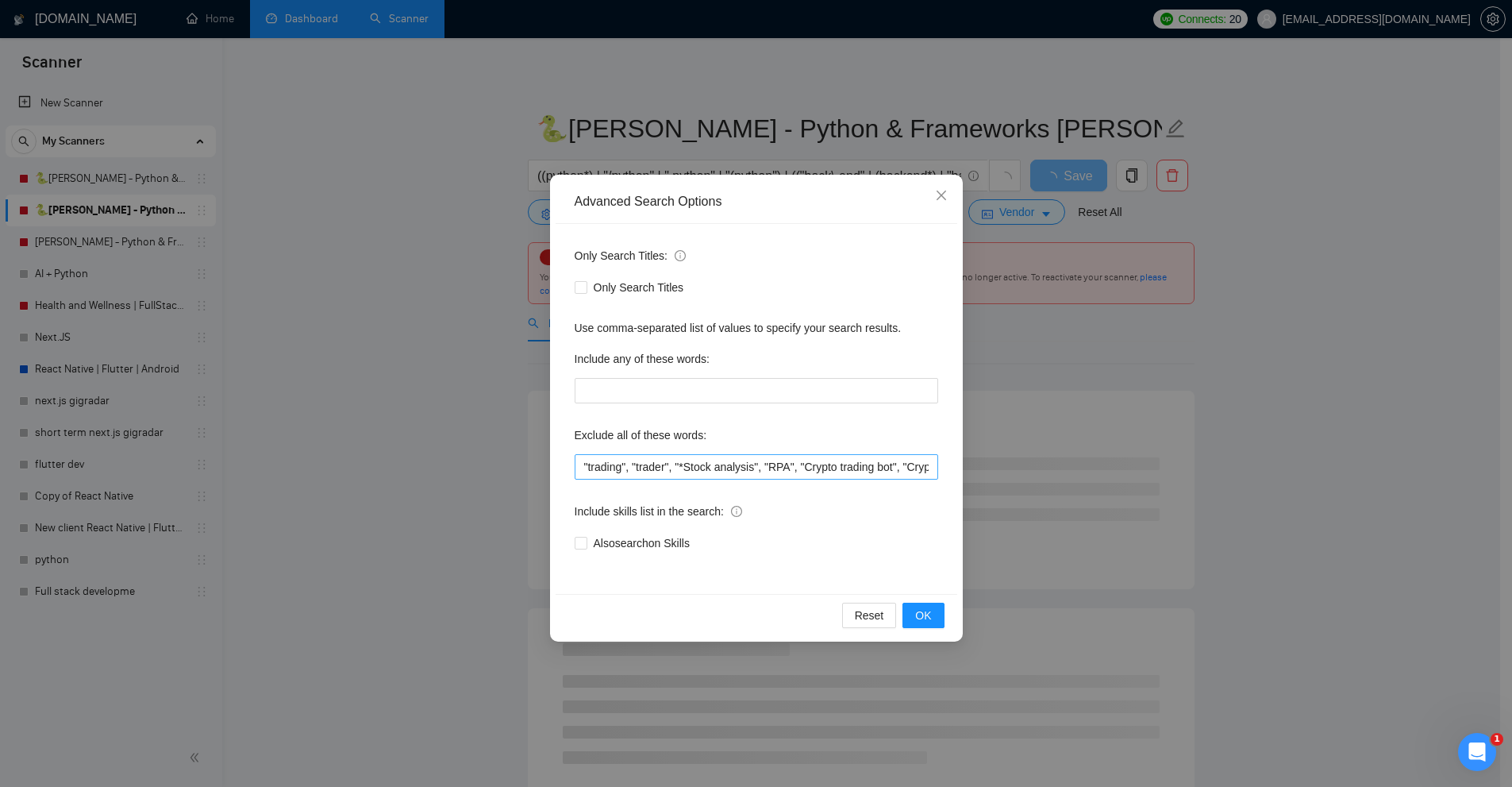
scroll to position [0, 635]
click at [673, 475] on input ""trading", "trader", "*Stock analysis", "RPA", "Crypto trading bot", "Crypto tr…" at bounding box center [756, 466] width 363 height 26
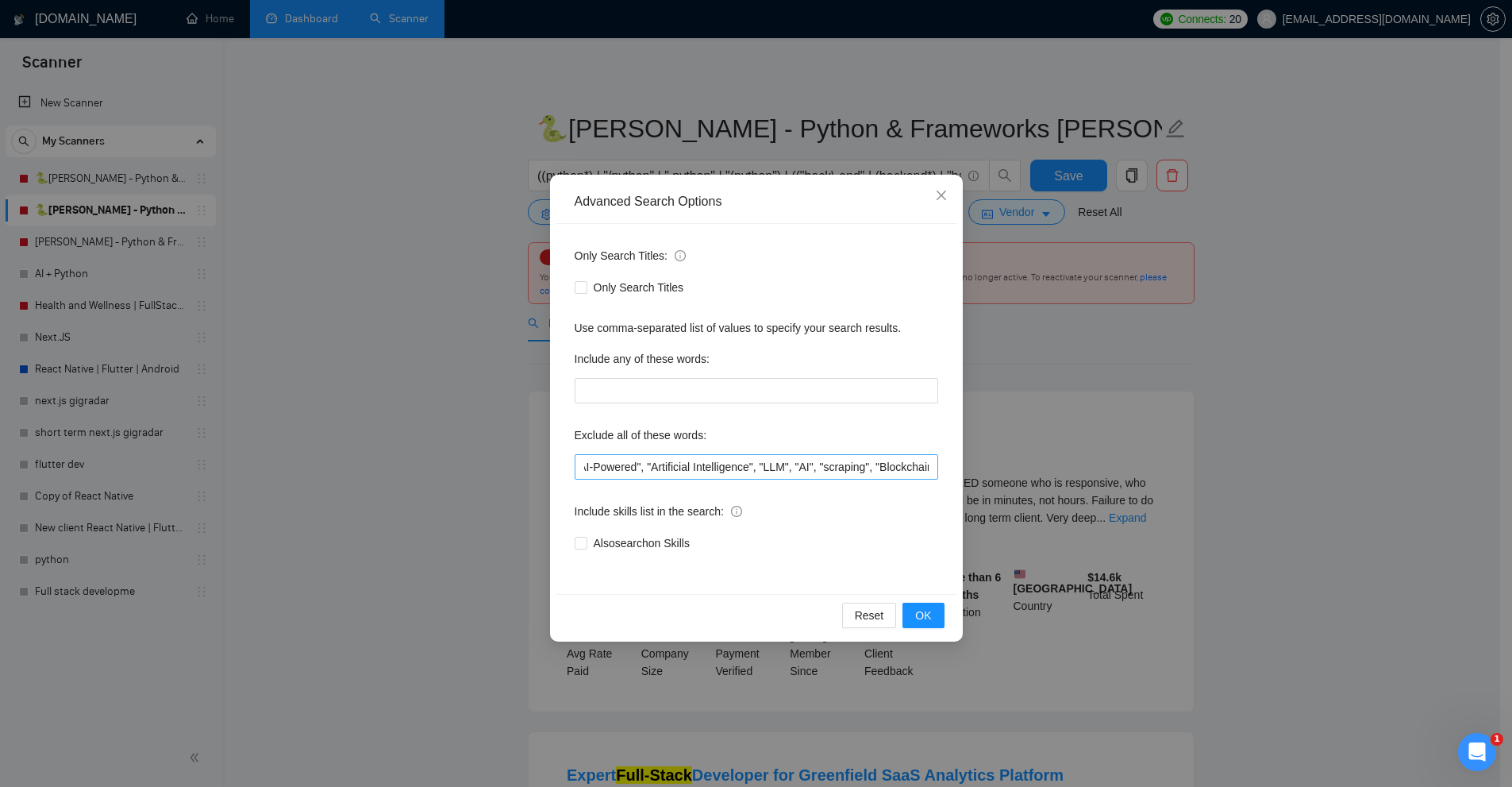
scroll to position [0, 0]
click at [276, 287] on div "Advanced Search Options Only Search Titles: Only Search Titles Use comma-separa…" at bounding box center [756, 393] width 1512 height 787
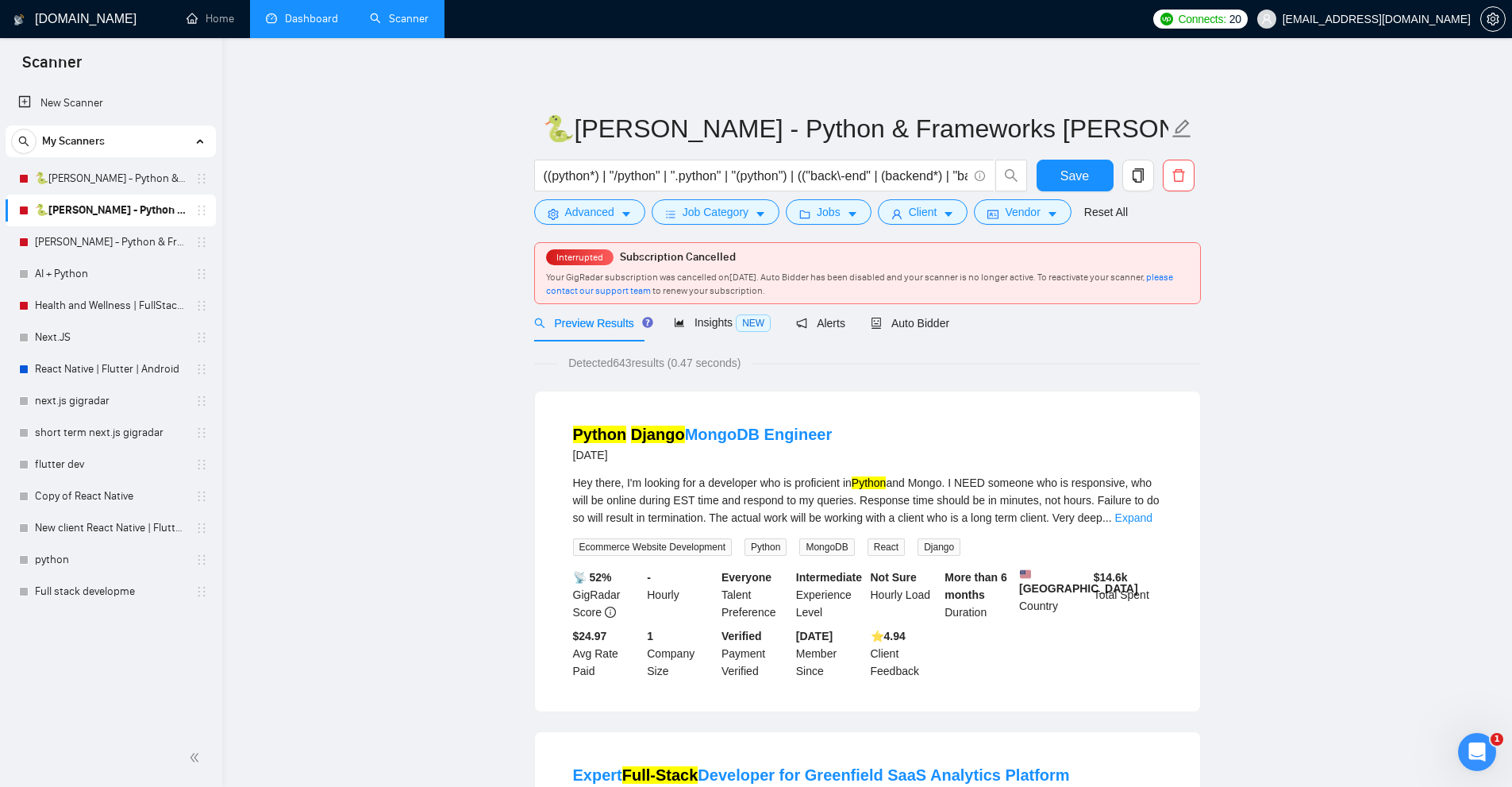
click at [110, 244] on link "Heena - Python & Frameworks | Daily" at bounding box center [111, 242] width 151 height 32
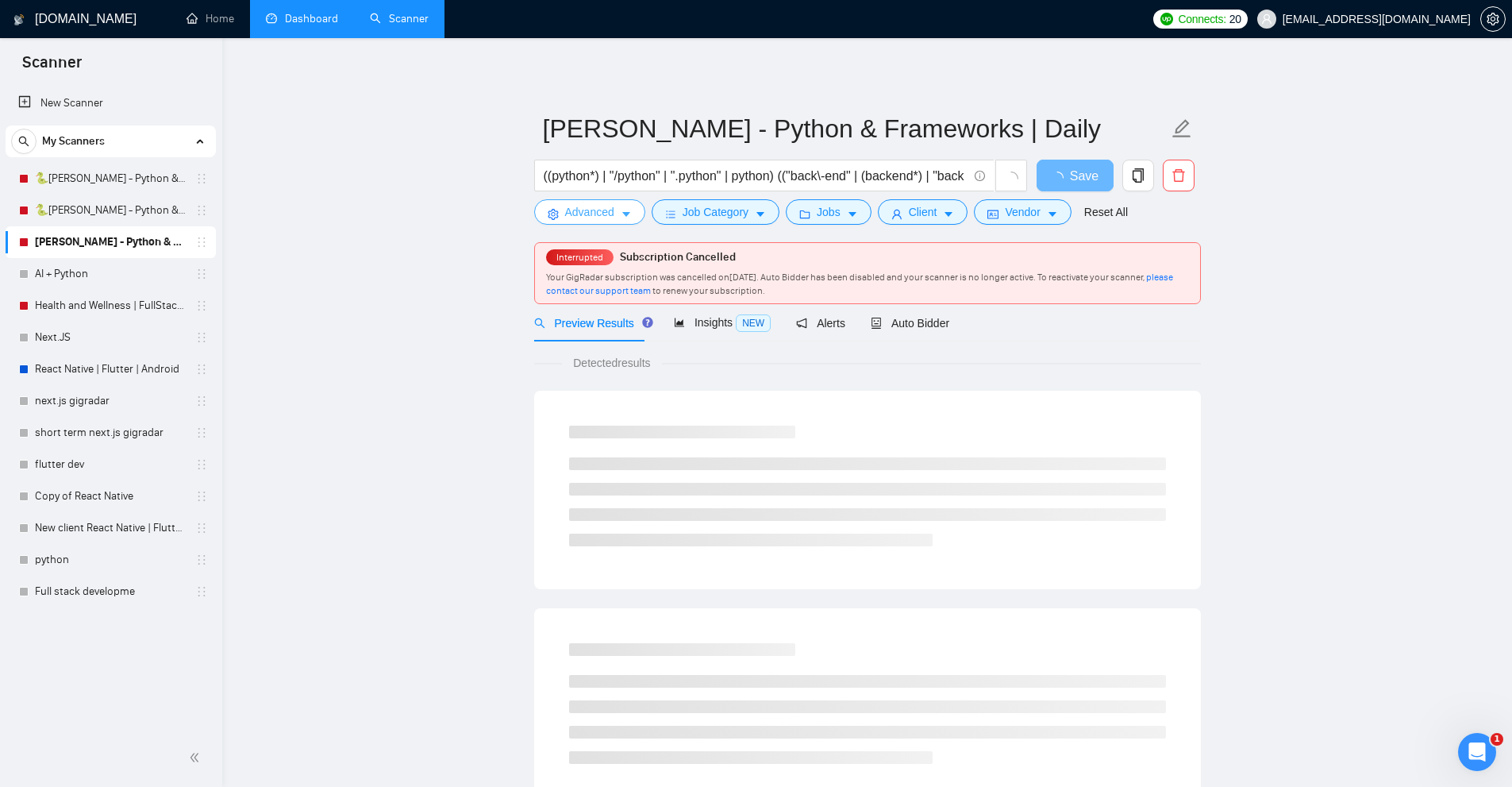
click at [586, 203] on span "Advanced" at bounding box center [590, 212] width 49 height 18
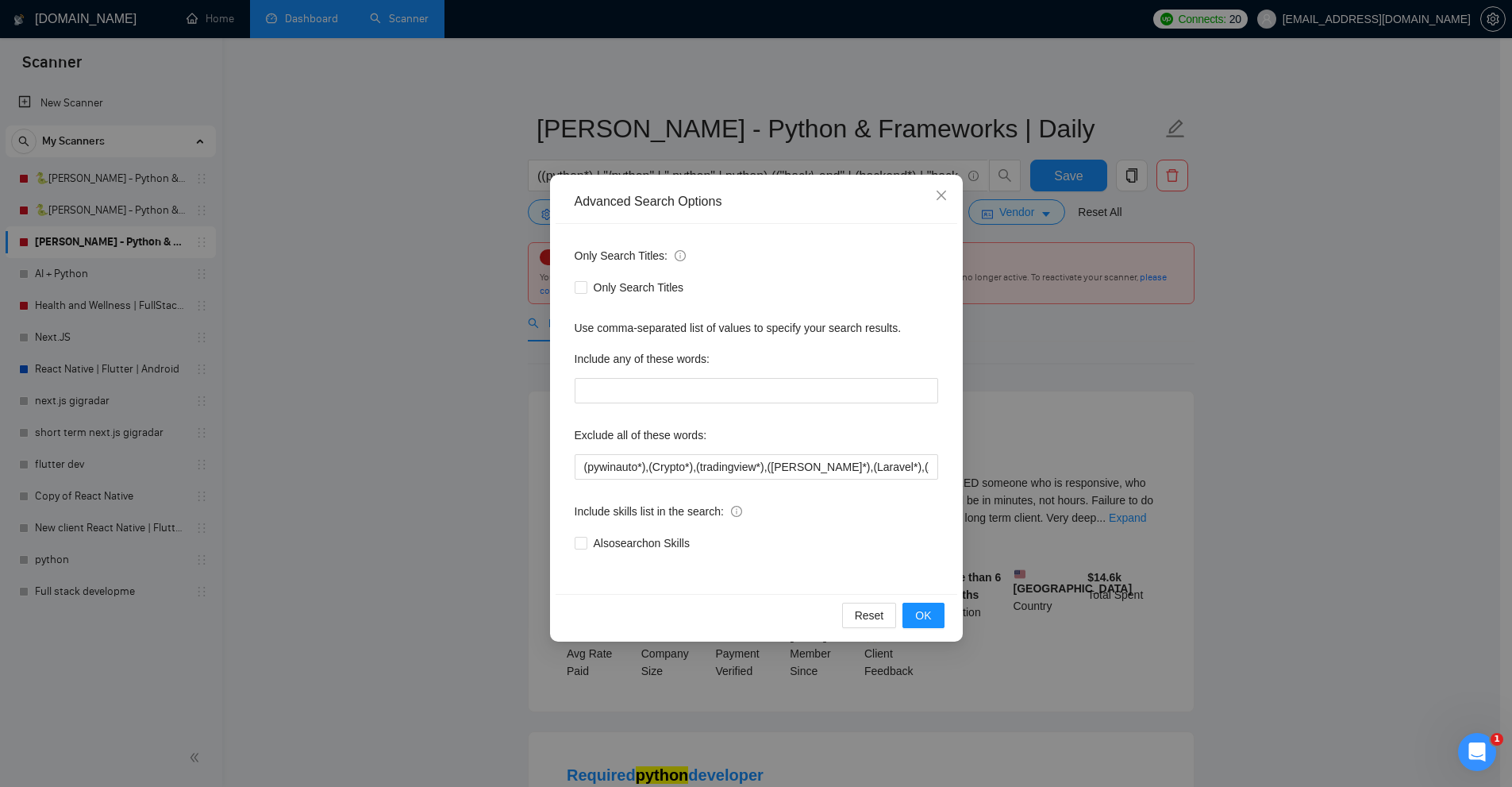
click at [1333, 455] on div "Advanced Search Options Only Search Titles: Only Search Titles Use comma-separa…" at bounding box center [756, 393] width 1512 height 787
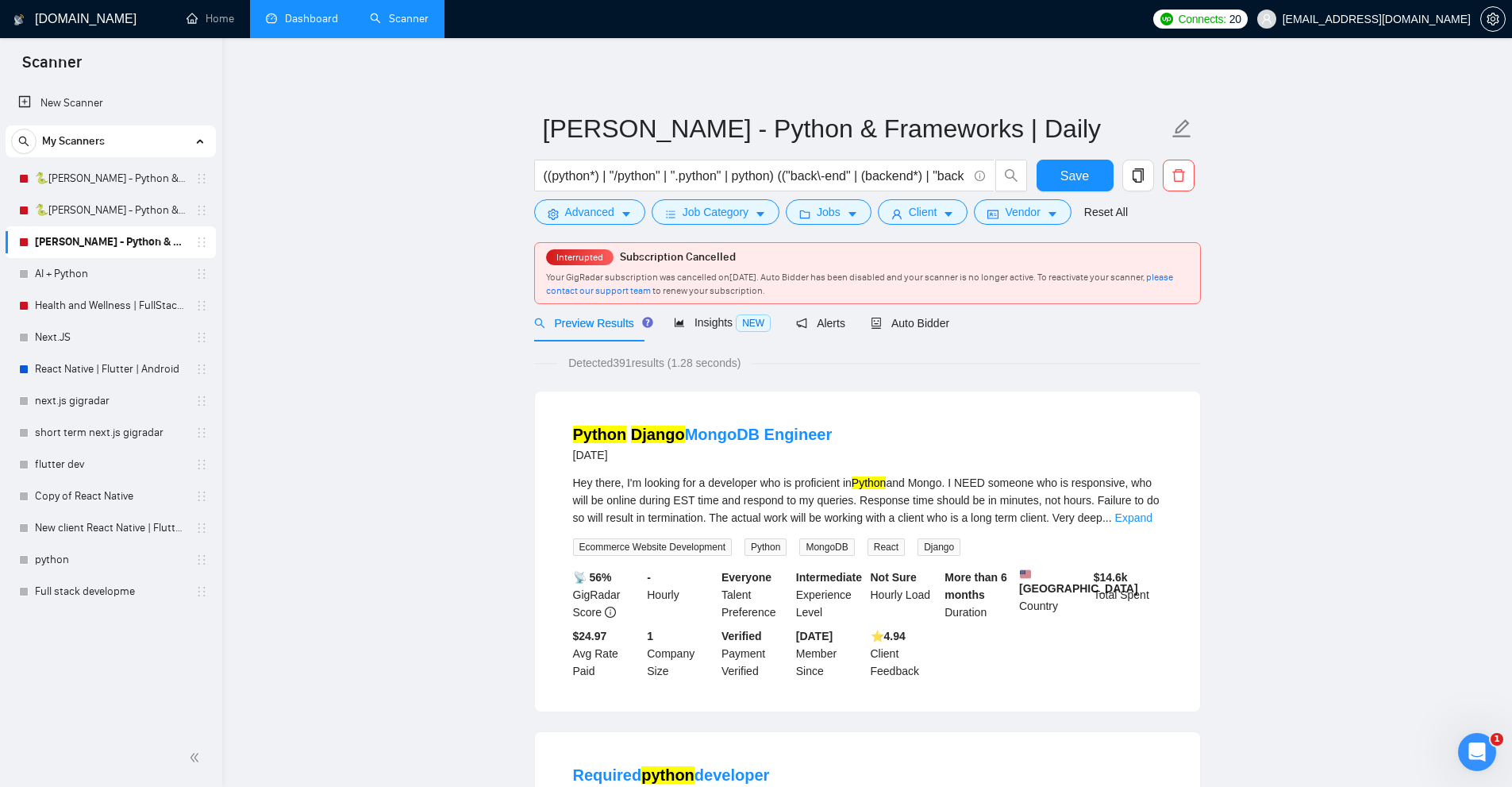
click at [918, 304] on div "Auto Bidder" at bounding box center [909, 323] width 78 height 37
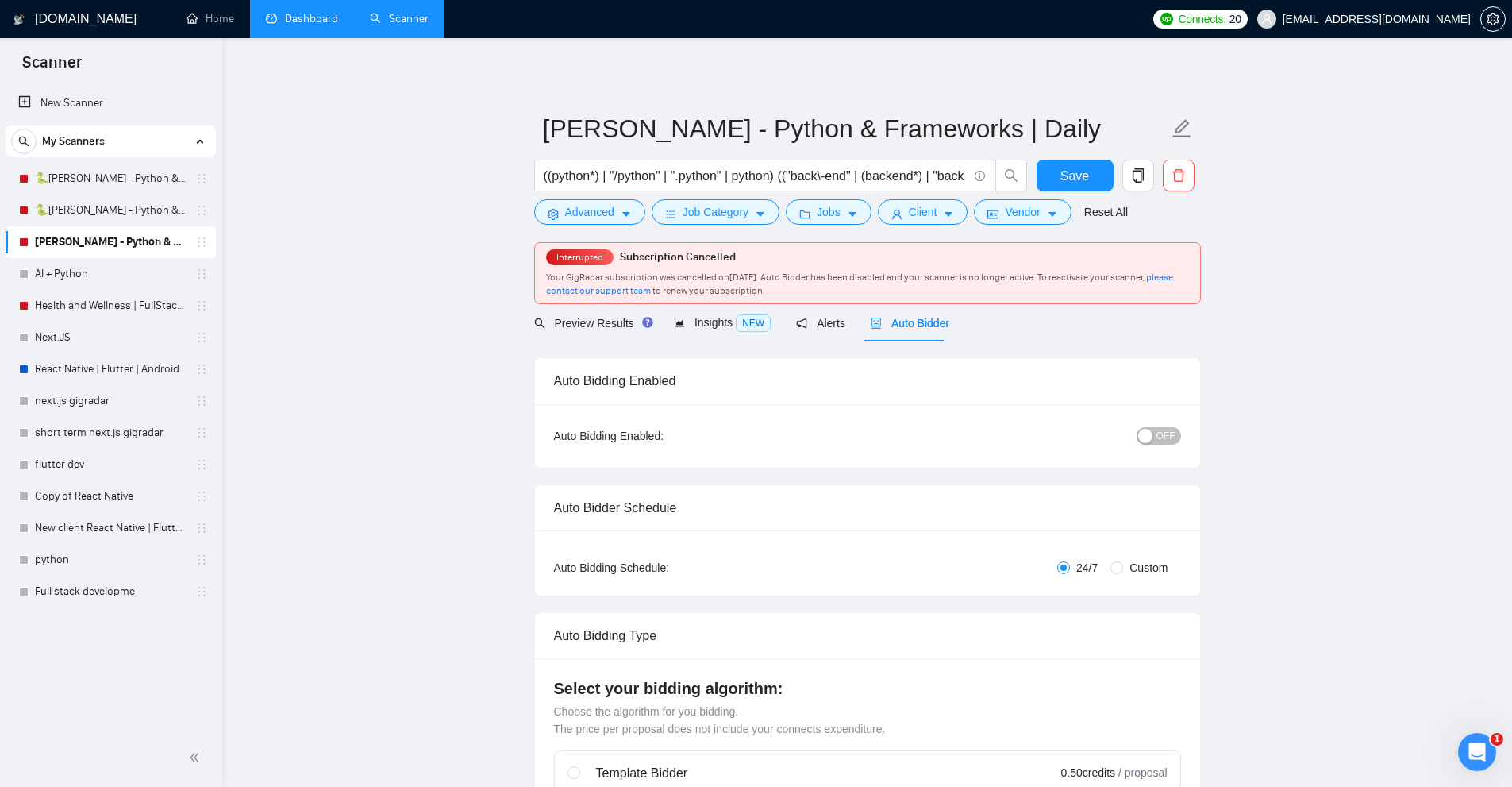
radio input "false"
radio input "true"
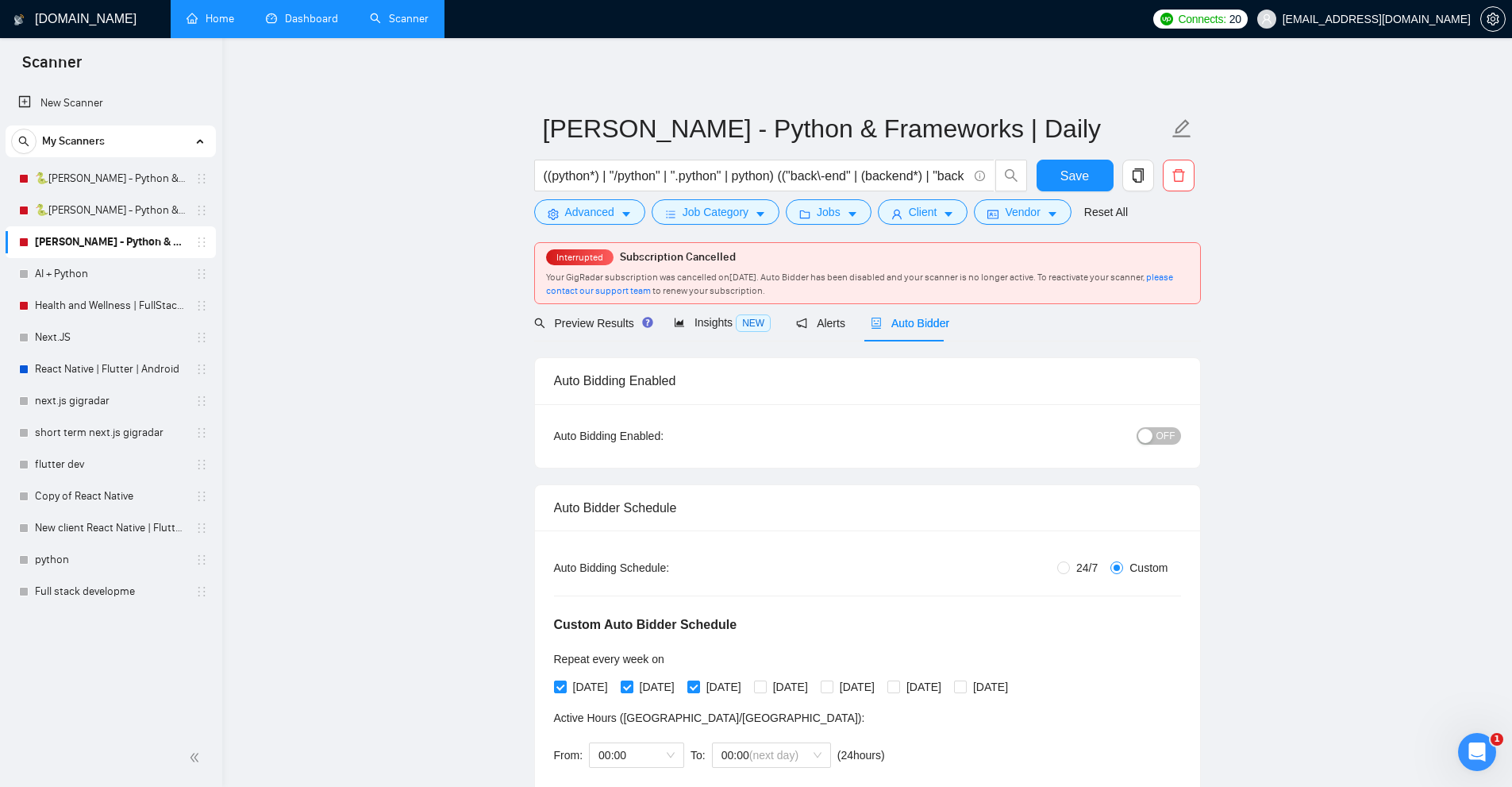
click at [234, 12] on link "Home" at bounding box center [210, 18] width 47 height 13
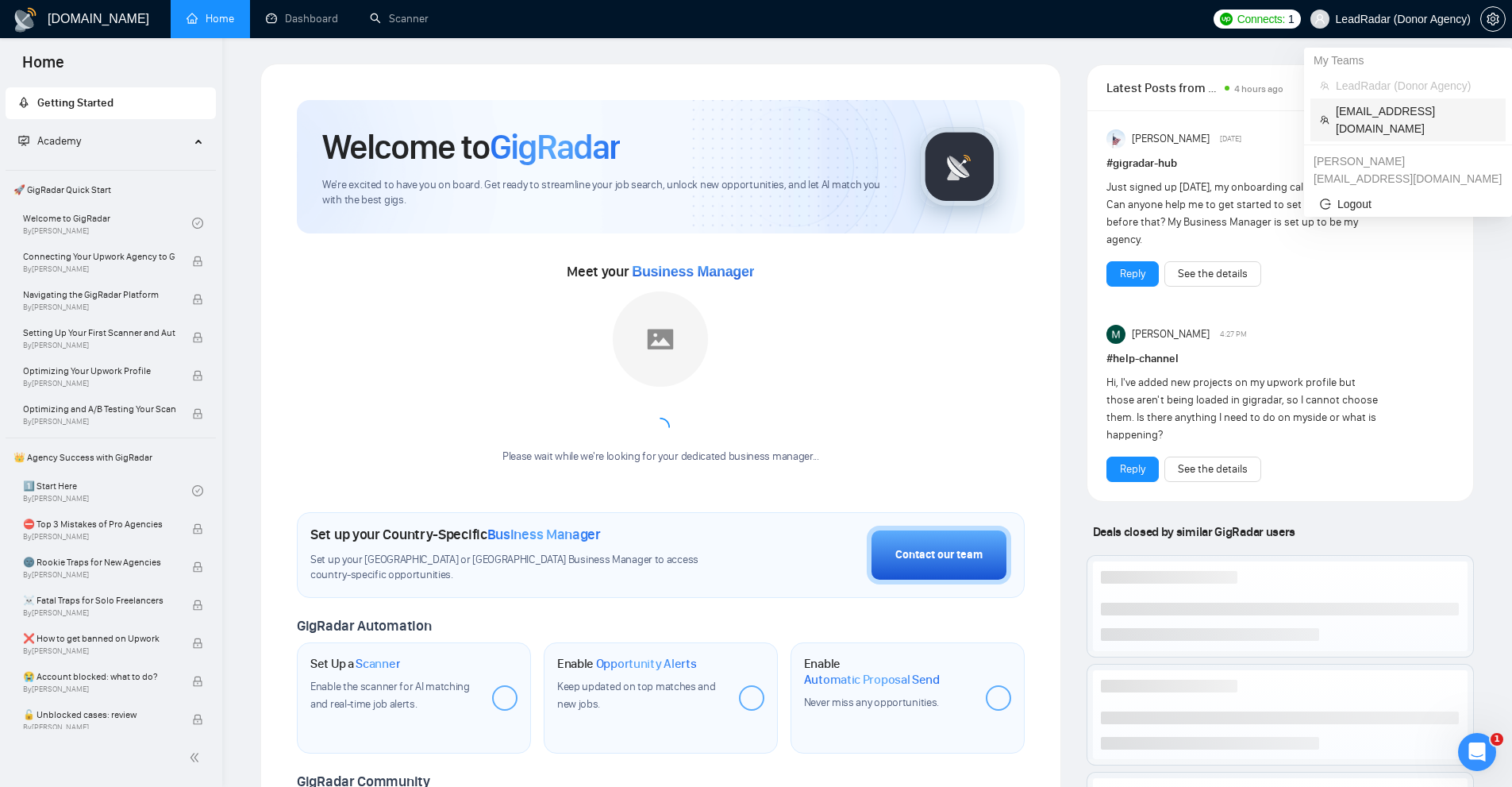
click at [1351, 114] on span "[EMAIL_ADDRESS][DOMAIN_NAME]" at bounding box center [1415, 120] width 160 height 35
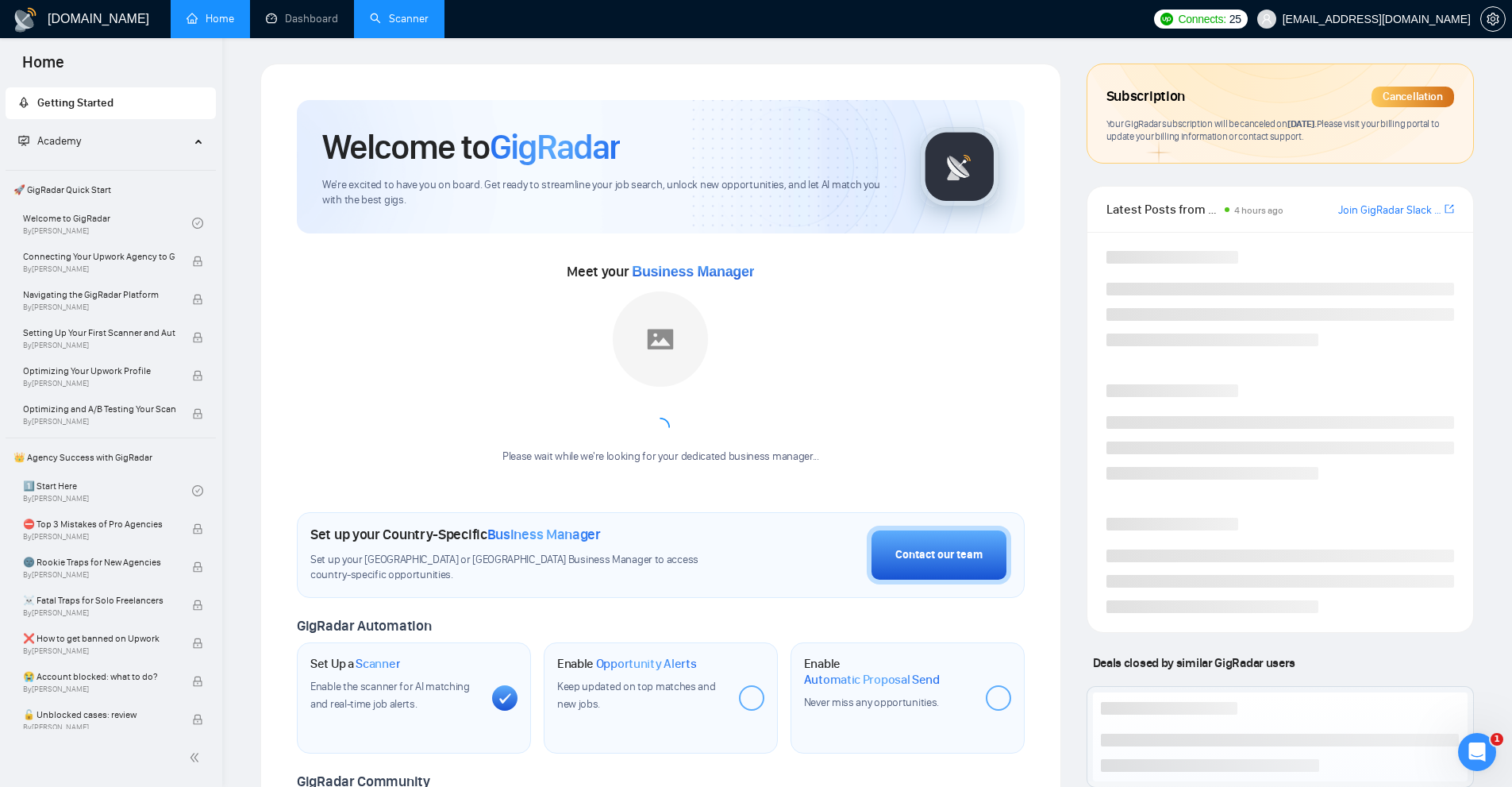
click at [412, 23] on link "Scanner" at bounding box center [399, 18] width 59 height 13
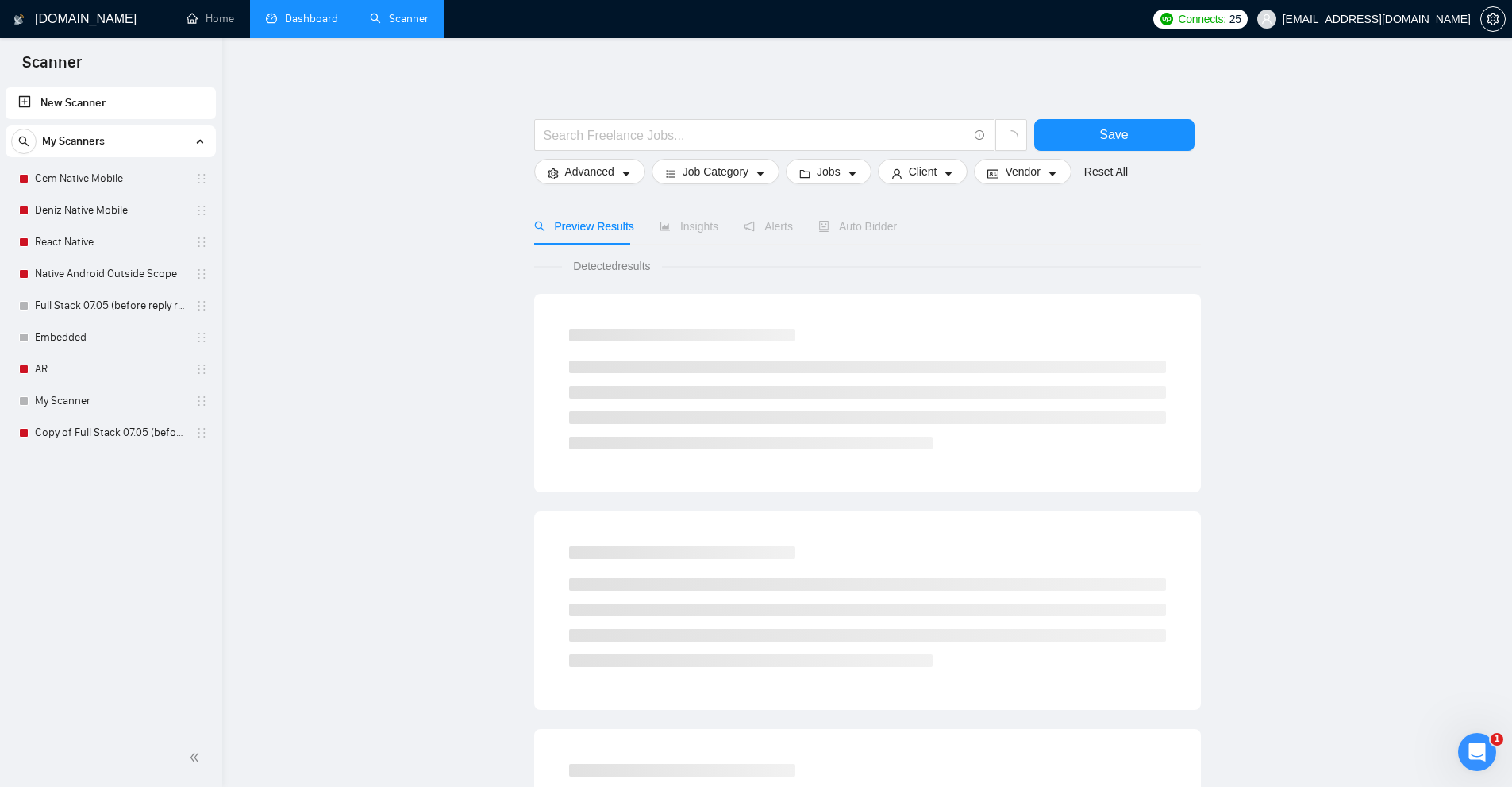
click at [275, 17] on link "Dashboard" at bounding box center [302, 18] width 72 height 13
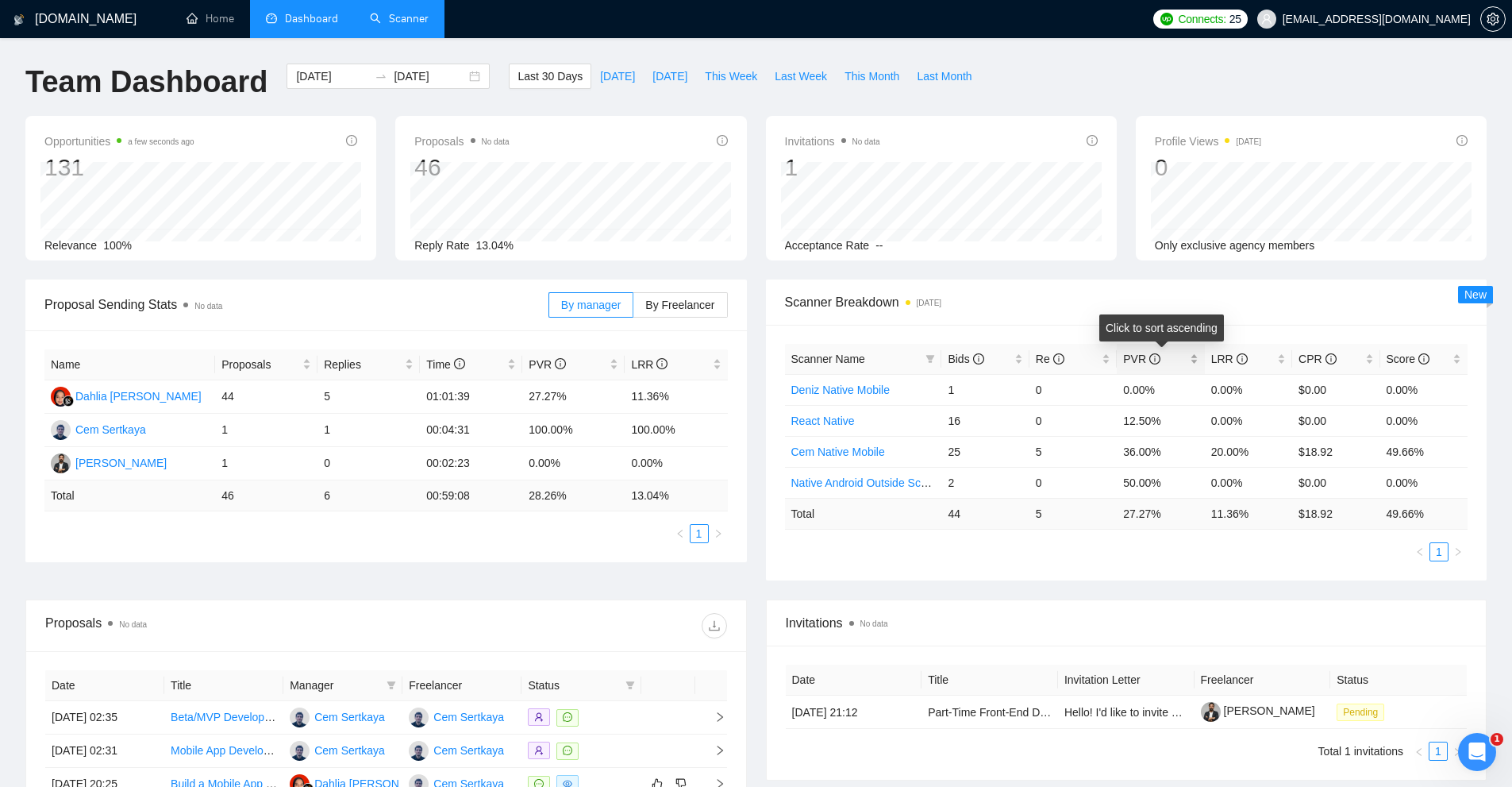
click at [1197, 353] on div "PVR" at bounding box center [1159, 359] width 75 height 18
click at [1196, 355] on div "PVR" at bounding box center [1159, 359] width 75 height 18
click at [841, 419] on link "Cem Native Mobile" at bounding box center [838, 420] width 94 height 12
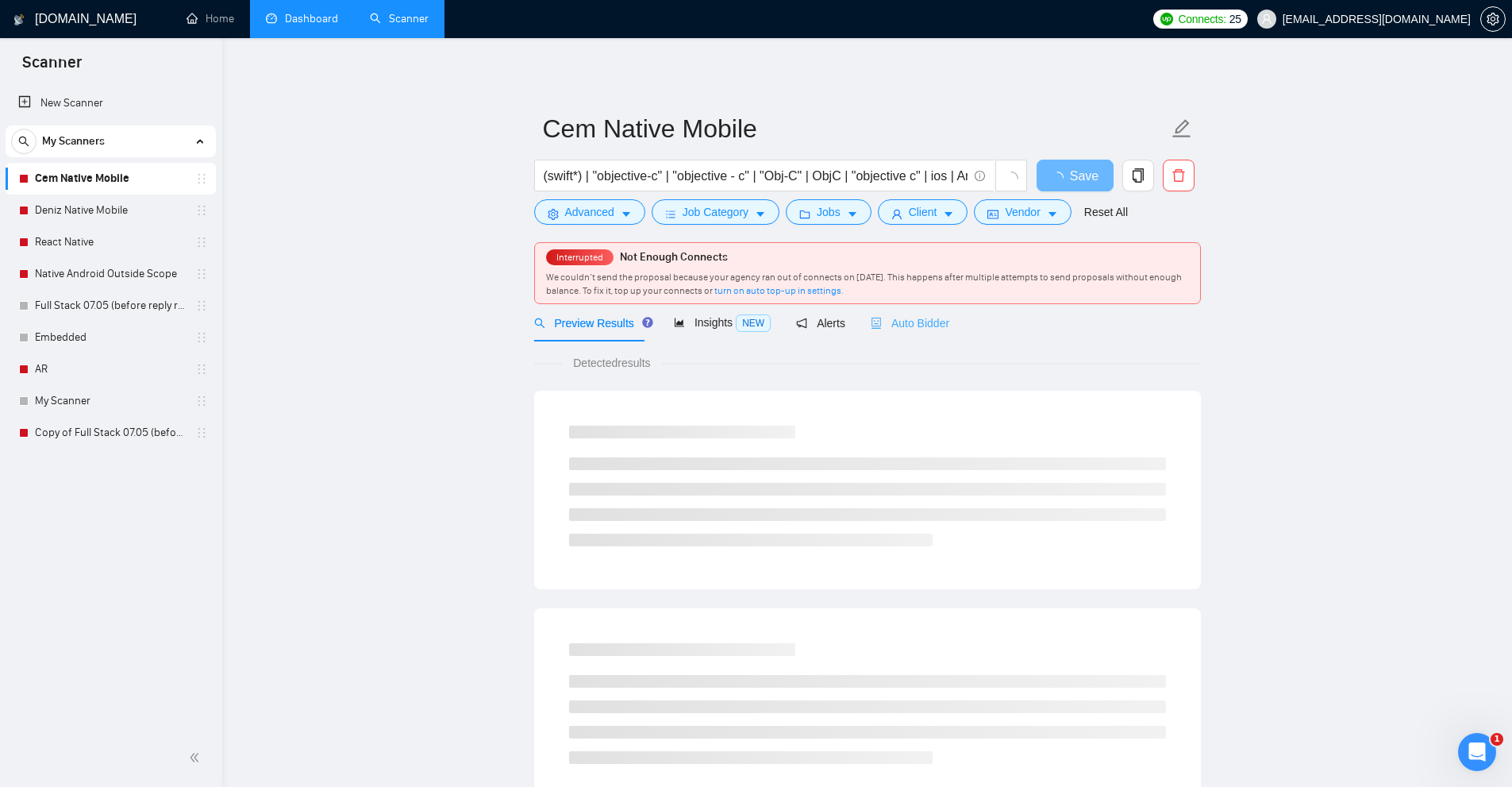
click at [928, 336] on div "Auto Bidder" at bounding box center [909, 323] width 78 height 37
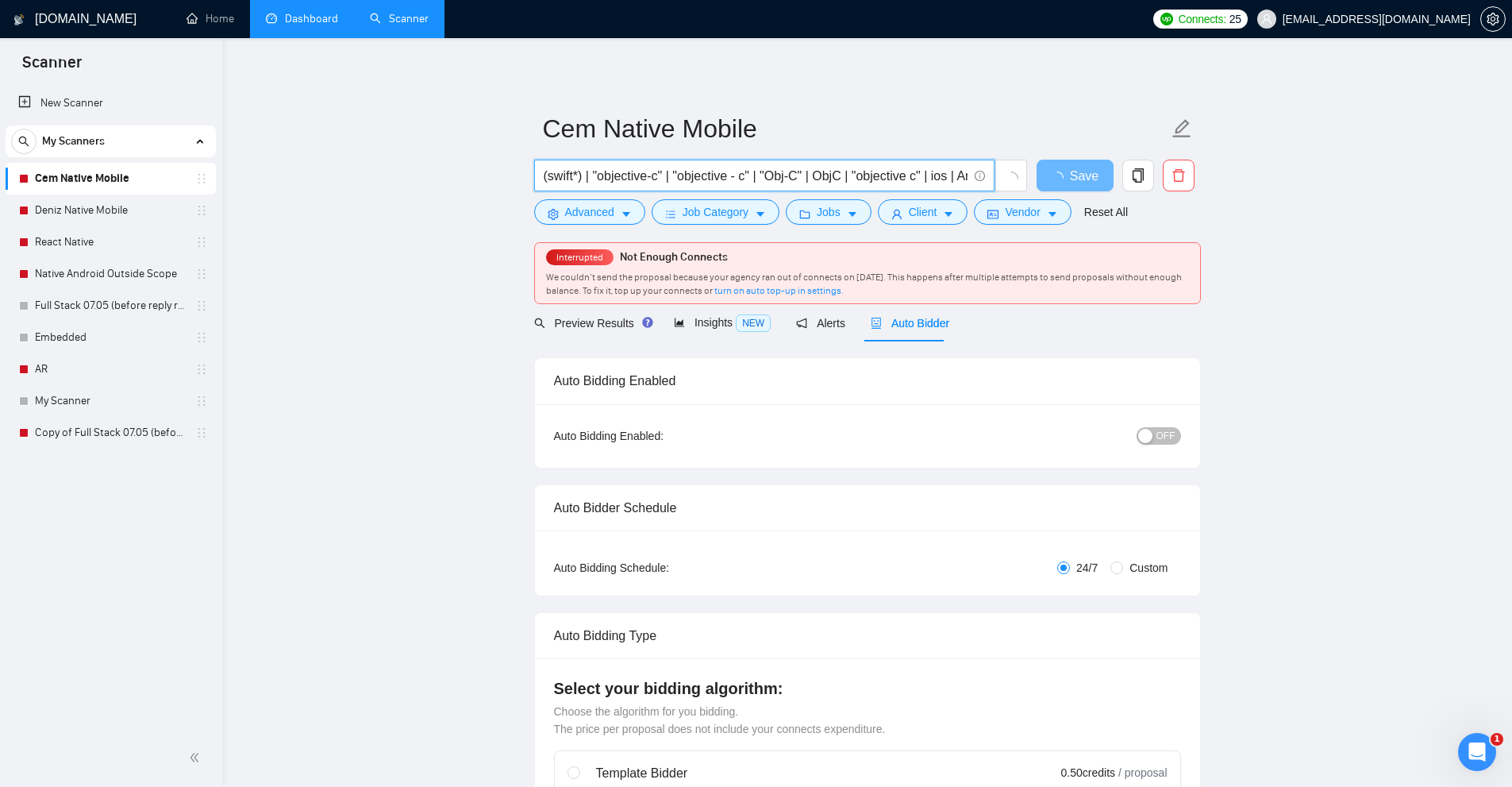
click at [854, 170] on input "(swift*) | "objective-c" | "objective - c" | "Obj-C" | ObjC | "objective c" | i…" at bounding box center [755, 176] width 424 height 20
click at [606, 211] on span "Advanced" at bounding box center [590, 212] width 49 height 18
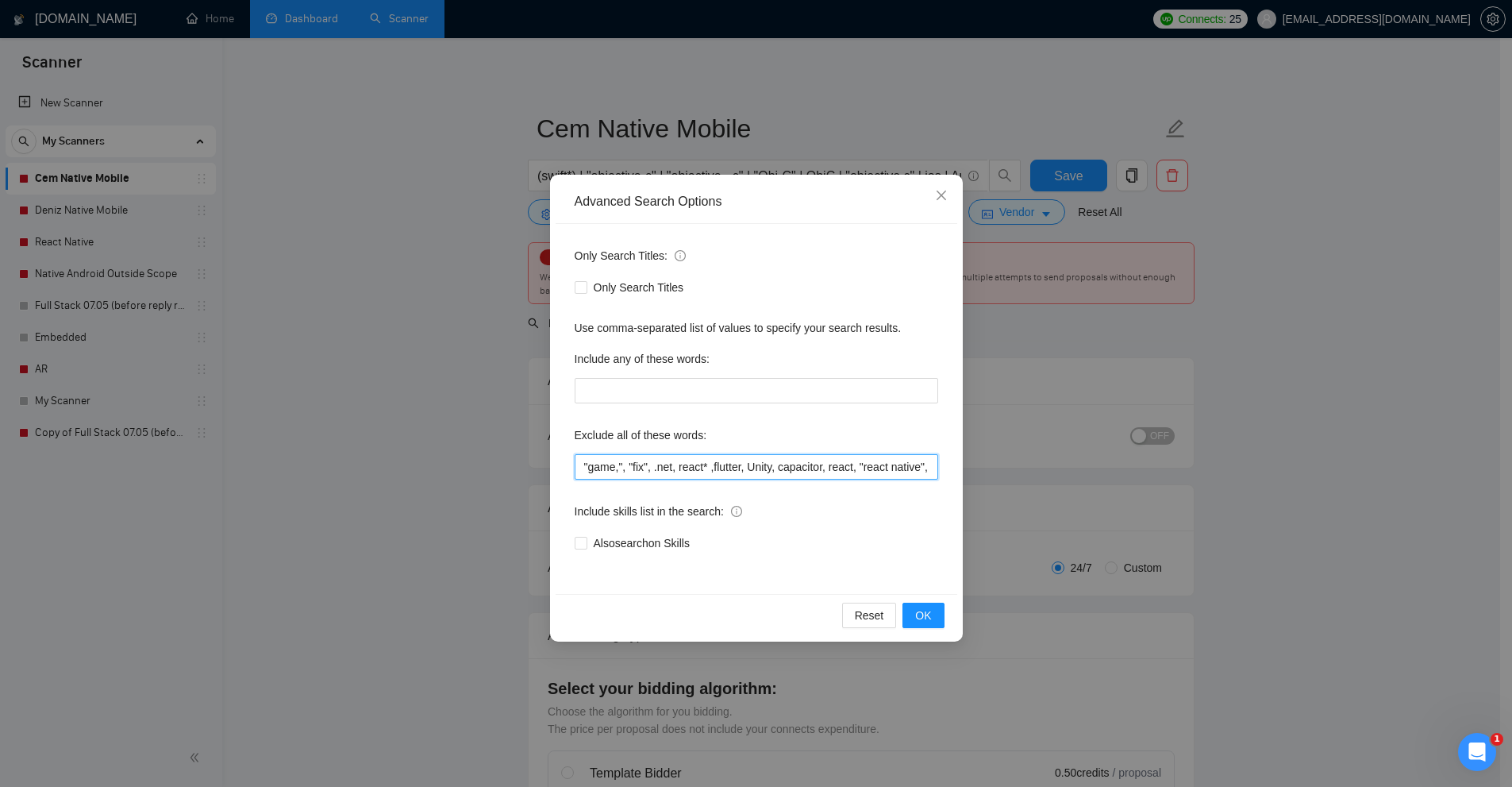
click at [740, 469] on input ""game,", "fix", .net, react* ,flutter, Unity, capacitor, react, "react native",…" at bounding box center [756, 466] width 363 height 26
click at [692, 173] on div "Advanced Search Options Only Search Titles: Only Search Titles Use comma-separa…" at bounding box center [756, 393] width 1512 height 787
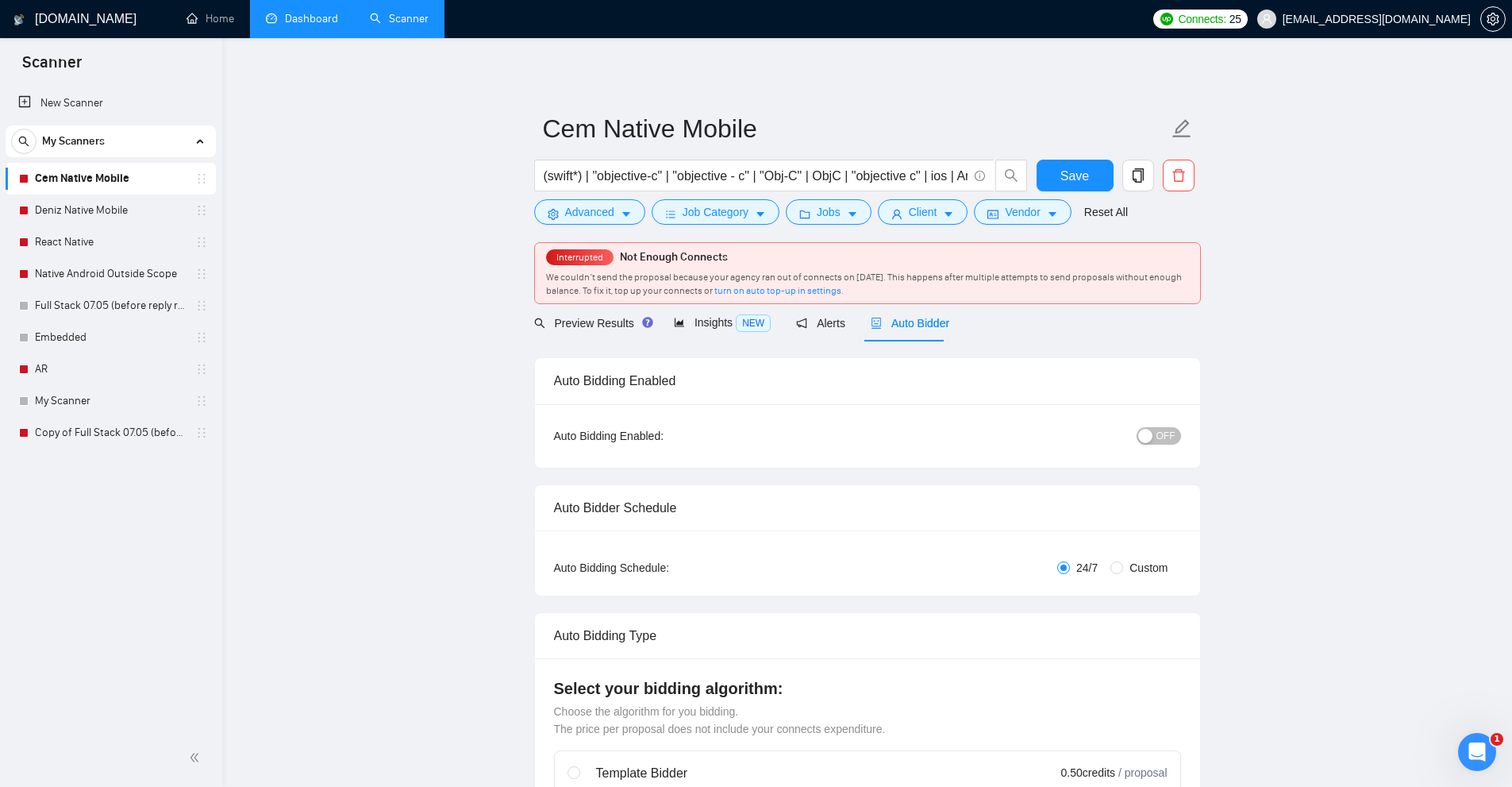
click at [923, 320] on span "Auto Bidder" at bounding box center [909, 323] width 78 height 12
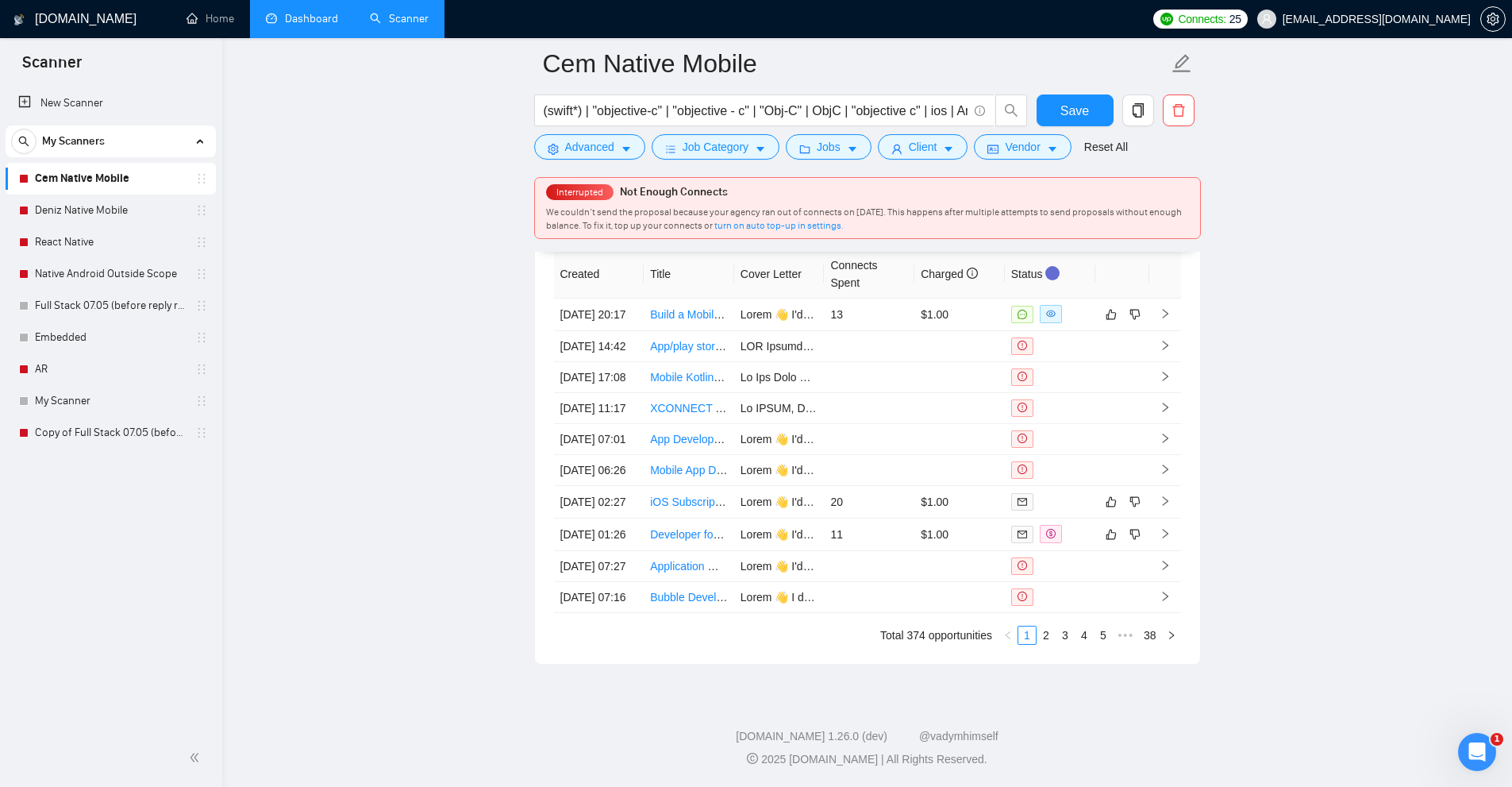
scroll to position [3508, 0]
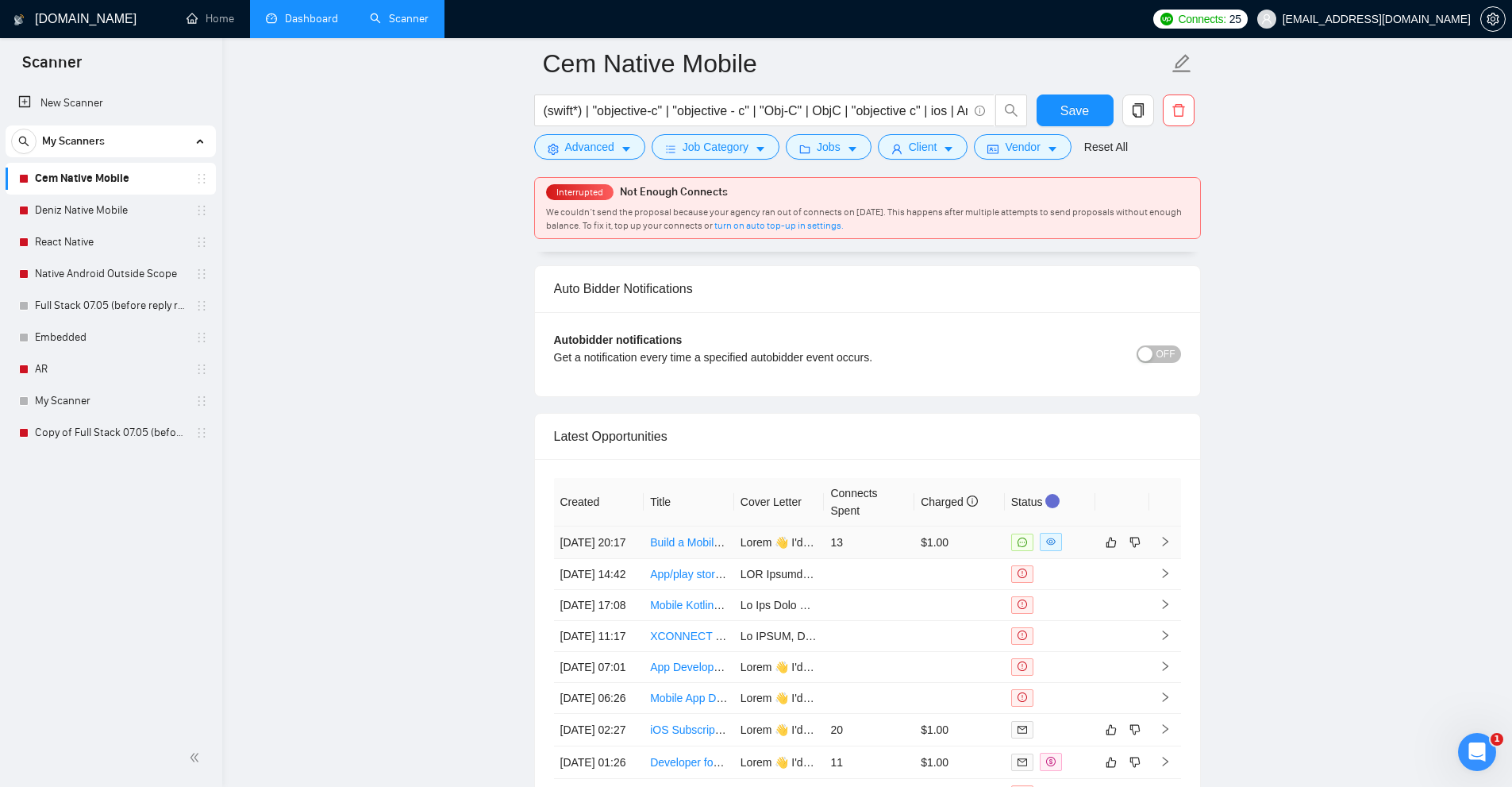
click at [895, 559] on td "13" at bounding box center [869, 543] width 91 height 33
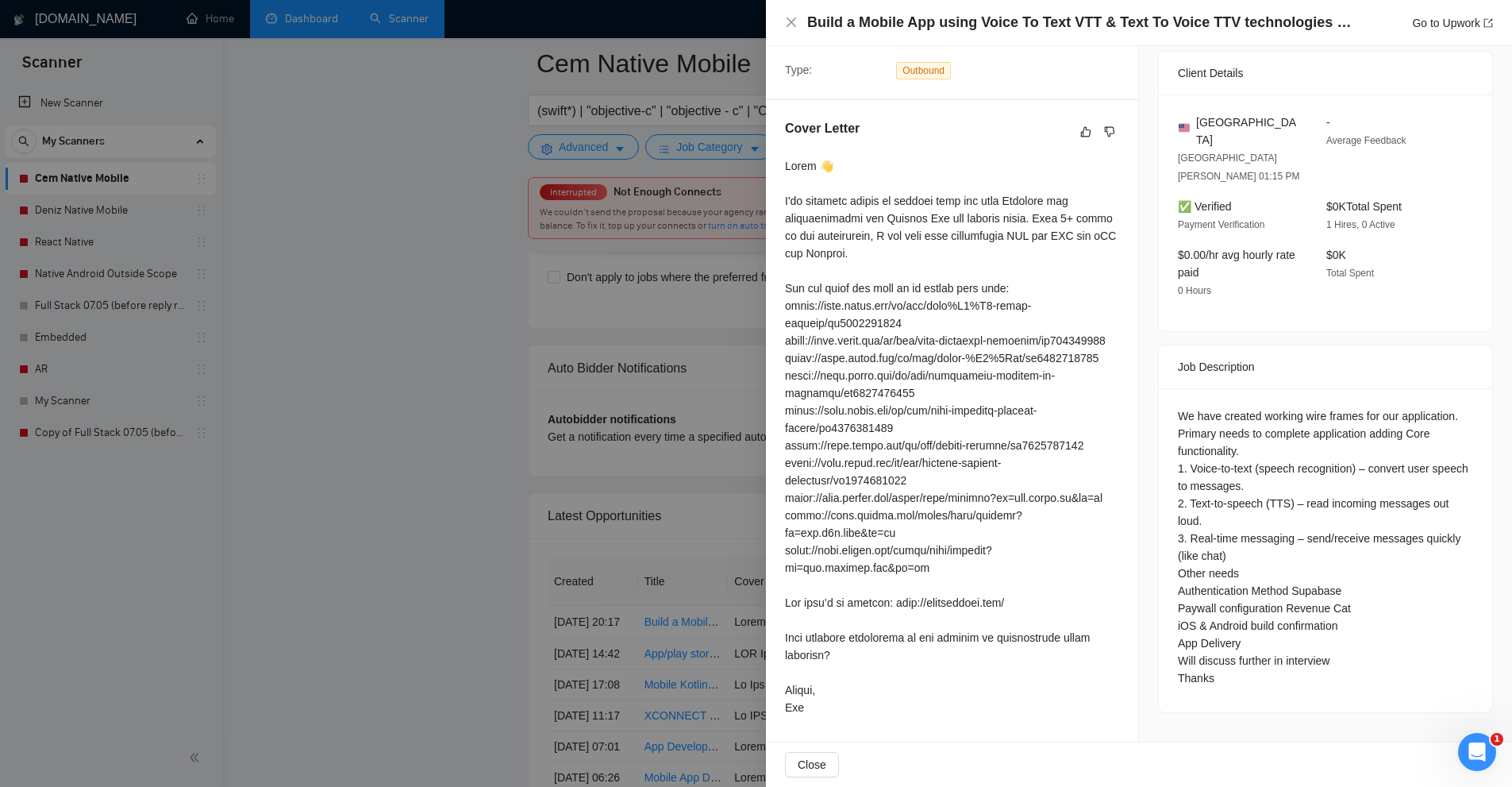
scroll to position [2952, 0]
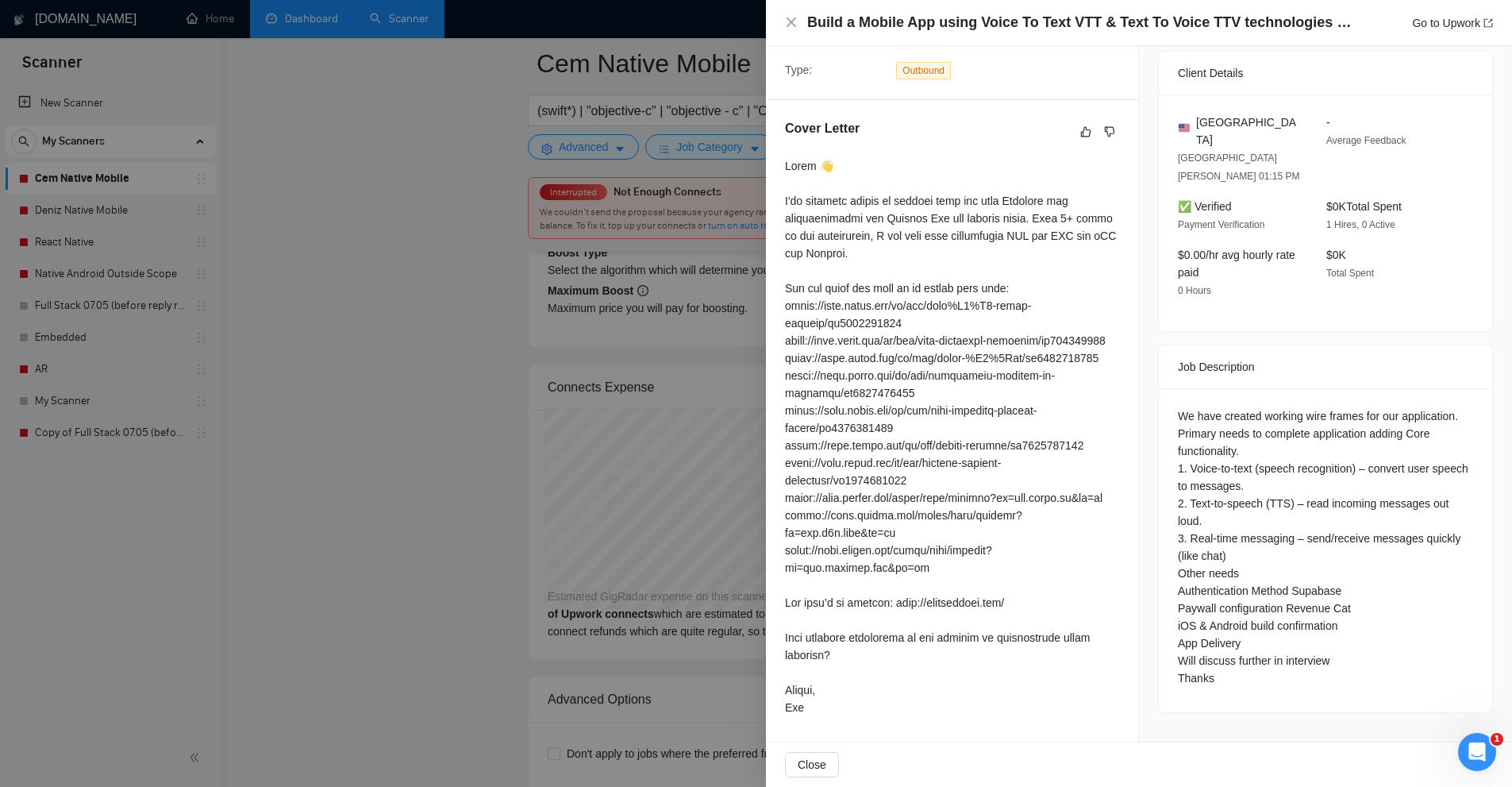
click at [615, 397] on div at bounding box center [756, 393] width 1512 height 787
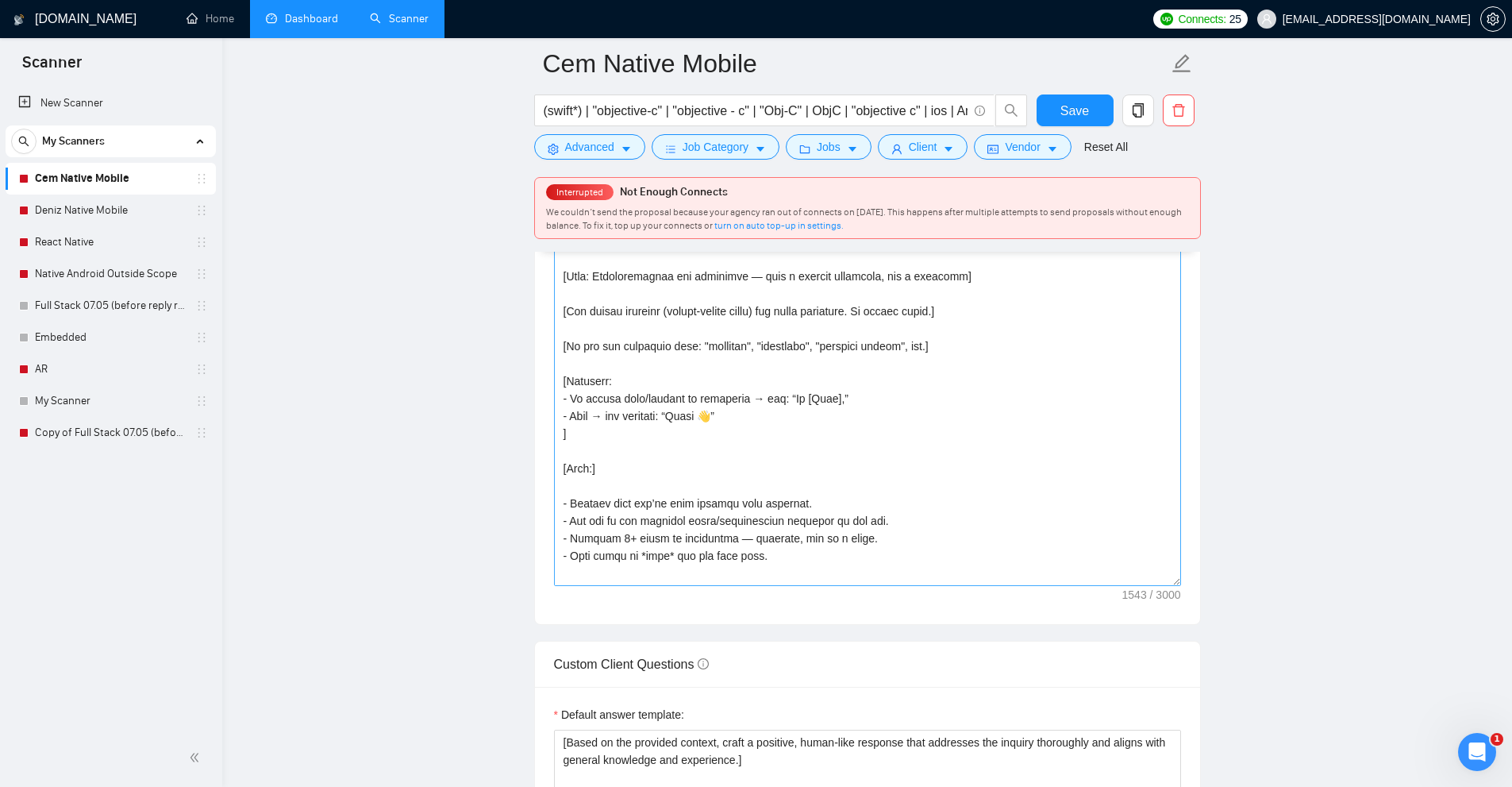
scroll to position [1523, 0]
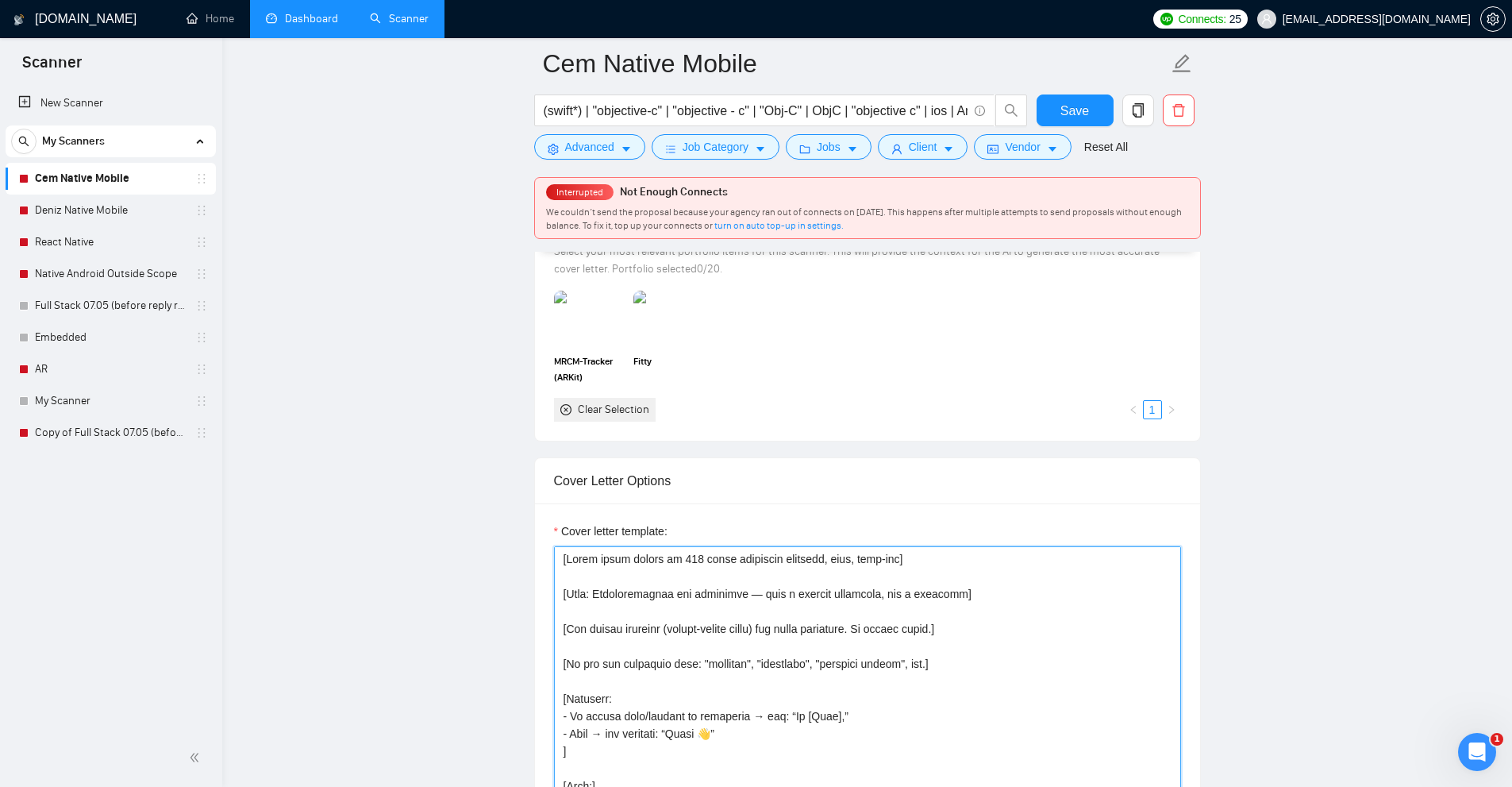
click at [825, 556] on textarea "Cover letter template:" at bounding box center [867, 725] width 627 height 357
click at [903, 586] on textarea "Cover letter template:" at bounding box center [867, 725] width 627 height 357
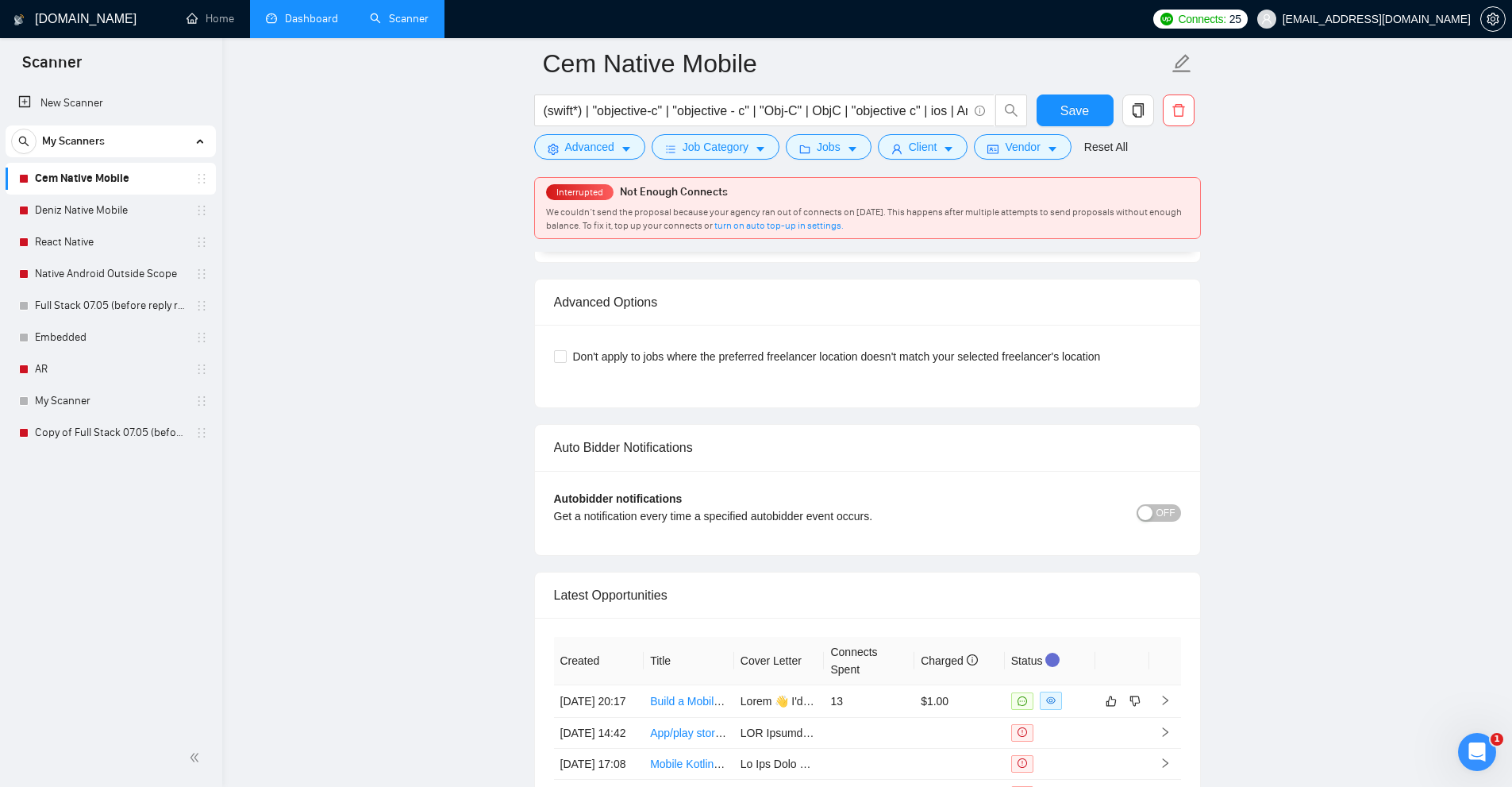
scroll to position [3508, 0]
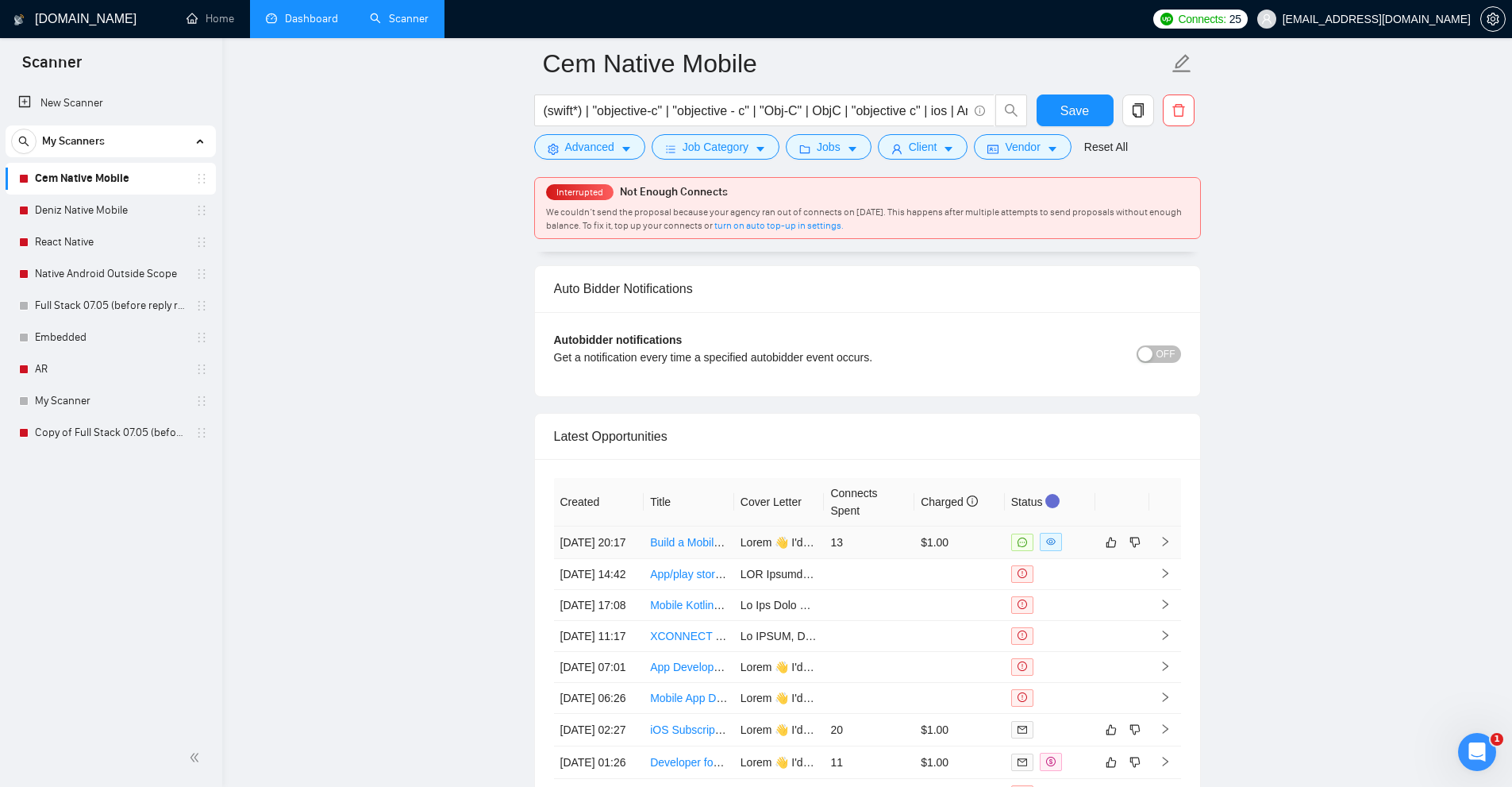
click at [896, 538] on td "13" at bounding box center [869, 543] width 91 height 33
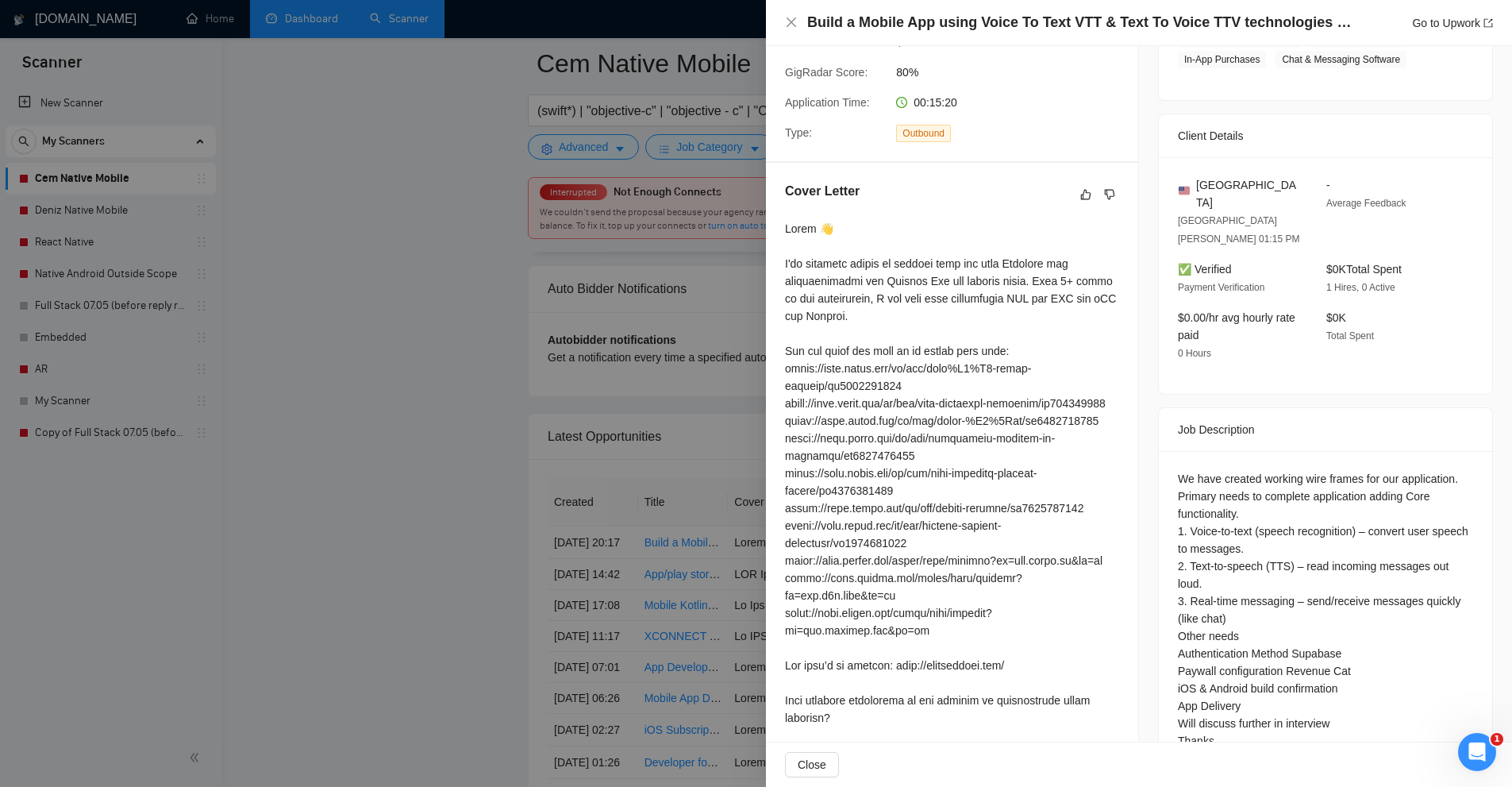
scroll to position [402, 0]
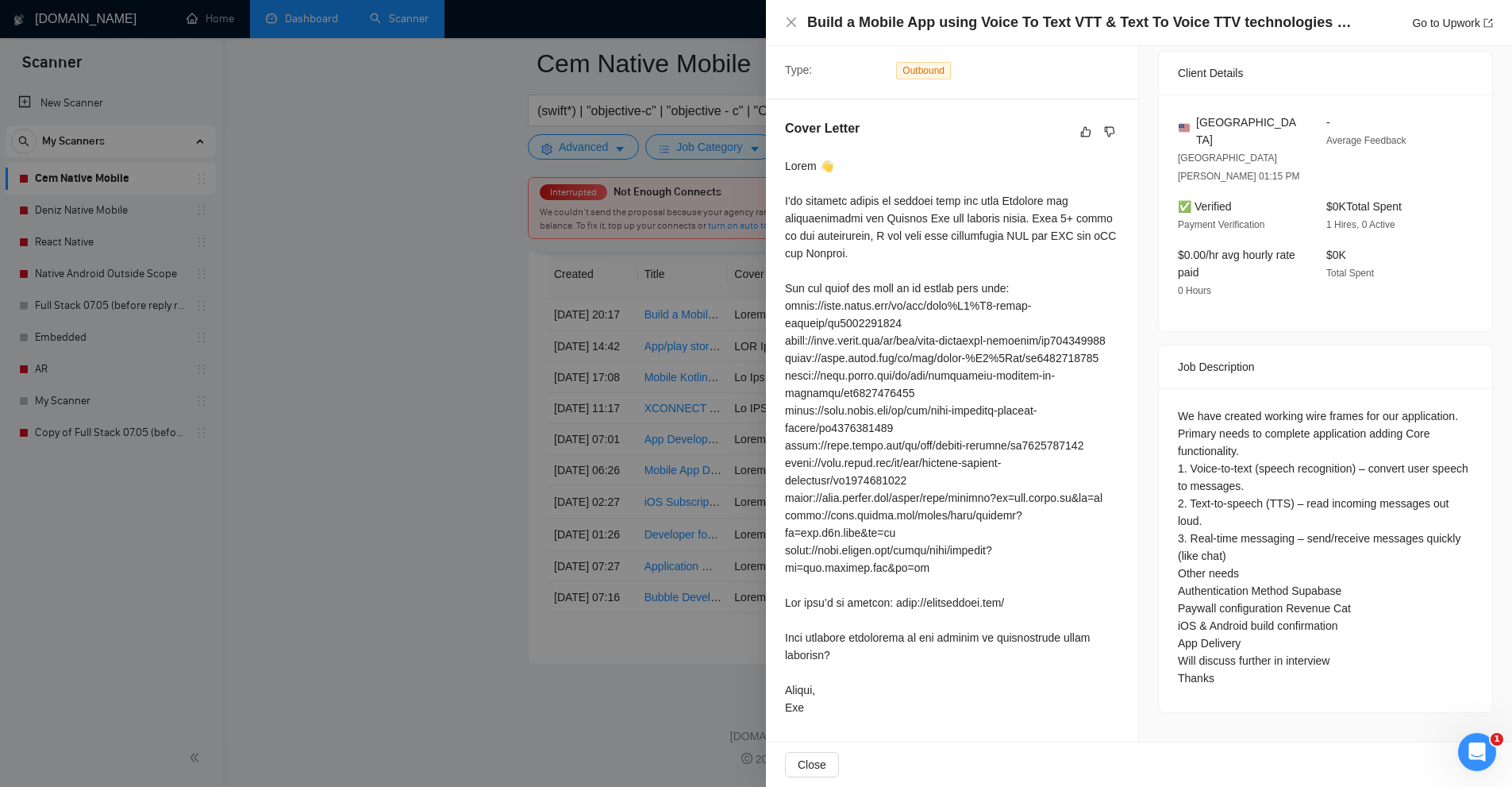
click at [592, 517] on div at bounding box center [756, 393] width 1512 height 787
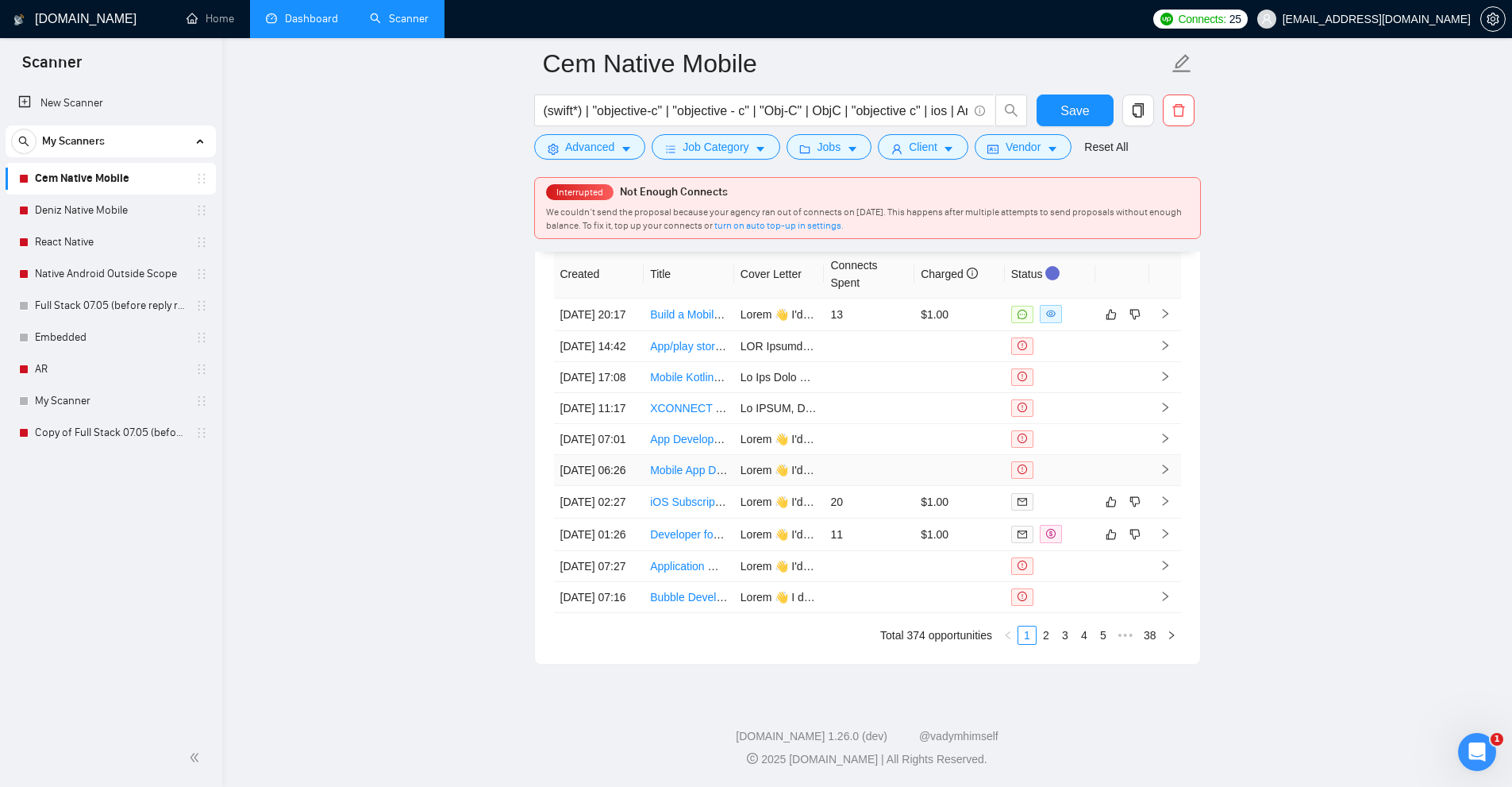
scroll to position [3905, 0]
click at [1043, 636] on link "2" at bounding box center [1046, 635] width 18 height 18
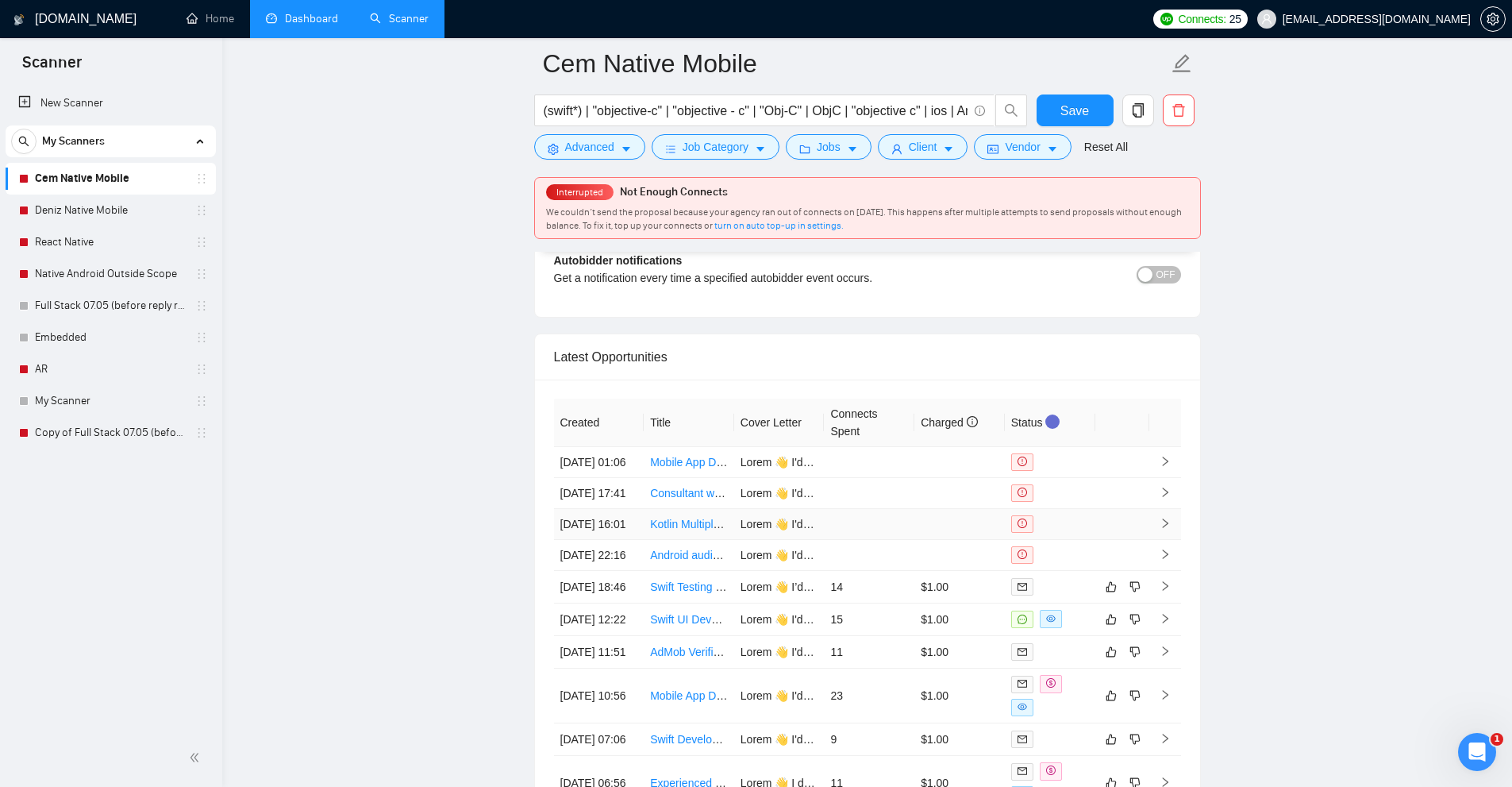
scroll to position [3825, 0]
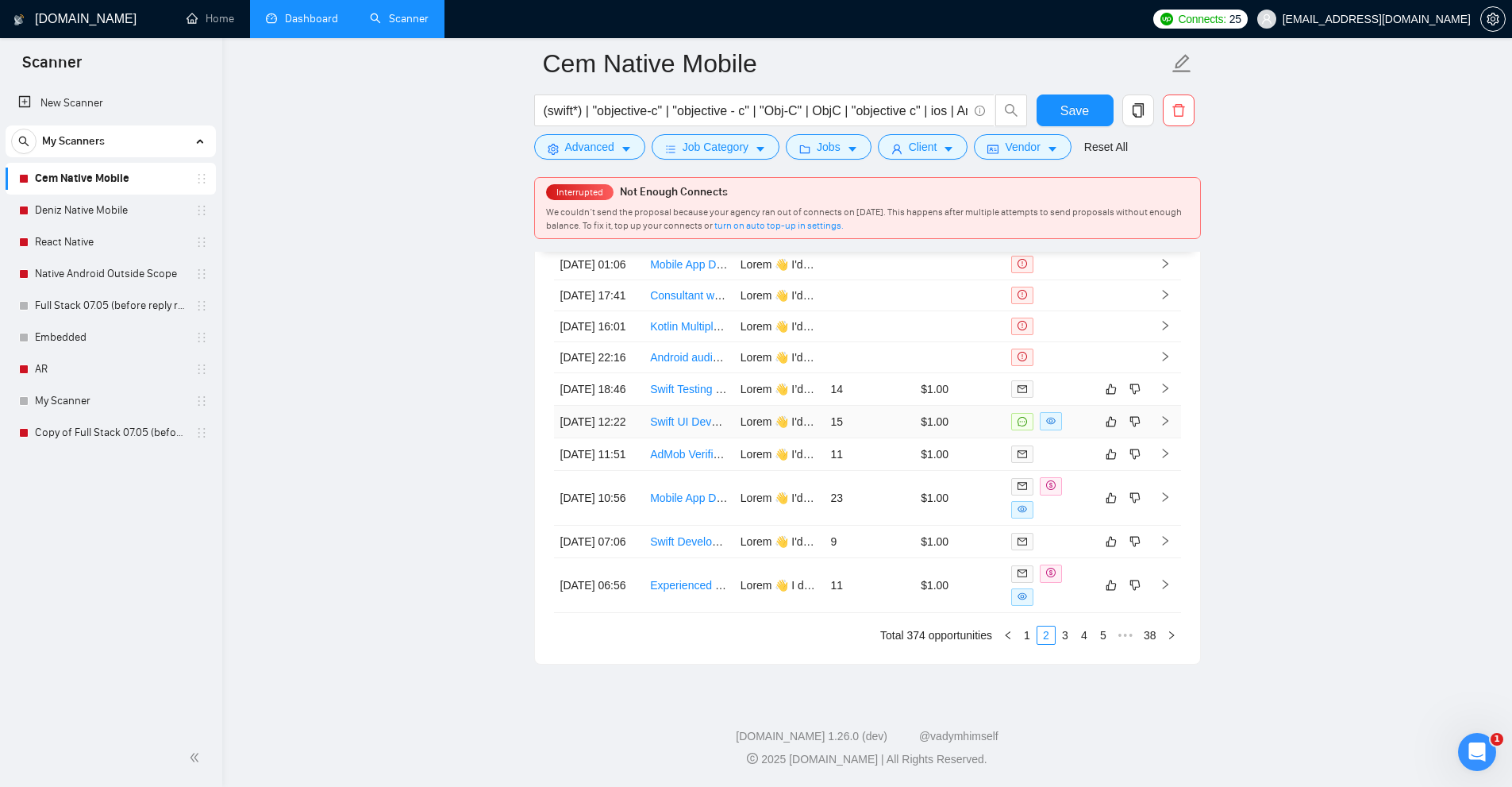
click at [1080, 430] on div at bounding box center [1050, 421] width 77 height 18
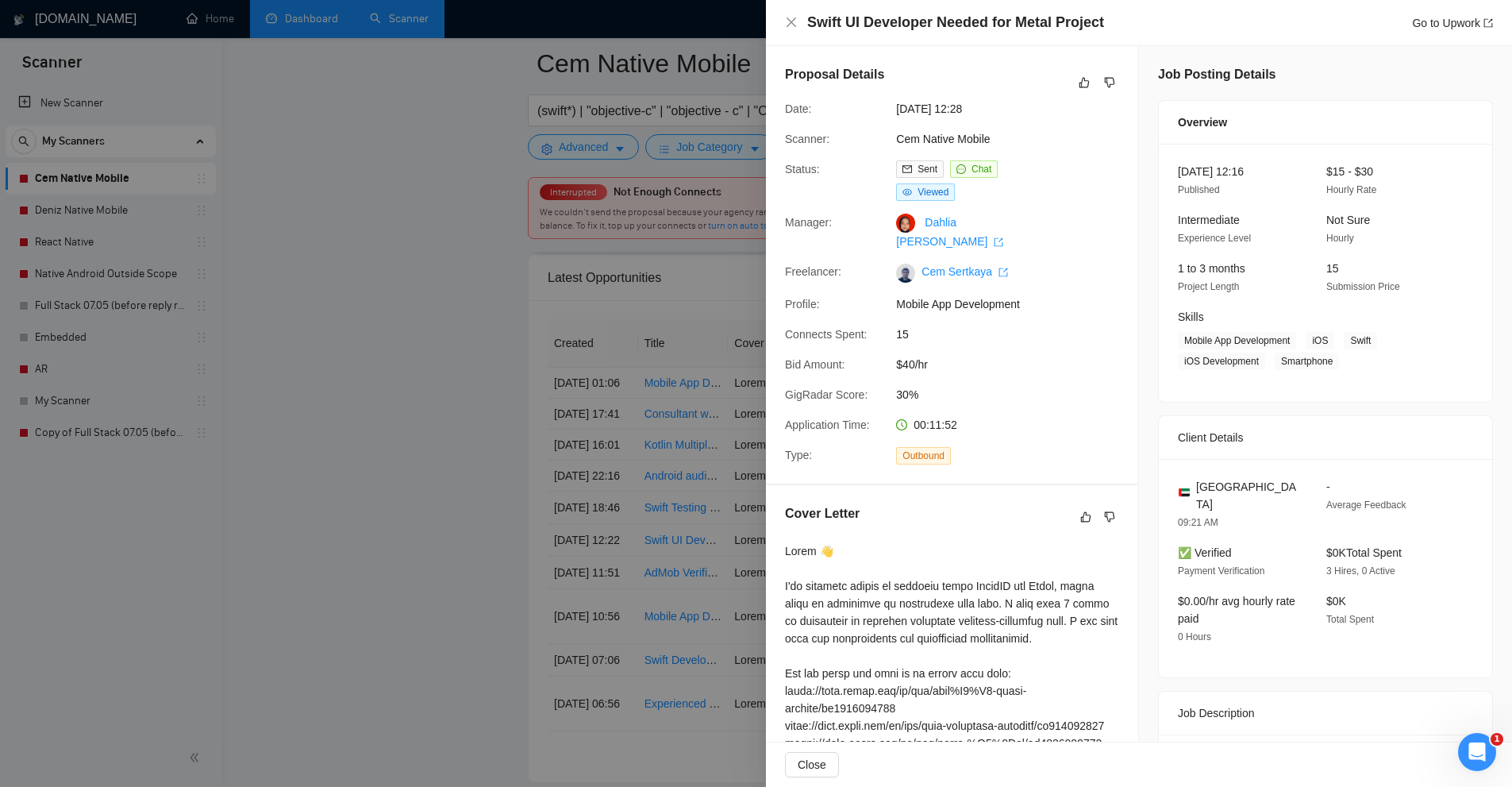
scroll to position [3190, 0]
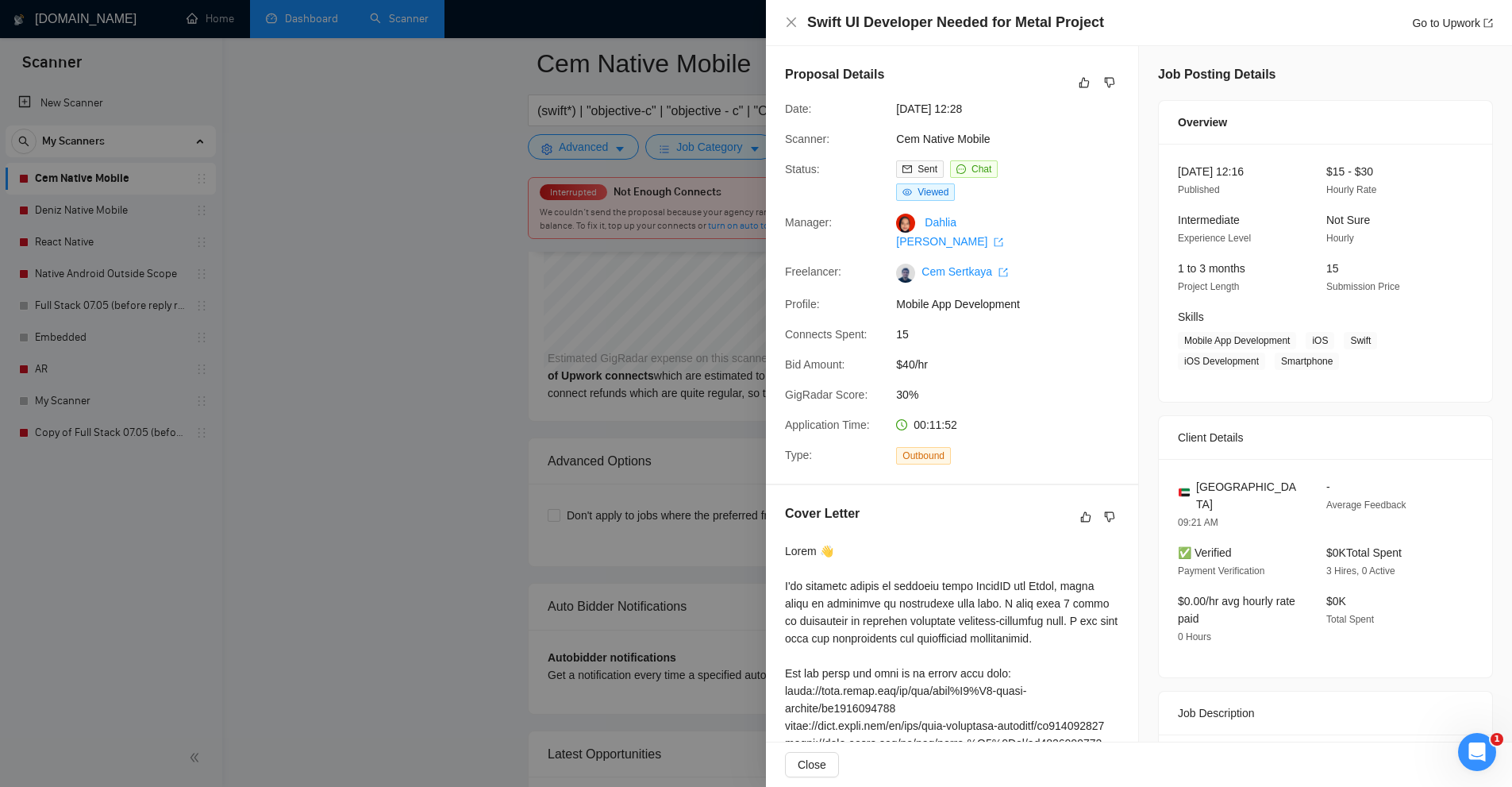
click at [949, 21] on h4 "Swift UI Developer Needed for Metal Project" at bounding box center [956, 22] width 297 height 20
click at [496, 251] on div at bounding box center [756, 393] width 1512 height 787
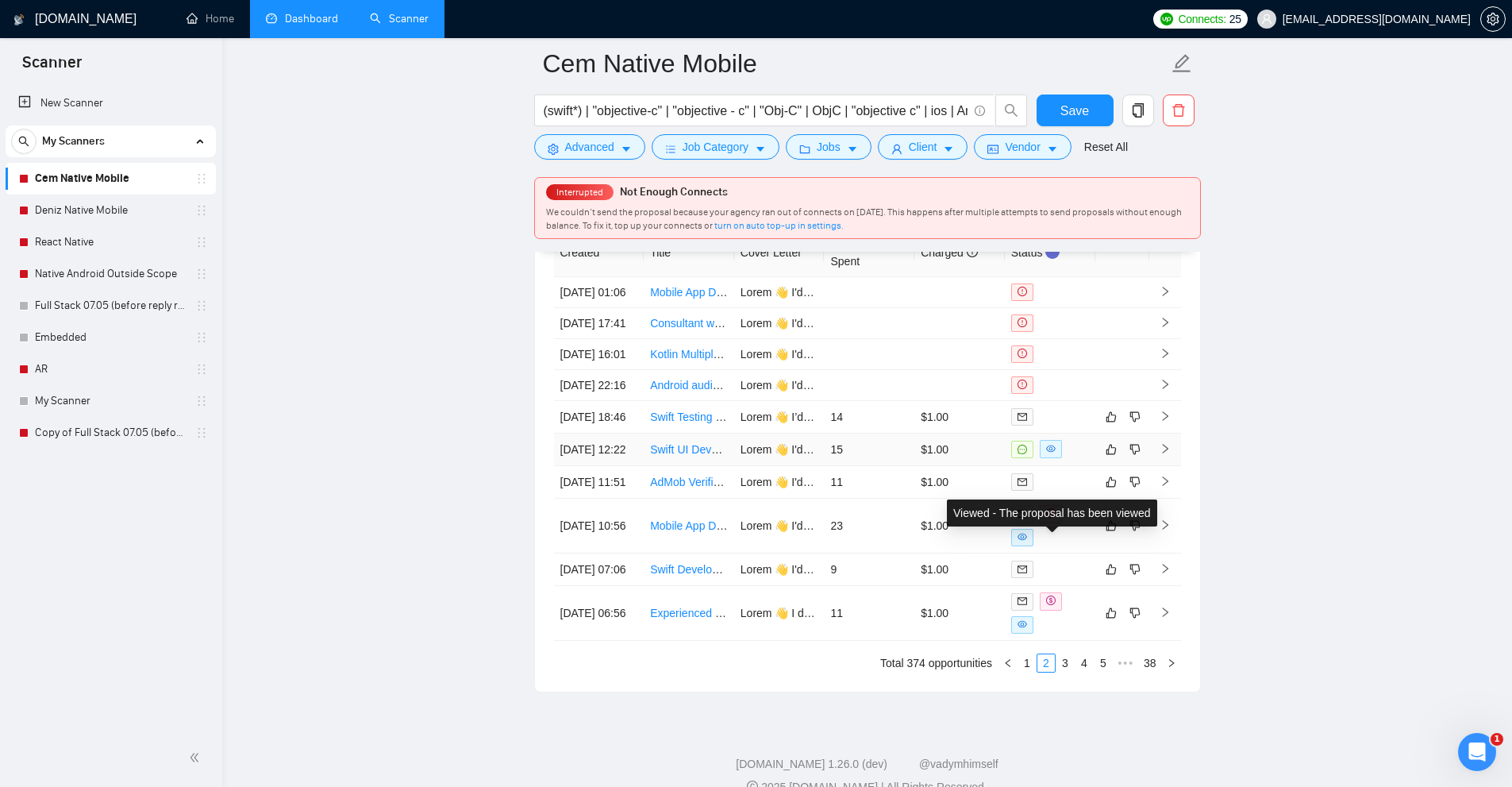
scroll to position [3837, 0]
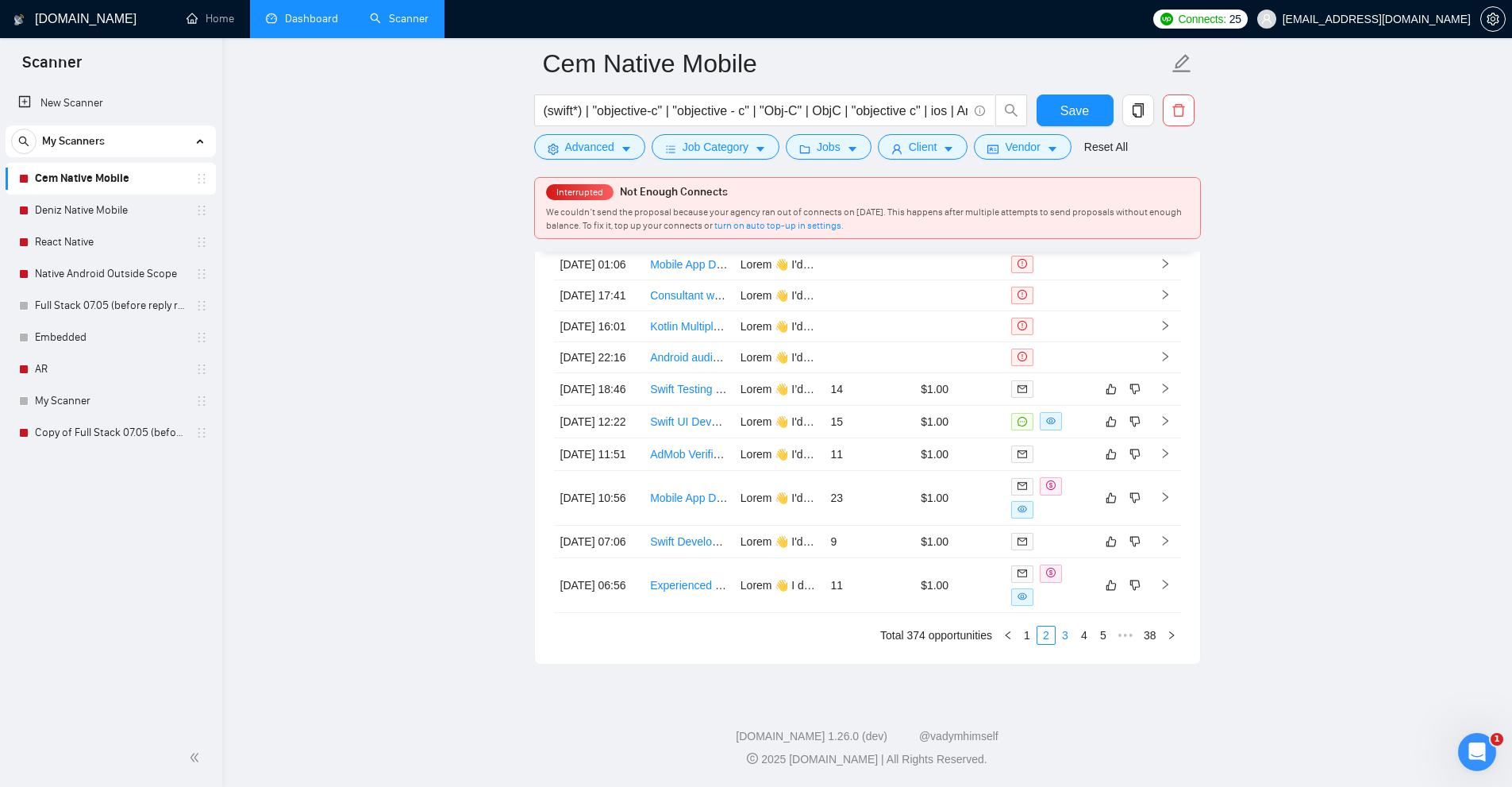
click at [1061, 644] on link "3" at bounding box center [1065, 635] width 18 height 18
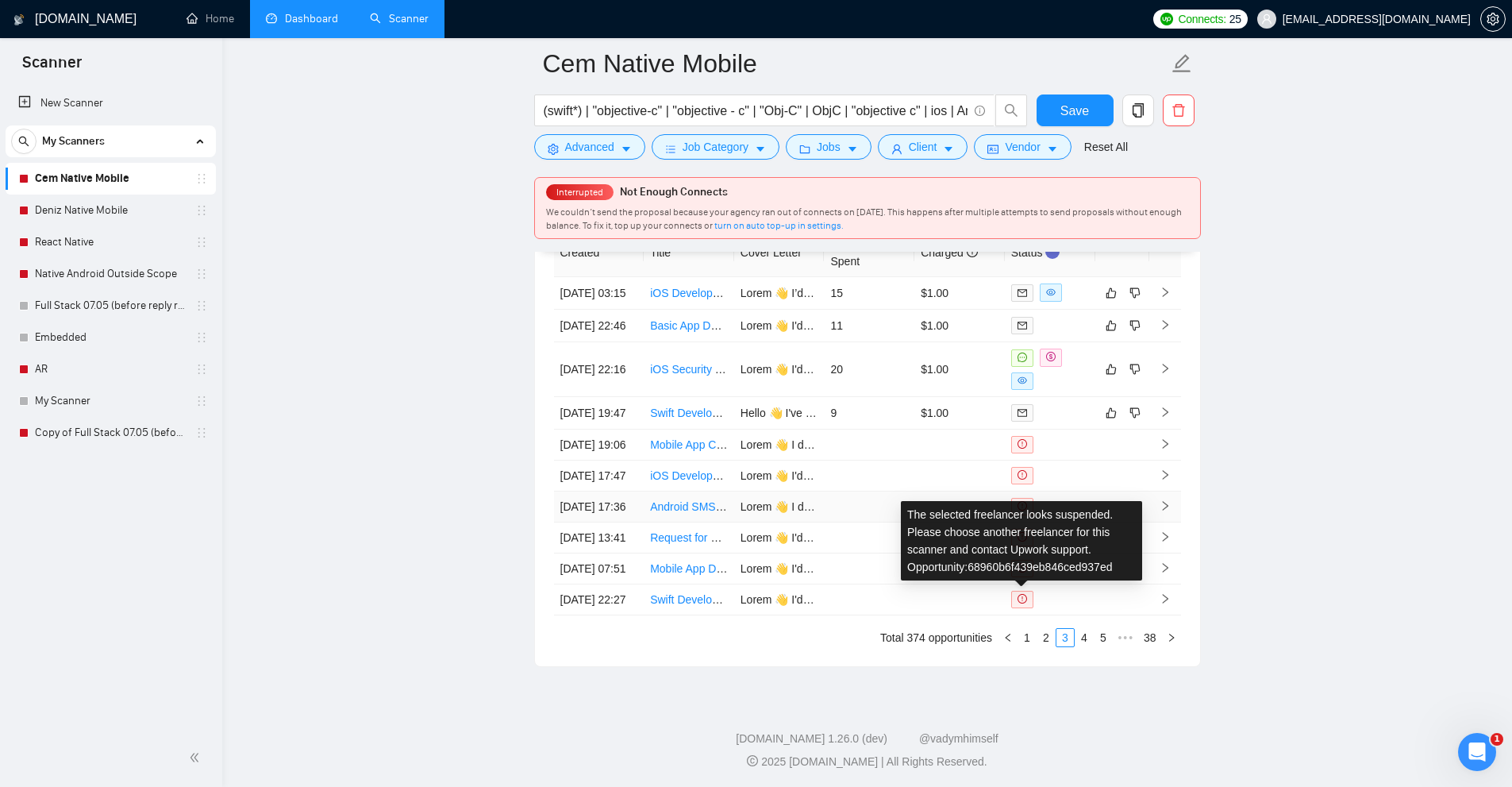
scroll to position [3677, 0]
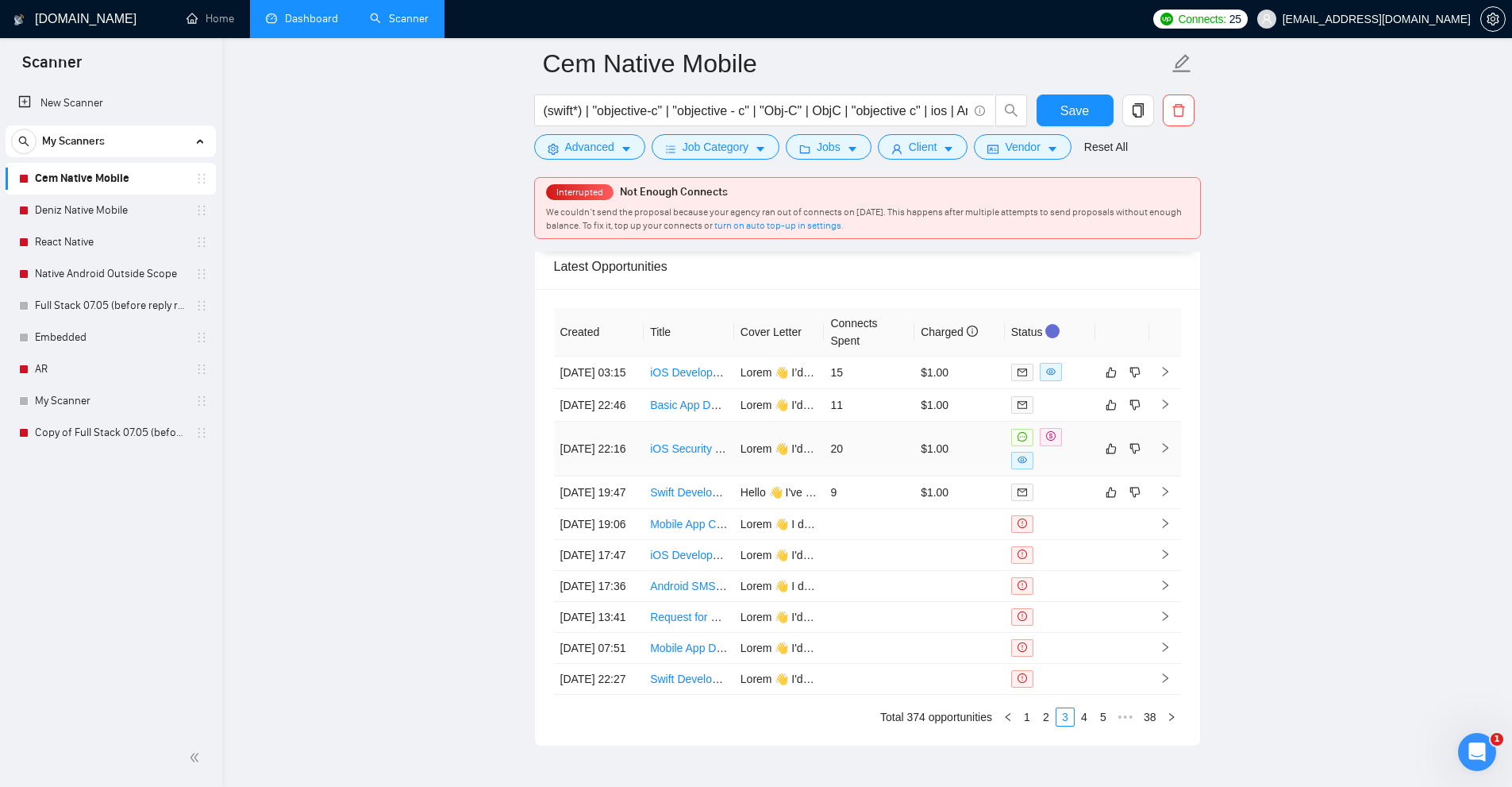
click at [984, 470] on td "$1.00" at bounding box center [959, 448] width 91 height 55
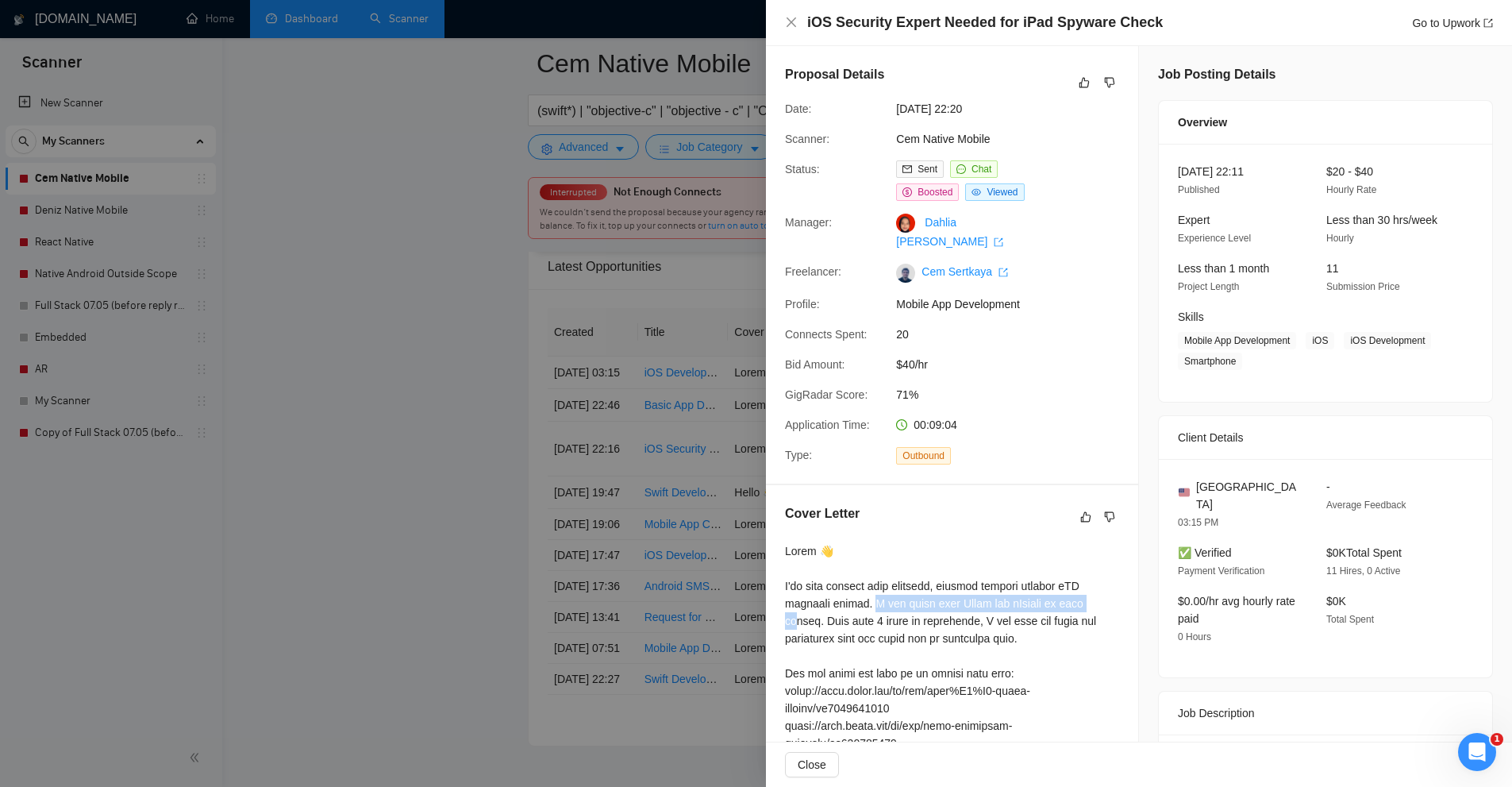
drag, startPoint x: 864, startPoint y: 584, endPoint x: 1080, endPoint y: 579, distance: 216.1
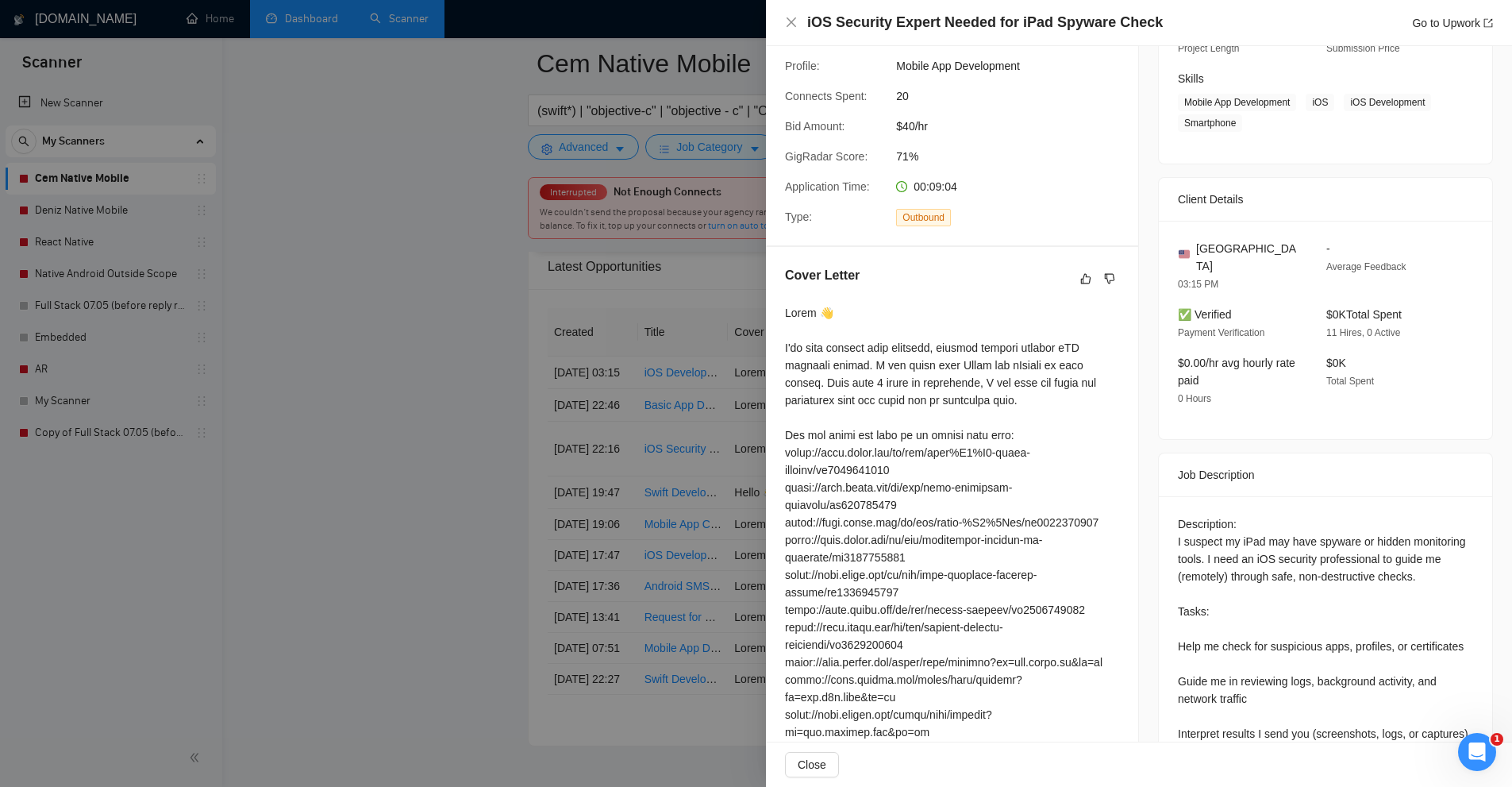
click at [1272, 535] on div "Description: I suspect my iPad may have spyware or hidden monitoring tools. I n…" at bounding box center [1326, 795] width 295 height 559
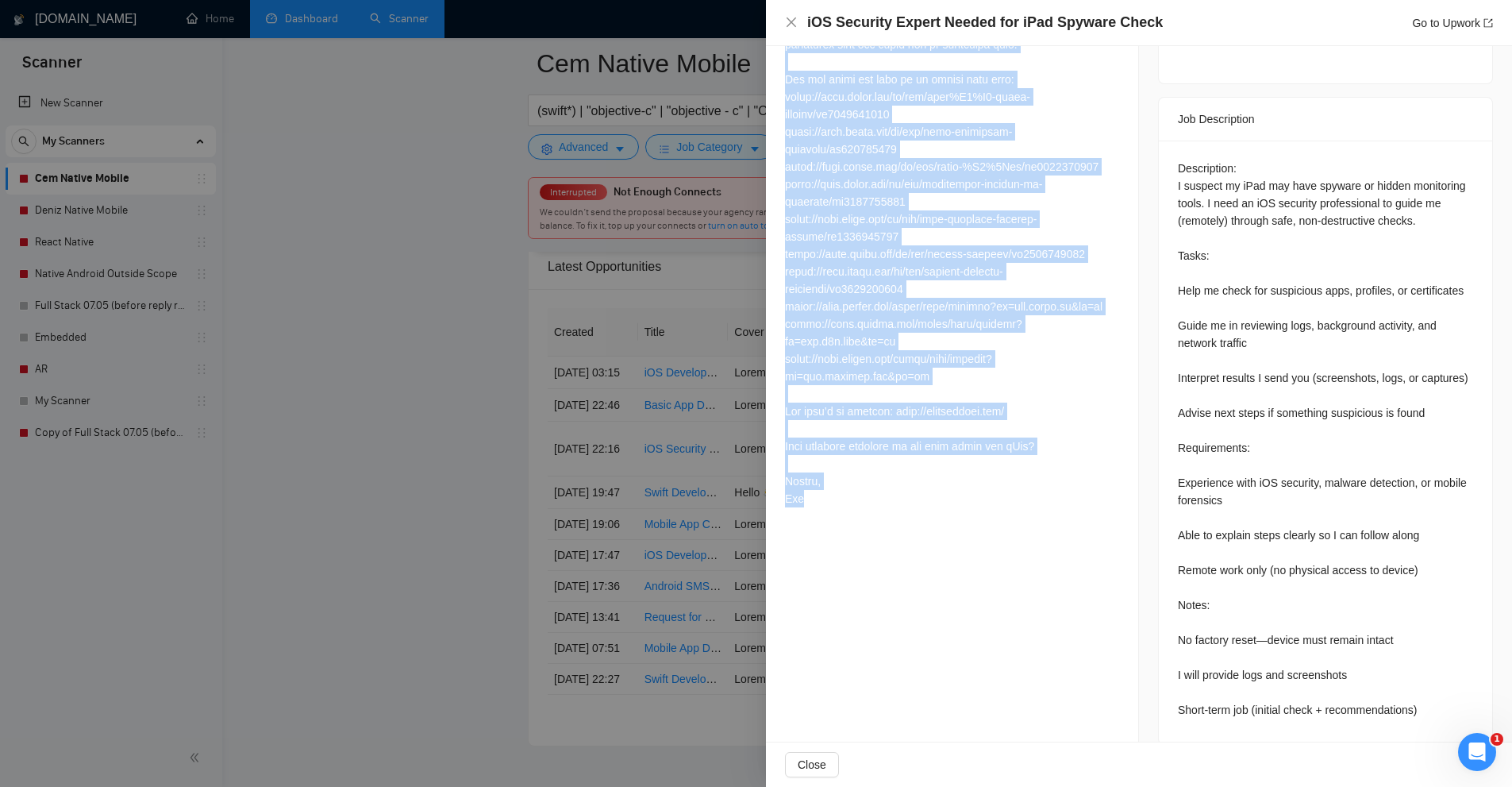
scroll to position [38, 0]
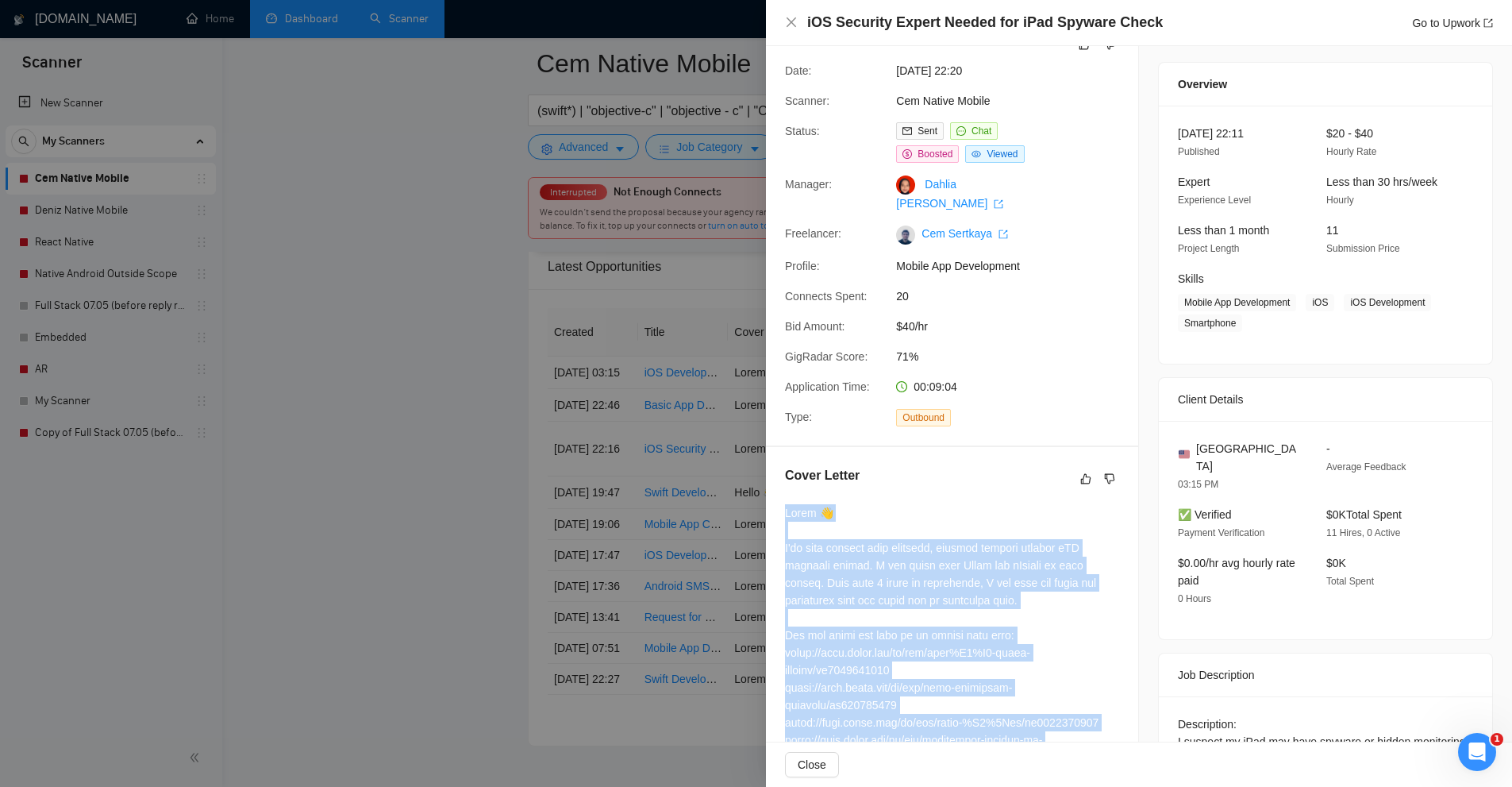
drag, startPoint x: 899, startPoint y: 519, endPoint x: 774, endPoint y: 477, distance: 131.9
click at [774, 477] on div "Cover Letter" at bounding box center [951, 767] width 372 height 641
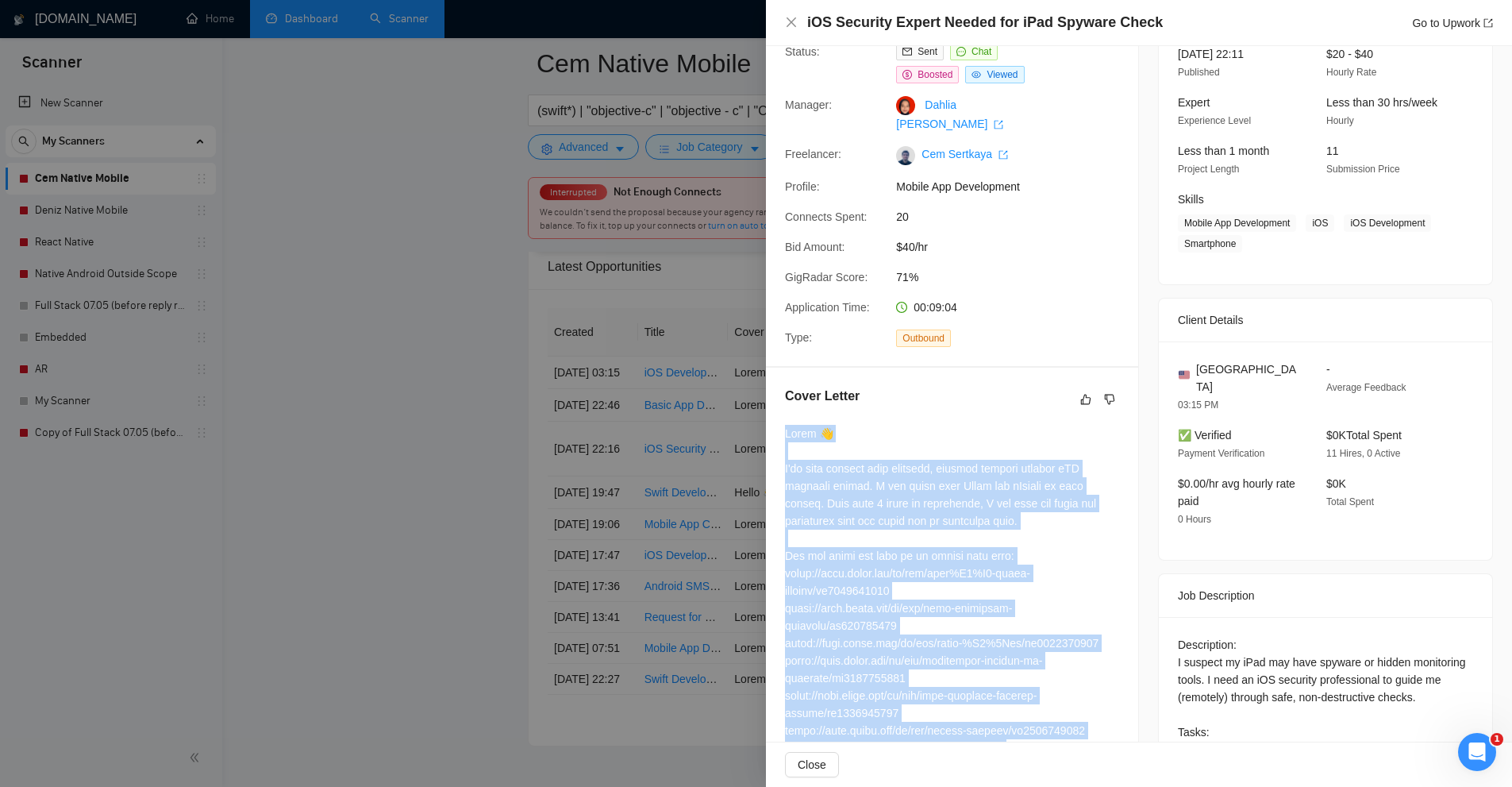
scroll to position [0, 0]
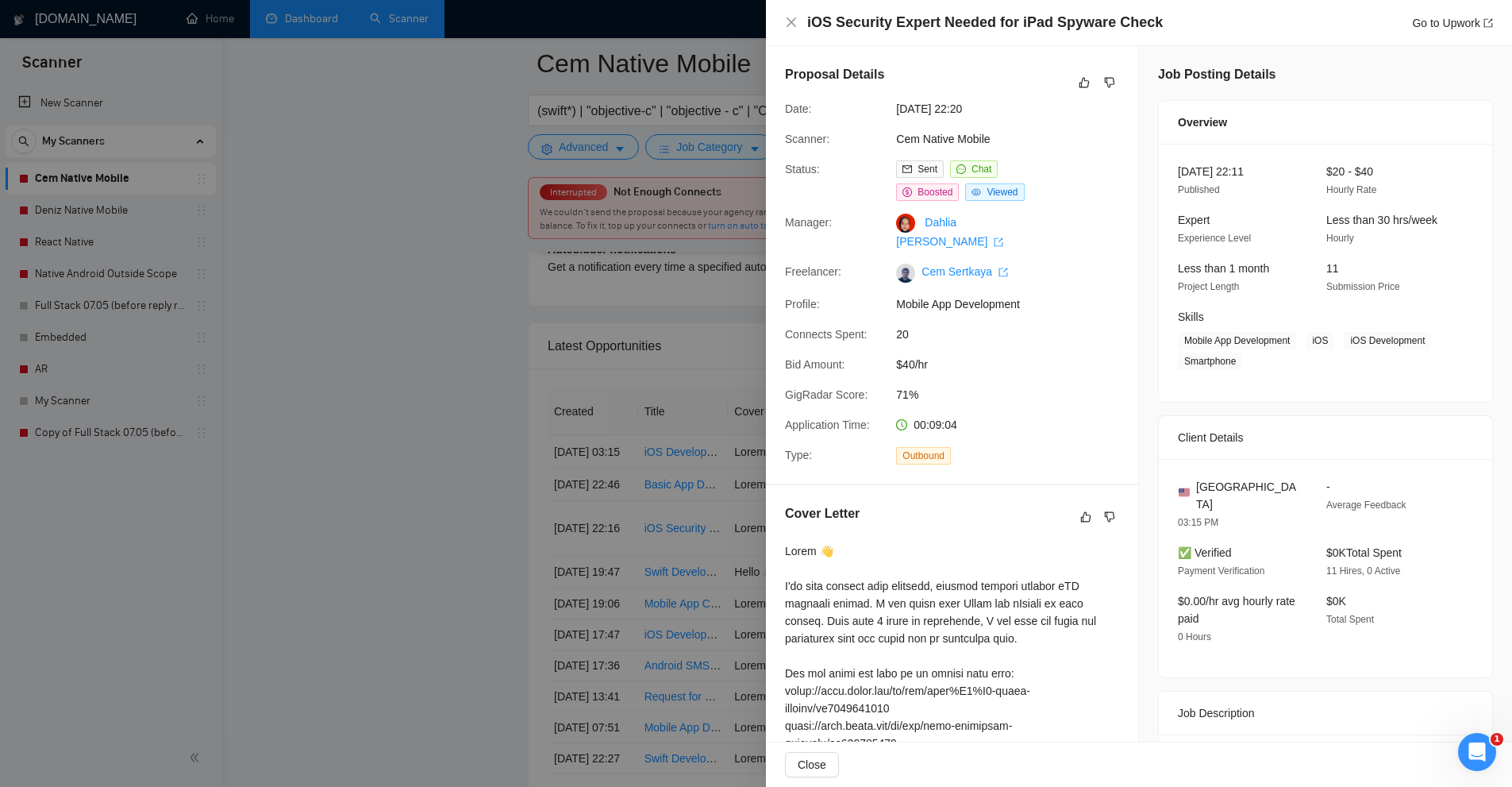
click at [1114, 325] on span "20" at bounding box center [1014, 334] width 238 height 18
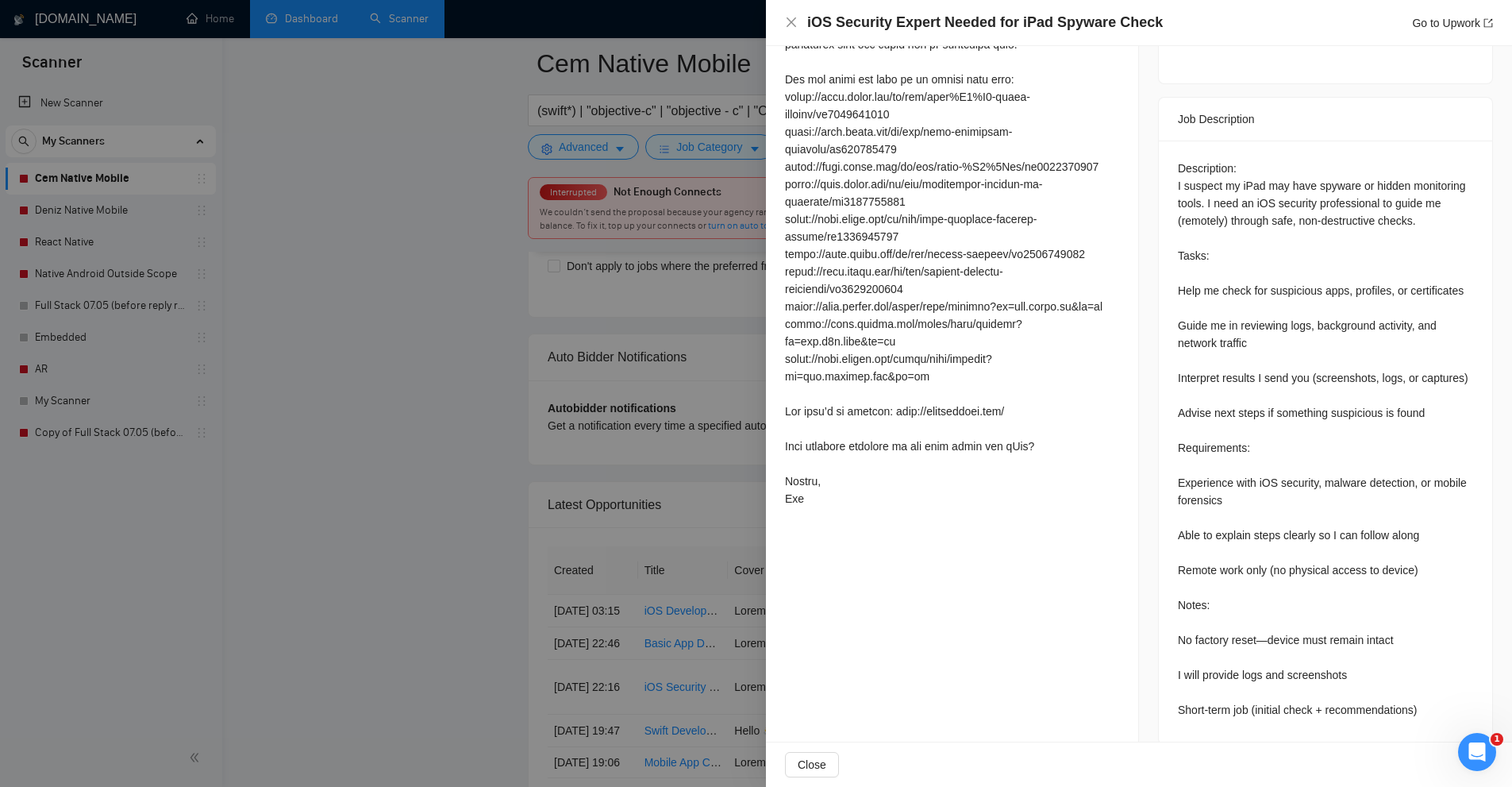
scroll to position [197, 0]
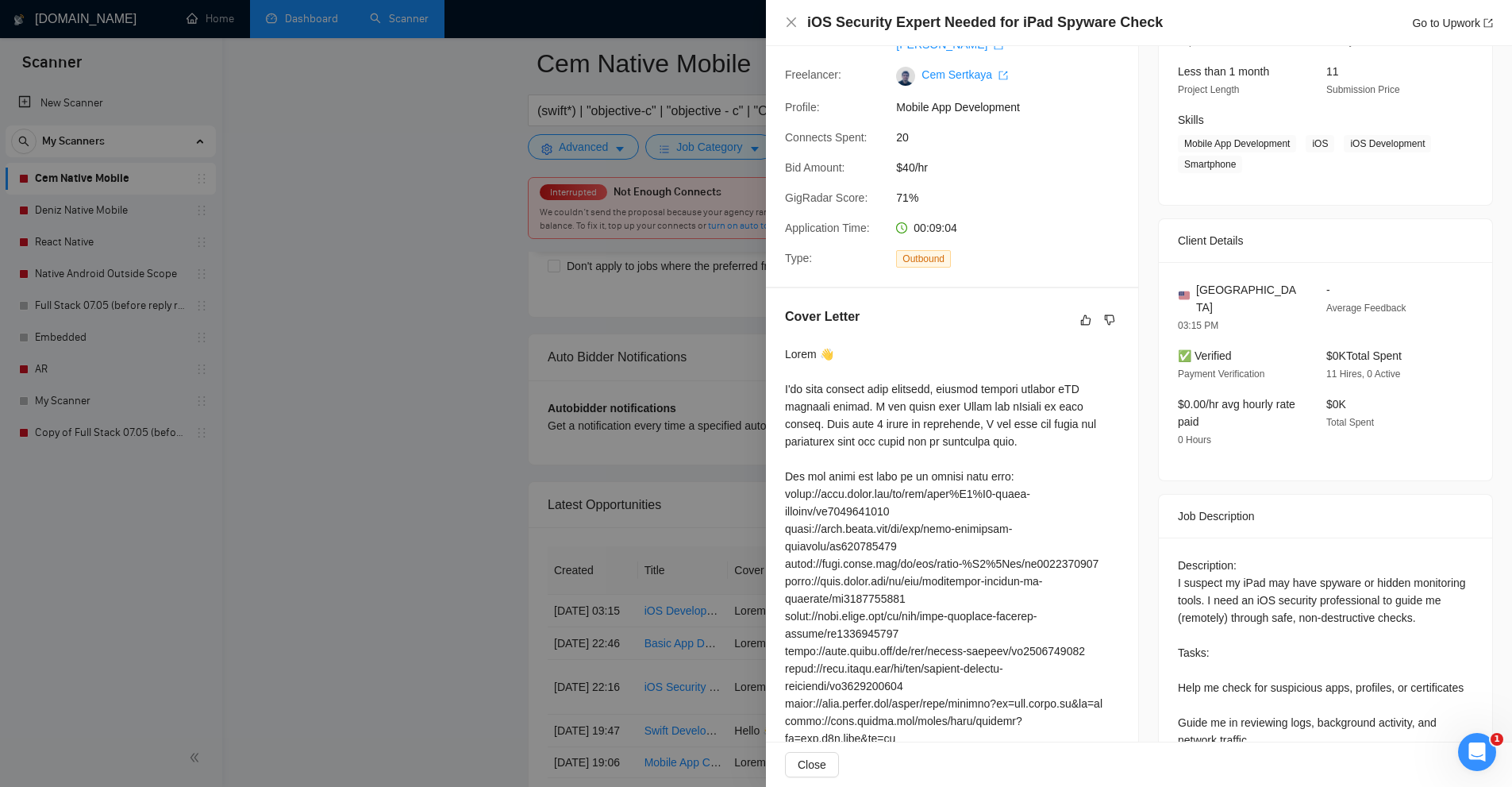
click at [712, 299] on div at bounding box center [756, 393] width 1512 height 787
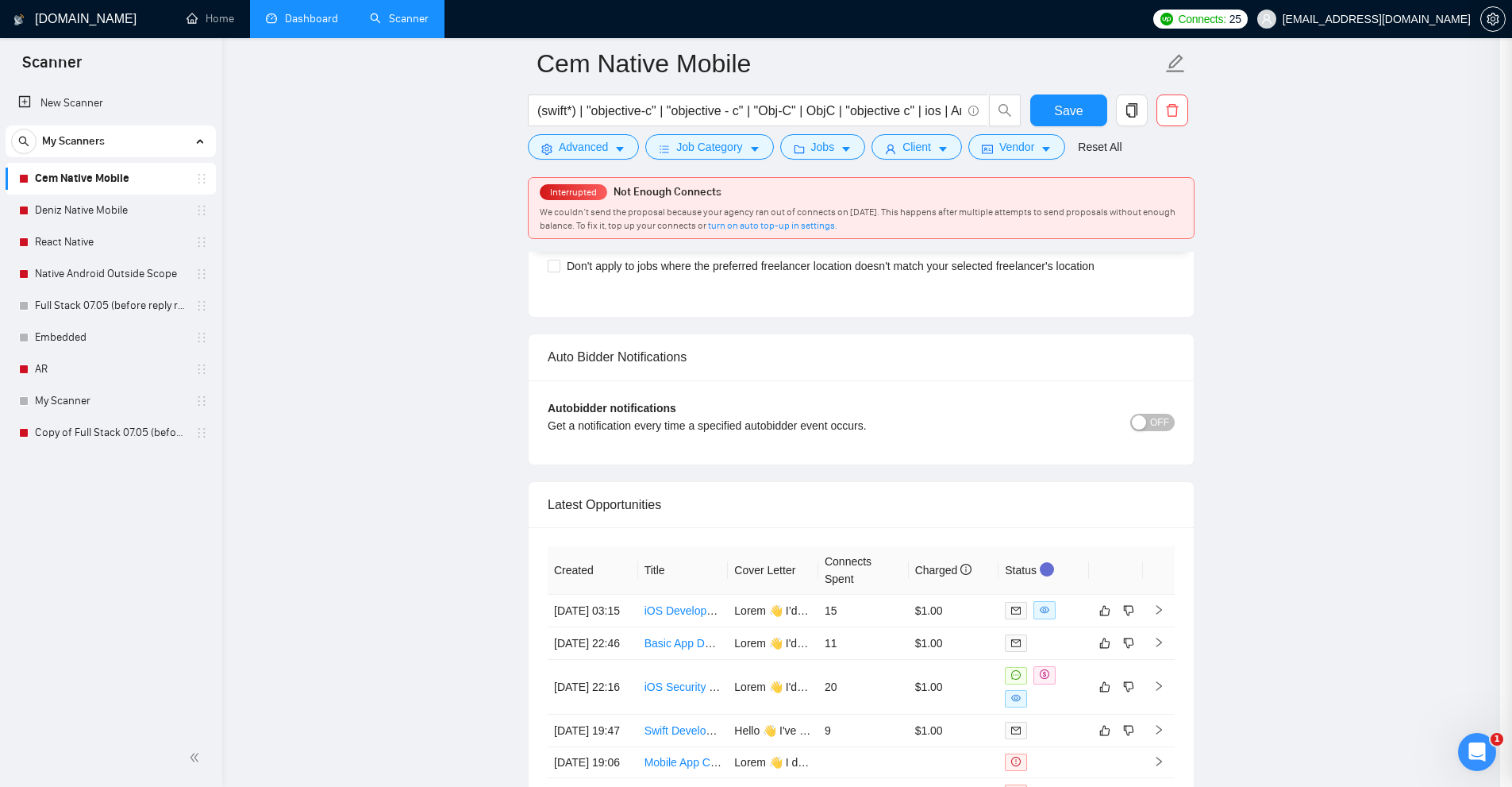
scroll to position [3910, 0]
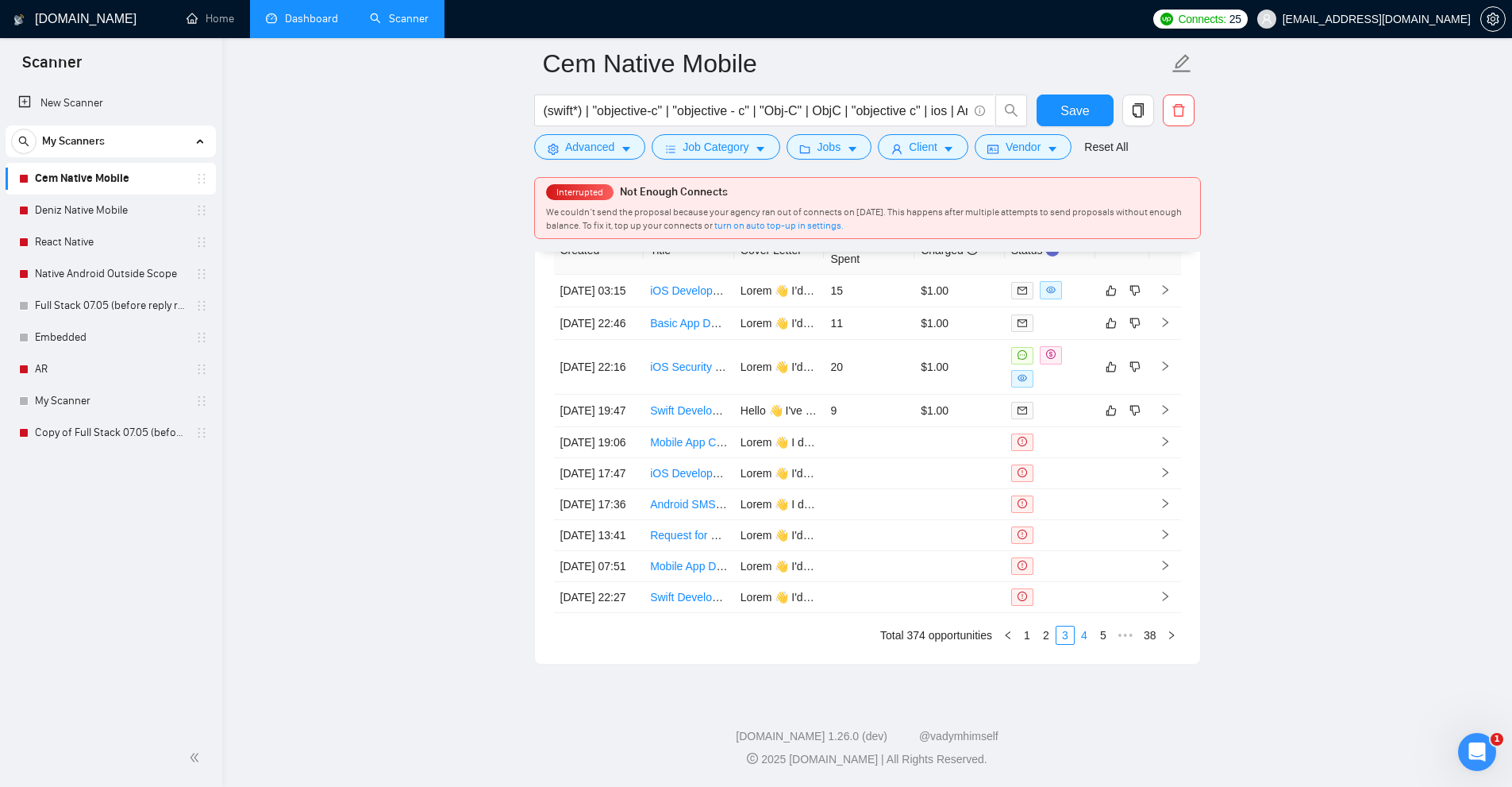
click at [1075, 636] on link "4" at bounding box center [1084, 635] width 18 height 18
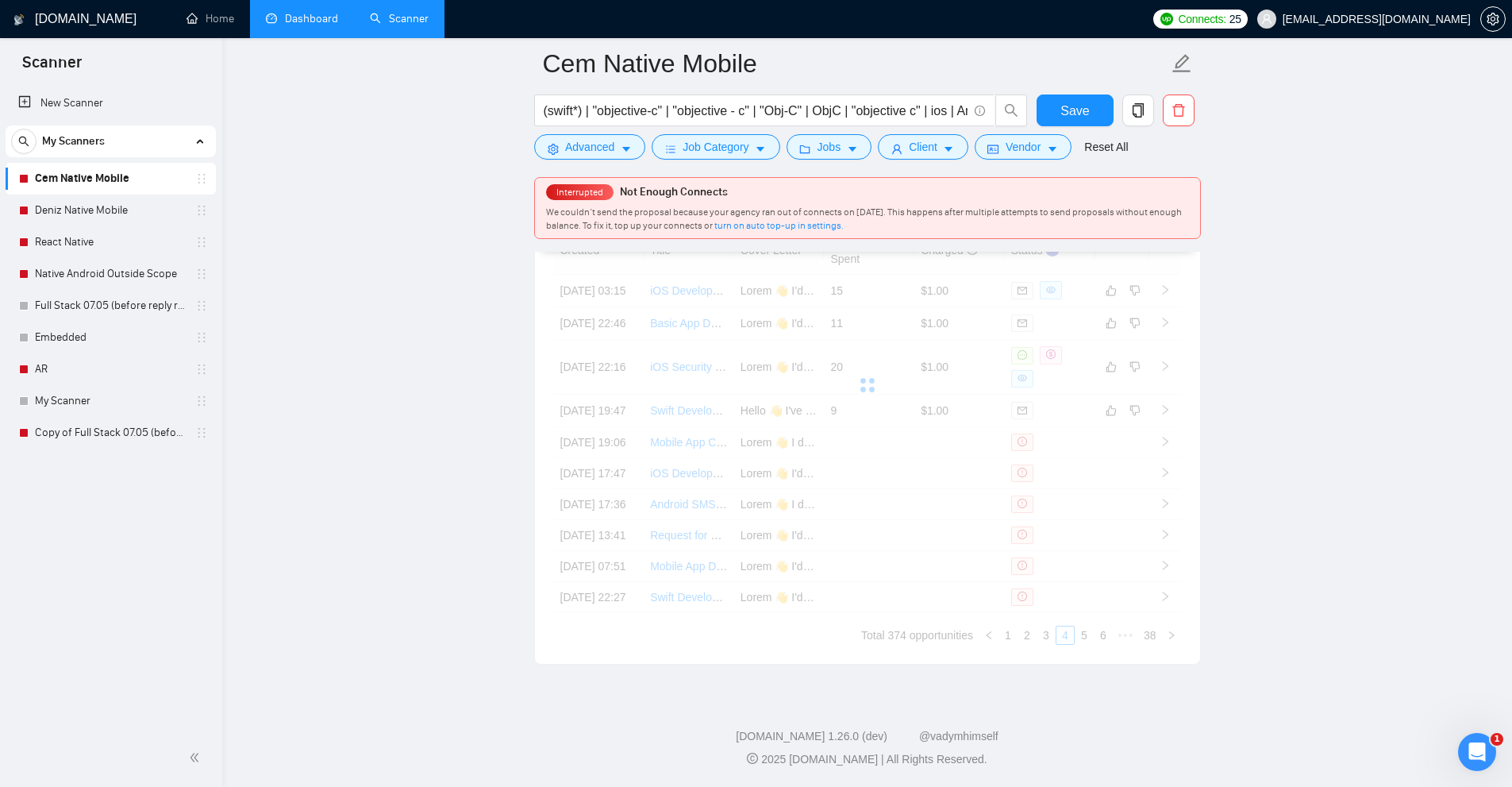
scroll to position [3593, 0]
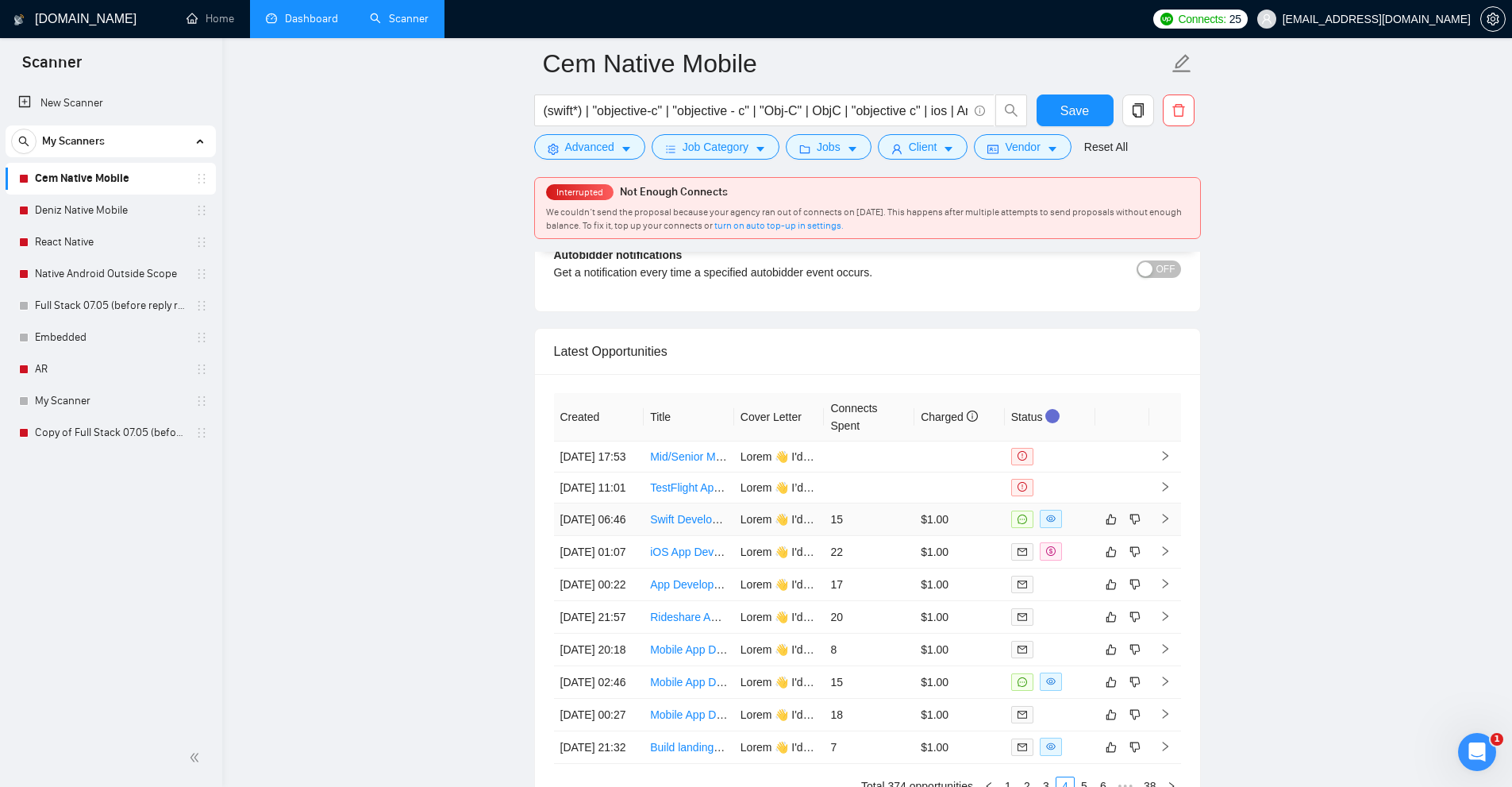
click at [977, 536] on td "$1.00" at bounding box center [959, 519] width 91 height 33
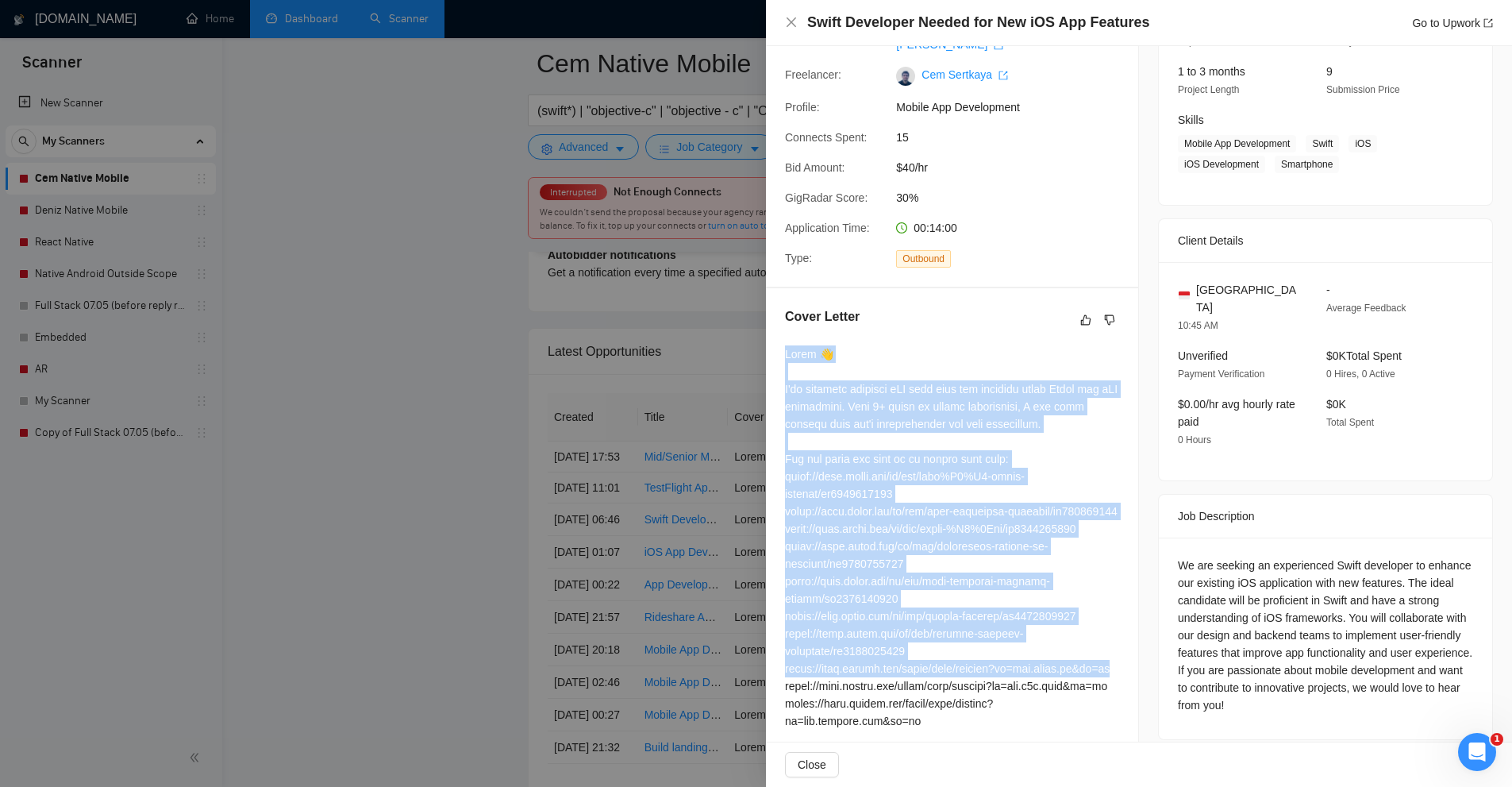
scroll to position [367, 0]
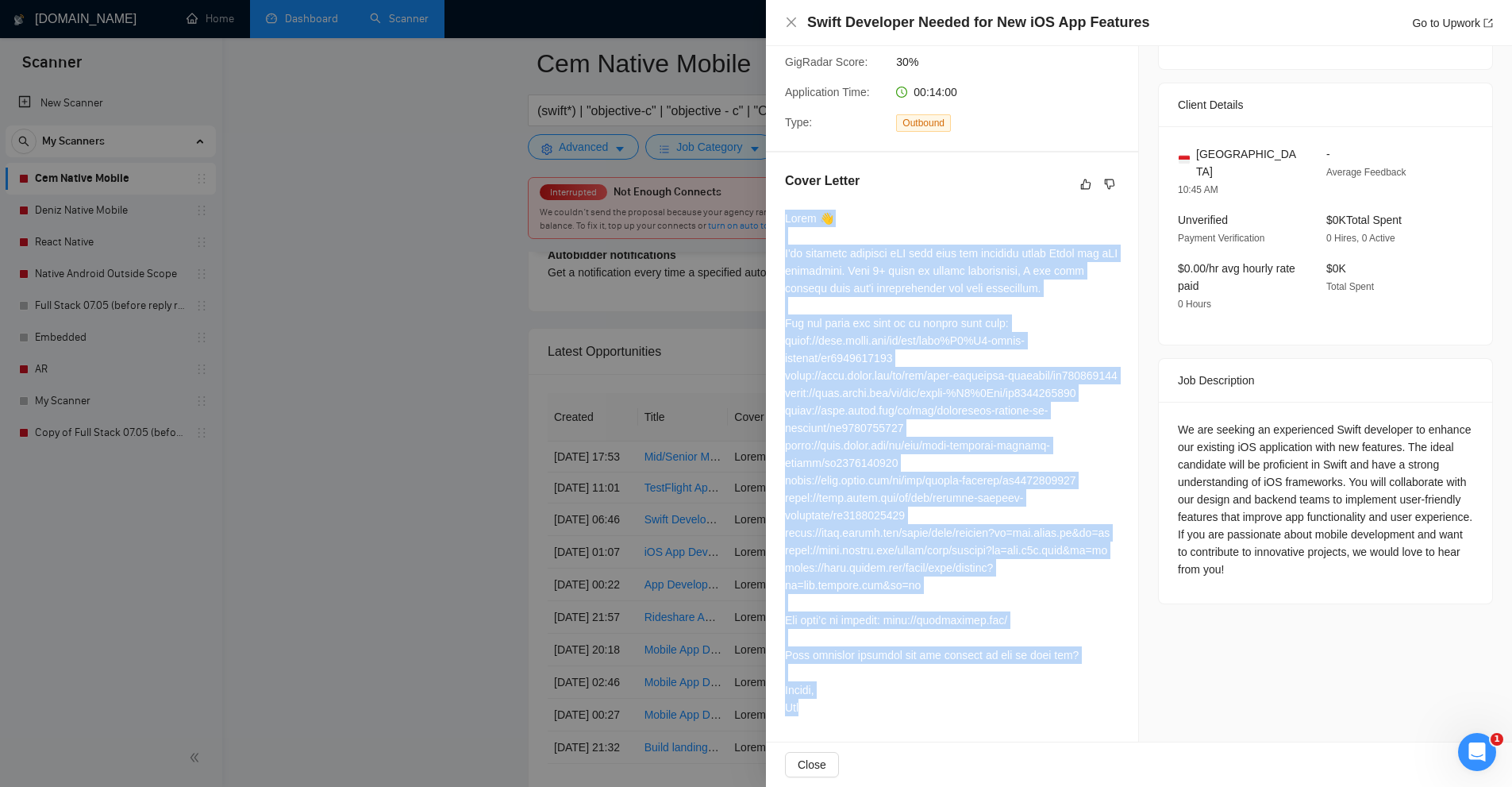
drag, startPoint x: 781, startPoint y: 331, endPoint x: 967, endPoint y: 713, distance: 424.9
click at [967, 713] on div "Cover Letter" at bounding box center [951, 447] width 372 height 589
copy div "Hello 👋 I've recently enhanced iOS apps with new features using Swift and iOS f…"
click at [616, 244] on div at bounding box center [756, 393] width 1512 height 787
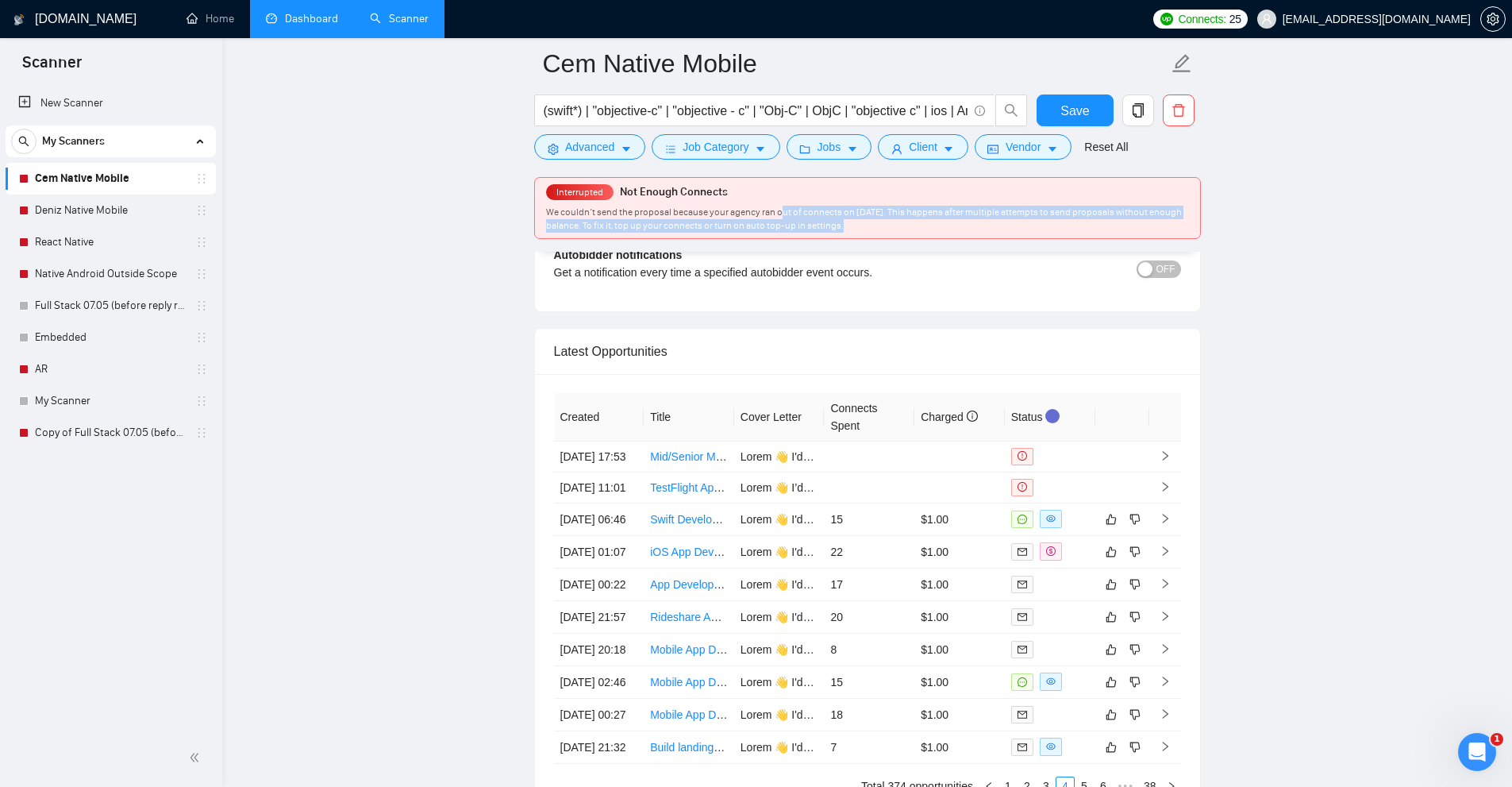
drag, startPoint x: 885, startPoint y: 226, endPoint x: 779, endPoint y: 204, distance: 108.3
click at [779, 204] on div "Interrupted Not Enough Connects We couldn’t send the proposal because your agen…" at bounding box center [867, 208] width 665 height 61
click at [201, 12] on link "Home" at bounding box center [210, 18] width 47 height 13
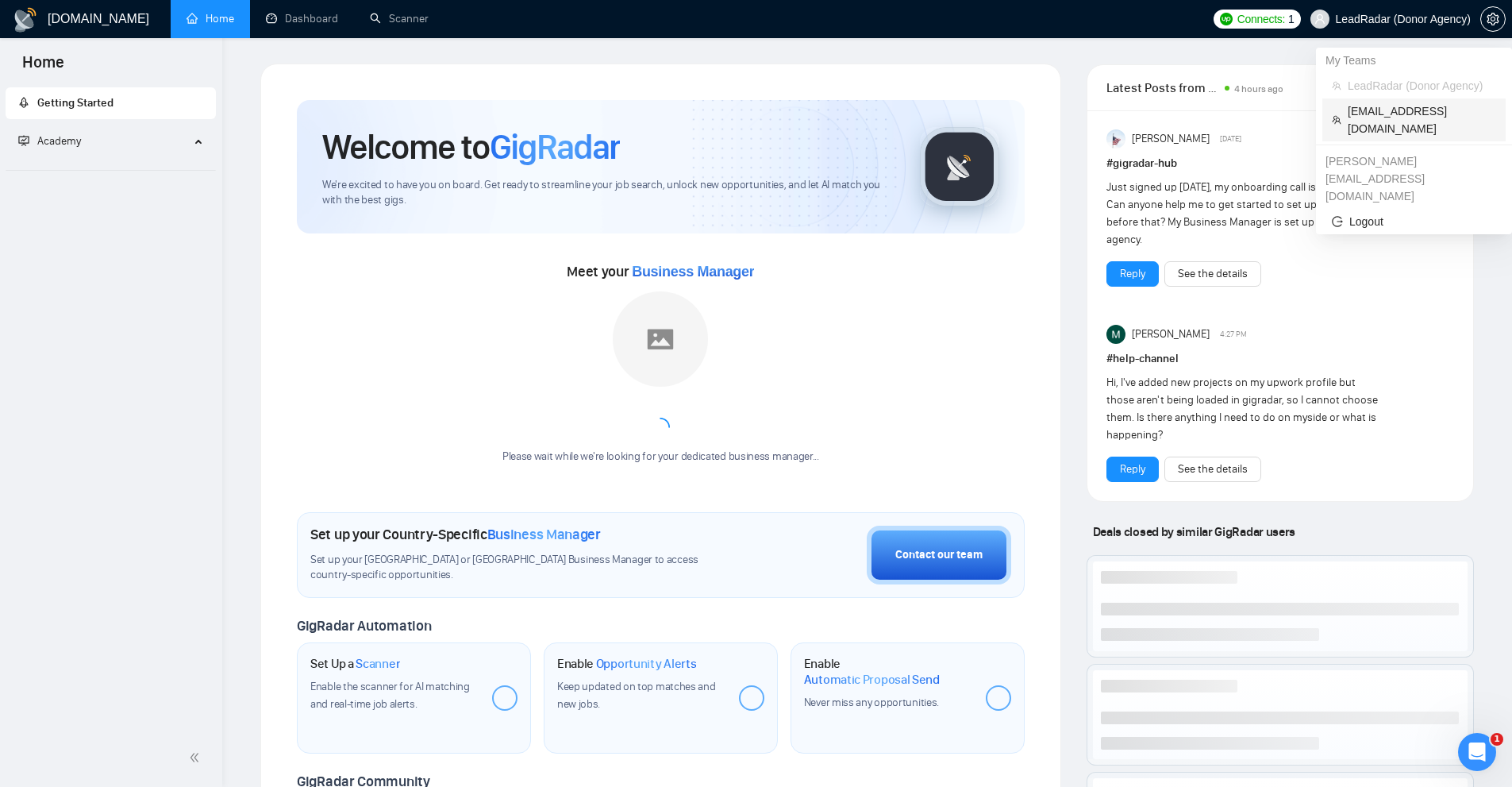
click at [1363, 119] on span "[EMAIL_ADDRESS][DOMAIN_NAME]" at bounding box center [1421, 120] width 149 height 35
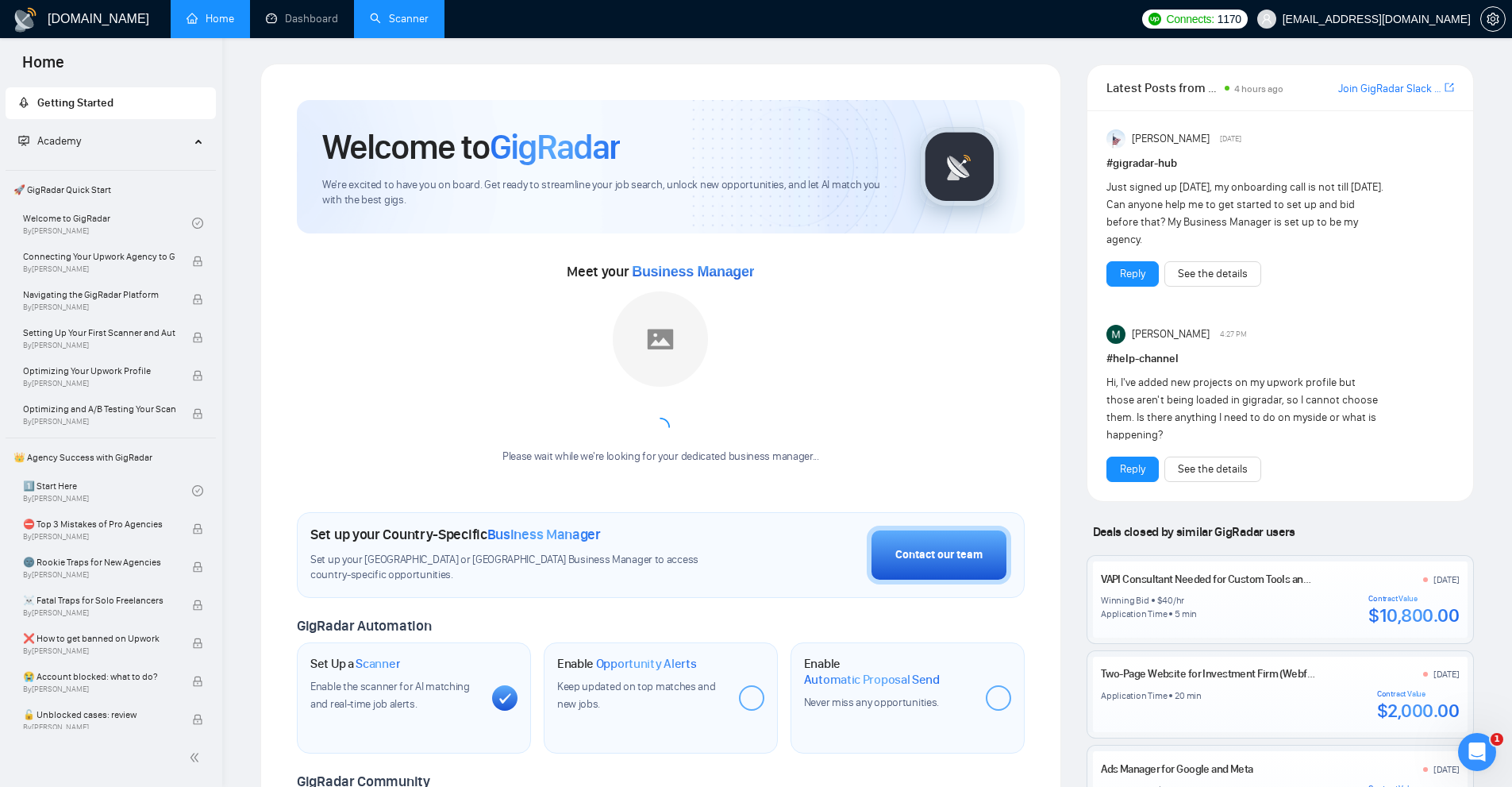
click at [385, 23] on link "Scanner" at bounding box center [399, 18] width 59 height 13
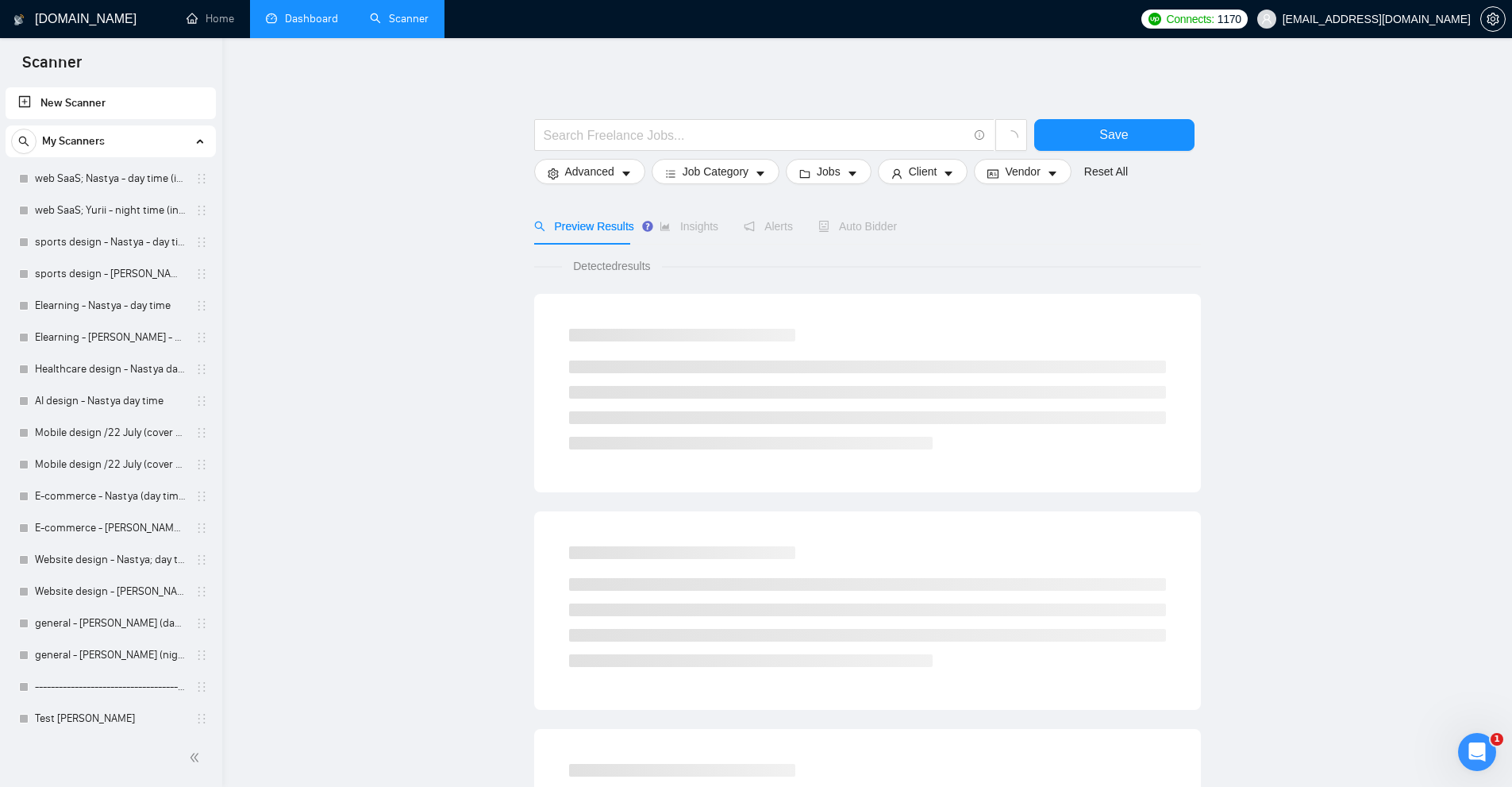
click at [300, 26] on link "Dashboard" at bounding box center [302, 18] width 72 height 13
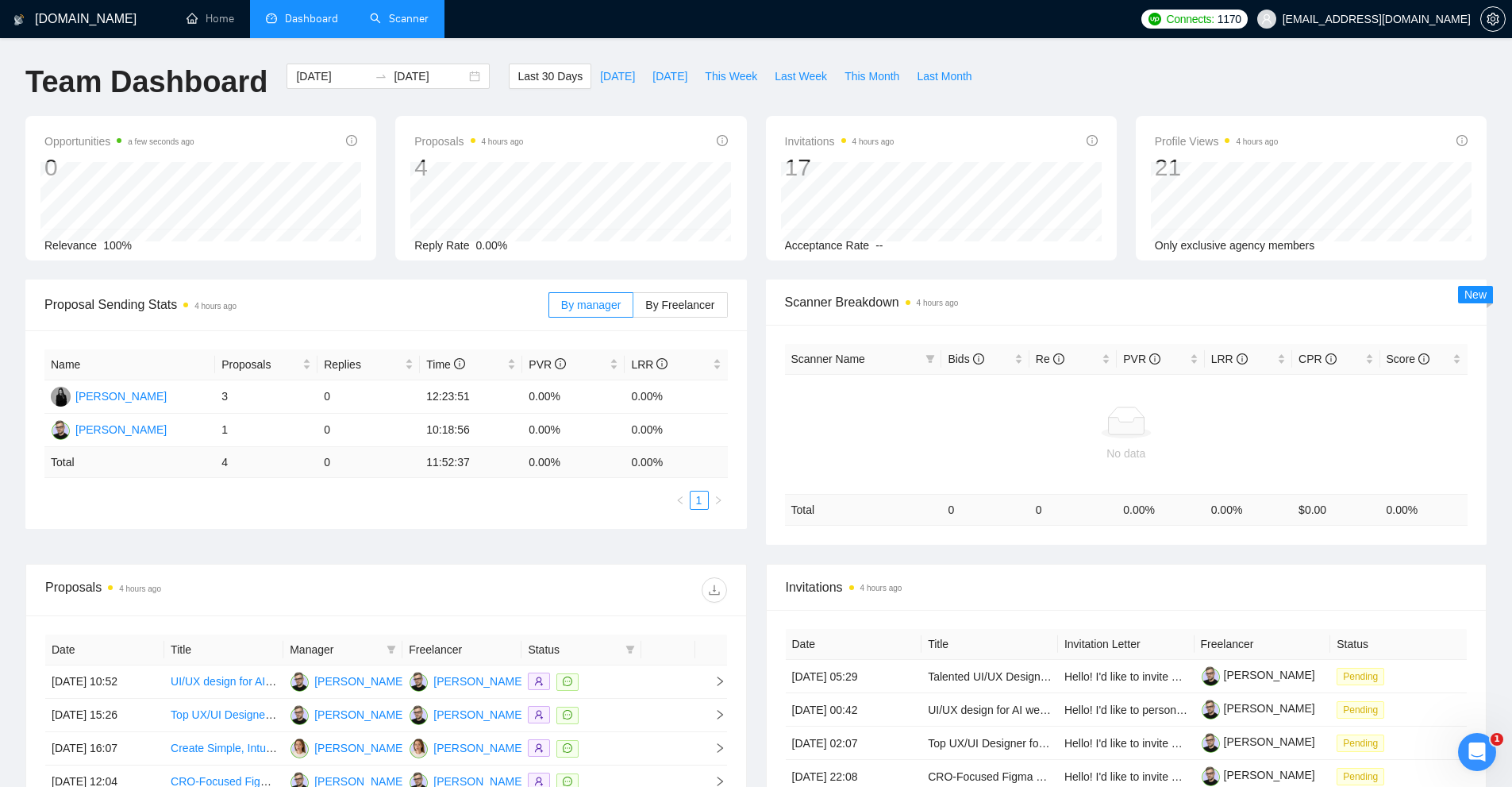
click at [396, 26] on link "Scanner" at bounding box center [399, 18] width 59 height 13
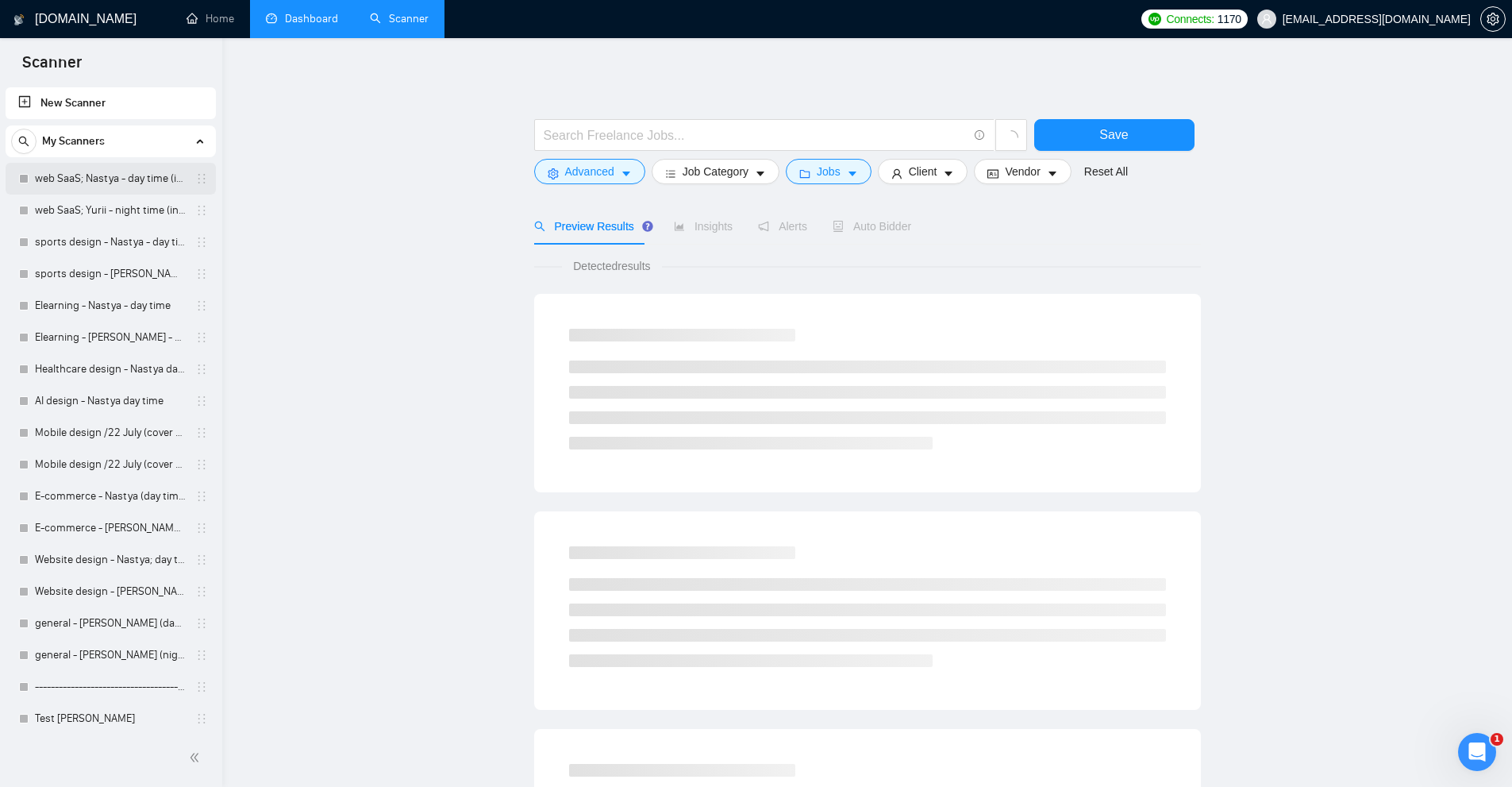
click at [98, 169] on link "web SaaS; Nastya - day time (indus style)" at bounding box center [111, 179] width 151 height 32
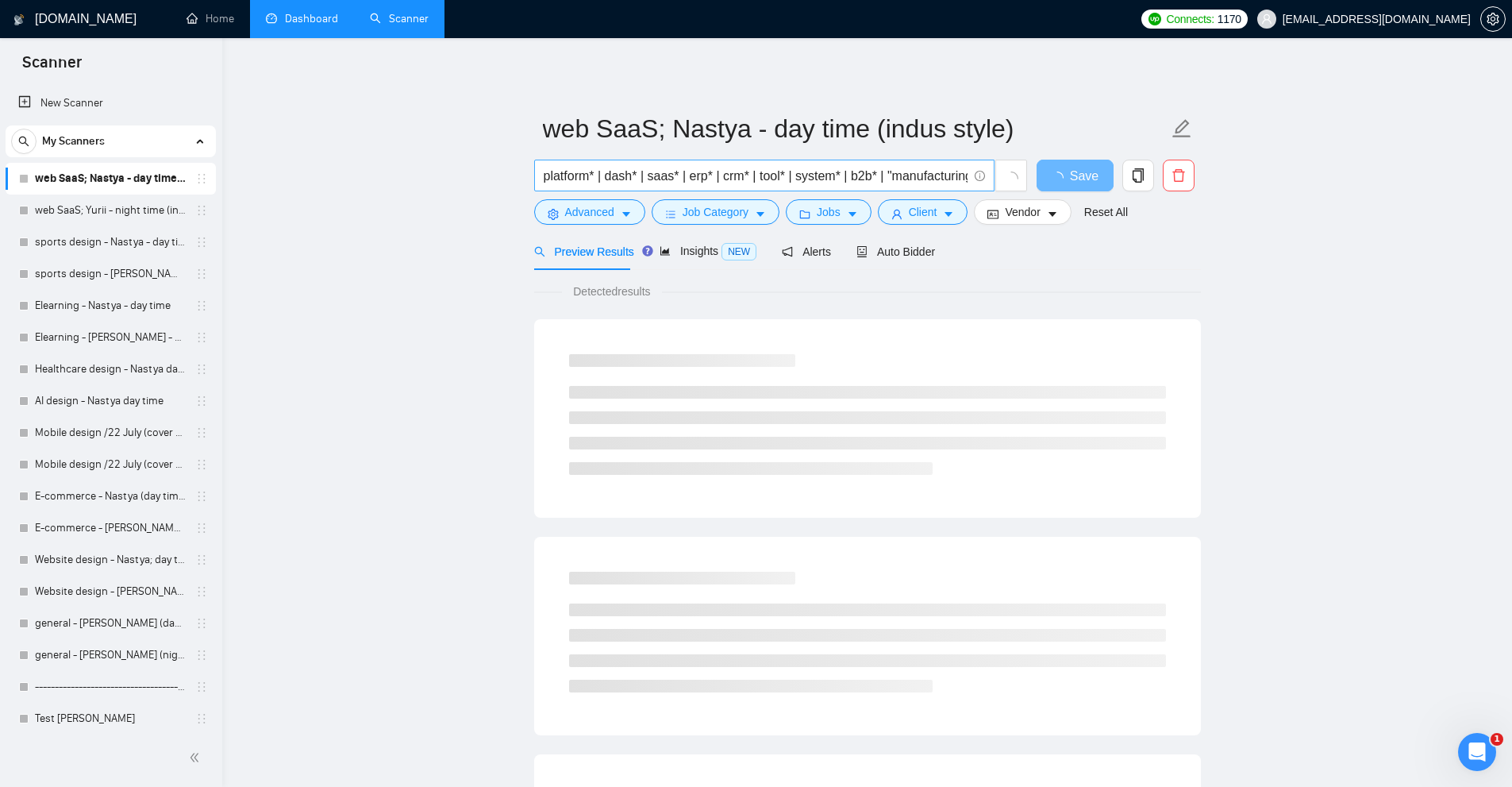
scroll to position [0, 105]
click at [641, 175] on input "platform* | dash* | saas* | erp* | crm* | tool* | system* | b2b* | "manufacturi…" at bounding box center [755, 176] width 424 height 20
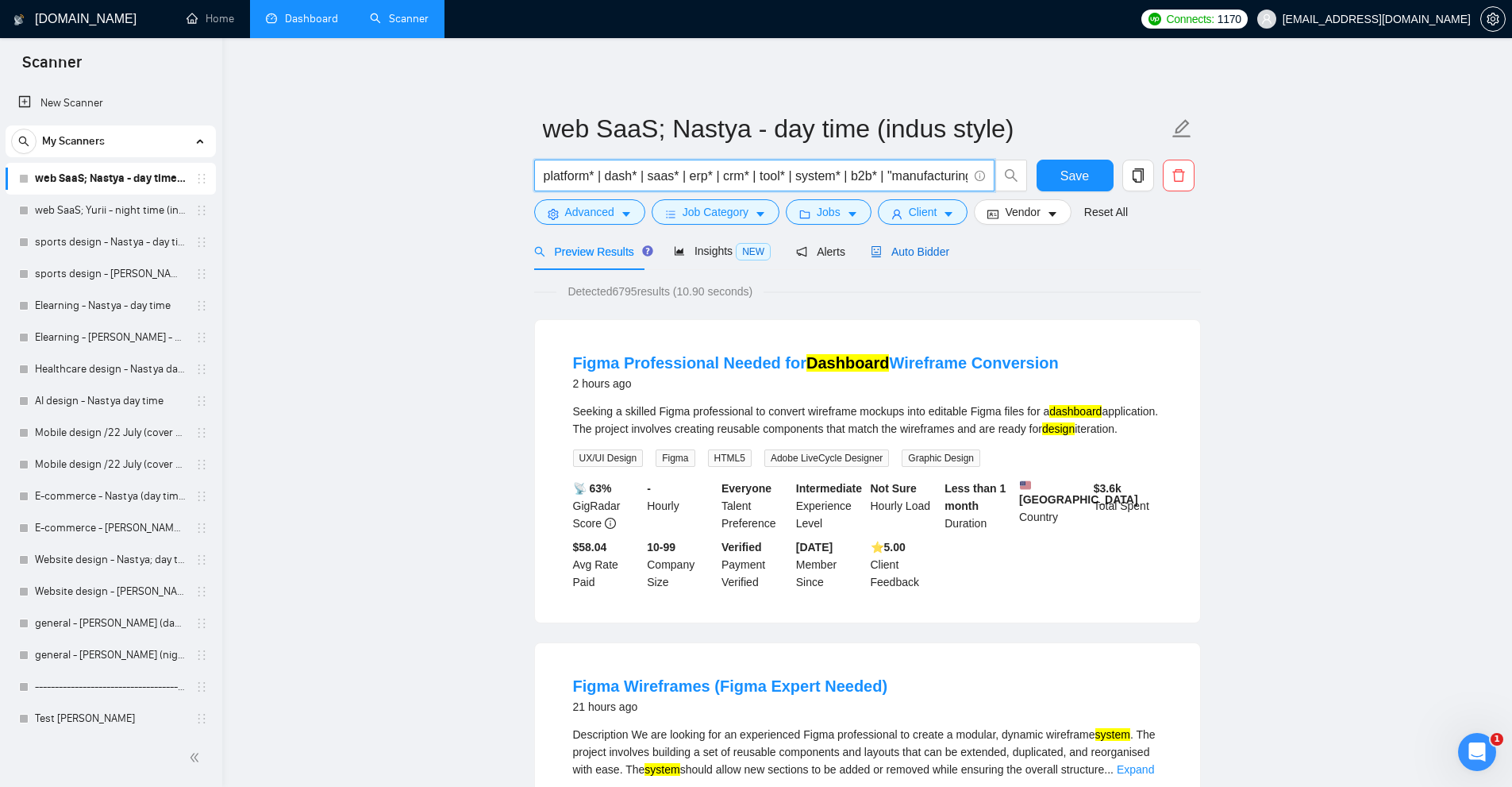
click at [931, 259] on div "Auto Bidder" at bounding box center [909, 251] width 78 height 18
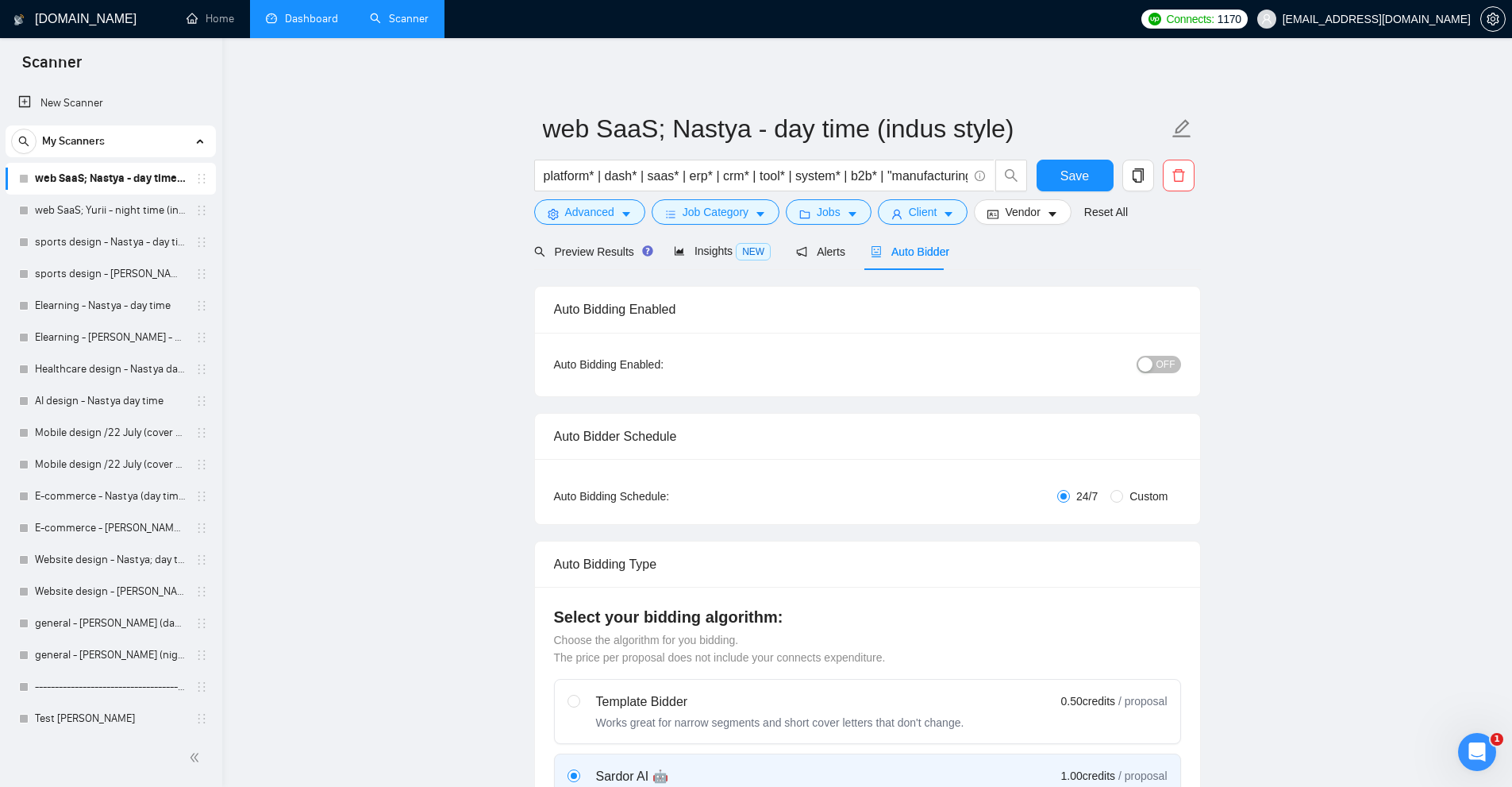
radio input "false"
radio input "true"
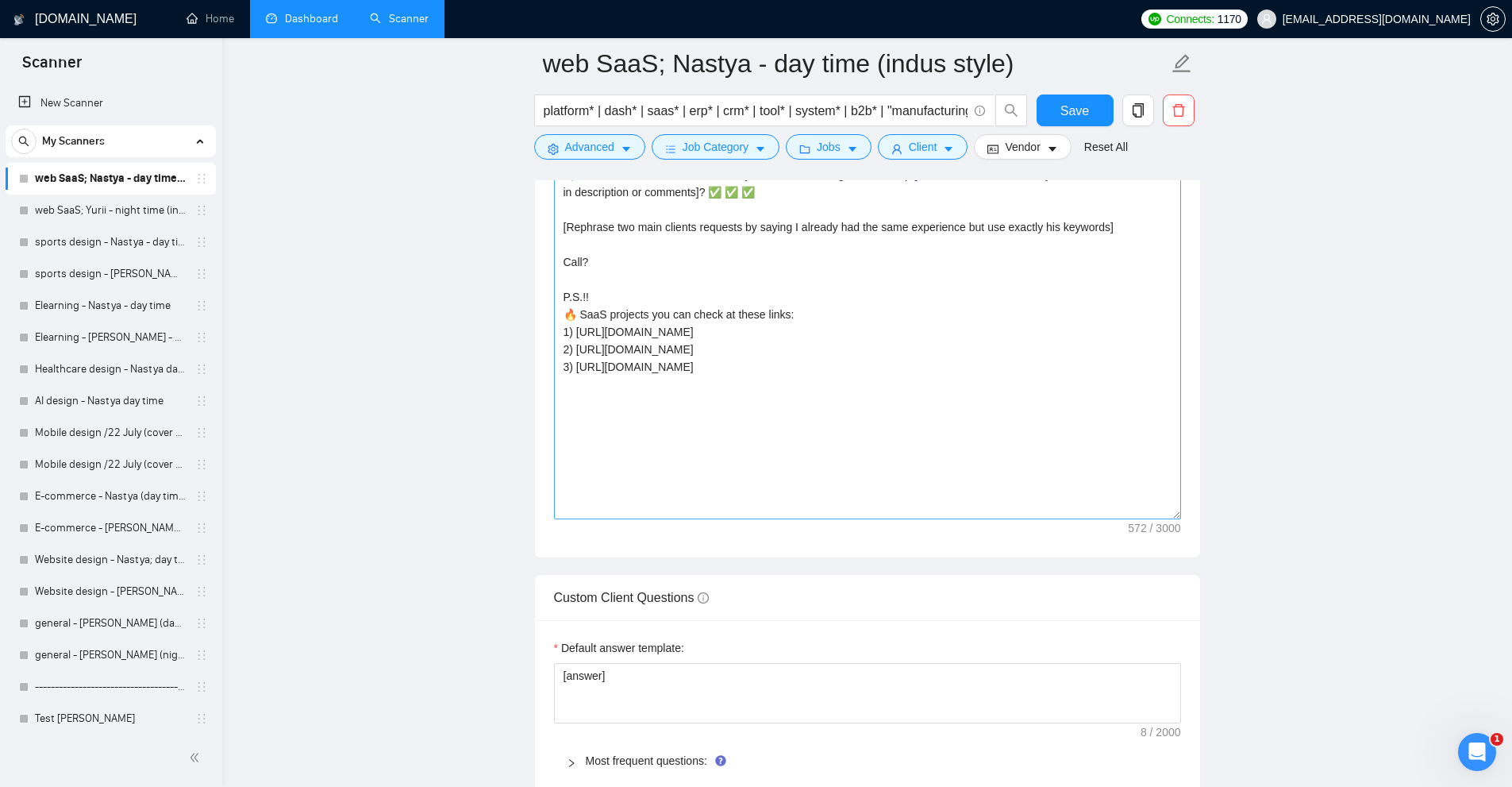
scroll to position [1985, 0]
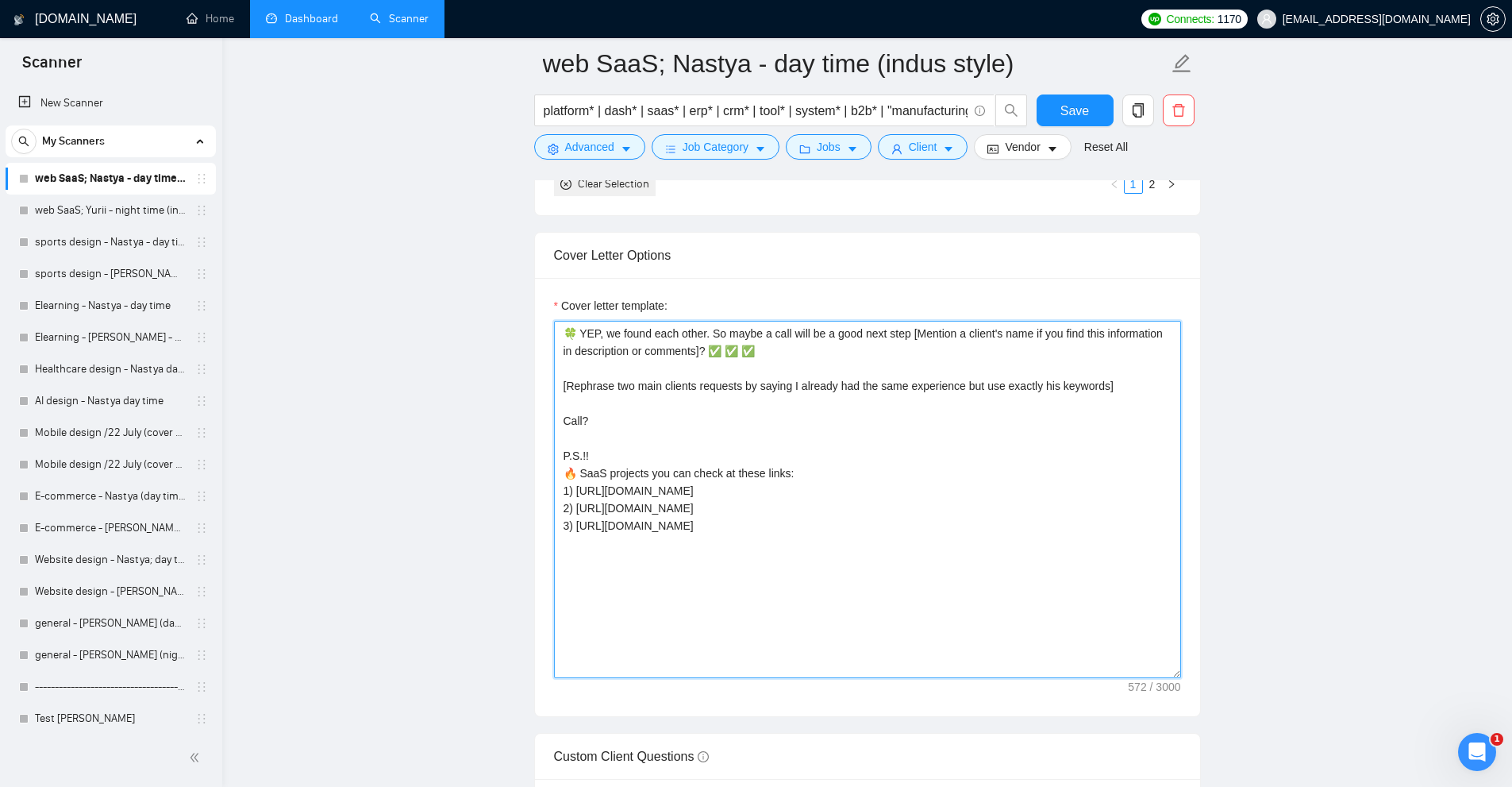
click at [580, 331] on textarea "🍀 YEP, we found each other. So maybe a call will be a good next step [Mention a…" at bounding box center [867, 499] width 627 height 357
drag, startPoint x: 580, startPoint y: 331, endPoint x: 722, endPoint y: 339, distance: 142.2
click at [722, 339] on textarea "🍀 YEP, we found each other. So maybe a call will be a good next step [Mention a…" at bounding box center [867, 499] width 627 height 357
drag, startPoint x: 709, startPoint y: 339, endPoint x: 1149, endPoint y: 365, distance: 440.8
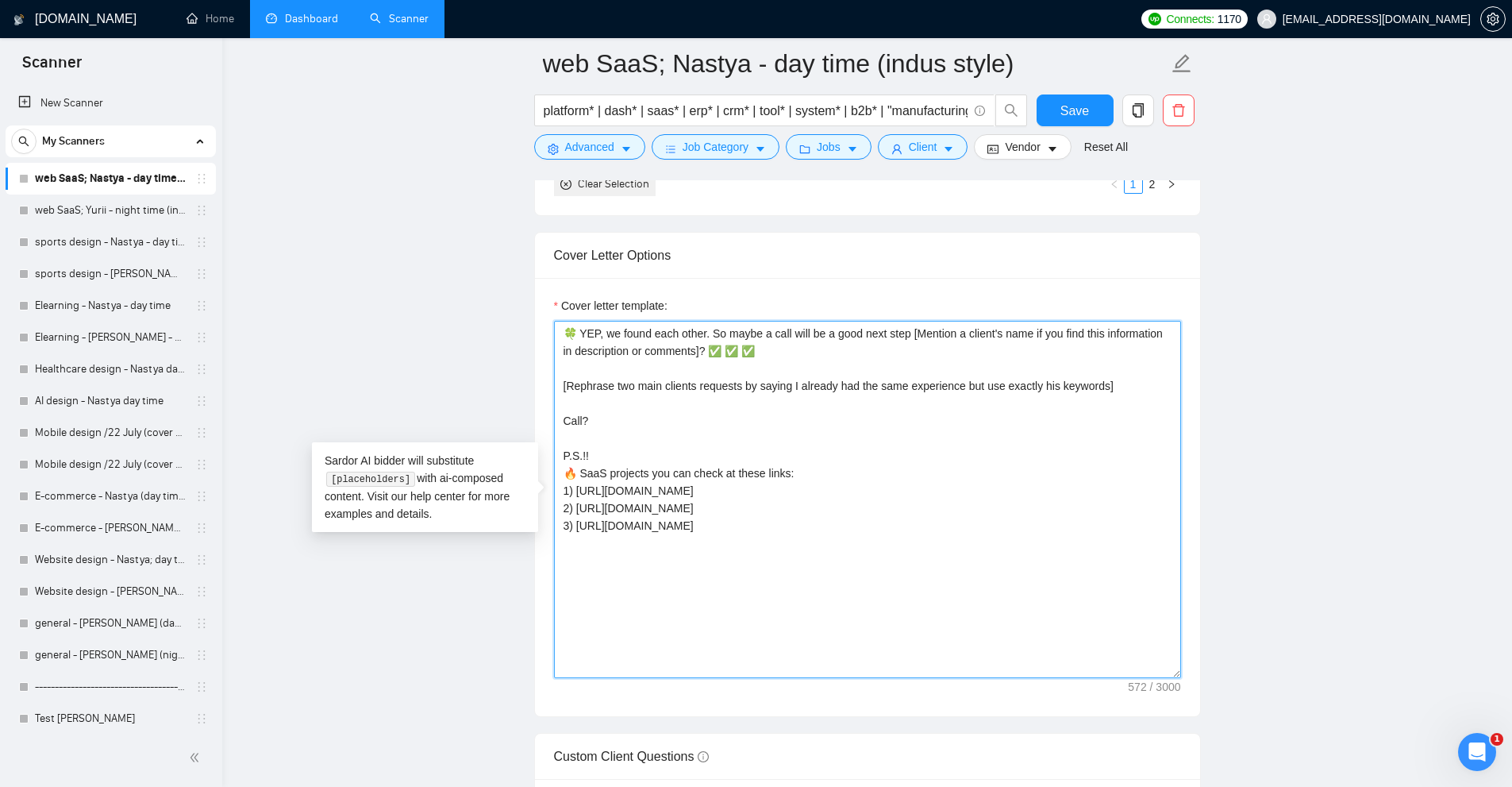
click at [1149, 365] on textarea "🍀 YEP, we found each other. So maybe a call will be a good next step [Mention a…" at bounding box center [867, 499] width 627 height 357
click at [1129, 362] on textarea "🍀 YEP, we found each other. So maybe a call will be a good next step [Mention a…" at bounding box center [867, 499] width 627 height 357
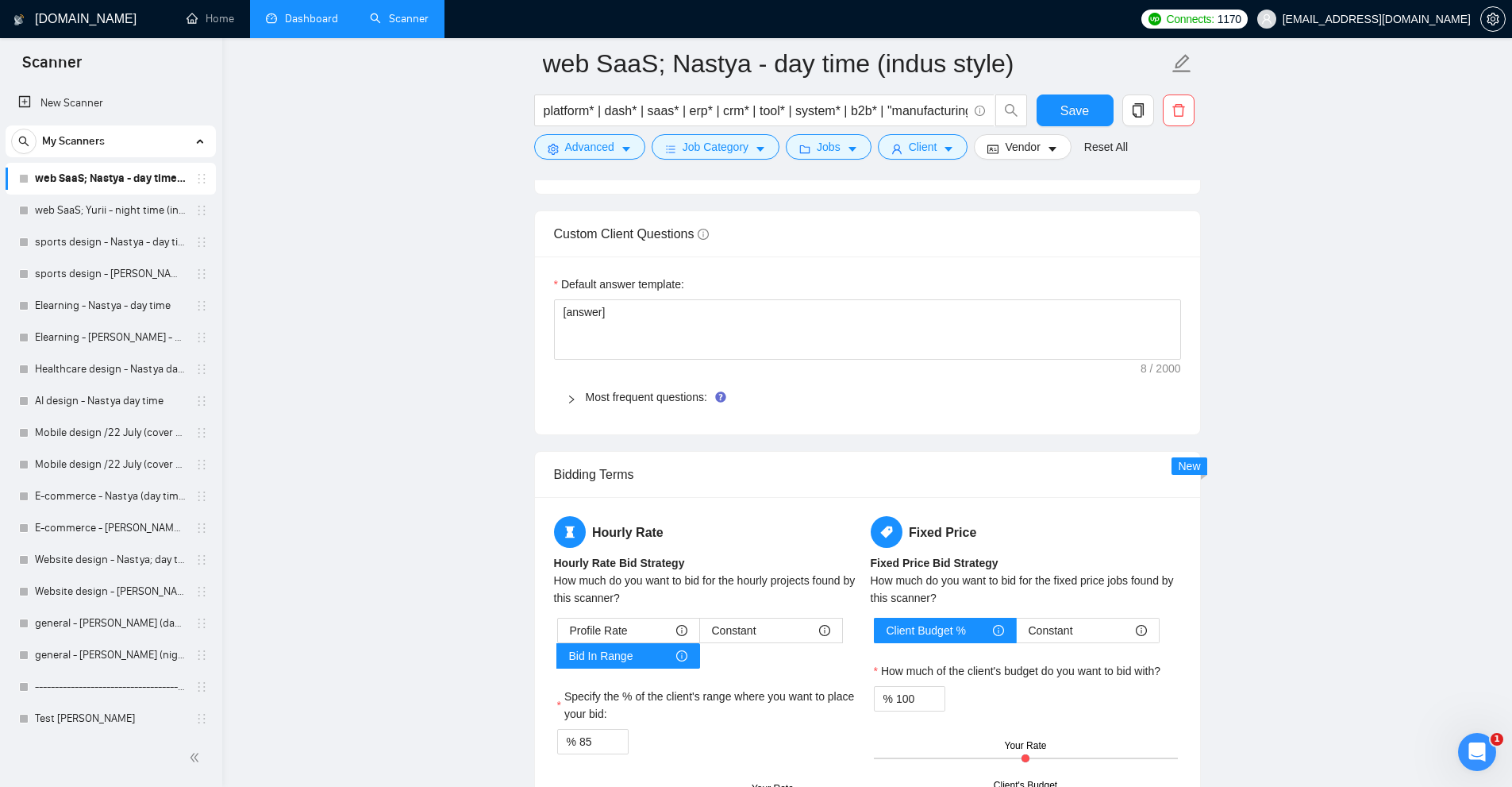
scroll to position [2030, 0]
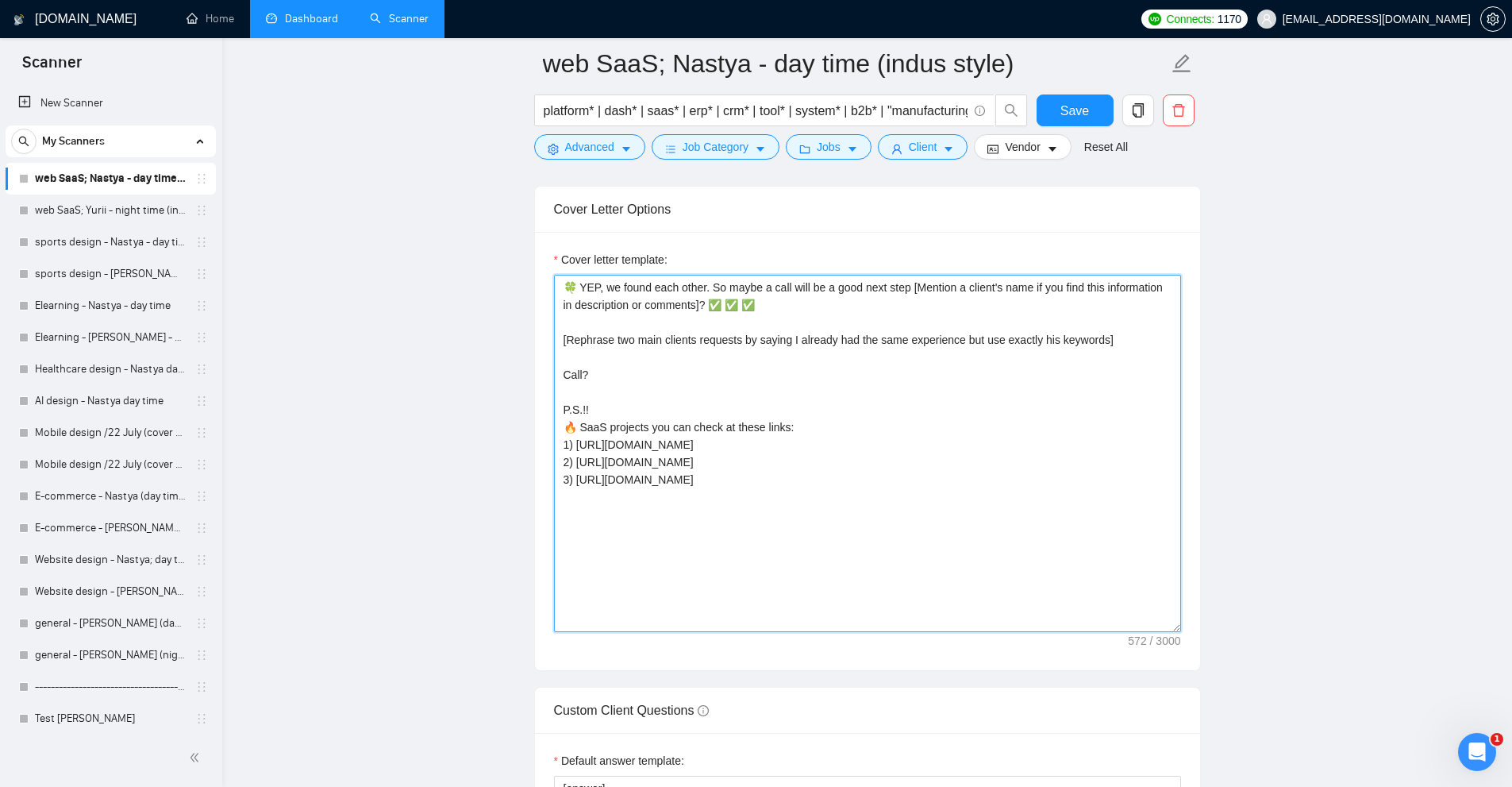
click at [959, 426] on textarea "🍀 YEP, we found each other. So maybe a call will be a good next step [Mention a…" at bounding box center [867, 453] width 627 height 357
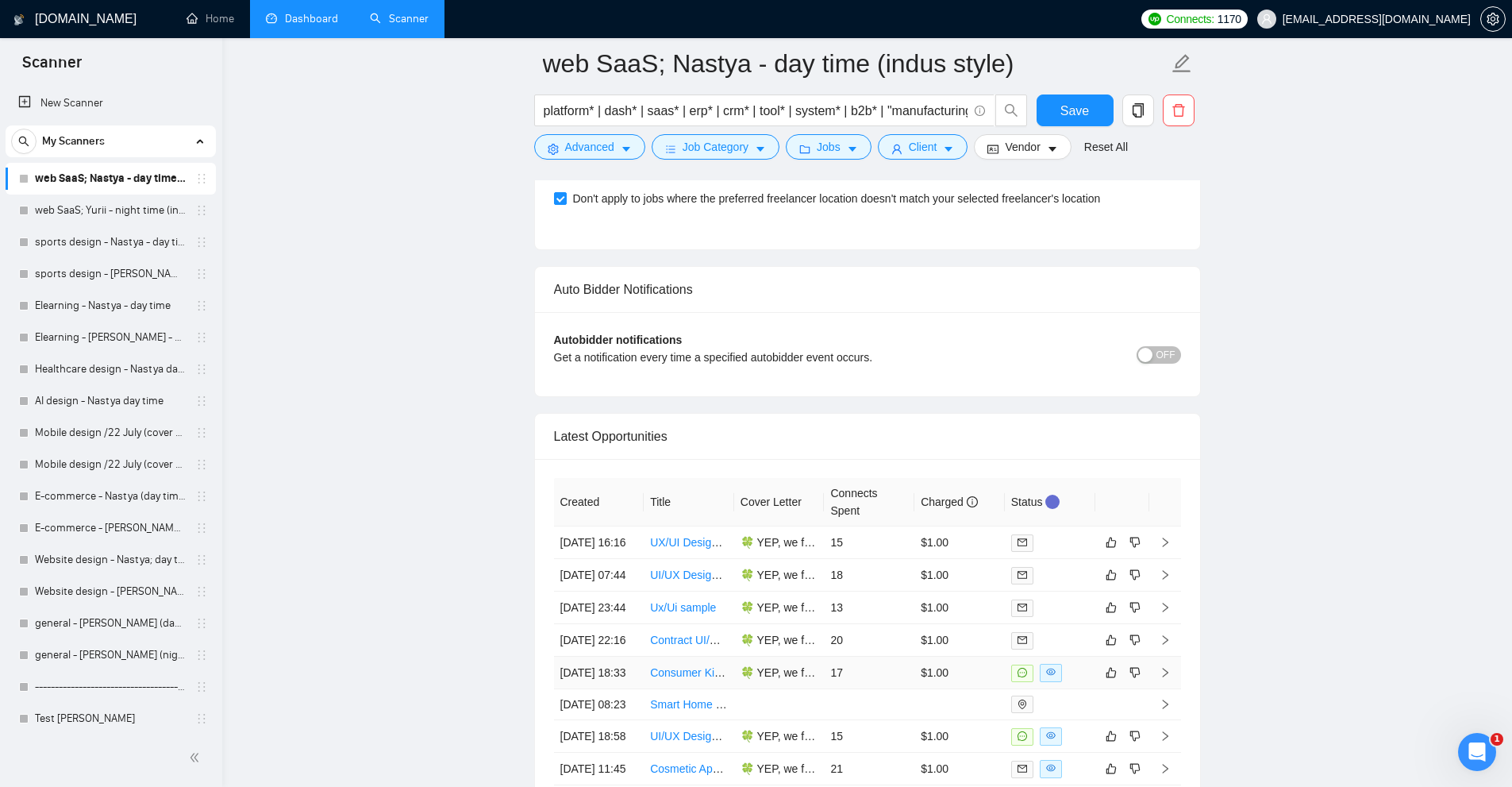
scroll to position [4332, 0]
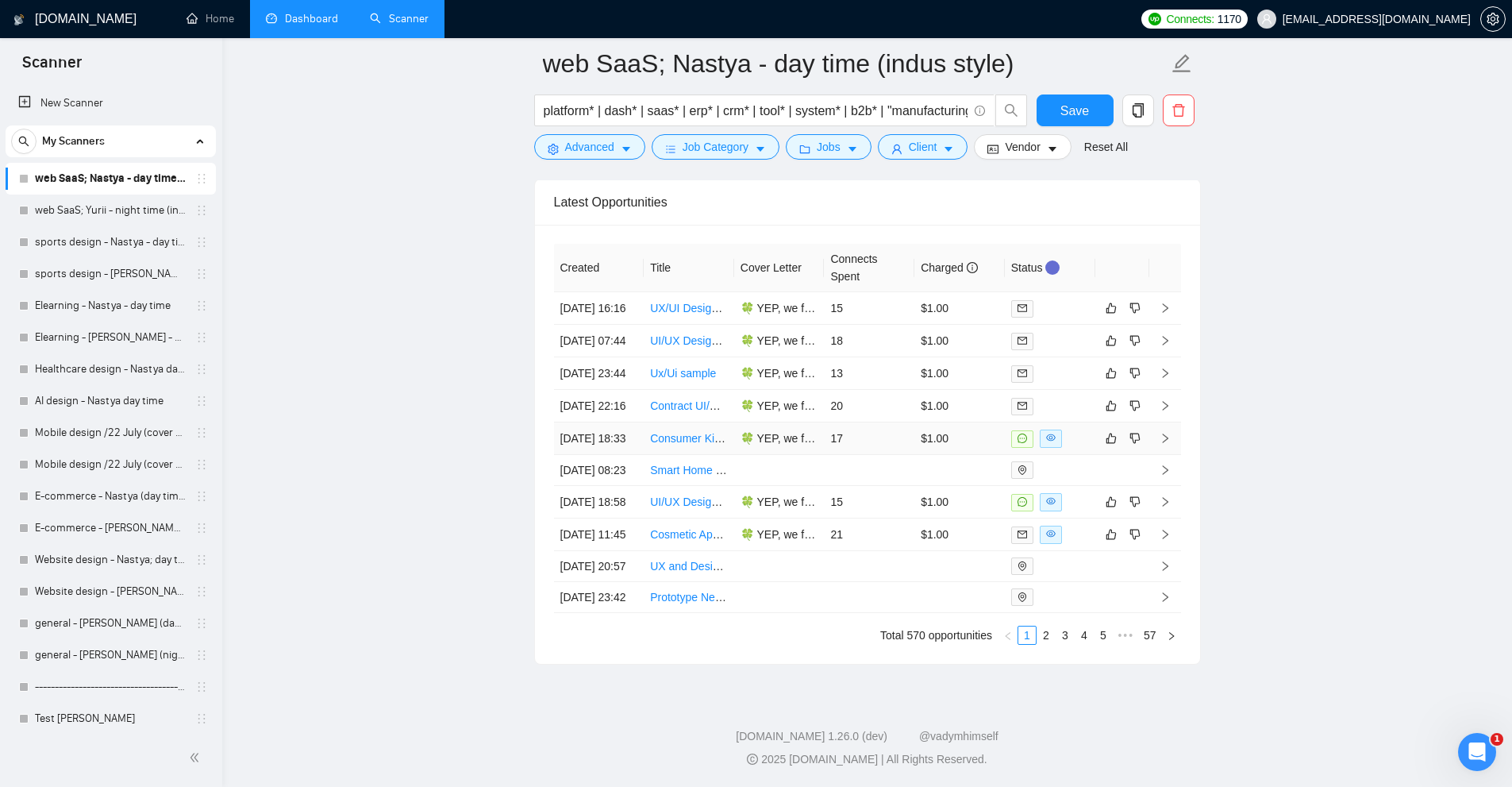
click at [876, 432] on td "17" at bounding box center [869, 438] width 91 height 33
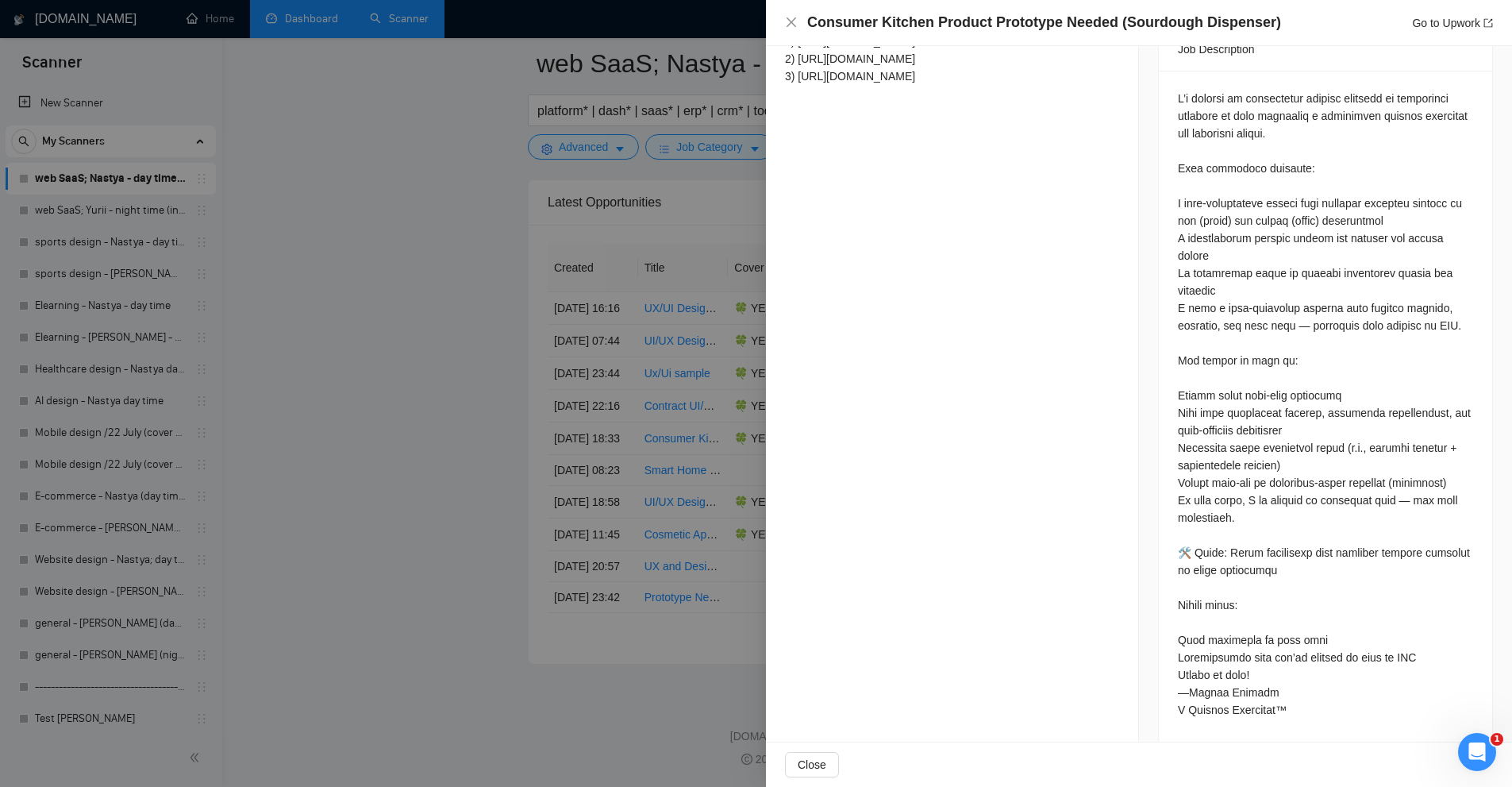
scroll to position [288, 0]
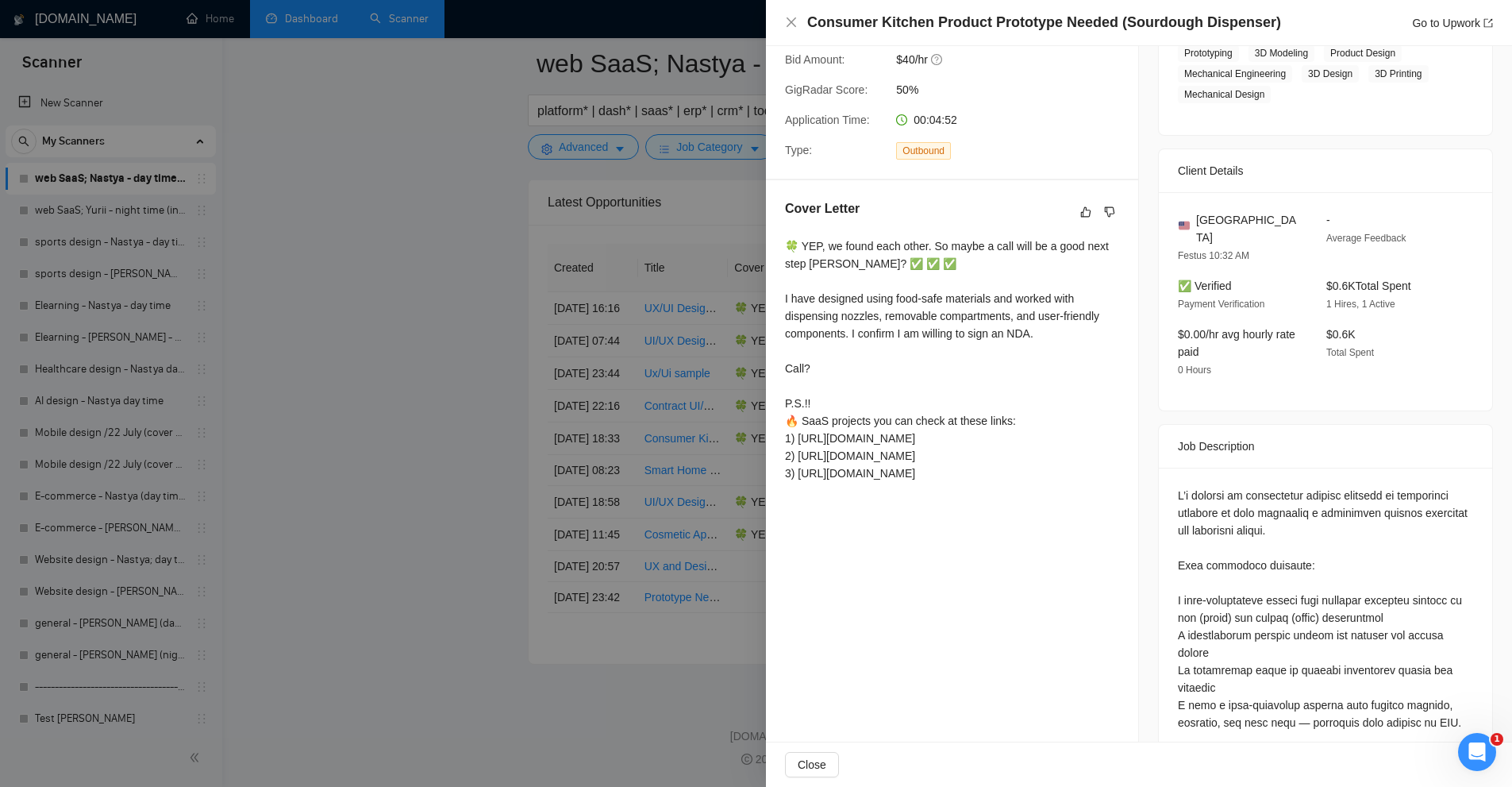
click at [747, 383] on div at bounding box center [756, 393] width 1512 height 787
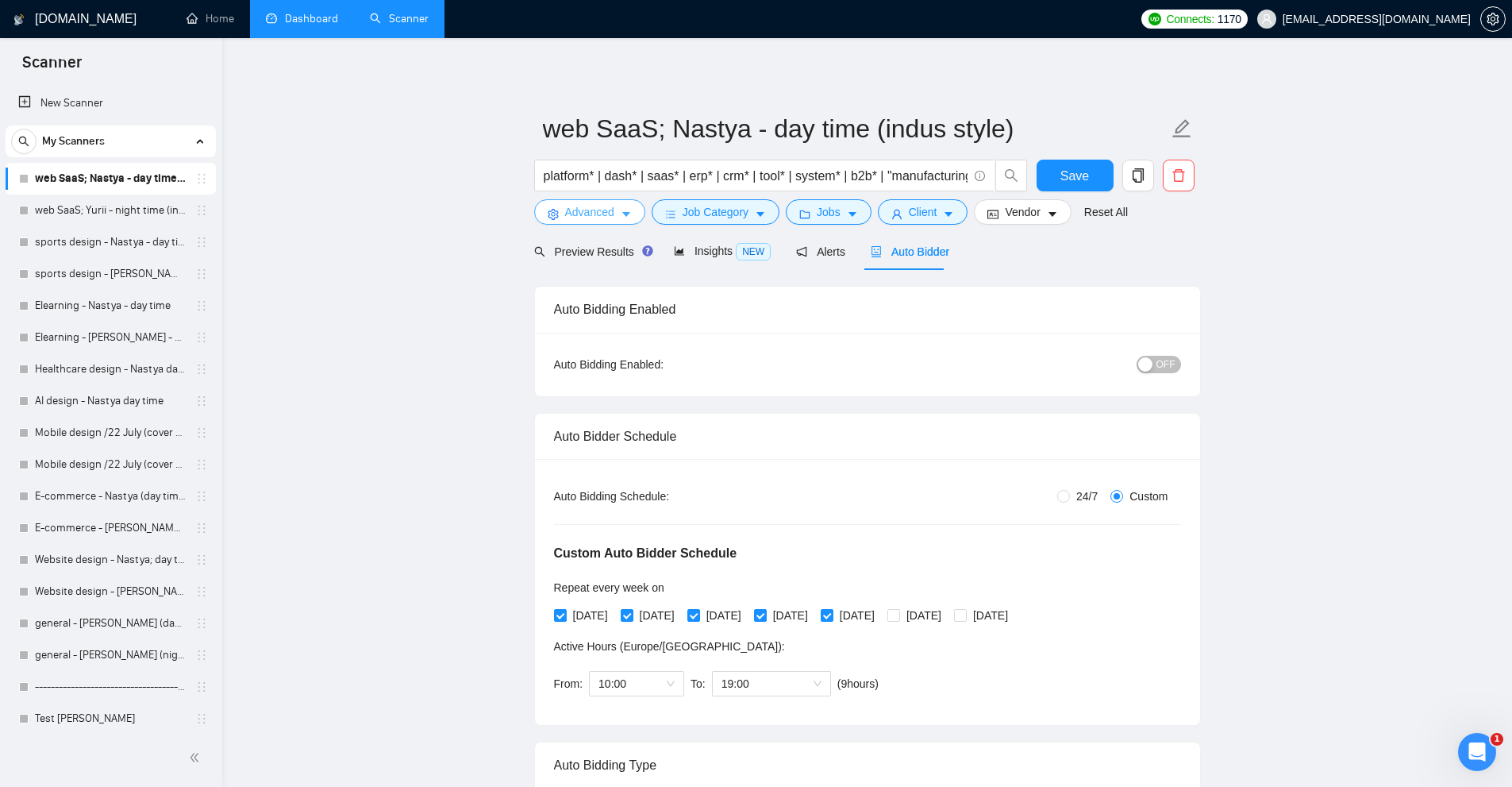
click at [630, 214] on icon "caret-down" at bounding box center [626, 214] width 11 height 11
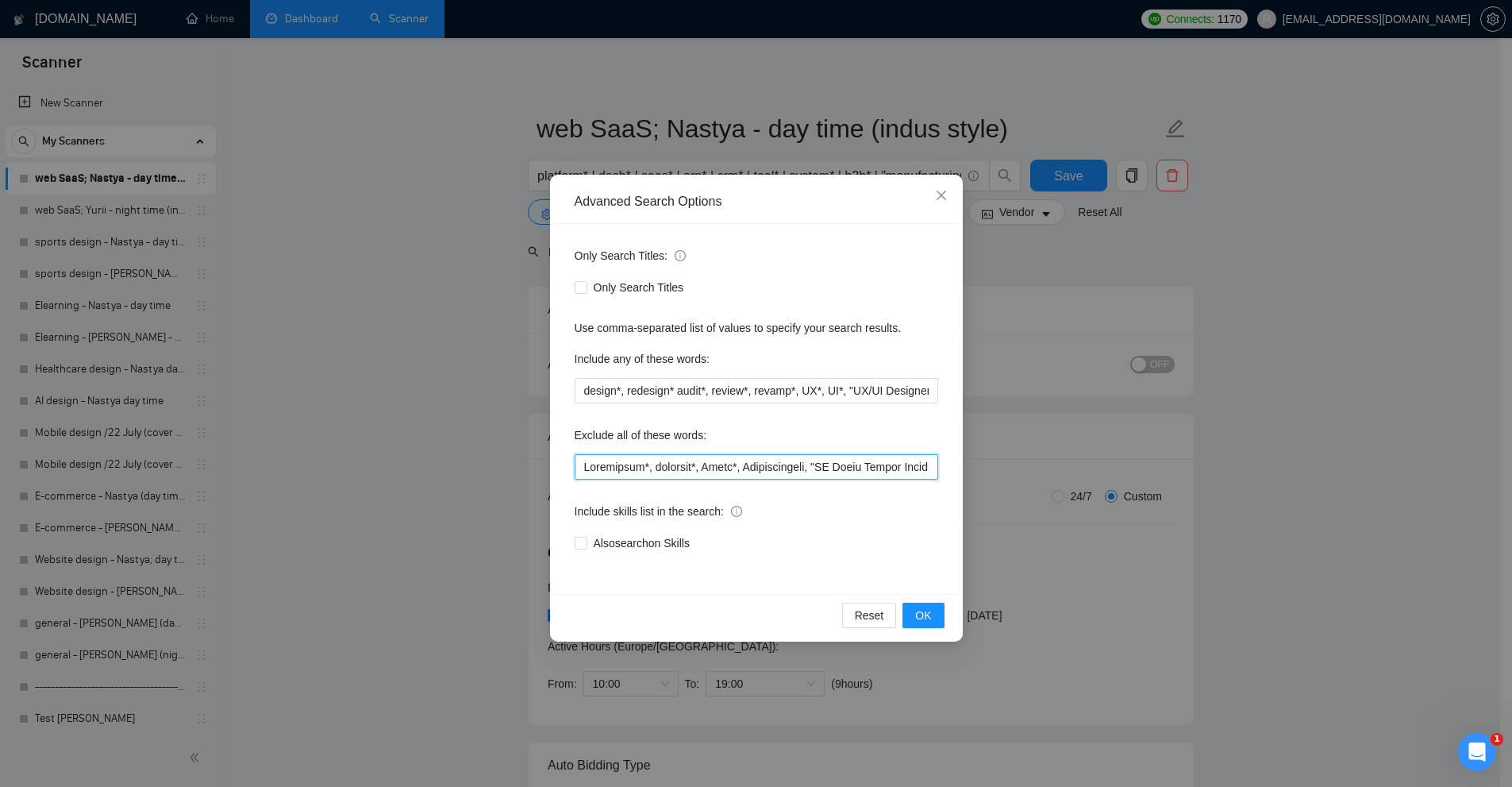
drag, startPoint x: 672, startPoint y: 462, endPoint x: 698, endPoint y: 467, distance: 26.5
click at [672, 462] on input "text" at bounding box center [756, 466] width 363 height 26
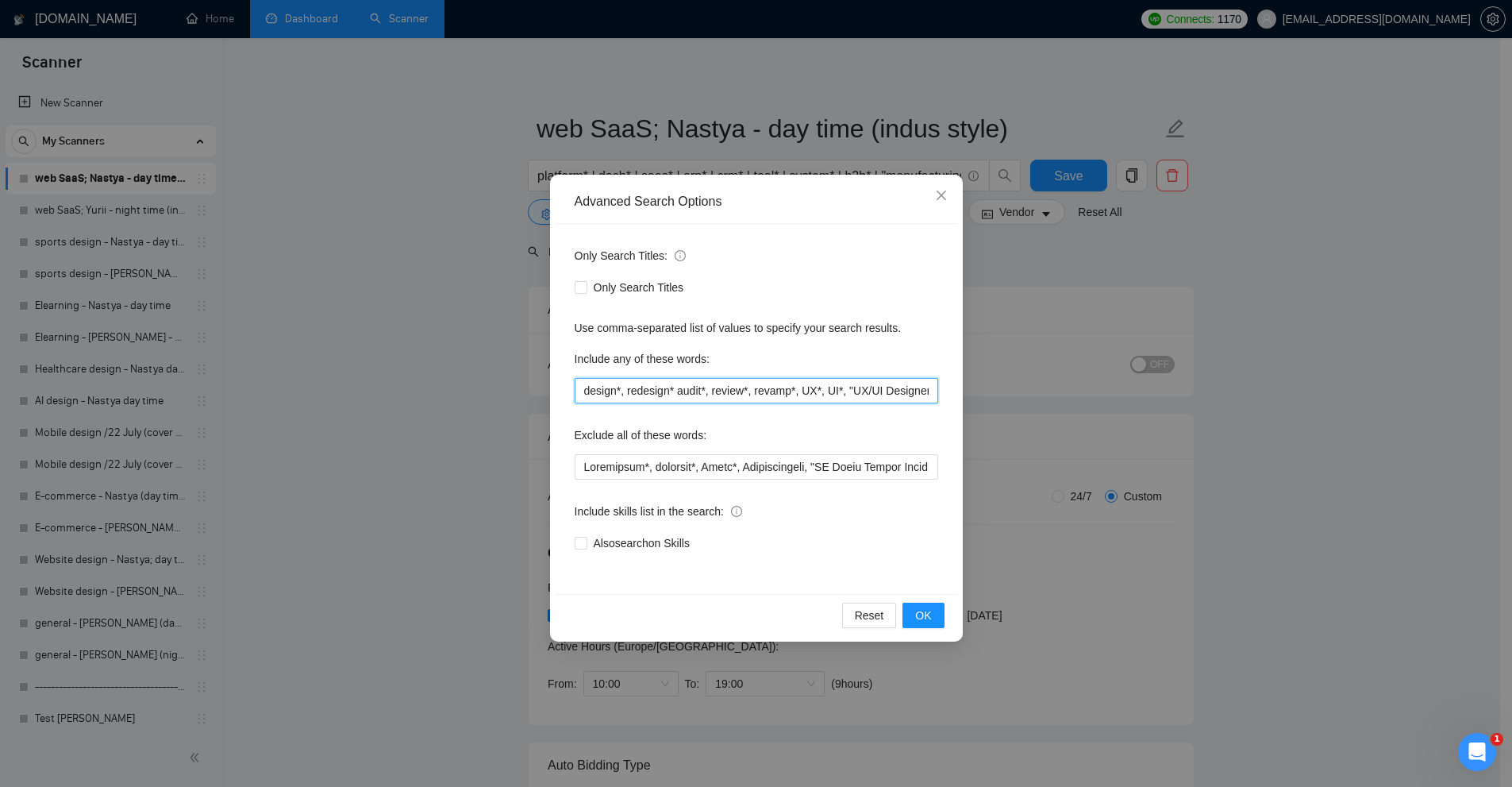
click at [781, 381] on input "design*, redesign* audit*, review*, revamp*, UX*, UI*, "UX/UI Designer"" at bounding box center [756, 390] width 363 height 26
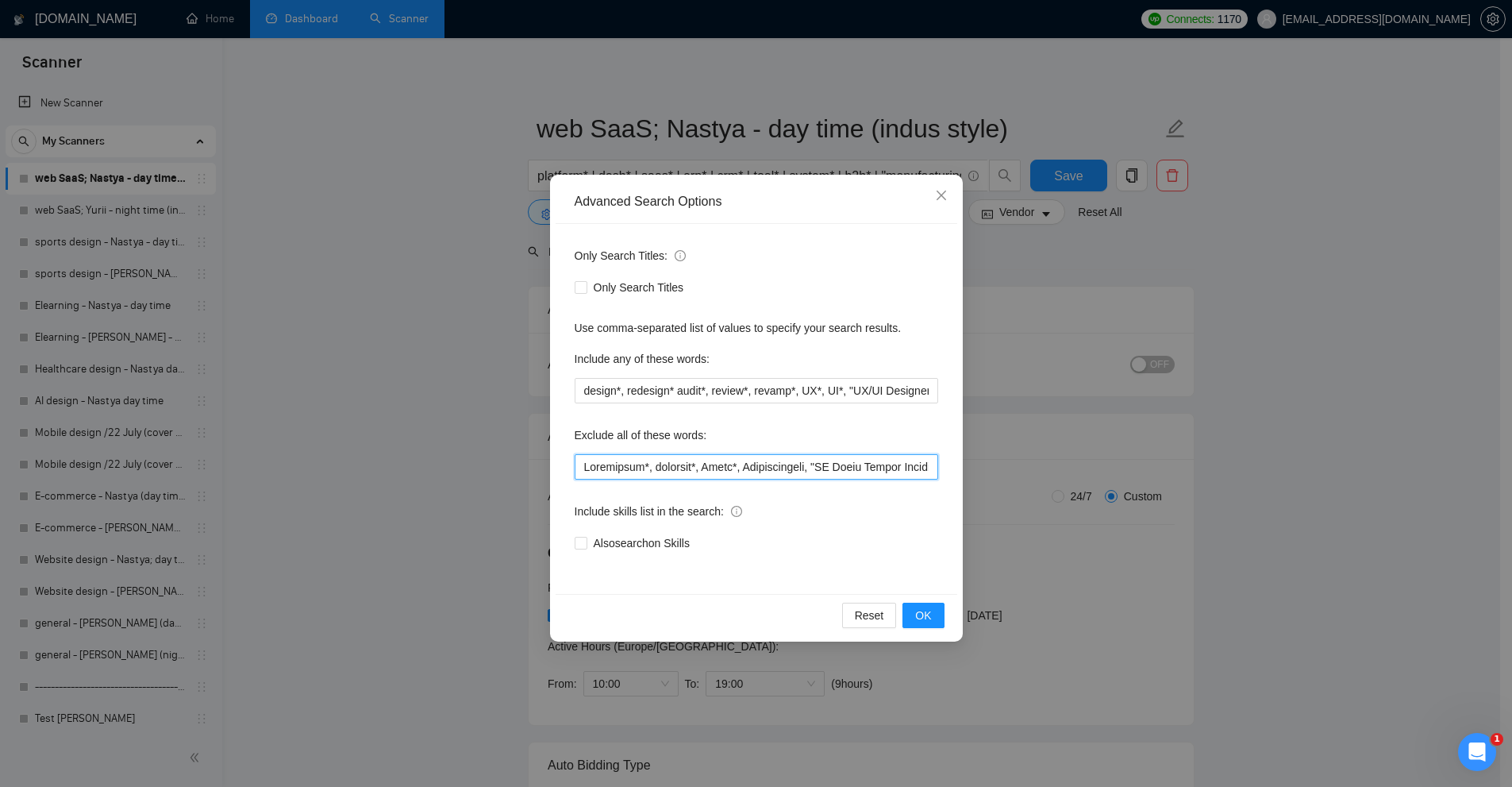
click at [815, 470] on input "text" at bounding box center [756, 466] width 363 height 26
click at [822, 437] on div "Exclude all of these words:" at bounding box center [756, 438] width 363 height 32
click at [1187, 426] on div "Advanced Search Options Only Search Titles: Only Search Titles Use comma-separa…" at bounding box center [756, 393] width 1512 height 787
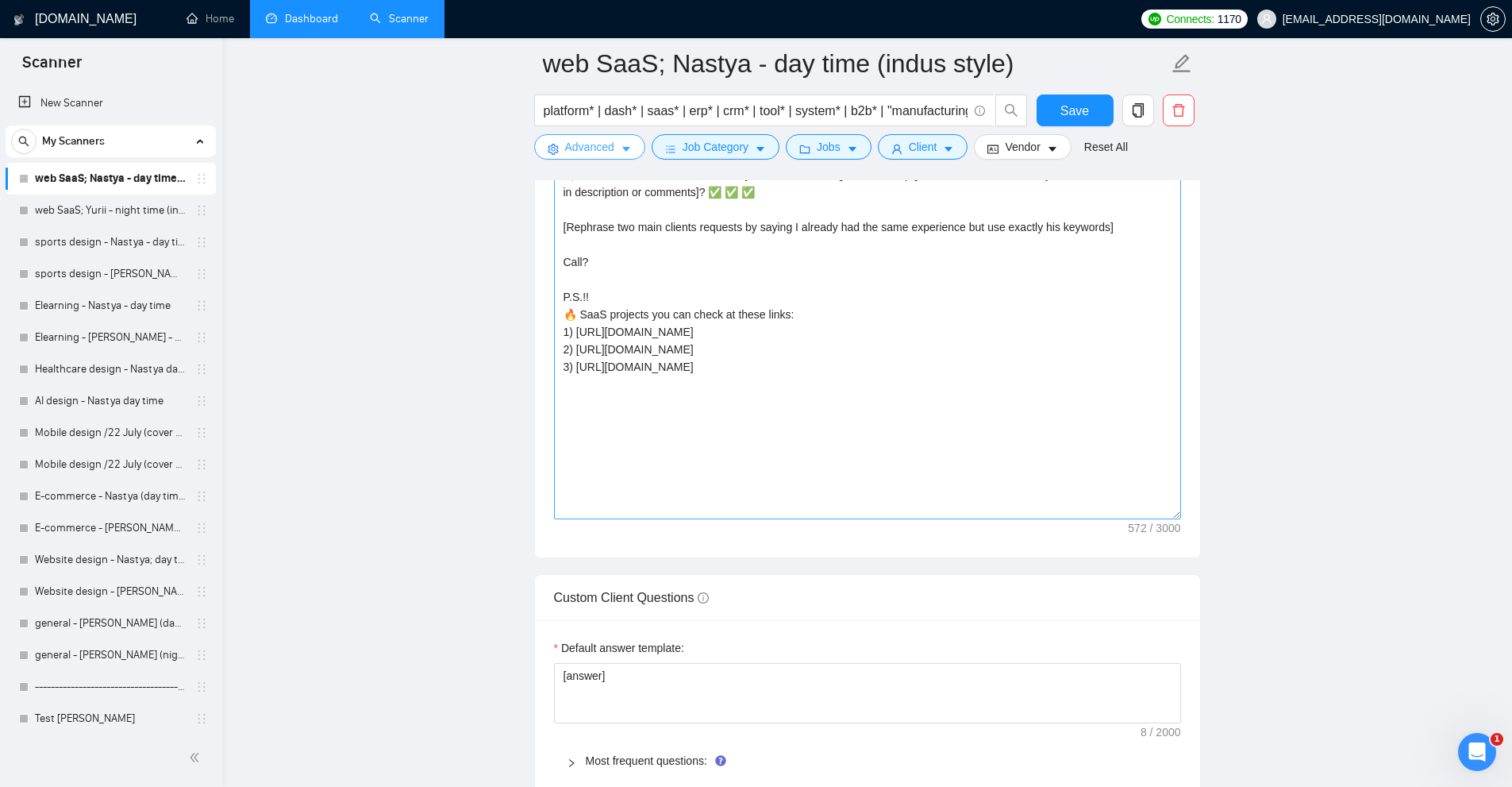
scroll to position [1825, 0]
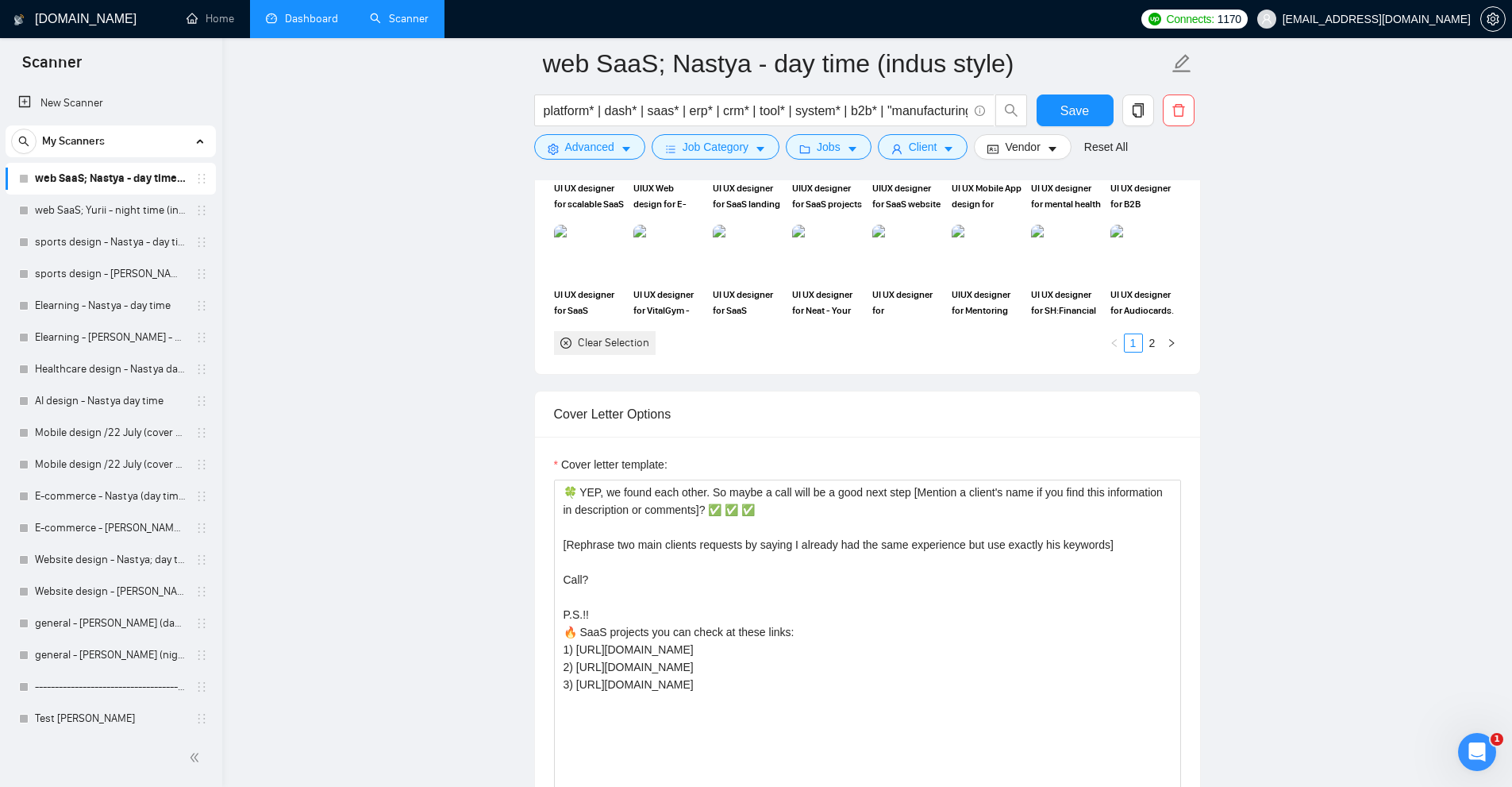
click at [66, 193] on link "web SaaS; Nastya - day time (indus style)" at bounding box center [111, 179] width 151 height 32
click at [77, 208] on link "web SaaS; Yurii - night time (indus style)" at bounding box center [111, 210] width 151 height 32
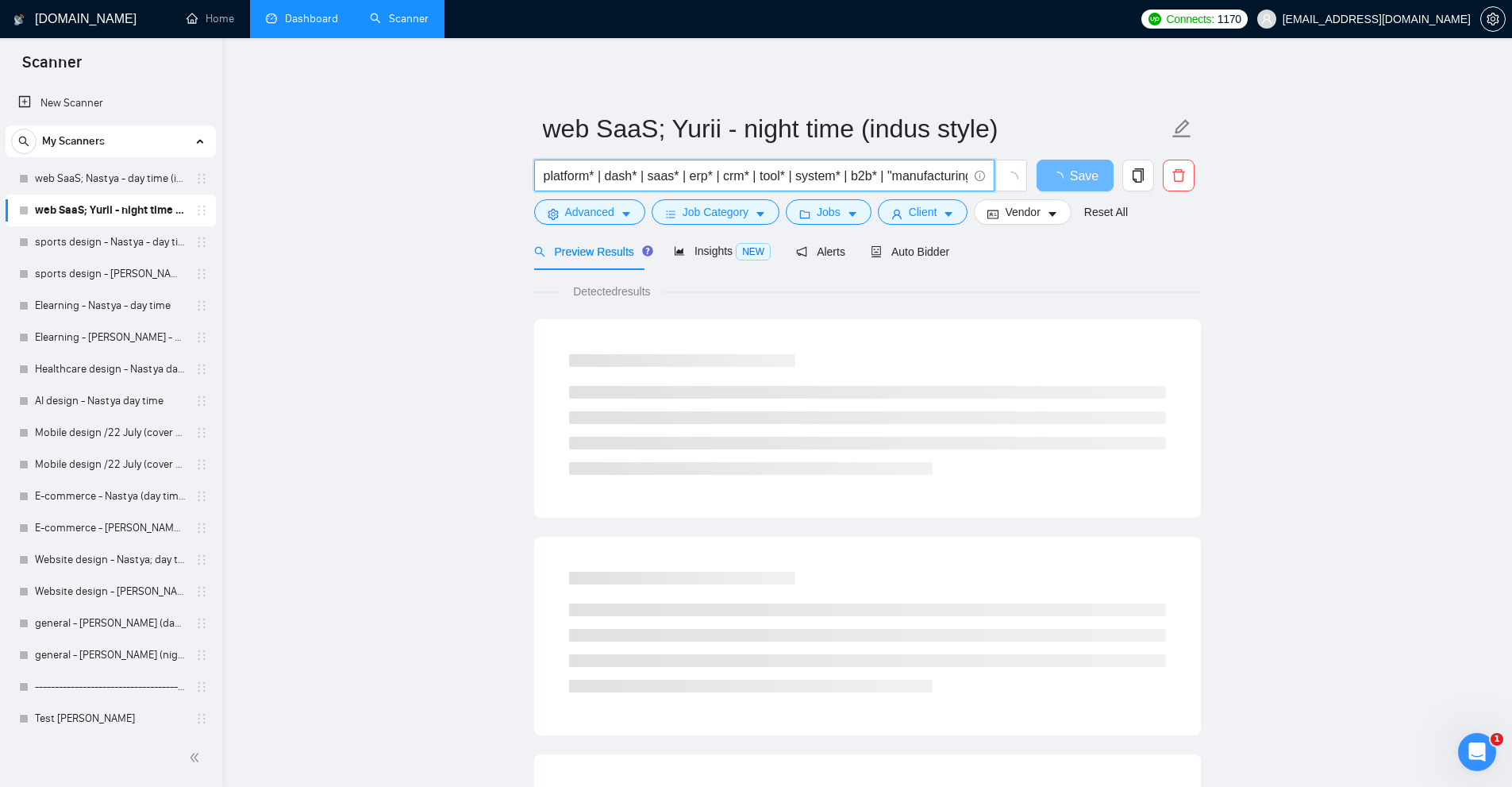
click at [632, 183] on input "platform* | dash* | saas* | erp* | crm* | tool* | system* | b2b* | "manufacturi…" at bounding box center [755, 176] width 424 height 20
click at [636, 208] on button "Advanced" at bounding box center [590, 212] width 111 height 26
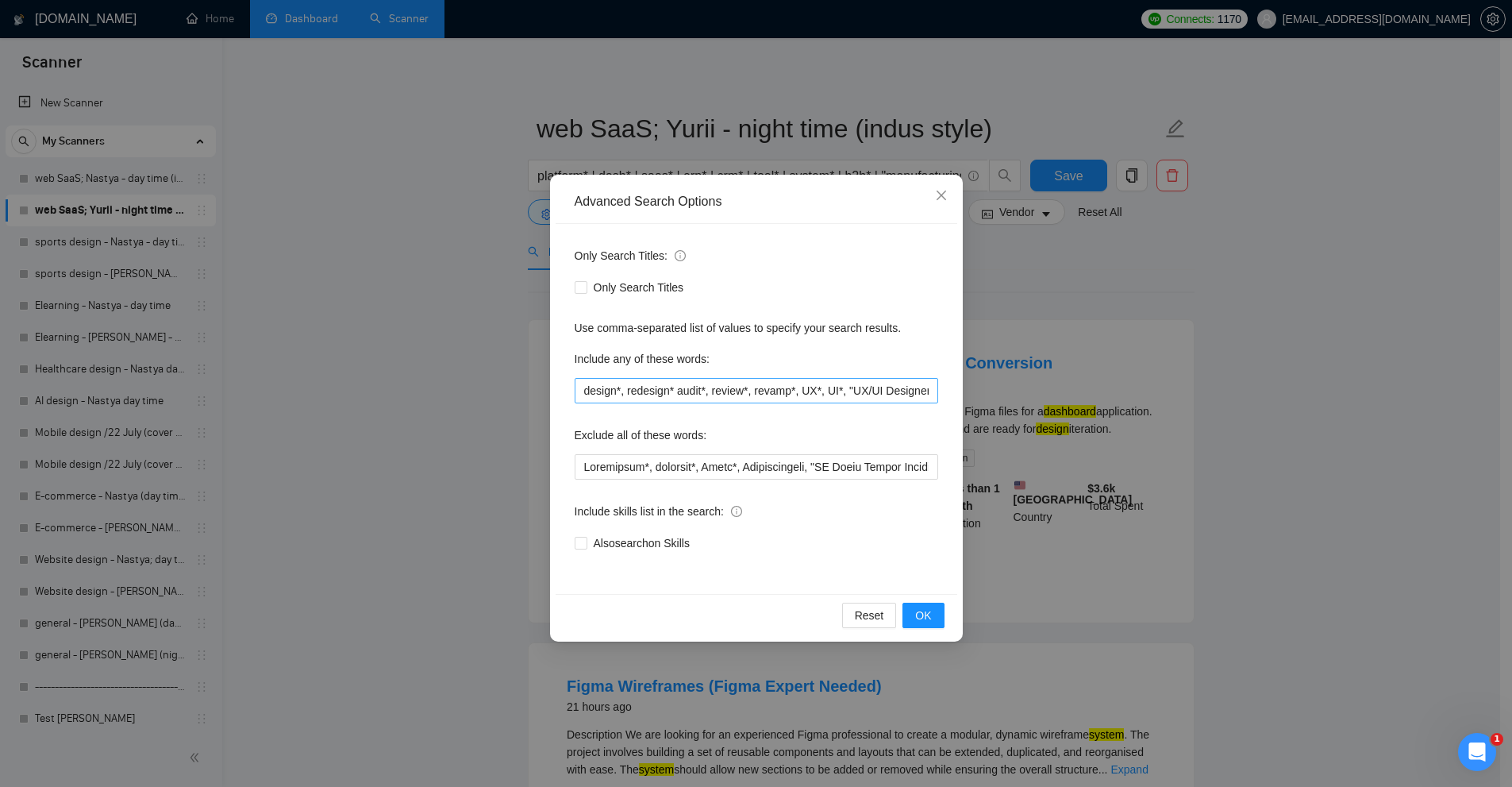
scroll to position [0, 1]
click at [1079, 277] on div "Advanced Search Options Only Search Titles: Only Search Titles Use comma-separa…" at bounding box center [756, 393] width 1512 height 787
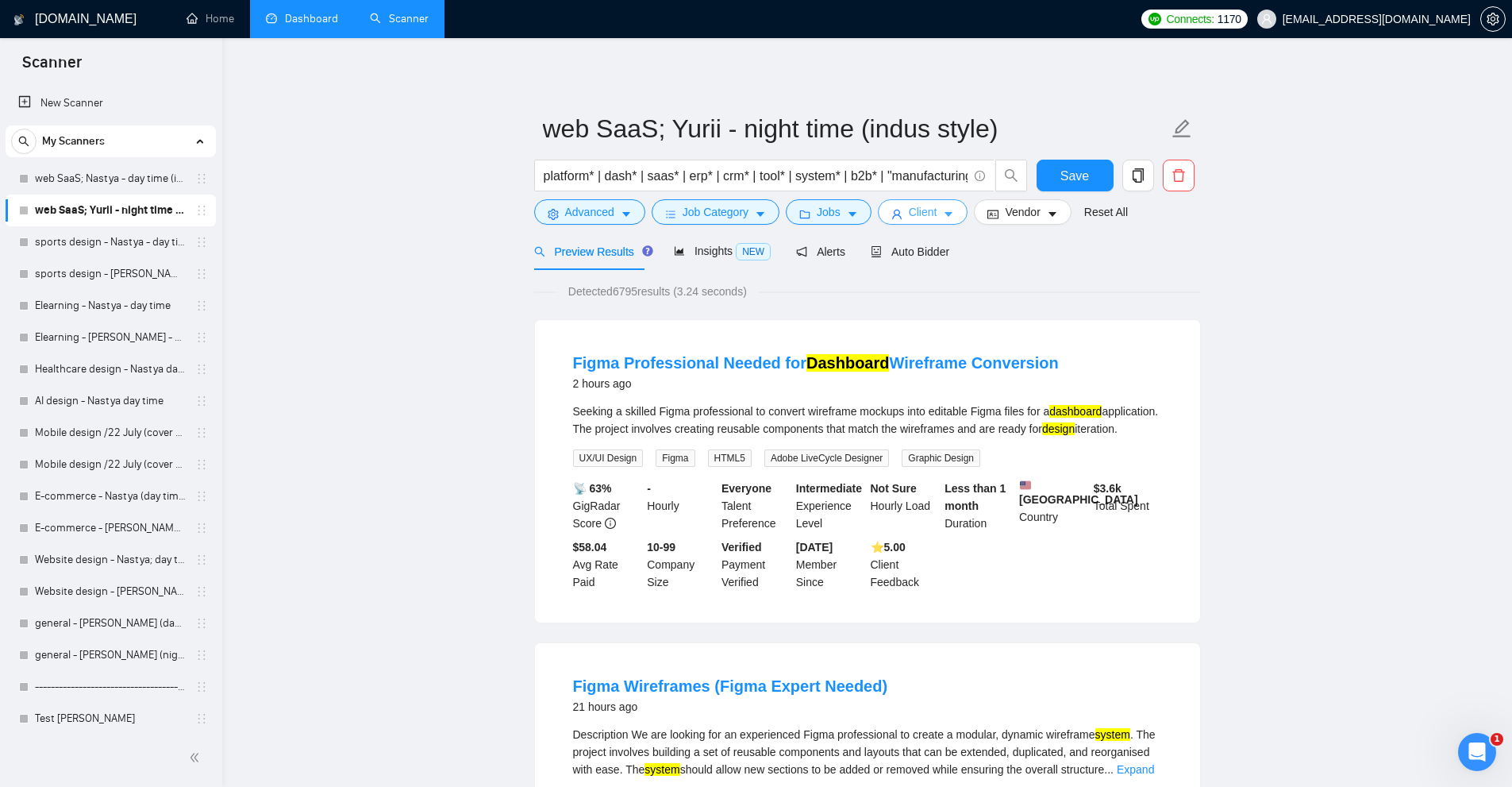
click at [931, 215] on span "Client" at bounding box center [923, 212] width 28 height 18
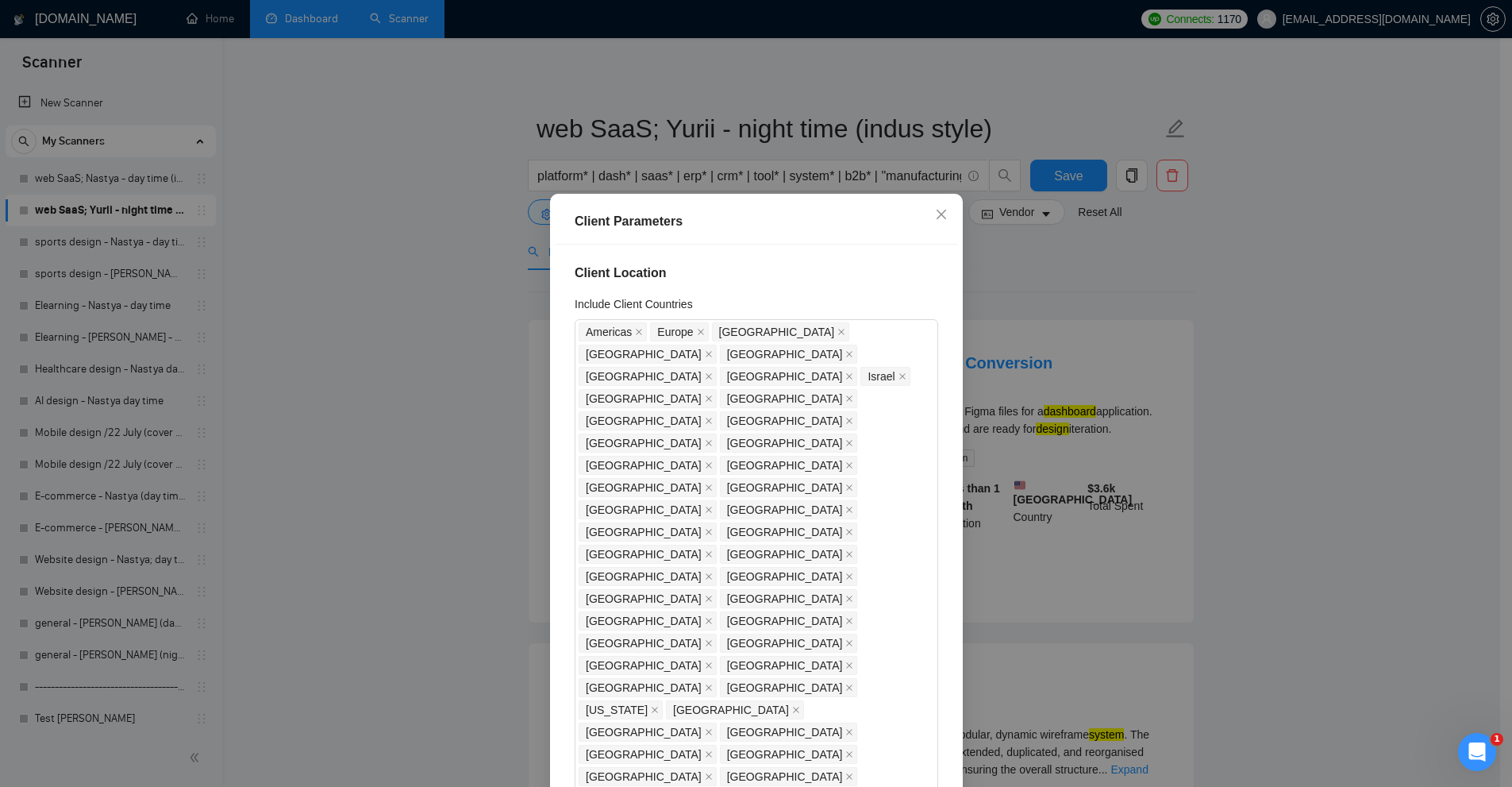
click at [1138, 374] on div "Client Parameters Client Location Include Client Countries Americas Europe Unit…" at bounding box center [756, 393] width 1512 height 787
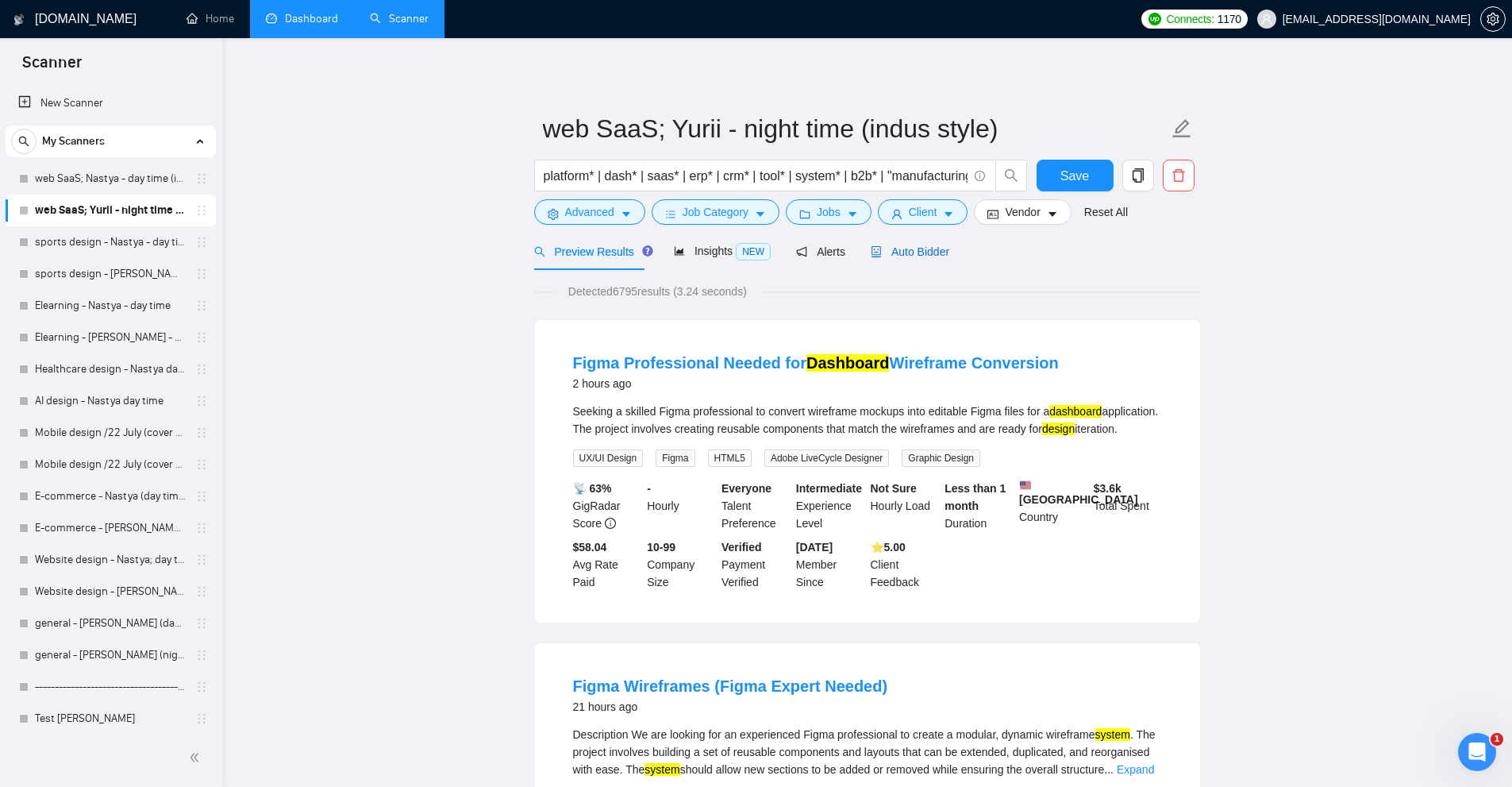
click at [891, 259] on div "Auto Bidder" at bounding box center [909, 251] width 78 height 18
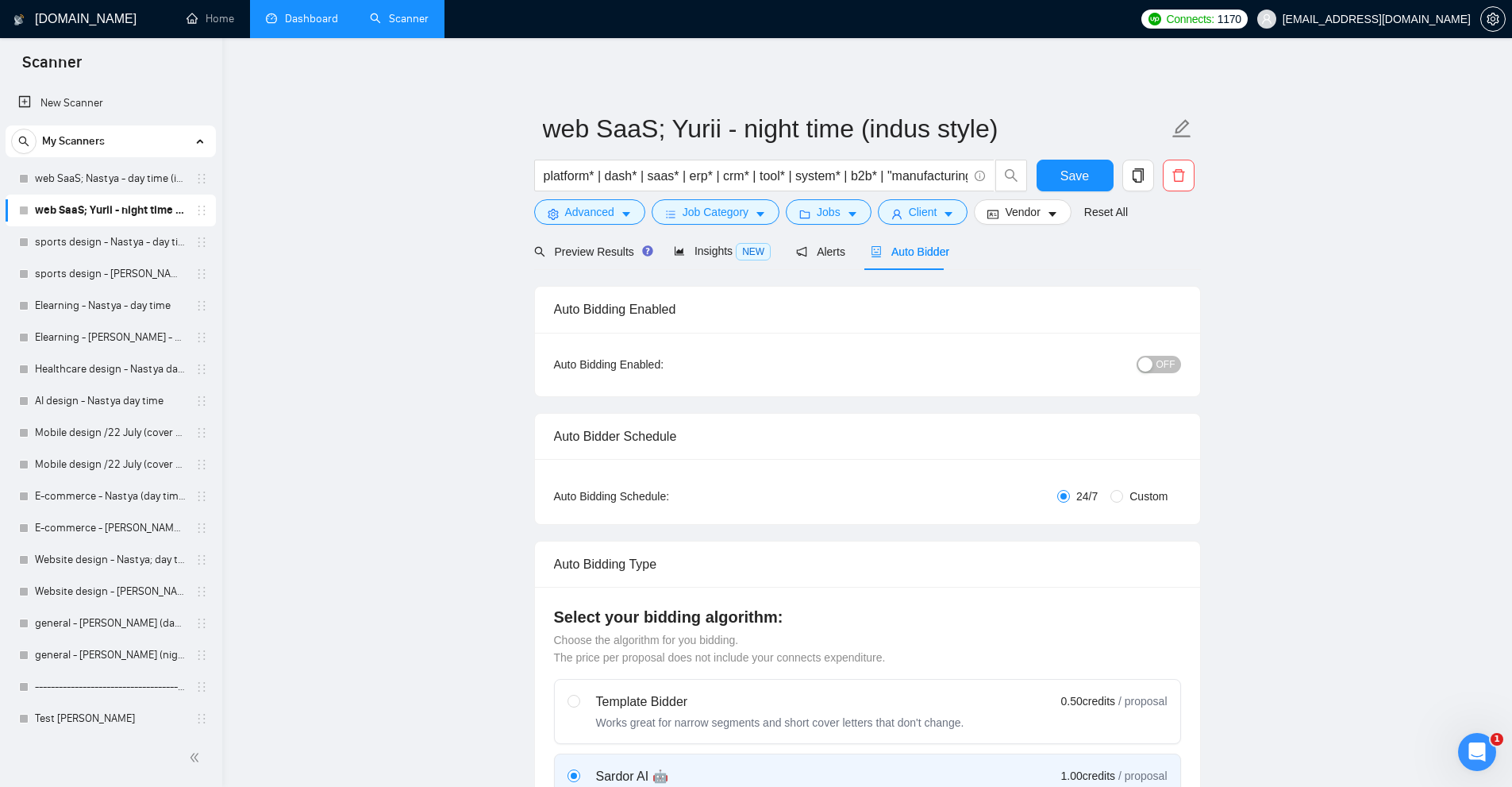
radio input "false"
radio input "true"
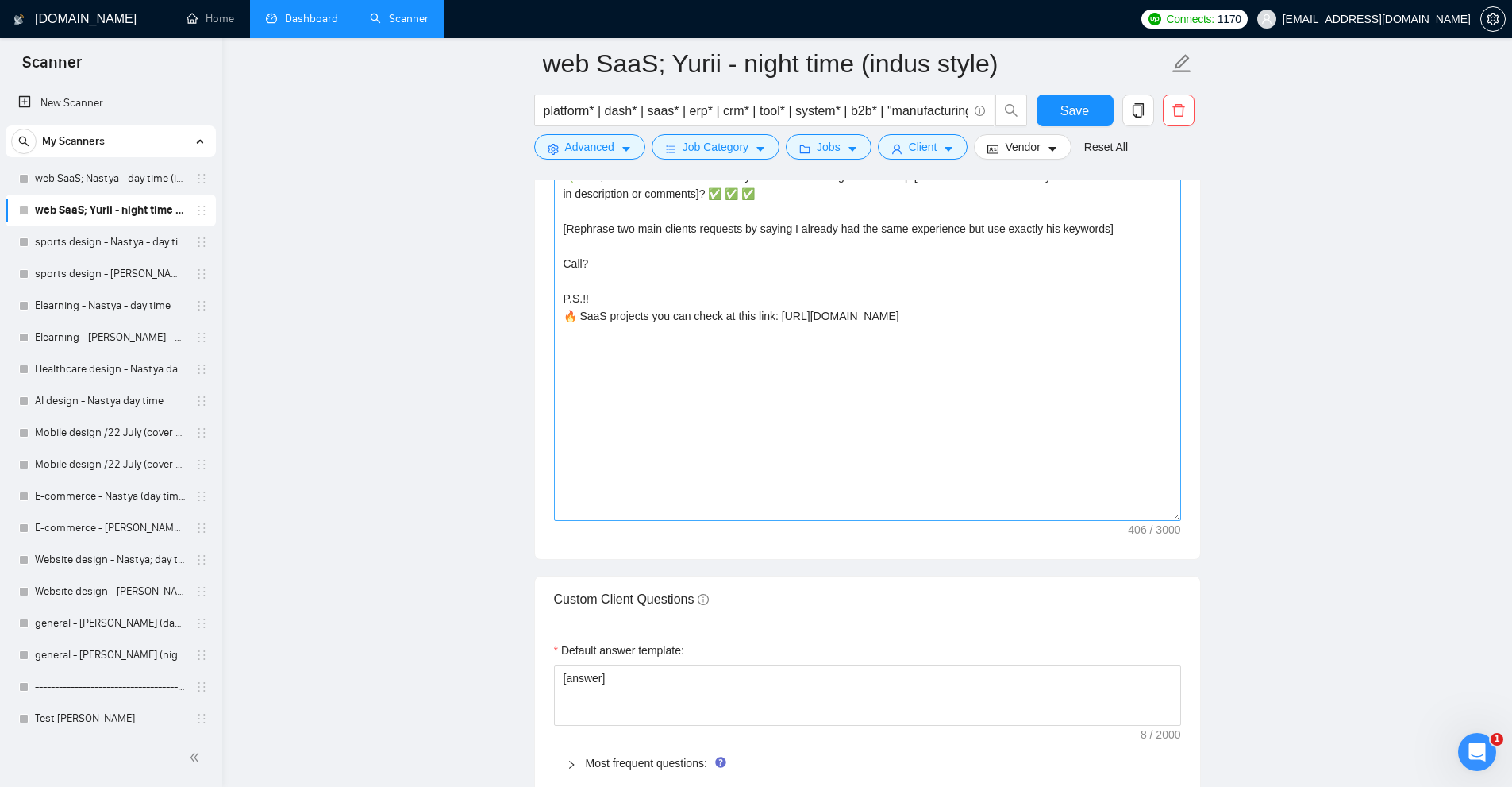
scroll to position [1667, 0]
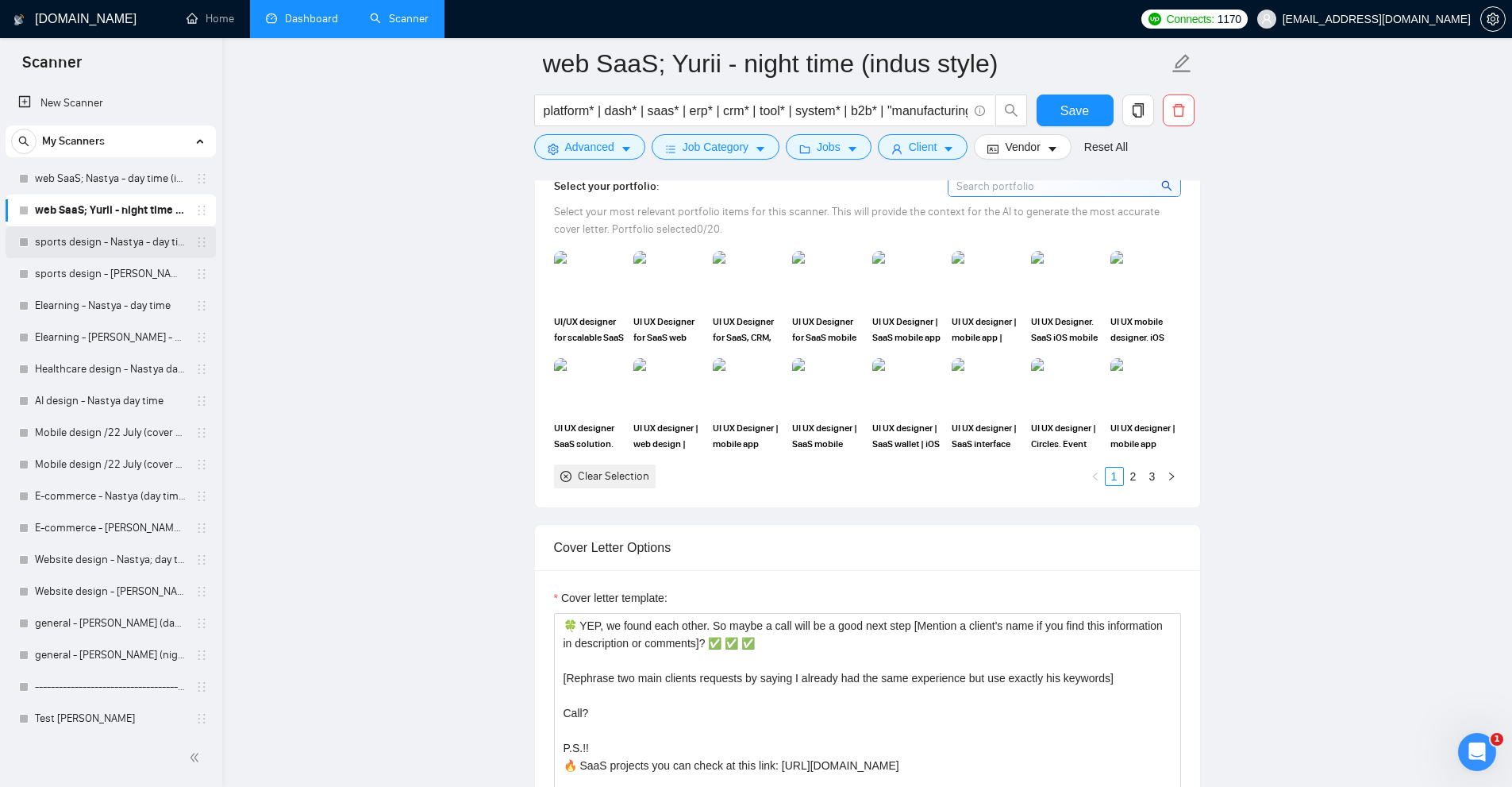
click at [103, 246] on link "sports design - Nastya - day time" at bounding box center [111, 242] width 151 height 32
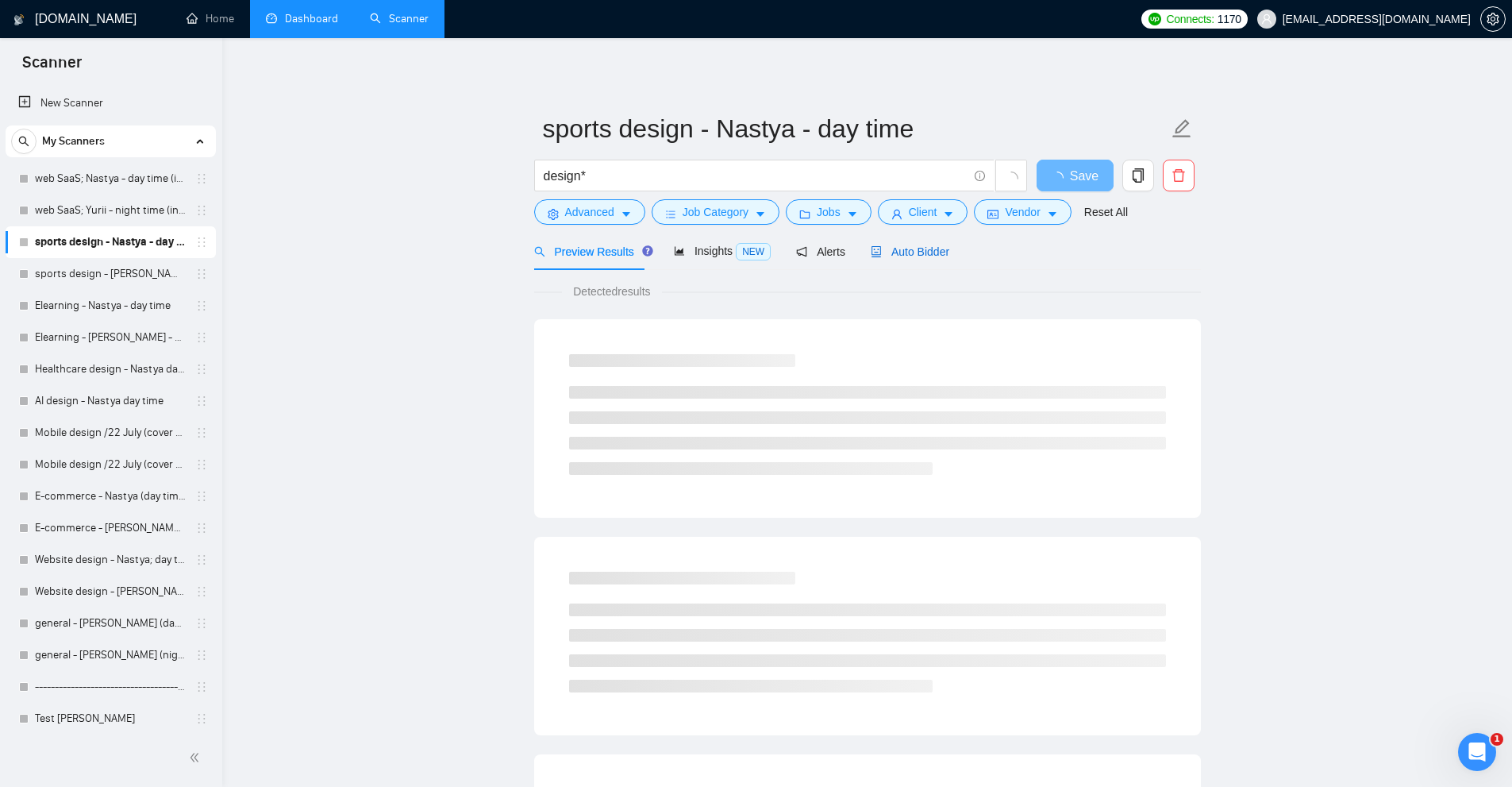
click at [905, 258] on span "Auto Bidder" at bounding box center [909, 251] width 78 height 12
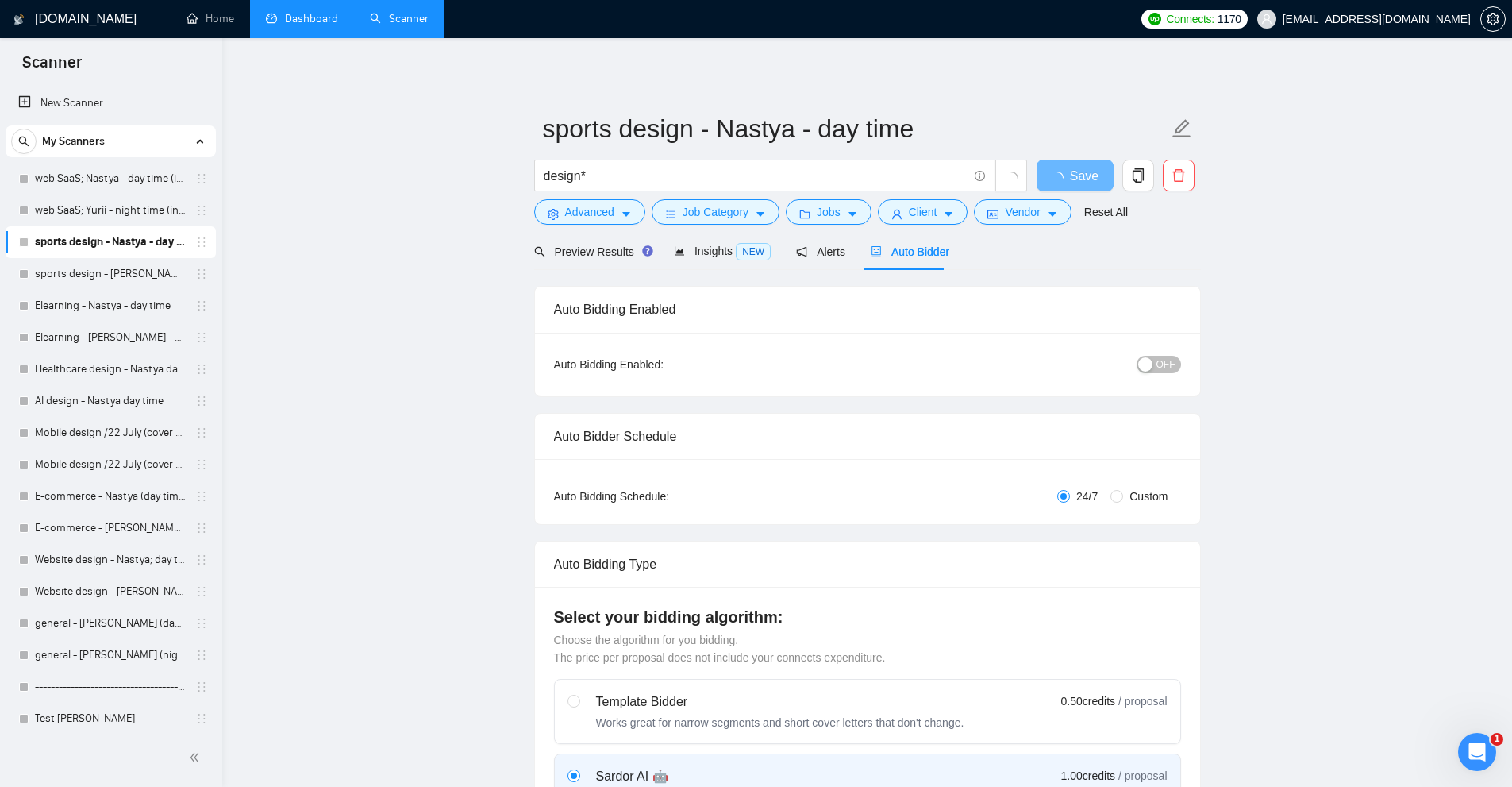
radio input "false"
radio input "true"
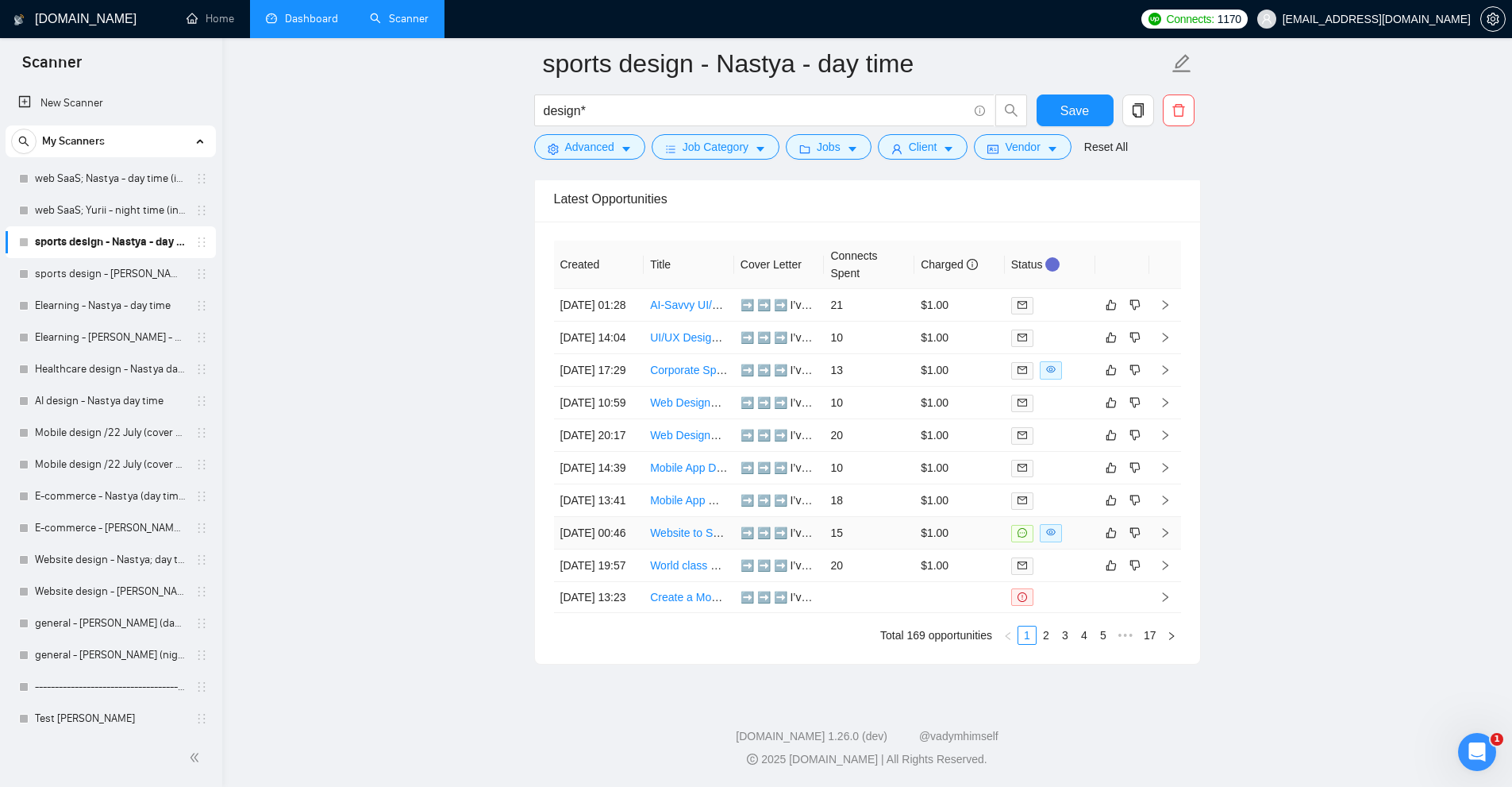
scroll to position [4210, 0]
click at [891, 550] on td "15" at bounding box center [869, 533] width 91 height 33
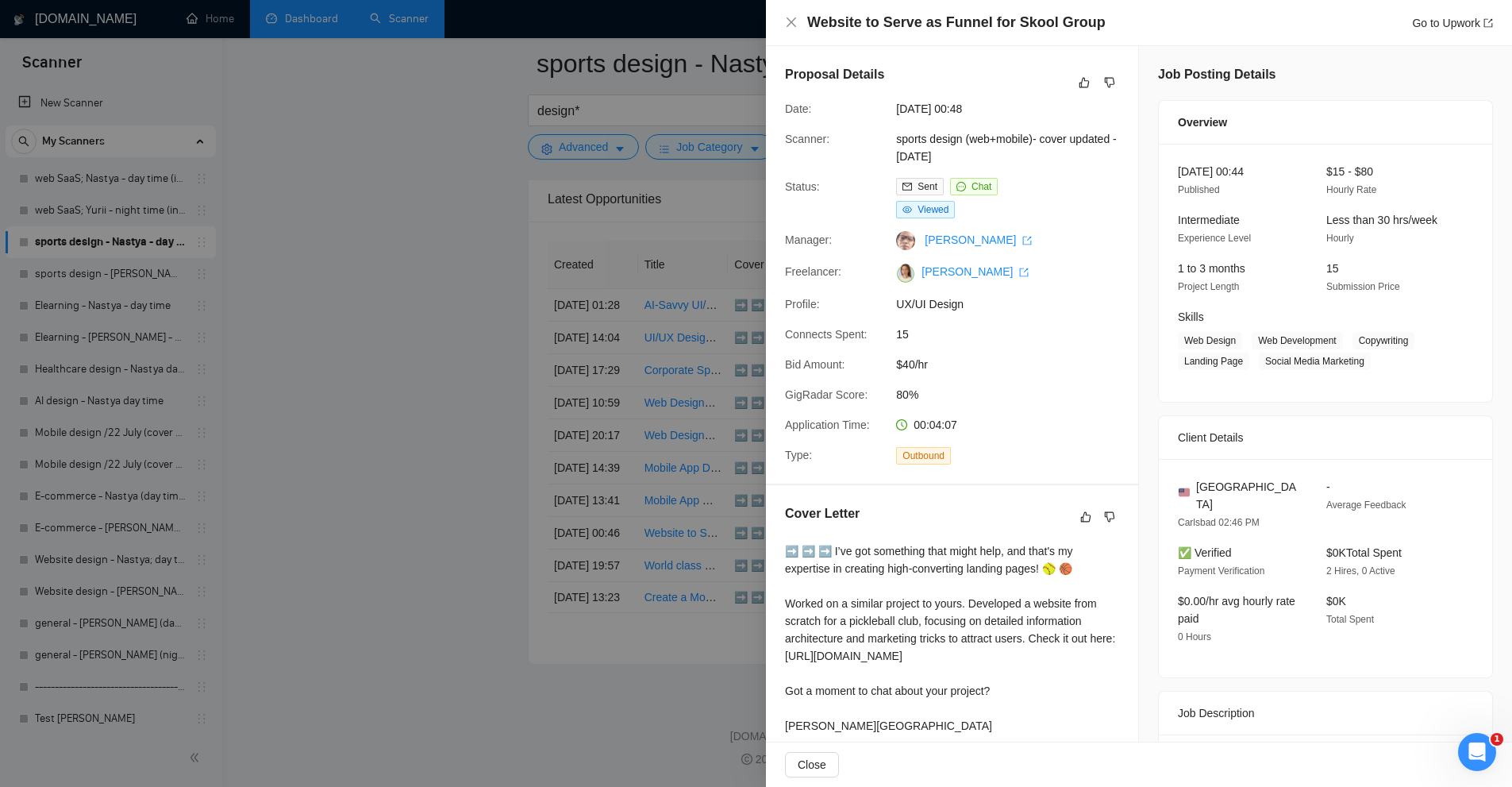
scroll to position [157, 0]
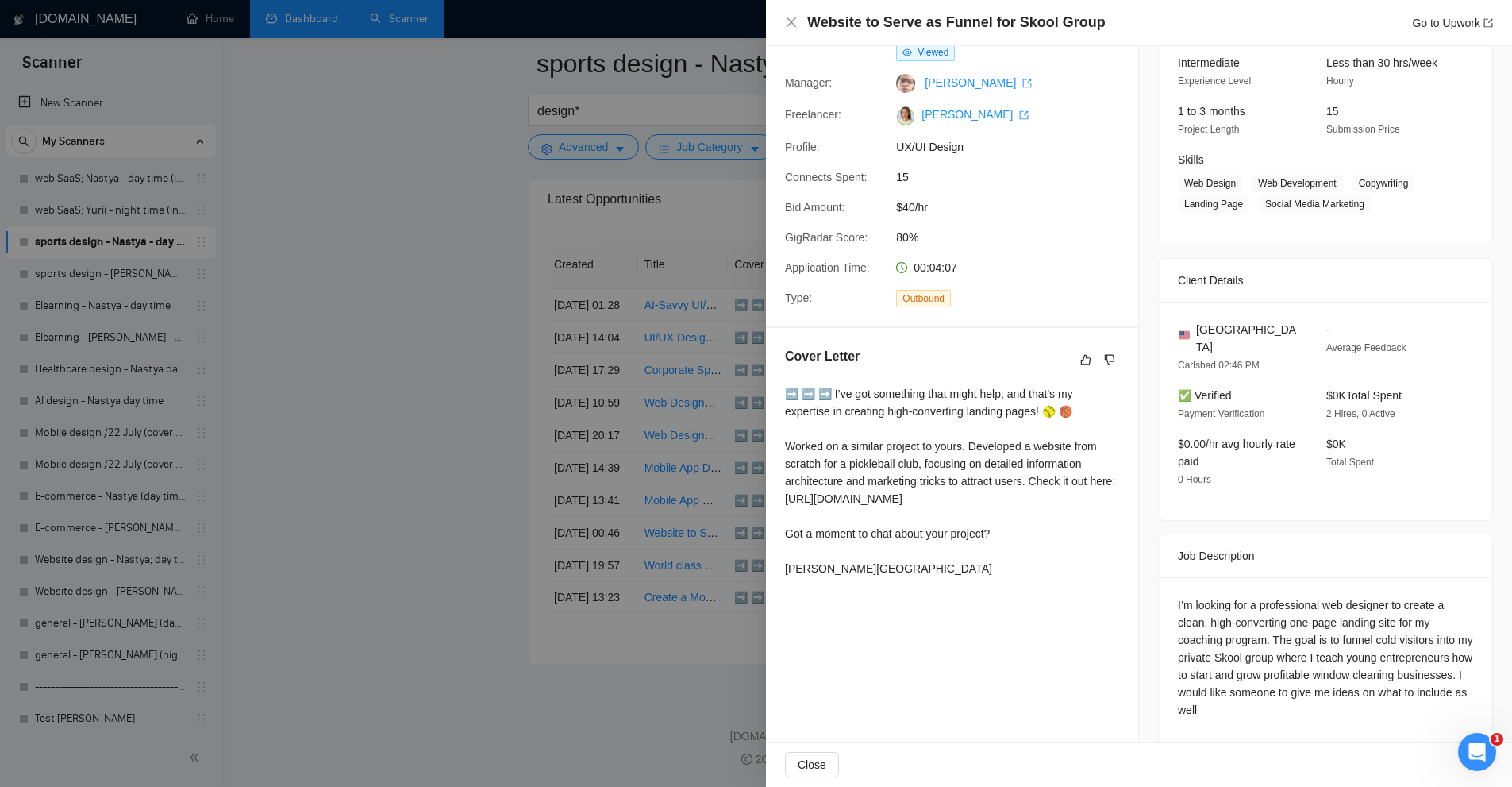
click at [517, 455] on div at bounding box center [756, 393] width 1512 height 787
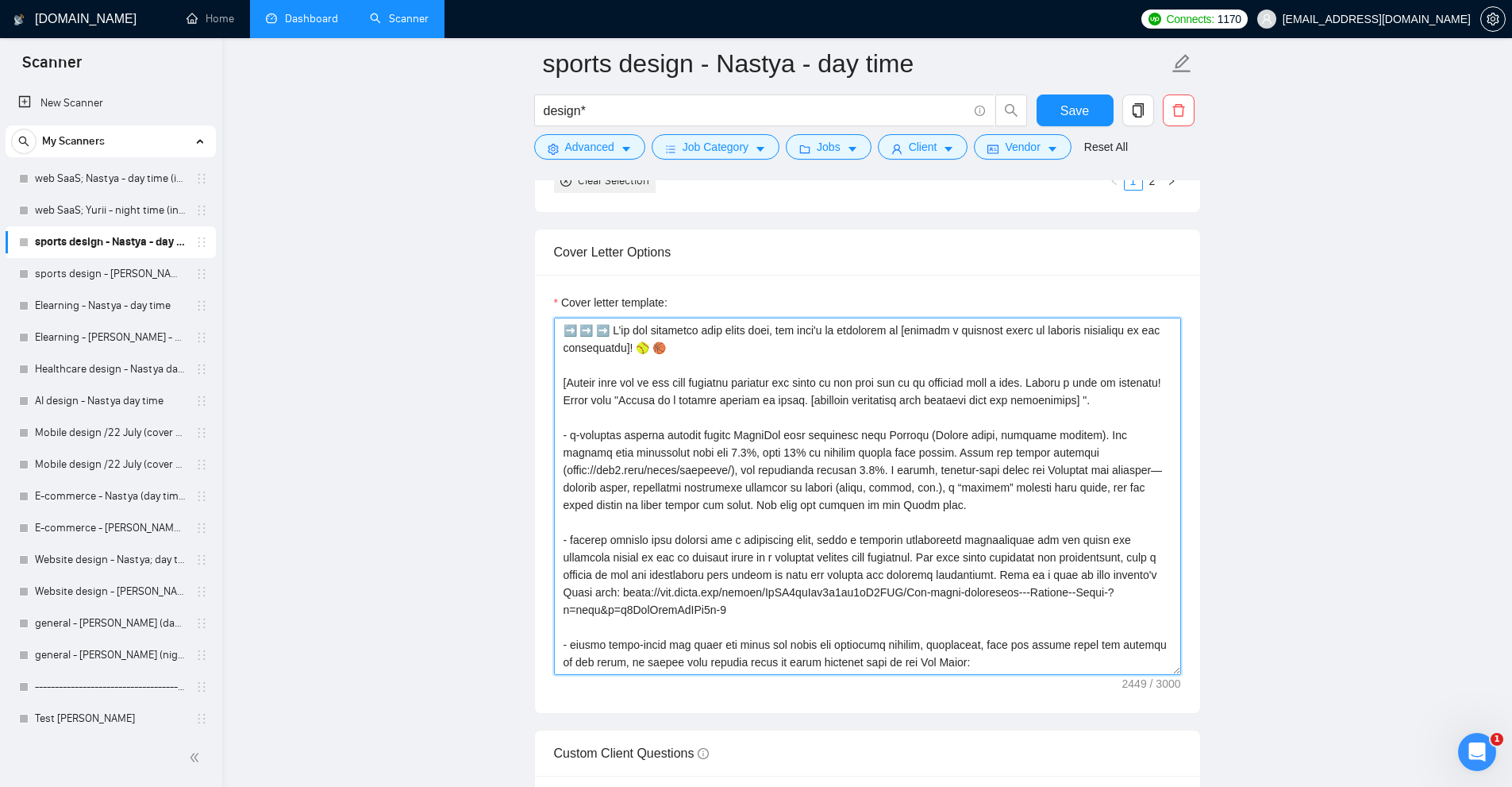
click at [1014, 431] on textarea "Cover letter template:" at bounding box center [867, 496] width 627 height 357
click at [609, 127] on div "design*" at bounding box center [781, 113] width 500 height 40
click at [598, 142] on span "Advanced" at bounding box center [590, 147] width 49 height 18
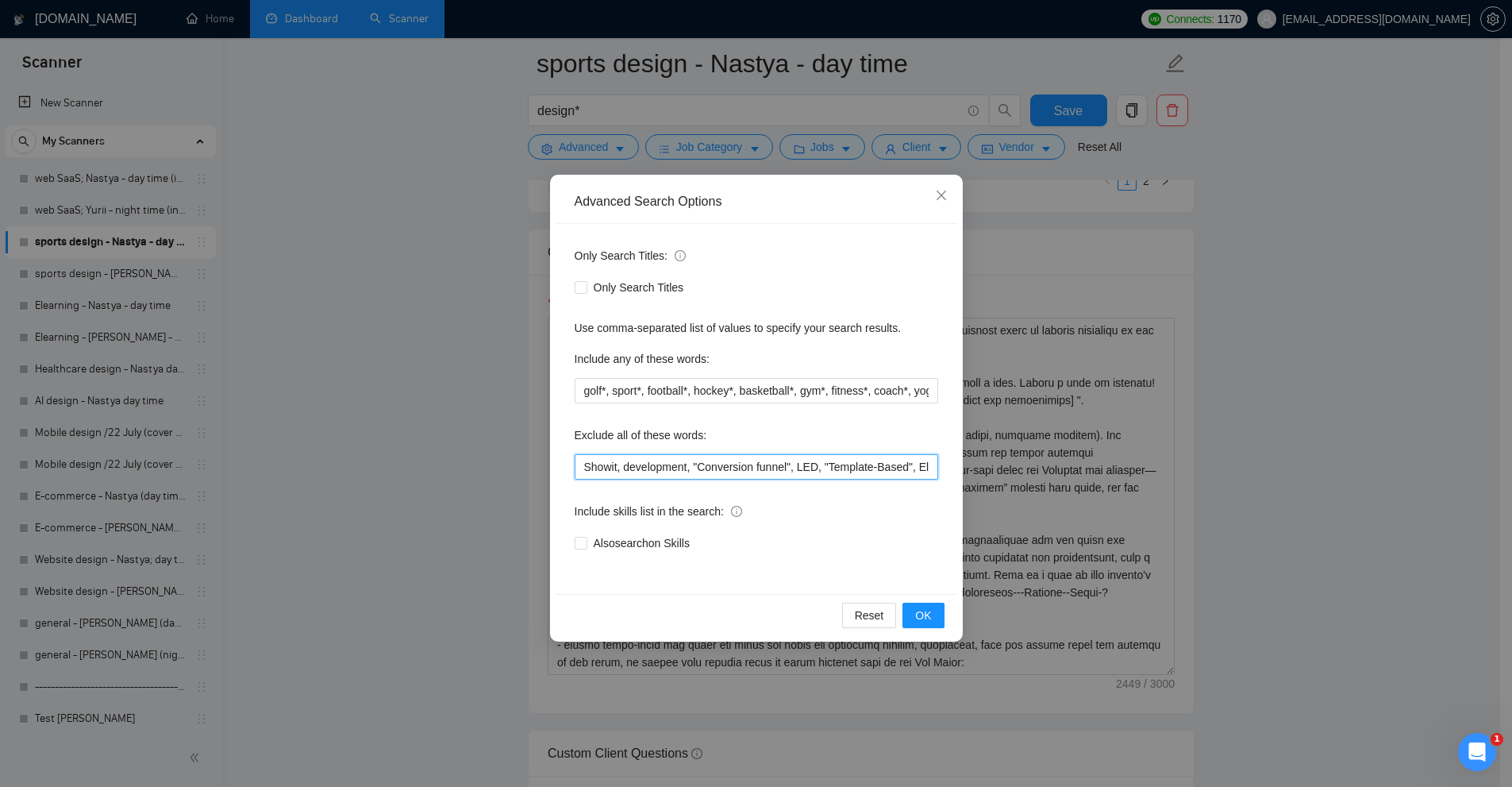
click at [735, 462] on input "Showit, development, "Conversion funnel", LED, "Template-Based", Elementor, "Ge…" at bounding box center [756, 466] width 363 height 26
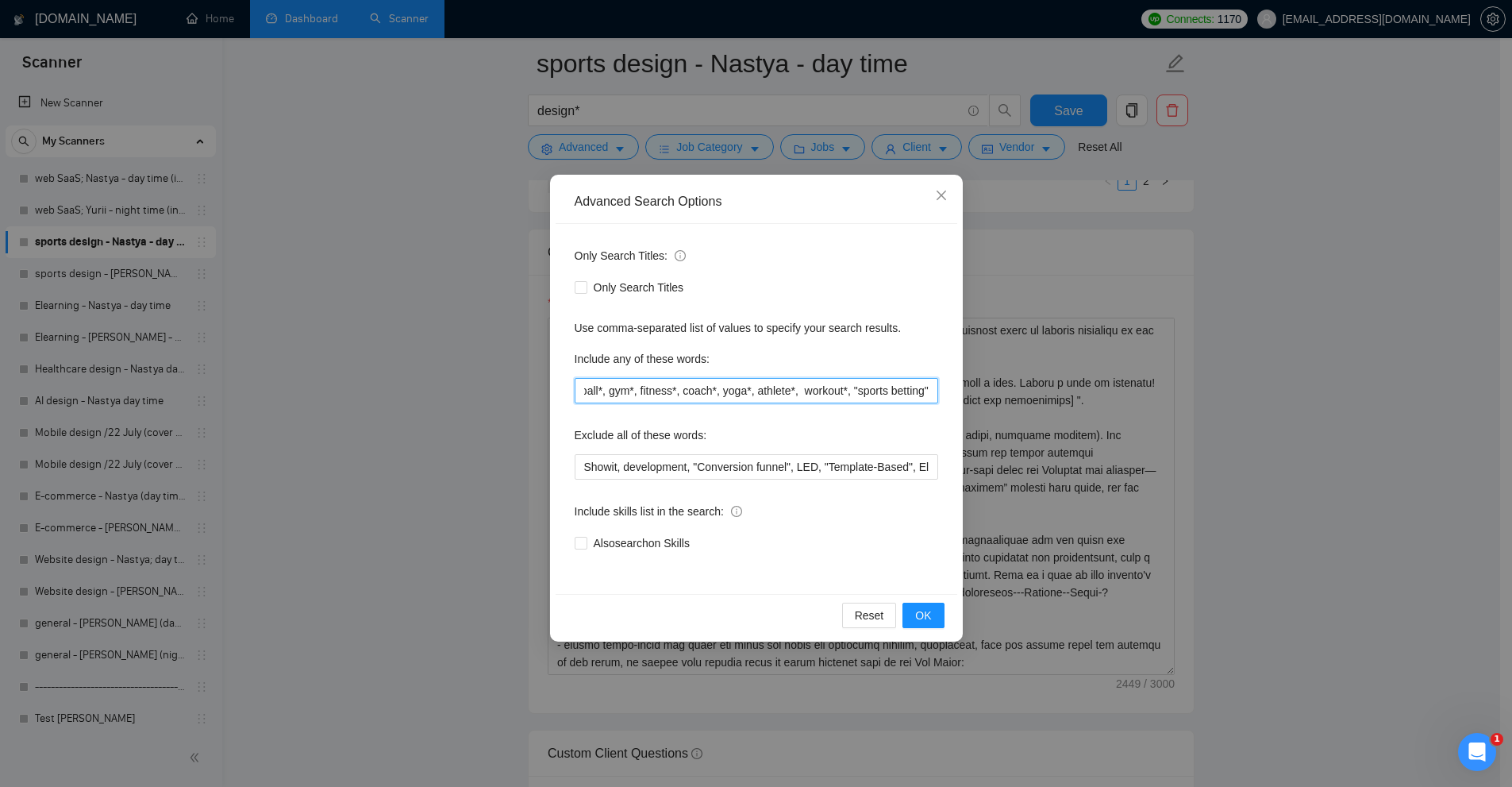
click at [790, 388] on input "golf*, sport*, football*, hockey*, basketball*, gym*, fitness*, coach*, yoga*, …" at bounding box center [756, 390] width 363 height 26
click at [1171, 515] on div "Advanced Search Options Only Search Titles: Only Search Titles Use comma-separa…" at bounding box center [756, 393] width 1512 height 787
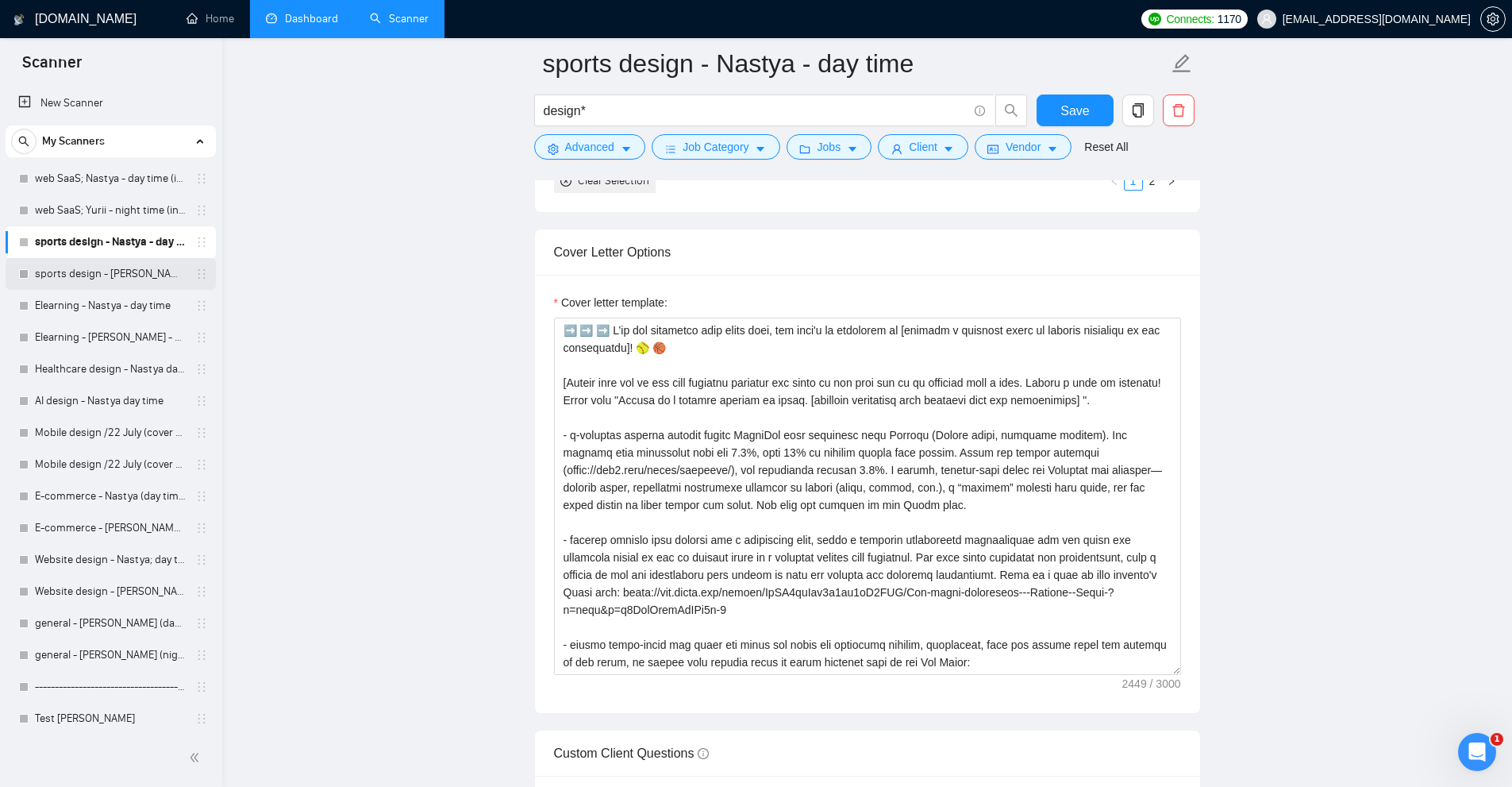
click at [97, 273] on link "sports design - Yurii - night time" at bounding box center [111, 273] width 151 height 32
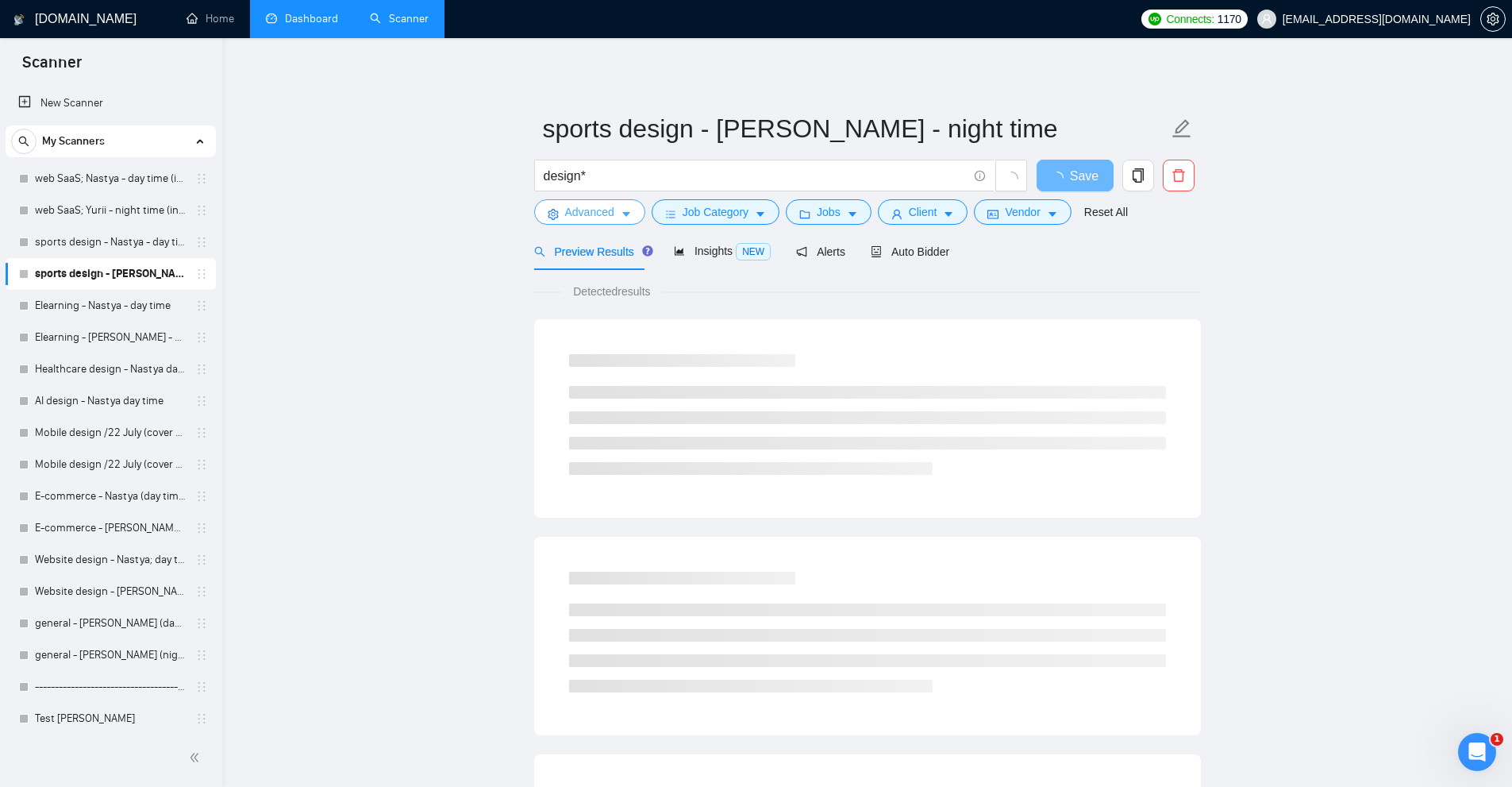
click at [599, 222] on button "Advanced" at bounding box center [590, 212] width 111 height 26
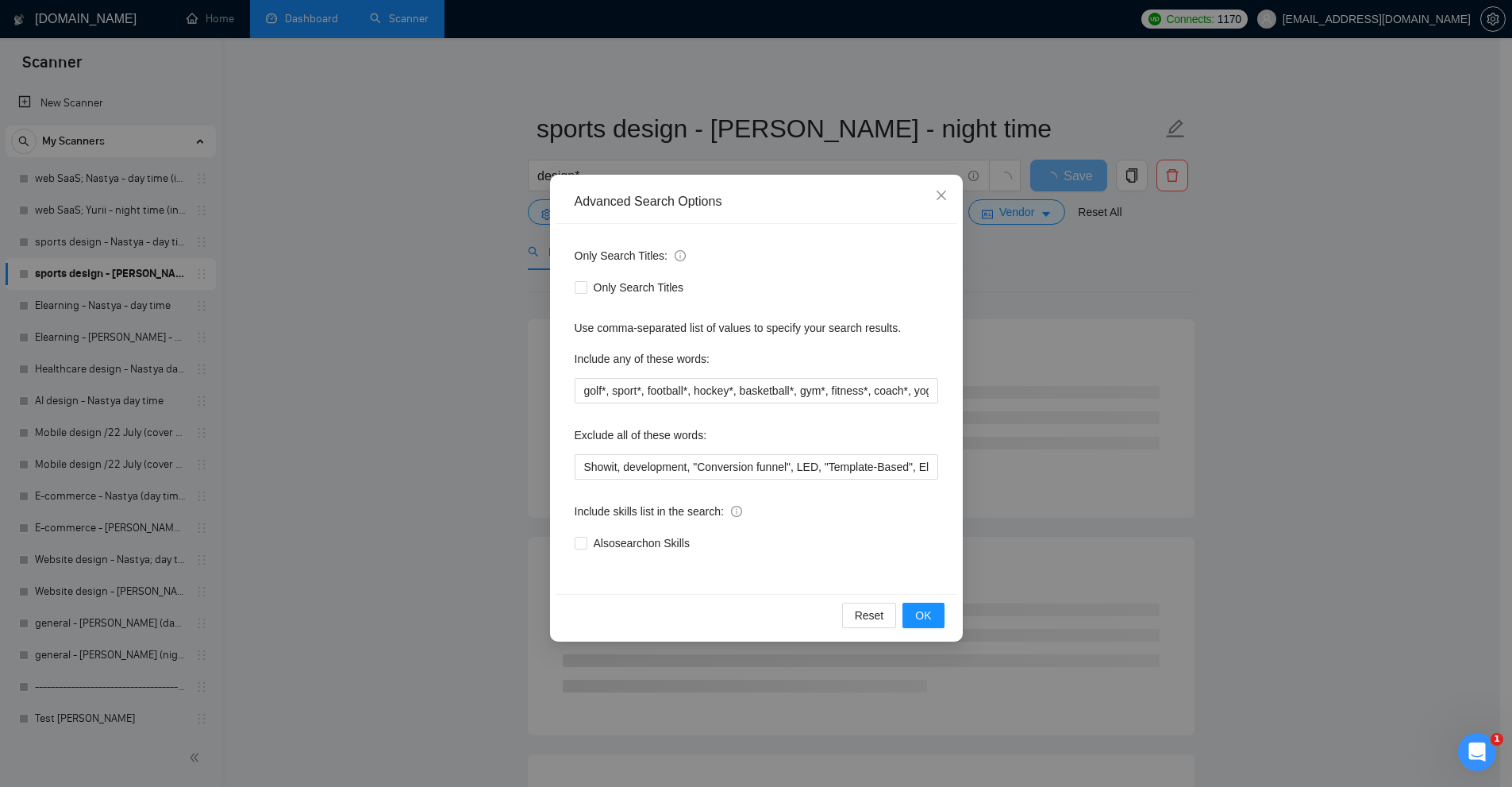
click at [454, 314] on div "Advanced Search Options Only Search Titles: Only Search Titles Use comma-separa…" at bounding box center [756, 393] width 1512 height 787
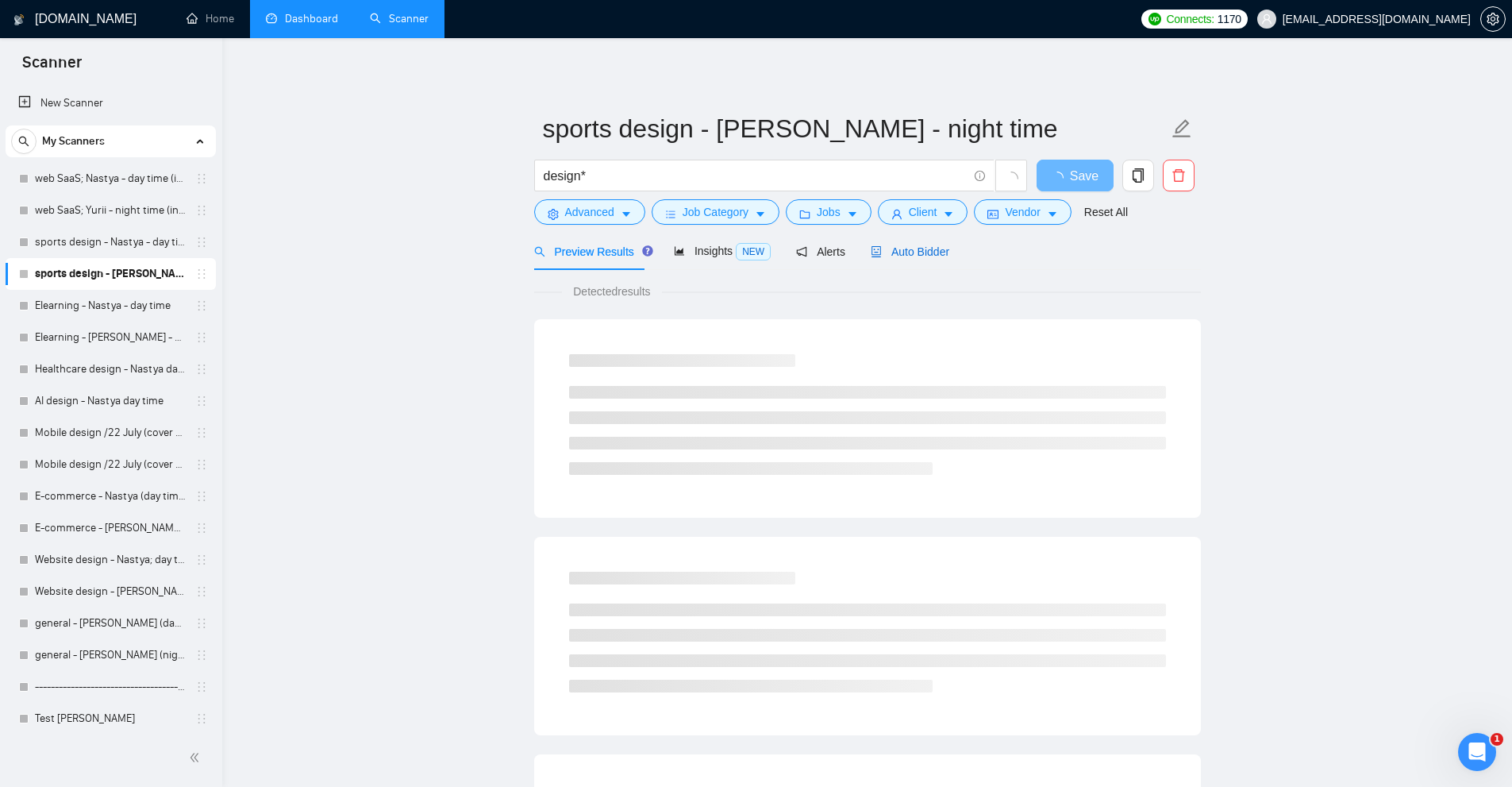
click at [923, 259] on div "Auto Bidder" at bounding box center [909, 251] width 78 height 18
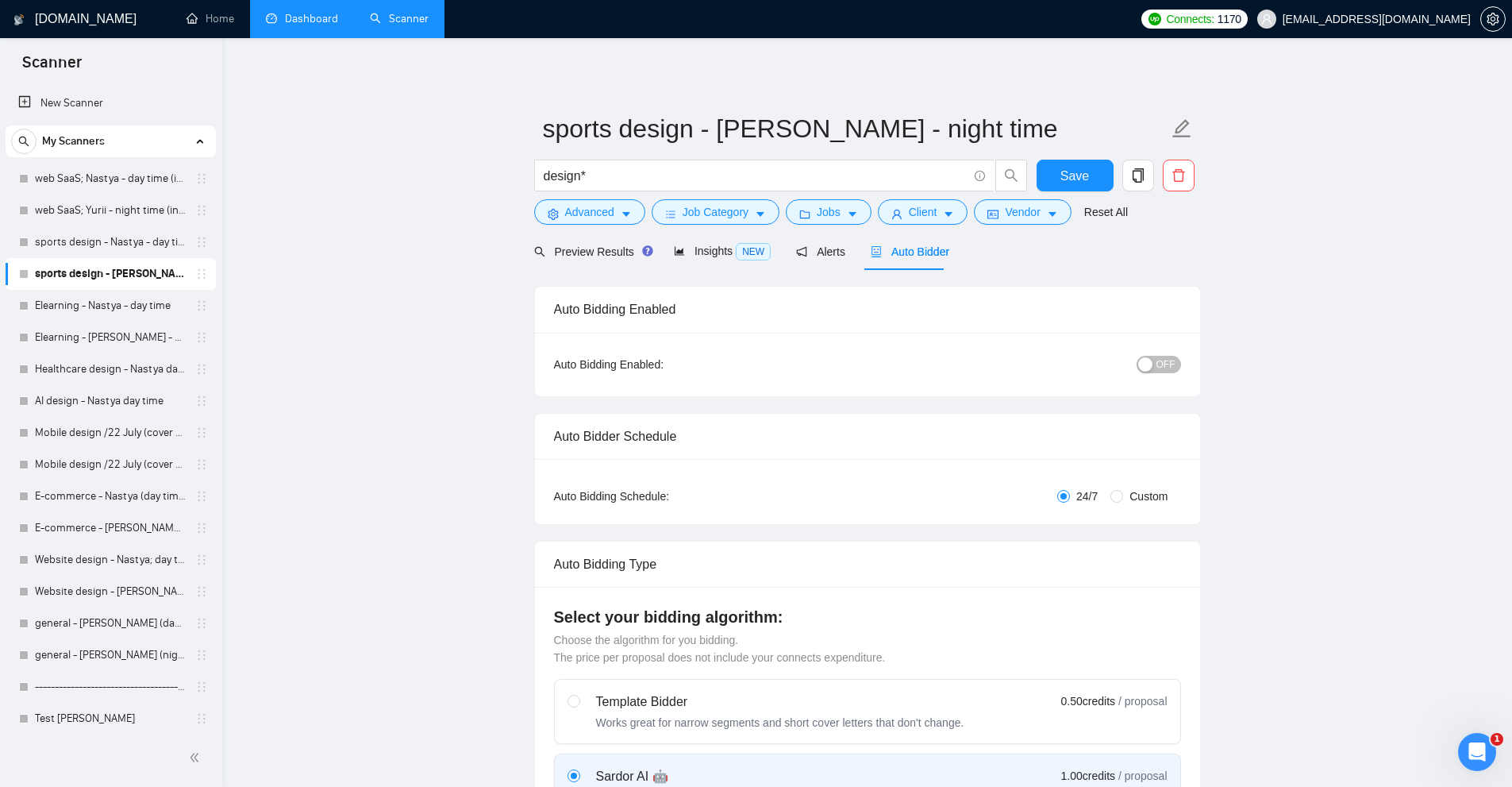
radio input "false"
radio input "true"
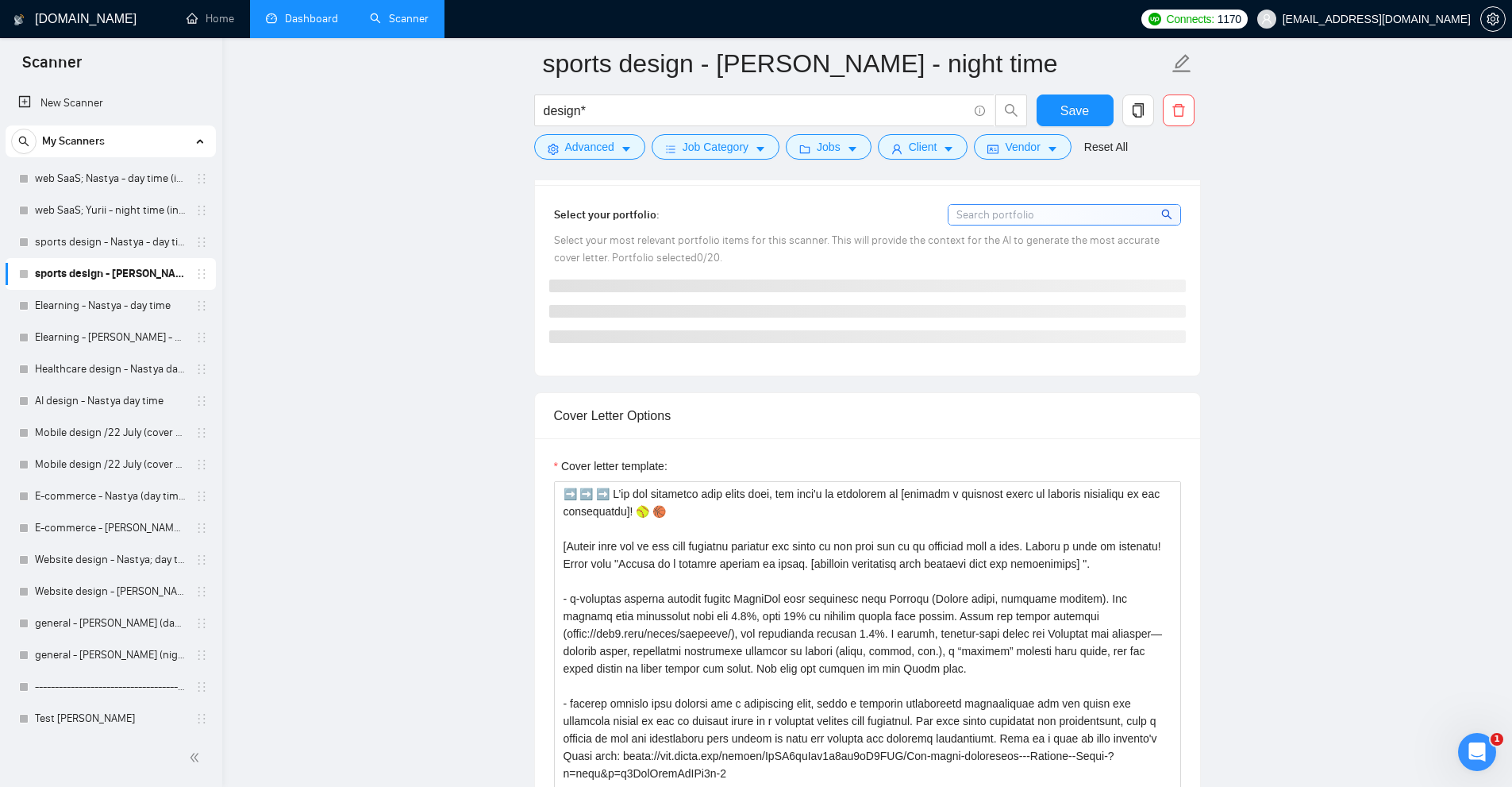
scroll to position [2064, 0]
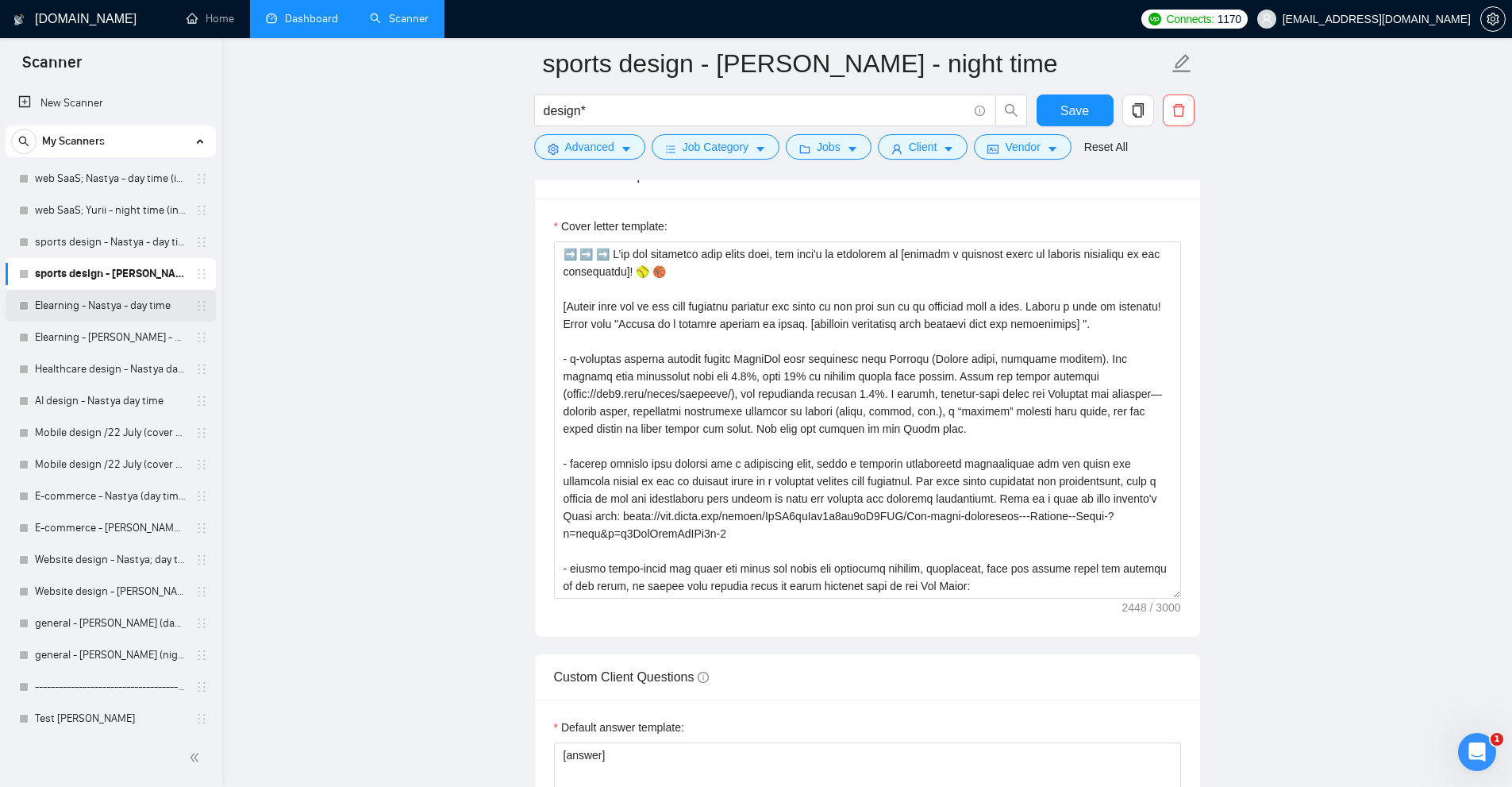
click at [90, 306] on link "Elearning - Nastya - day time" at bounding box center [111, 306] width 151 height 32
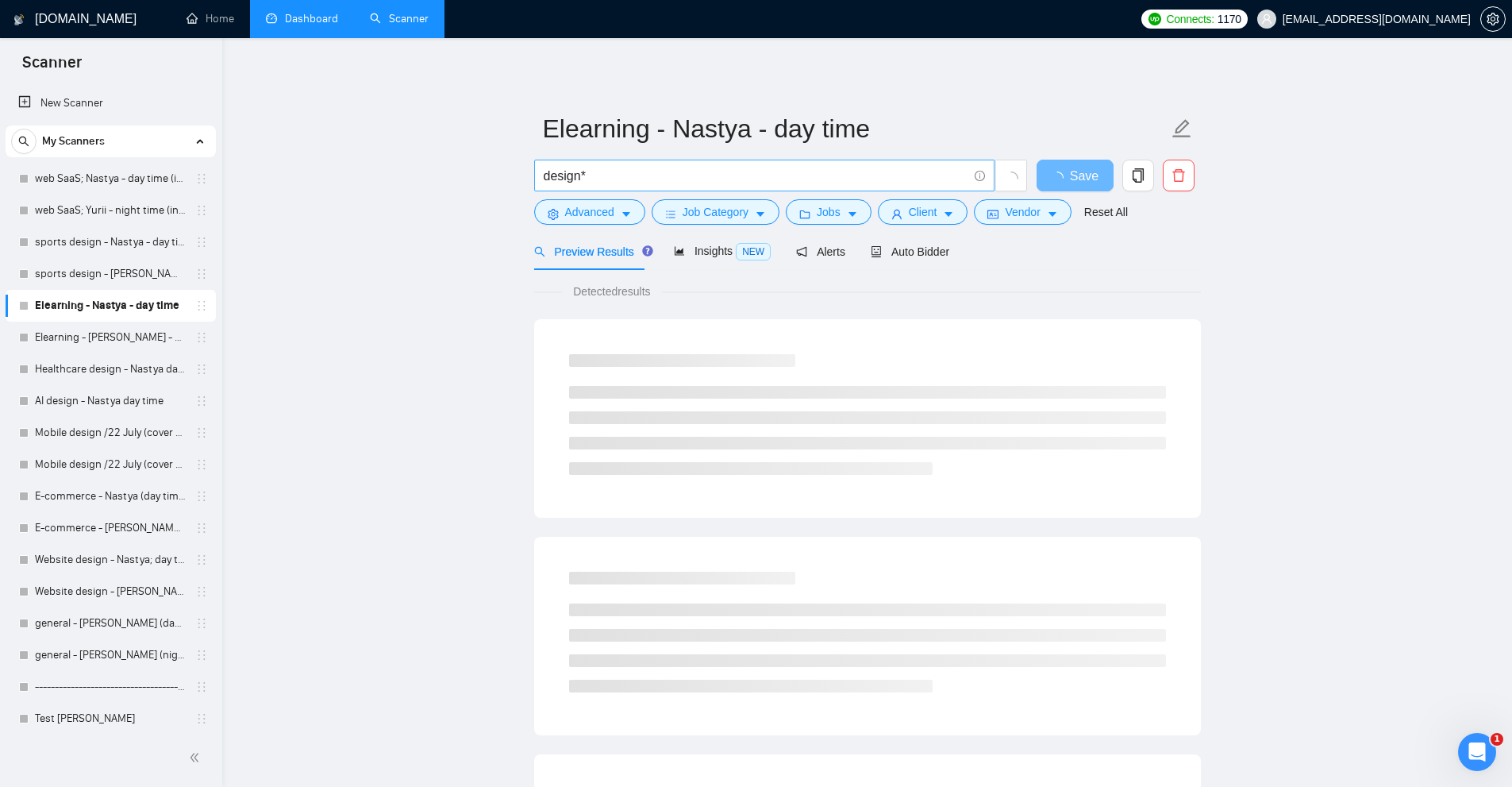
click at [616, 191] on span "design*" at bounding box center [765, 175] width 461 height 32
click at [596, 200] on button "Advanced" at bounding box center [590, 212] width 111 height 26
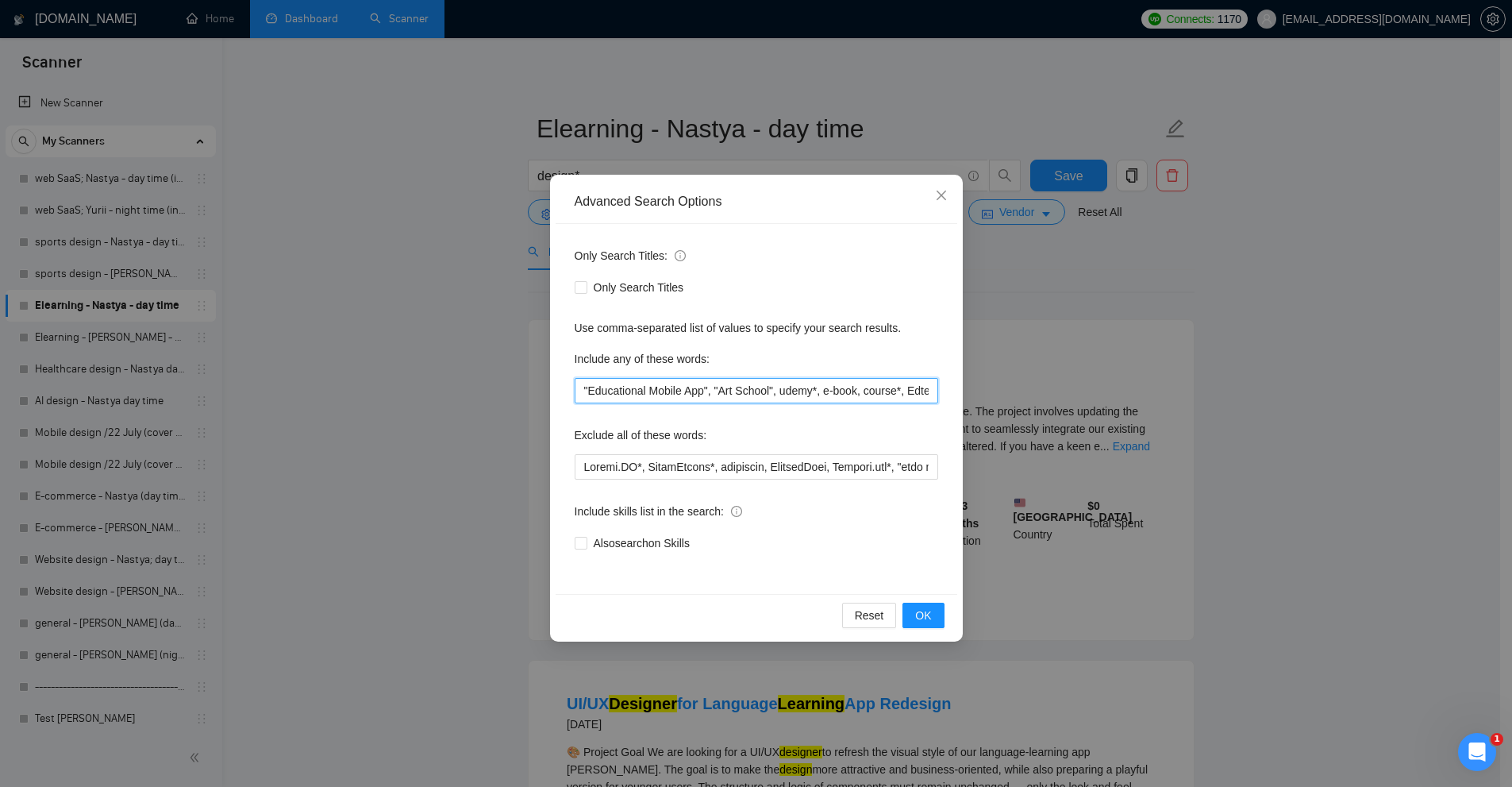
click at [665, 395] on input ""Educational Mobile App", "Art School", udemy*, e-book, course*, Edtech*, ed-te…" at bounding box center [756, 390] width 363 height 26
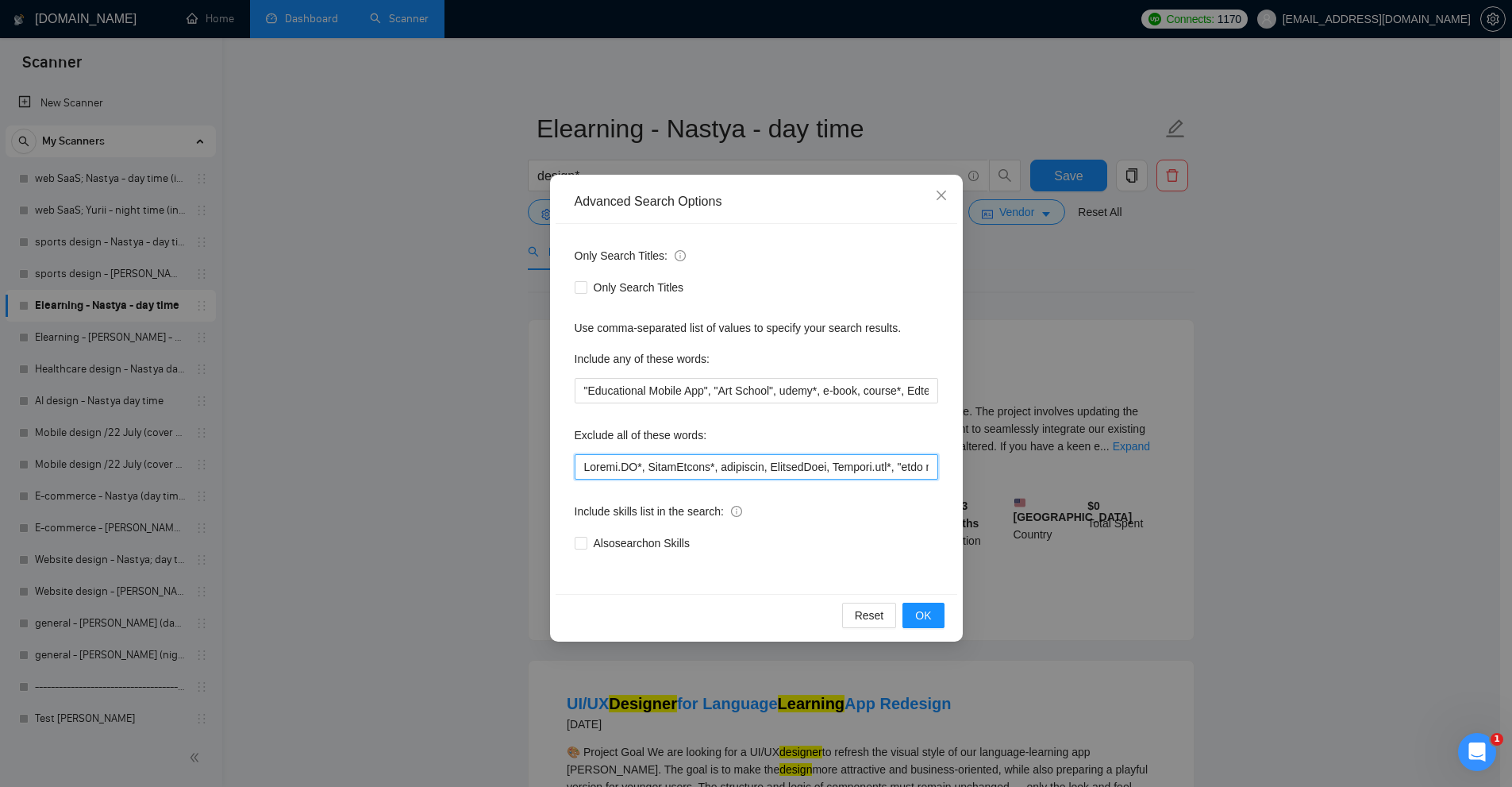
click at [696, 465] on input "text" at bounding box center [756, 466] width 363 height 26
click at [388, 387] on div "Advanced Search Options Only Search Titles: Only Search Titles Use comma-separa…" at bounding box center [756, 393] width 1512 height 787
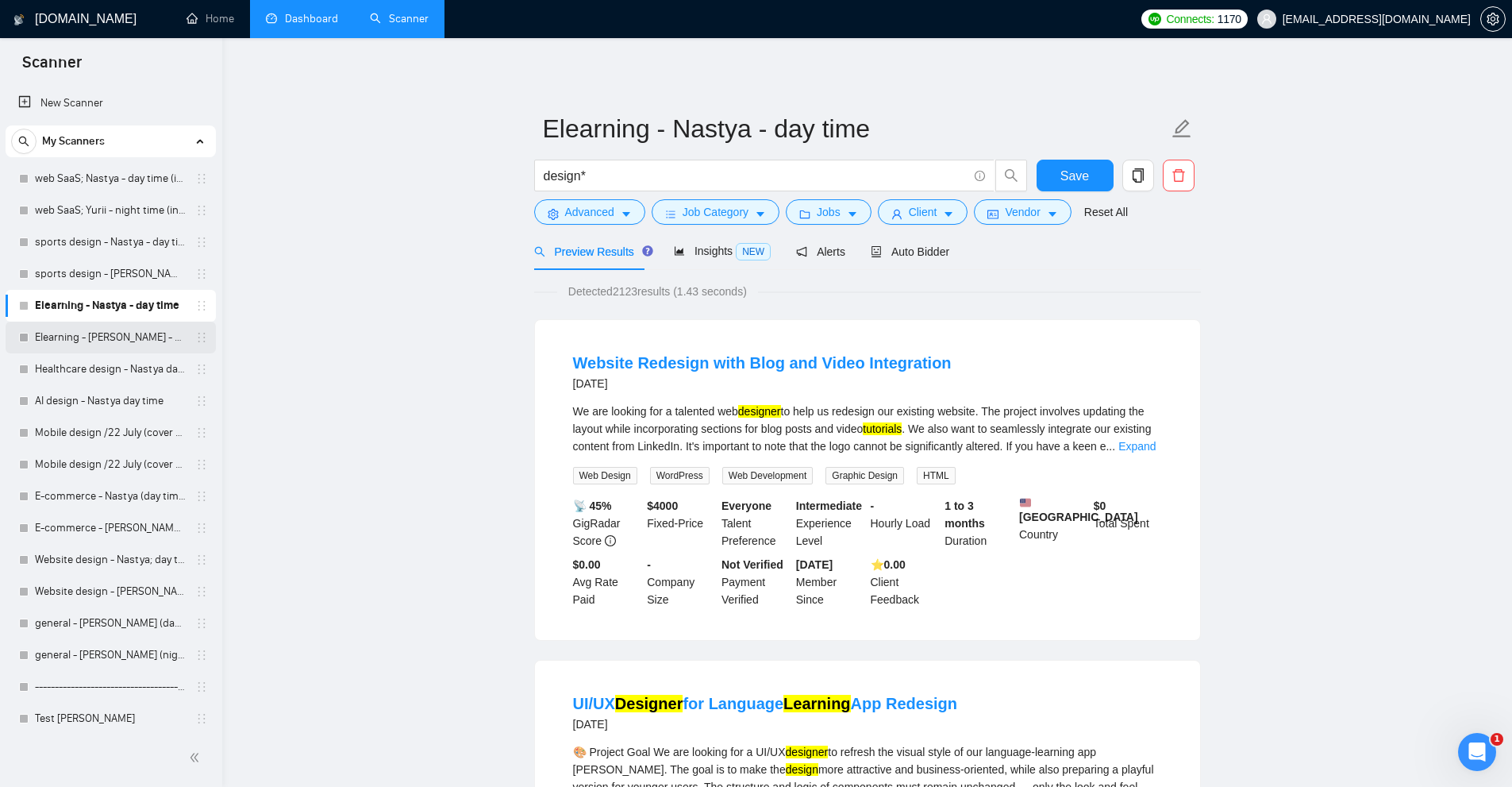
click at [110, 344] on link "Elearning - Yurii - night time" at bounding box center [111, 338] width 151 height 32
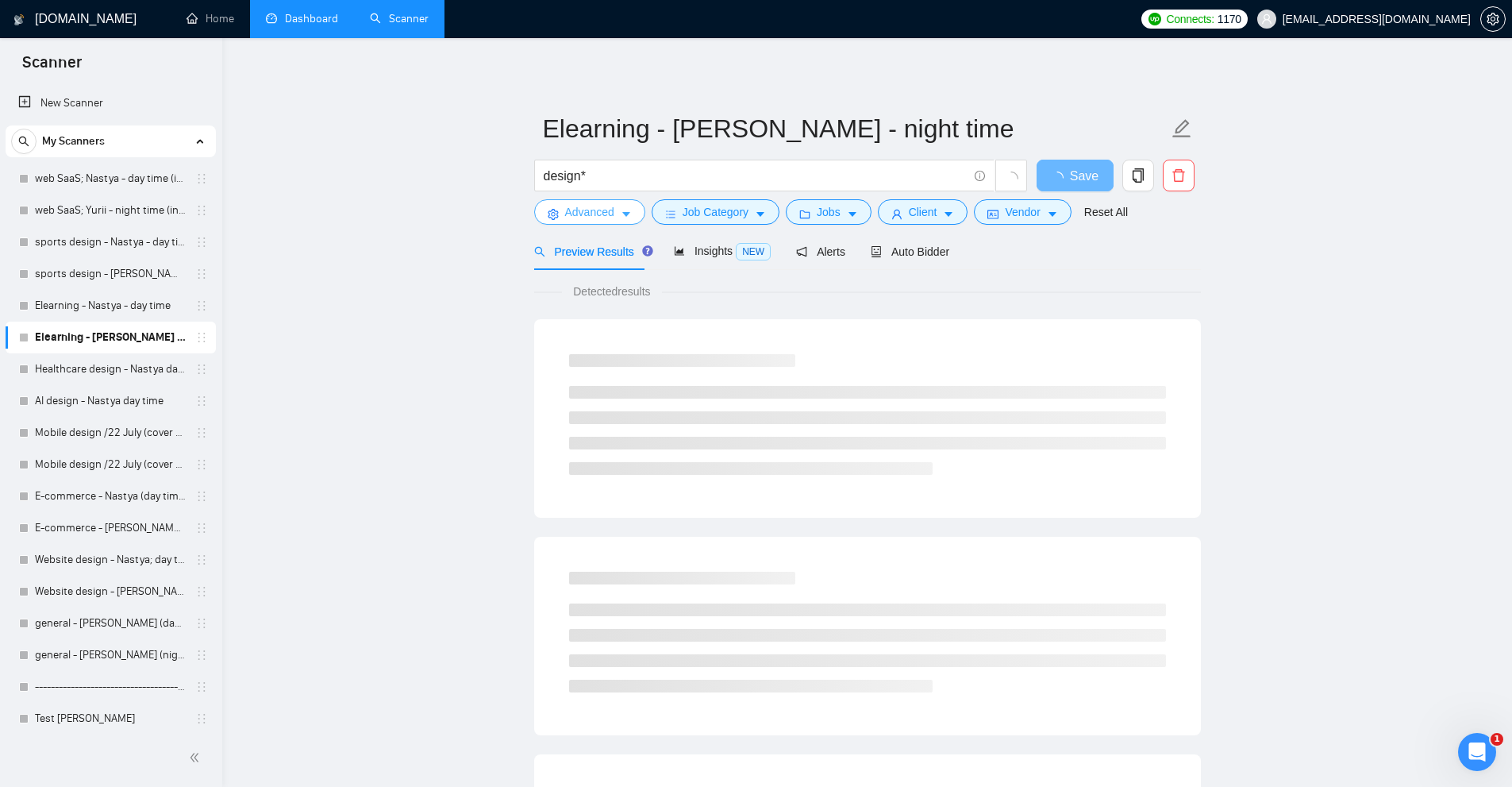
click at [574, 217] on span "Advanced" at bounding box center [590, 212] width 49 height 18
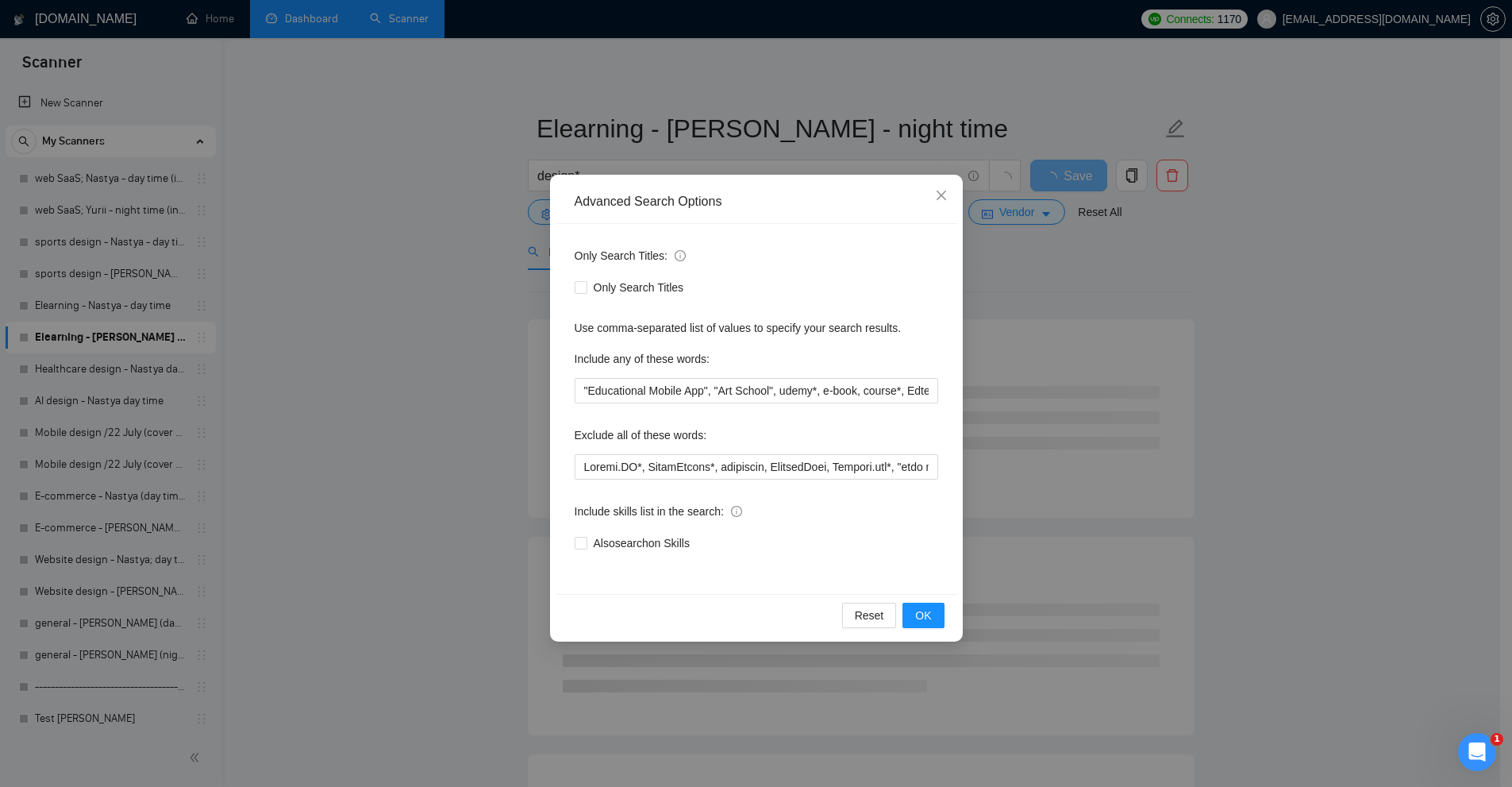
click at [479, 271] on div "Advanced Search Options Only Search Titles: Only Search Titles Use comma-separa…" at bounding box center [756, 393] width 1512 height 787
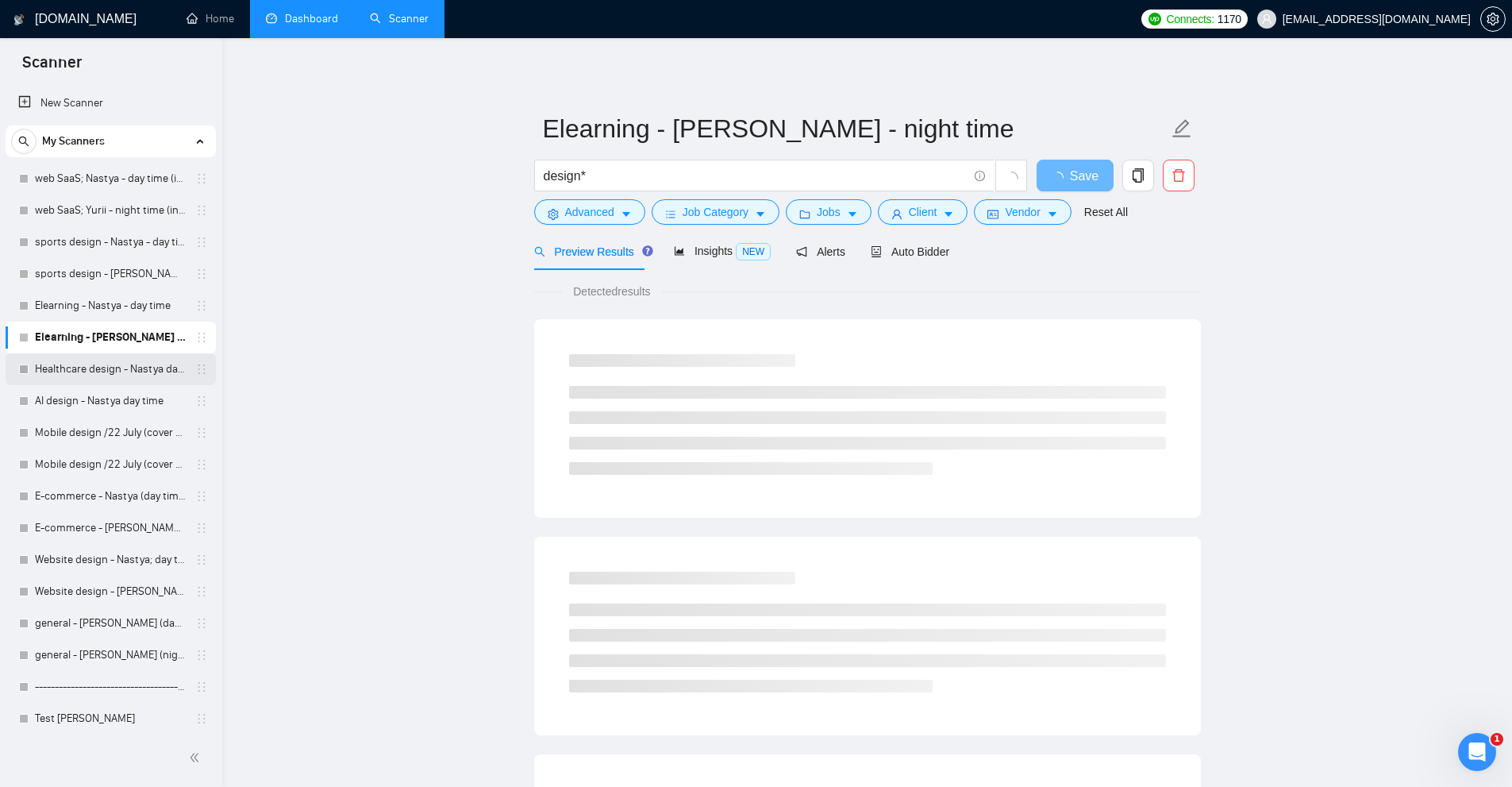
click at [73, 383] on link "Healthcare design - Nastya day time" at bounding box center [111, 369] width 151 height 32
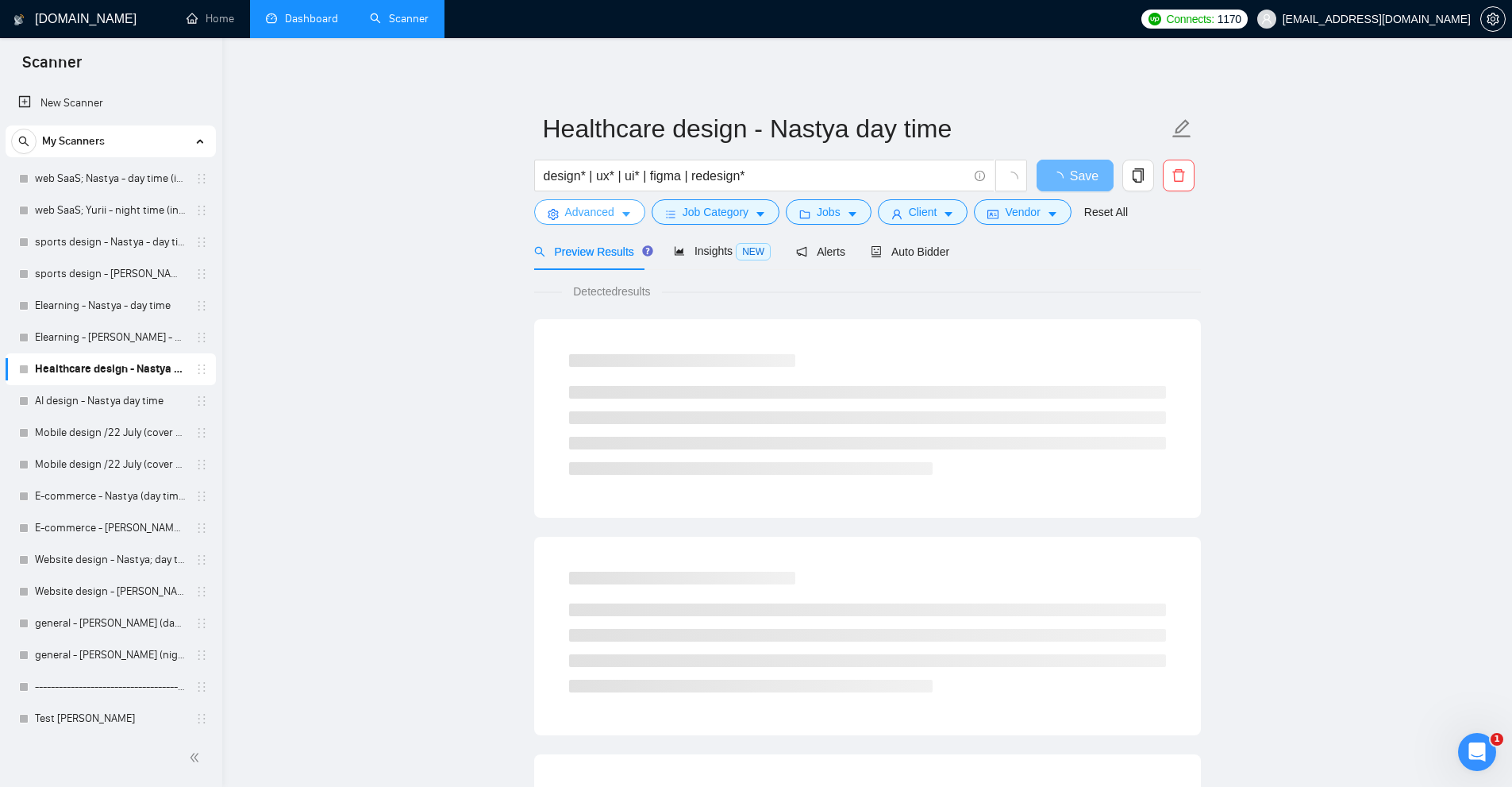
click at [627, 210] on icon "caret-down" at bounding box center [626, 214] width 11 height 11
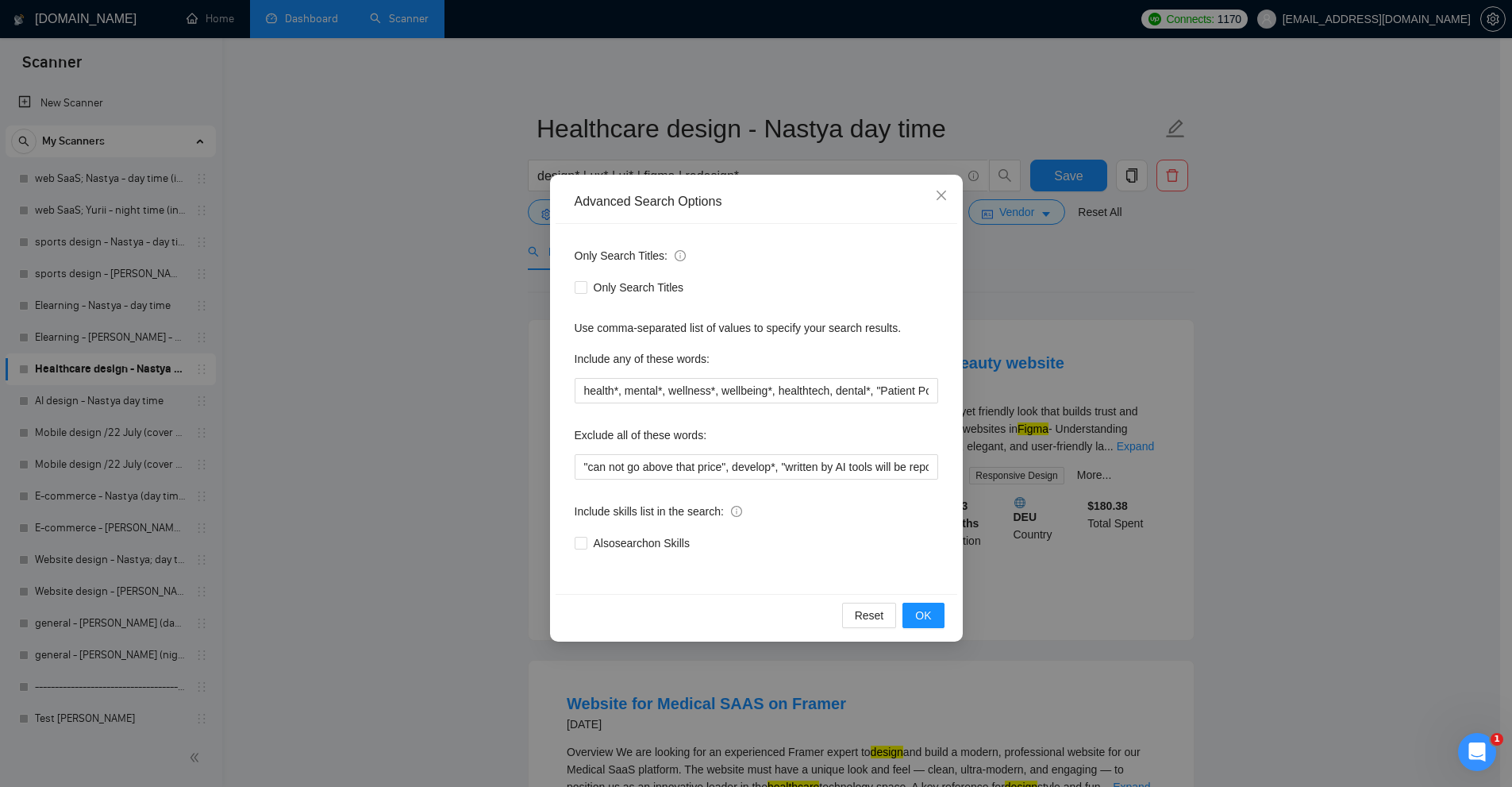
drag, startPoint x: 287, startPoint y: 385, endPoint x: 772, endPoint y: 244, distance: 505.1
click at [287, 384] on div "Advanced Search Options Only Search Titles: Only Search Titles Use comma-separa…" at bounding box center [756, 393] width 1512 height 787
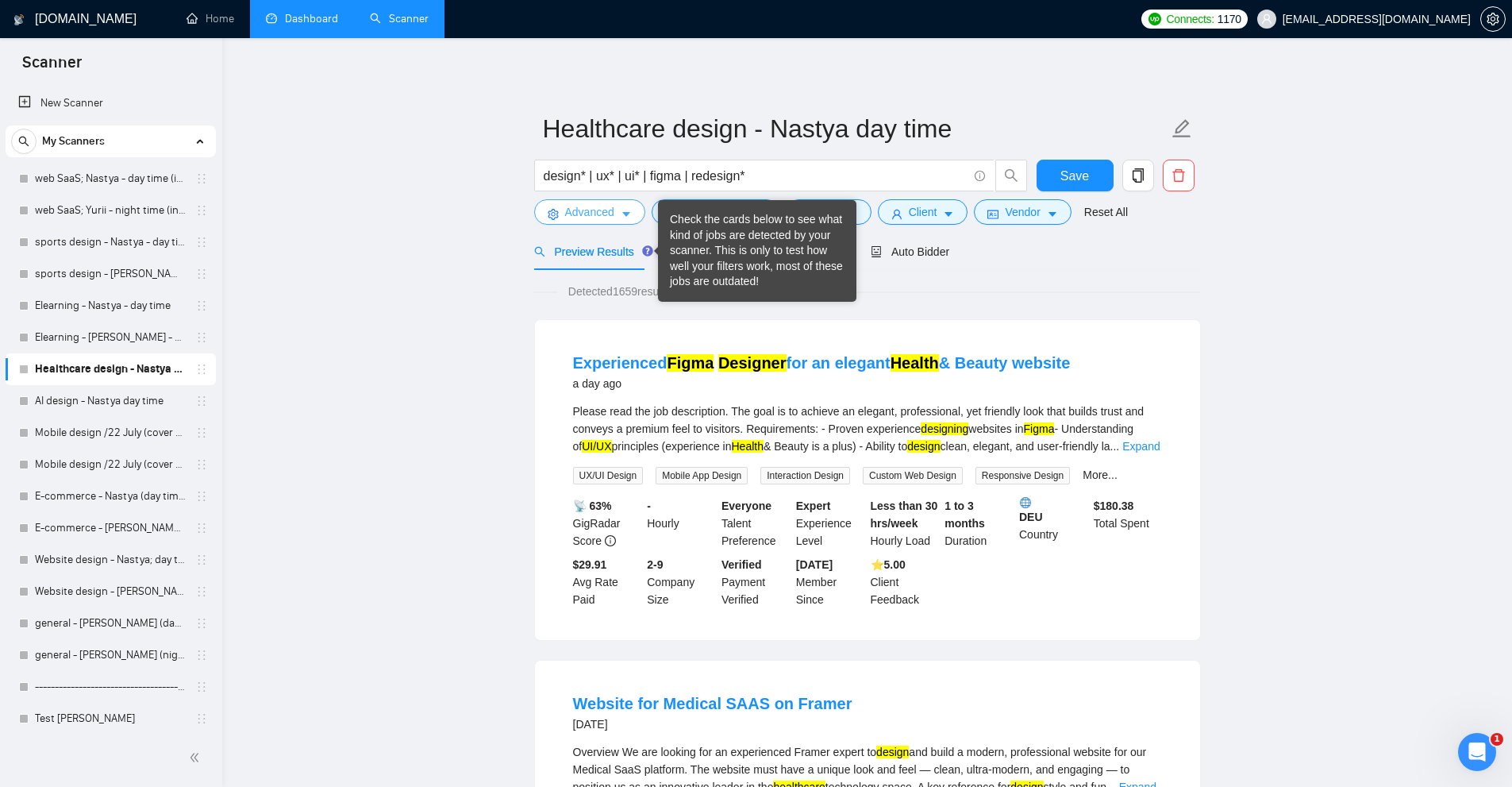
click at [613, 220] on span "Advanced" at bounding box center [590, 212] width 49 height 18
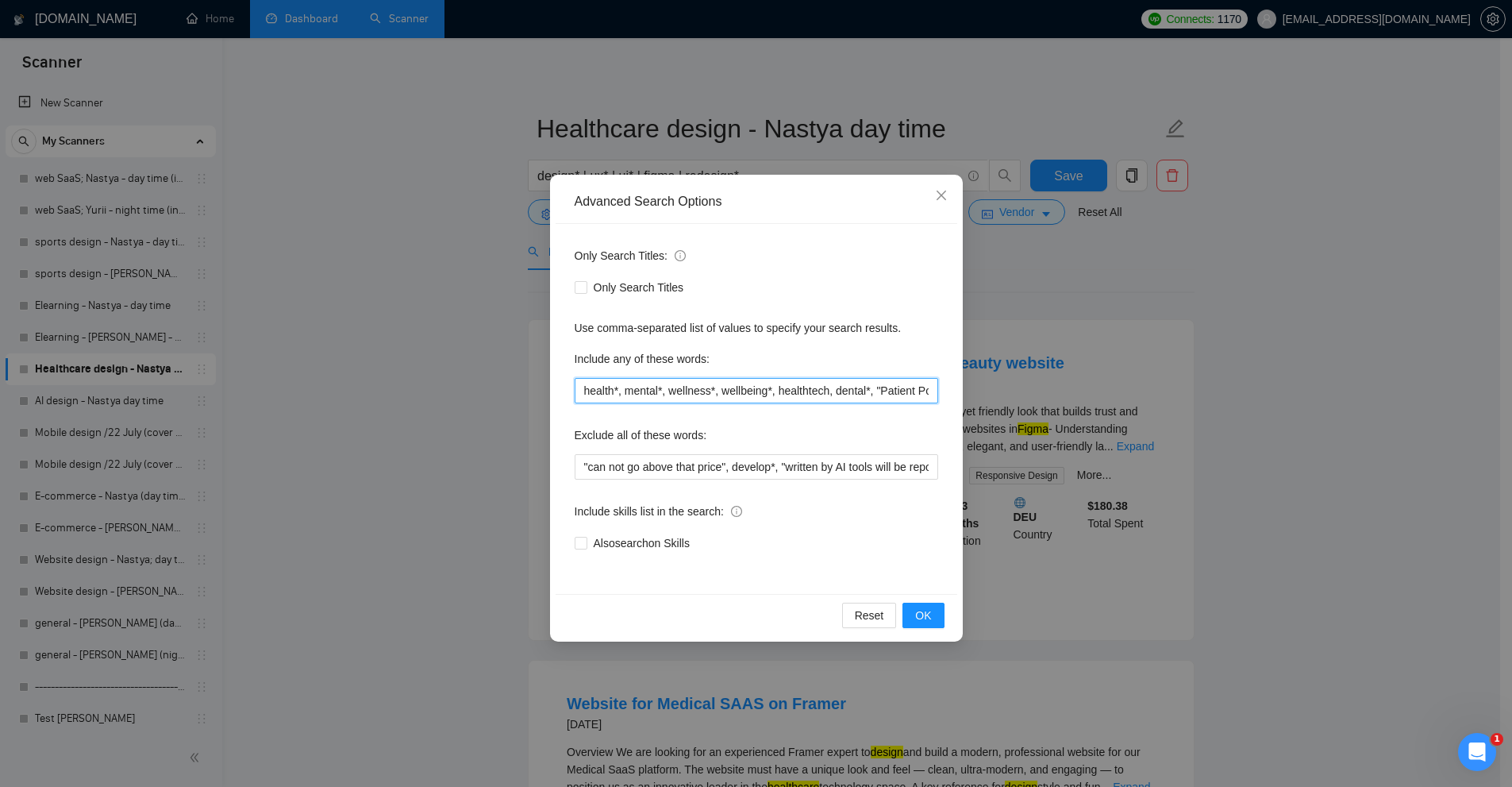
click at [628, 397] on input "health*, mental*, wellness*, wellbeing*, healthtech, dental*, "Patient Portal",…" at bounding box center [756, 390] width 363 height 26
click at [1091, 380] on div "Advanced Search Options Only Search Titles: Only Search Titles Use comma-separa…" at bounding box center [756, 393] width 1512 height 787
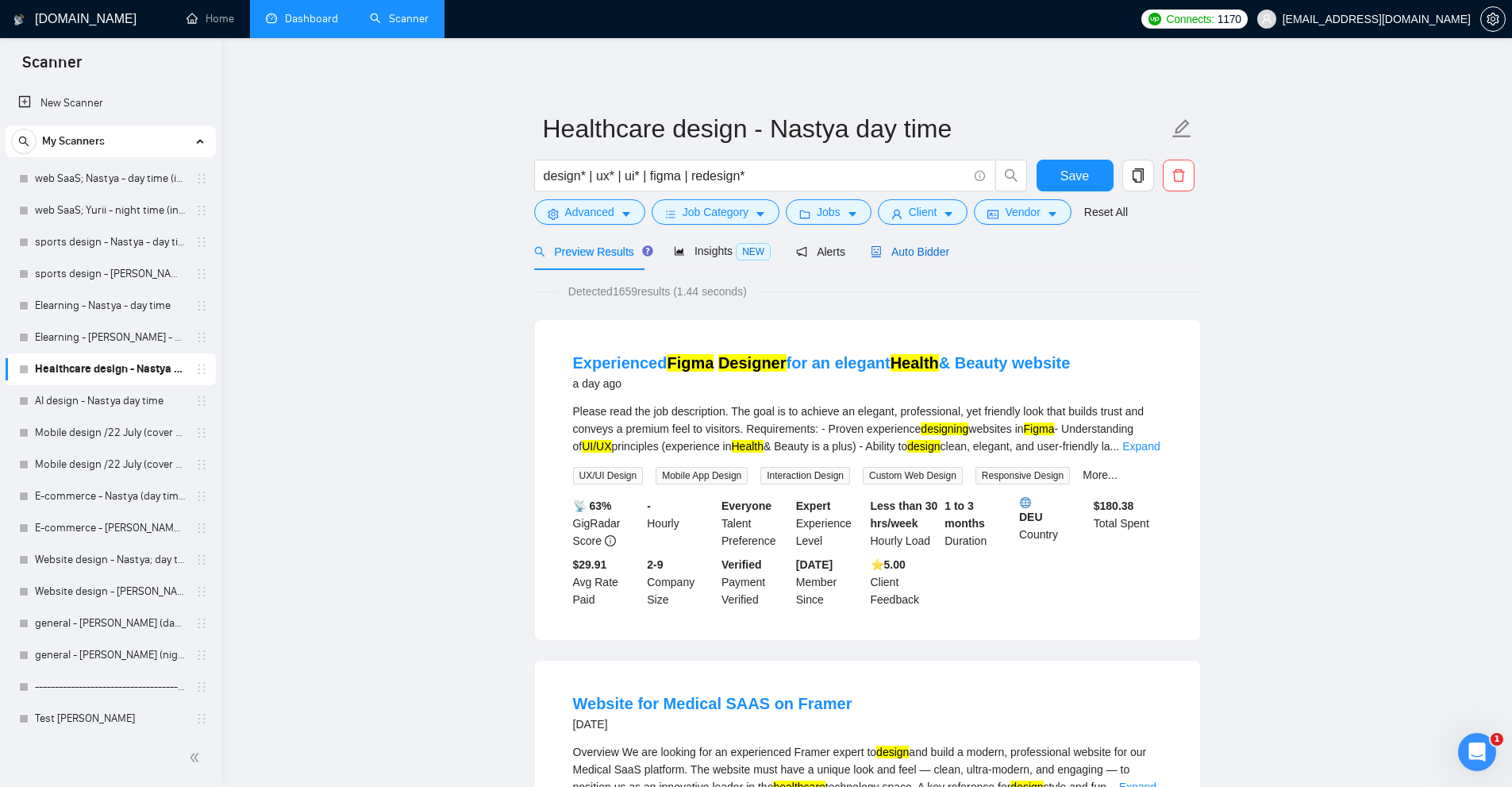
click at [898, 253] on span "Auto Bidder" at bounding box center [909, 251] width 78 height 12
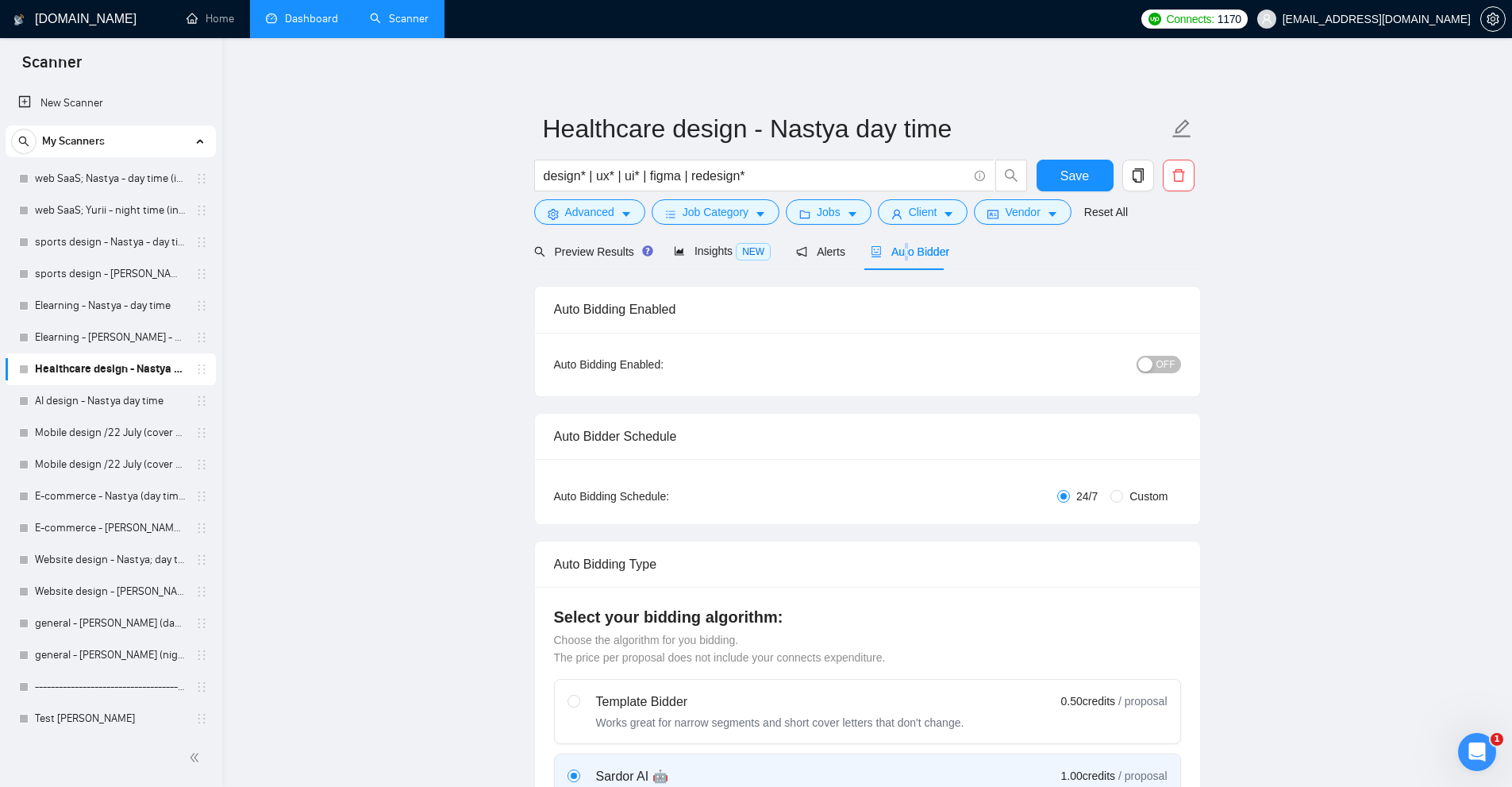
radio input "false"
radio input "true"
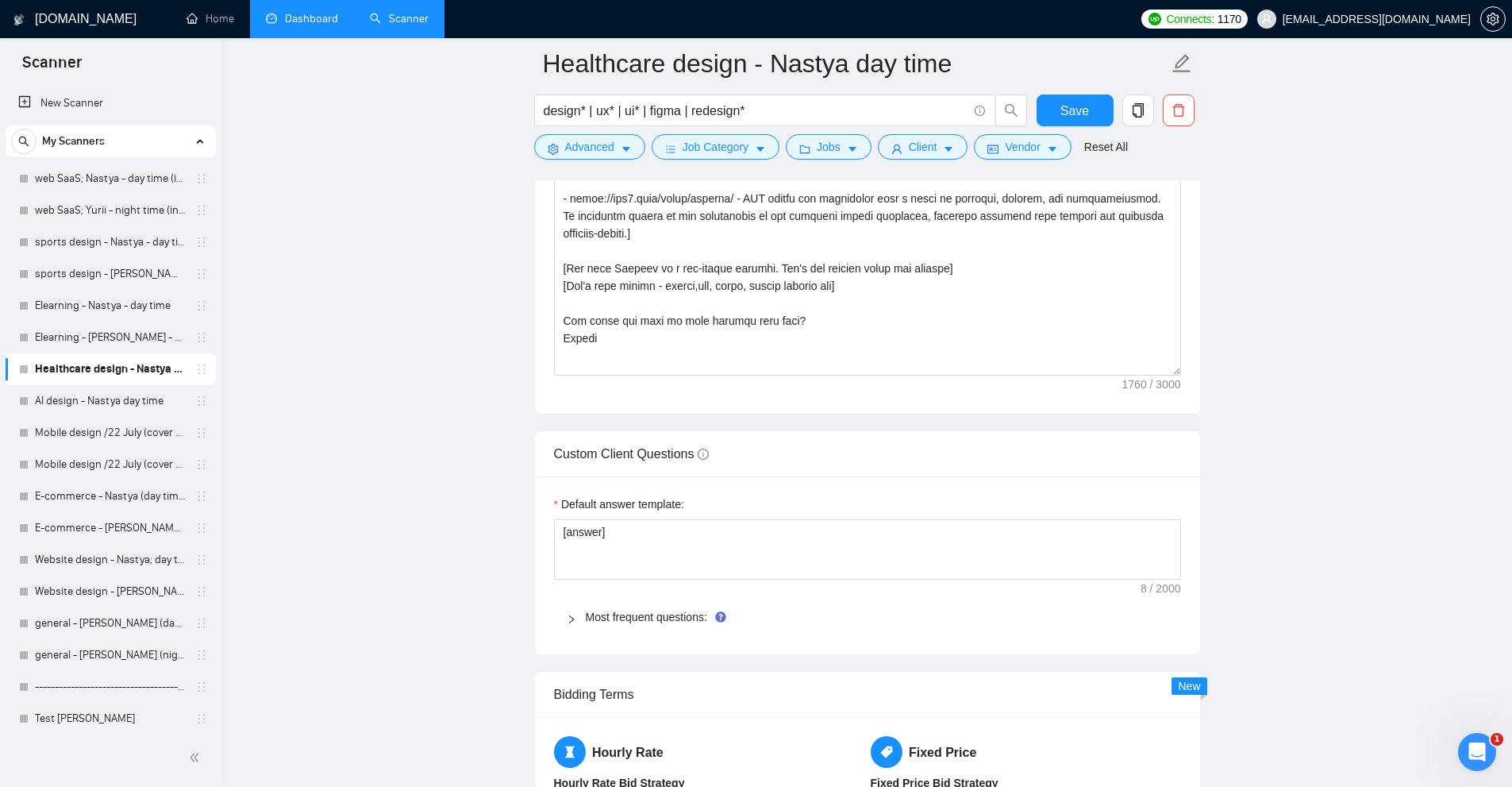
drag, startPoint x: 1178, startPoint y: 271, endPoint x: 1263, endPoint y: 365, distance: 126.7
click at [1263, 365] on main "Healthcare design - Nastya day time design* | ux* | ui* | figma | redesign* Sav…" at bounding box center [867, 128] width 1239 height 4891
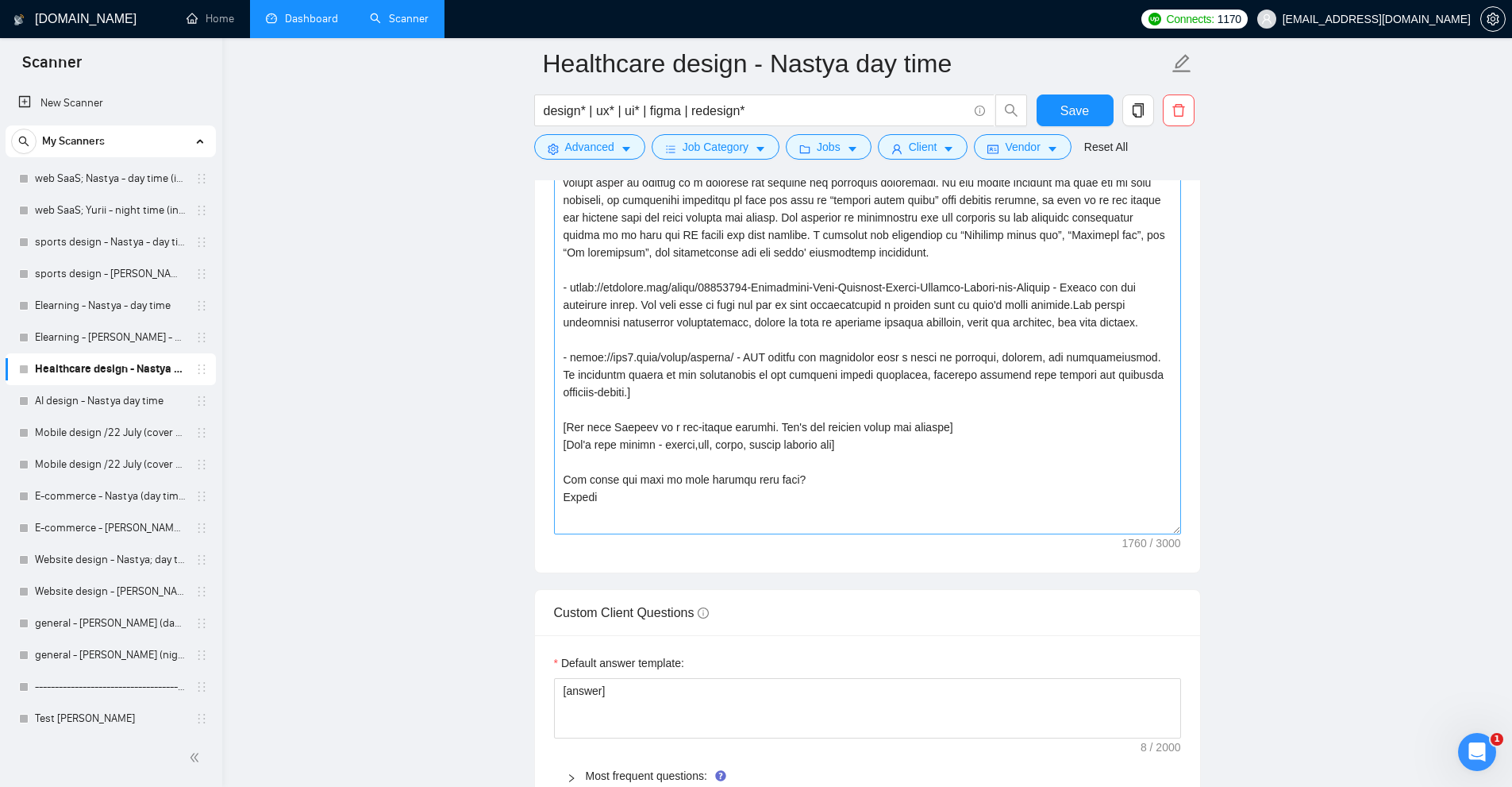
scroll to position [1906, 0]
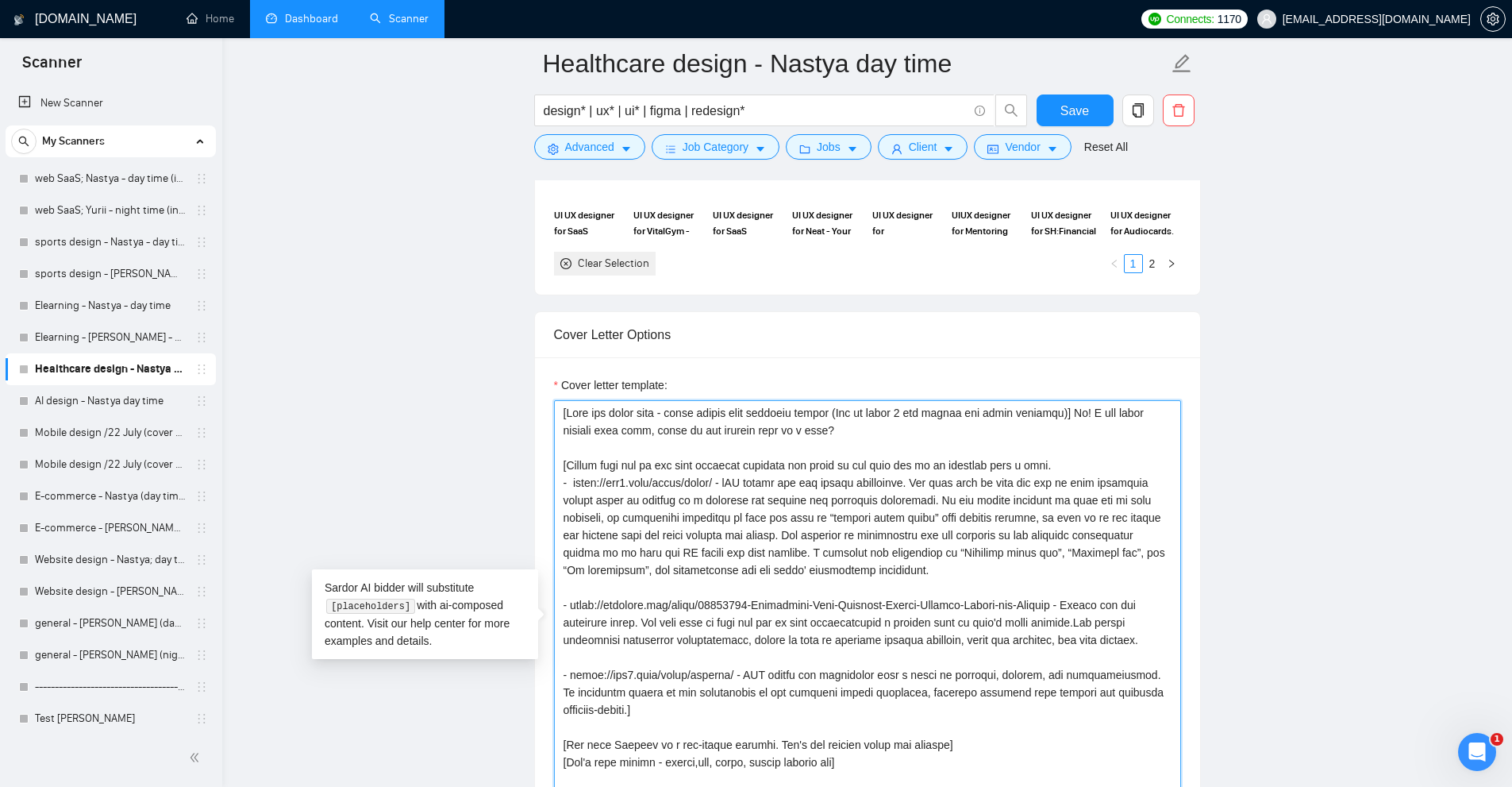
drag, startPoint x: 818, startPoint y: 430, endPoint x: 562, endPoint y: 414, distance: 256.5
click at [562, 414] on textarea "Cover letter template:" at bounding box center [867, 626] width 627 height 452
click at [745, 465] on textarea "Cover letter template:" at bounding box center [867, 626] width 627 height 452
click at [649, 475] on textarea "Cover letter template:" at bounding box center [867, 626] width 627 height 452
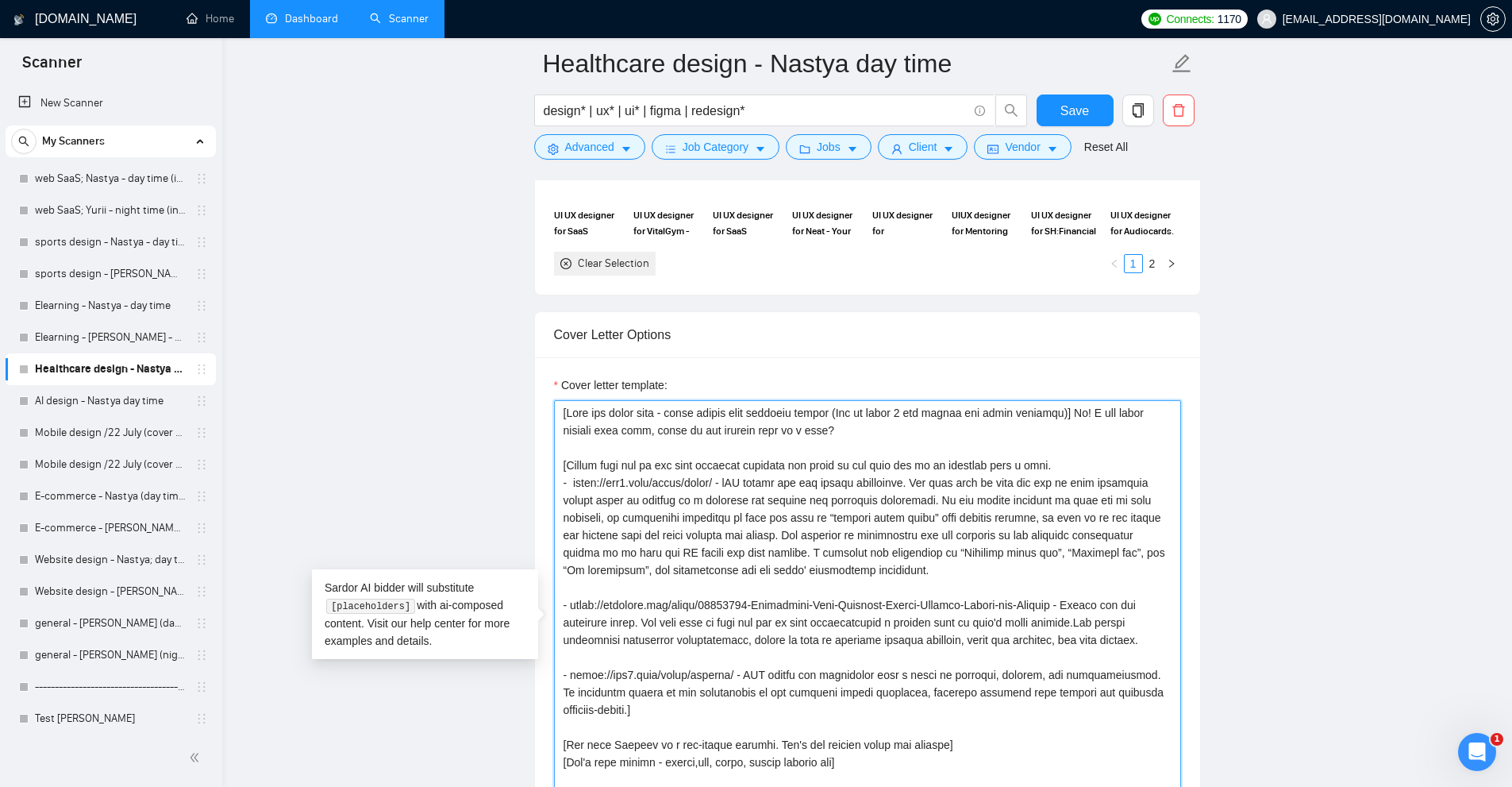
click at [649, 475] on textarea "Cover letter template:" at bounding box center [867, 626] width 627 height 452
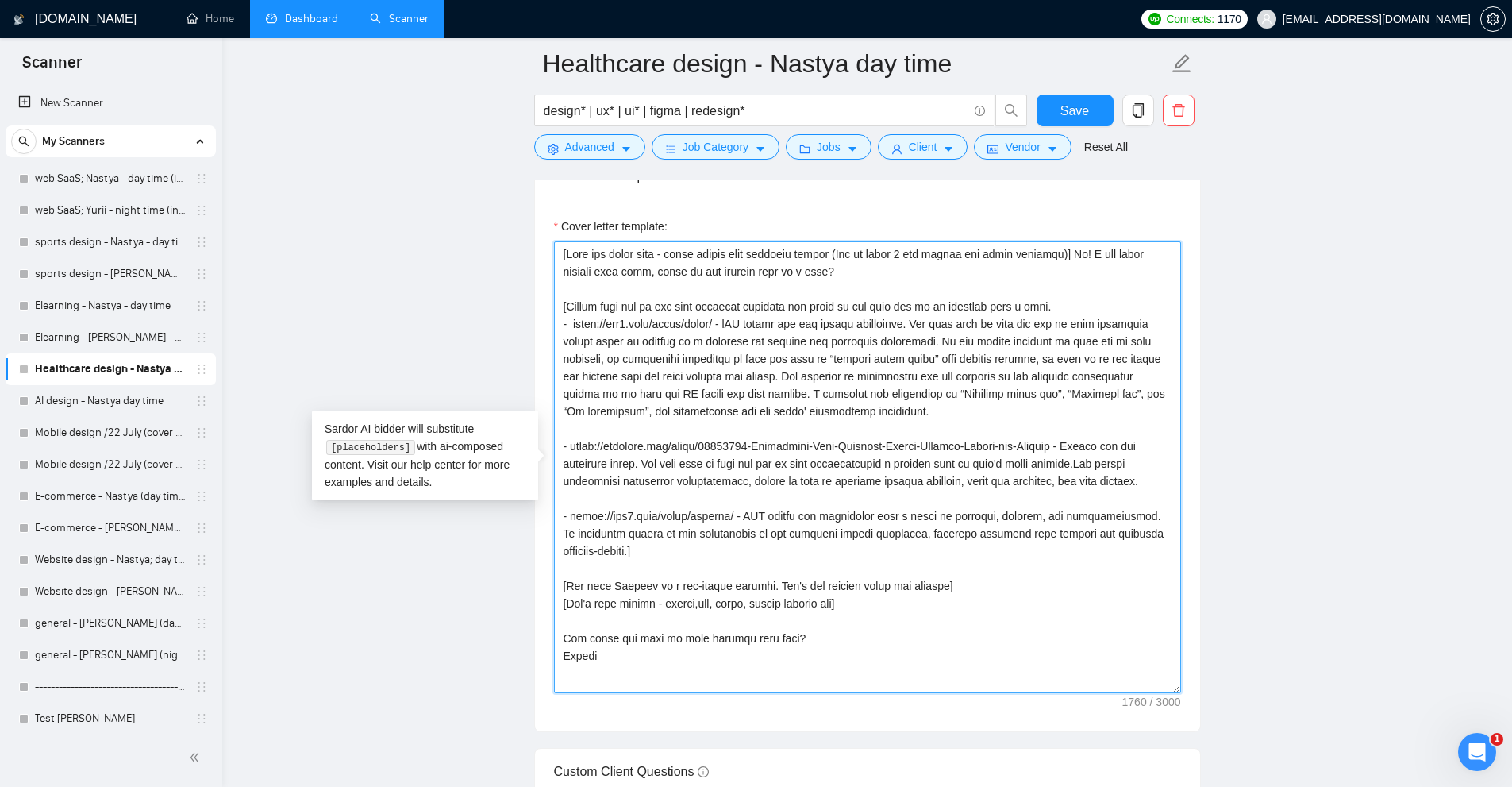
drag, startPoint x: 934, startPoint y: 611, endPoint x: 687, endPoint y: 468, distance: 285.4
click at [552, 484] on div "Cover letter template:" at bounding box center [867, 465] width 665 height 533
click at [689, 467] on textarea "Cover letter template:" at bounding box center [867, 467] width 627 height 452
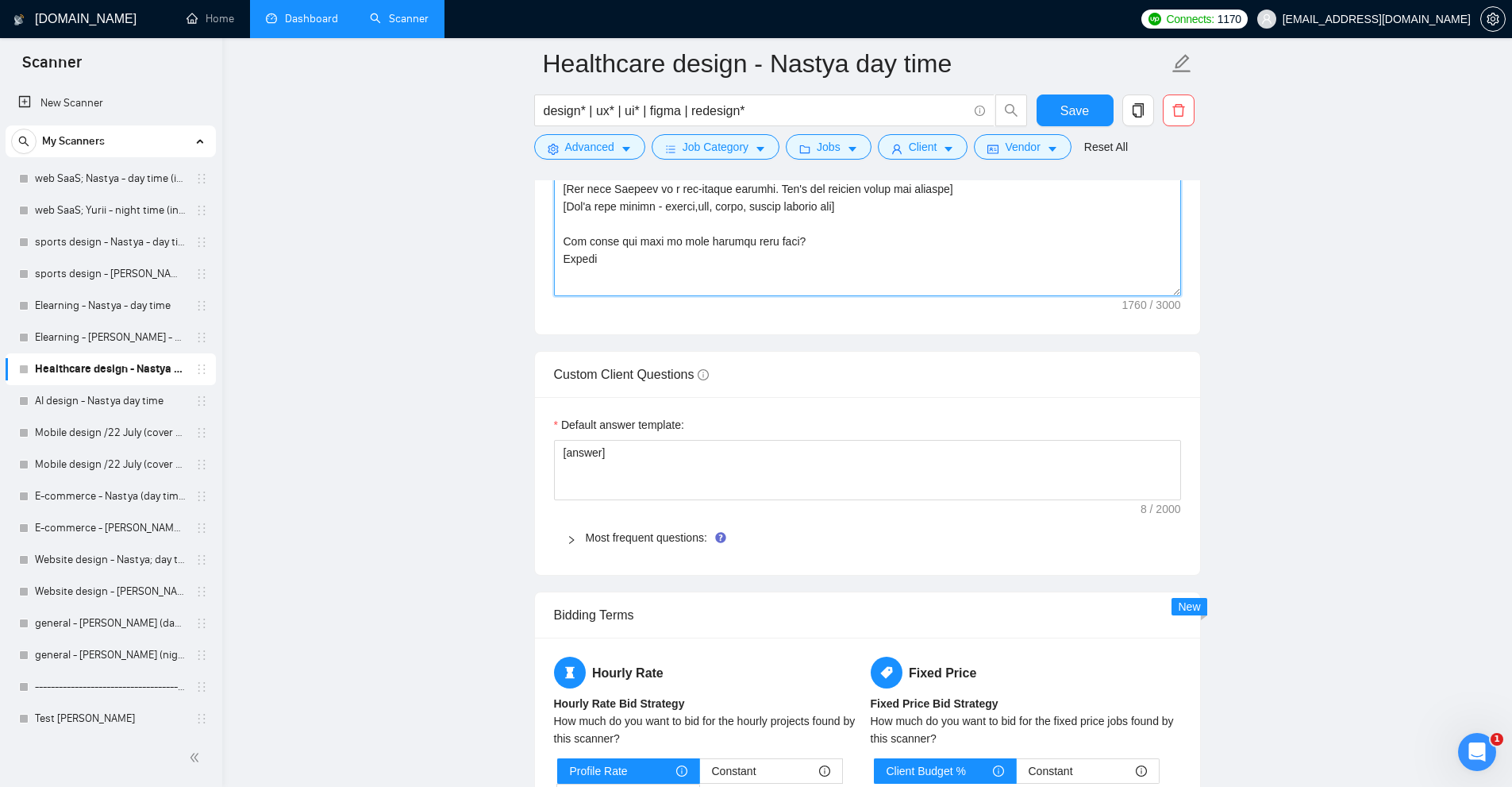
scroll to position [2620, 0]
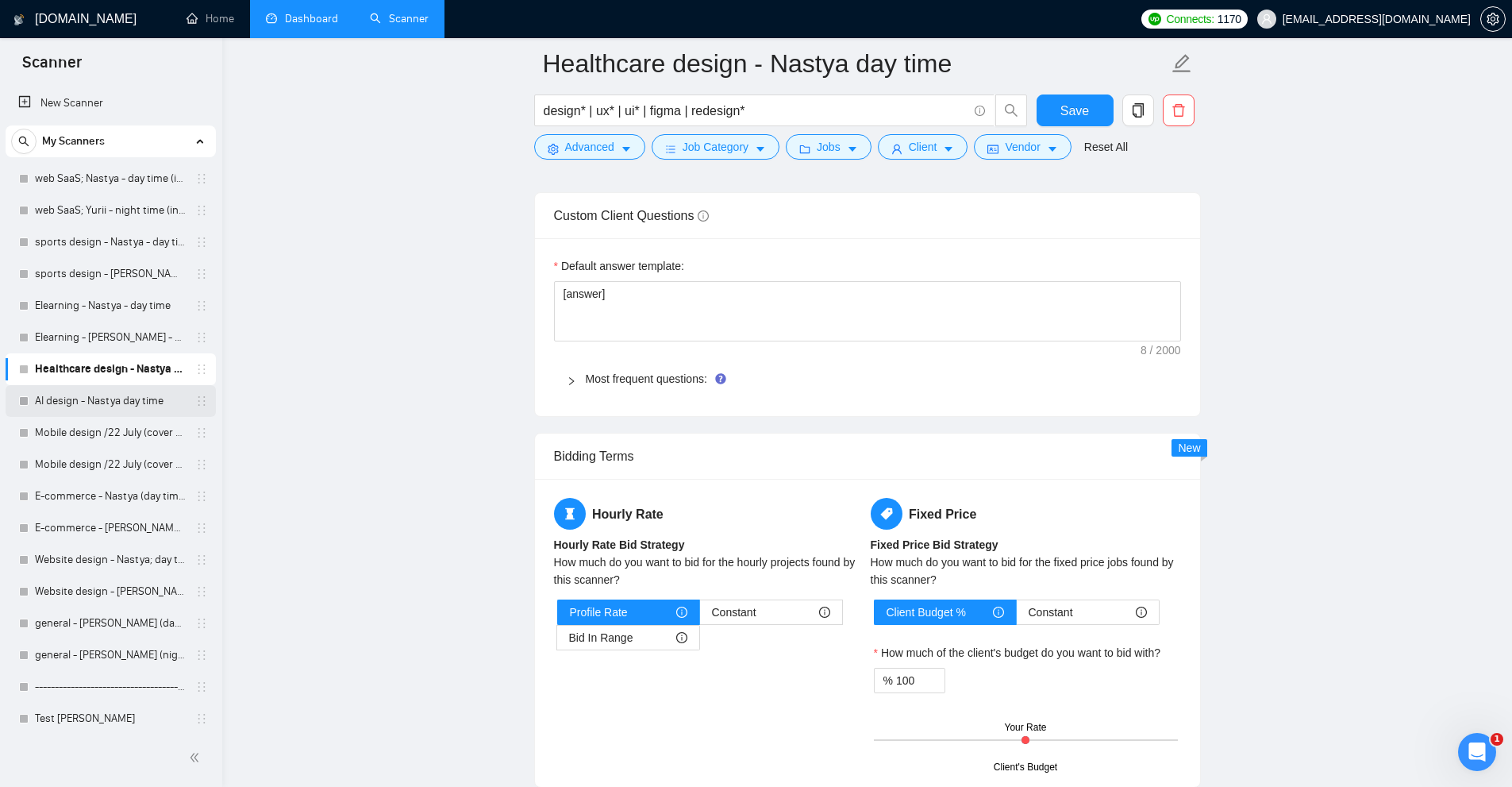
click at [149, 404] on link "AI design - Nastya day time" at bounding box center [111, 401] width 151 height 32
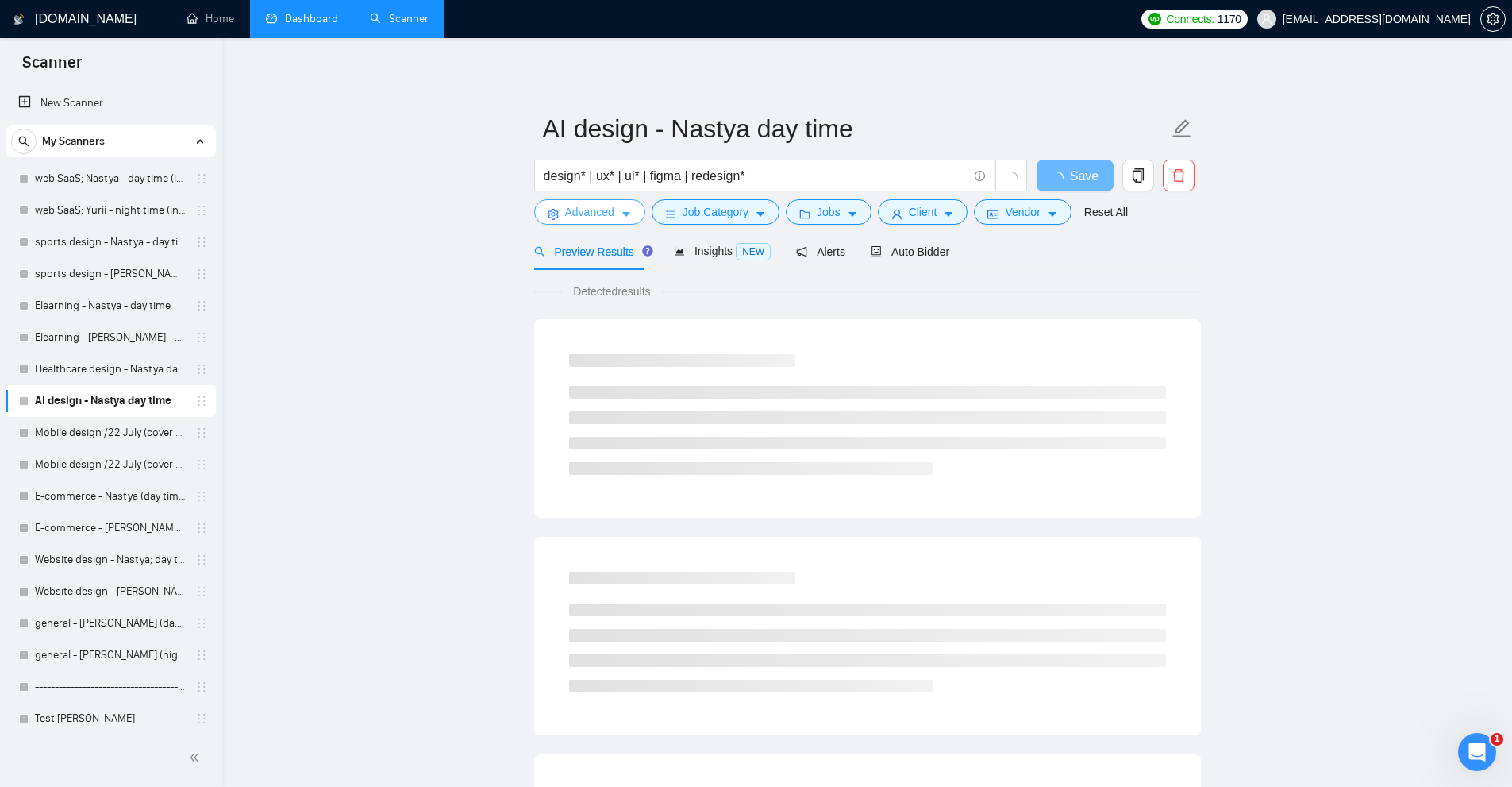
click at [578, 200] on button "Advanced" at bounding box center [590, 212] width 111 height 26
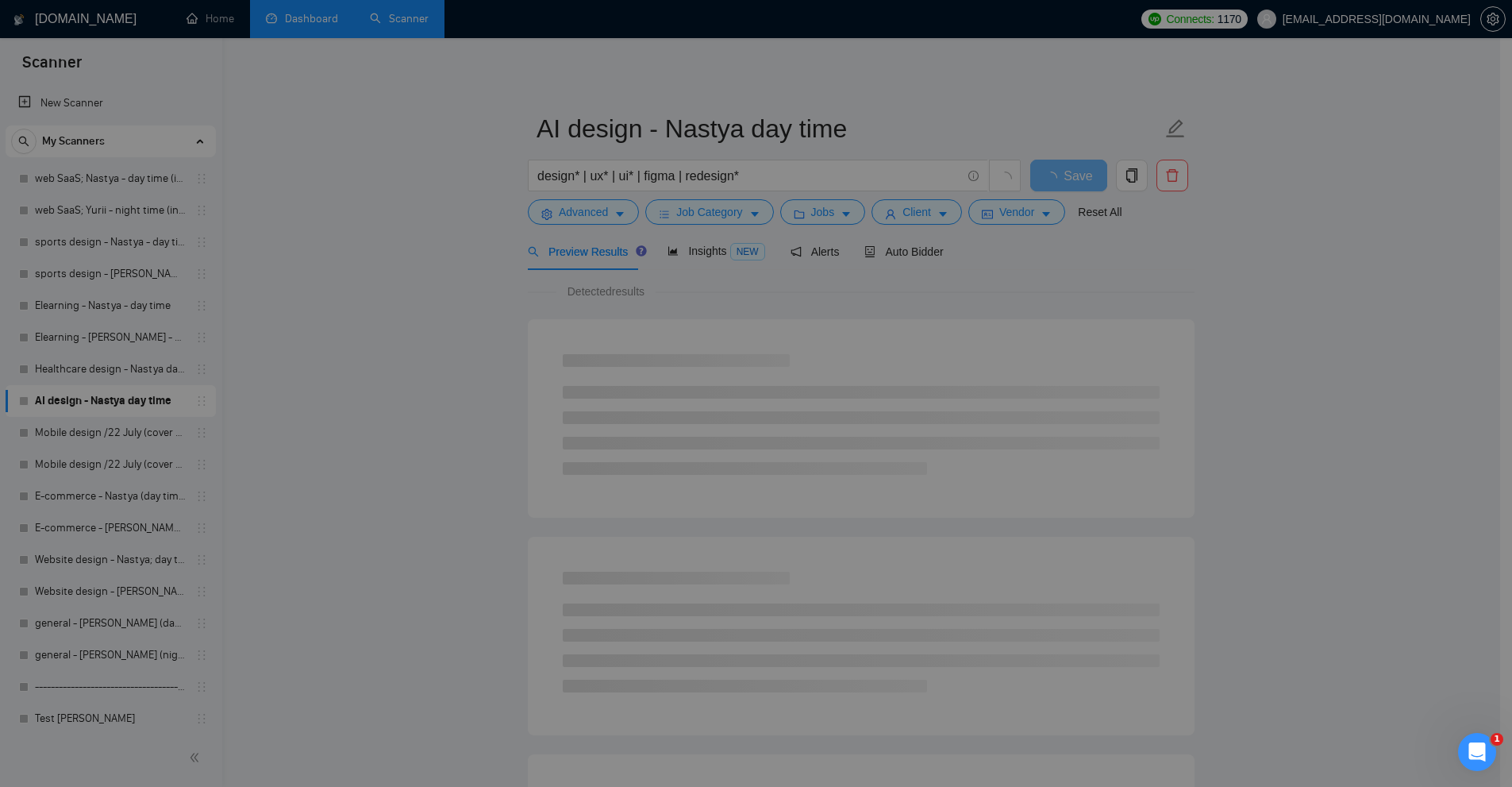
click at [582, 208] on div "Advanced Search Options" at bounding box center [756, 202] width 402 height 44
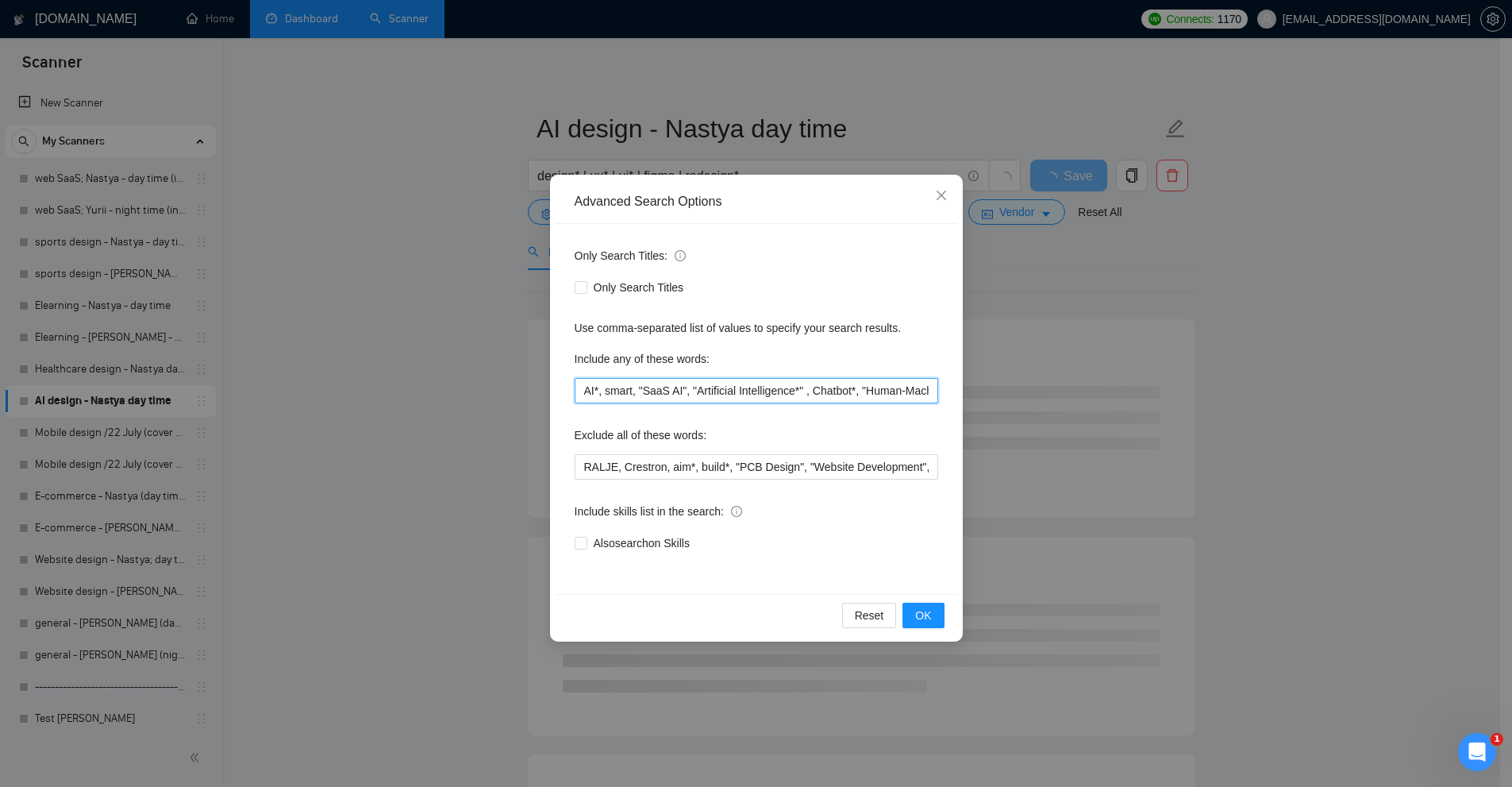
click at [671, 391] on input "AI*, smart, "SaaS AI", "Artificial Intelligence*" , Chatbot*, "Human-Machine In…" at bounding box center [756, 390] width 363 height 26
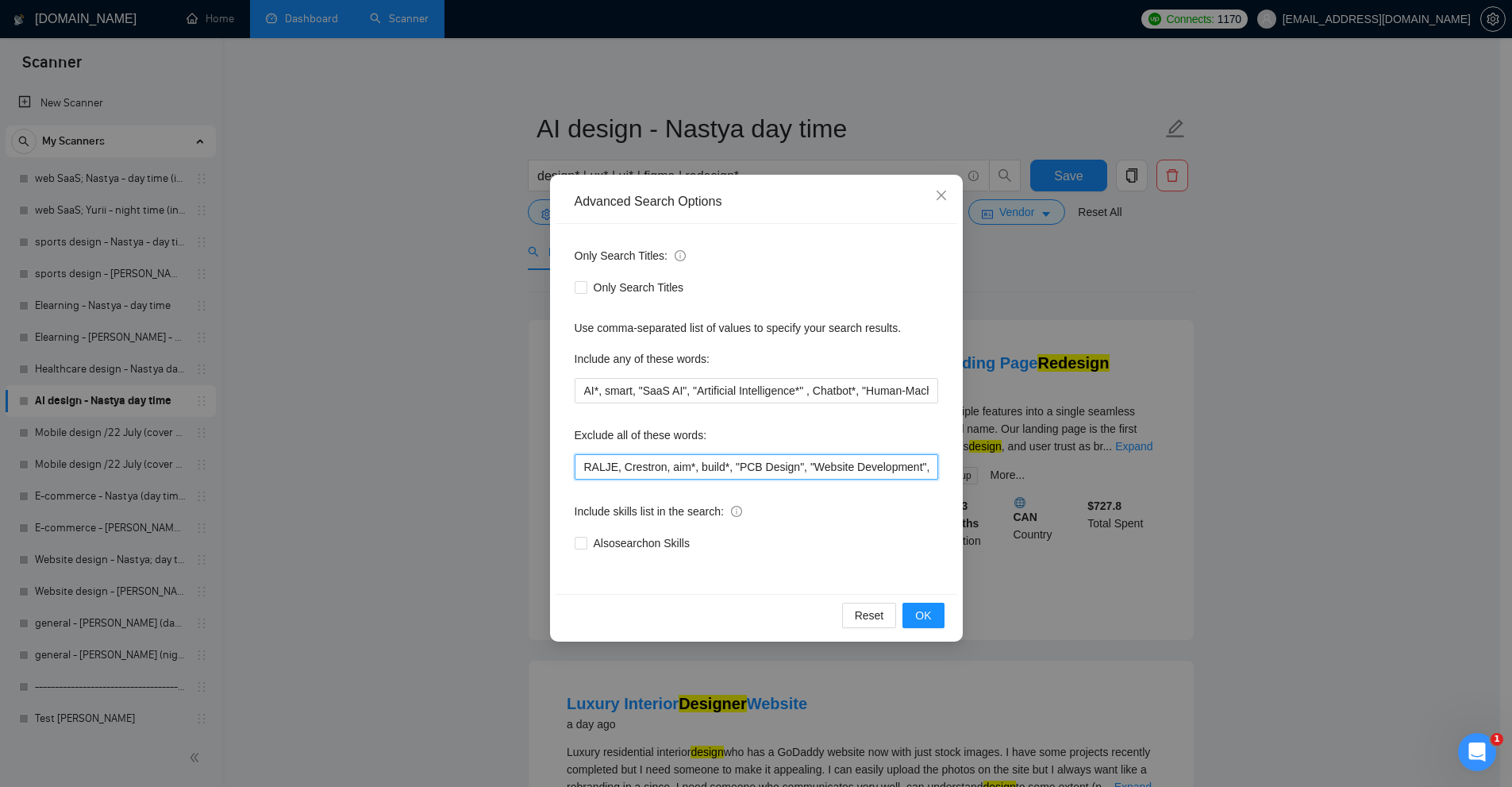
click at [692, 474] on input "RALJE, Crestron, aim*, build*, "PCB Design", "Website Development", "can not go…" at bounding box center [756, 466] width 363 height 26
click at [491, 167] on div "Advanced Search Options Only Search Titles: Only Search Titles Use comma-separa…" at bounding box center [756, 393] width 1512 height 787
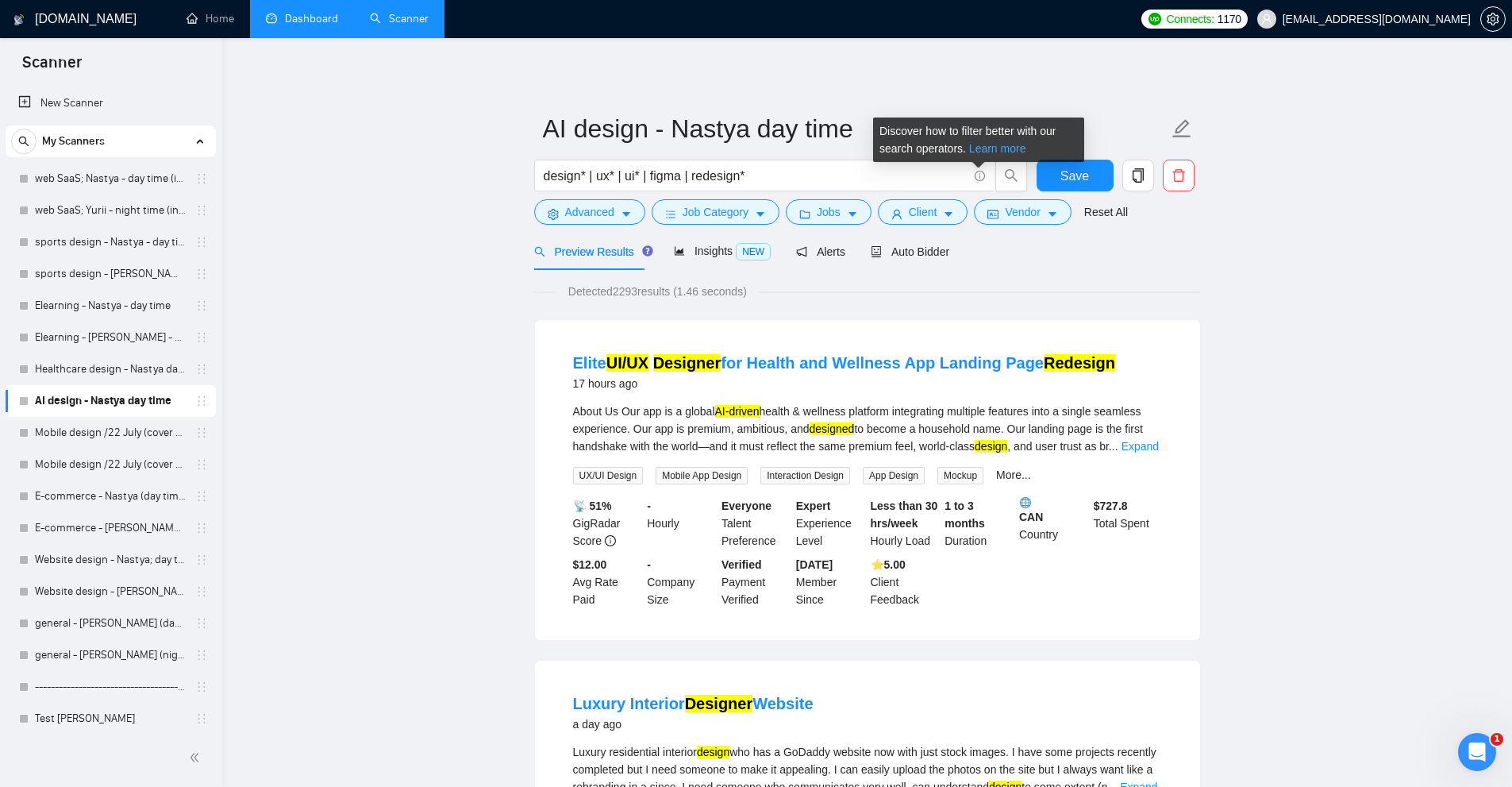
click at [969, 148] on link "Learn more" at bounding box center [997, 149] width 57 height 12
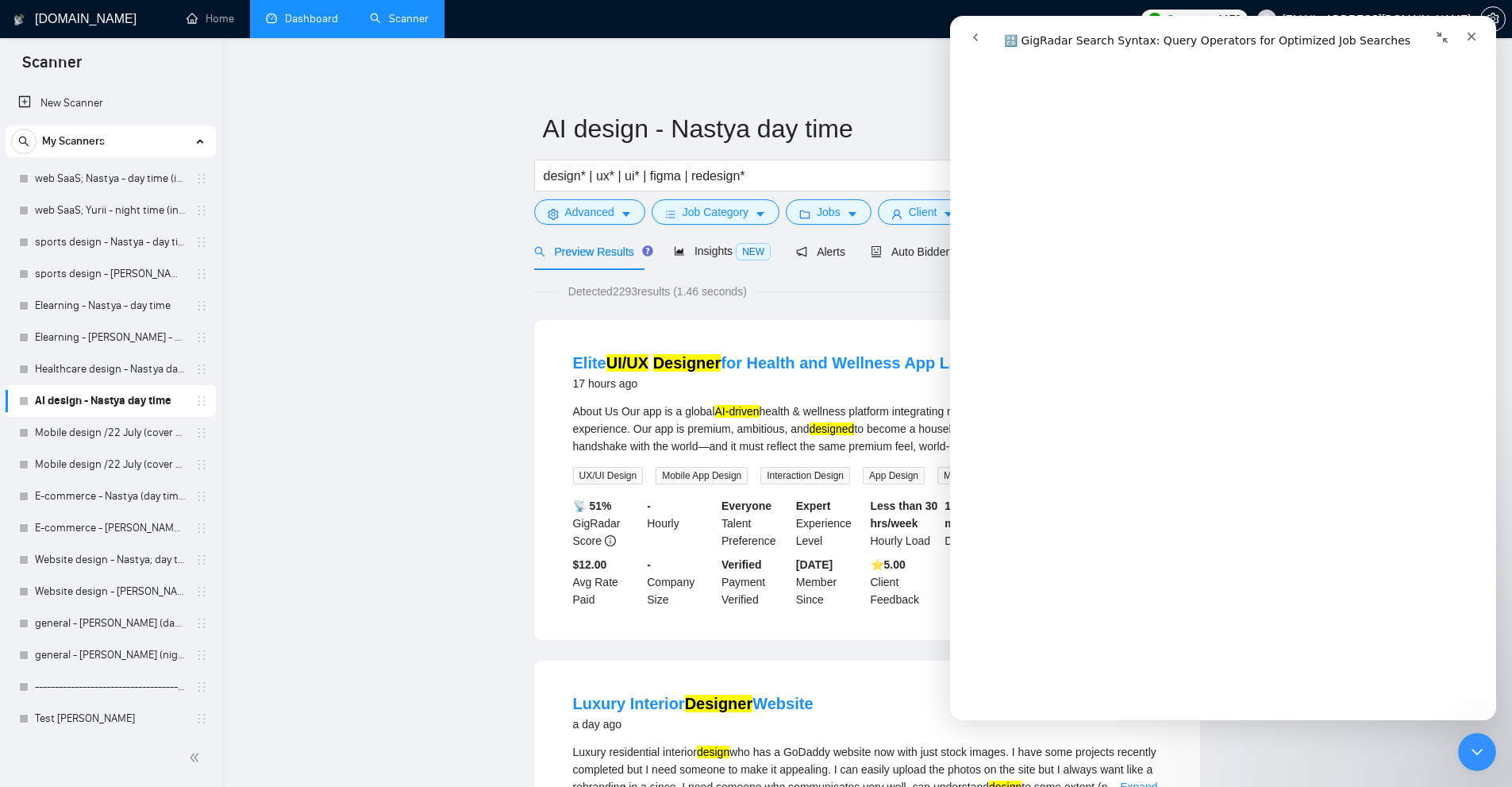
scroll to position [873, 0]
click at [1466, 30] on icon "Close" at bounding box center [1471, 36] width 12 height 12
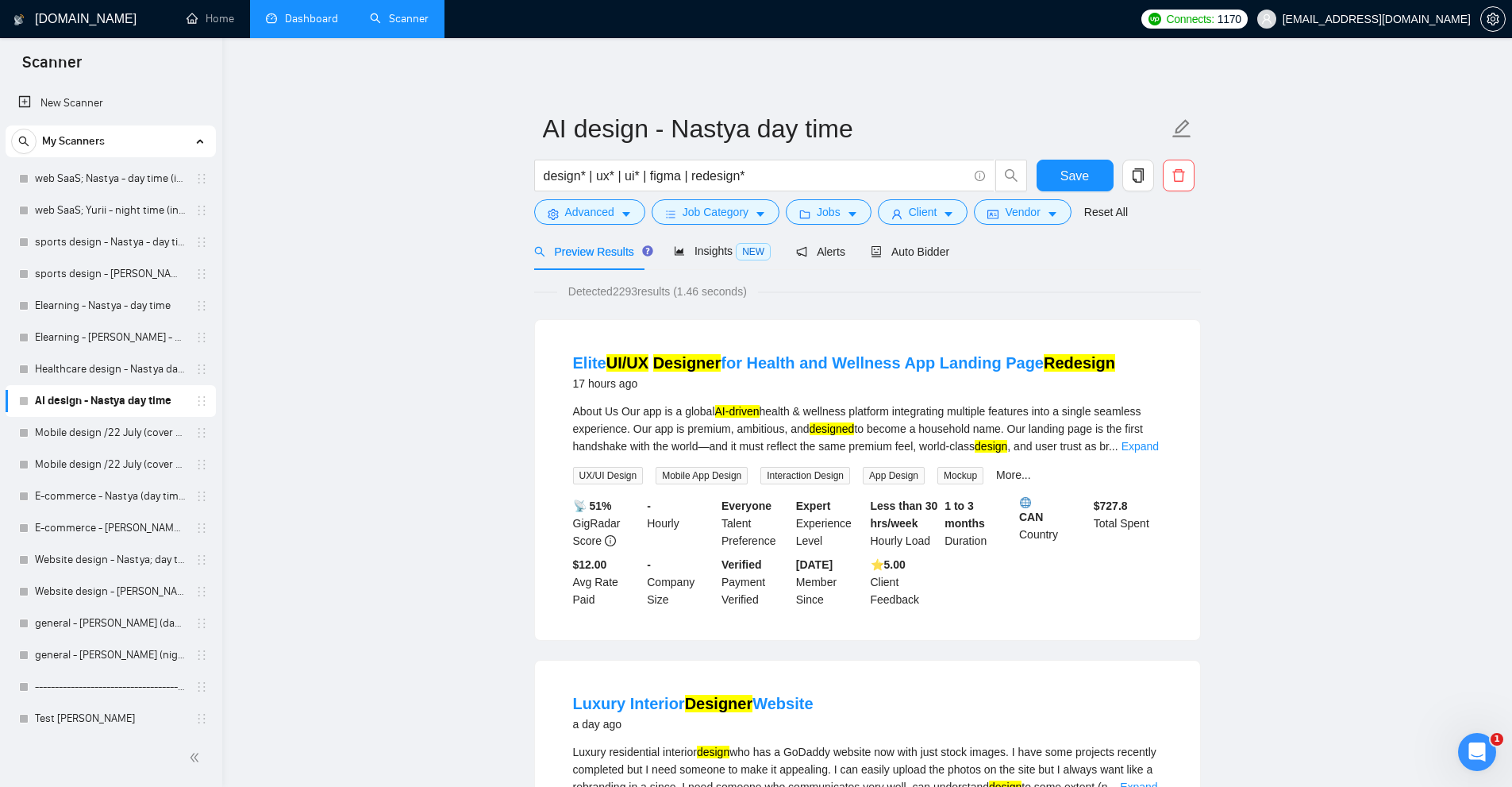
scroll to position [0, 0]
click at [900, 250] on span "Auto Bidder" at bounding box center [909, 251] width 78 height 12
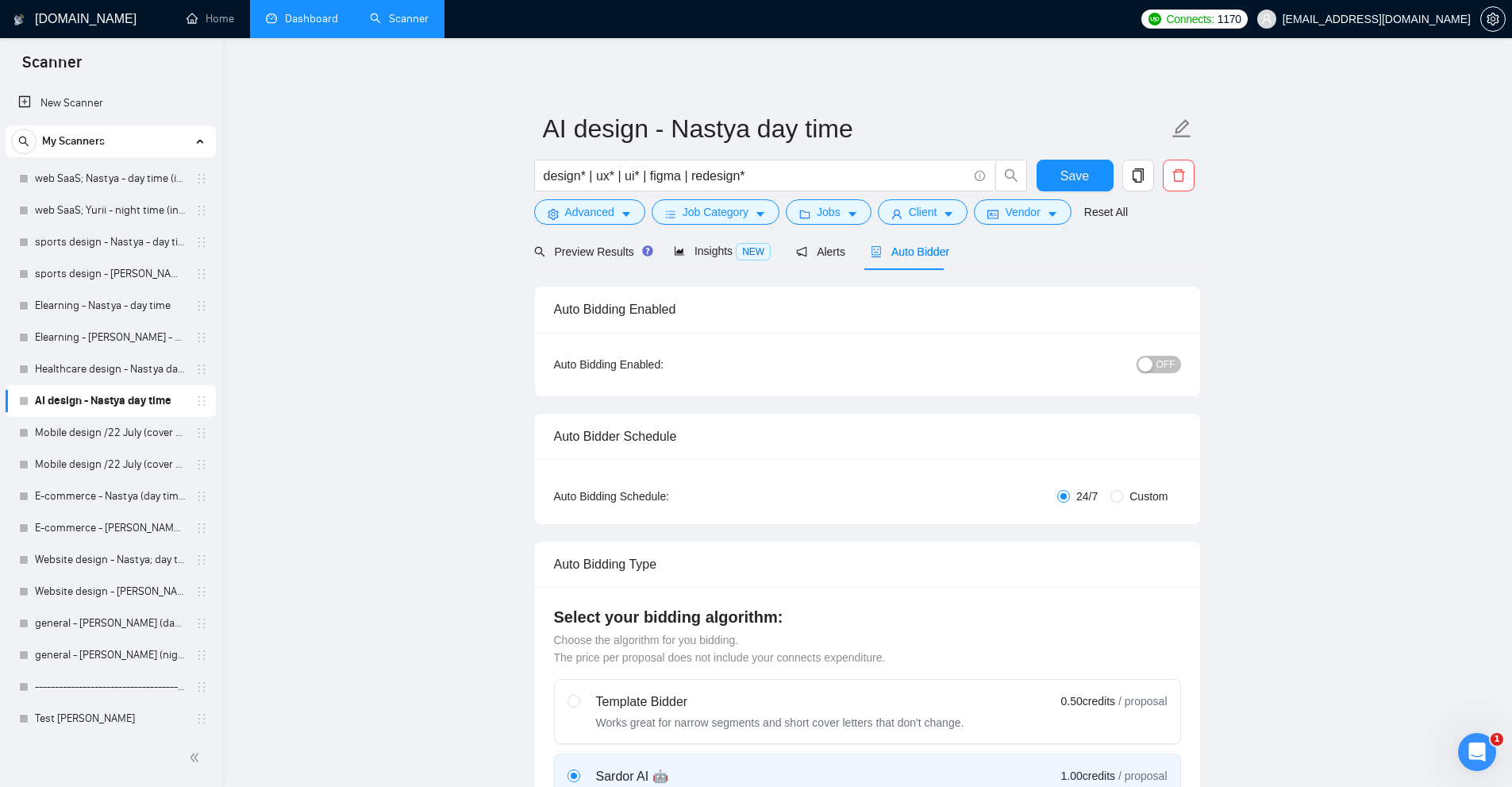
radio input "false"
radio input "true"
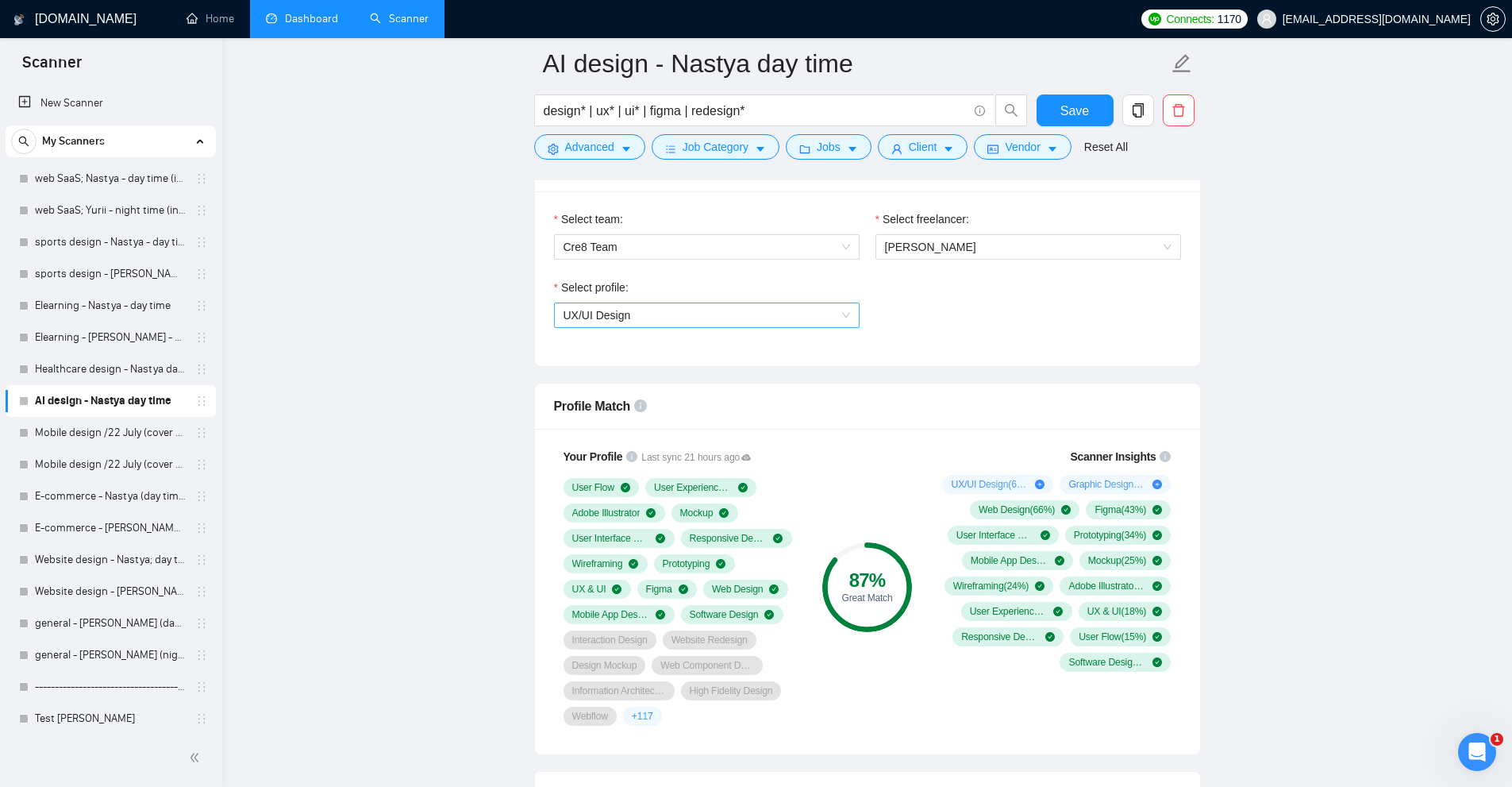
scroll to position [1111, 0]
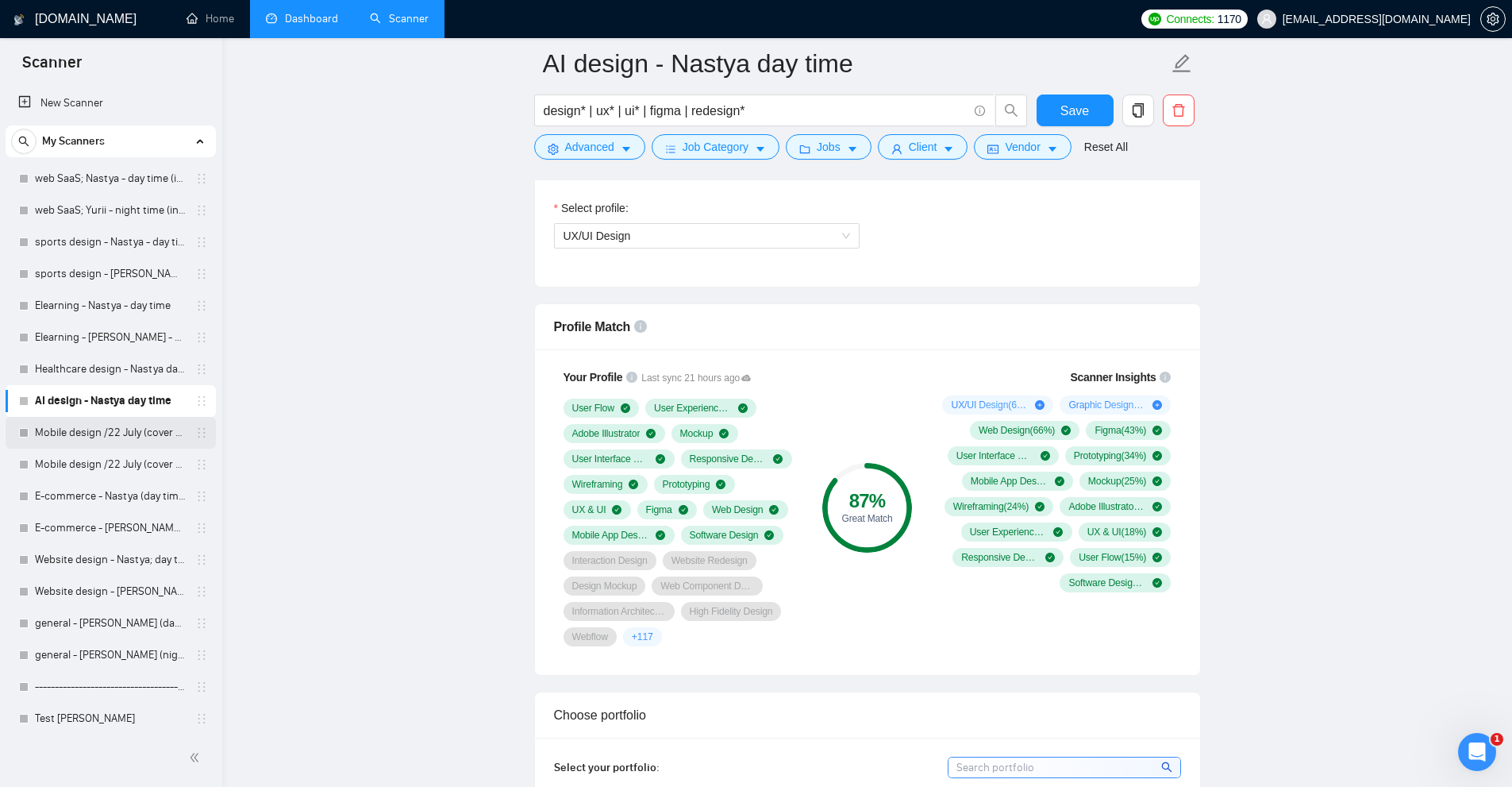
click at [125, 442] on link "Mobile design /22 July (cover upd) - Nastya (day time)" at bounding box center [111, 433] width 151 height 32
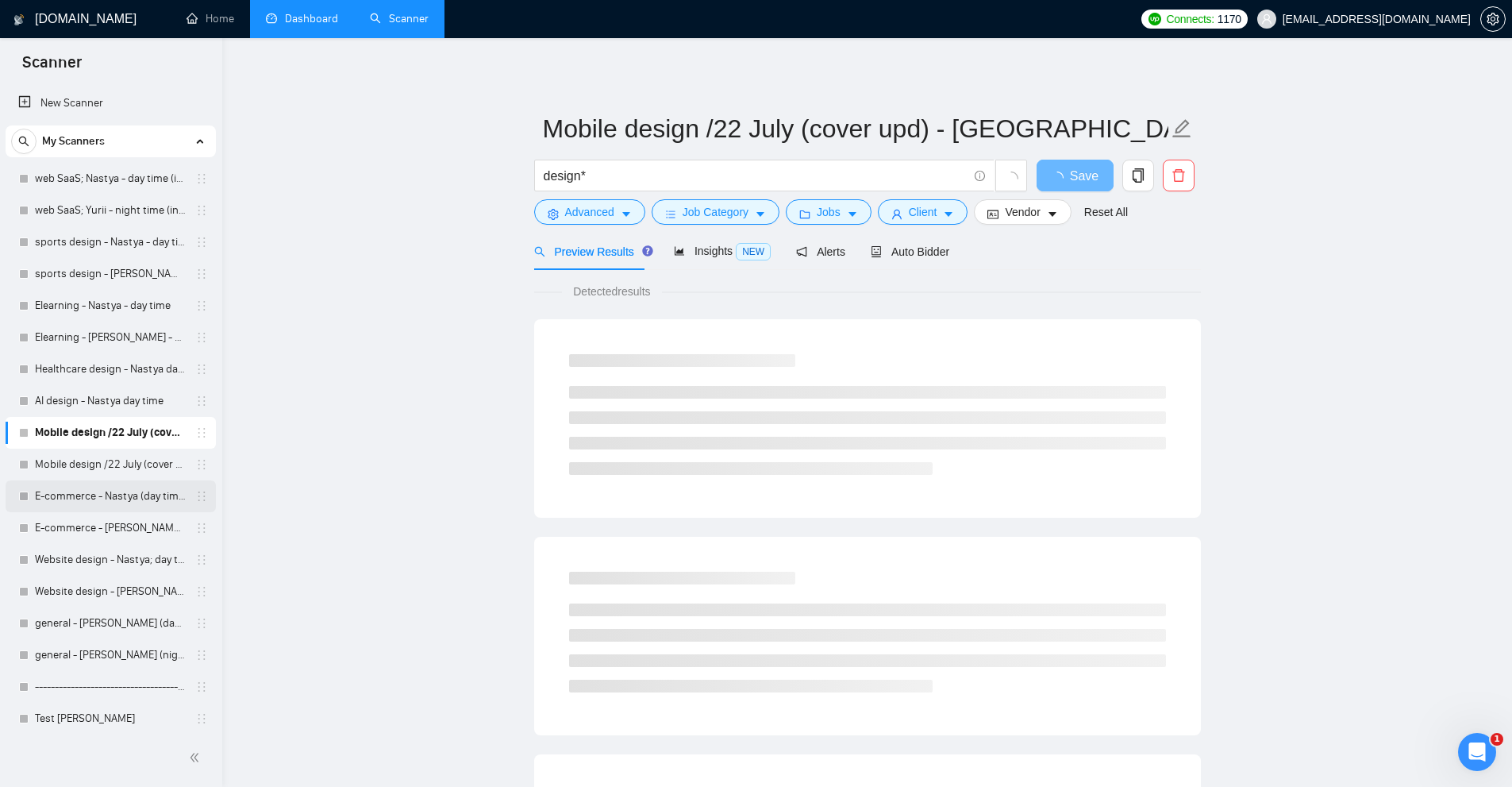
click at [139, 501] on link "E-commerce - Nastya (day time)" at bounding box center [111, 496] width 151 height 32
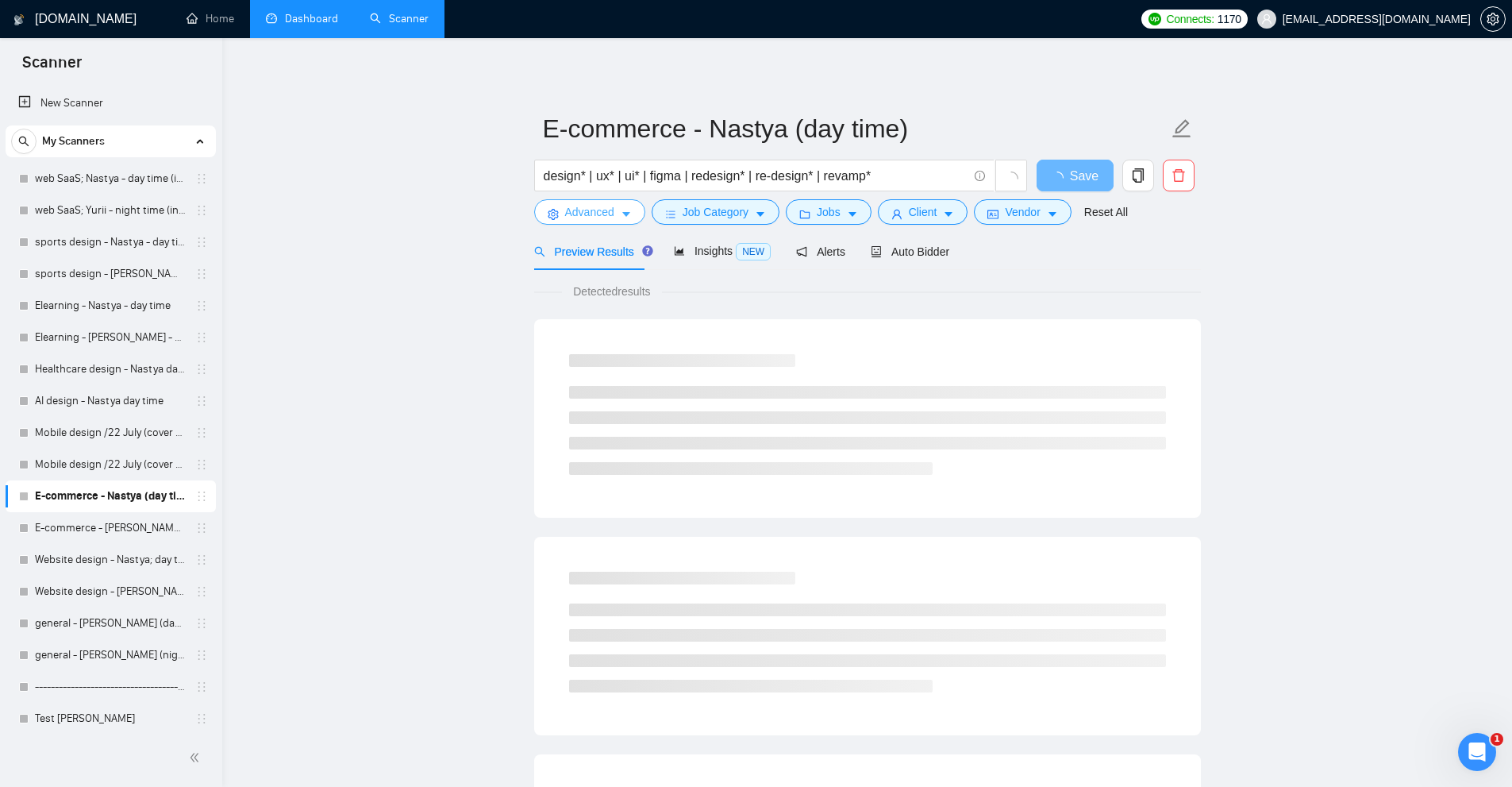
drag, startPoint x: 597, startPoint y: 214, endPoint x: 600, endPoint y: 243, distance: 29.2
click at [597, 214] on span "Advanced" at bounding box center [590, 212] width 49 height 18
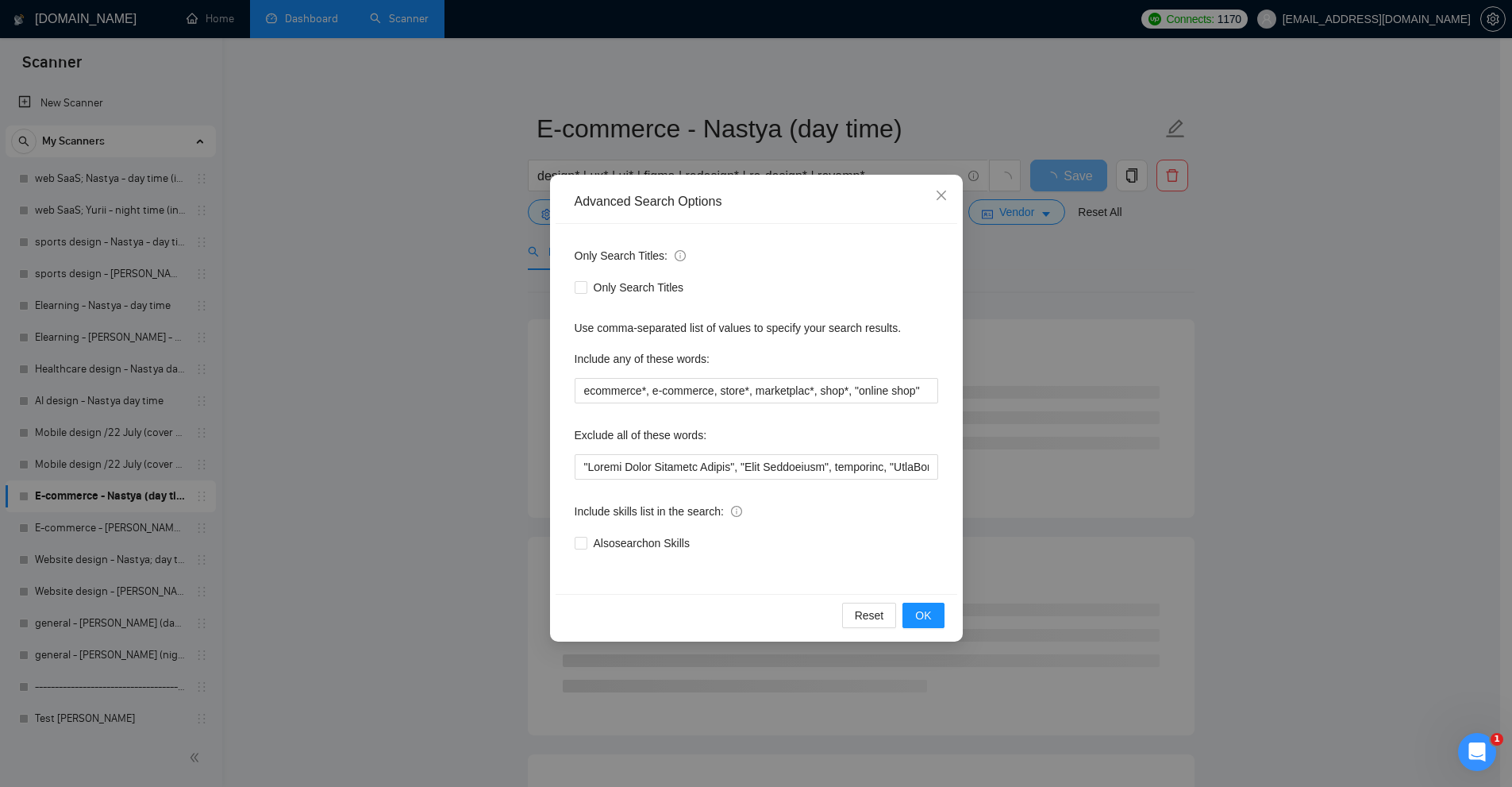
click at [716, 409] on div "Only Search Titles: Only Search Titles Use comma-separated list of values to sp…" at bounding box center [756, 409] width 402 height 370
click at [729, 397] on input "ecommerce*, e-commerce, store*, marketplac*, shop*, "online shop"" at bounding box center [756, 390] width 363 height 26
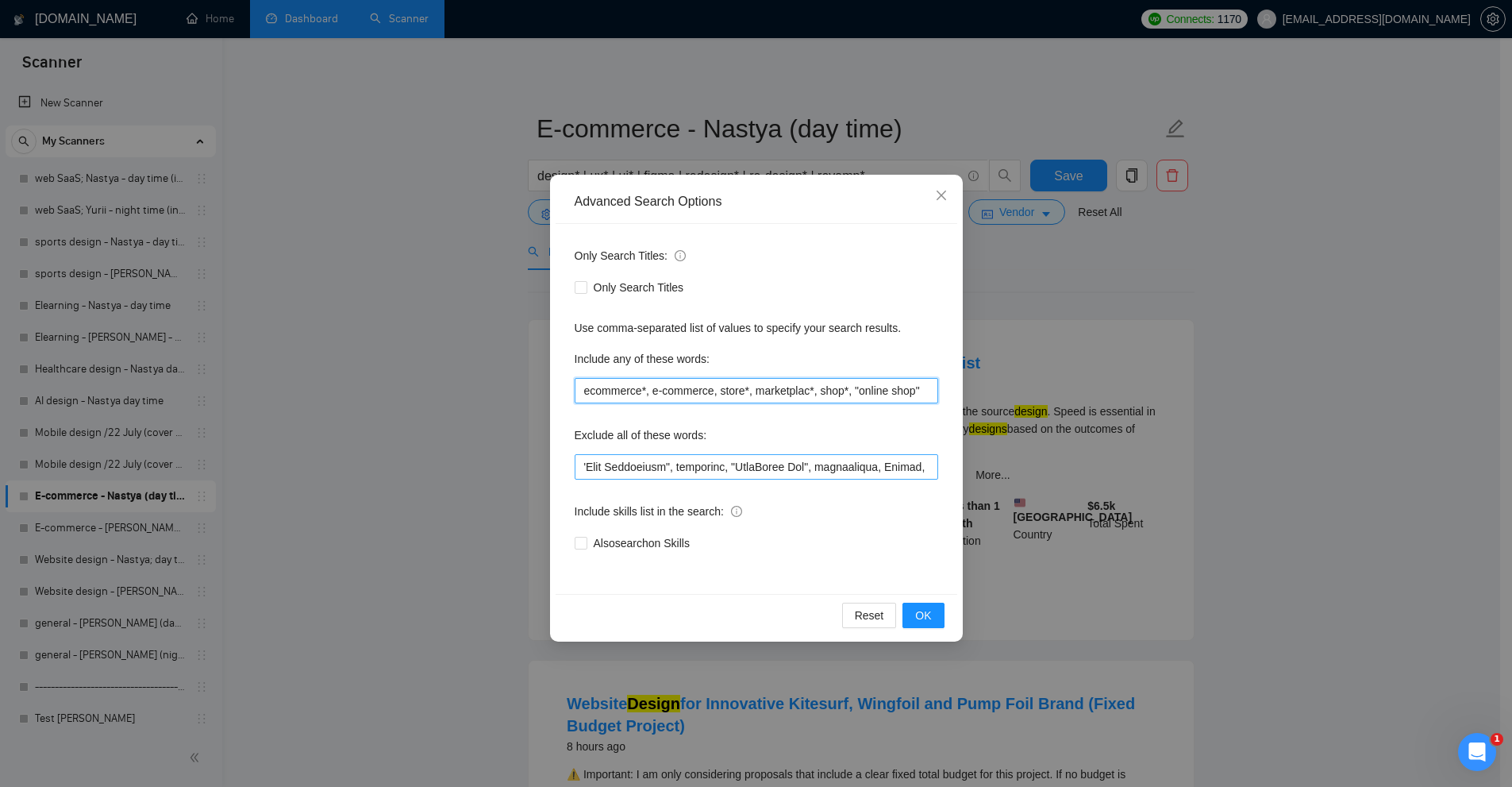
scroll to position [0, 317]
click at [776, 469] on input "text" at bounding box center [756, 466] width 363 height 26
click at [1103, 452] on div "Advanced Search Options Only Search Titles: Only Search Titles Use comma-separa…" at bounding box center [756, 393] width 1512 height 787
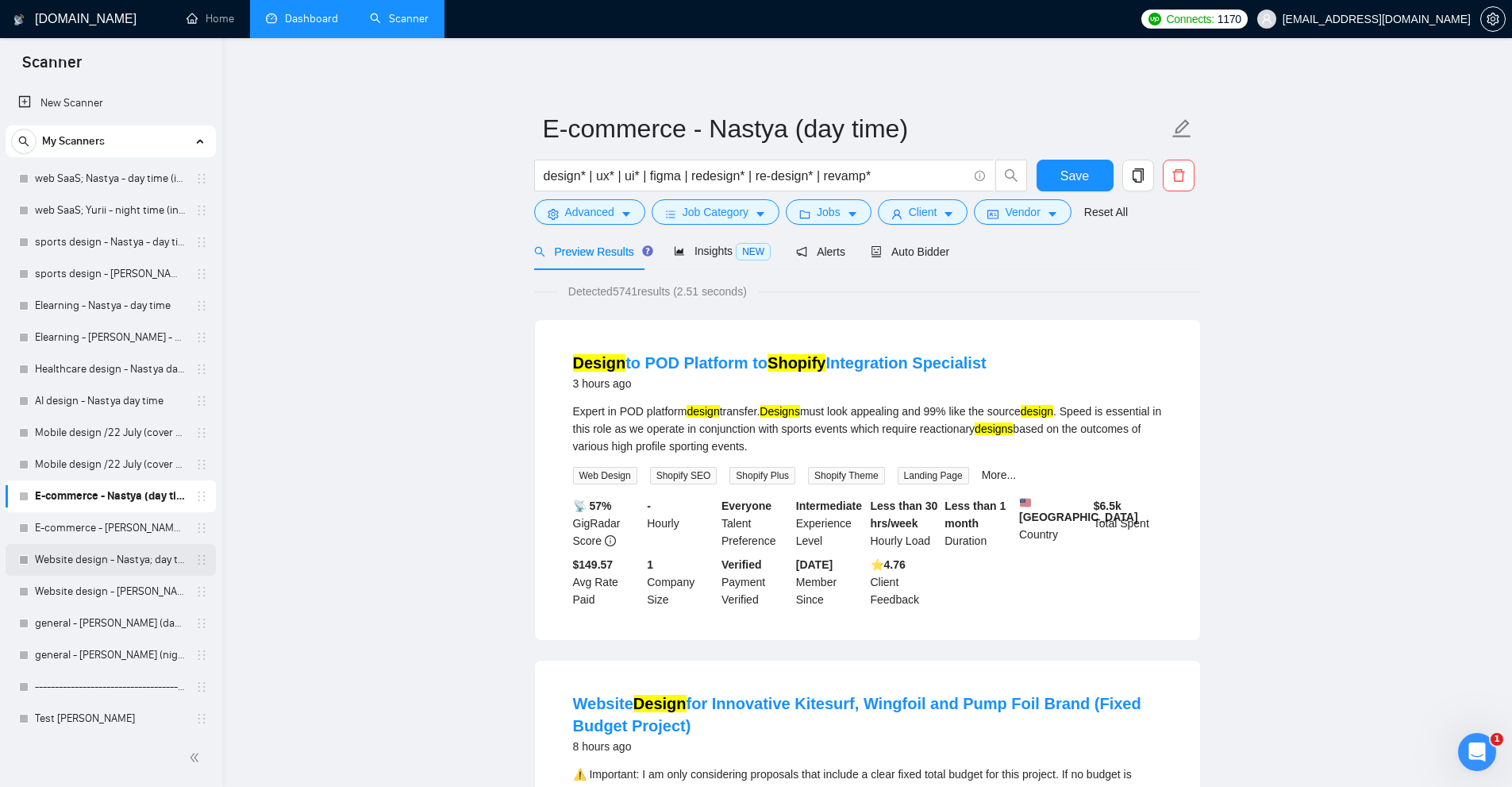
click at [127, 547] on link "Website design - Nastya; day time" at bounding box center [111, 559] width 151 height 32
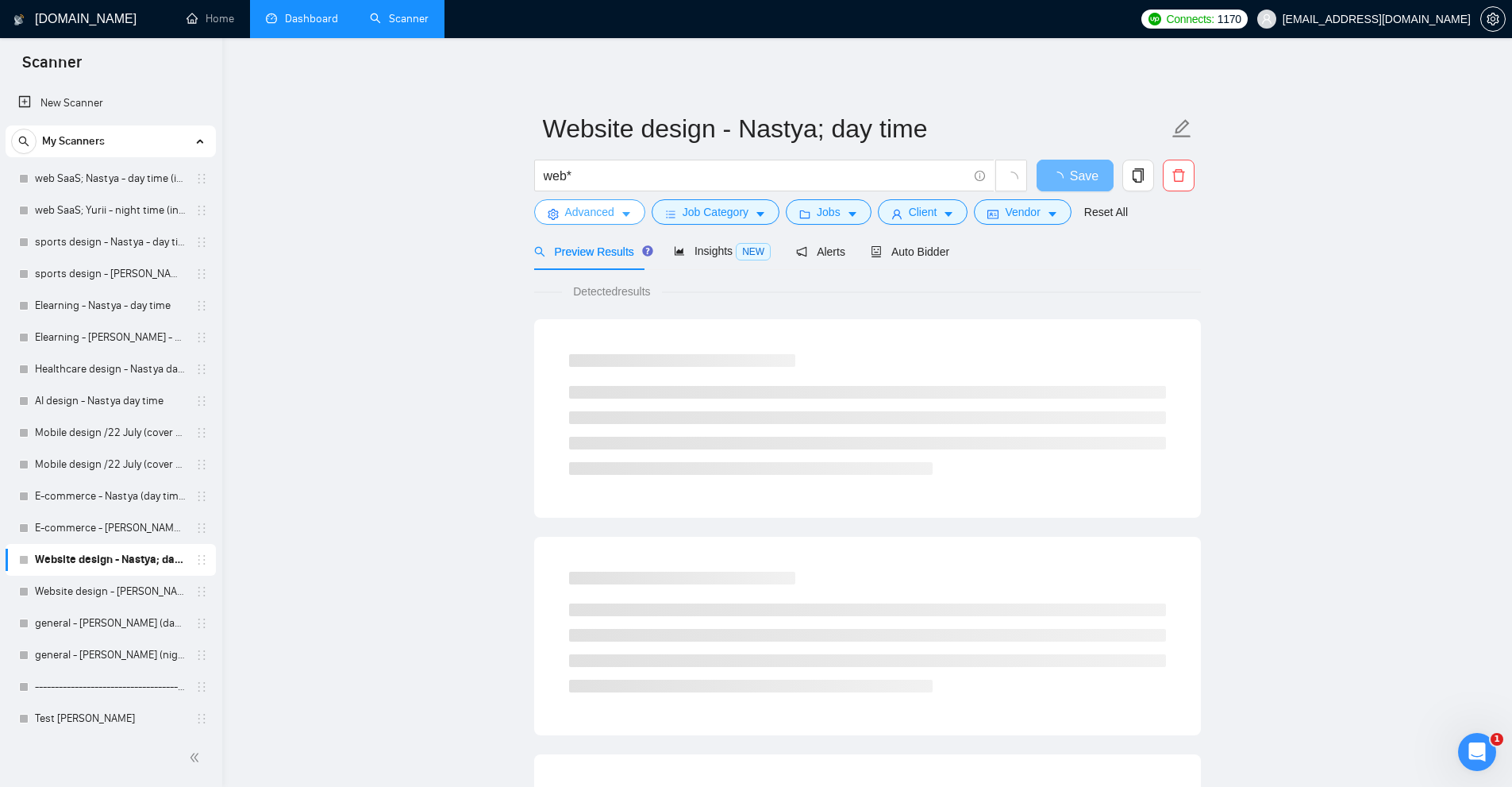
click at [589, 214] on span "Advanced" at bounding box center [590, 212] width 49 height 18
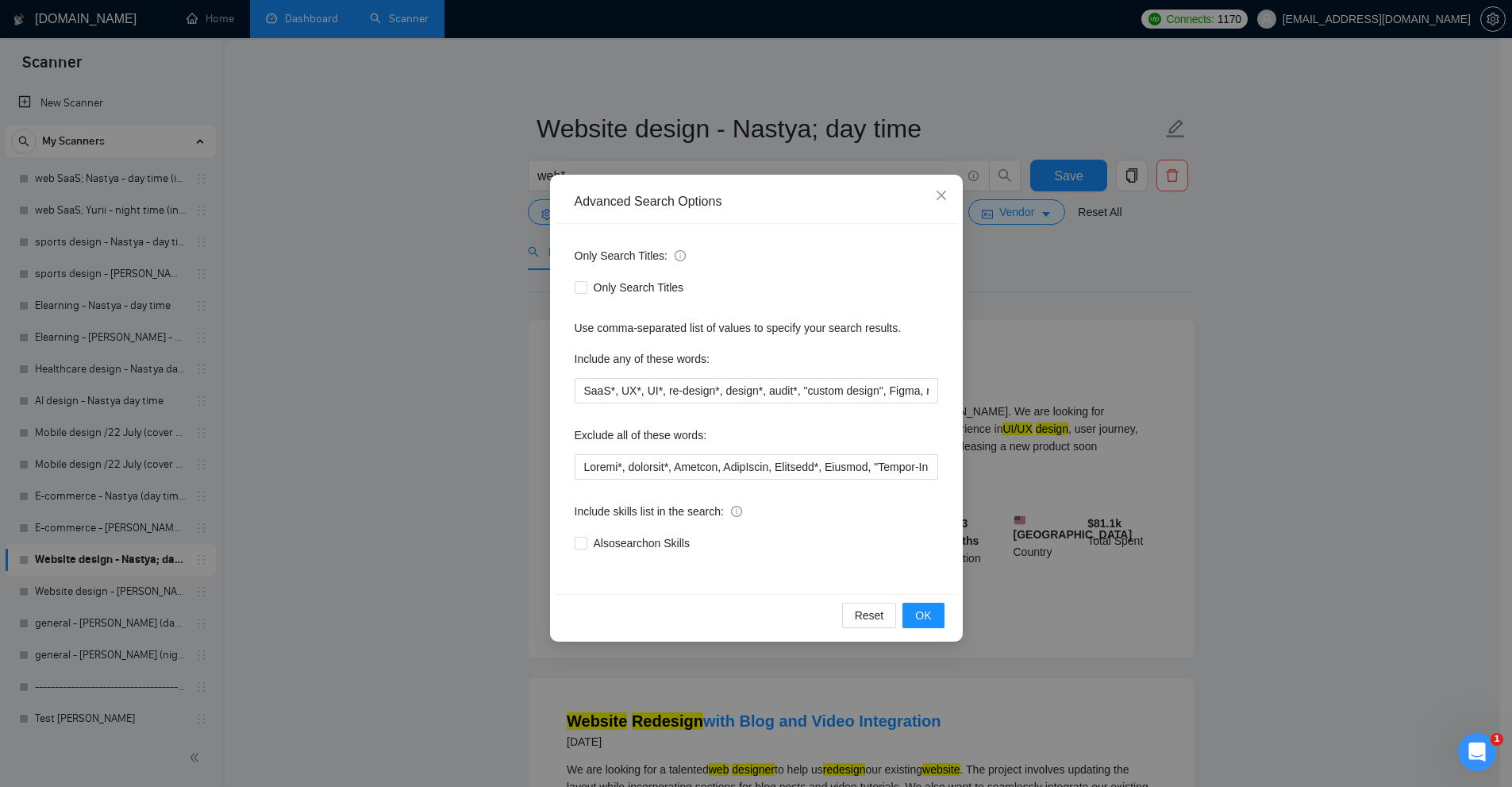
click at [385, 446] on div "Advanced Search Options Only Search Titles: Only Search Titles Use comma-separa…" at bounding box center [756, 393] width 1512 height 787
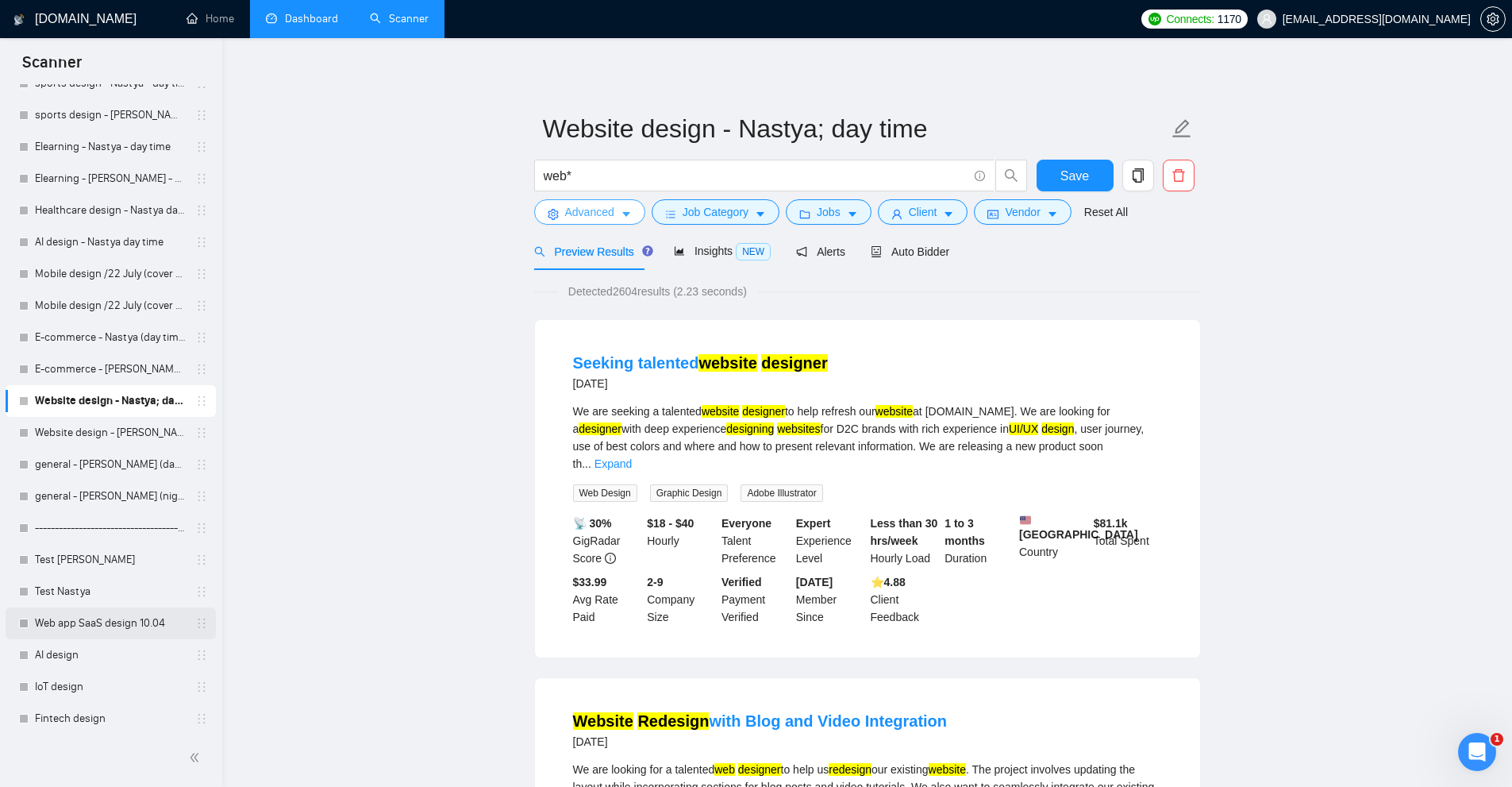
scroll to position [164, 0]
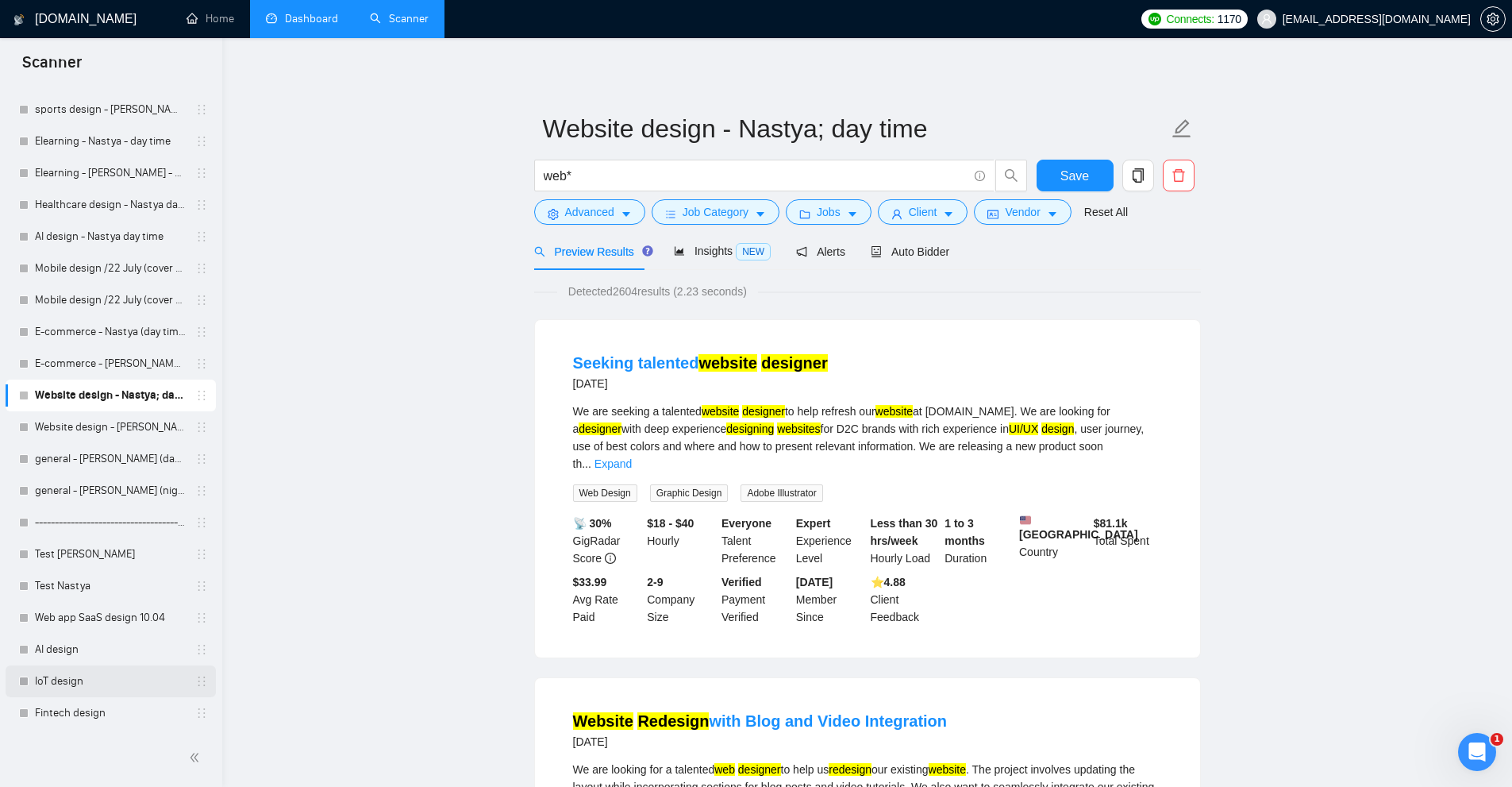
click at [130, 678] on link "IoT design" at bounding box center [111, 681] width 151 height 32
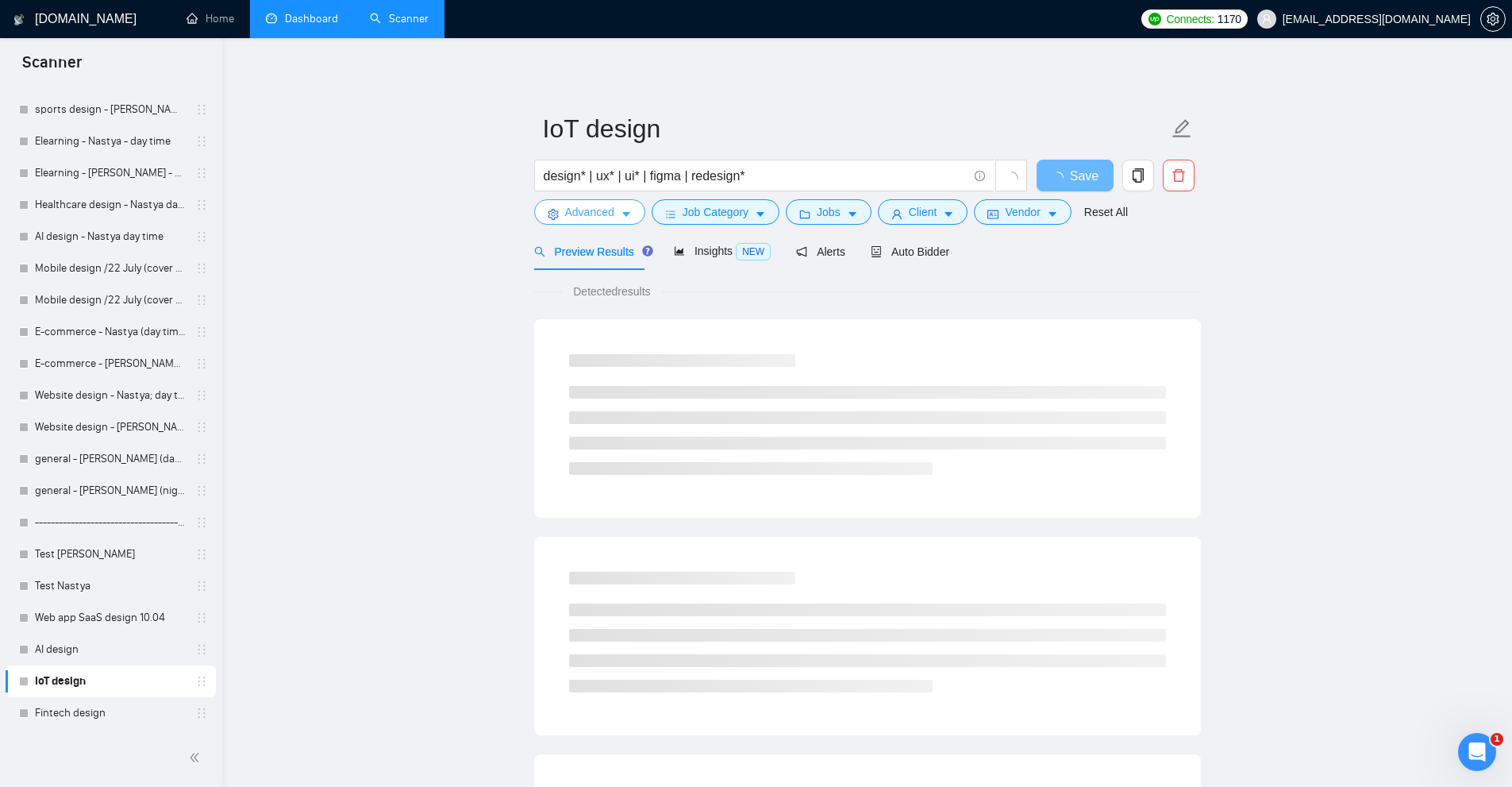
click at [622, 215] on icon "caret-down" at bounding box center [626, 214] width 11 height 11
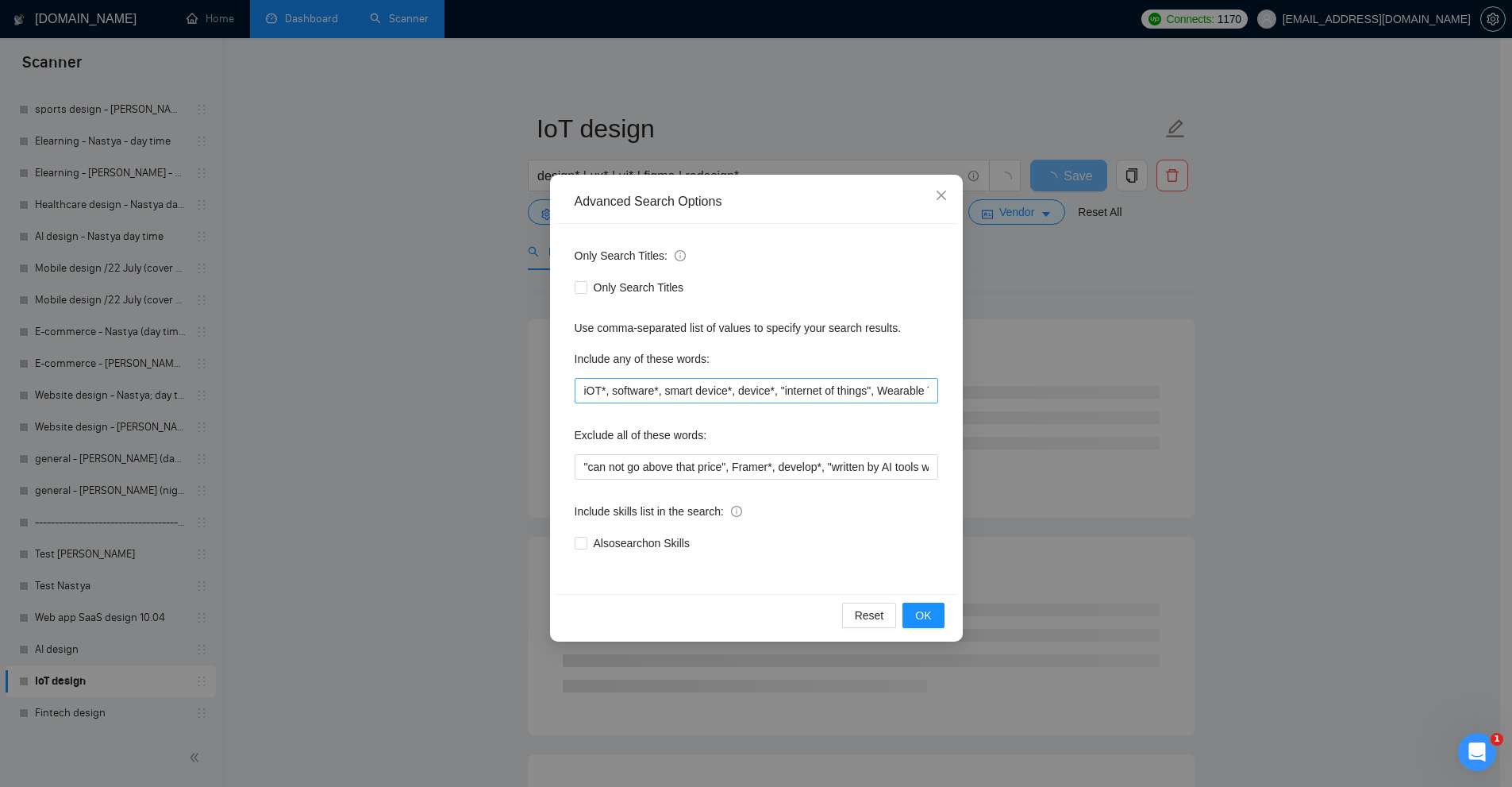
scroll to position [0, 141]
click at [641, 396] on input "iOT*, software*, smart device*, device*, "internet of things", Wearable Technol…" at bounding box center [756, 390] width 363 height 26
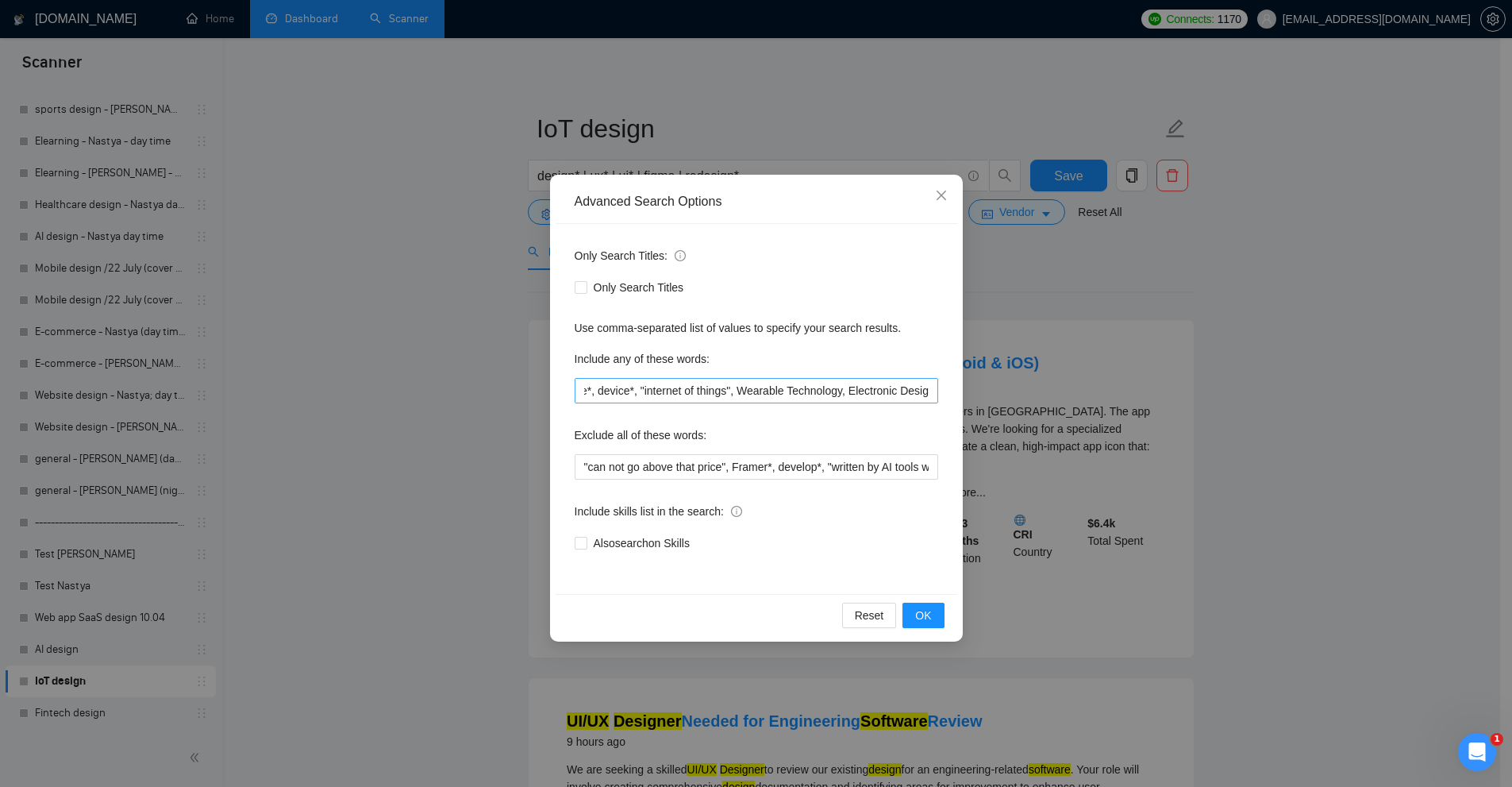
scroll to position [0, 0]
click at [1225, 436] on div "Advanced Search Options Only Search Titles: Only Search Titles Use comma-separa…" at bounding box center [756, 393] width 1512 height 787
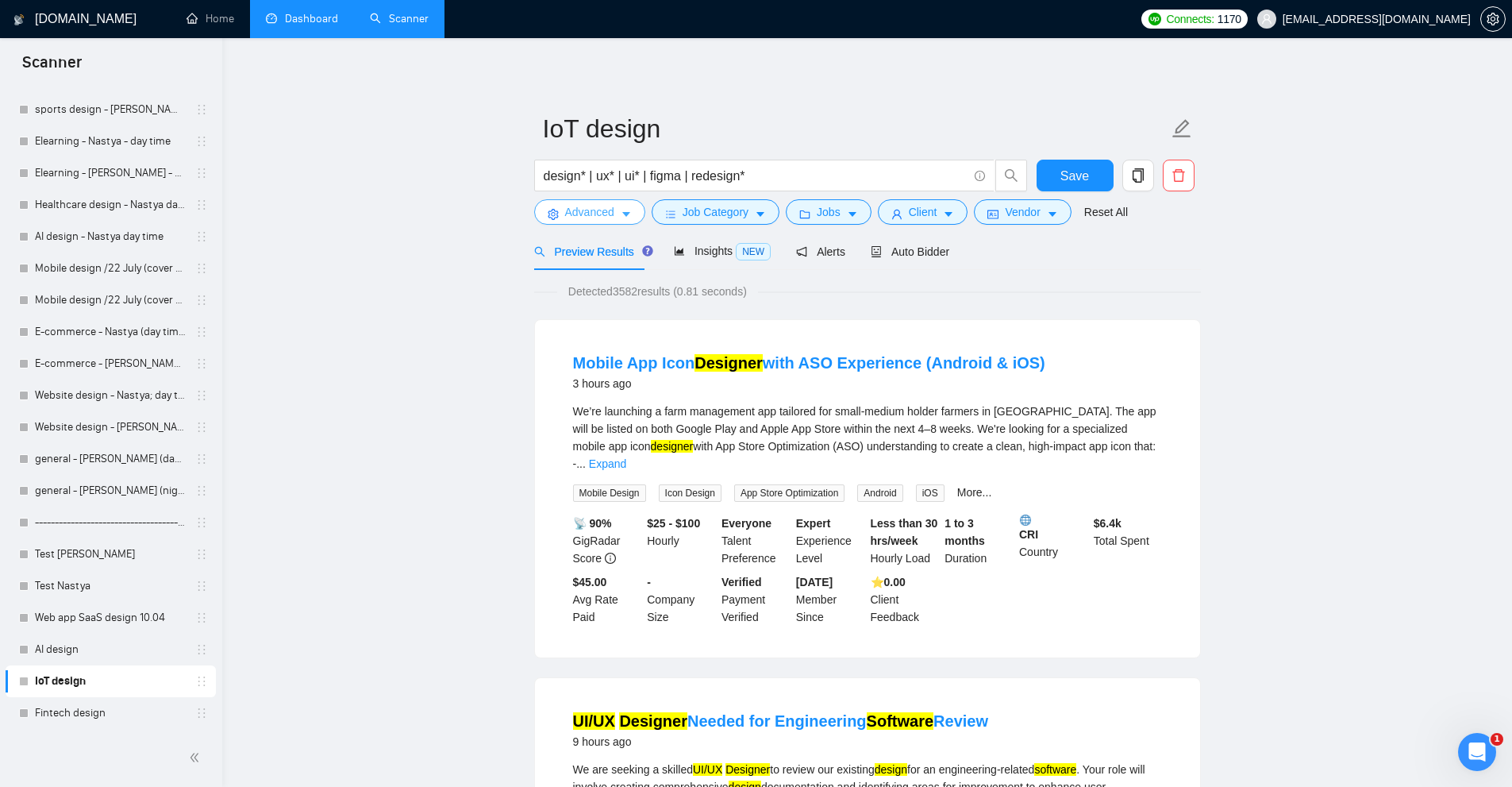
click at [594, 217] on span "Advanced" at bounding box center [590, 212] width 49 height 18
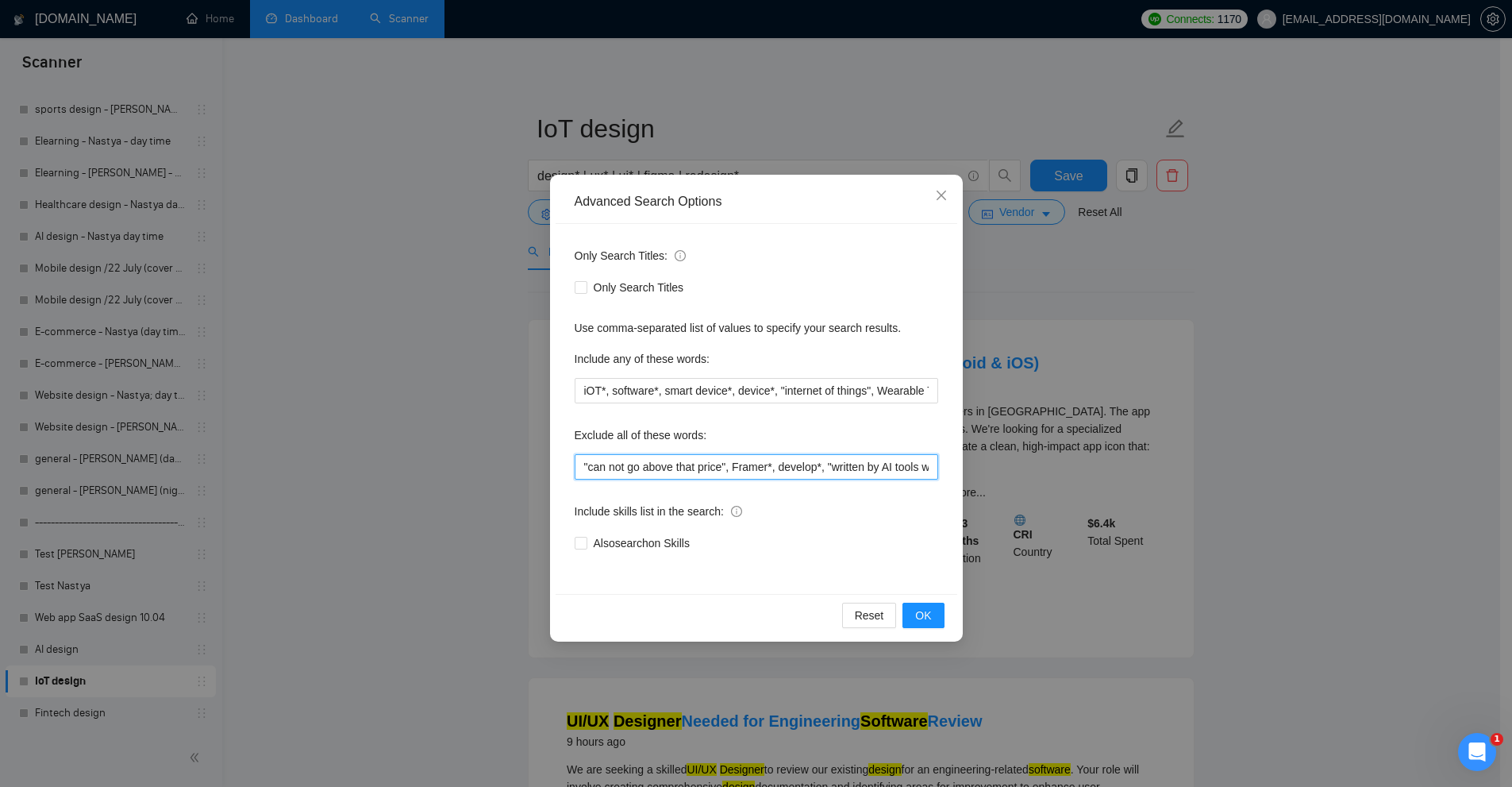
click at [670, 470] on input ""can not go above that price", Framer*, develop*, "written by AI tools will be …" at bounding box center [756, 466] width 363 height 26
click at [245, 566] on div "Advanced Search Options Only Search Titles: Only Search Titles Use comma-separa…" at bounding box center [756, 393] width 1512 height 787
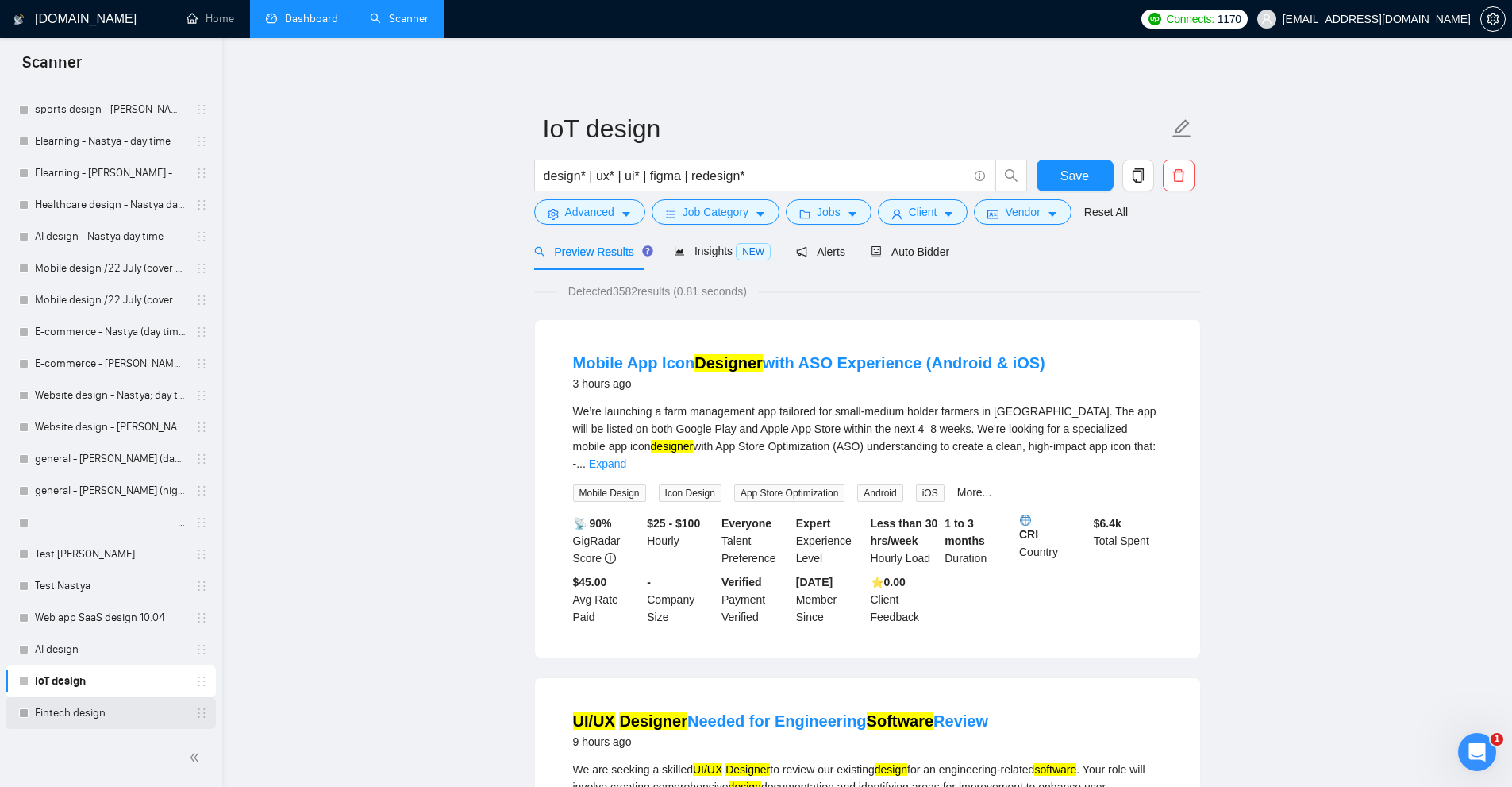
click at [126, 713] on link "Fintech design" at bounding box center [111, 713] width 151 height 32
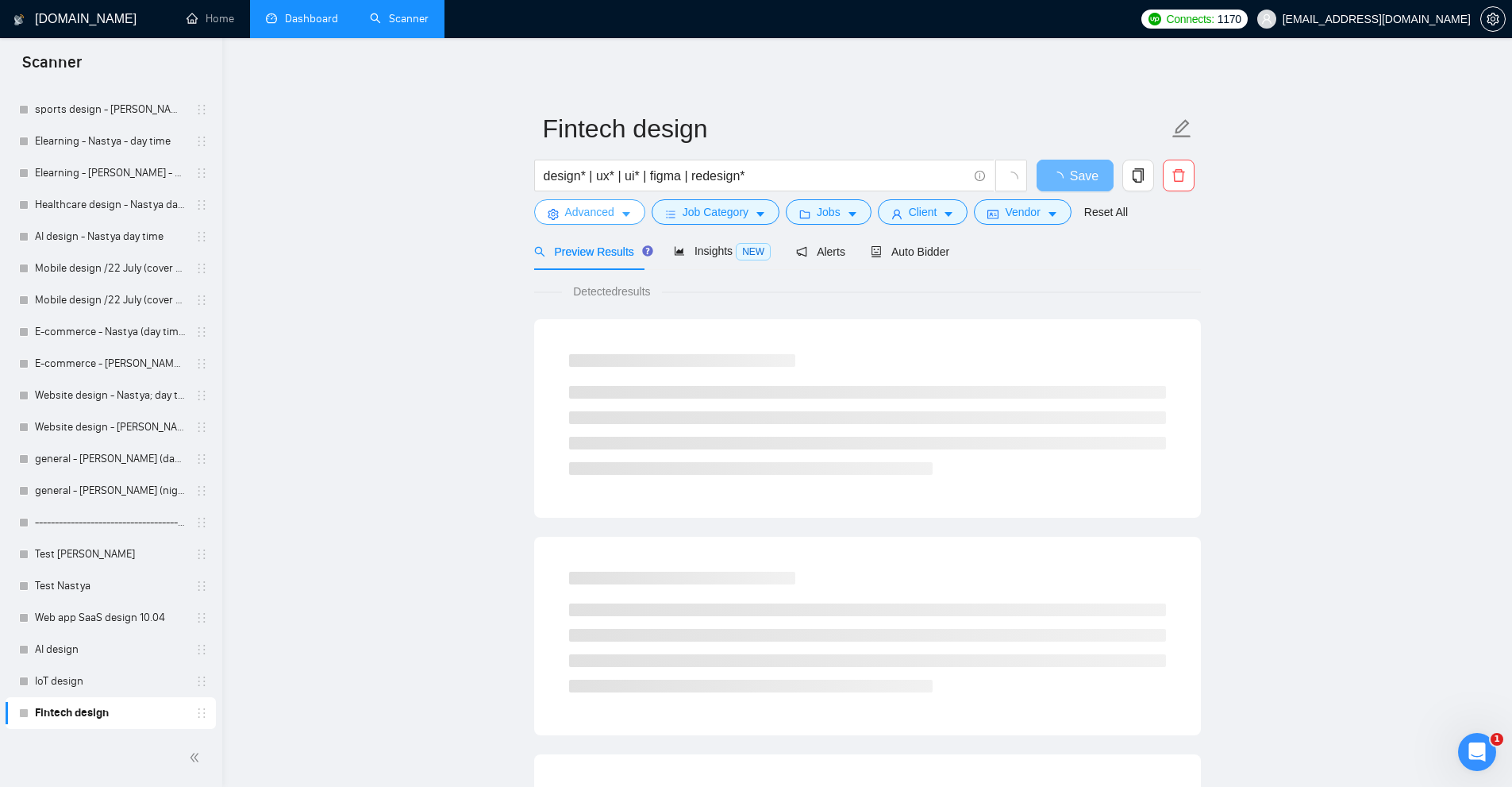
drag, startPoint x: 600, startPoint y: 212, endPoint x: 601, endPoint y: 241, distance: 29.0
click at [600, 212] on span "Advanced" at bounding box center [590, 212] width 49 height 18
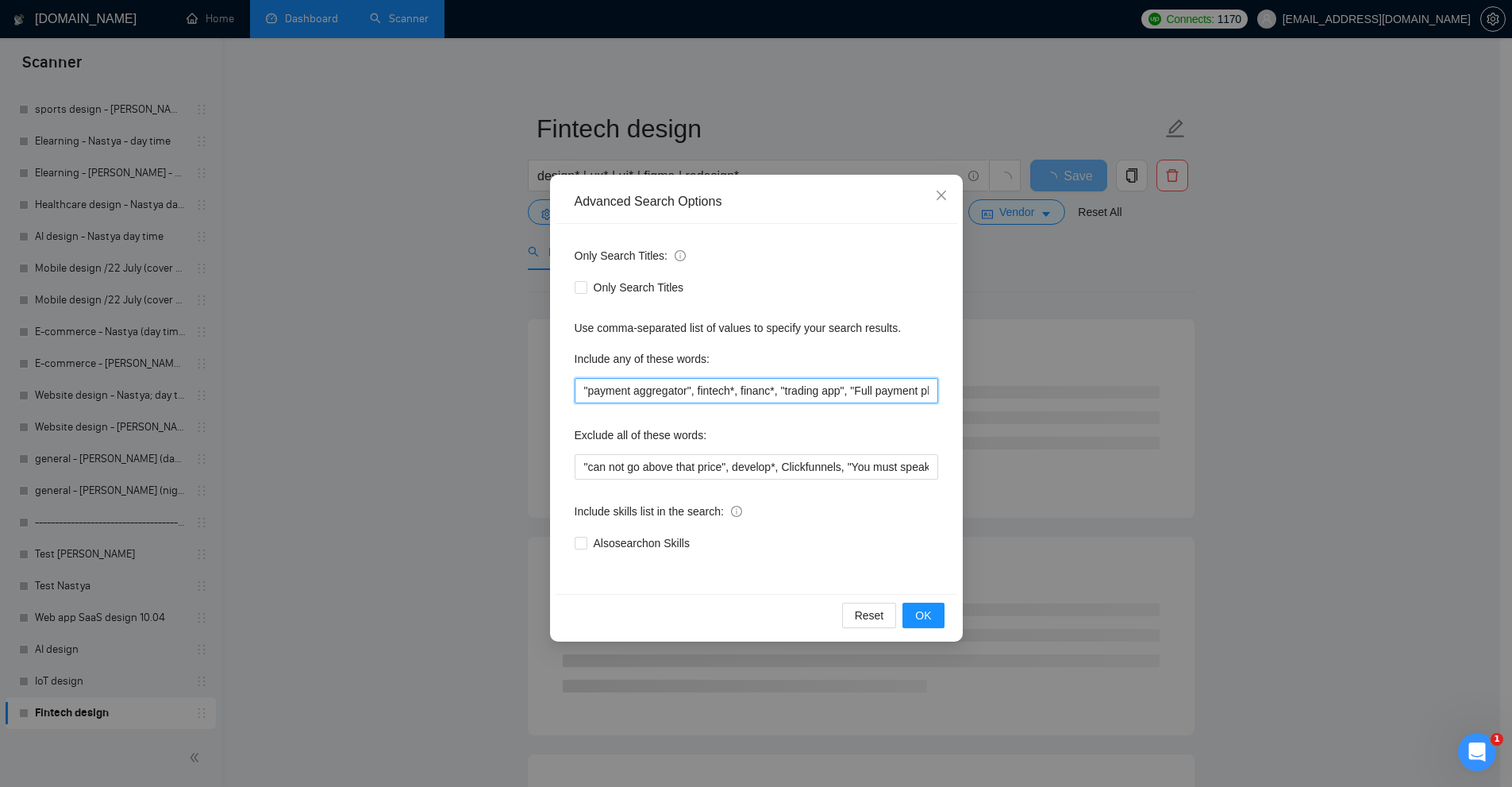
click at [663, 384] on input ""payment aggregator", fintech*, financ*, "trading app", "Full payment platform"…" at bounding box center [756, 390] width 363 height 26
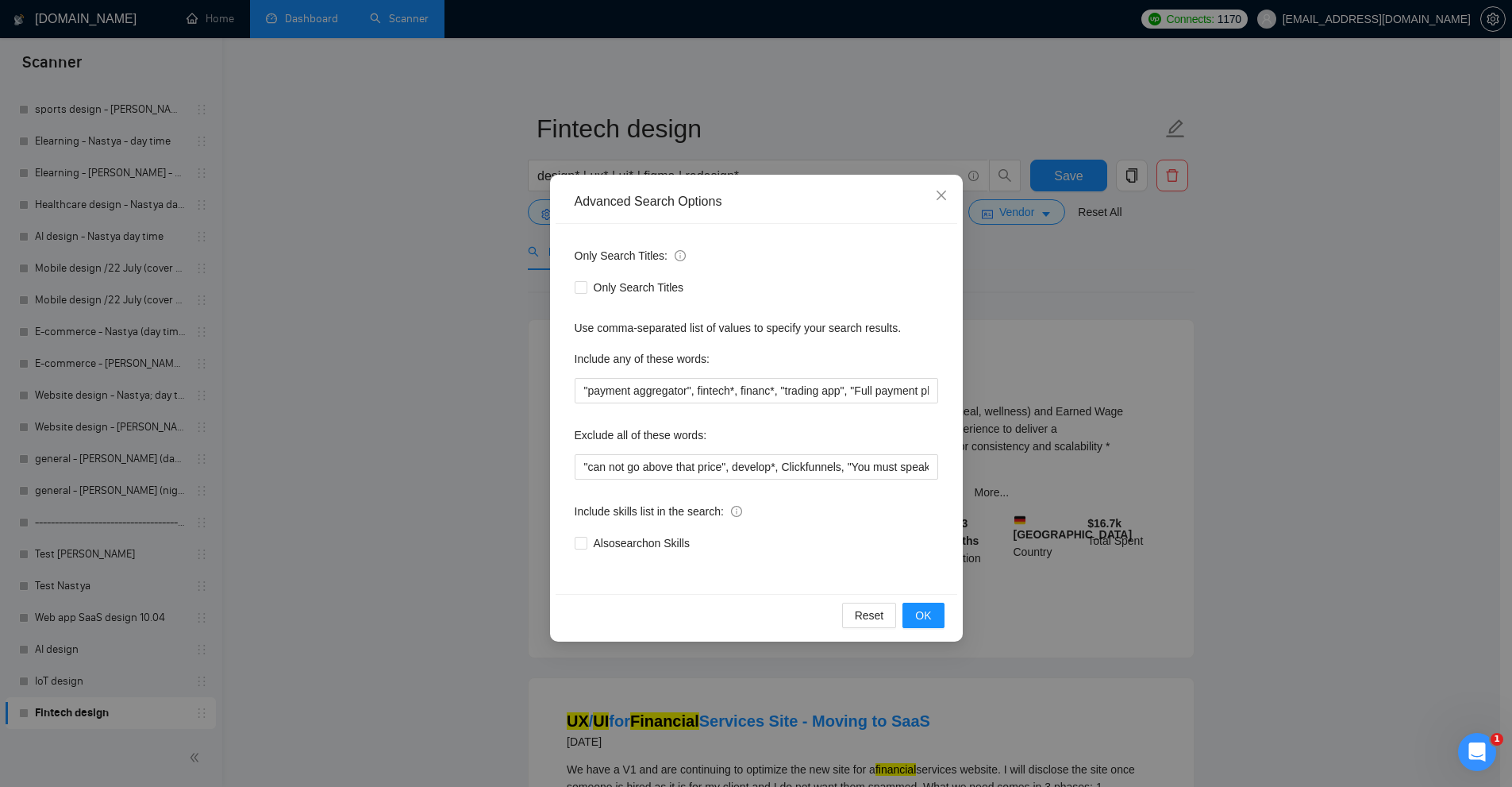
click at [225, 445] on div "Advanced Search Options Only Search Titles: Only Search Titles Use comma-separa…" at bounding box center [756, 393] width 1512 height 787
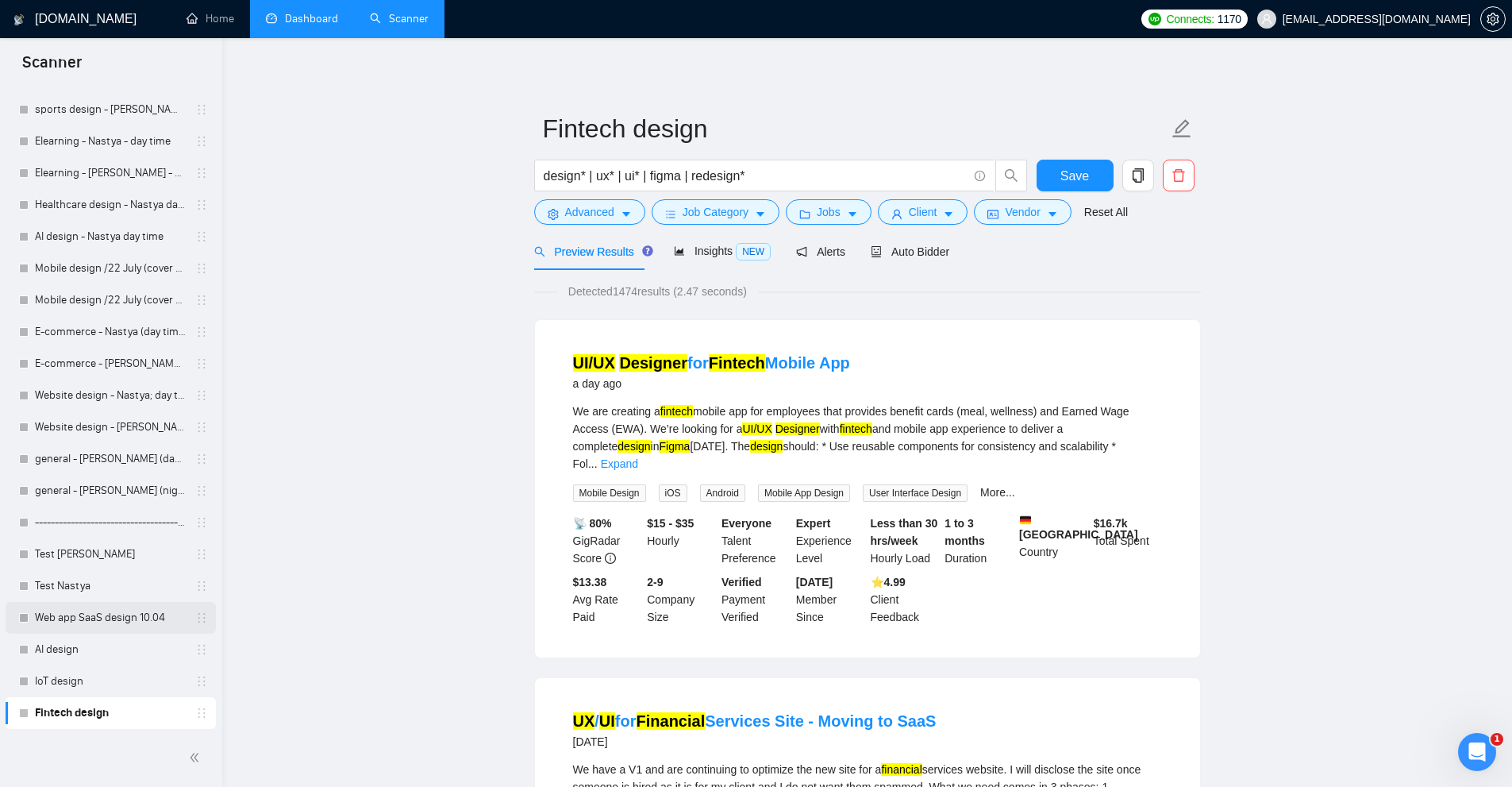
click at [85, 623] on link "Web app SaaS design 10.04" at bounding box center [111, 617] width 151 height 32
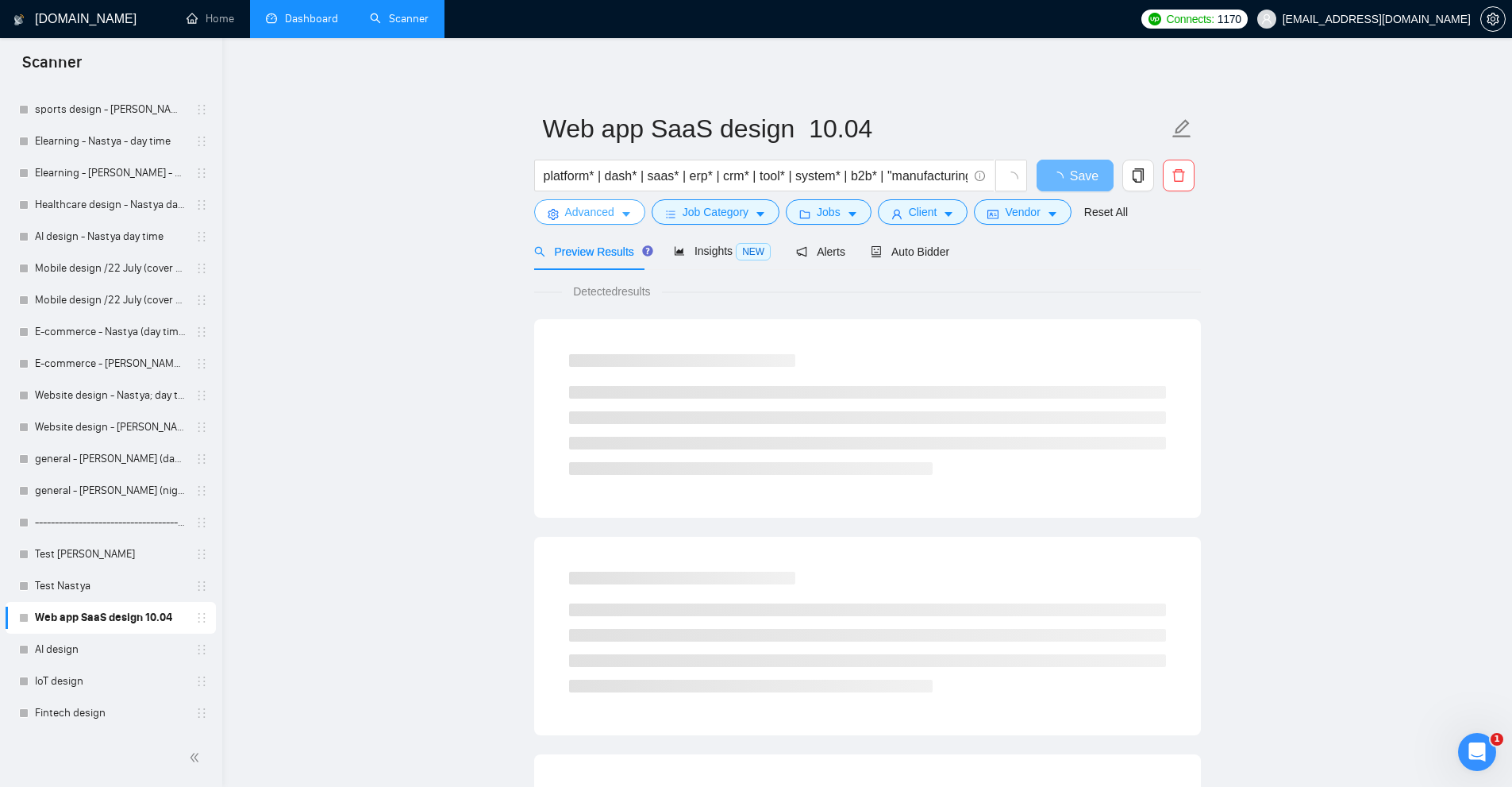
click at [589, 213] on span "Advanced" at bounding box center [590, 212] width 49 height 18
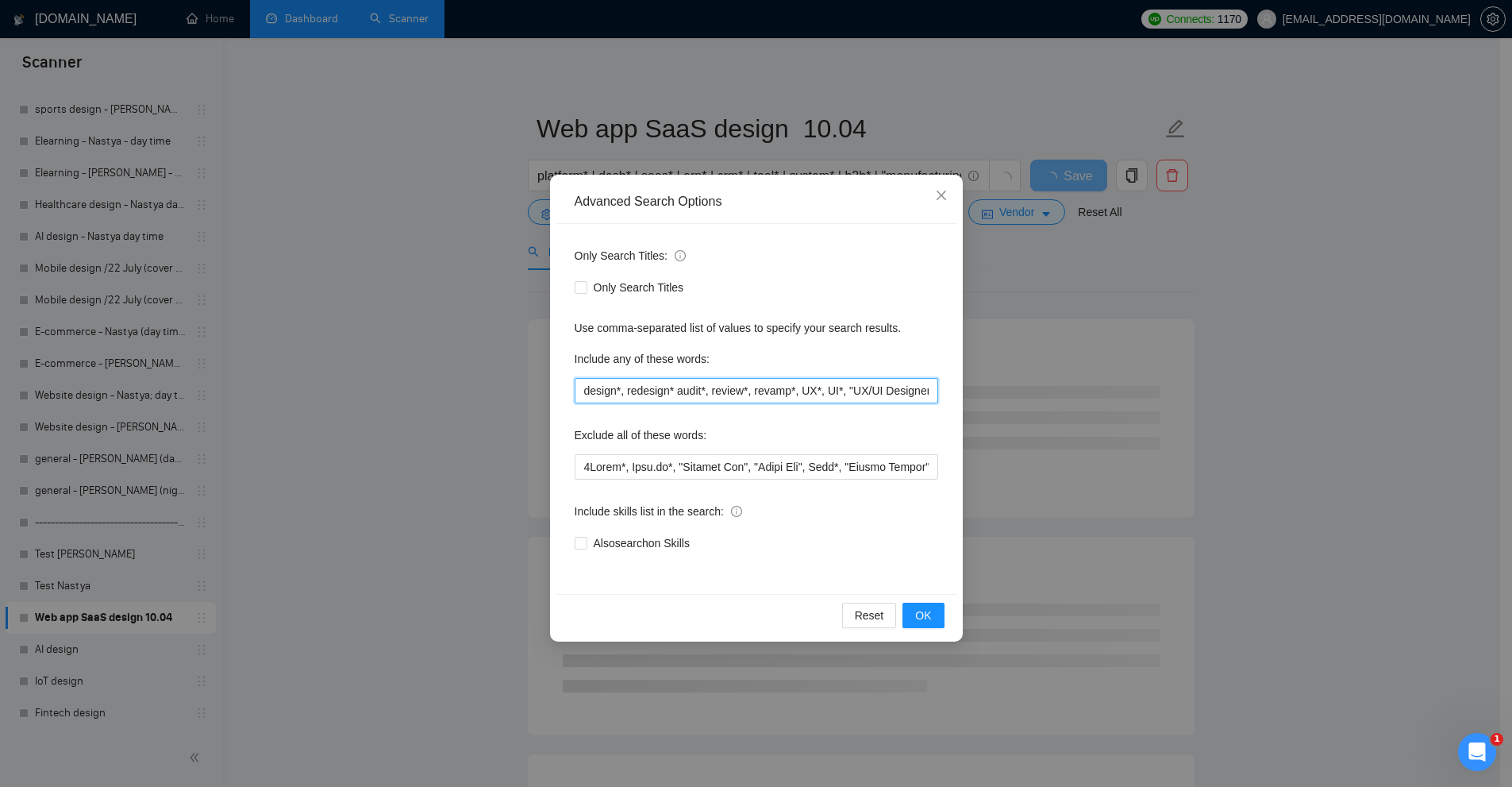
click at [688, 390] on input "design*, redesign* audit*, review*, revamp*, UX*, UI*, "UX/UI Designer"," at bounding box center [756, 390] width 363 height 26
click at [1130, 298] on div "Advanced Search Options Only Search Titles: Only Search Titles Use comma-separa…" at bounding box center [756, 393] width 1512 height 787
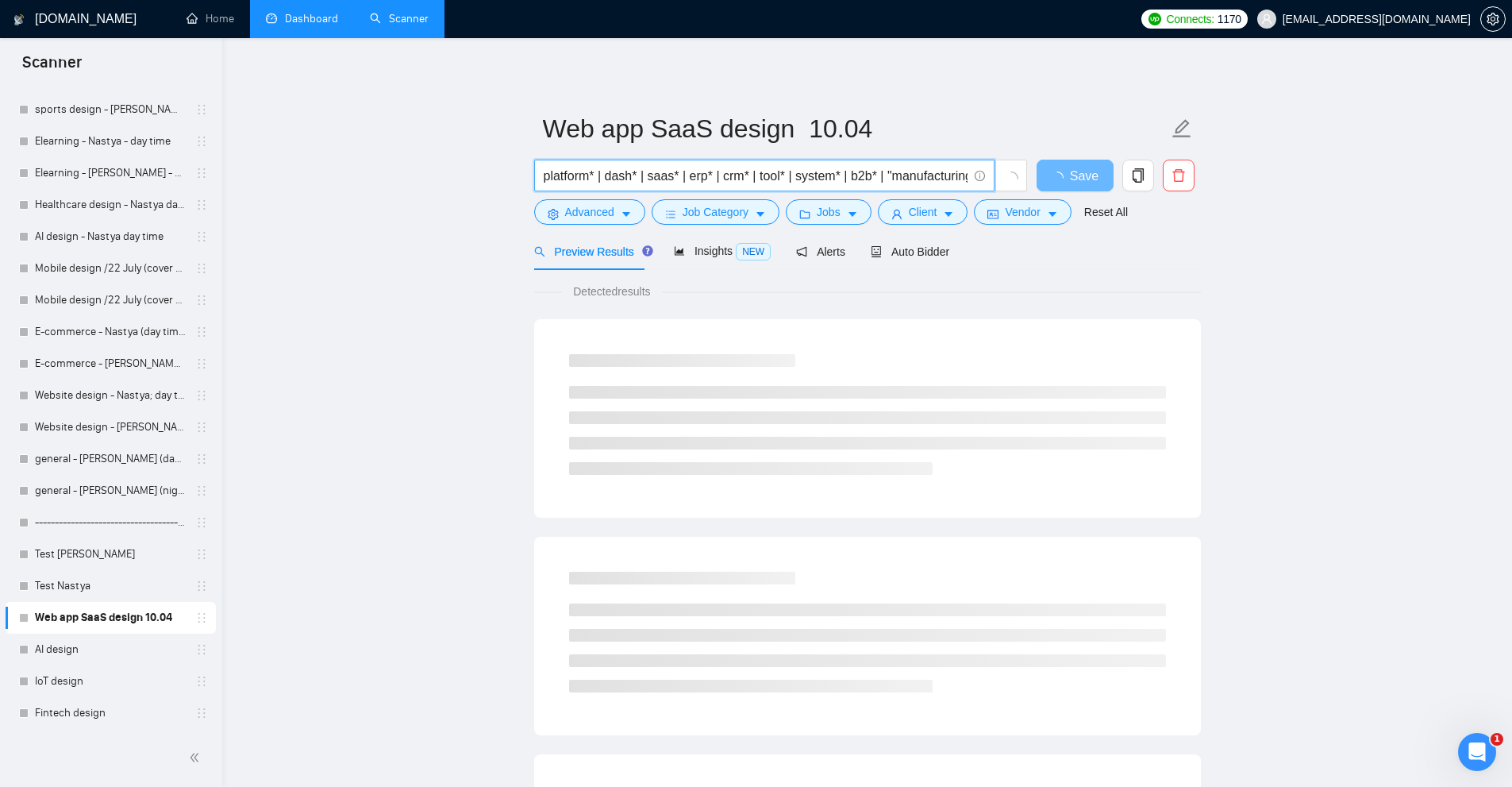
click at [797, 169] on input "platform* | dash* | saas* | erp* | crm* | tool* | system* | b2b* | "manufacturi…" at bounding box center [755, 176] width 424 height 20
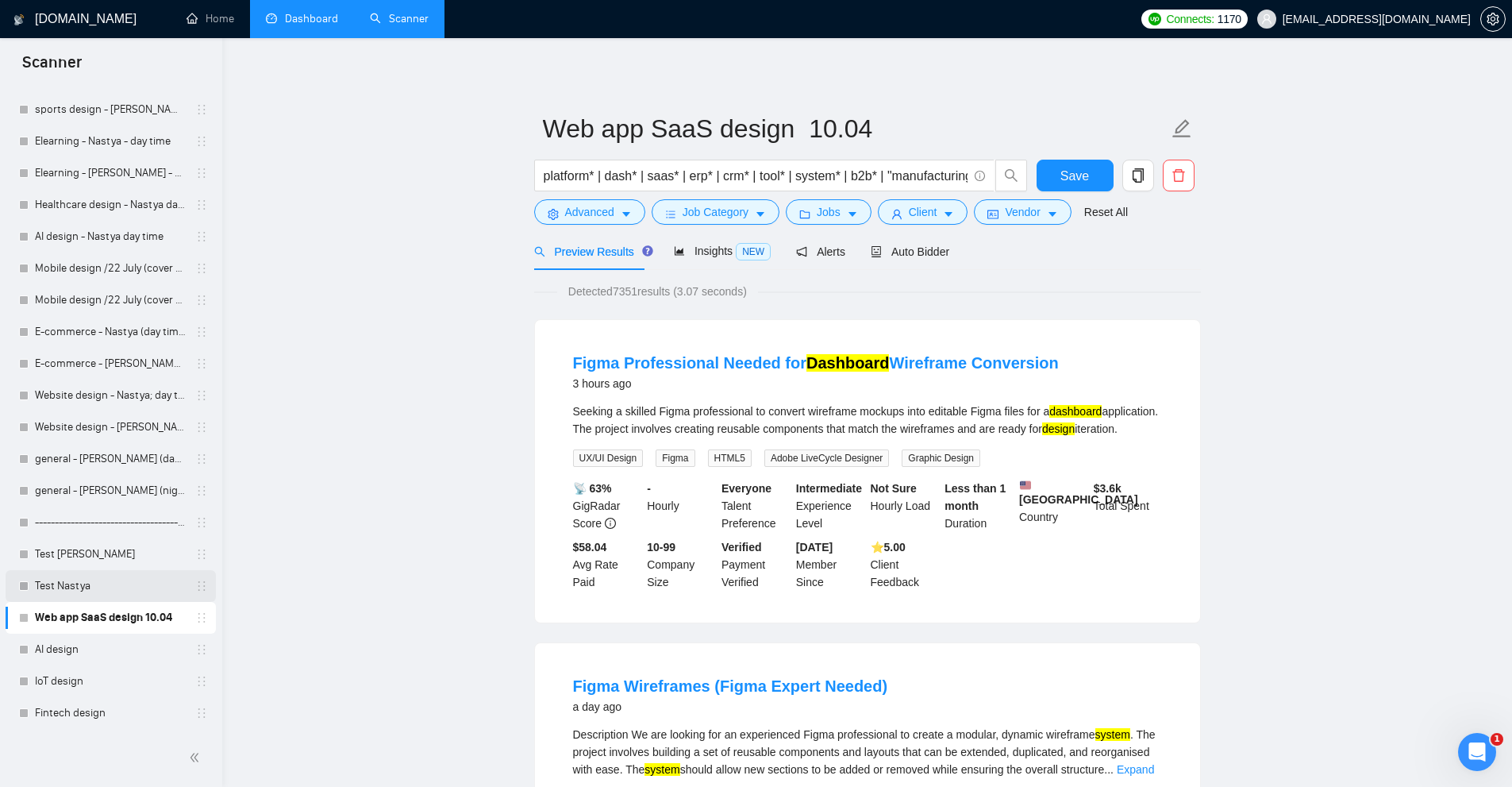
click at [59, 581] on link "Test Nastya" at bounding box center [111, 586] width 151 height 32
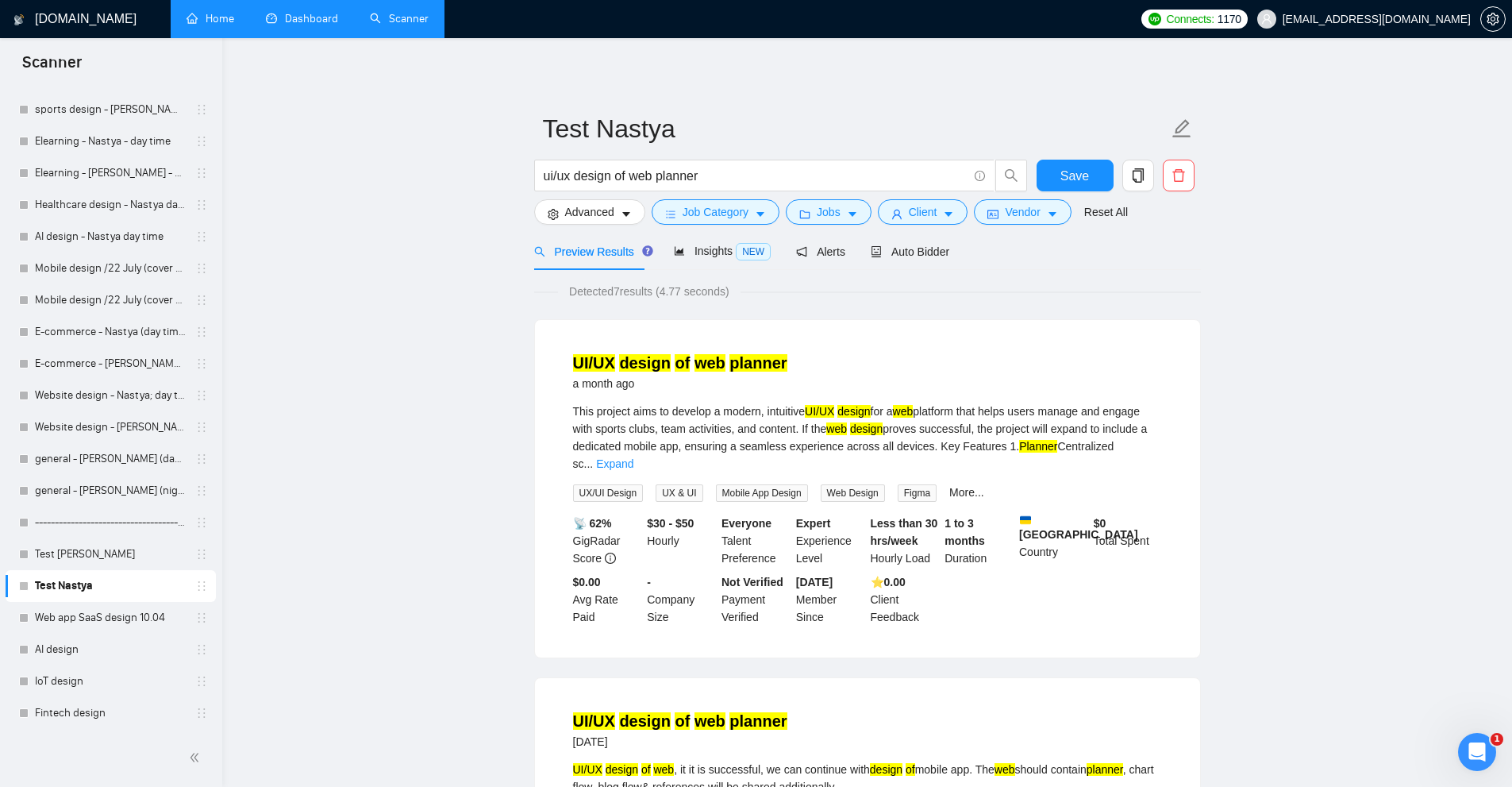
click at [202, 25] on link "Home" at bounding box center [210, 18] width 47 height 13
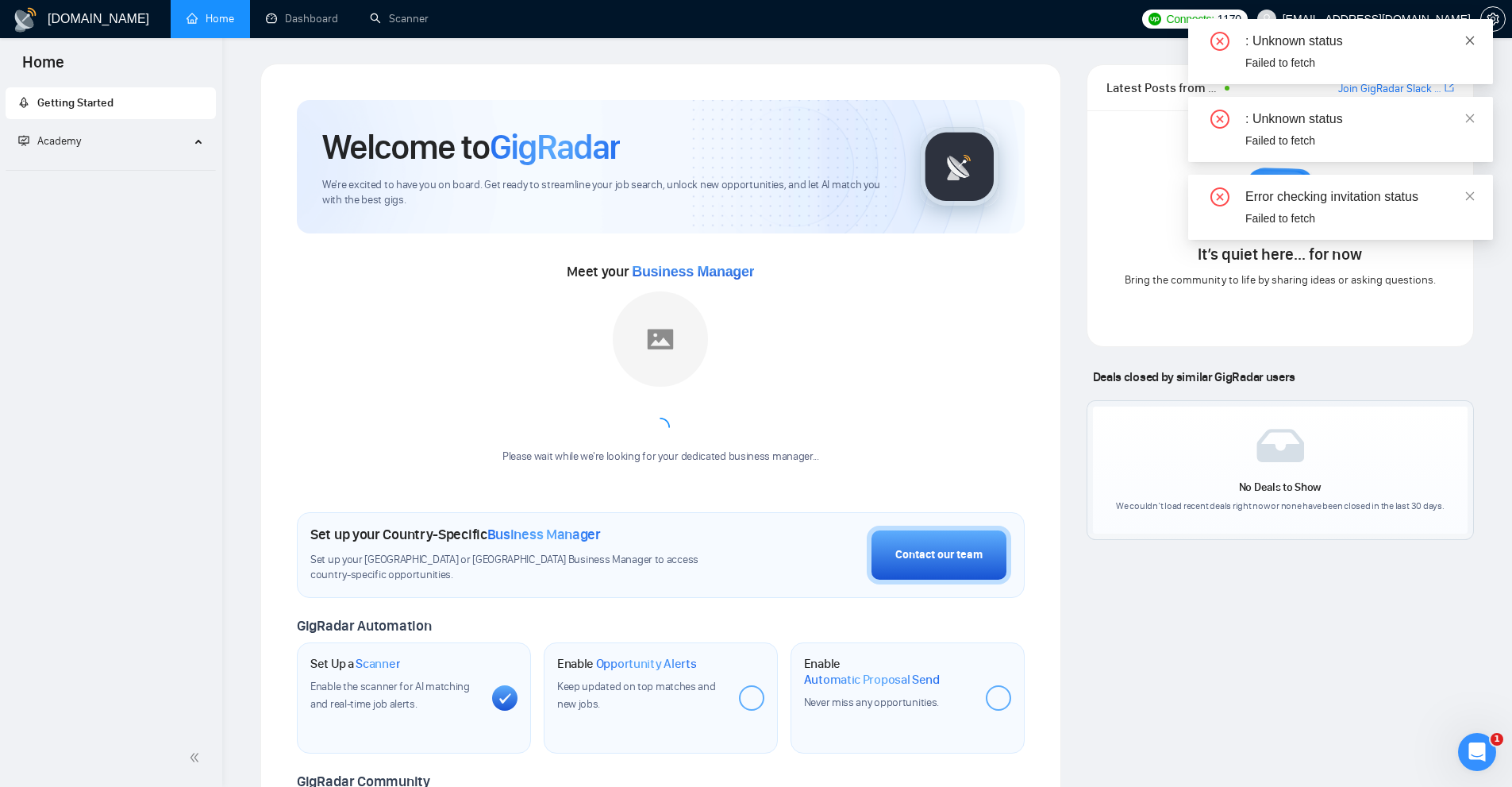
click at [1473, 37] on icon "close" at bounding box center [1470, 40] width 9 height 9
click at [1465, 40] on icon "close" at bounding box center [1470, 40] width 11 height 11
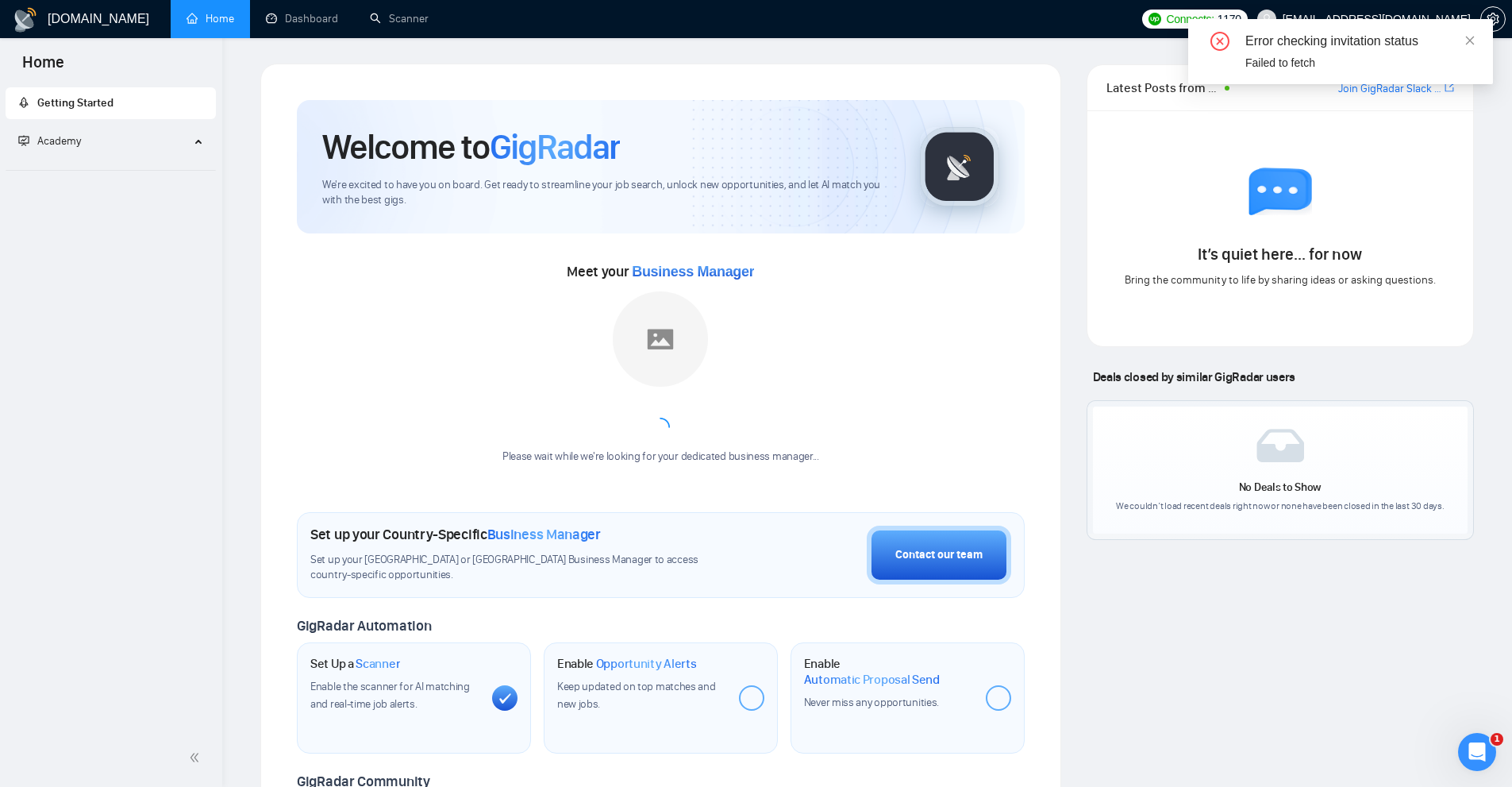
click at [1468, 40] on icon "close" at bounding box center [1470, 40] width 11 height 11
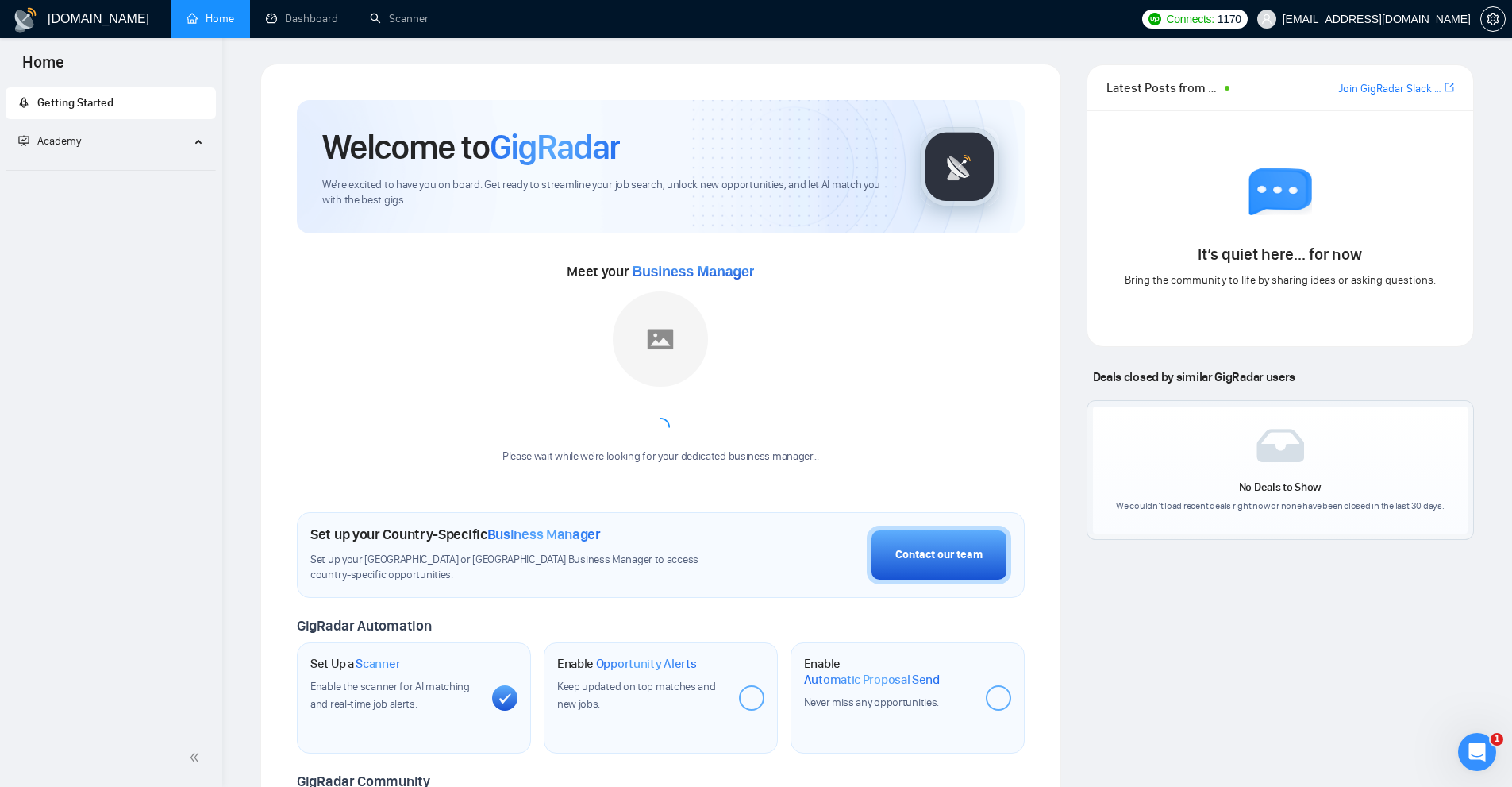
click at [1414, 19] on span "[EMAIL_ADDRESS][DOMAIN_NAME]" at bounding box center [1377, 19] width 188 height 0
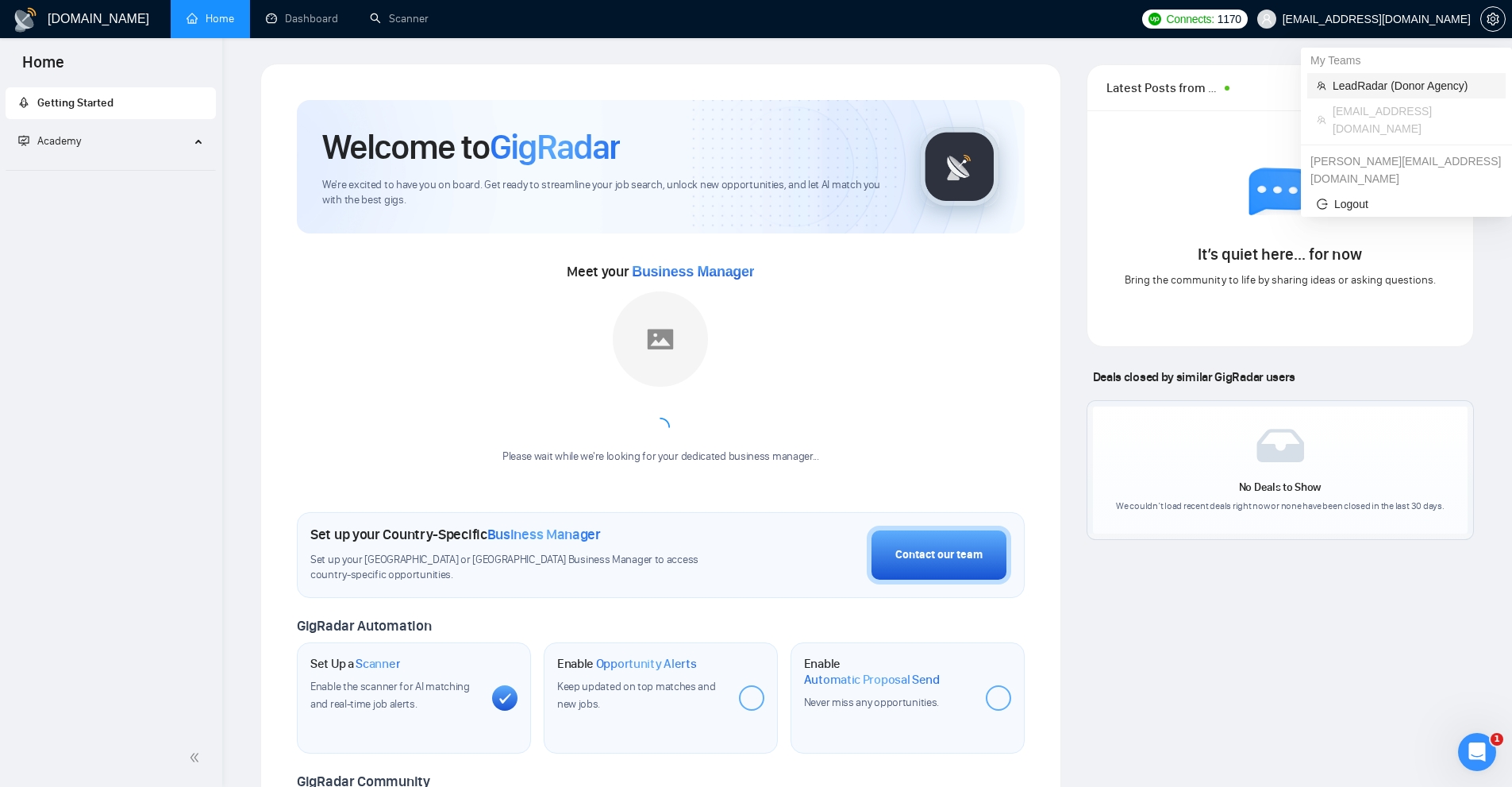
click at [1362, 87] on span "LeadRadar (Donor Agency)" at bounding box center [1414, 86] width 164 height 18
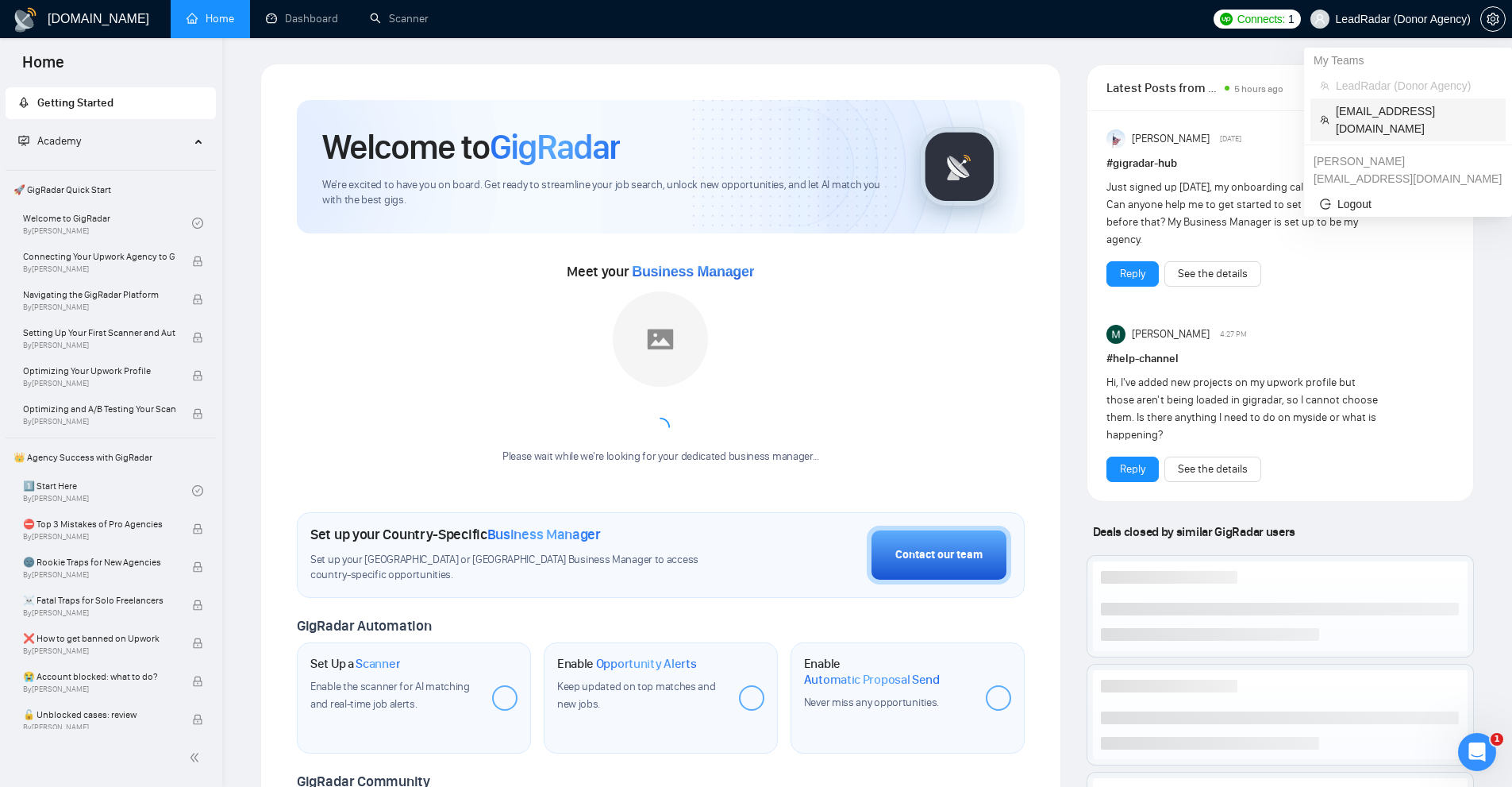
click at [1365, 113] on span "[EMAIL_ADDRESS][DOMAIN_NAME]" at bounding box center [1415, 120] width 160 height 35
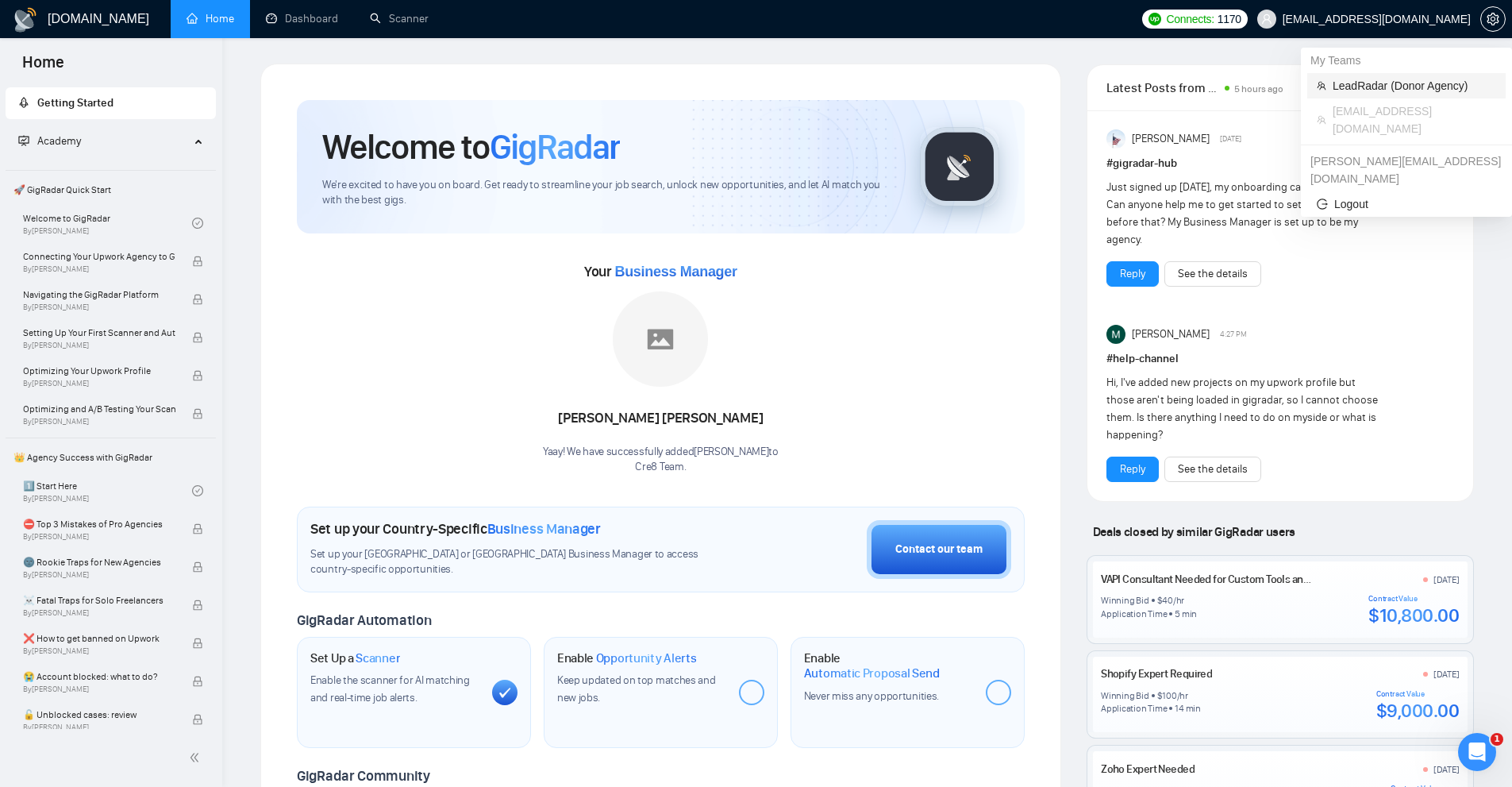
click at [1374, 80] on span "LeadRadar (Donor Agency)" at bounding box center [1414, 86] width 164 height 18
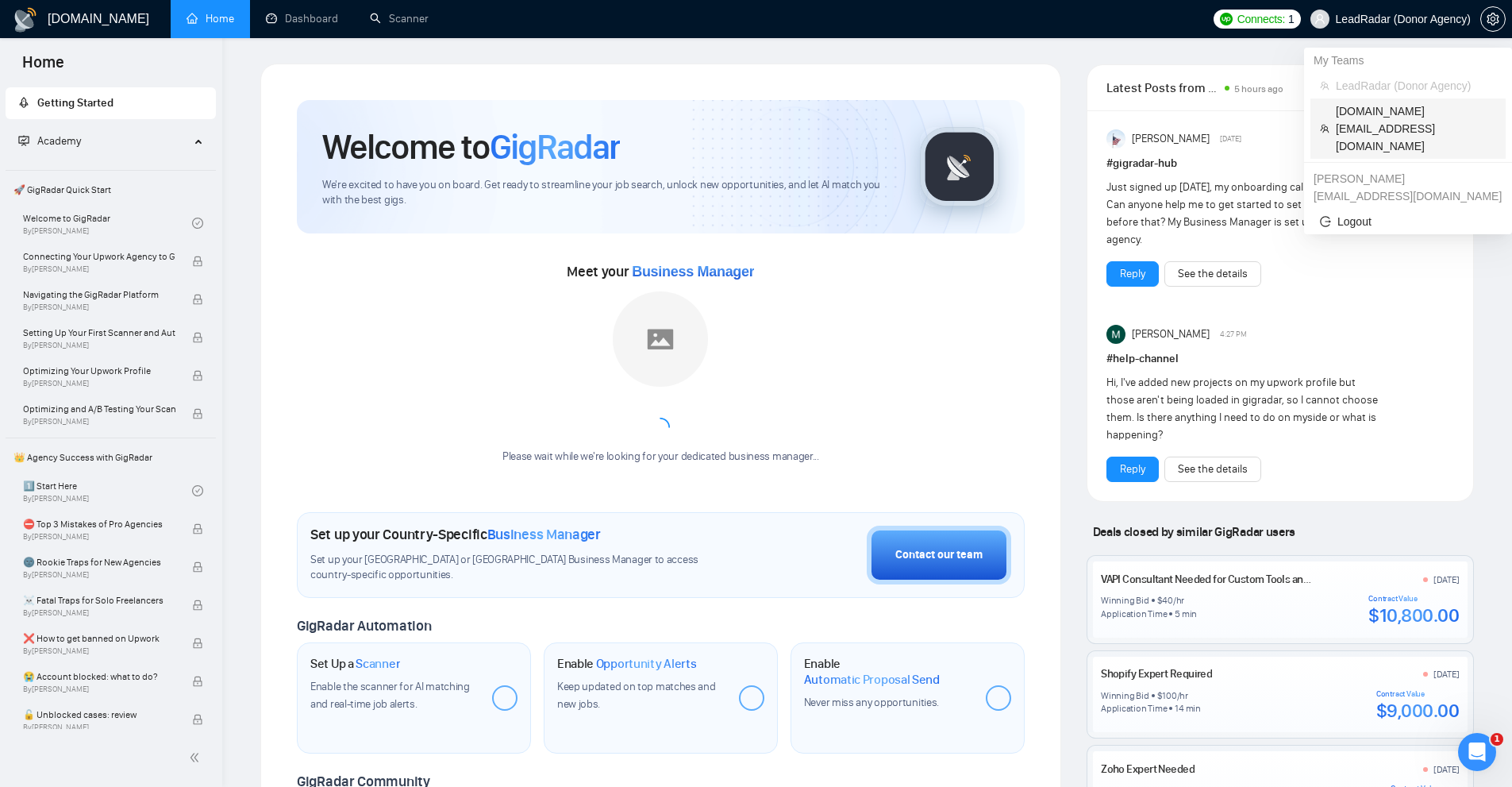
click at [1382, 113] on span "[DOMAIN_NAME][EMAIL_ADDRESS][DOMAIN_NAME]" at bounding box center [1415, 128] width 160 height 53
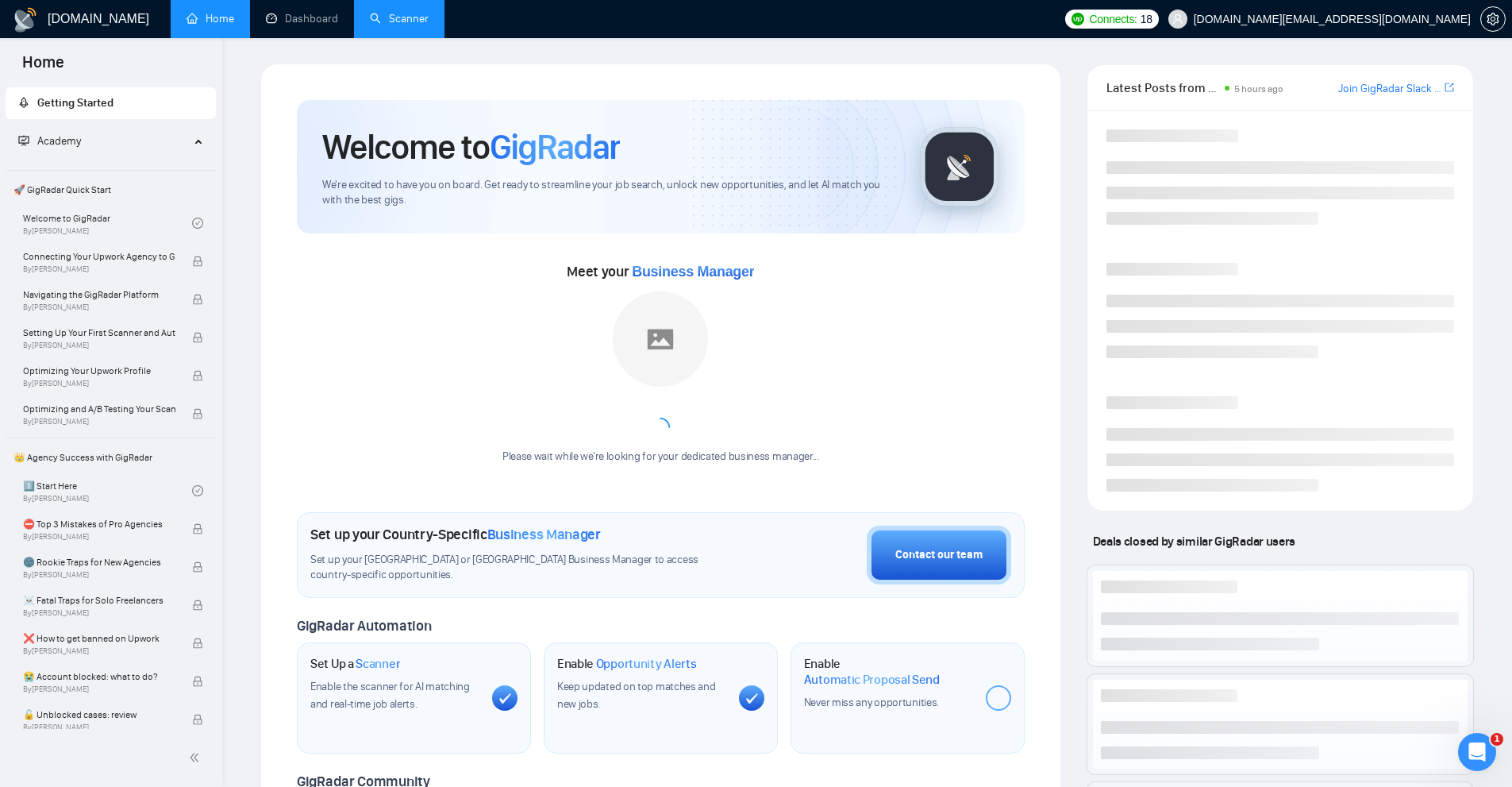
click at [370, 12] on link "Scanner" at bounding box center [399, 18] width 59 height 13
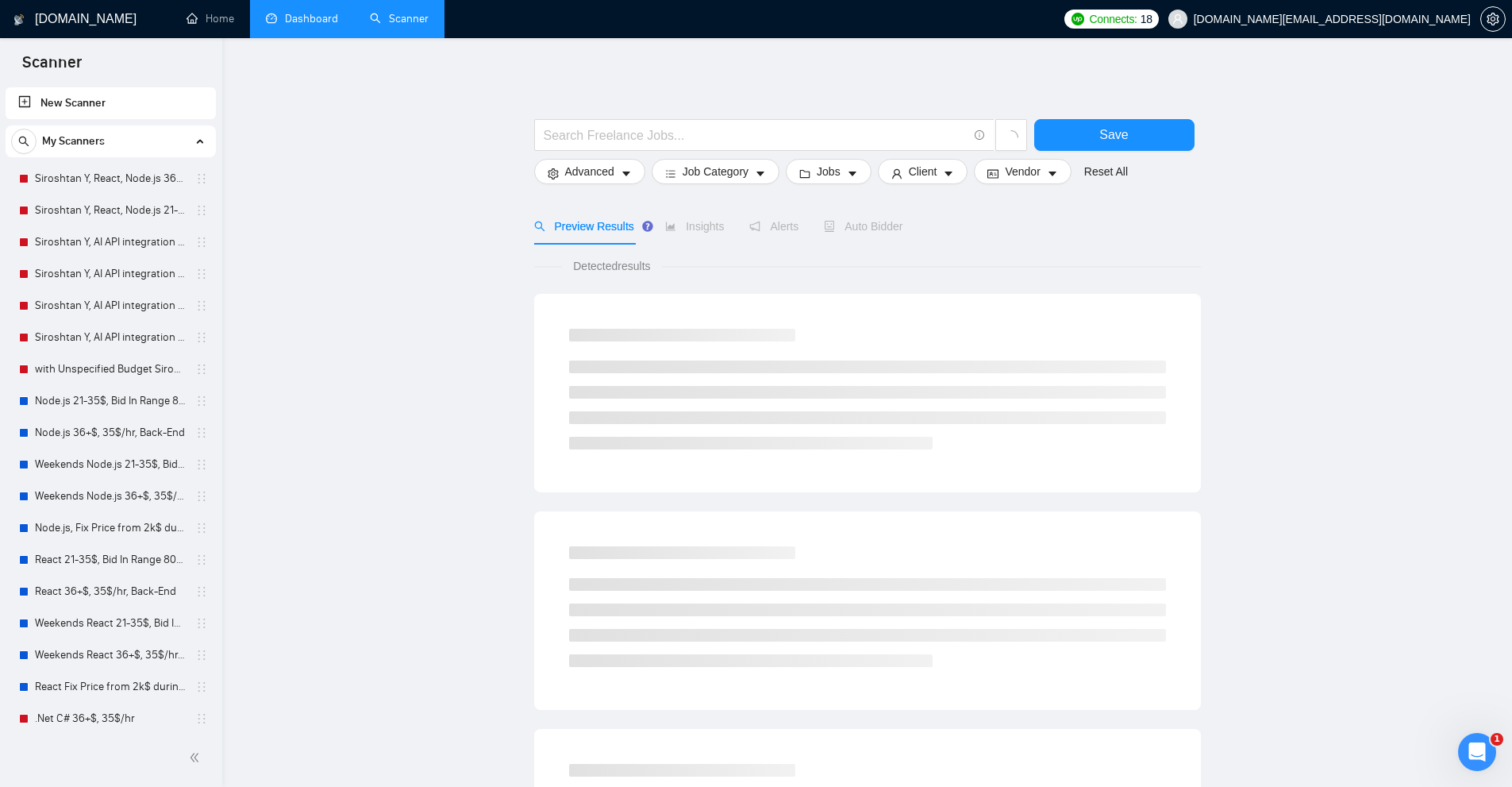
click at [331, 17] on link "Dashboard" at bounding box center [302, 18] width 72 height 13
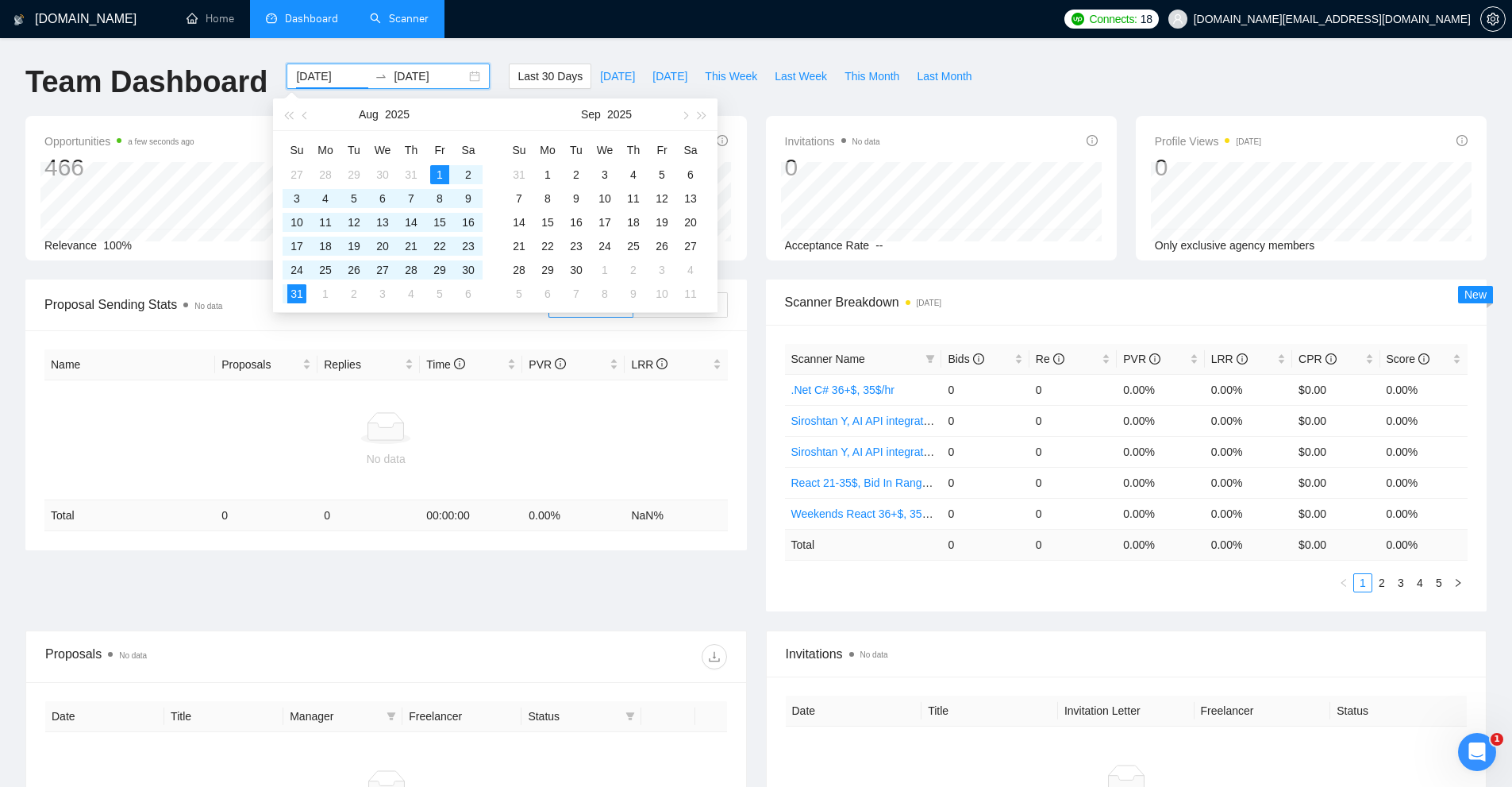
click at [299, 74] on input "[DATE]" at bounding box center [332, 77] width 72 height 18
click at [287, 119] on span "button" at bounding box center [287, 114] width 8 height 8
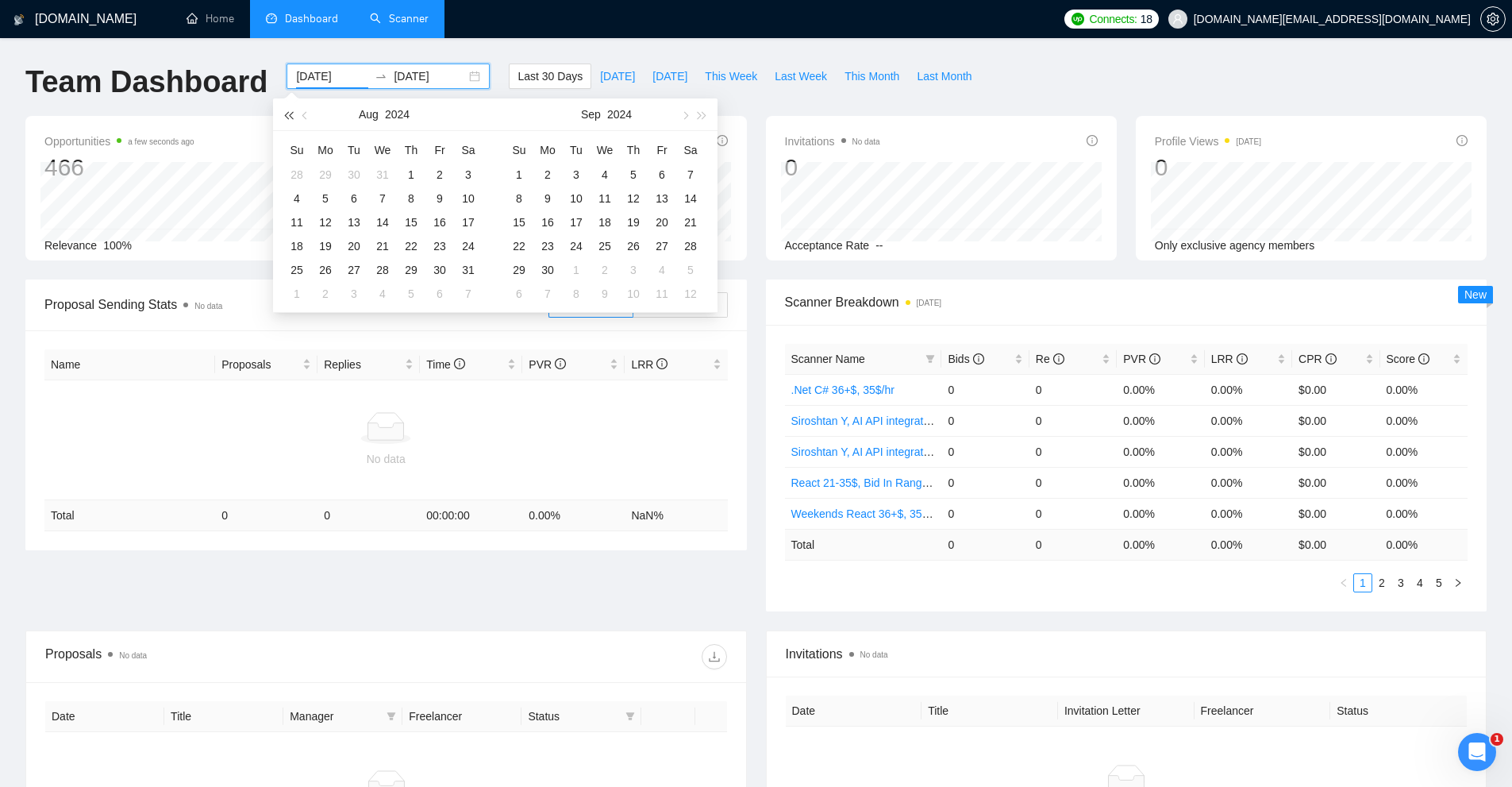
click at [287, 119] on span "button" at bounding box center [287, 114] width 8 height 8
type input "[DATE]"
click at [306, 186] on td "8" at bounding box center [296, 198] width 28 height 24
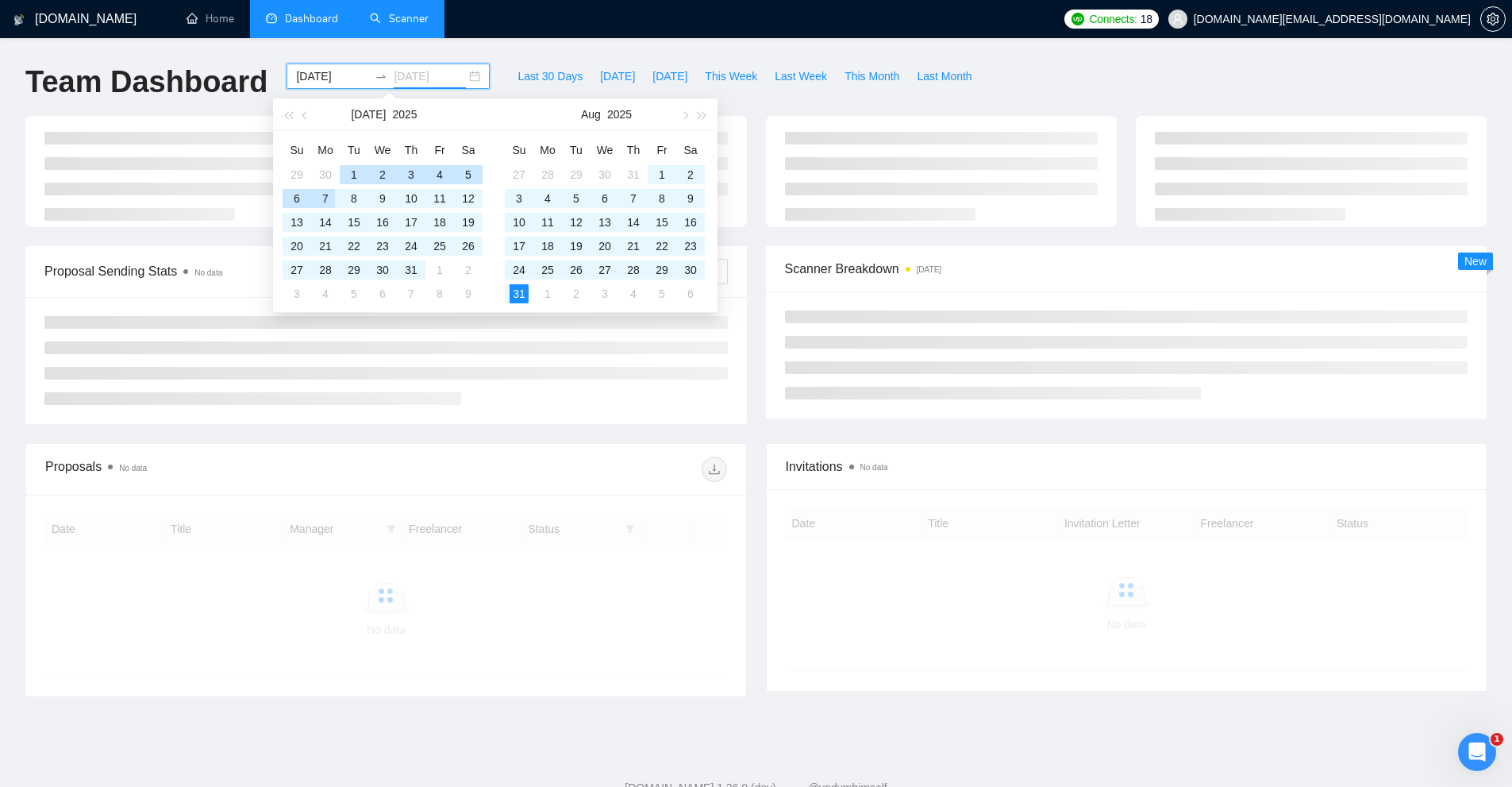
type input "[DATE]"
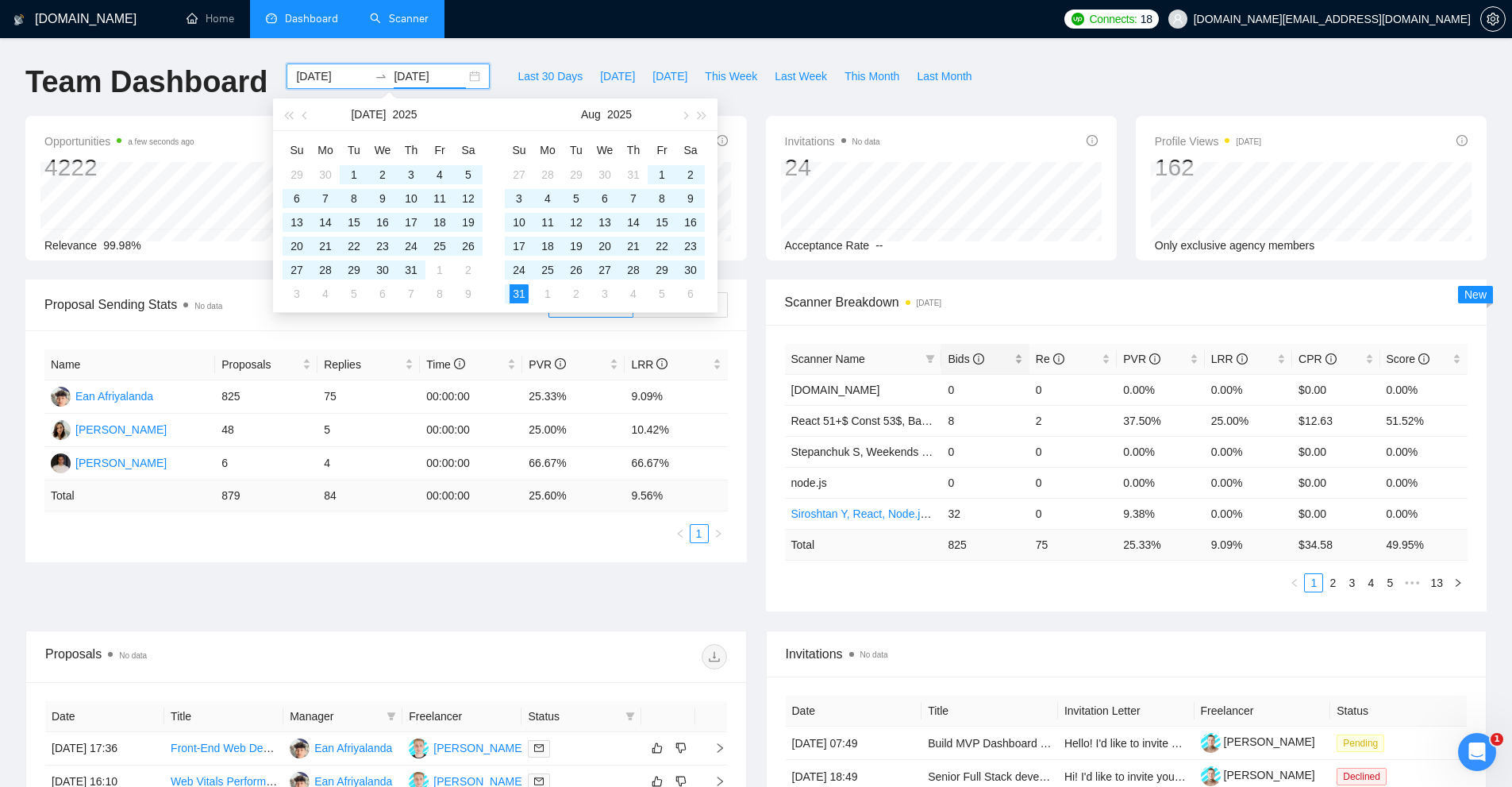
click at [975, 363] on icon "info-circle" at bounding box center [978, 359] width 11 height 11
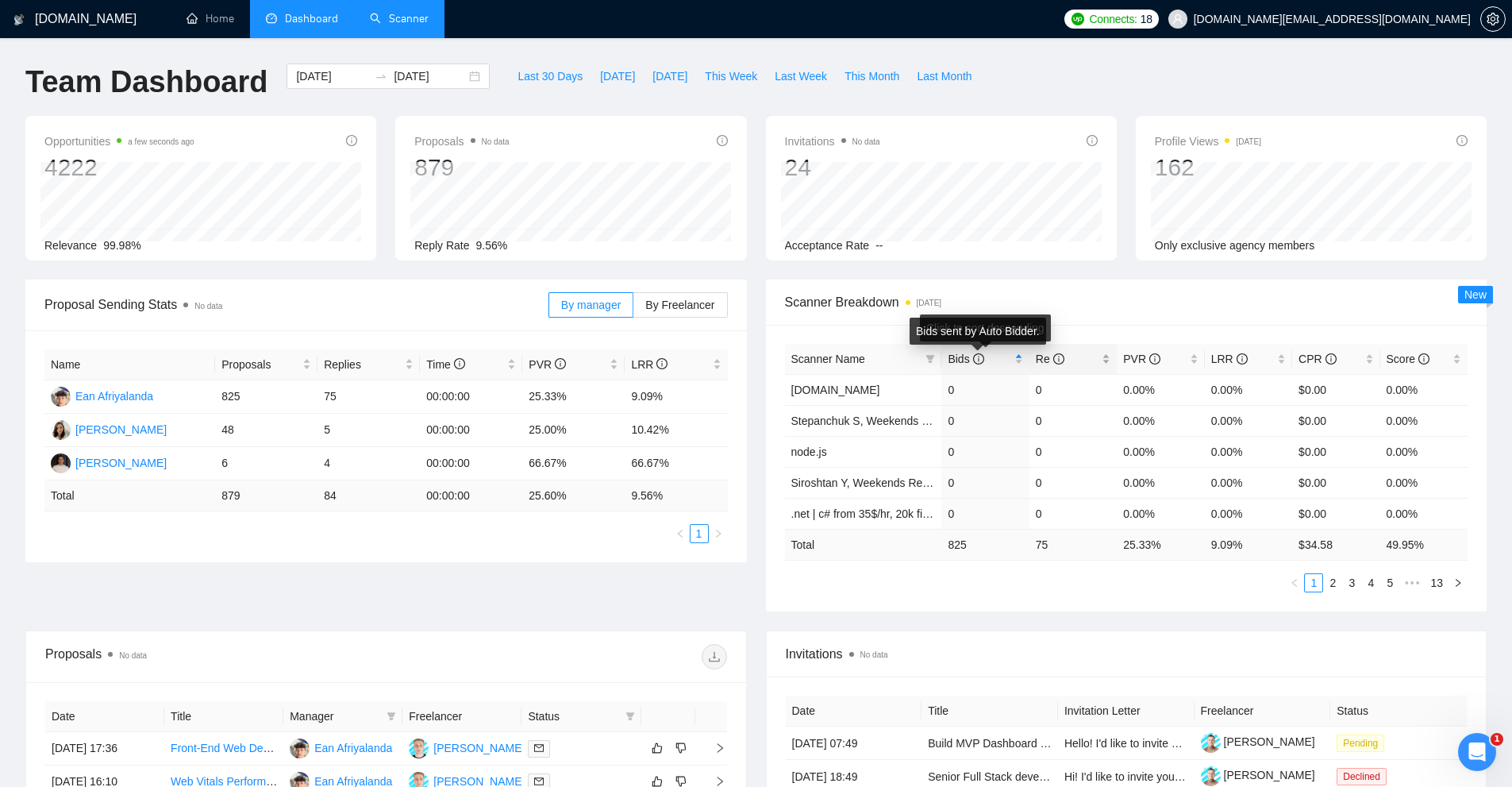
click at [1036, 355] on div "Re" at bounding box center [1072, 359] width 75 height 18
click at [1022, 355] on div "Bids" at bounding box center [985, 359] width 75 height 18
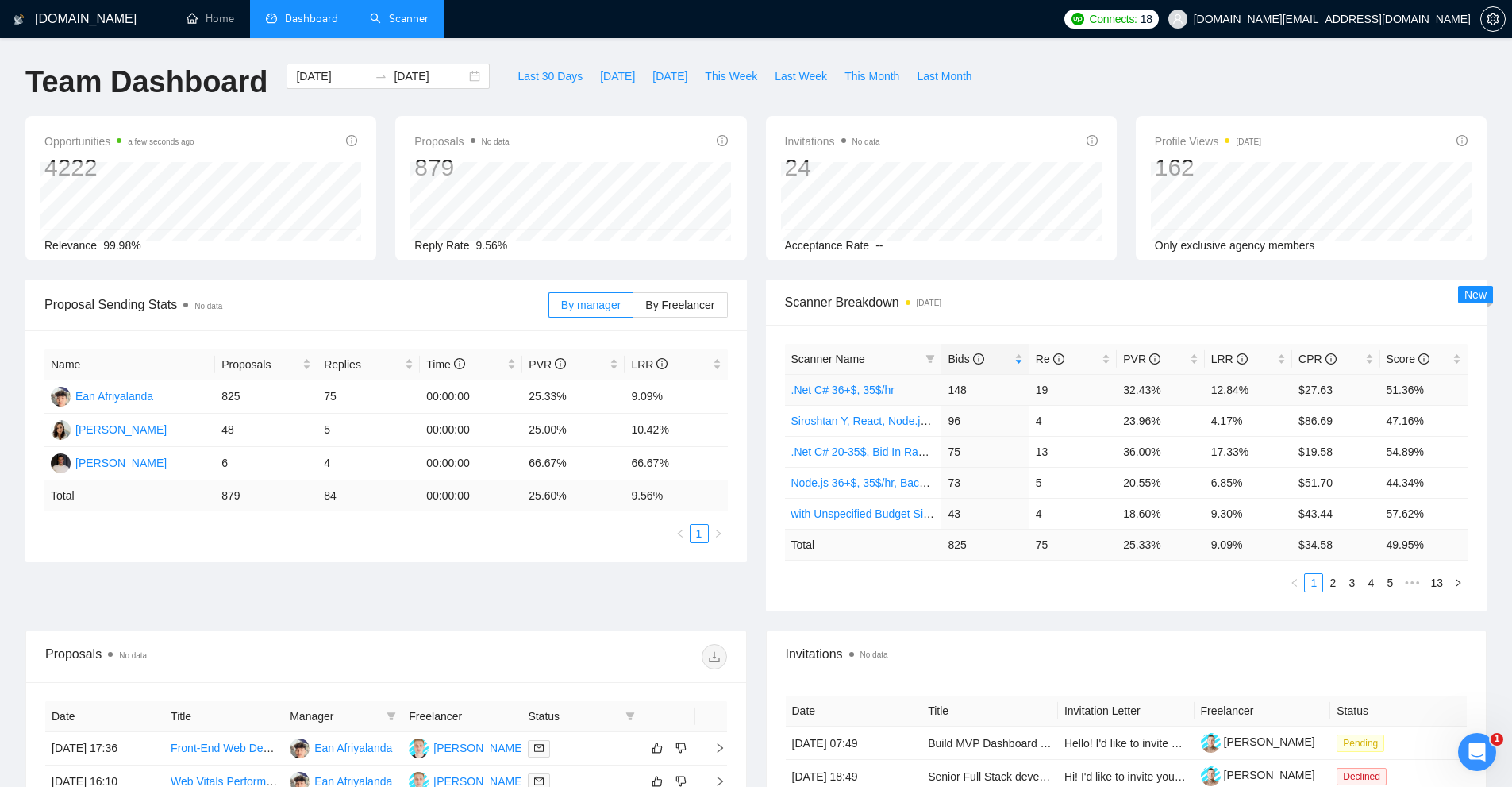
click at [1098, 394] on td "19" at bounding box center [1072, 389] width 87 height 31
click at [866, 390] on link ".Net C# 36+$, 35$/hr" at bounding box center [842, 390] width 103 height 12
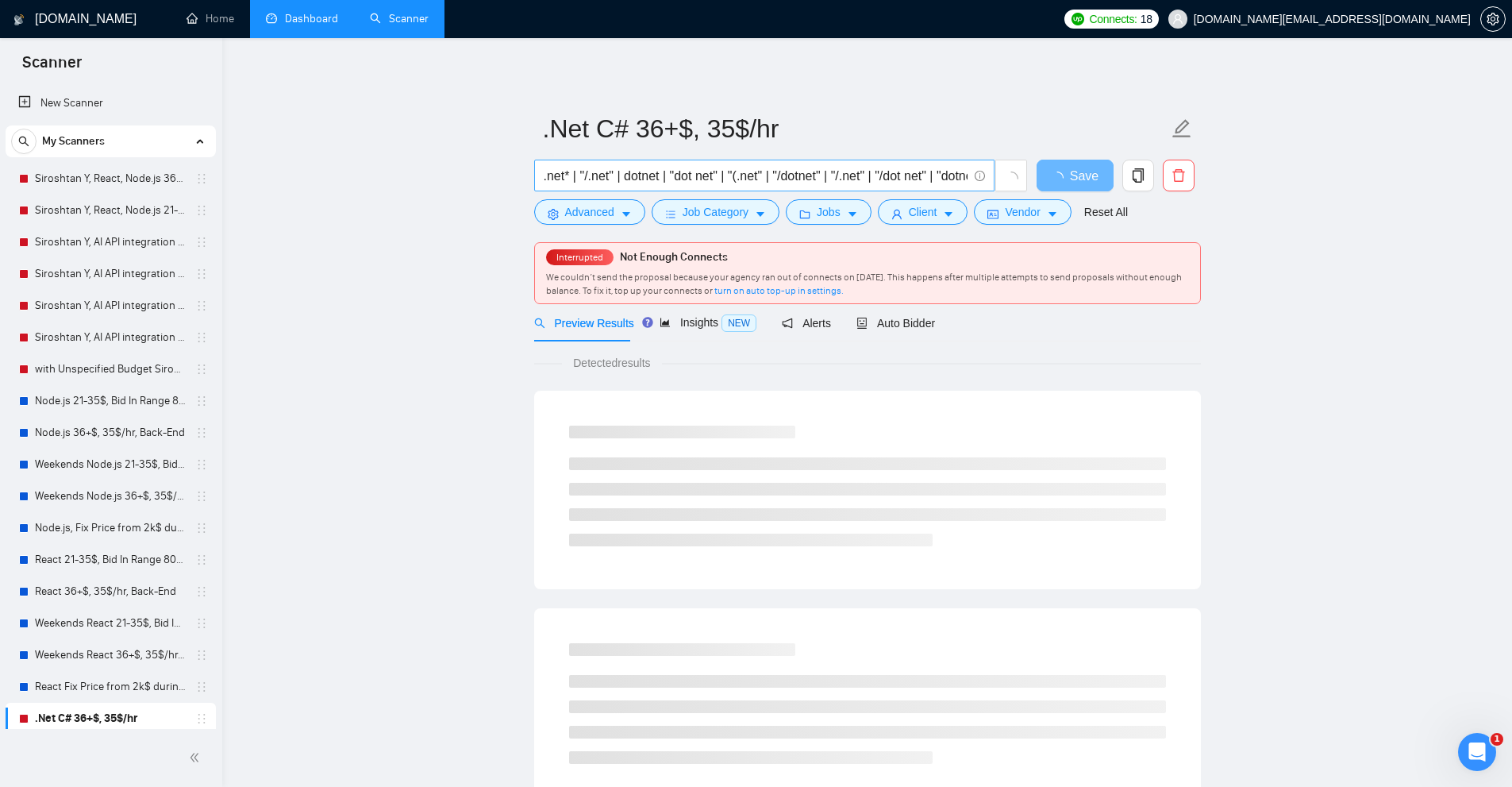
click at [632, 182] on input ".net* | "/.net" | dotnet | "dot net" | "(.net" | "/dotnet" | "/.net" | "/dot ne…" at bounding box center [755, 176] width 424 height 20
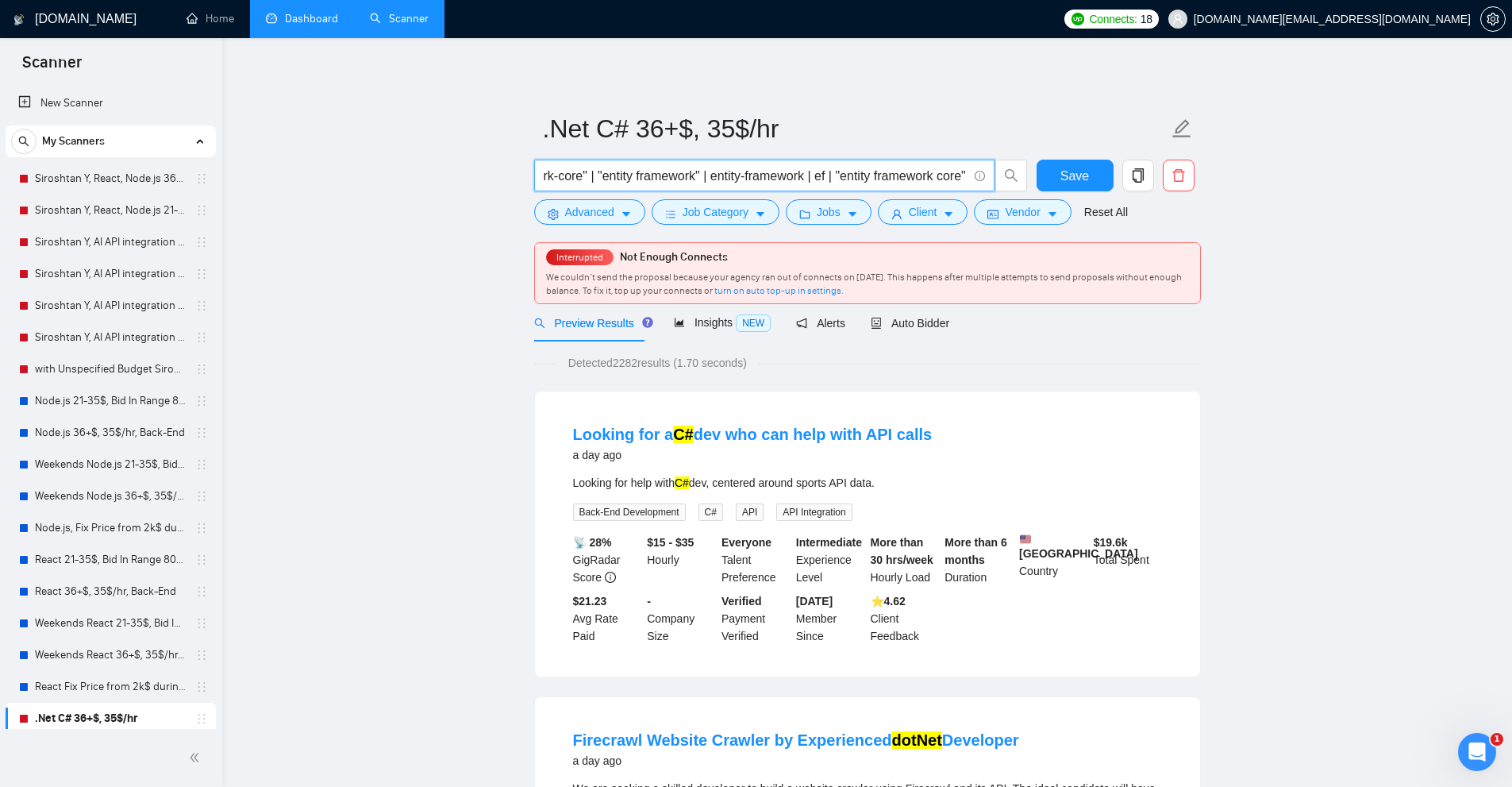
click at [629, 196] on div ".net* | "/.net" | dotnet | "dot net" | "(.net" | "/dotnet" | "/.net" | "/dot ne…" at bounding box center [781, 179] width 500 height 40
click at [612, 208] on span "Advanced" at bounding box center [590, 212] width 49 height 18
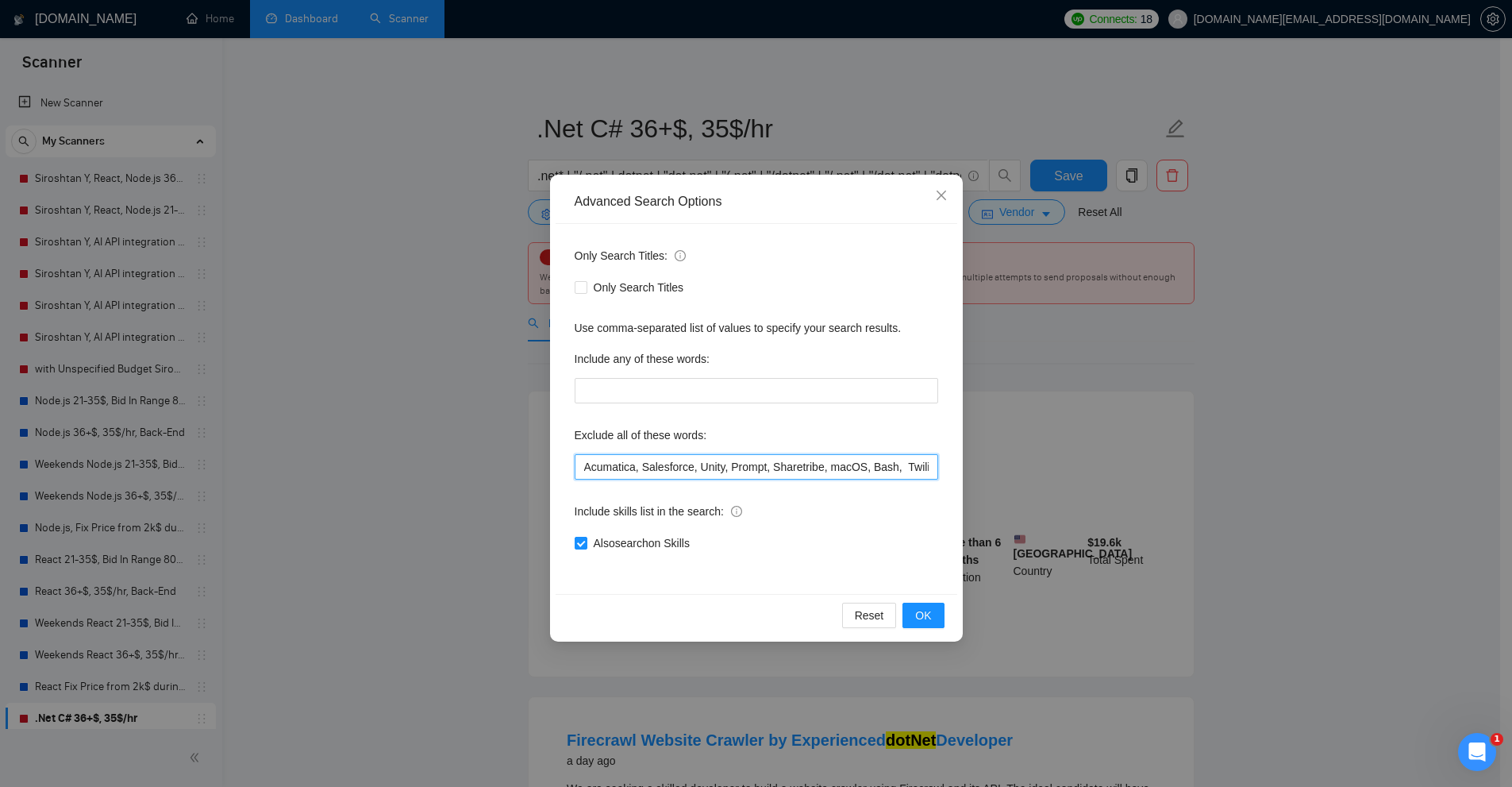
click at [647, 470] on input "Acumatica, Salesforce, Unity, Prompt, Sharetribe, macOS, Bash, Twilio, Solidity…" at bounding box center [756, 466] width 363 height 26
click at [443, 408] on div "Advanced Search Options Only Search Titles: Only Search Titles Use comma-separa…" at bounding box center [756, 393] width 1512 height 787
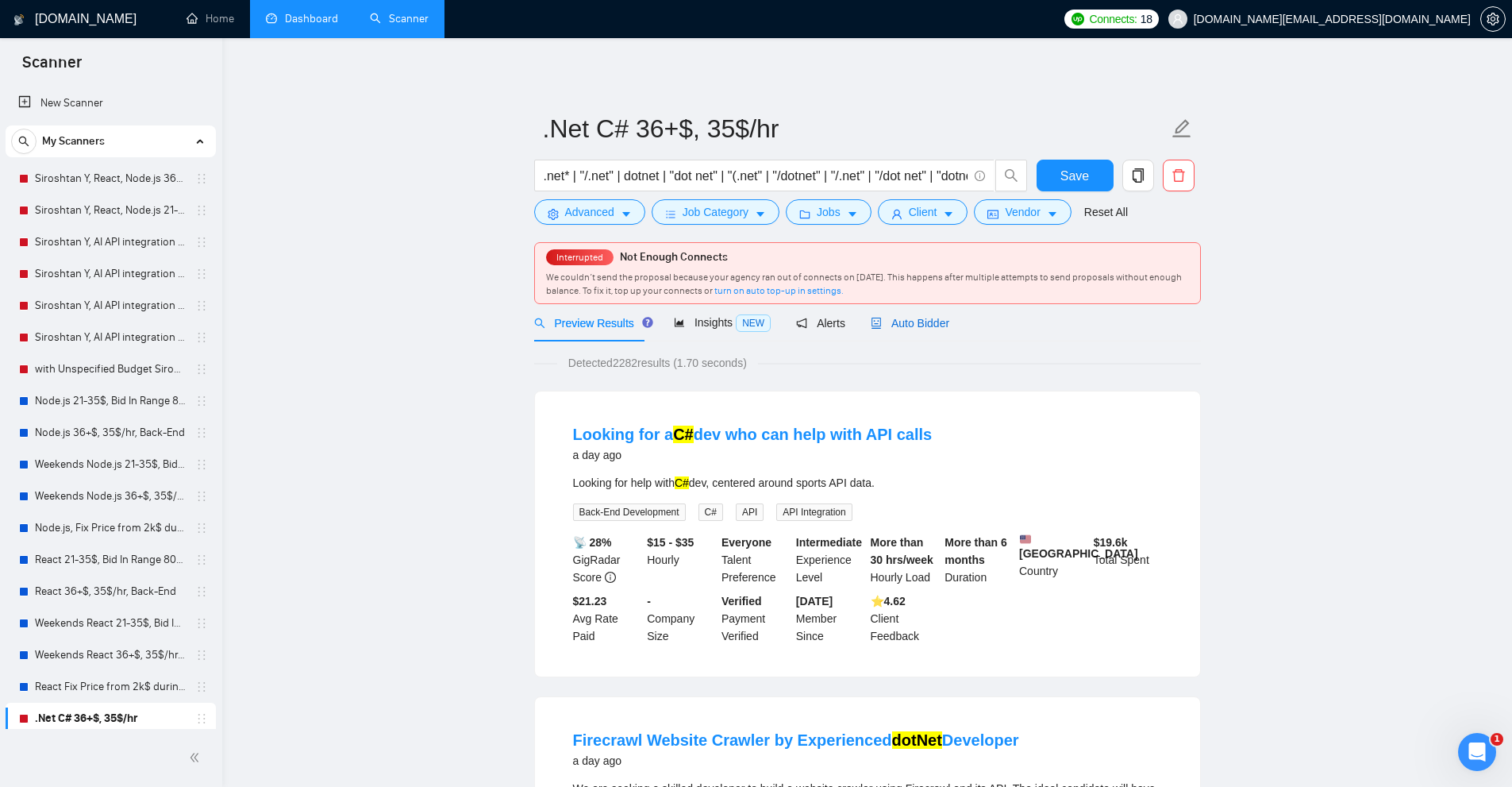
click at [889, 323] on span "Auto Bidder" at bounding box center [909, 323] width 78 height 12
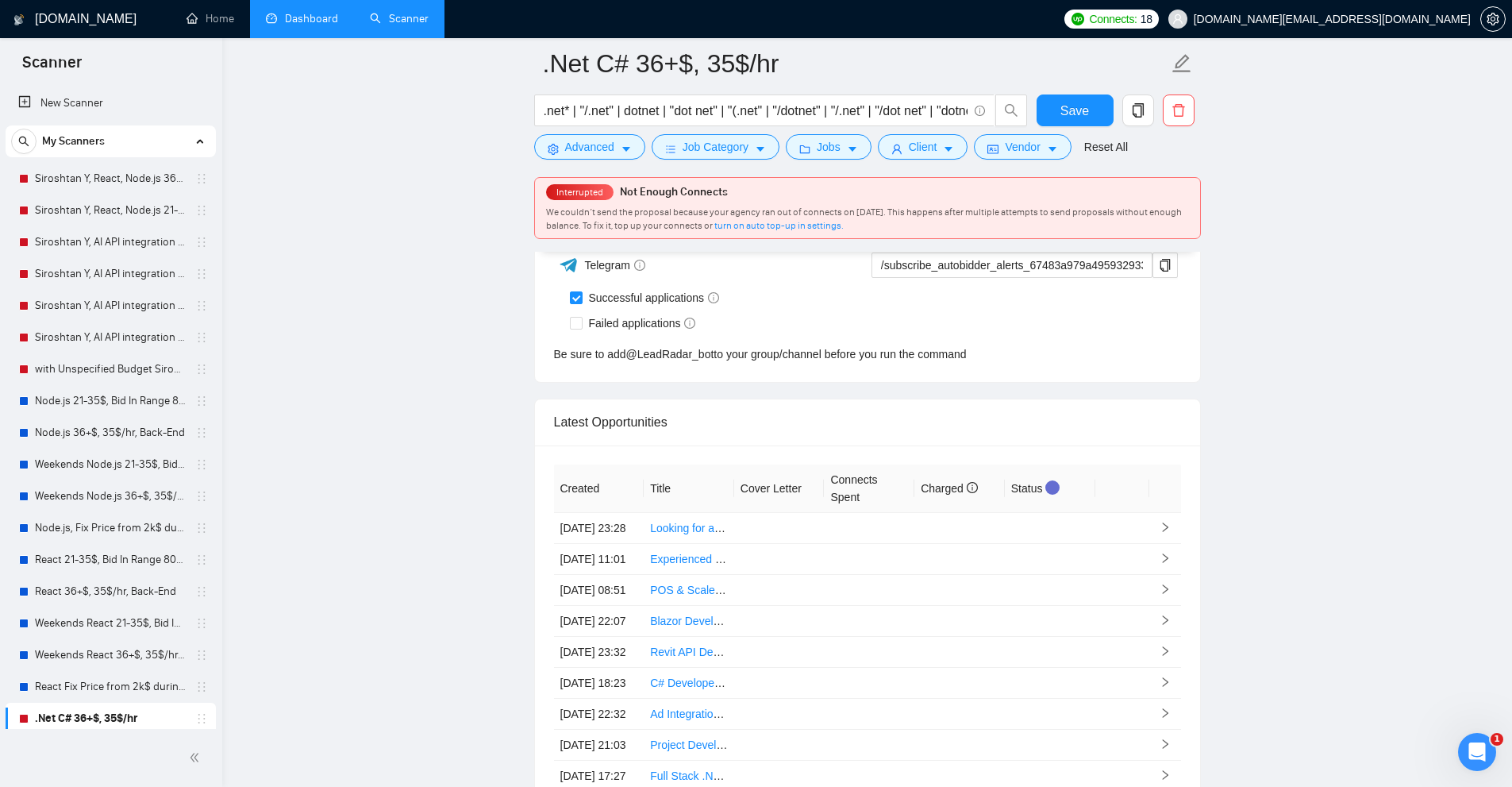
scroll to position [4453, 0]
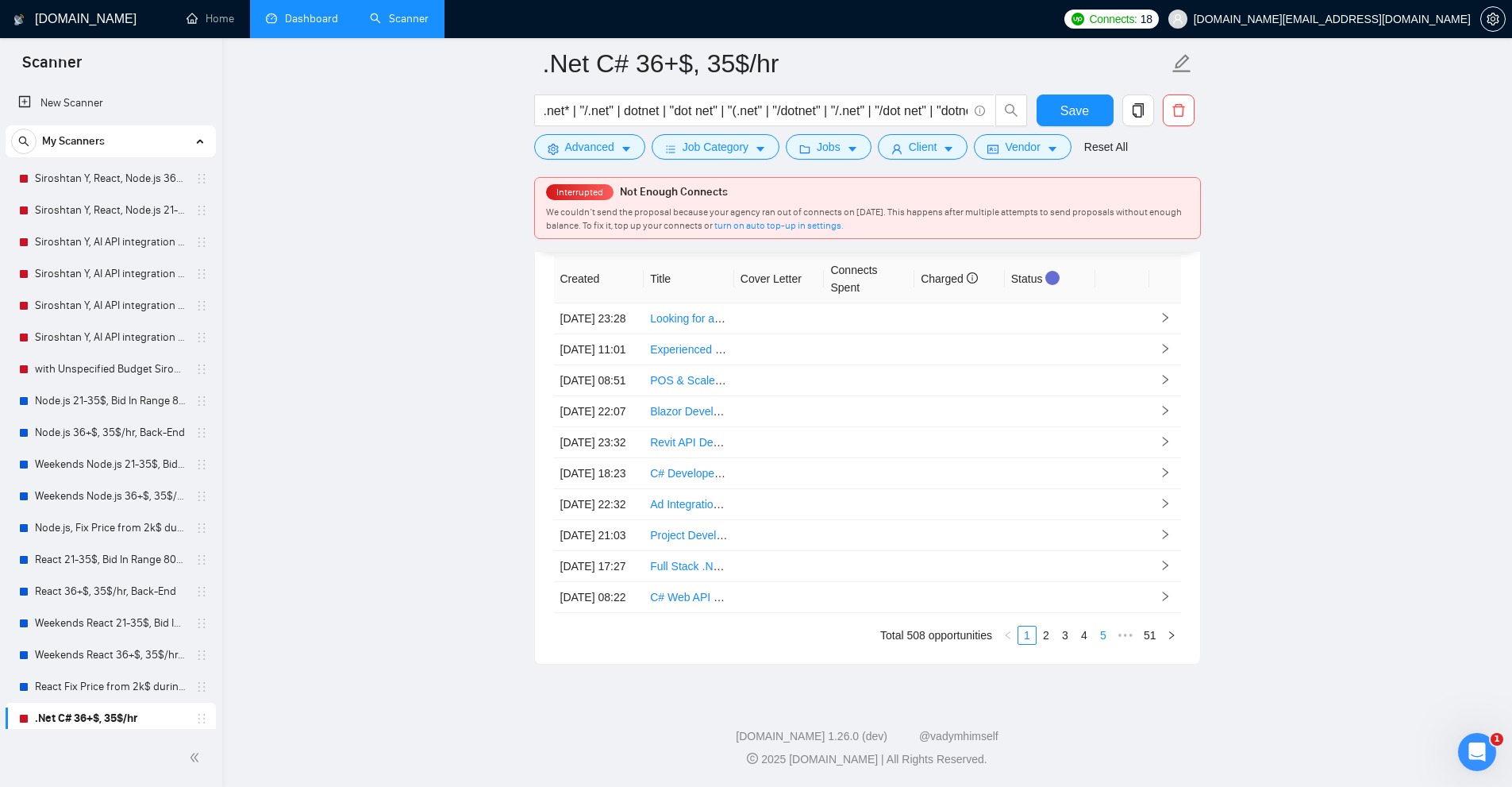
click at [1105, 634] on link "5" at bounding box center [1103, 635] width 18 height 18
click at [1107, 664] on div "Created Title Cover Letter Connects Spent Charged Status [DATE] 23:36 Help depl…" at bounding box center [867, 449] width 665 height 428
click at [1108, 644] on link "7" at bounding box center [1103, 635] width 18 height 18
click at [1108, 644] on link "9" at bounding box center [1103, 635] width 18 height 18
click at [1108, 644] on link "11" at bounding box center [1100, 635] width 22 height 18
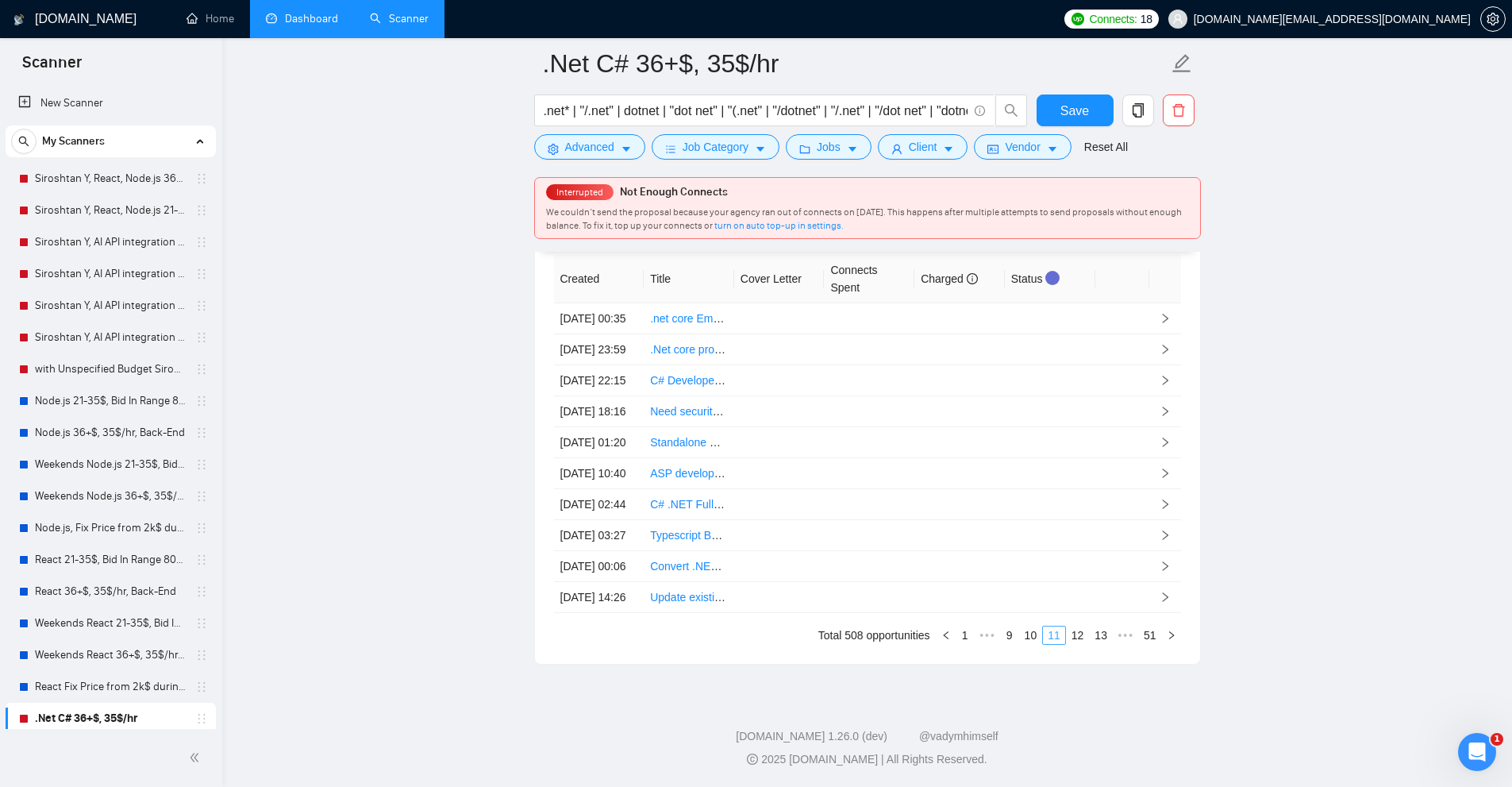
click at [1108, 644] on link "13" at bounding box center [1100, 635] width 22 height 18
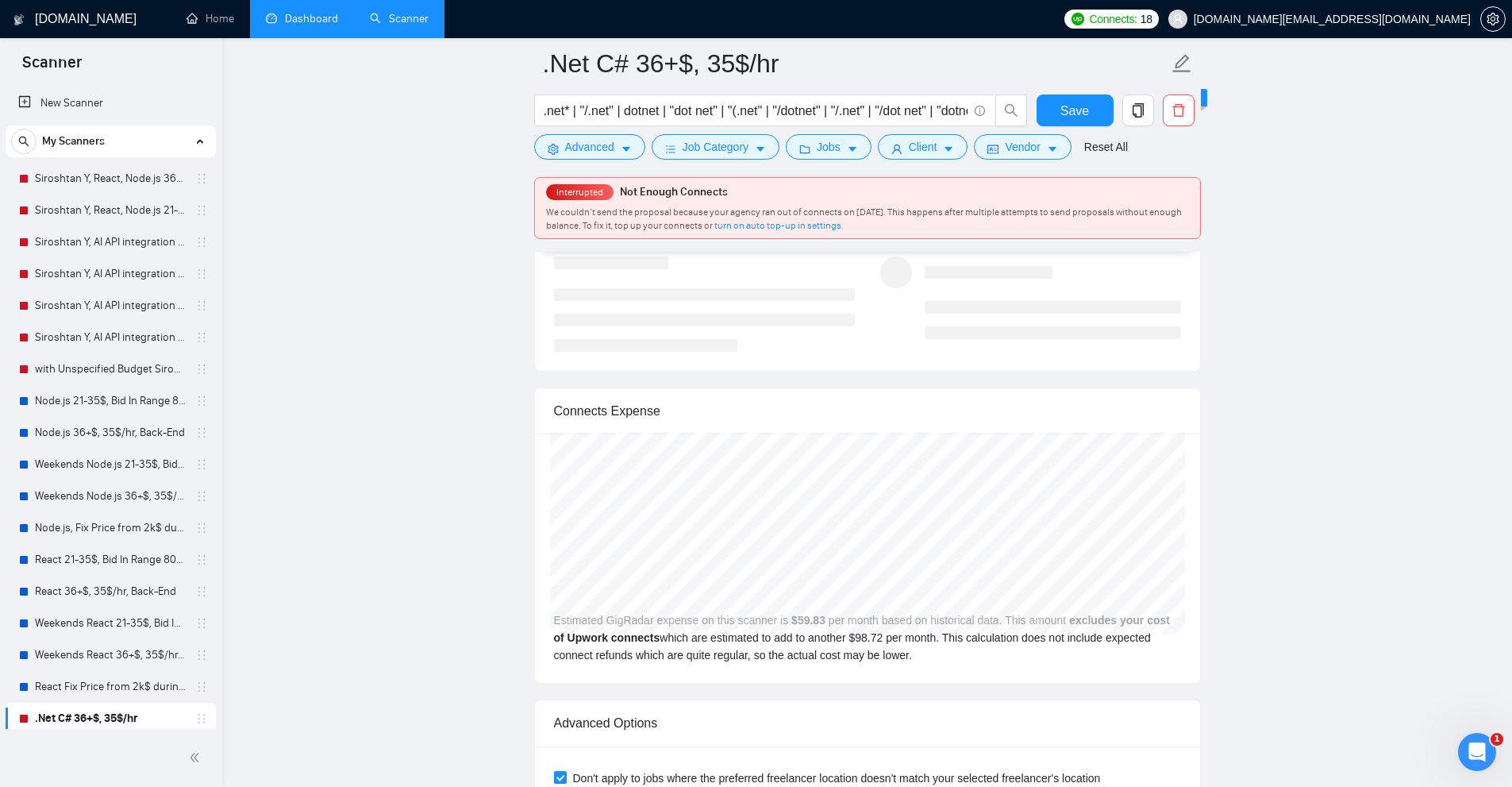
scroll to position [4532, 0]
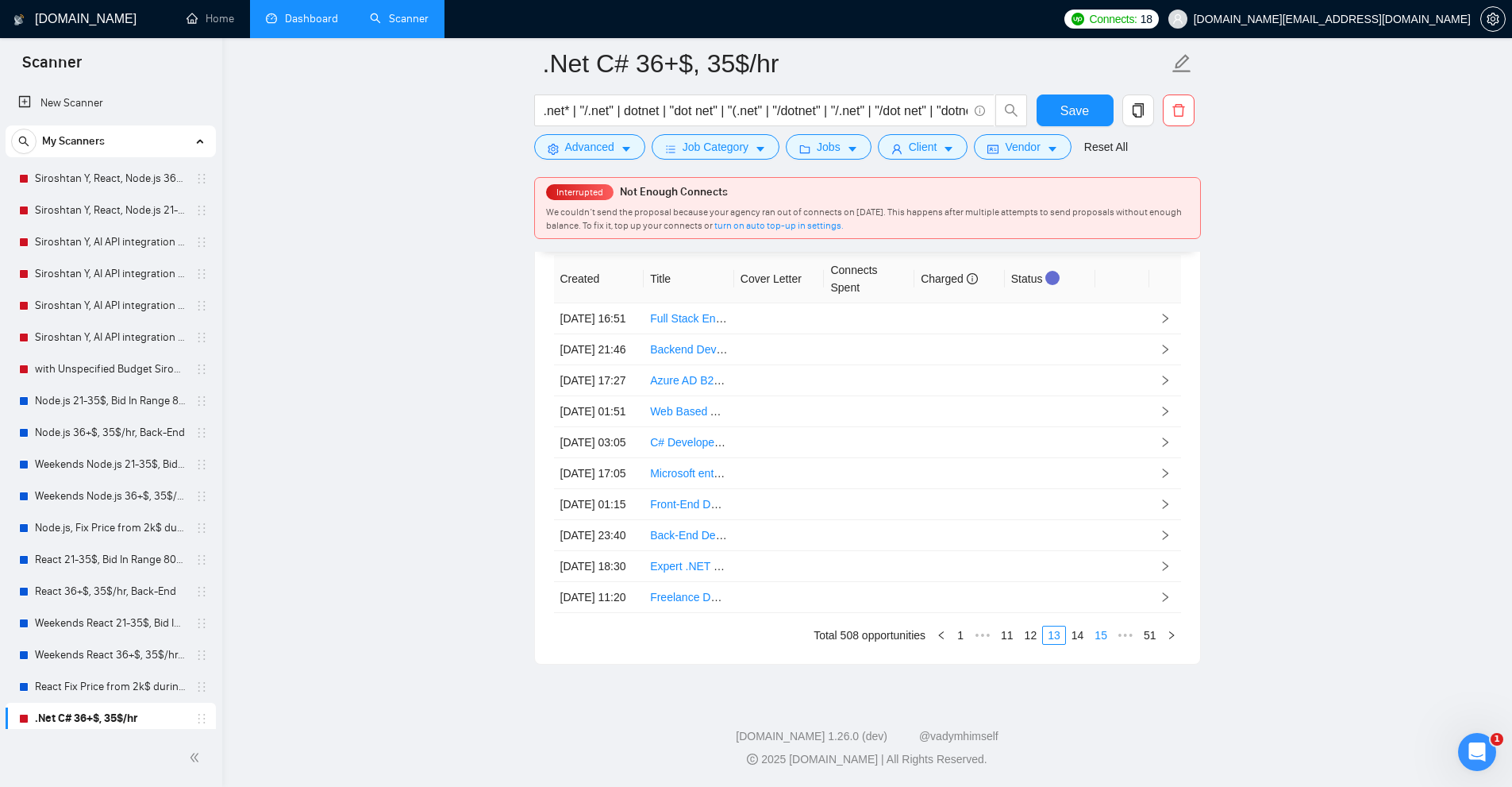
click at [1108, 632] on link "15" at bounding box center [1100, 635] width 22 height 18
click at [1123, 637] on span "•••" at bounding box center [1125, 635] width 25 height 19
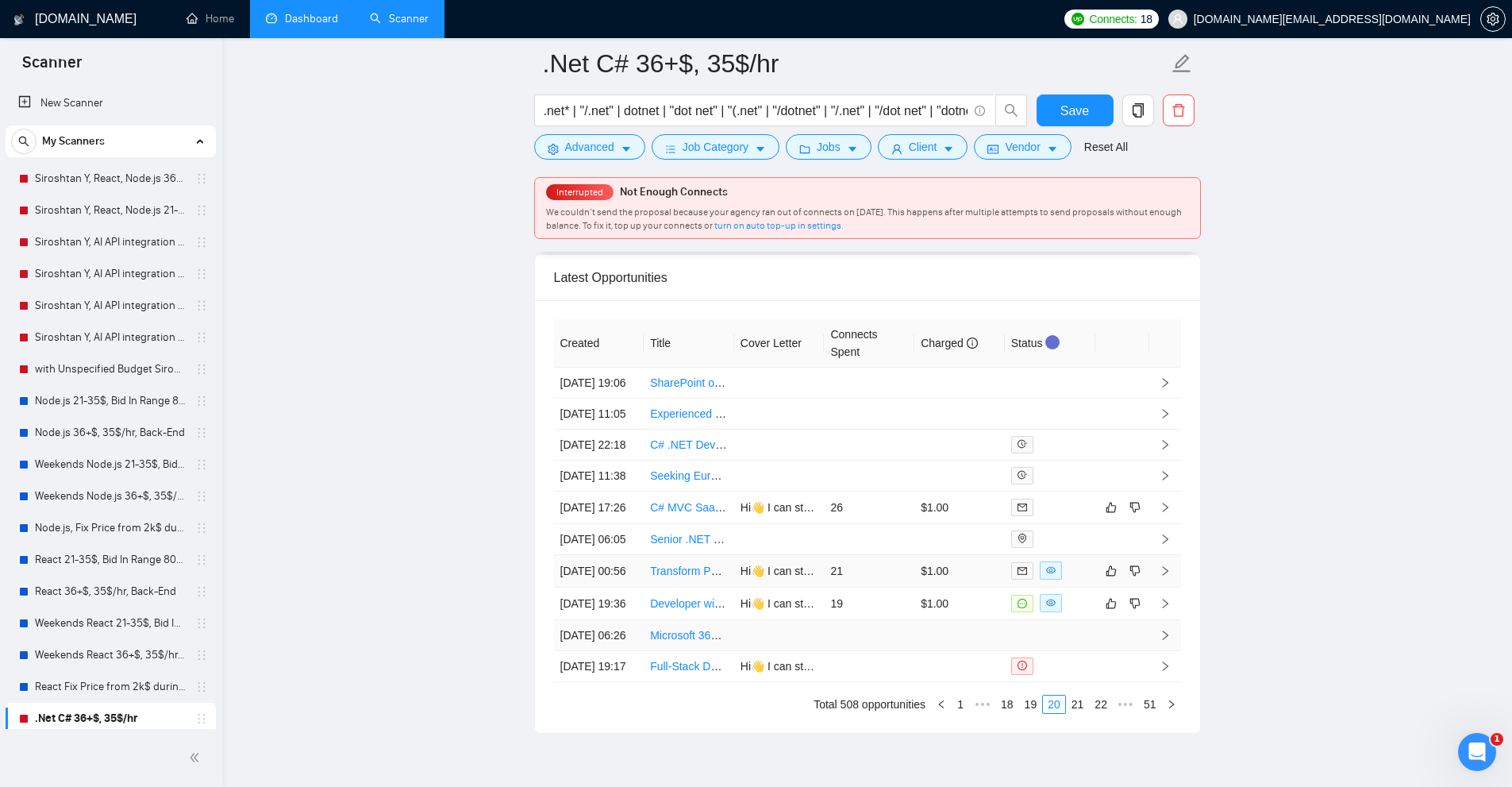
scroll to position [4453, 0]
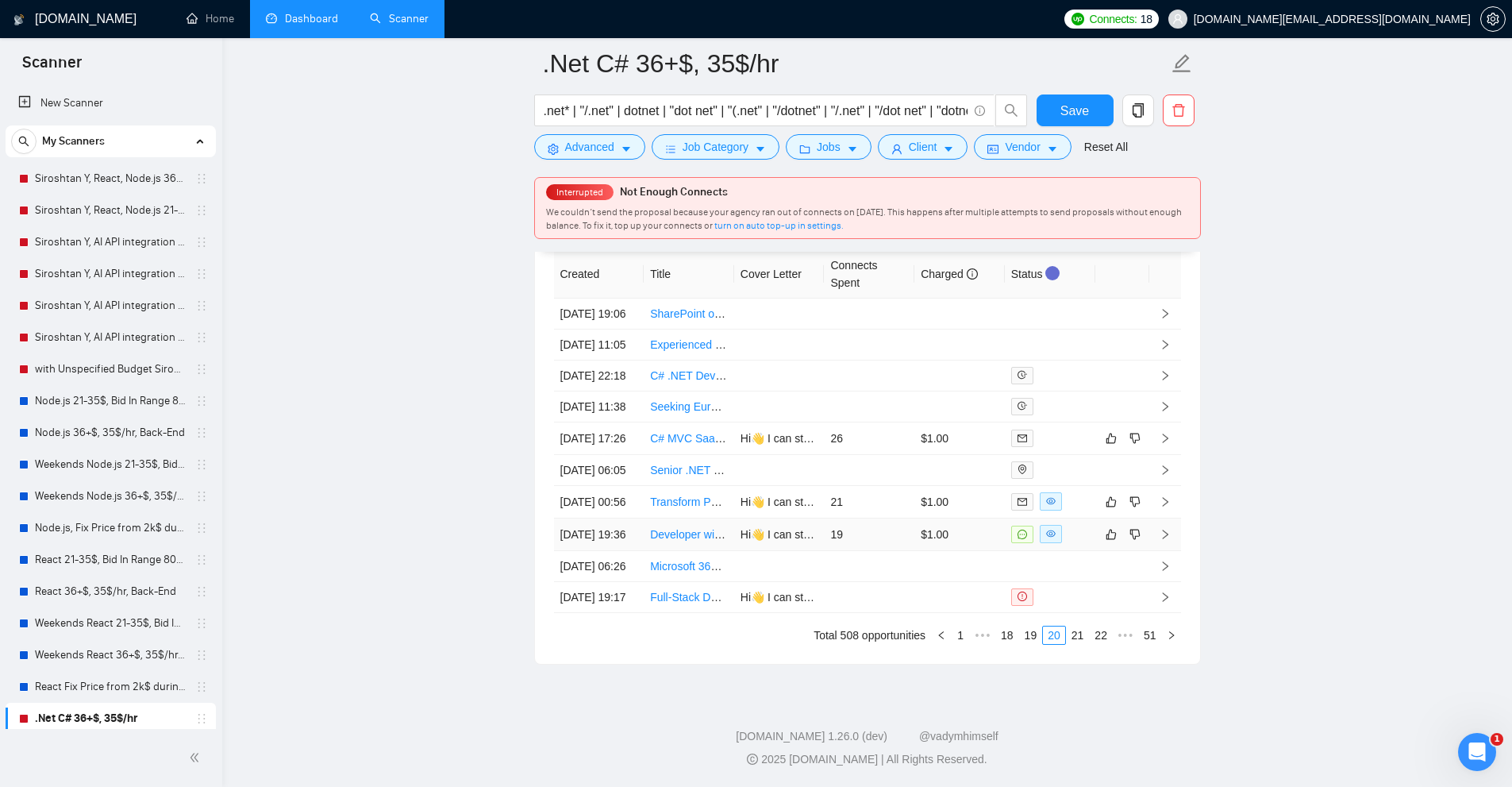
click at [951, 551] on td "$1.00" at bounding box center [959, 534] width 91 height 33
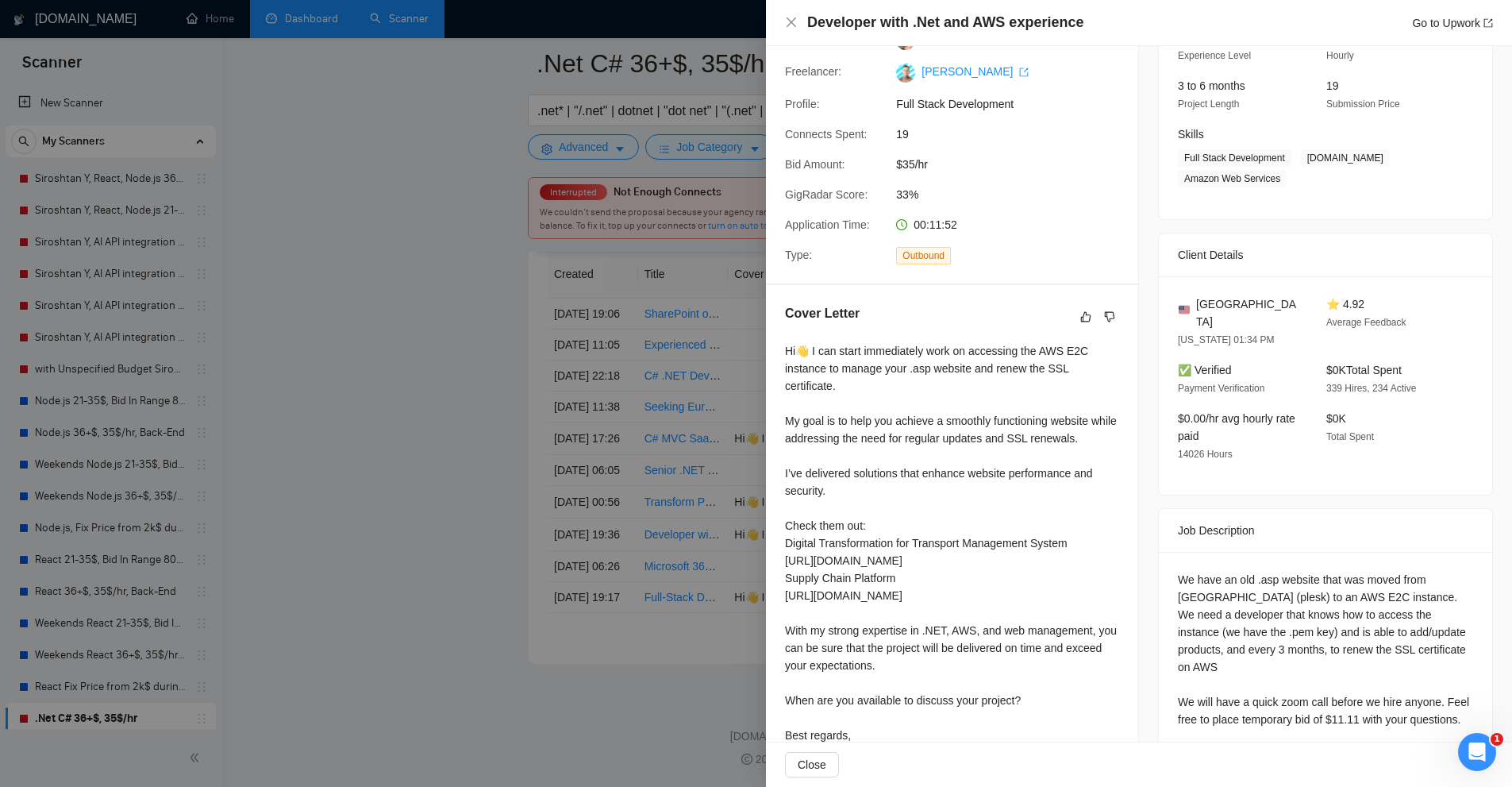
scroll to position [262, 0]
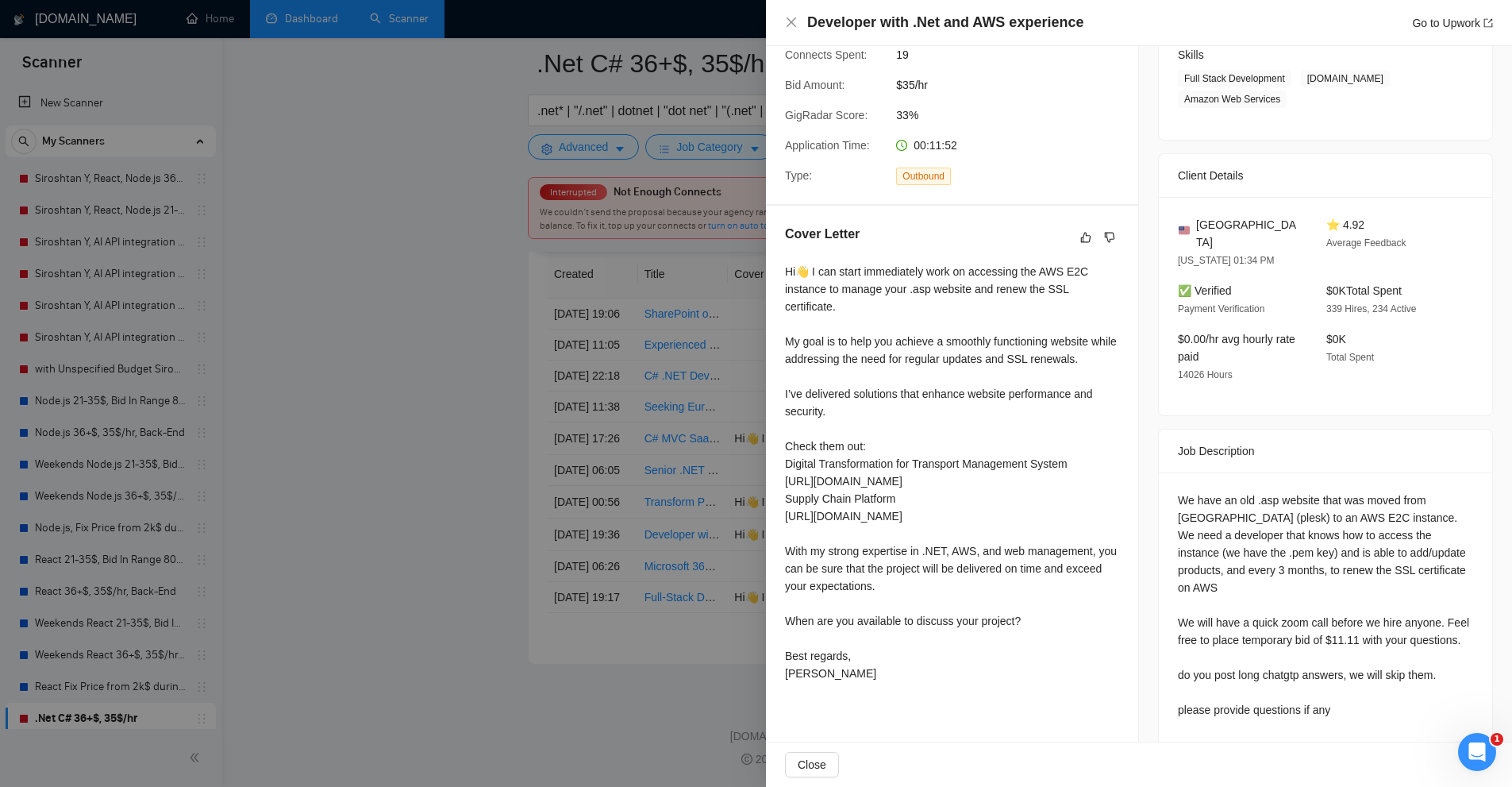
click at [1206, 636] on div "We have an old .asp website that was moved from [GEOGRAPHIC_DATA] (plesk) to an…" at bounding box center [1326, 605] width 295 height 227
copy div "do you post long chatgtp answers, we will skip them."
drag, startPoint x: 1034, startPoint y: 697, endPoint x: 995, endPoint y: 607, distance: 98.1
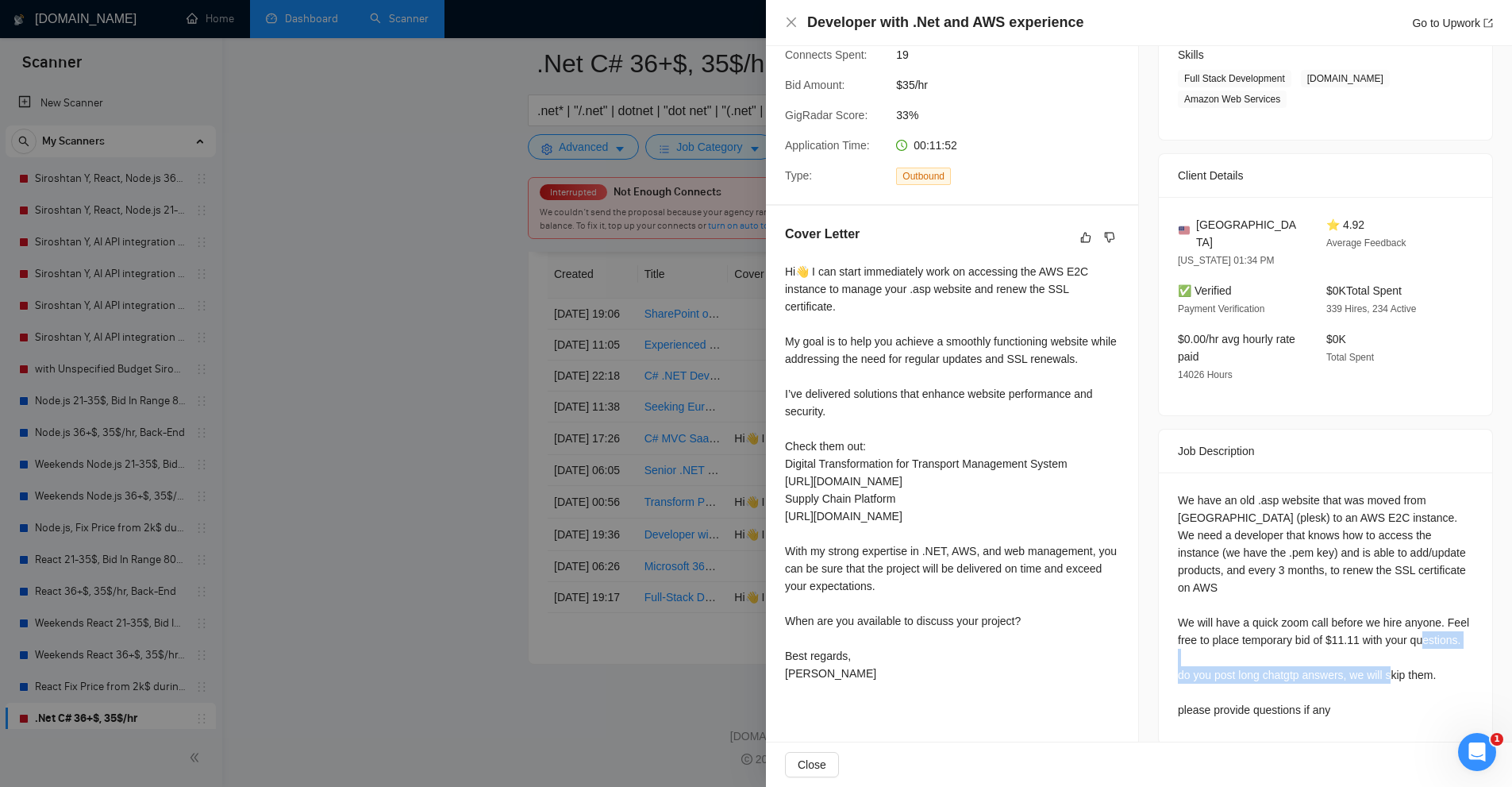
click at [994, 607] on div "Hi👋 I can start immediately work on accessing the AWS E2C instance to manage yo…" at bounding box center [952, 472] width 334 height 419
click at [995, 607] on div "Hi👋 I can start immediately work on accessing the AWS E2C instance to manage yo…" at bounding box center [952, 472] width 334 height 419
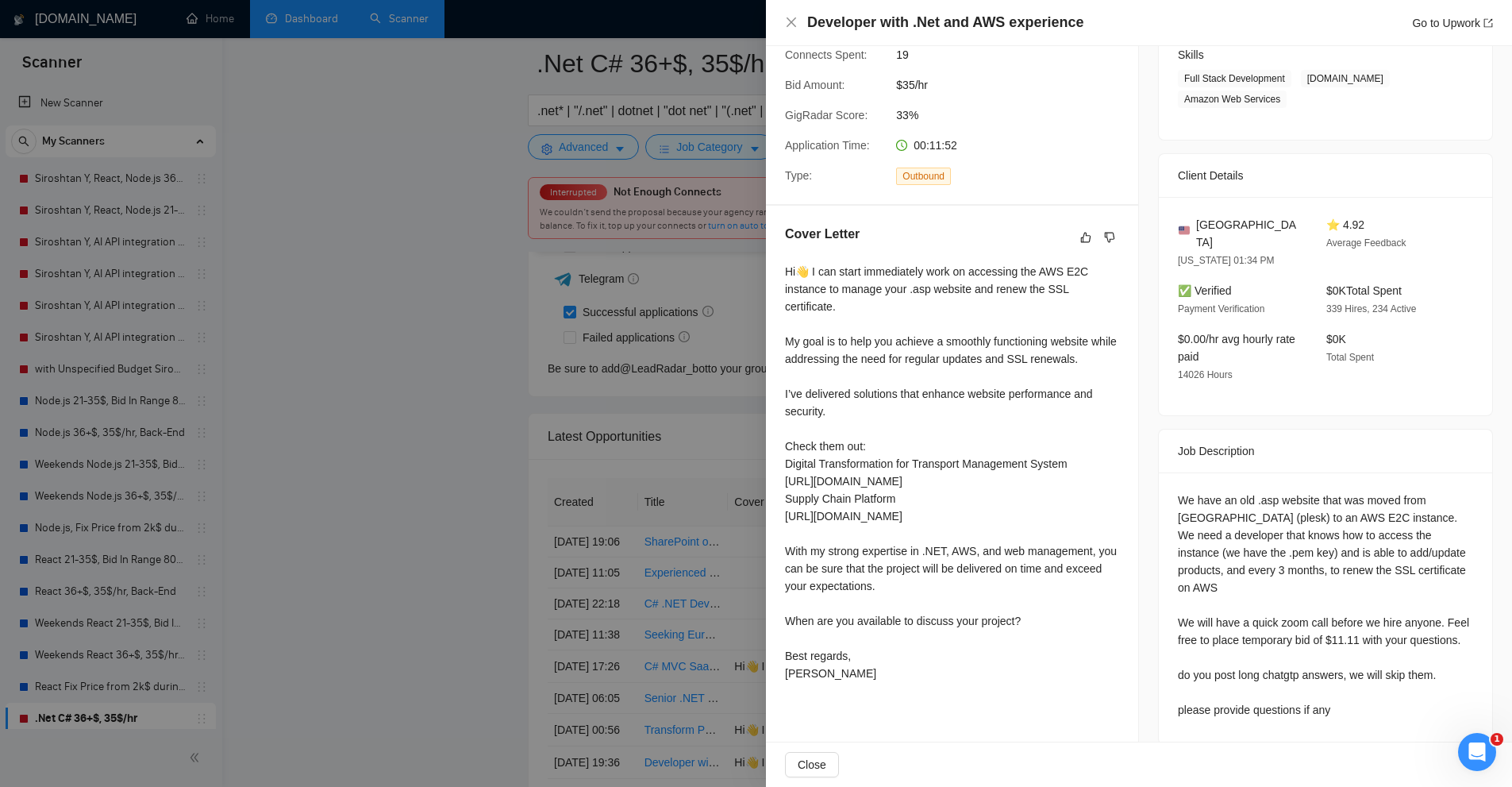
click at [608, 521] on div at bounding box center [756, 393] width 1512 height 787
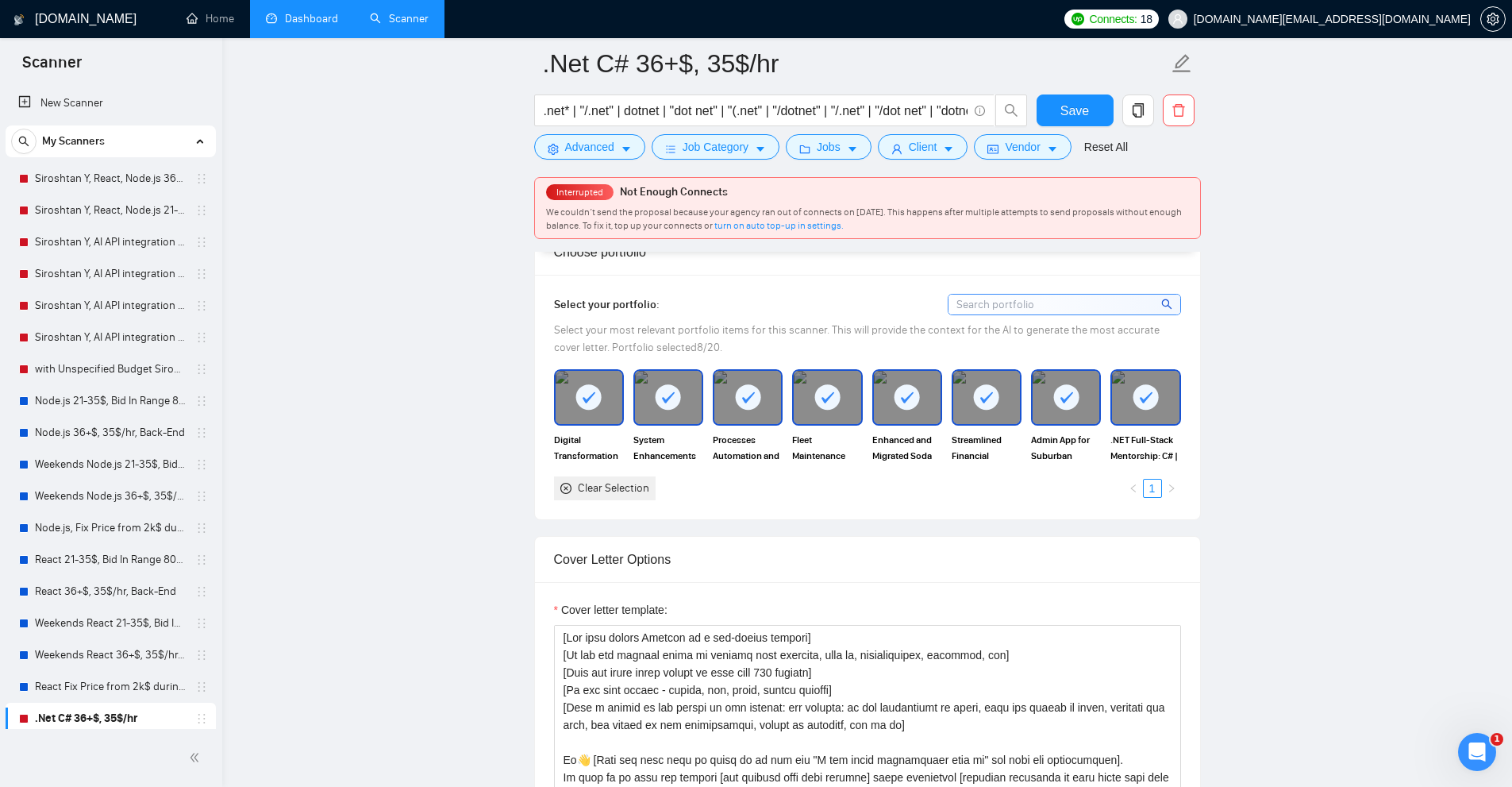
scroll to position [1674, 0]
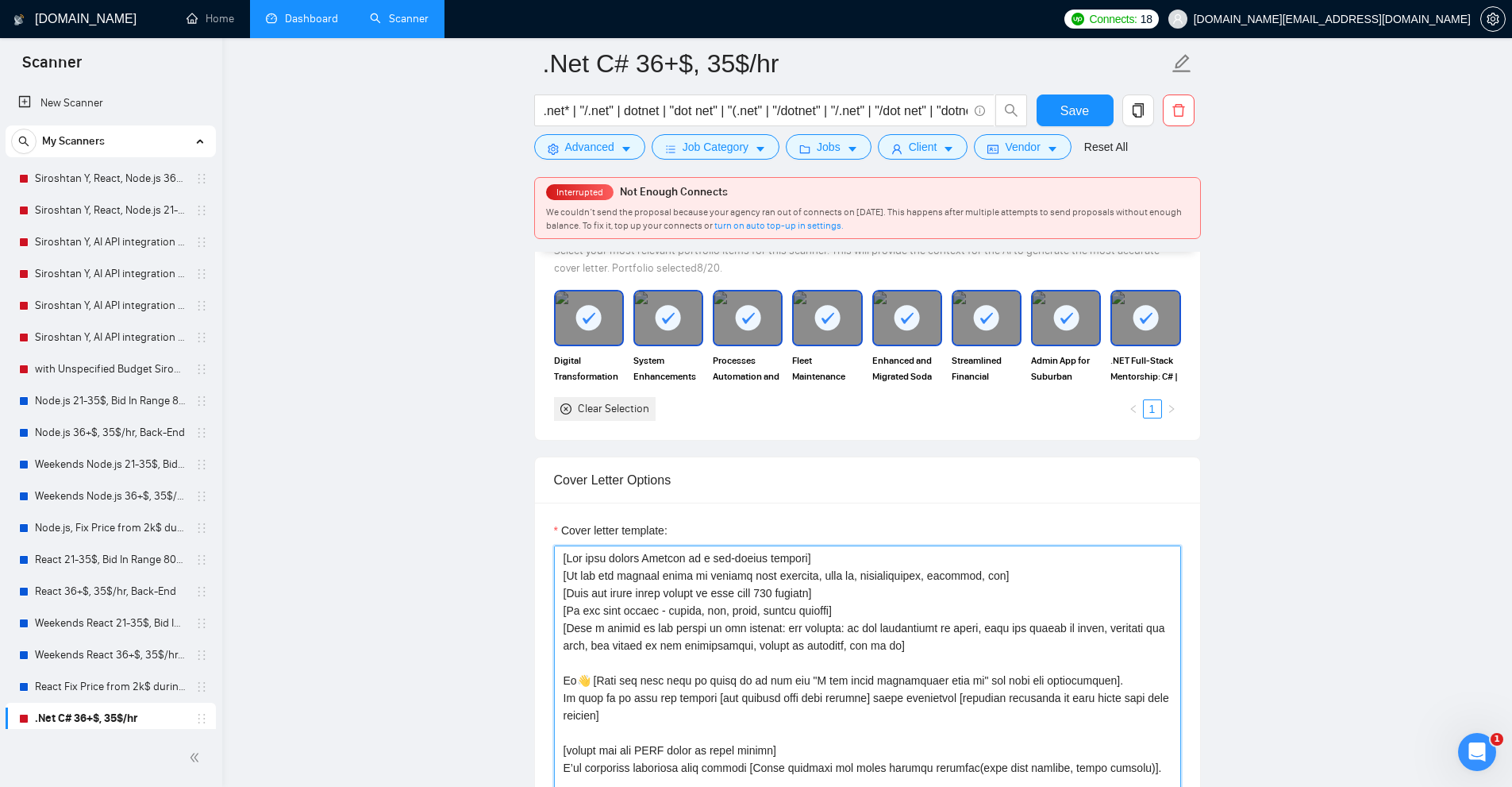
click at [717, 565] on textarea "Cover letter template:" at bounding box center [867, 724] width 627 height 357
drag, startPoint x: 717, startPoint y: 565, endPoint x: 940, endPoint y: 609, distance: 227.3
click at [940, 609] on textarea "Cover letter template:" at bounding box center [867, 724] width 627 height 357
drag, startPoint x: 897, startPoint y: 645, endPoint x: 533, endPoint y: 624, distance: 364.6
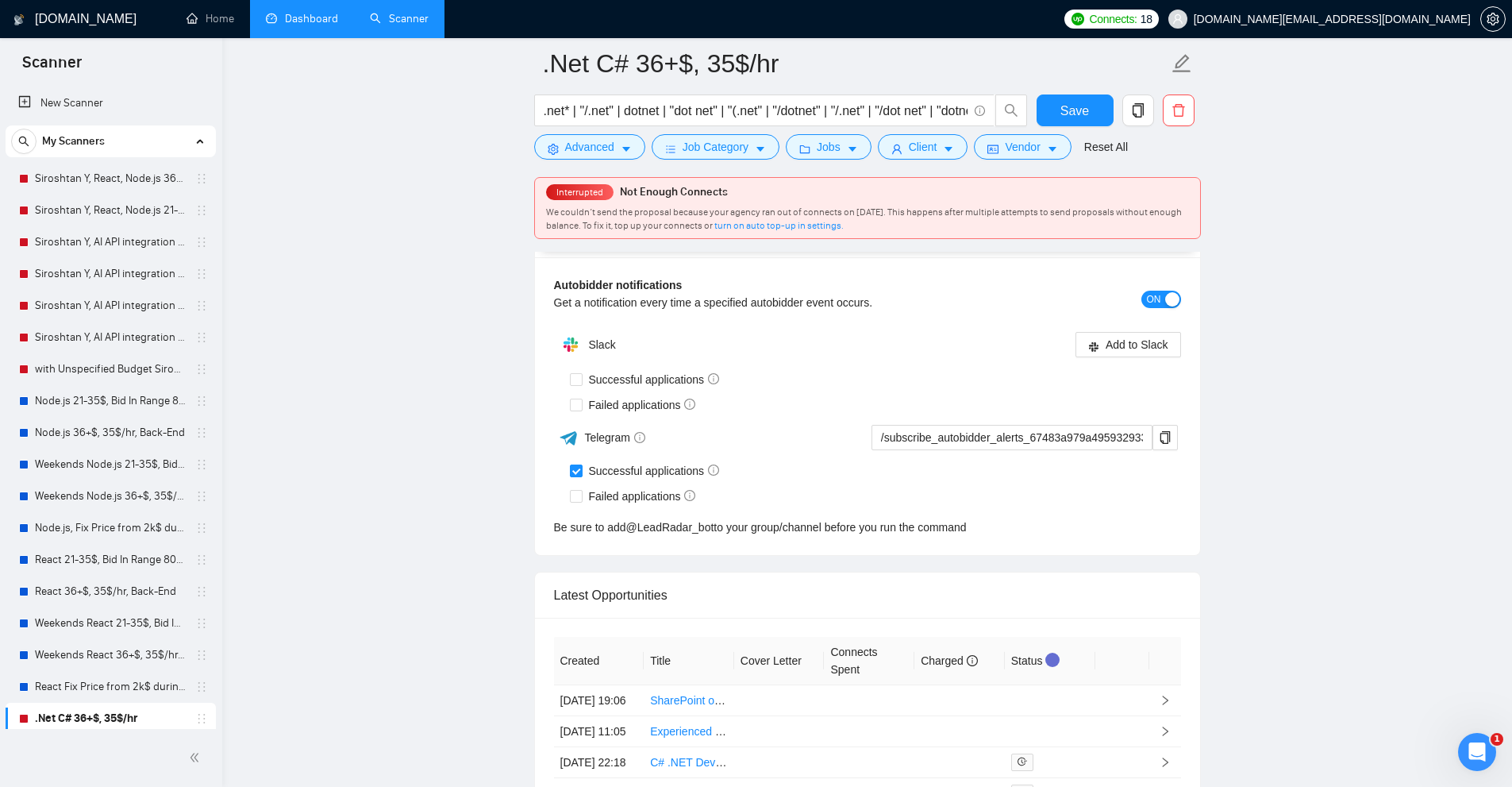
scroll to position [4373, 0]
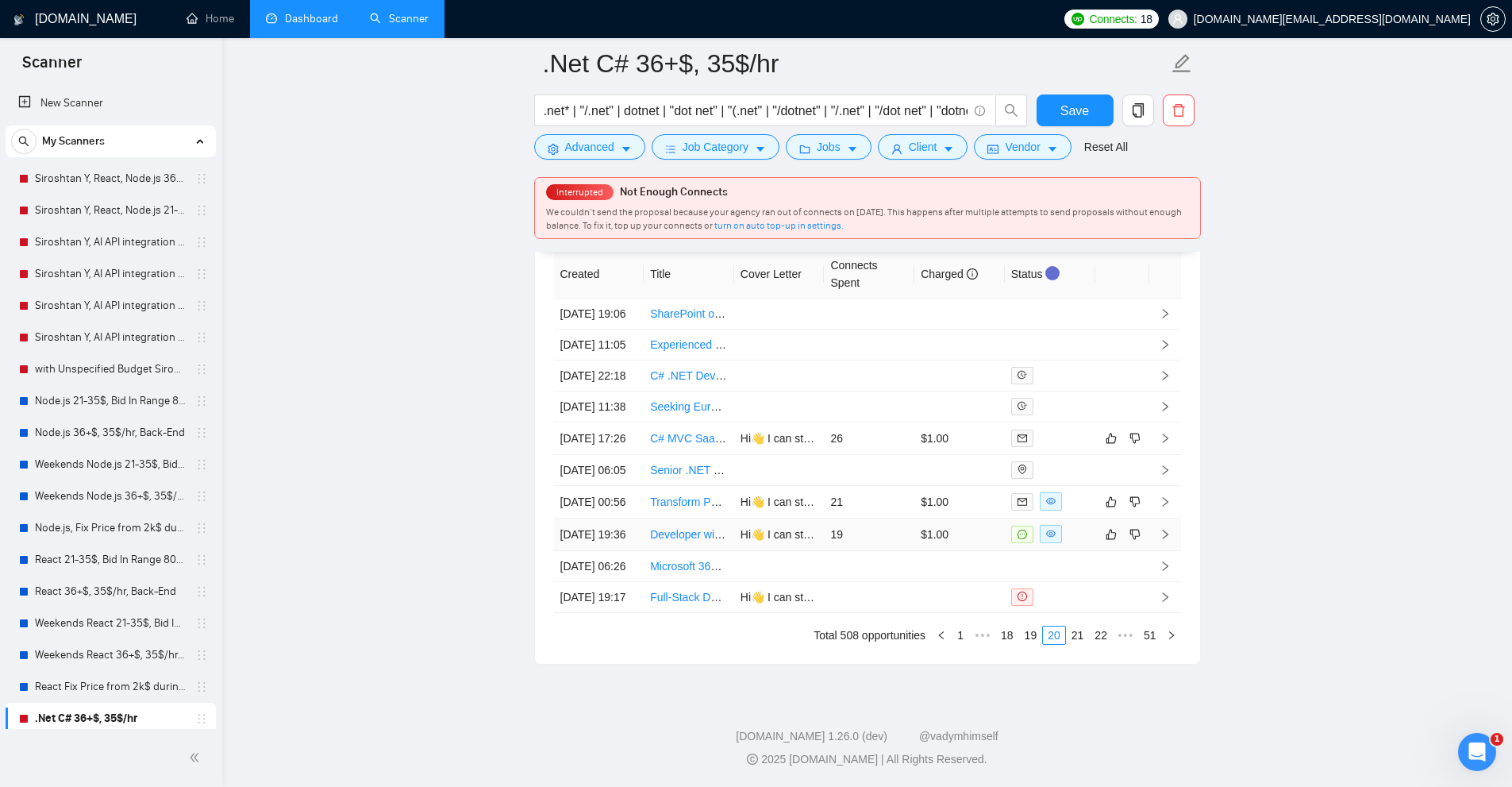
click at [886, 551] on td "19" at bounding box center [869, 534] width 91 height 33
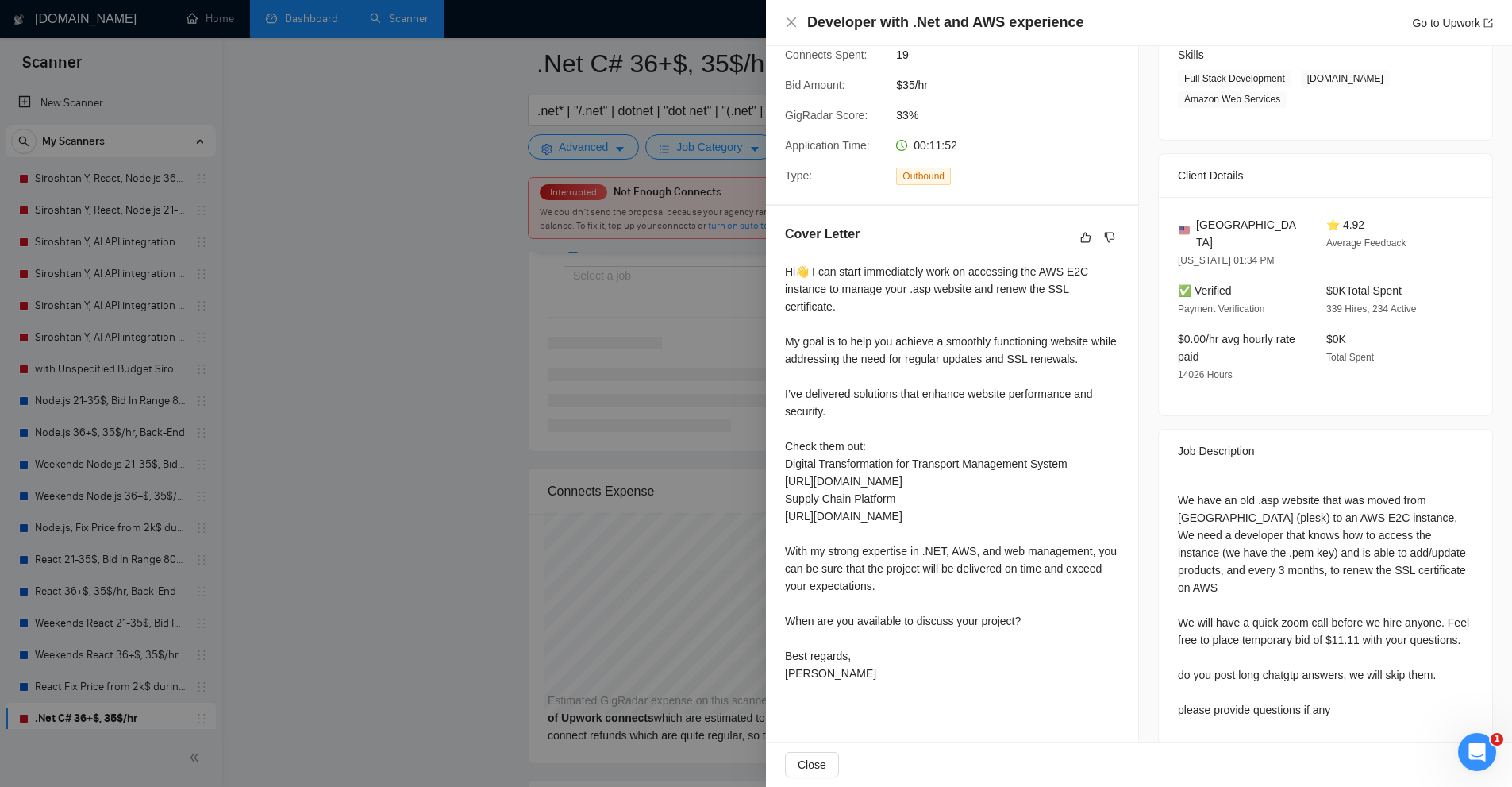
click at [621, 412] on div at bounding box center [756, 393] width 1512 height 787
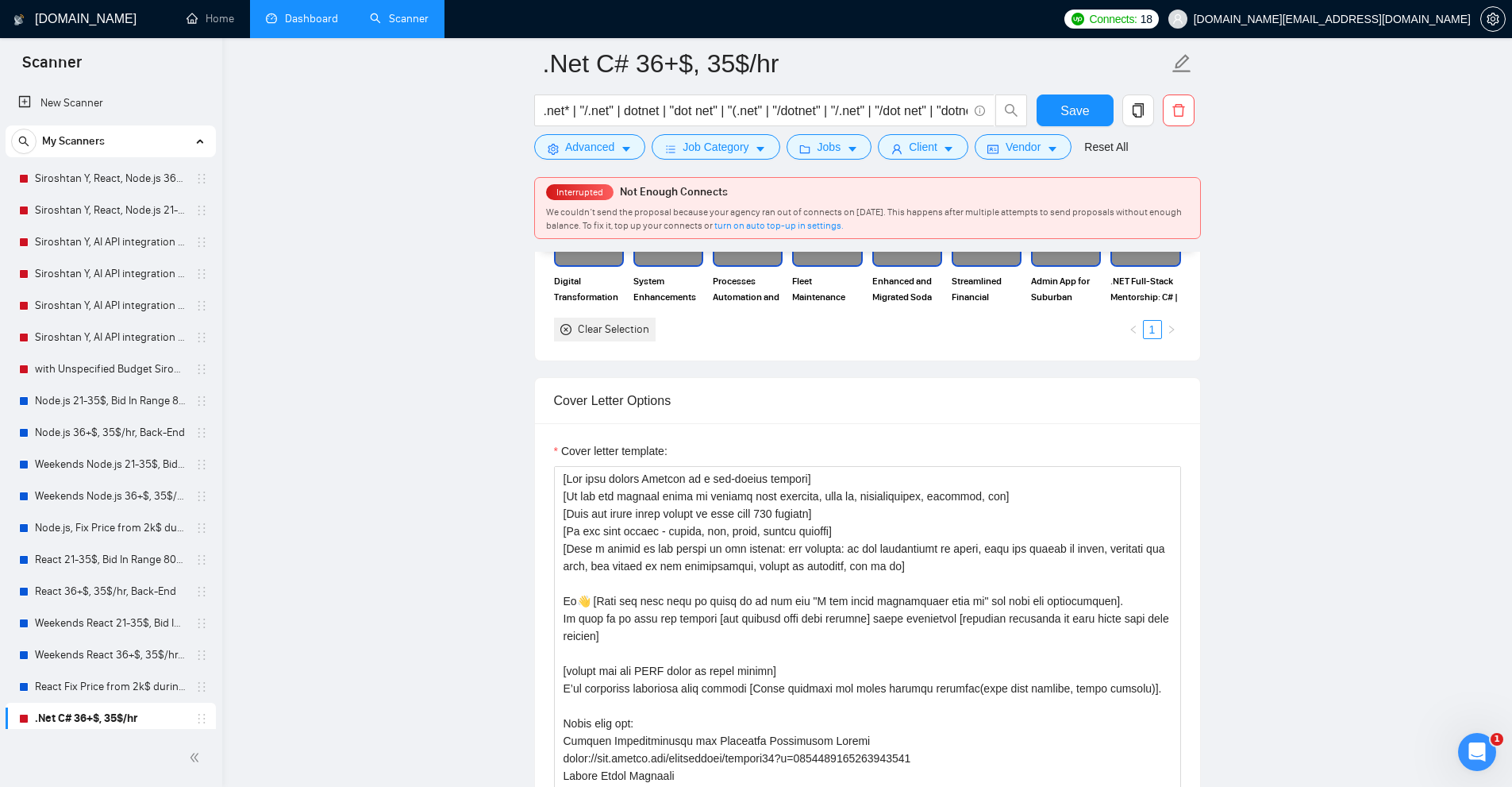
scroll to position [1833, 0]
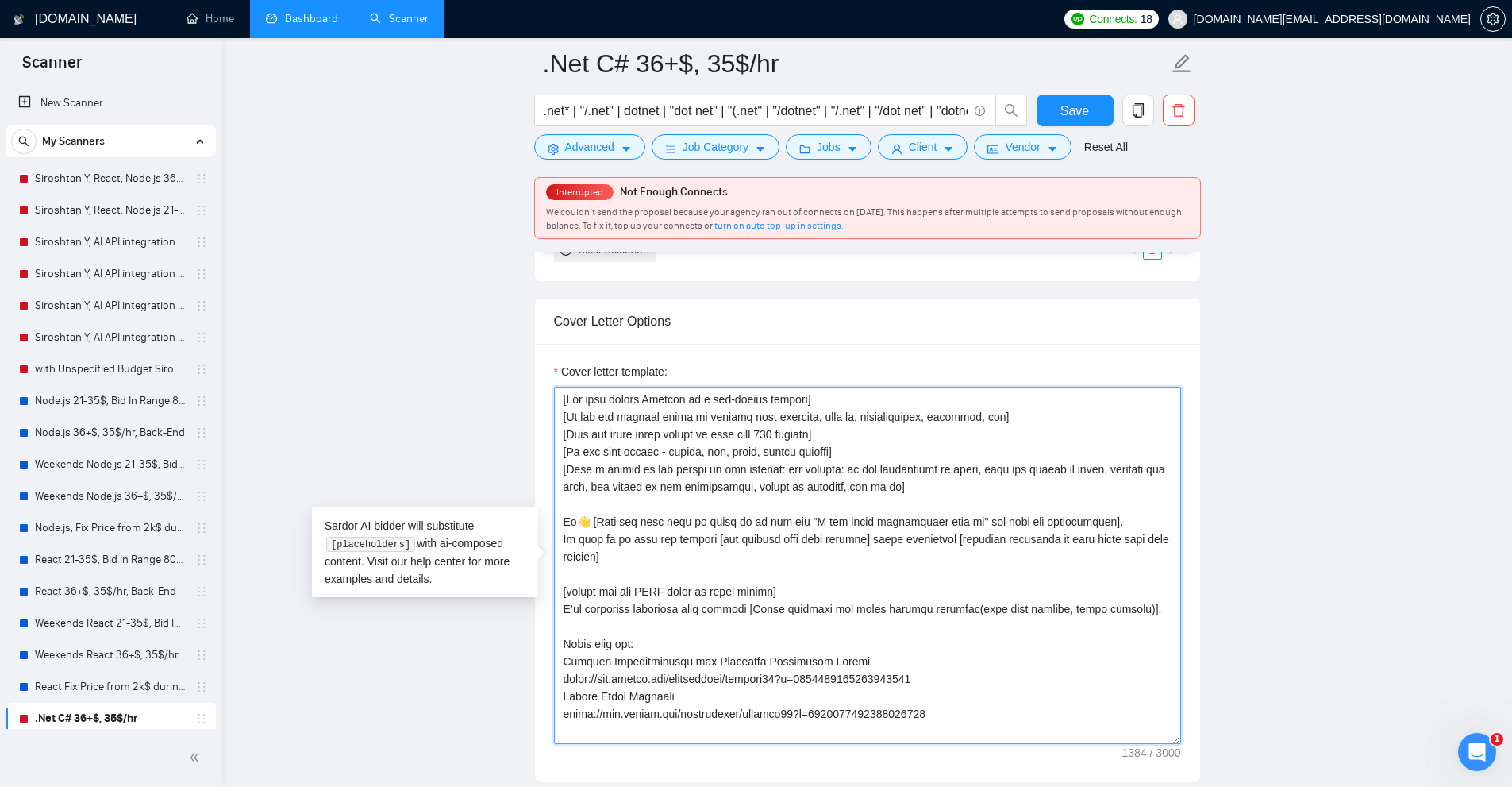
drag, startPoint x: 632, startPoint y: 556, endPoint x: 540, endPoint y: 528, distance: 96.2
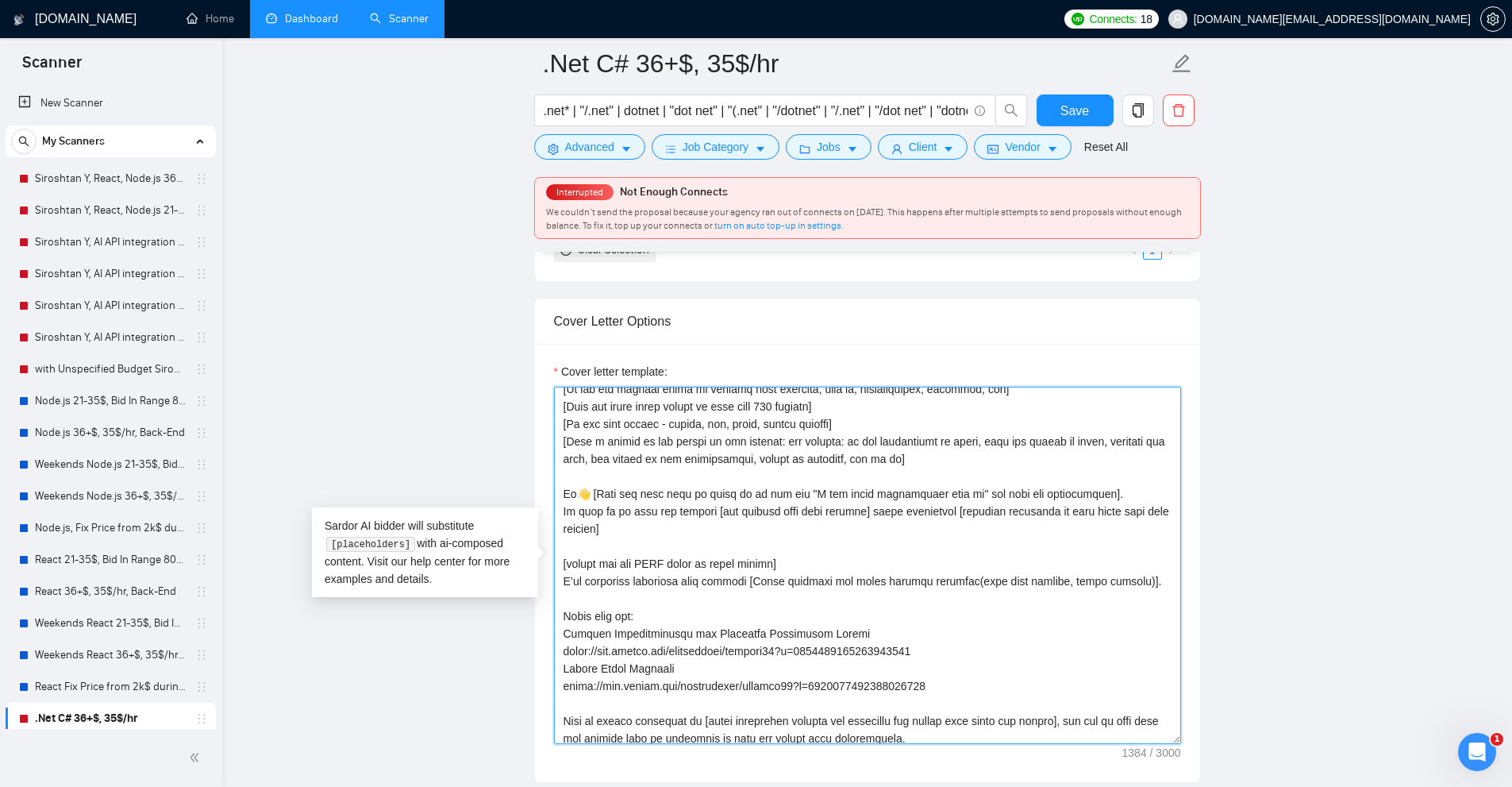
scroll to position [40, 0]
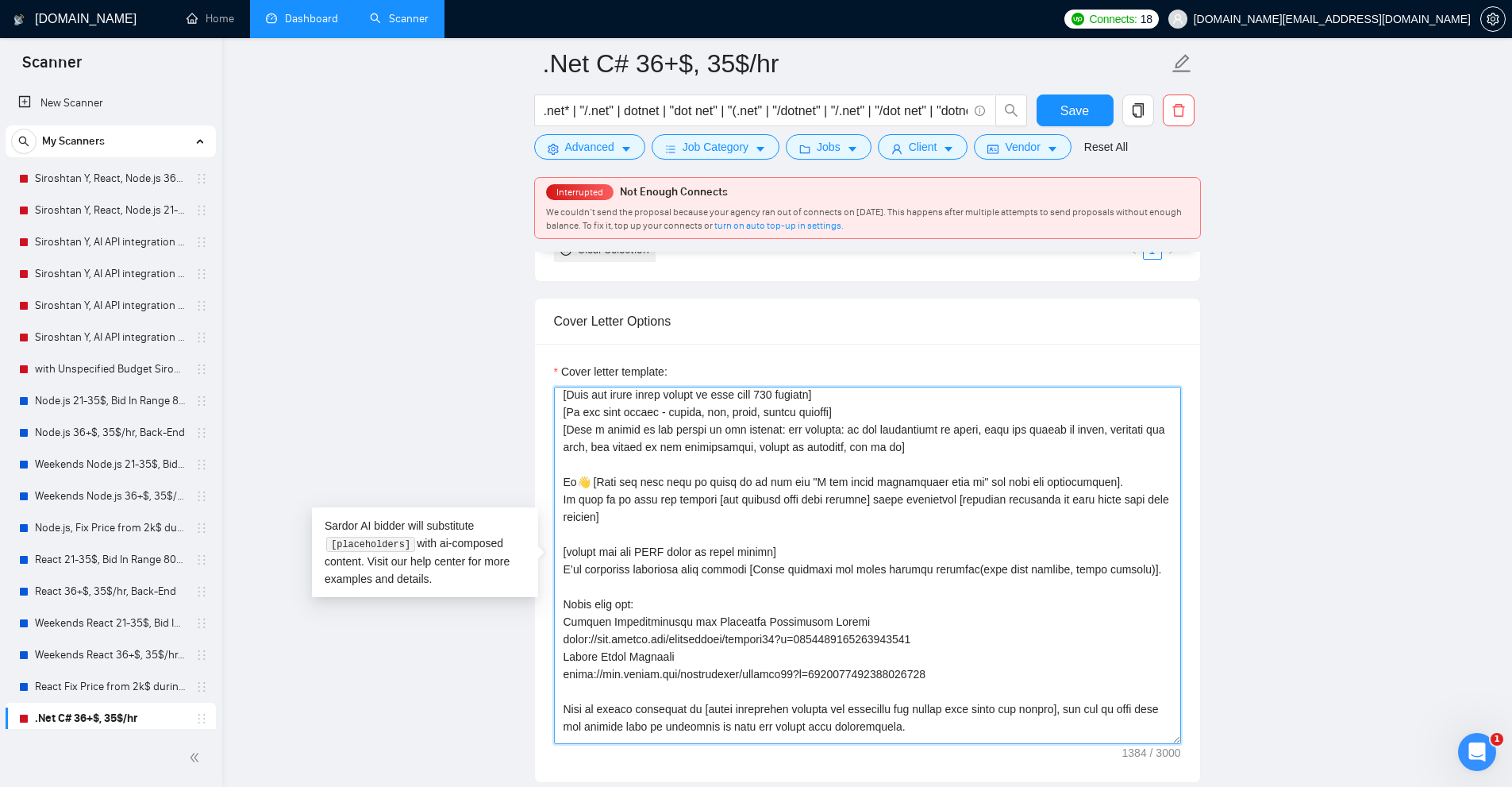
drag, startPoint x: 776, startPoint y: 548, endPoint x: 544, endPoint y: 558, distance: 232.2
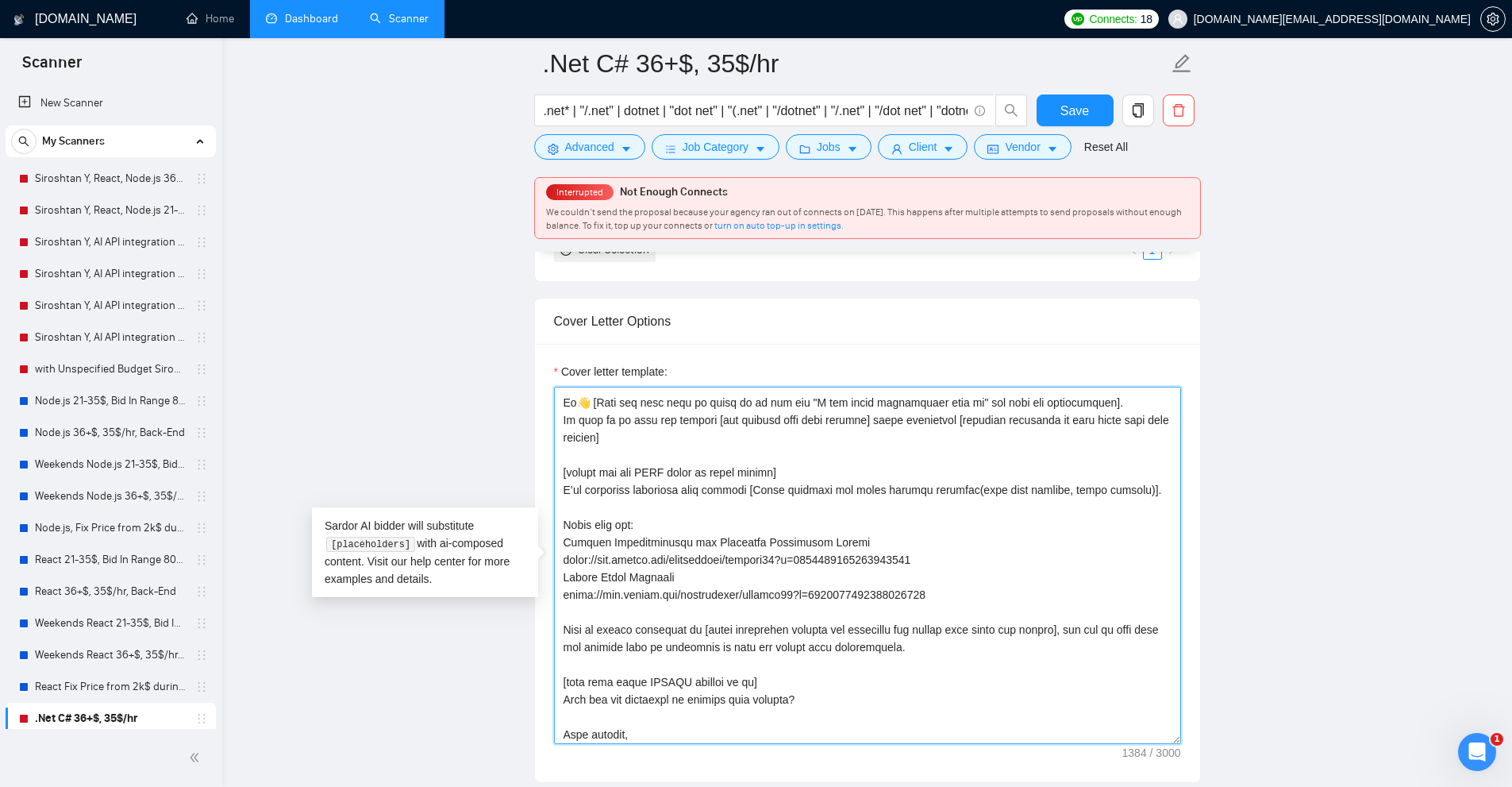
drag, startPoint x: 904, startPoint y: 644, endPoint x: 551, endPoint y: 622, distance: 353.7
click at [551, 622] on div "Cover letter template:" at bounding box center [867, 563] width 665 height 438
click at [564, 622] on textarea "Cover letter template:" at bounding box center [867, 565] width 627 height 357
drag, startPoint x: 564, startPoint y: 622, endPoint x: 920, endPoint y: 649, distance: 357.0
click at [920, 649] on textarea "Cover letter template:" at bounding box center [867, 565] width 627 height 357
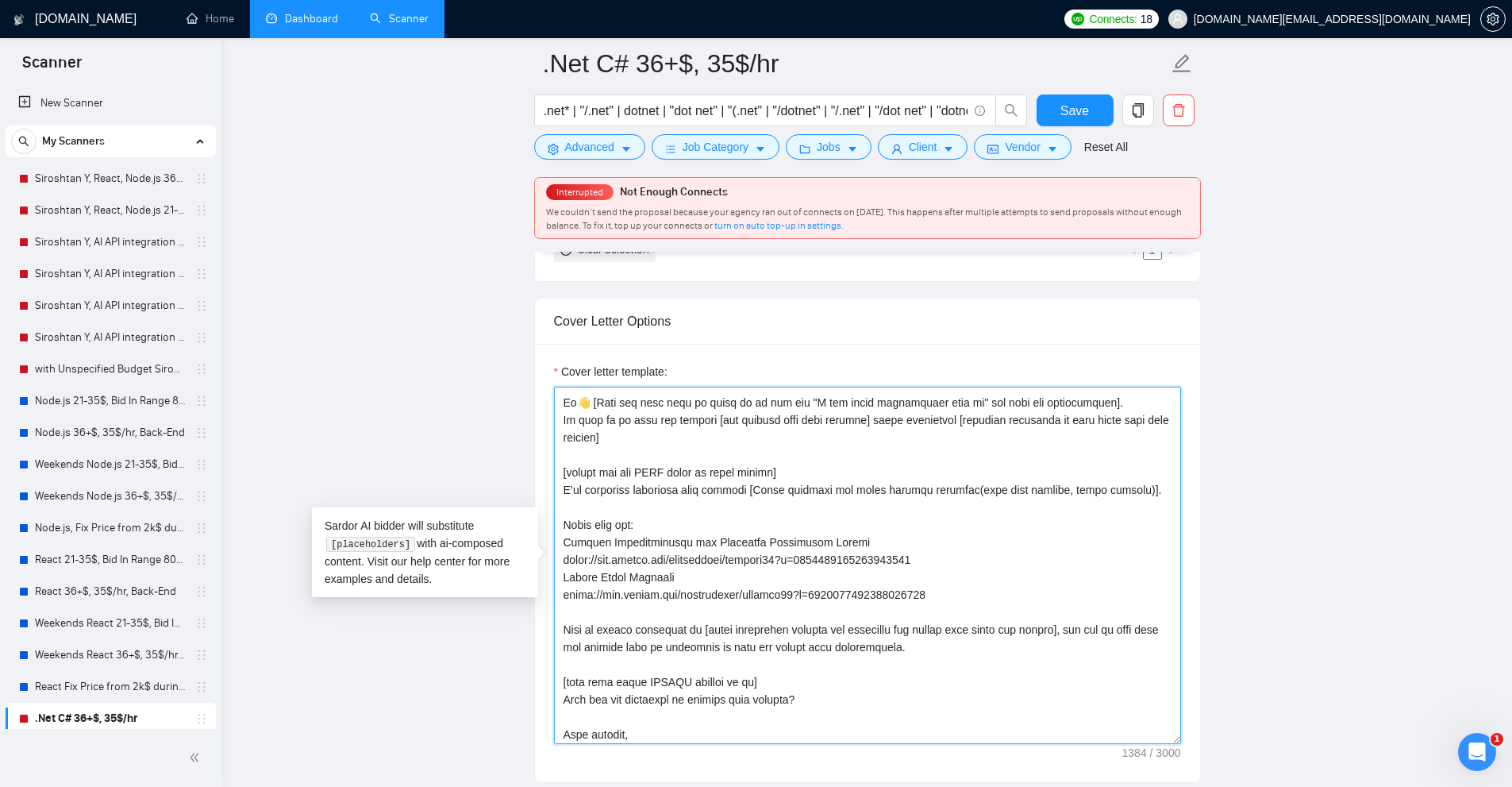
click at [920, 649] on textarea "Cover letter template:" at bounding box center [867, 565] width 627 height 357
drag, startPoint x: 920, startPoint y: 649, endPoint x: 505, endPoint y: 633, distance: 415.3
click at [505, 633] on main ".Net C# 36+$, 35$/hr .net* | "/.net" | dotnet | "dot net" | "(.net" | "/dotnet"…" at bounding box center [867, 712] width 1239 height 4964
click at [883, 619] on textarea "Cover letter template:" at bounding box center [867, 565] width 627 height 357
drag, startPoint x: 906, startPoint y: 642, endPoint x: 563, endPoint y: 634, distance: 343.1
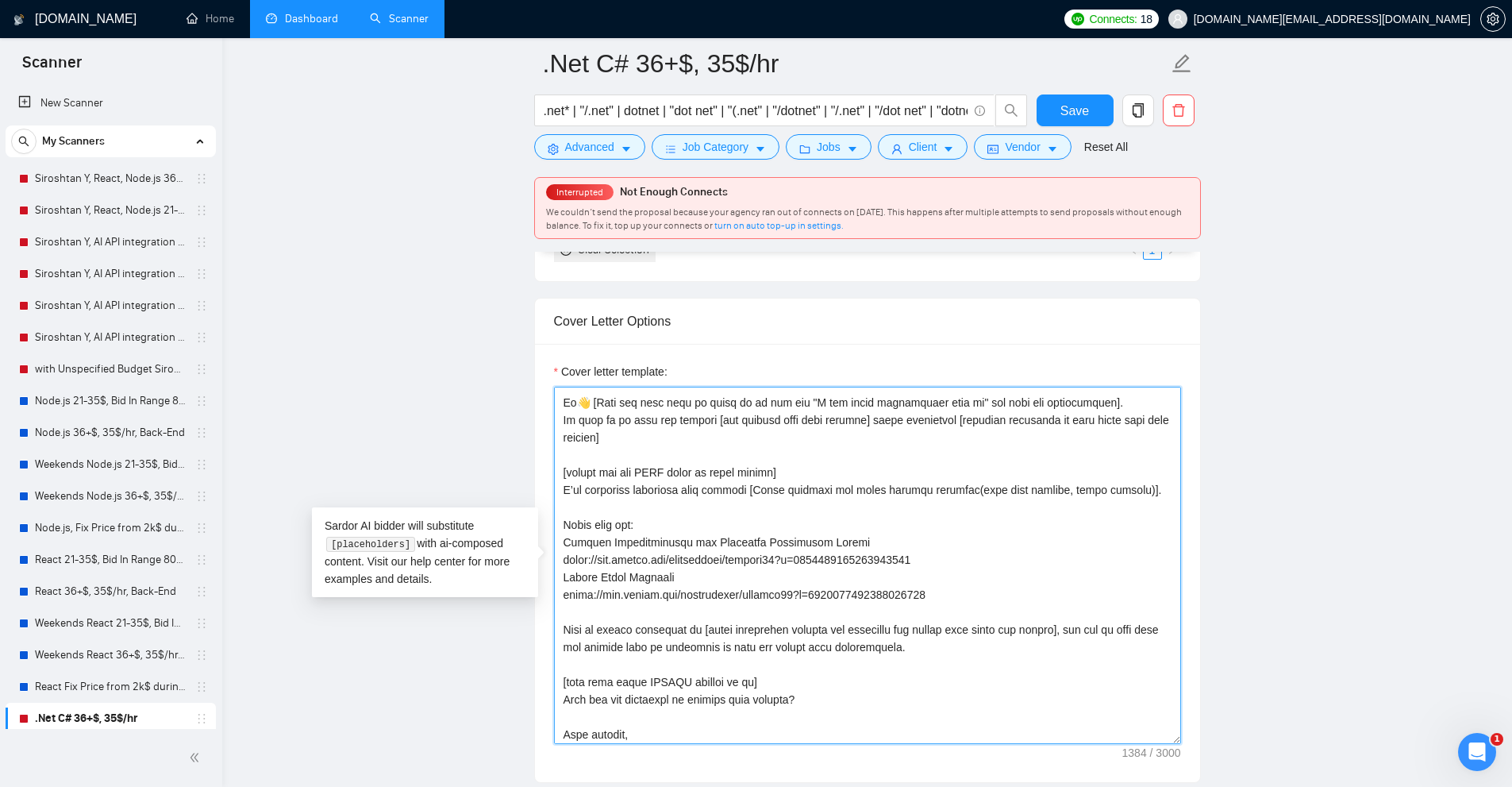
click at [563, 634] on textarea "Cover letter template:" at bounding box center [867, 565] width 627 height 357
drag, startPoint x: 788, startPoint y: 674, endPoint x: 556, endPoint y: 684, distance: 232.2
click at [540, 684] on div "Cover letter template:" at bounding box center [867, 563] width 665 height 438
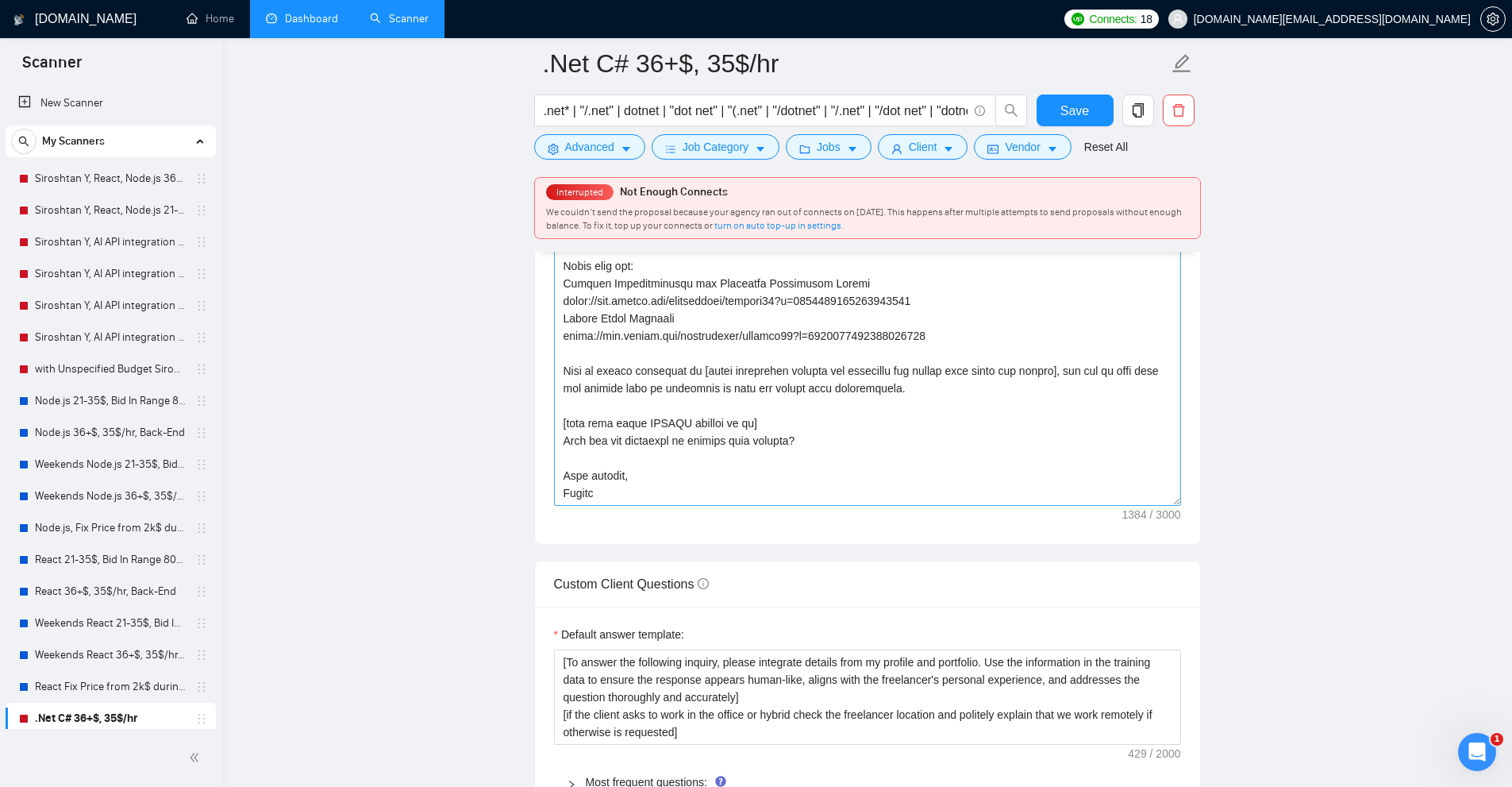
scroll to position [2388, 0]
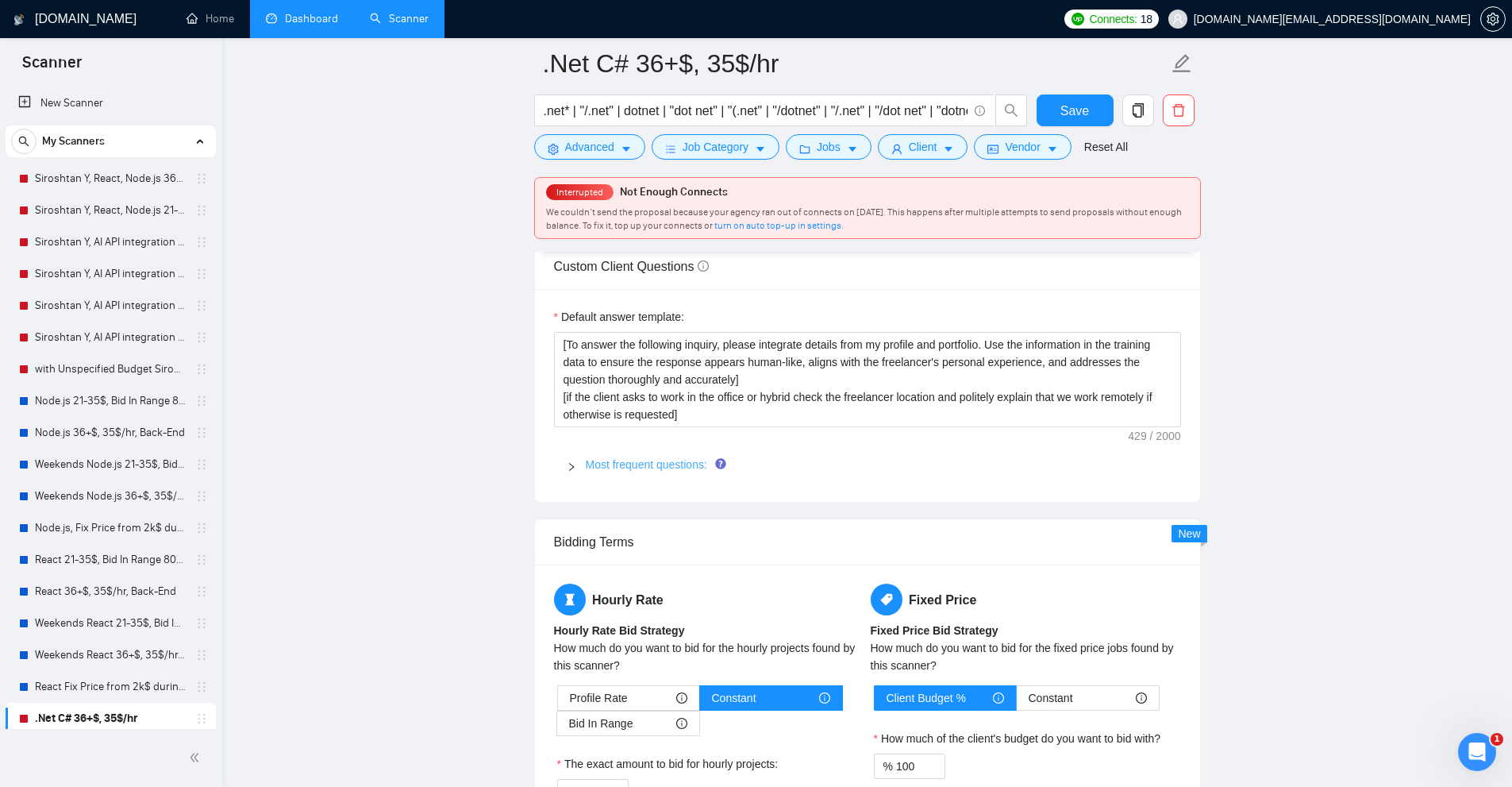
click at [612, 468] on link "Most frequent questions:" at bounding box center [646, 464] width 121 height 12
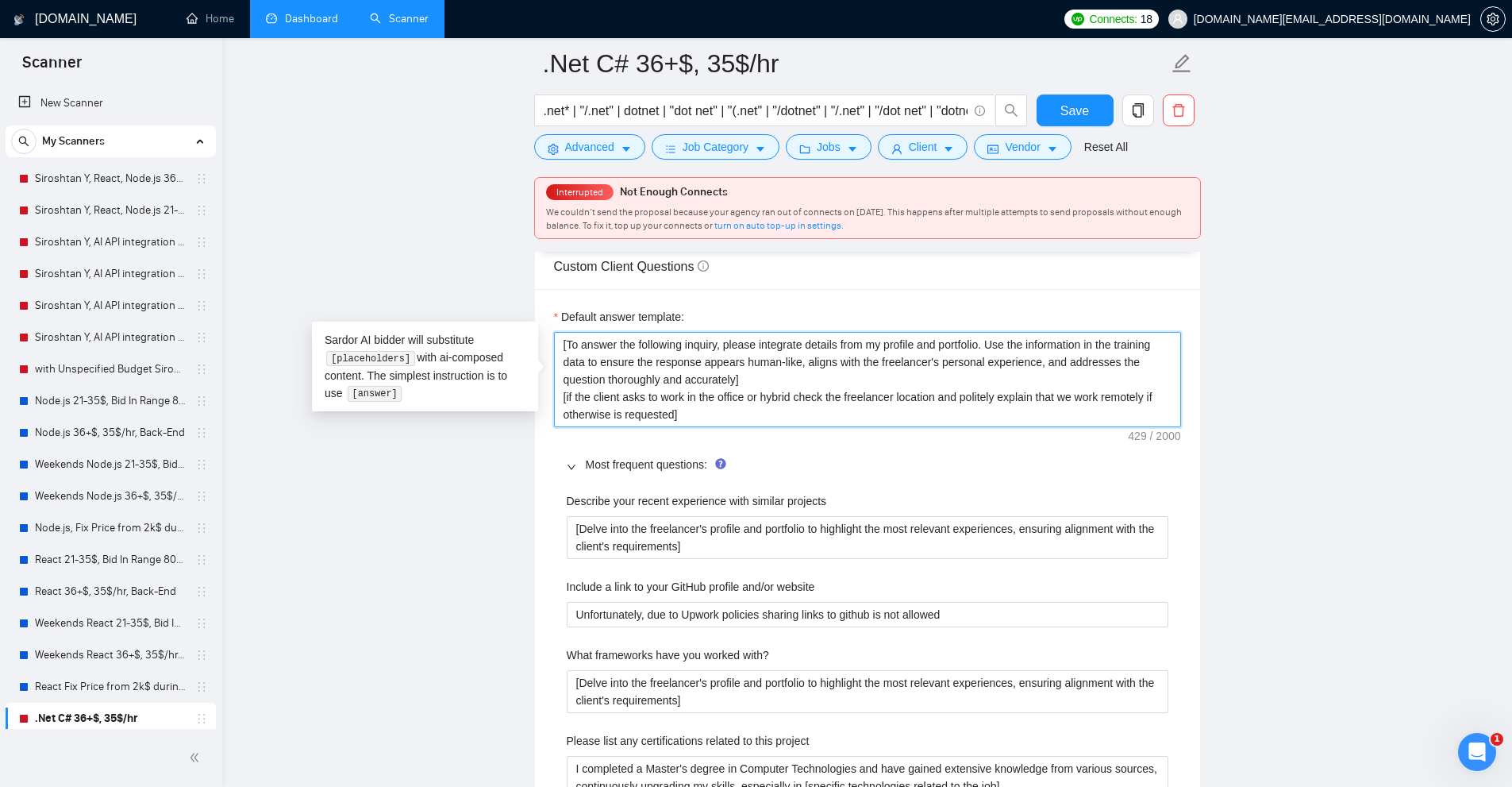
drag, startPoint x: 707, startPoint y: 416, endPoint x: 511, endPoint y: 336, distance: 211.7
click at [939, 358] on textarea "[To answer the following inquiry, please integrate details from my profile and …" at bounding box center [867, 379] width 627 height 95
drag, startPoint x: 1001, startPoint y: 343, endPoint x: 881, endPoint y: 377, distance: 124.7
click at [881, 377] on textarea "[To answer the following inquiry, please integrate details from my profile and …" at bounding box center [867, 379] width 627 height 95
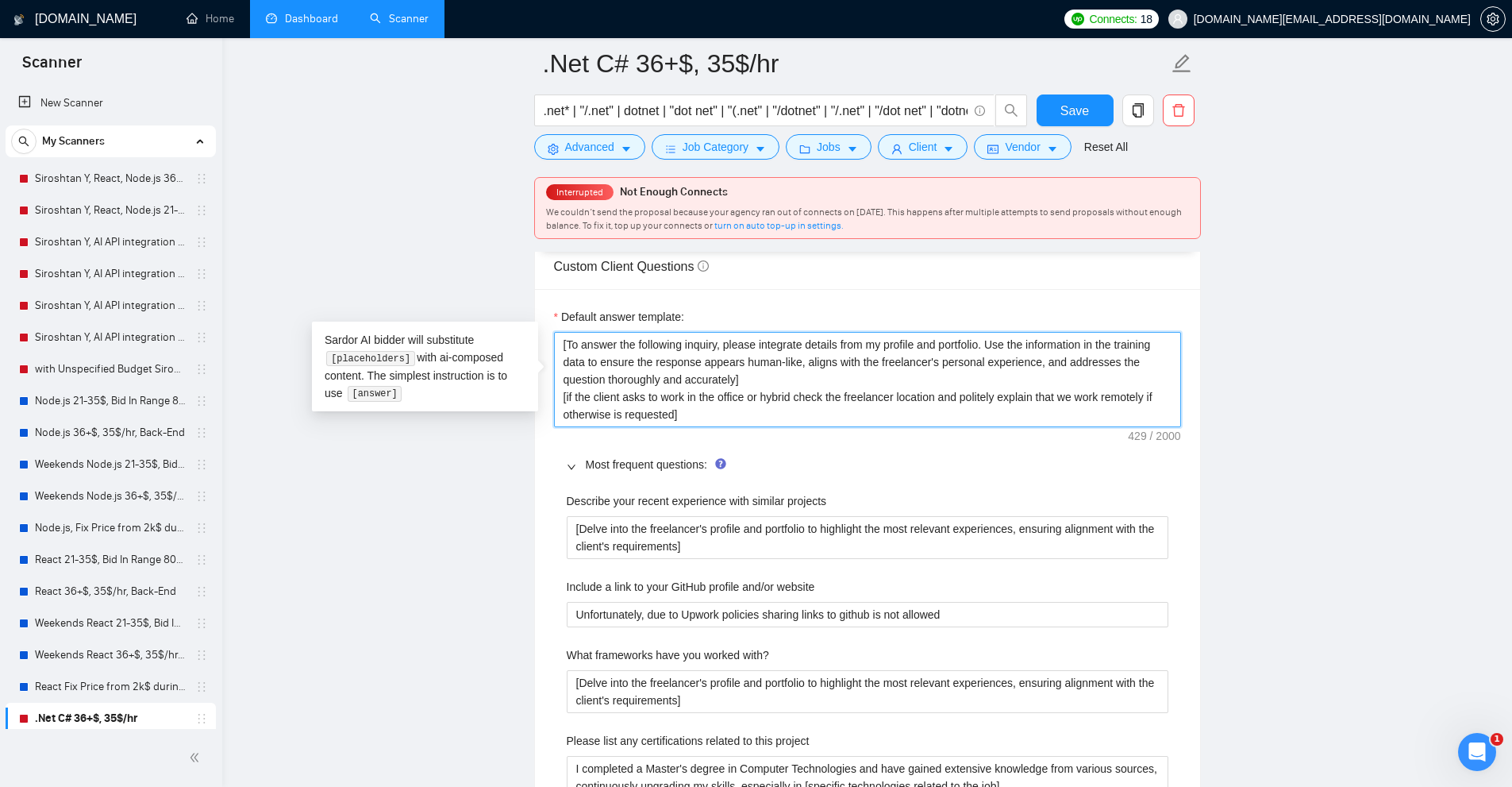
click at [881, 377] on textarea "[To answer the following inquiry, please integrate details from my profile and …" at bounding box center [867, 379] width 627 height 95
drag, startPoint x: 881, startPoint y: 377, endPoint x: 872, endPoint y: 419, distance: 43.0
click at [872, 419] on textarea "[To answer the following inquiry, please integrate details from my profile and …" at bounding box center [867, 379] width 627 height 95
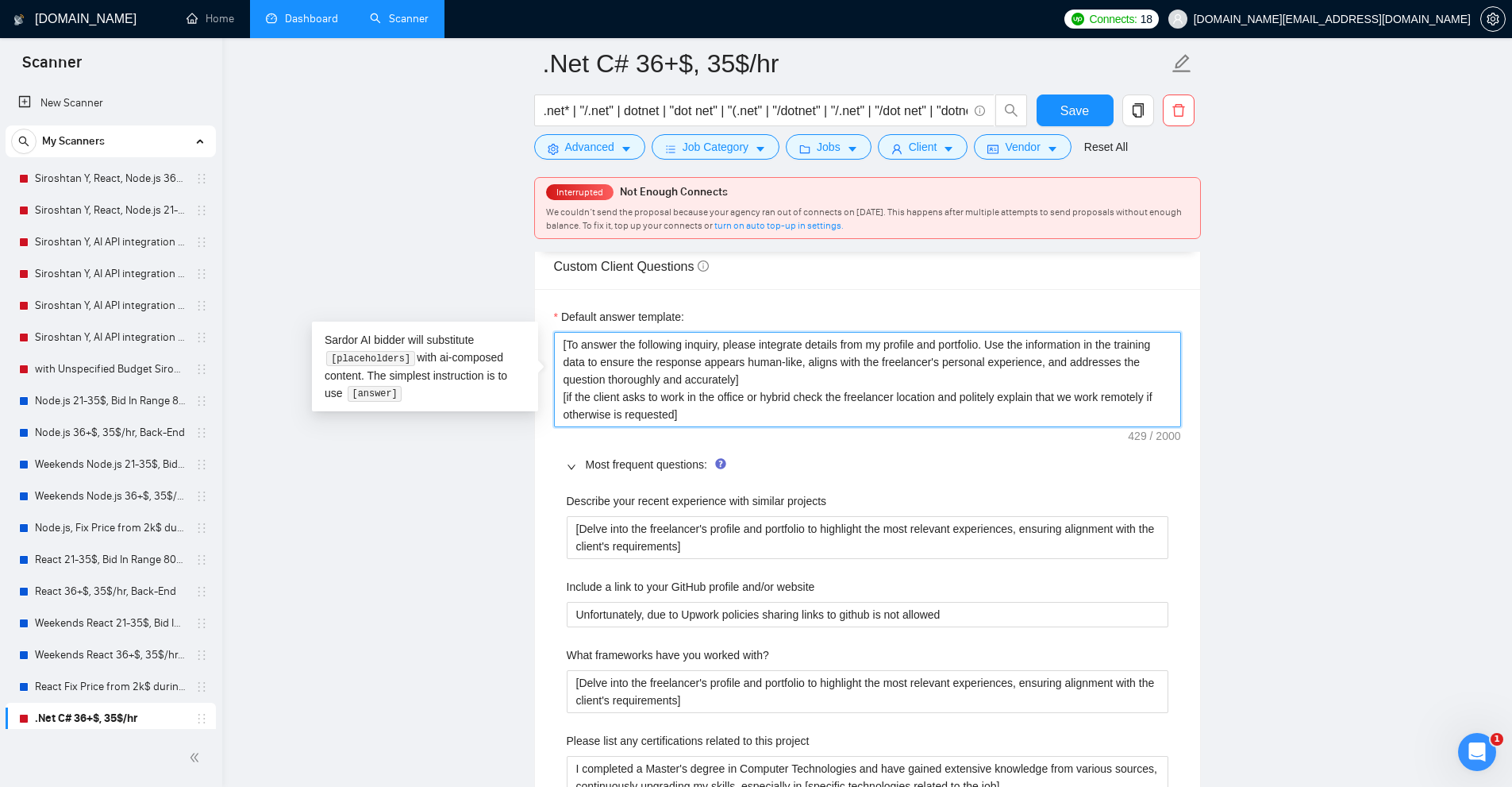
click at [872, 419] on textarea "[To answer the following inquiry, please integrate details from my profile and …" at bounding box center [867, 379] width 627 height 95
drag, startPoint x: 872, startPoint y: 419, endPoint x: 658, endPoint y: 314, distance: 238.4
click at [658, 314] on div "Default answer template: [To answer the following inquiry, please integrate det…" at bounding box center [867, 367] width 627 height 119
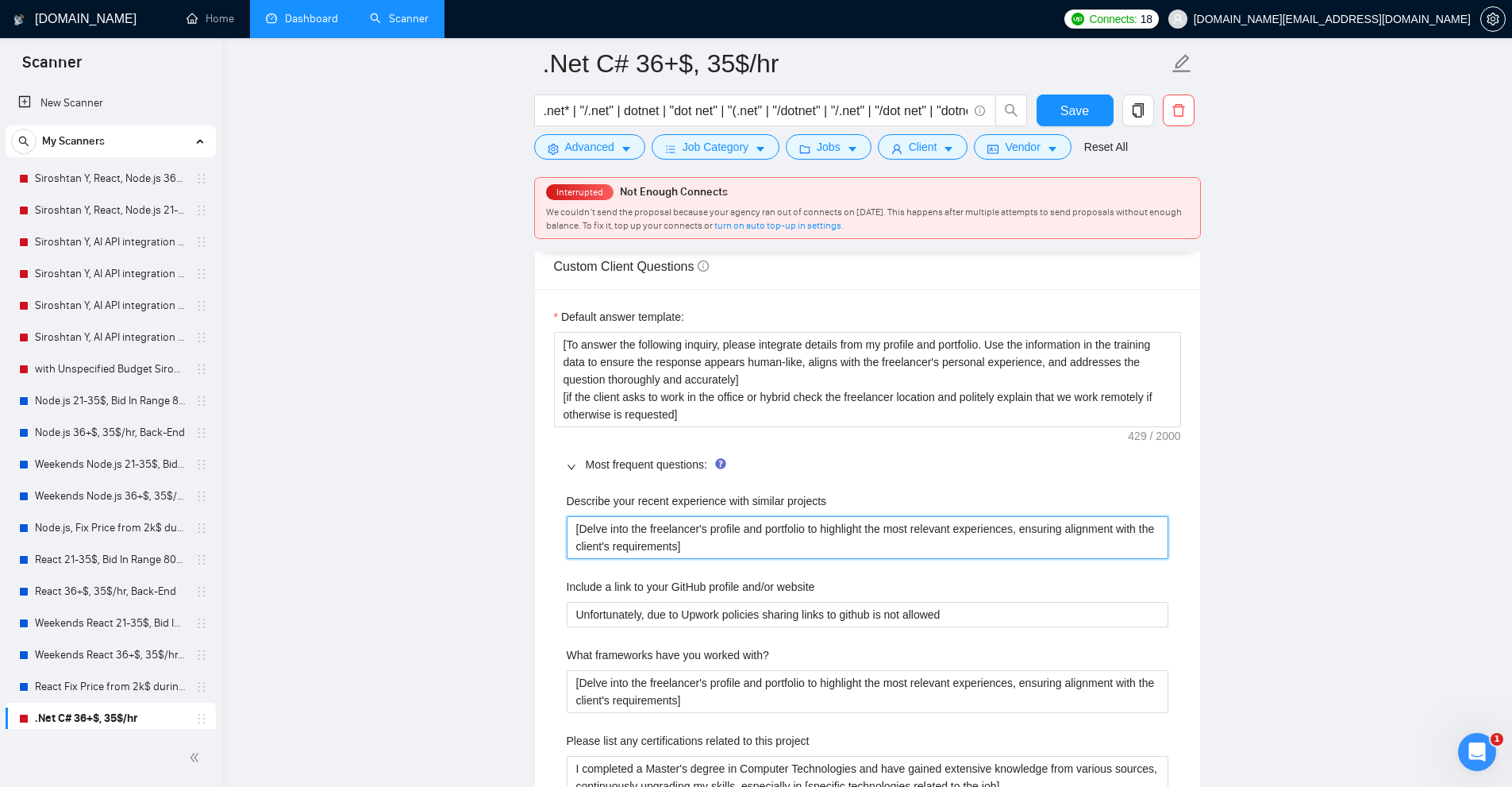
drag, startPoint x: 834, startPoint y: 548, endPoint x: 509, endPoint y: 508, distance: 327.5
click at [509, 508] on main ".Net C# 36+$, 35$/hr .net* | "/.net" | dotnet | "dot net" | "(.net" | "/dotnet"…" at bounding box center [867, 715] width 1239 height 6080
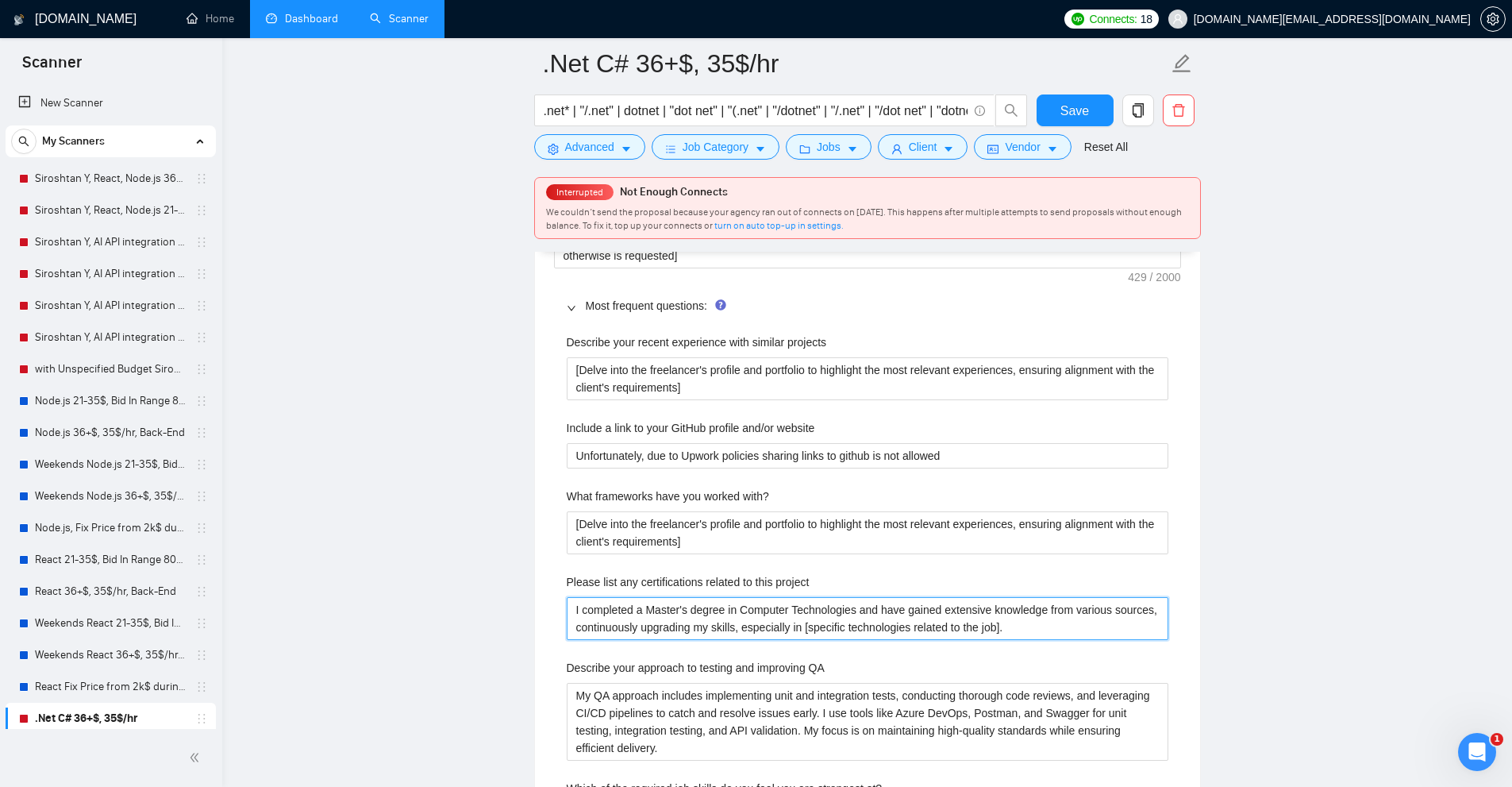
click at [714, 621] on project "I completed a Master's degree in Computer Technologies and have gained extensiv…" at bounding box center [868, 618] width 601 height 43
drag, startPoint x: 1050, startPoint y: 630, endPoint x: 273, endPoint y: 509, distance: 786.4
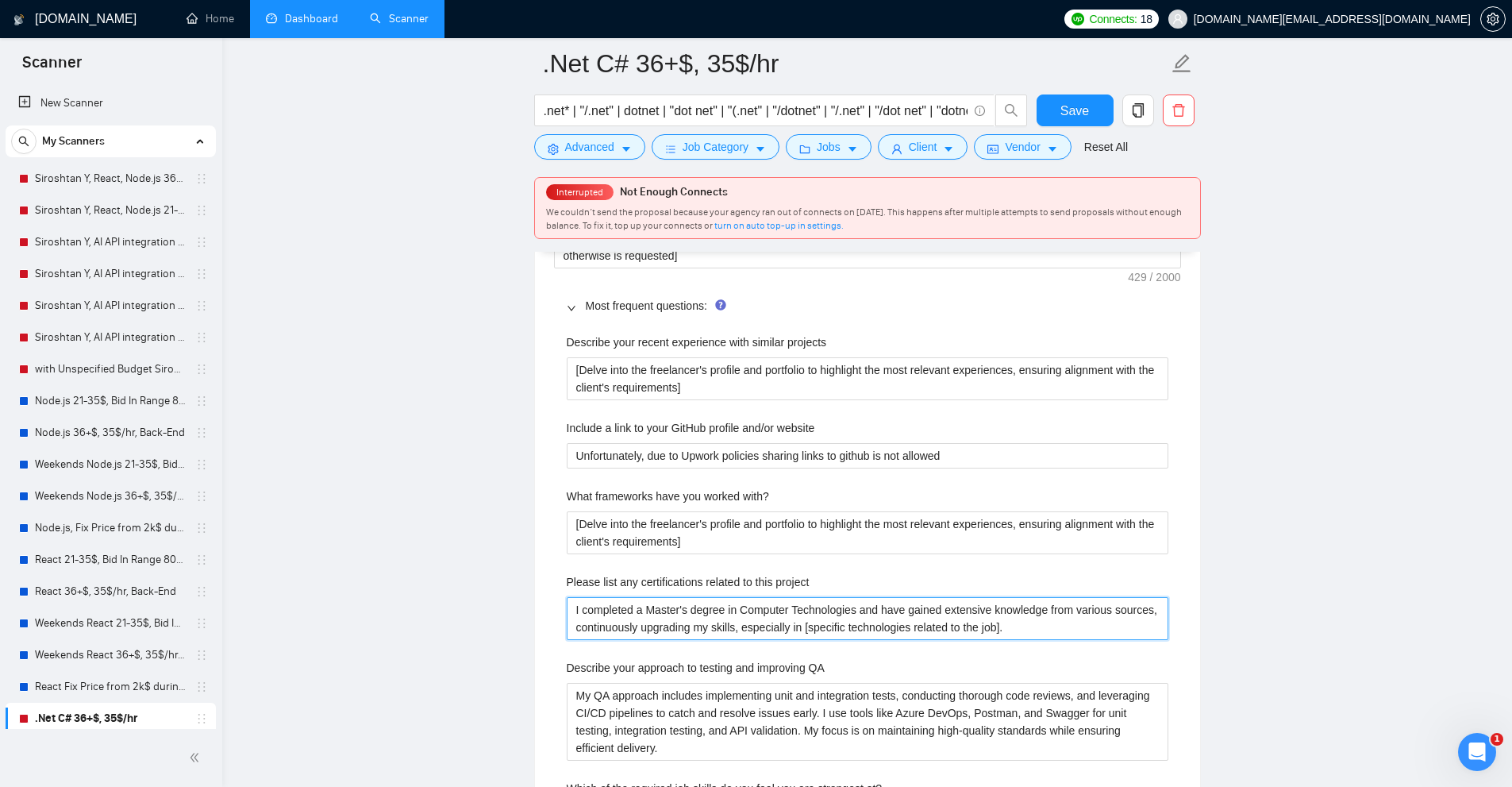
click at [274, 509] on main ".Net C# 36+$, 35$/hr .net* | "/.net" | dotnet | "dot net" | "(.net" | "/dotnet"…" at bounding box center [867, 556] width 1239 height 6080
click at [425, 517] on main ".Net C# 36+$, 35$/hr .net* | "/.net" | dotnet | "dot net" | "(.net" | "/dotnet"…" at bounding box center [867, 556] width 1239 height 6080
click at [418, 483] on main ".Net C# 36+$, 35$/hr .net* | "/.net" | dotnet | "dot net" | "(.net" | "/dotnet"…" at bounding box center [867, 556] width 1239 height 6080
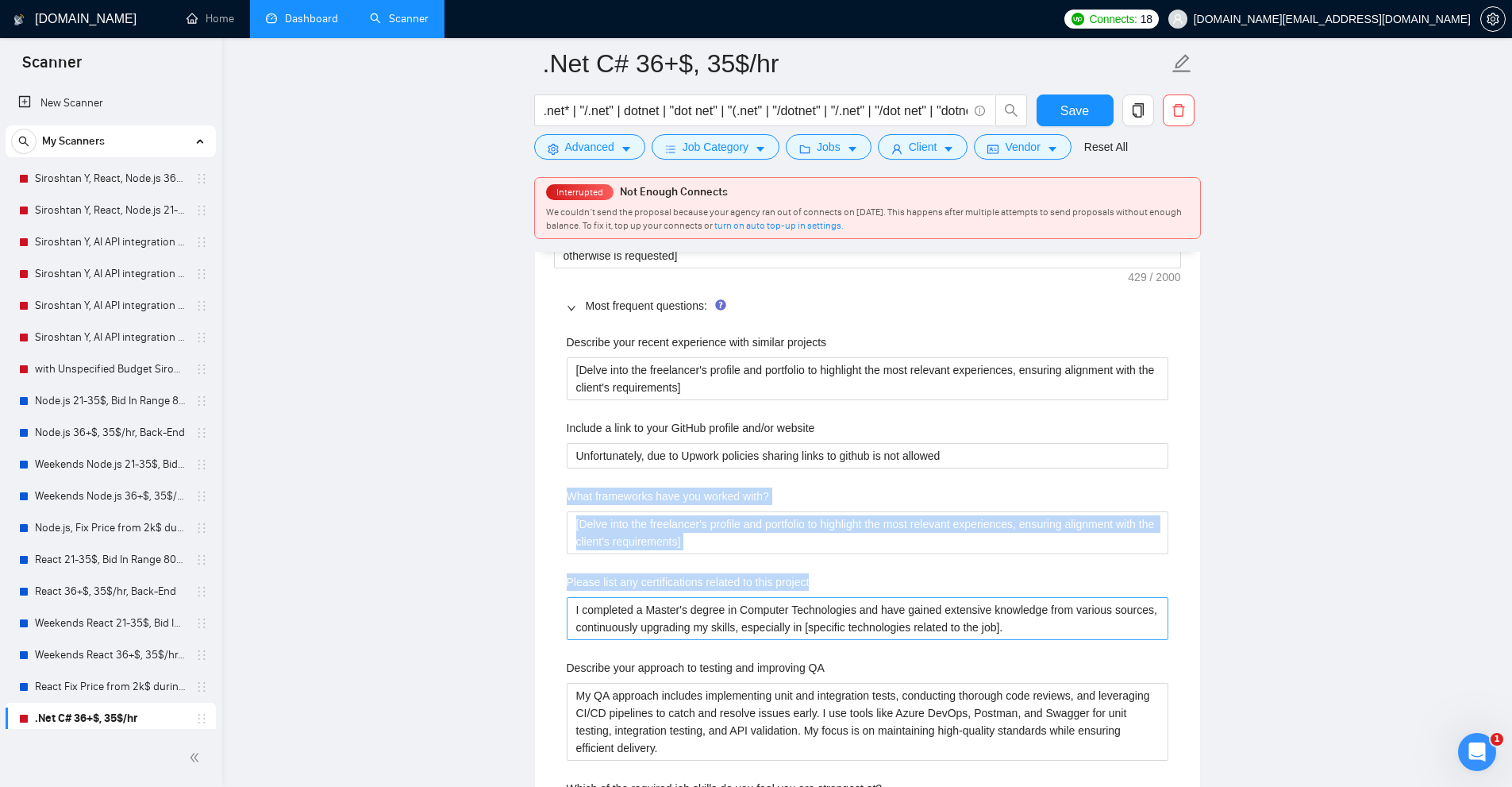
drag, startPoint x: 488, startPoint y: 490, endPoint x: 566, endPoint y: 629, distance: 159.4
click at [566, 629] on main ".Net C# 36+$, 35$/hr .net* | "/.net" | dotnet | "dot net" | "(.net" | "/dotnet"…" at bounding box center [867, 556] width 1239 height 6080
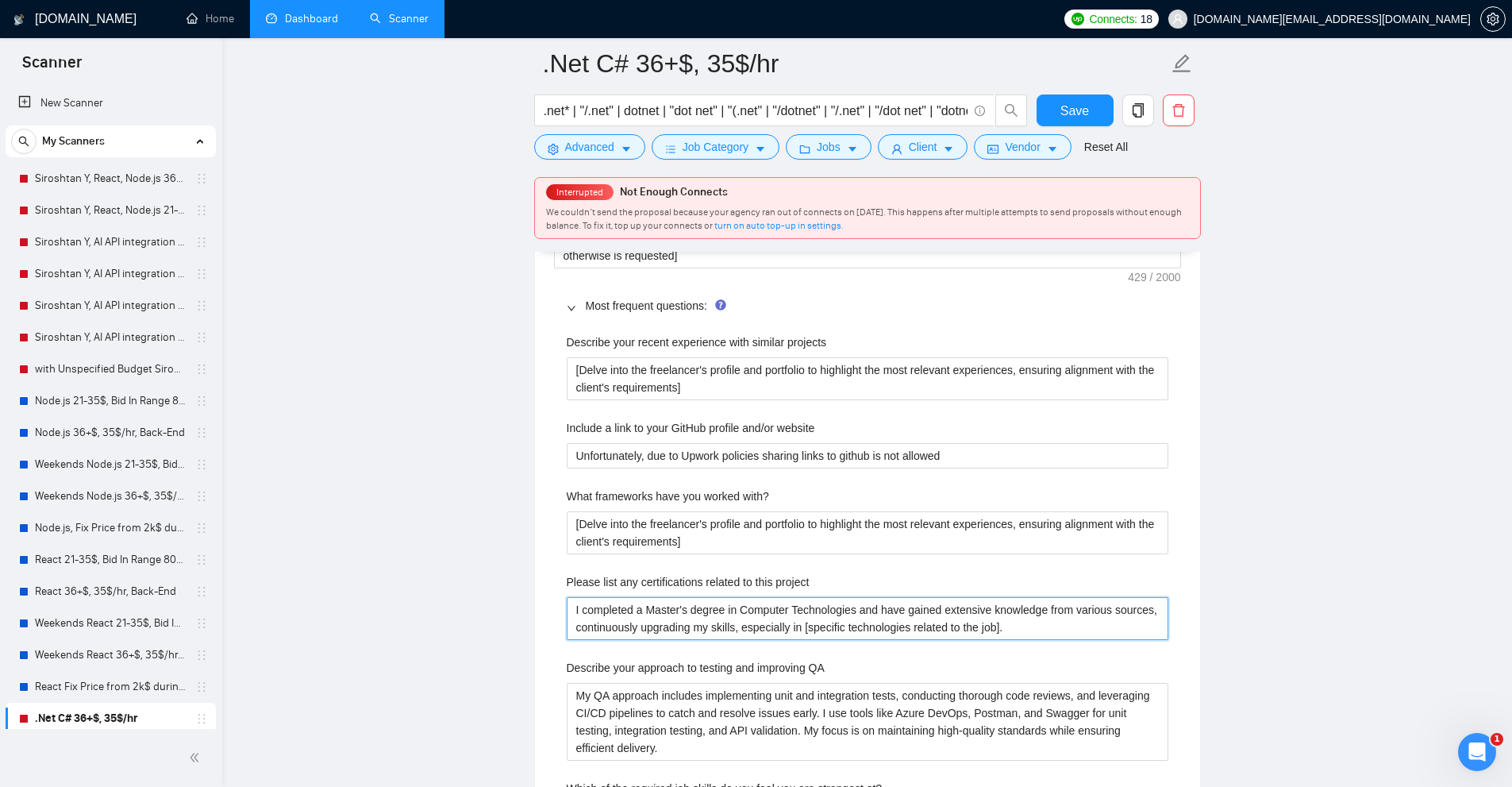
click at [567, 629] on project "I completed a Master's degree in Computer Technologies and have gained extensiv…" at bounding box center [868, 618] width 601 height 43
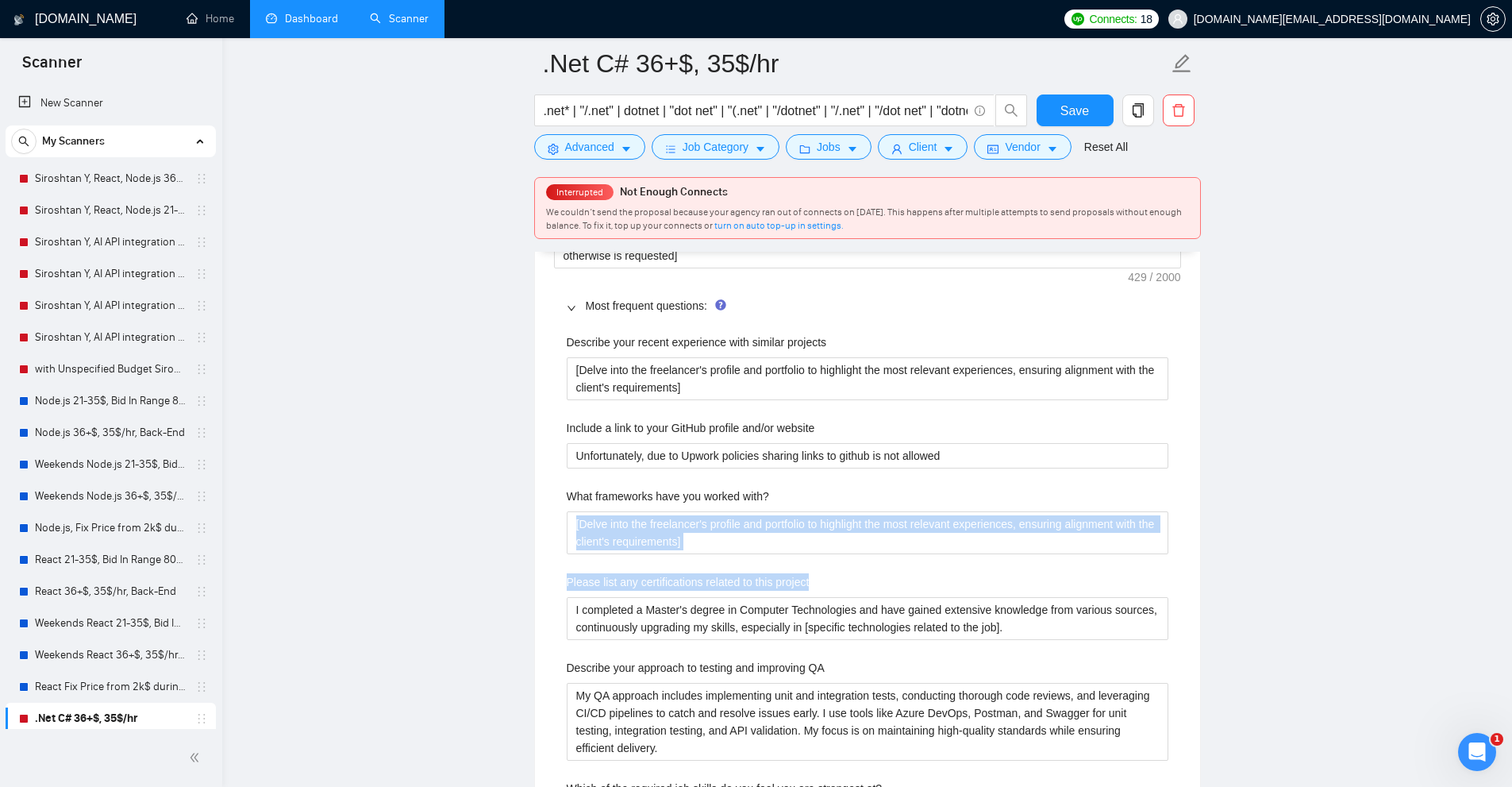
drag, startPoint x: 549, startPoint y: 626, endPoint x: 551, endPoint y: 543, distance: 83.0
click at [551, 543] on div "Default answer template: [To answer the following inquiry, please integrate det…" at bounding box center [867, 794] width 665 height 1329
click at [548, 553] on div "Default answer template: [To answer the following inquiry, please integrate det…" at bounding box center [867, 794] width 665 height 1329
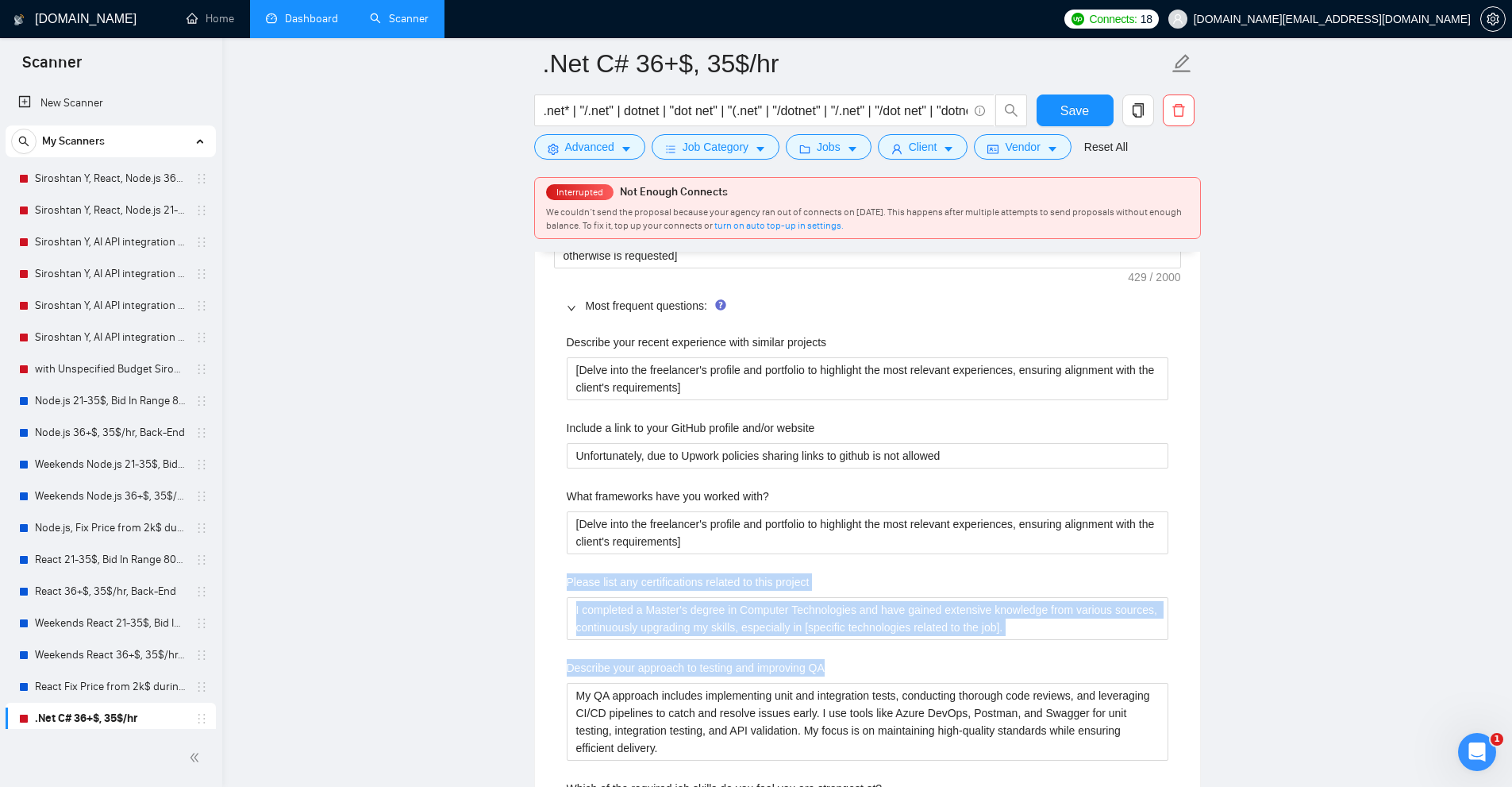
drag, startPoint x: 508, startPoint y: 577, endPoint x: 1158, endPoint y: 676, distance: 657.5
click at [1158, 676] on main ".Net C# 36+$, 35$/hr .net* | "/.net" | dotnet | "dot net" | "(.net" | "/dotnet"…" at bounding box center [867, 556] width 1239 height 6080
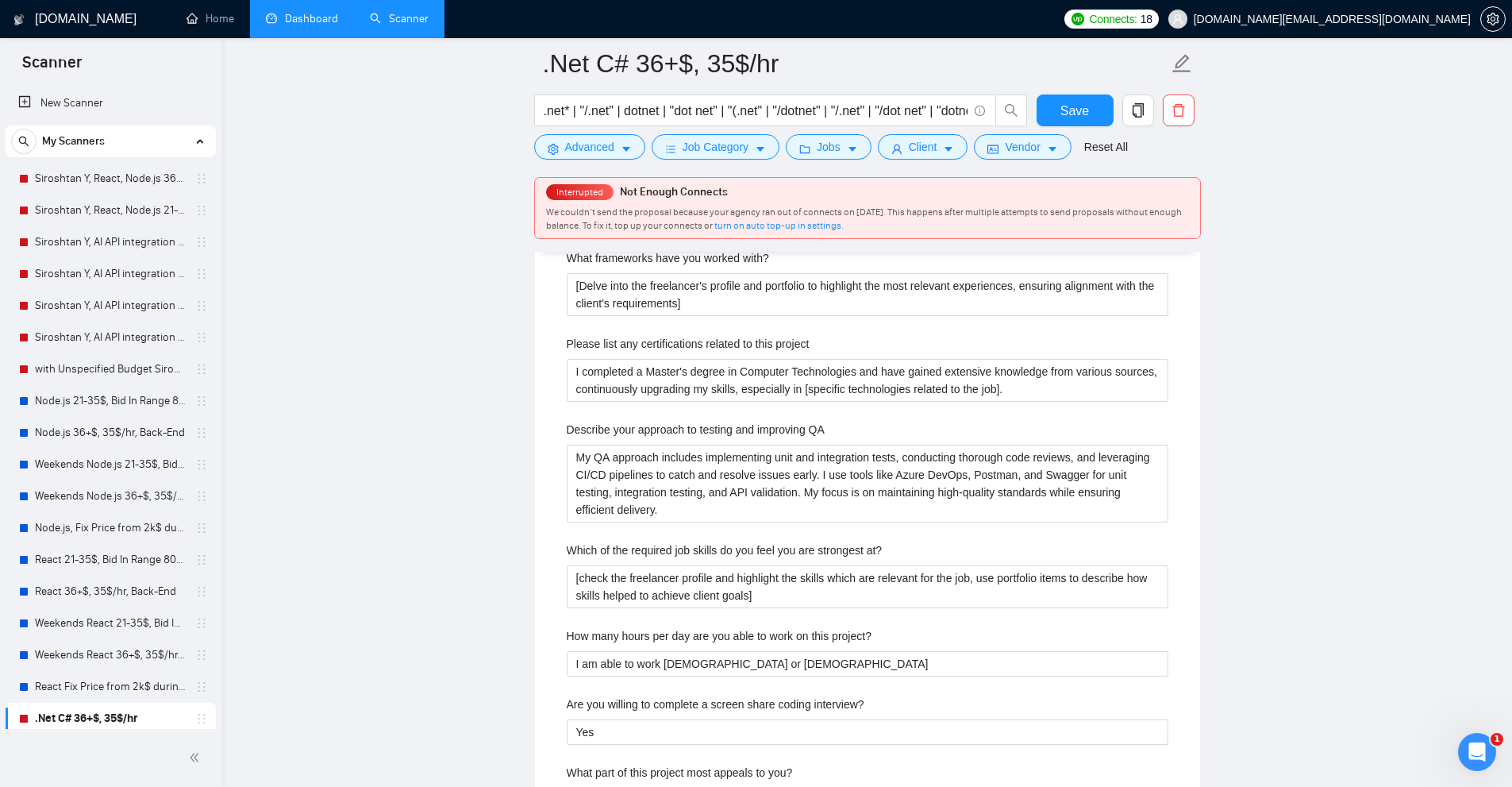
click at [518, 530] on main ".Net C# 36+$, 35$/hr .net* | "/.net" | dotnet | "dot net" | "(.net" | "/dotnet"…" at bounding box center [867, 317] width 1239 height 6080
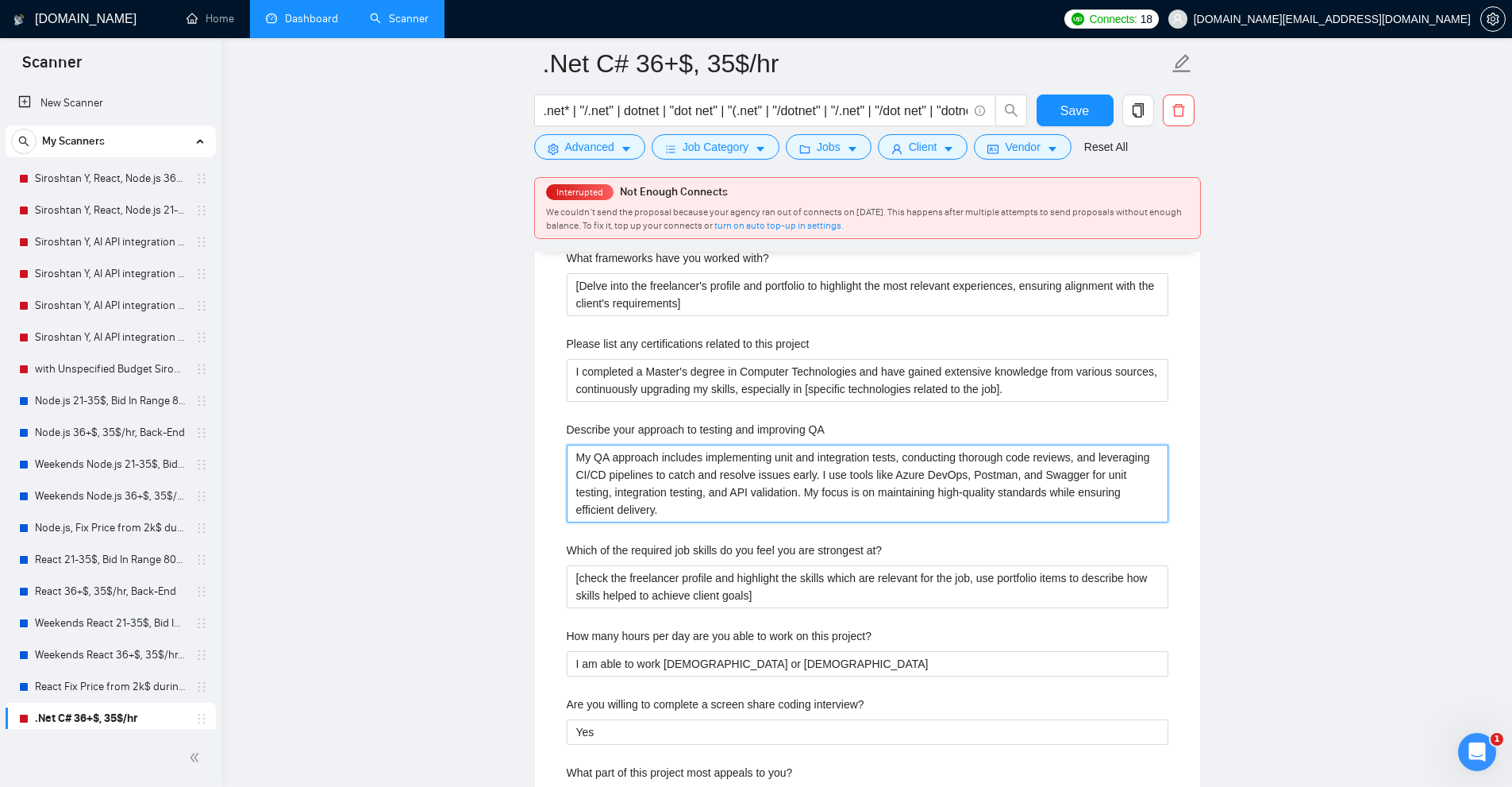
drag, startPoint x: 690, startPoint y: 518, endPoint x: 363, endPoint y: 360, distance: 363.2
click at [363, 360] on main ".Net C# 36+$, 35$/hr .net* | "/.net" | dotnet | "dot net" | "(.net" | "/dotnet"…" at bounding box center [867, 317] width 1239 height 6080
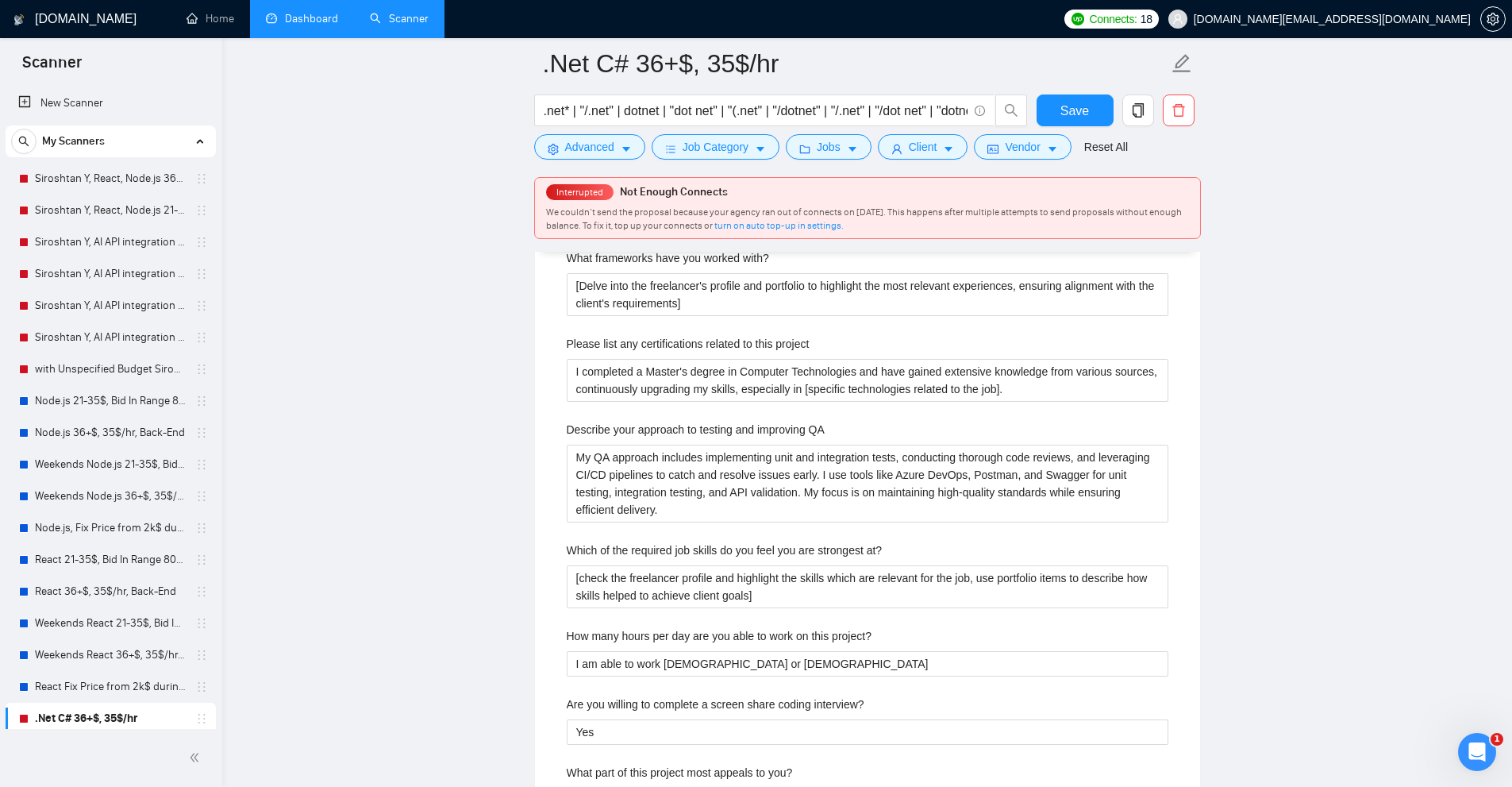
click at [366, 360] on main ".Net C# 36+$, 35$/hr .net* | "/.net" | dotnet | "dot net" | "(.net" | "/dotnet"…" at bounding box center [867, 317] width 1239 height 6080
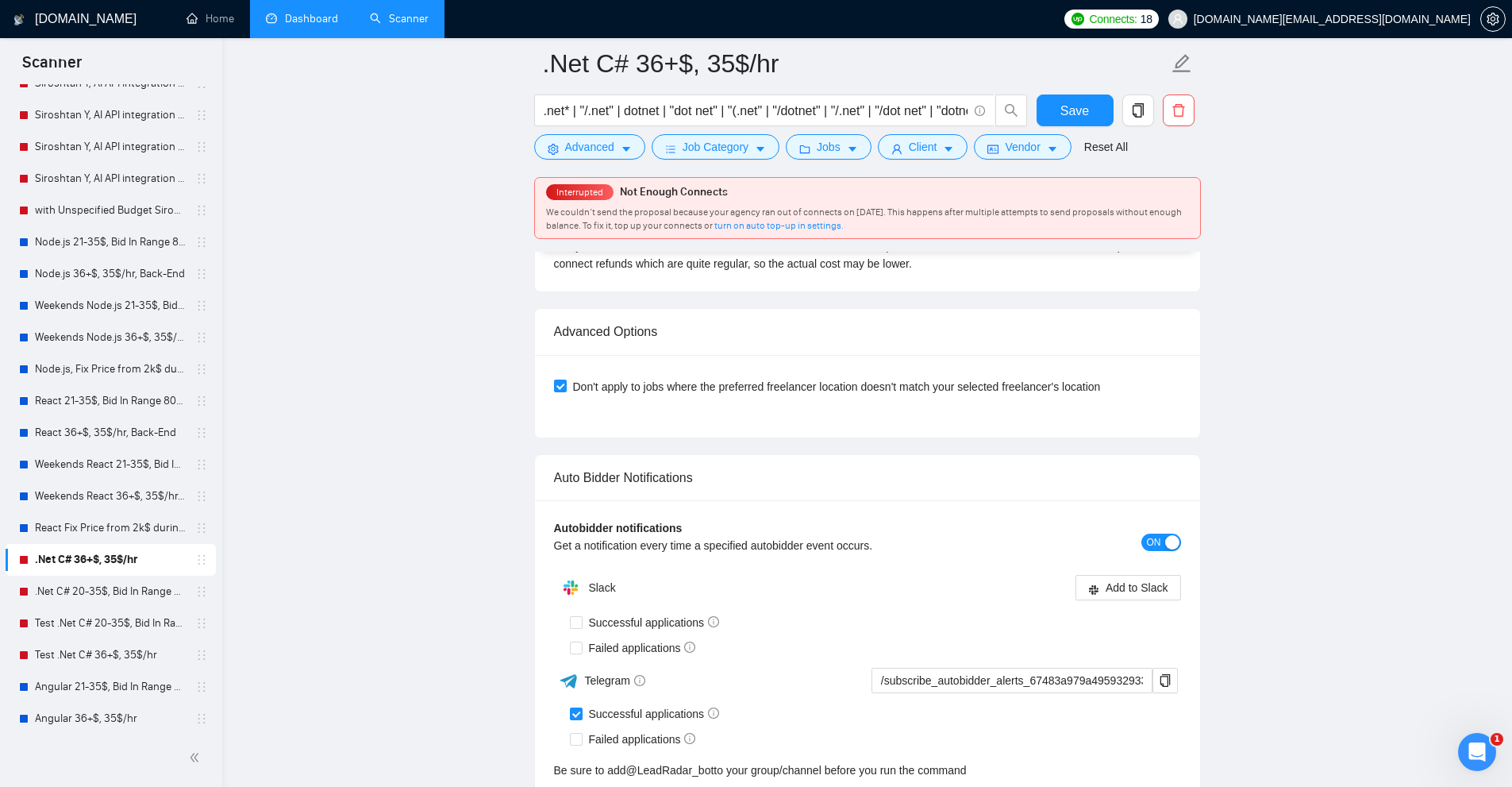
scroll to position [5648, 0]
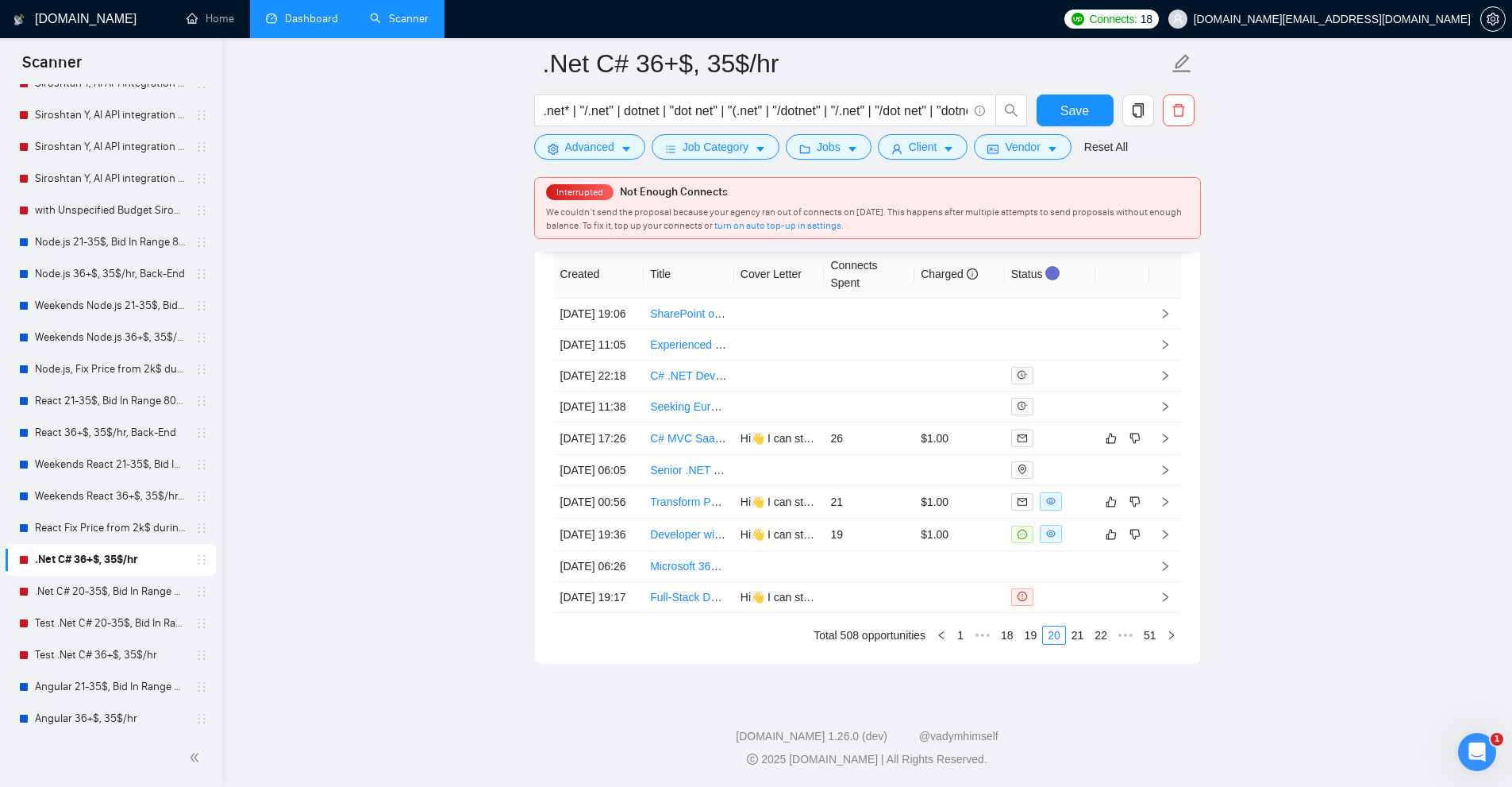
click at [286, 18] on link "Dashboard" at bounding box center [302, 18] width 72 height 13
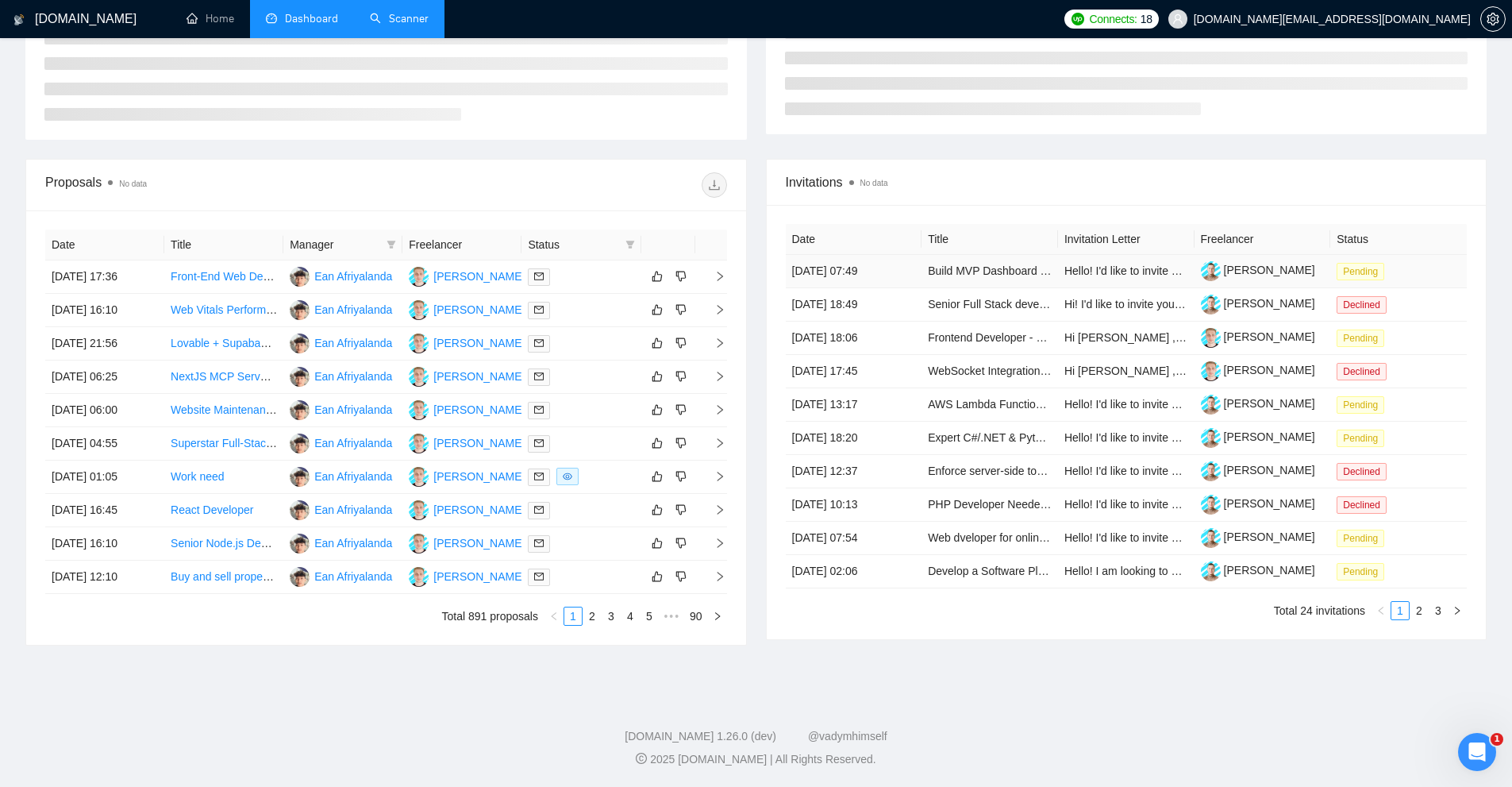
type input "[DATE]"
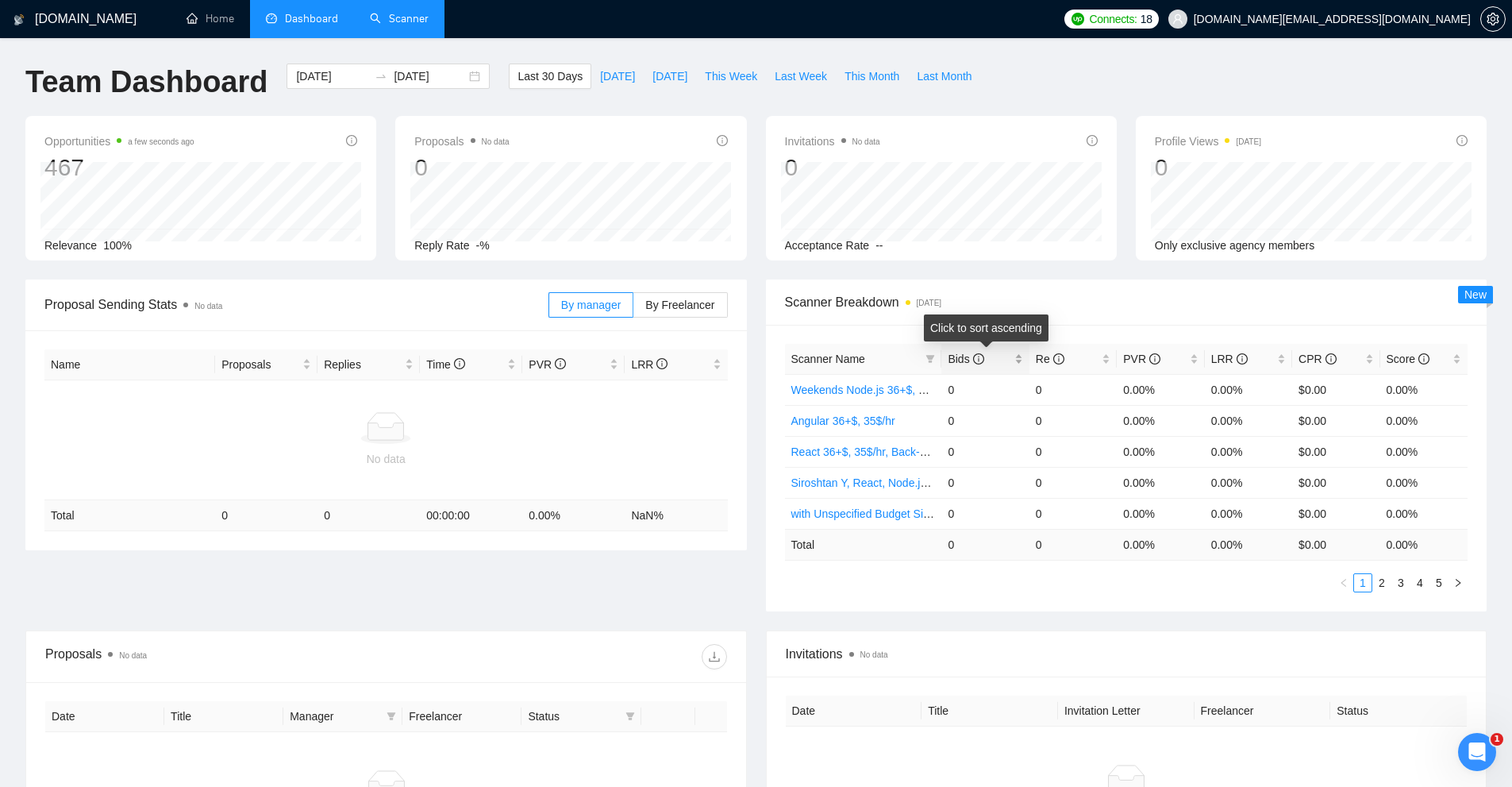
click at [1013, 359] on div "Bids" at bounding box center [985, 359] width 75 height 18
click at [1002, 358] on span "Bids" at bounding box center [978, 359] width 62 height 18
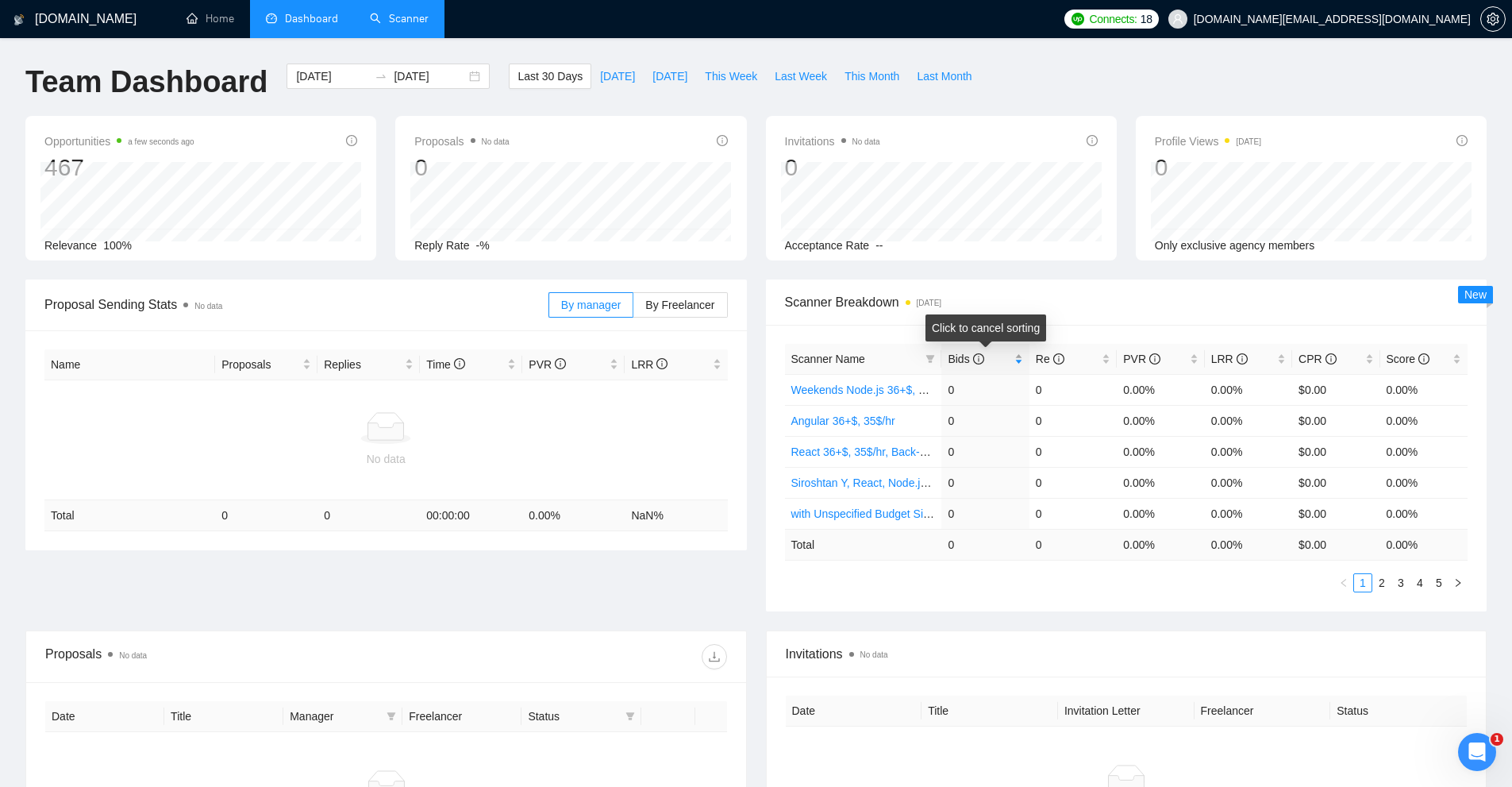
click at [1017, 363] on div "Bids" at bounding box center [985, 359] width 75 height 18
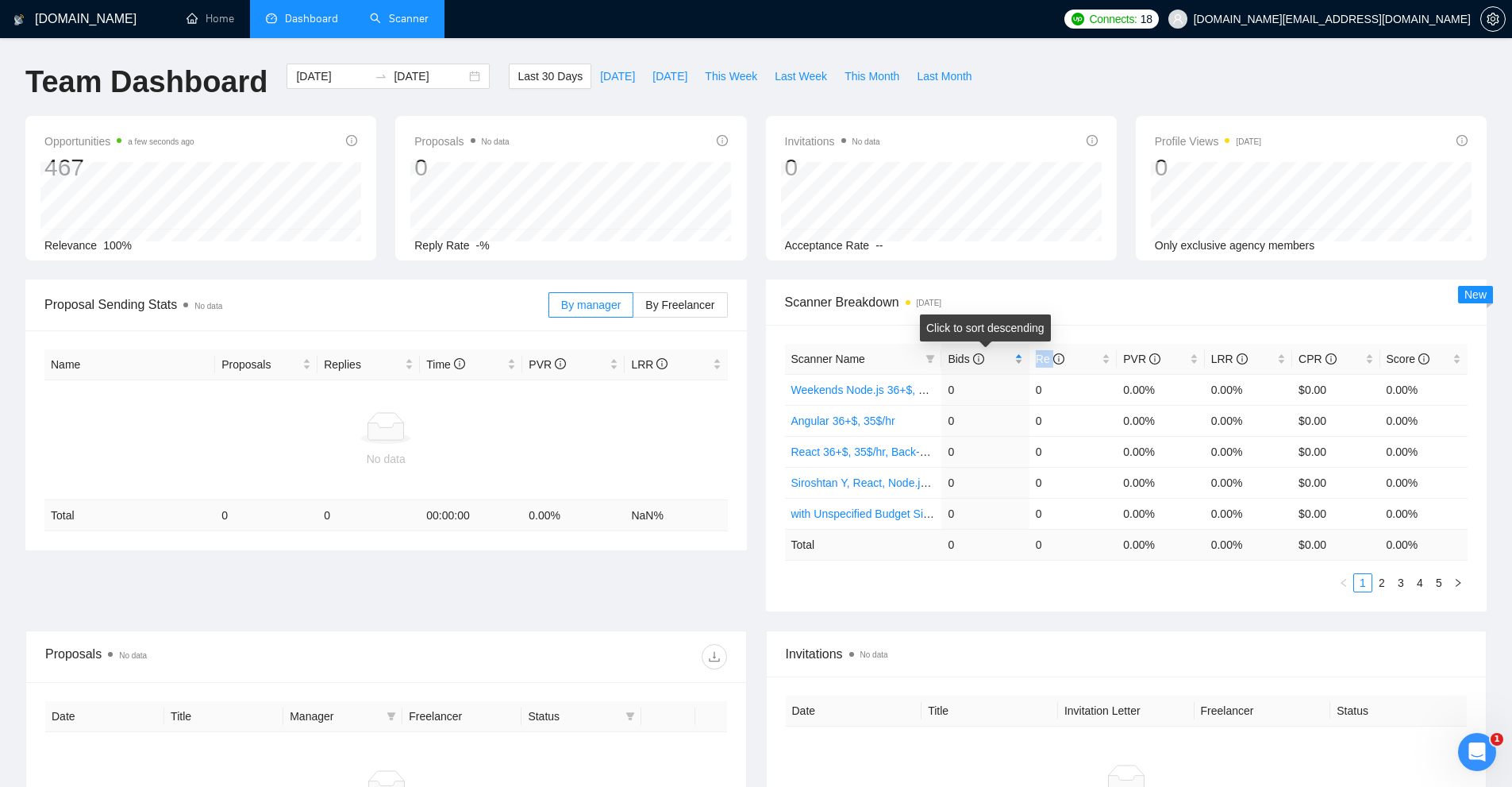
click at [1017, 363] on div "Bids" at bounding box center [985, 359] width 75 height 18
click at [331, 77] on input "[DATE]" at bounding box center [332, 77] width 72 height 18
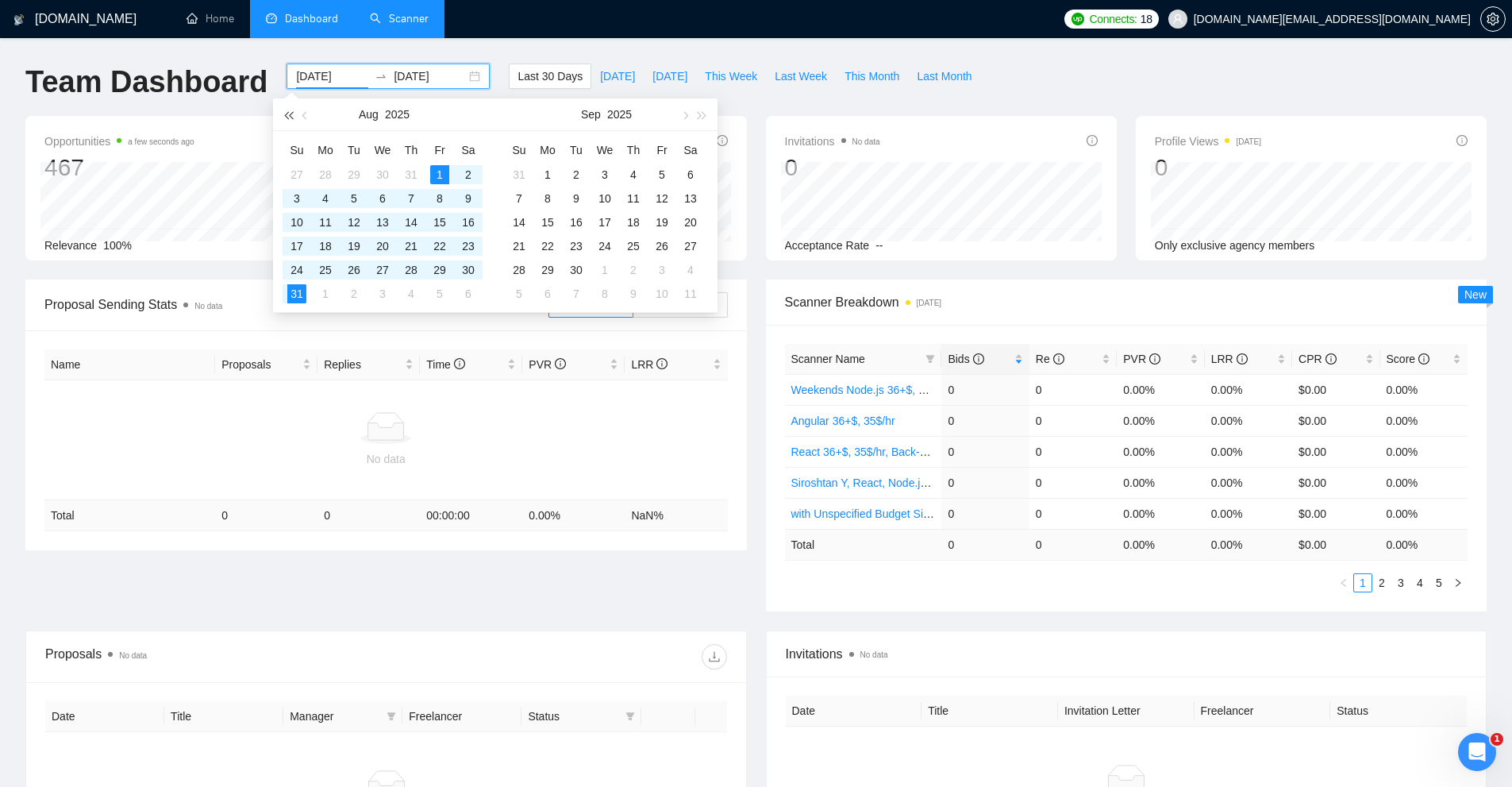
click at [289, 117] on span "button" at bounding box center [287, 114] width 8 height 8
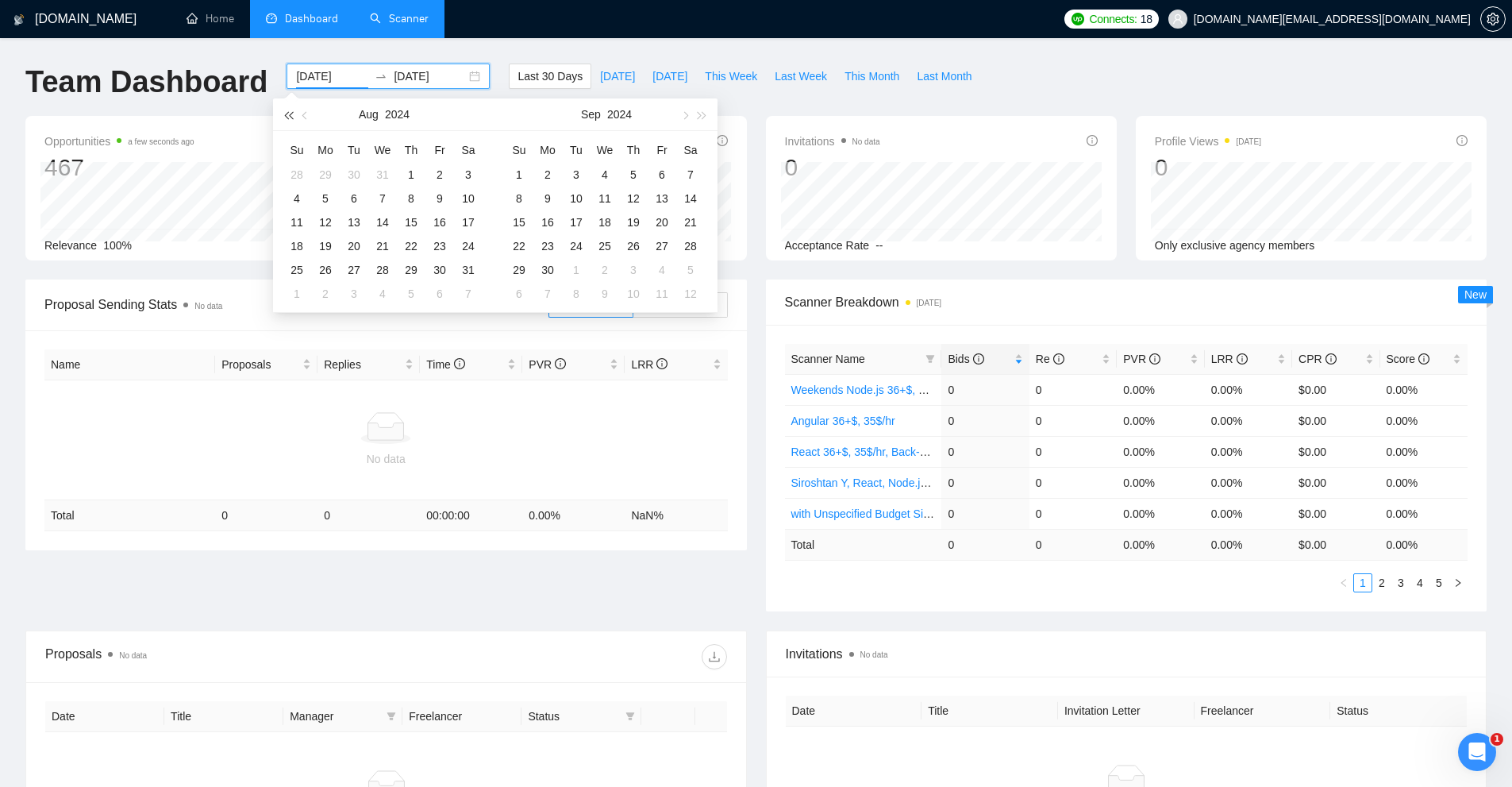
click at [289, 117] on span "button" at bounding box center [287, 114] width 8 height 8
type input "[DATE]"
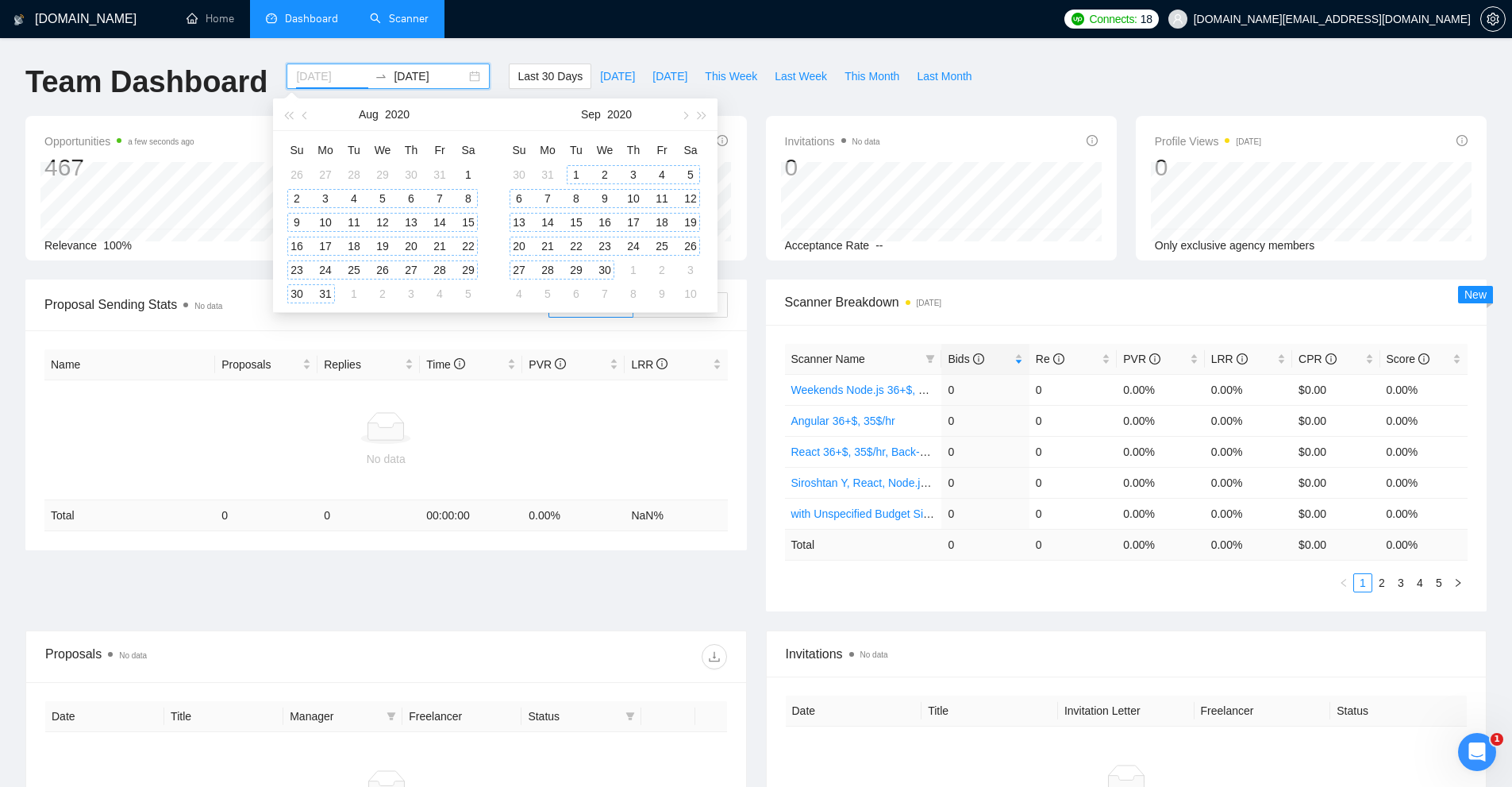
click at [293, 199] on div "2" at bounding box center [297, 199] width 19 height 19
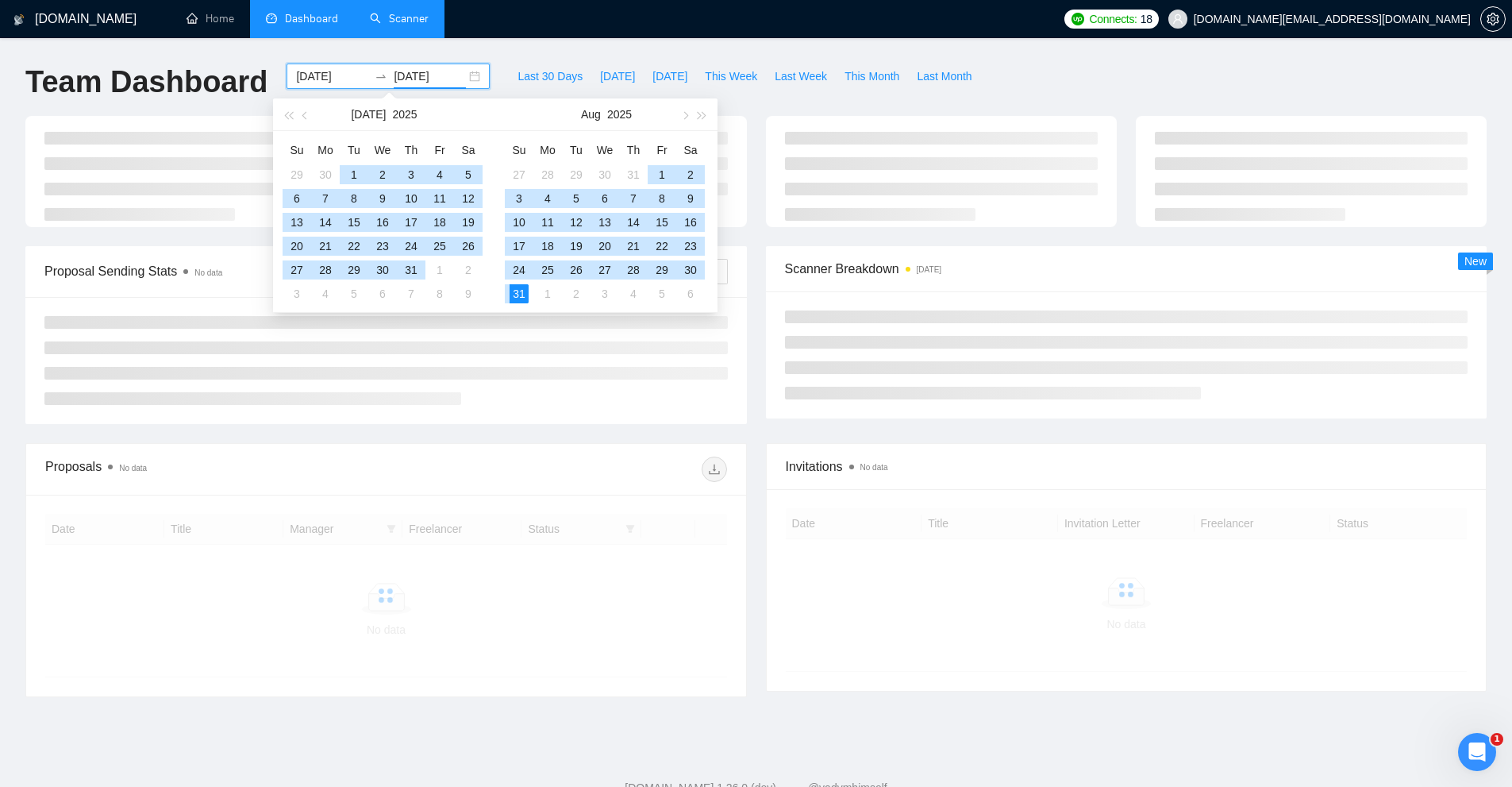
type input "[DATE]"
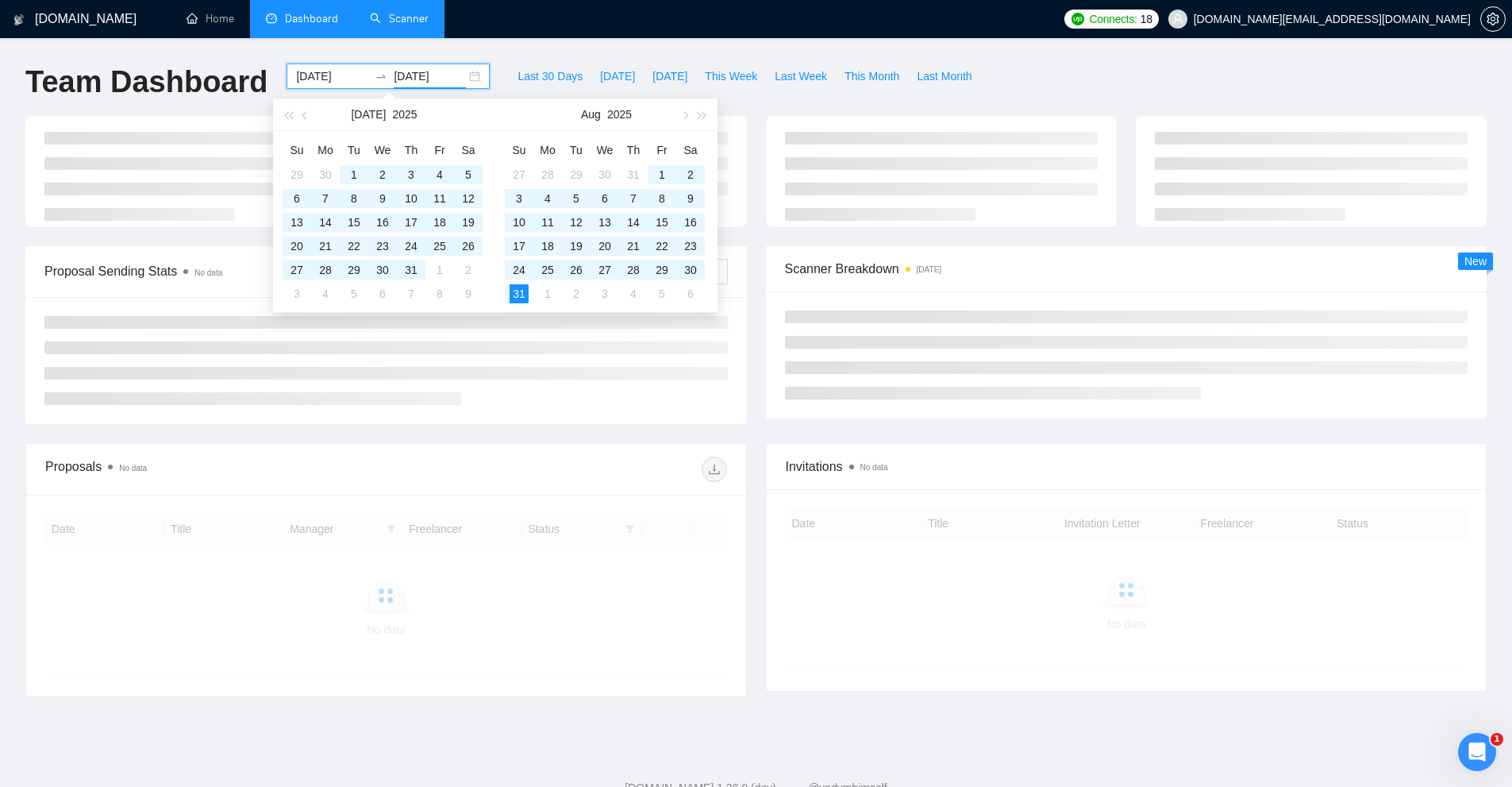
click at [992, 235] on div at bounding box center [756, 181] width 1480 height 130
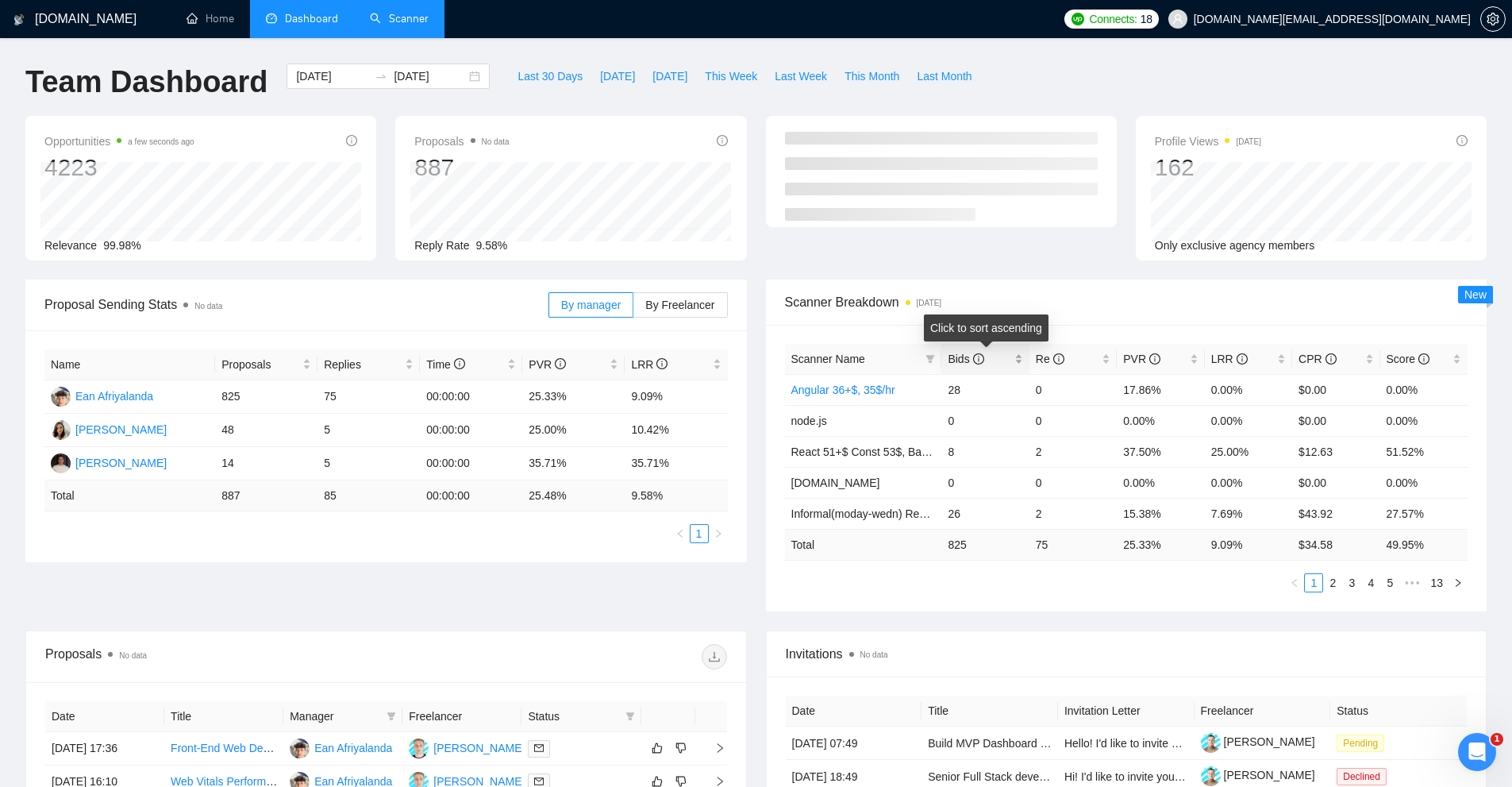
click at [1009, 355] on span "Bids" at bounding box center [978, 359] width 62 height 18
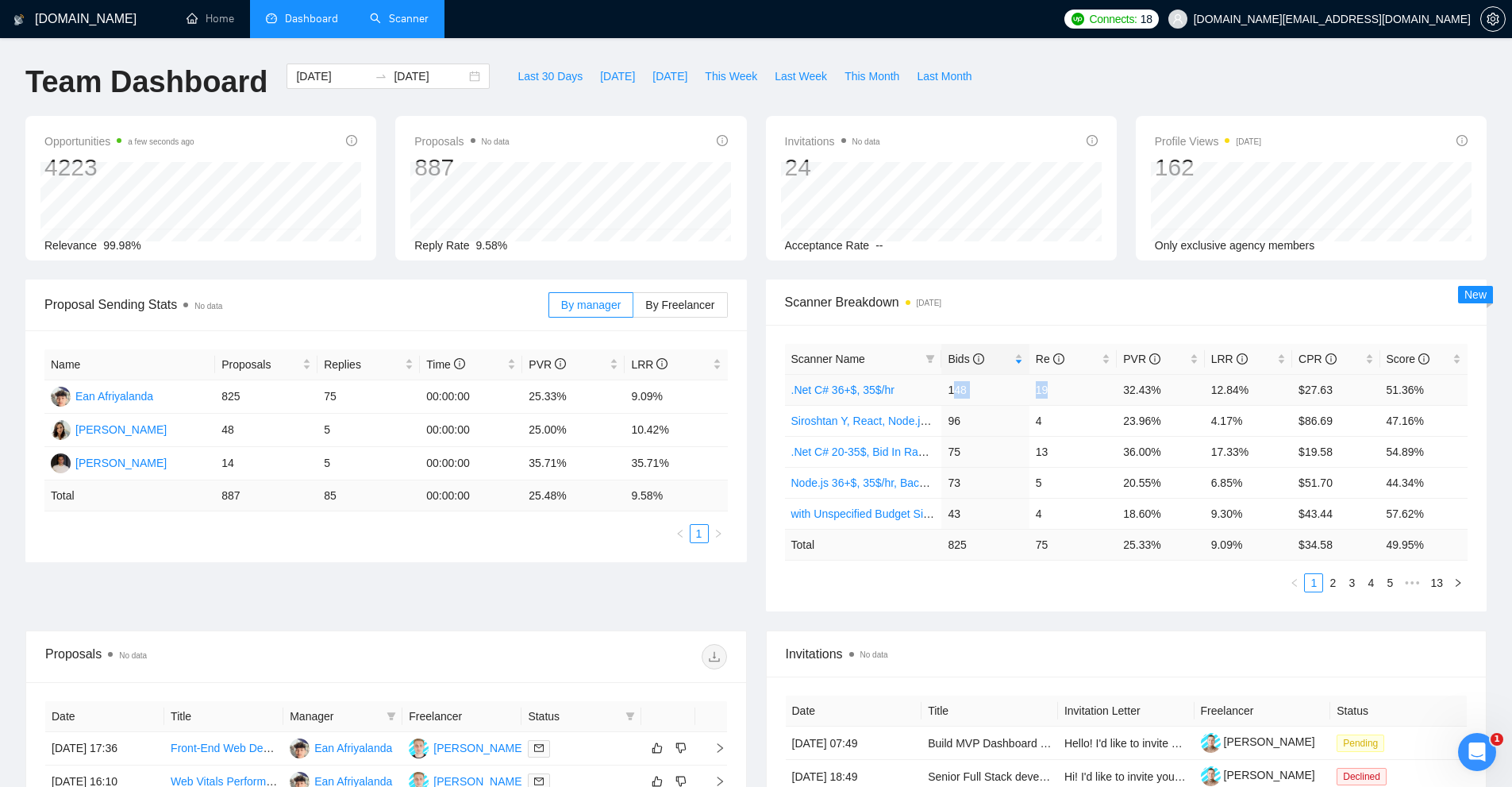
drag, startPoint x: 1057, startPoint y: 397, endPoint x: 955, endPoint y: 390, distance: 102.2
click at [955, 390] on tr ".Net C# 36+$, 35$/hr 148 19 32.43% 12.84% $27.63 51.36%" at bounding box center [1126, 389] width 683 height 31
click at [955, 390] on td "148" at bounding box center [985, 389] width 87 height 31
drag, startPoint x: 955, startPoint y: 390, endPoint x: 1053, endPoint y: 383, distance: 98.2
click at [1053, 383] on tr ".Net C# 36+$, 35$/hr 148 19 32.43% 12.84% $27.63 51.36%" at bounding box center [1126, 389] width 683 height 31
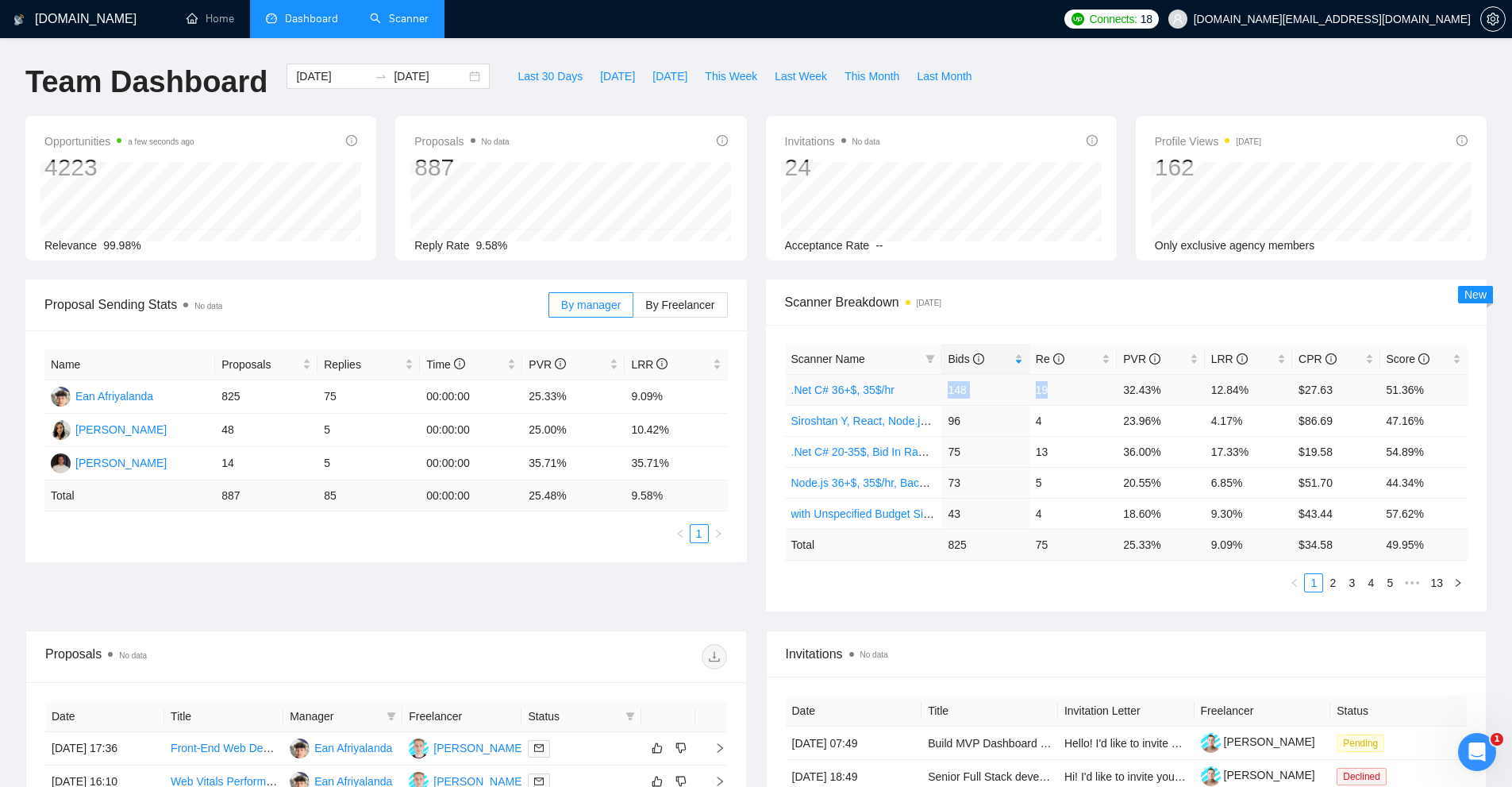
click at [1053, 383] on td "19" at bounding box center [1072, 389] width 87 height 31
drag, startPoint x: 1053, startPoint y: 383, endPoint x: 943, endPoint y: 380, distance: 110.0
click at [943, 380] on tr ".Net C# 36+$, 35$/hr 148 19 32.43% 12.84% $27.63 51.36%" at bounding box center [1126, 389] width 683 height 31
click at [943, 380] on td "148" at bounding box center [985, 389] width 87 height 31
drag, startPoint x: 943, startPoint y: 380, endPoint x: 1065, endPoint y: 375, distance: 122.1
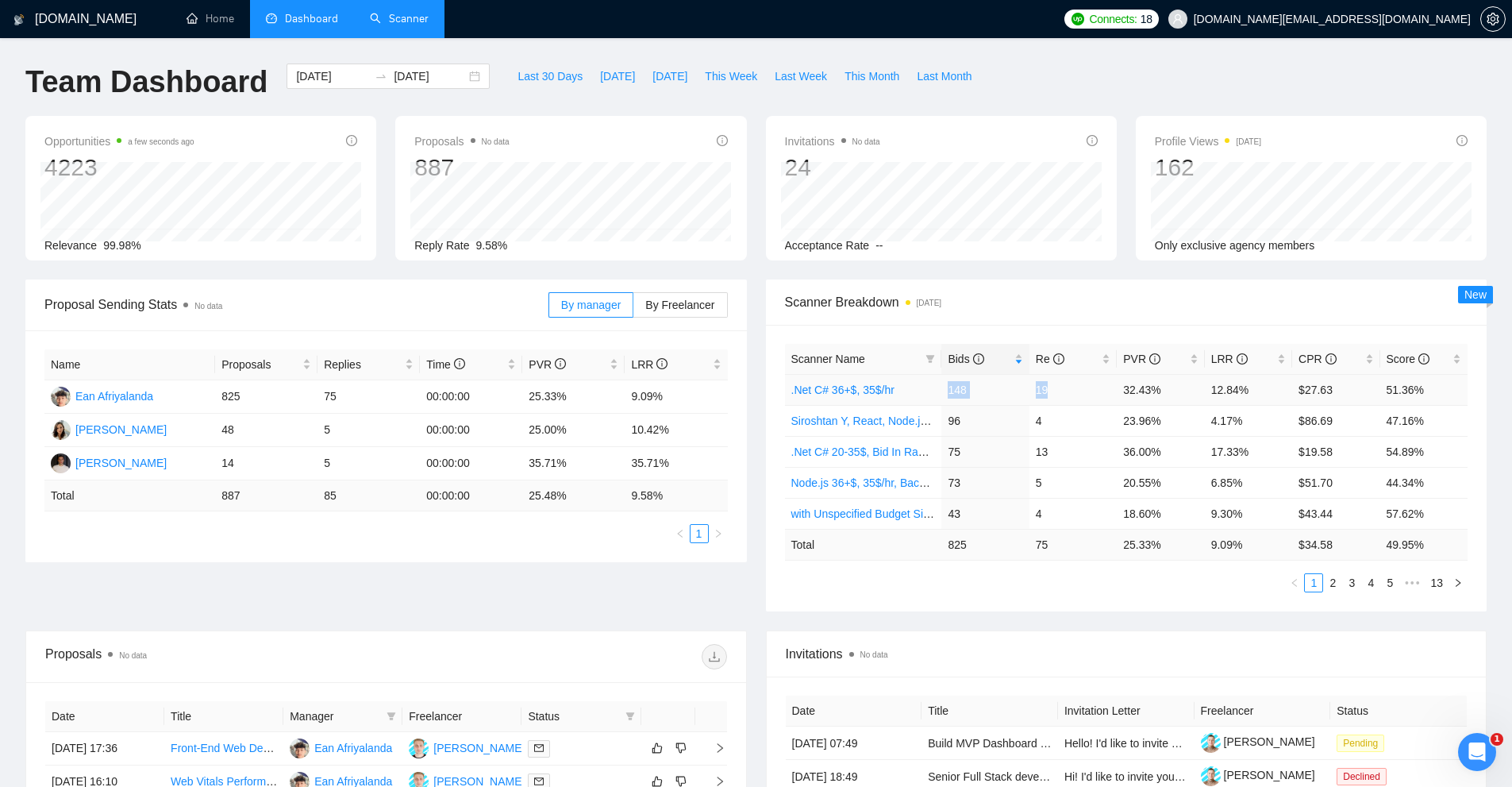
click at [1065, 375] on tr ".Net C# 36+$, 35$/hr 148 19 32.43% 12.84% $27.63 51.36%" at bounding box center [1126, 389] width 683 height 31
drag, startPoint x: 1075, startPoint y: 433, endPoint x: 945, endPoint y: 427, distance: 130.1
click at [945, 427] on tr "Siroshtan Y, React, Node.js 21-35$, Bid In Range 80% 96 4 23.96% 4.17% $86.69 4…" at bounding box center [1126, 419] width 683 height 31
click at [945, 427] on td "96" at bounding box center [985, 419] width 87 height 31
drag, startPoint x: 945, startPoint y: 427, endPoint x: 1065, endPoint y: 412, distance: 120.9
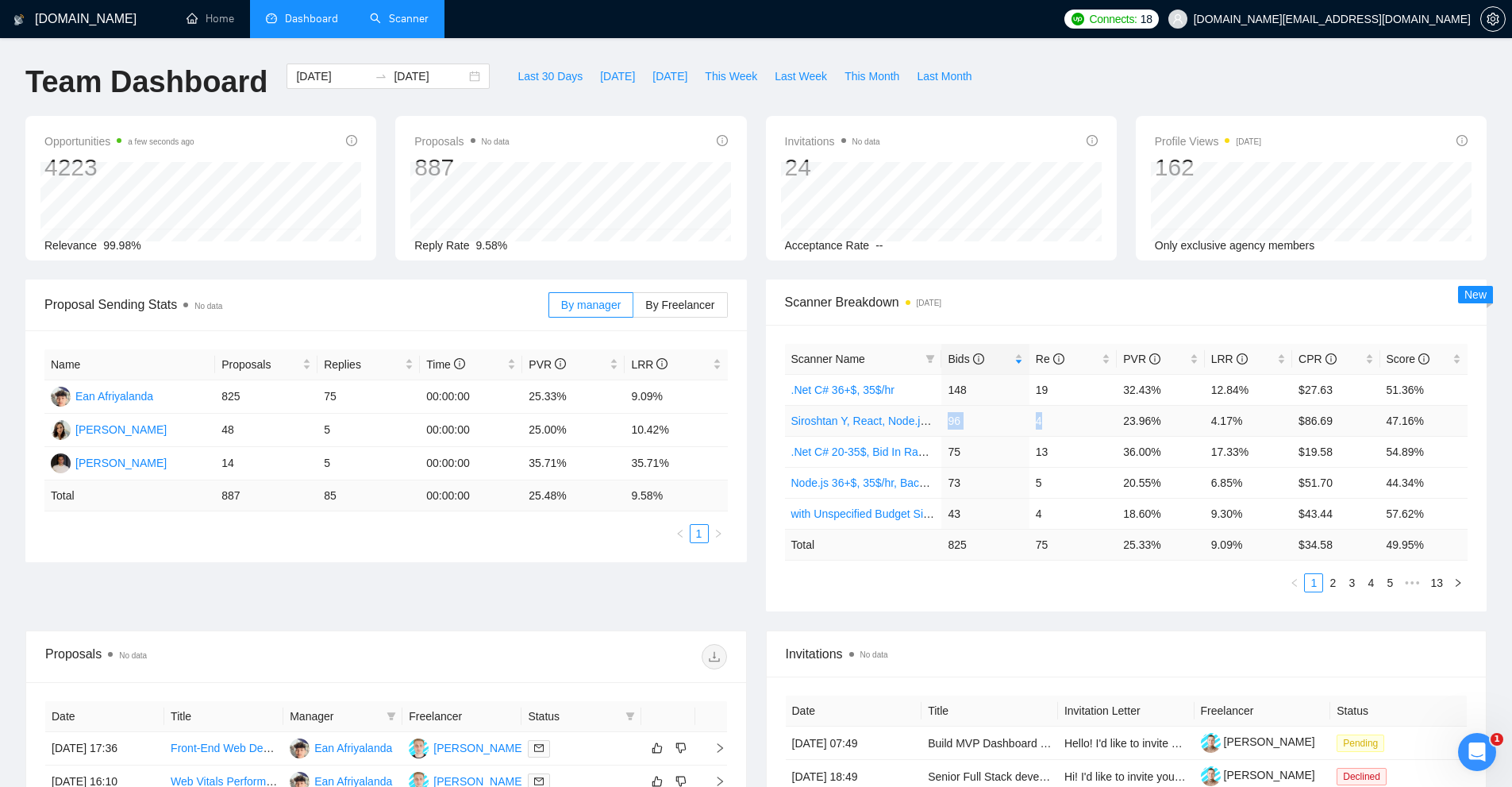
click at [1065, 412] on tr "Siroshtan Y, React, Node.js 21-35$, Bid In Range 80% 96 4 23.96% 4.17% $86.69 4…" at bounding box center [1126, 419] width 683 height 31
click at [1065, 412] on td "4" at bounding box center [1072, 419] width 87 height 31
drag, startPoint x: 1065, startPoint y: 412, endPoint x: 936, endPoint y: 419, distance: 129.2
click at [936, 419] on tr "Siroshtan Y, React, Node.js 21-35$, Bid In Range 80% 96 4 23.96% 4.17% $86.69 4…" at bounding box center [1126, 419] width 683 height 31
click at [949, 413] on td "96" at bounding box center [985, 419] width 87 height 31
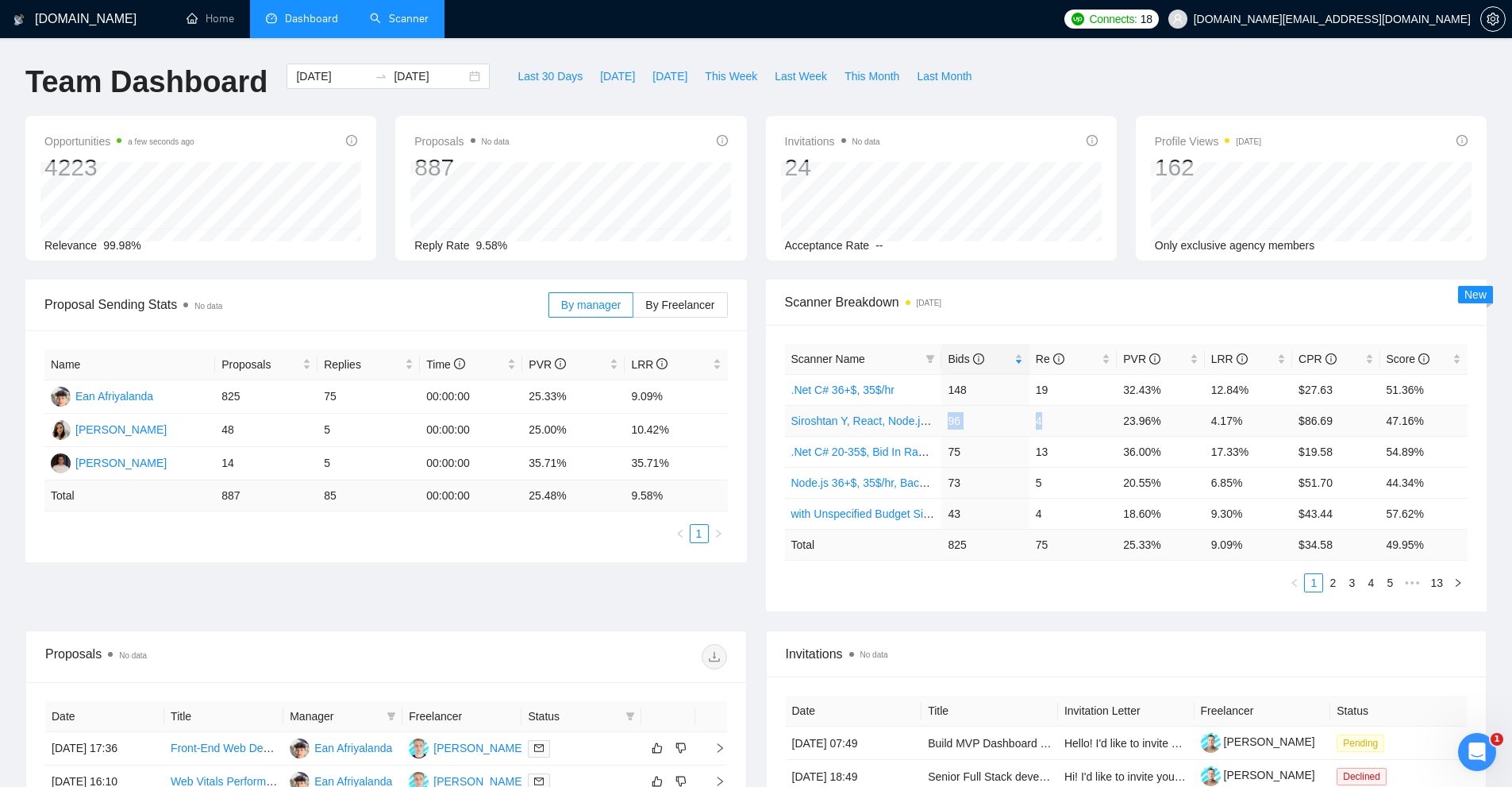
drag, startPoint x: 949, startPoint y: 413, endPoint x: 1060, endPoint y: 413, distance: 111.0
click at [1060, 413] on tr "Siroshtan Y, React, Node.js 21-35$, Bid In Range 80% 96 4 23.96% 4.17% $86.69 4…" at bounding box center [1126, 419] width 683 height 31
click at [1060, 413] on td "4" at bounding box center [1072, 419] width 87 height 31
drag, startPoint x: 1060, startPoint y: 413, endPoint x: 975, endPoint y: 417, distance: 85.1
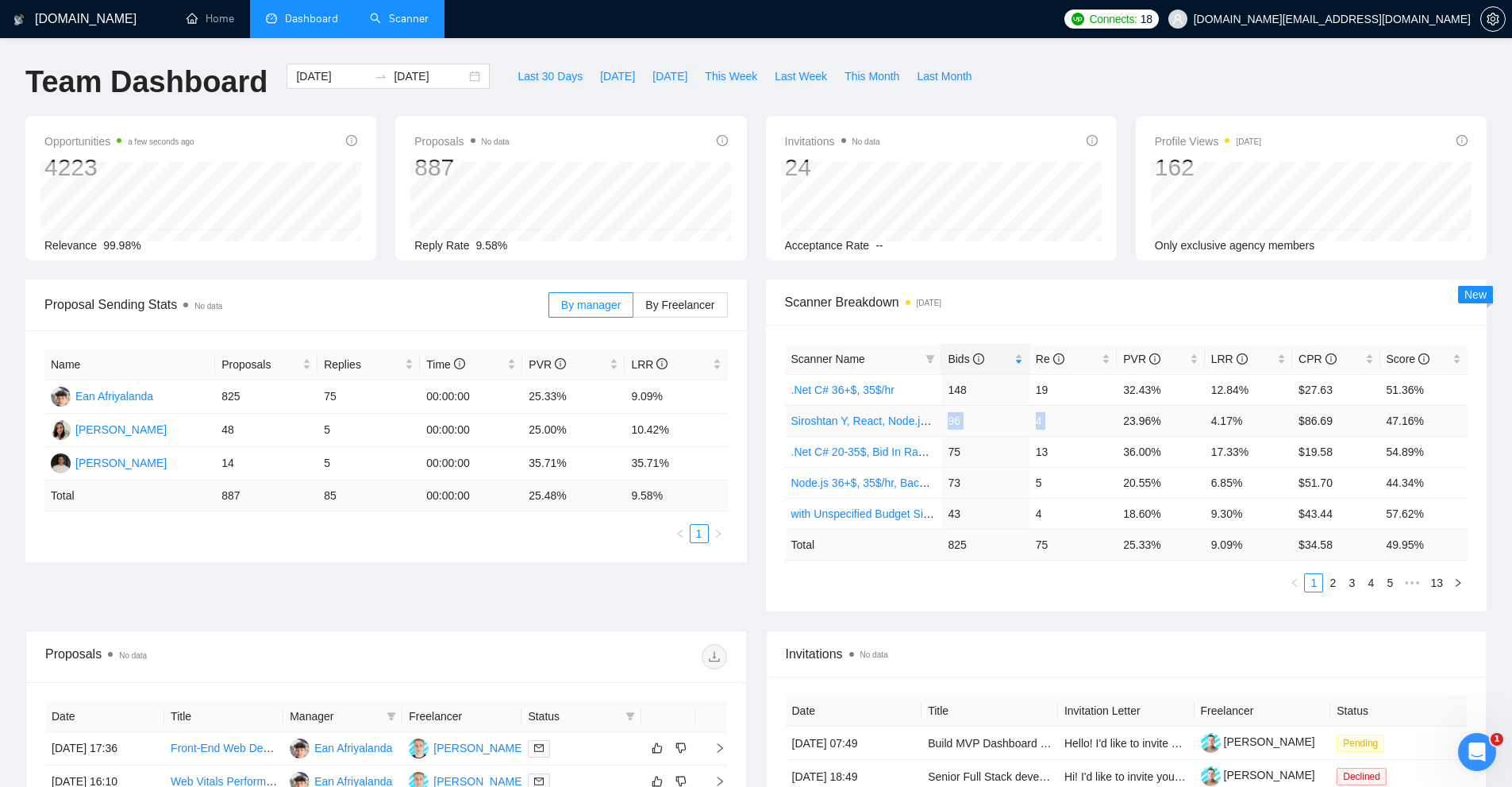
click at [975, 417] on tr "Siroshtan Y, React, Node.js 21-35$, Bid In Range 80% 96 4 23.96% 4.17% $86.69 4…" at bounding box center [1126, 419] width 683 height 31
click at [389, 12] on link "Scanner" at bounding box center [399, 18] width 59 height 13
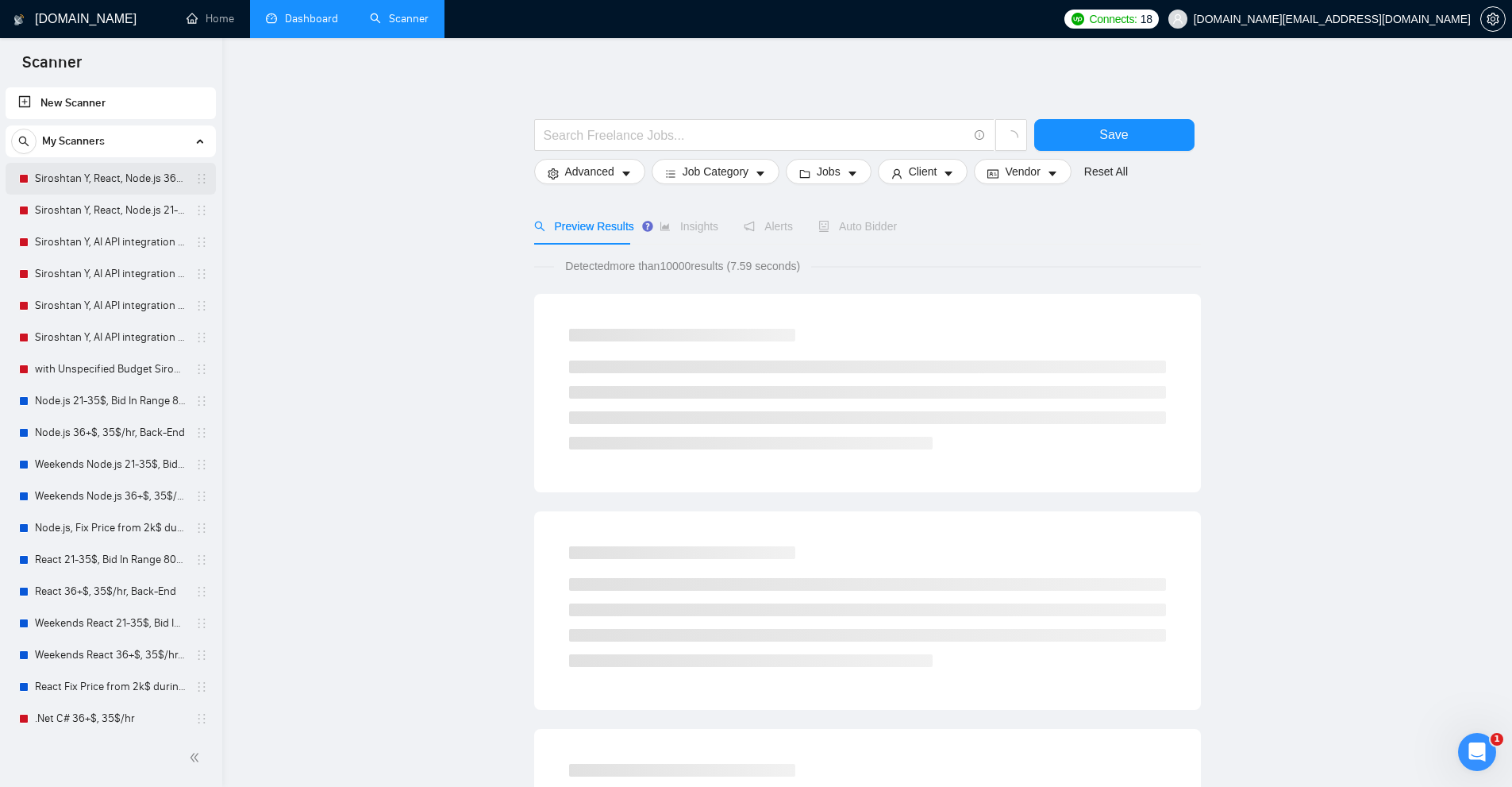
click at [126, 187] on link "Siroshtan Y, React, Node.js 36+$, 35$/hr" at bounding box center [111, 179] width 151 height 32
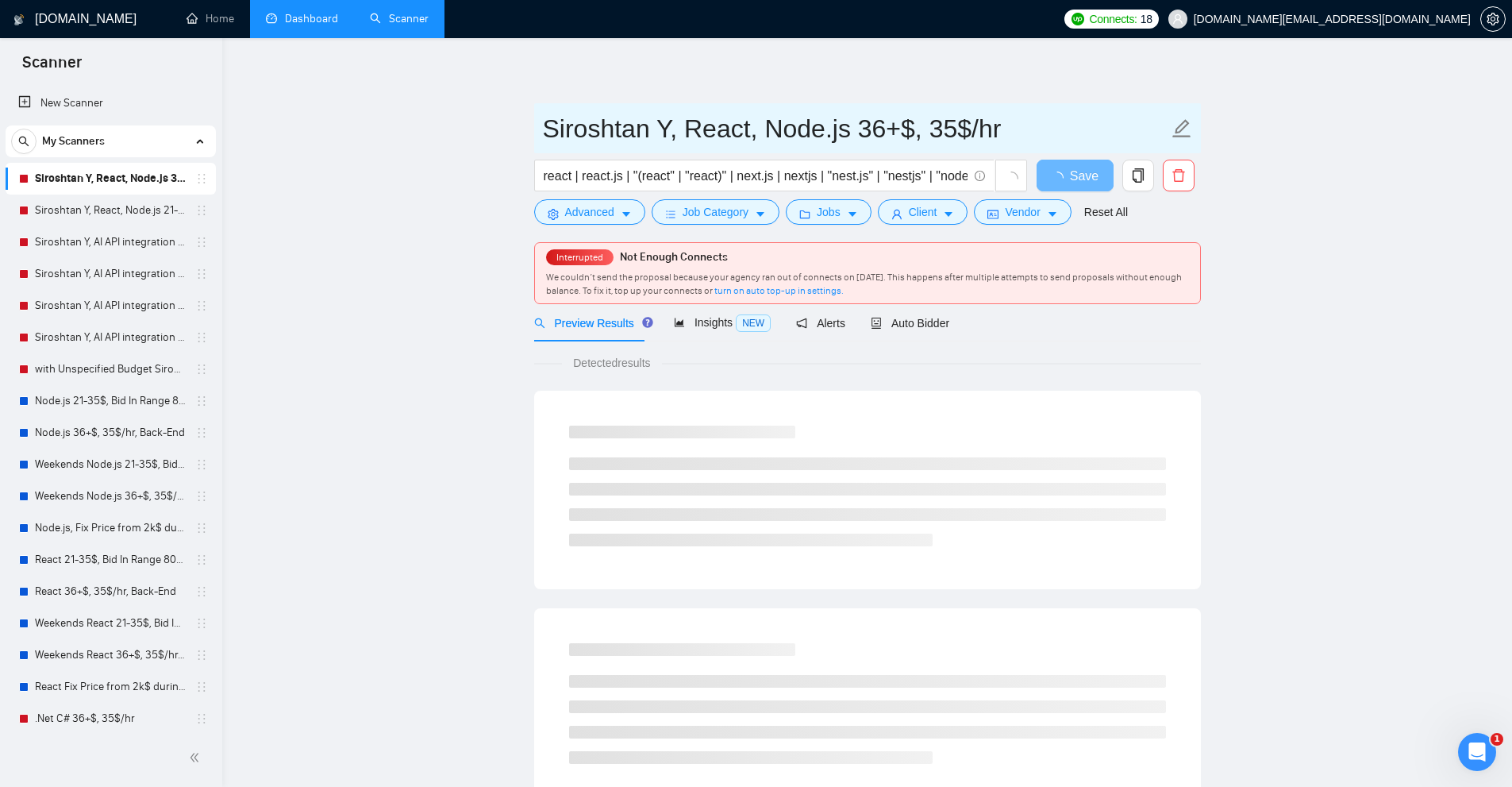
drag, startPoint x: 1004, startPoint y: 128, endPoint x: 491, endPoint y: 154, distance: 513.7
click at [523, 143] on main "Siroshtan Y, React, Node.js 36+$, 35$/hr react | react.js | "(react" | "react)"…" at bounding box center [867, 761] width 1239 height 1395
click at [445, 219] on main "Siroshtan Y, React, Node.js 36+$, 35$/hr react | react.js | "(react" | "react)"…" at bounding box center [867, 761] width 1239 height 1395
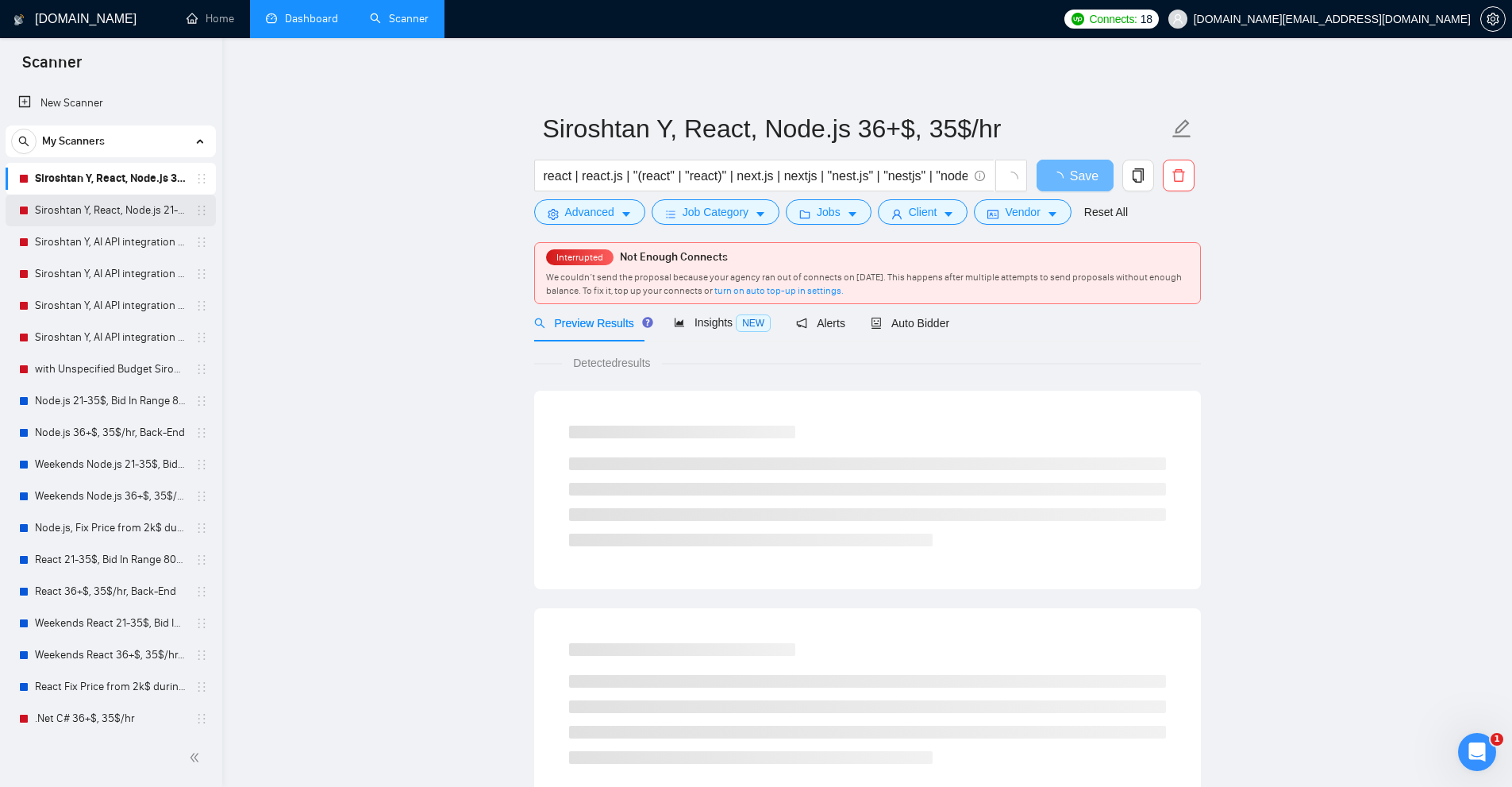
click at [127, 204] on link "Siroshtan Y, React, Node.js 21-35$, Bid In Range 80%" at bounding box center [111, 210] width 151 height 32
click at [85, 229] on link "Siroshtan Y, AI API integration from 21-35$, Bid In Range 80%" at bounding box center [111, 242] width 151 height 32
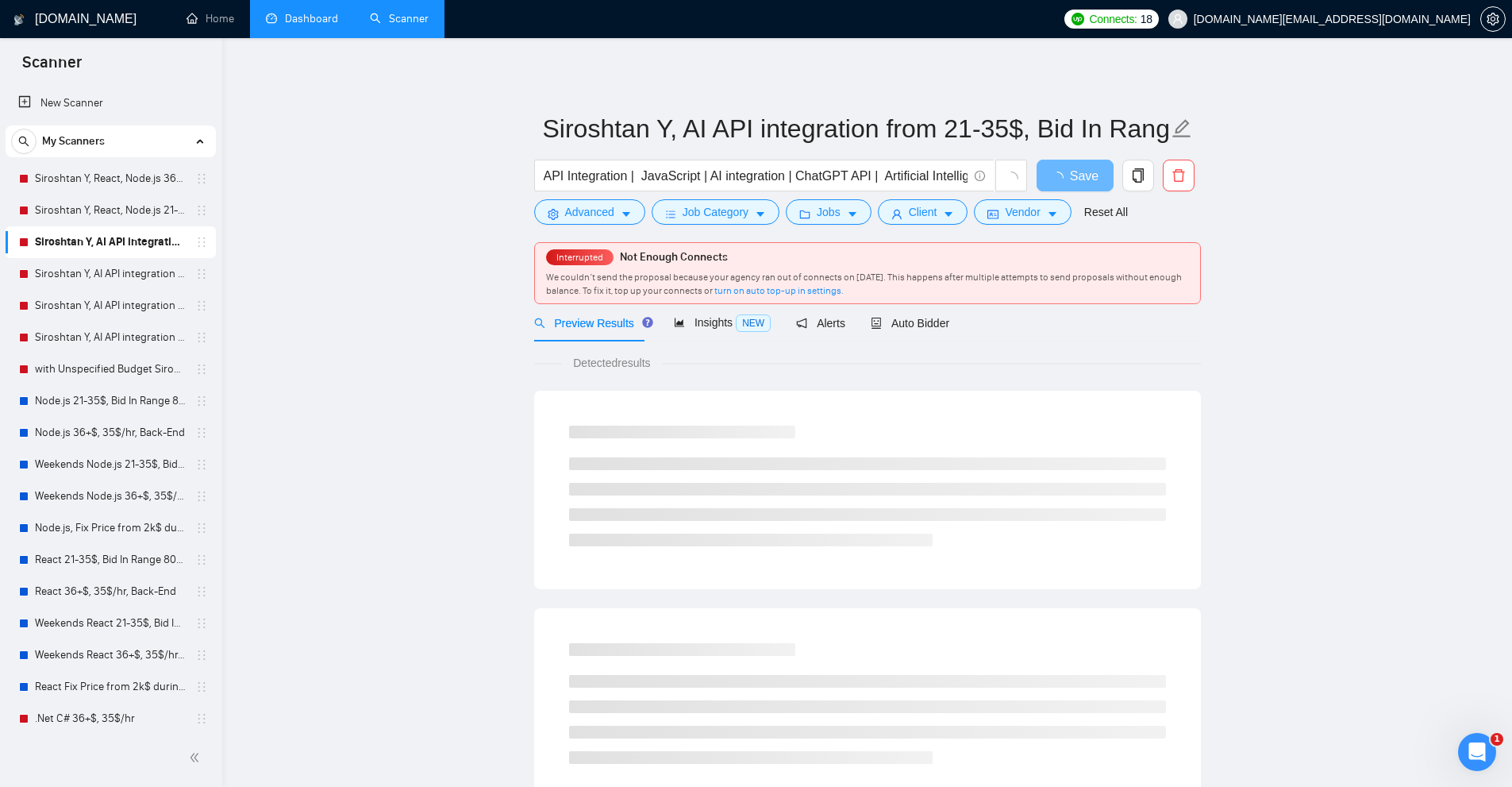
click at [90, 257] on link "Siroshtan Y, AI API integration from 21-35$, Bid In Range 80%" at bounding box center [111, 242] width 151 height 32
click at [99, 285] on link "Siroshtan Y, AI API integration WebDev. from 21-35$, Bid In Range 80%" at bounding box center [111, 273] width 151 height 32
click at [120, 397] on link "Node.js 21-35$, Bid In Range 80%, Back-End" at bounding box center [111, 401] width 151 height 32
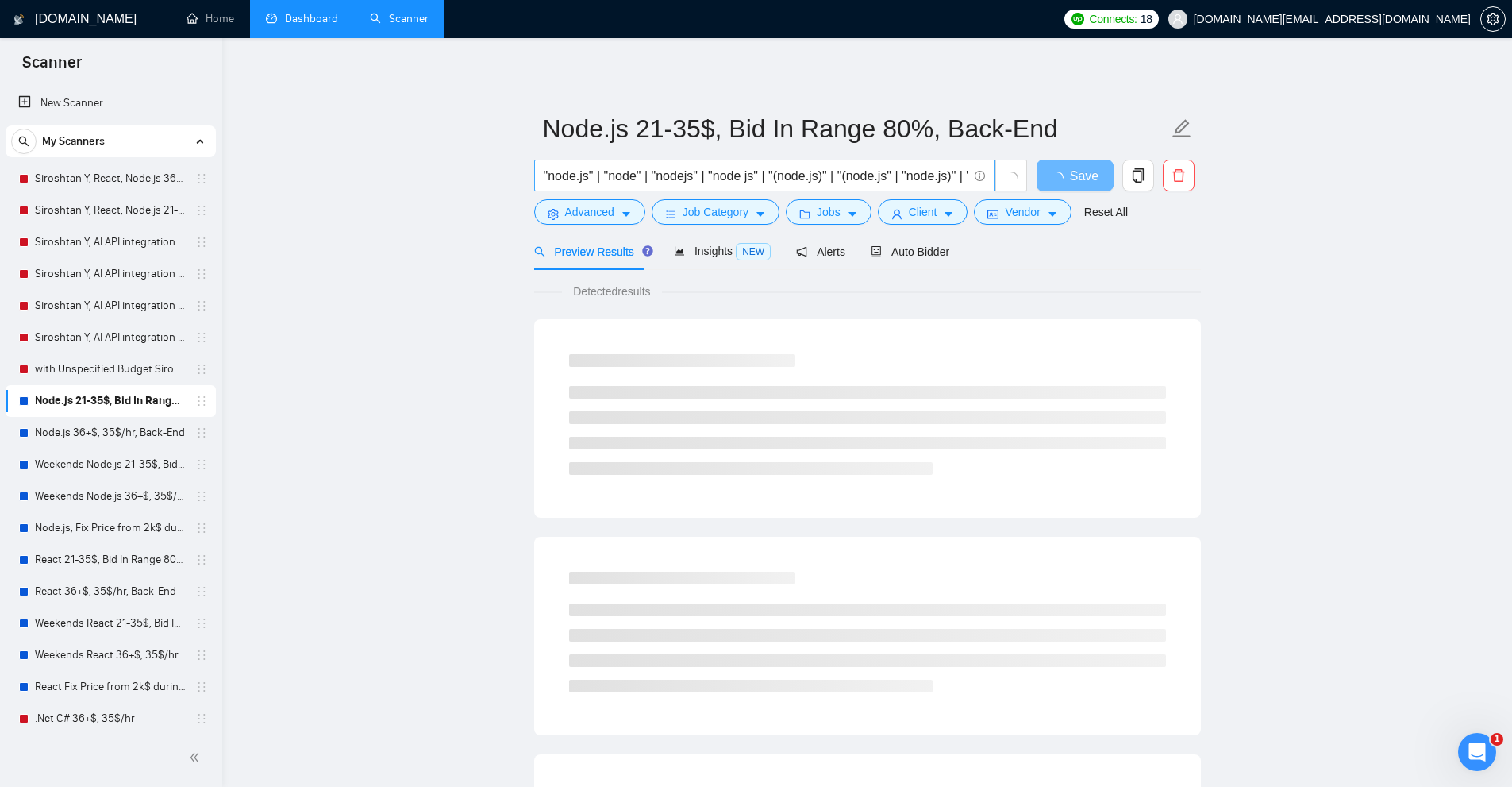
scroll to position [0, 117]
click at [594, 177] on input ""node.js" | "node" | "nodejs" | "node js" | "(node.js)" | "(node.js" | "node.js…" at bounding box center [755, 176] width 424 height 20
